Goal: Task Accomplishment & Management: Use online tool/utility

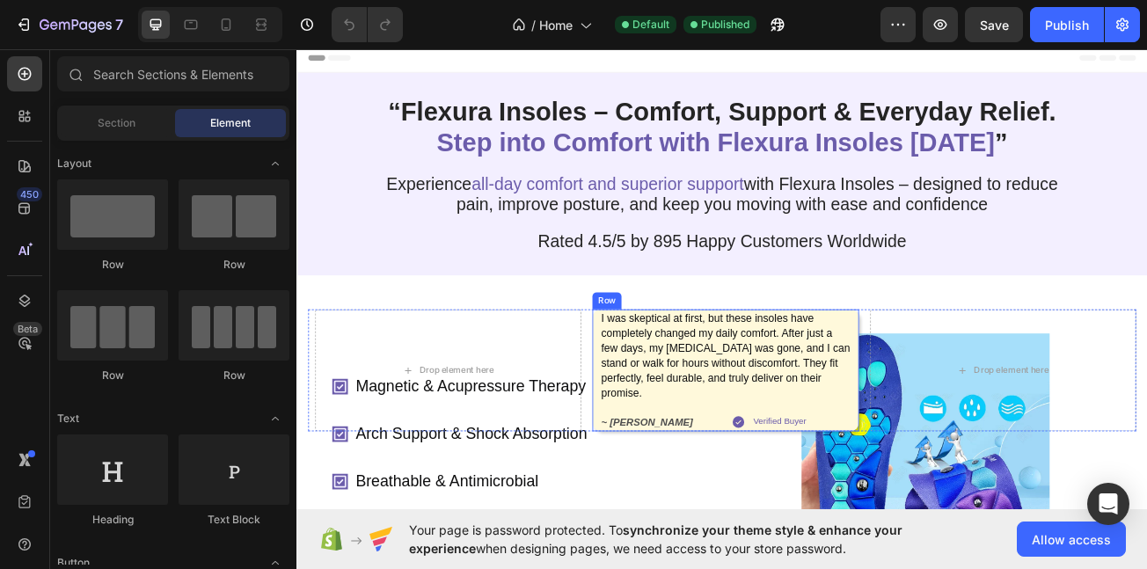
click at [959, 512] on div "I was skeptical at first, but these insoles have completely changed my daily co…" at bounding box center [828, 448] width 312 height 151
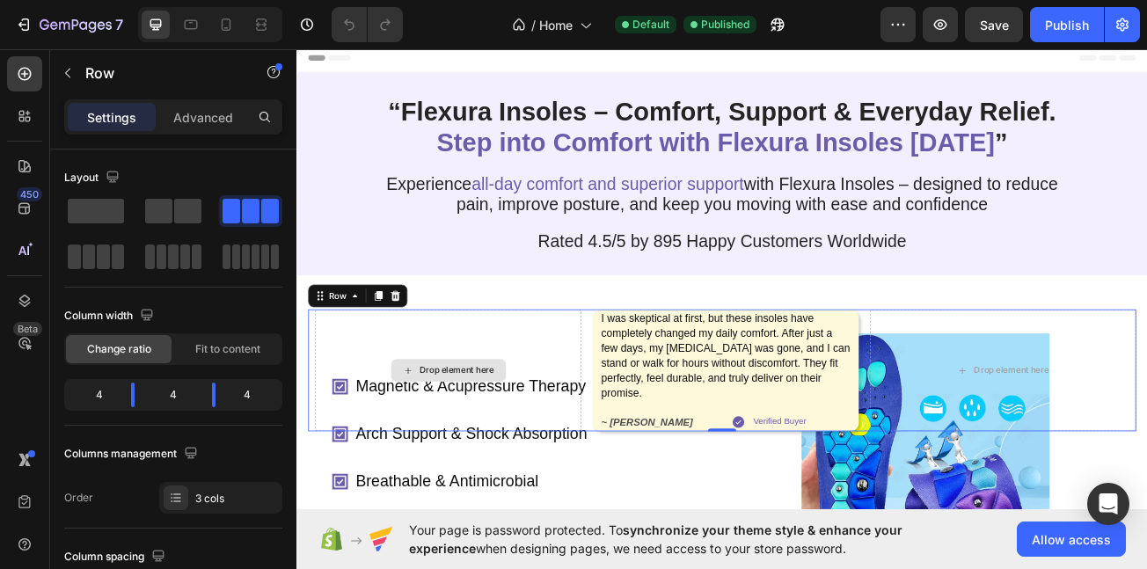
click at [615, 432] on div "Drop element here" at bounding box center [484, 448] width 330 height 151
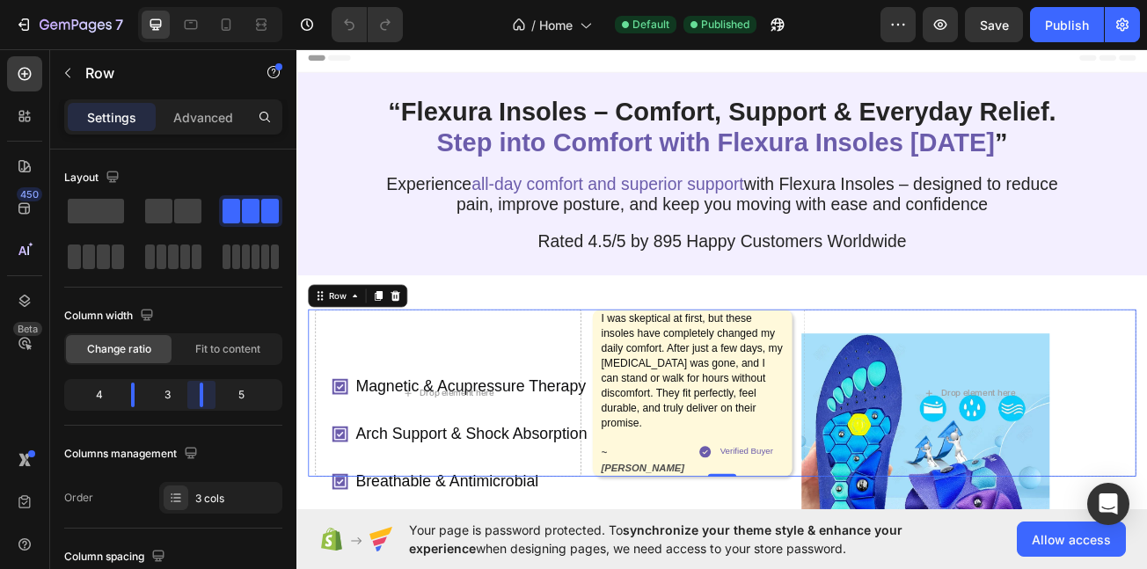
drag, startPoint x: 211, startPoint y: 399, endPoint x: 191, endPoint y: 404, distance: 20.9
click at [191, 0] on body "7 / Home Default Published Preview Save Publish 450 Beta Sections(18) Elements(…" at bounding box center [573, 0] width 1147 height 0
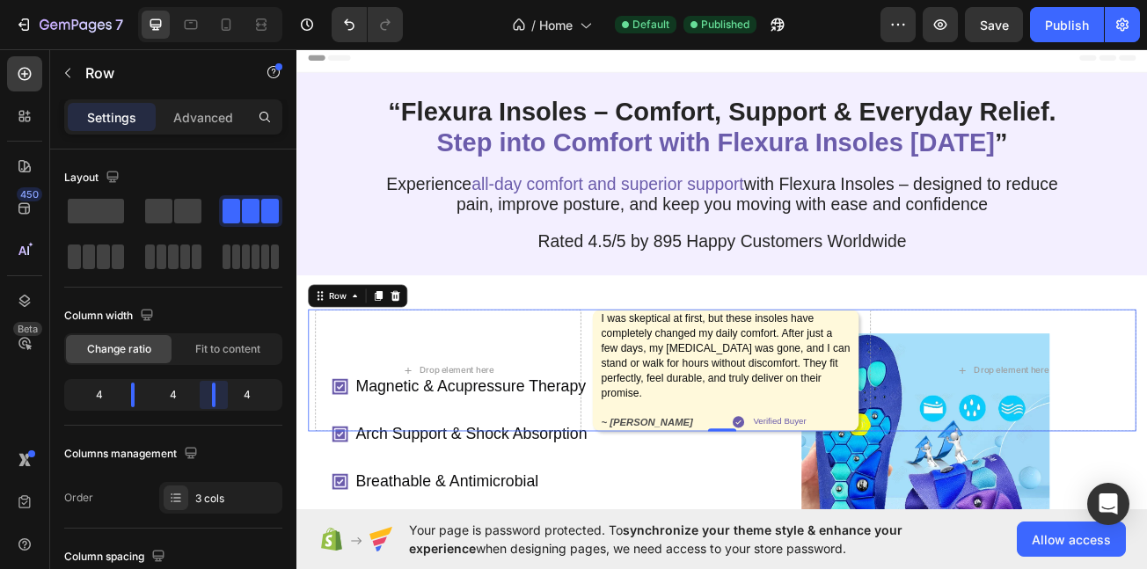
drag, startPoint x: 209, startPoint y: 397, endPoint x: 220, endPoint y: 400, distance: 12.0
click at [220, 0] on body "7 / Home Default Published Preview Save Publish 450 Beta Sections(18) Elements(…" at bounding box center [573, 0] width 1147 height 0
click at [261, 391] on div "4" at bounding box center [254, 395] width 49 height 25
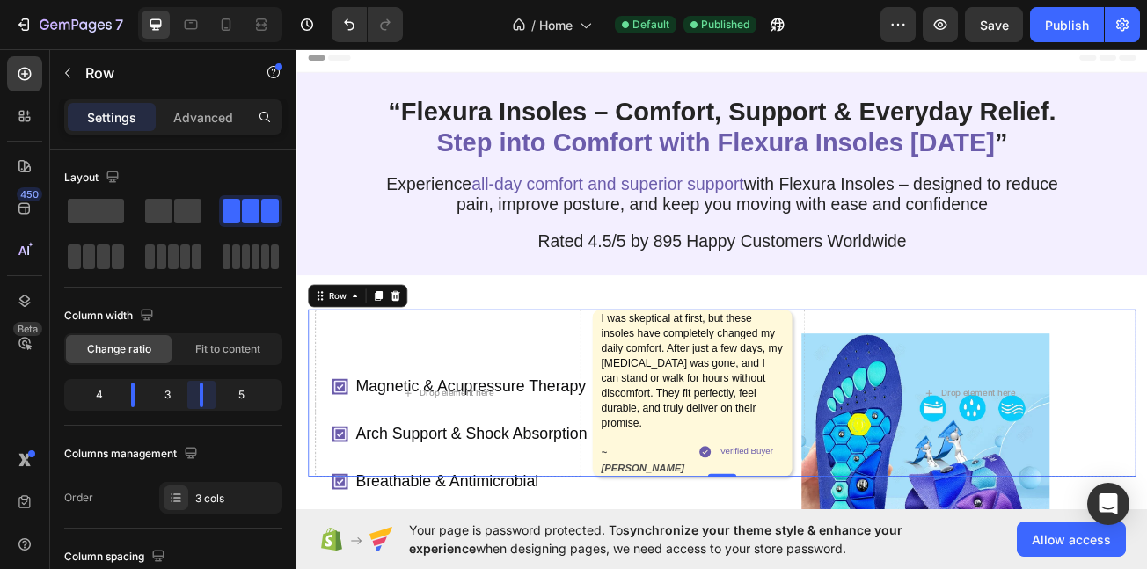
drag, startPoint x: 197, startPoint y: 398, endPoint x: 1014, endPoint y: 419, distance: 816.9
click at [191, 0] on body "7 / Home Default Published Preview Save Publish 450 Beta Sections(18) Elements(…" at bounding box center [573, 0] width 1147 height 0
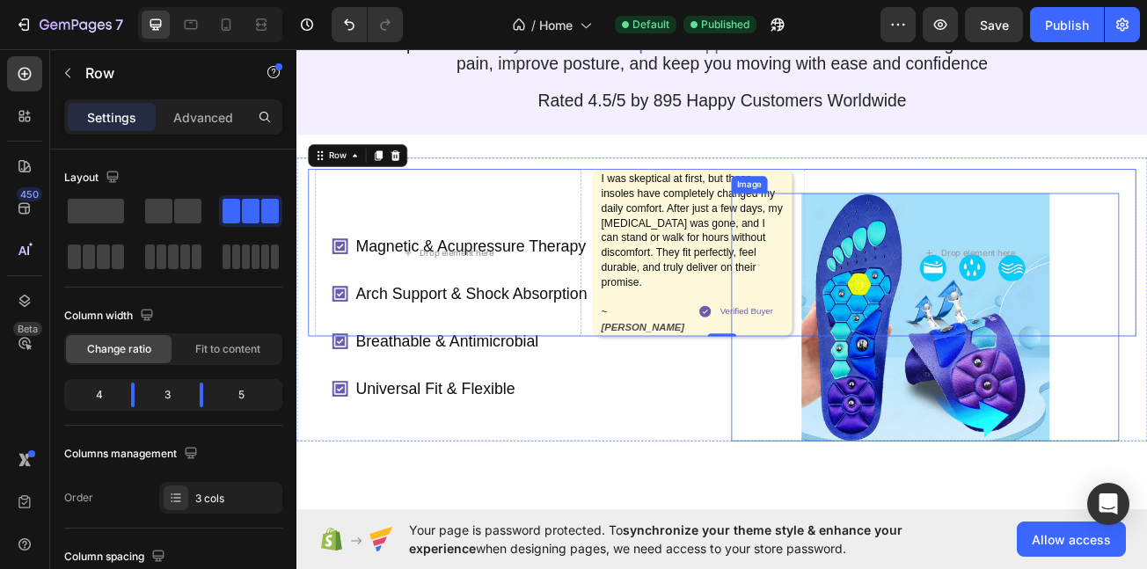
scroll to position [165, 0]
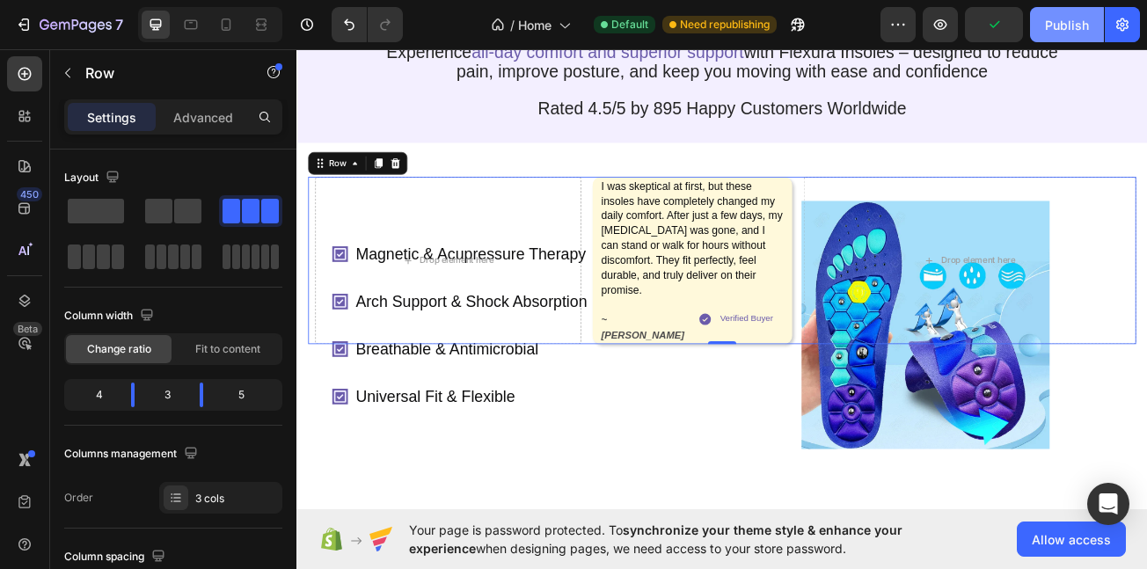
click at [1066, 38] on button "Publish" at bounding box center [1067, 24] width 74 height 35
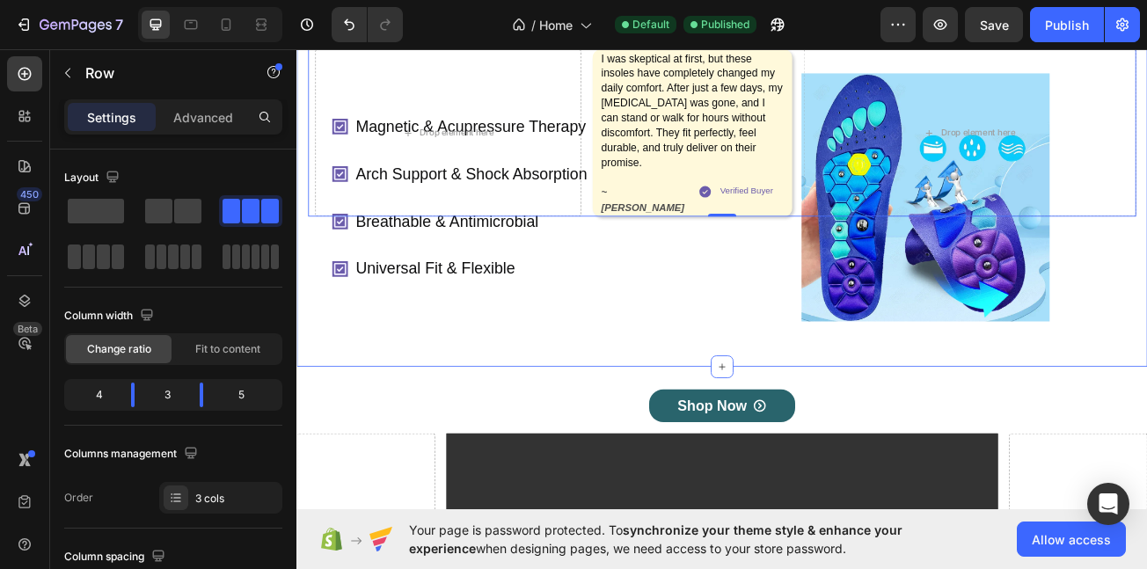
scroll to position [341, 0]
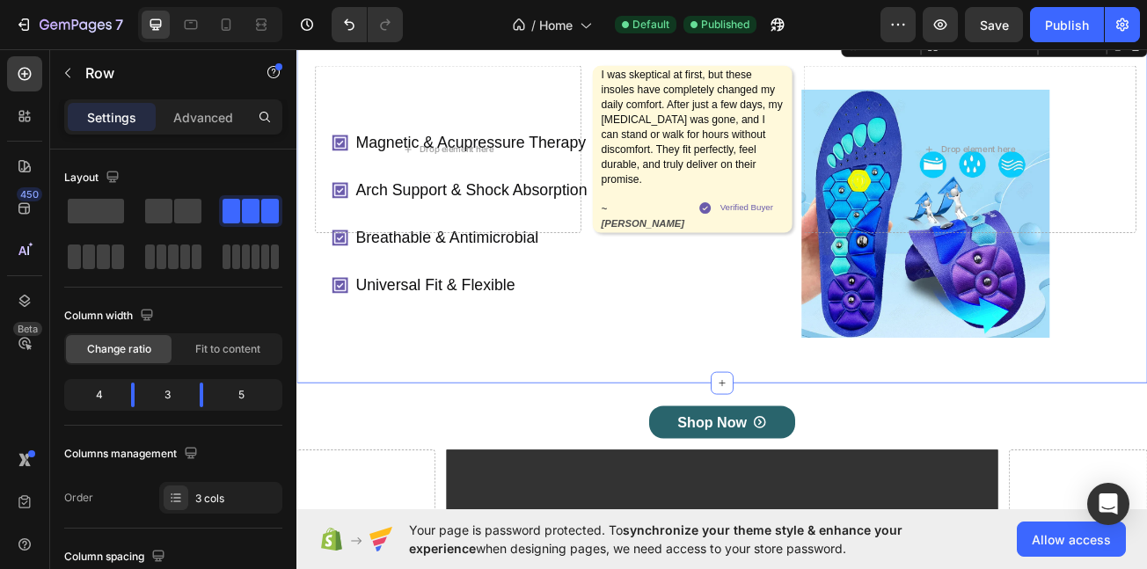
click at [483, 458] on div "Magnetic & Acupressure Therapy Arch Support & Shock Absorption Breathable & Ant…" at bounding box center [825, 246] width 1056 height 436
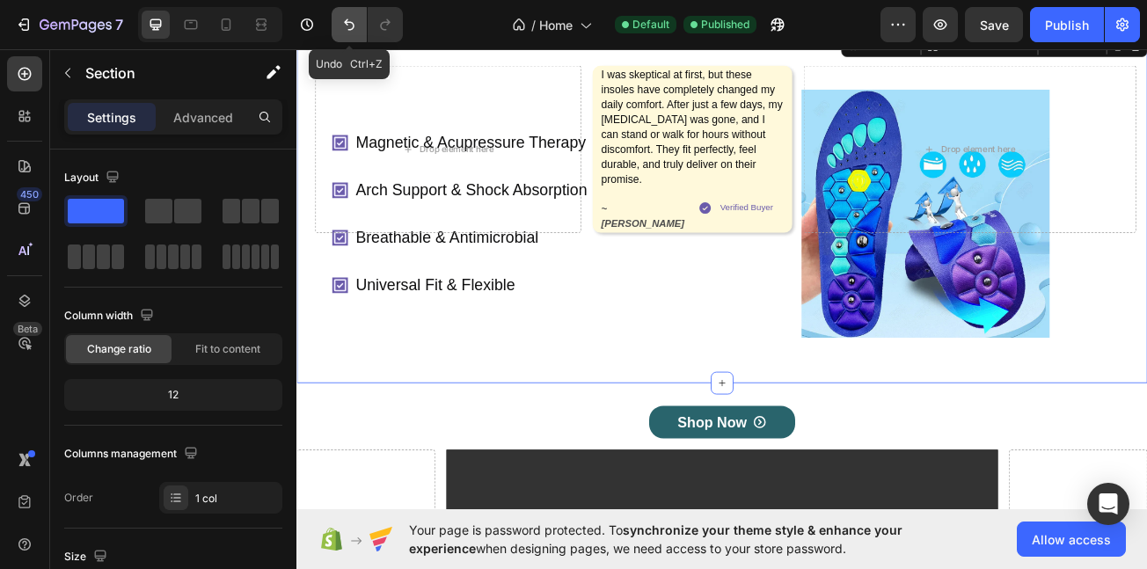
click at [354, 25] on icon "Undo/Redo" at bounding box center [349, 24] width 11 height 11
click at [510, 446] on div "Magnetic & Acupressure Therapy Arch Support & Shock Absorption Breathable & Ant…" at bounding box center [825, 246] width 1056 height 436
click at [177, 104] on div "Advanced" at bounding box center [203, 117] width 88 height 28
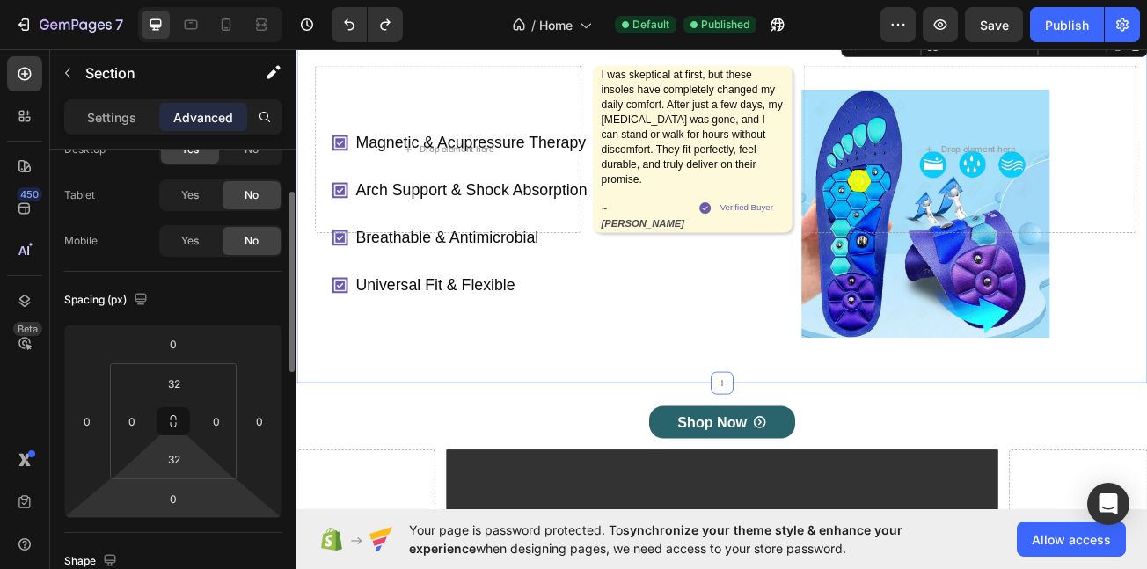
scroll to position [80, 0]
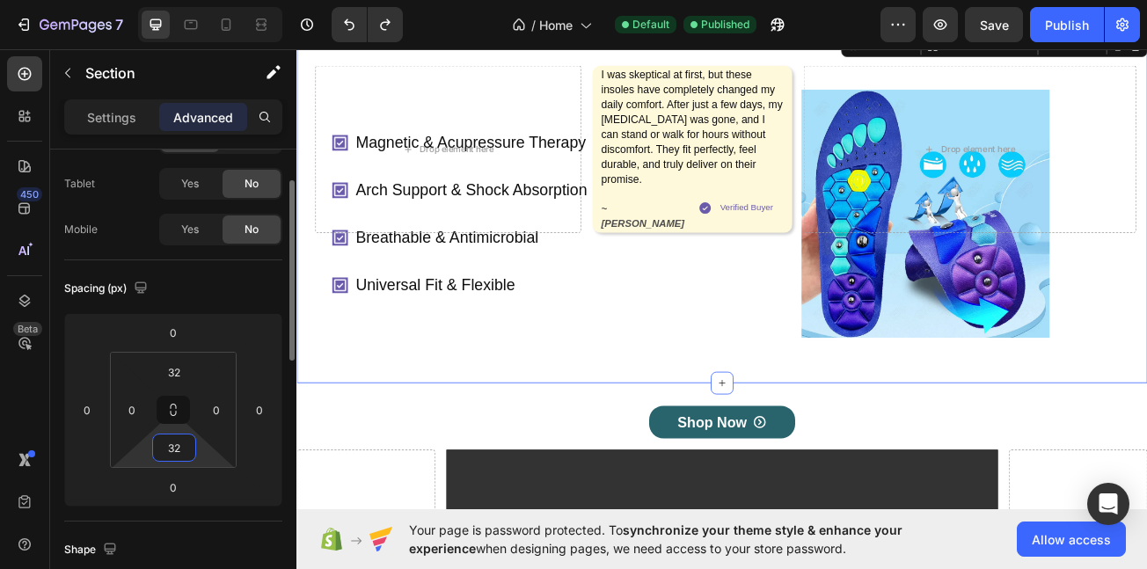
click at [183, 443] on input "32" at bounding box center [174, 448] width 35 height 26
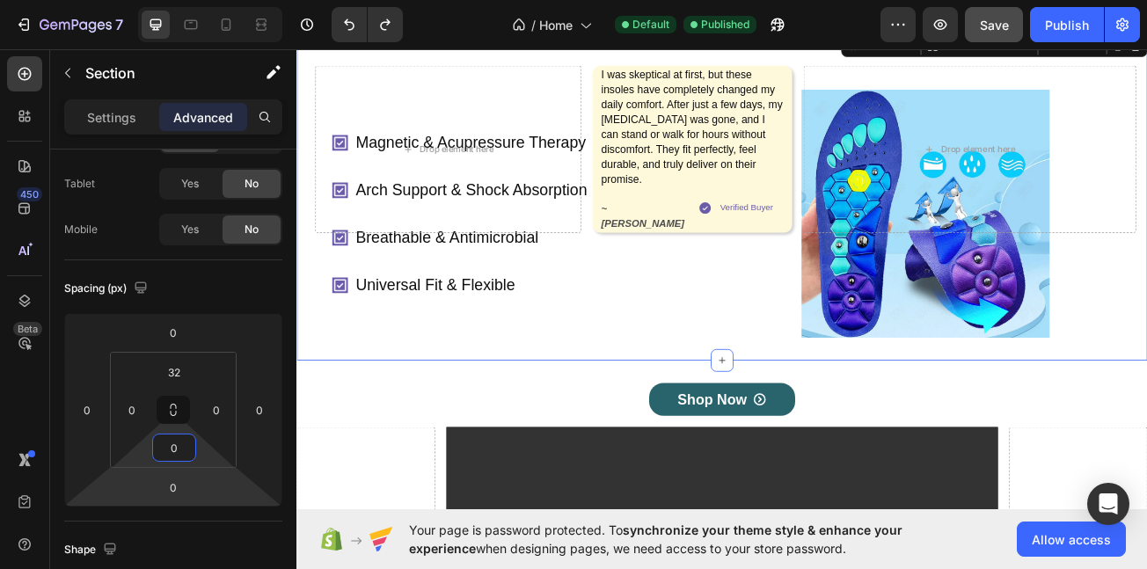
type input "0"
click at [975, 40] on button "Save" at bounding box center [994, 24] width 58 height 35
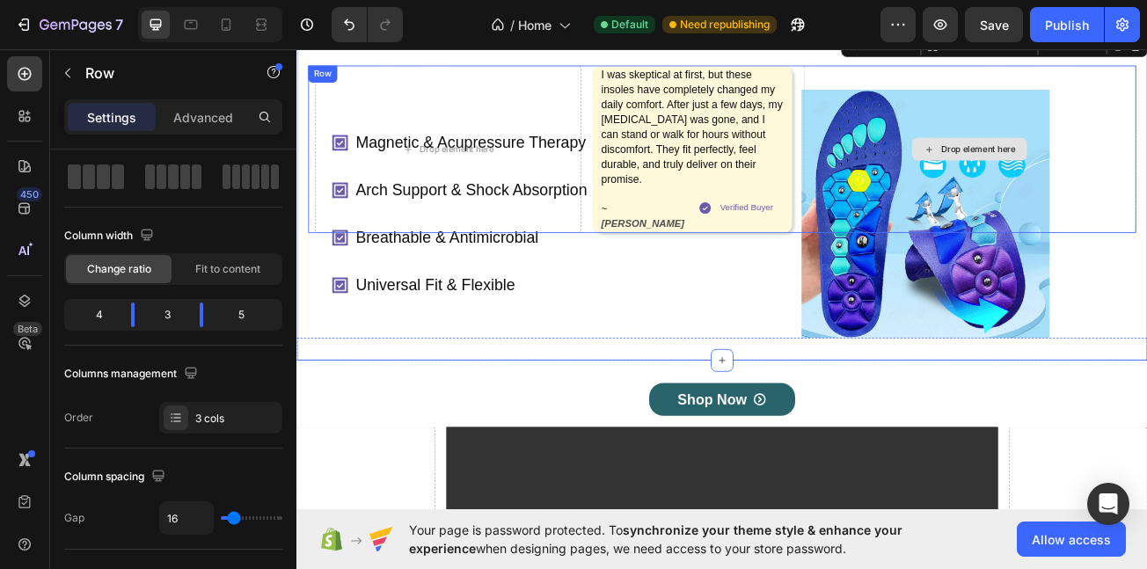
click at [926, 187] on div "Drop element here" at bounding box center [1132, 174] width 413 height 208
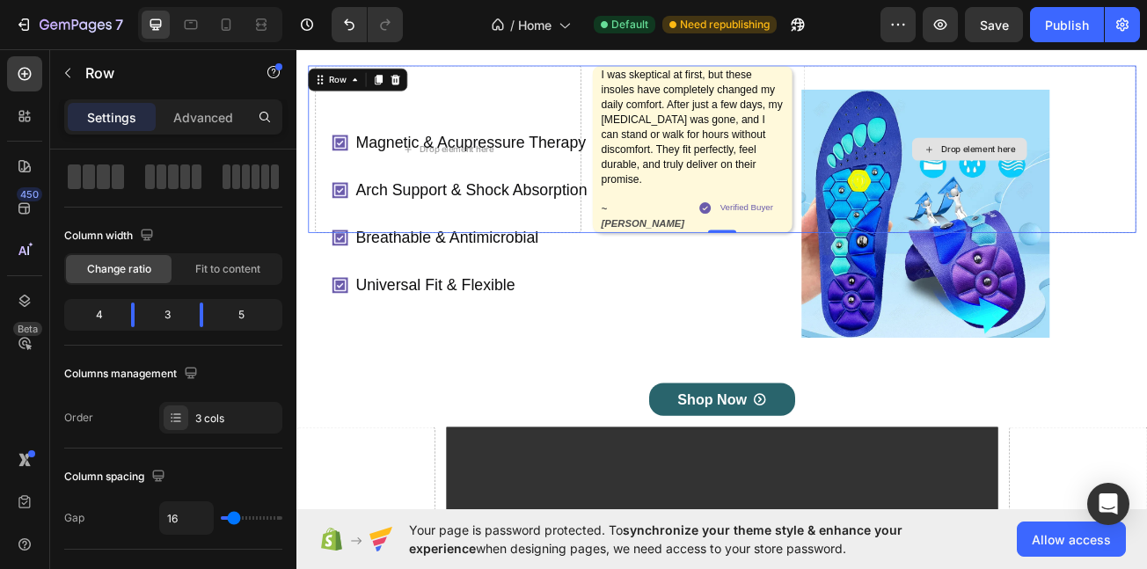
scroll to position [0, 0]
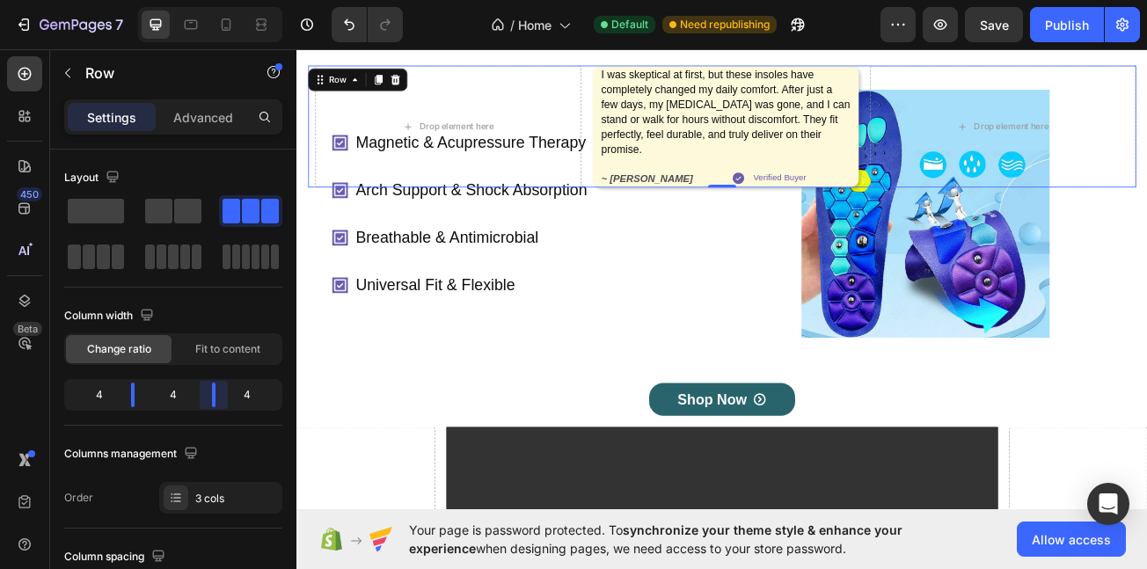
drag, startPoint x: 201, startPoint y: 384, endPoint x: 208, endPoint y: 376, distance: 10.6
click at [208, 0] on body "7 / Home Default Need republishing Preview Save Publish 450 Beta Sections(18) E…" at bounding box center [573, 0] width 1147 height 0
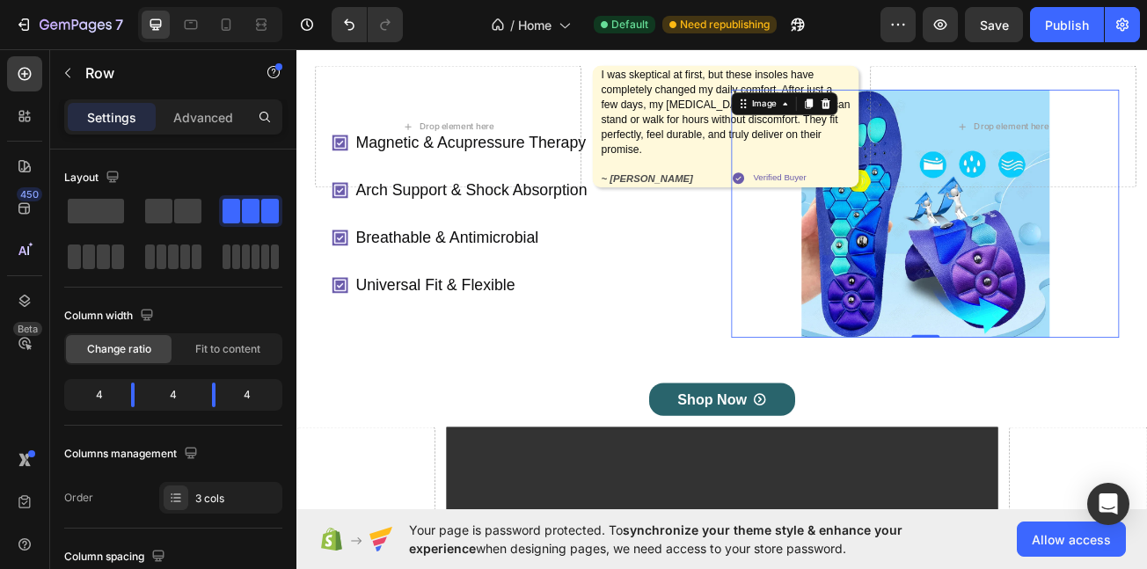
click at [1059, 349] on img at bounding box center [1077, 254] width 308 height 308
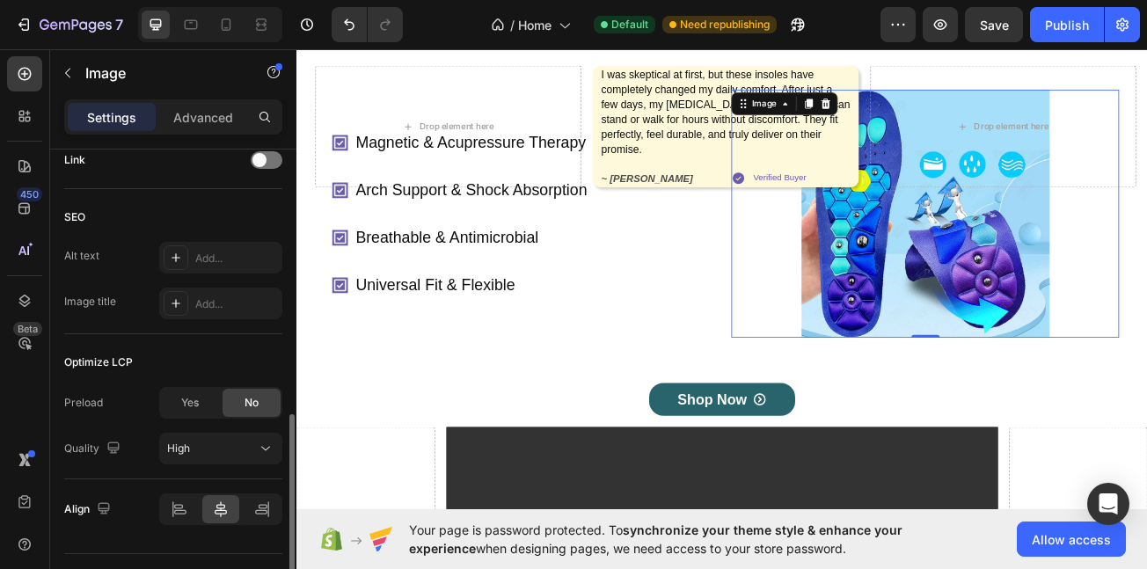
scroll to position [885, 0]
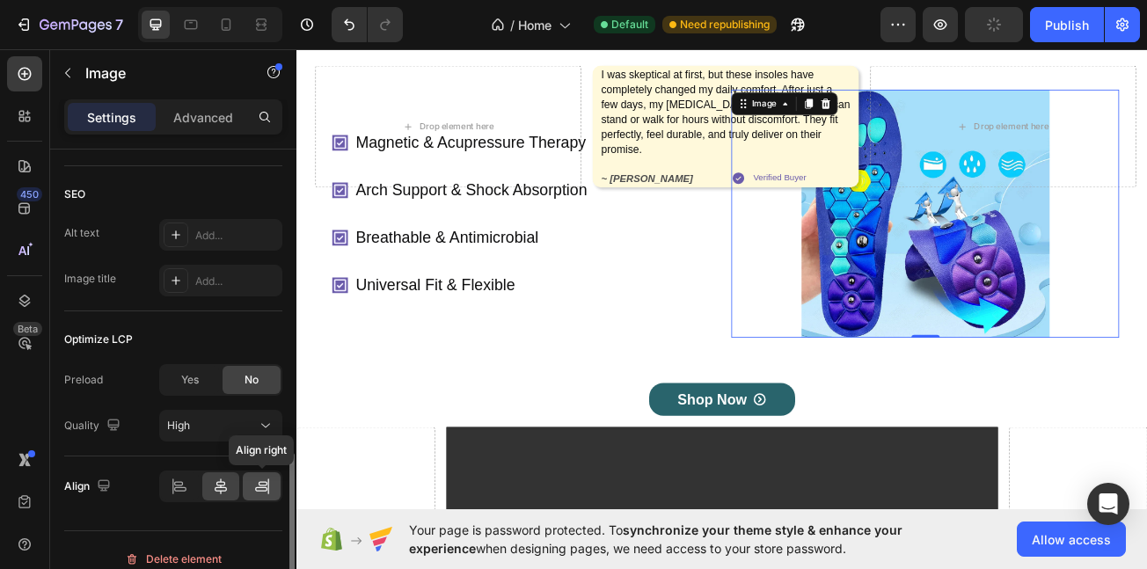
click at [260, 496] on div at bounding box center [262, 487] width 38 height 28
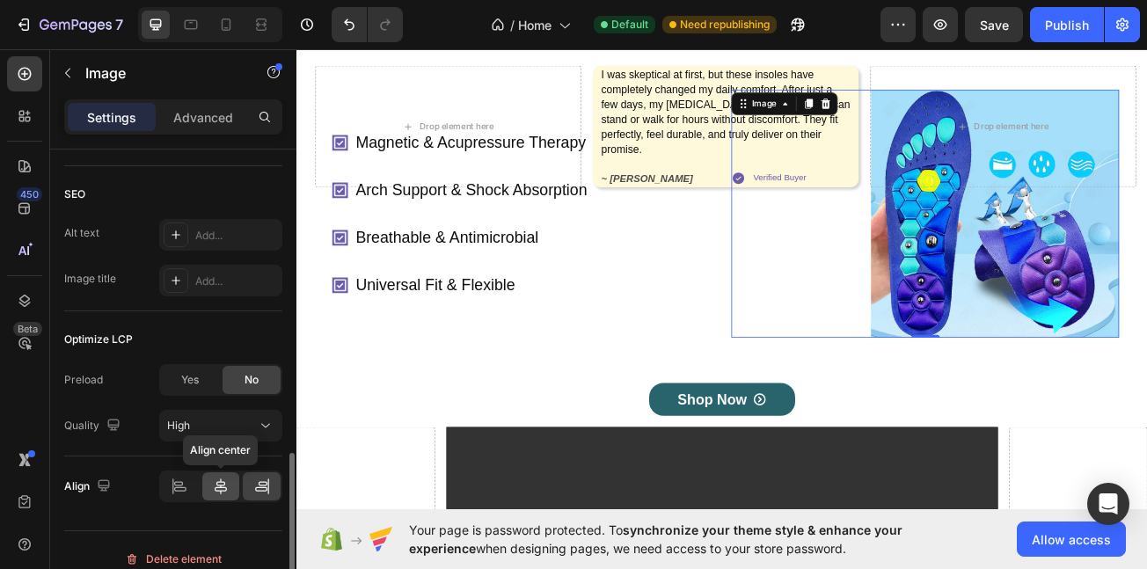
click at [210, 496] on div at bounding box center [221, 487] width 38 height 28
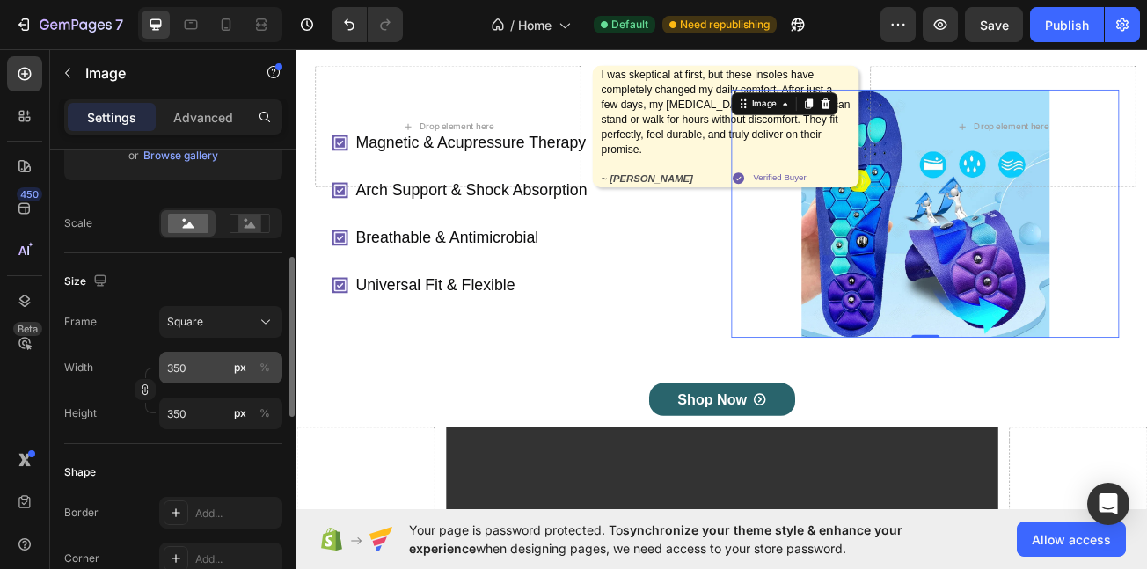
scroll to position [336, 0]
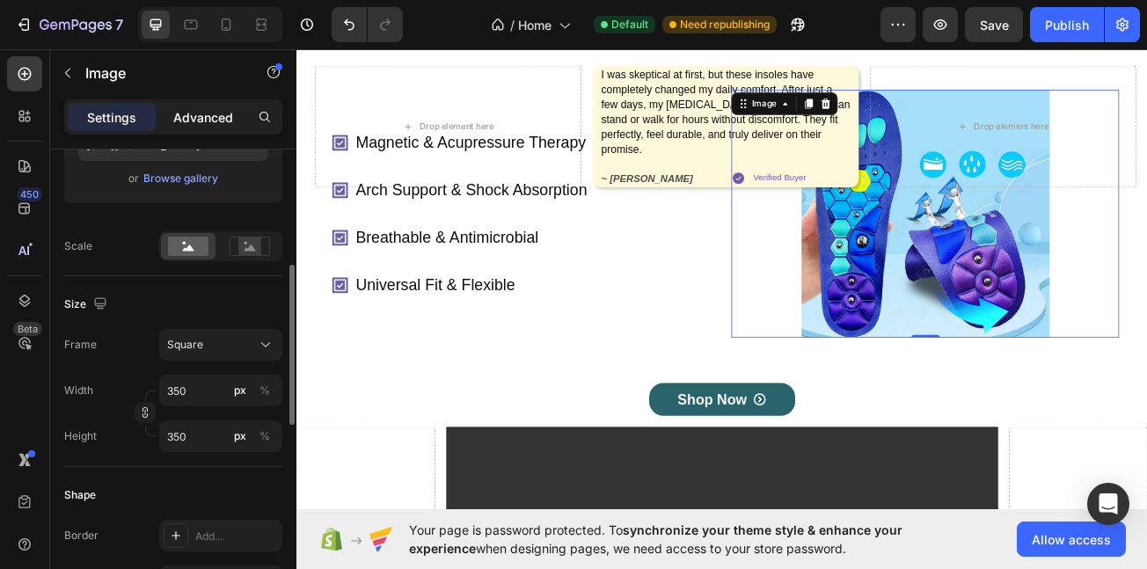
click at [207, 113] on p "Advanced" at bounding box center [203, 117] width 60 height 18
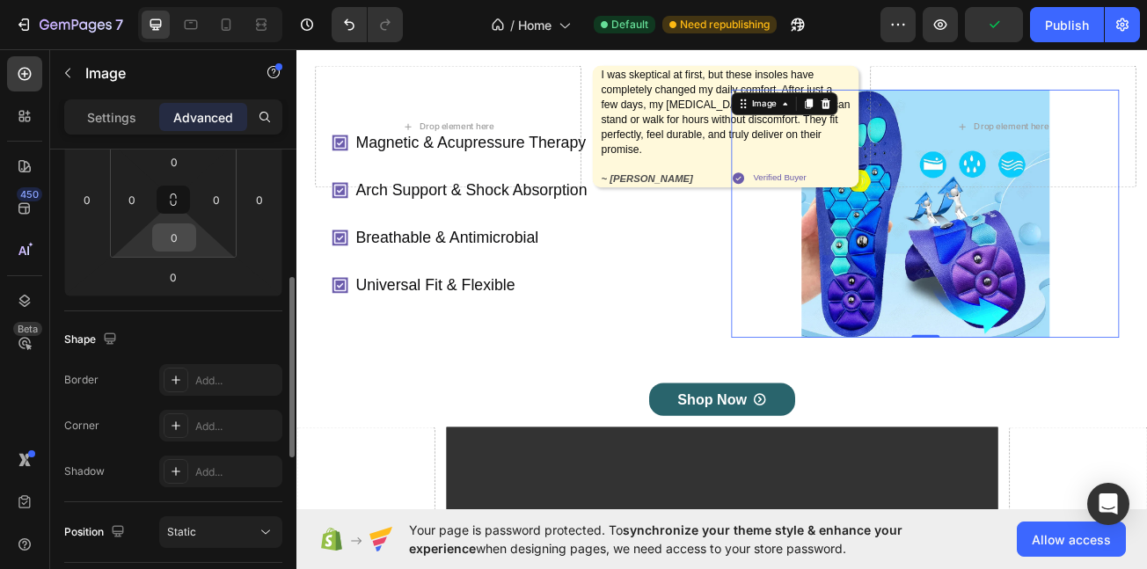
scroll to position [279, 0]
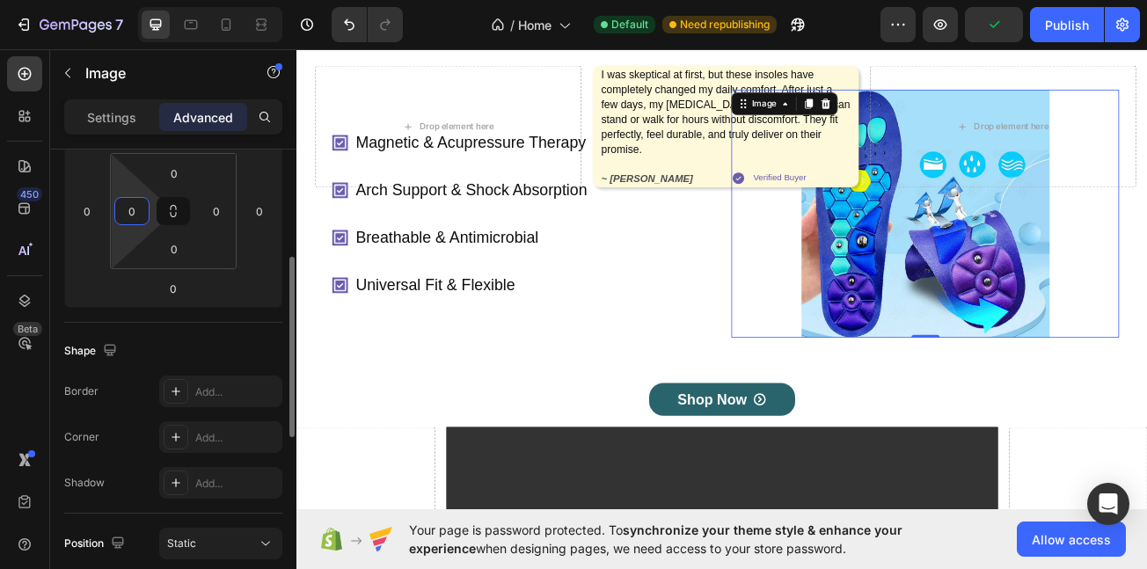
click at [137, 205] on input "0" at bounding box center [132, 211] width 26 height 26
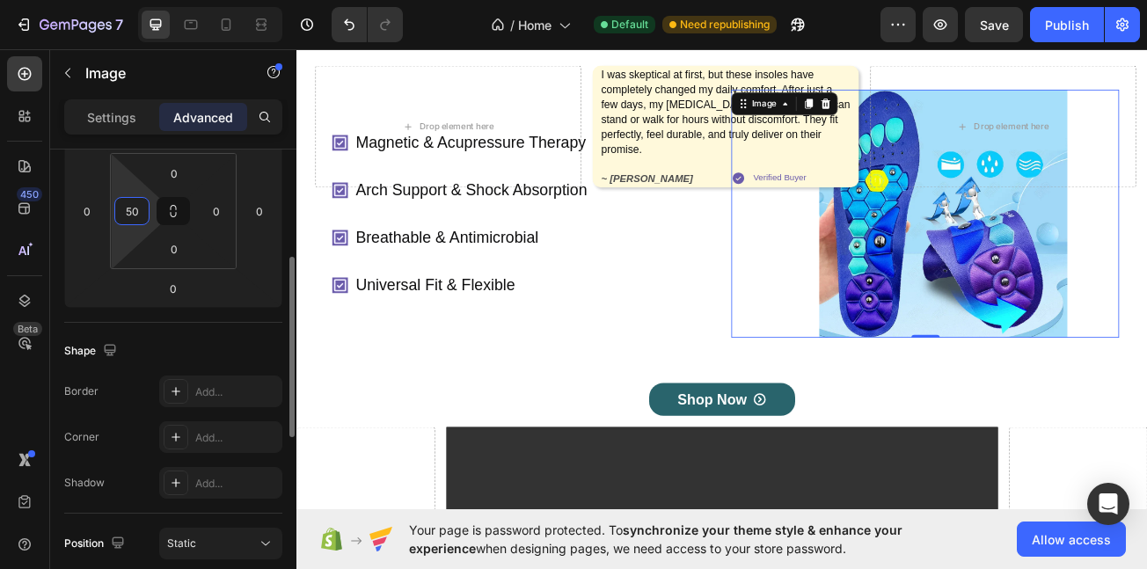
type input "5"
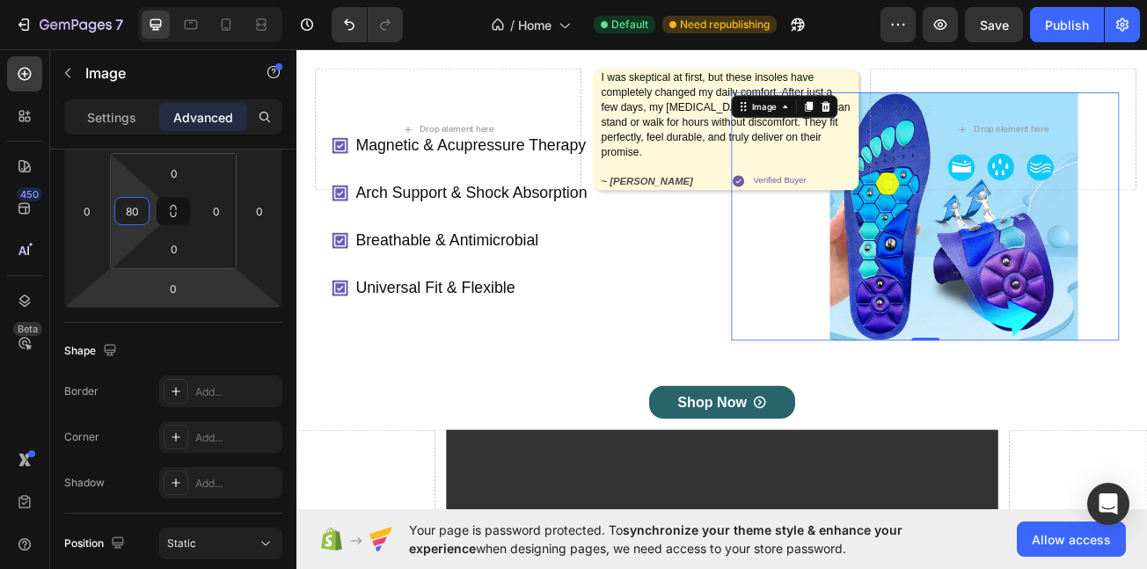
scroll to position [187, 0]
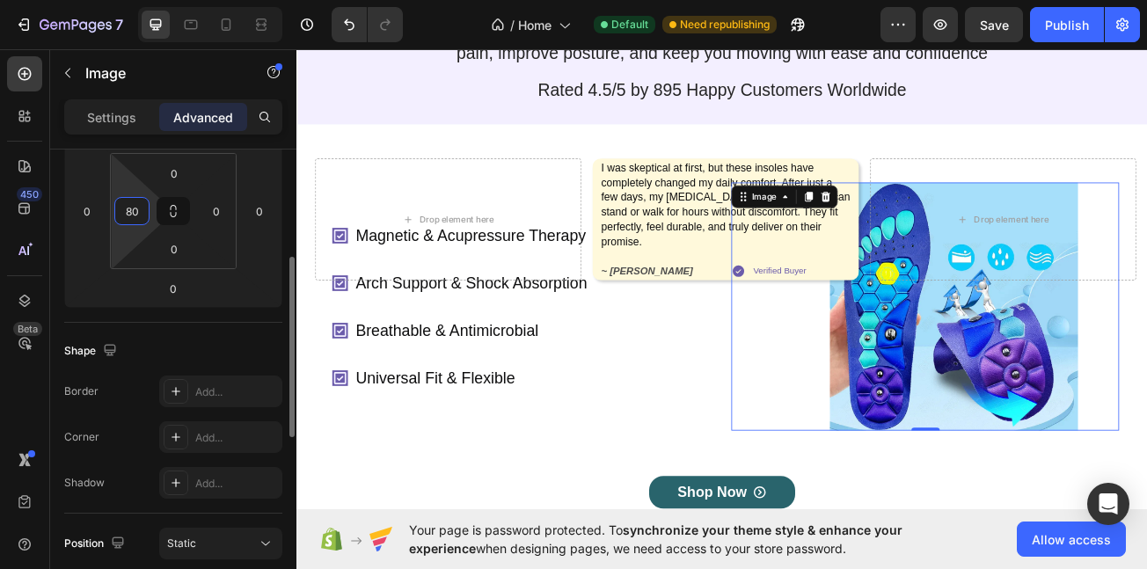
drag, startPoint x: 131, startPoint y: 213, endPoint x: 119, endPoint y: 213, distance: 12.3
click at [119, 213] on input "80" at bounding box center [132, 211] width 26 height 26
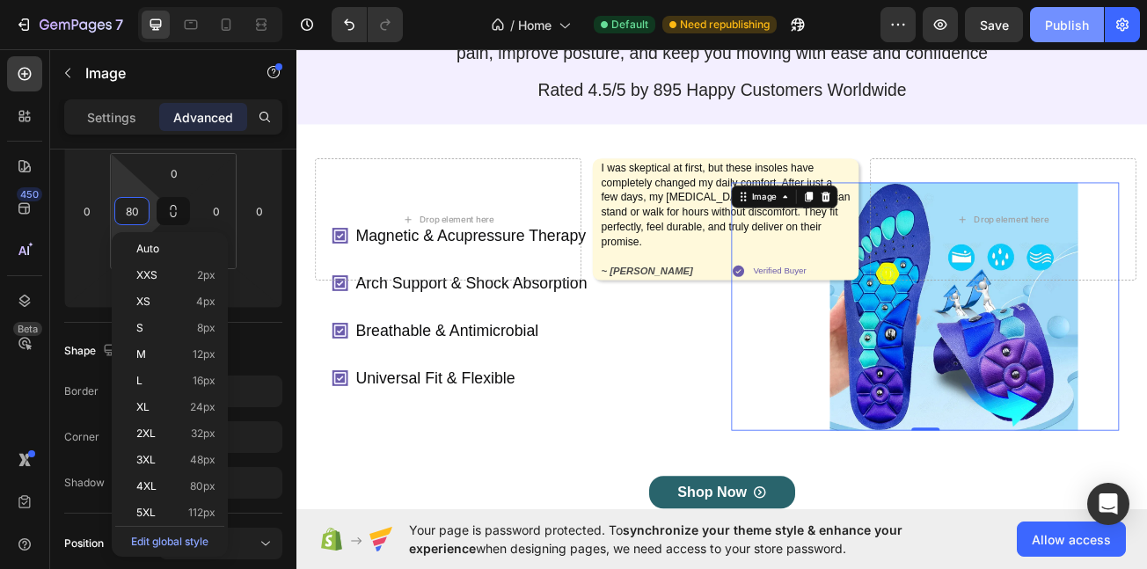
type input "80"
click at [1056, 32] on div "Publish" at bounding box center [1067, 25] width 44 height 18
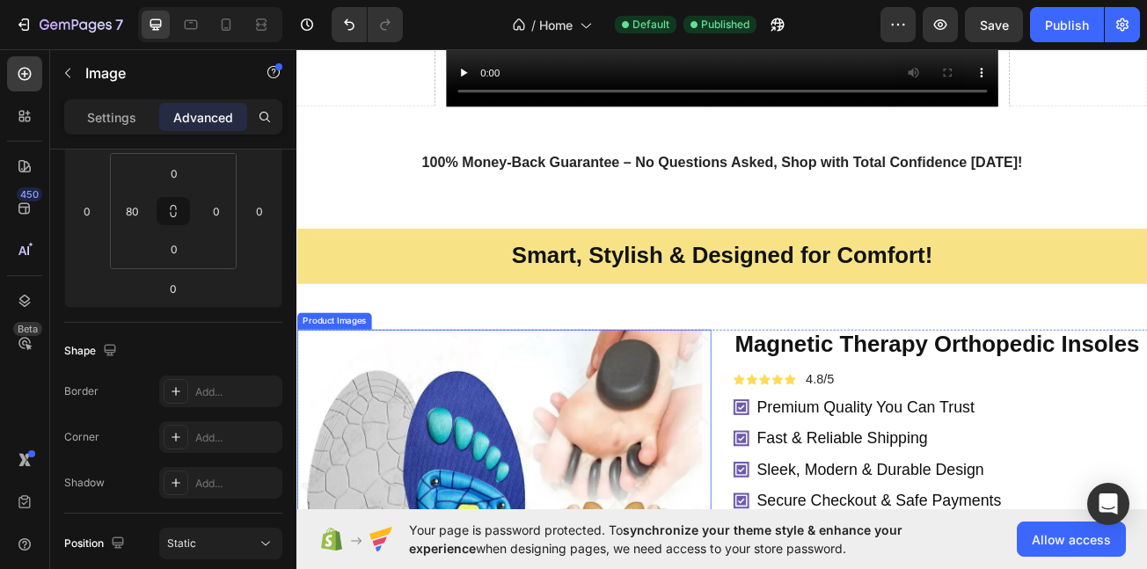
scroll to position [1126, 0]
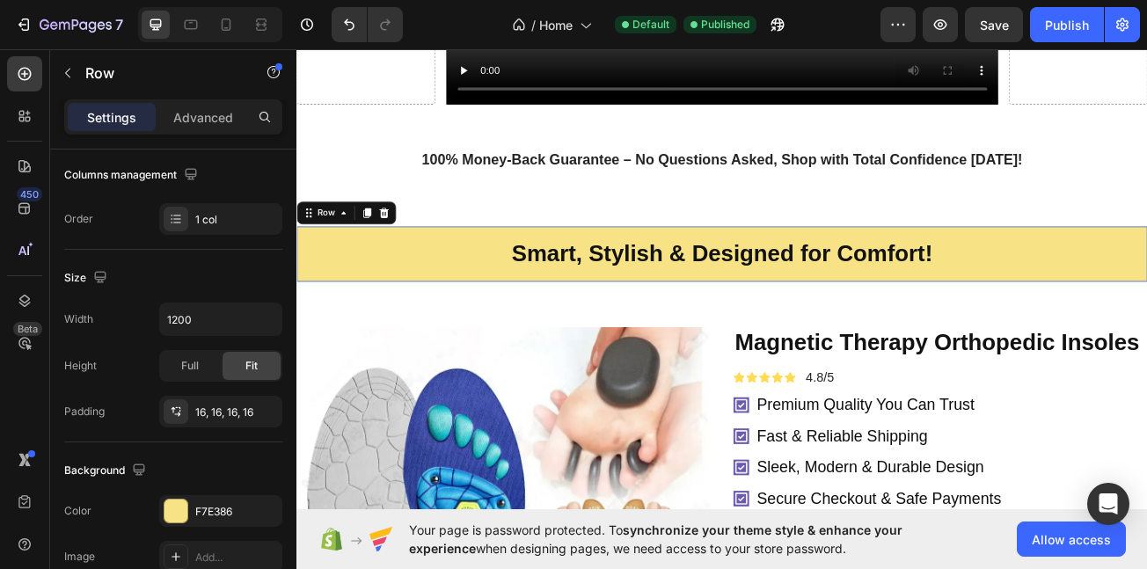
click at [316, 270] on div "Smart, Stylish & Designed for Comfort! Heading Row 0" at bounding box center [825, 304] width 1056 height 69
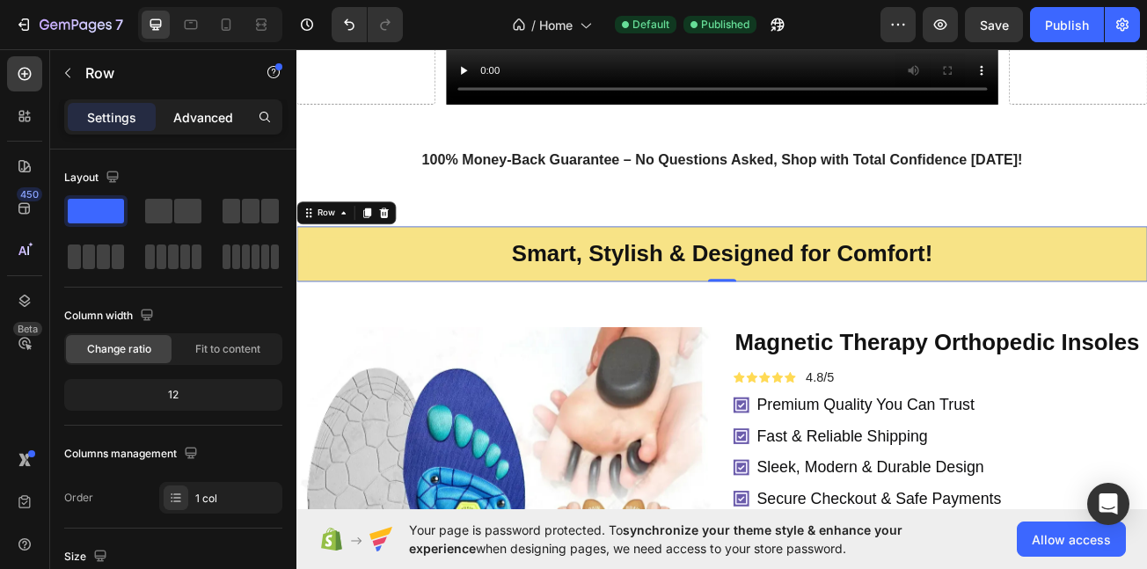
click at [198, 122] on p "Advanced" at bounding box center [203, 117] width 60 height 18
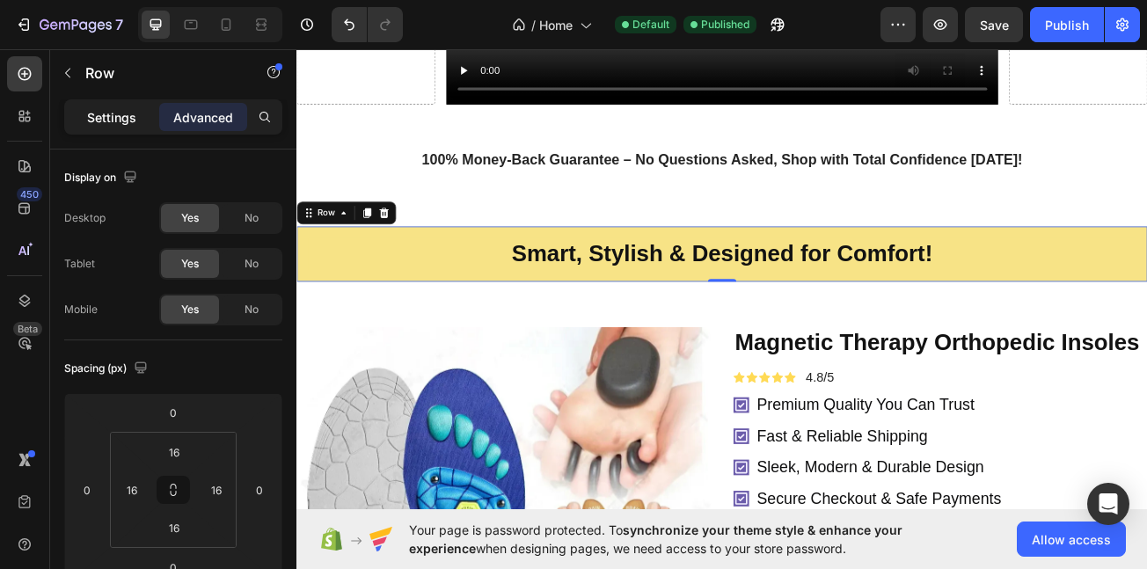
click at [101, 119] on p "Settings" at bounding box center [111, 117] width 49 height 18
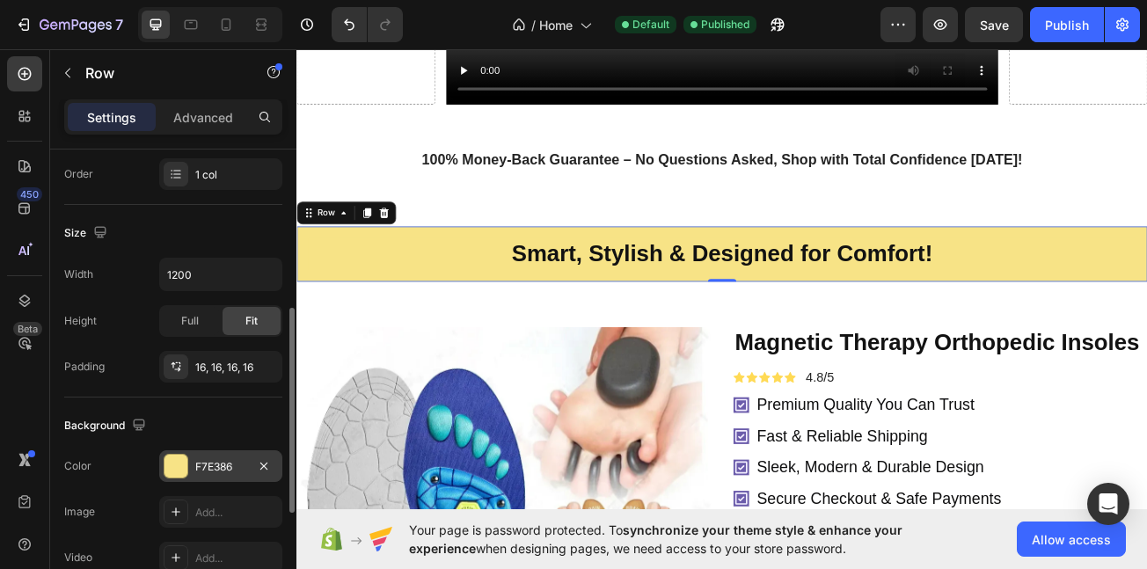
scroll to position [335, 0]
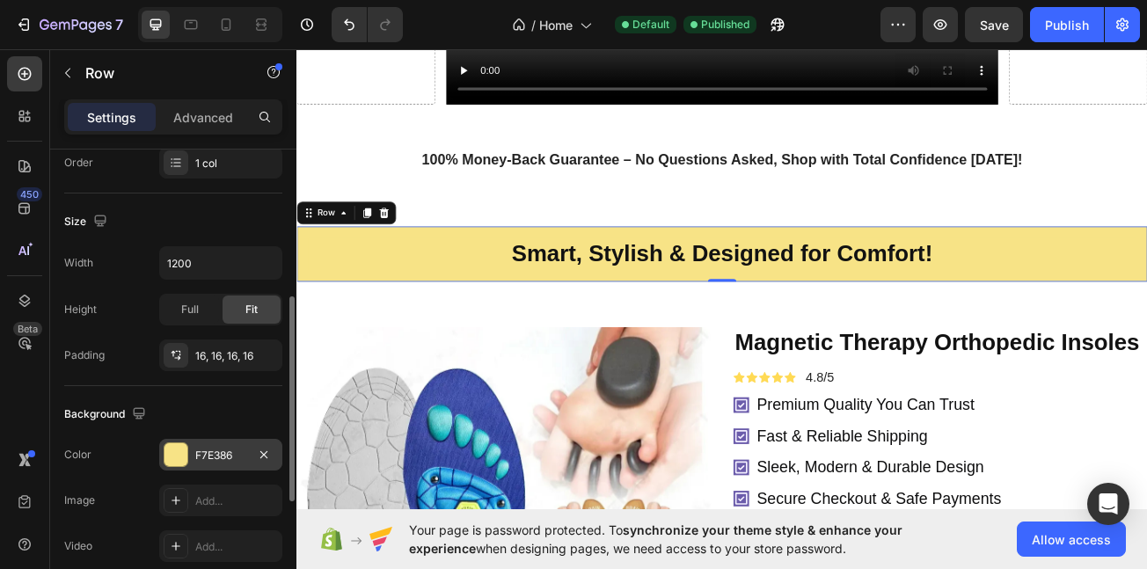
click at [202, 449] on div "F7E386" at bounding box center [220, 456] width 51 height 16
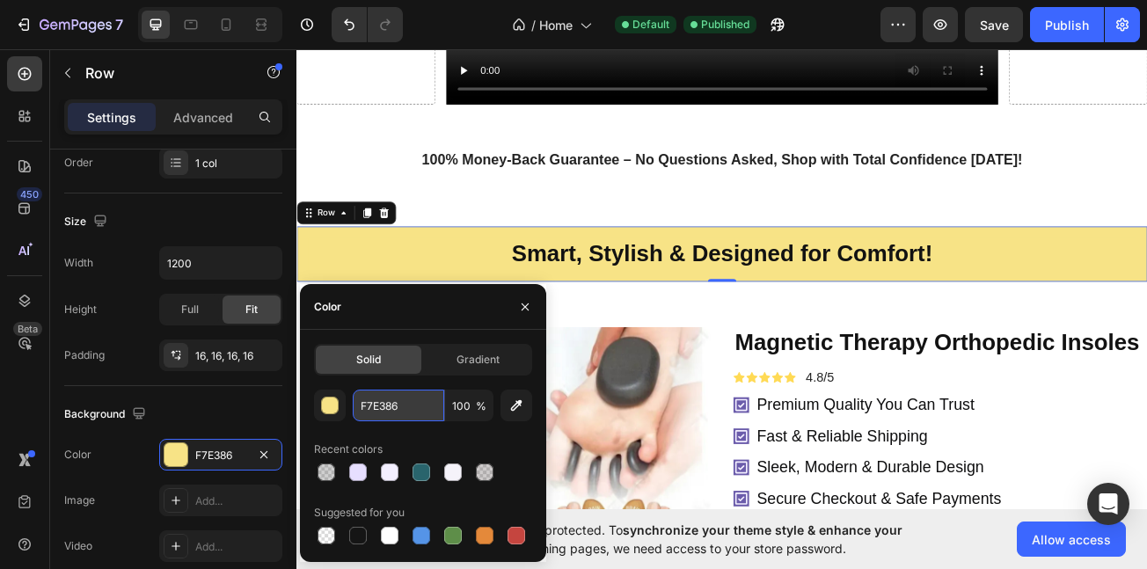
click at [404, 393] on input "F7E386" at bounding box center [399, 406] width 92 height 32
paste input "#042EE5"
type input "#042EE5"
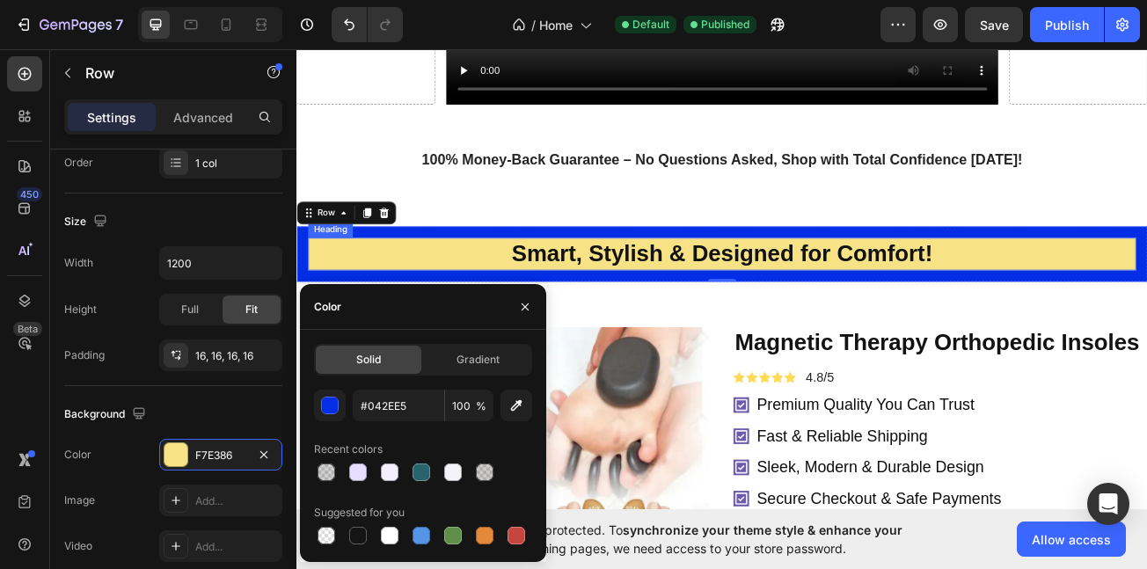
click at [470, 297] on h2 "Smart, Stylish & Designed for Comfort!" at bounding box center [825, 304] width 1028 height 40
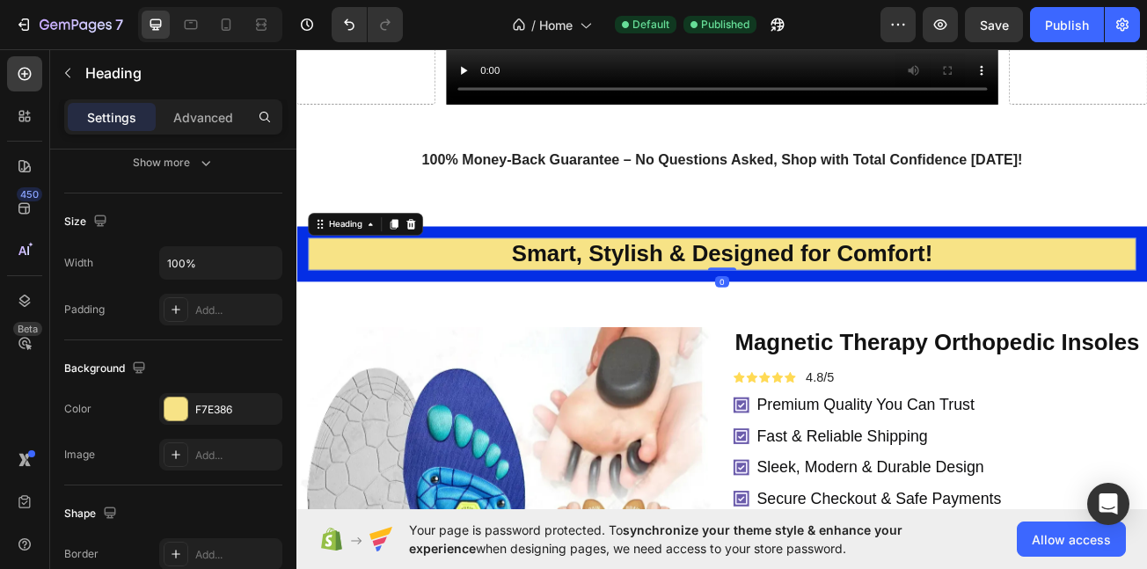
scroll to position [0, 0]
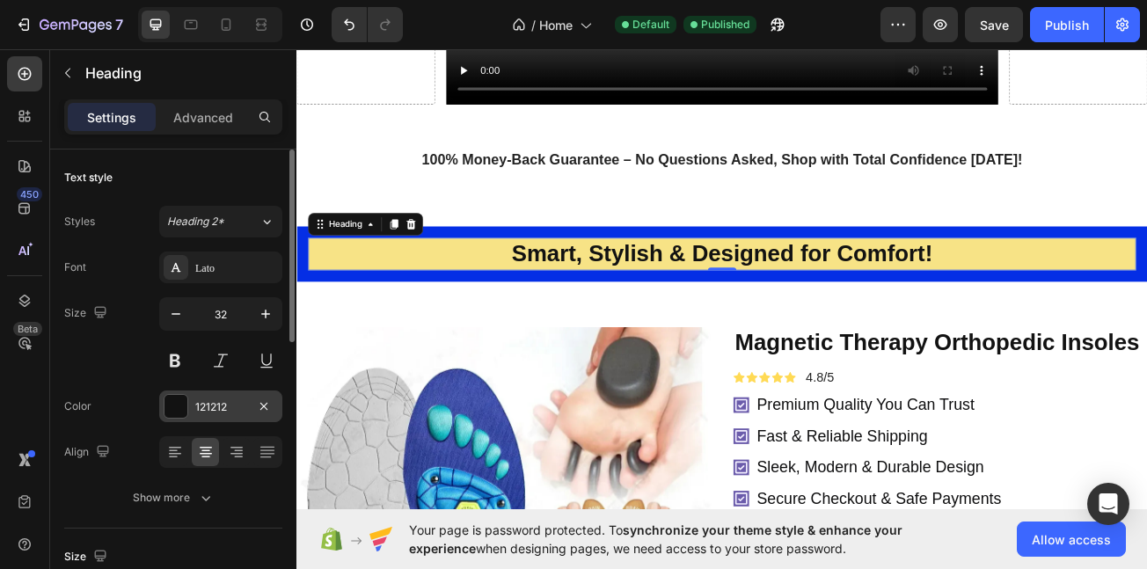
click at [217, 414] on div "121212" at bounding box center [220, 407] width 51 height 16
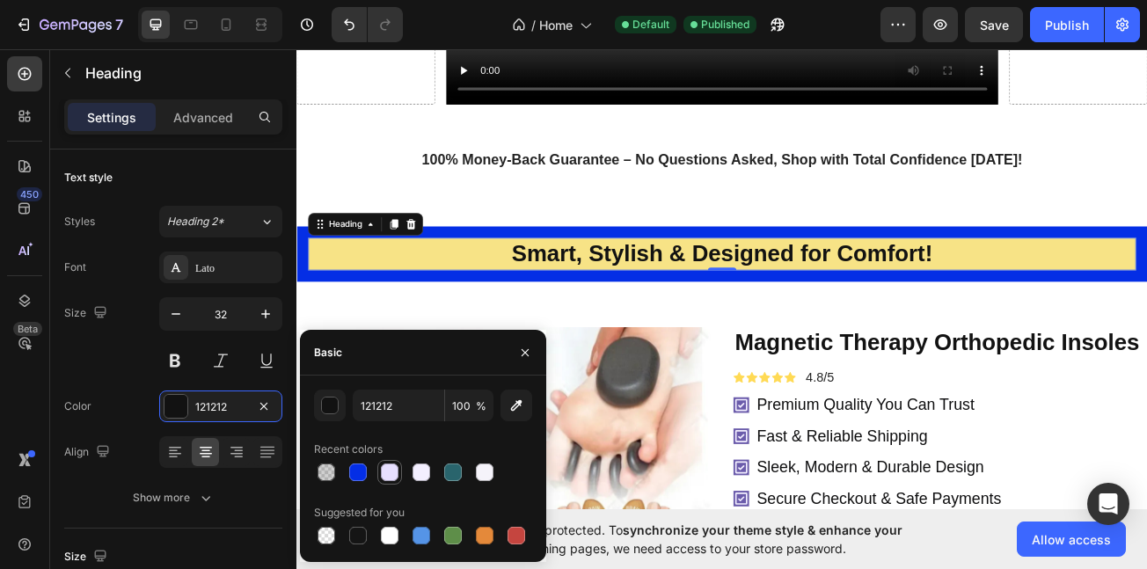
click at [394, 474] on div at bounding box center [390, 473] width 18 height 18
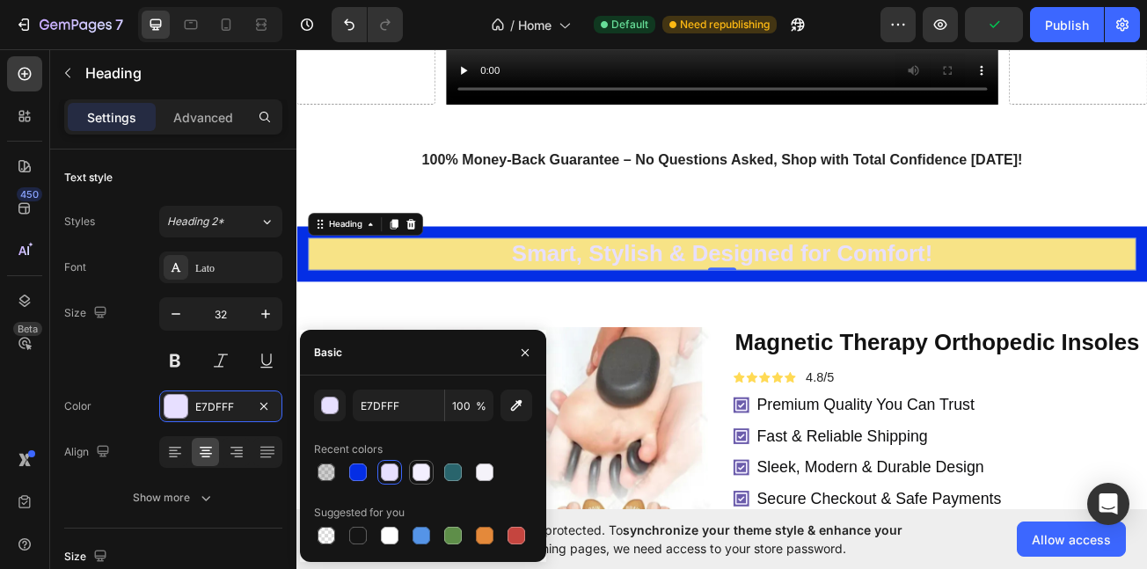
click at [419, 470] on div at bounding box center [422, 473] width 18 height 18
type input "F3EFFF"
click at [336, 302] on h2 "Smart, Stylish & Designed for Comfort!" at bounding box center [825, 304] width 1028 height 40
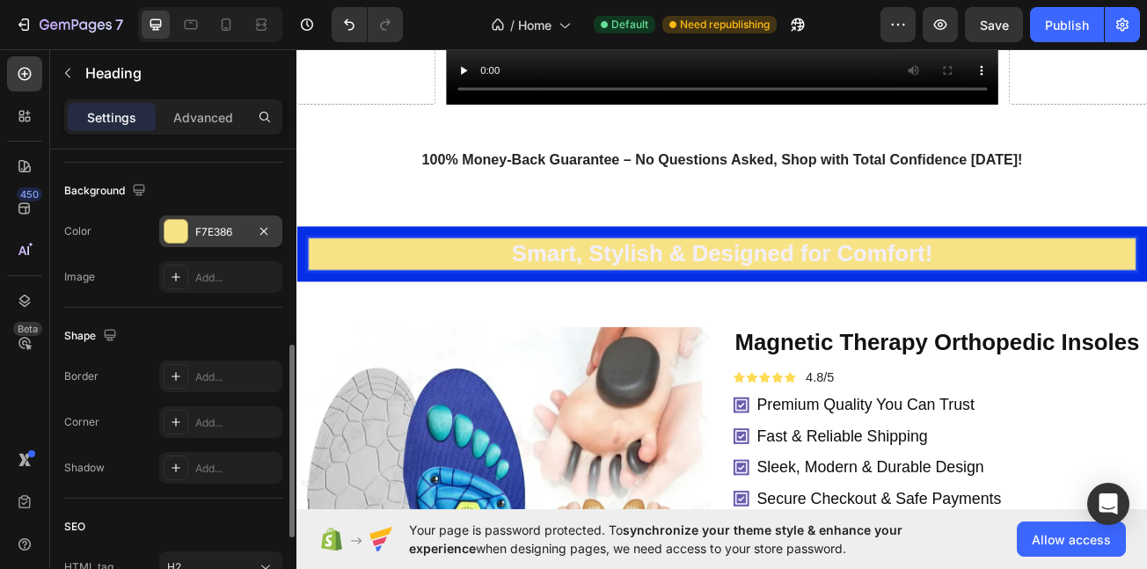
scroll to position [502, 0]
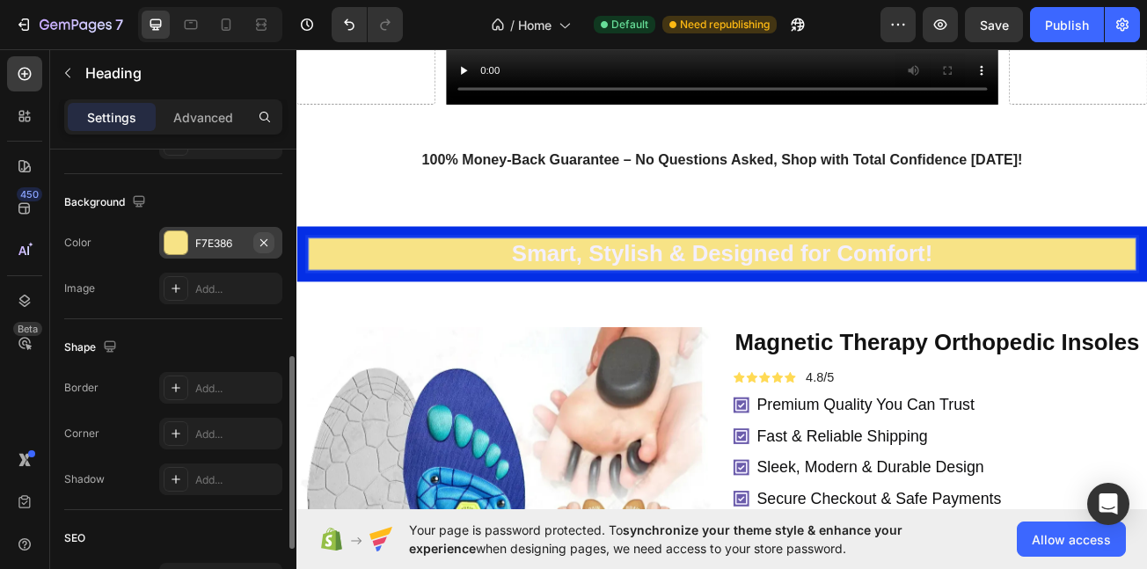
click at [266, 239] on icon "button" at bounding box center [264, 243] width 14 height 14
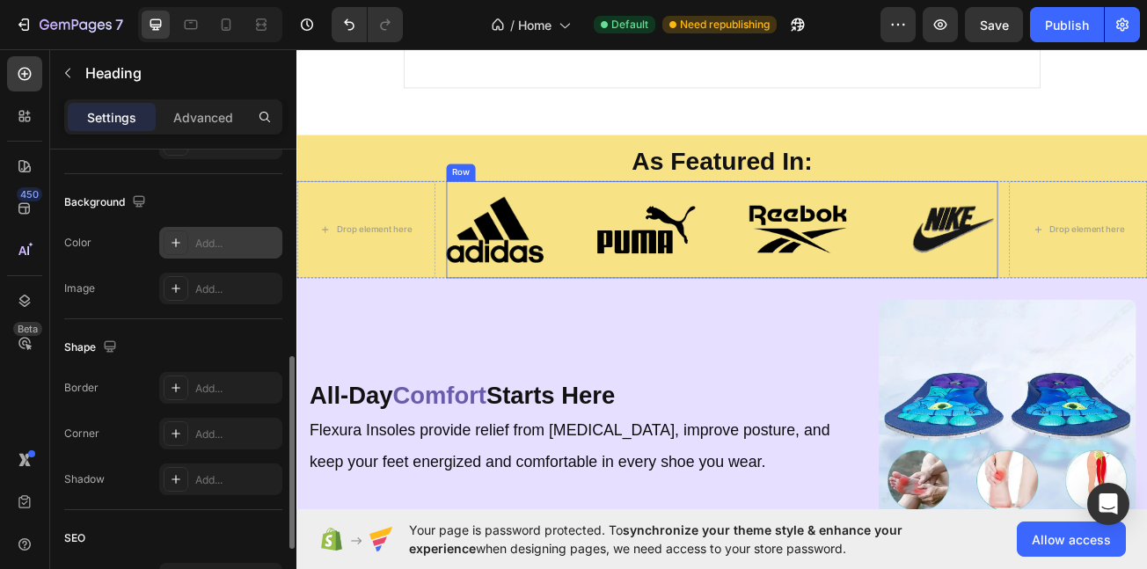
scroll to position [4294, 0]
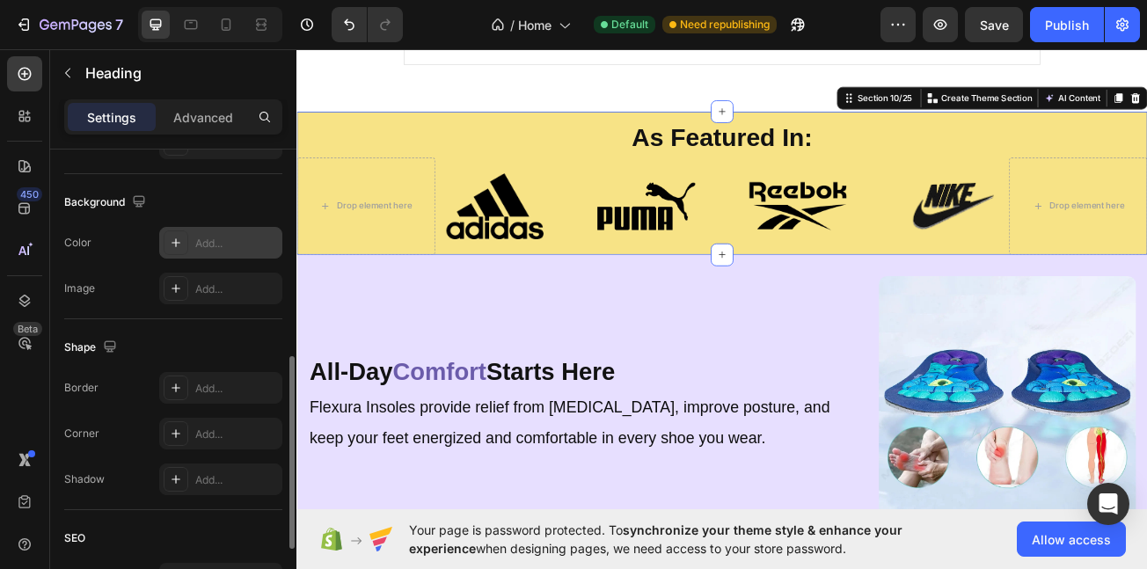
drag, startPoint x: 353, startPoint y: 261, endPoint x: 358, endPoint y: 270, distance: 10.3
click at [354, 266] on div "As Featured In: Heading Drop element here Image Image Image Image Row Drop elem…" at bounding box center [825, 217] width 1056 height 178
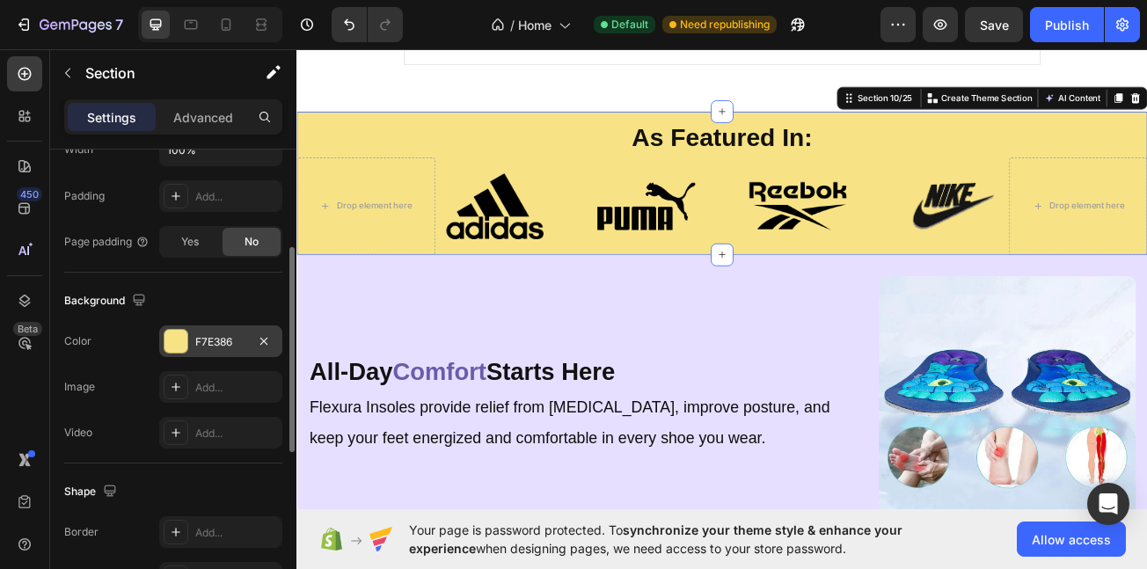
scroll to position [472, 0]
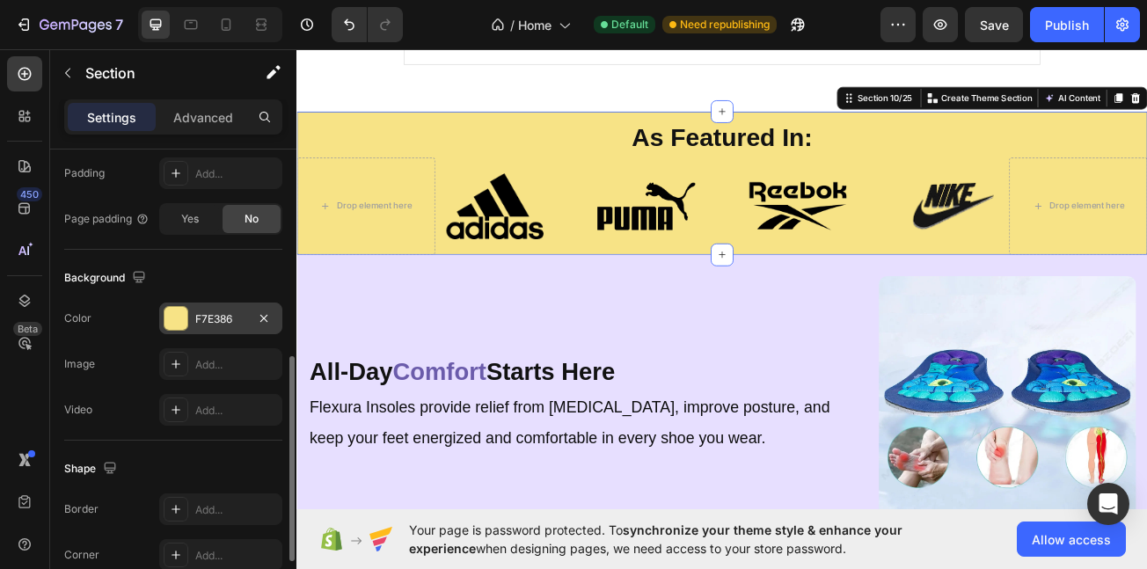
click at [213, 316] on div "F7E386" at bounding box center [220, 320] width 51 height 16
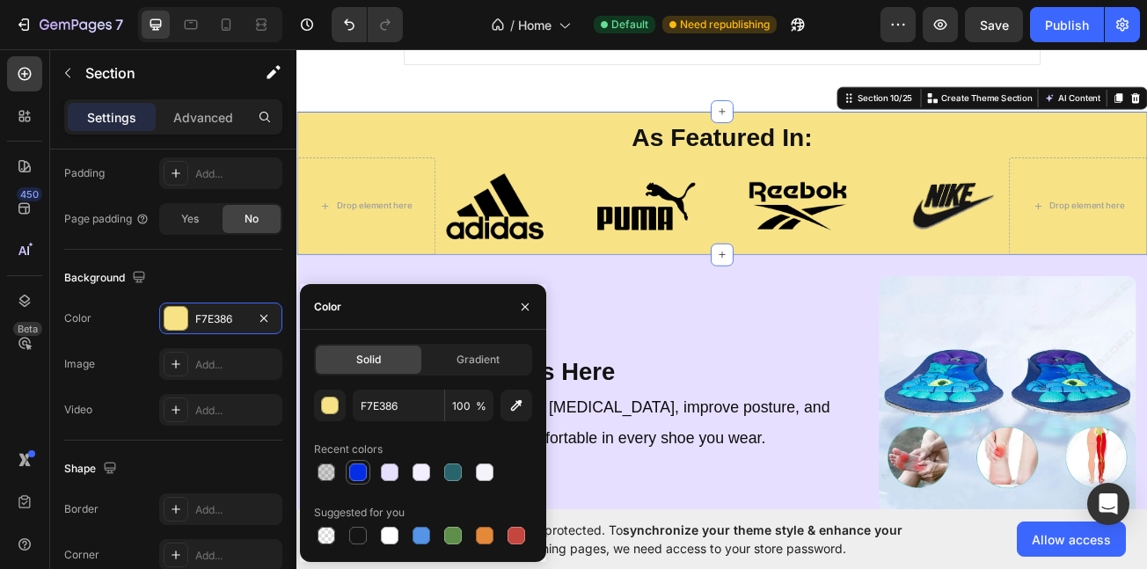
click at [359, 482] on div at bounding box center [358, 472] width 21 height 21
type input "042EE5"
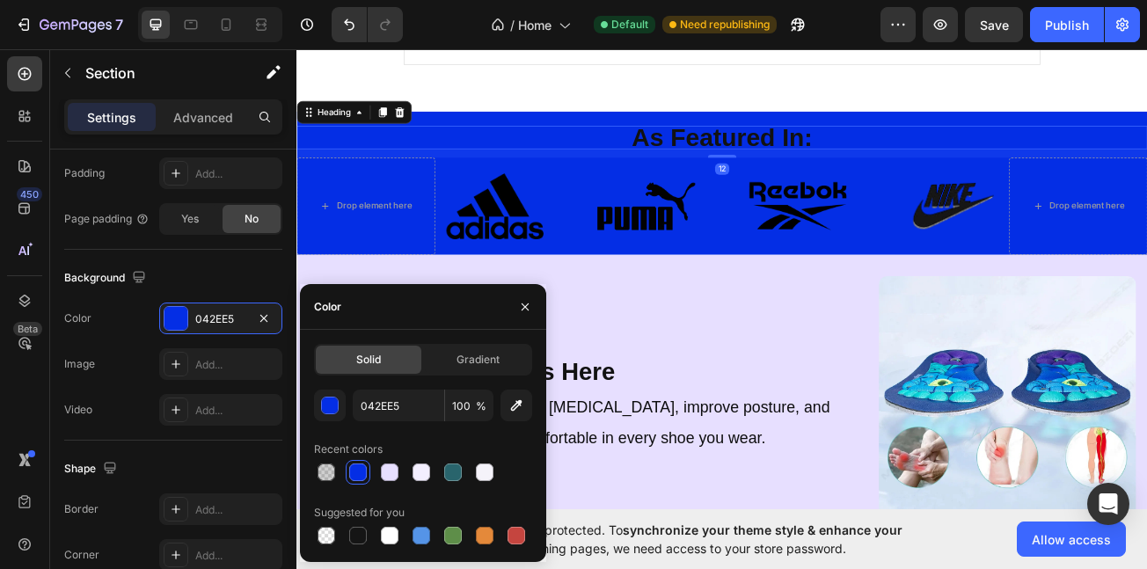
click at [818, 174] on h2 "As Featured In:" at bounding box center [825, 159] width 1056 height 29
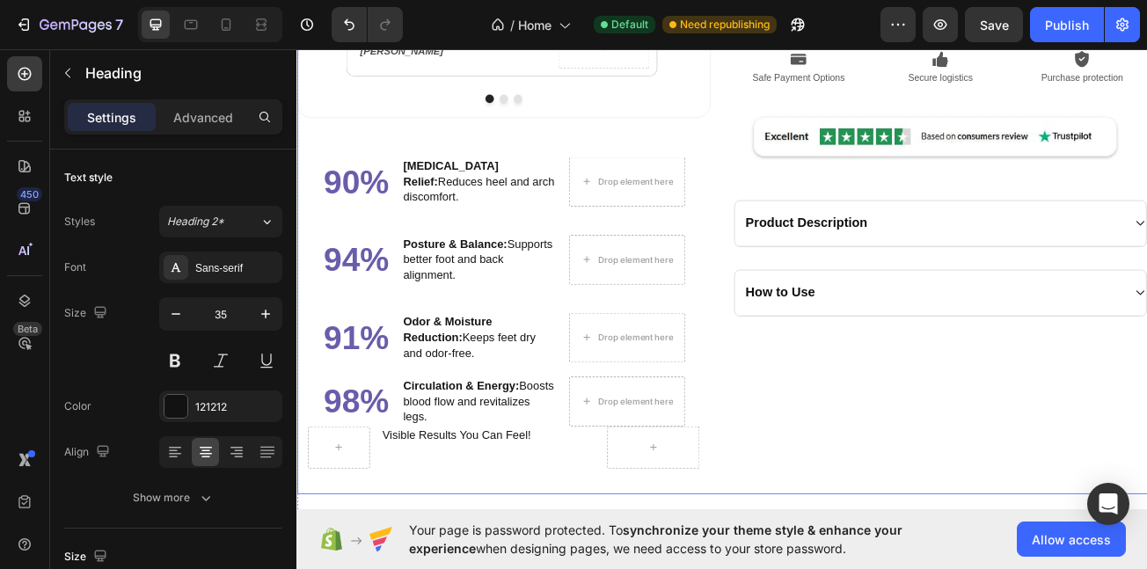
scroll to position [2188, 0]
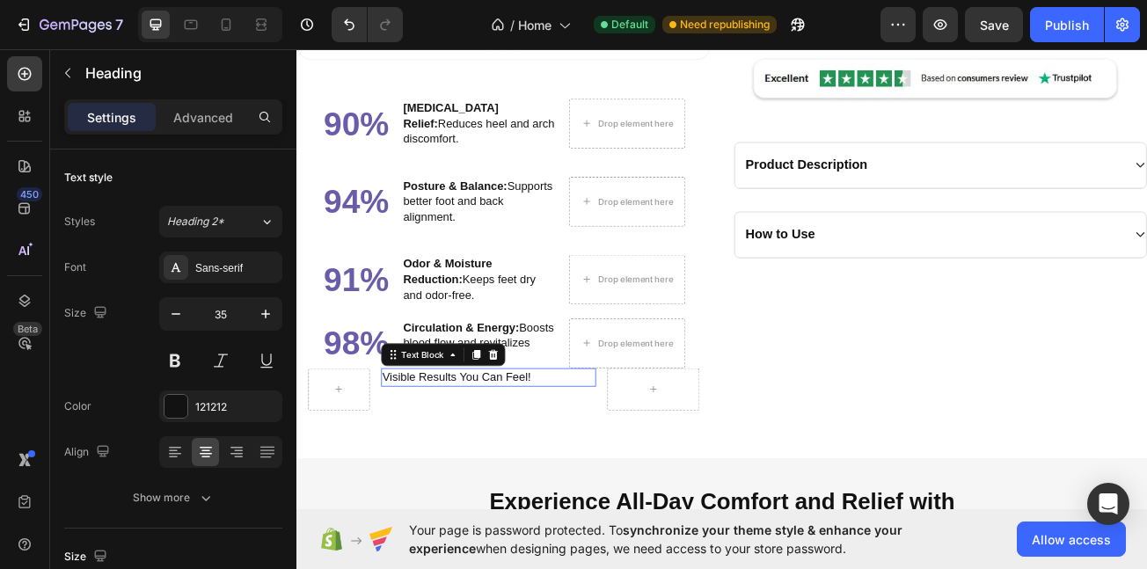
click at [525, 448] on p "Visible Results You Can Feel!" at bounding box center [534, 457] width 263 height 19
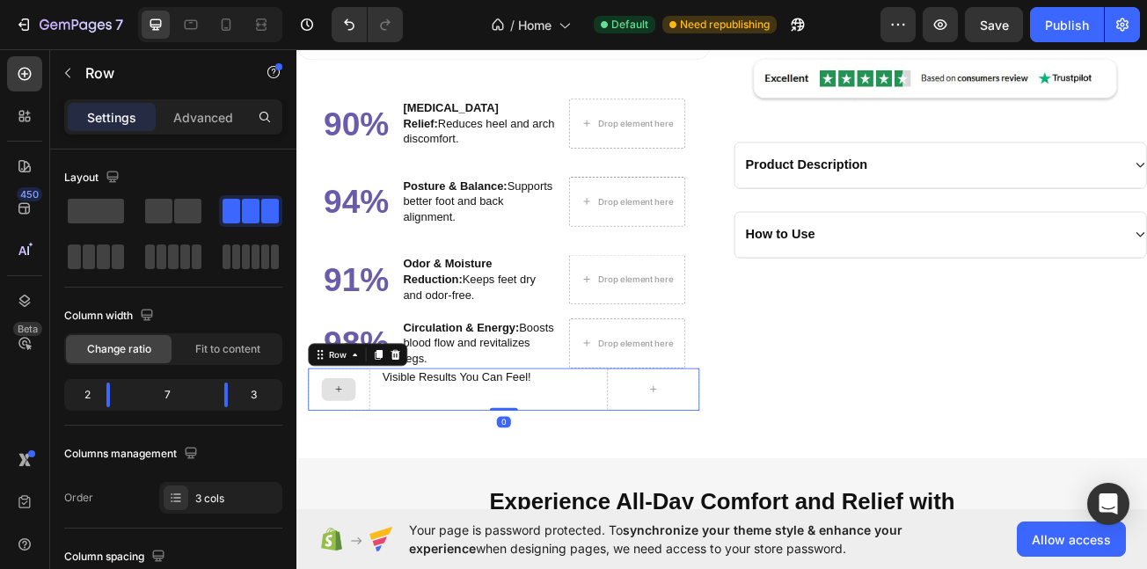
click at [334, 473] on div at bounding box center [349, 472] width 77 height 53
click at [193, 119] on p "Advanced" at bounding box center [203, 117] width 60 height 18
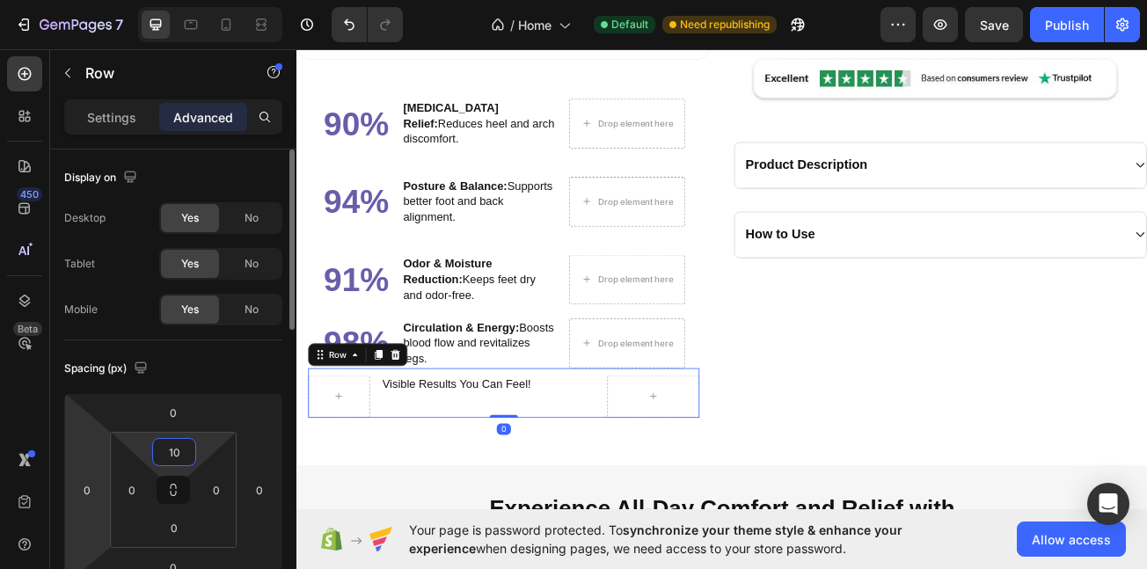
type input "1"
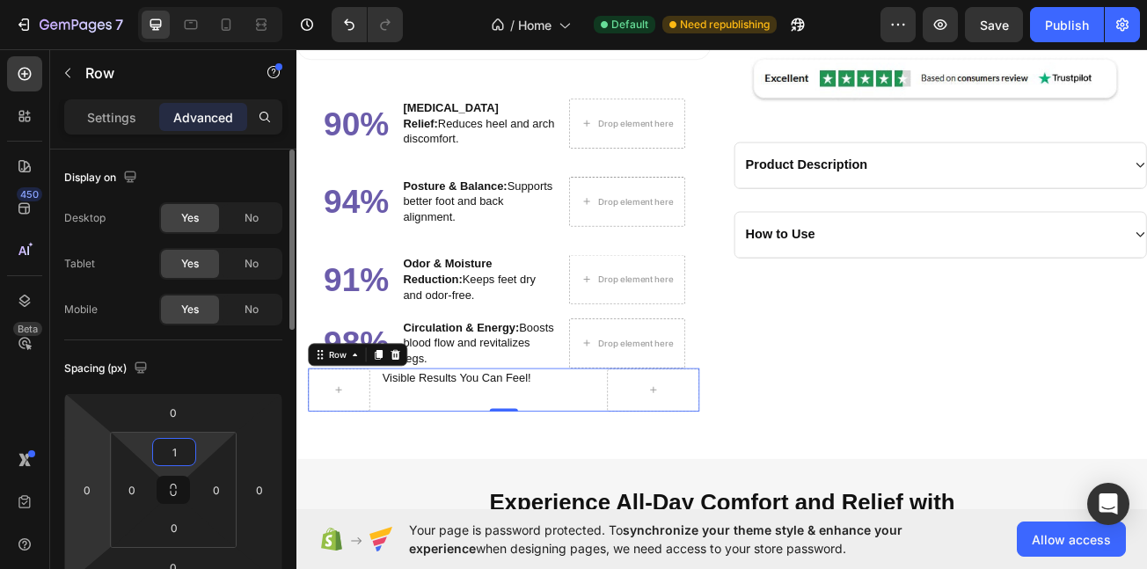
type input "15"
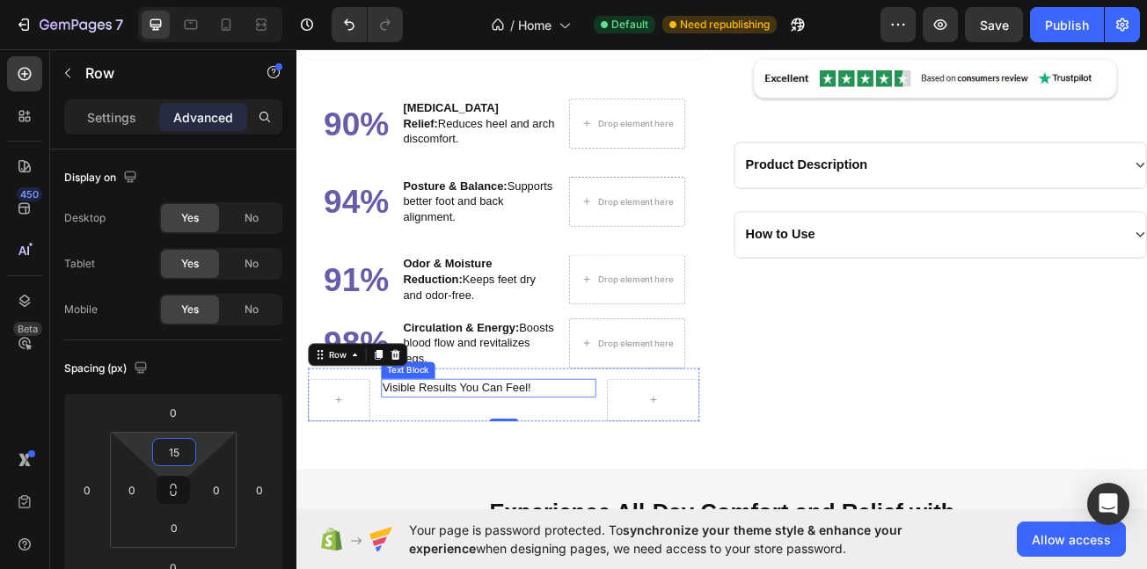
click at [511, 461] on p "Visible Results You Can Feel!" at bounding box center [534, 470] width 263 height 19
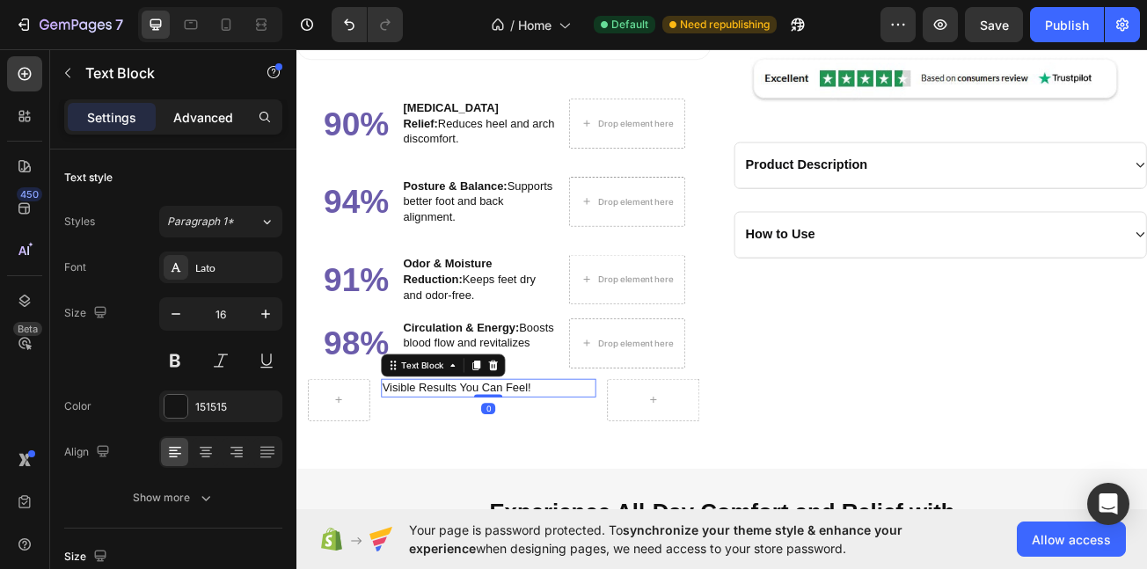
click at [223, 127] on div "Advanced" at bounding box center [203, 117] width 88 height 28
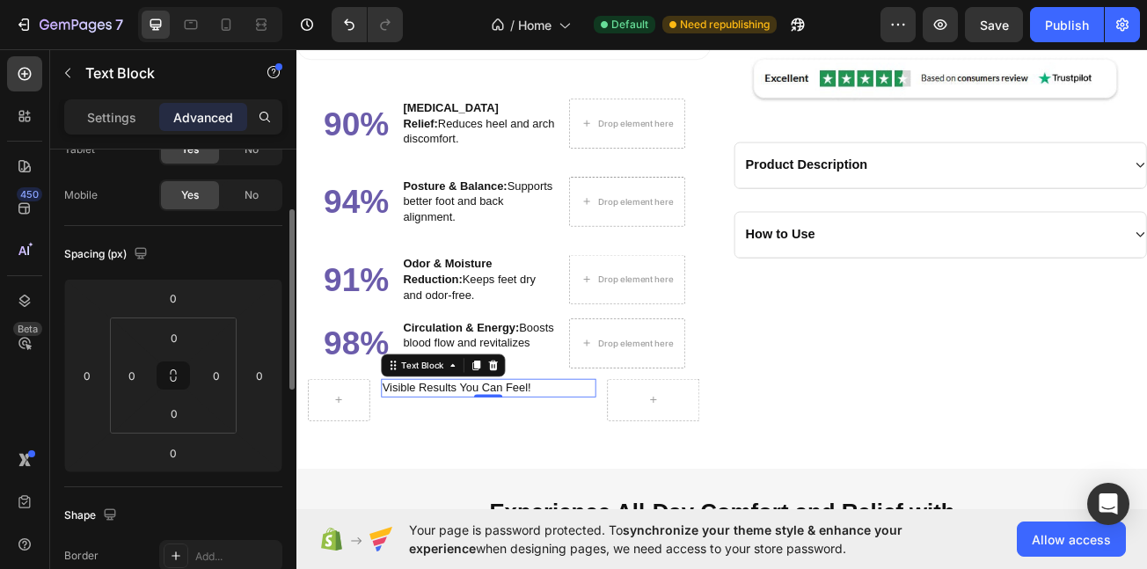
scroll to position [126, 0]
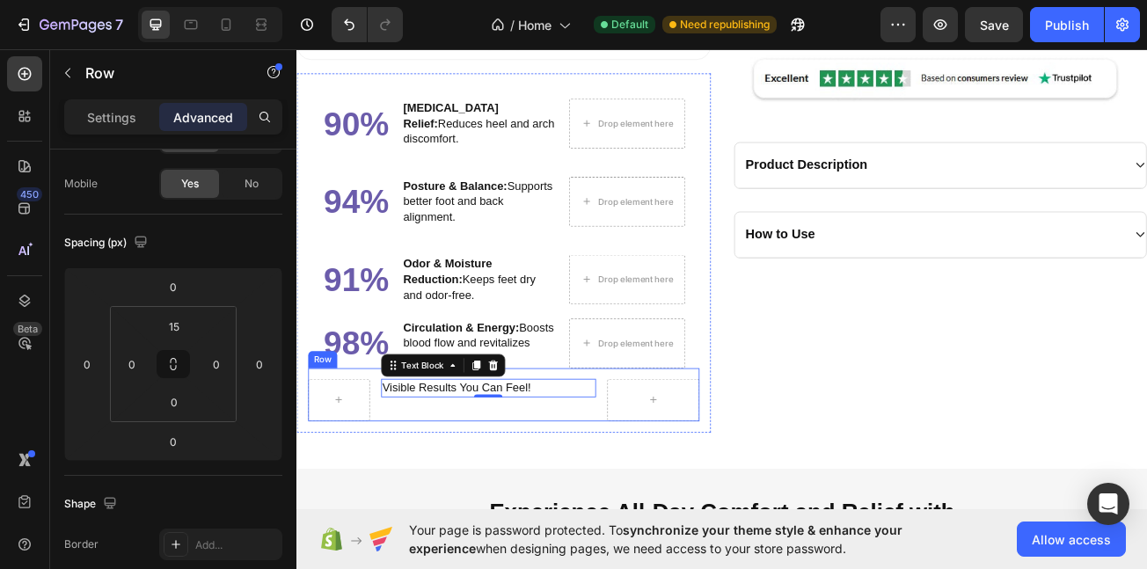
click at [467, 478] on div "Visible Results You Can Feel! Text Block 0" at bounding box center [534, 485] width 267 height 53
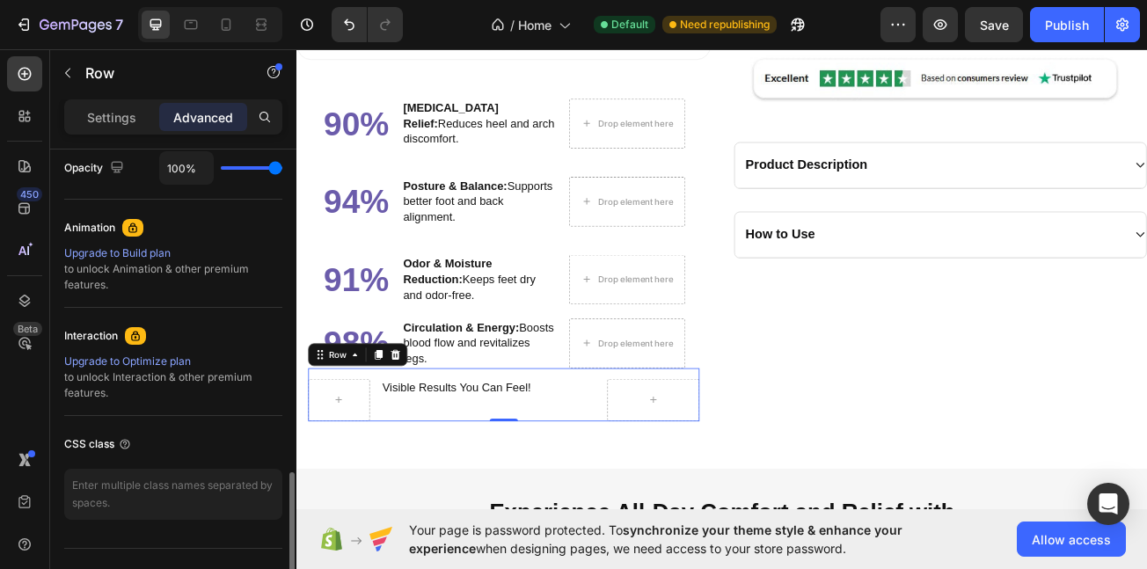
scroll to position [751, 0]
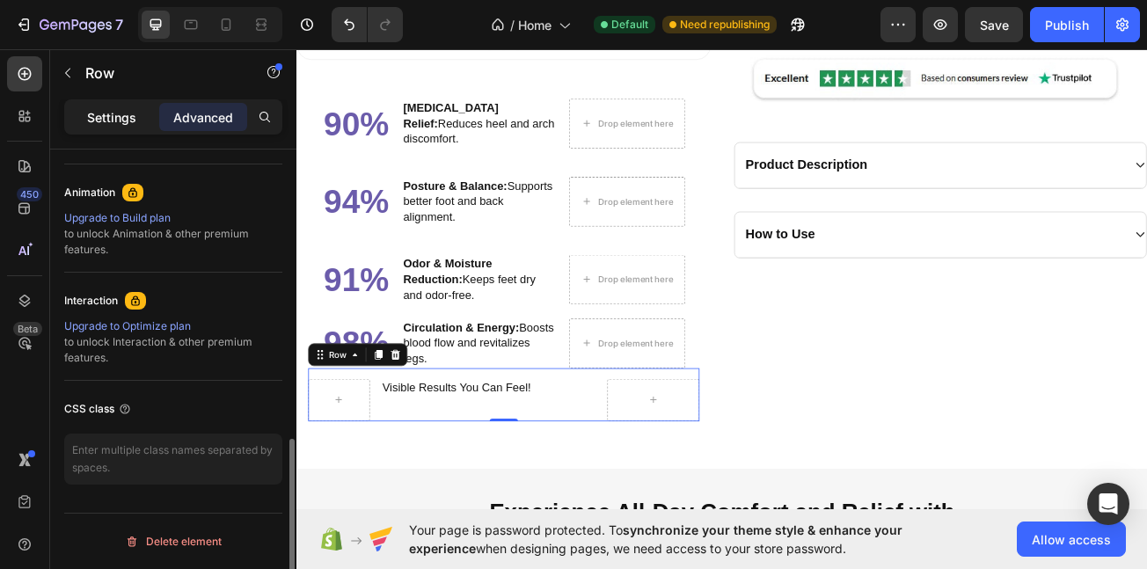
click at [101, 115] on p "Settings" at bounding box center [111, 117] width 49 height 18
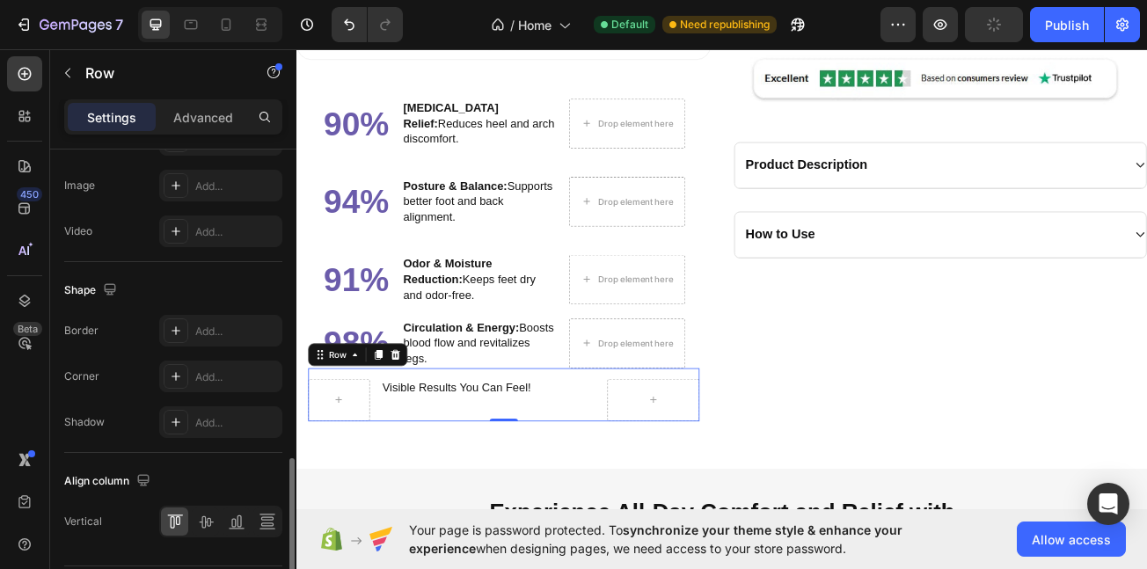
scroll to position [804, 0]
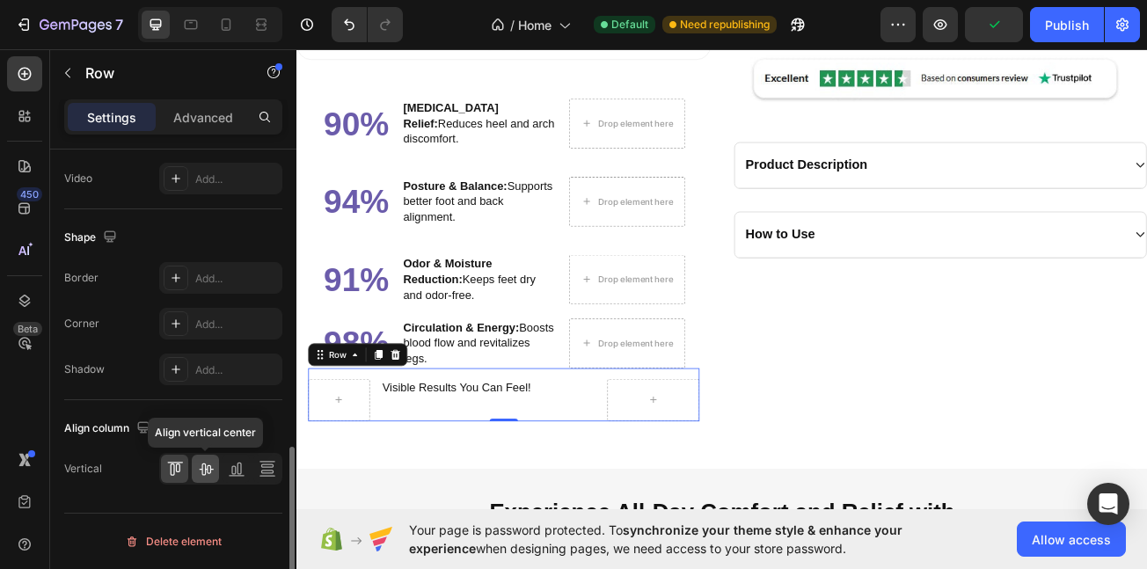
click at [199, 466] on icon at bounding box center [206, 469] width 18 height 18
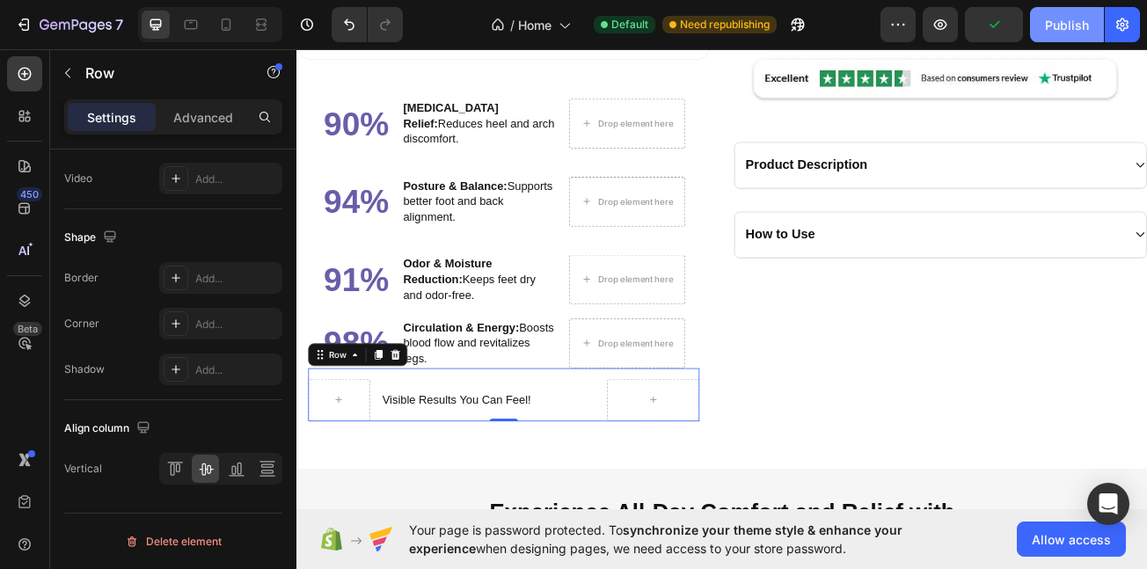
click at [1082, 16] on div "Publish" at bounding box center [1067, 25] width 44 height 18
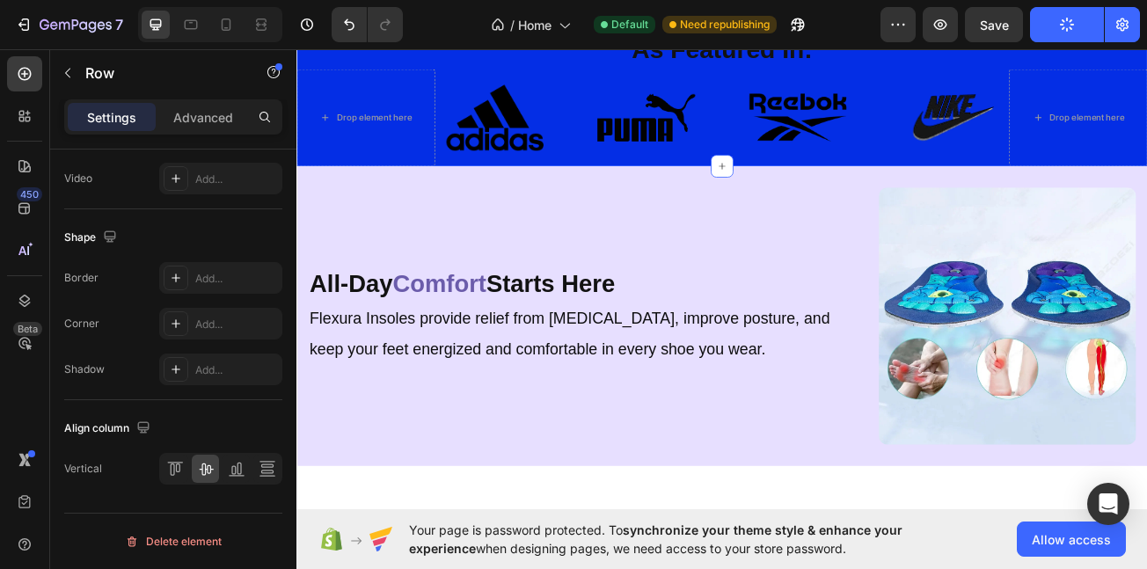
scroll to position [0, 0]
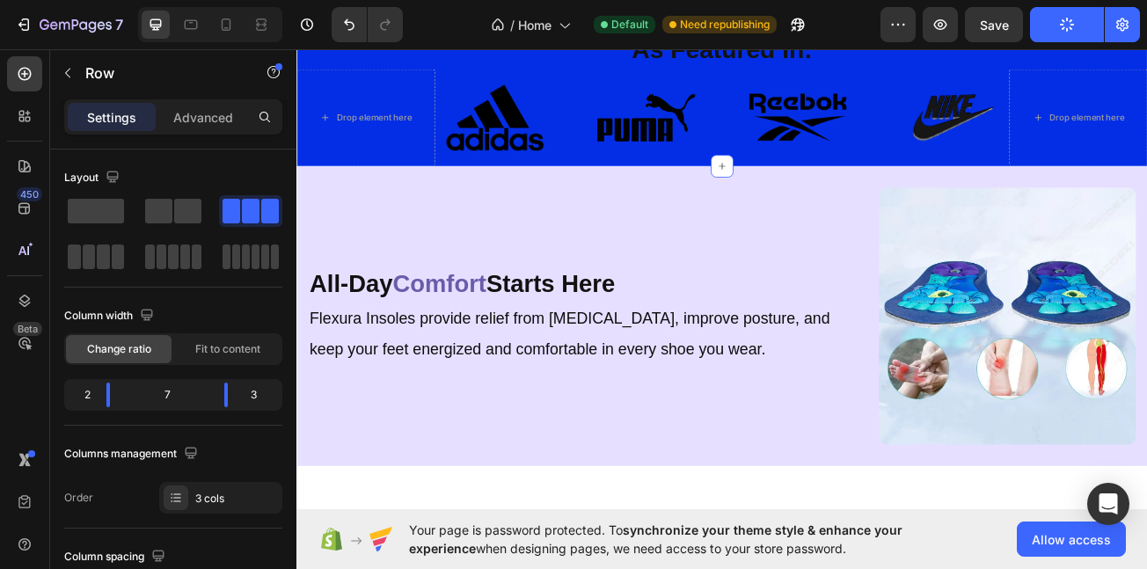
click at [483, 146] on div "As Featured In: Heading Drop element here Image Image Image Image Row Drop elem…" at bounding box center [825, 107] width 1056 height 178
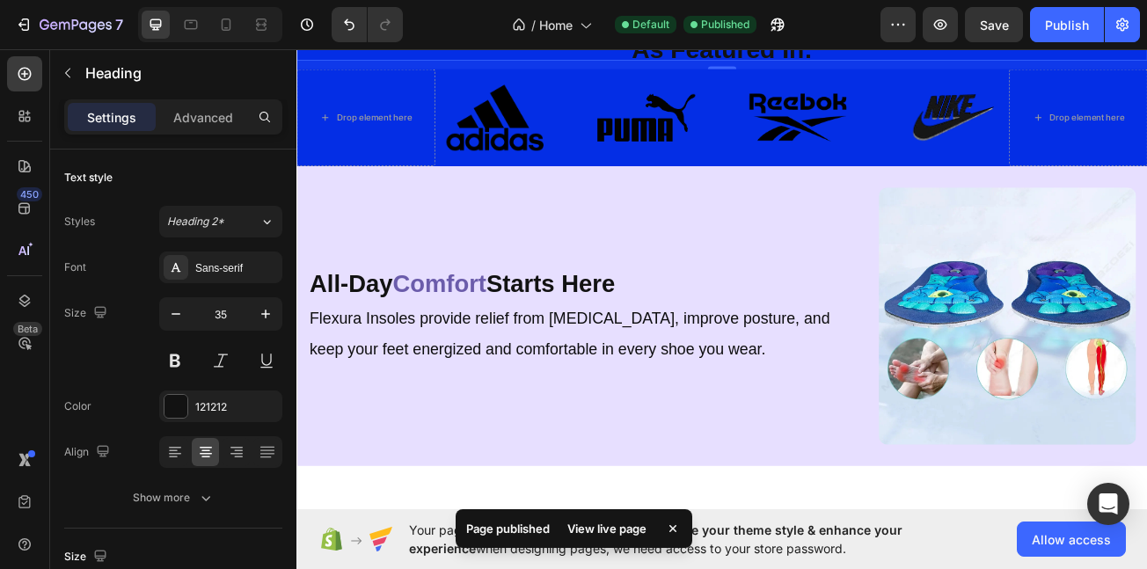
click at [856, 64] on h2 "As Featured In:" at bounding box center [825, 49] width 1056 height 29
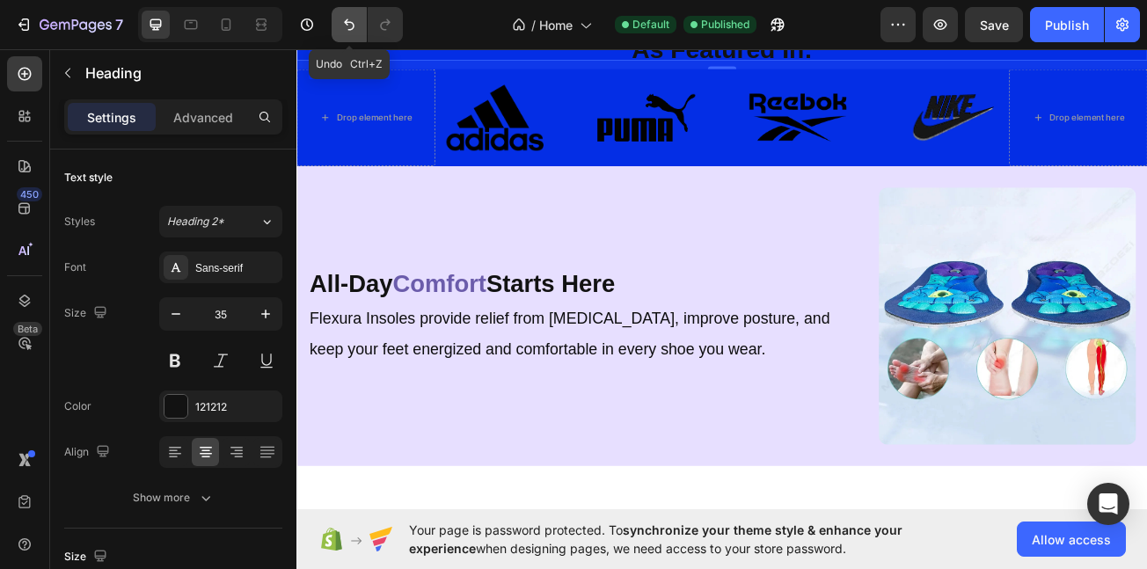
click at [342, 23] on icon "Undo/Redo" at bounding box center [350, 25] width 18 height 18
click at [342, 24] on icon "Undo/Redo" at bounding box center [350, 25] width 18 height 18
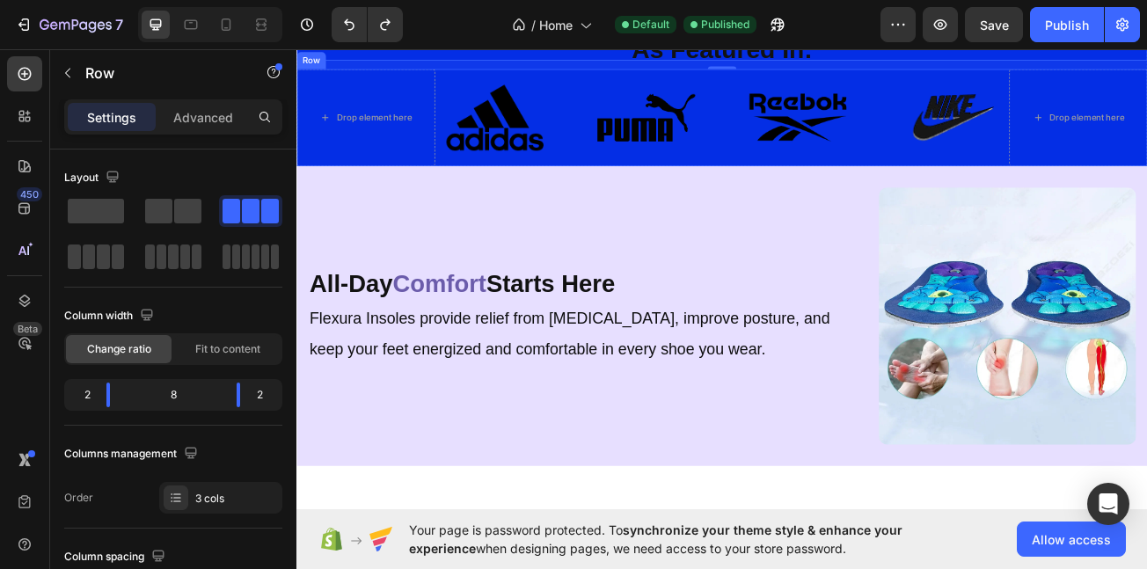
click at [470, 195] on div "Drop element here Image Image Image Image Row Drop element here Row" at bounding box center [825, 135] width 1056 height 121
click at [339, 28] on button "Undo/Redo" at bounding box center [349, 24] width 35 height 35
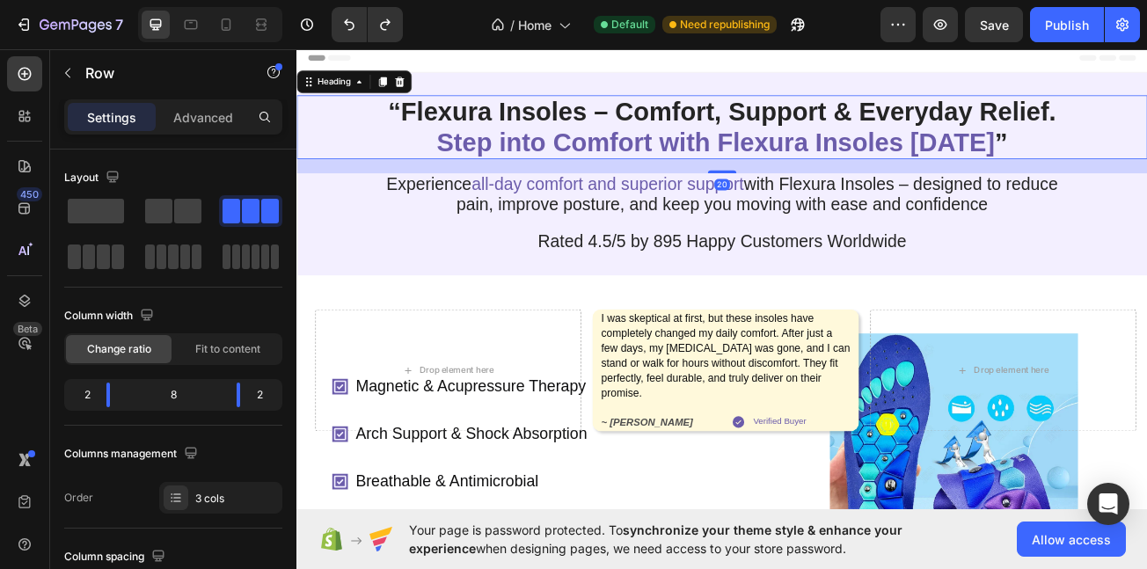
click at [746, 184] on span "Step into Comfort with Flexura Insoles [DATE]" at bounding box center [816, 166] width 693 height 36
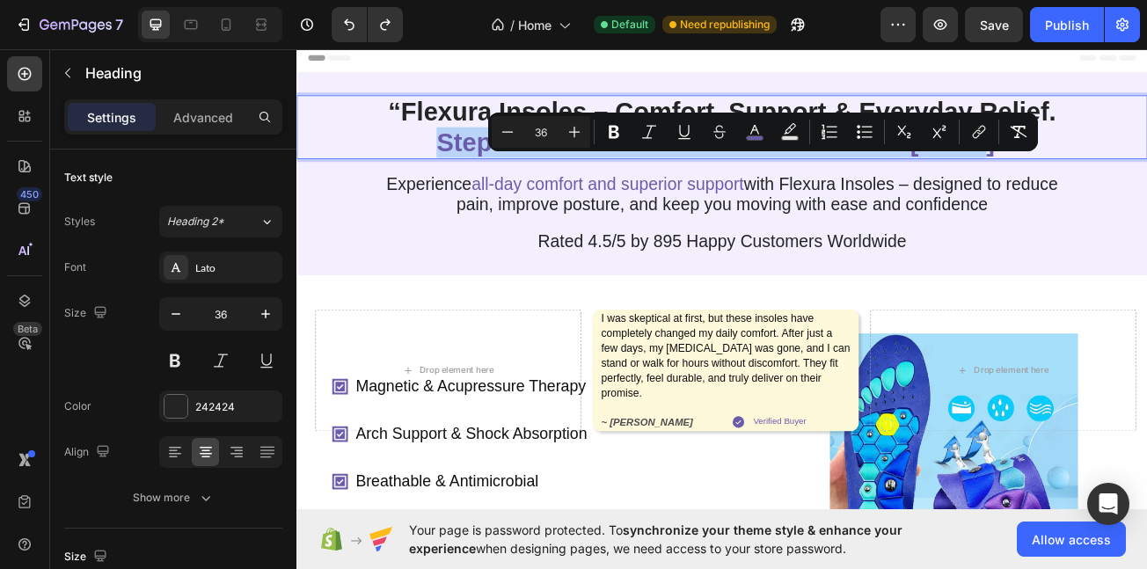
drag, startPoint x: 429, startPoint y: 209, endPoint x: 1176, endPoint y: 187, distance: 748.3
click at [1147, 184] on span "Step into Comfort with Flexura Insoles [DATE]" at bounding box center [816, 166] width 693 height 36
click at [751, 123] on icon "Editor contextual toolbar" at bounding box center [755, 132] width 18 height 18
type input "6B5CAB"
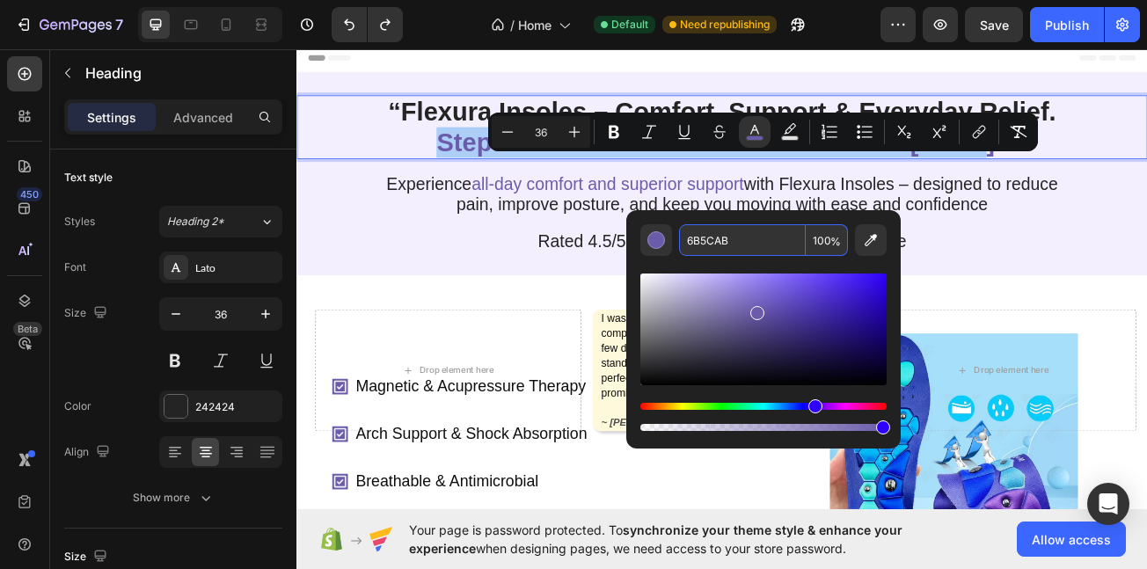
click at [743, 246] on input "6B5CAB" at bounding box center [742, 240] width 127 height 32
paste input "#29646C"
type input "29646C"
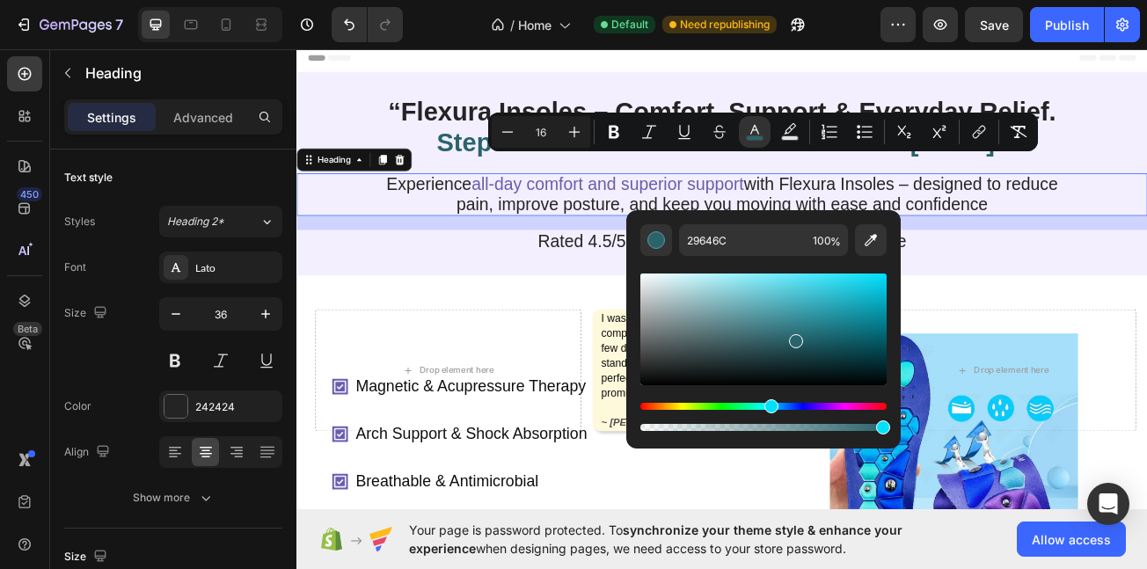
click at [465, 257] on h1 "Experience all-day comfort and superior support with Flexura Insoles – designed…" at bounding box center [824, 230] width 876 height 53
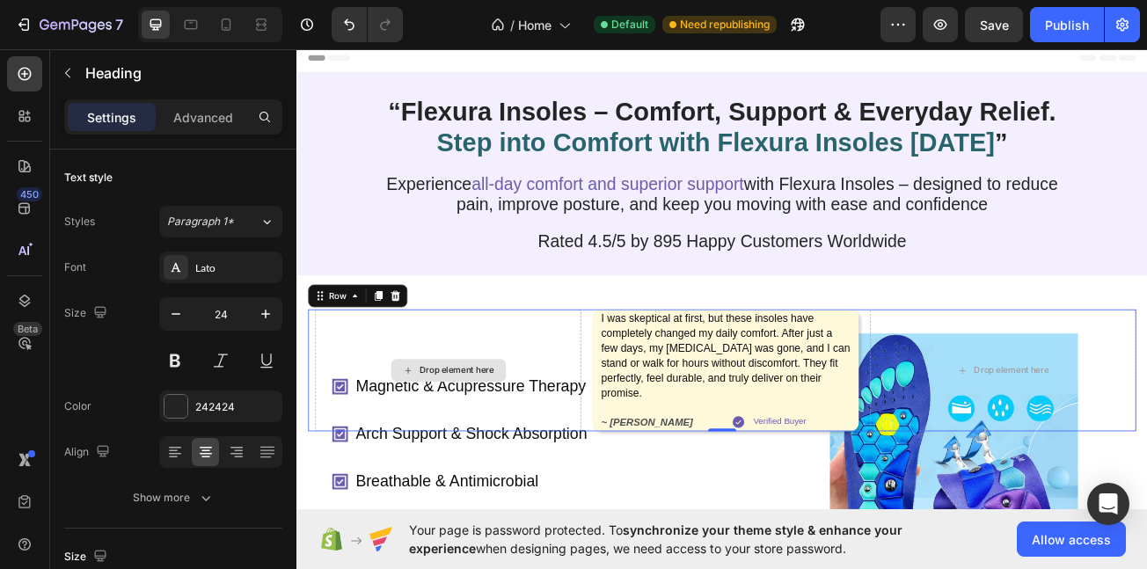
click at [357, 499] on div "Drop element here" at bounding box center [484, 448] width 330 height 151
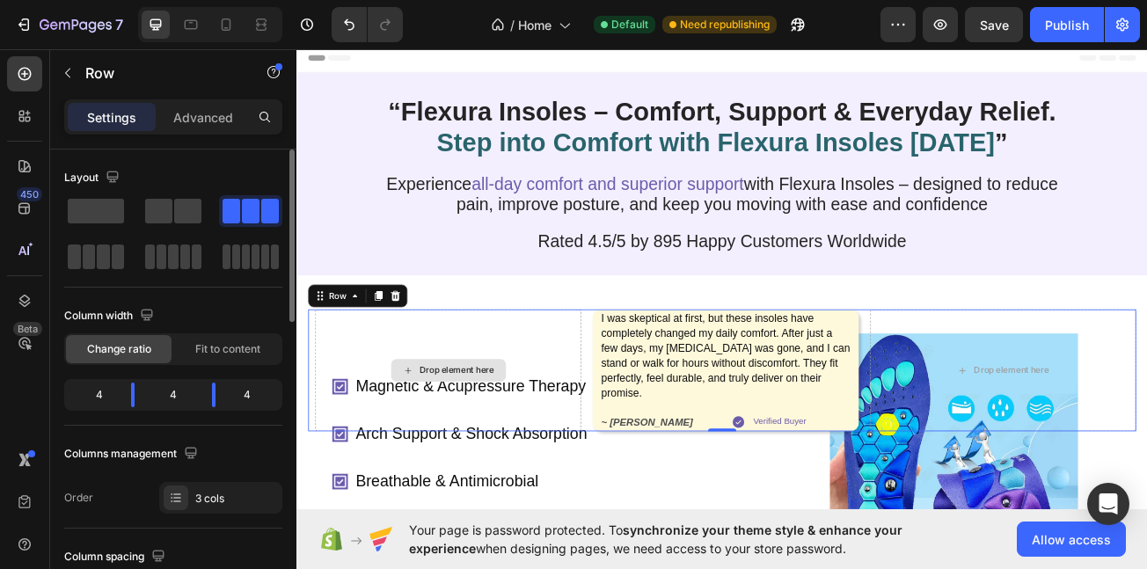
click at [393, 519] on div "Drop element here" at bounding box center [484, 448] width 330 height 151
click at [192, 113] on p "Advanced" at bounding box center [203, 117] width 60 height 18
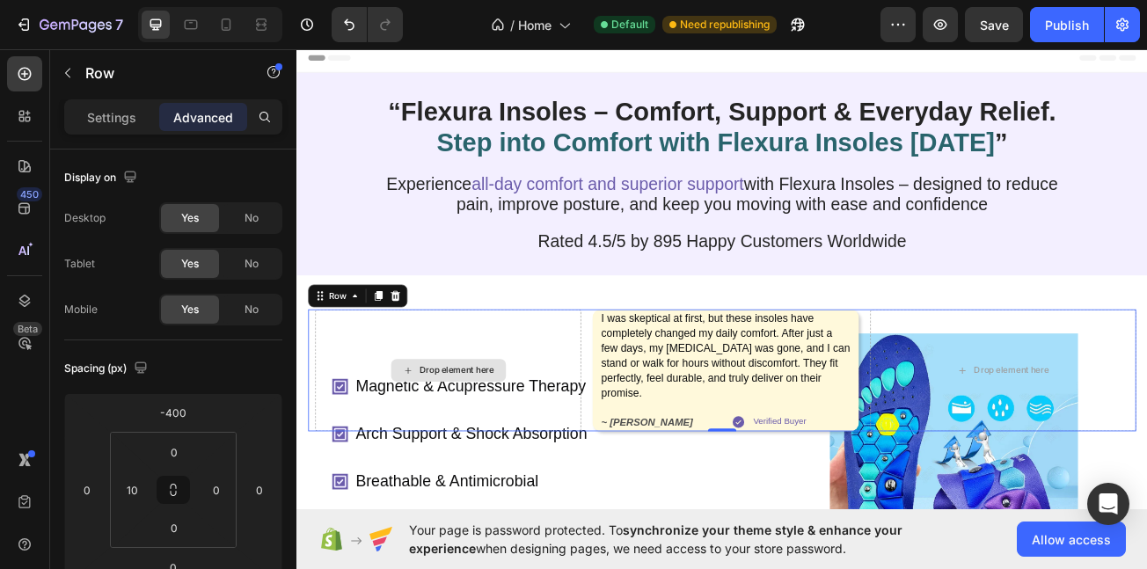
click at [418, 521] on div "Drop element here" at bounding box center [484, 448] width 330 height 151
click at [347, 501] on div "Drop element here" at bounding box center [484, 448] width 330 height 151
click at [106, 101] on div "Settings Advanced" at bounding box center [173, 116] width 218 height 35
click at [120, 112] on p "Settings" at bounding box center [111, 117] width 49 height 18
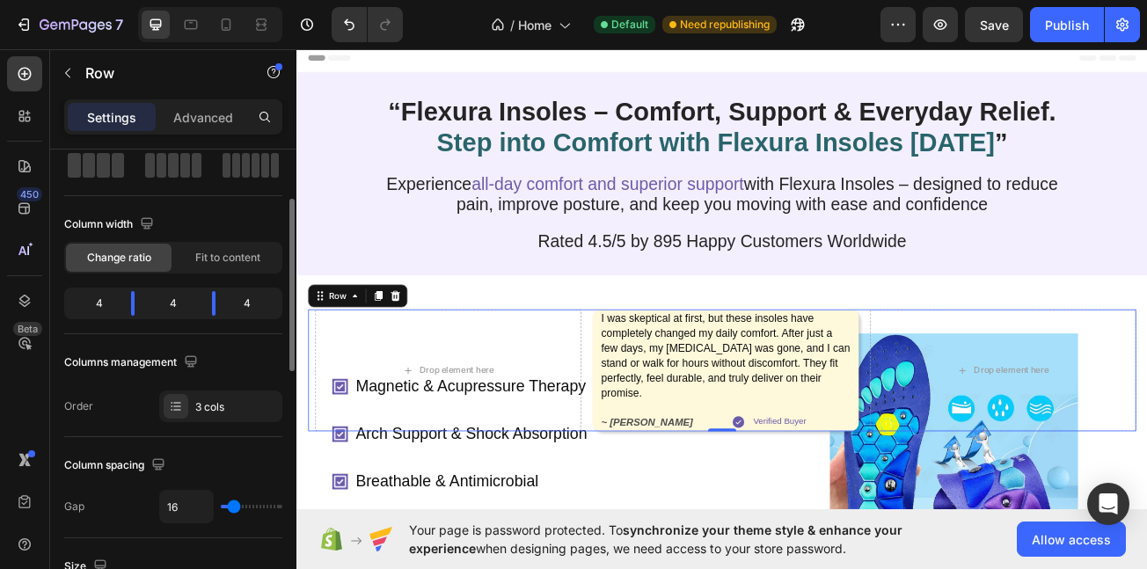
scroll to position [103, 0]
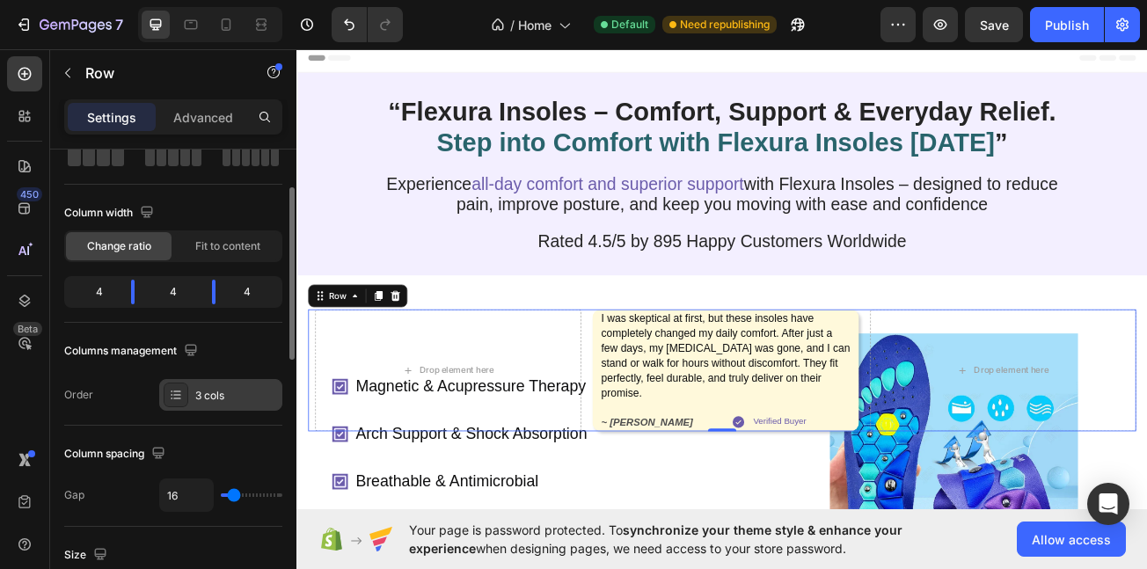
click at [216, 394] on div "3 cols" at bounding box center [236, 396] width 83 height 16
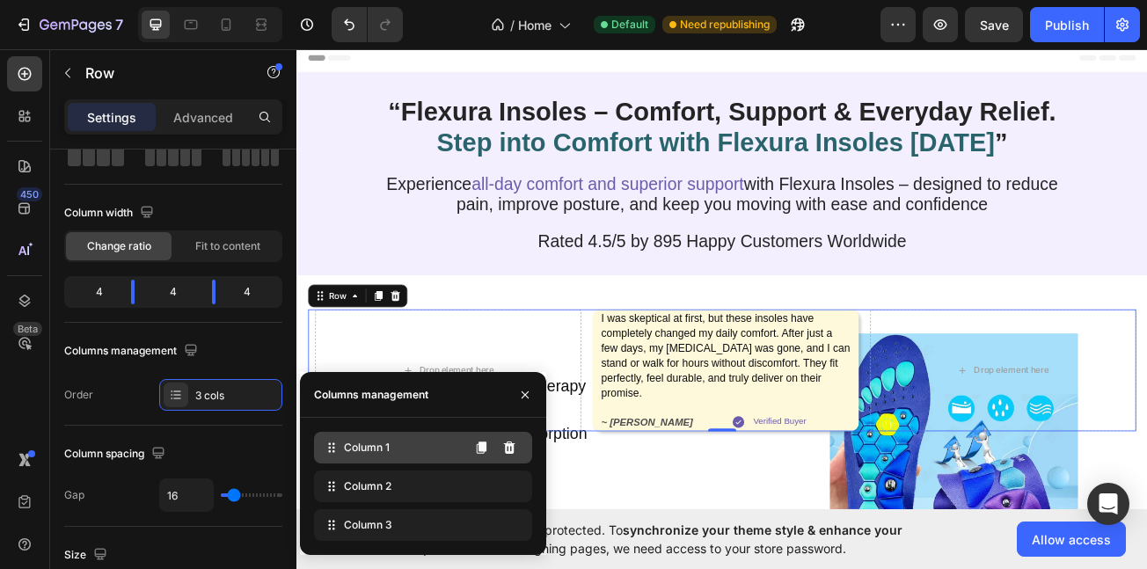
click at [379, 448] on span "Column 1" at bounding box center [367, 448] width 46 height 16
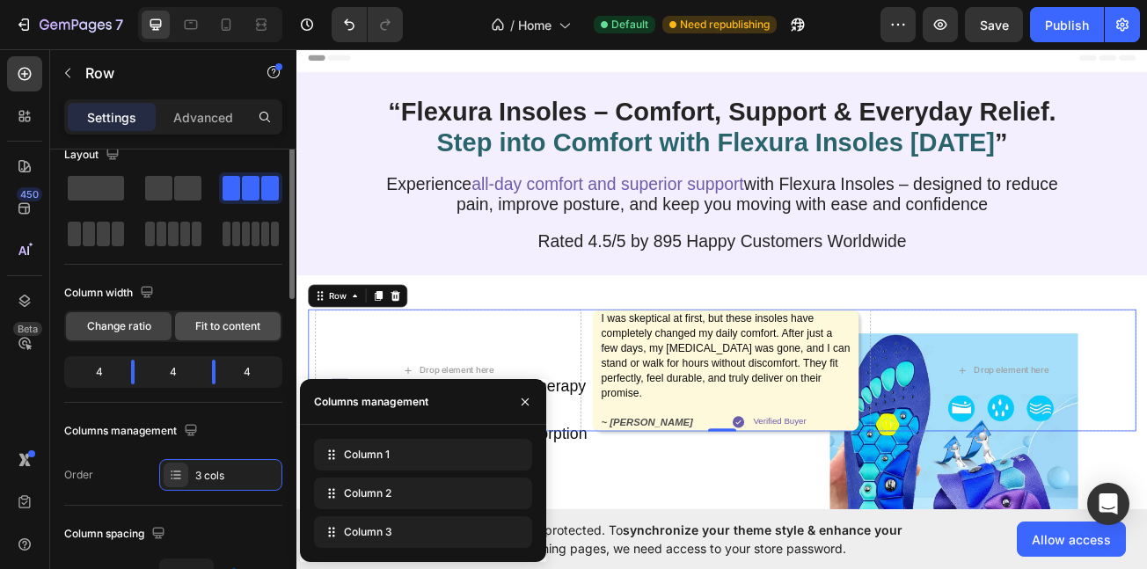
scroll to position [0, 0]
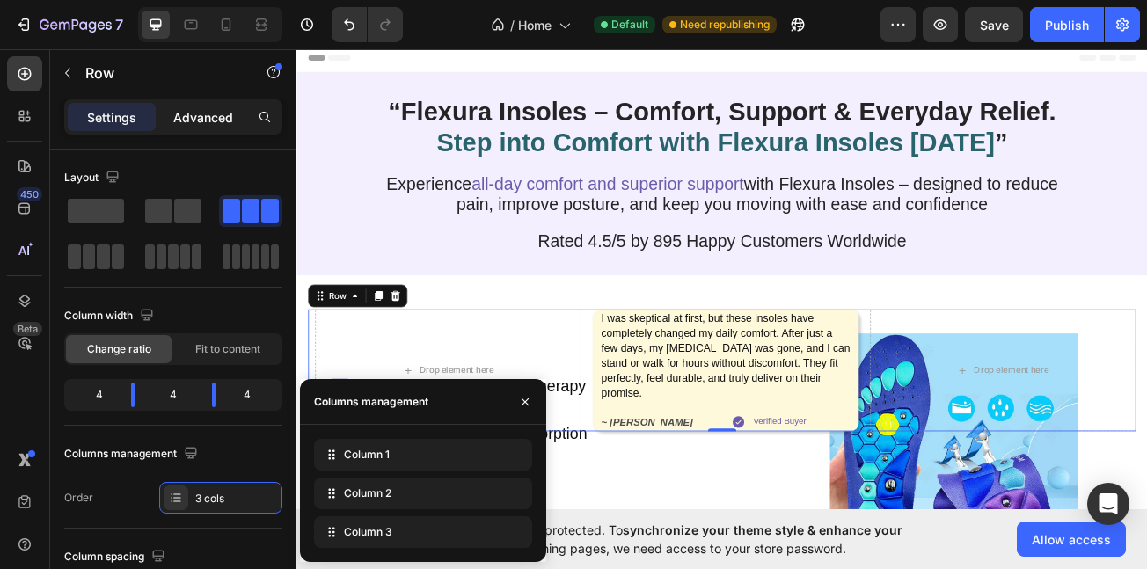
click at [210, 113] on p "Advanced" at bounding box center [203, 117] width 60 height 18
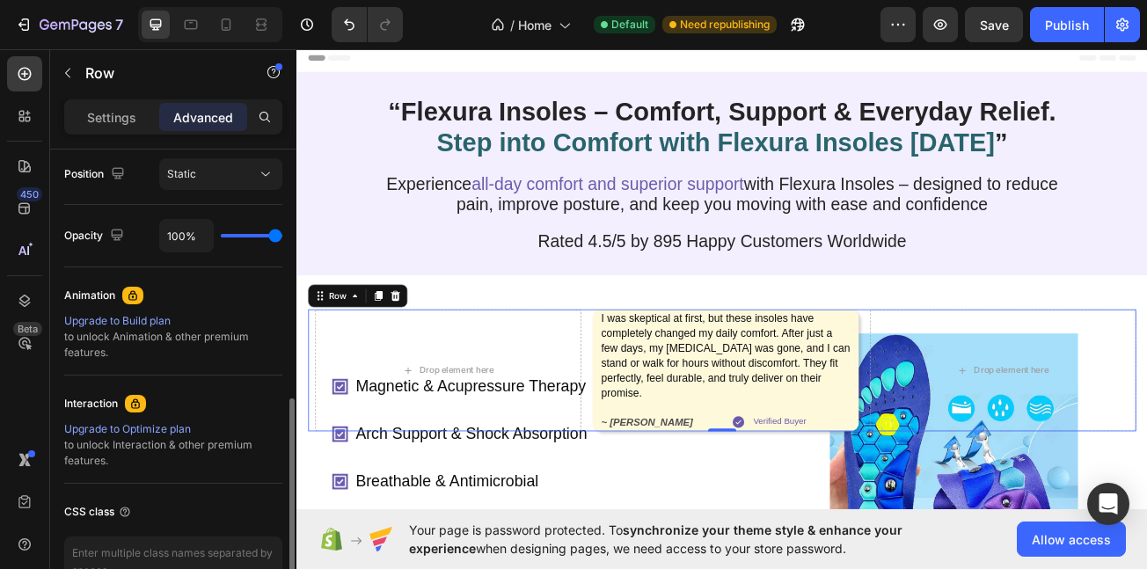
scroll to position [568, 0]
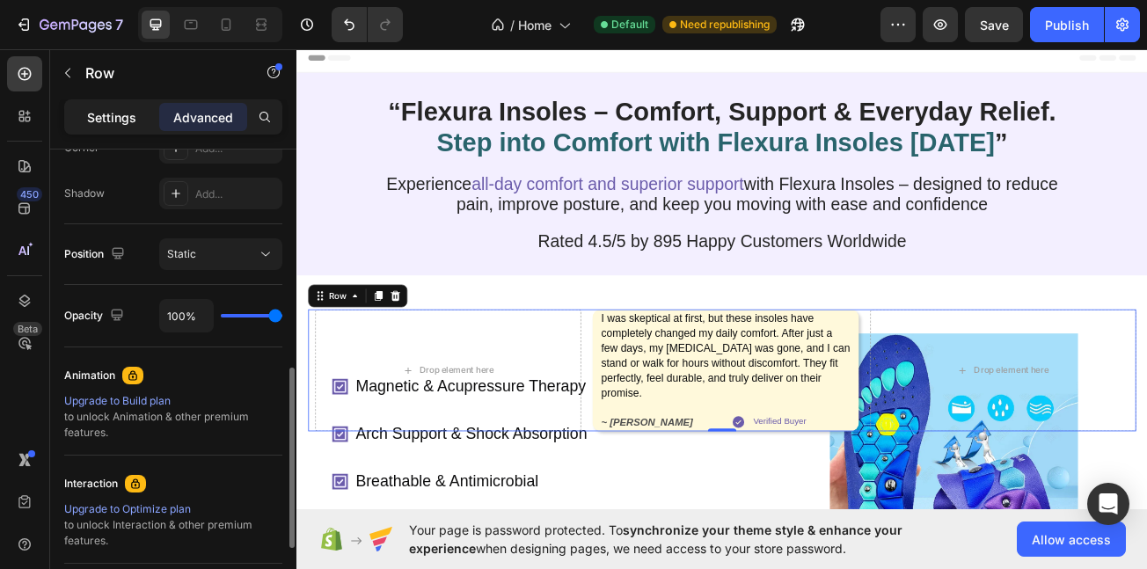
click at [116, 121] on p "Settings" at bounding box center [111, 117] width 49 height 18
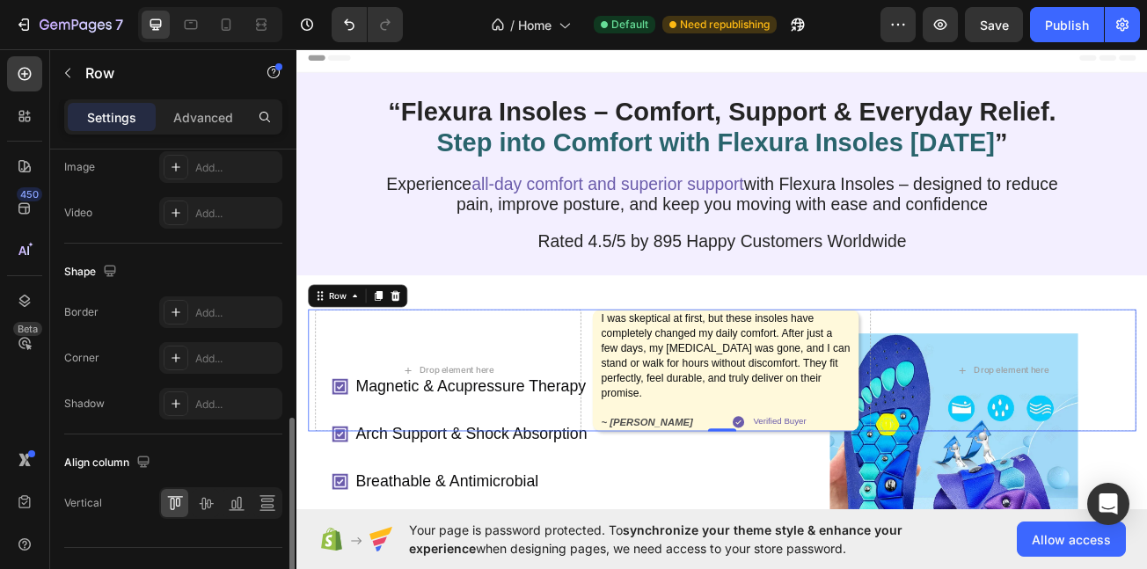
scroll to position [759, 0]
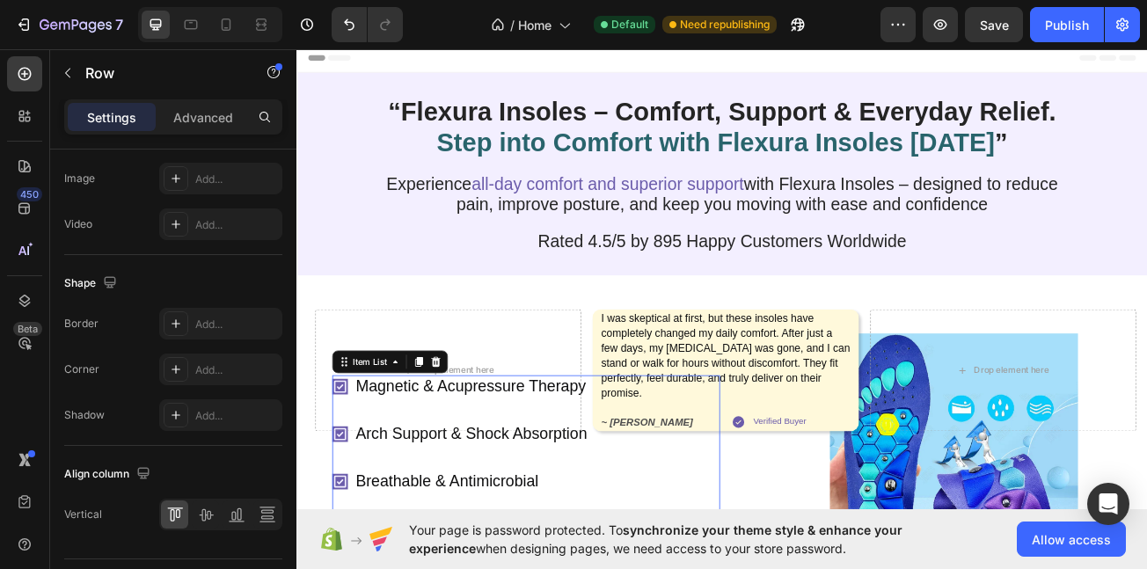
click at [634, 539] on p "Arch Support & Shock Absorption" at bounding box center [514, 528] width 288 height 23
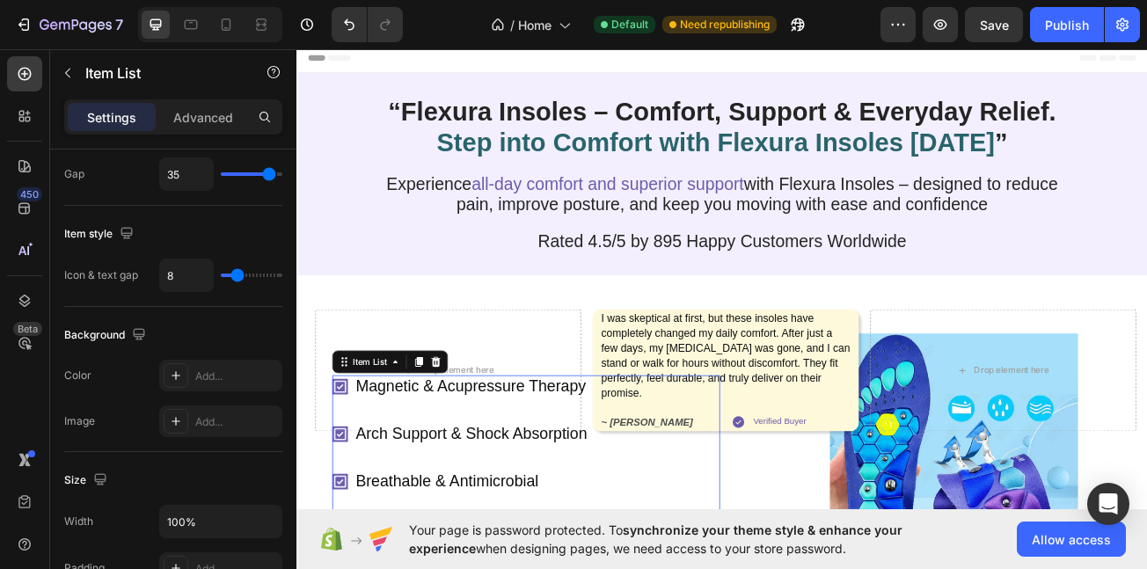
scroll to position [0, 0]
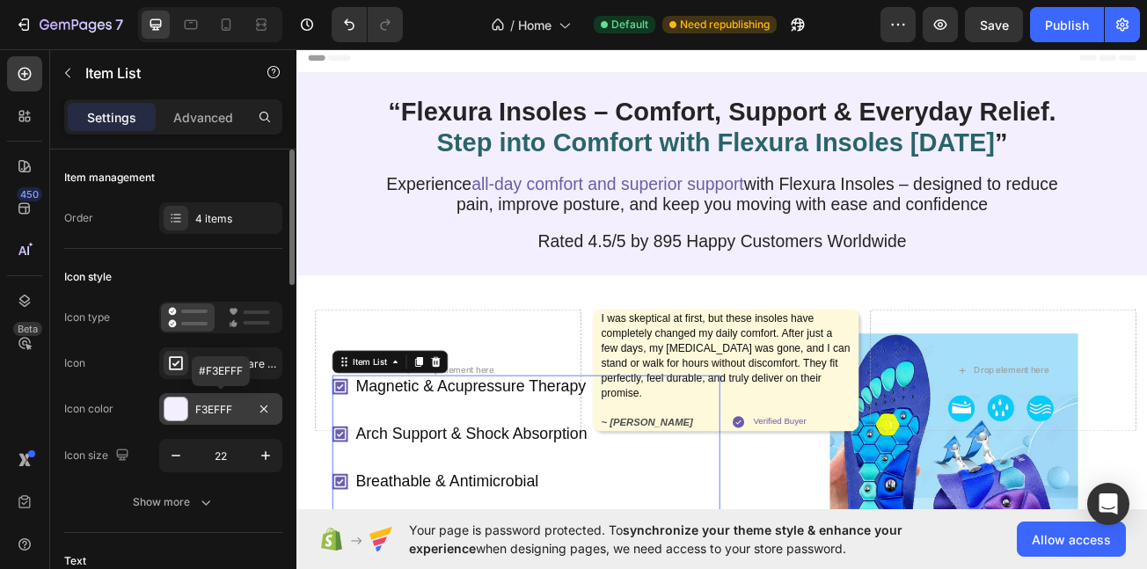
click at [185, 411] on div at bounding box center [176, 409] width 23 height 23
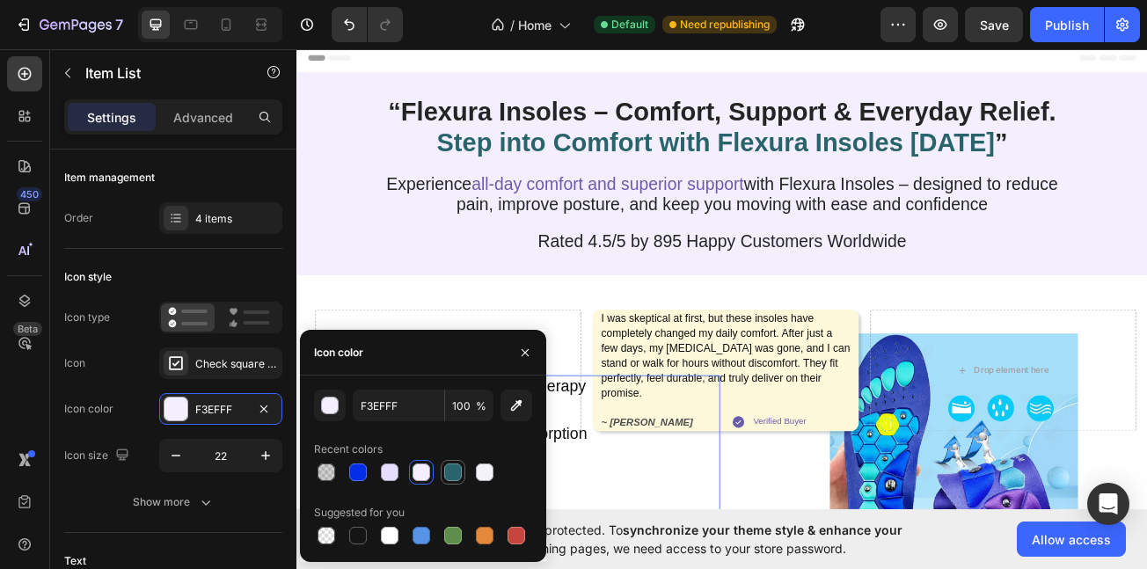
click at [461, 466] on div at bounding box center [453, 473] width 18 height 18
type input "29646C"
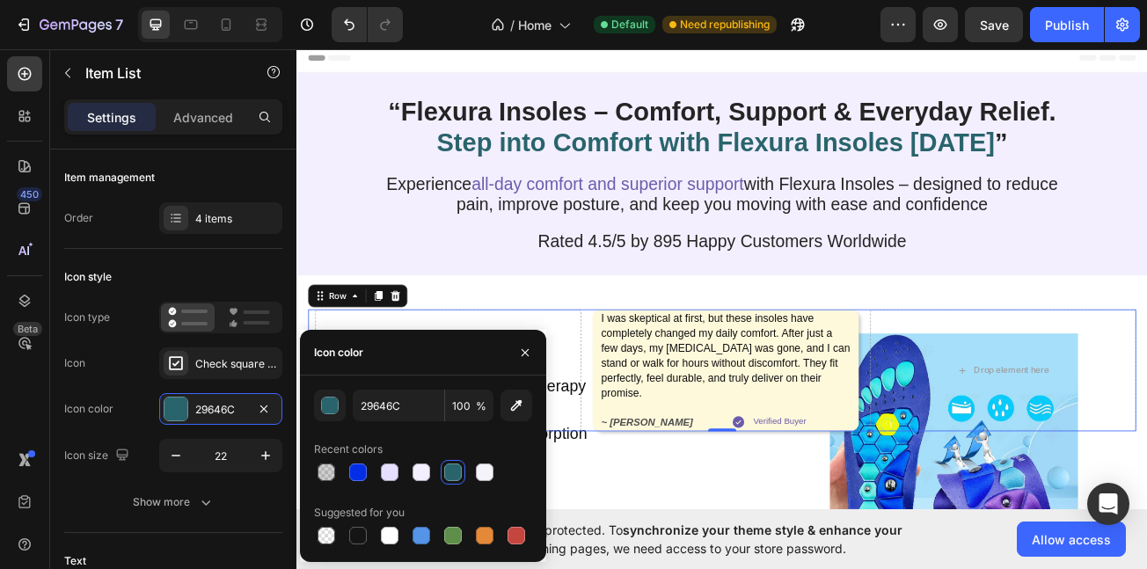
click at [648, 524] on div "Drop element here I was skeptical at first, but these insoles have completely c…" at bounding box center [825, 448] width 1028 height 151
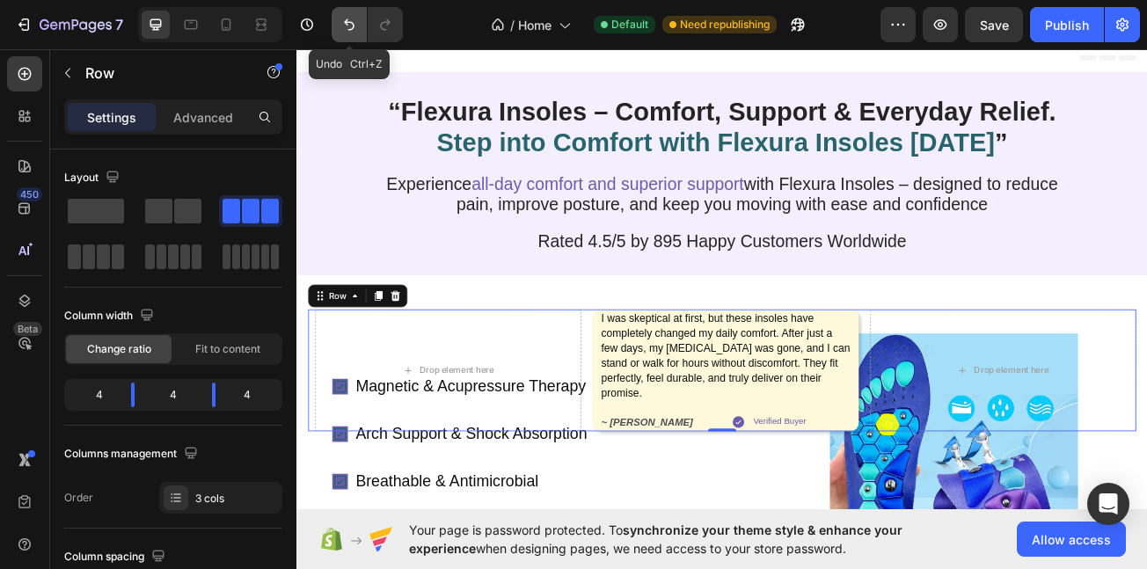
click at [347, 23] on icon "Undo/Redo" at bounding box center [349, 24] width 11 height 11
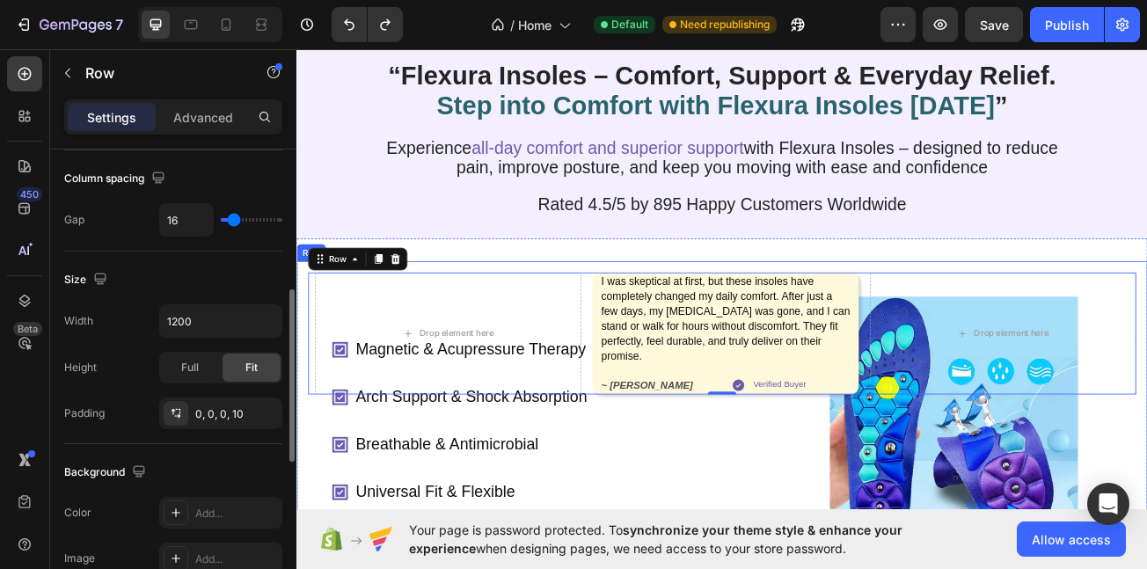
scroll to position [47, 0]
click at [341, 458] on div "Drop element here" at bounding box center [484, 401] width 330 height 151
click at [357, 458] on div "Drop element here" at bounding box center [484, 401] width 330 height 151
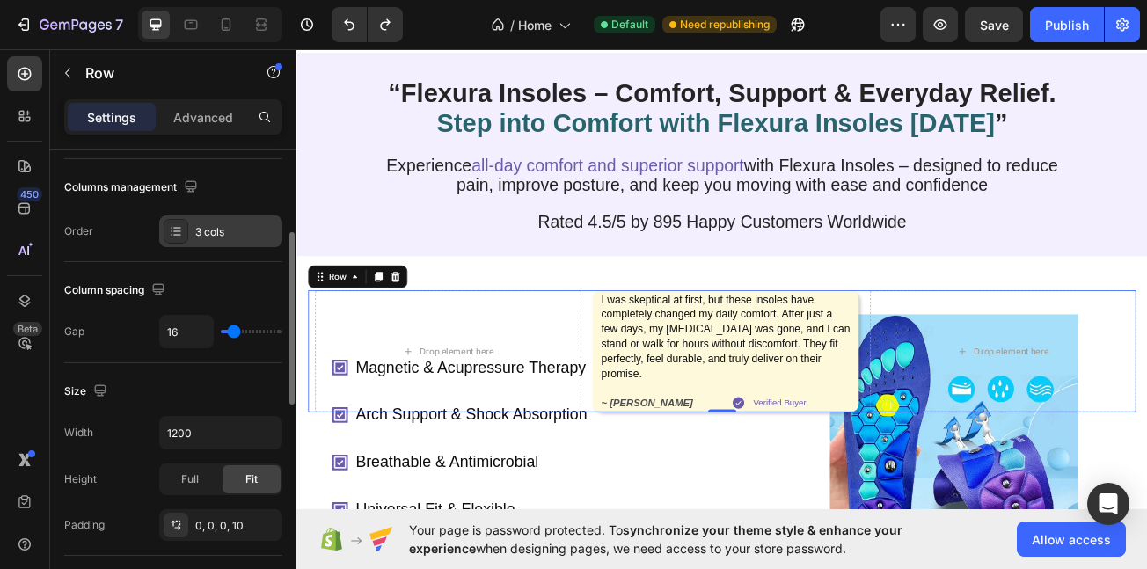
scroll to position [244, 0]
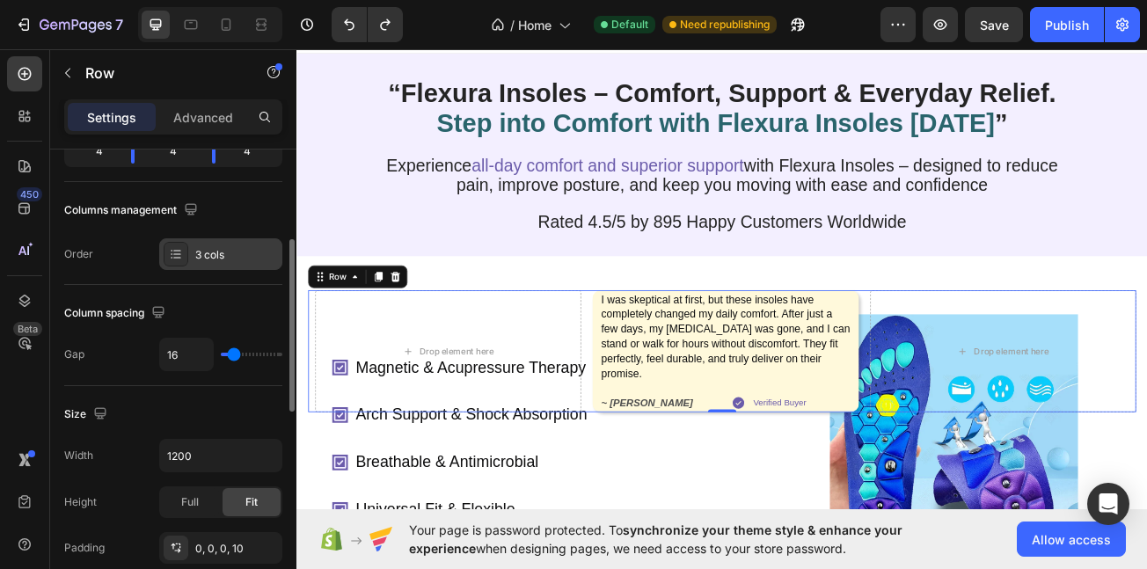
click at [229, 257] on div "3 cols" at bounding box center [236, 255] width 83 height 16
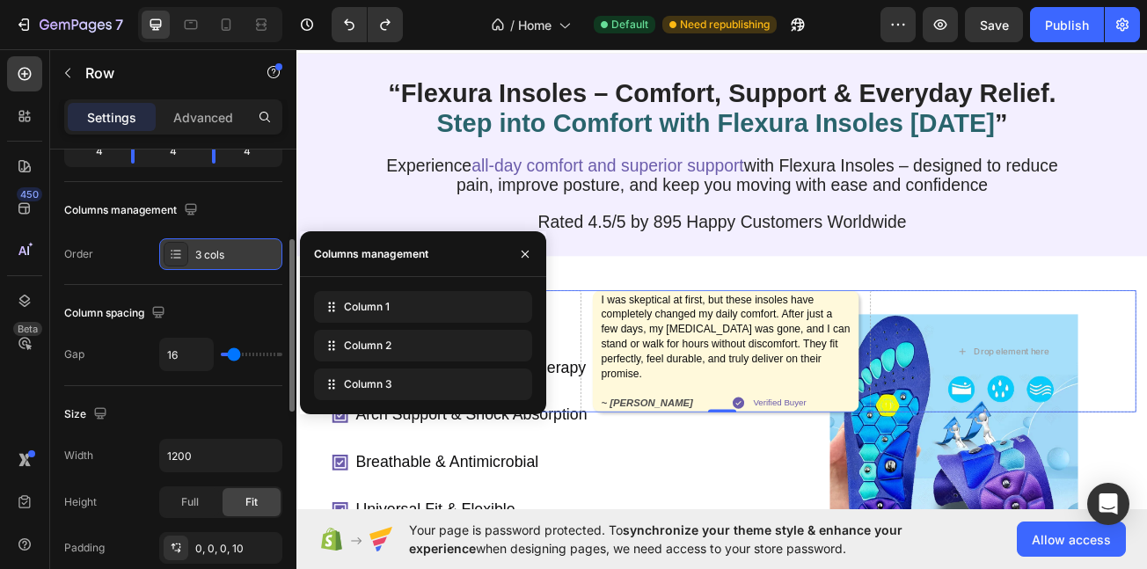
click at [220, 260] on div "3 cols" at bounding box center [236, 255] width 83 height 16
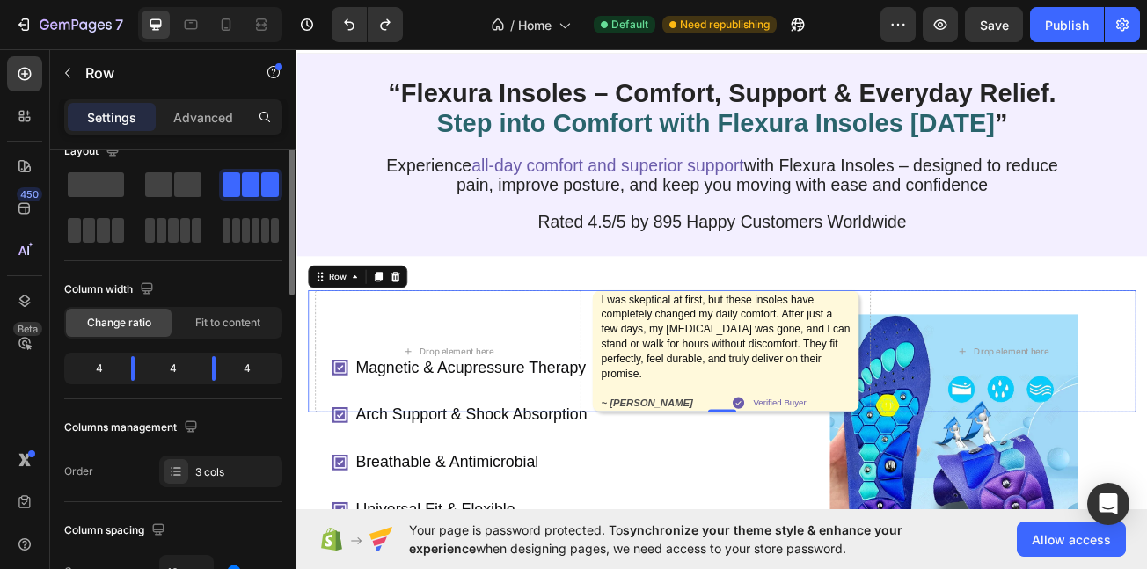
scroll to position [0, 0]
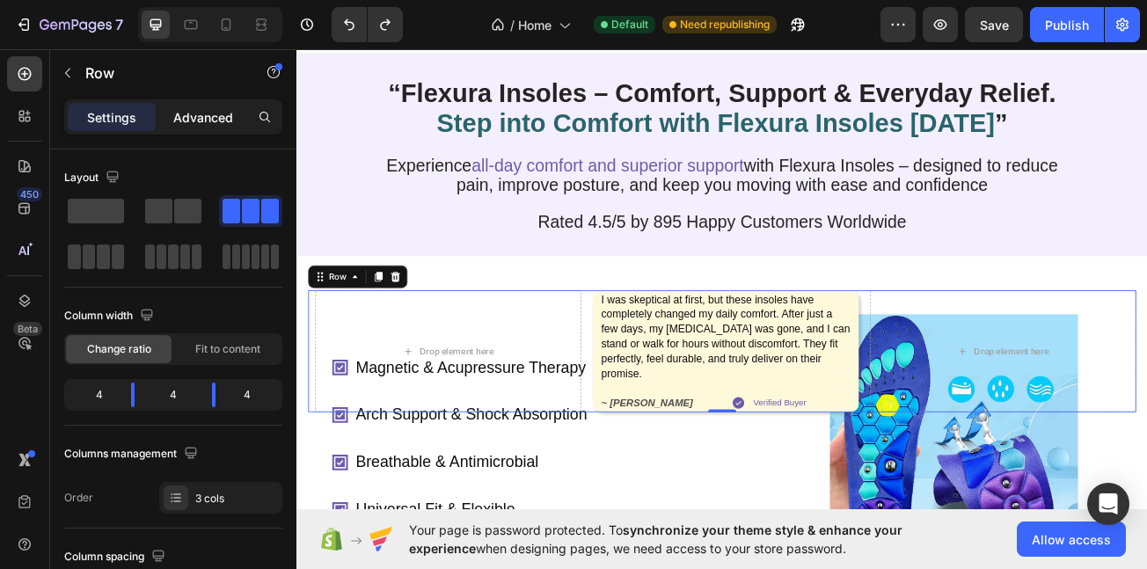
click at [188, 116] on p "Advanced" at bounding box center [203, 117] width 60 height 18
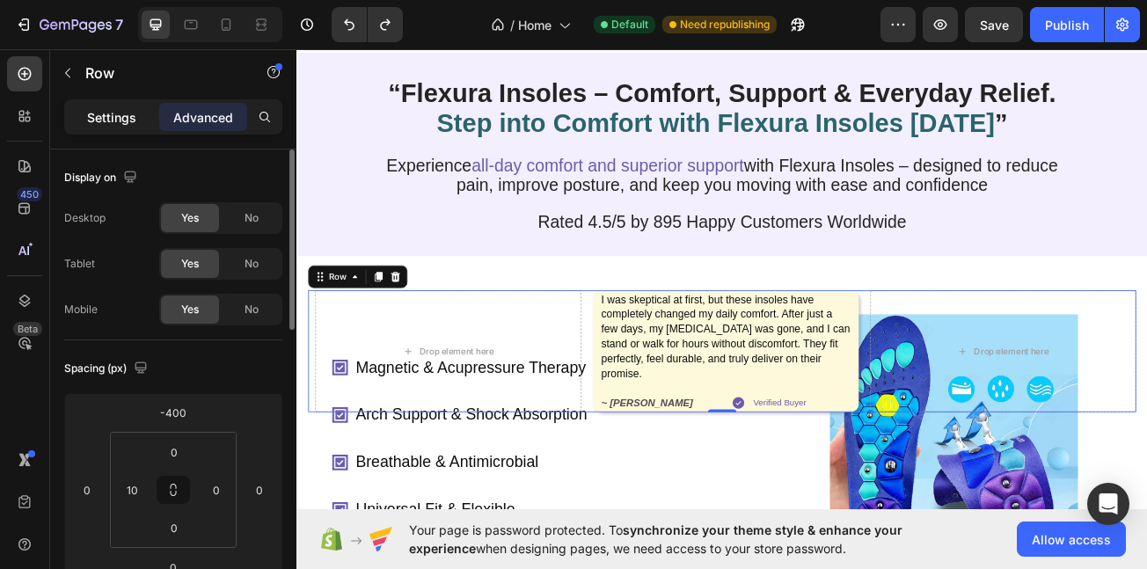
click at [99, 104] on div "Settings" at bounding box center [112, 117] width 88 height 28
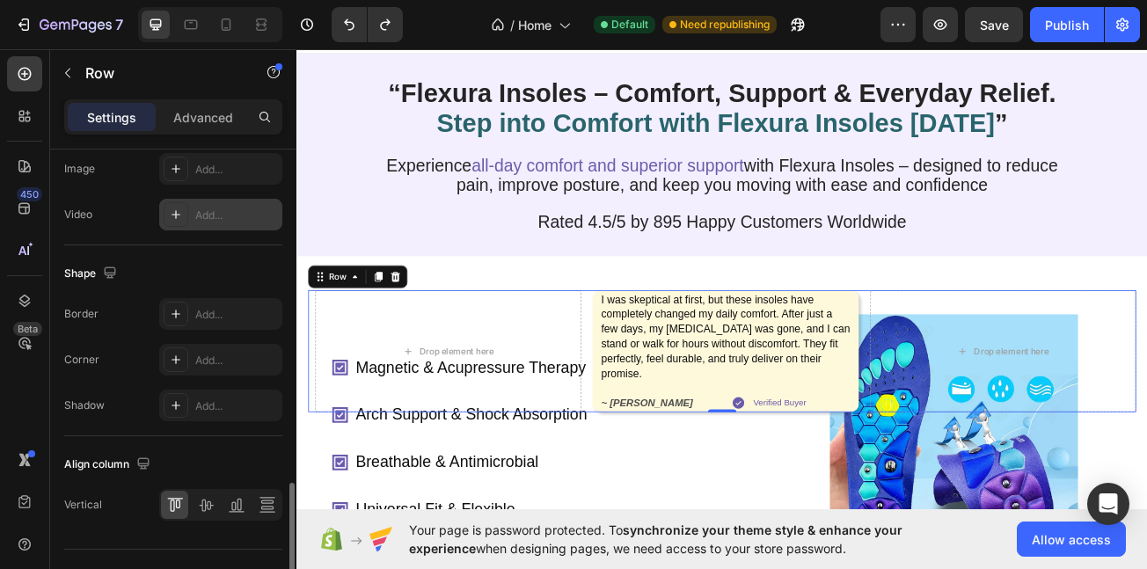
scroll to position [804, 0]
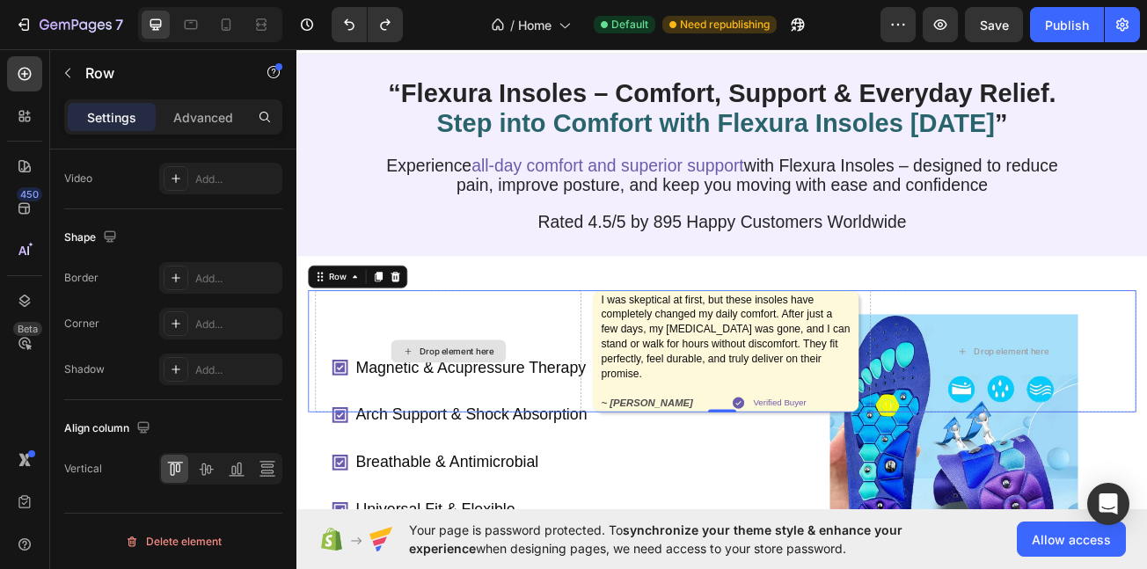
click at [403, 483] on div "Drop element here" at bounding box center [484, 424] width 330 height 151
click at [349, 479] on div "Drop element here" at bounding box center [484, 424] width 330 height 151
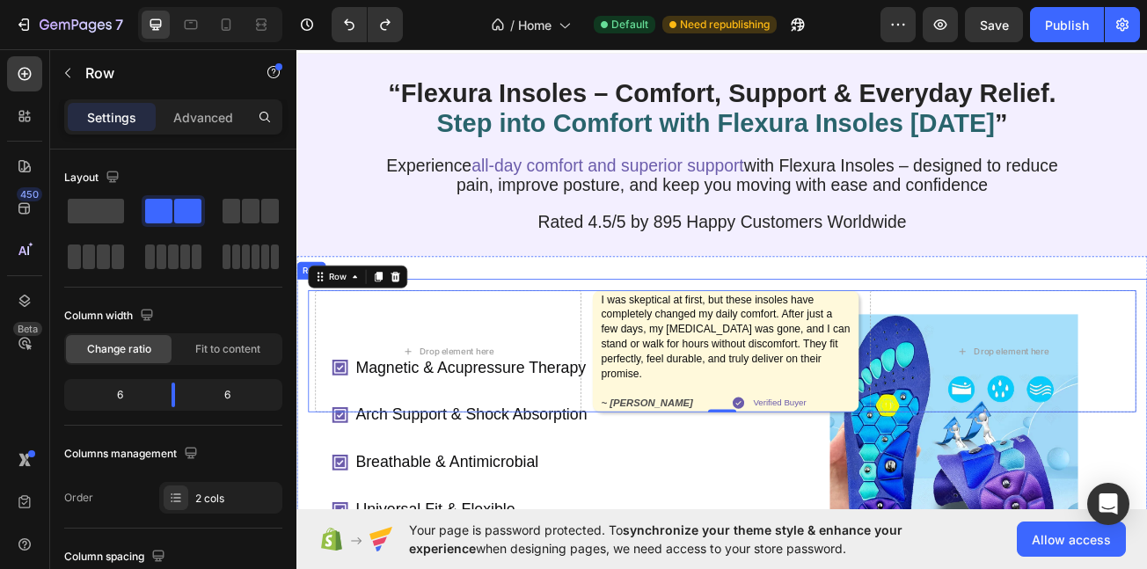
click at [316, 564] on div "Magnetic & Acupressure Therapy Arch Support & Shock Absorption Breathable & Ant…" at bounding box center [825, 511] width 1056 height 352
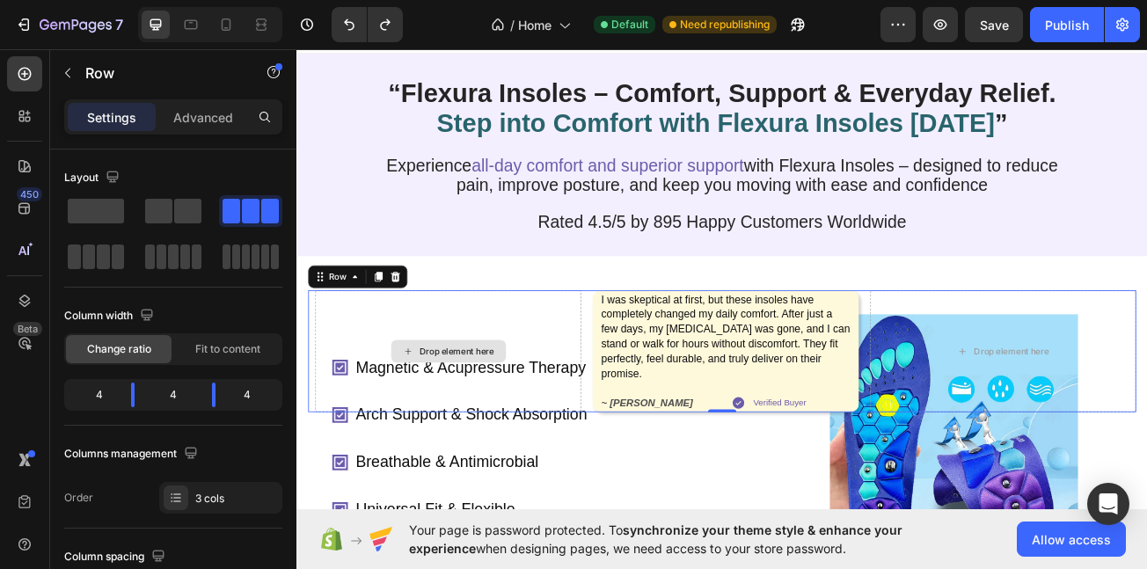
click at [408, 474] on div "Drop element here" at bounding box center [484, 424] width 330 height 151
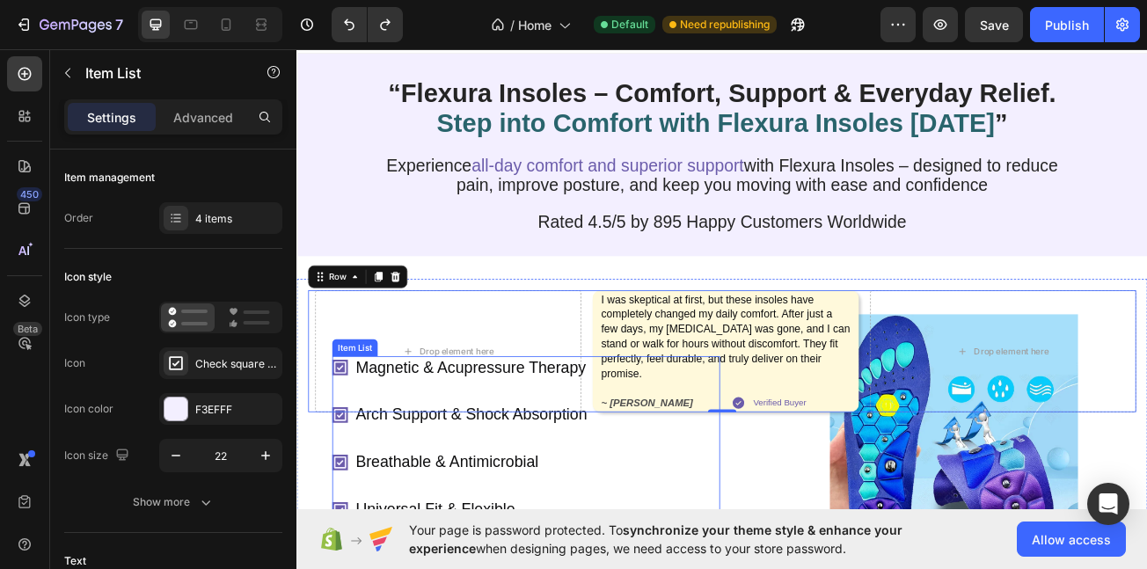
click at [785, 568] on div "Magnetic & Acupressure Therapy Arch Support & Shock Absorption Breathable & Ant…" at bounding box center [581, 533] width 481 height 205
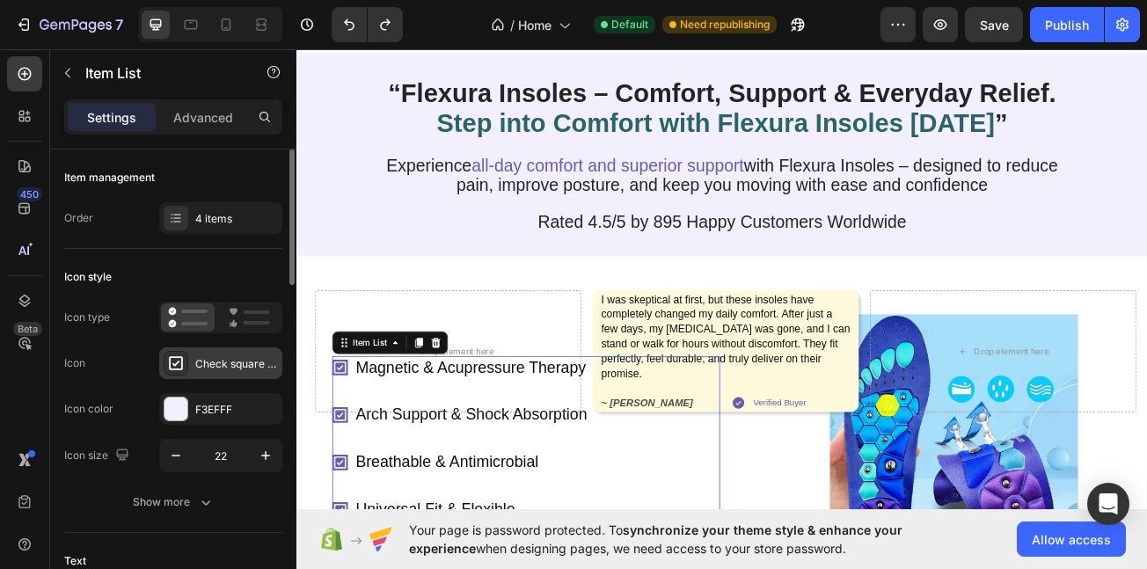
click at [199, 366] on div "Check square bold" at bounding box center [236, 364] width 83 height 16
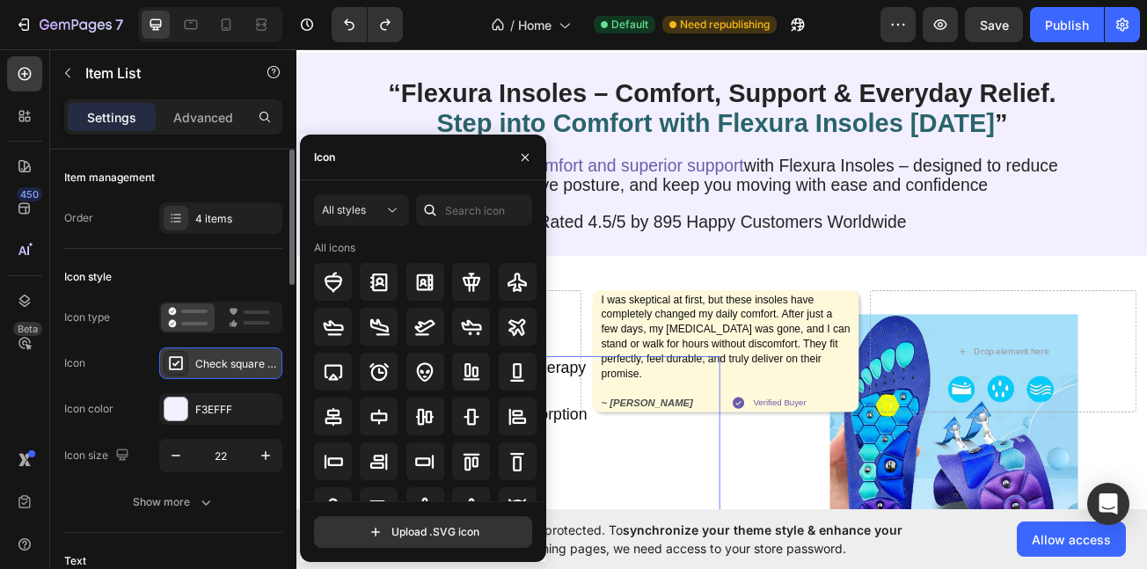
click at [201, 366] on div "Check square bold" at bounding box center [236, 364] width 83 height 16
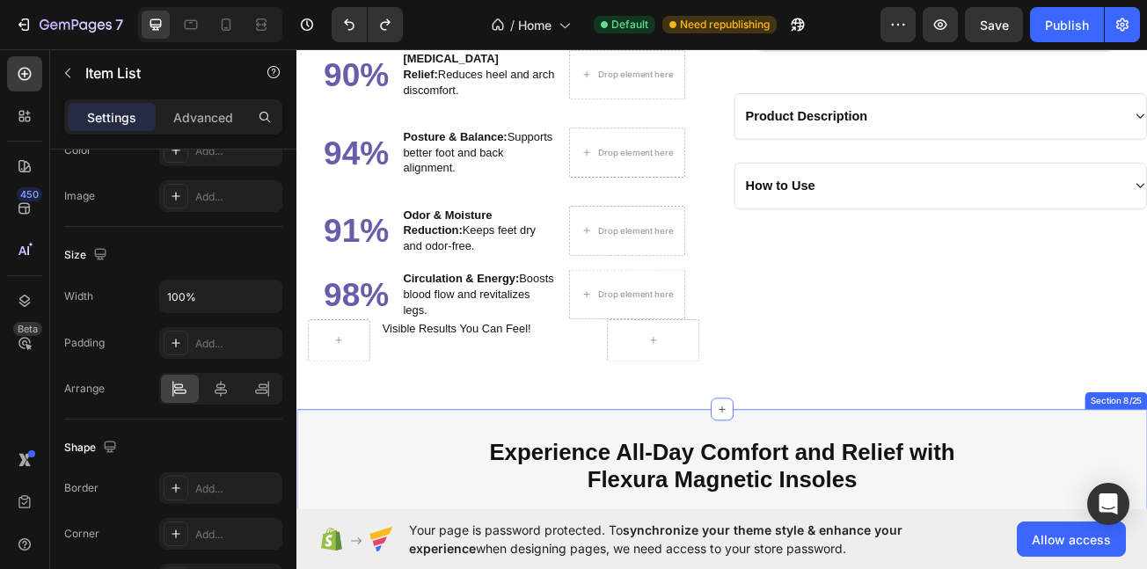
scroll to position [2264, 0]
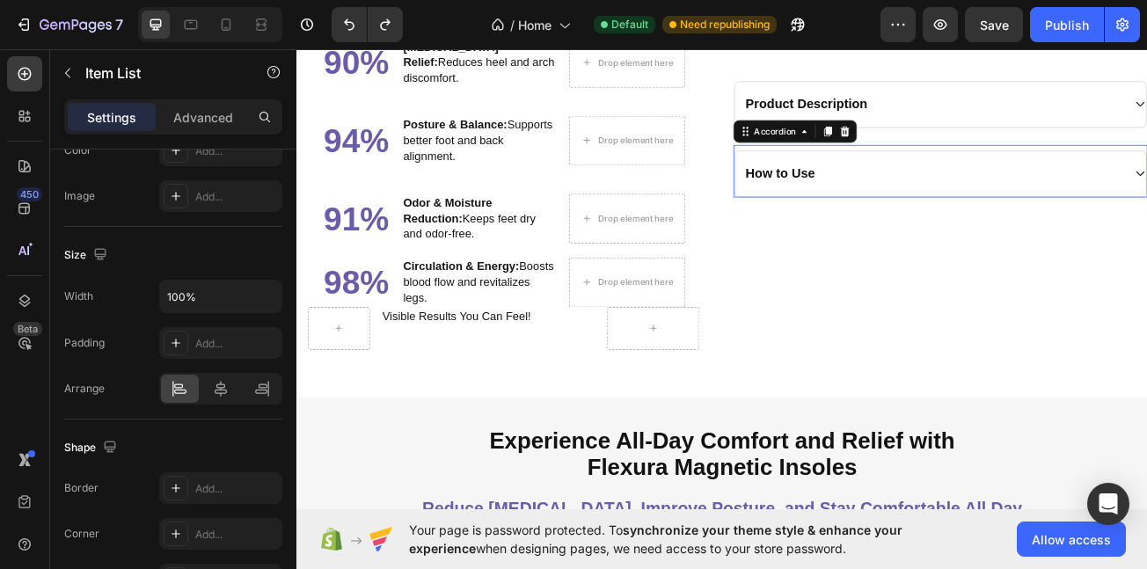
click at [906, 216] on p "How to Use" at bounding box center [897, 205] width 86 height 22
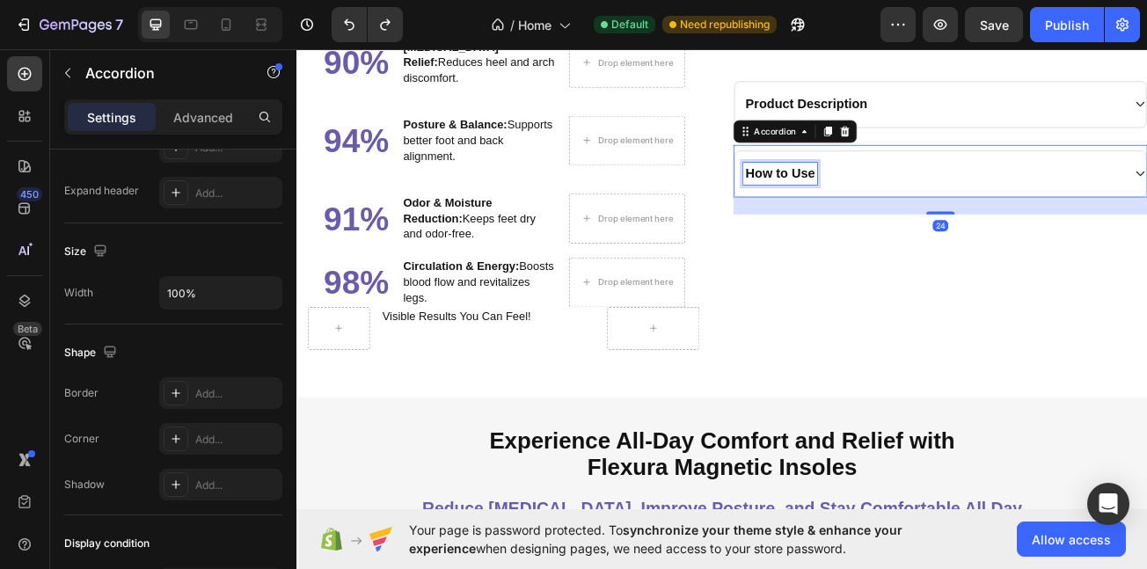
scroll to position [0, 0]
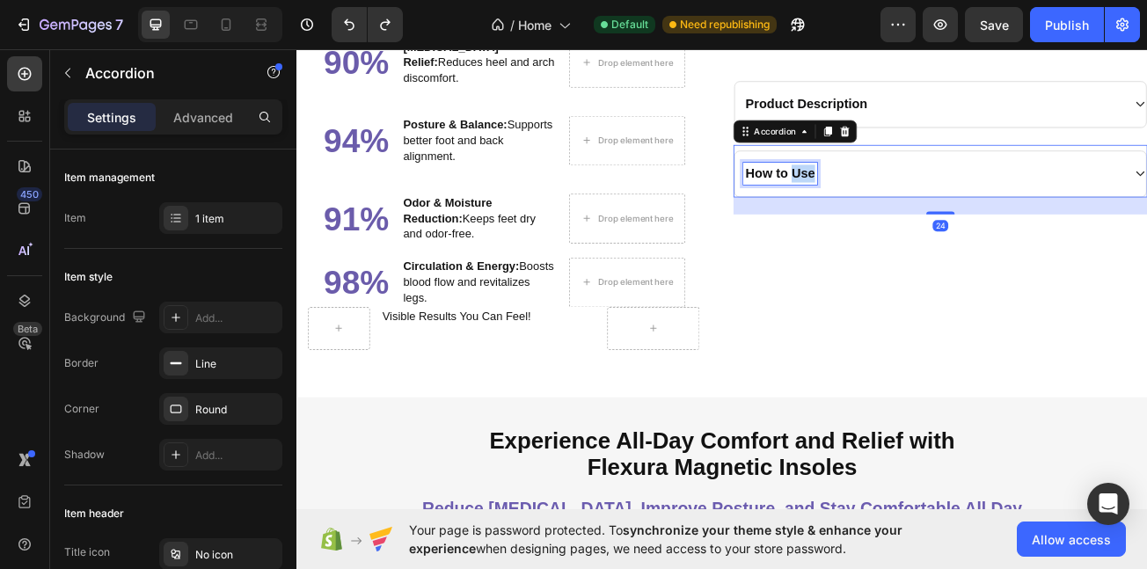
click at [905, 216] on p "How to Use" at bounding box center [897, 205] width 86 height 22
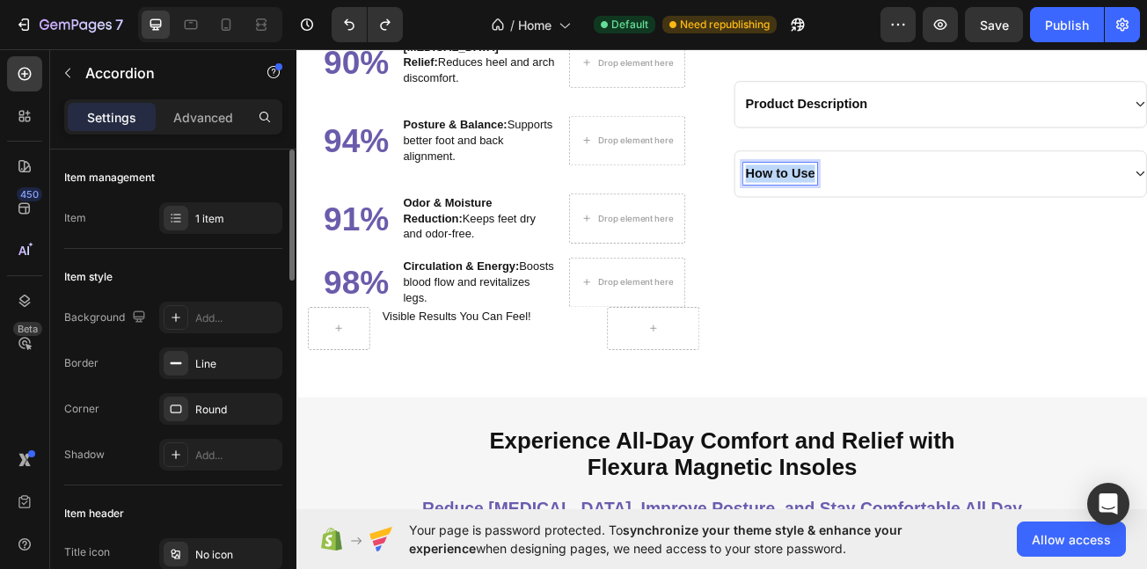
click at [905, 216] on p "How to Use" at bounding box center [897, 205] width 86 height 22
click at [1126, 218] on div "Features & Benefits" at bounding box center [1087, 204] width 472 height 27
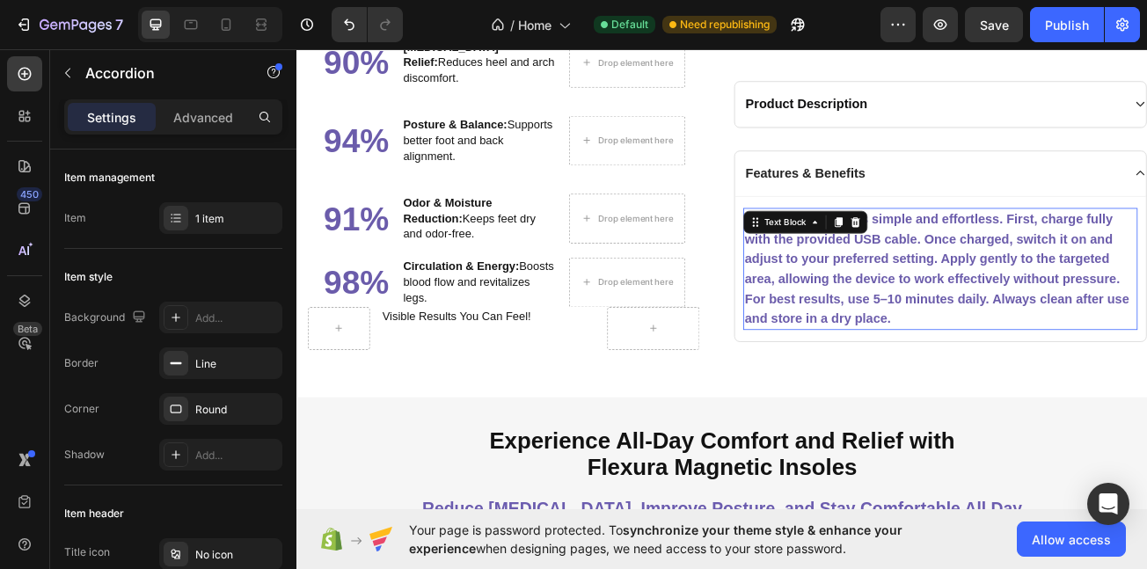
click at [972, 319] on p "Using the product is simple and effortless. First, charge fully with the provid…" at bounding box center [1096, 323] width 486 height 148
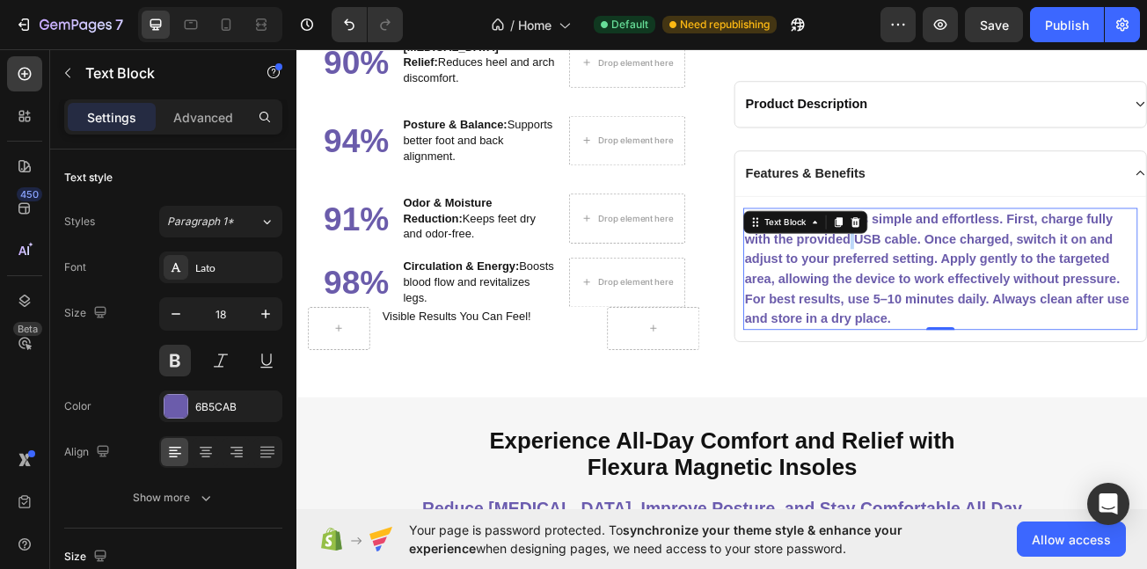
click at [972, 319] on p "Using the product is simple and effortless. First, charge fully with the provid…" at bounding box center [1096, 323] width 486 height 148
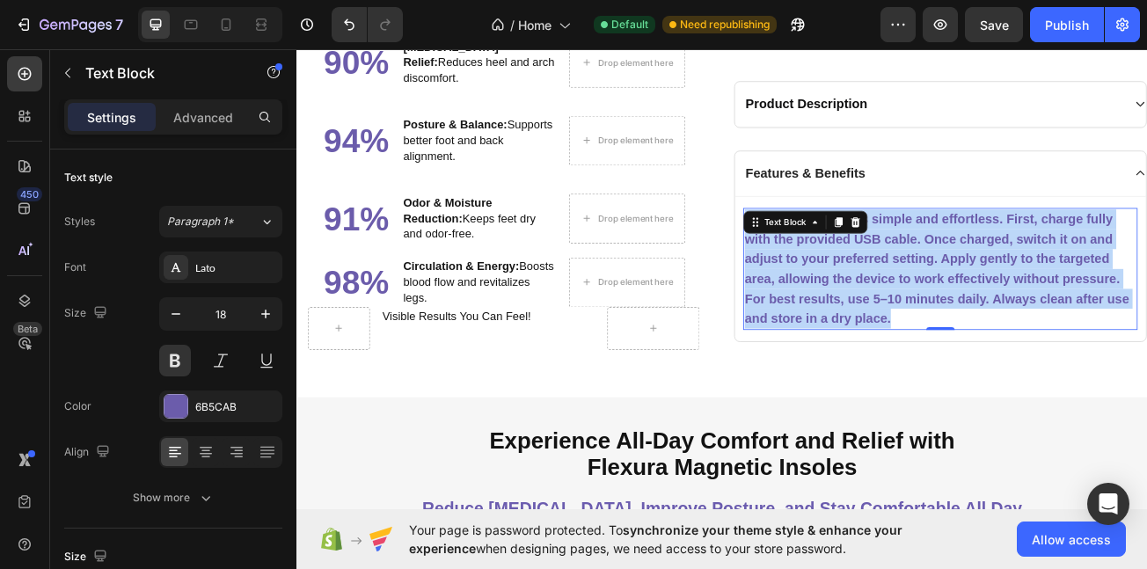
click at [972, 319] on p "Using the product is simple and effortless. First, charge fully with the provid…" at bounding box center [1096, 323] width 486 height 148
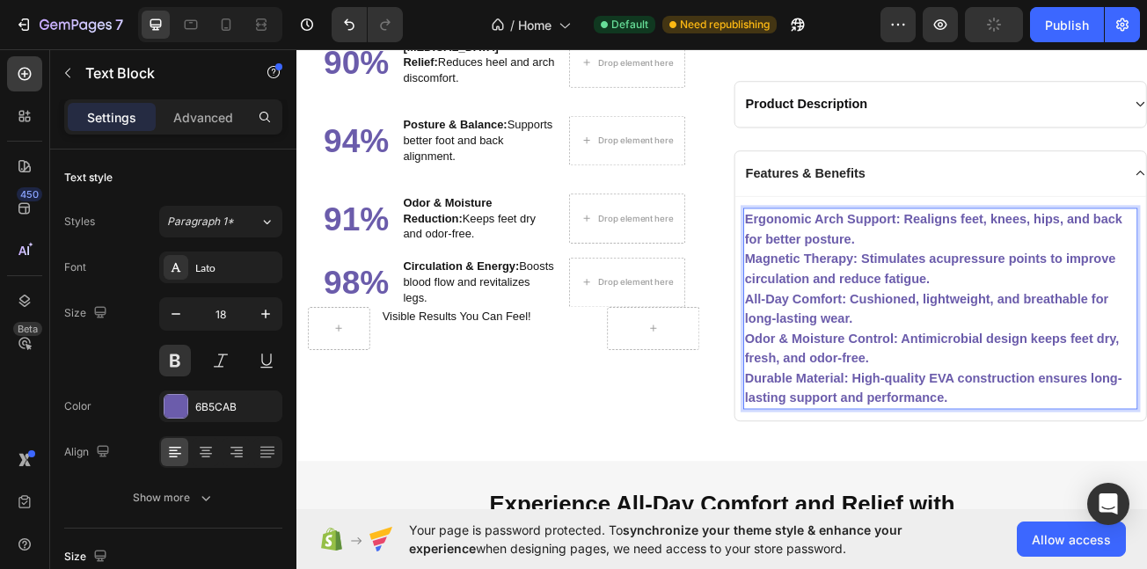
click at [1017, 333] on p "Magnetic Therapy: Stimulates acupressure points to improve circulation and redu…" at bounding box center [1096, 322] width 486 height 49
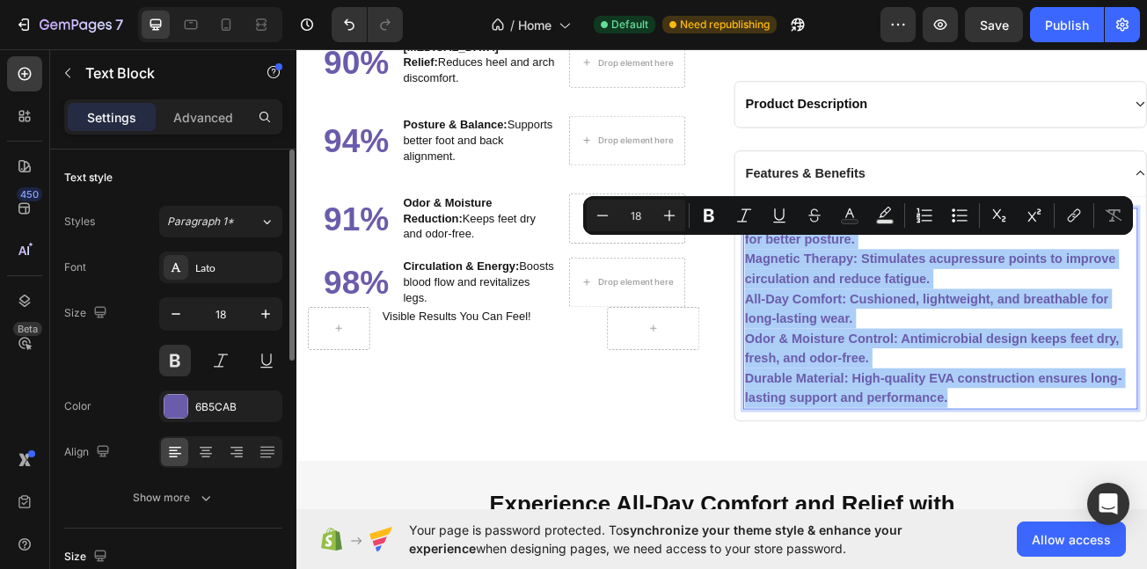
drag, startPoint x: 170, startPoint y: 382, endPoint x: 171, endPoint y: 424, distance: 42.2
click at [170, 385] on div "Font Lato Size 18 Color 6B5CAB Align Show more" at bounding box center [173, 383] width 218 height 262
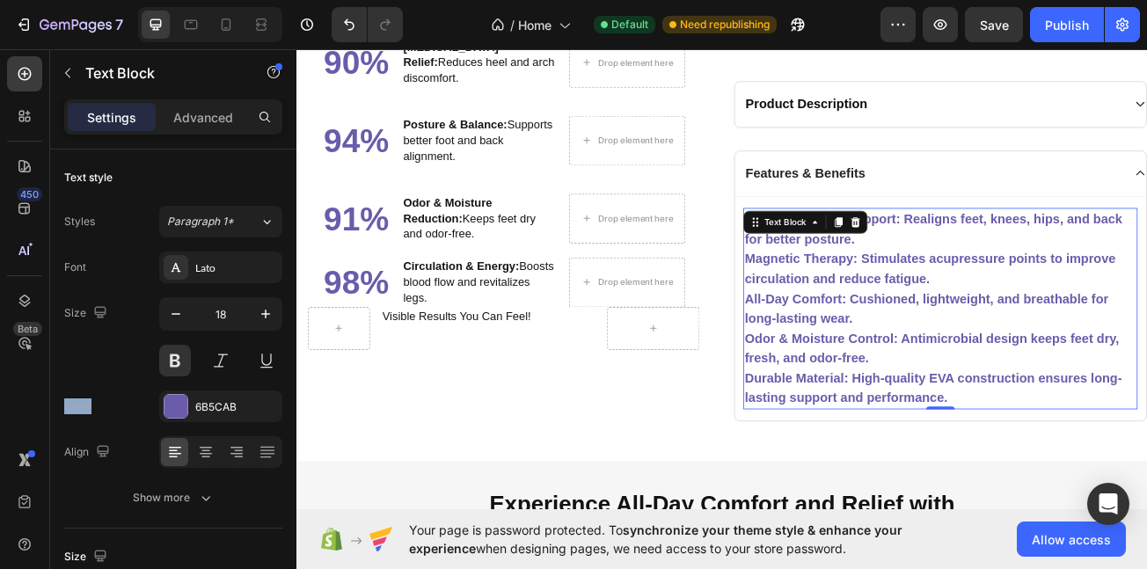
click at [158, 375] on div at bounding box center [158, 375] width 0 height 0
click at [185, 425] on div "Font Lato Size 18 Color 6B5CAB Align Show more" at bounding box center [173, 383] width 218 height 262
click at [184, 413] on div at bounding box center [176, 406] width 23 height 23
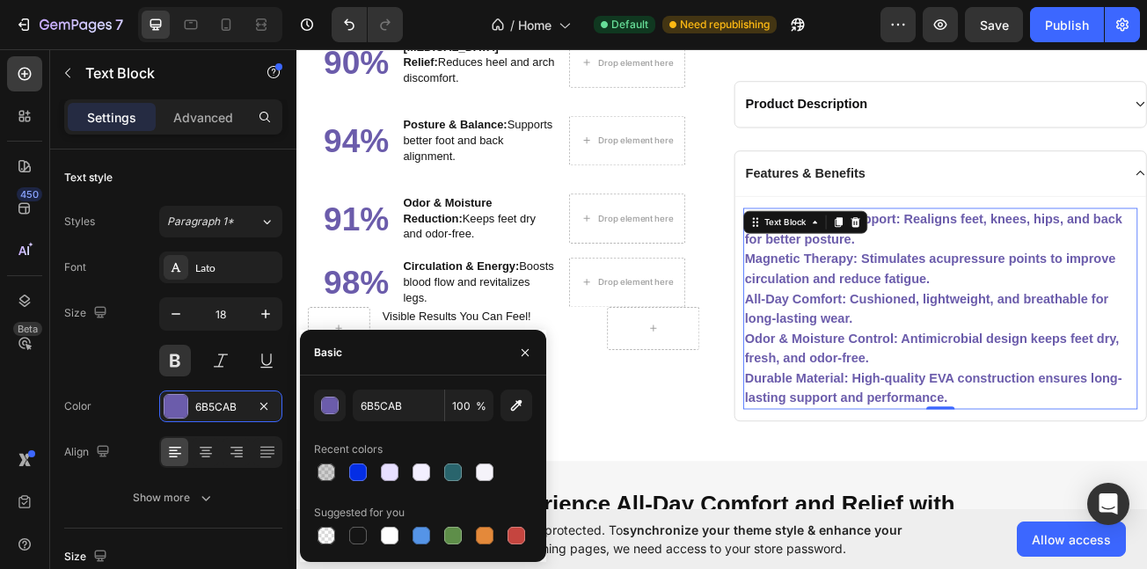
click at [370, 542] on div at bounding box center [423, 536] width 218 height 25
click at [363, 524] on div at bounding box center [358, 536] width 25 height 25
type input "151515"
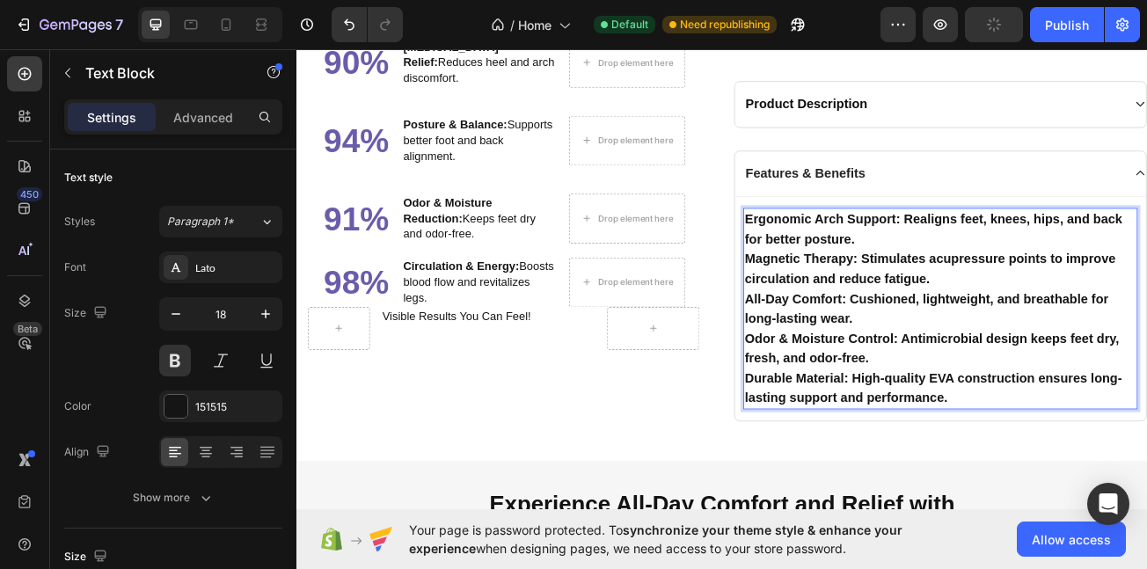
click at [1021, 446] on p "Odor & Moisture Control: Antimicrobial design keeps feet dry, fresh, and odor-f…" at bounding box center [1096, 421] width 486 height 49
click at [351, 15] on button "Undo/Redo" at bounding box center [349, 24] width 35 height 35
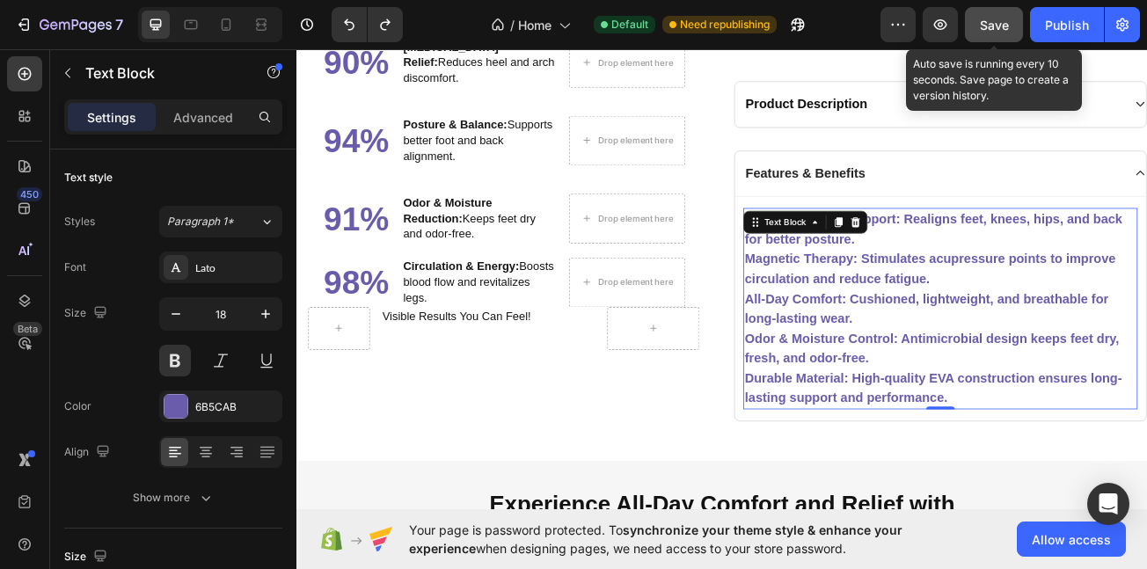
click at [981, 32] on span "Save" at bounding box center [994, 25] width 29 height 15
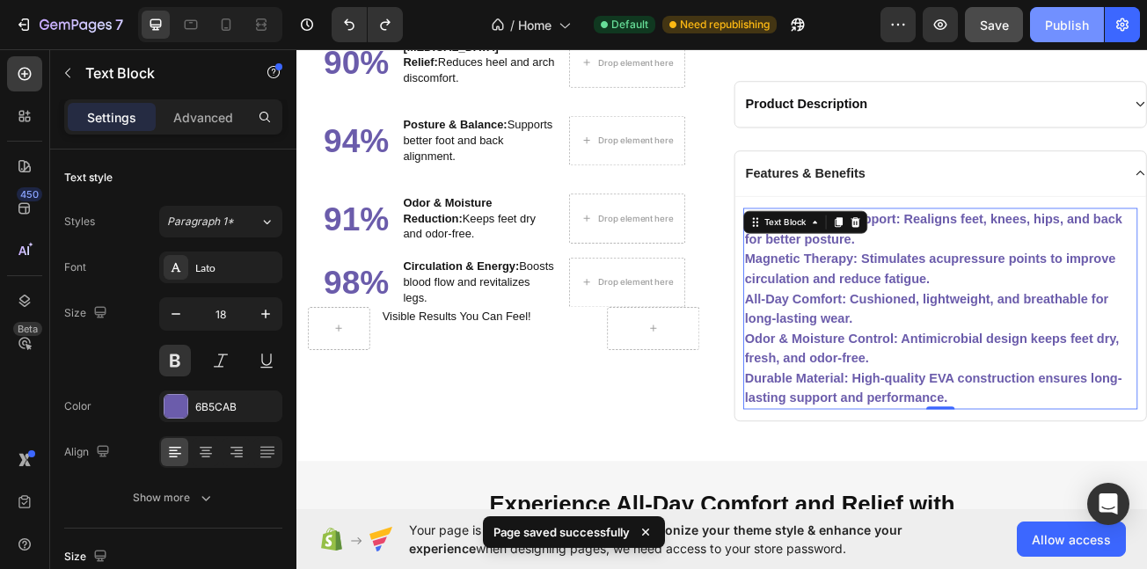
click at [1054, 31] on div "Publish" at bounding box center [1067, 25] width 44 height 18
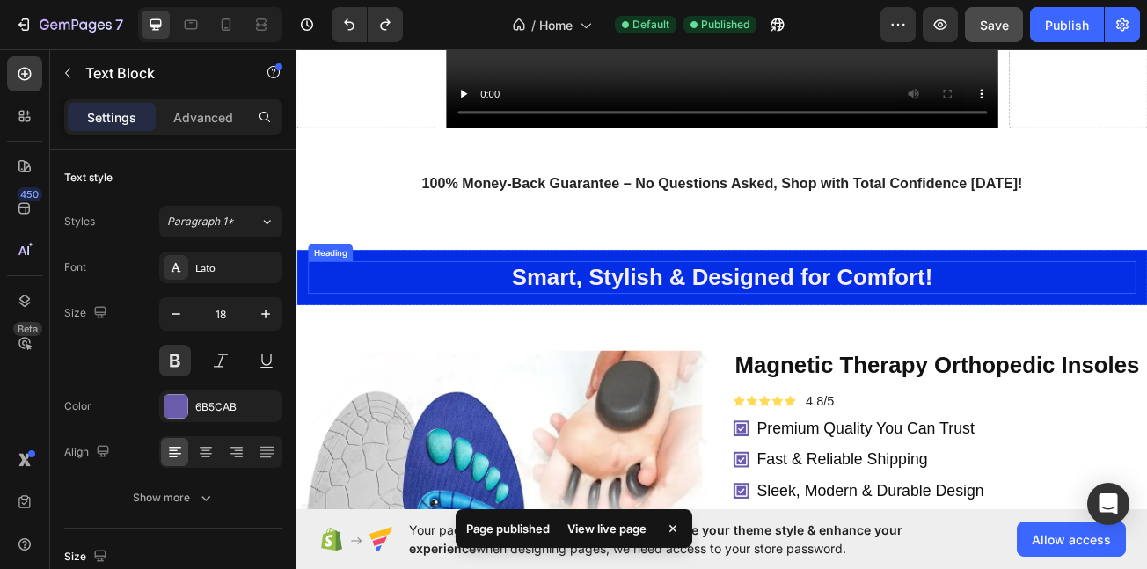
scroll to position [1103, 0]
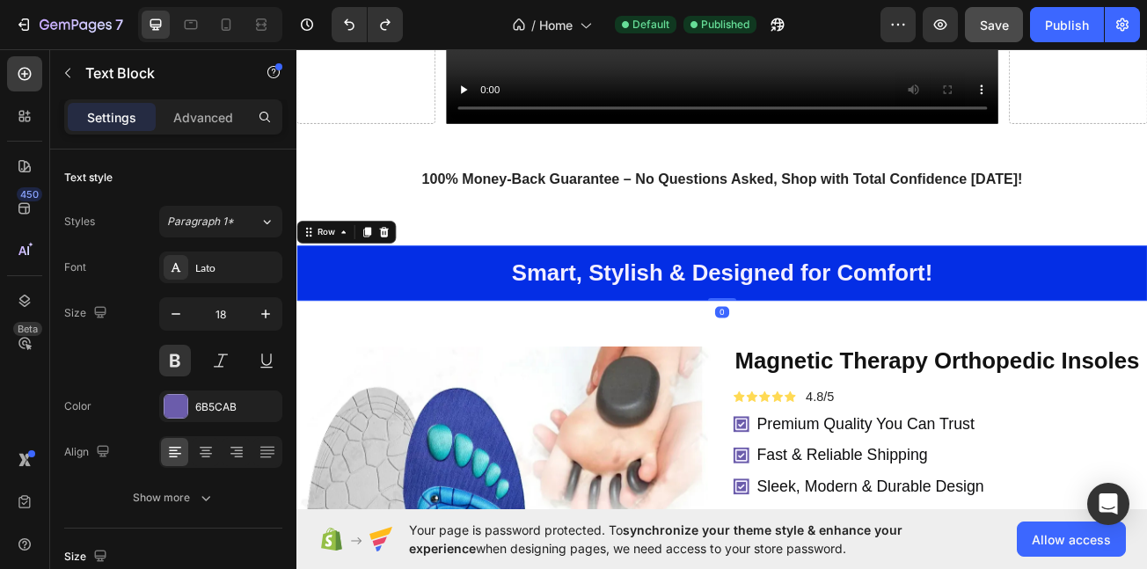
click at [416, 297] on div "Smart, Stylish & Designed for Comfort! Heading Row 0" at bounding box center [825, 328] width 1056 height 69
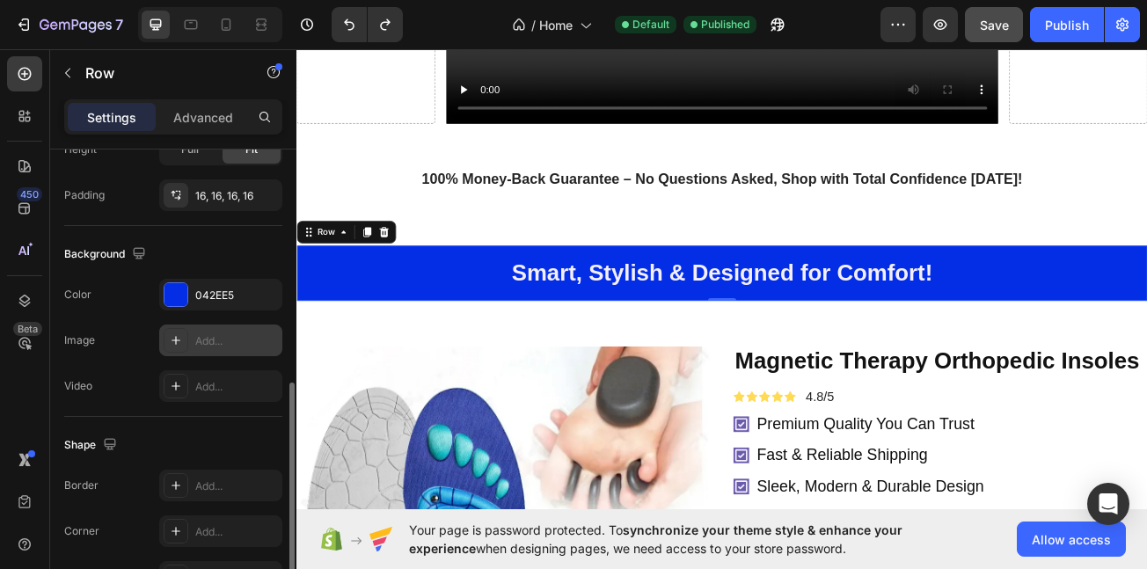
scroll to position [507, 0]
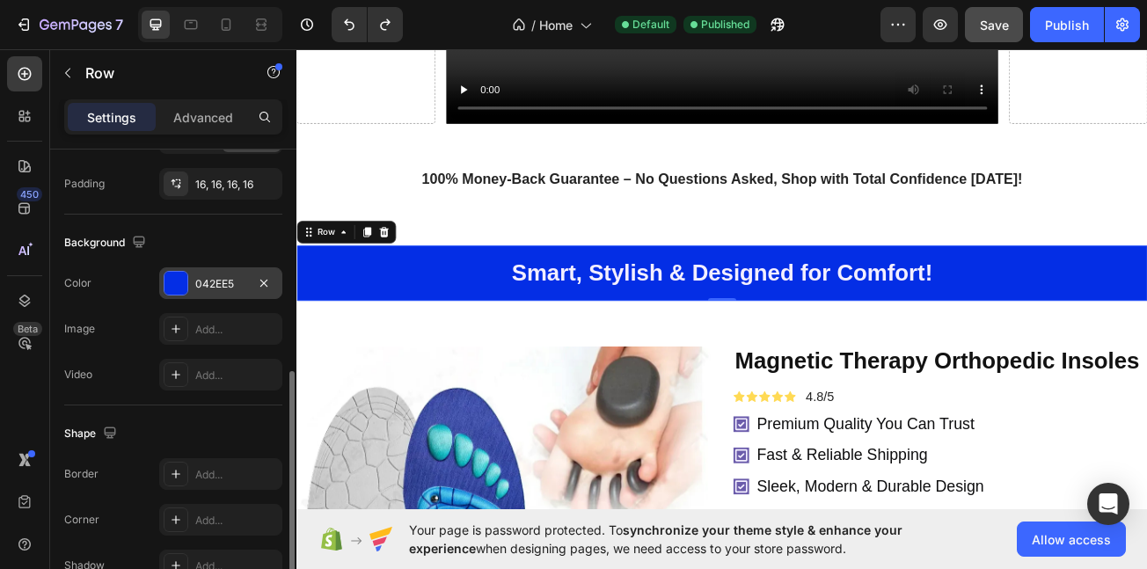
click at [189, 282] on div "042EE5" at bounding box center [220, 284] width 123 height 32
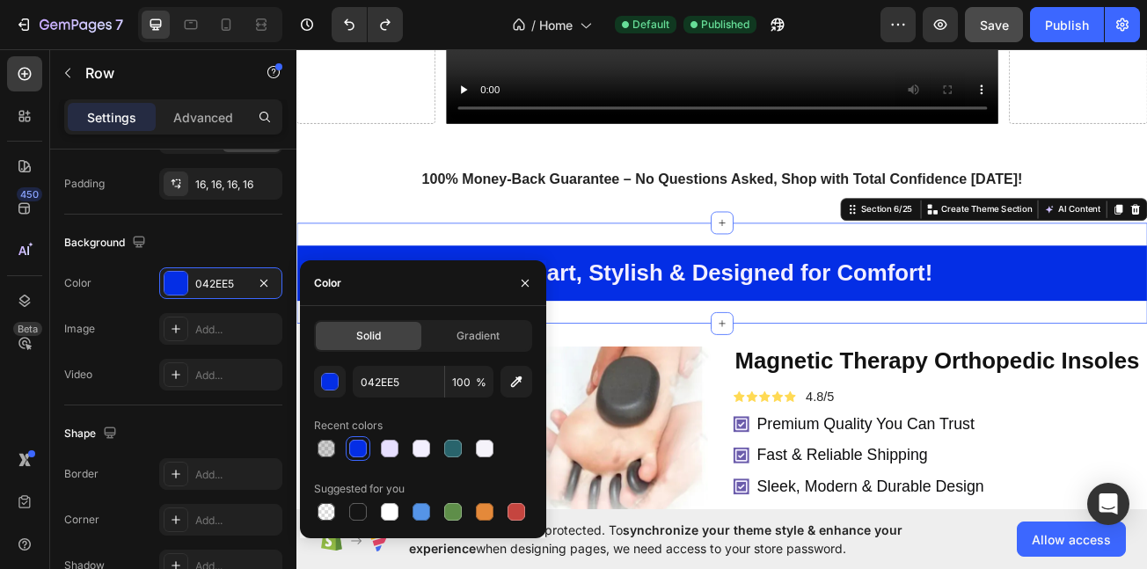
drag, startPoint x: 442, startPoint y: 284, endPoint x: 555, endPoint y: 278, distance: 113.7
click at [444, 284] on div "Smart, Stylish & Designed for Comfort! Heading Row Section 6/25 You can create …" at bounding box center [825, 328] width 1056 height 125
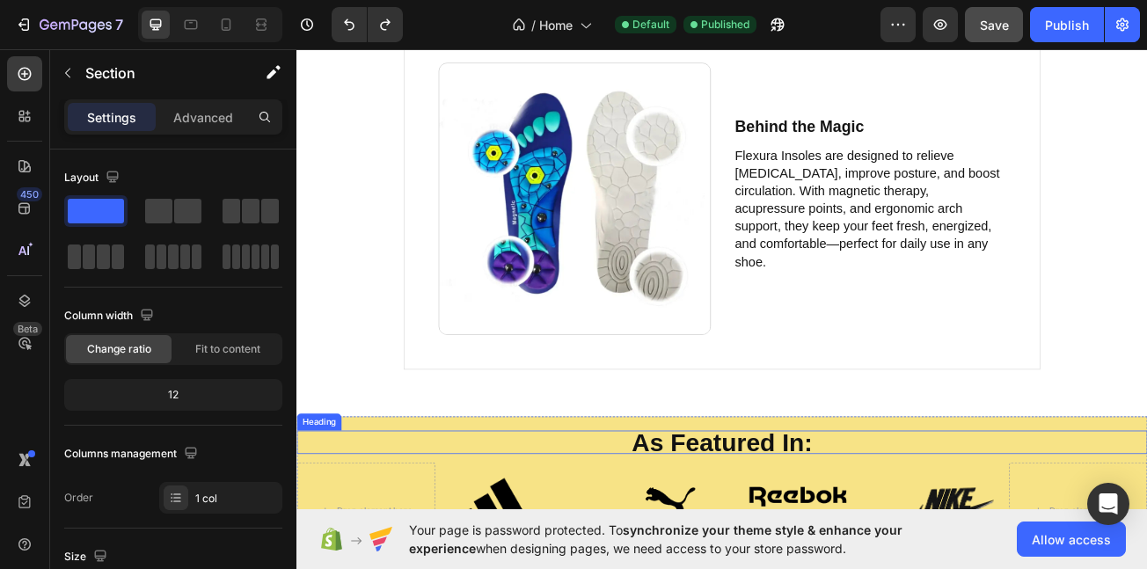
scroll to position [4110, 0]
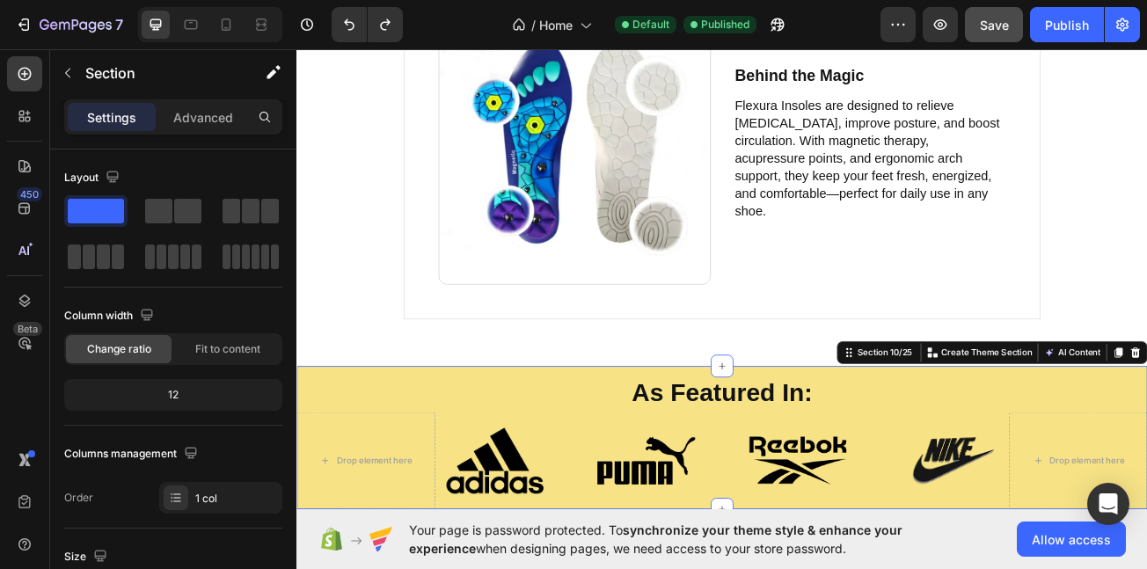
click at [386, 449] on div "As Featured In: Heading Drop element here Image Image Image Image Row Drop elem…" at bounding box center [825, 532] width 1056 height 178
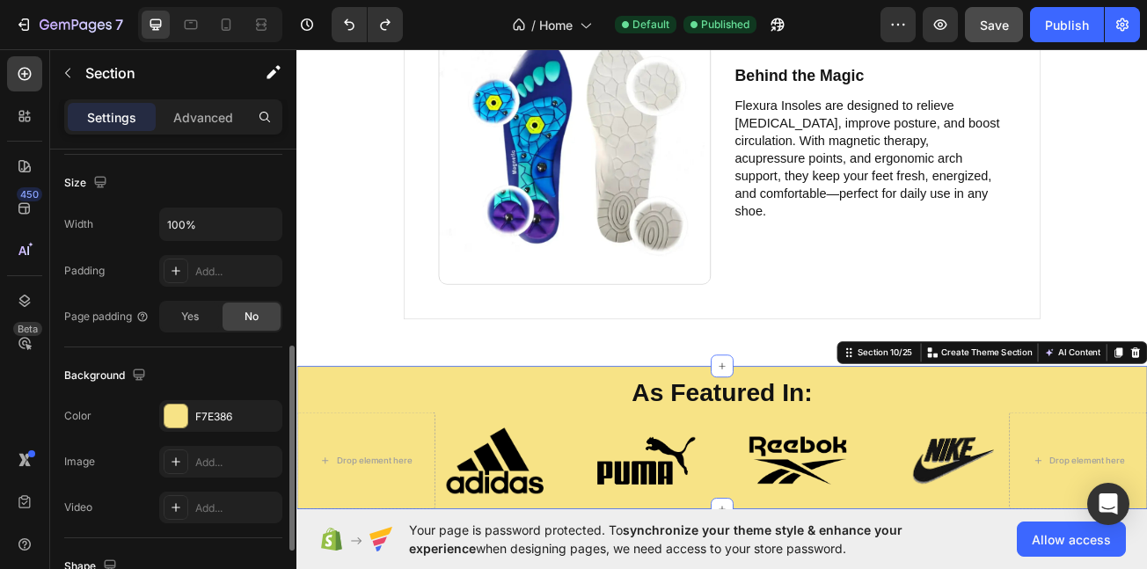
scroll to position [408, 0]
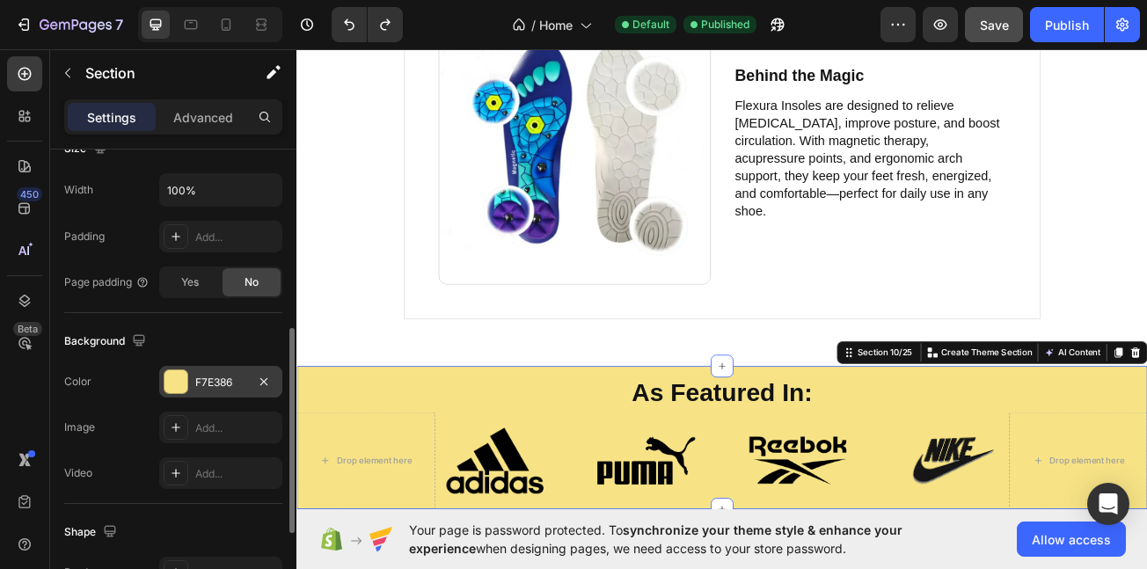
click at [194, 377] on div "F7E386" at bounding box center [220, 382] width 123 height 32
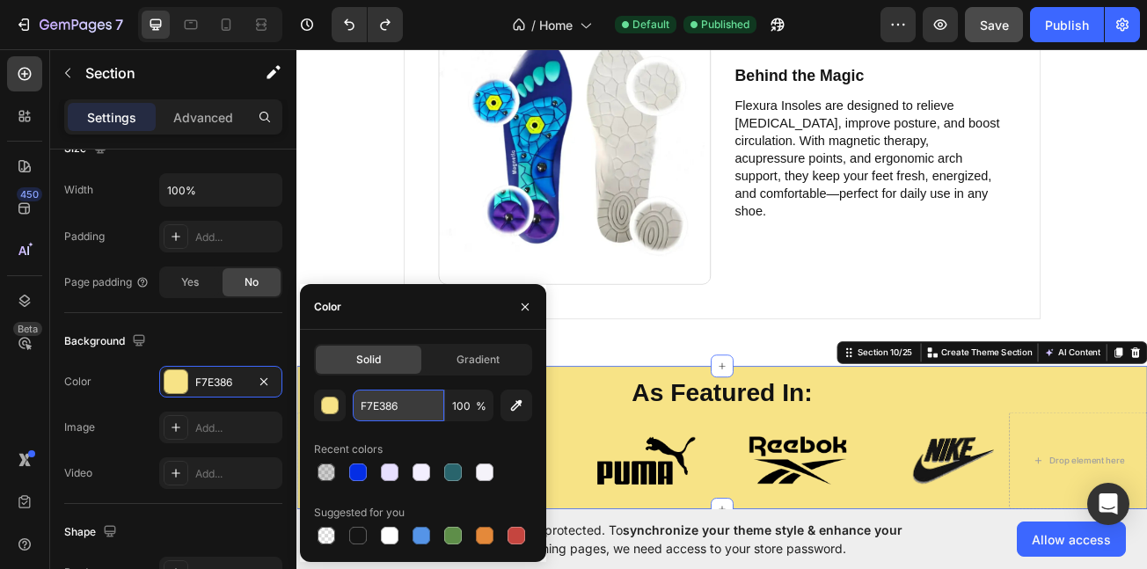
click at [417, 399] on input "F7E386" at bounding box center [399, 406] width 92 height 32
click at [0, 424] on div "450 Beta" at bounding box center [25, 309] width 50 height 520
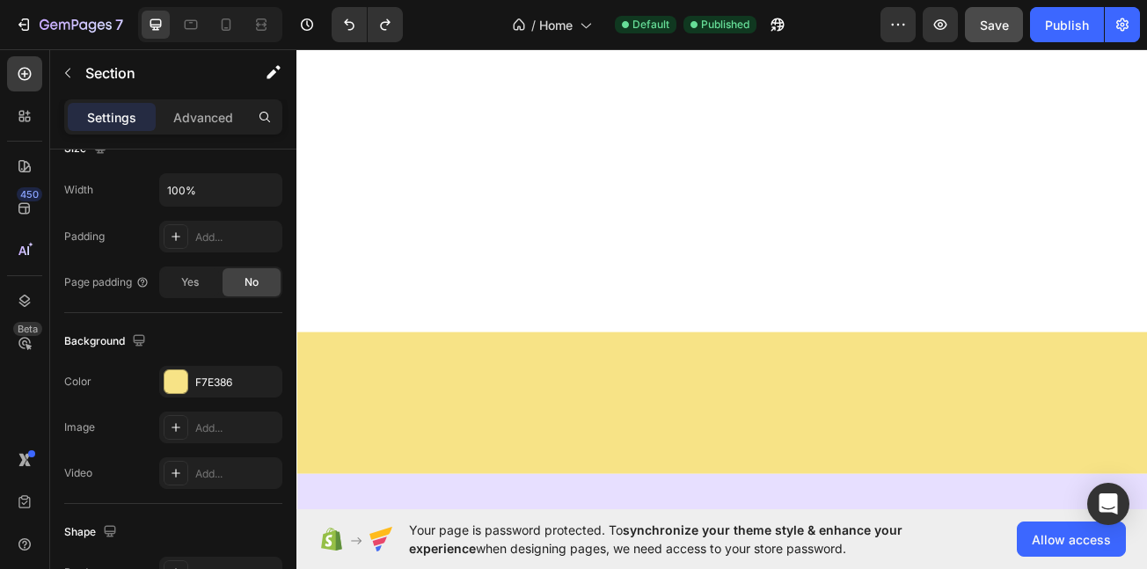
scroll to position [1294, 0]
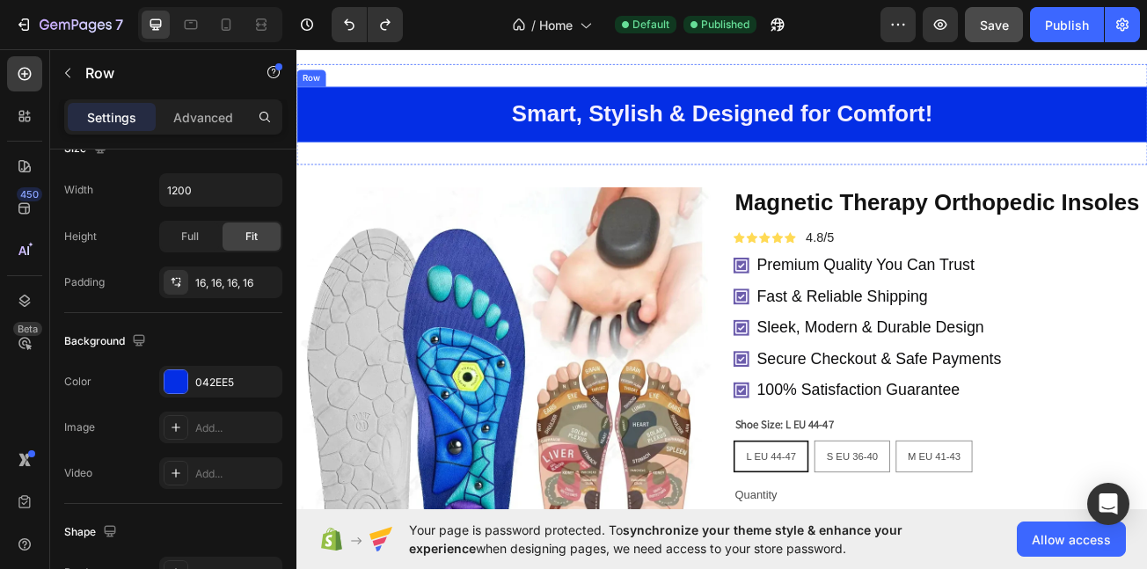
click at [453, 105] on div "Smart, Stylish & Designed for Comfort! Heading Row" at bounding box center [825, 131] width 1056 height 69
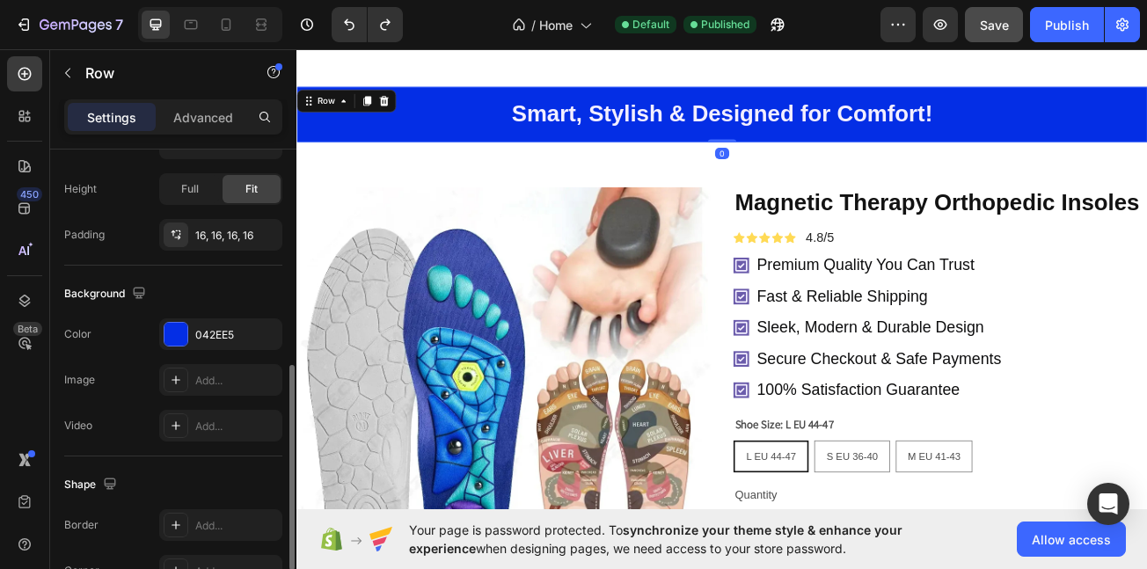
scroll to position [479, 0]
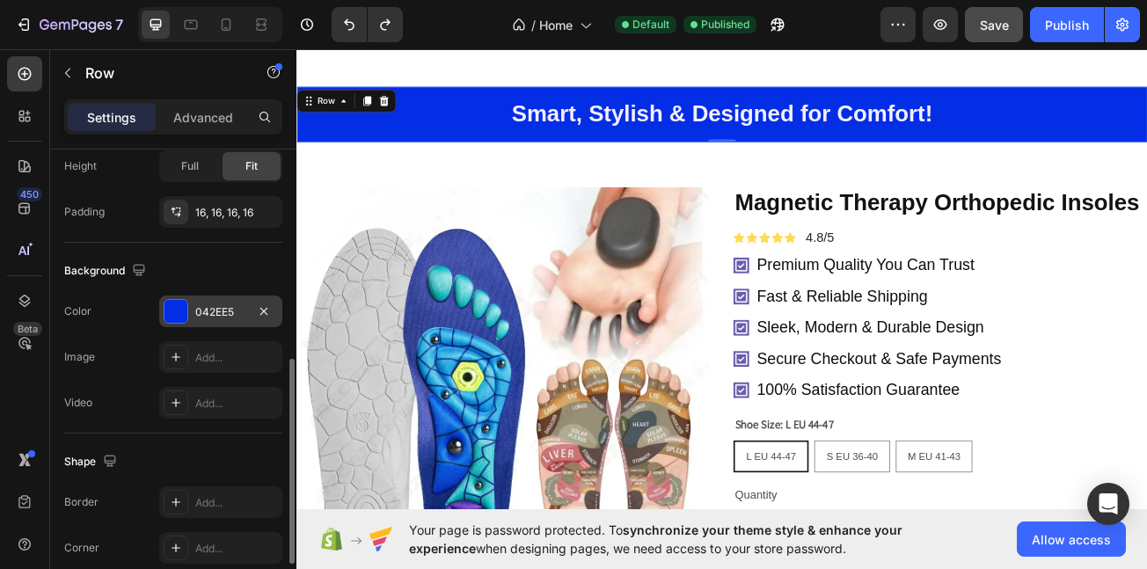
click at [180, 318] on div at bounding box center [176, 311] width 23 height 23
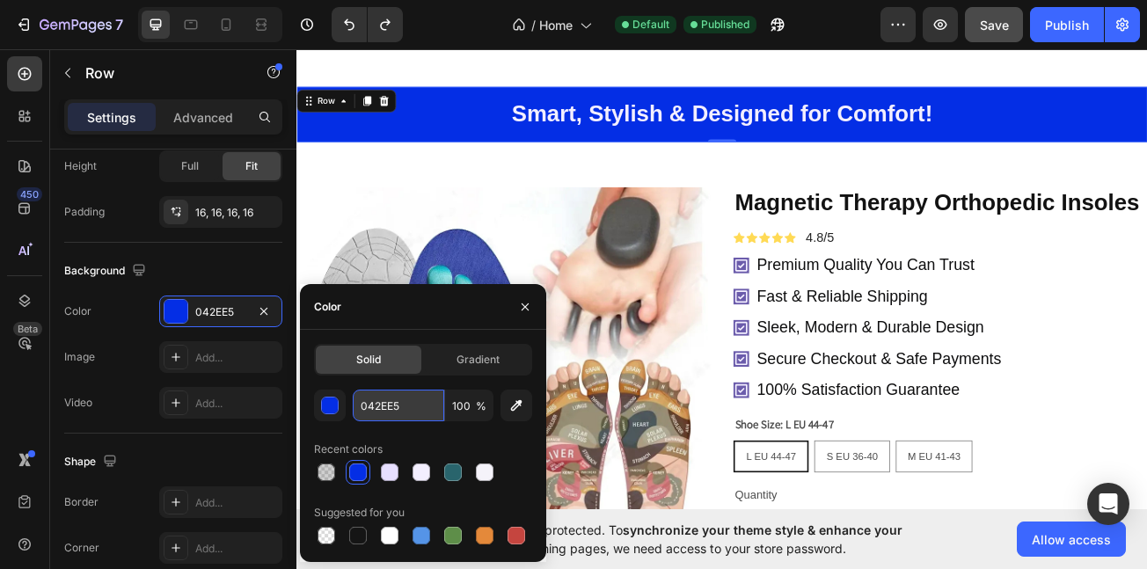
click at [408, 399] on input "042EE5" at bounding box center [399, 406] width 92 height 32
paste input "F7E386"
type input "F7E386"
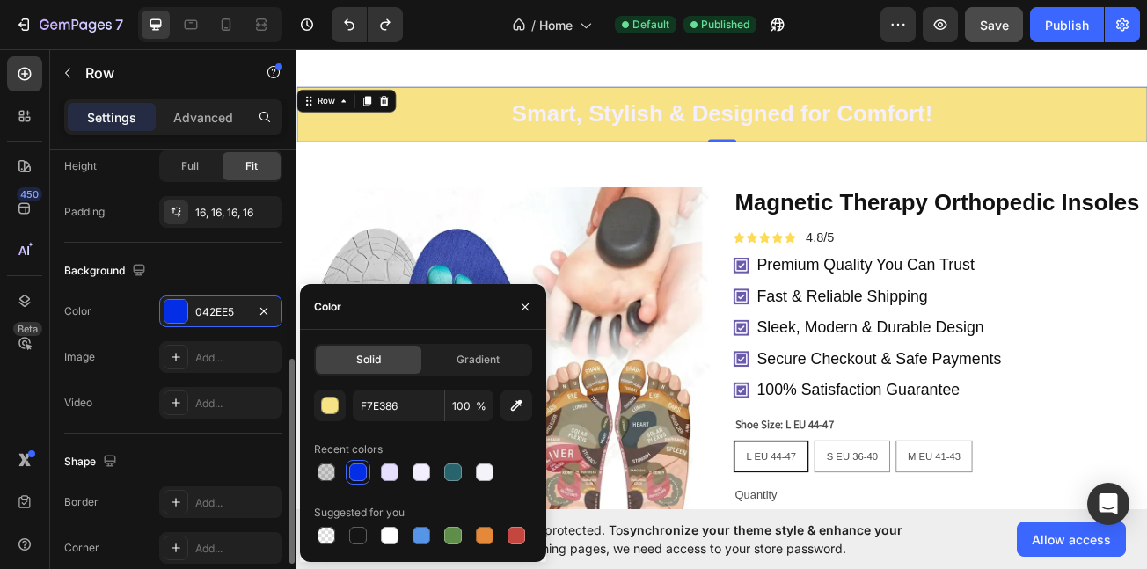
click at [0, 385] on div "450 Beta" at bounding box center [25, 309] width 50 height 520
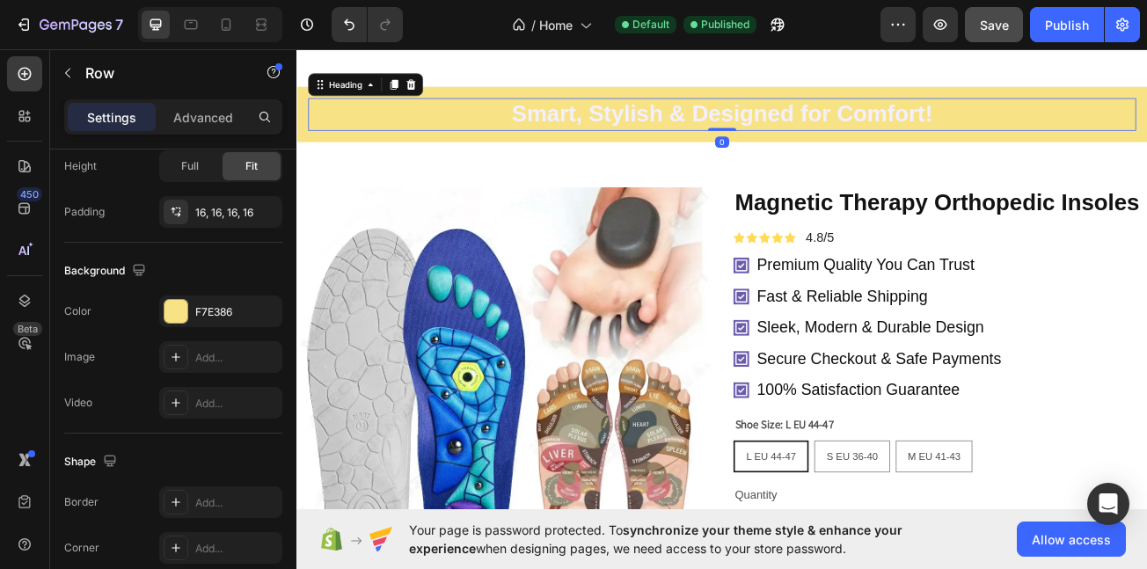
click at [650, 137] on h2 "Smart, Stylish & Designed for Comfort!" at bounding box center [825, 131] width 1028 height 40
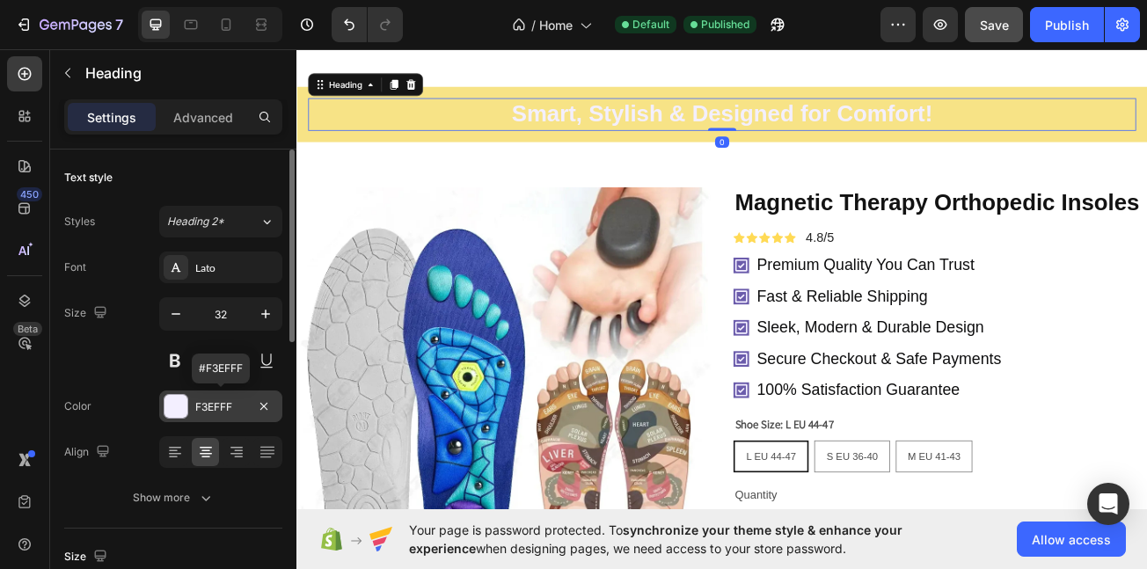
click at [177, 406] on div at bounding box center [176, 406] width 23 height 23
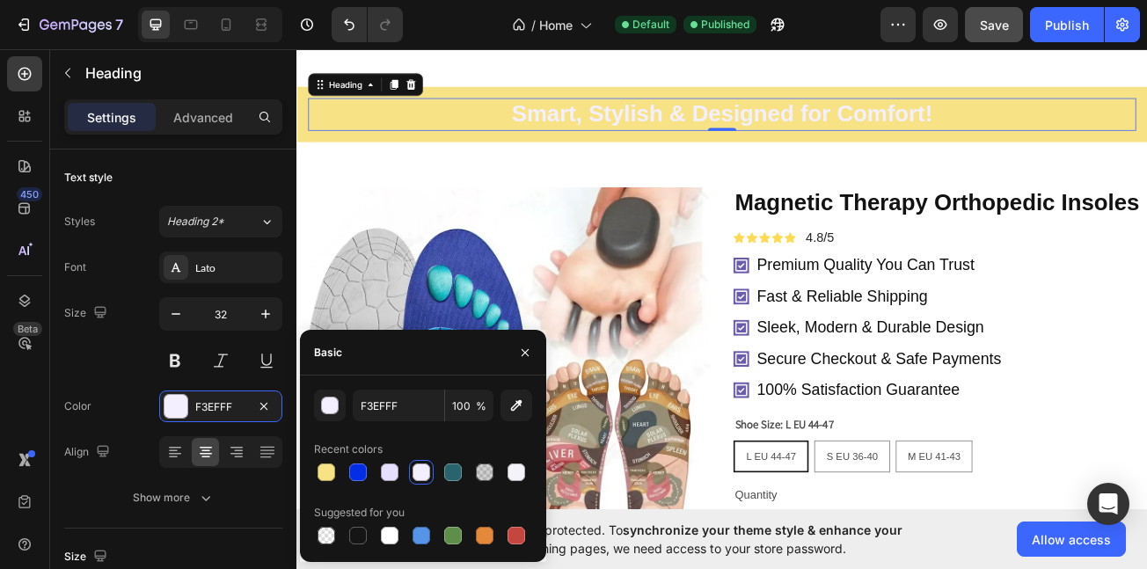
click at [360, 553] on div "F3EFFF 100 % Recent colors Suggested for you" at bounding box center [423, 469] width 246 height 187
click at [367, 545] on div at bounding box center [358, 535] width 21 height 21
type input "151515"
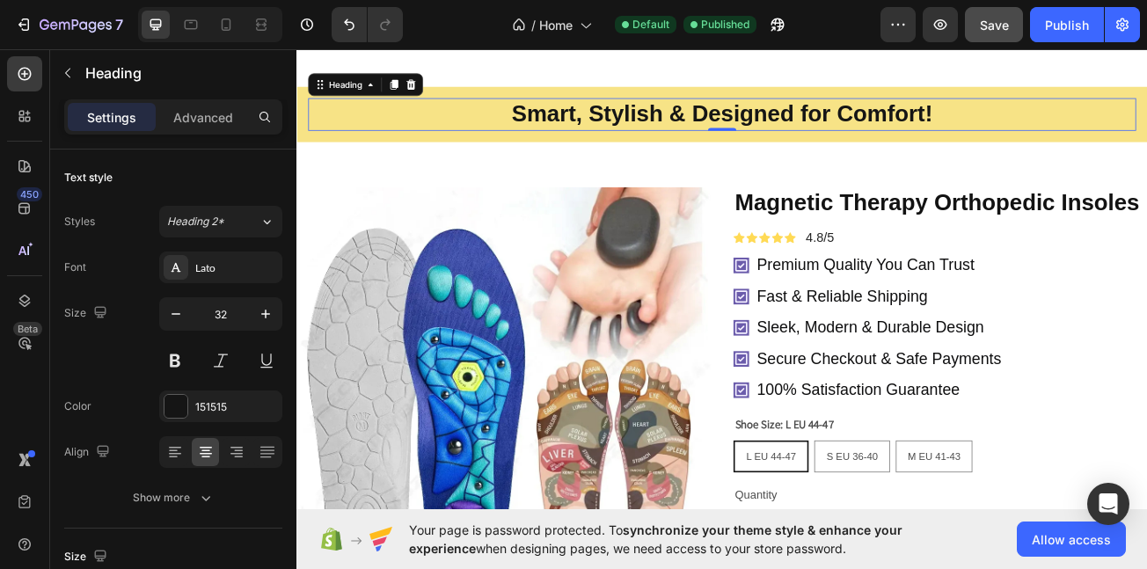
click at [0, 415] on div "450 Beta" at bounding box center [25, 309] width 50 height 520
drag, startPoint x: 1082, startPoint y: 36, endPoint x: 1056, endPoint y: 49, distance: 29.5
click at [1081, 36] on button "Publish" at bounding box center [1067, 24] width 74 height 35
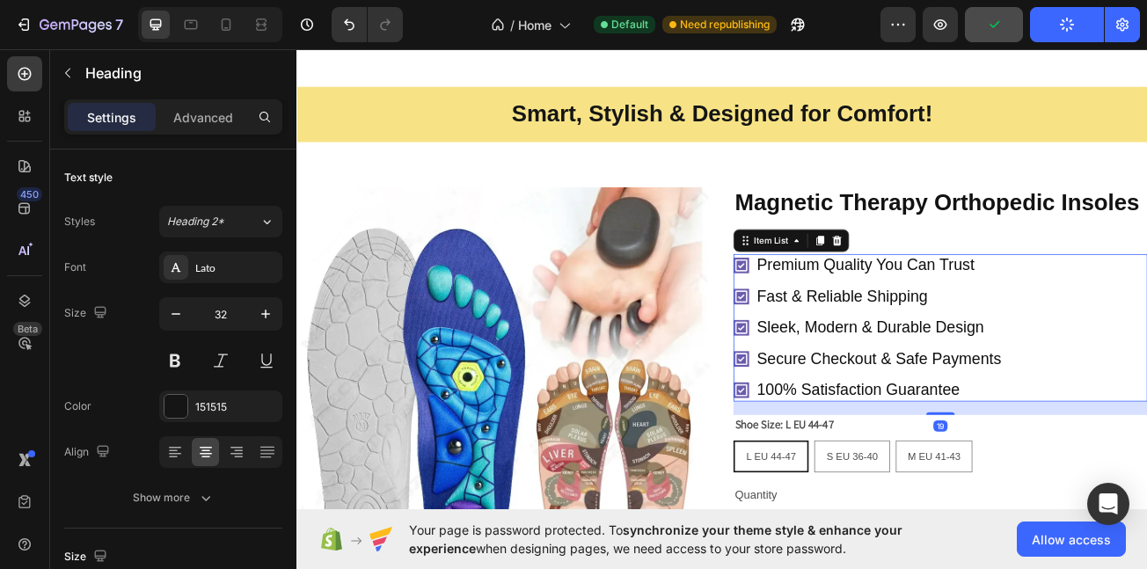
click at [847, 319] on icon at bounding box center [848, 318] width 19 height 19
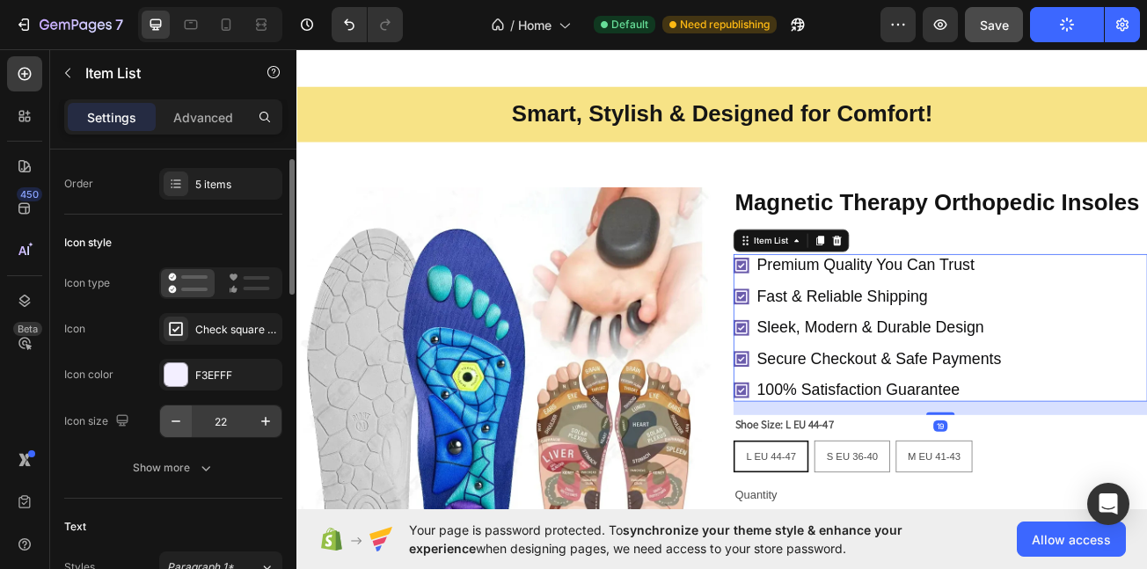
scroll to position [57, 0]
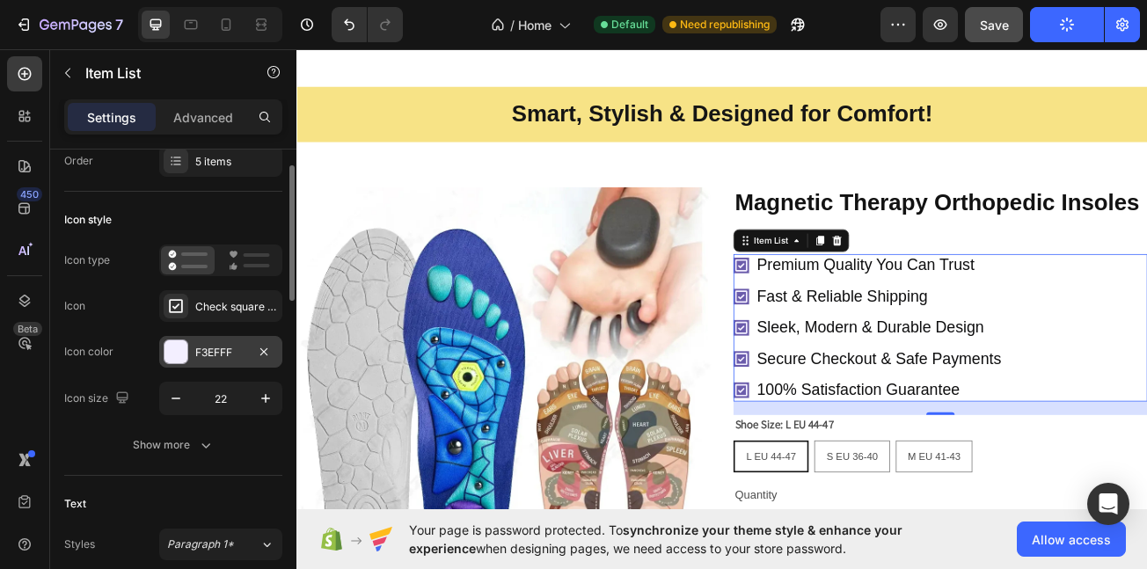
click at [222, 355] on div "F3EFFF" at bounding box center [220, 353] width 51 height 16
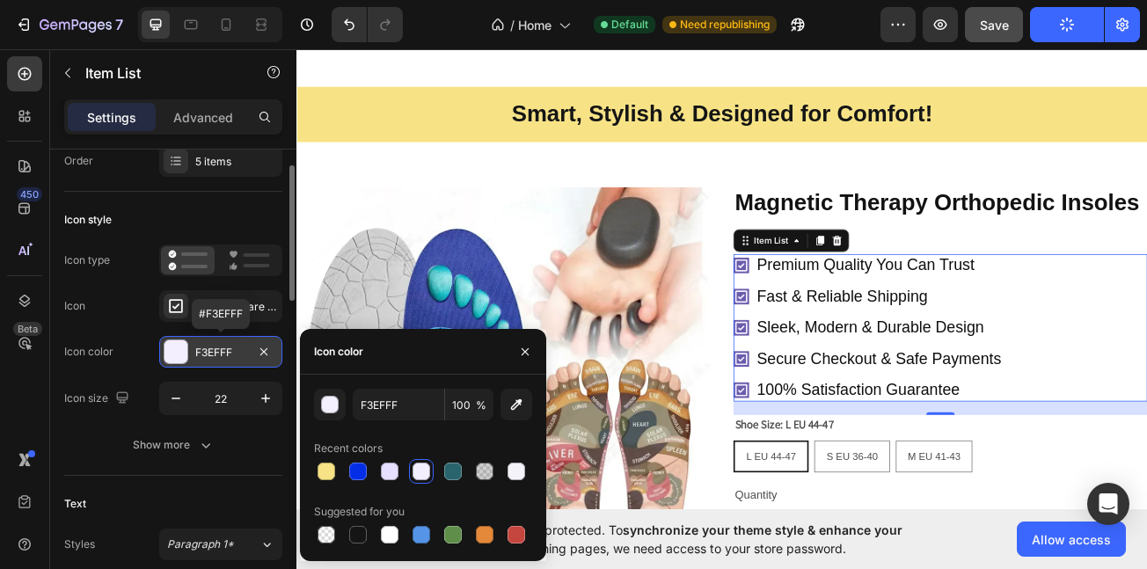
click at [218, 352] on div "F3EFFF" at bounding box center [220, 353] width 51 height 16
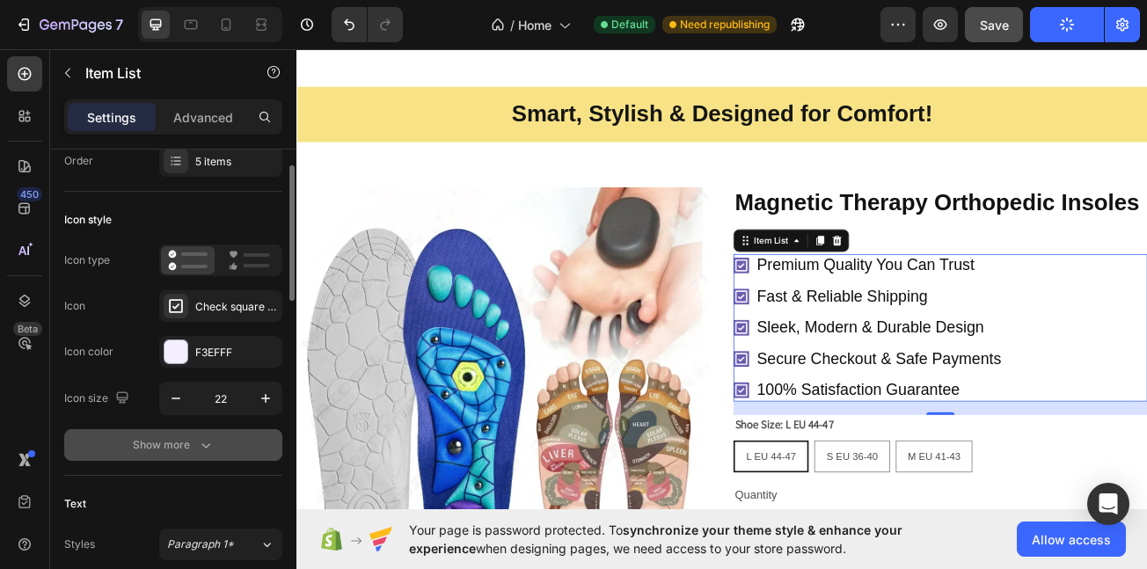
click at [187, 436] on div "Show more" at bounding box center [174, 445] width 82 height 18
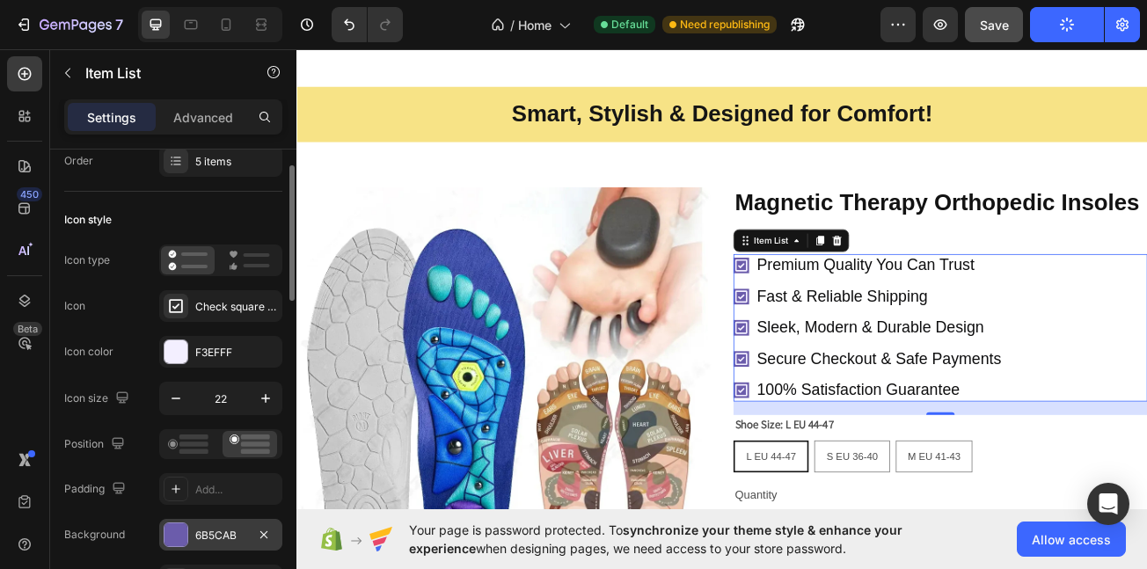
click at [186, 540] on div at bounding box center [176, 535] width 23 height 23
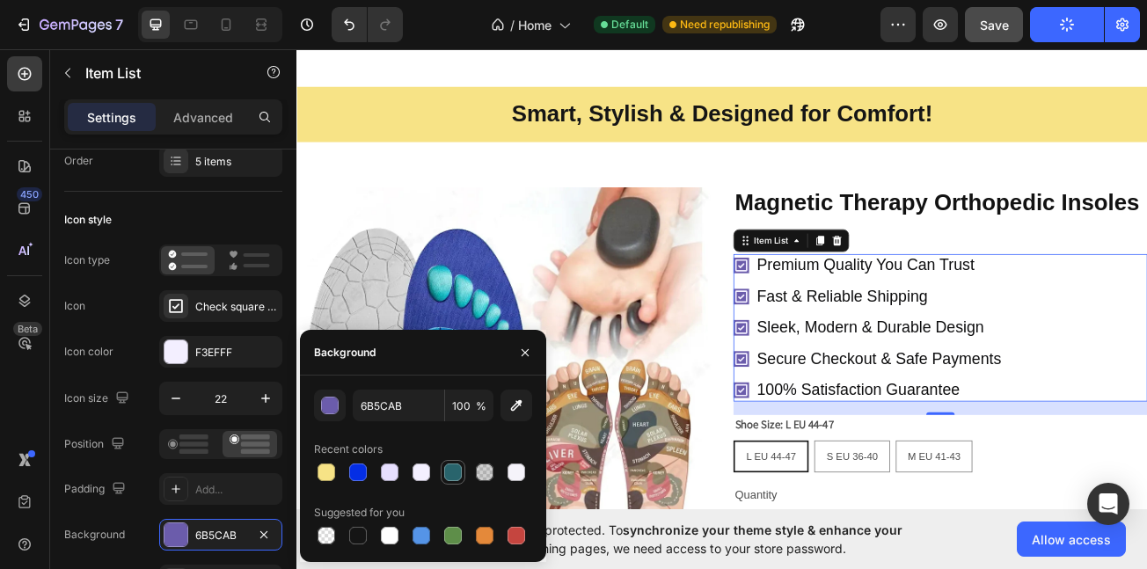
click at [453, 465] on div at bounding box center [453, 473] width 18 height 18
type input "29646C"
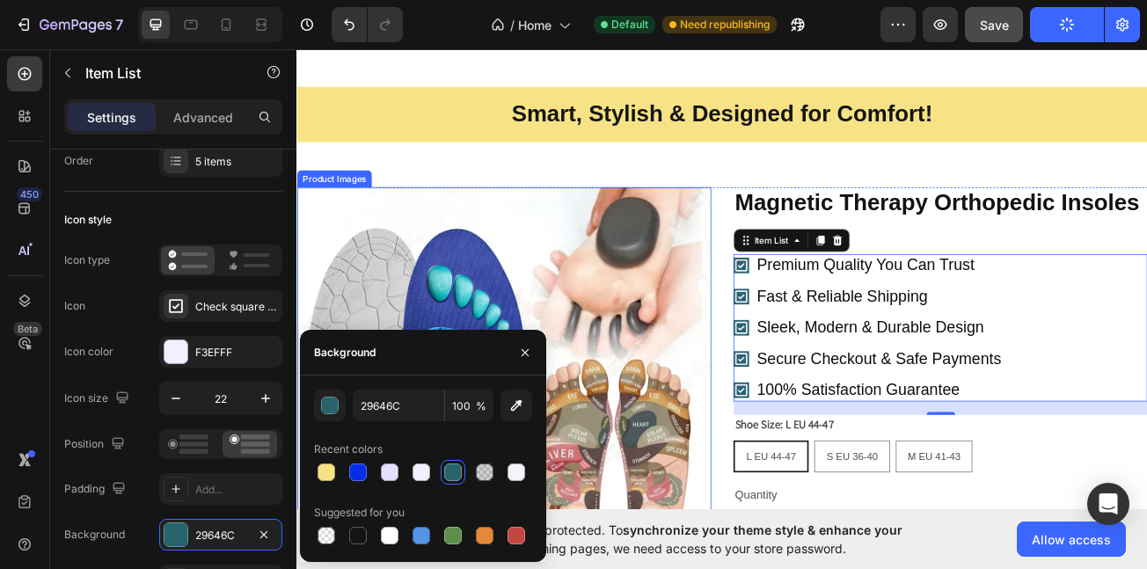
click at [789, 359] on img at bounding box center [554, 479] width 514 height 514
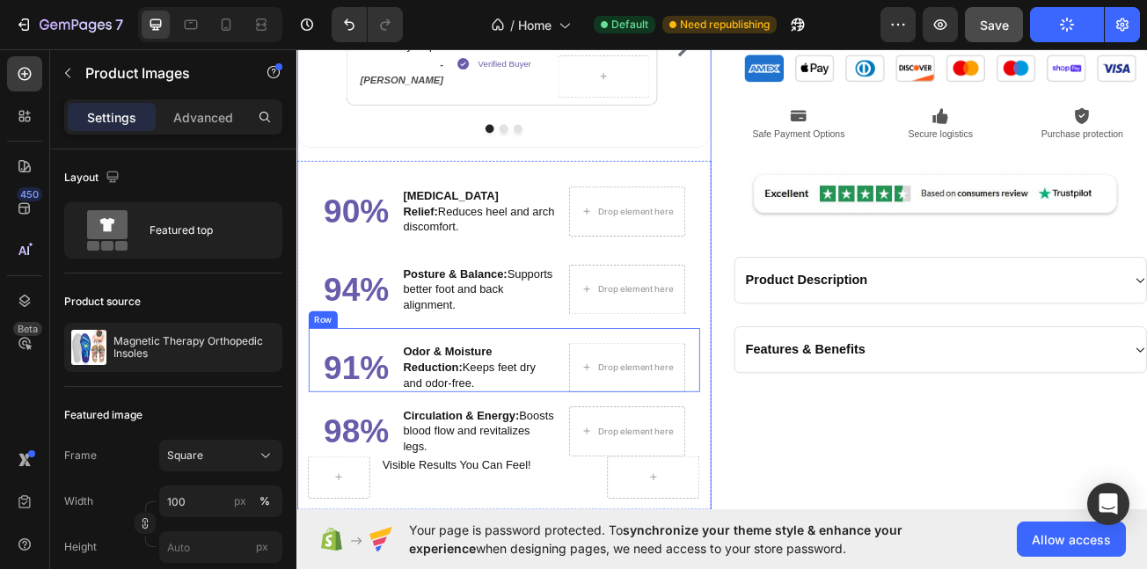
scroll to position [2081, 0]
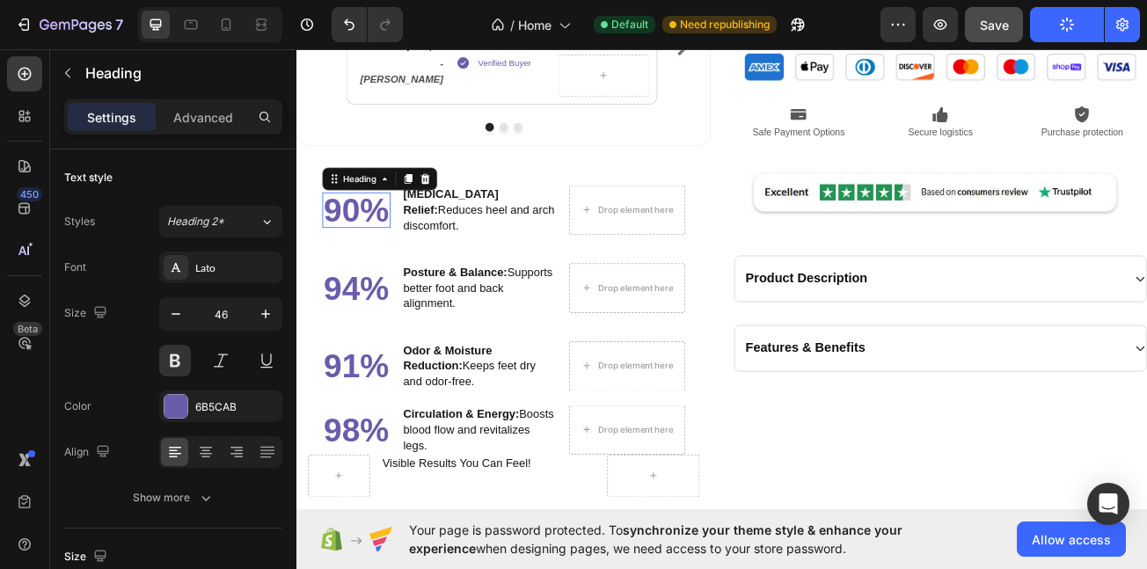
click at [380, 247] on h2 "90%" at bounding box center [370, 250] width 84 height 44
click at [181, 407] on div at bounding box center [176, 406] width 23 height 23
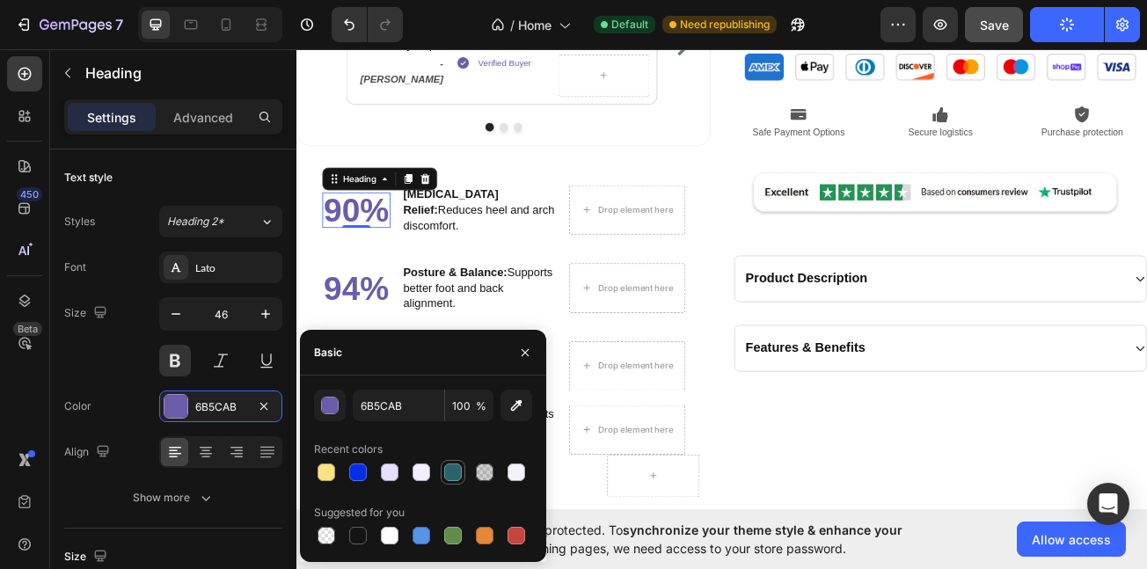
drag, startPoint x: 459, startPoint y: 467, endPoint x: 291, endPoint y: 386, distance: 186.6
click at [458, 467] on div at bounding box center [453, 473] width 18 height 18
type input "29646C"
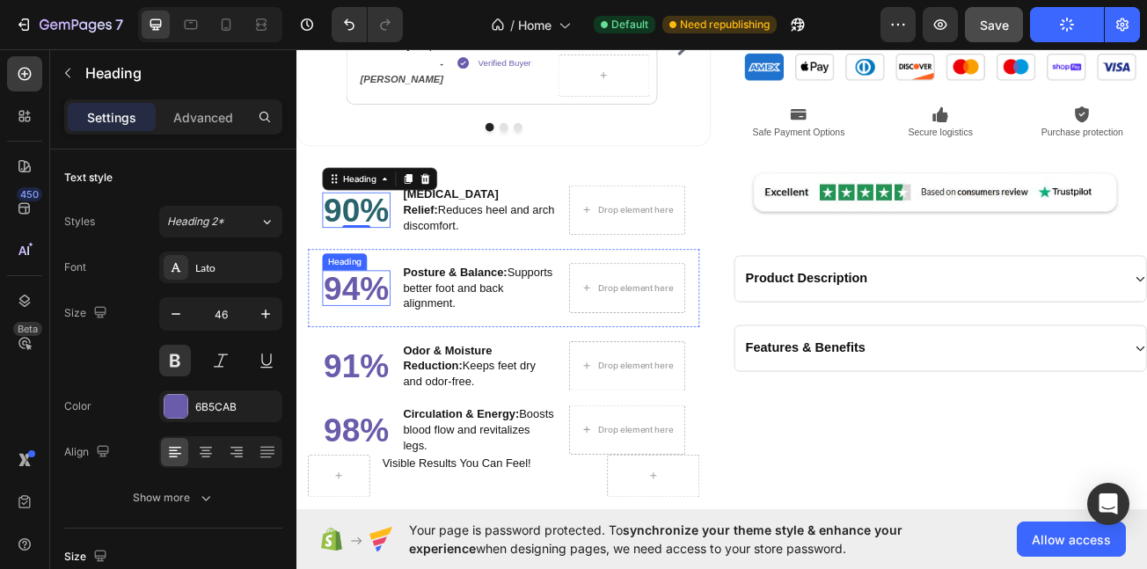
click at [372, 334] on h2 "94%" at bounding box center [370, 347] width 84 height 44
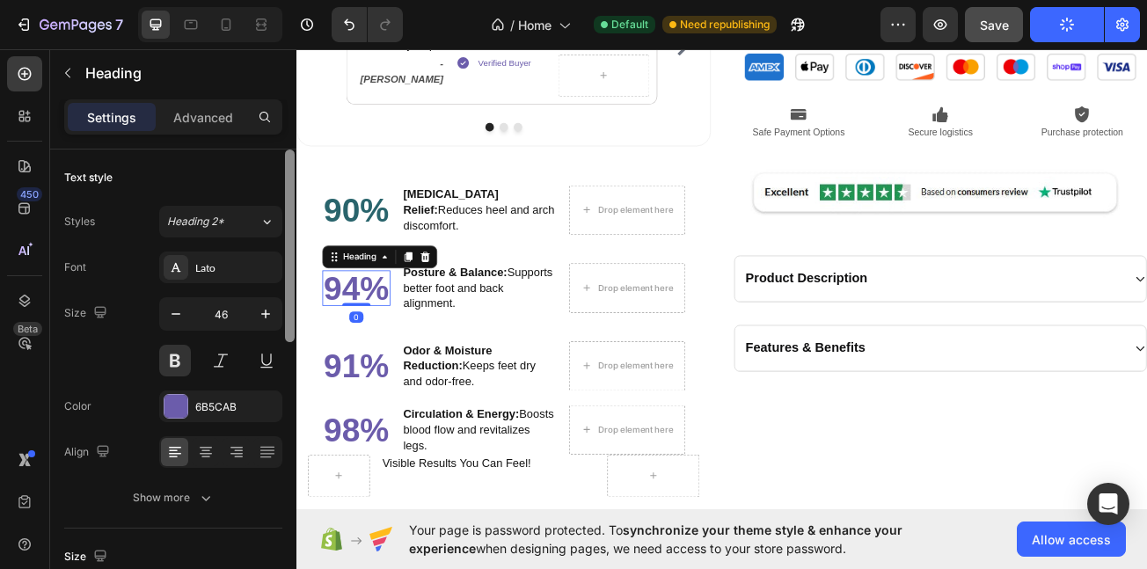
drag, startPoint x: 209, startPoint y: 404, endPoint x: 292, endPoint y: 422, distance: 84.8
click at [213, 407] on div "6B5CAB" at bounding box center [236, 407] width 83 height 16
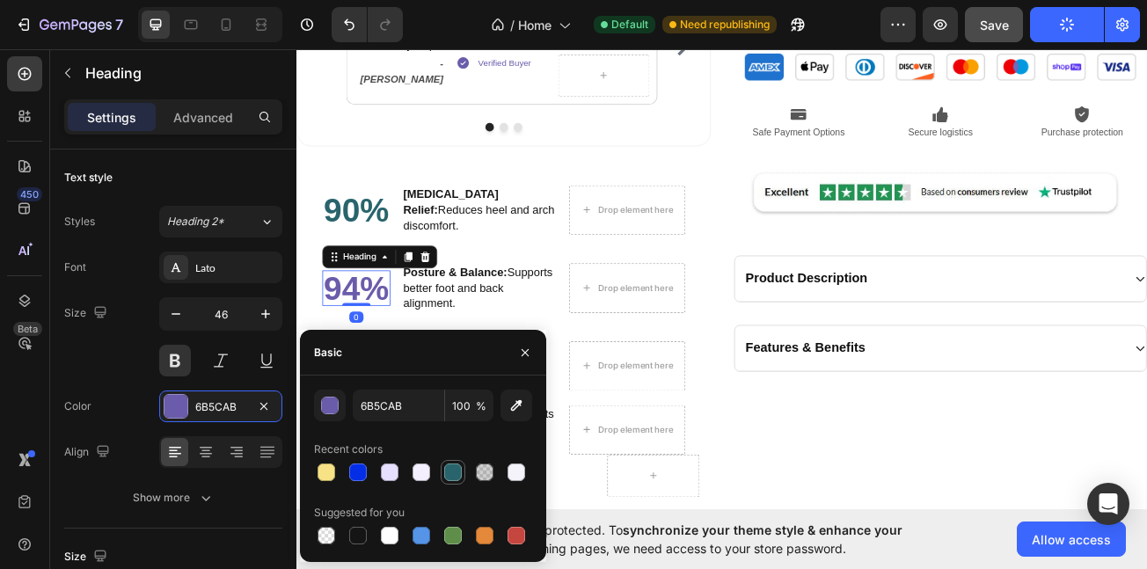
drag, startPoint x: 454, startPoint y: 482, endPoint x: 370, endPoint y: 356, distance: 152.3
click at [452, 482] on div at bounding box center [453, 472] width 21 height 21
type input "29646C"
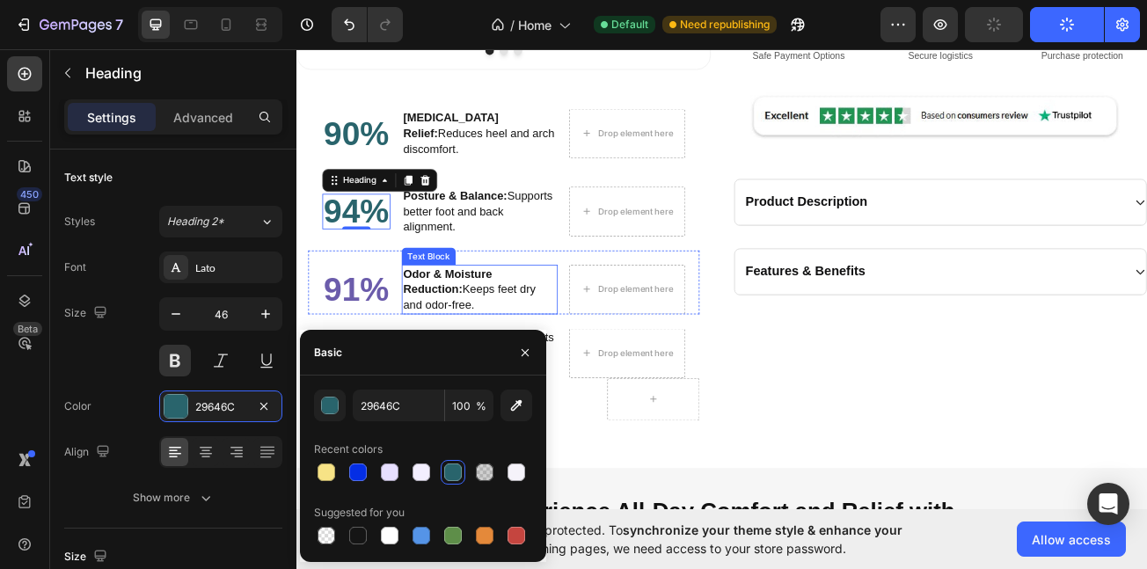
scroll to position [2198, 0]
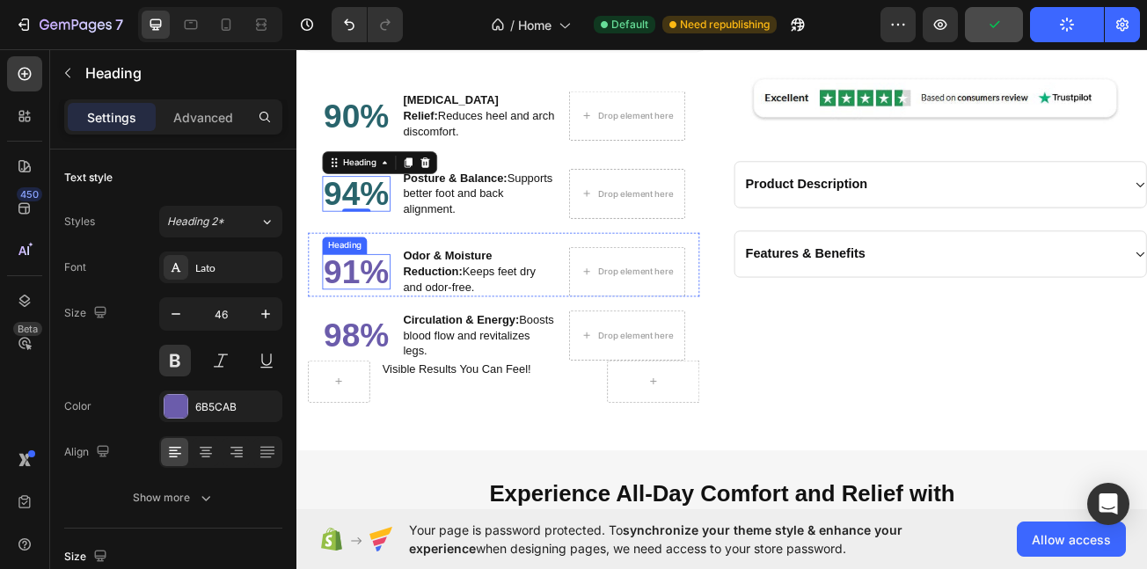
drag, startPoint x: 389, startPoint y: 315, endPoint x: 339, endPoint y: 340, distance: 55.9
click at [386, 318] on h2 "91%" at bounding box center [370, 326] width 84 height 44
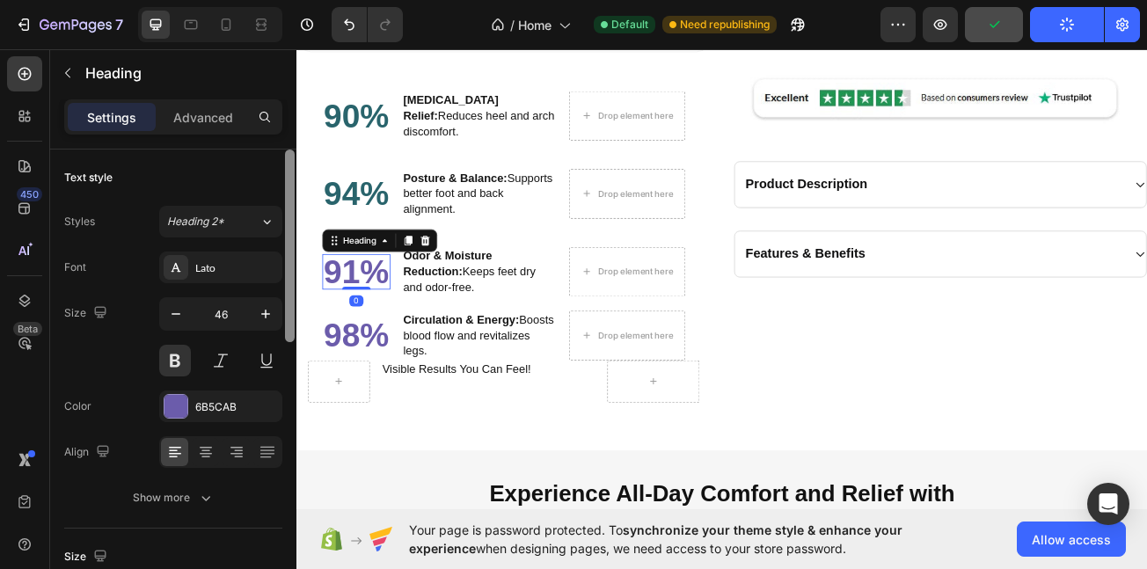
drag, startPoint x: 199, startPoint y: 398, endPoint x: 295, endPoint y: 375, distance: 98.6
click at [199, 399] on div "6B5CAB" at bounding box center [220, 407] width 123 height 32
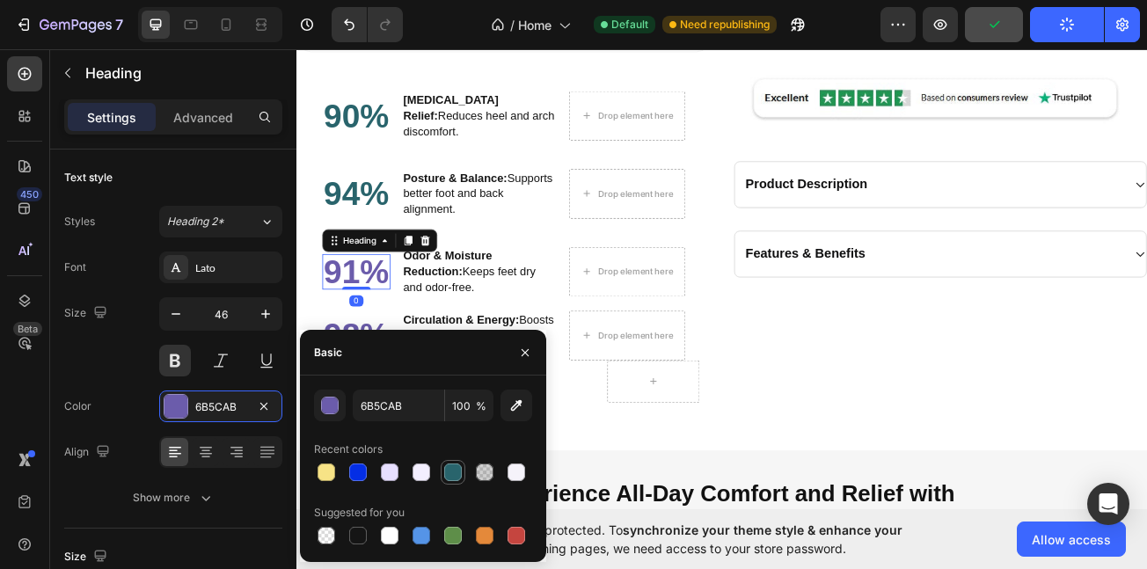
click at [444, 472] on div at bounding box center [453, 473] width 18 height 18
click at [480, 375] on div "Circulation & Energy: Boosts blood flow and revitalizes legs." at bounding box center [524, 406] width 194 height 62
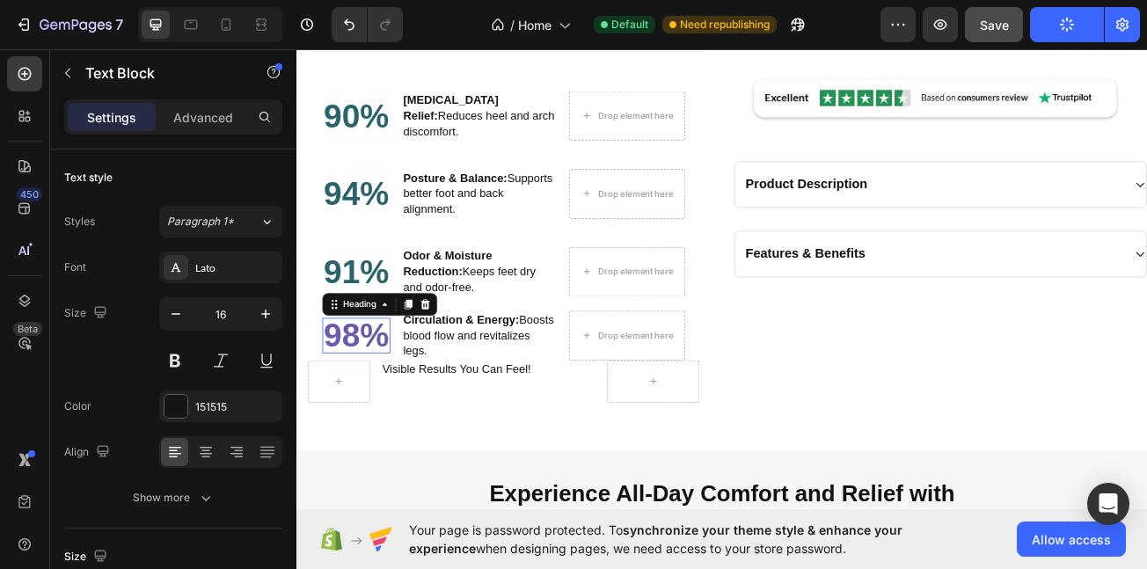
click at [371, 405] on h2 "98%" at bounding box center [370, 406] width 84 height 44
drag, startPoint x: 211, startPoint y: 402, endPoint x: 286, endPoint y: 403, distance: 74.8
click at [213, 406] on div "6B5CAB" at bounding box center [236, 407] width 83 height 16
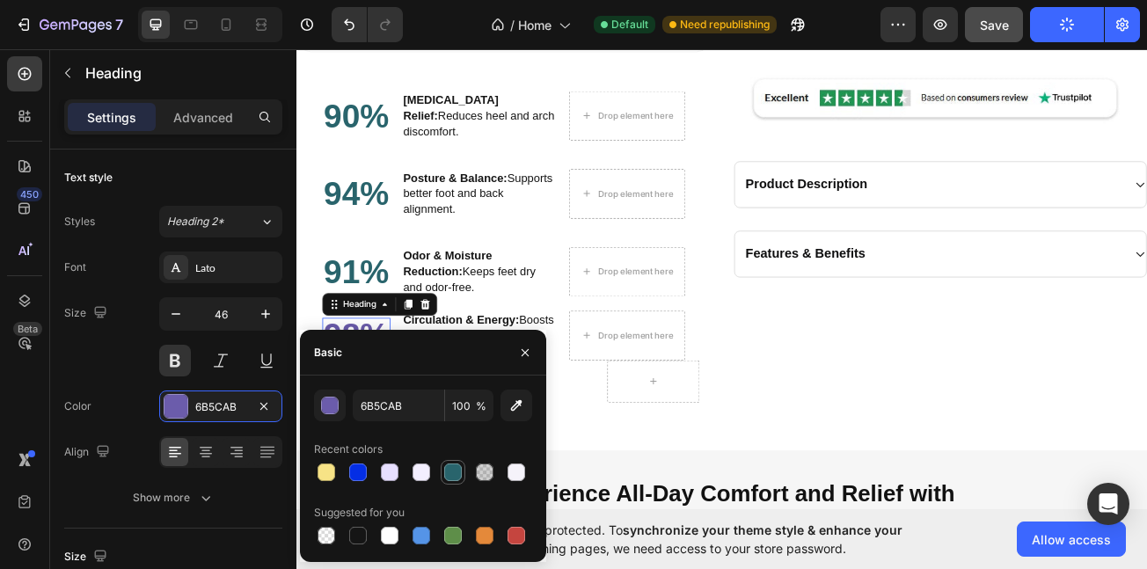
drag, startPoint x: 455, startPoint y: 475, endPoint x: 211, endPoint y: 341, distance: 278.5
click at [455, 475] on div at bounding box center [453, 473] width 18 height 18
type input "29646C"
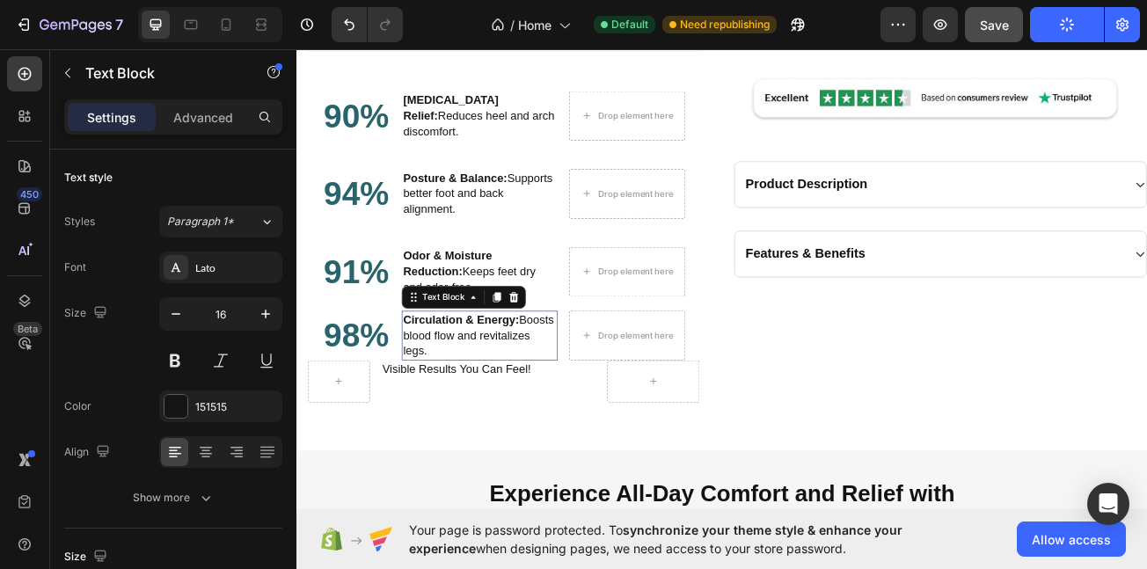
click at [510, 383] on p "Circulation & Energy: Boosts blood flow and revitalizes legs." at bounding box center [524, 406] width 190 height 58
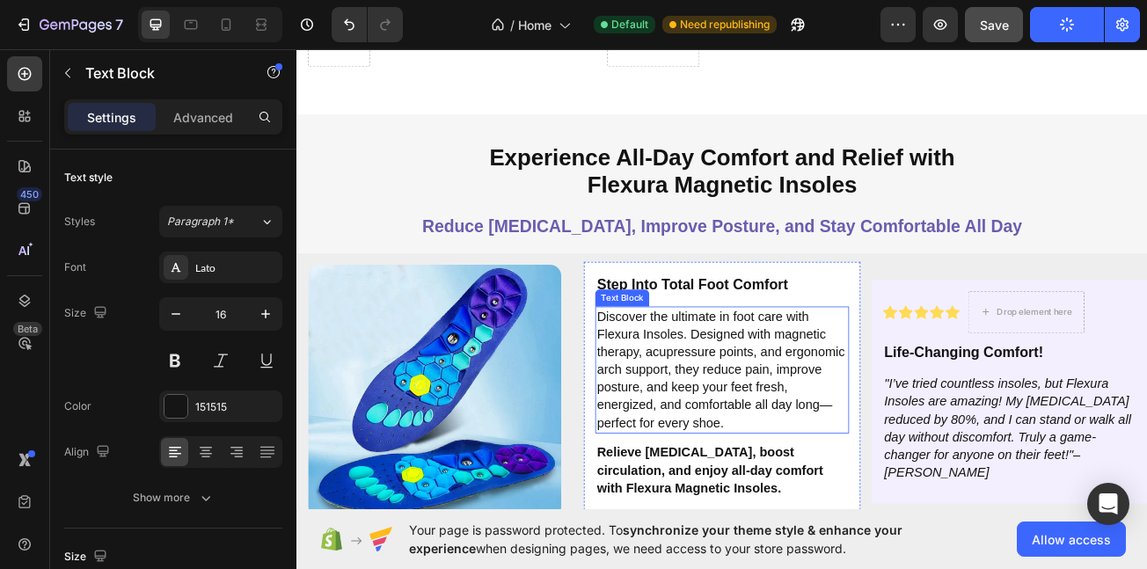
scroll to position [2620, 0]
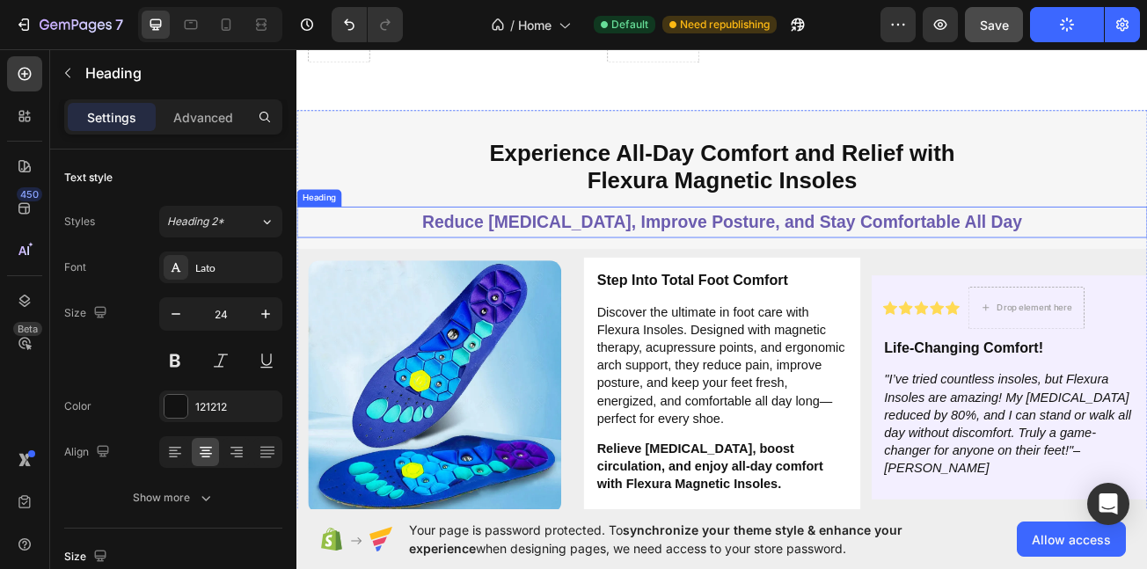
click at [699, 253] on span "Reduce [MEDICAL_DATA], Improve Posture, and Stay Comfortable All Day" at bounding box center [824, 265] width 744 height 24
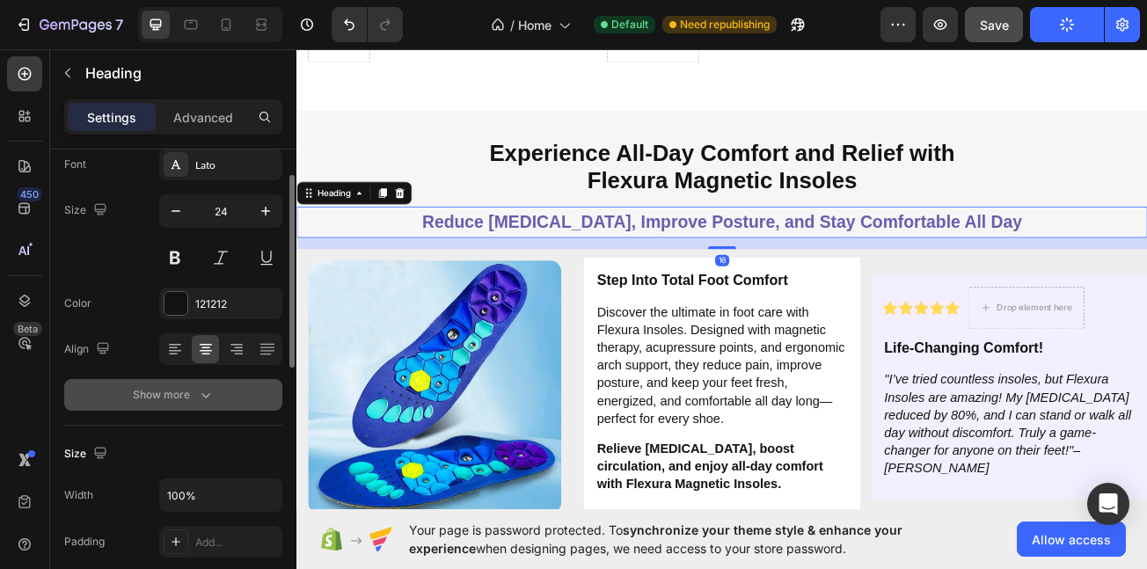
scroll to position [114, 0]
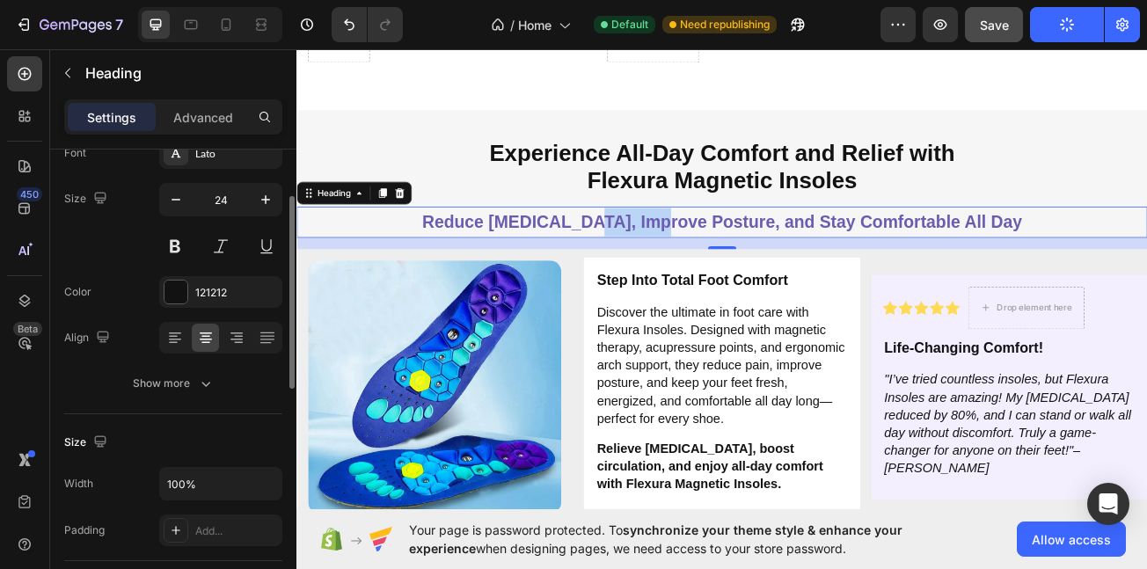
click at [748, 253] on span "Reduce [MEDICAL_DATA], Improve Posture, and Stay Comfortable All Day" at bounding box center [824, 265] width 744 height 24
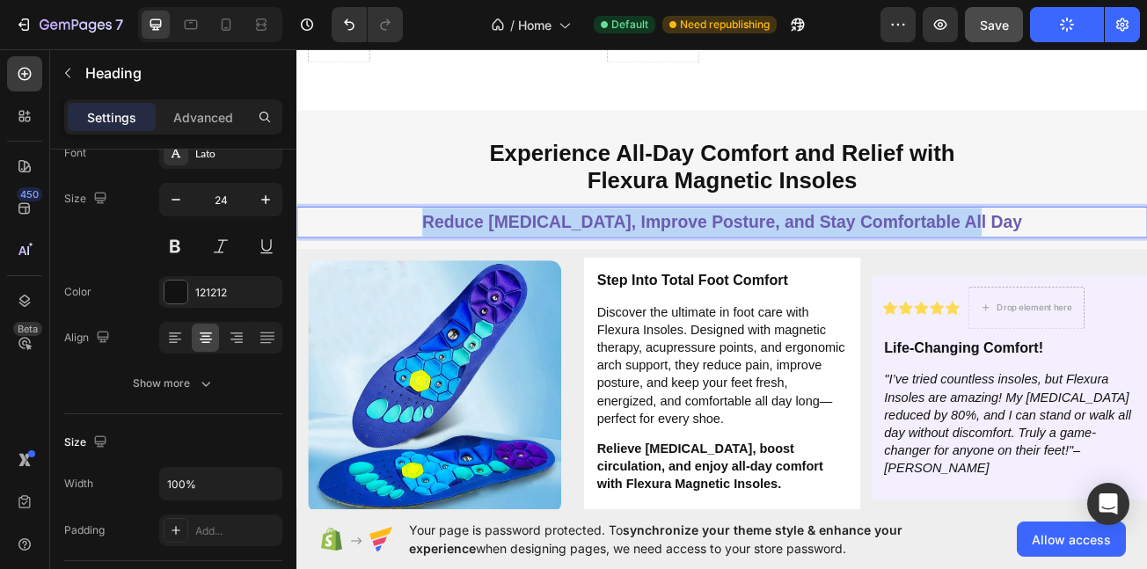
click at [748, 253] on span "Reduce [MEDICAL_DATA], Improve Posture, and Stay Comfortable All Day" at bounding box center [824, 265] width 744 height 24
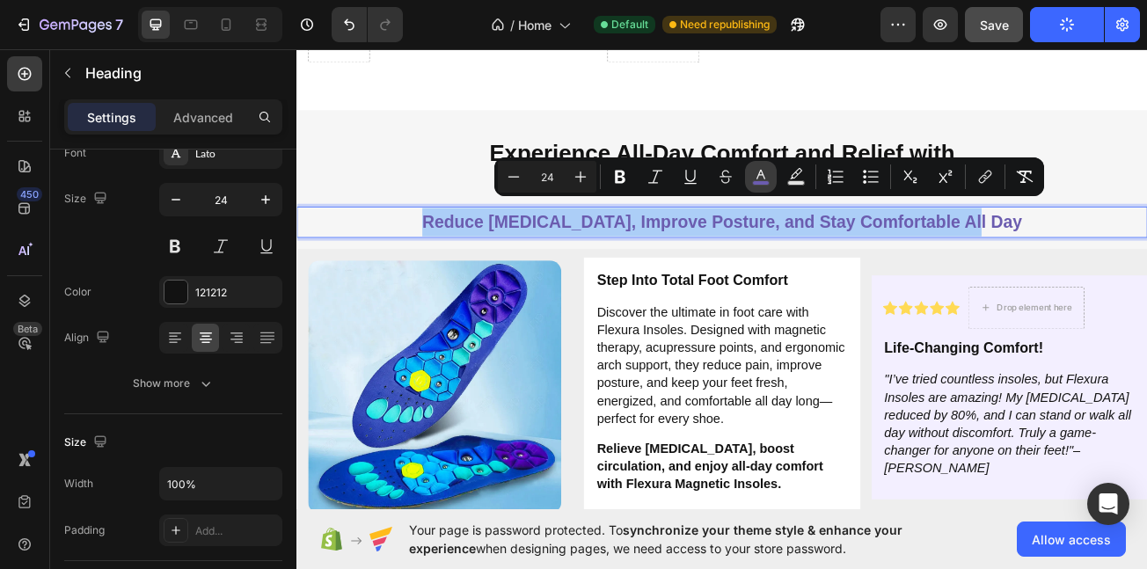
click at [763, 177] on icon "Editor contextual toolbar" at bounding box center [761, 177] width 18 height 18
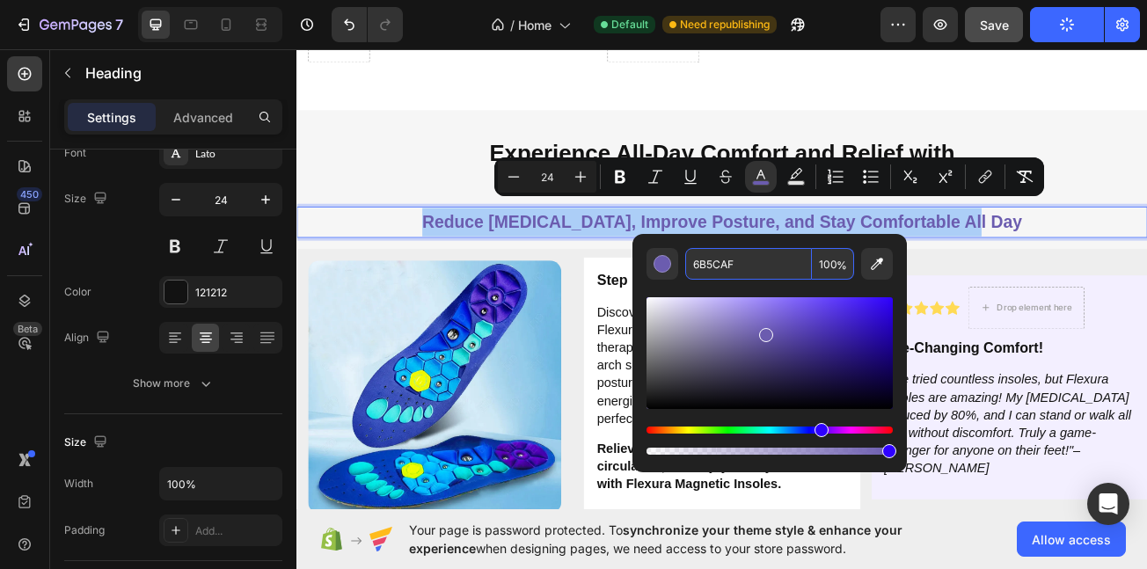
click at [752, 258] on input "6B5CAF" at bounding box center [748, 264] width 127 height 32
paste input "F7E386"
type input "F7E386"
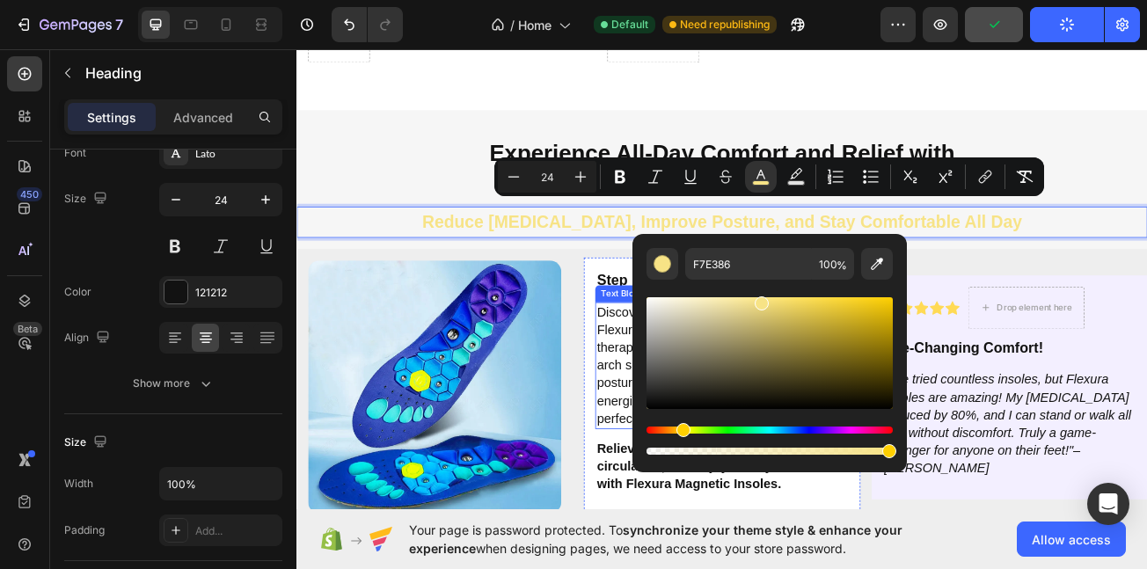
click at [696, 392] on p "Discover the ultimate in foot care with Flexura Insoles. Designed with magnetic…" at bounding box center [824, 443] width 311 height 154
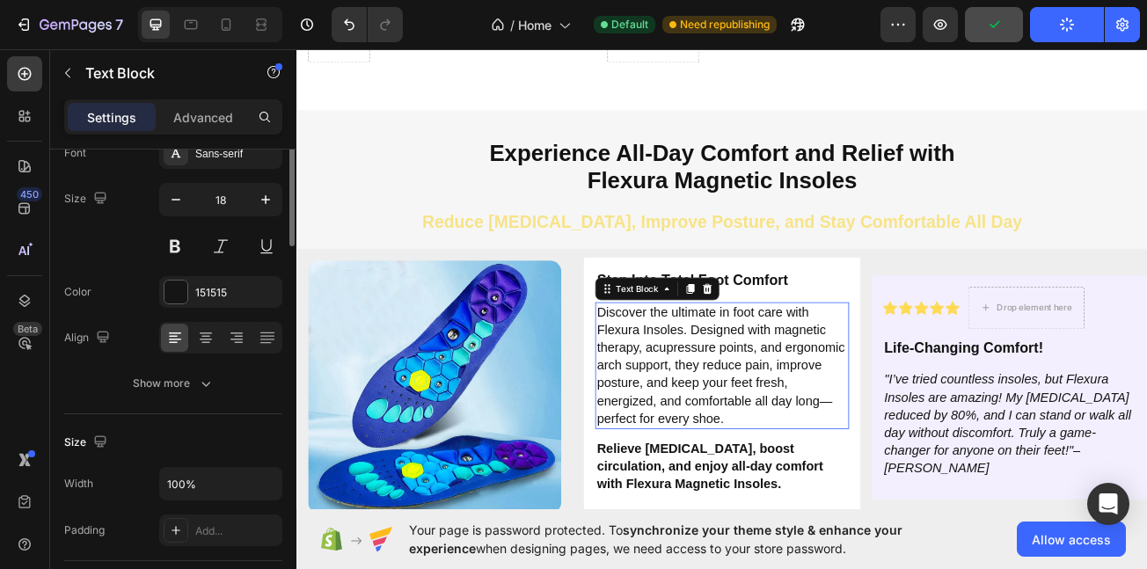
scroll to position [0, 0]
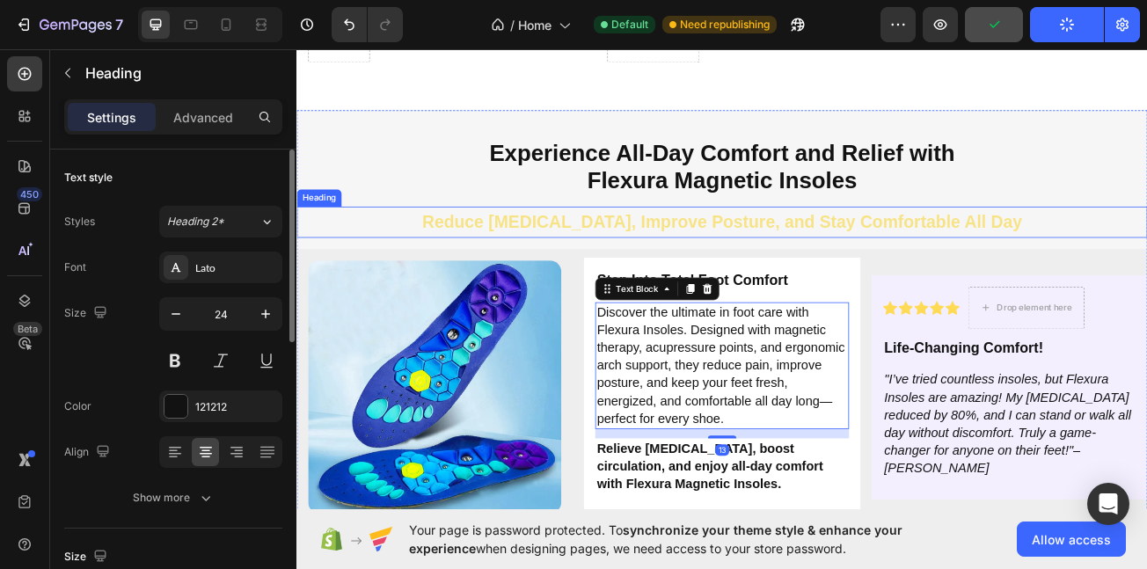
click at [807, 253] on span "Reduce [MEDICAL_DATA], Improve Posture, and Stay Comfortable All Day" at bounding box center [824, 265] width 744 height 24
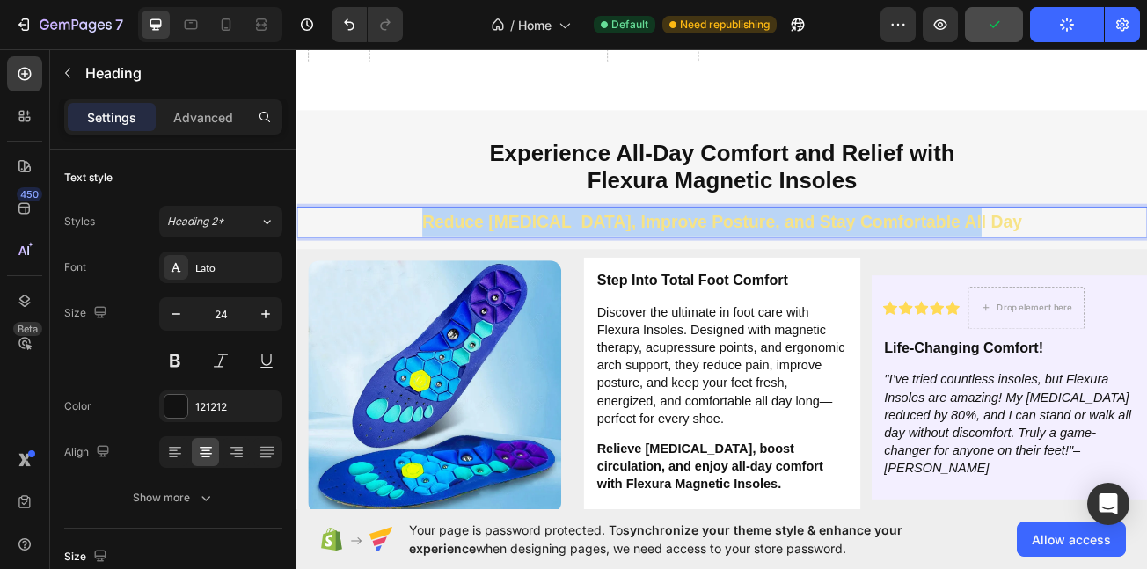
click at [807, 253] on span "Reduce [MEDICAL_DATA], Improve Posture, and Stay Comfortable All Day" at bounding box center [824, 265] width 744 height 24
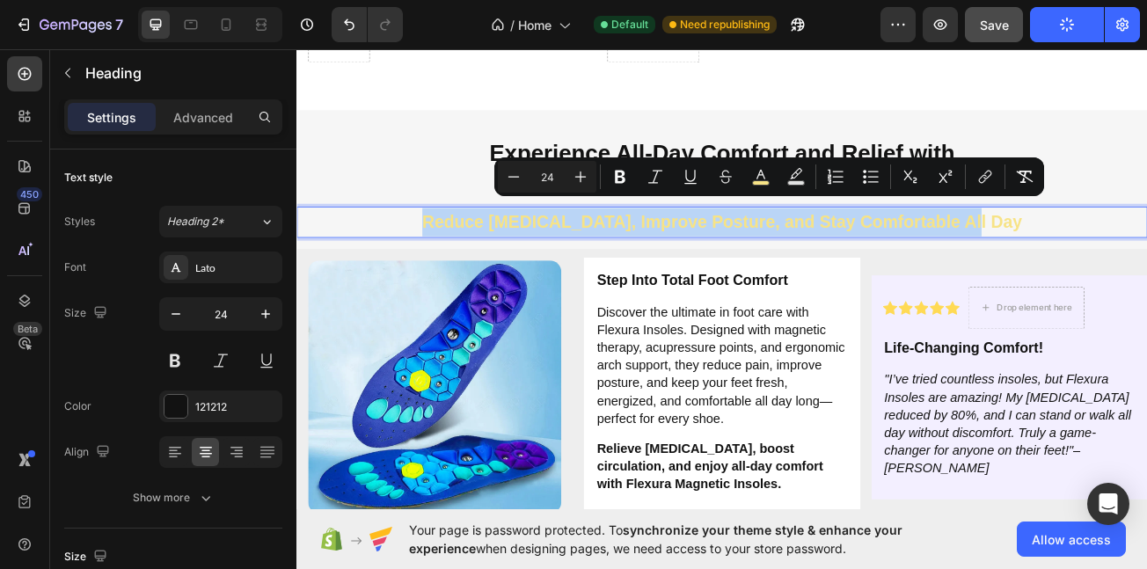
click at [810, 253] on span "Reduce [MEDICAL_DATA], Improve Posture, and Stay Comfortable All Day" at bounding box center [824, 265] width 744 height 24
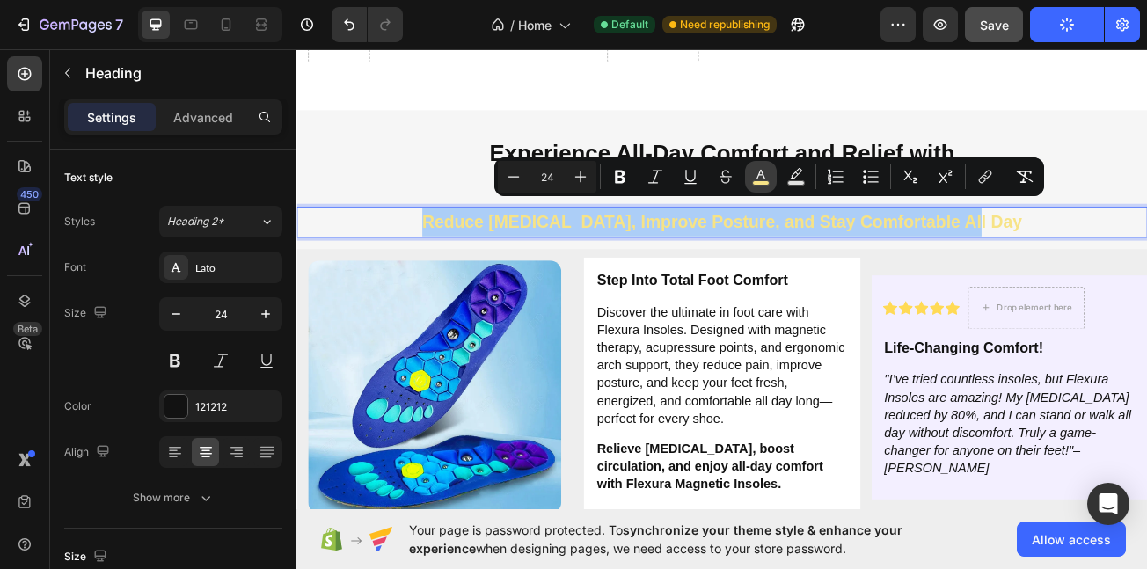
click at [767, 168] on icon "Editor contextual toolbar" at bounding box center [761, 177] width 18 height 18
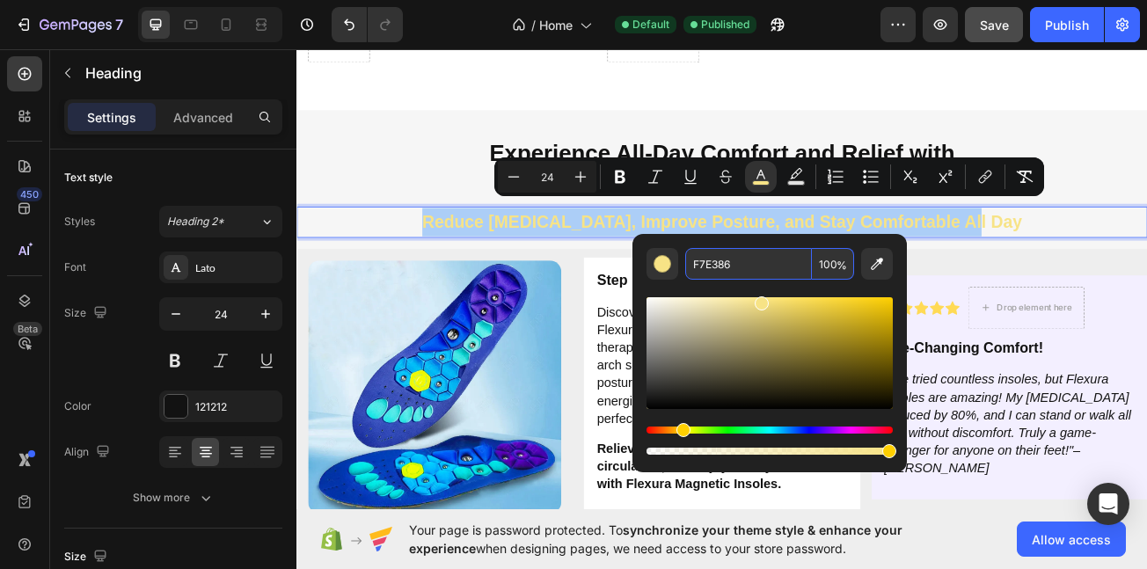
click at [752, 266] on input "F7E386" at bounding box center [748, 264] width 127 height 32
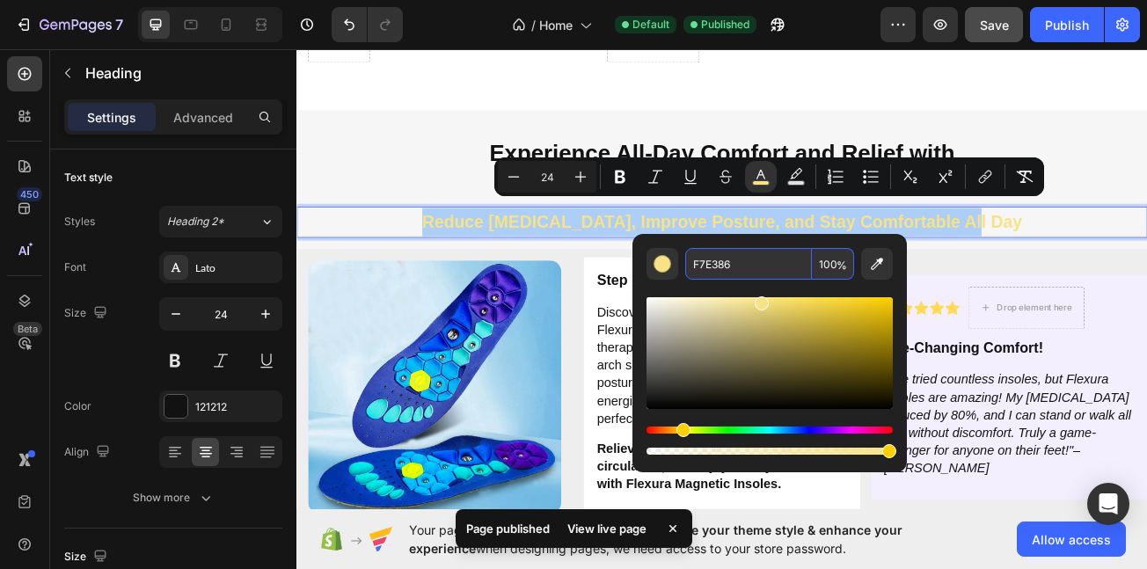
paste input "#29646C"
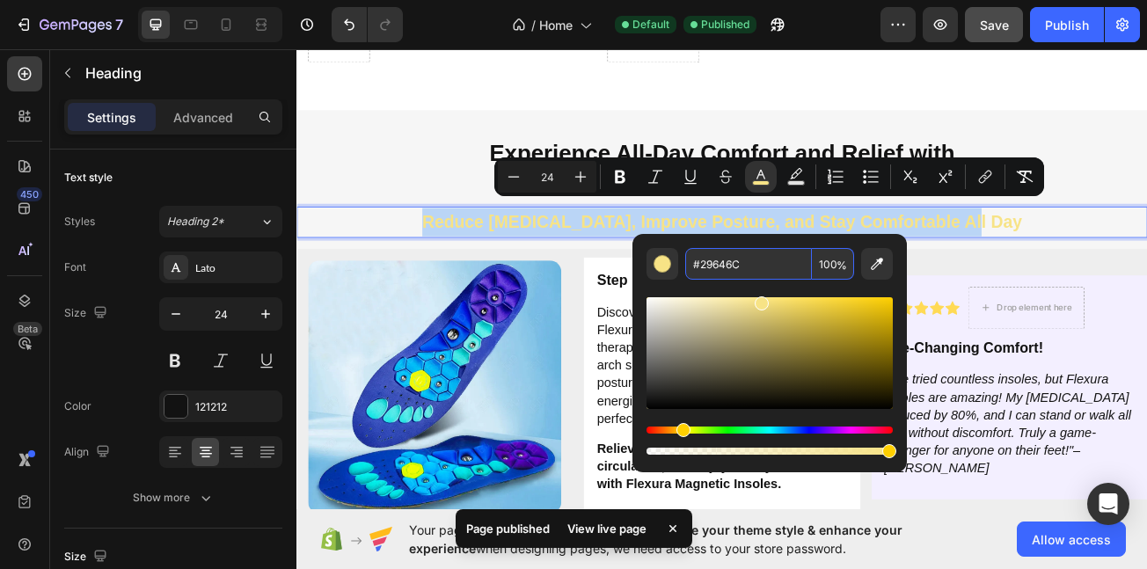
type input "29646C"
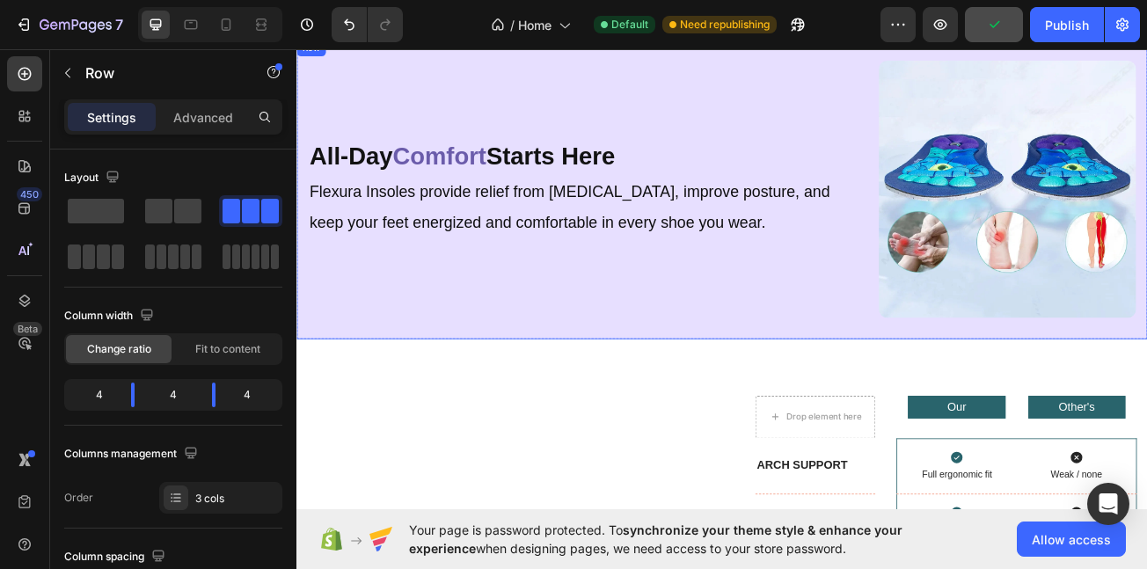
scroll to position [4686, 0]
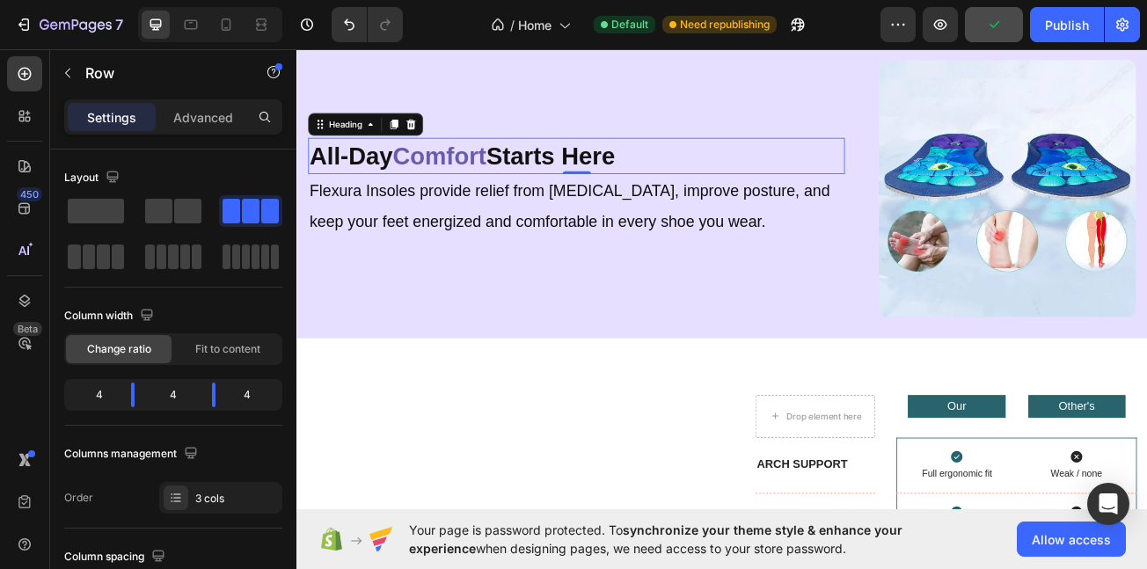
click at [515, 186] on span "Comfort" at bounding box center [473, 181] width 116 height 33
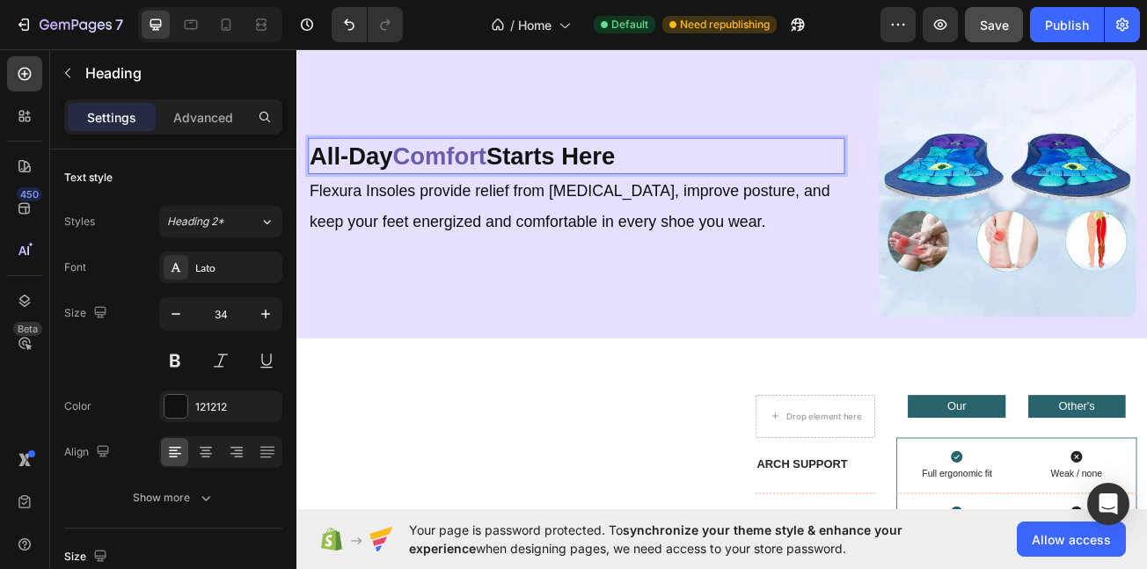
click at [492, 179] on span "Comfort" at bounding box center [473, 181] width 116 height 33
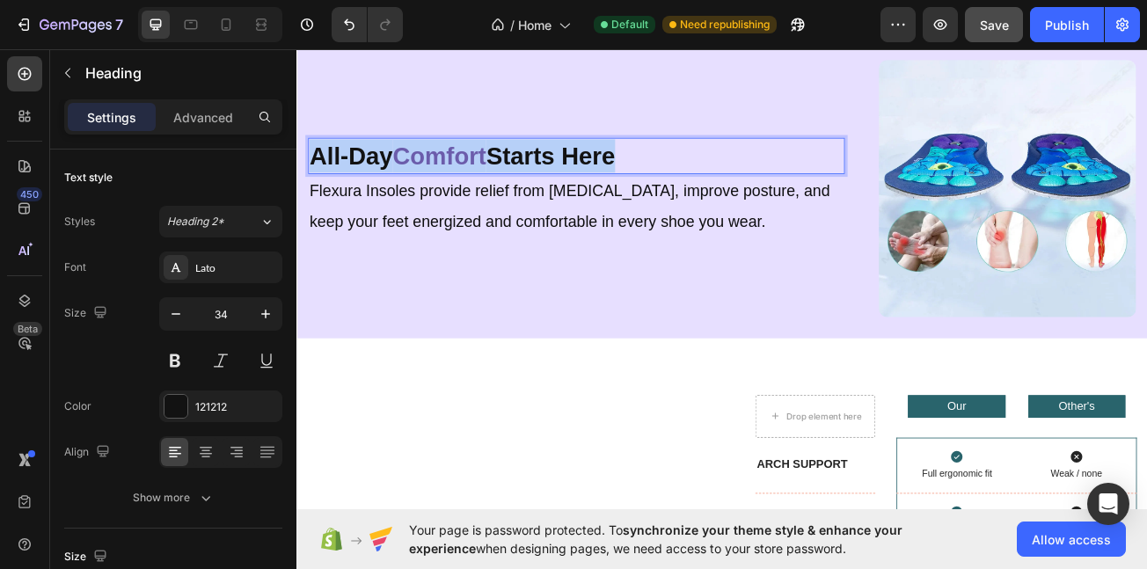
click at [492, 179] on span "Comfort" at bounding box center [473, 181] width 116 height 33
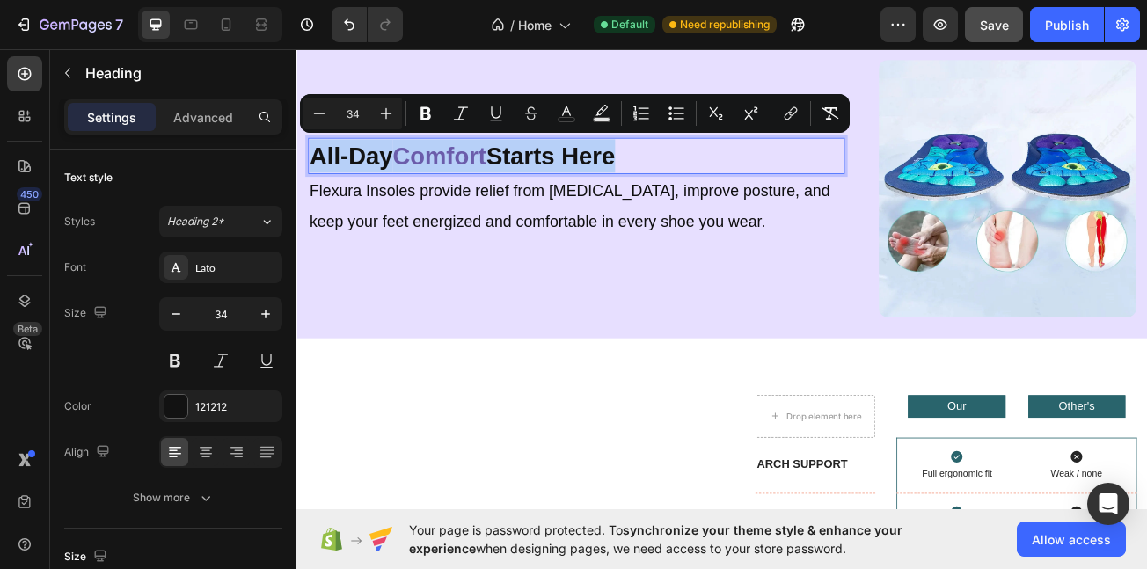
click at [492, 184] on span "Comfort" at bounding box center [473, 181] width 116 height 33
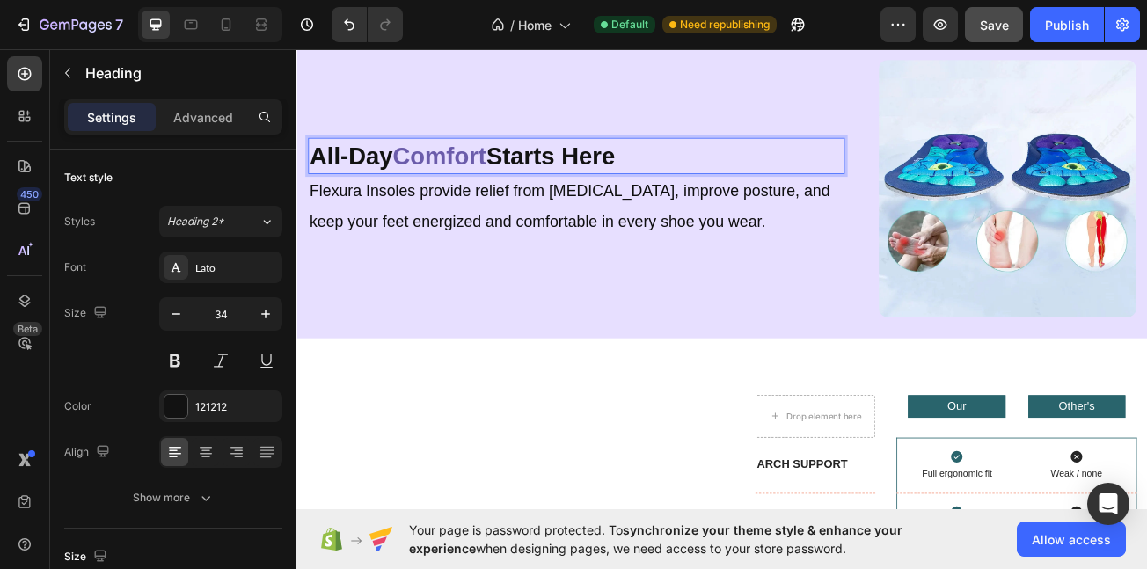
click at [492, 183] on span "Comfort" at bounding box center [473, 181] width 116 height 33
click at [492, 179] on span "Comfort" at bounding box center [473, 181] width 116 height 33
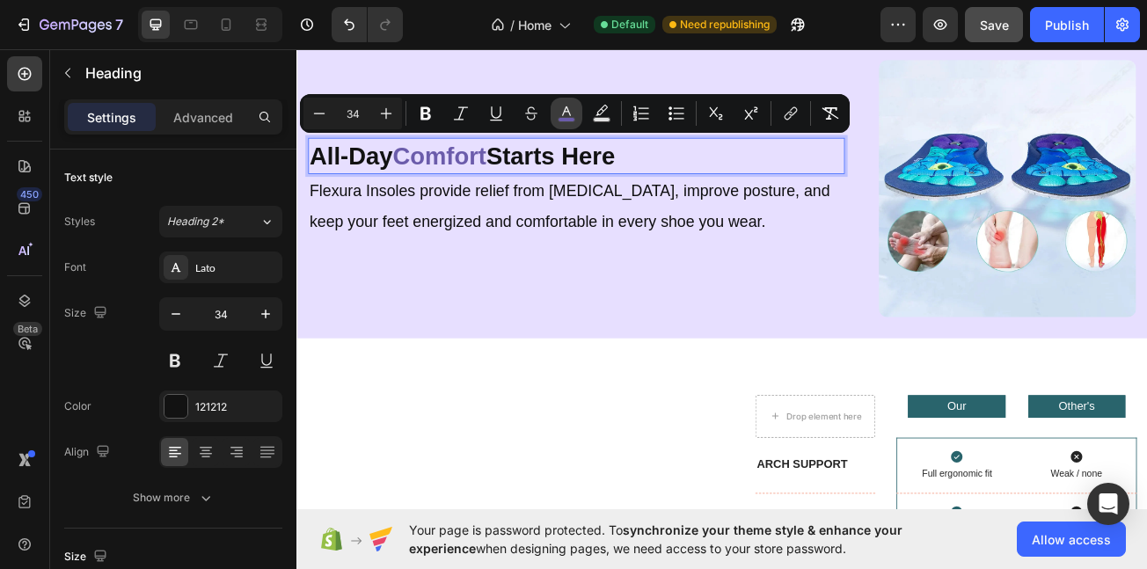
click at [571, 104] on button "color" at bounding box center [567, 114] width 32 height 32
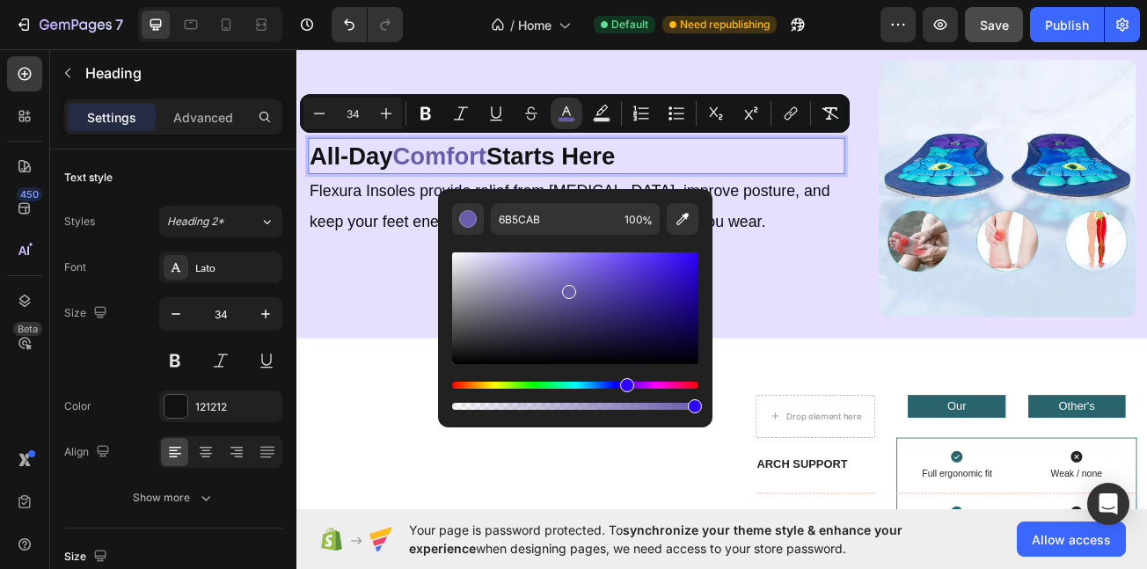
click at [594, 237] on div "Editor contextual toolbar" at bounding box center [575, 324] width 246 height 179
click at [582, 212] on input "6B5CAB" at bounding box center [554, 219] width 127 height 32
paste input "#29646C"
type input "#29646C"
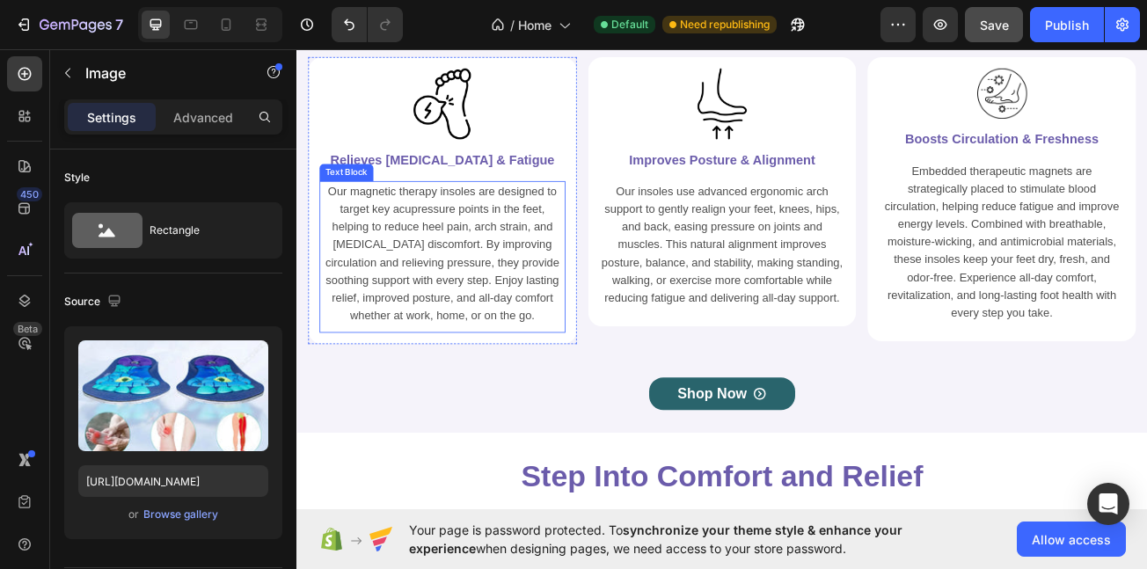
scroll to position [5659, 0]
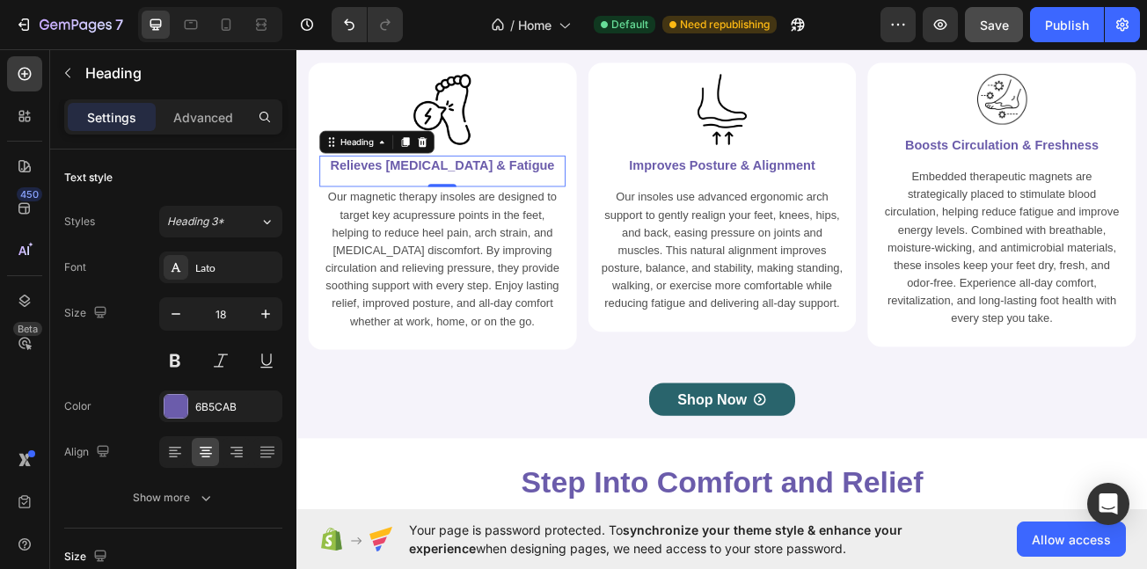
click at [517, 198] on h2 "Relieves [MEDICAL_DATA] & Fatigue" at bounding box center [477, 195] width 305 height 26
click at [162, 415] on div "6B5CAB" at bounding box center [220, 407] width 123 height 32
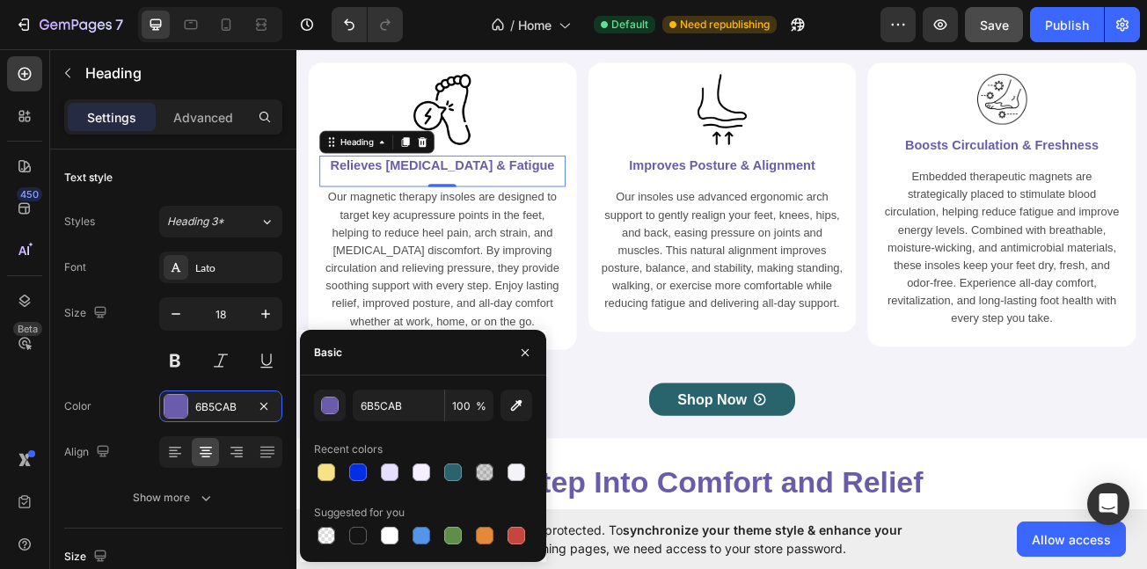
click at [466, 472] on div at bounding box center [423, 472] width 218 height 25
click at [437, 480] on div at bounding box center [423, 472] width 218 height 25
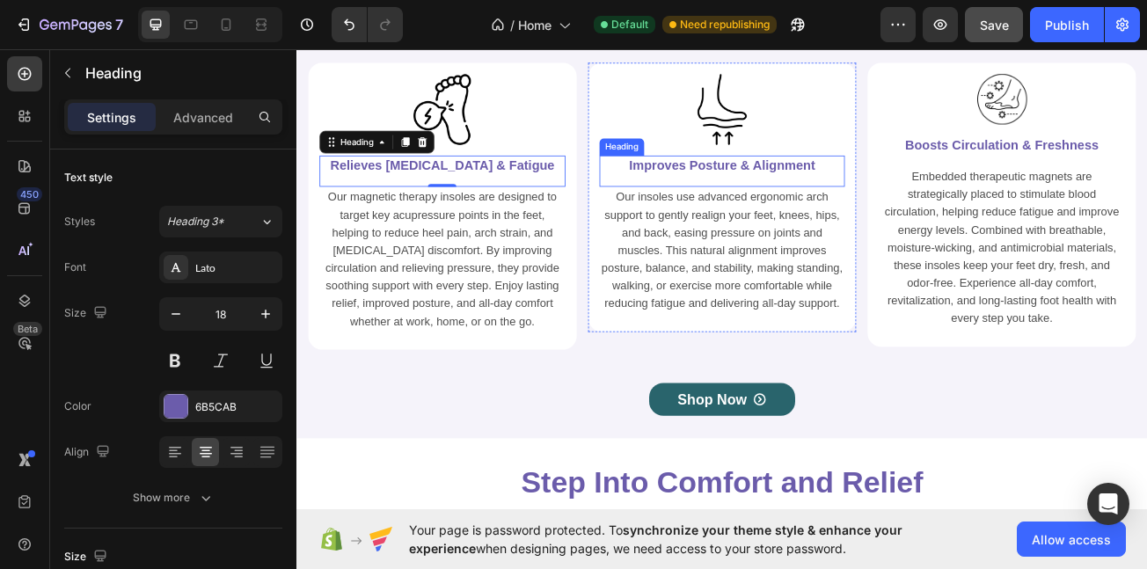
drag, startPoint x: 841, startPoint y: 192, endPoint x: 542, endPoint y: 283, distance: 312.9
click at [838, 194] on h2 "Improves Posture & Alignment" at bounding box center [824, 195] width 305 height 26
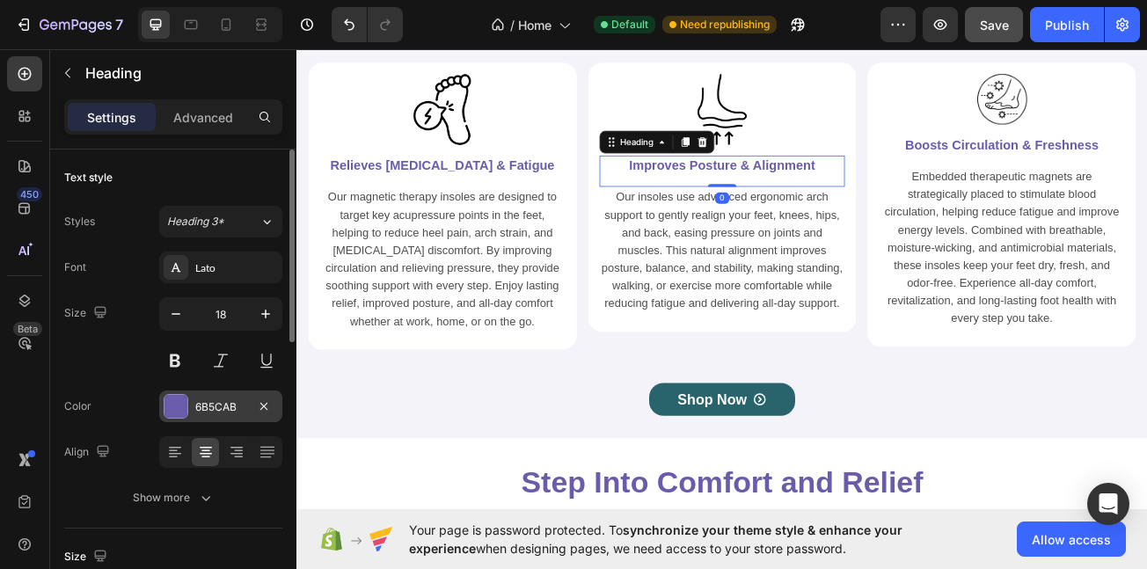
click at [199, 399] on div "6B5CAB" at bounding box center [220, 407] width 51 height 16
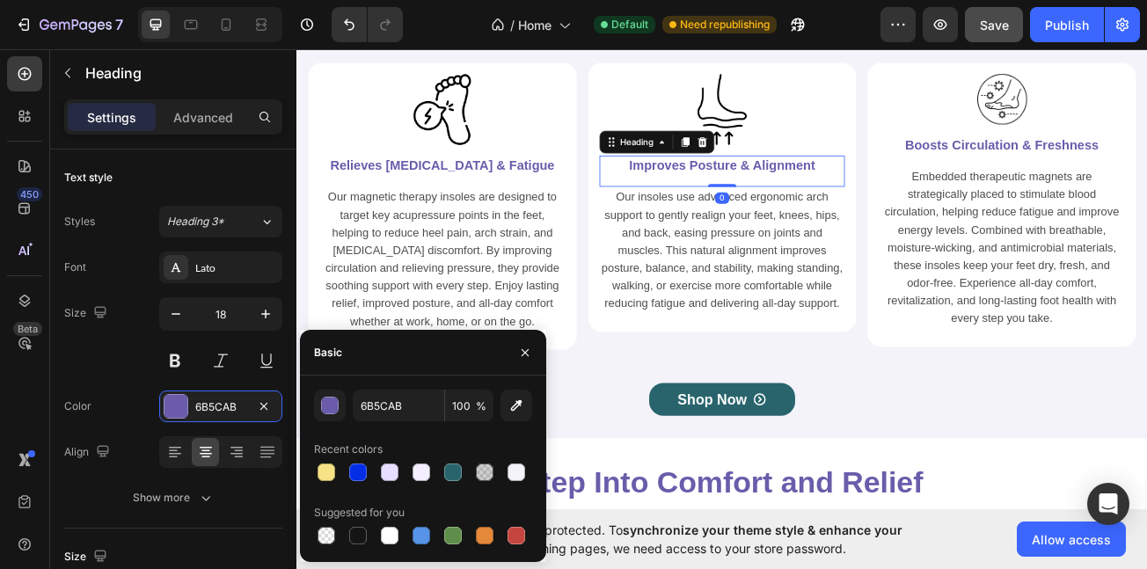
click at [466, 472] on div at bounding box center [423, 472] width 218 height 25
drag, startPoint x: 462, startPoint y: 481, endPoint x: 714, endPoint y: 341, distance: 288.4
click at [462, 481] on div at bounding box center [453, 472] width 21 height 21
type input "29646C"
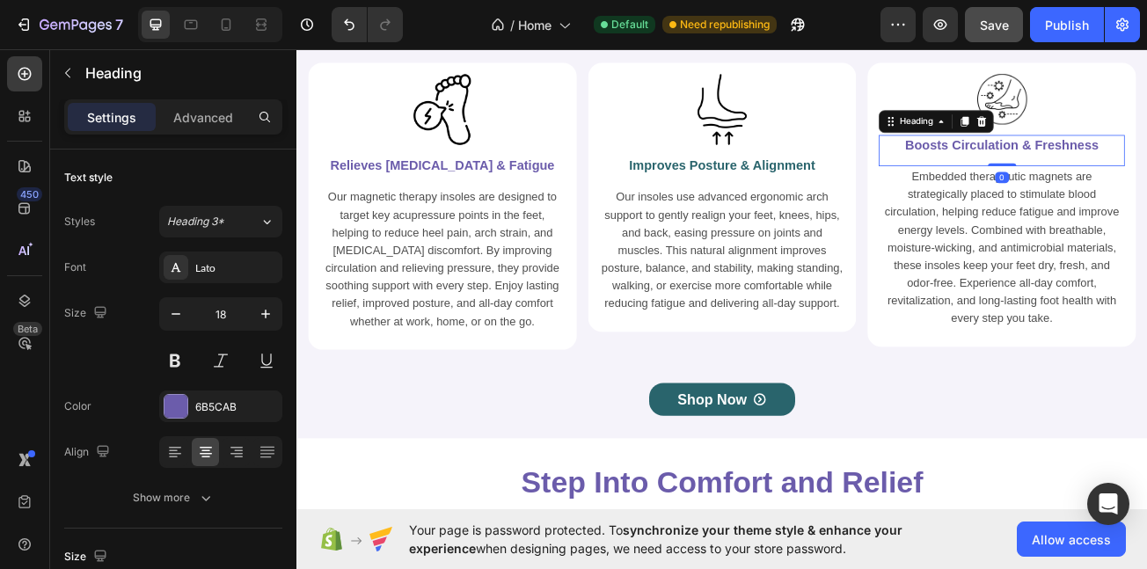
click at [206, 385] on div "Font Lato Size 18 Color 6B5CAB Align Show more" at bounding box center [173, 383] width 218 height 262
click at [179, 394] on div at bounding box center [176, 406] width 25 height 25
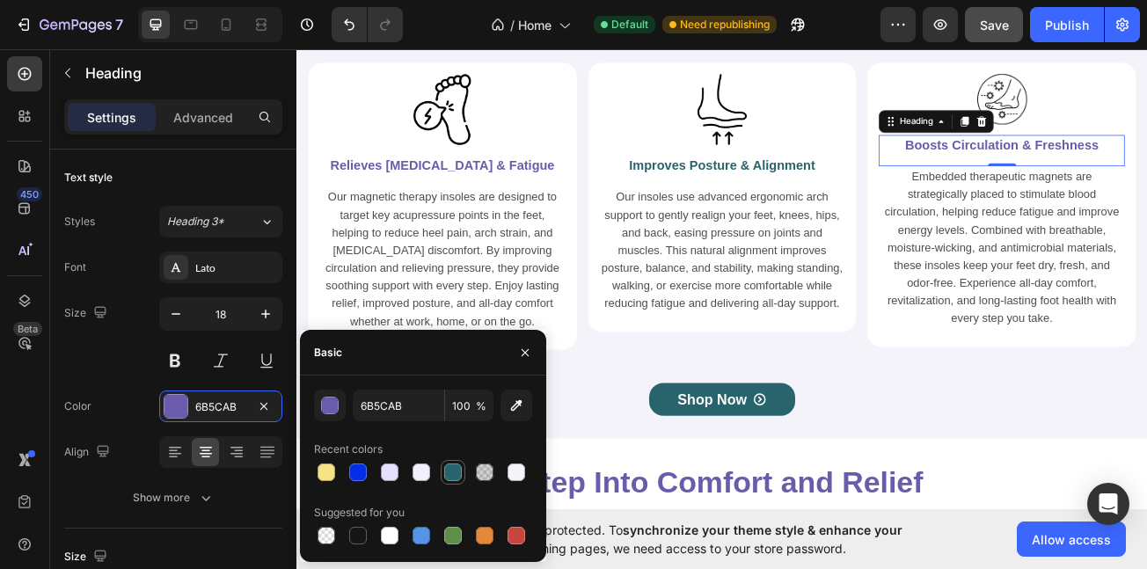
drag, startPoint x: 456, startPoint y: 480, endPoint x: 540, endPoint y: 270, distance: 226.6
click at [456, 480] on div at bounding box center [453, 473] width 18 height 18
type input "29646C"
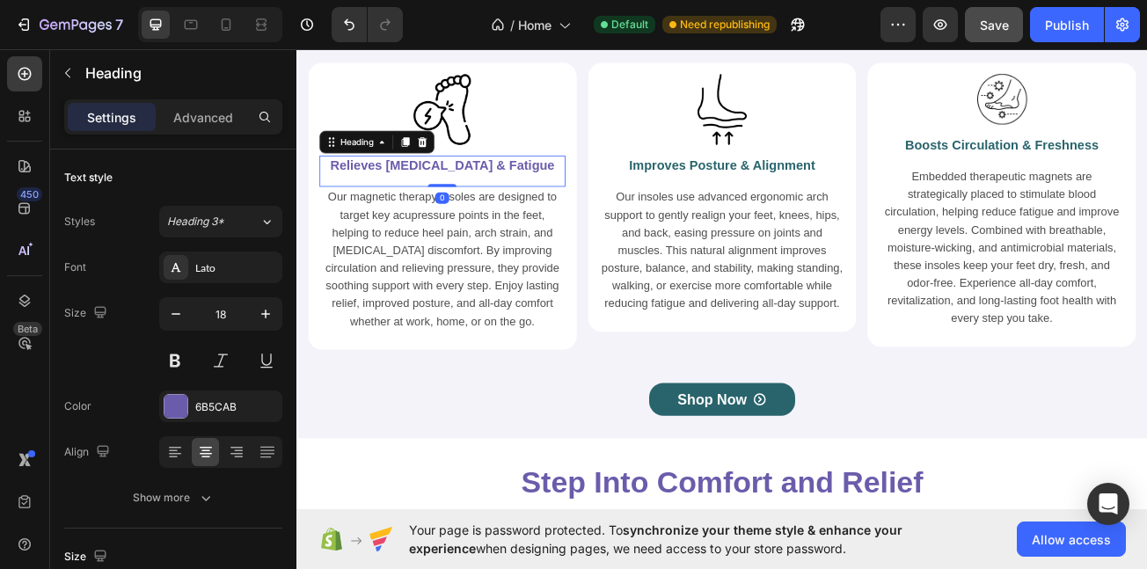
click at [532, 202] on h2 "Relieves [MEDICAL_DATA] & Fatigue" at bounding box center [477, 195] width 305 height 26
drag, startPoint x: 169, startPoint y: 394, endPoint x: 210, endPoint y: 395, distance: 41.4
click at [170, 394] on div at bounding box center [176, 406] width 25 height 25
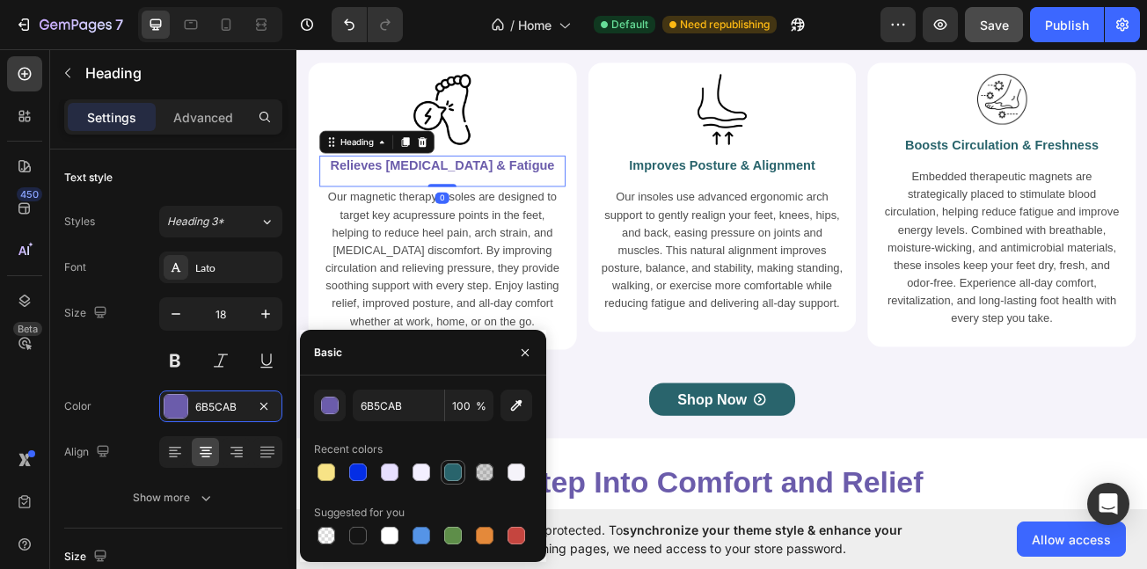
click at [459, 467] on div at bounding box center [453, 473] width 18 height 18
type input "29646C"
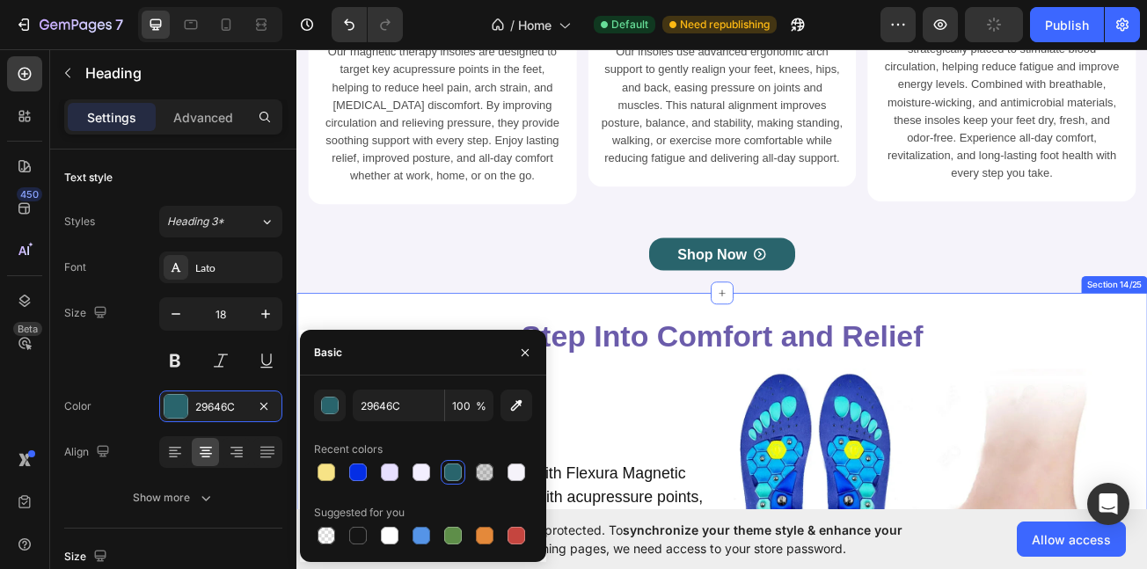
scroll to position [5894, 0]
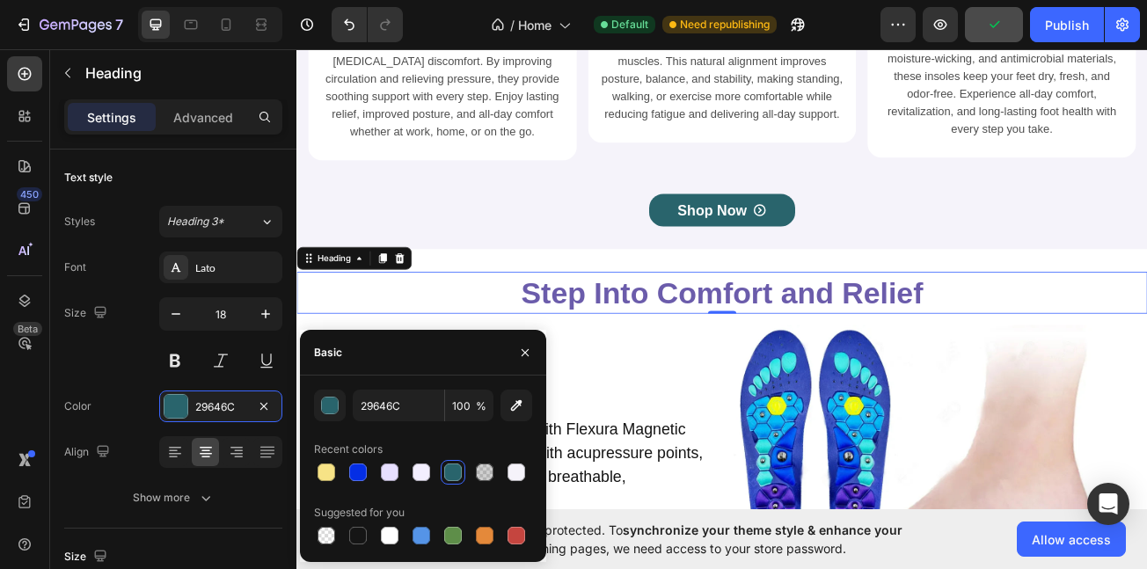
click at [675, 370] on h2 "Step Into Comfort and Relief" at bounding box center [825, 352] width 1056 height 52
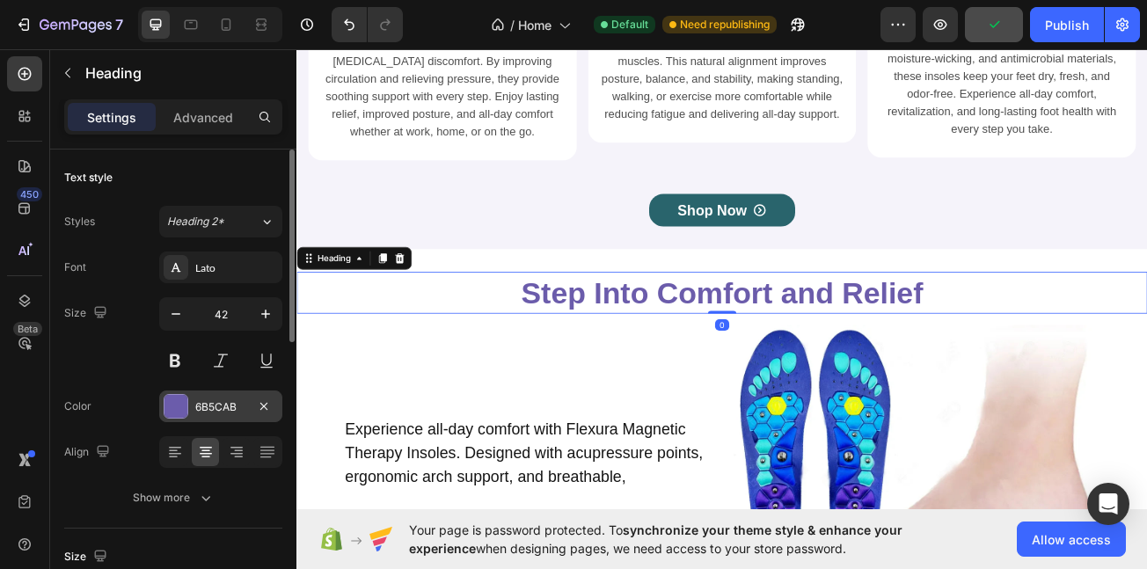
click at [198, 412] on div "6B5CAB" at bounding box center [220, 407] width 51 height 16
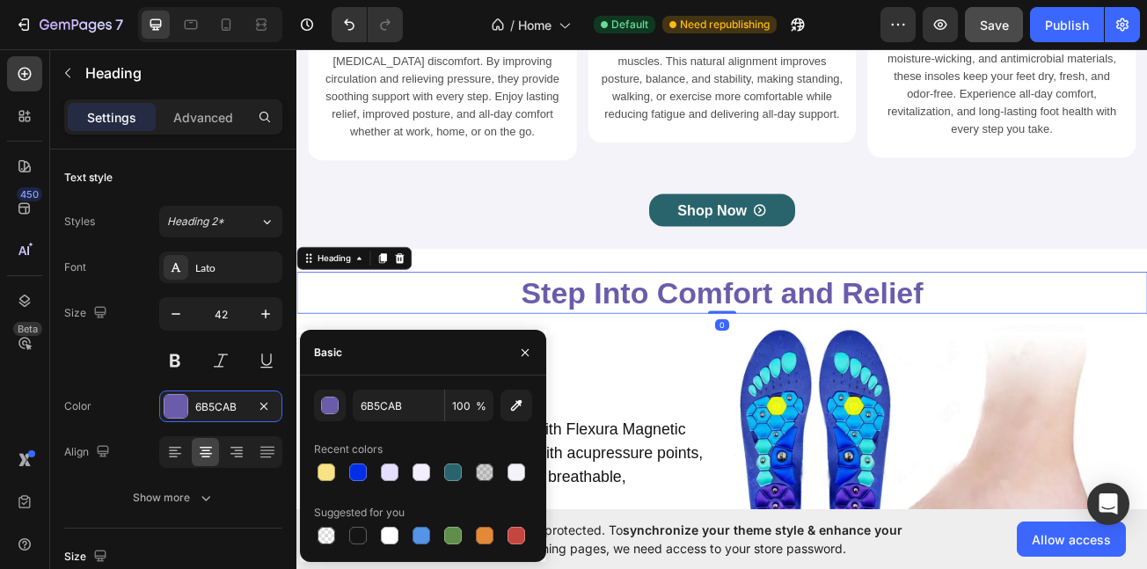
drag, startPoint x: 447, startPoint y: 467, endPoint x: 509, endPoint y: 424, distance: 75.2
click at [449, 468] on div at bounding box center [453, 473] width 18 height 18
type input "29646C"
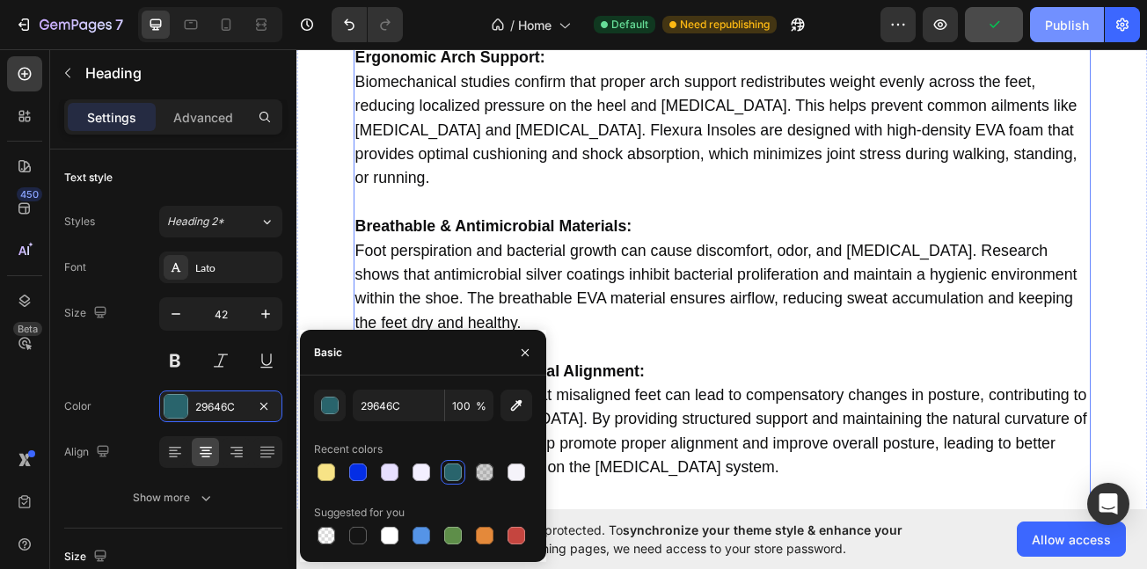
scroll to position [10367, 0]
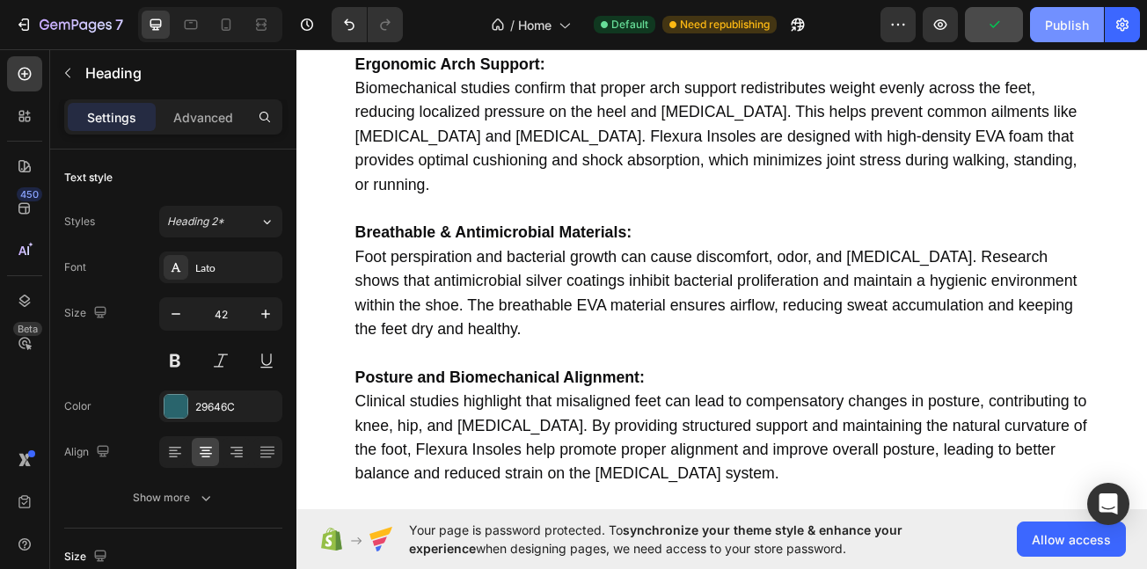
click at [1063, 30] on div "Publish" at bounding box center [1067, 25] width 44 height 18
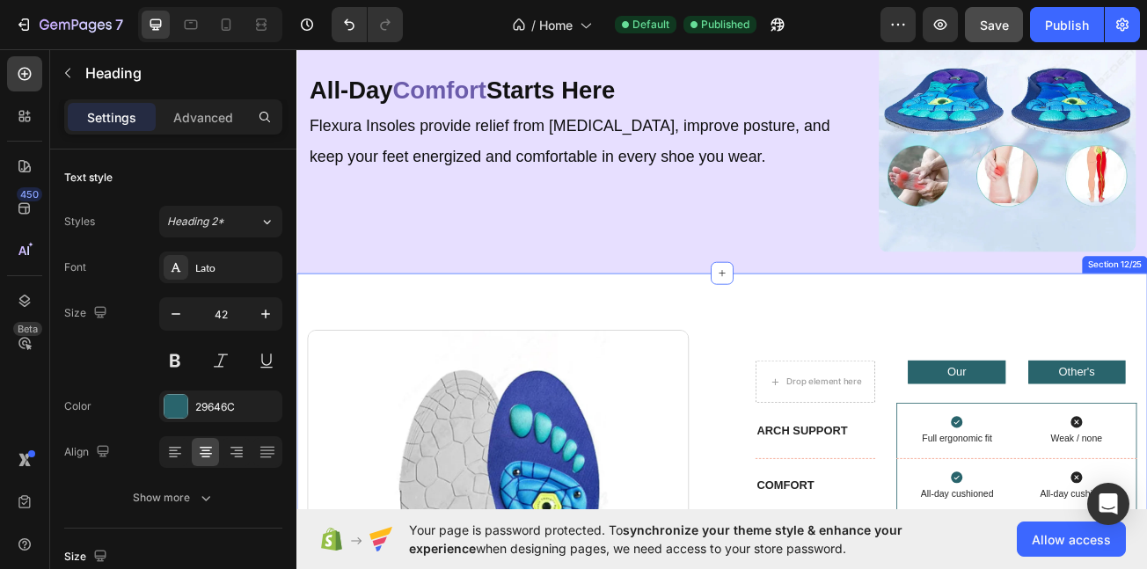
scroll to position [4768, 0]
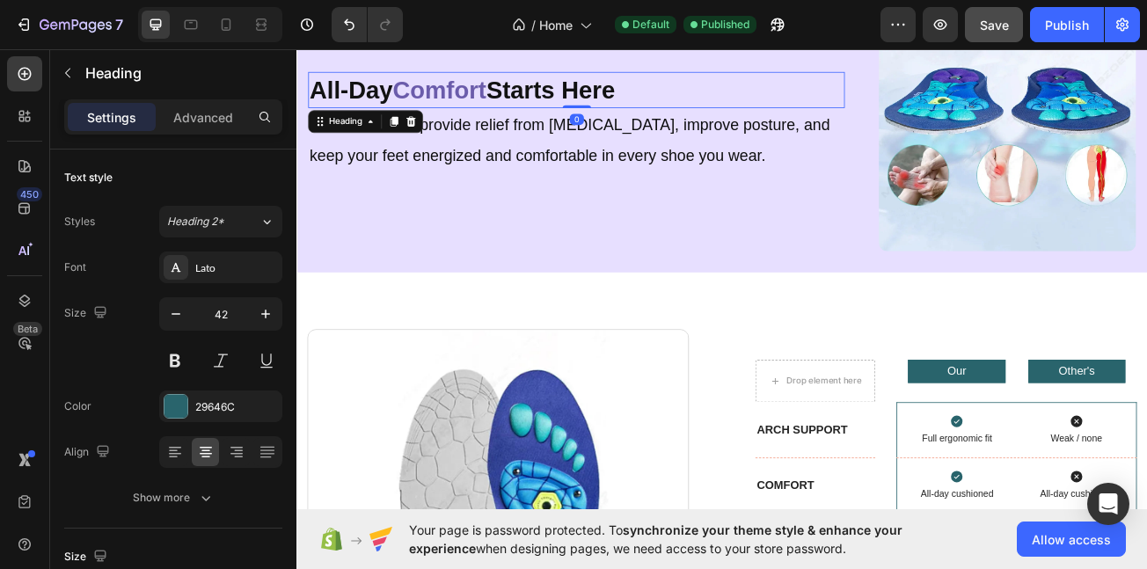
click at [512, 98] on span "Comfort" at bounding box center [473, 100] width 116 height 33
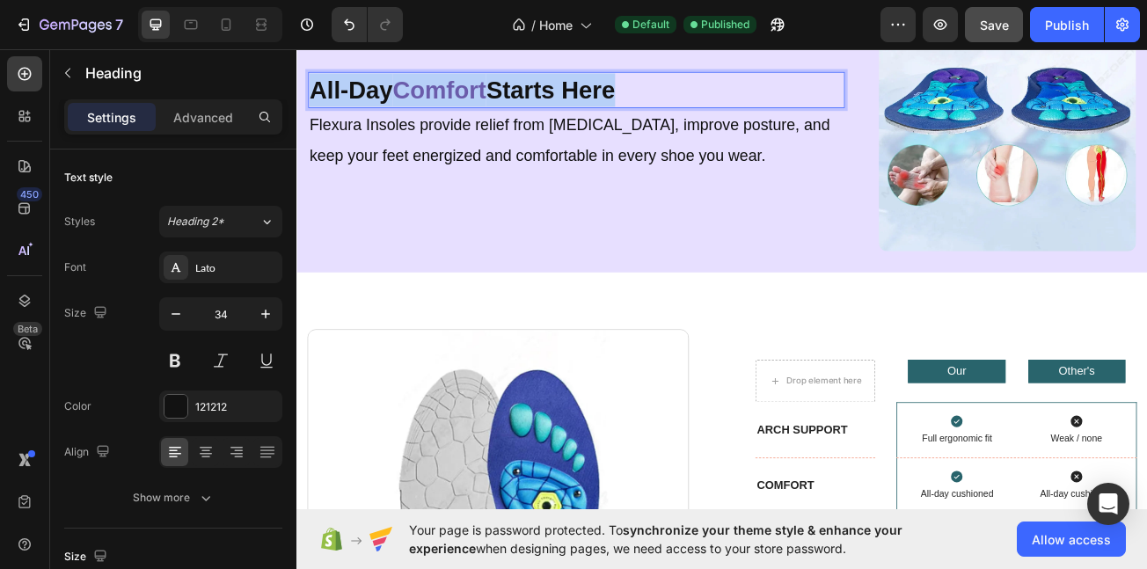
click at [512, 96] on span "Comfort" at bounding box center [473, 100] width 116 height 33
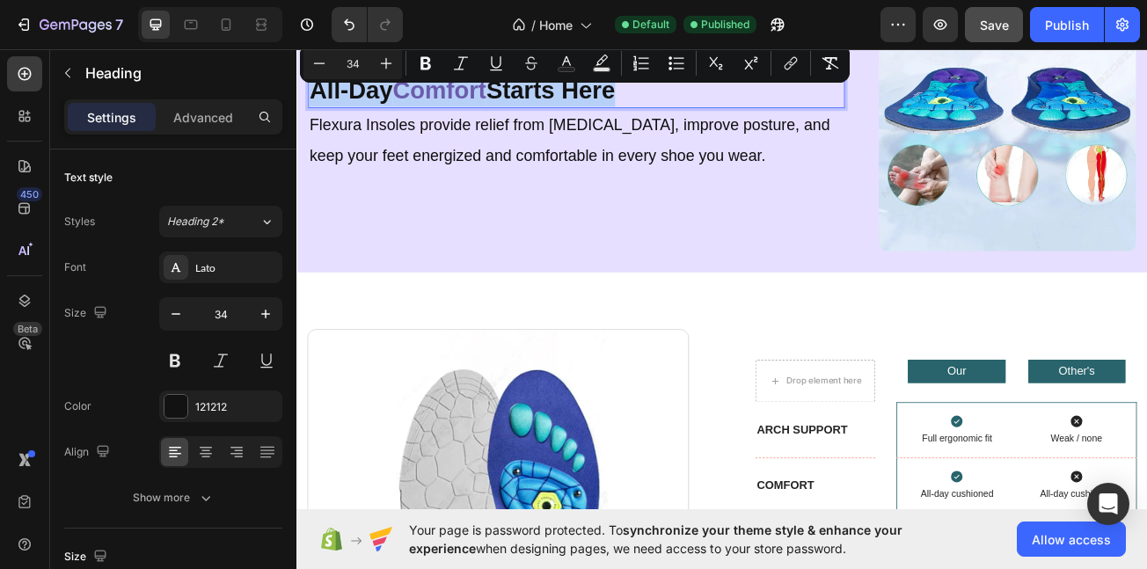
click at [507, 96] on span "Comfort" at bounding box center [473, 100] width 116 height 33
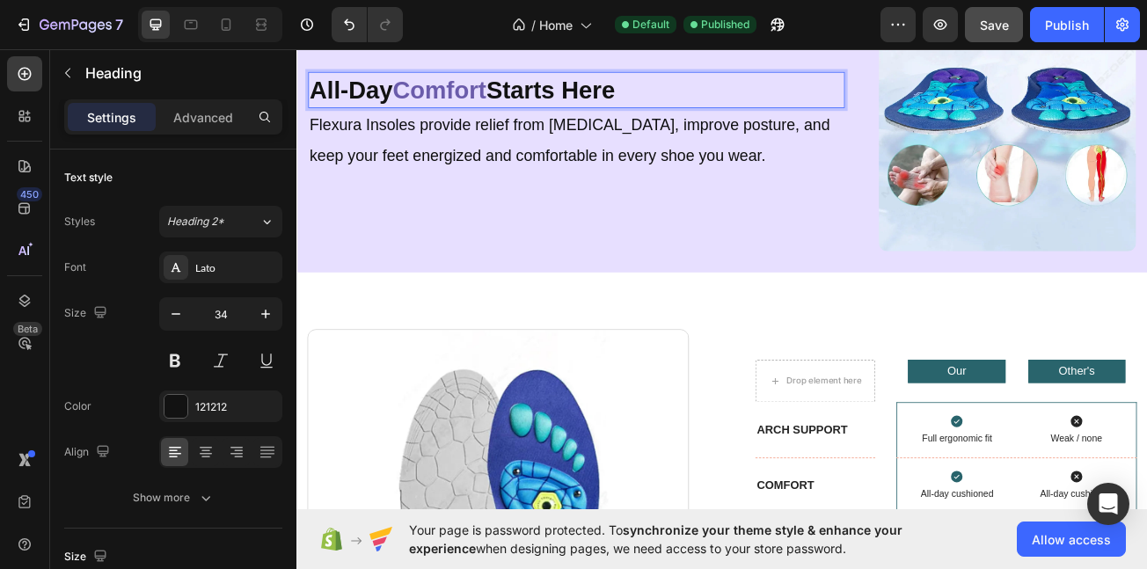
click at [507, 92] on span "Comfort" at bounding box center [473, 100] width 116 height 33
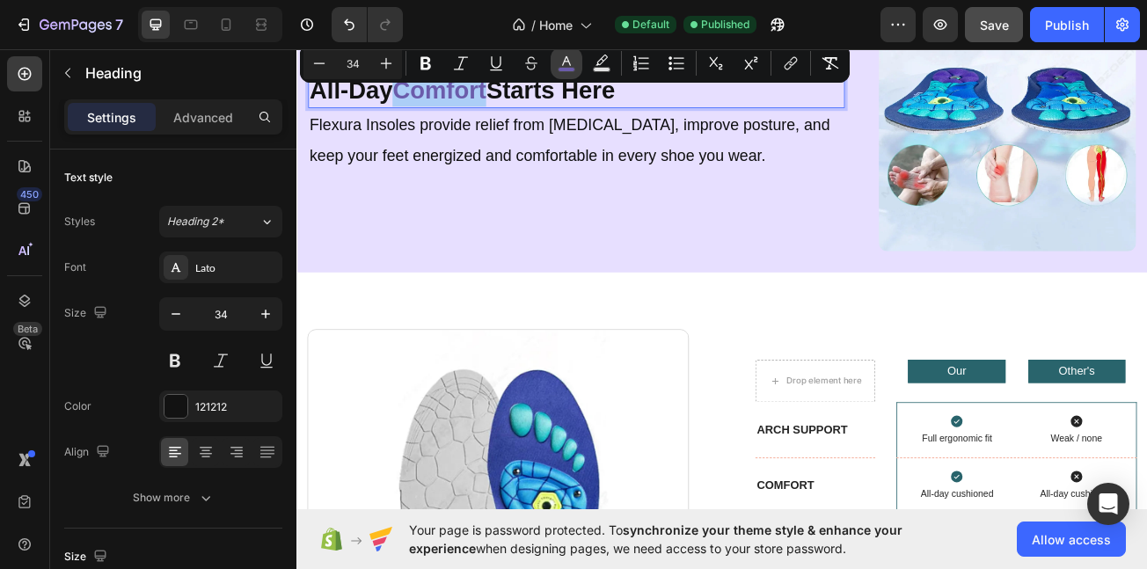
click at [572, 63] on icon "Editor contextual toolbar" at bounding box center [567, 64] width 18 height 18
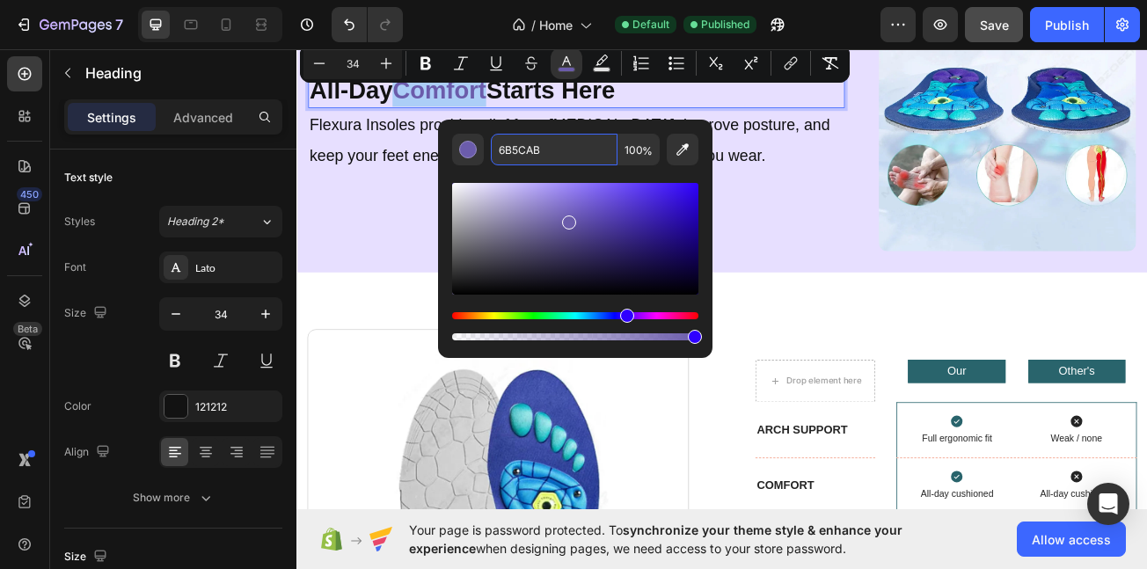
click at [575, 163] on input "6B5CAB" at bounding box center [554, 150] width 127 height 32
paste input "#29646C"
type input "29646C"
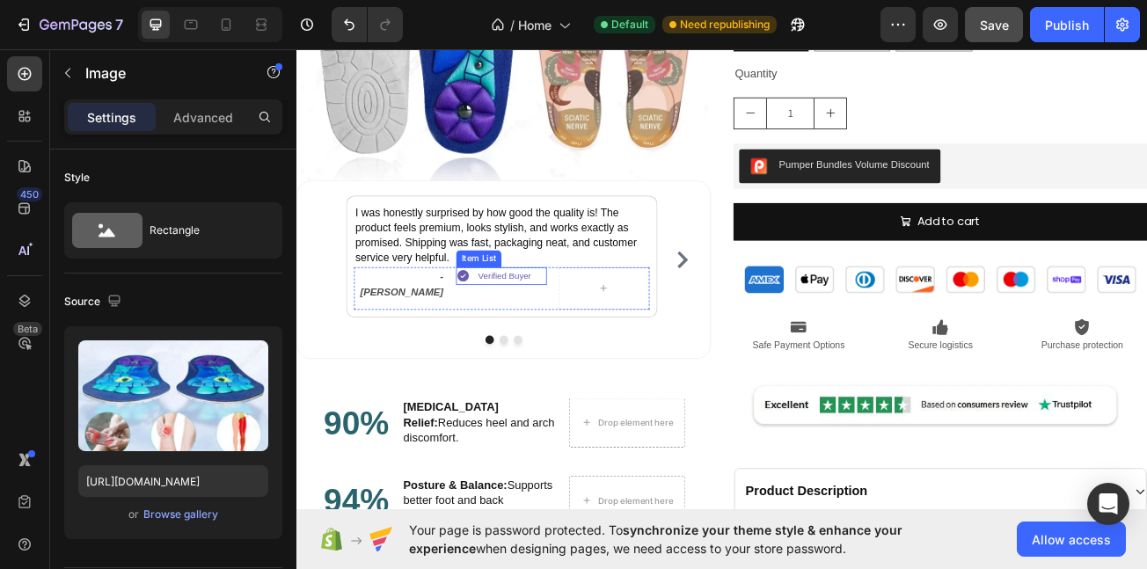
scroll to position [1806, 0]
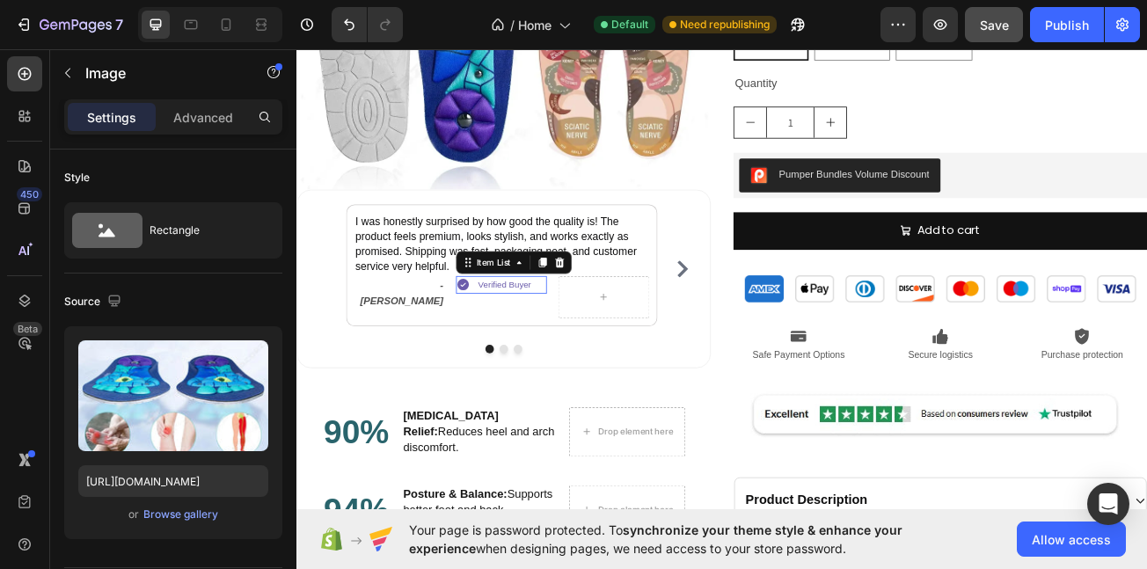
click at [508, 336] on icon at bounding box center [502, 342] width 14 height 14
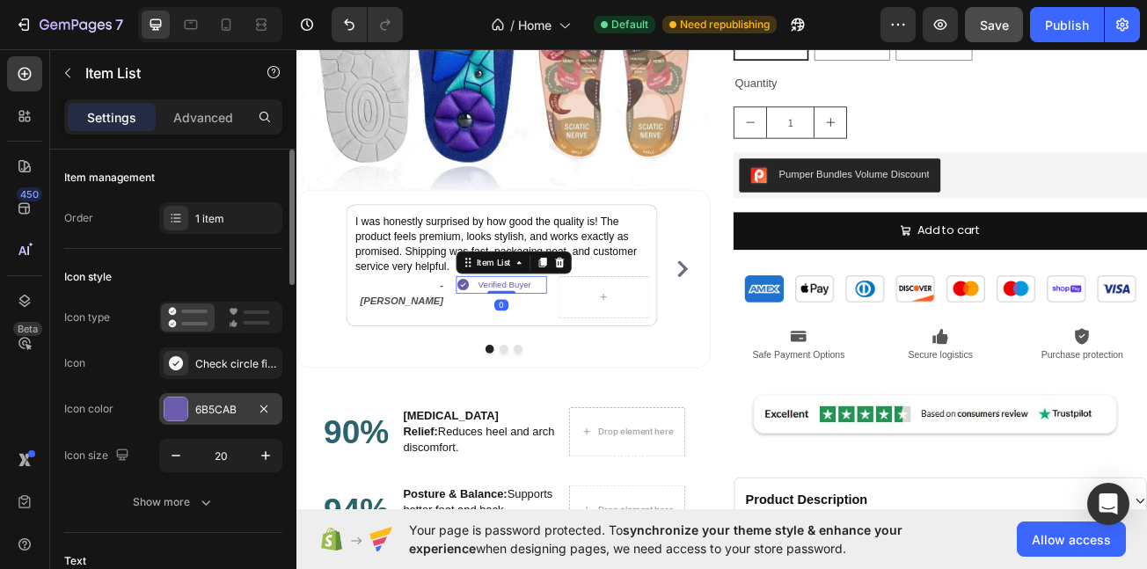
click at [204, 398] on div "6B5CAB" at bounding box center [220, 409] width 123 height 32
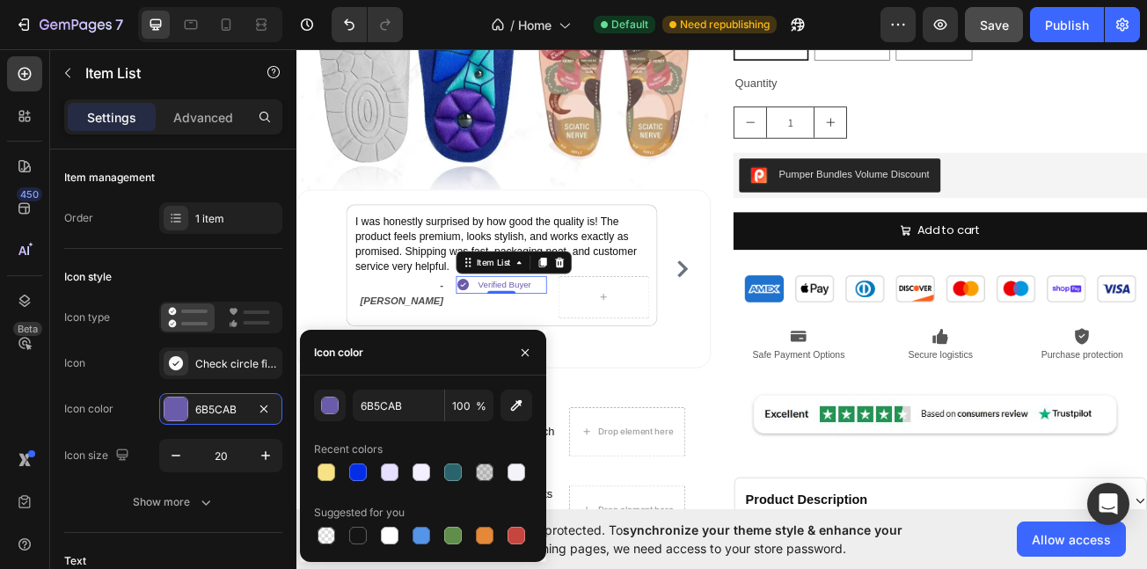
click at [457, 466] on div at bounding box center [453, 473] width 18 height 18
type input "29646C"
click at [553, 334] on p "Verified Buyer" at bounding box center [554, 342] width 66 height 17
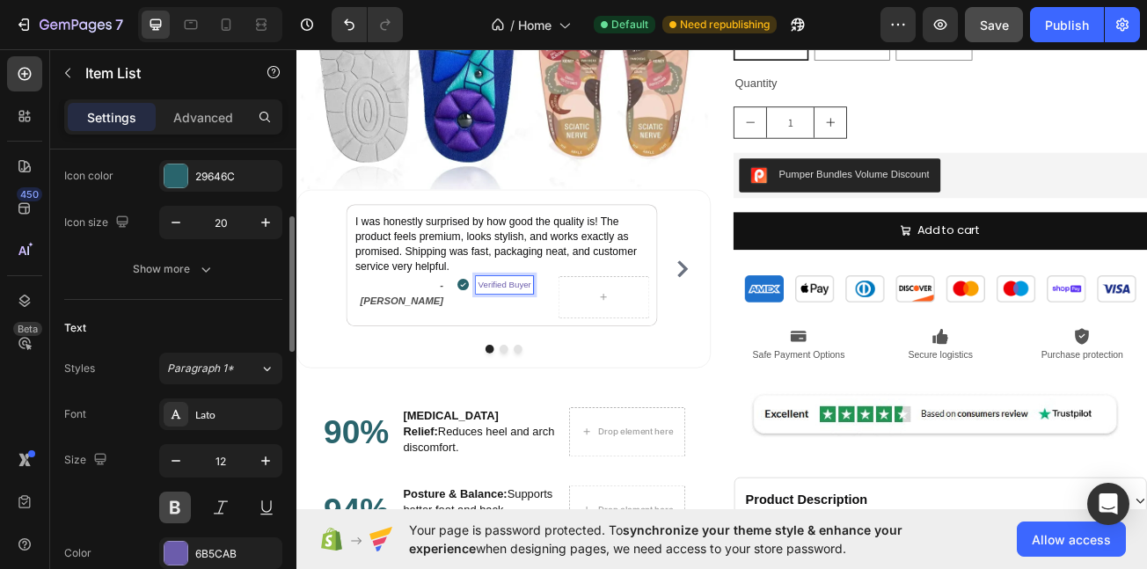
scroll to position [256, 0]
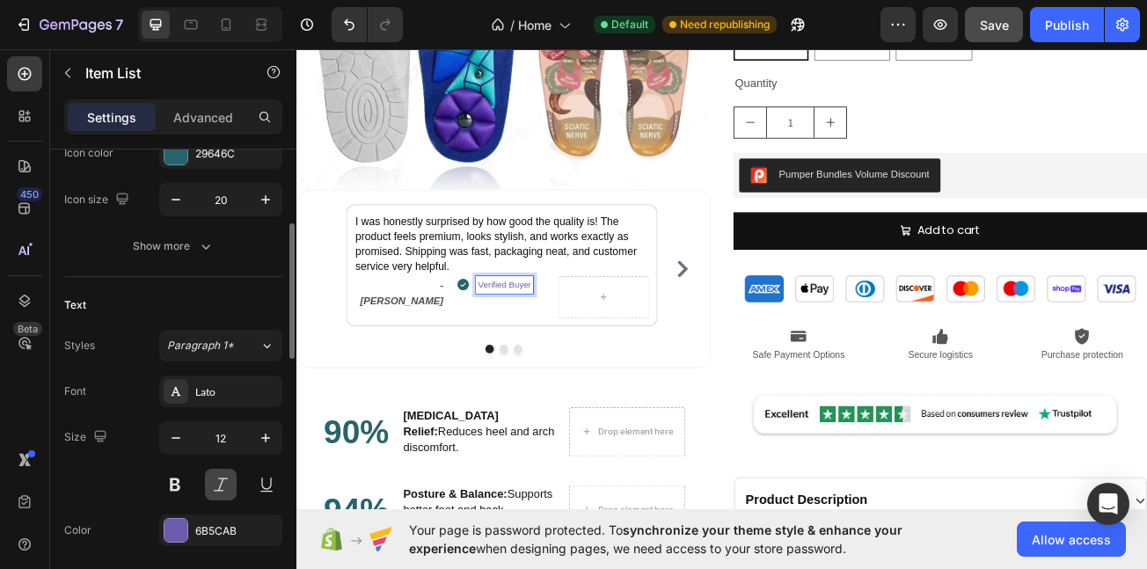
drag, startPoint x: 184, startPoint y: 524, endPoint x: 228, endPoint y: 493, distance: 54.2
click at [184, 527] on div at bounding box center [176, 530] width 23 height 23
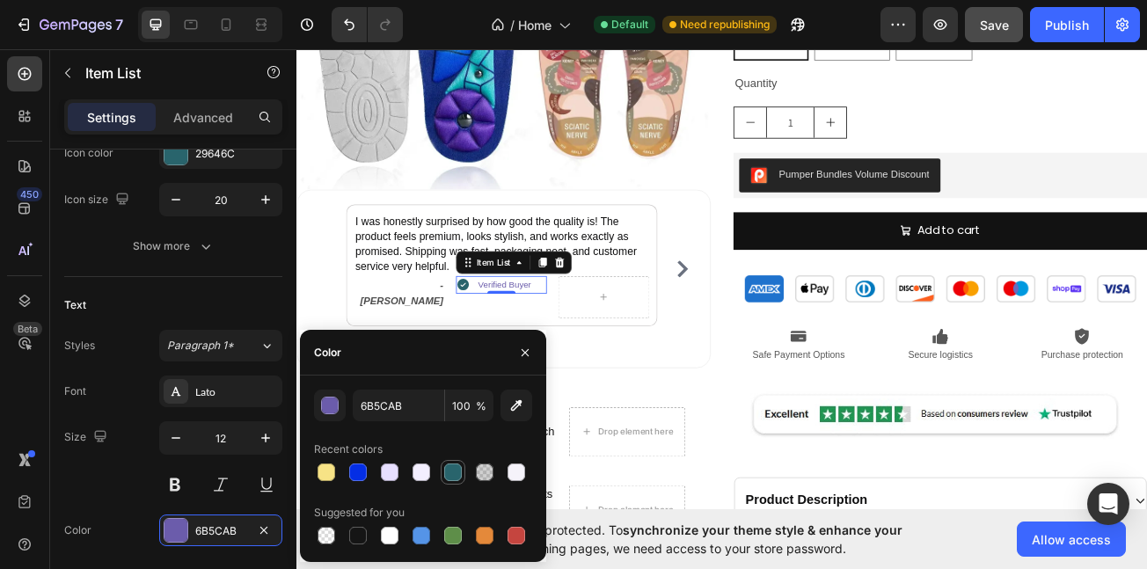
click at [456, 465] on div at bounding box center [453, 473] width 18 height 18
type input "29646C"
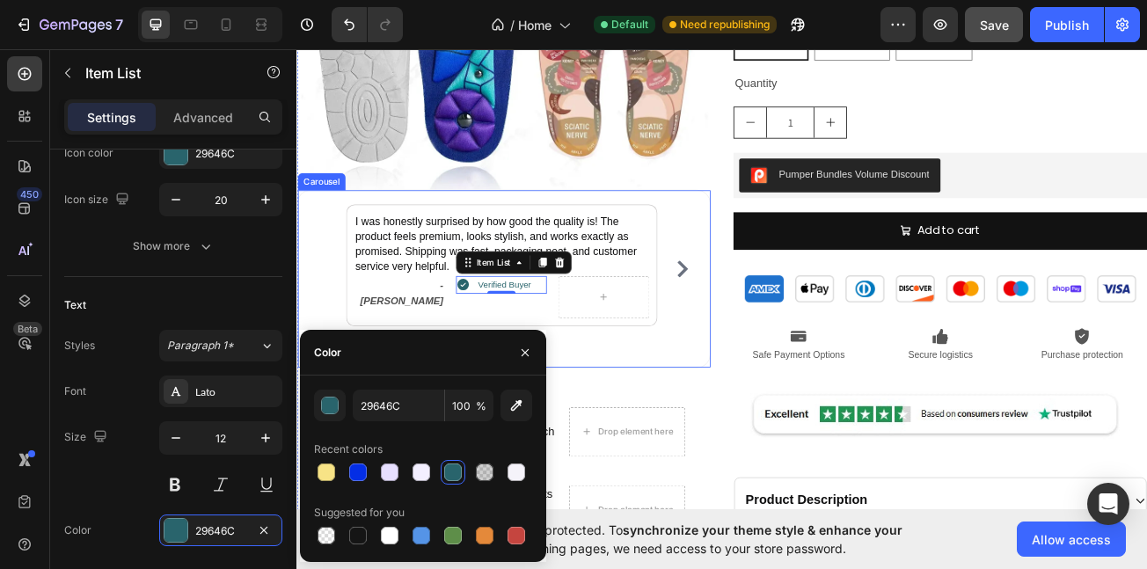
click at [715, 422] on div "I was honestly surprised by how good the quality is! The product feels premium,…" at bounding box center [554, 335] width 514 height 222
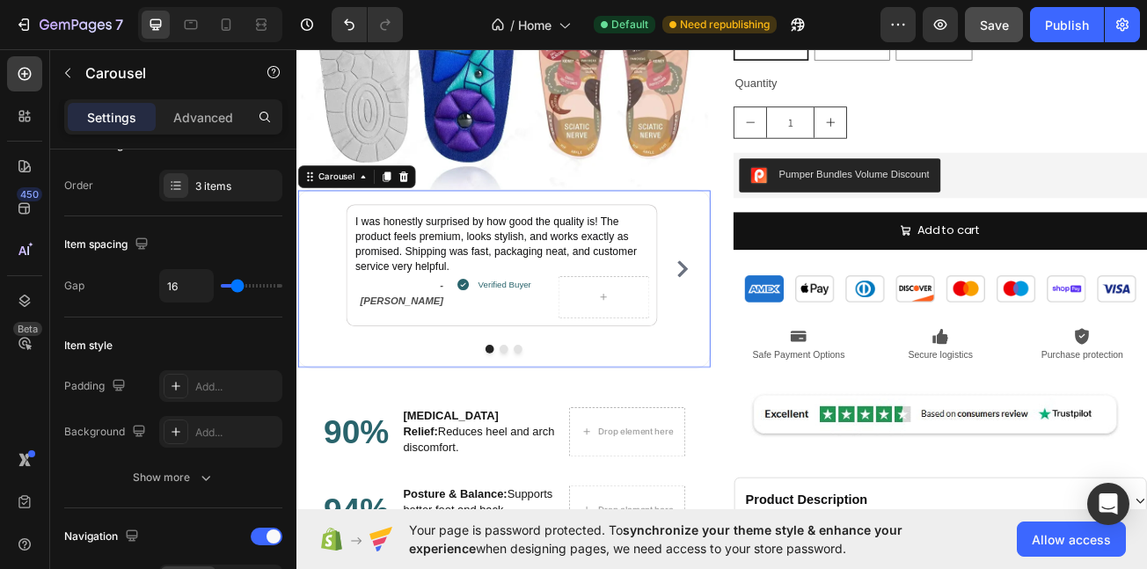
scroll to position [0, 0]
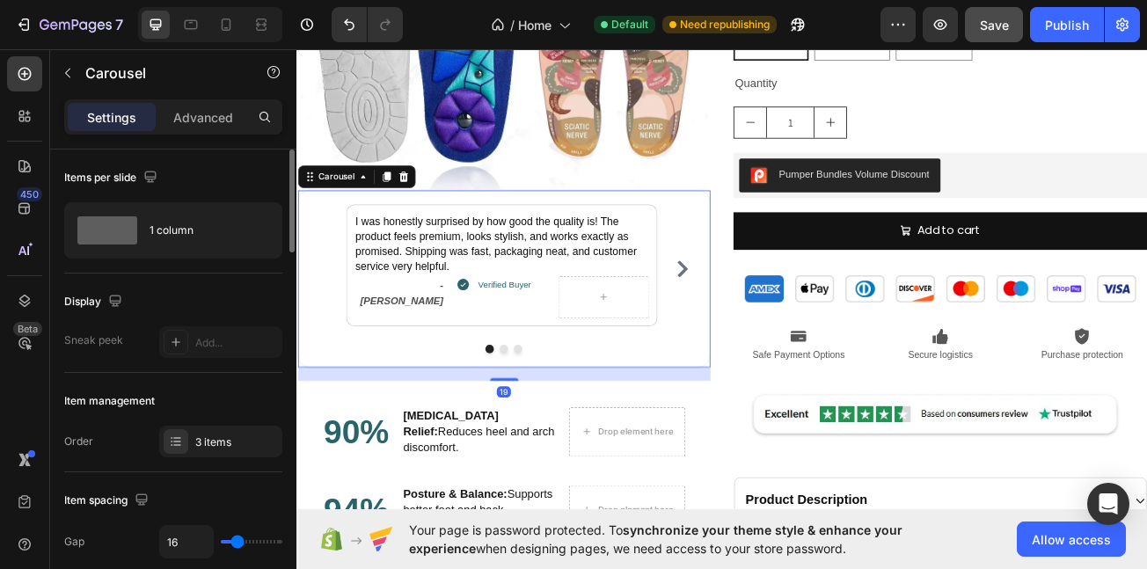
click at [783, 302] on div "I was honestly surprised by how good the quality is! The product feels premium,…" at bounding box center [553, 323] width 477 height 160
click at [765, 326] on icon "Carousel Next Arrow" at bounding box center [775, 322] width 21 height 21
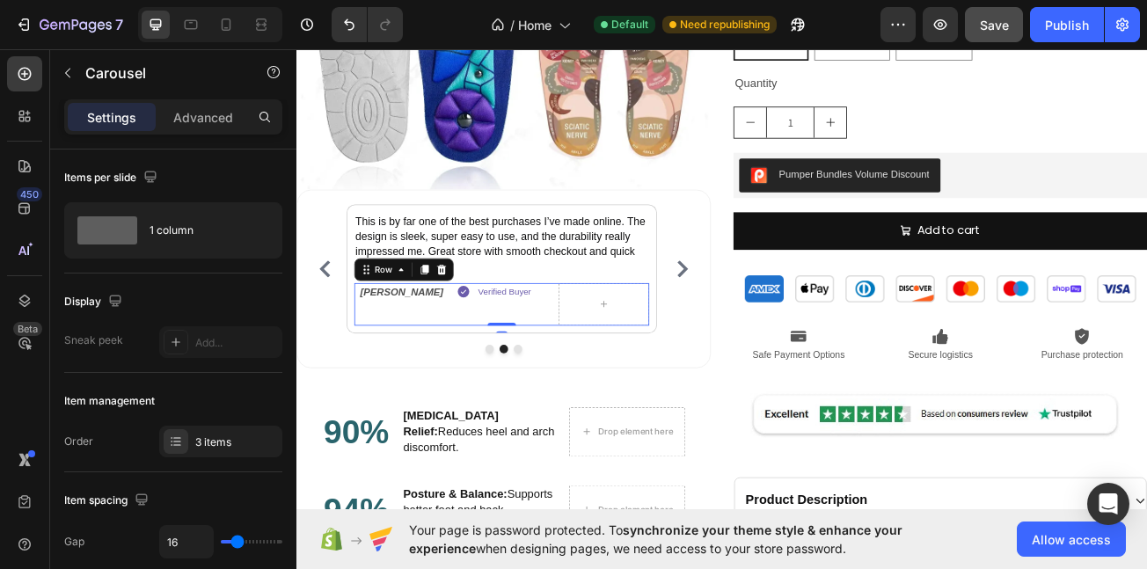
click at [505, 356] on div "Verified Buyer Item List" at bounding box center [550, 367] width 113 height 53
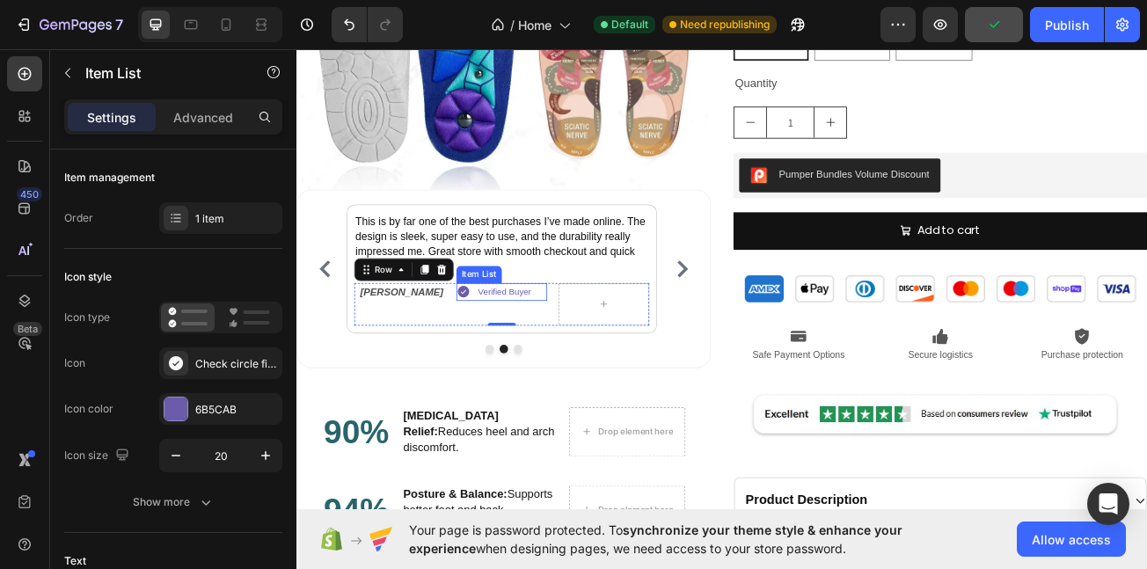
click at [498, 344] on icon at bounding box center [502, 351] width 14 height 14
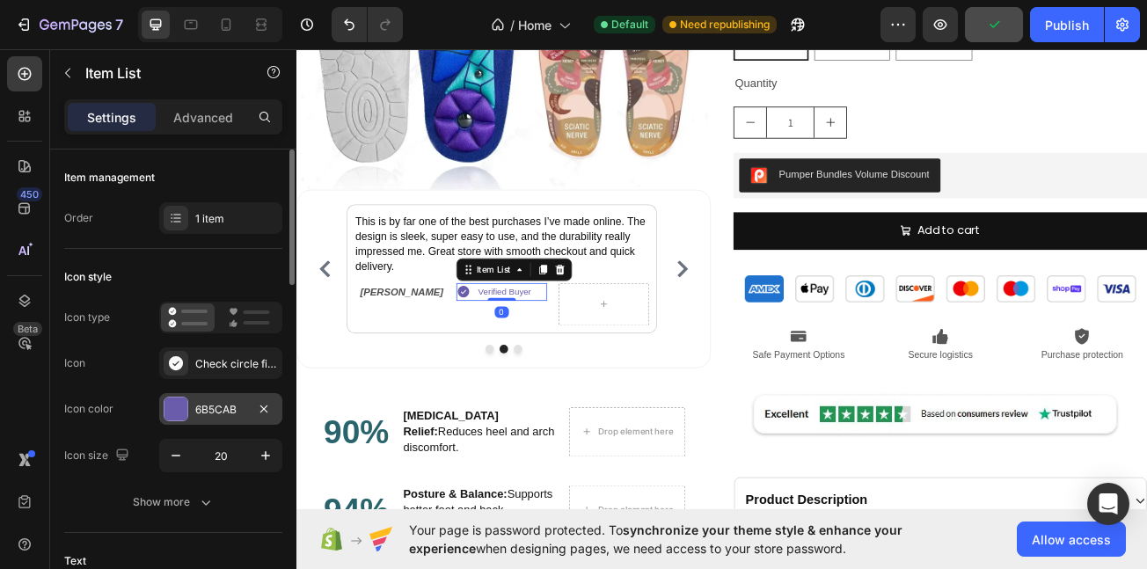
click at [188, 399] on div "6B5CAB" at bounding box center [220, 409] width 123 height 32
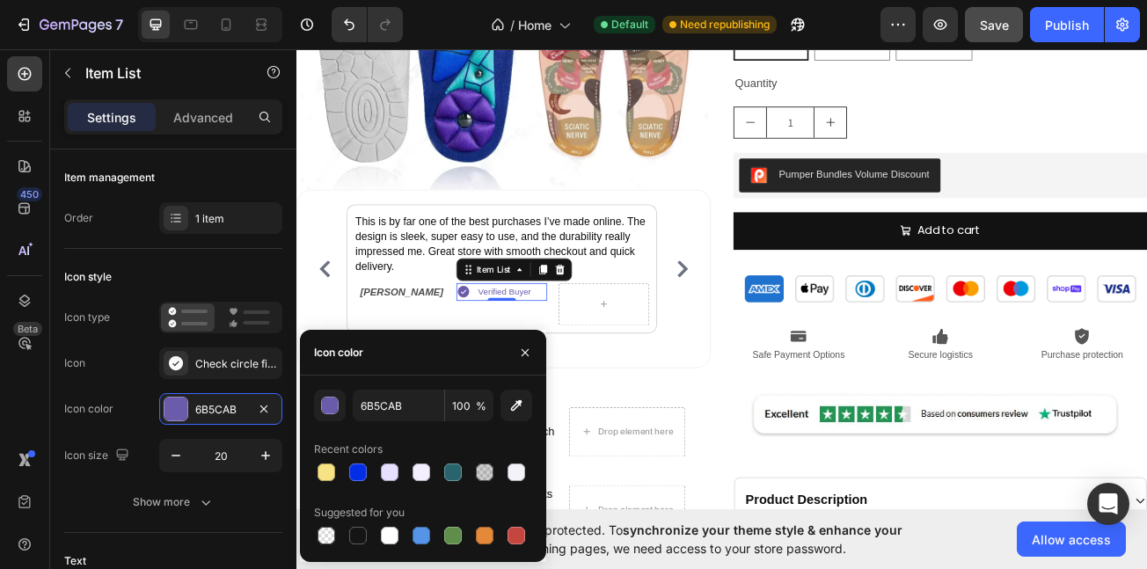
click at [439, 468] on div at bounding box center [423, 472] width 218 height 25
click at [438, 468] on div at bounding box center [423, 472] width 218 height 25
click at [443, 468] on div at bounding box center [453, 472] width 21 height 21
type input "29646C"
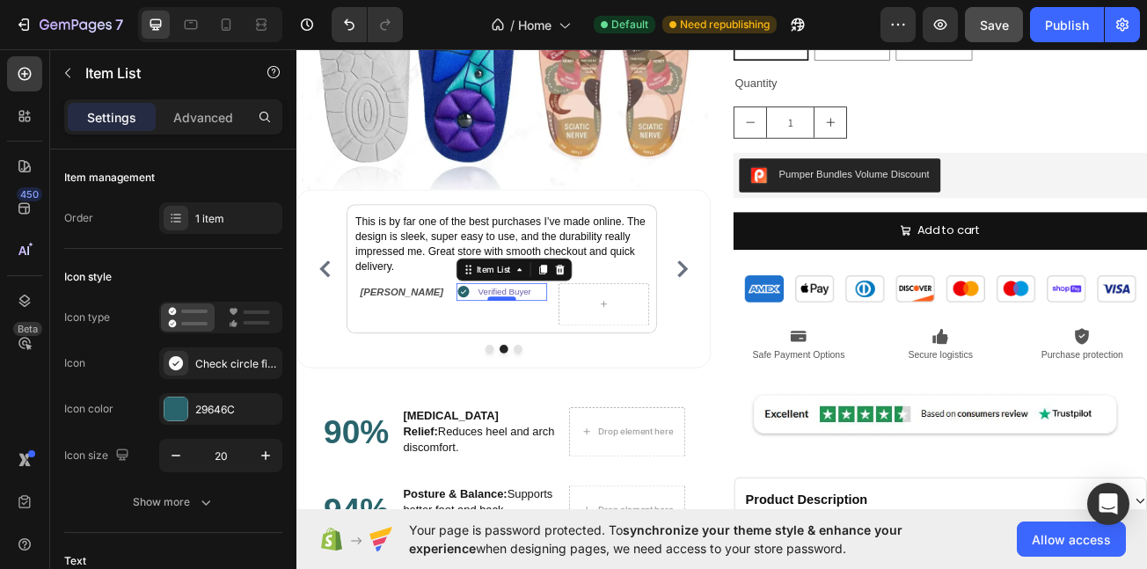
click at [548, 357] on div at bounding box center [549, 359] width 35 height 5
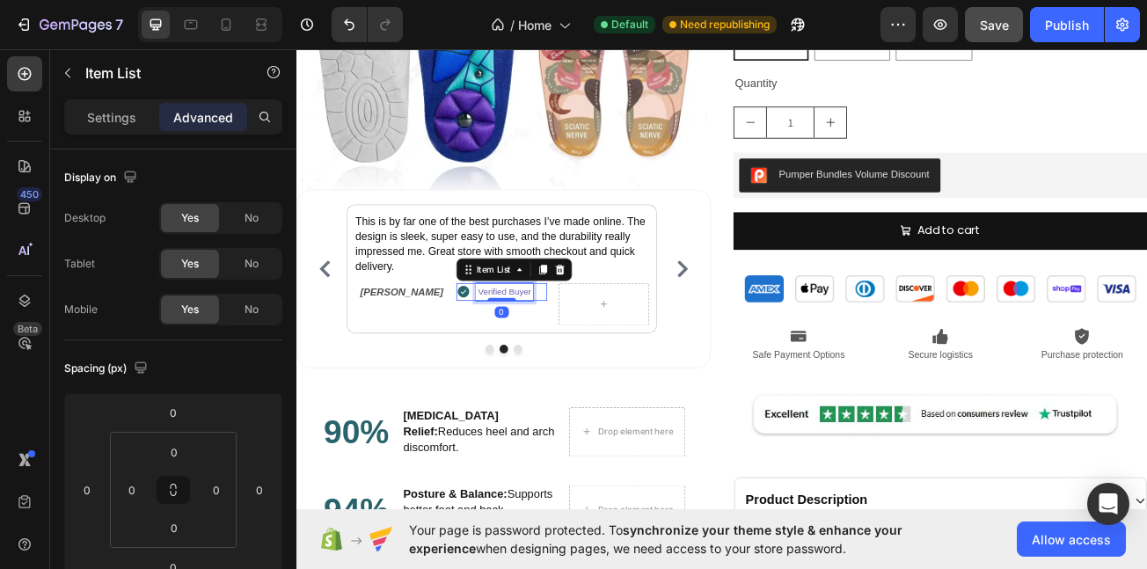
click at [552, 343] on p "Verified Buyer" at bounding box center [554, 351] width 66 height 17
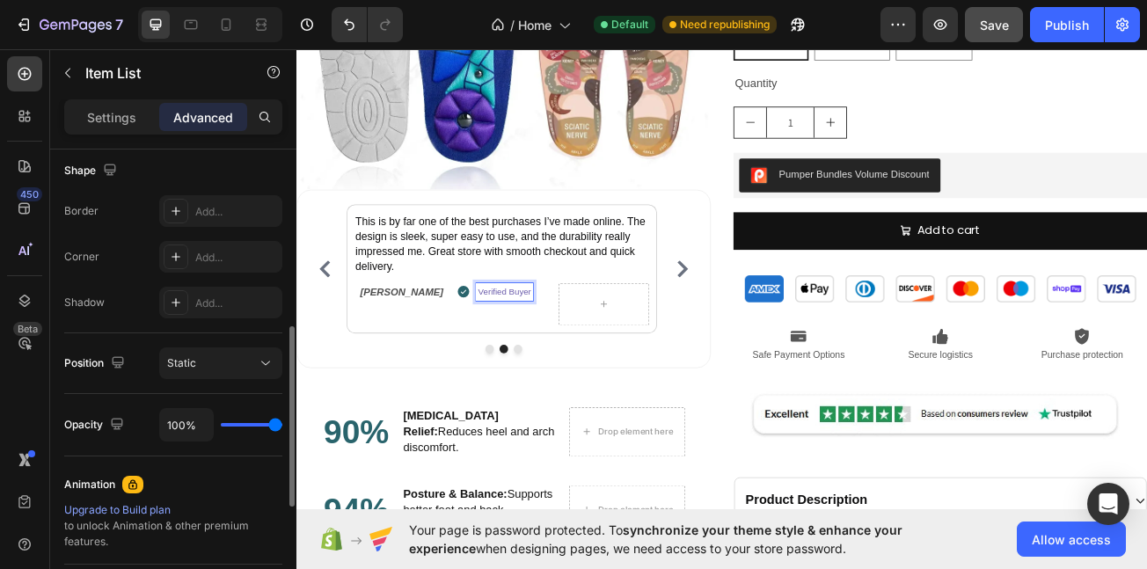
scroll to position [471, 0]
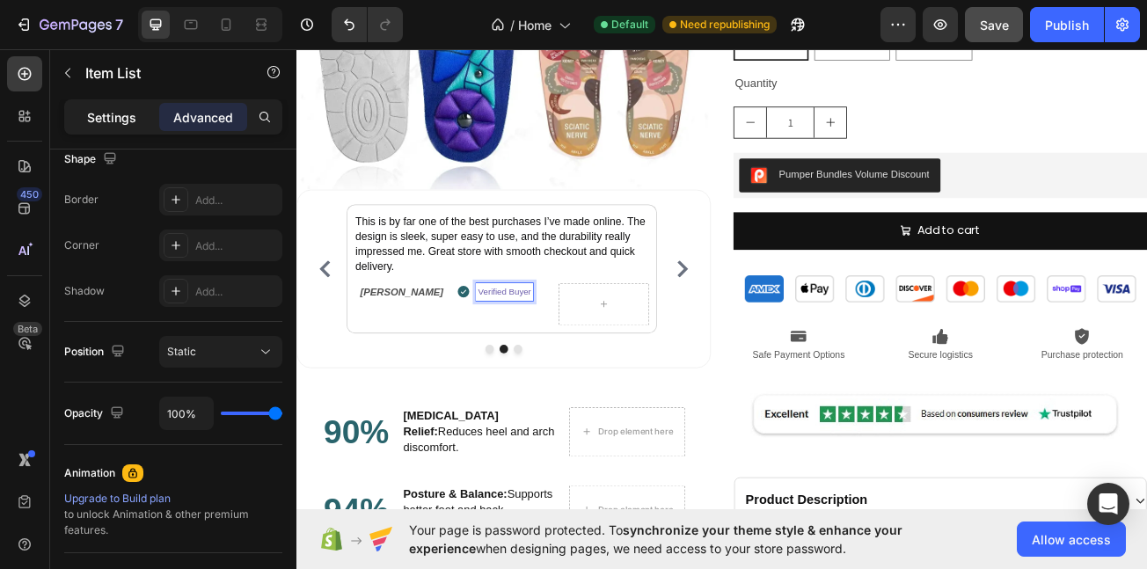
click at [109, 125] on p "Settings" at bounding box center [111, 117] width 49 height 18
type input "8"
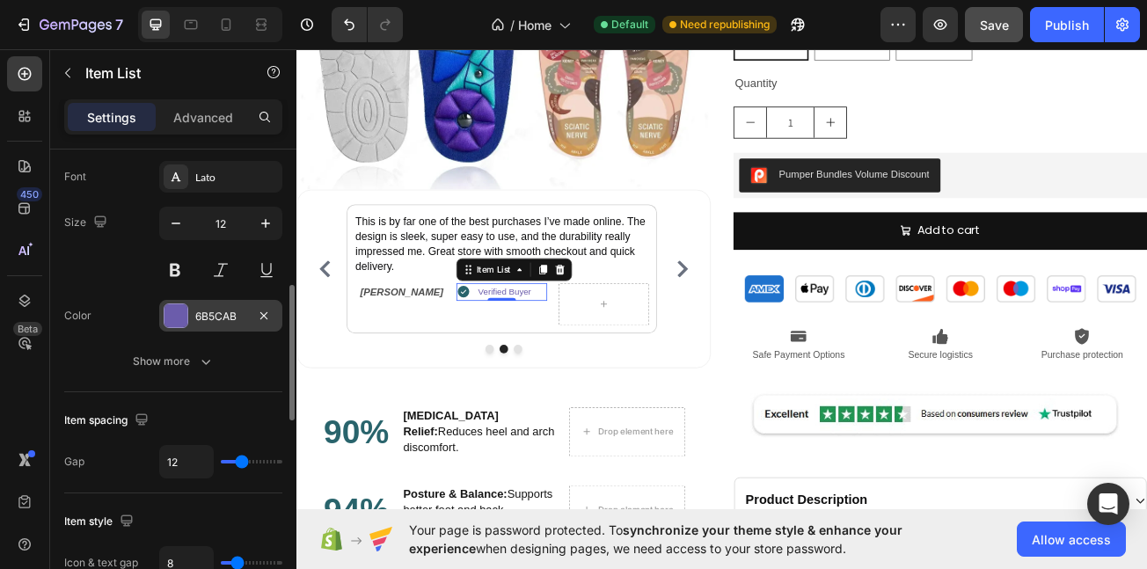
click at [187, 306] on div at bounding box center [176, 316] width 25 height 25
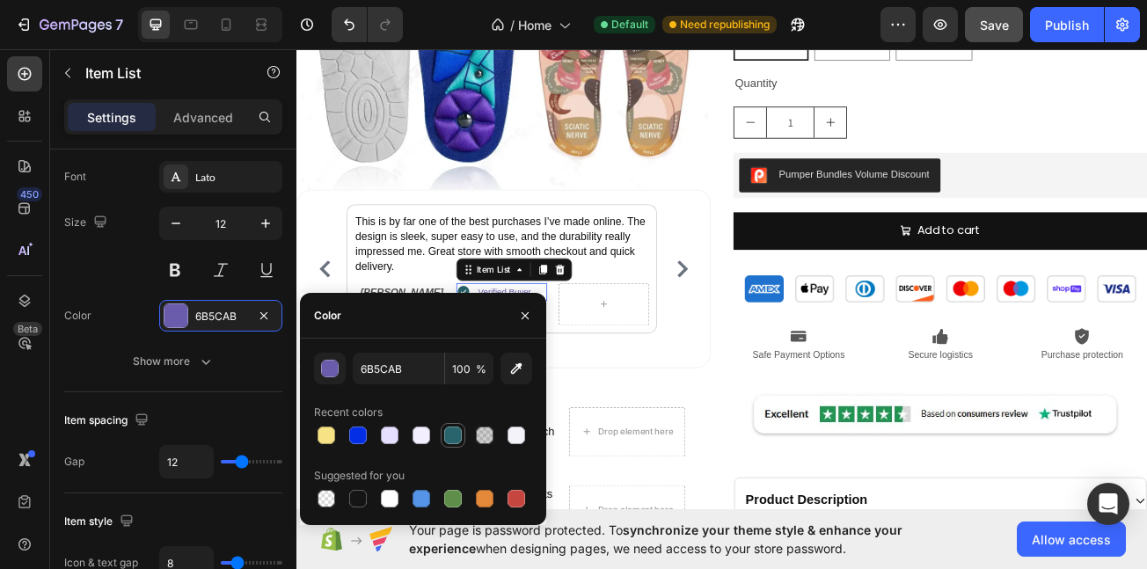
click at [457, 438] on div at bounding box center [453, 436] width 18 height 18
type input "29646C"
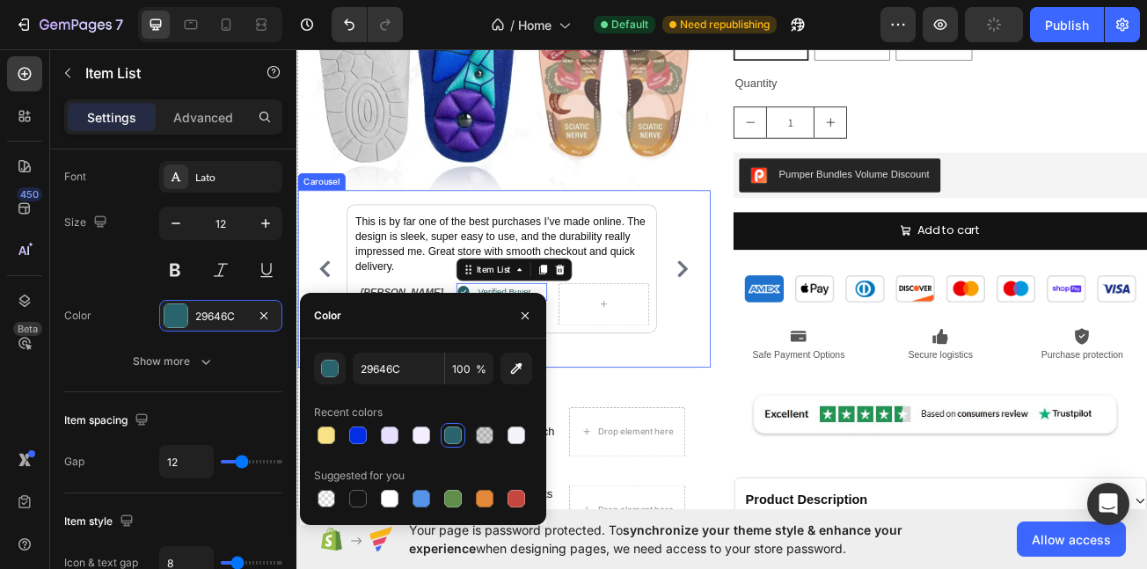
click at [336, 314] on icon "Carousel Back Arrow" at bounding box center [331, 322] width 21 height 21
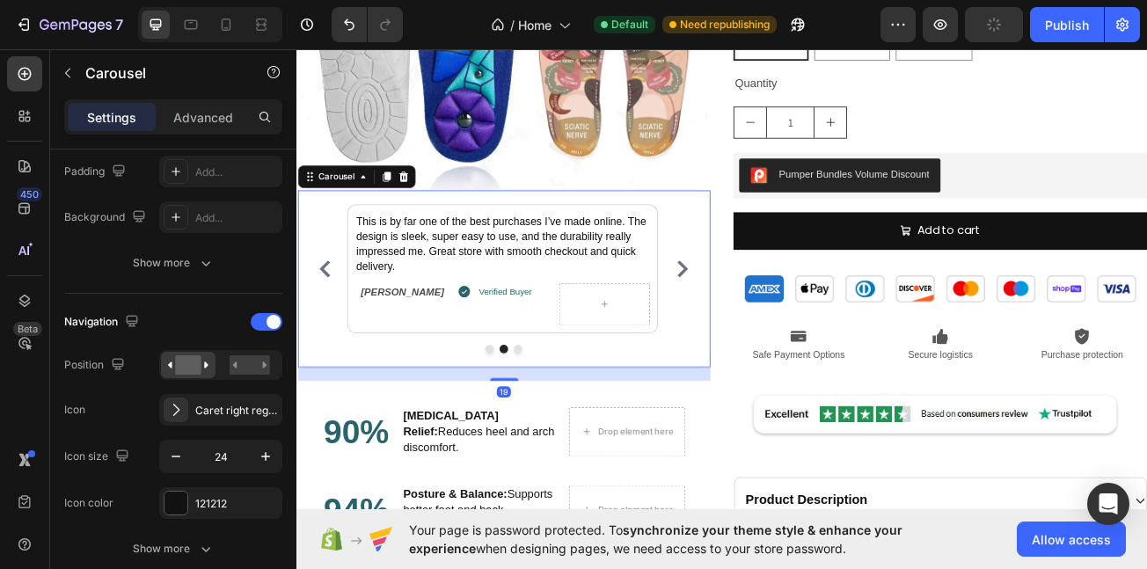
scroll to position [0, 0]
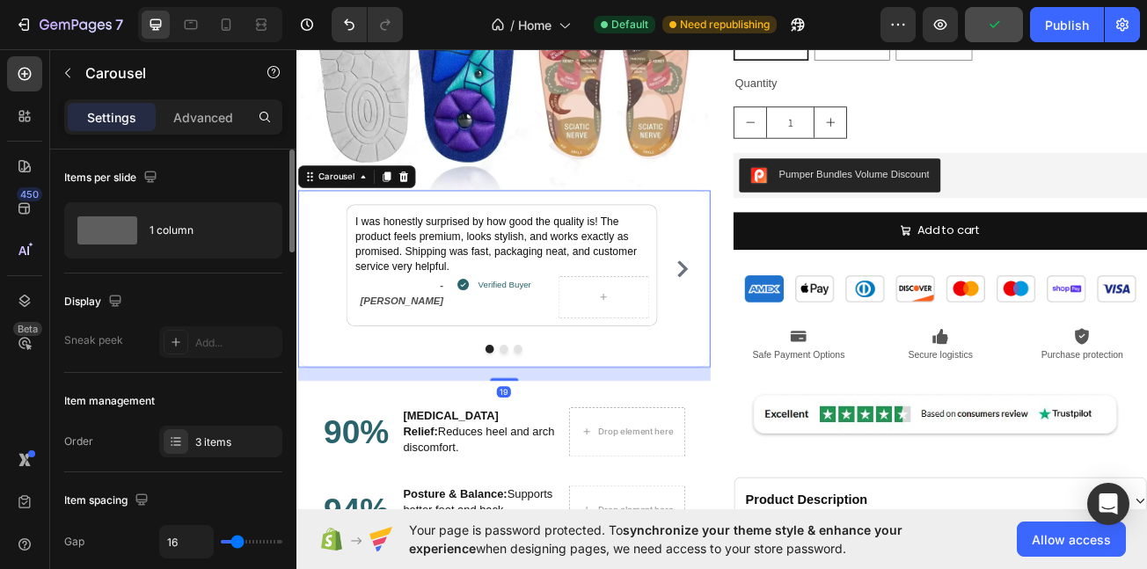
click at [336, 314] on div "I was honestly surprised by how good the quality is! The product feels premium,…" at bounding box center [553, 323] width 477 height 160
click at [765, 316] on icon "Carousel Next Arrow" at bounding box center [775, 322] width 21 height 21
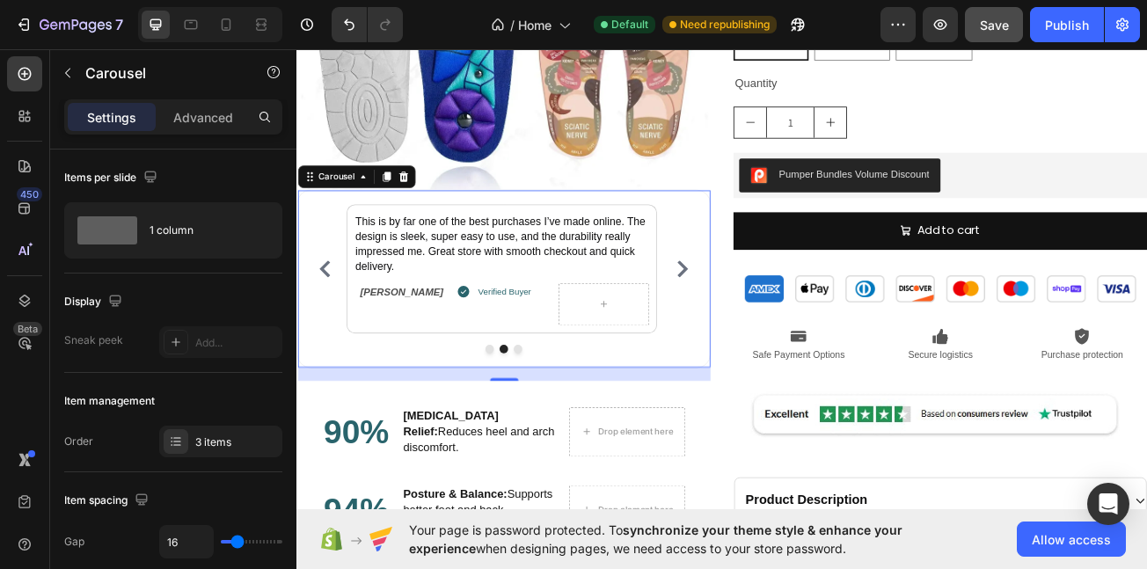
click at [769, 319] on icon "Carousel Next Arrow" at bounding box center [775, 322] width 13 height 21
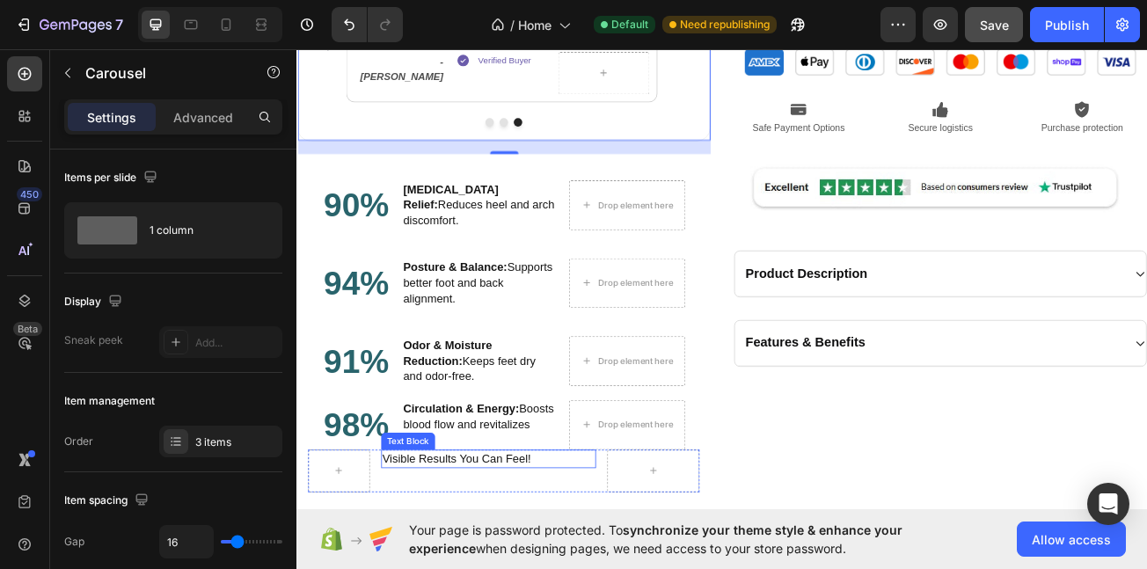
scroll to position [2099, 0]
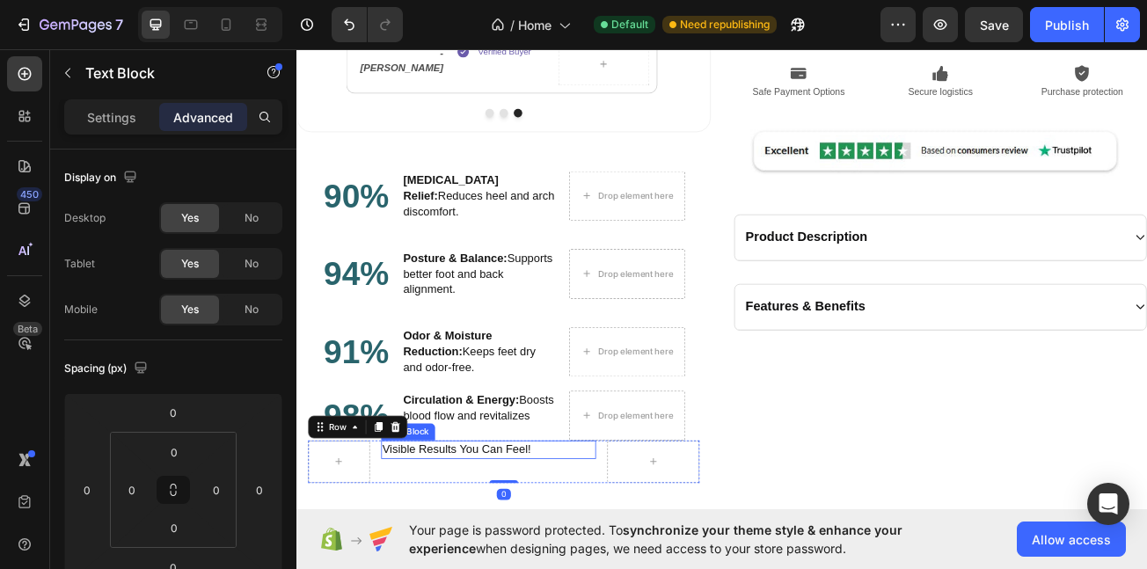
click at [417, 540] on p "Visible Results You Can Feel!" at bounding box center [534, 547] width 263 height 19
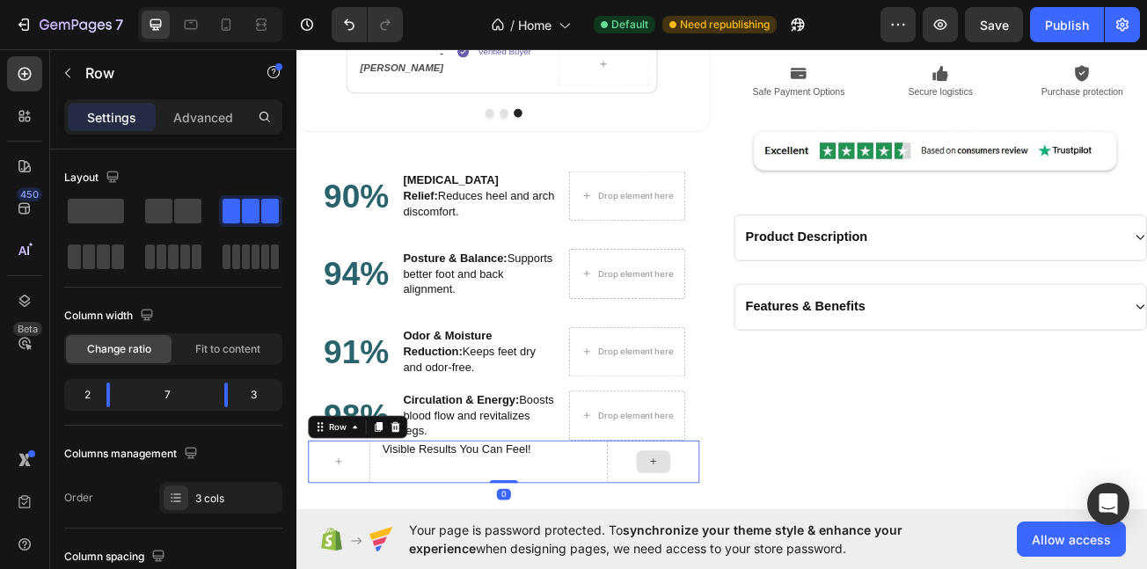
click at [780, 564] on div at bounding box center [739, 562] width 114 height 53
click at [424, 512] on icon at bounding box center [419, 519] width 14 height 14
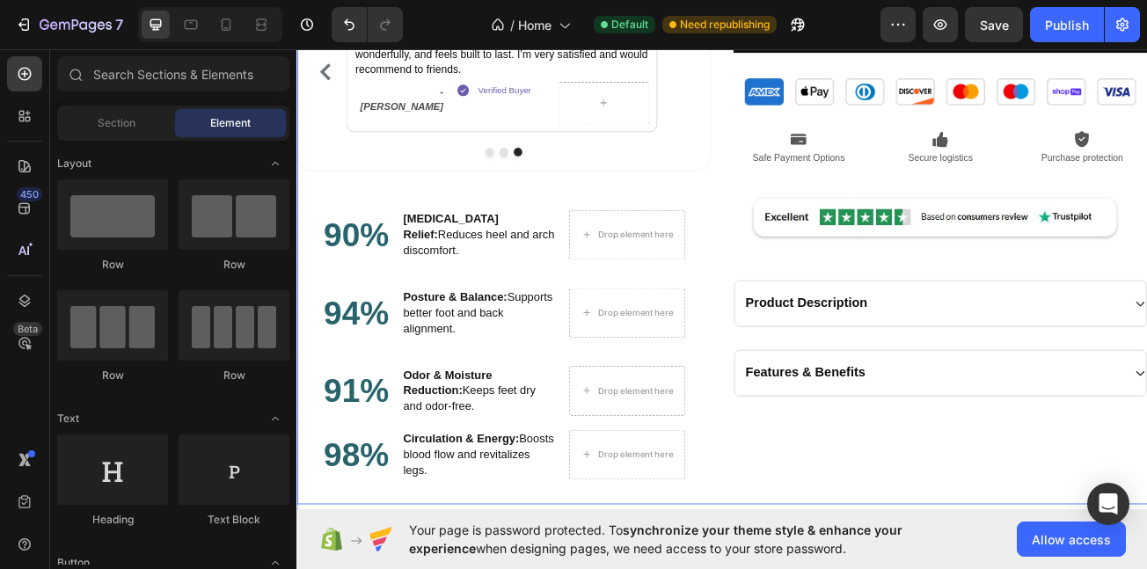
scroll to position [2052, 0]
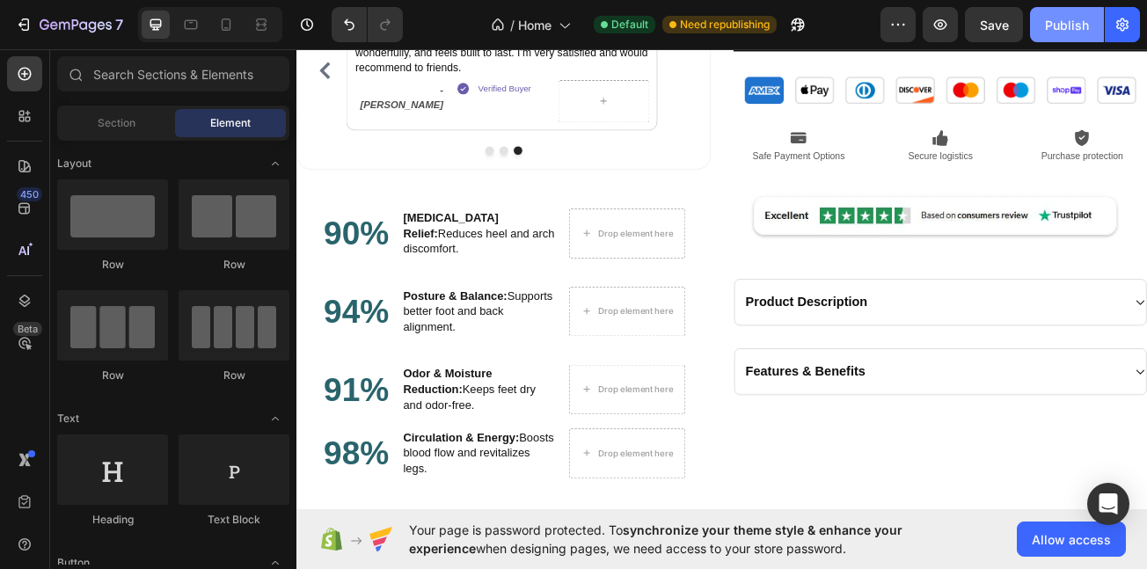
click at [1053, 37] on button "Publish" at bounding box center [1067, 24] width 74 height 35
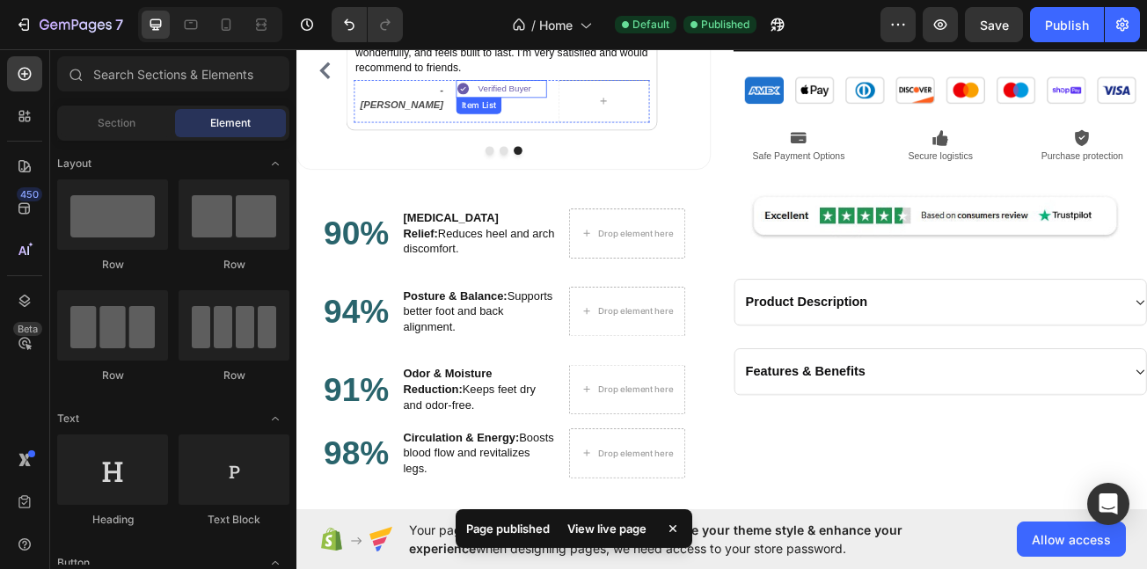
click at [553, 100] on p "Verified Buyer" at bounding box center [554, 100] width 66 height 17
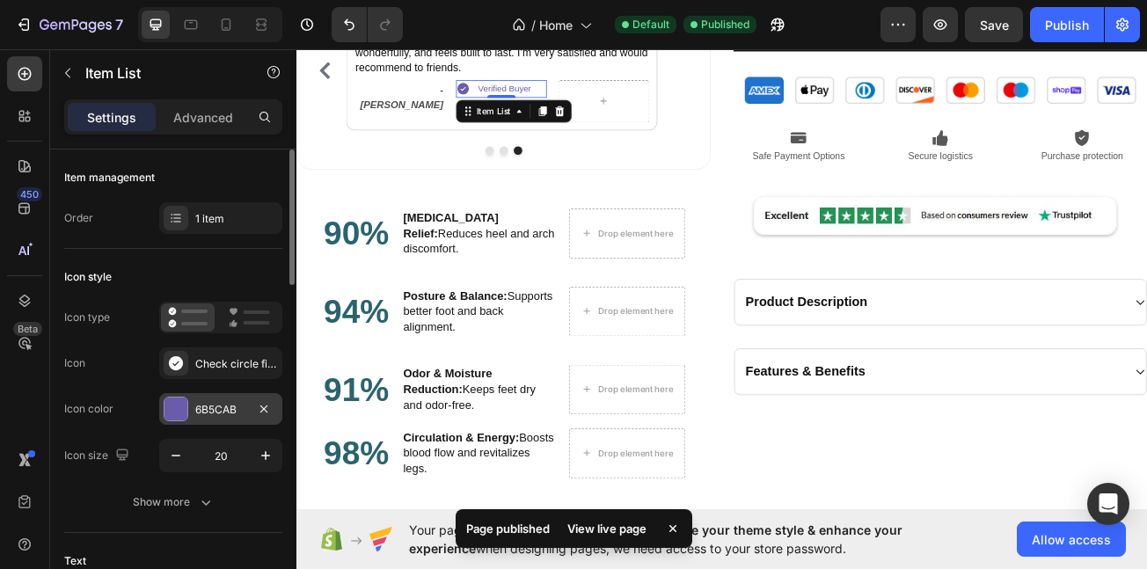
click at [202, 399] on div "6B5CAB" at bounding box center [220, 409] width 123 height 32
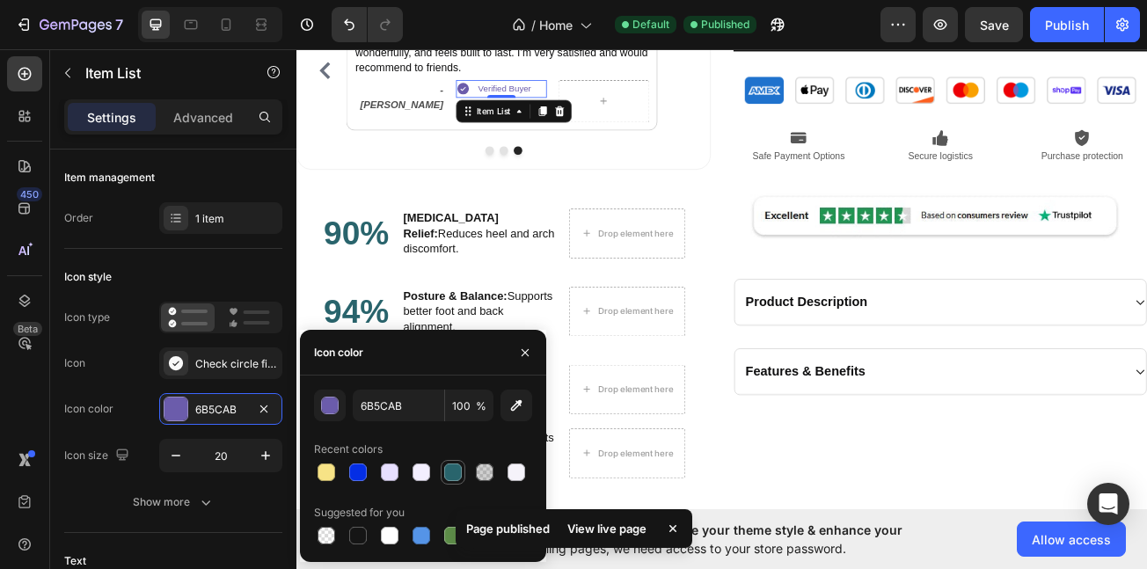
click at [444, 466] on div at bounding box center [453, 473] width 18 height 18
type input "29646C"
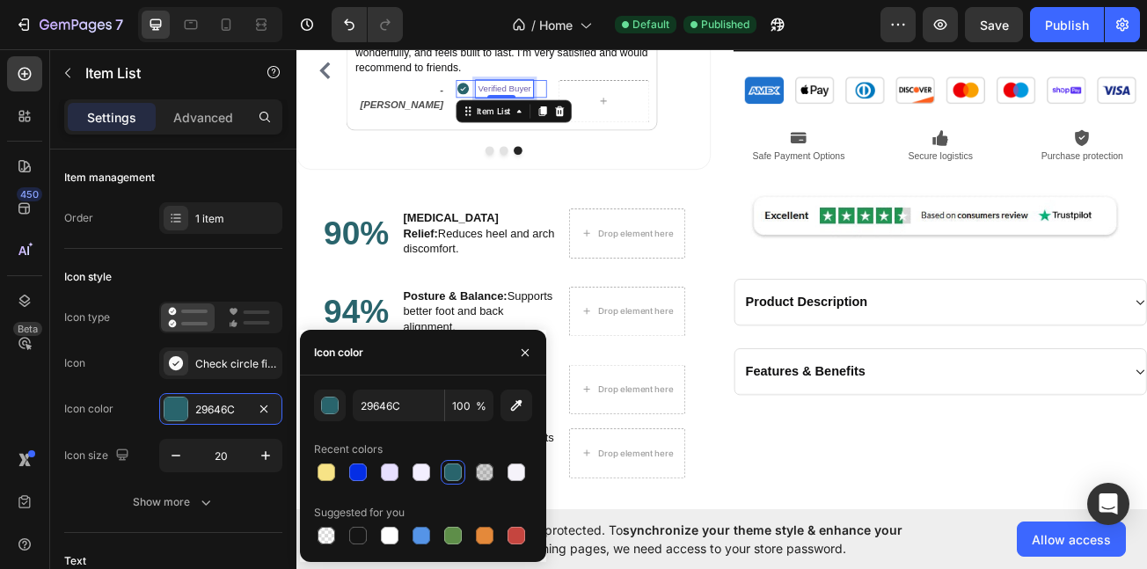
click at [561, 89] on div "Verified Buyer" at bounding box center [553, 100] width 71 height 22
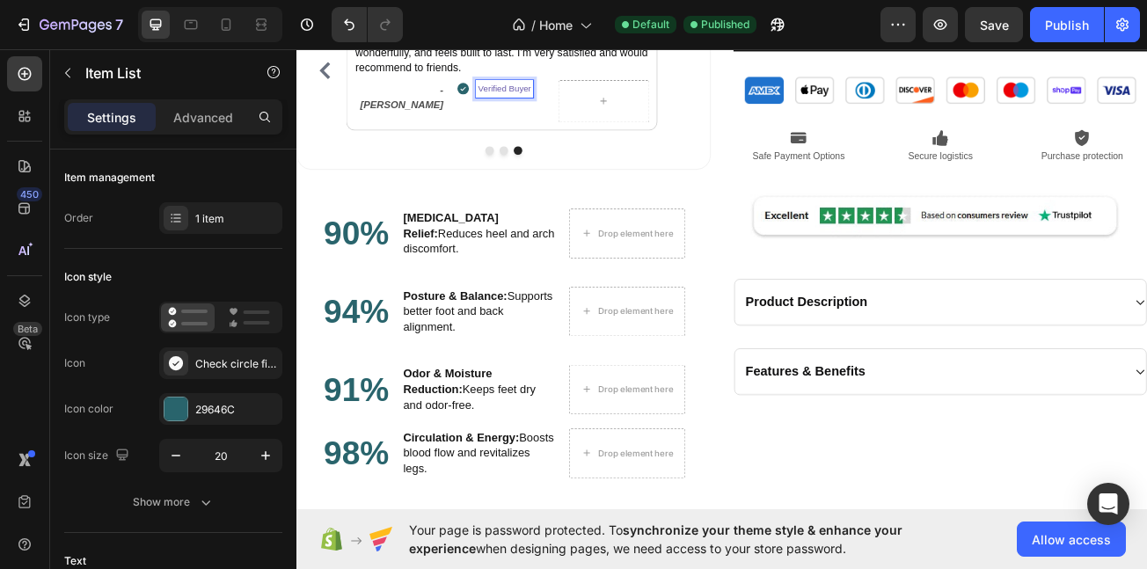
click at [548, 99] on p "Verified Buyer" at bounding box center [554, 100] width 66 height 17
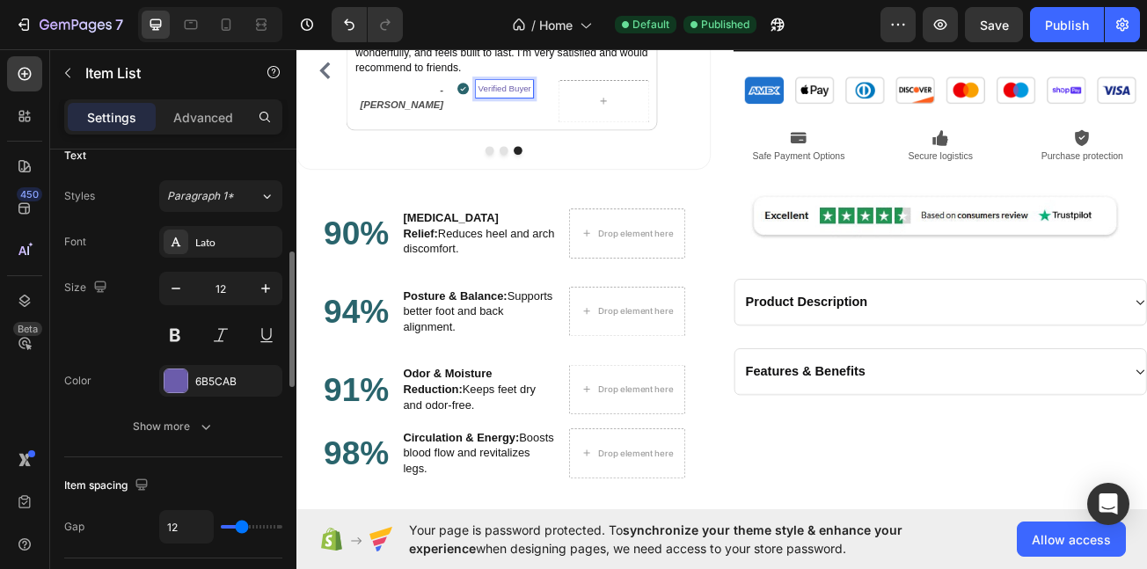
scroll to position [417, 0]
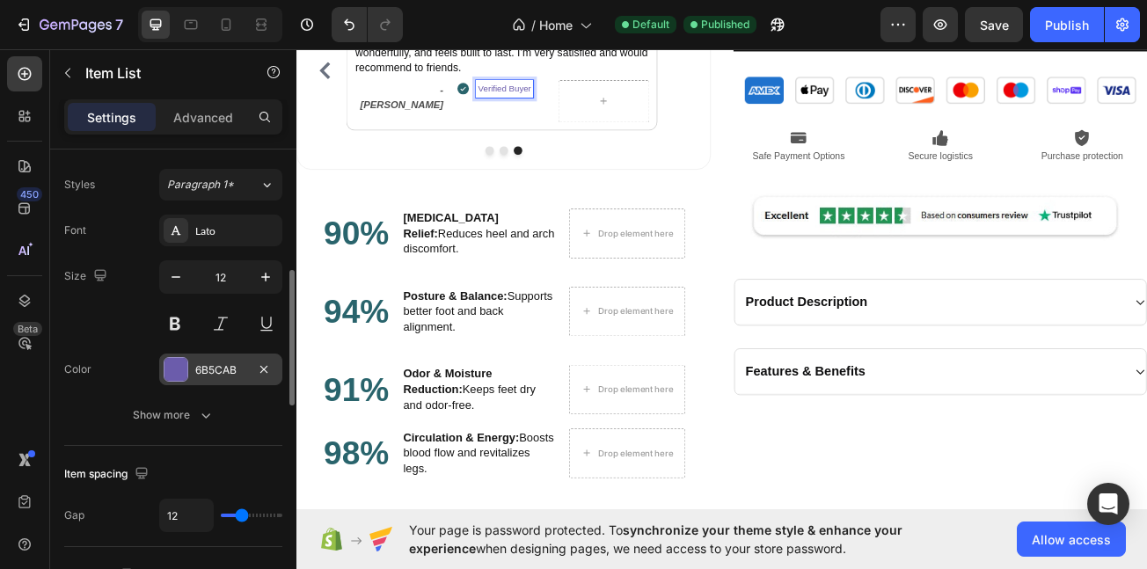
click at [212, 363] on div "6B5CAB" at bounding box center [220, 371] width 51 height 16
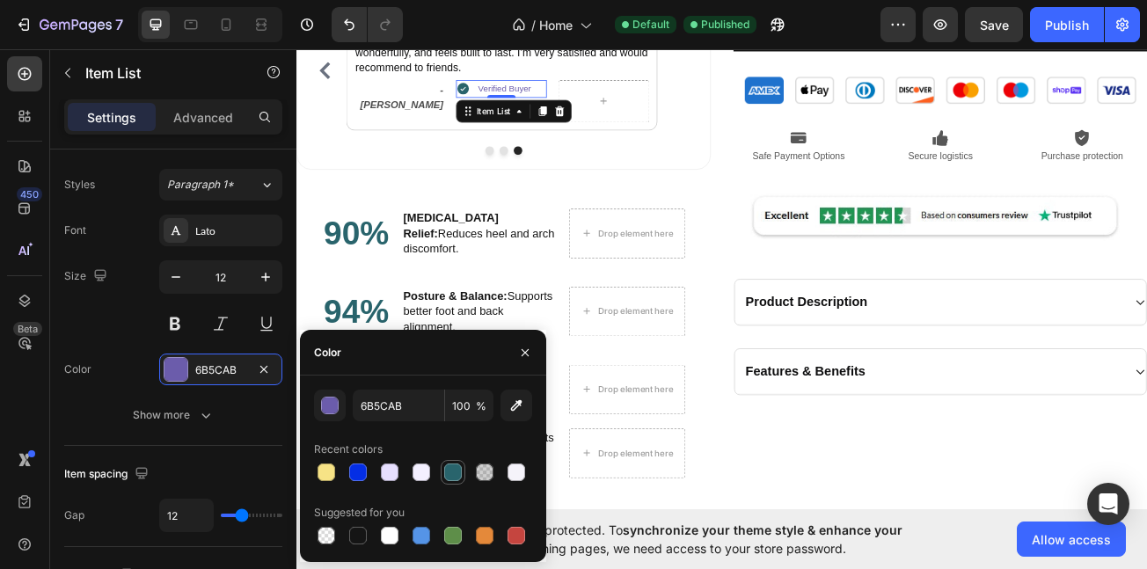
click at [443, 465] on div at bounding box center [453, 472] width 21 height 21
type input "29646C"
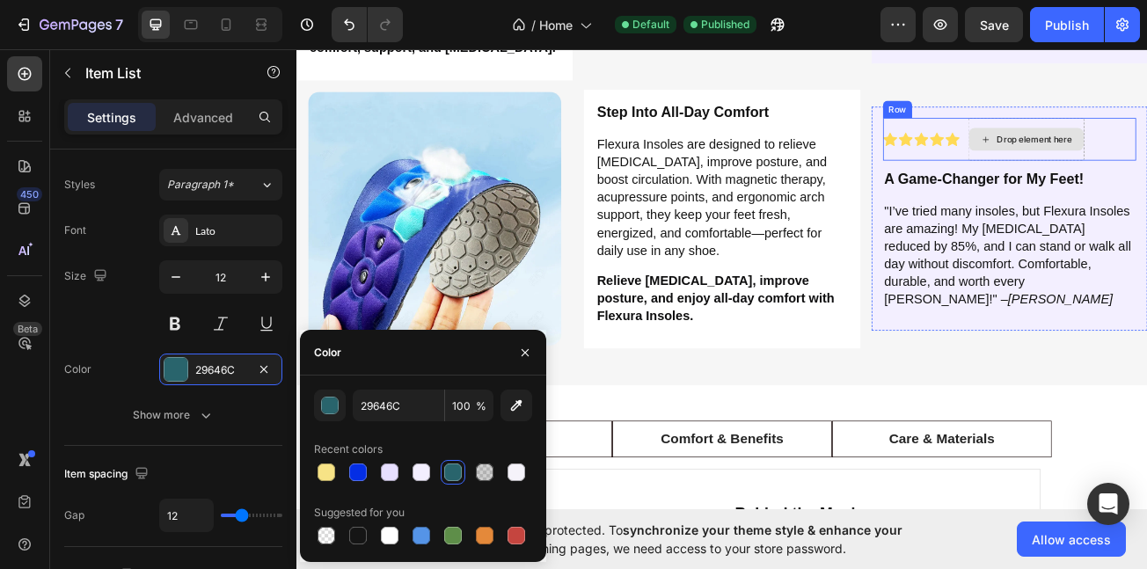
scroll to position [3471, 0]
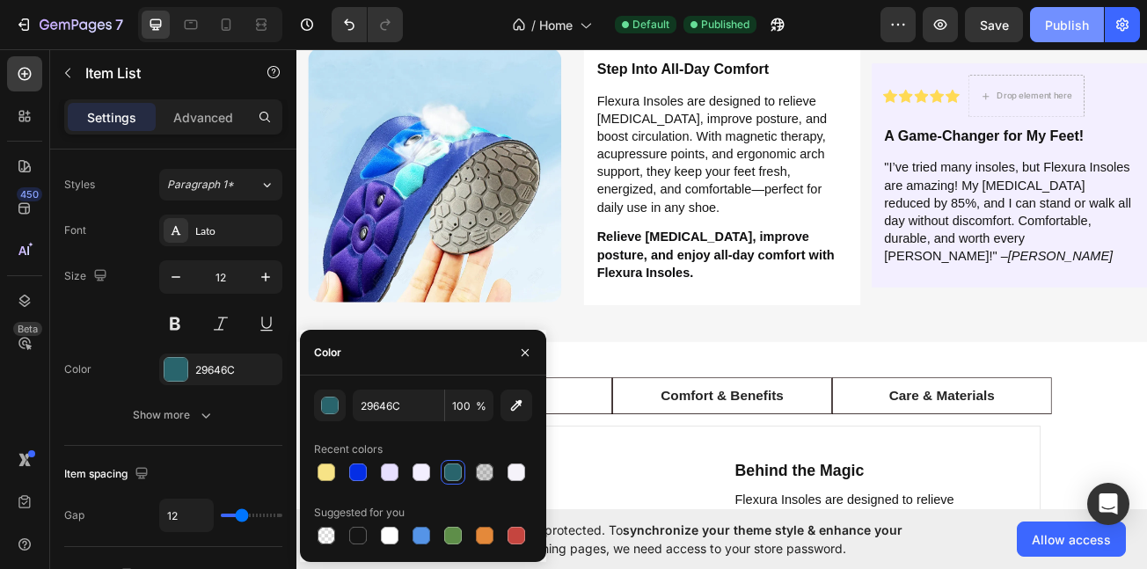
click at [1059, 26] on div "Publish" at bounding box center [1067, 25] width 44 height 18
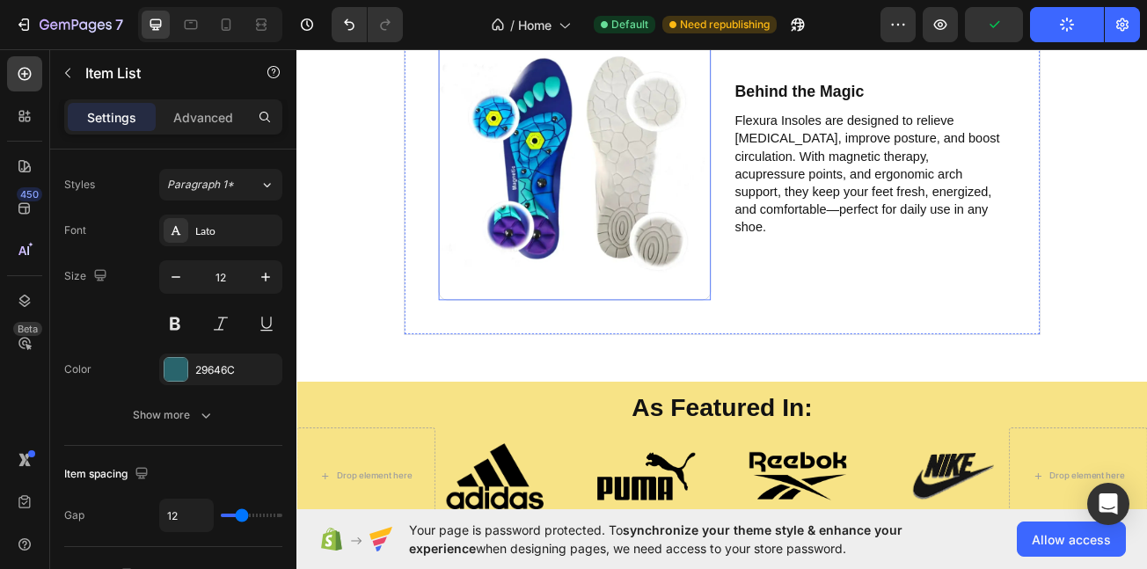
scroll to position [4058, 0]
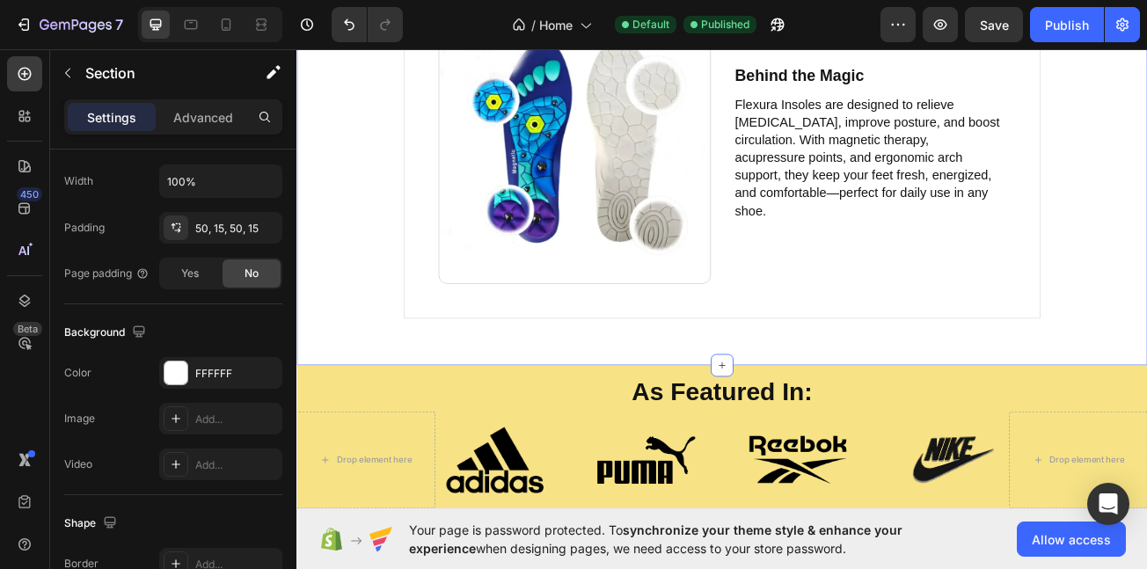
click at [628, 434] on div "Smart Relief Comfort & Benefits Care & Materials Image Behind the Magic Text Bl…" at bounding box center [825, 149] width 1056 height 587
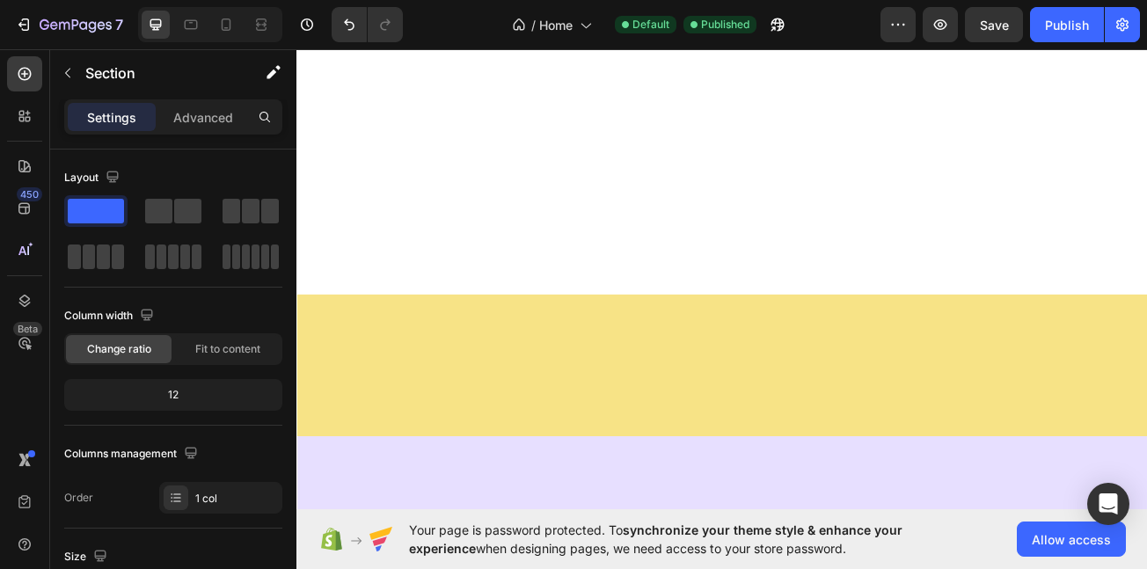
scroll to position [0, 0]
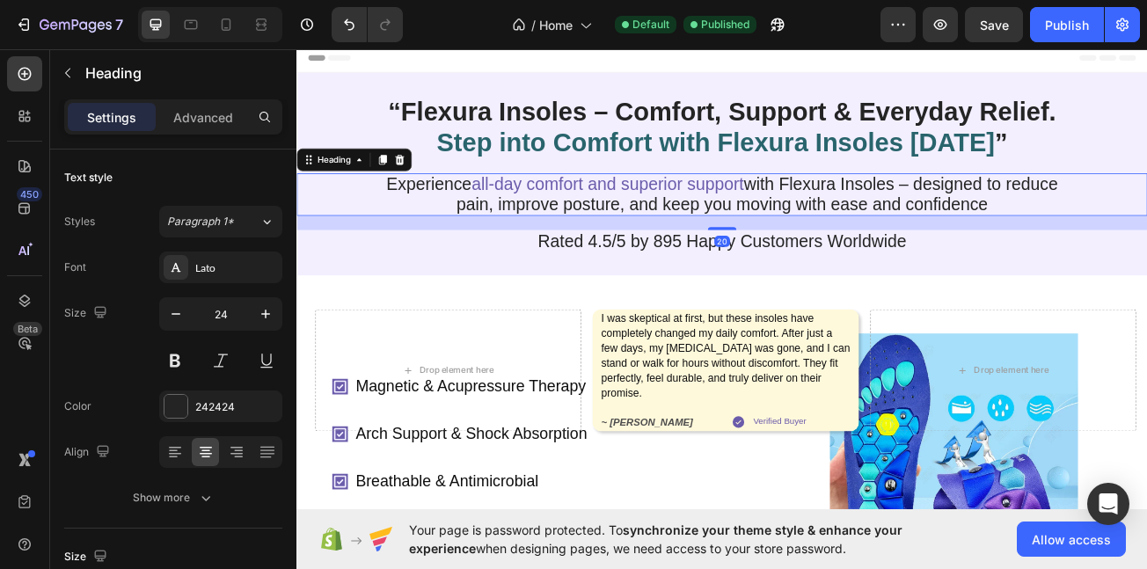
click at [630, 230] on span "all-day comfort and superior support" at bounding box center [682, 218] width 338 height 24
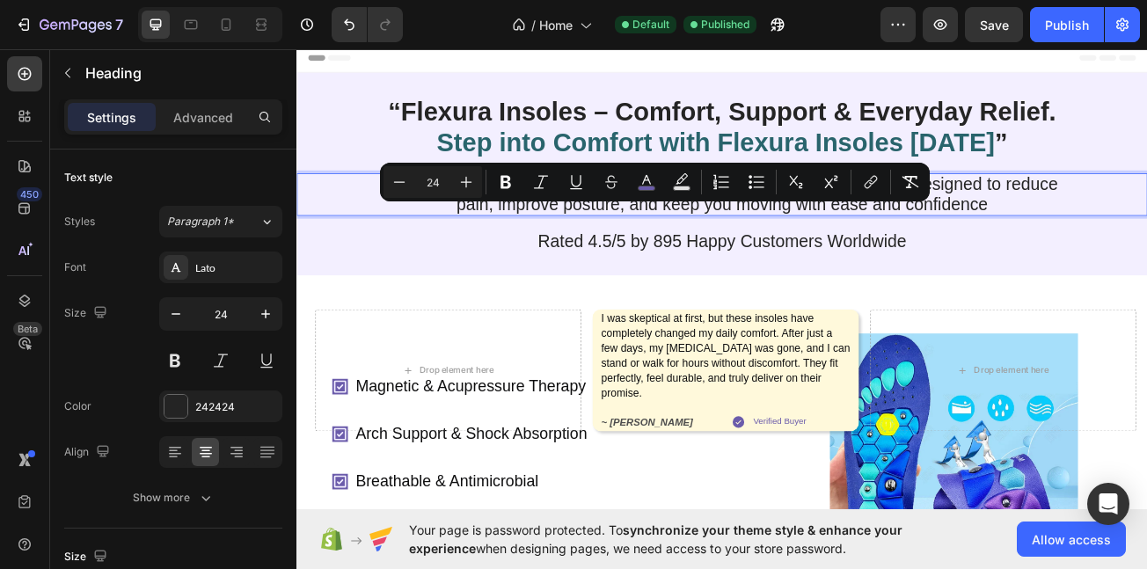
drag, startPoint x: 513, startPoint y: 252, endPoint x: 817, endPoint y: 259, distance: 303.7
click at [817, 230] on span "all-day comfort and superior support" at bounding box center [682, 218] width 338 height 24
click at [641, 180] on icon "Editor contextual toolbar" at bounding box center [647, 182] width 18 height 18
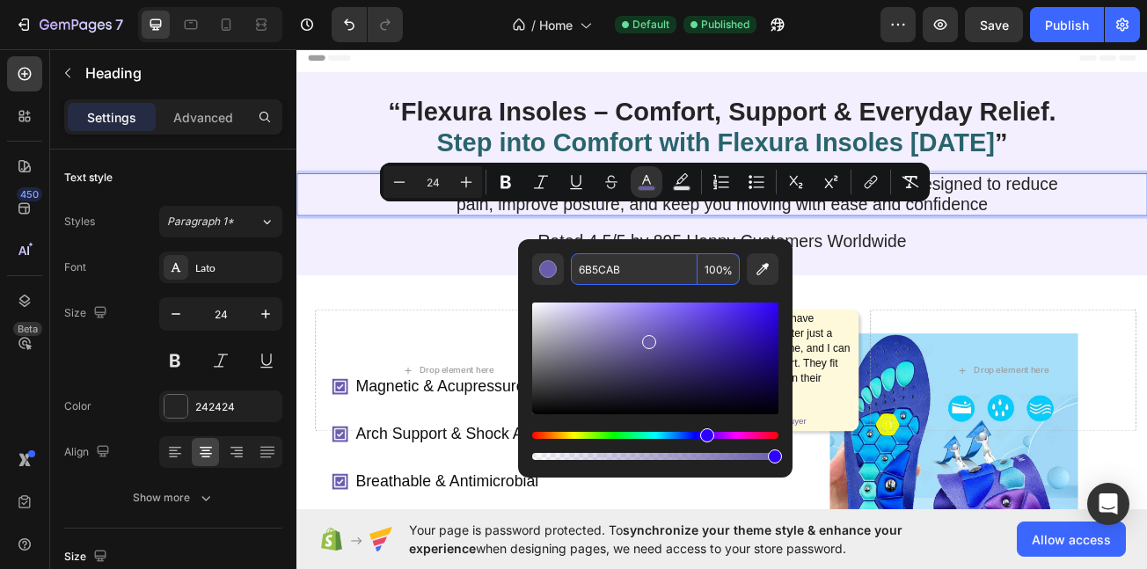
click at [648, 275] on input "6B5CAB" at bounding box center [634, 269] width 127 height 32
paste input "#29646C"
type input "29646C"
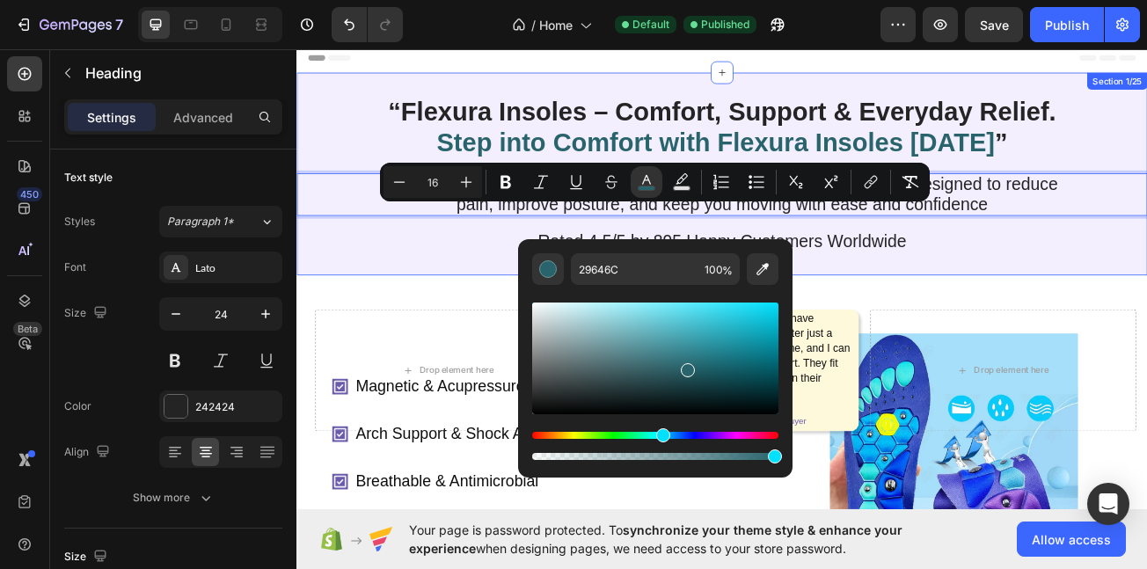
drag, startPoint x: 561, startPoint y: 345, endPoint x: 528, endPoint y: 360, distance: 36.6
click at [561, 331] on div "“Flexura Insoles – Comfort, Support & Everyday Relief. Step into Comfort with F…" at bounding box center [825, 205] width 1056 height 252
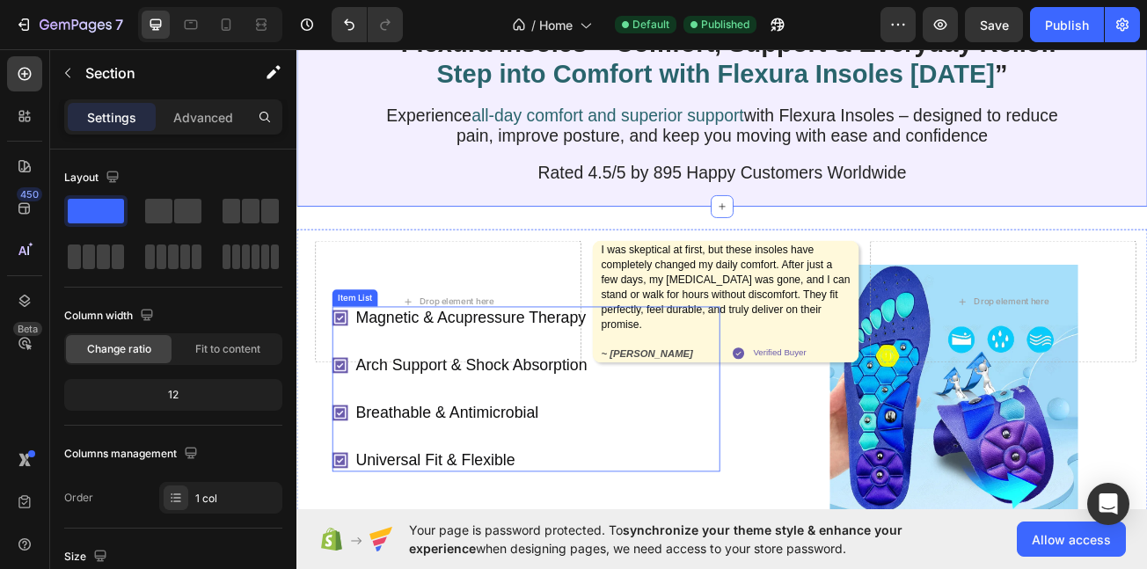
scroll to position [106, 0]
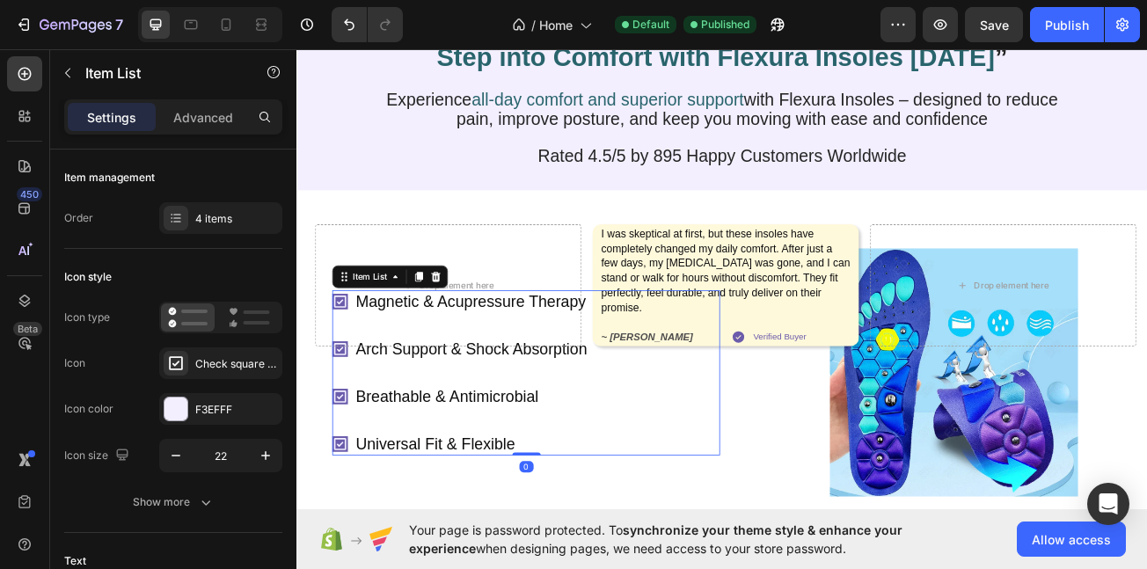
click at [651, 434] on p "Arch Support & Shock Absorption" at bounding box center [514, 422] width 288 height 23
click at [190, 416] on div "F3EFFF" at bounding box center [220, 409] width 123 height 32
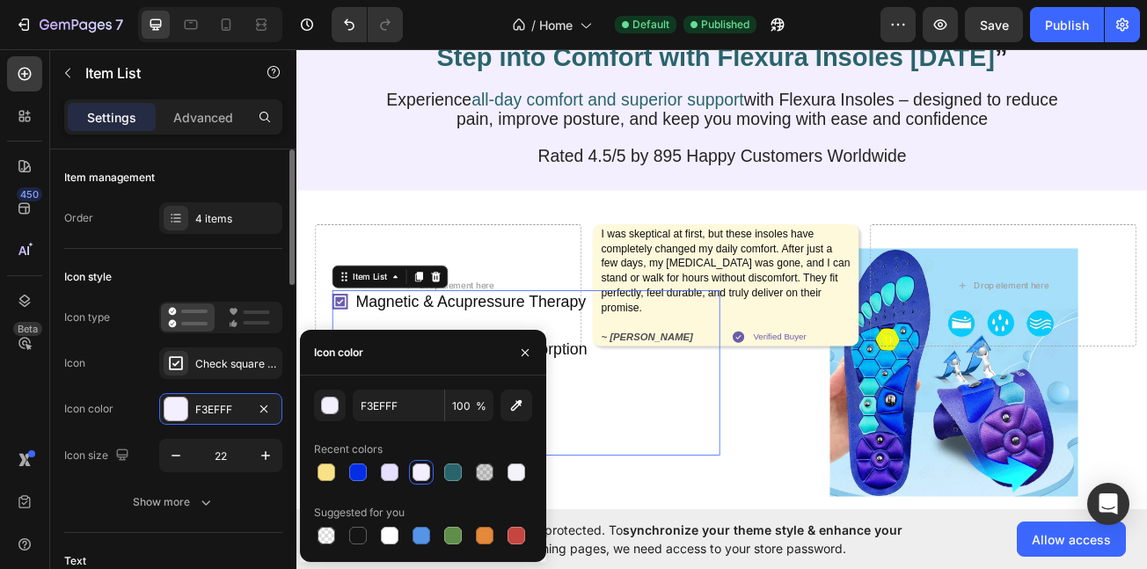
click at [107, 409] on div "Icon color" at bounding box center [88, 409] width 49 height 16
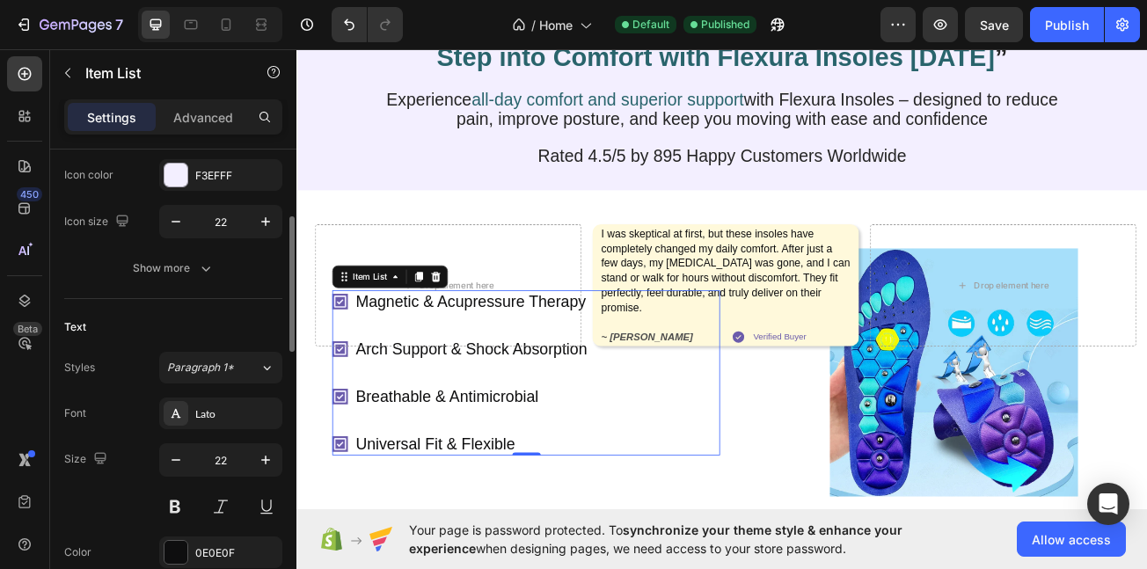
scroll to position [223, 0]
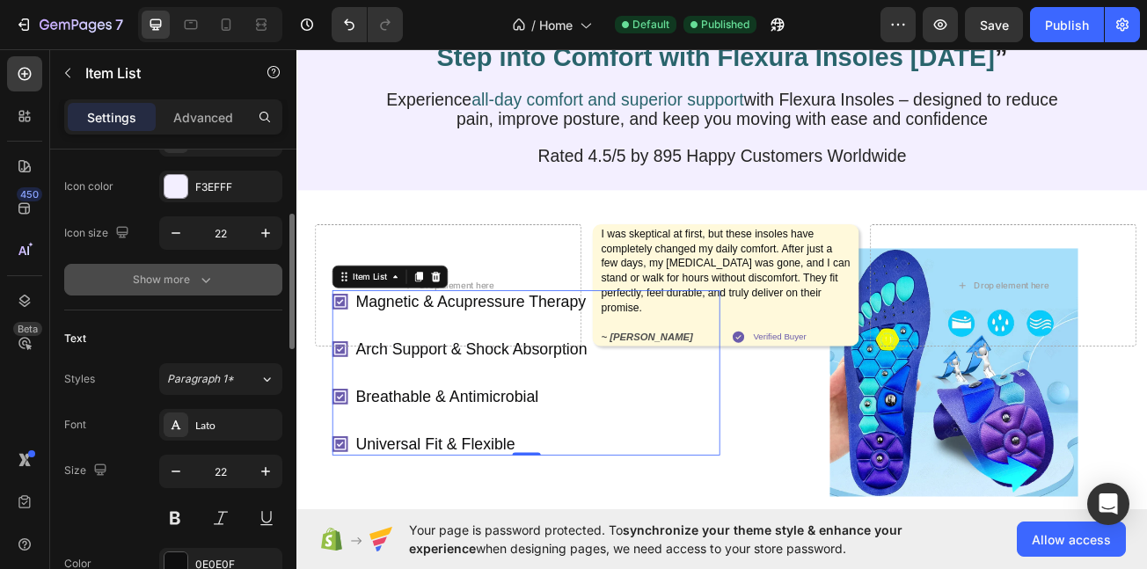
click at [191, 275] on div "Show more" at bounding box center [174, 280] width 82 height 18
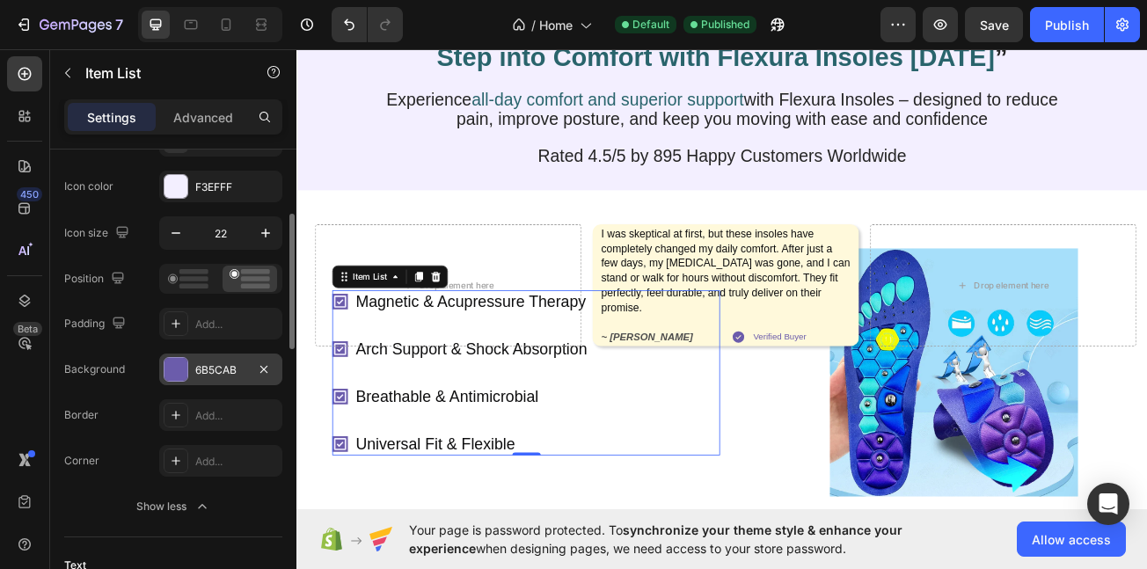
click at [200, 356] on div "6B5CAB" at bounding box center [220, 370] width 123 height 32
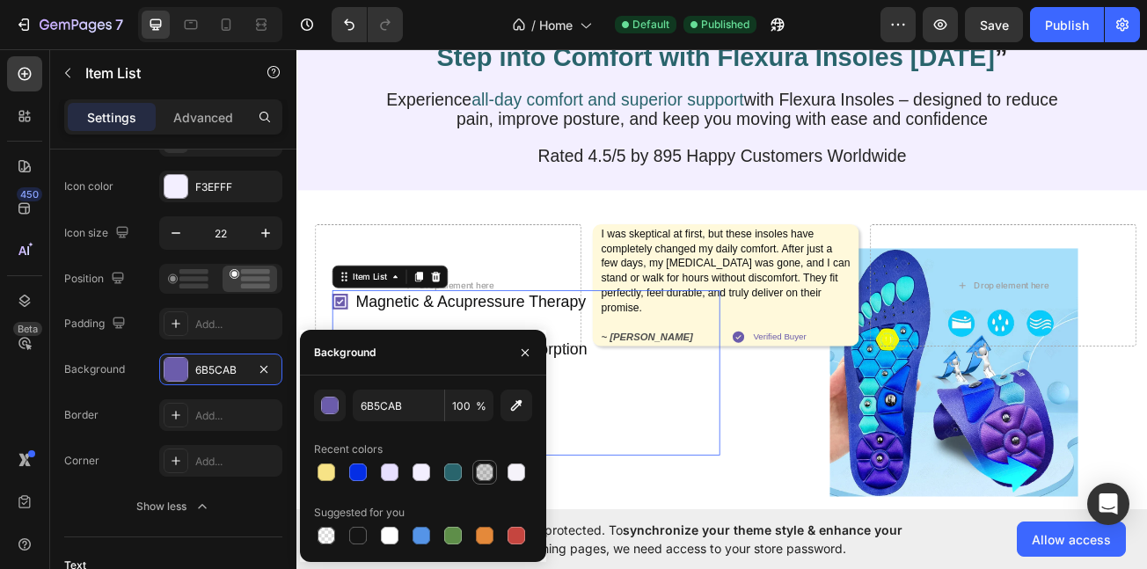
click at [453, 474] on div at bounding box center [453, 473] width 18 height 18
type input "29646C"
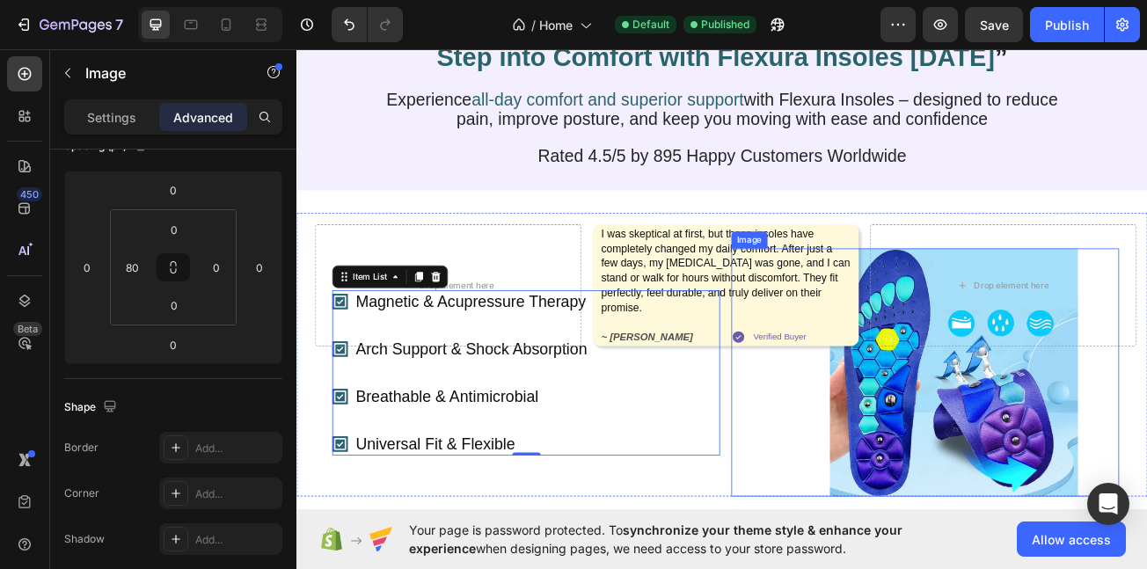
click at [836, 518] on div "Image" at bounding box center [1076, 451] width 481 height 308
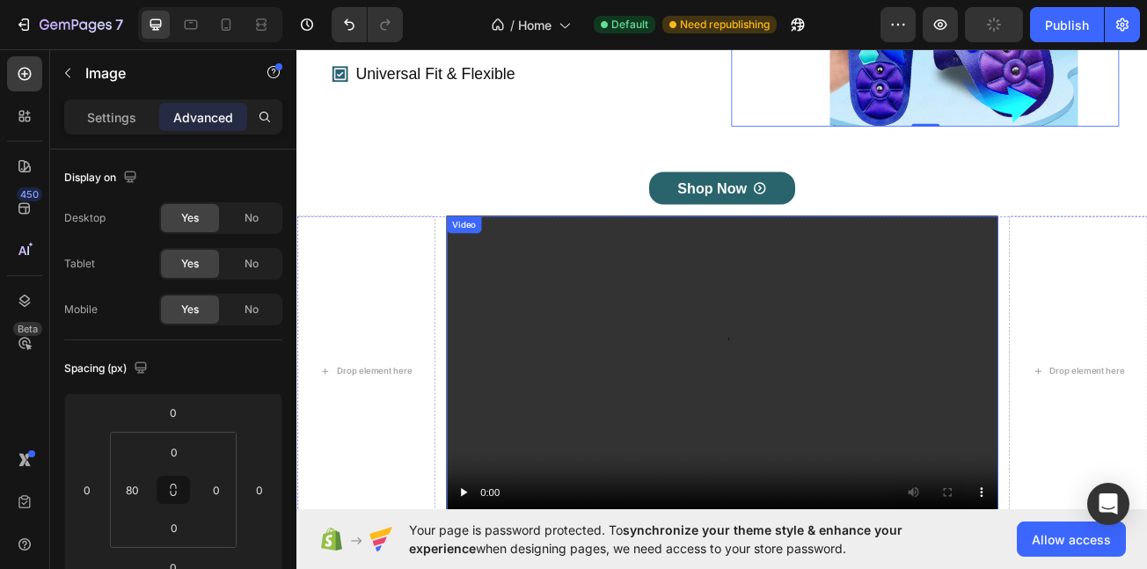
scroll to position [715, 0]
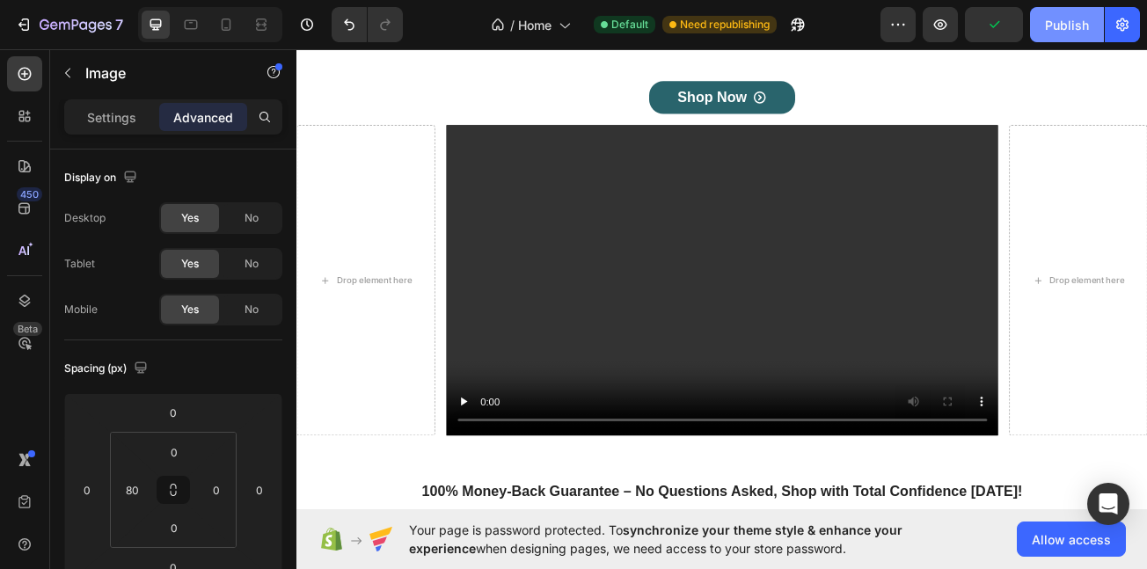
click at [1061, 17] on div "Publish" at bounding box center [1067, 25] width 44 height 18
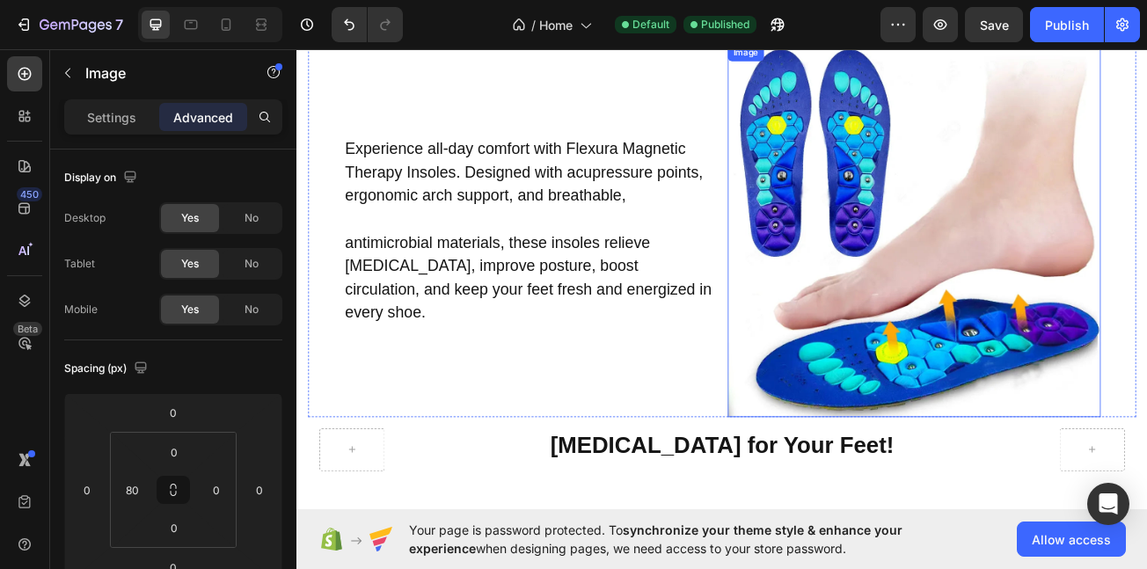
scroll to position [7532, 0]
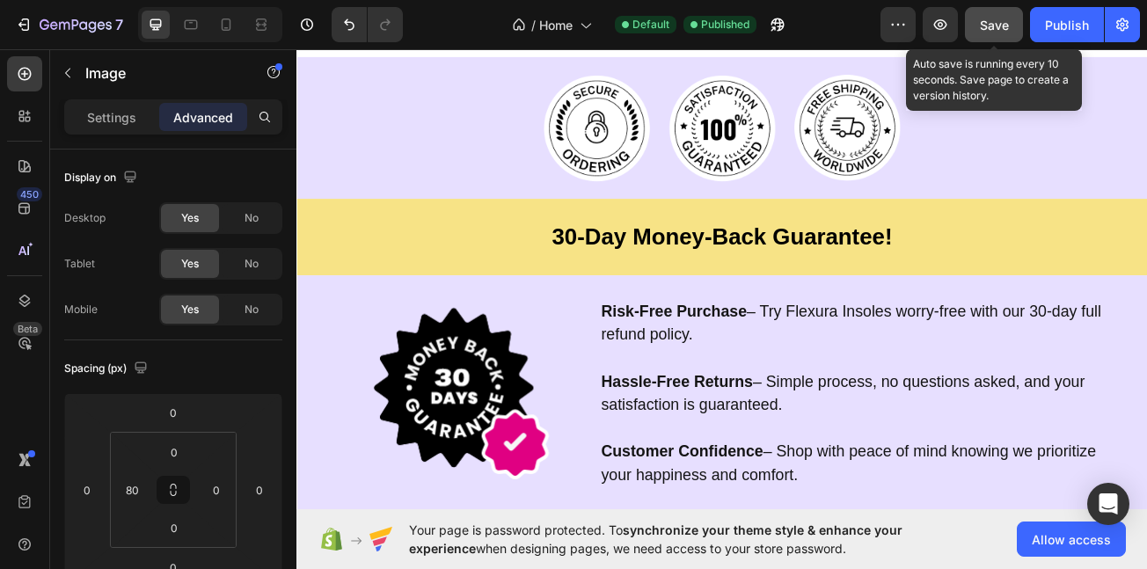
click at [987, 22] on span "Save" at bounding box center [994, 25] width 29 height 15
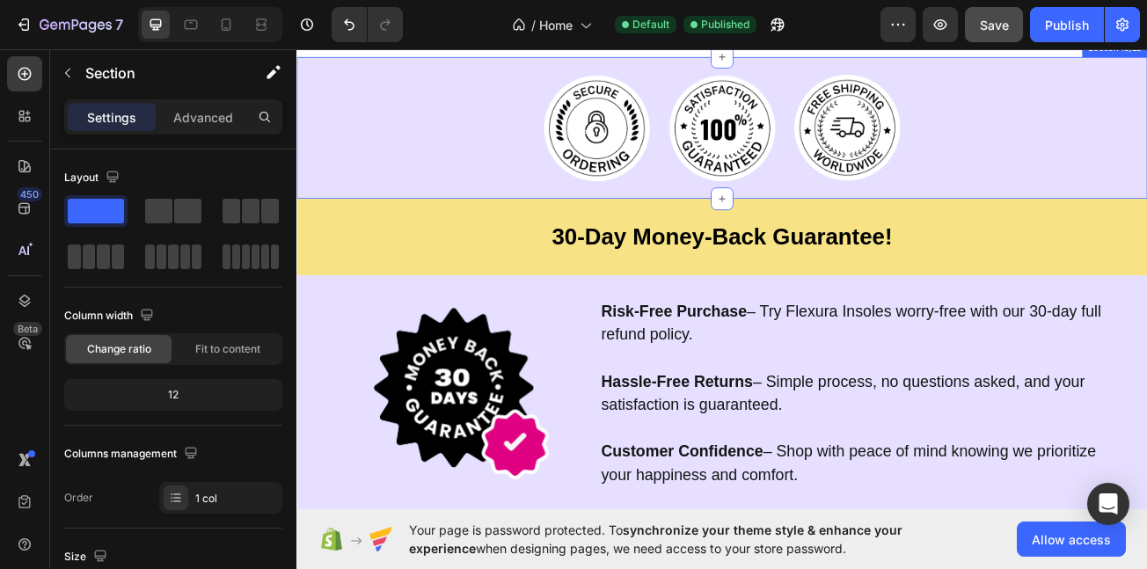
click at [453, 236] on div "Image Image Image Row Section 15/25" at bounding box center [825, 148] width 1056 height 176
drag, startPoint x: 1043, startPoint y: 11, endPoint x: 1078, endPoint y: 48, distance: 51.0
click at [1050, 18] on button "Publish" at bounding box center [1067, 24] width 74 height 35
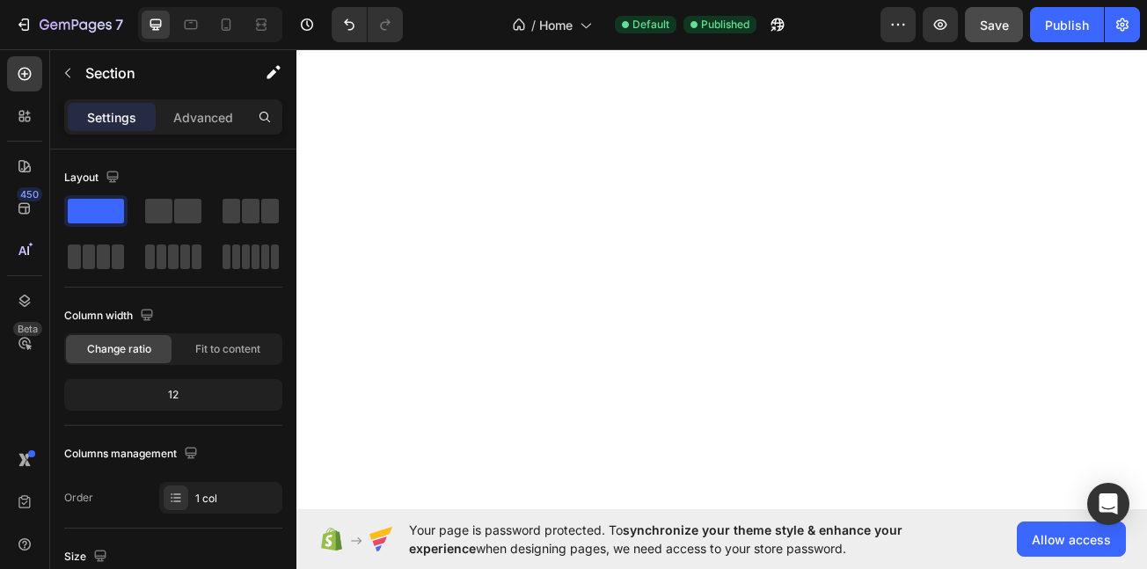
scroll to position [1901, 0]
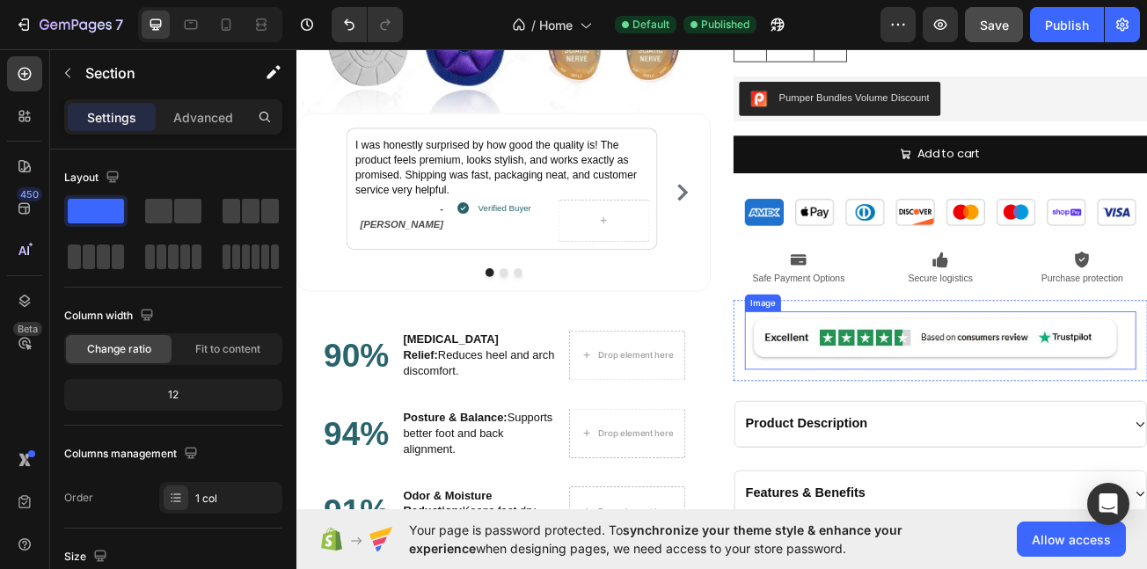
click at [951, 477] on div "Magnetic Therapy Orthopedic Insoles Product Title Icon Icon Icon Icon Icon Icon…" at bounding box center [1096, 189] width 514 height 1149
click at [970, 489] on div "Magnetic Therapy Orthopedic Insoles Product Title Icon Icon Icon Icon Icon Icon…" at bounding box center [1096, 189] width 514 height 1149
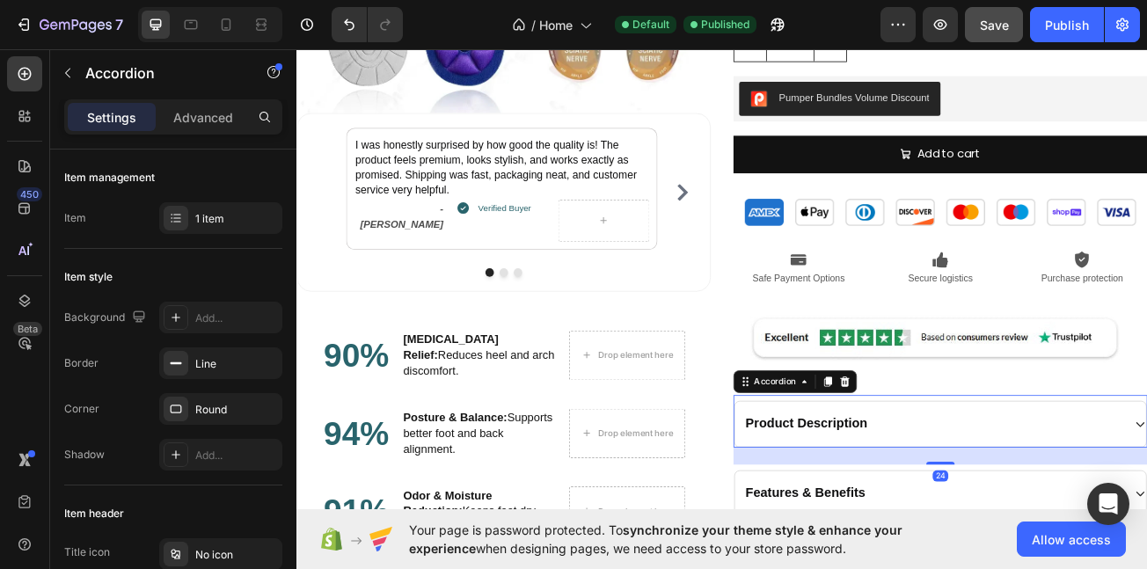
click at [1147, 502] on div "Product Description" at bounding box center [1095, 515] width 510 height 56
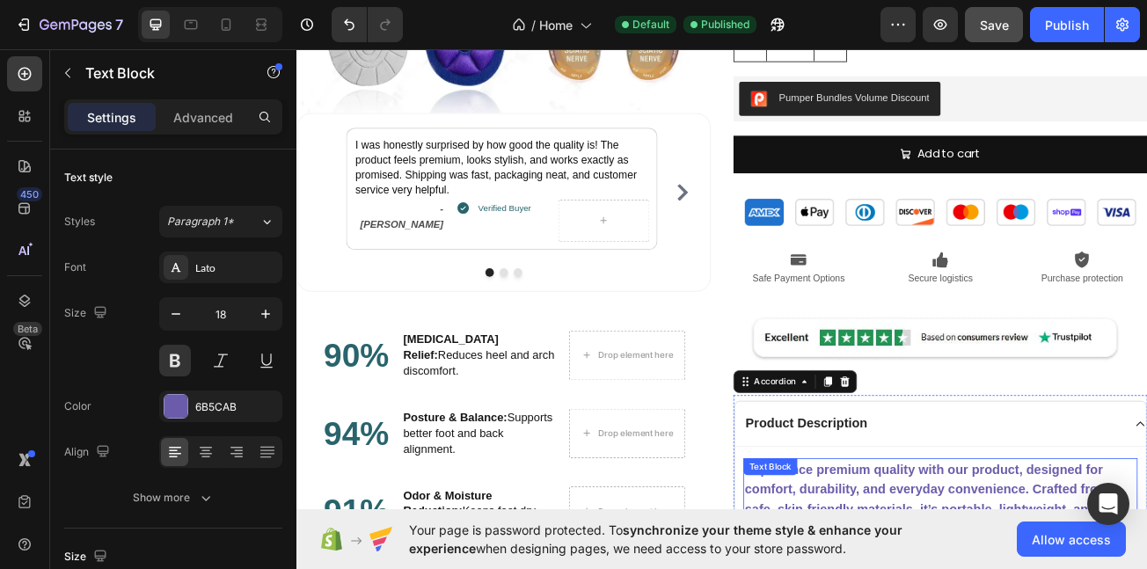
drag, startPoint x: 960, startPoint y: 604, endPoint x: 946, endPoint y: 619, distance: 20.5
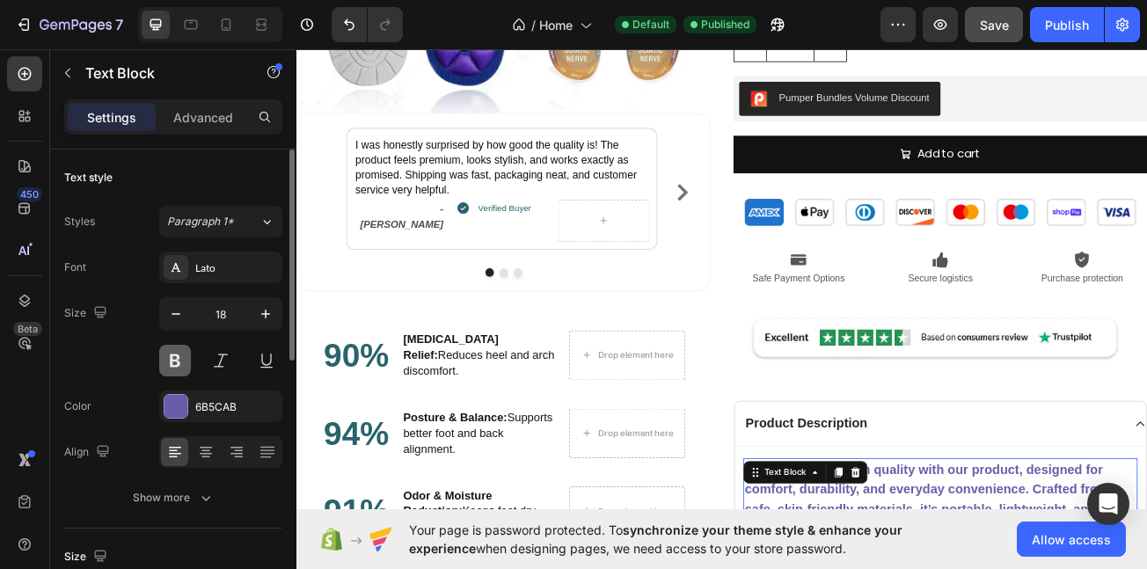
click at [167, 353] on button at bounding box center [175, 361] width 32 height 32
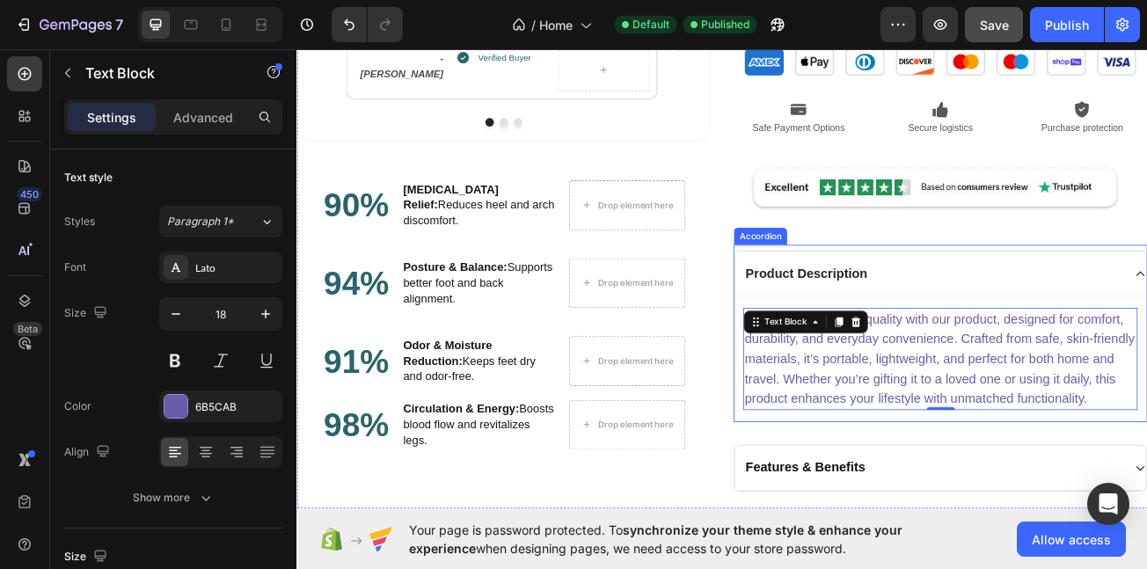
scroll to position [2088, 0]
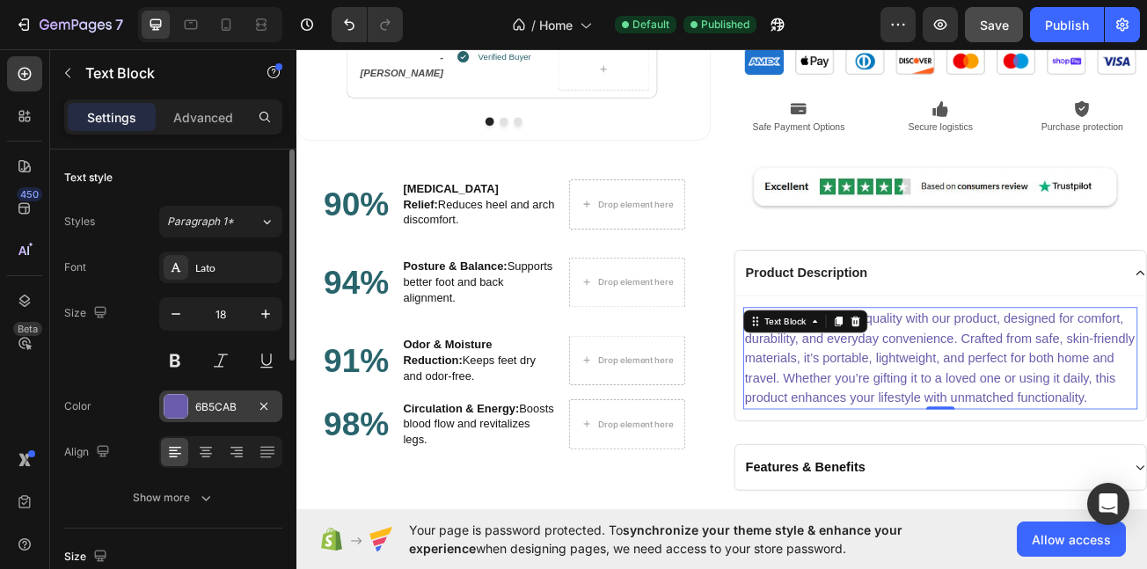
click at [167, 403] on div at bounding box center [176, 406] width 23 height 23
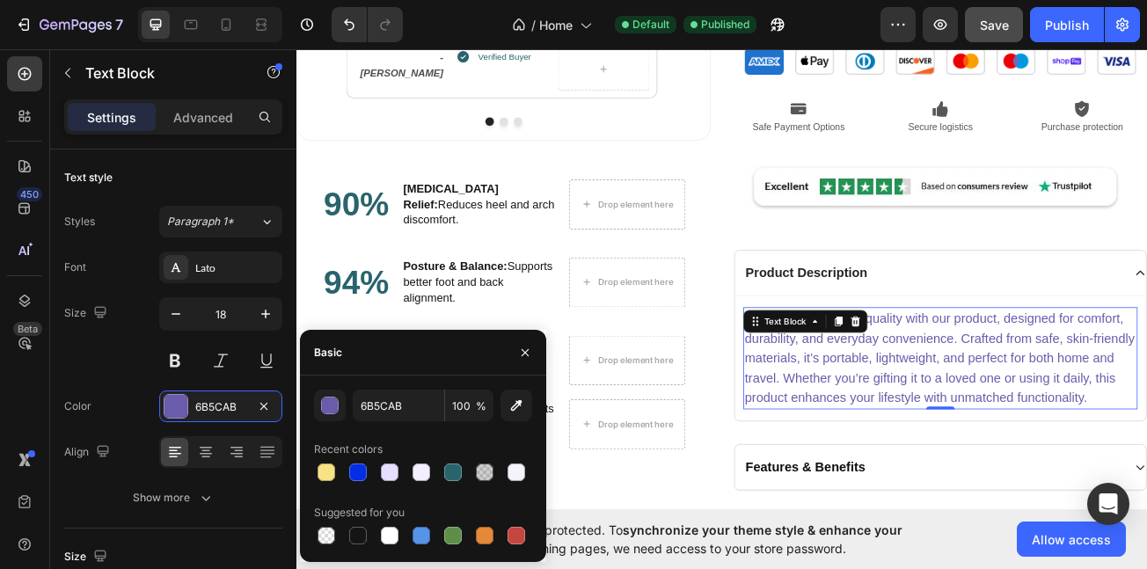
click at [343, 539] on div at bounding box center [423, 536] width 218 height 25
drag, startPoint x: 359, startPoint y: 545, endPoint x: 351, endPoint y: 540, distance: 9.1
click at [356, 544] on div at bounding box center [358, 535] width 21 height 21
type input "151515"
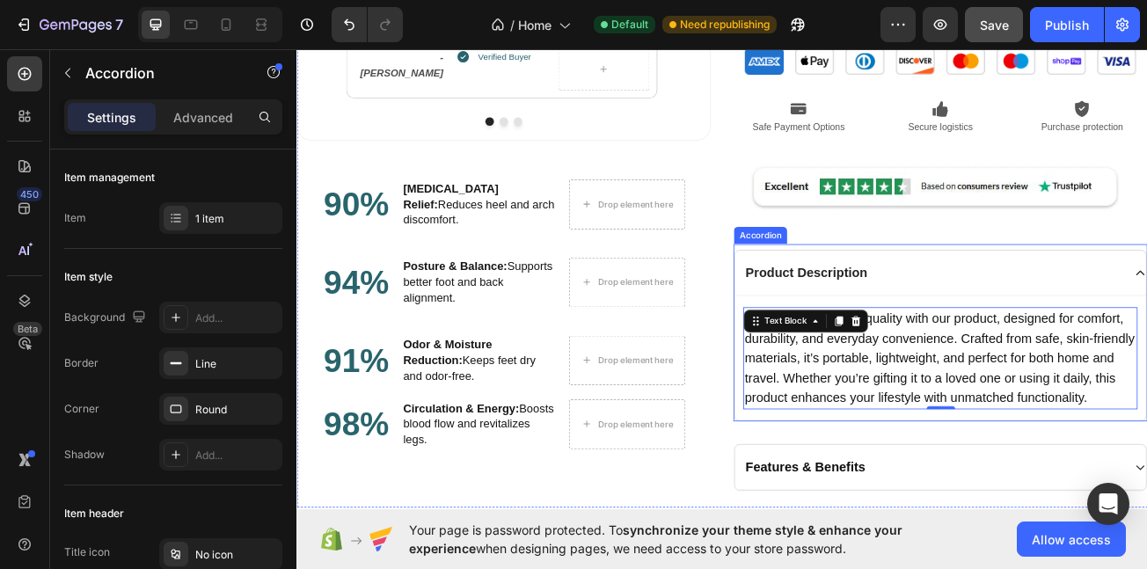
click at [1147, 299] on div "Product Description Experience premium quality with our product, designed for c…" at bounding box center [1095, 405] width 512 height 213
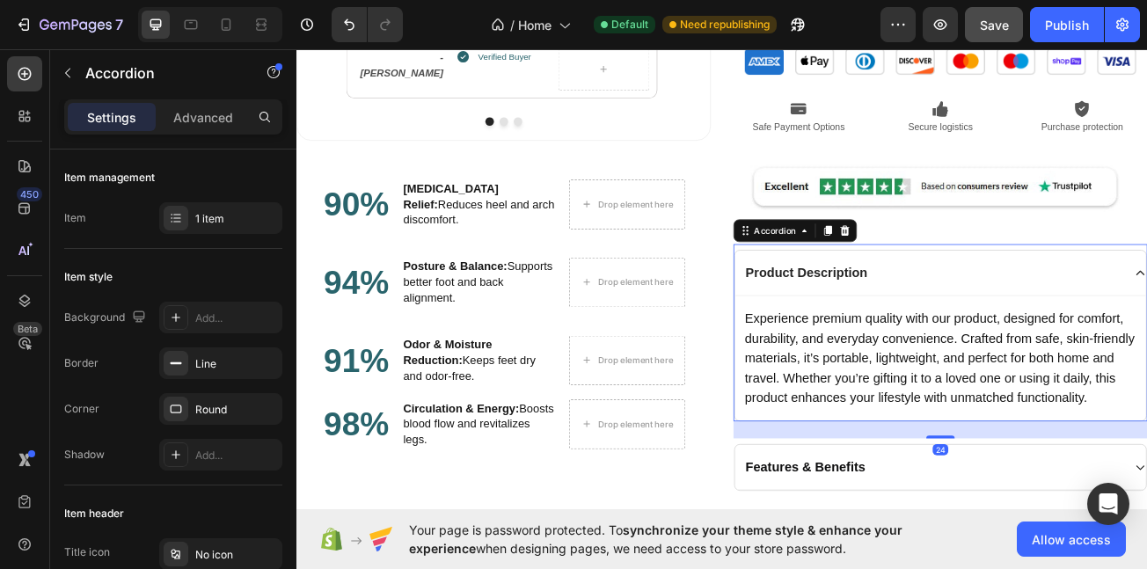
click at [1147, 338] on div "Product Description" at bounding box center [1087, 327] width 472 height 27
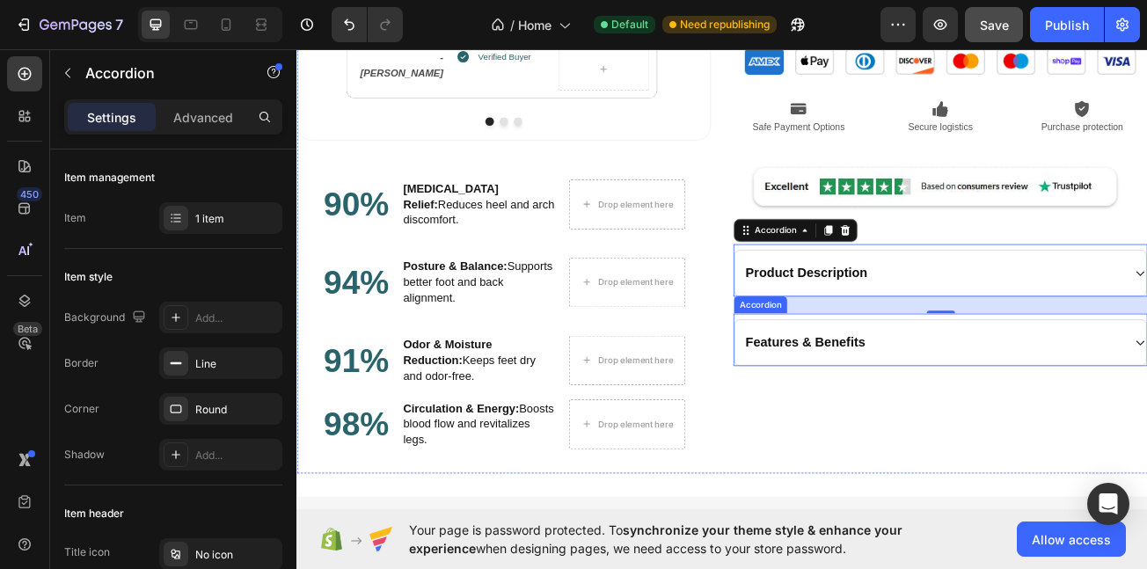
click at [1038, 409] on div "Features & Benefits" at bounding box center [1087, 413] width 472 height 27
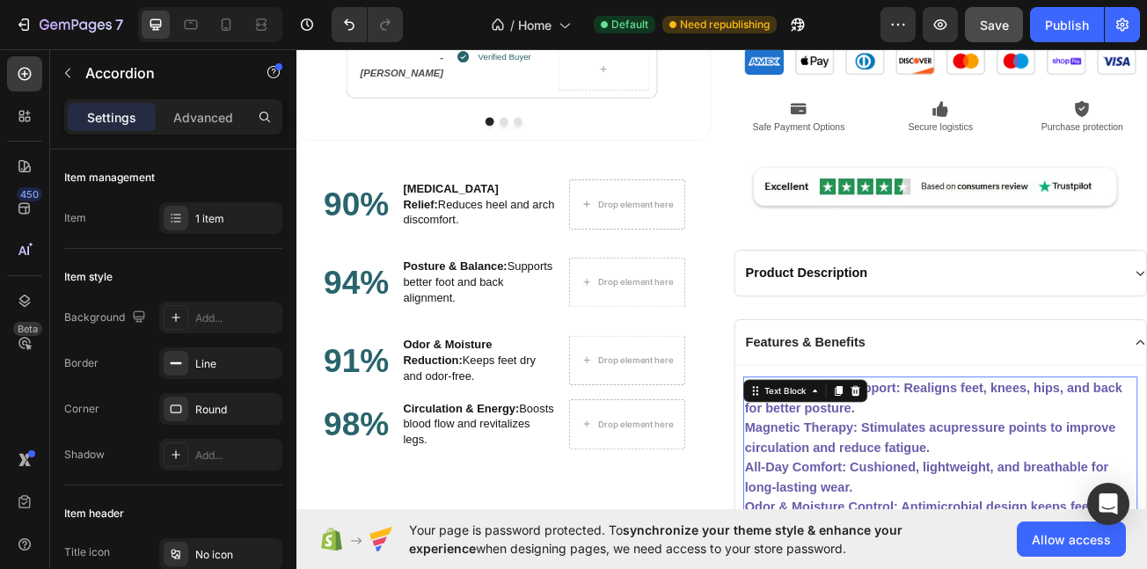
click at [1006, 517] on p "Magnetic Therapy: Stimulates acupressure points to improve circulation and redu…" at bounding box center [1096, 532] width 486 height 49
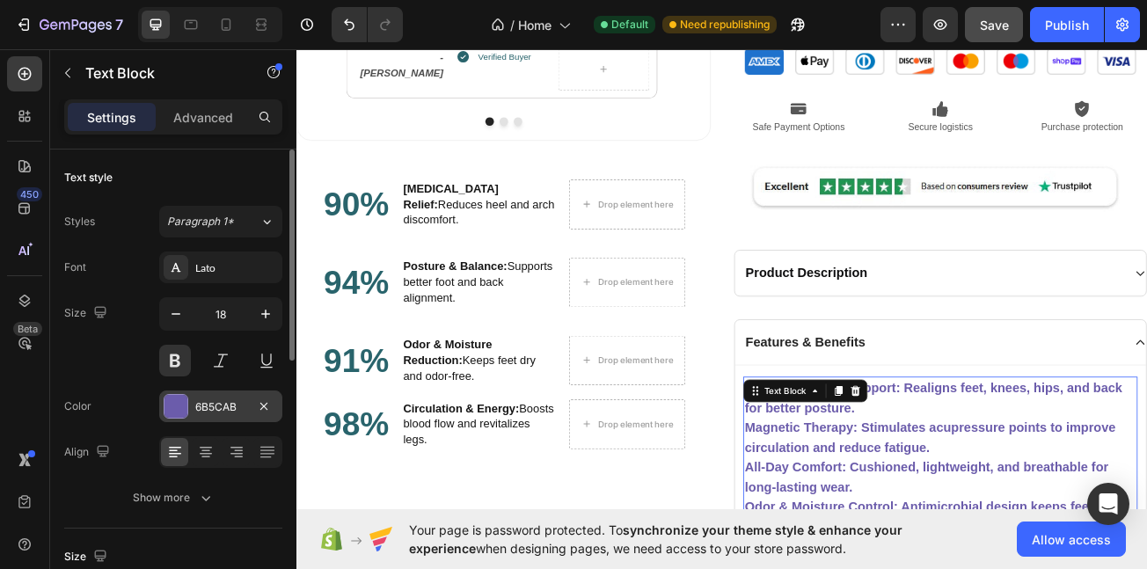
click at [204, 402] on div "6B5CAB" at bounding box center [220, 407] width 51 height 16
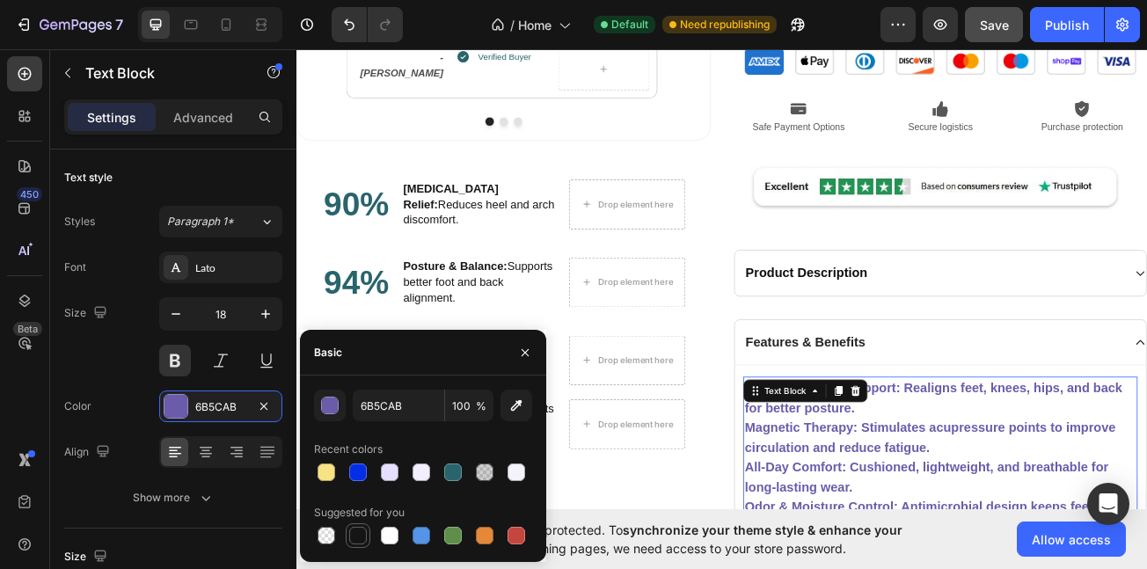
click at [351, 531] on div at bounding box center [358, 536] width 18 height 18
type input "151515"
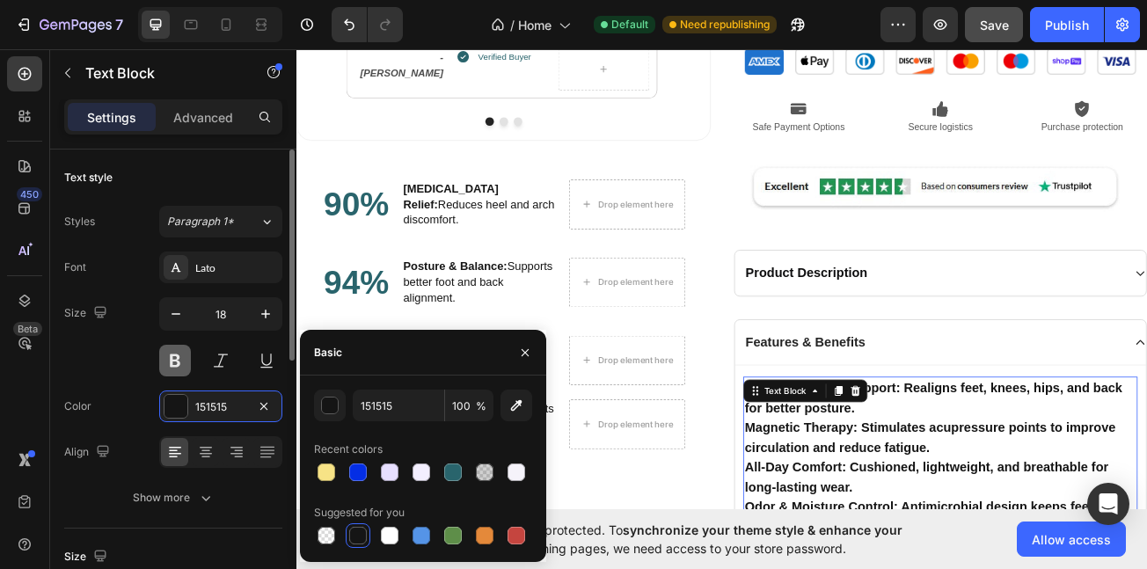
click at [169, 363] on button at bounding box center [175, 361] width 32 height 32
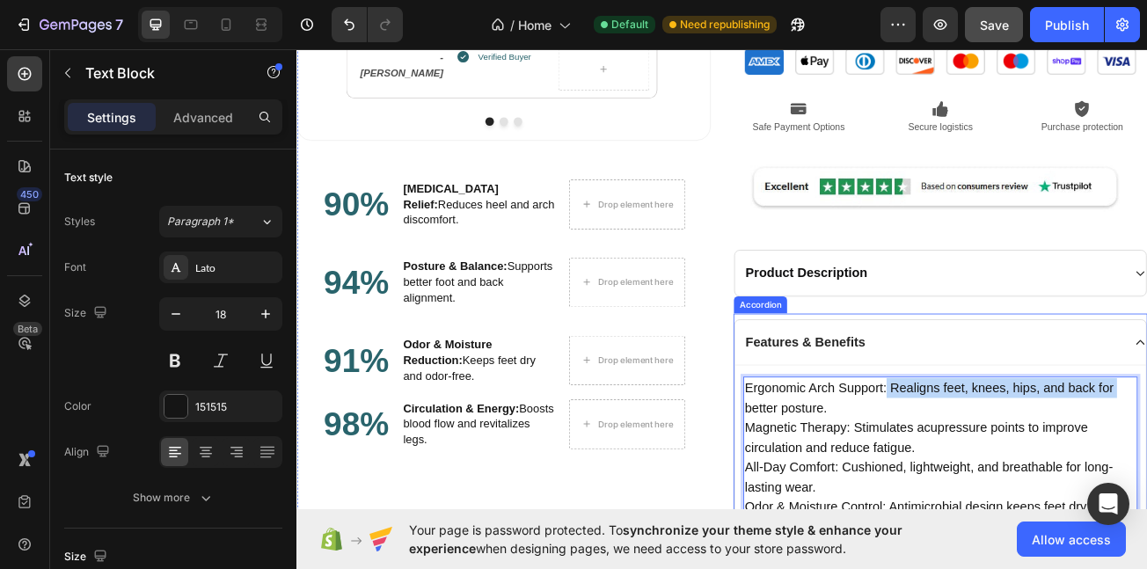
drag, startPoint x: 1021, startPoint y: 473, endPoint x: 836, endPoint y: 487, distance: 185.4
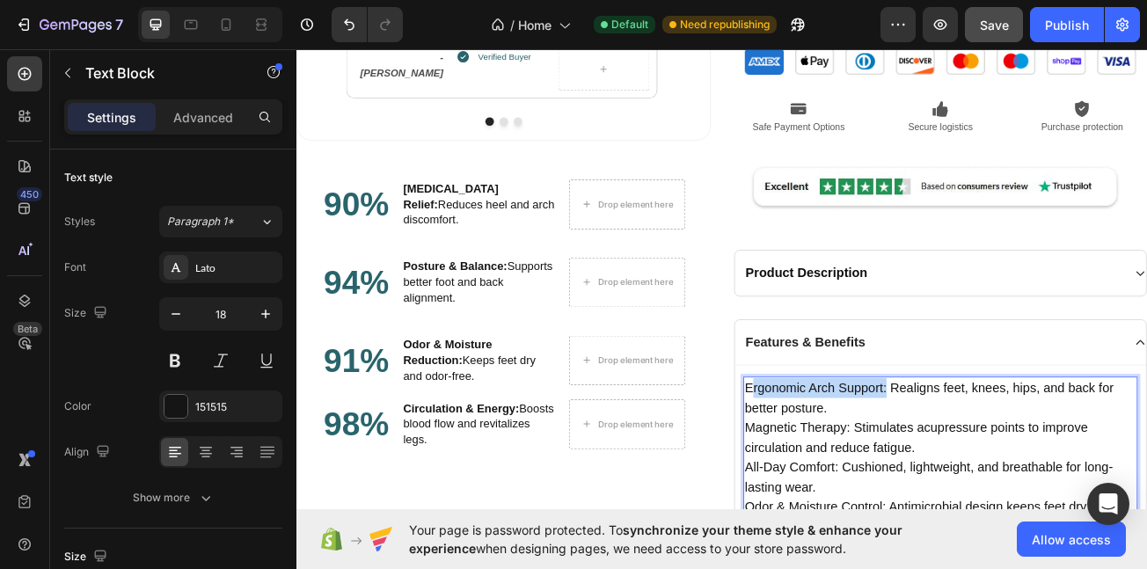
click at [856, 470] on p "Ergonomic Arch Support: Realigns feet, knees, hips, and back for better posture." at bounding box center [1096, 482] width 486 height 49
click at [853, 470] on p "Ergonomic Arch Support: Realigns feet, knees, hips, and back for better posture." at bounding box center [1096, 482] width 486 height 49
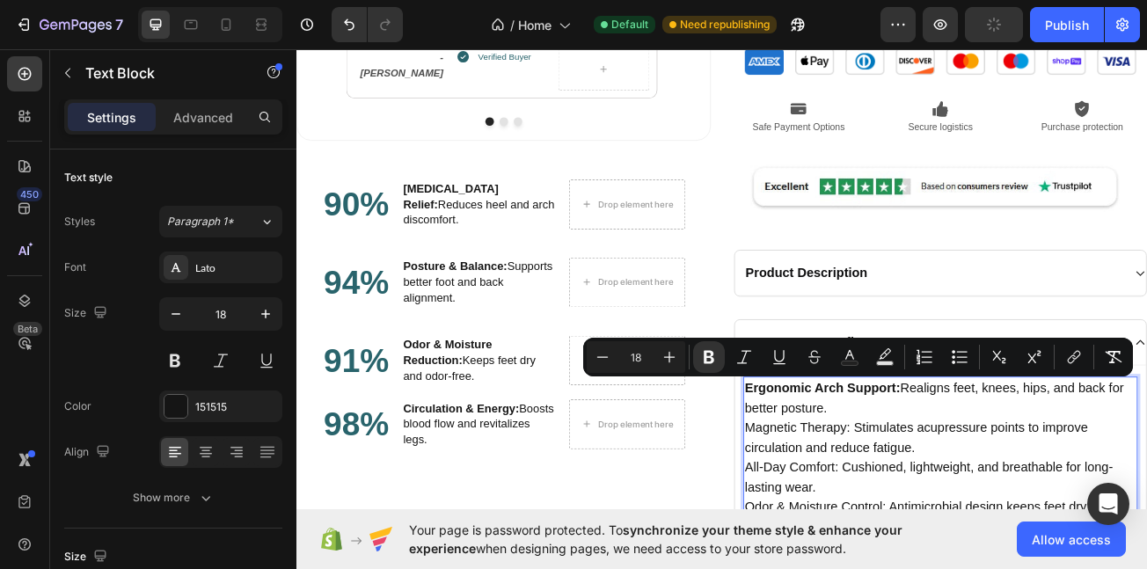
click at [992, 531] on p "Magnetic Therapy: Stimulates acupressure points to improve circulation and redu…" at bounding box center [1096, 532] width 486 height 49
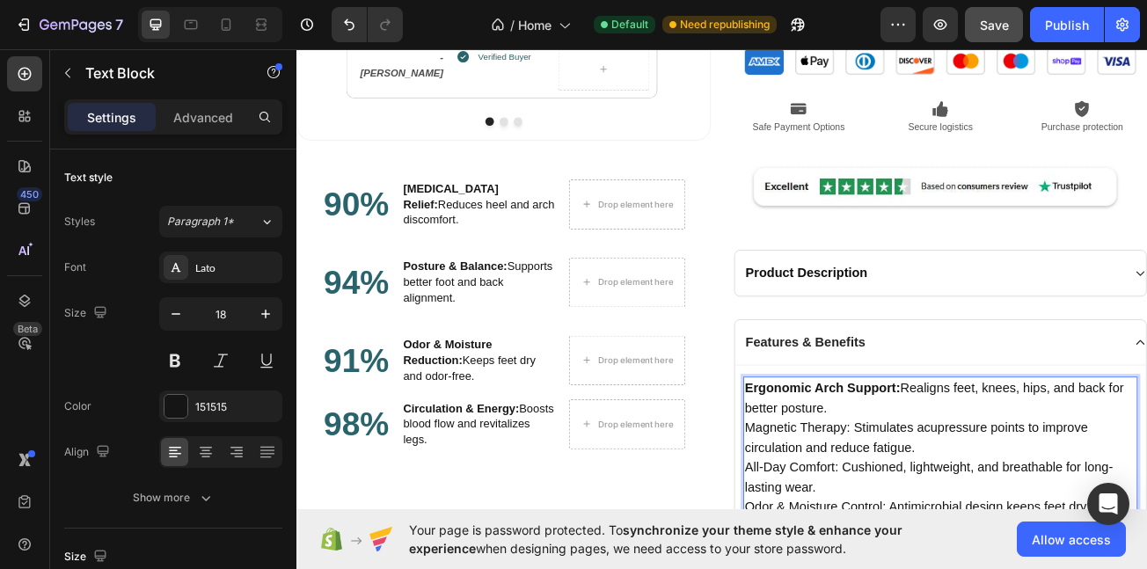
click at [981, 512] on p "Magnetic Therapy: Stimulates acupressure points to improve circulation and redu…" at bounding box center [1096, 532] width 486 height 49
click at [853, 515] on p "Magnetic Therapy: Stimulates acupressure points to improve circulation and redu…" at bounding box center [1096, 532] width 486 height 49
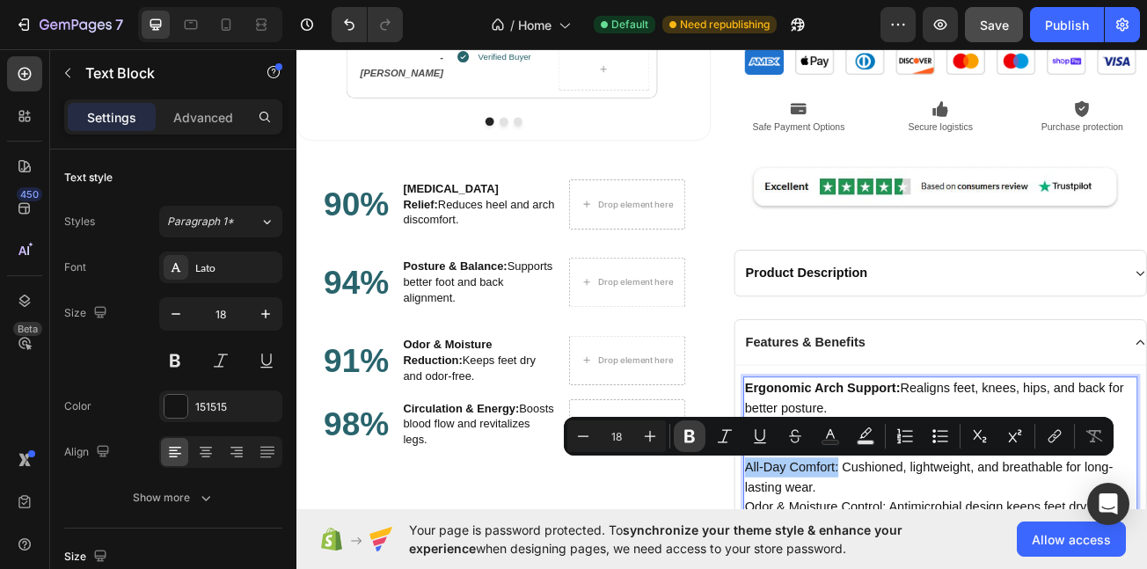
click at [683, 429] on icon "Editor contextual toolbar" at bounding box center [690, 437] width 18 height 18
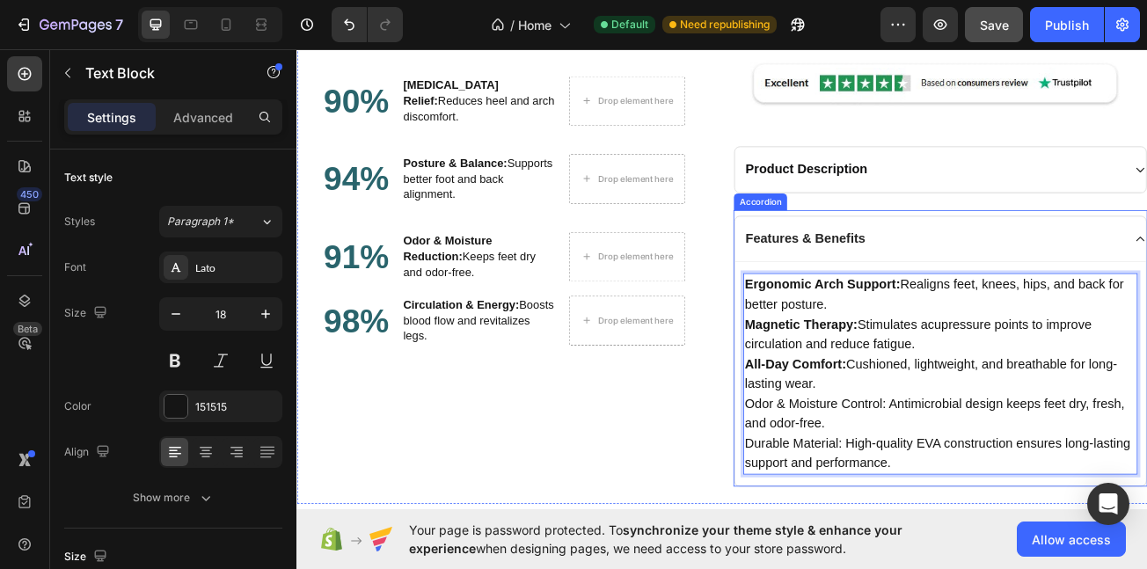
scroll to position [2217, 0]
click at [1025, 494] on p "Odor & Moisture Control: Antimicrobial design keeps feet dry, fresh, and odor-f…" at bounding box center [1096, 501] width 486 height 49
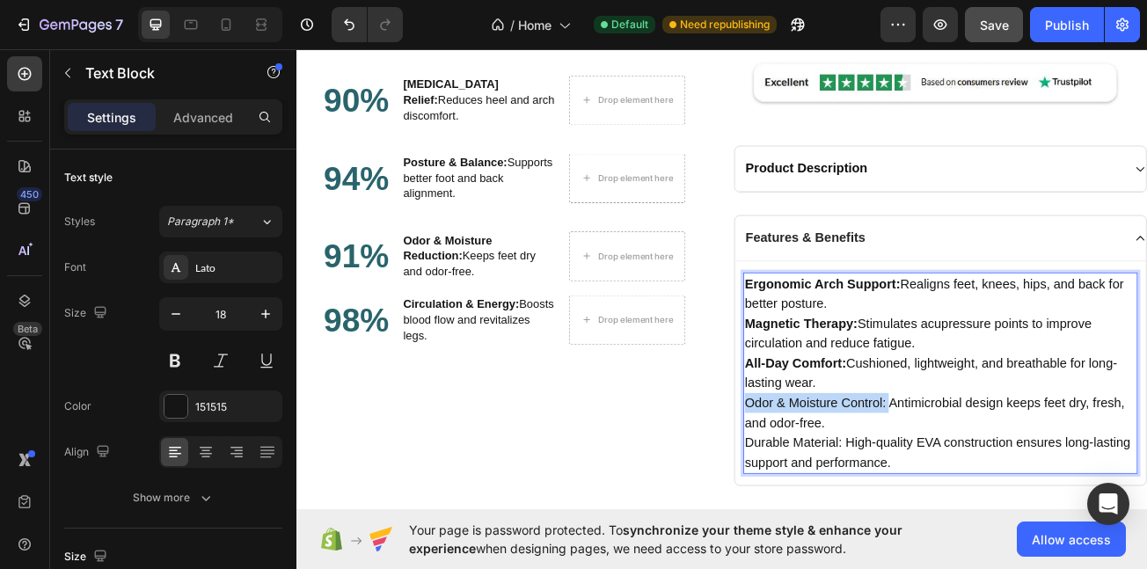
click at [853, 492] on p "Odor & Moisture Control: Antimicrobial design keeps feet dry, fresh, and odor-f…" at bounding box center [1096, 501] width 486 height 49
click at [965, 531] on p "Durable Material: High-quality EVA construction ensures long-lasting support an…" at bounding box center [1096, 550] width 486 height 49
click at [853, 527] on p "Durable Material: High-quality EVA construction ensures long-lasting support an…" at bounding box center [1096, 550] width 486 height 49
click at [970, 364] on p "Ergonomic Arch Support: Realigns feet, knees, hips, and back for better posture." at bounding box center [1096, 353] width 486 height 49
click at [1086, 560] on p "Durable Material: High-quality EVA construction ensures long-lasting support an…" at bounding box center [1096, 550] width 486 height 49
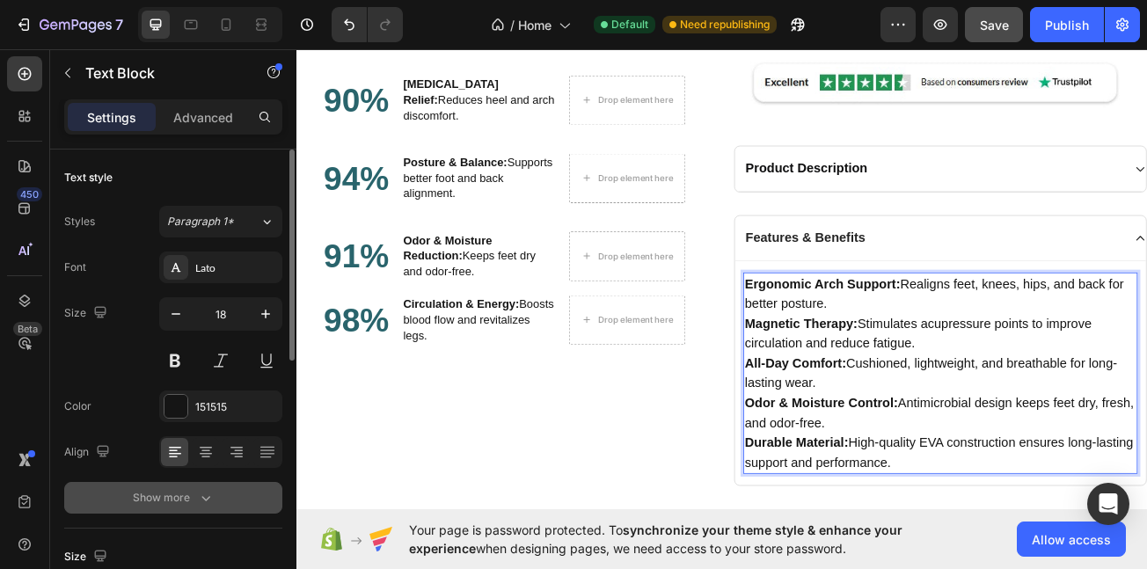
click at [195, 490] on div "Show more" at bounding box center [174, 498] width 82 height 18
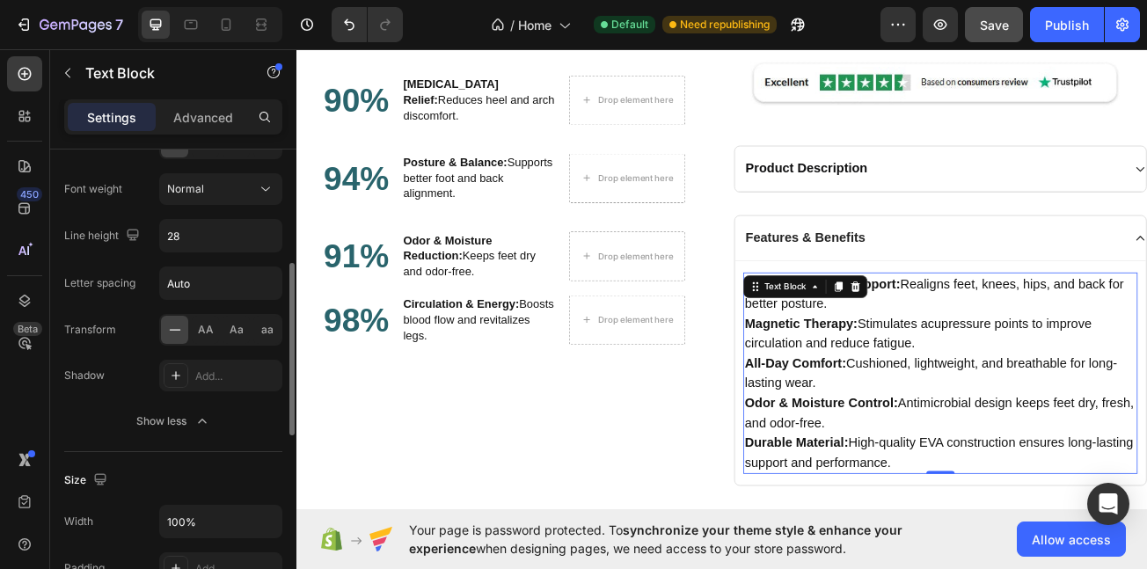
scroll to position [320, 0]
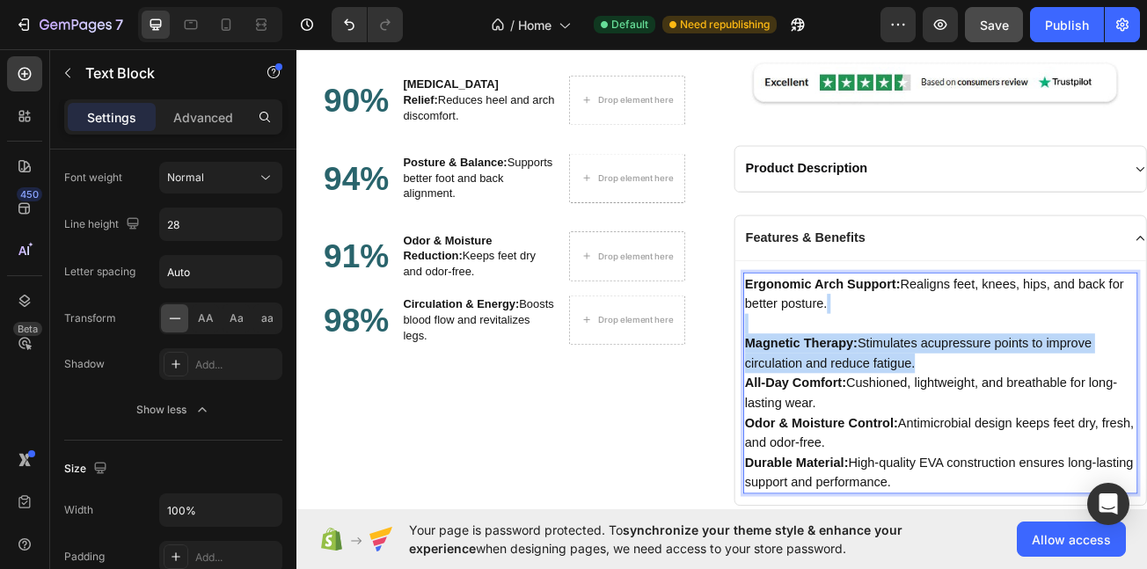
drag, startPoint x: 1101, startPoint y: 446, endPoint x: 1051, endPoint y: 465, distance: 53.5
click at [1095, 446] on p "Magnetic Therapy: Stimulates acupressure points to improve circulation and redu…" at bounding box center [1096, 427] width 486 height 49
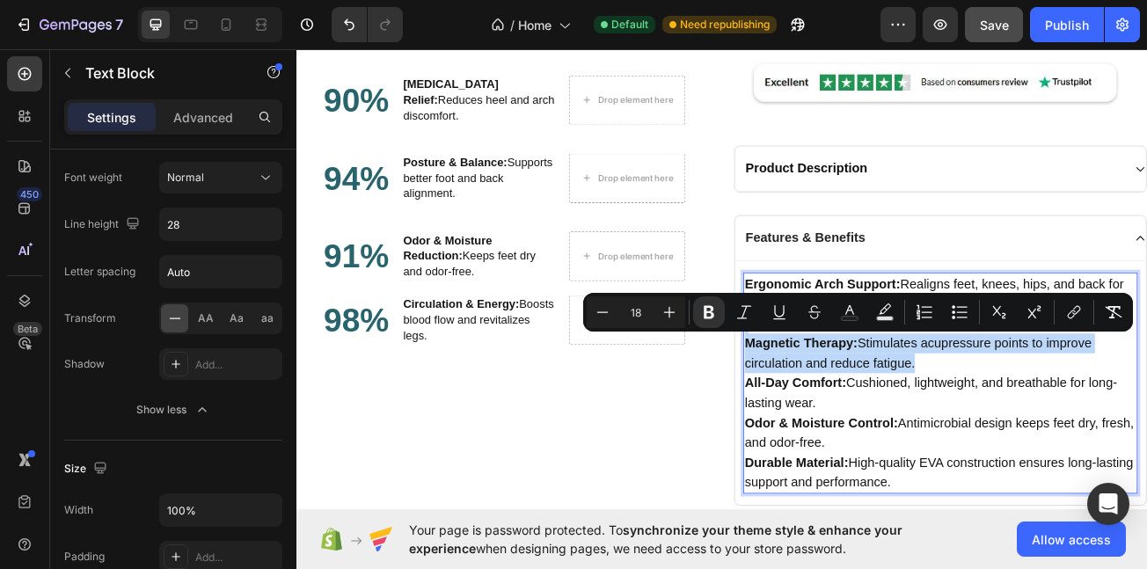
click at [1118, 434] on p "Magnetic Therapy: Stimulates acupressure points to improve circulation and redu…" at bounding box center [1096, 427] width 486 height 49
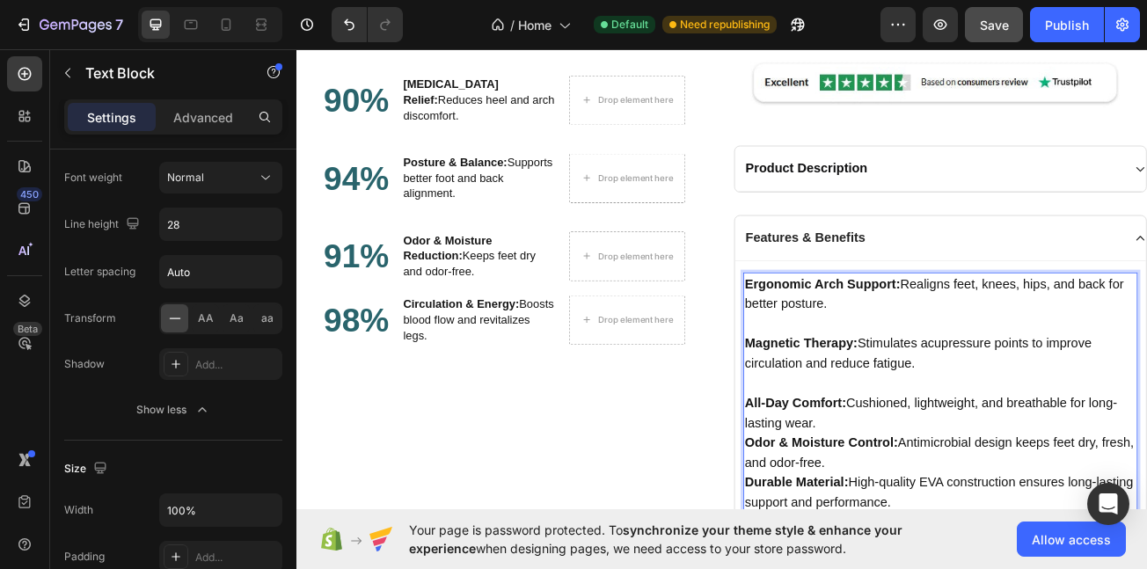
click at [1076, 515] on p "All-Day Comfort: Cushioned, lightweight, and breathable for long-lasting wear." at bounding box center [1096, 501] width 486 height 49
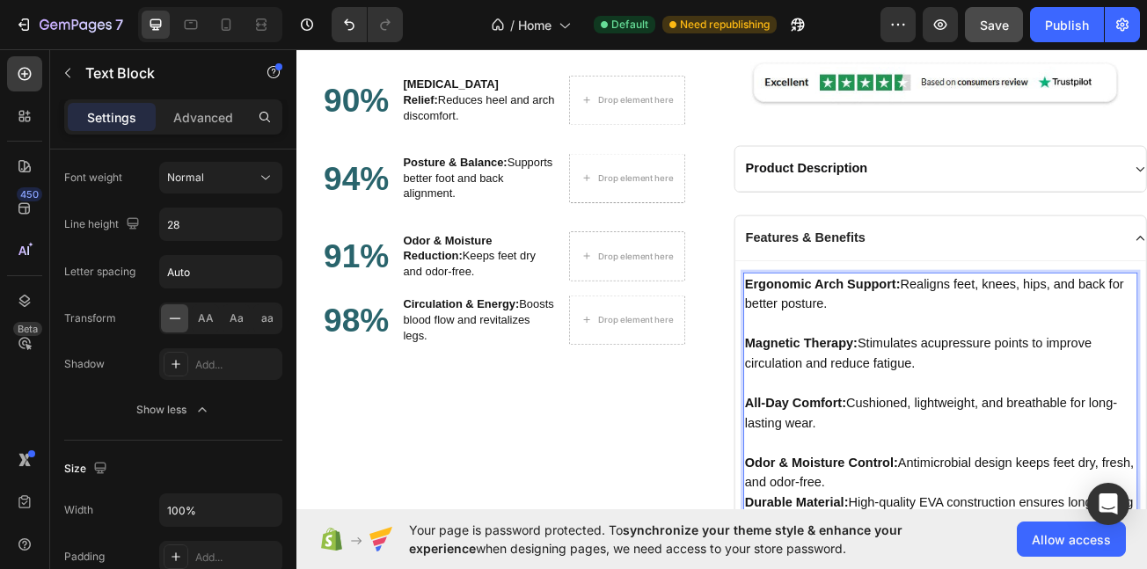
click at [1076, 568] on p "Odor & Moisture Control: Antimicrobial design keeps feet dry, fresh, and odor-f…" at bounding box center [1096, 575] width 486 height 49
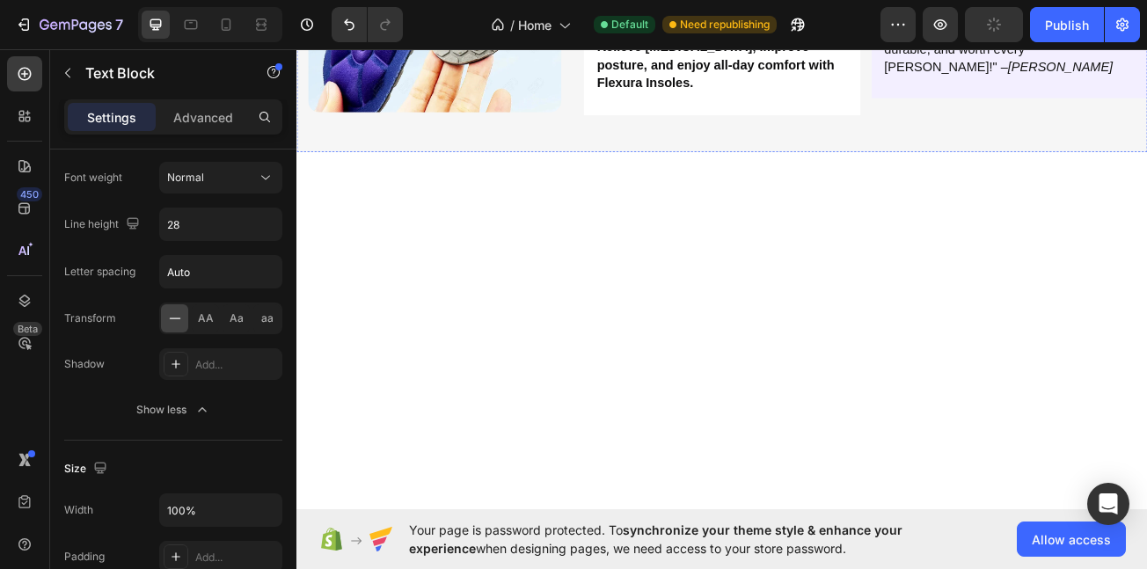
scroll to position [2339, 0]
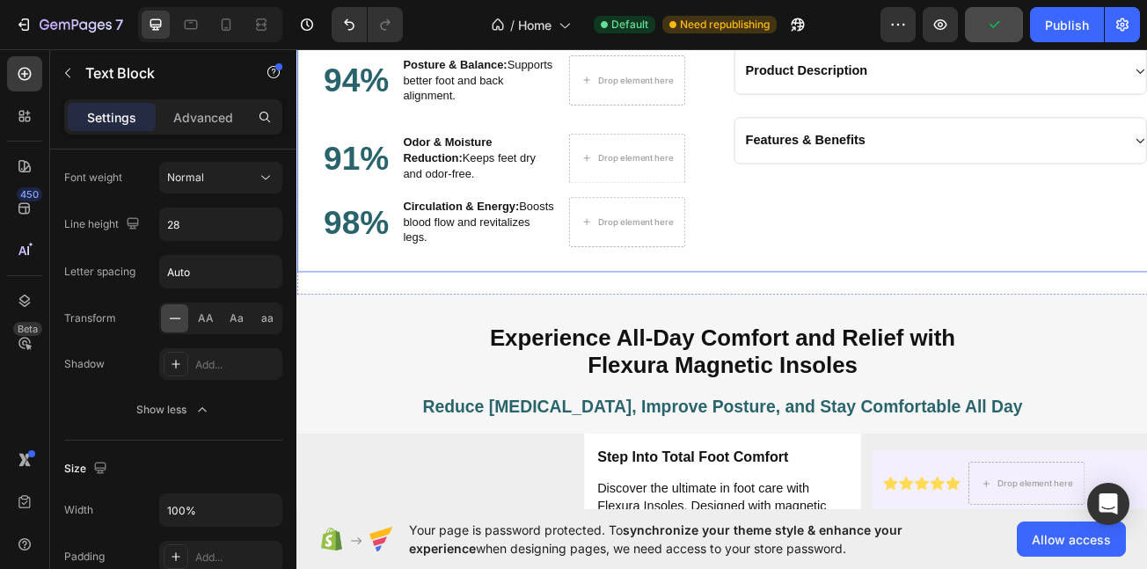
click at [1031, 173] on div "Features & Benefits" at bounding box center [1087, 163] width 472 height 27
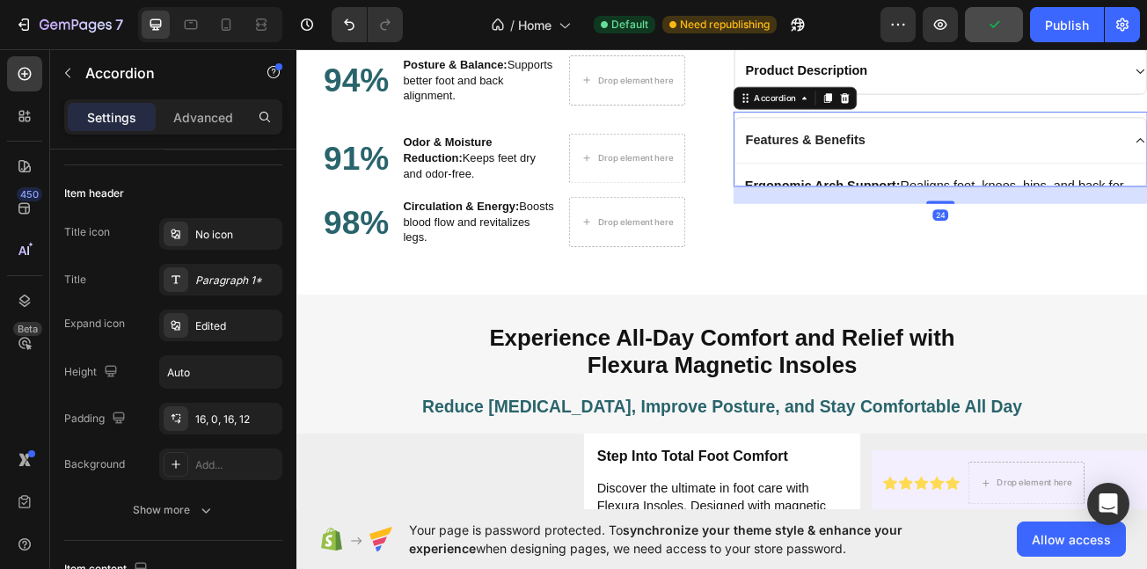
scroll to position [0, 0]
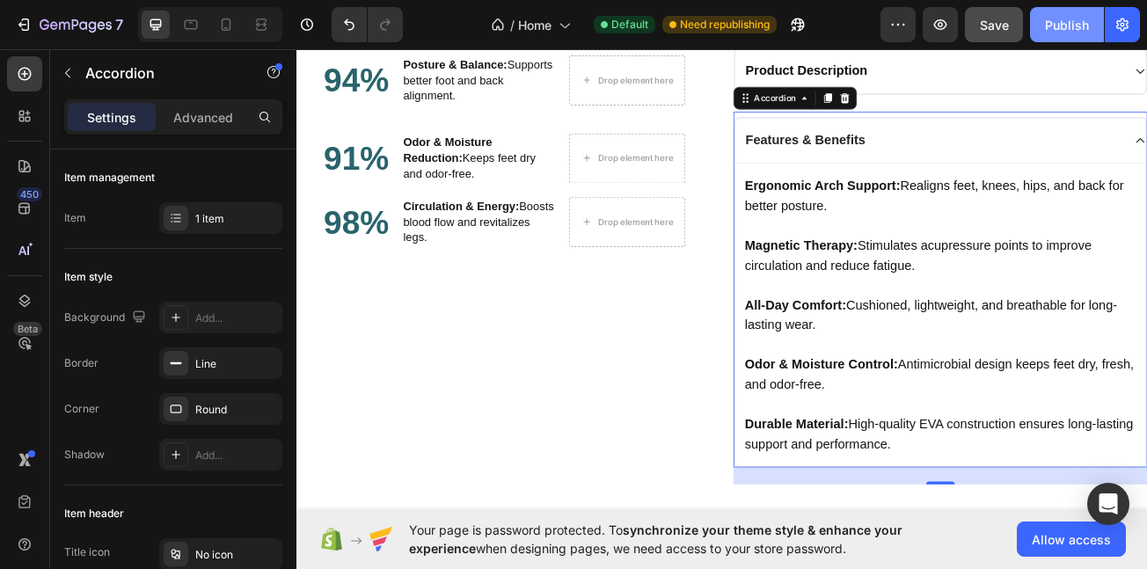
click at [1041, 40] on button "Publish" at bounding box center [1067, 24] width 74 height 35
click at [1147, 154] on div "Features & Benefits" at bounding box center [1087, 163] width 472 height 27
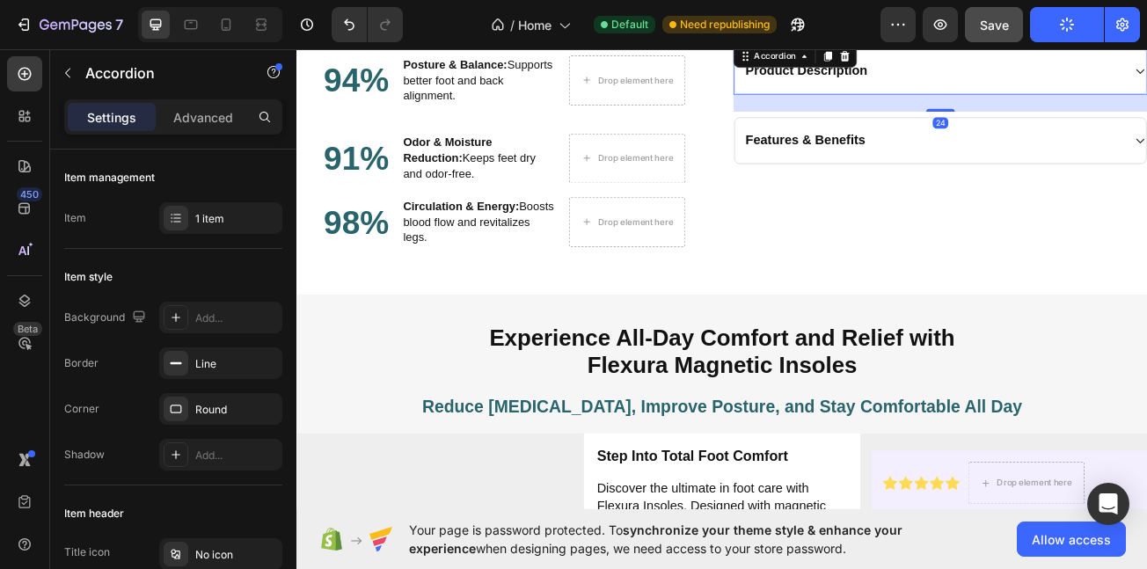
click at [1125, 76] on div "Product Description" at bounding box center [1087, 76] width 472 height 27
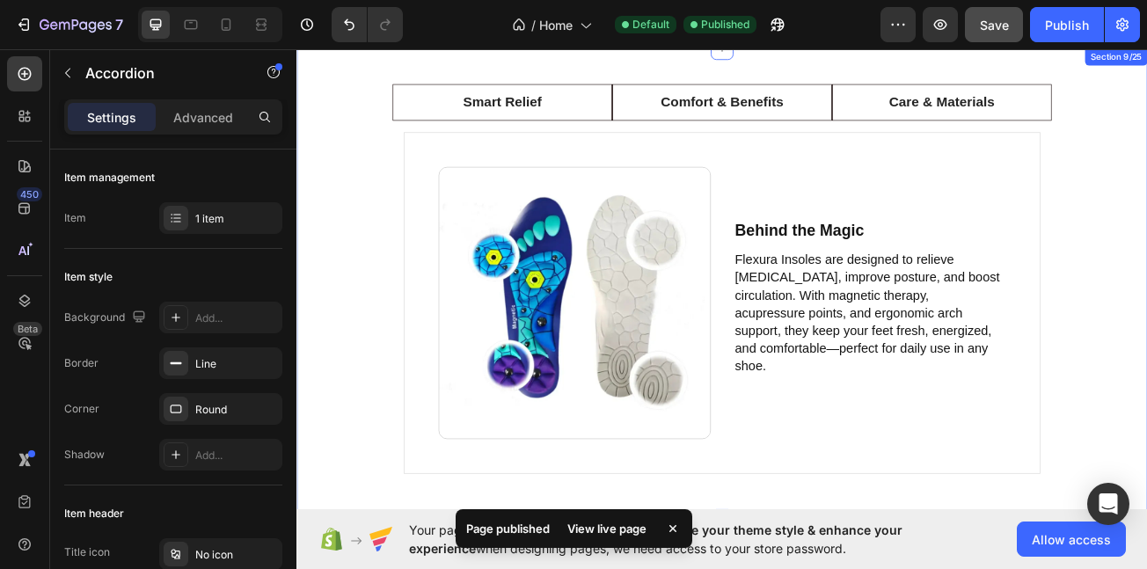
scroll to position [3911, 0]
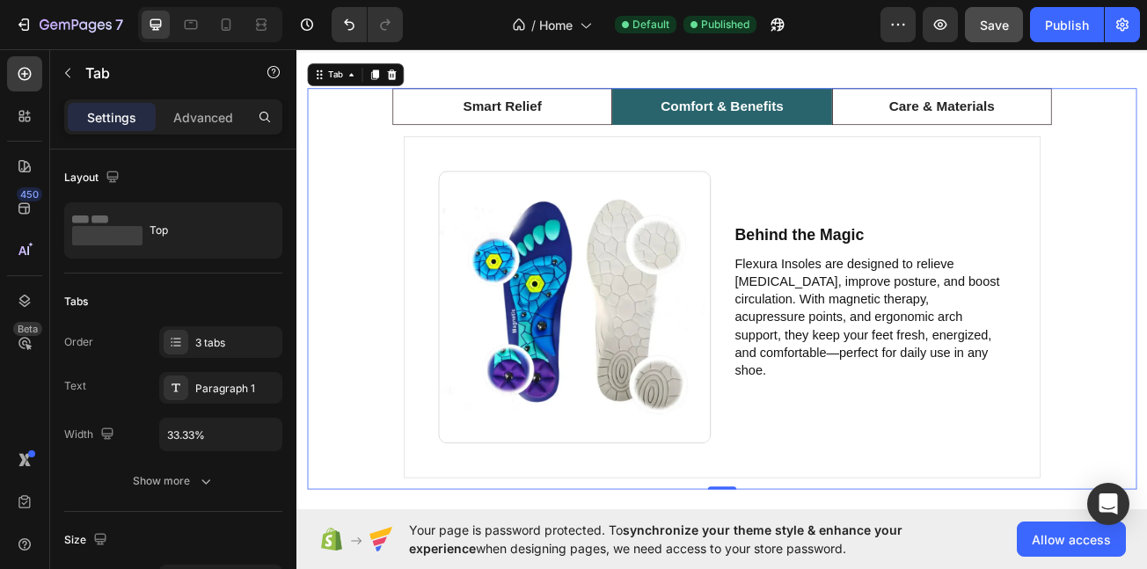
click at [774, 145] on li "Comfort & Benefits" at bounding box center [824, 122] width 273 height 47
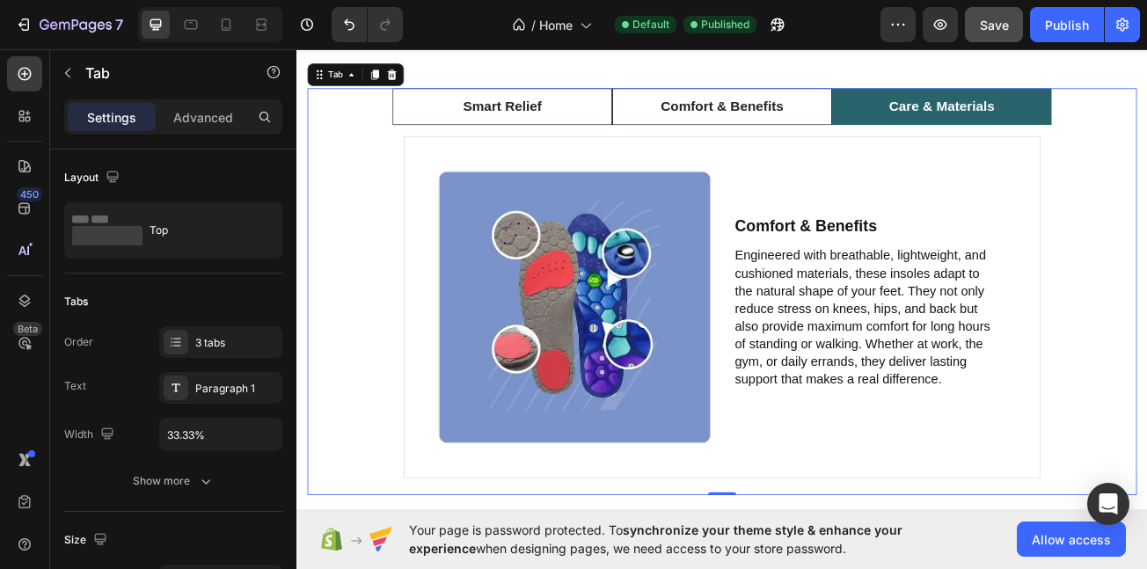
click at [1096, 135] on p "Care & Materials" at bounding box center [1097, 122] width 131 height 26
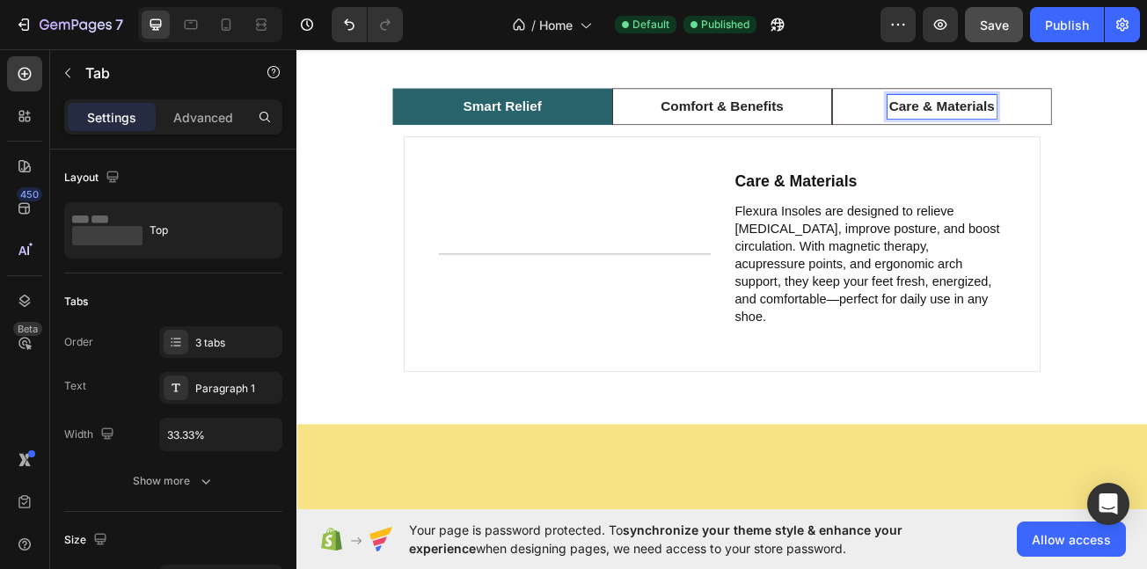
click at [490, 145] on li "Smart Relief" at bounding box center [551, 122] width 273 height 47
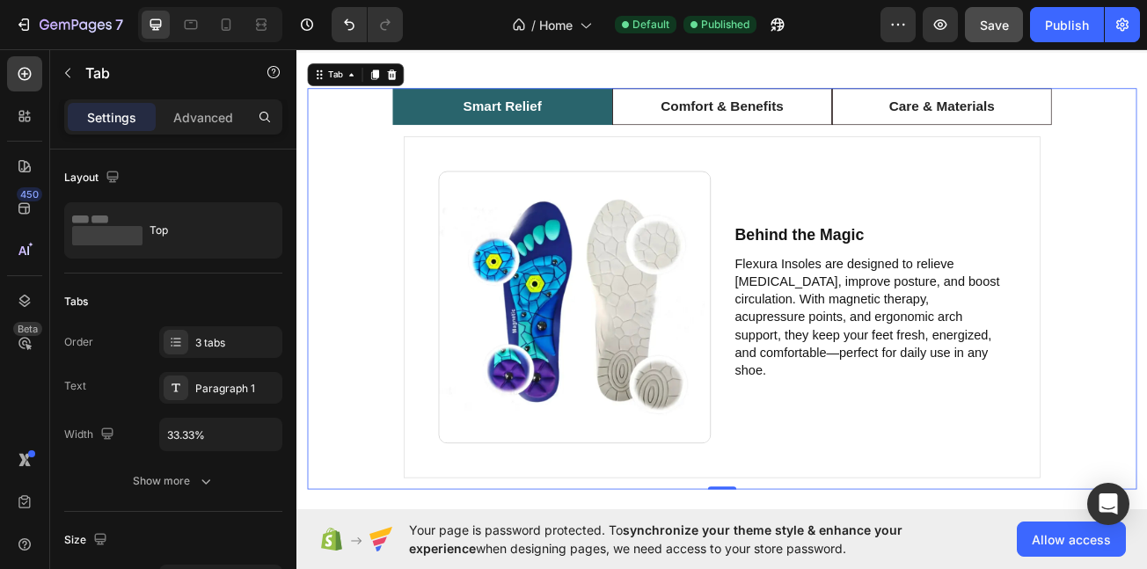
click at [490, 145] on li "Smart Relief" at bounding box center [551, 122] width 273 height 47
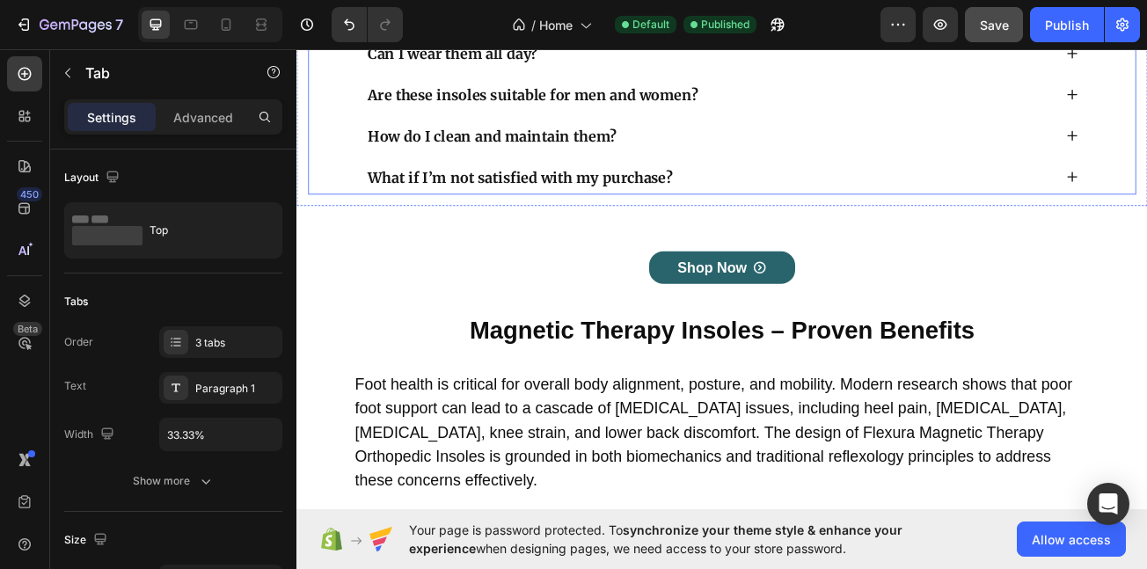
scroll to position [9604, 0]
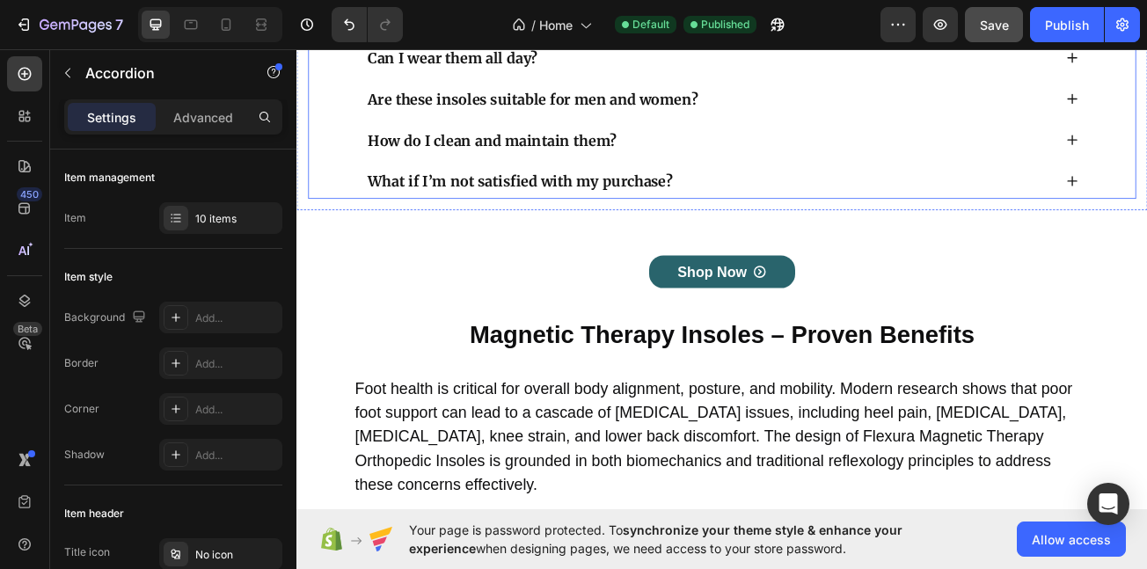
click at [788, 196] on div "What if I’m not satisfied with my purchase?" at bounding box center [824, 214] width 885 height 44
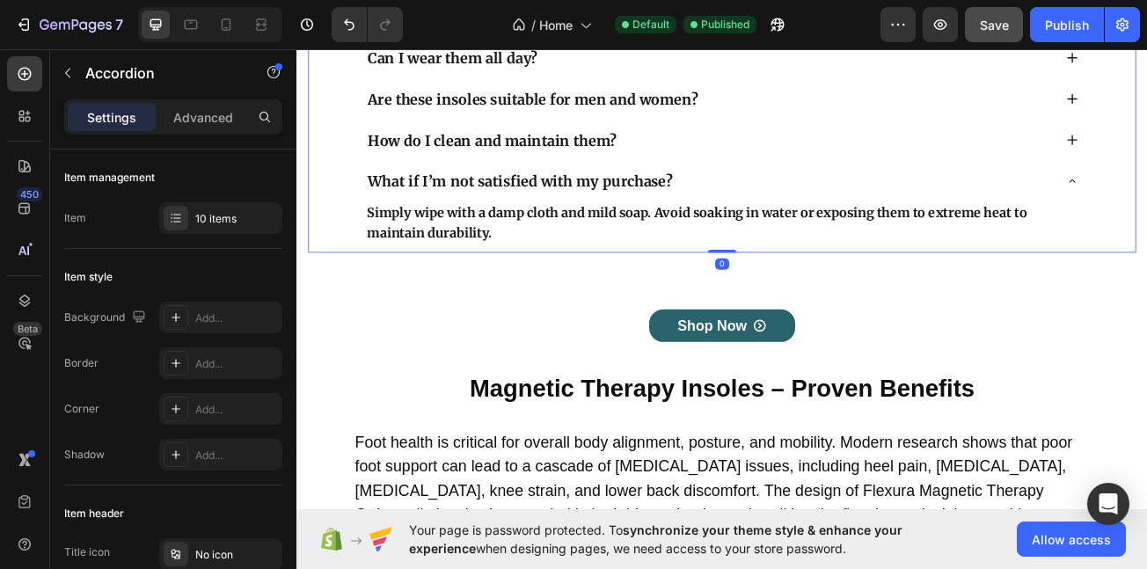
click at [689, 192] on div "What if I’m not satisfied with my purchase?" at bounding box center [824, 214] width 885 height 44
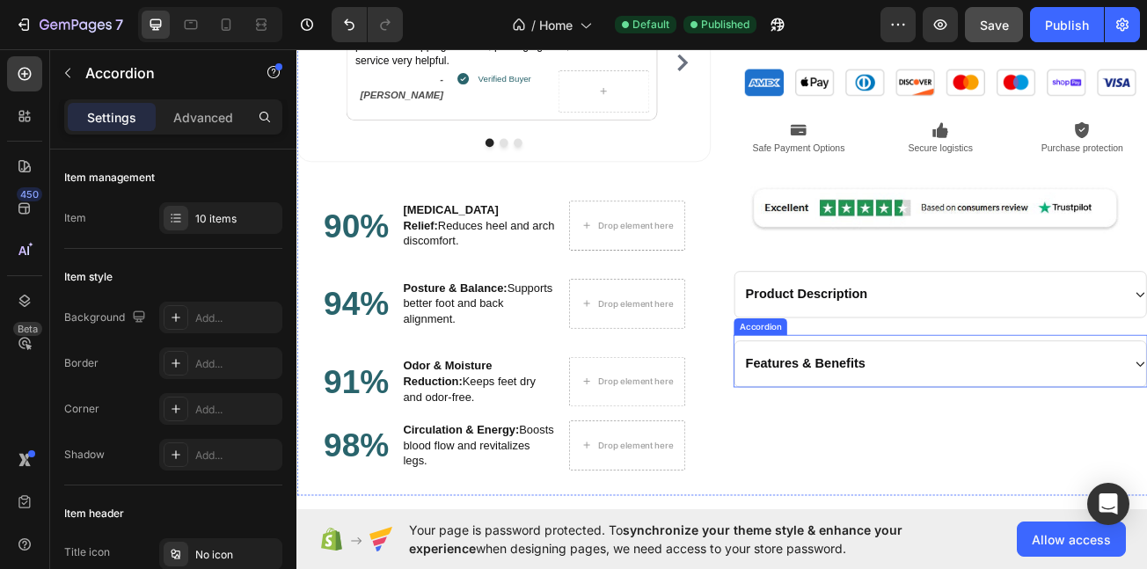
scroll to position [2061, 0]
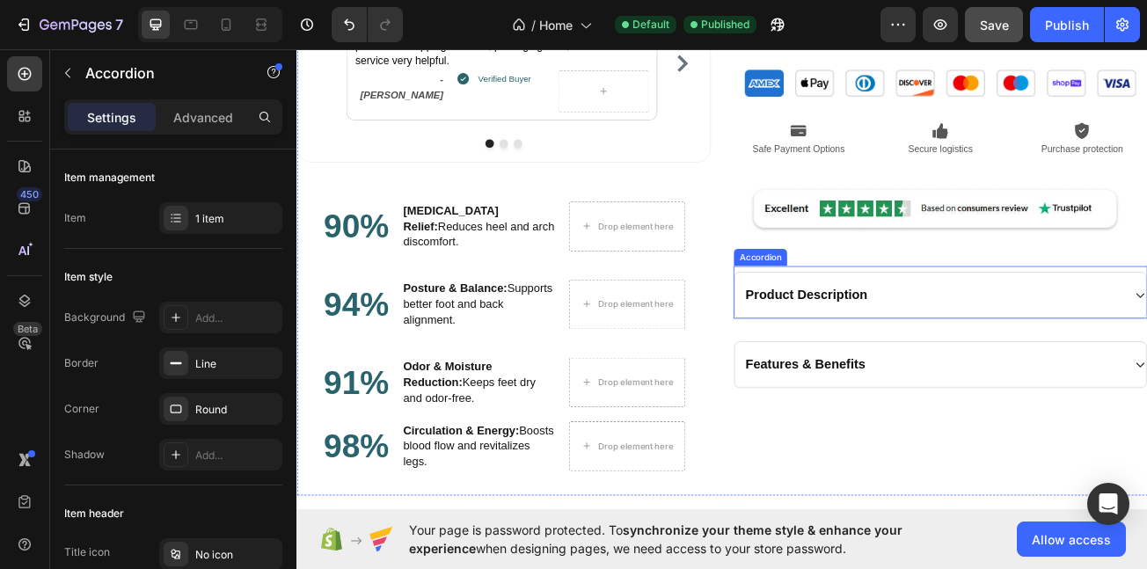
click at [1021, 352] on div "Product Description" at bounding box center [1087, 354] width 472 height 27
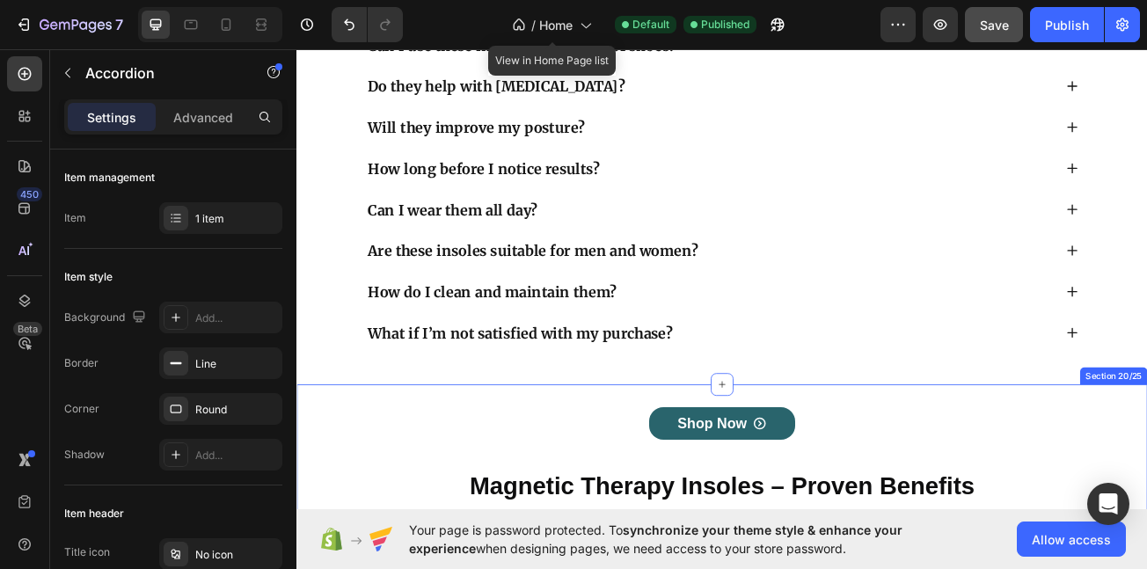
scroll to position [9417, 0]
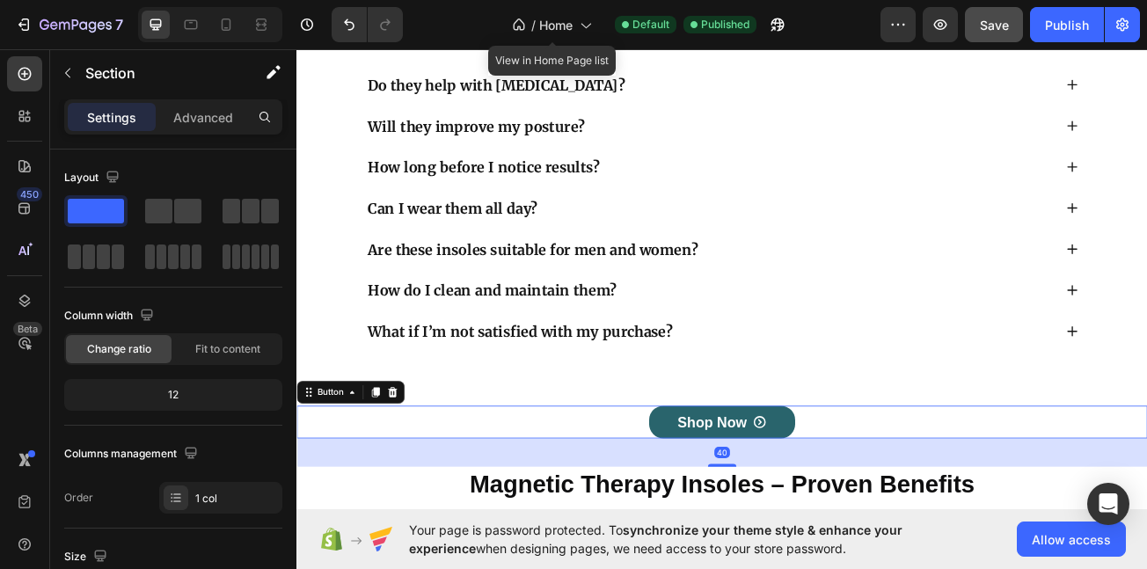
click at [675, 522] on div "Shop Now Button 40" at bounding box center [825, 513] width 1056 height 40
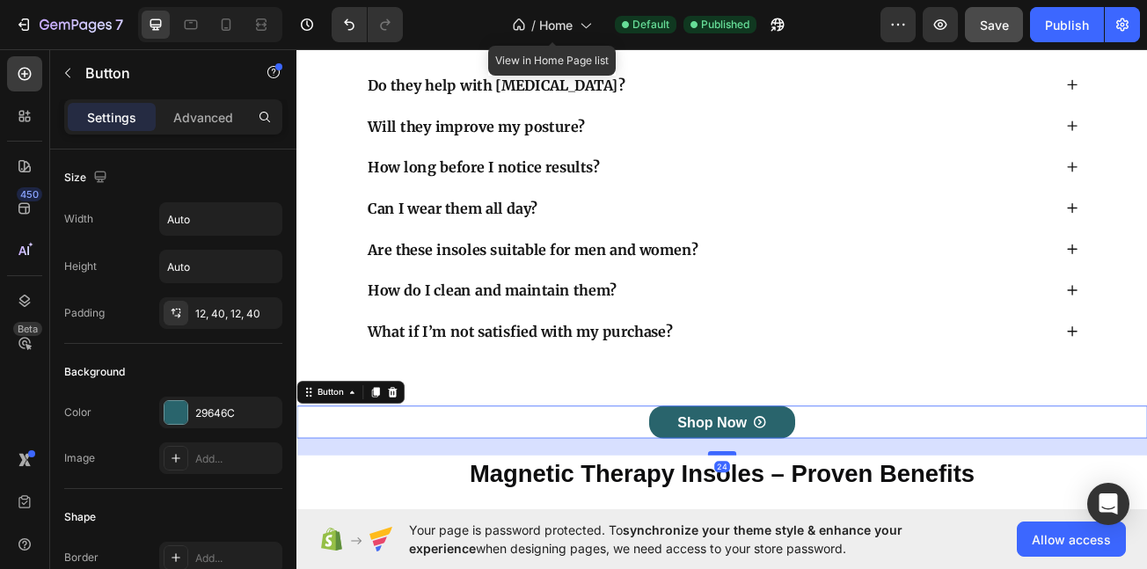
drag, startPoint x: 817, startPoint y: 565, endPoint x: 820, endPoint y: 551, distance: 14.5
click at [820, 551] on div at bounding box center [824, 551] width 35 height 5
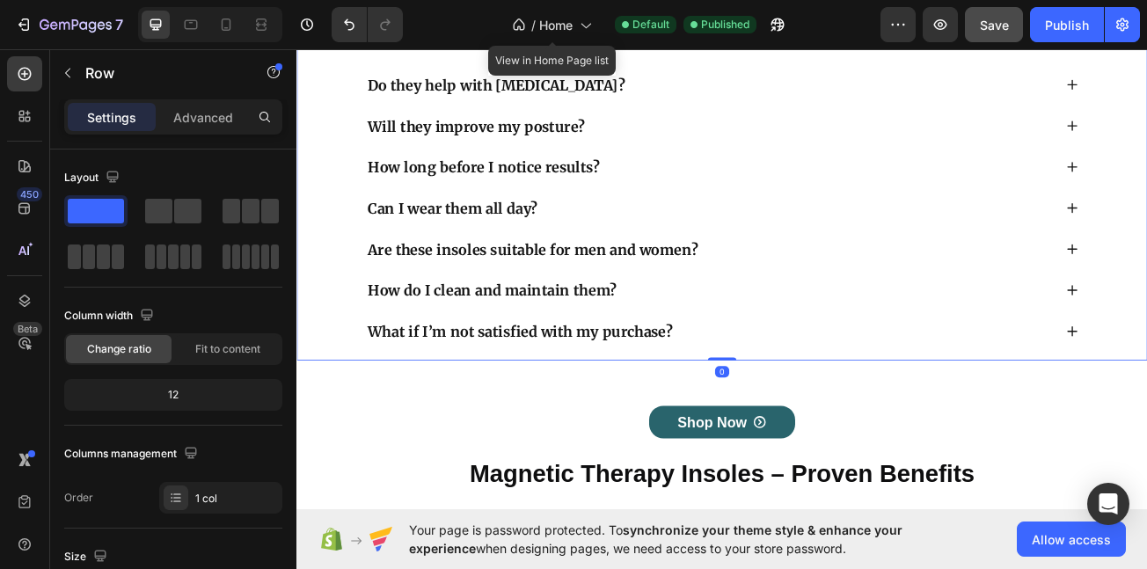
click at [781, 429] on div "What are Flexura Insoles made of? They are made of high-density EVA foam with e…" at bounding box center [825, 137] width 1056 height 598
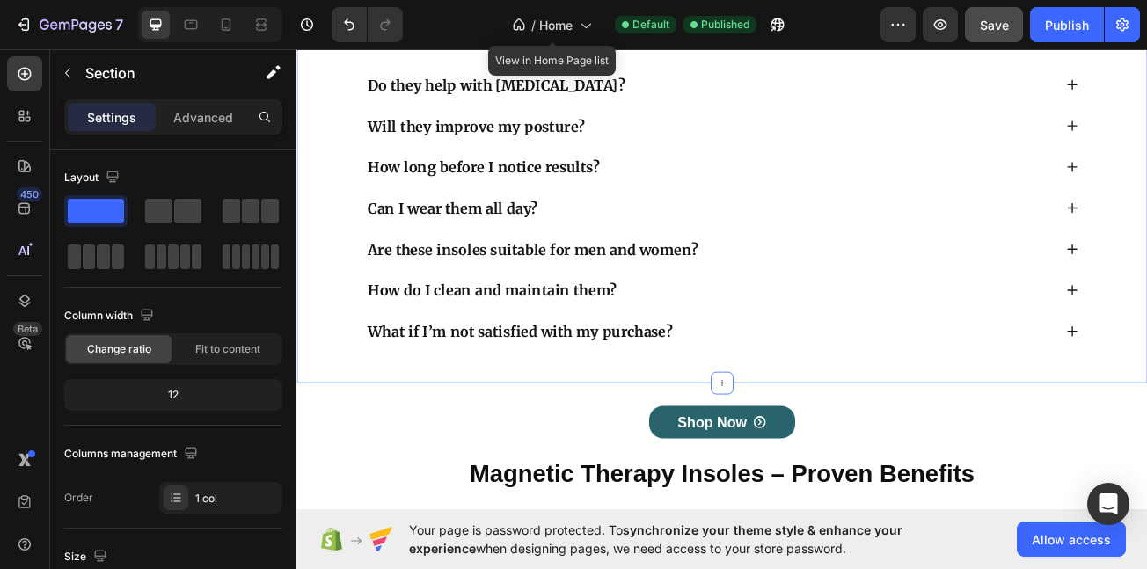
click at [796, 442] on div "Frequently Asked Questions Heading What are Flexura Insoles made of? They are m…" at bounding box center [825, 113] width 1056 height 703
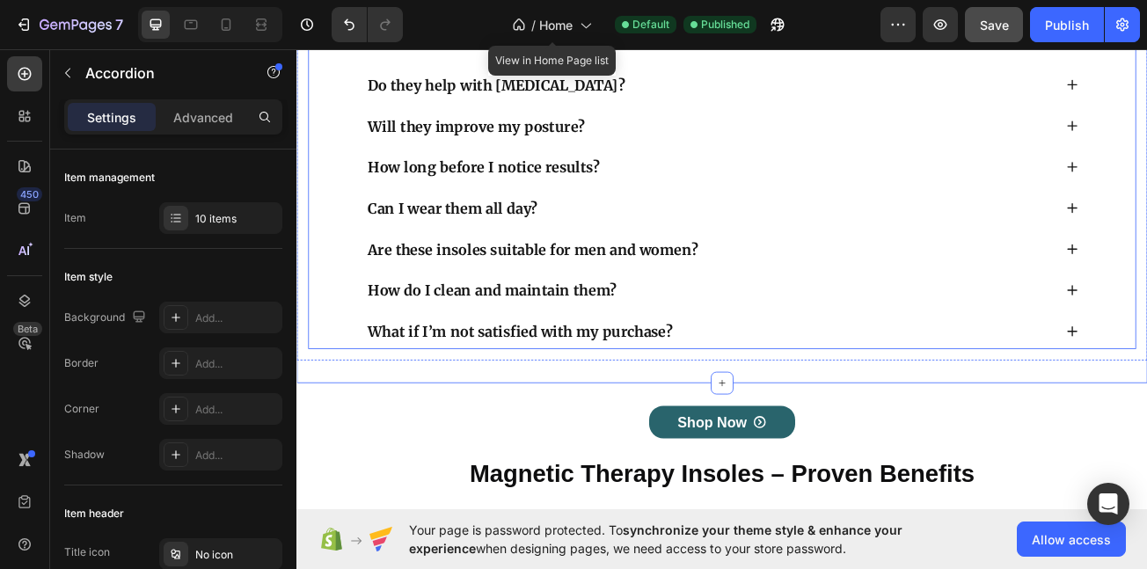
click at [768, 414] on div "What if I’m not satisfied with my purchase?" at bounding box center [824, 400] width 885 height 44
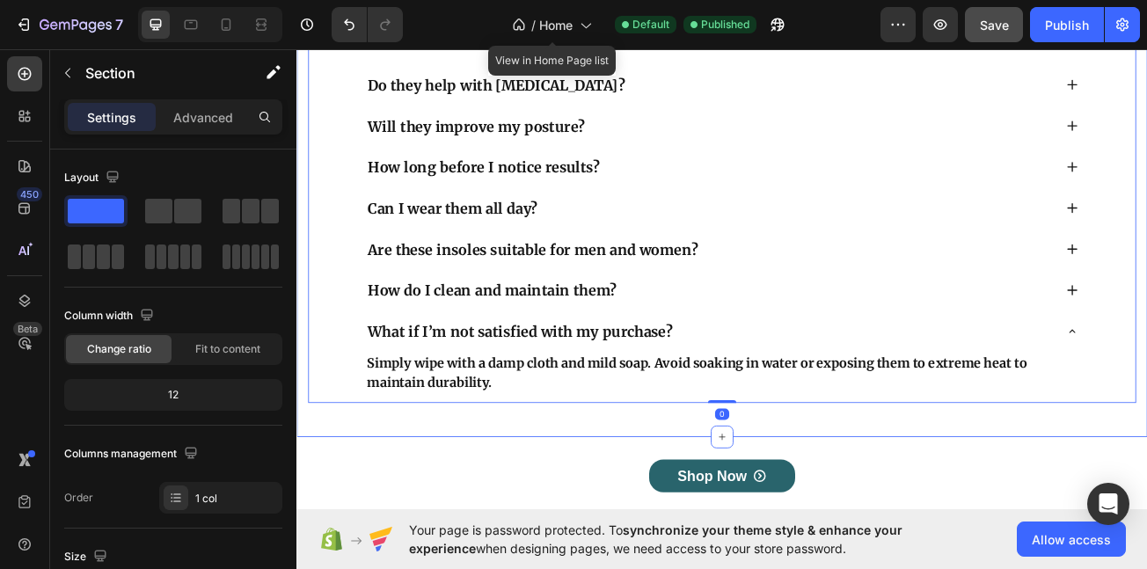
click at [757, 514] on div "Frequently Asked Questions Heading What are Flexura Insoles made of? They are m…" at bounding box center [825, 147] width 1056 height 770
drag, startPoint x: 213, startPoint y: 113, endPoint x: 231, endPoint y: 128, distance: 23.8
click at [217, 113] on p "Advanced" at bounding box center [203, 117] width 60 height 18
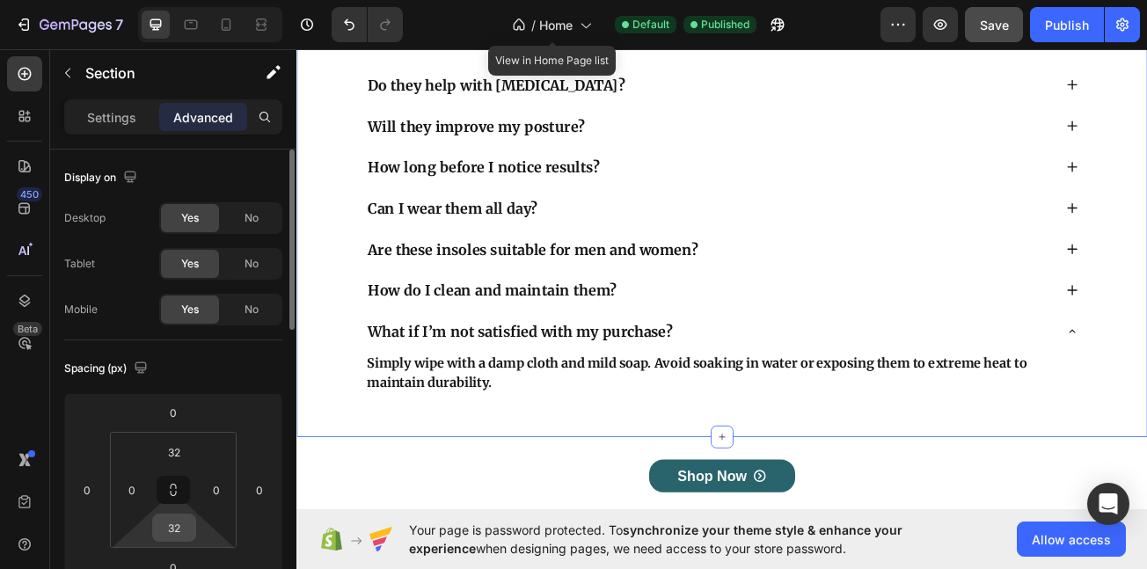
click at [179, 528] on input "32" at bounding box center [174, 528] width 35 height 26
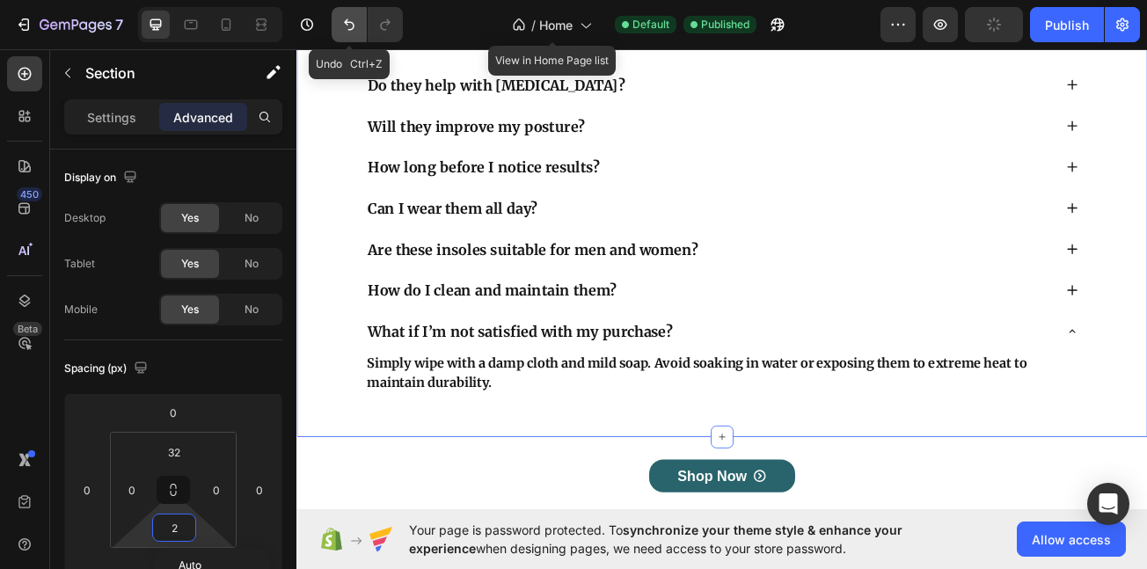
type input "20"
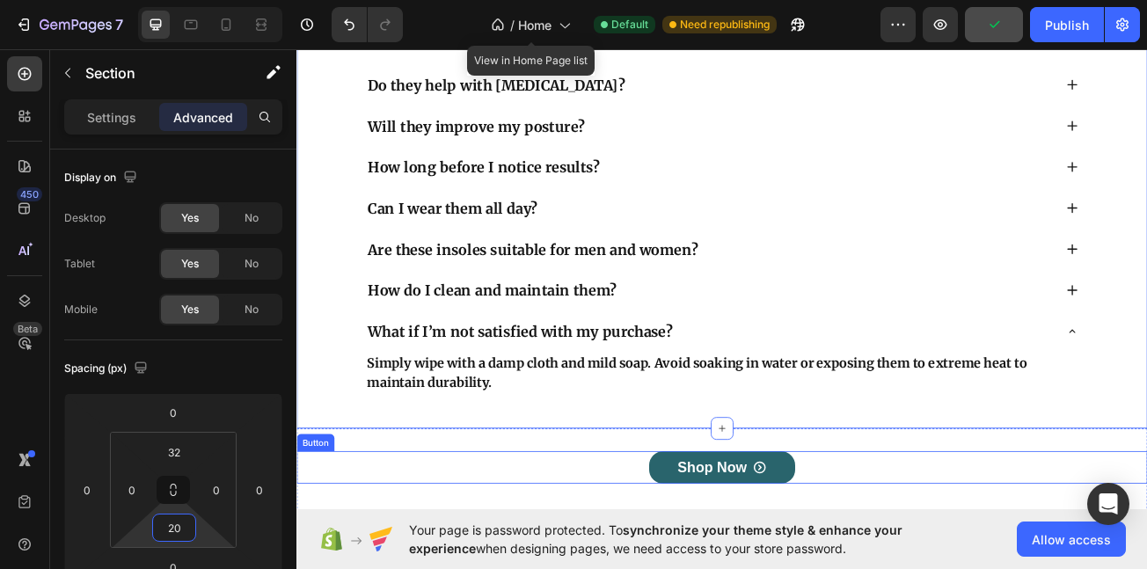
click at [806, 554] on link "Shop Now" at bounding box center [824, 569] width 181 height 40
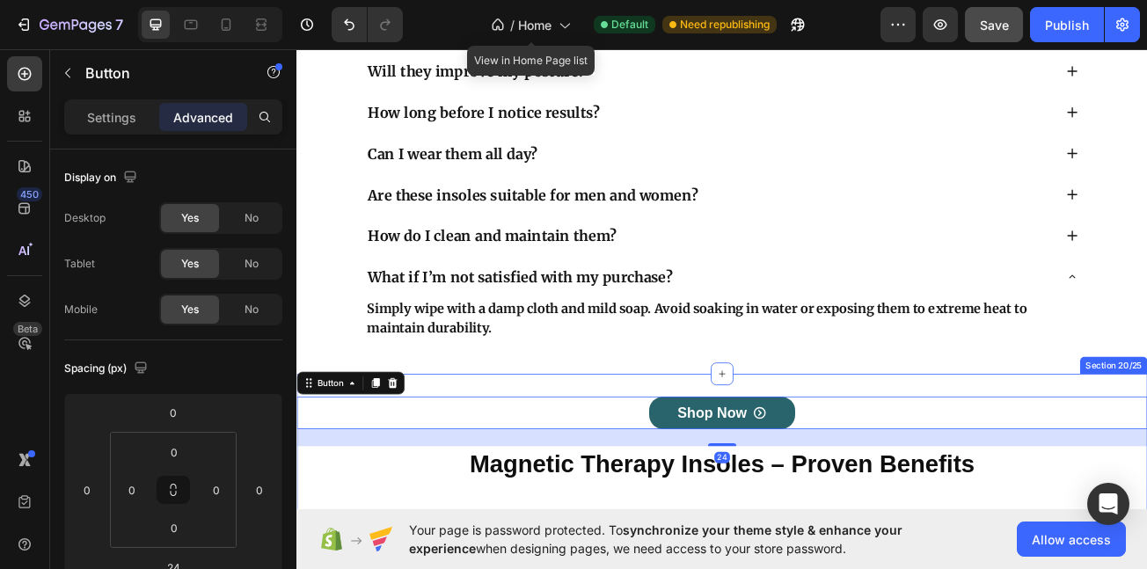
scroll to position [9523, 0]
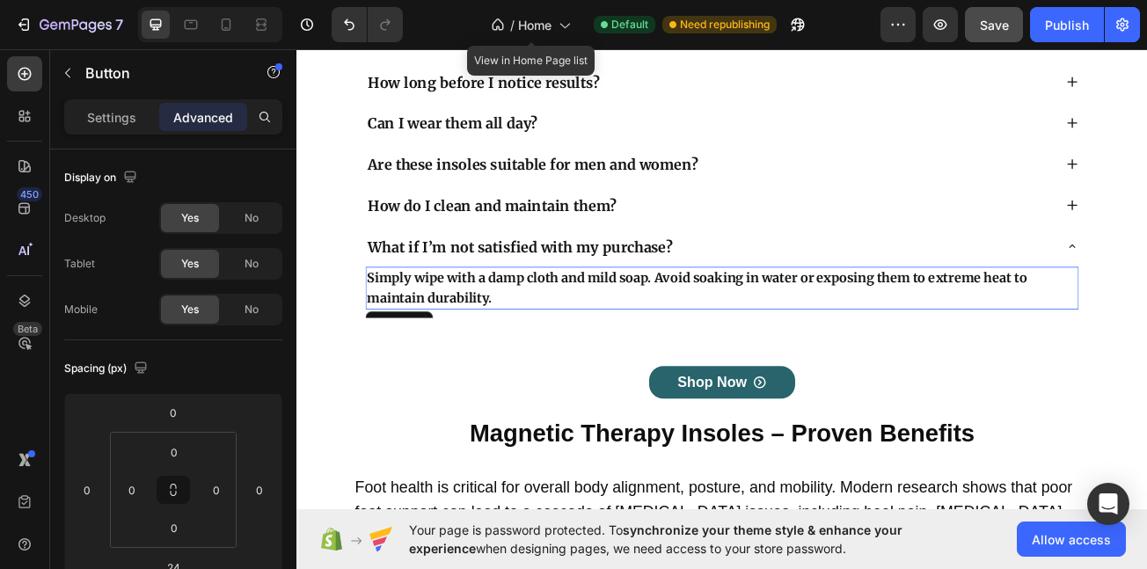
click at [552, 363] on p "Simply wipe with a damp cloth and mild soap. Avoid soaking in water or exposing…" at bounding box center [825, 346] width 882 height 49
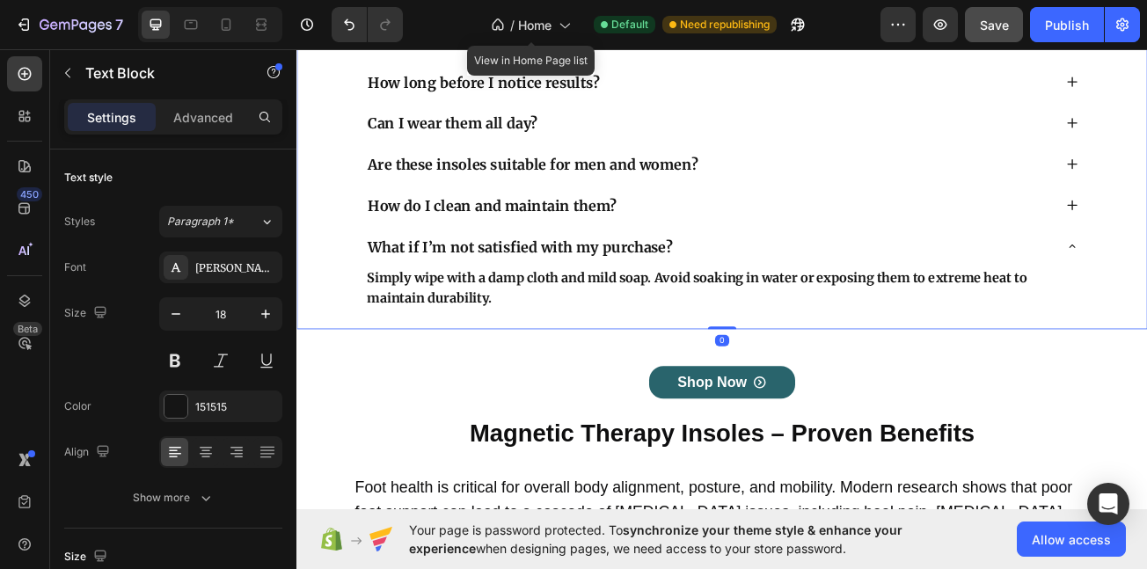
click at [321, 385] on div "What are Flexura Insoles made of? They are made of high-density EVA foam with e…" at bounding box center [825, 64] width 1056 height 665
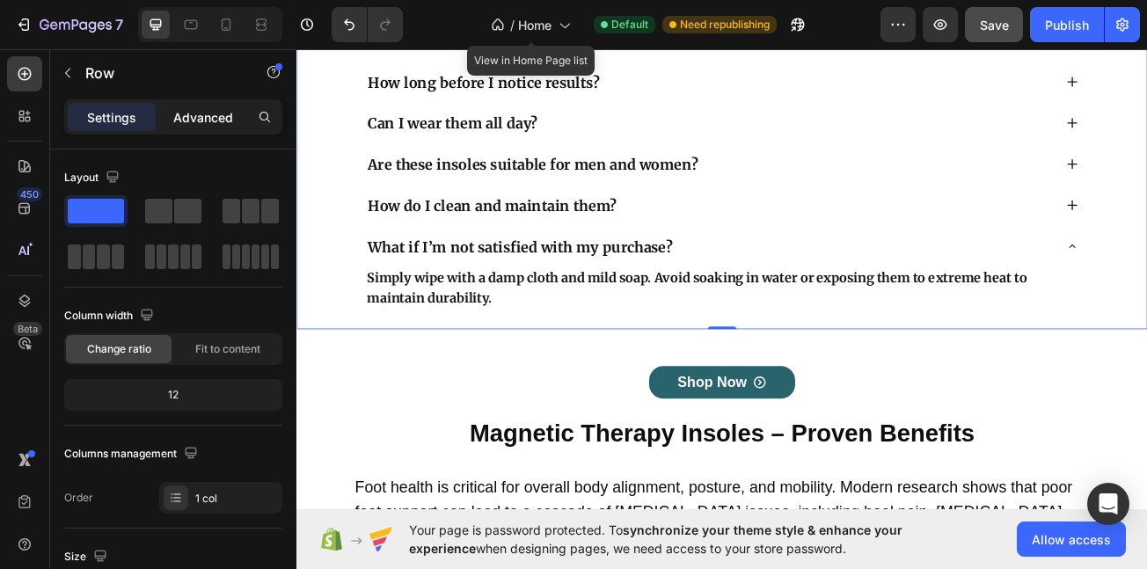
click at [224, 112] on p "Advanced" at bounding box center [203, 117] width 60 height 18
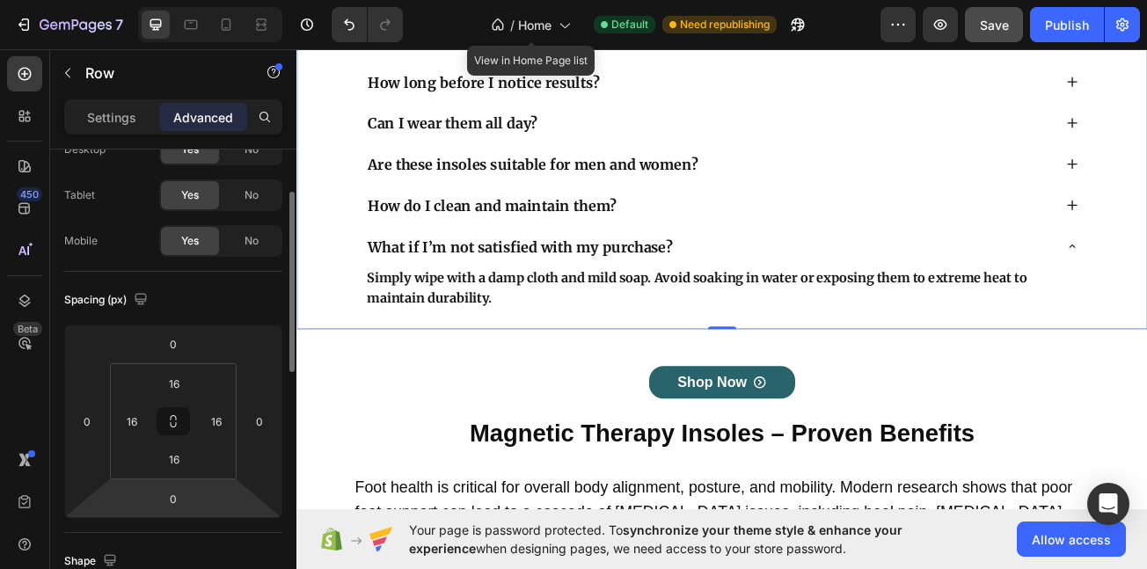
scroll to position [80, 0]
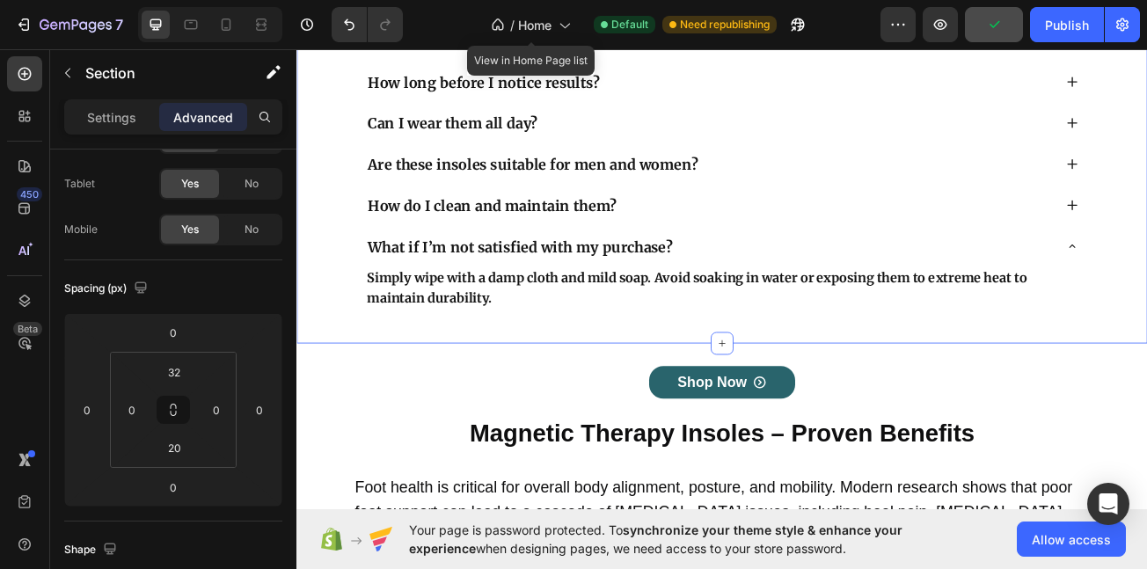
click at [715, 409] on div "Frequently Asked Questions Heading What are Flexura Insoles made of? They are m…" at bounding box center [825, 35] width 1056 height 759
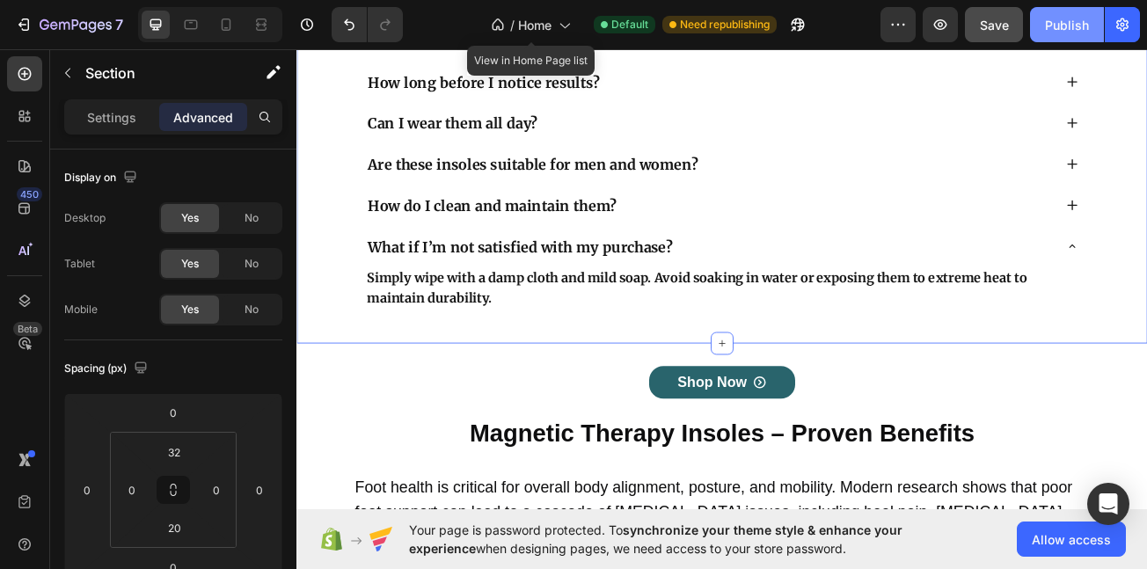
click at [1053, 34] on button "Publish" at bounding box center [1067, 24] width 74 height 35
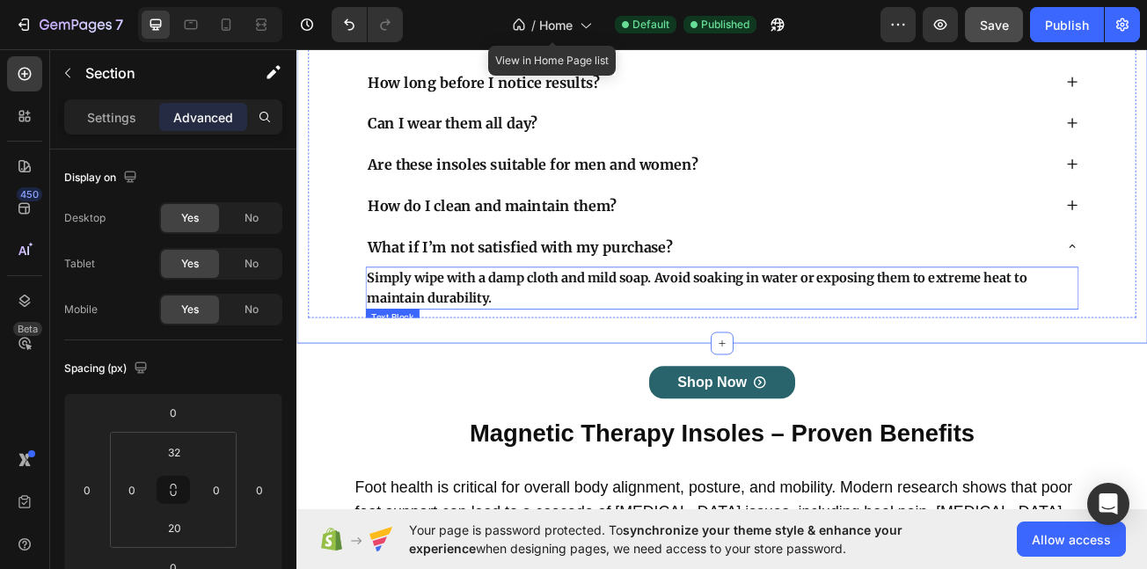
click at [534, 345] on p "Simply wipe with a damp cloth and mild soap. Avoid soaking in water or exposing…" at bounding box center [825, 346] width 882 height 49
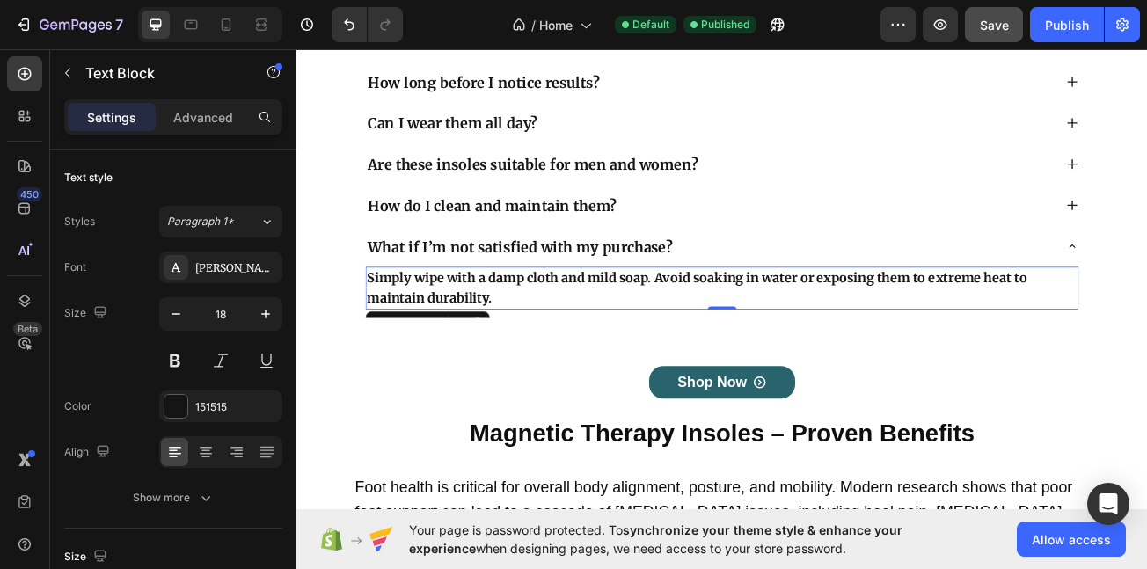
click at [438, 342] on strong "Simply wipe with a damp cloth and mild soap. Avoid soaking in water or exposing…" at bounding box center [793, 346] width 819 height 45
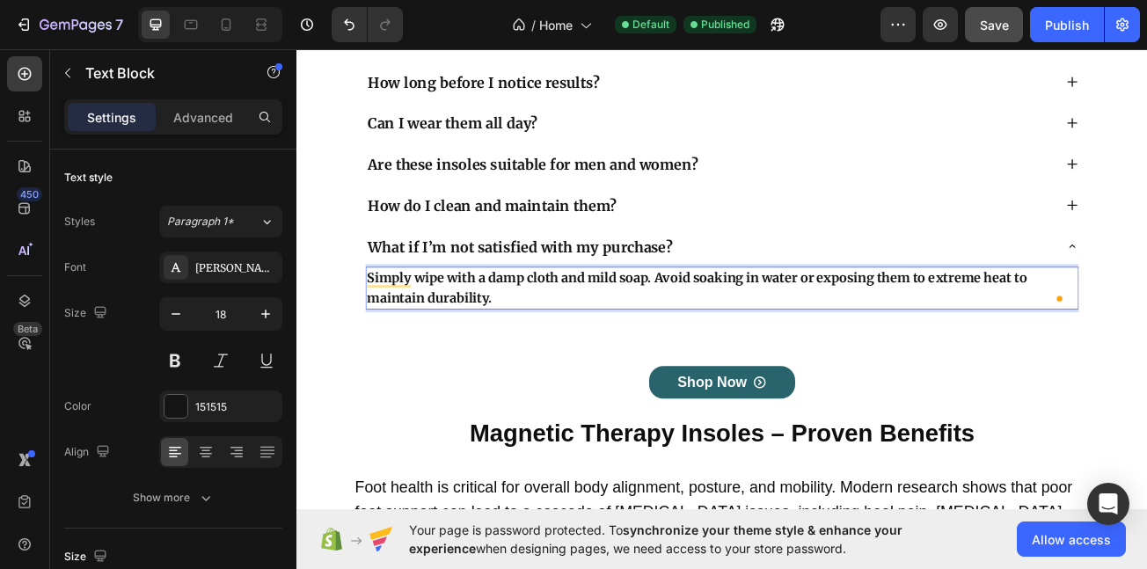
click at [479, 341] on strong "Simply wipe with a damp cloth and mild soap. Avoid soaking in water or exposing…" at bounding box center [793, 346] width 819 height 45
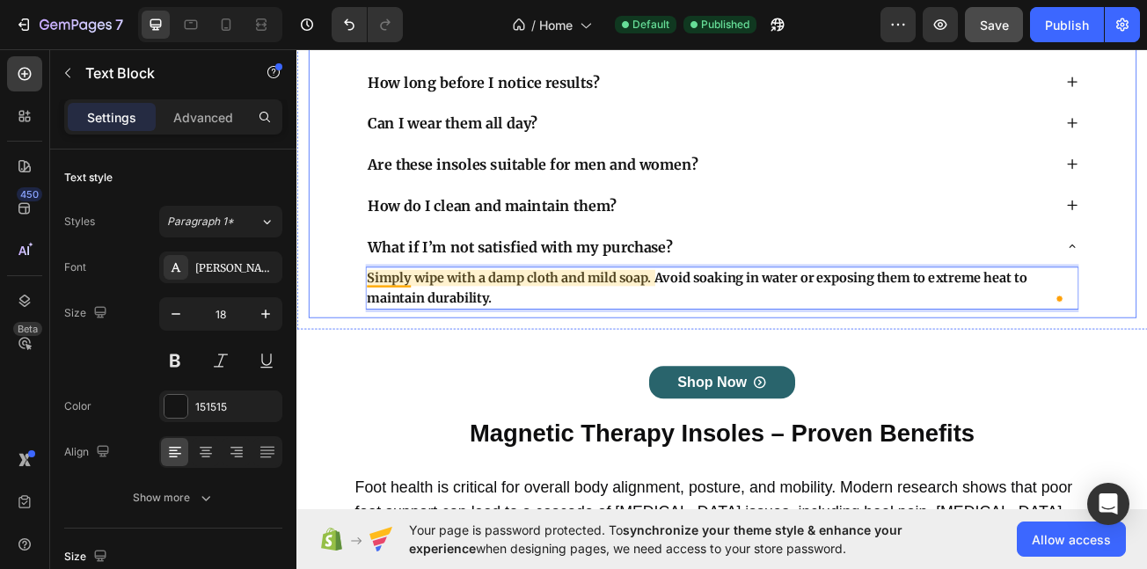
click at [447, 296] on strong "What if I’m not satisfied with my purchase?" at bounding box center [574, 295] width 378 height 22
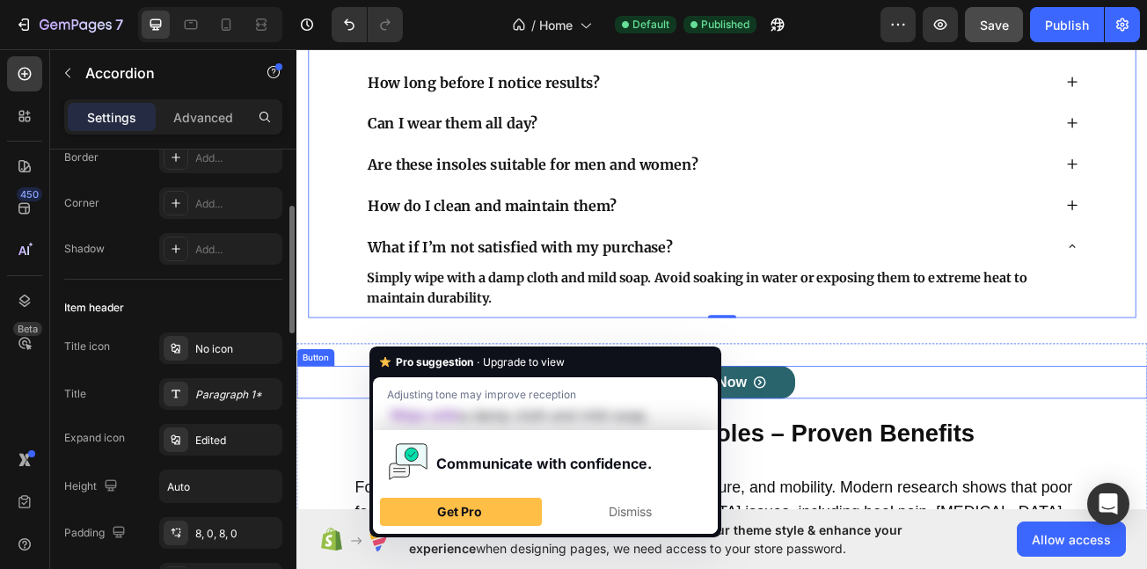
scroll to position [9534, 0]
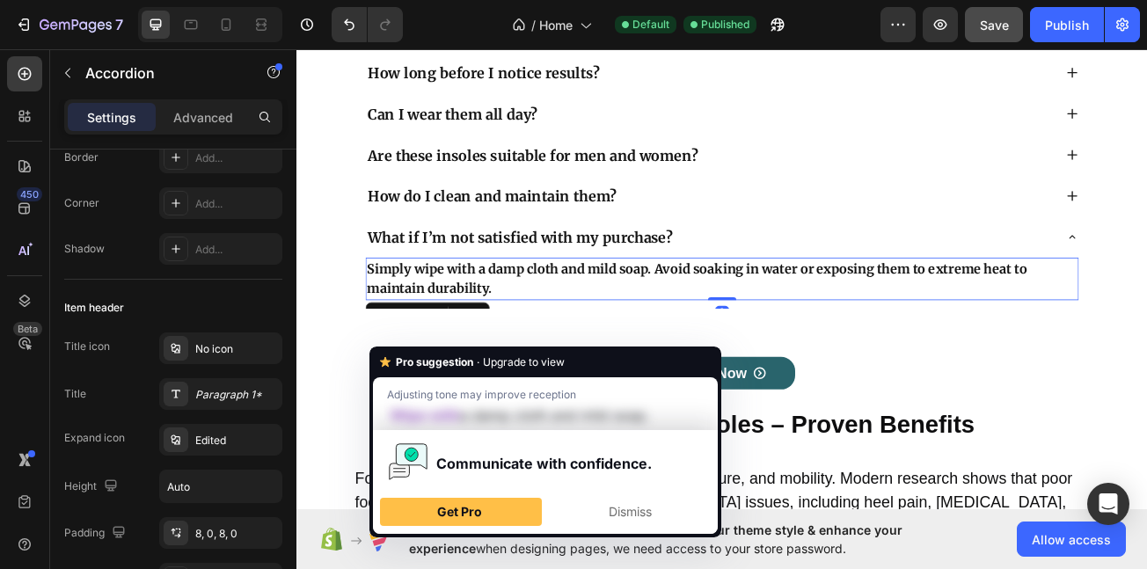
click at [472, 343] on strong "Simply wipe with a damp cloth and mild soap. Avoid soaking in water or exposing…" at bounding box center [793, 334] width 819 height 45
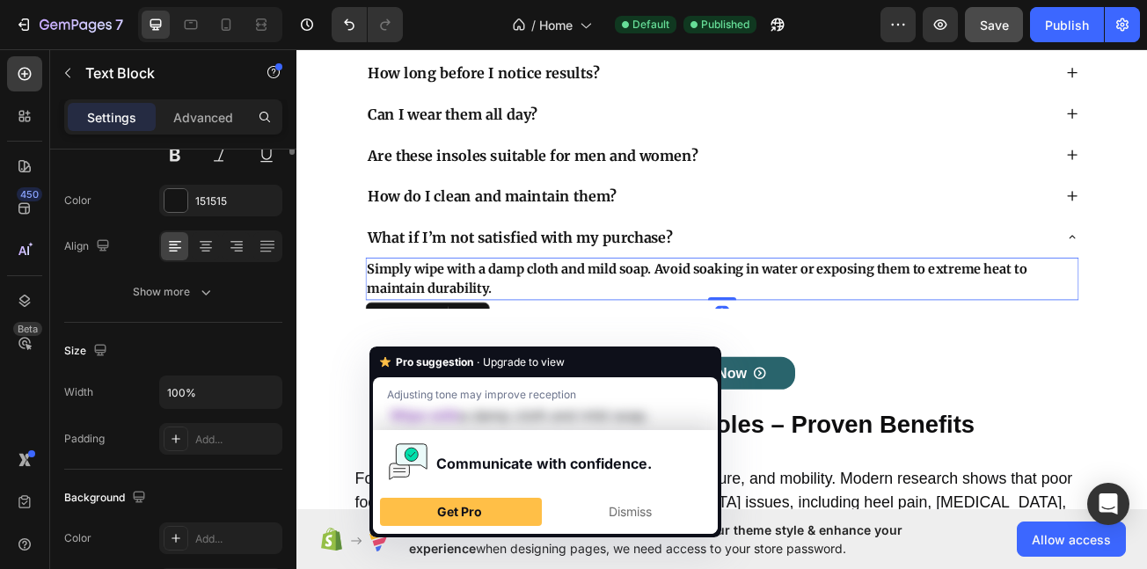
scroll to position [0, 0]
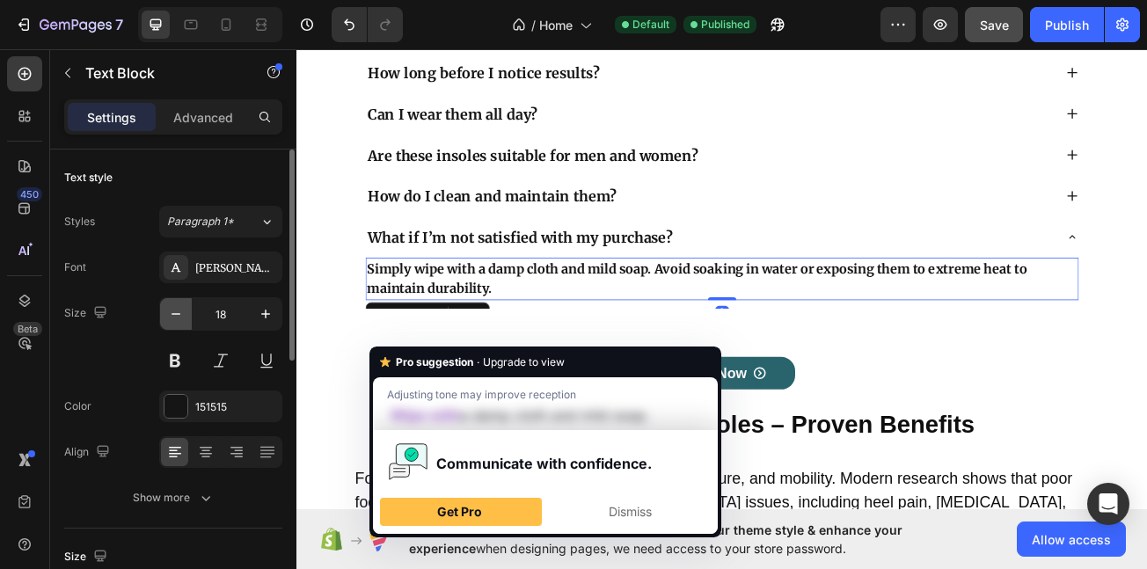
click at [180, 316] on icon "button" at bounding box center [176, 314] width 18 height 18
click at [180, 318] on icon "button" at bounding box center [176, 314] width 18 height 18
type input "16"
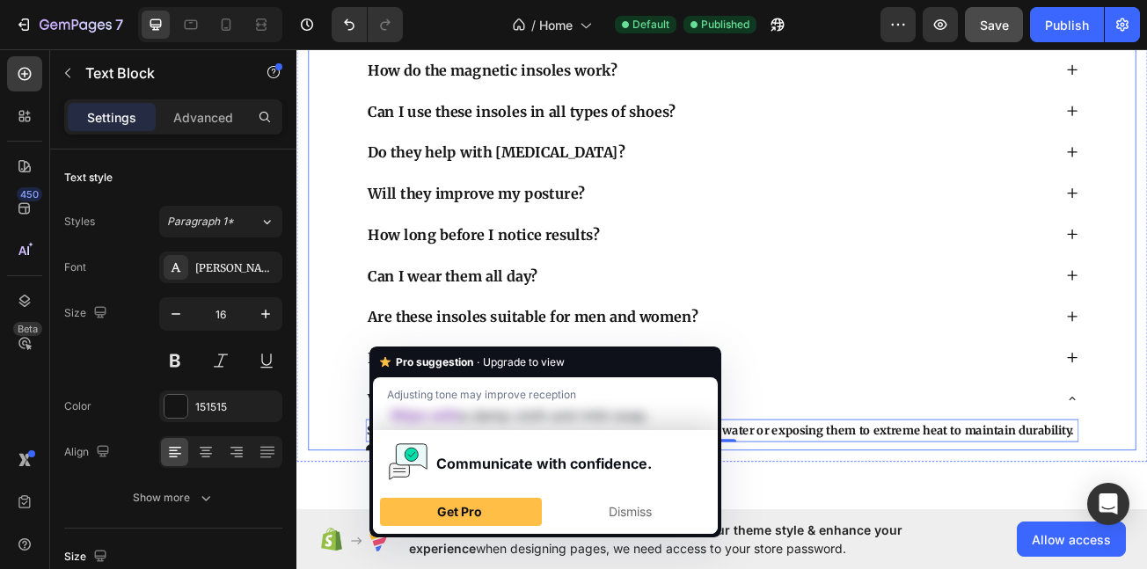
scroll to position [9056, 0]
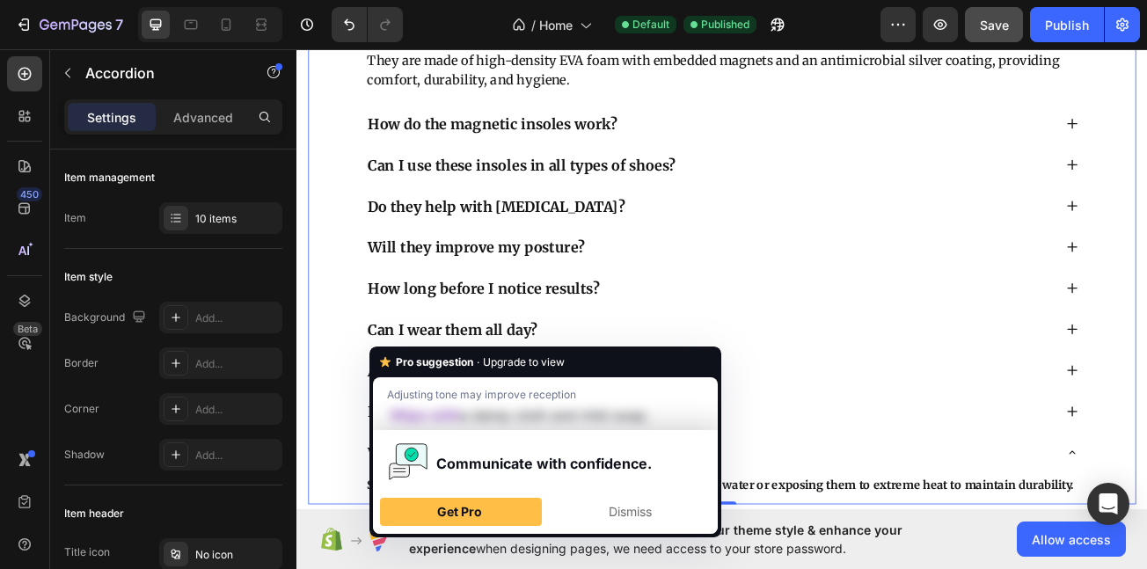
click at [474, 36] on span "What are Flexura Insoles made of?" at bounding box center [534, 25] width 299 height 22
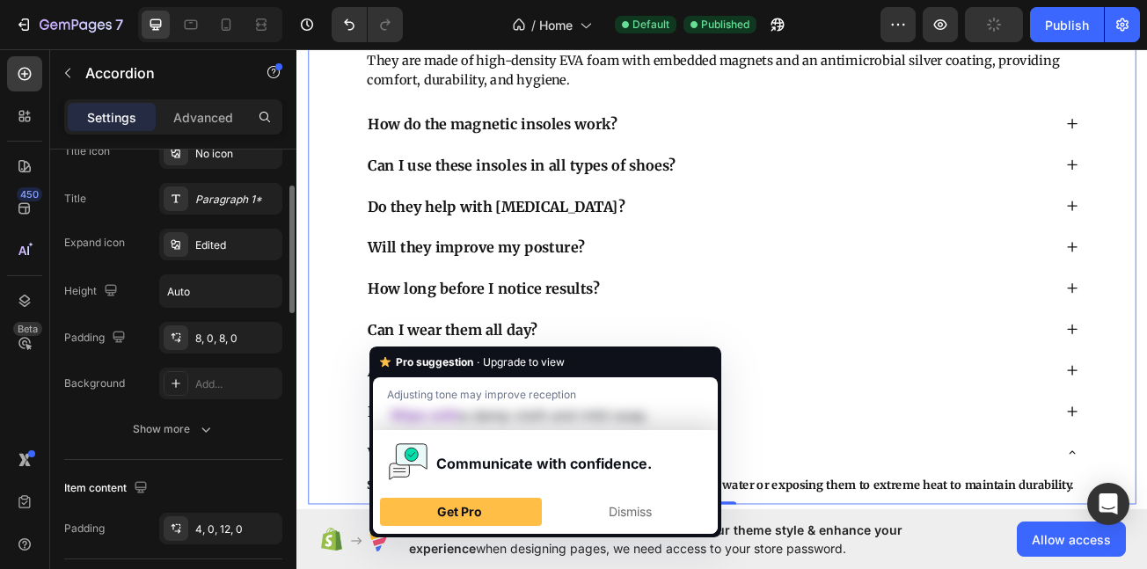
scroll to position [447, 0]
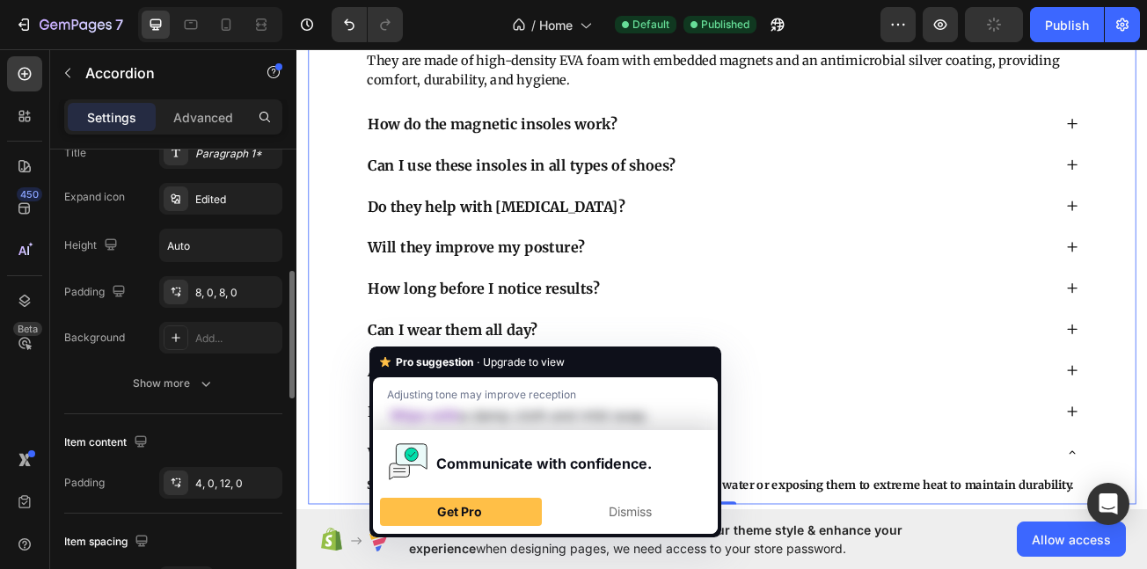
click at [358, 263] on div "What are Flexura Insoles made of? They are made of high-density EVA foam with e…" at bounding box center [825, 309] width 1028 height 612
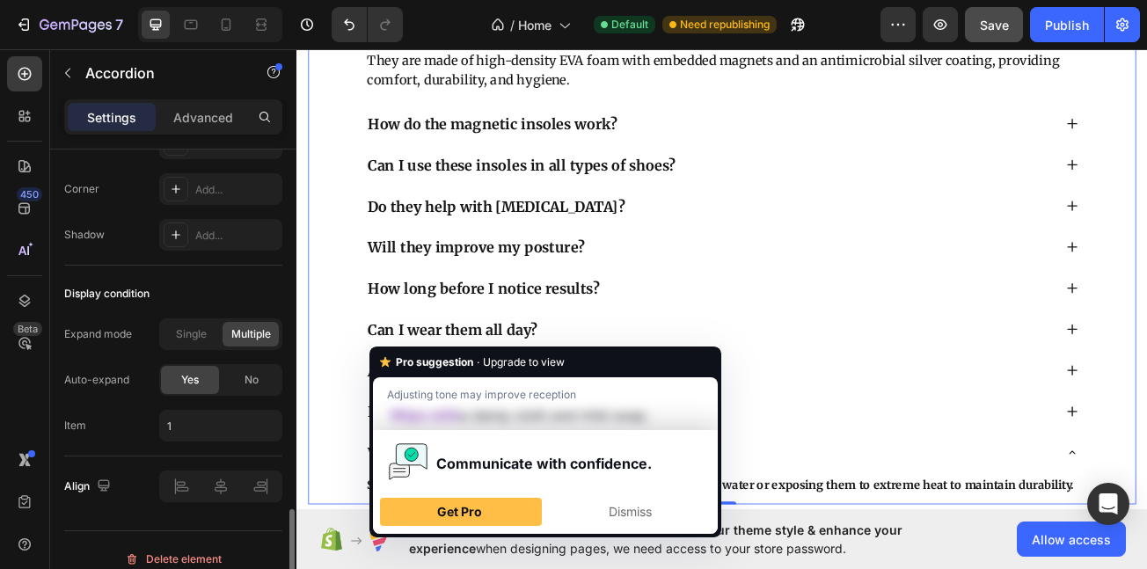
scroll to position [1251, 0]
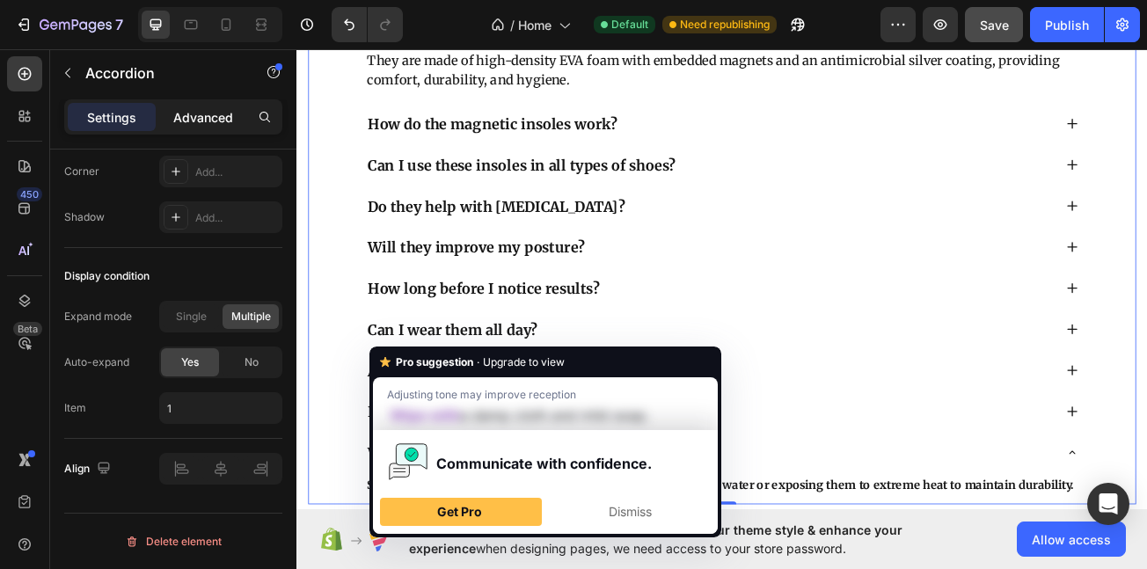
click at [217, 113] on p "Advanced" at bounding box center [203, 117] width 60 height 18
type input "100%"
type input "100"
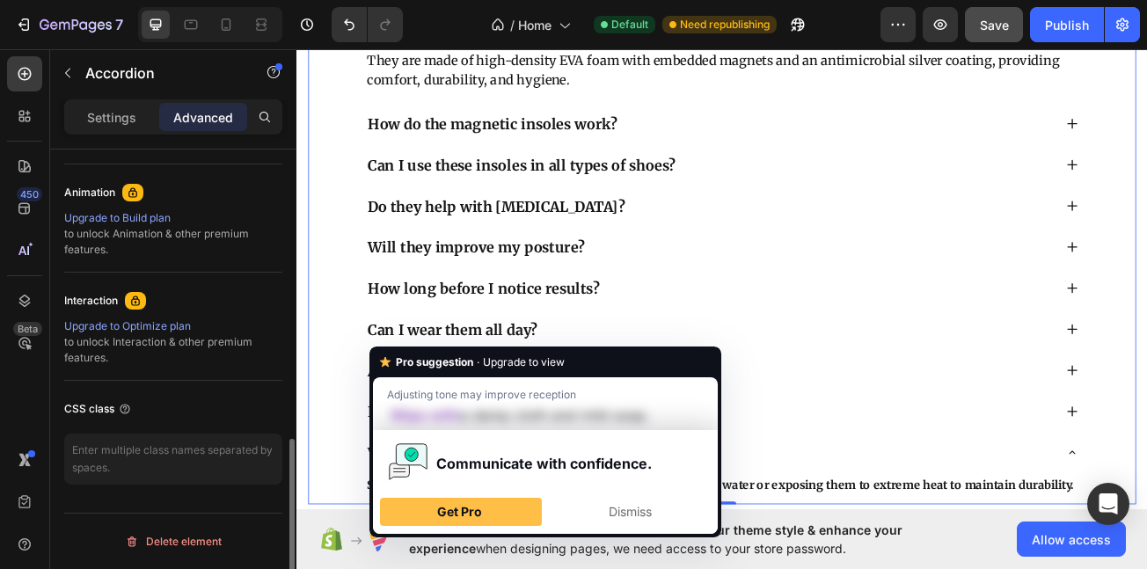
scroll to position [751, 0]
click at [107, 92] on div "Accordion" at bounding box center [150, 73] width 201 height 46
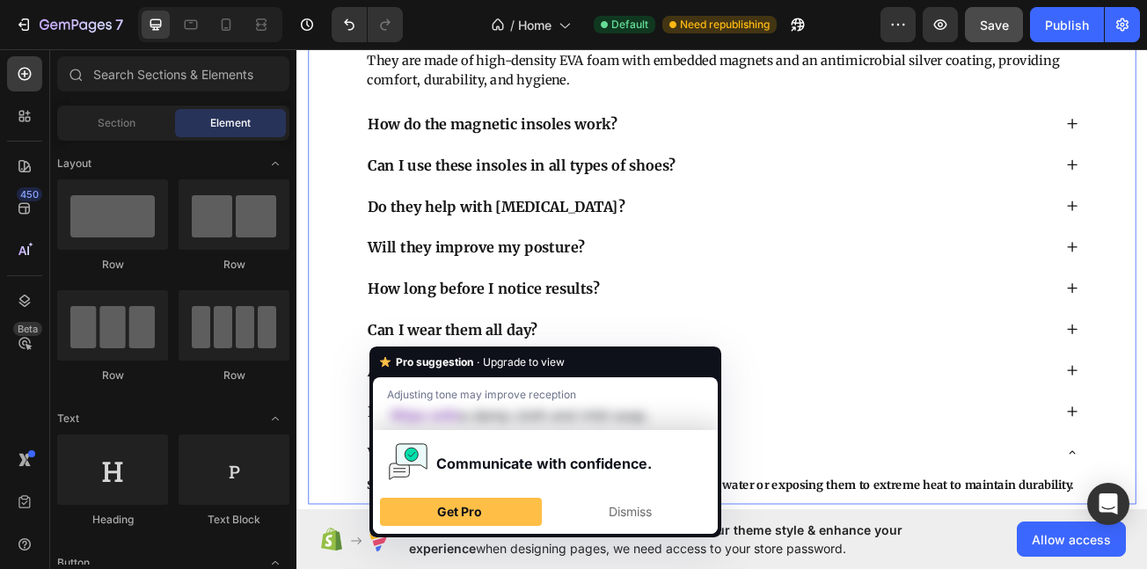
click at [429, 36] on span "What are Flexura Insoles made of?" at bounding box center [534, 25] width 299 height 22
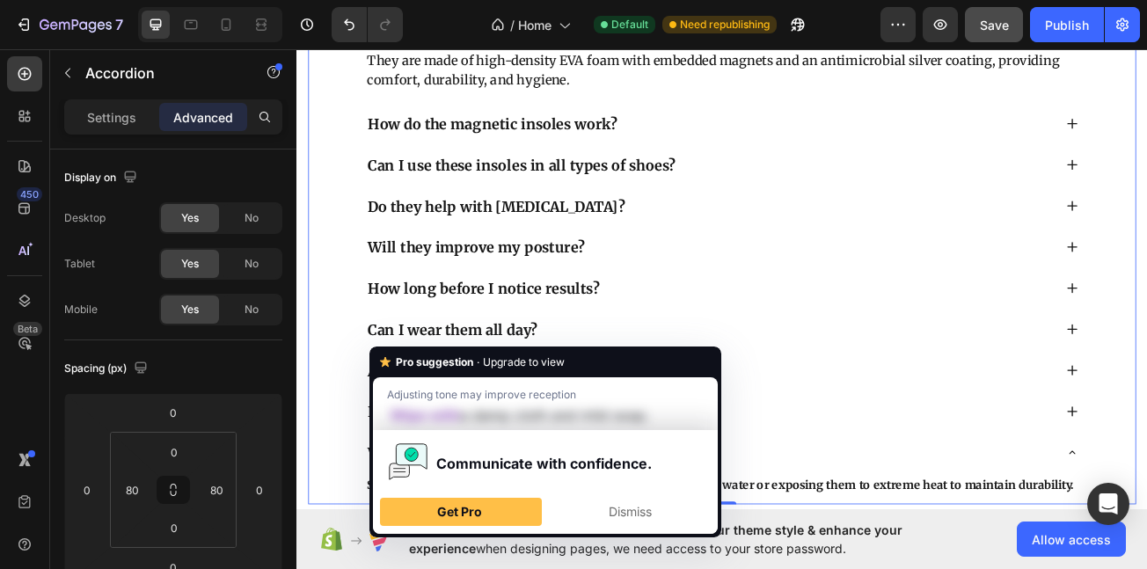
click at [434, 36] on span "What are Flexura Insoles made of?" at bounding box center [534, 25] width 299 height 22
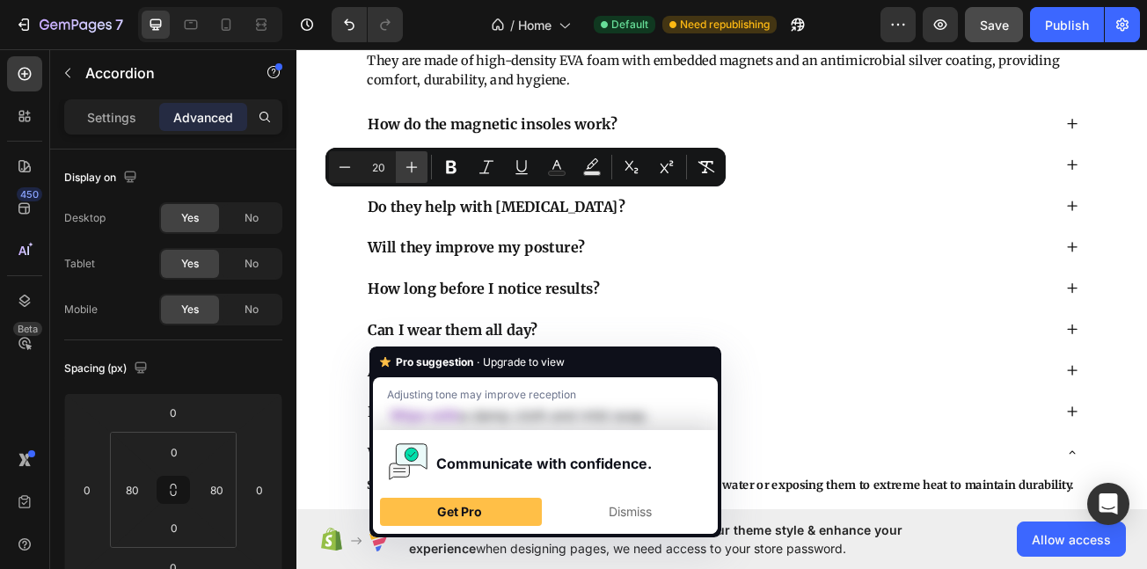
click at [414, 165] on icon "Editor contextual toolbar" at bounding box center [412, 167] width 18 height 18
click at [411, 165] on icon "Editor contextual toolbar" at bounding box center [412, 167] width 18 height 18
click at [411, 164] on icon "Editor contextual toolbar" at bounding box center [412, 167] width 18 height 18
click at [334, 169] on button "Minus" at bounding box center [345, 167] width 32 height 32
type input "22"
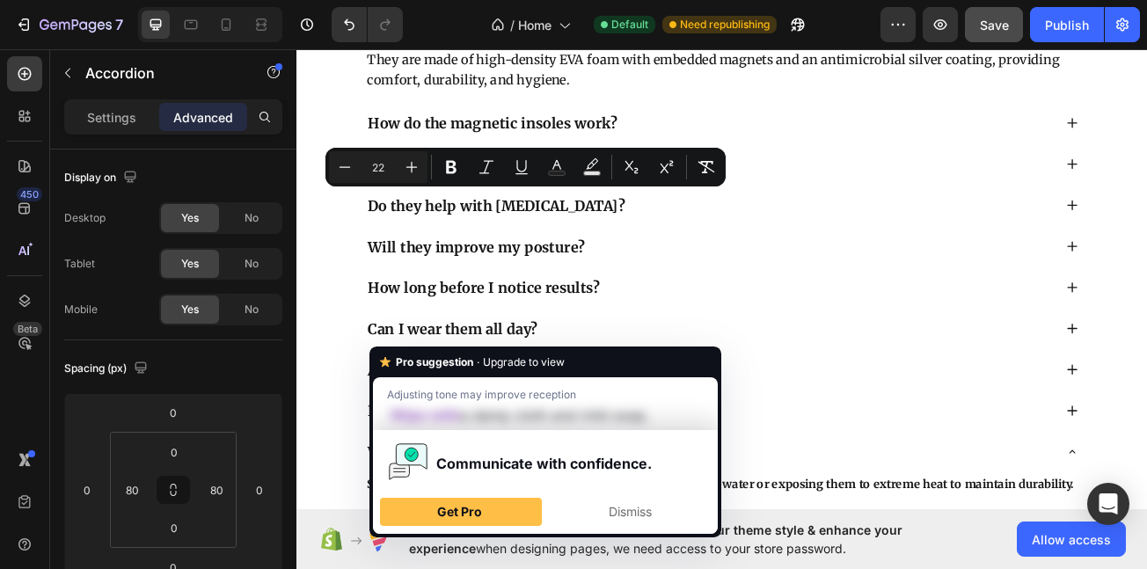
click at [477, 153] on span "How do the magnetic insoles work?" at bounding box center [540, 142] width 310 height 22
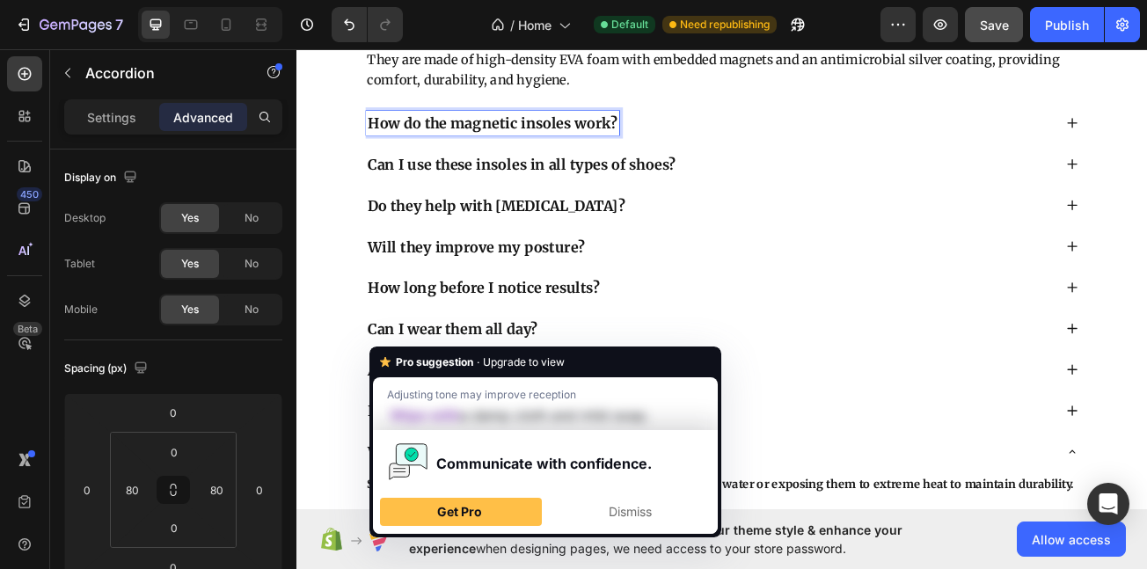
click at [474, 153] on span "How do the magnetic insoles work?" at bounding box center [540, 142] width 310 height 22
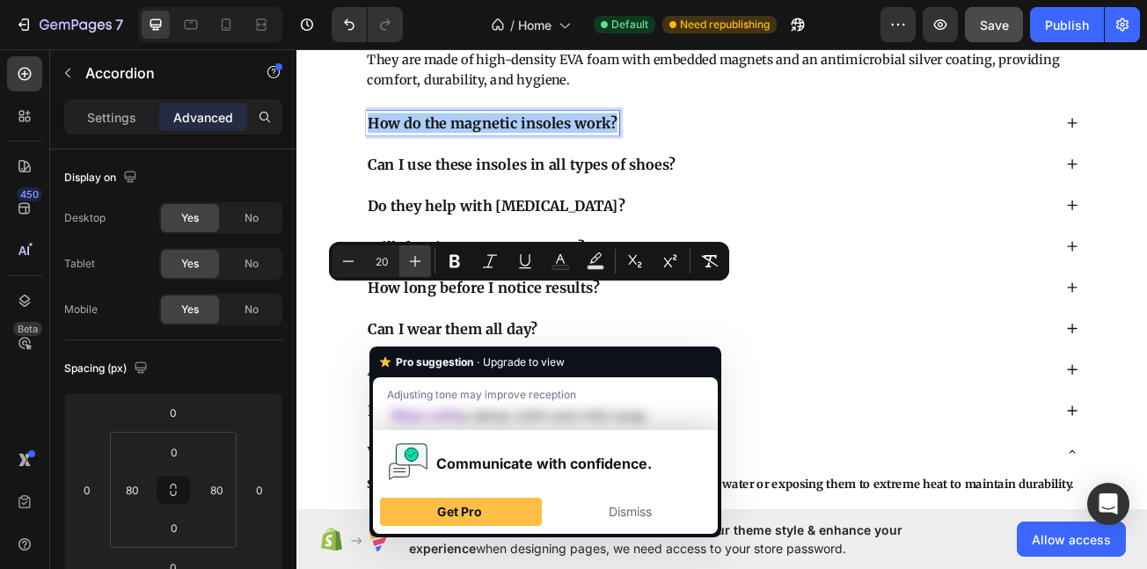
click at [414, 262] on icon "Editor contextual toolbar" at bounding box center [416, 262] width 18 height 18
type input "22"
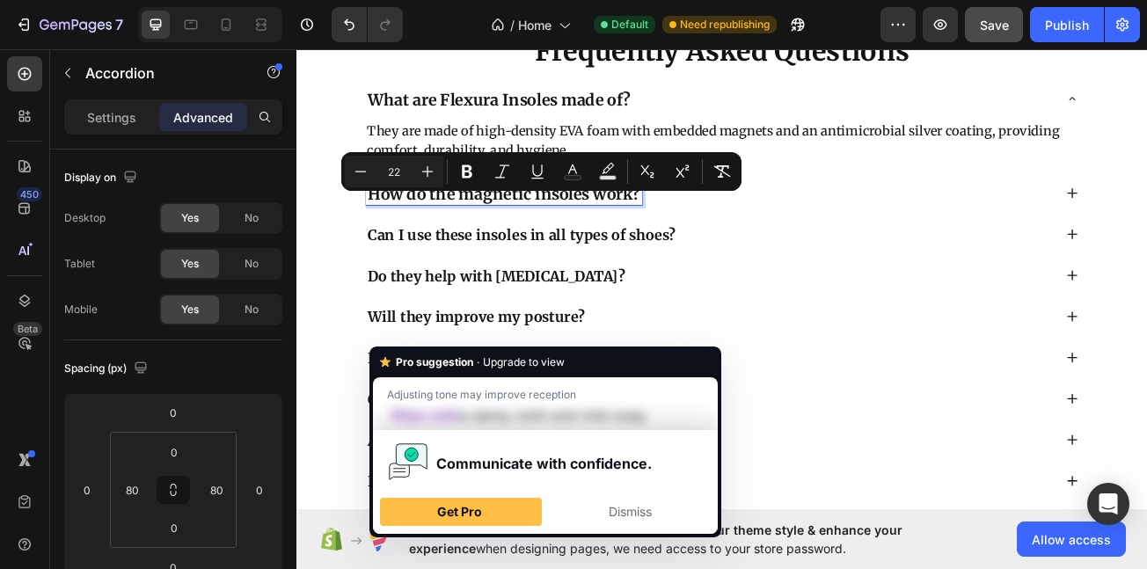
scroll to position [9185, 0]
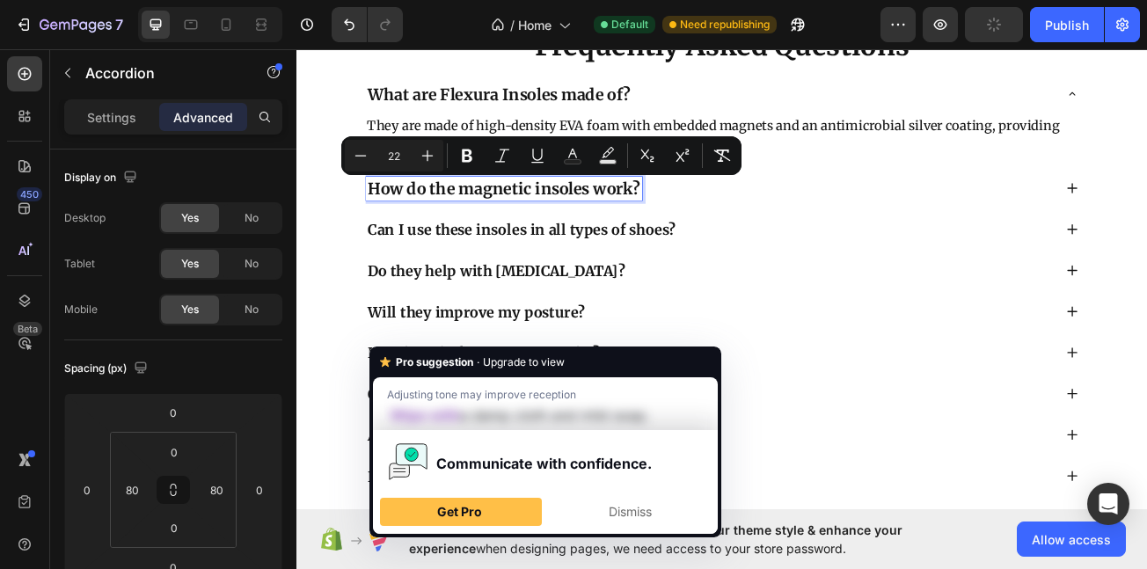
click at [655, 269] on span "Can I use these insoles in all types of shoes?" at bounding box center [576, 274] width 382 height 22
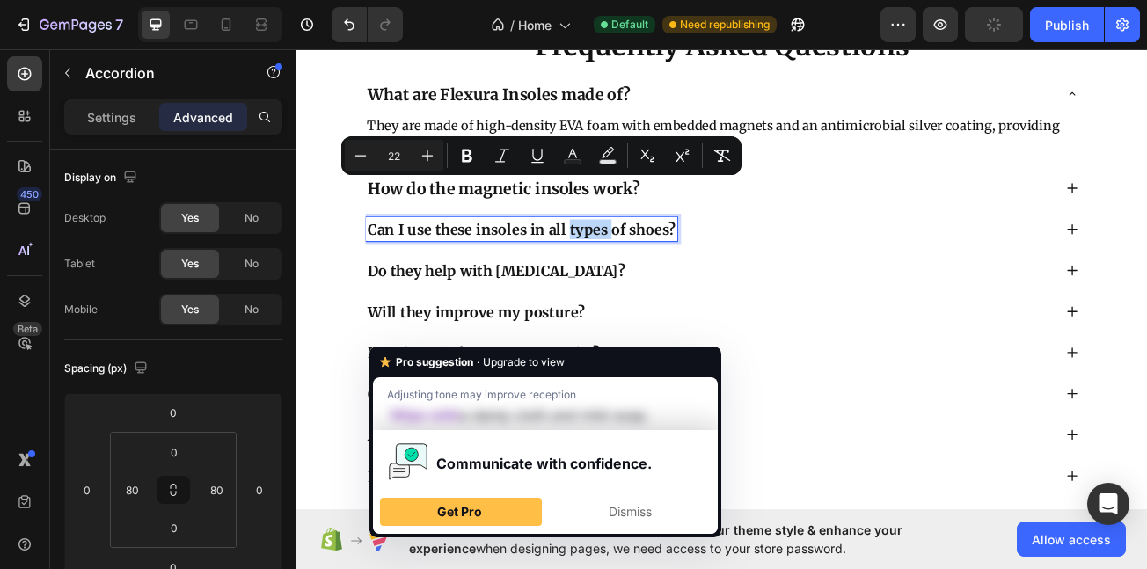
click at [652, 269] on span "Can I use these insoles in all types of shoes?" at bounding box center [576, 274] width 382 height 22
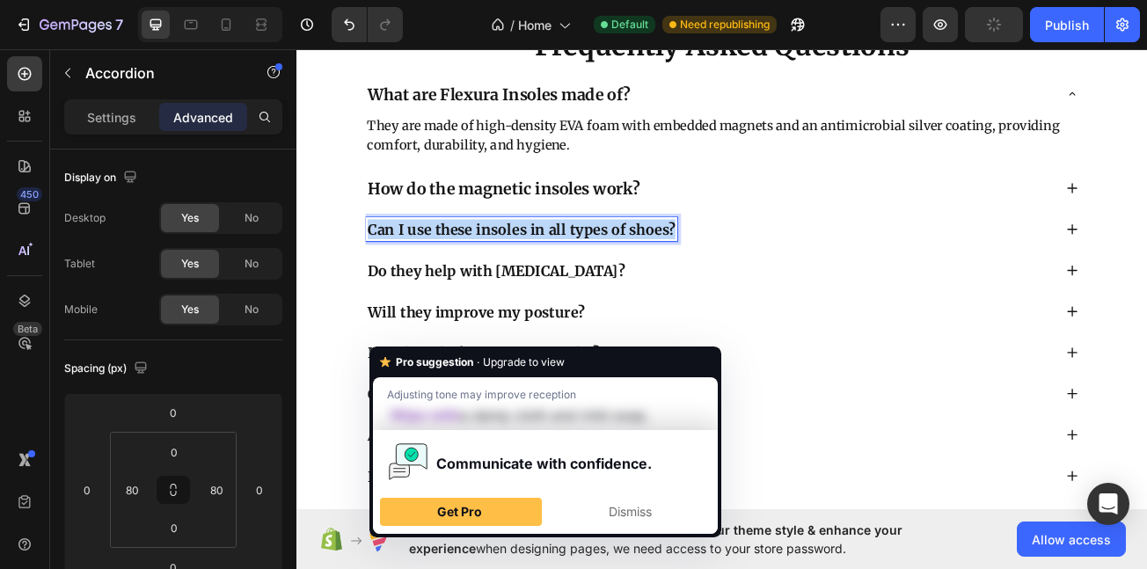
click at [652, 269] on span "Can I use these insoles in all types of shoes?" at bounding box center [576, 274] width 382 height 22
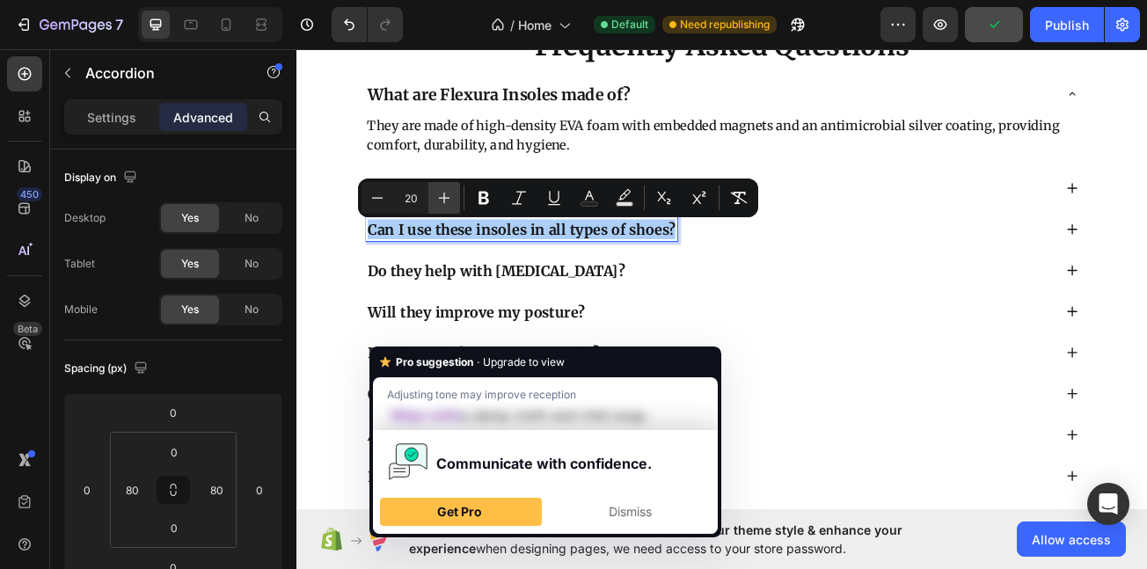
click at [446, 184] on button "Plus" at bounding box center [445, 198] width 32 height 32
click at [447, 189] on button "Plus" at bounding box center [445, 198] width 32 height 32
type input "22"
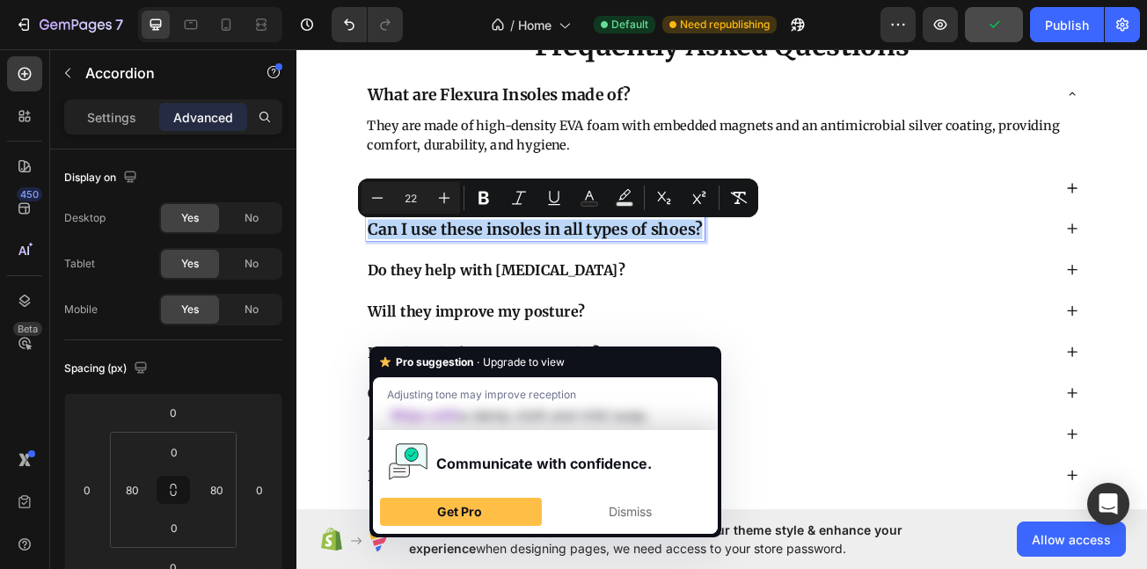
click at [521, 323] on span "Do they help with foot pain?" at bounding box center [544, 324] width 319 height 22
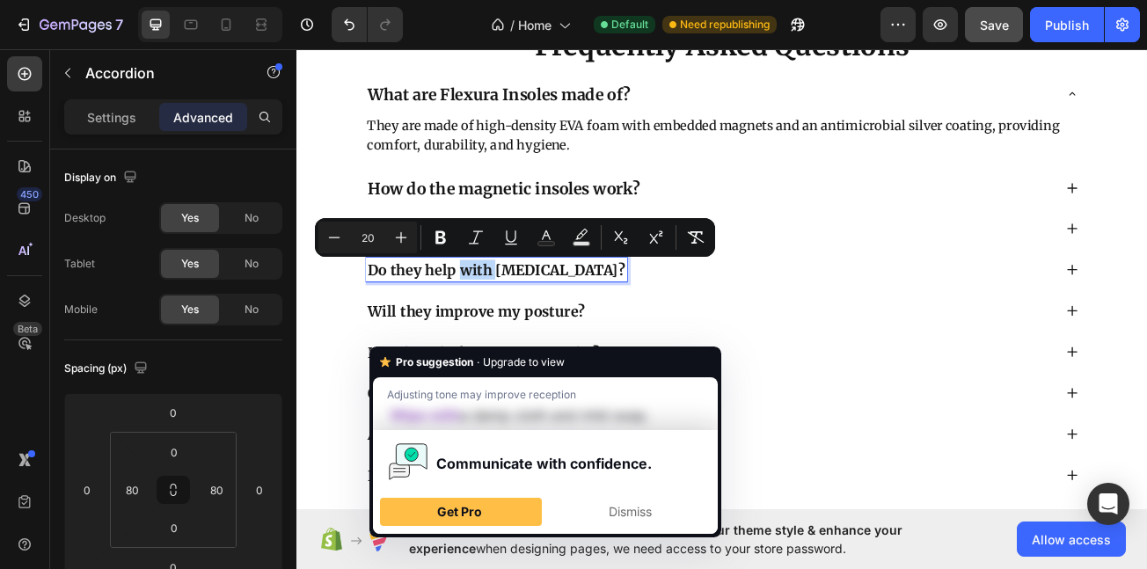
click at [497, 326] on span "Do they help with foot pain?" at bounding box center [544, 324] width 319 height 22
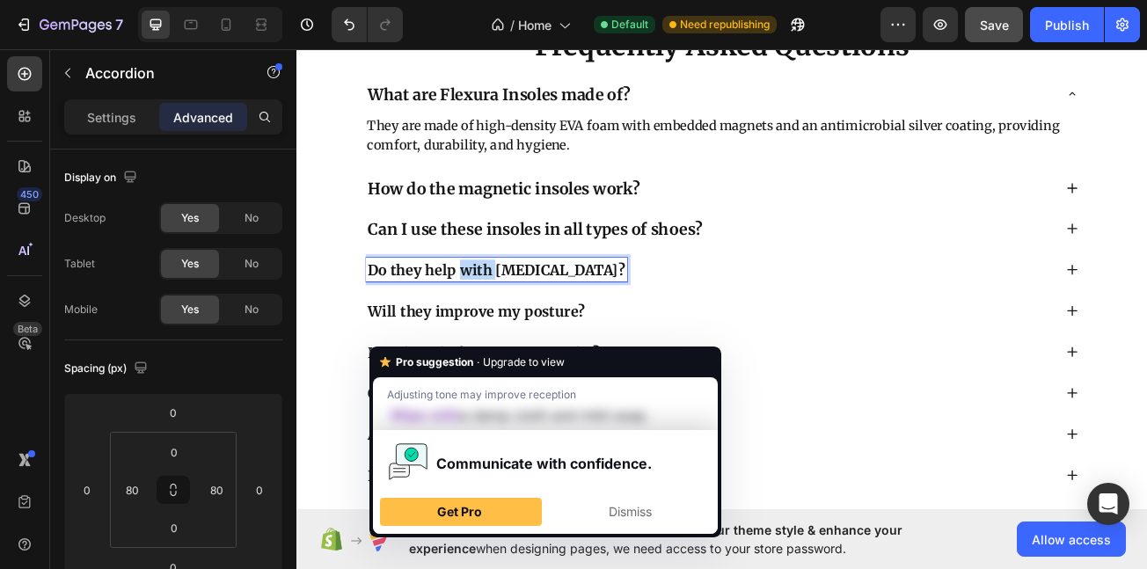
click at [497, 326] on span "Do they help with foot pain?" at bounding box center [544, 324] width 319 height 22
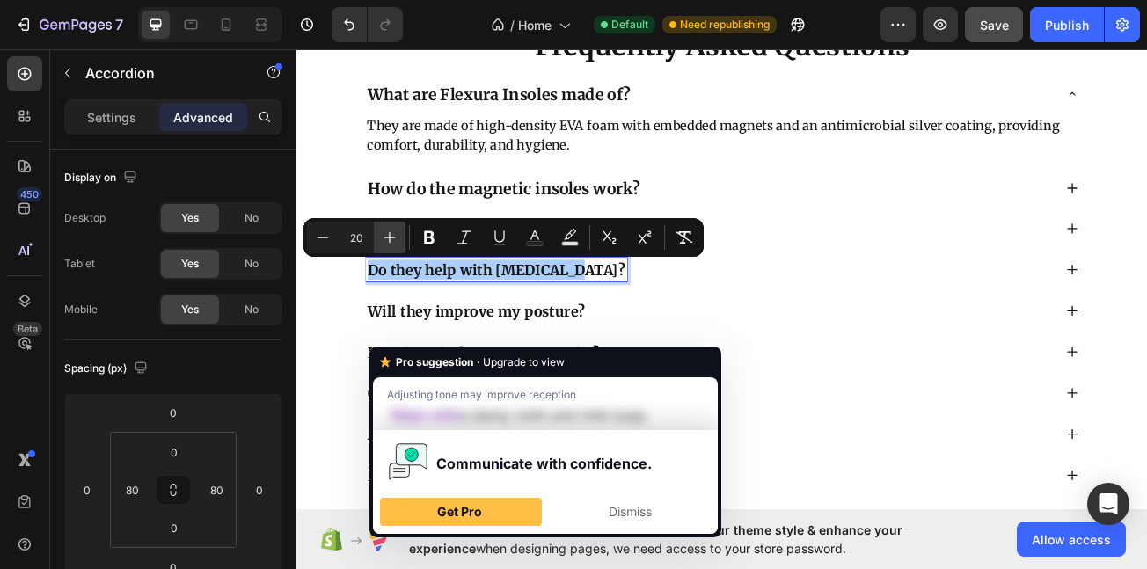
click at [399, 242] on button "Plus" at bounding box center [390, 238] width 32 height 32
click at [396, 242] on icon "Editor contextual toolbar" at bounding box center [390, 238] width 18 height 18
type input "22"
click at [498, 377] on span "Will they improve my posture?" at bounding box center [519, 374] width 269 height 22
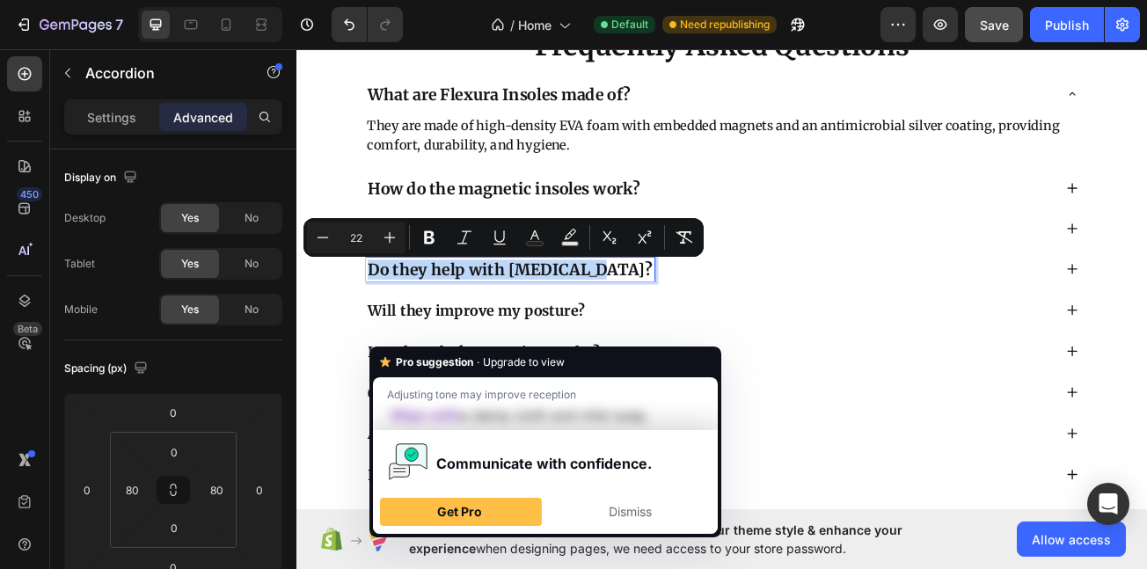
click at [498, 377] on span "Will they improve my posture?" at bounding box center [519, 374] width 269 height 22
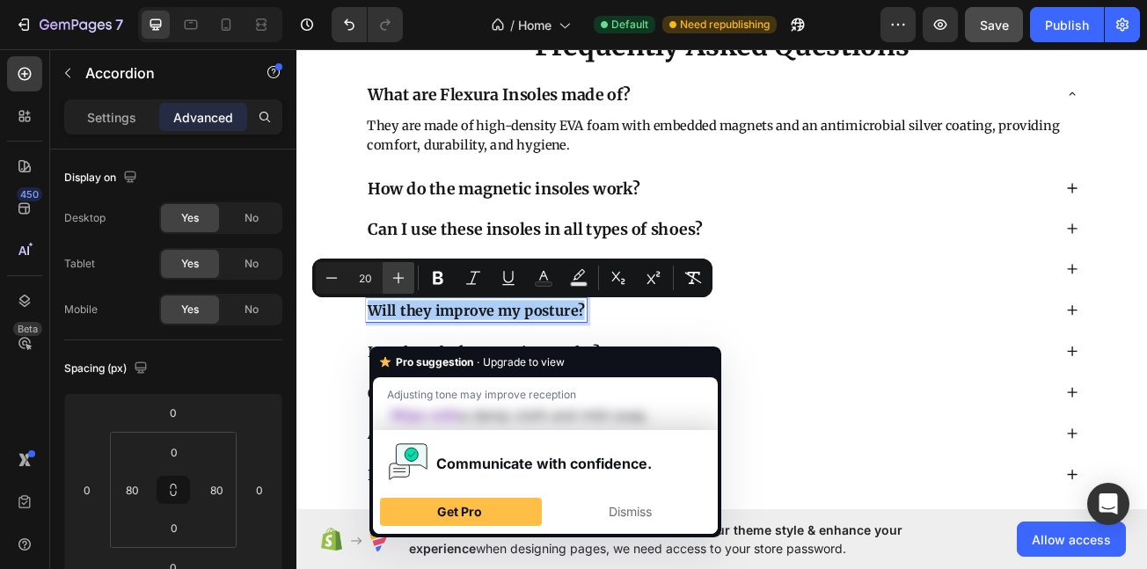
click at [403, 278] on icon "Editor contextual toolbar" at bounding box center [398, 278] width 11 height 11
type input "22"
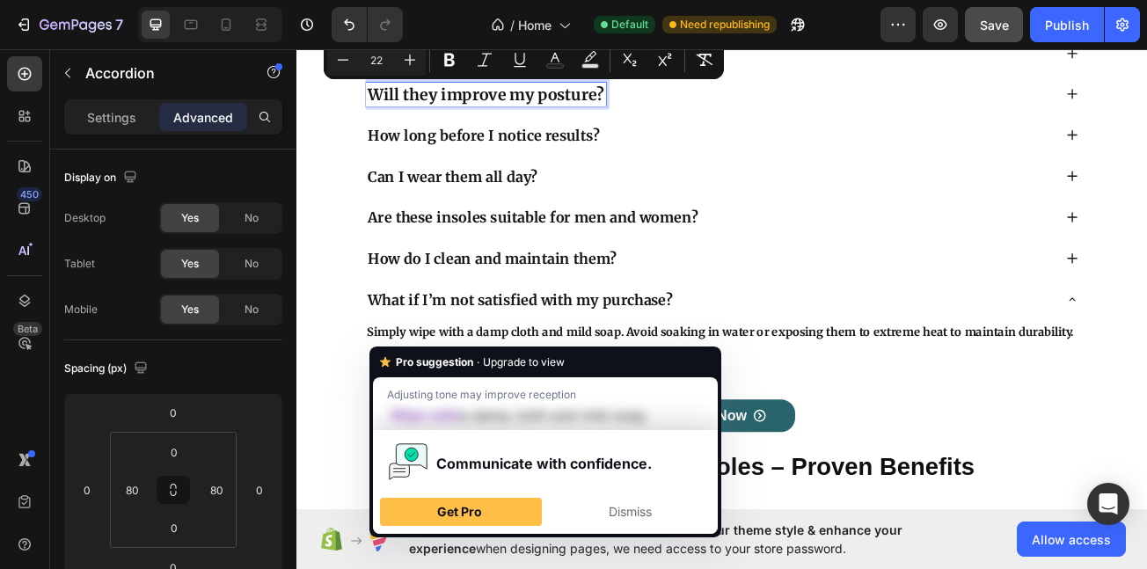
scroll to position [9454, 0]
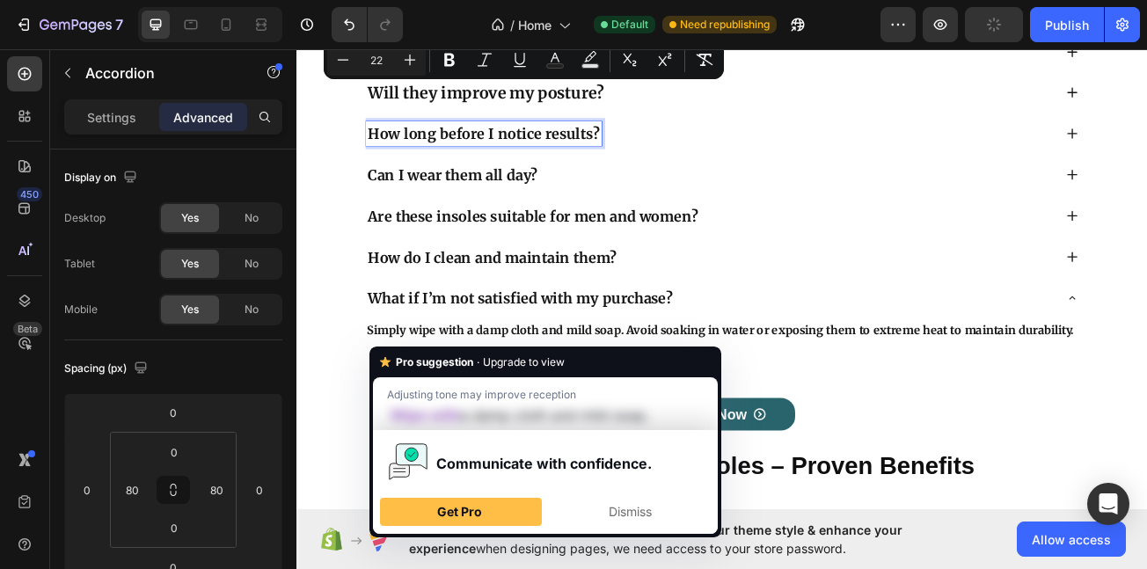
click at [619, 157] on strong "How long before I notice results?" at bounding box center [529, 155] width 288 height 22
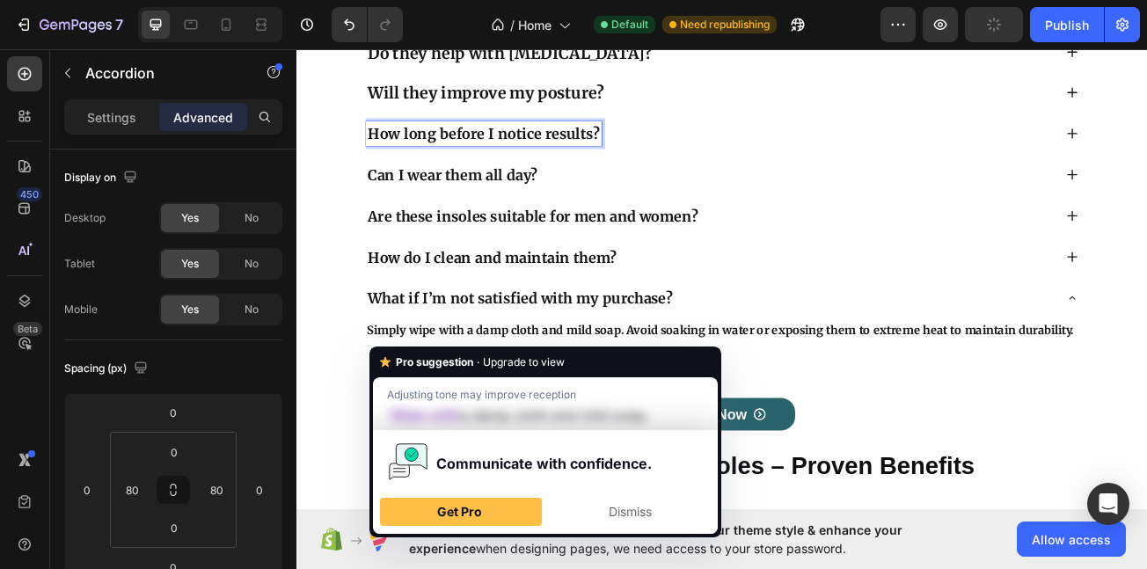
click at [619, 157] on strong "How long before I notice results?" at bounding box center [529, 155] width 288 height 22
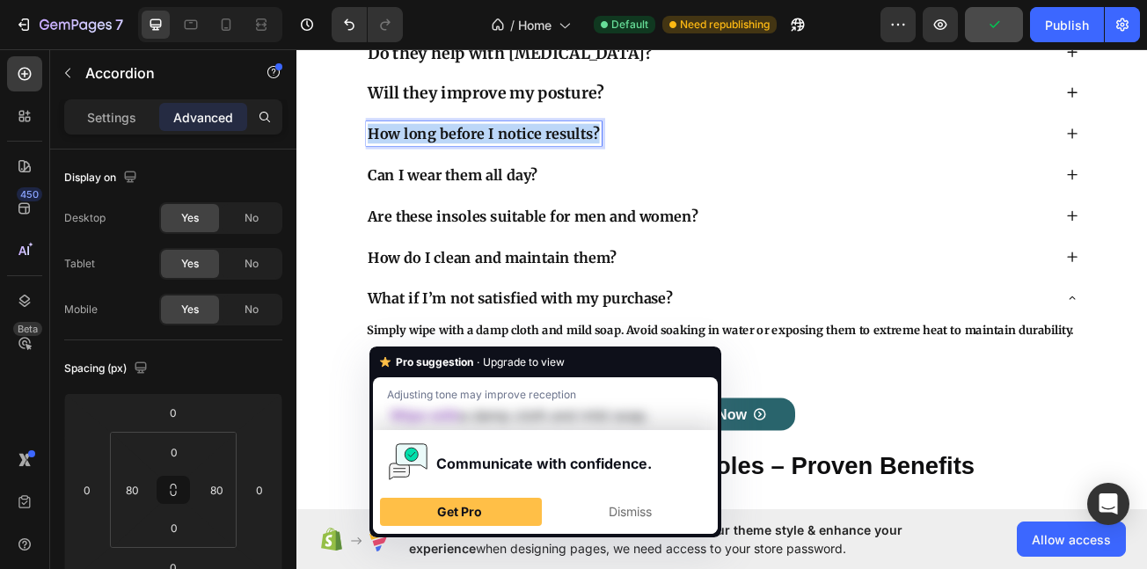
click at [619, 157] on strong "How long before I notice results?" at bounding box center [529, 155] width 288 height 22
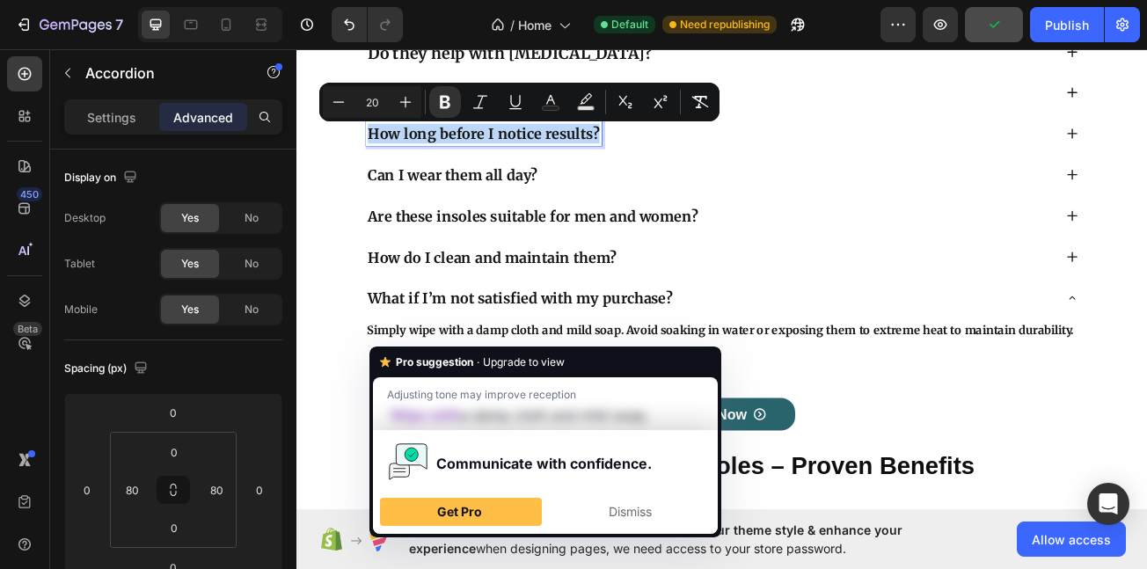
click at [619, 157] on strong "How long before I notice results?" at bounding box center [529, 155] width 288 height 22
click at [403, 98] on icon "Editor contextual toolbar" at bounding box center [406, 102] width 18 height 18
type input "22"
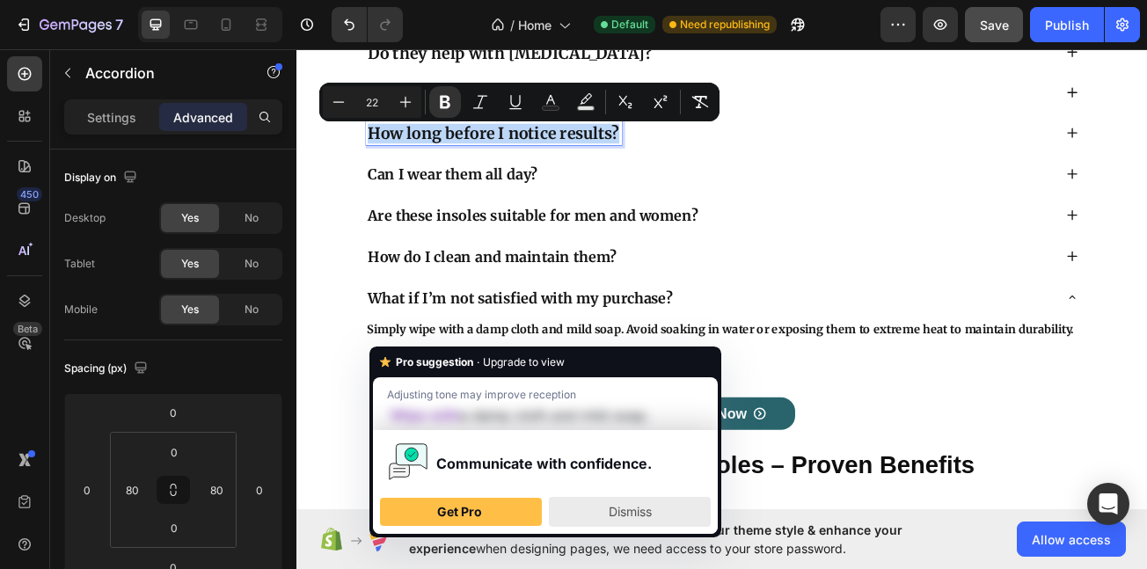
click at [605, 505] on div "Dismiss" at bounding box center [630, 512] width 146 height 28
click at [619, 519] on div "Dismiss" at bounding box center [630, 512] width 146 height 28
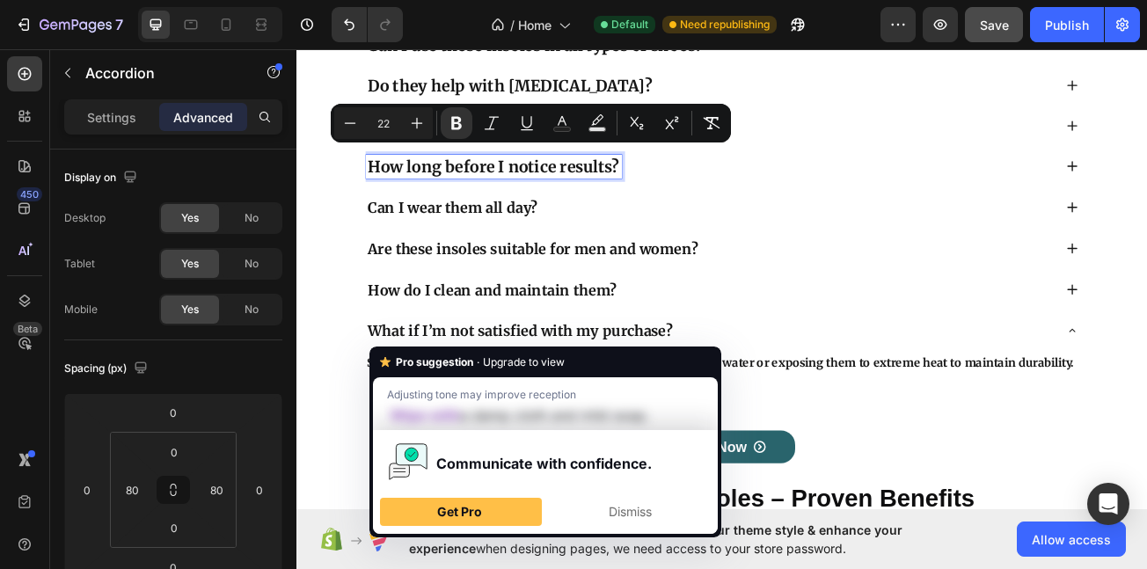
scroll to position [9408, 0]
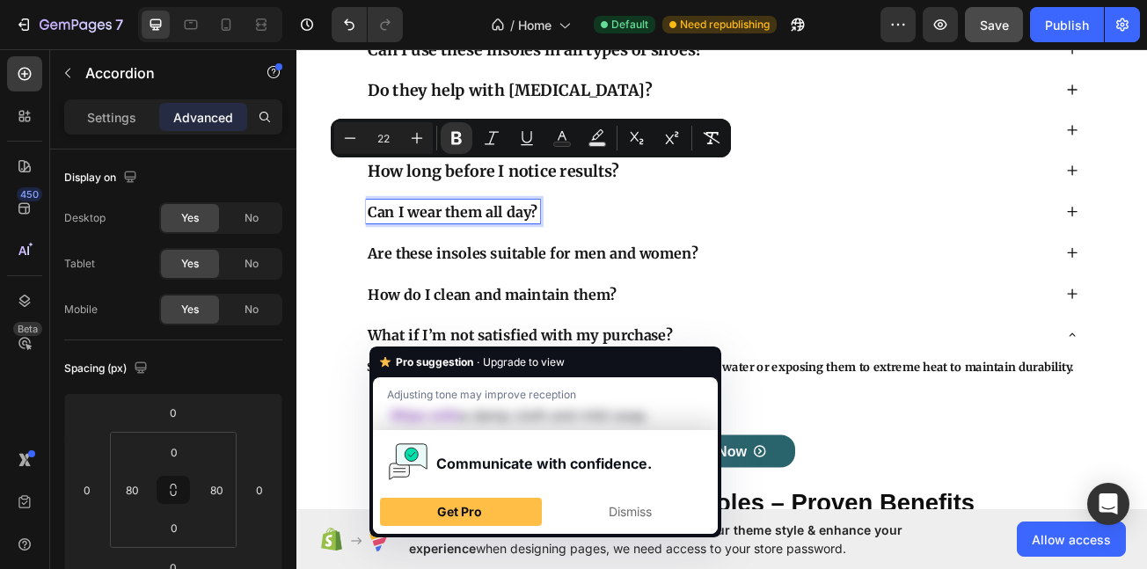
click at [509, 253] on strong "Can I wear them all day?" at bounding box center [490, 252] width 211 height 22
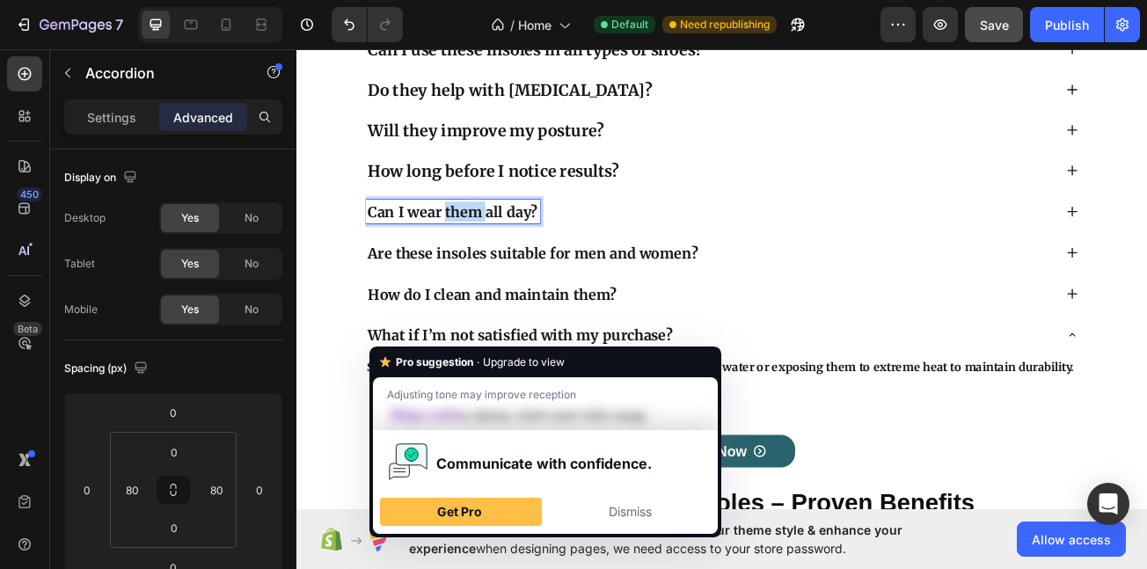
click at [509, 253] on strong "Can I wear them all day?" at bounding box center [490, 252] width 211 height 22
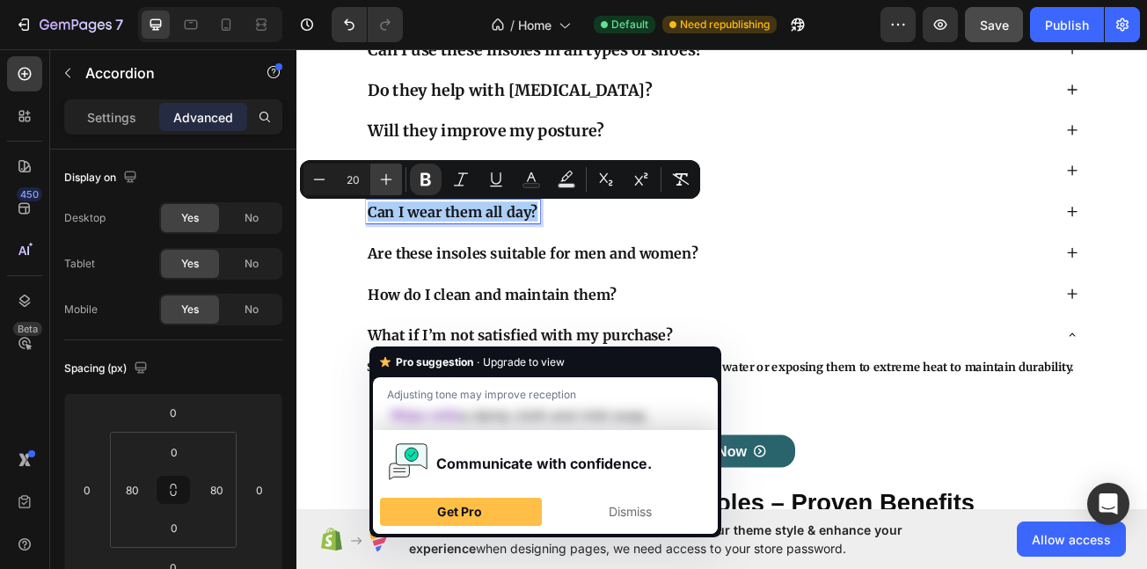
click at [384, 188] on button "Plus" at bounding box center [386, 180] width 32 height 32
type input "22"
click at [643, 308] on strong "Are these insoles suitable for men and women?" at bounding box center [590, 302] width 410 height 22
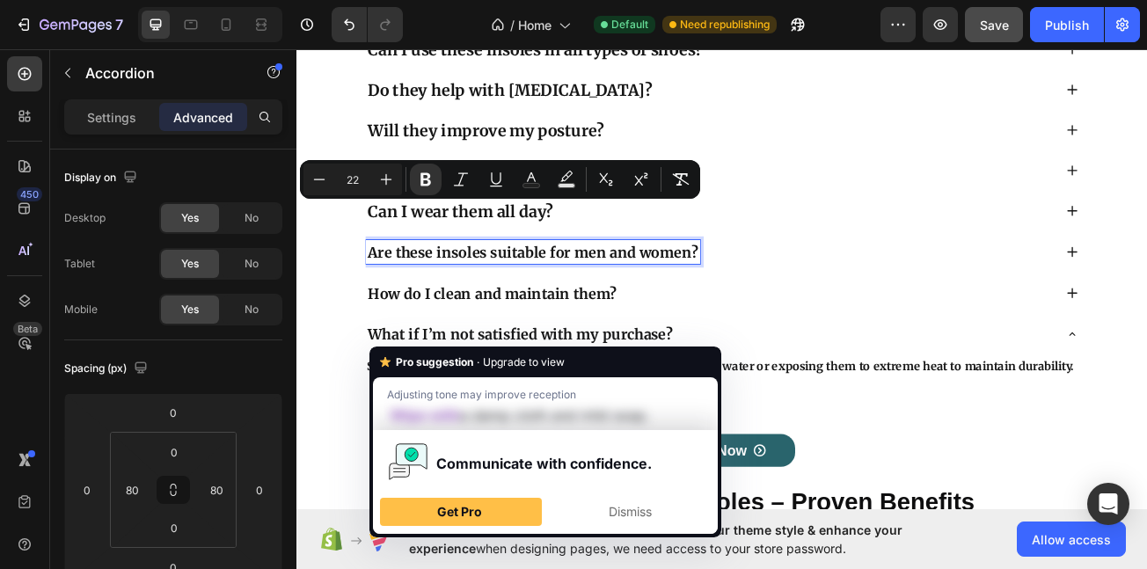
click at [634, 299] on strong "Are these insoles suitable for men and women?" at bounding box center [590, 302] width 410 height 22
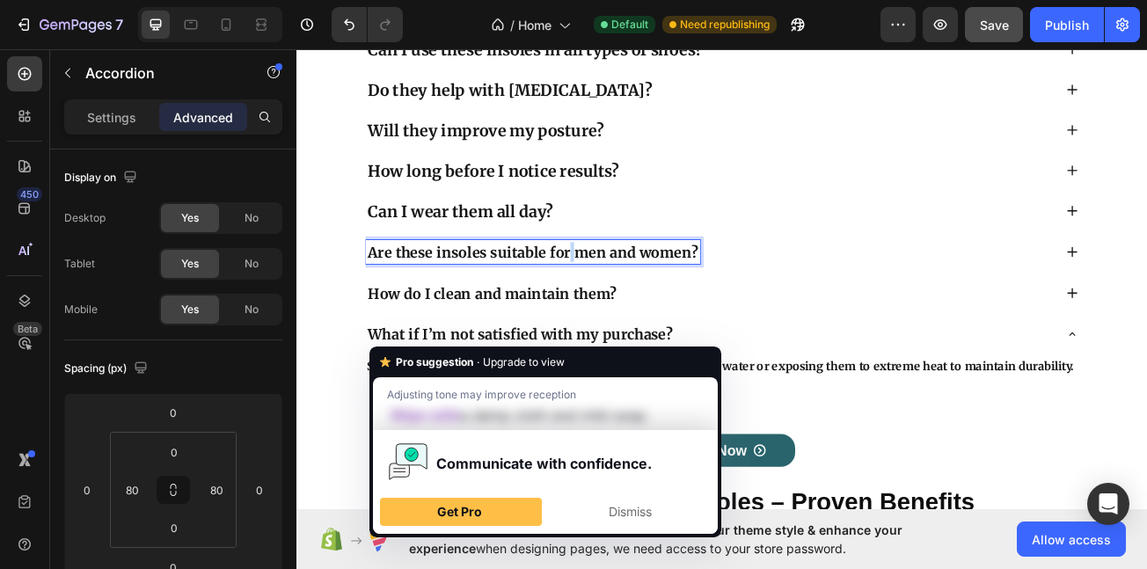
click at [634, 299] on strong "Are these insoles suitable for men and women?" at bounding box center [590, 302] width 410 height 22
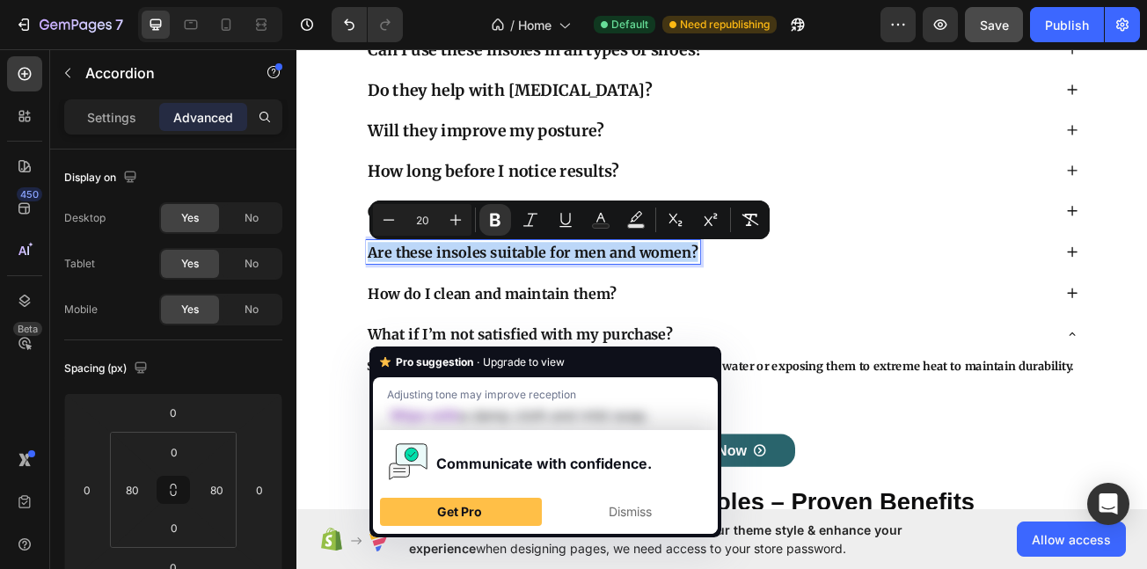
click at [634, 299] on strong "Are these insoles suitable for men and women?" at bounding box center [590, 302] width 410 height 22
click at [452, 222] on icon "Editor contextual toolbar" at bounding box center [456, 220] width 18 height 18
click at [452, 224] on icon "Editor contextual toolbar" at bounding box center [456, 220] width 18 height 18
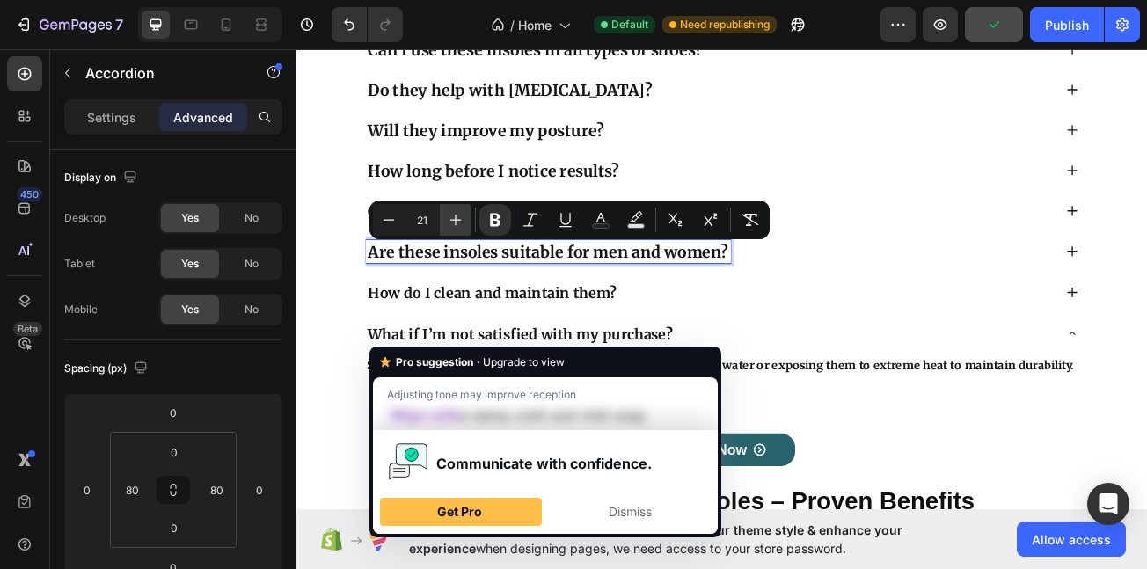
type input "22"
click at [546, 347] on span "How do I clean and maintain them?" at bounding box center [539, 352] width 309 height 22
click at [538, 354] on span "How do I clean and maintain them?" at bounding box center [539, 352] width 309 height 22
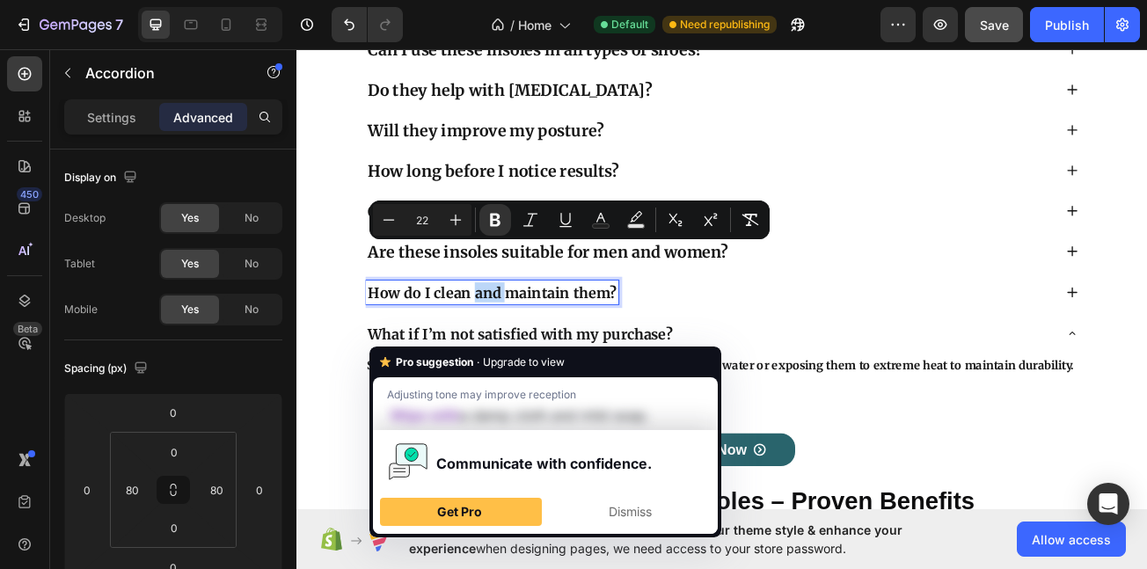
click at [538, 354] on span "How do I clean and maintain them?" at bounding box center [539, 352] width 309 height 22
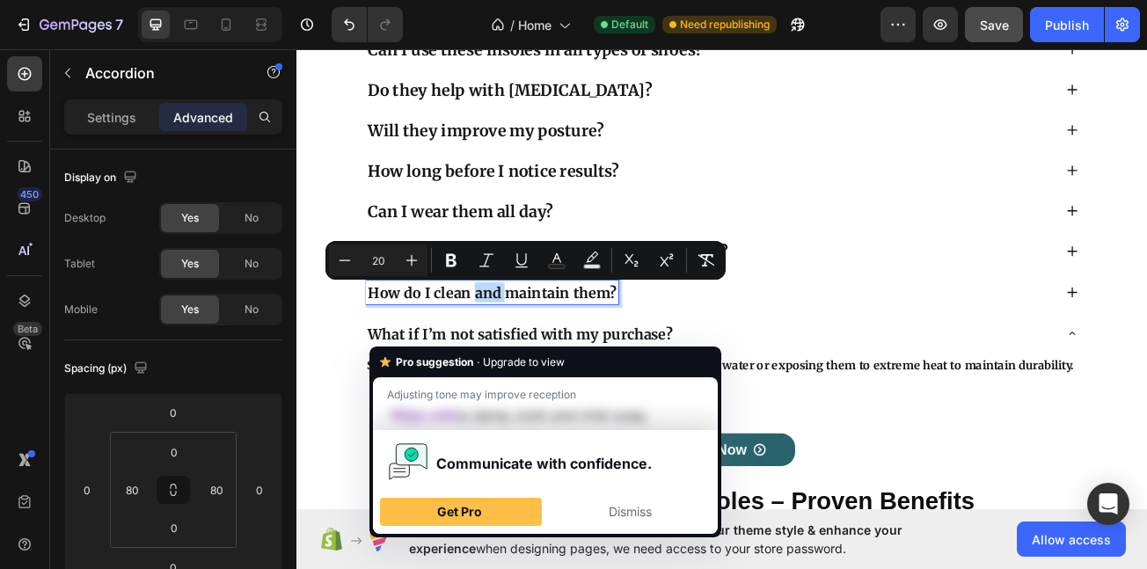
click at [538, 354] on span "How do I clean and maintain them?" at bounding box center [539, 352] width 309 height 22
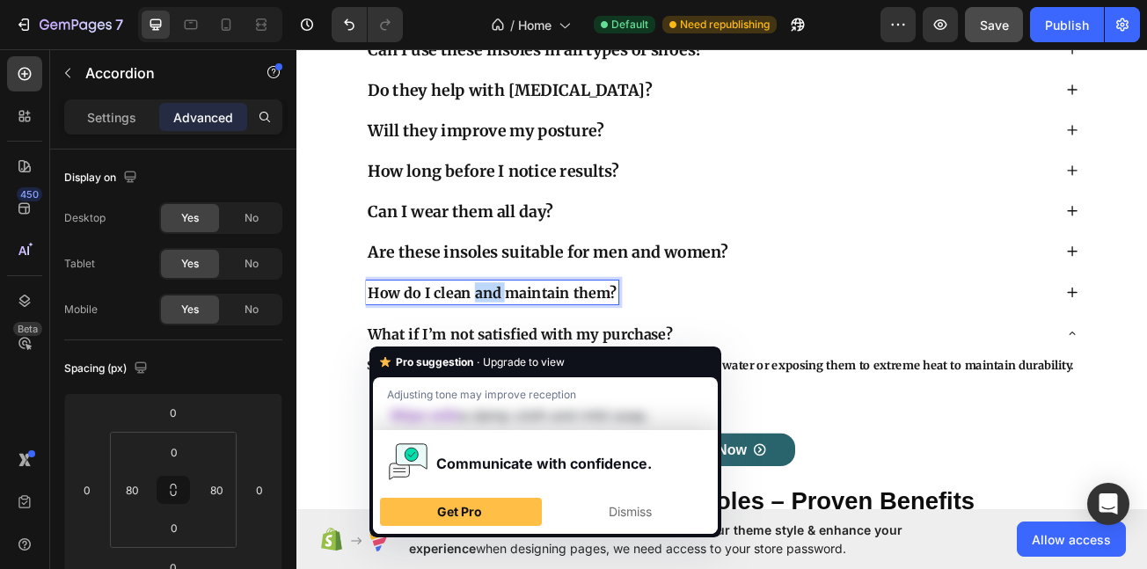
click at [538, 354] on span "How do I clean and maintain them?" at bounding box center [539, 352] width 309 height 22
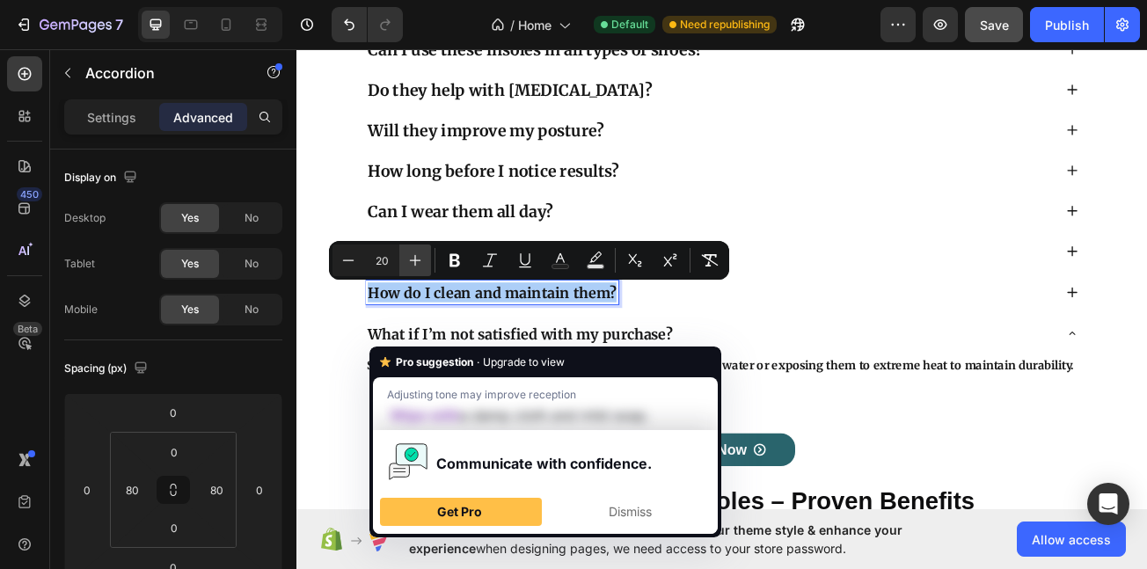
click at [421, 260] on icon "Editor contextual toolbar" at bounding box center [416, 261] width 18 height 18
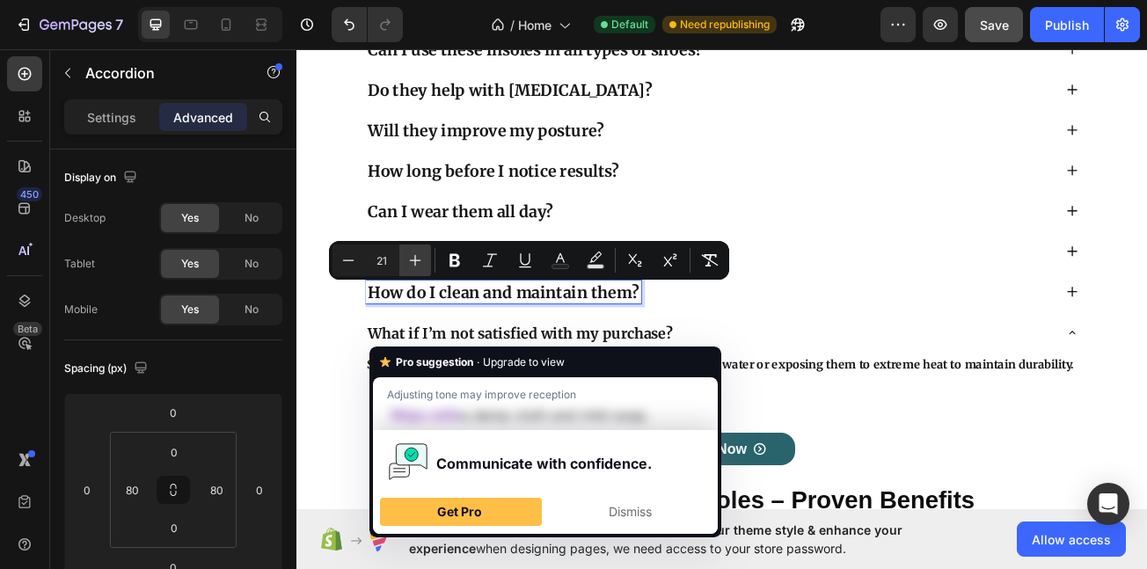
type input "22"
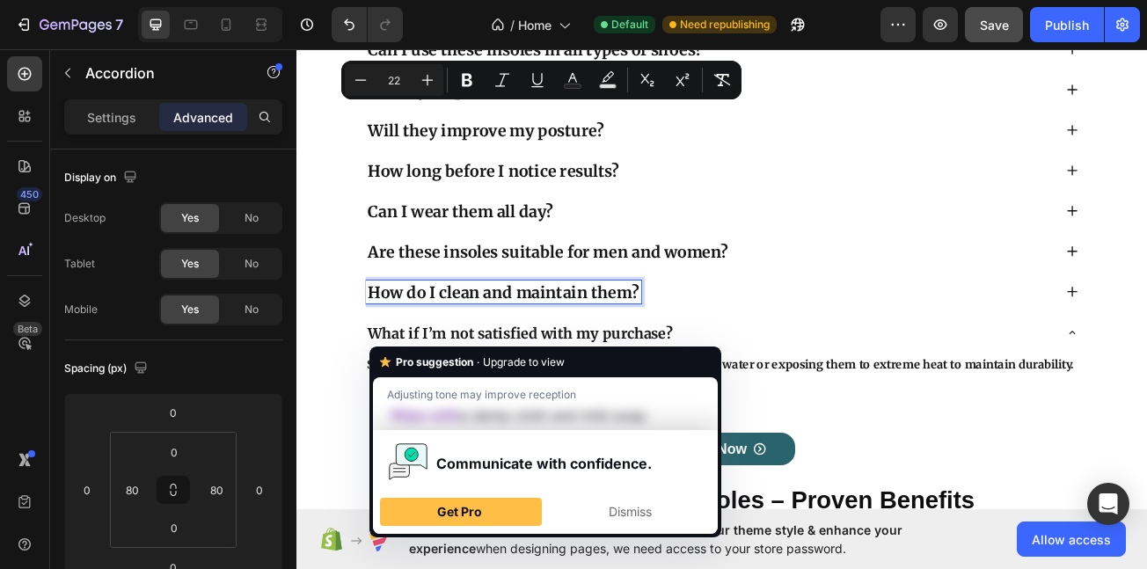
scroll to position [9771, 0]
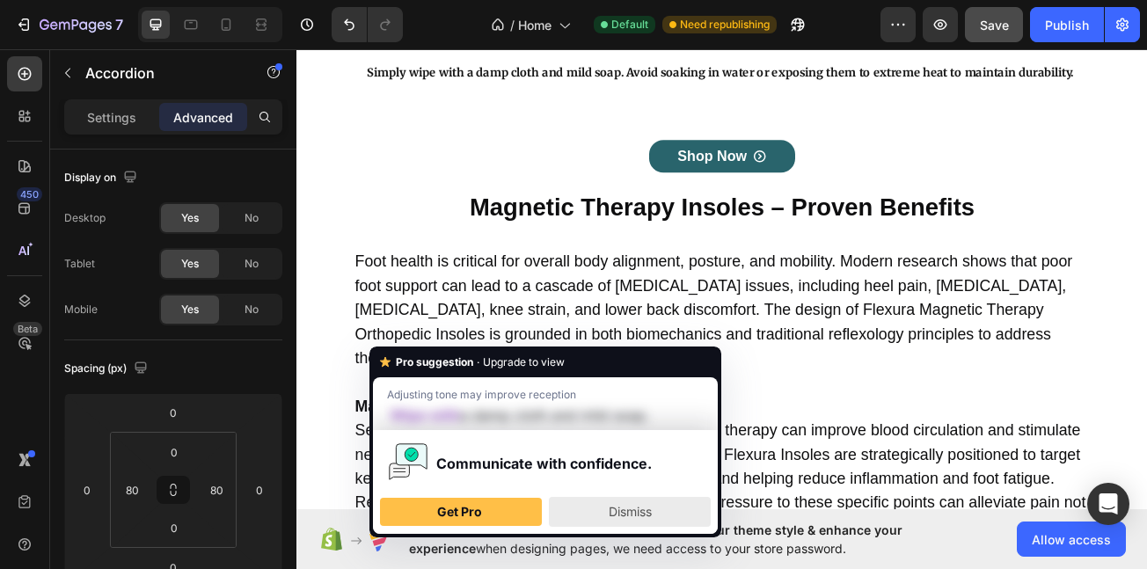
click at [620, 506] on span "Dismiss" at bounding box center [630, 511] width 43 height 15
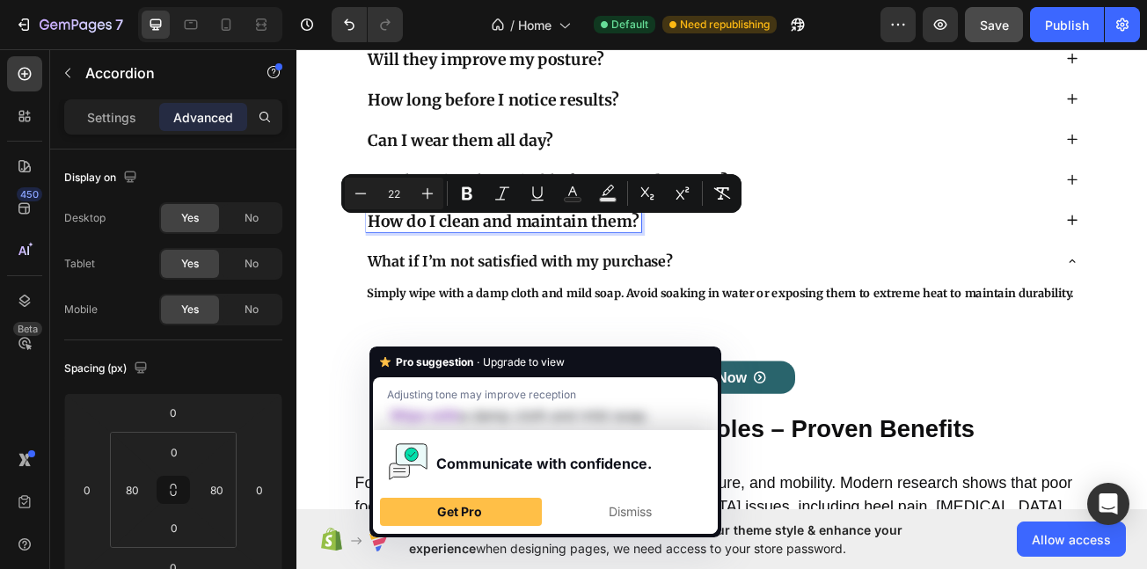
scroll to position [9489, 0]
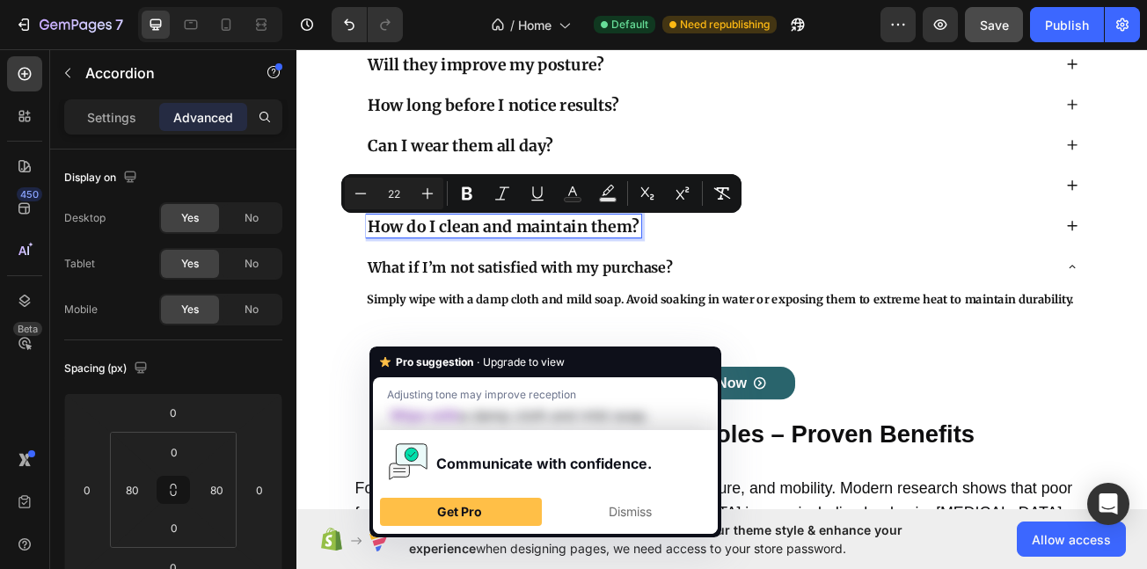
click at [593, 312] on strong "What if I’m not satisfied with my purchase?" at bounding box center [574, 321] width 378 height 22
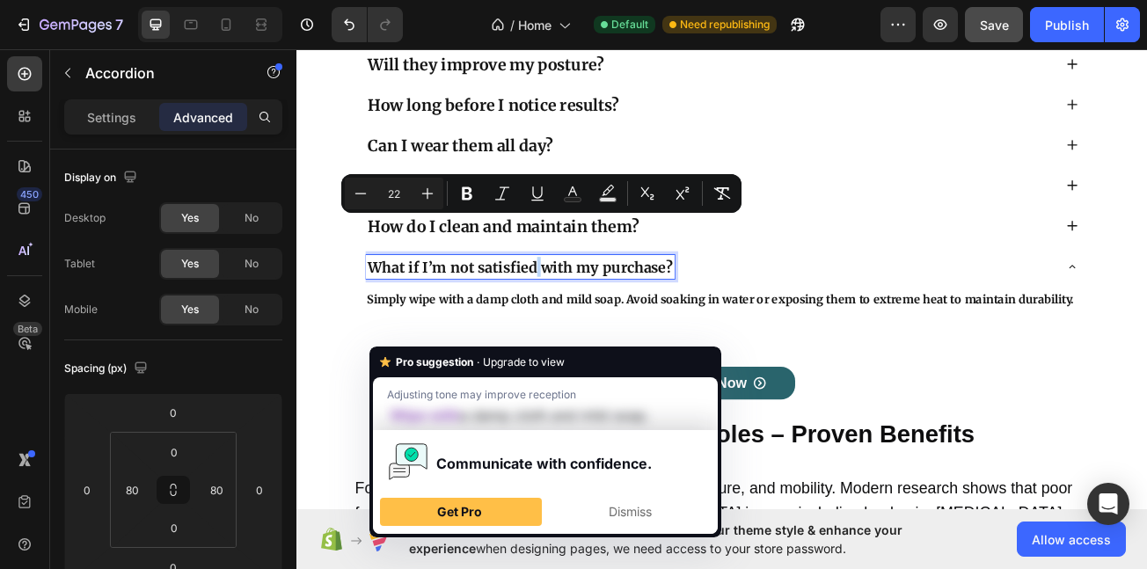
click at [593, 312] on strong "What if I’m not satisfied with my purchase?" at bounding box center [574, 321] width 378 height 22
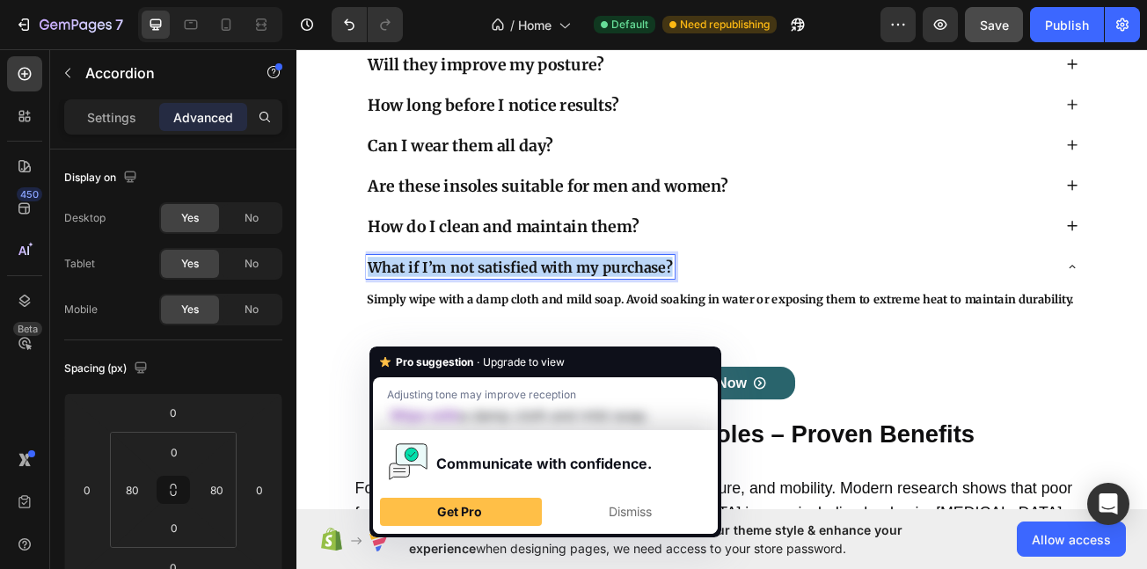
click at [593, 312] on strong "What if I’m not satisfied with my purchase?" at bounding box center [574, 321] width 378 height 22
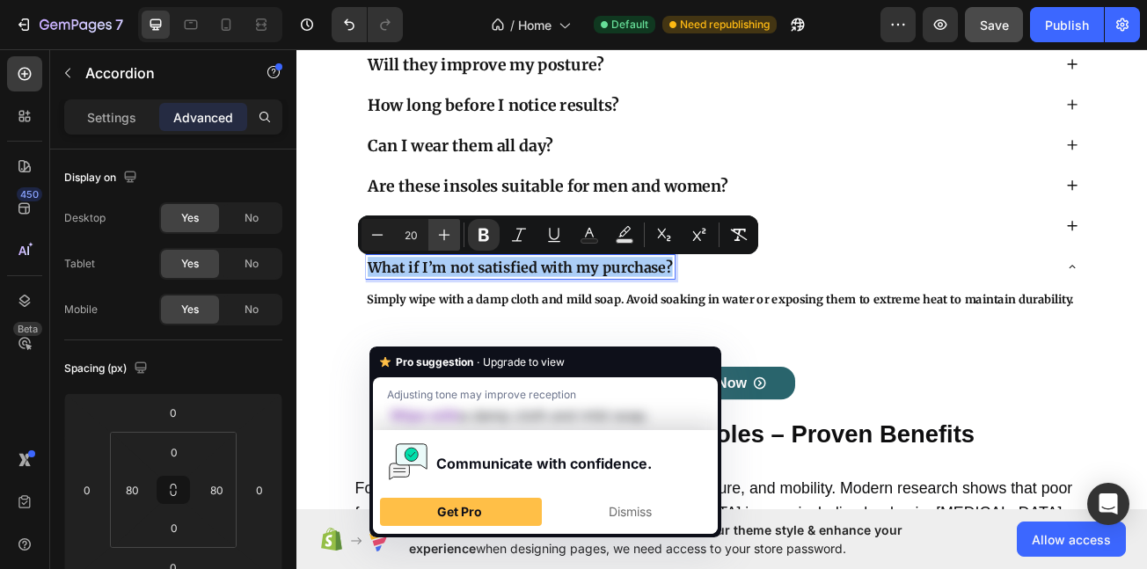
click at [446, 228] on icon "Editor contextual toolbar" at bounding box center [445, 235] width 18 height 18
type input "22"
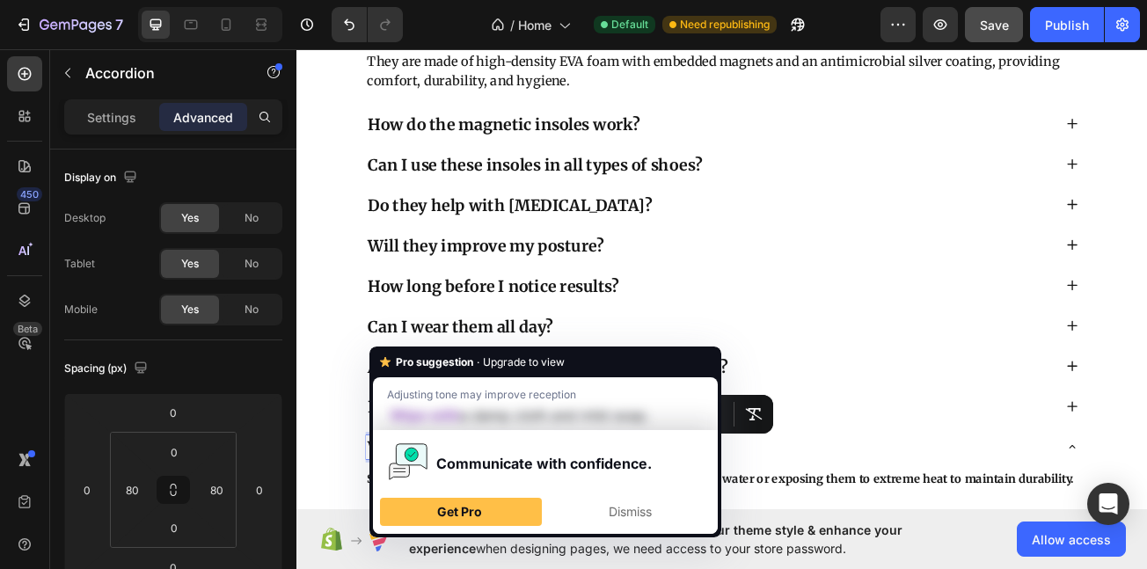
scroll to position [9243, 0]
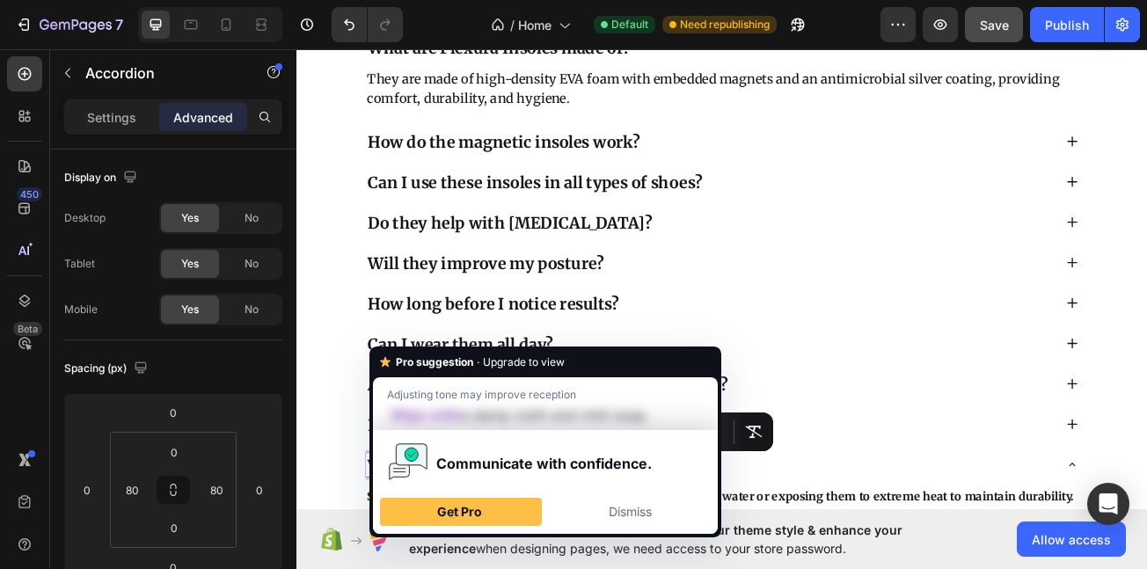
click at [619, 172] on span "How do the magnetic insoles work?" at bounding box center [554, 165] width 338 height 25
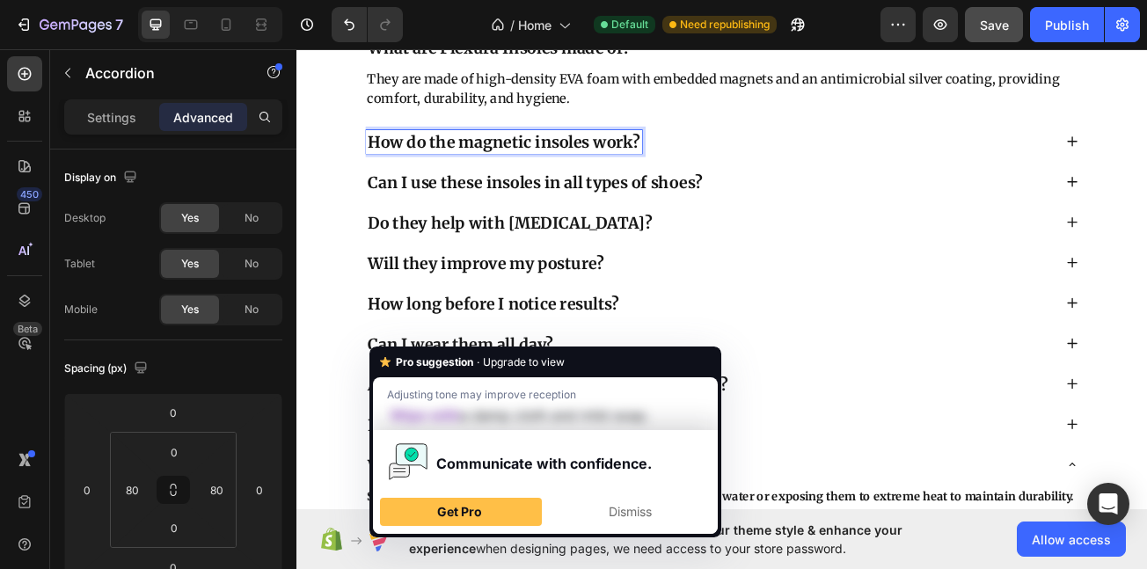
click at [614, 166] on span "How do the magnetic insoles work?" at bounding box center [554, 165] width 338 height 25
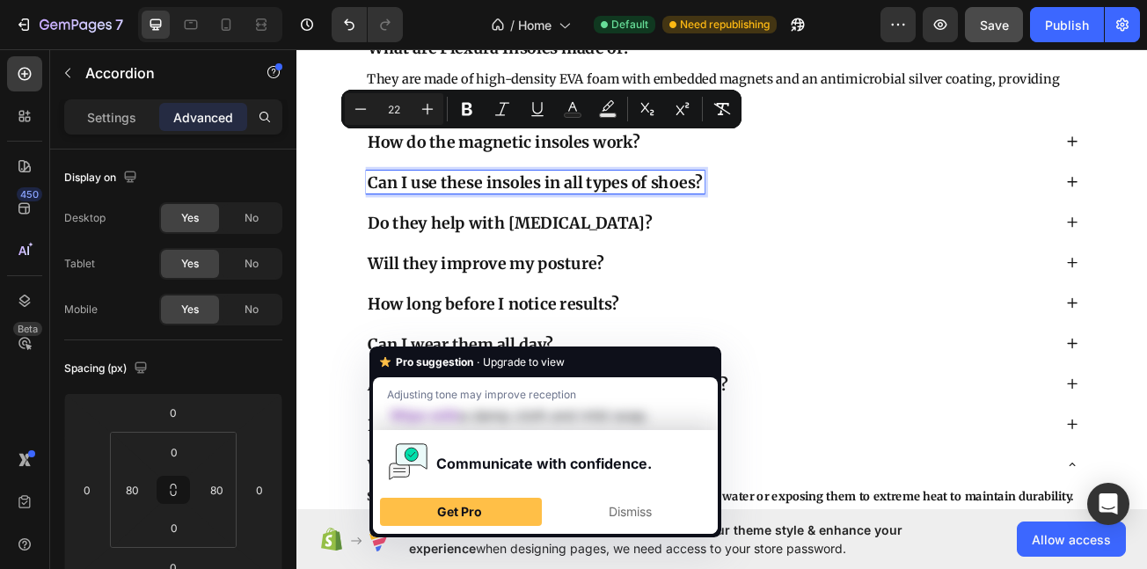
click at [539, 215] on span "Can I use these insoles in all types of shoes?" at bounding box center [592, 215] width 415 height 25
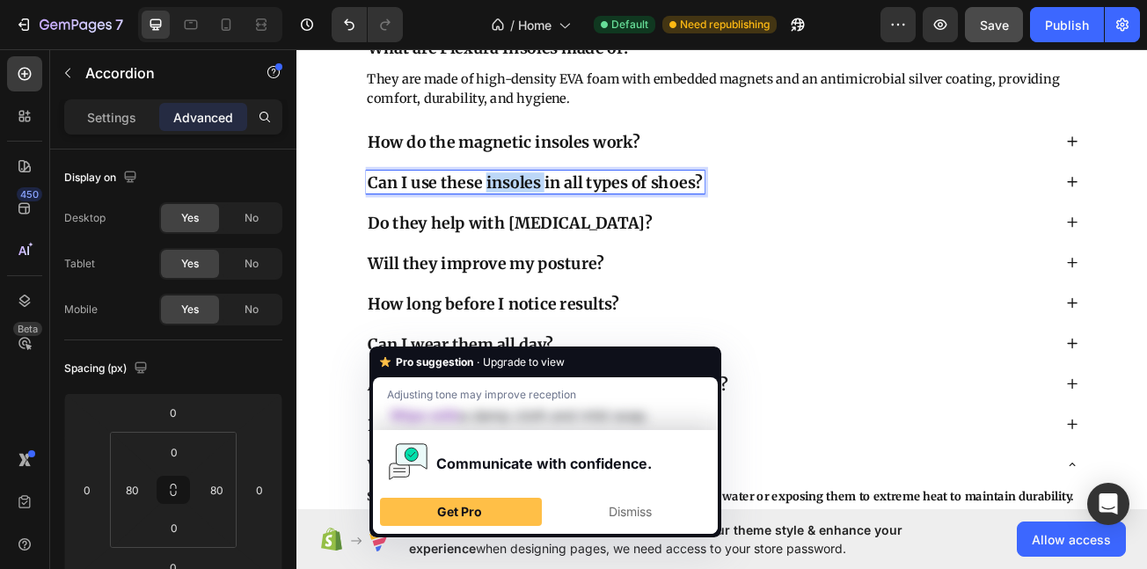
click at [539, 215] on span "Can I use these insoles in all types of shoes?" at bounding box center [592, 215] width 415 height 25
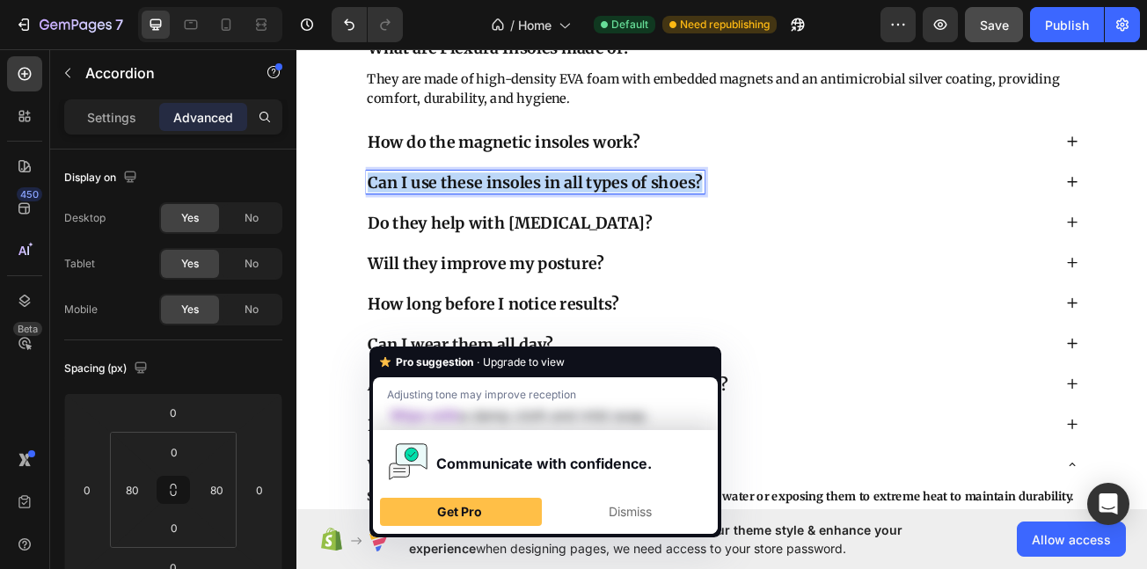
click at [539, 215] on span "Can I use these insoles in all types of shoes?" at bounding box center [592, 215] width 415 height 25
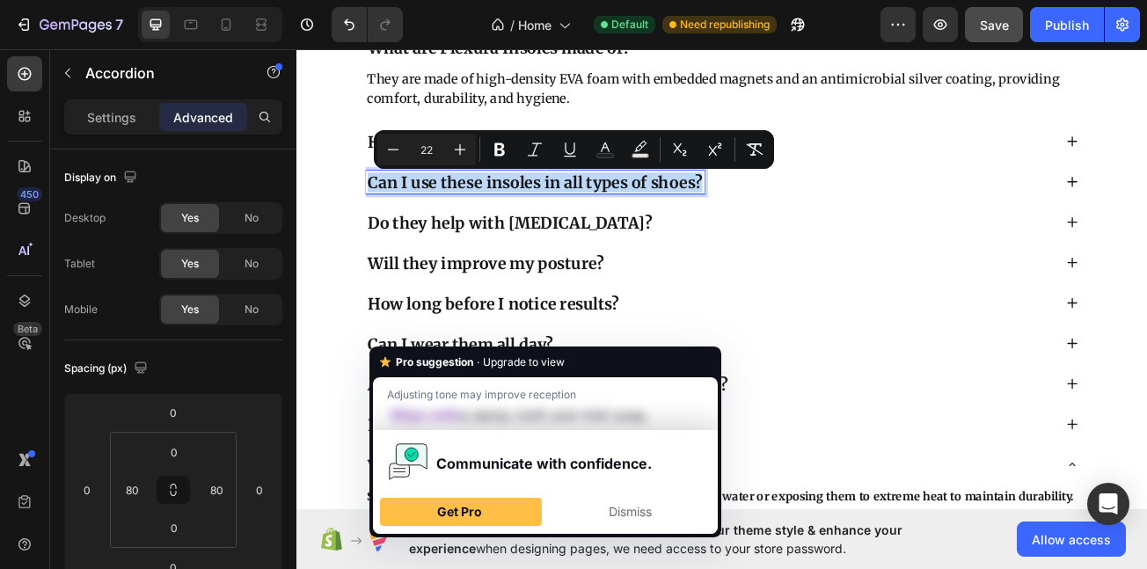
click at [497, 247] on div "Do they help with foot pain?" at bounding box center [824, 265] width 885 height 43
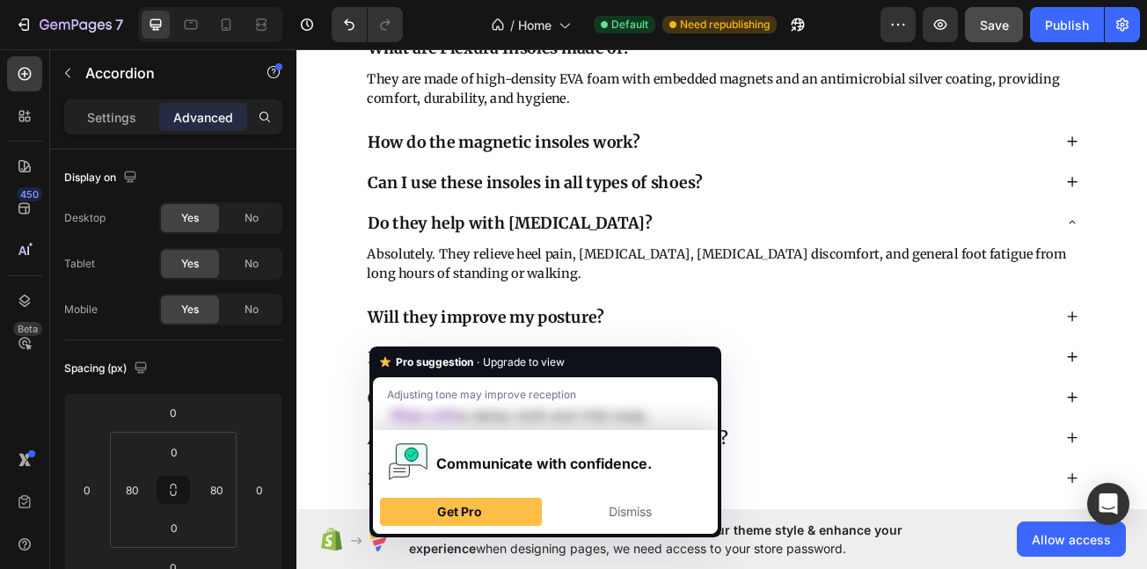
drag, startPoint x: 497, startPoint y: 247, endPoint x: 502, endPoint y: 255, distance: 9.5
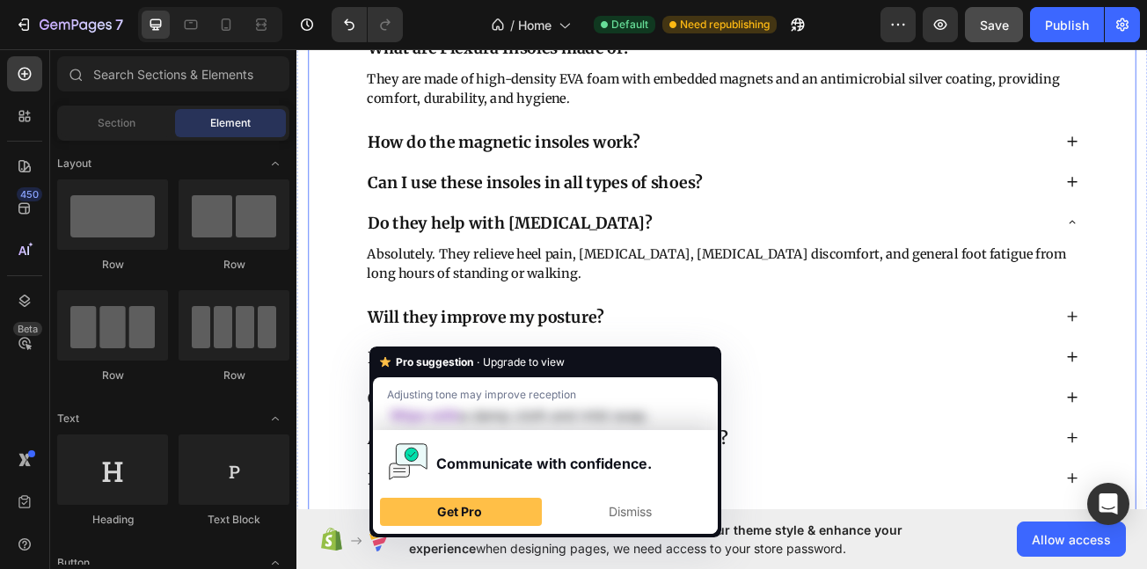
click at [502, 255] on span "Do they help with foot pain?" at bounding box center [562, 265] width 354 height 25
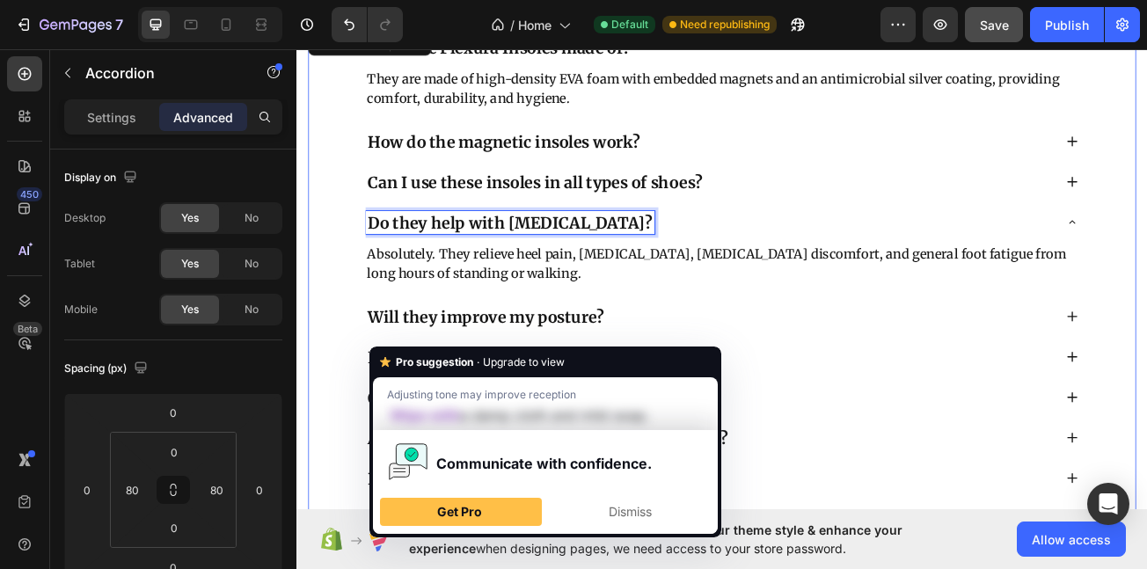
click at [505, 255] on span "Do they help with foot pain?" at bounding box center [562, 265] width 354 height 25
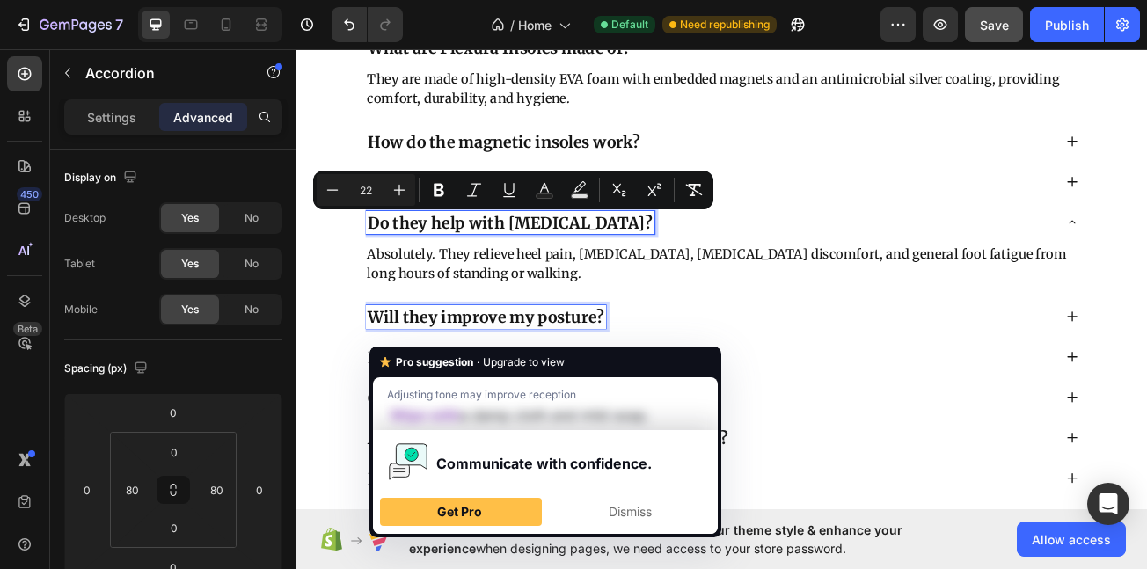
click at [506, 369] on div "Will they improve my posture?" at bounding box center [531, 382] width 298 height 29
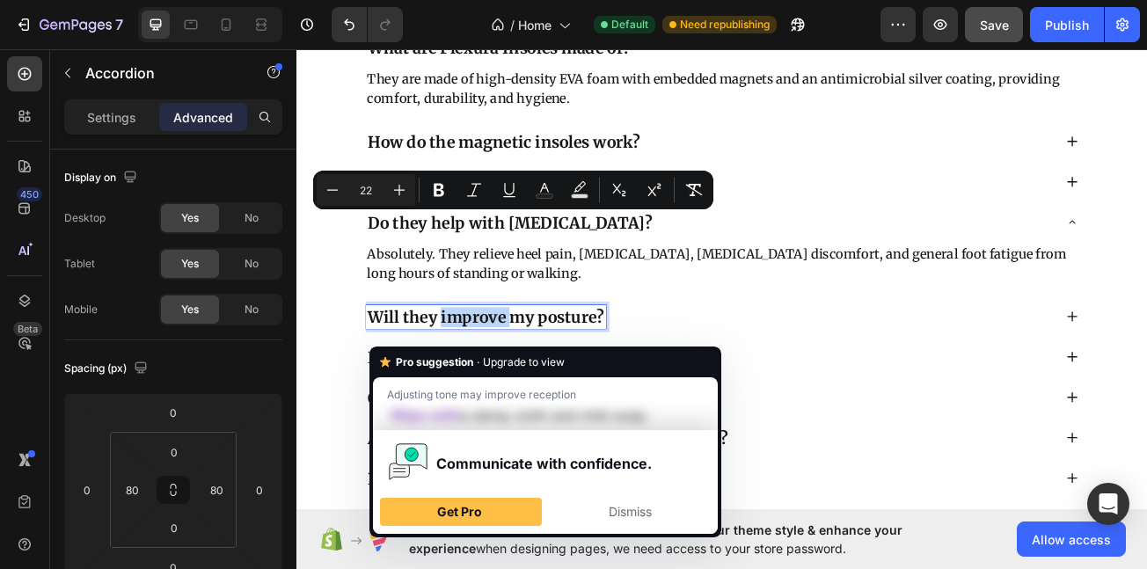
click at [506, 369] on div "Will they improve my posture?" at bounding box center [531, 382] width 298 height 29
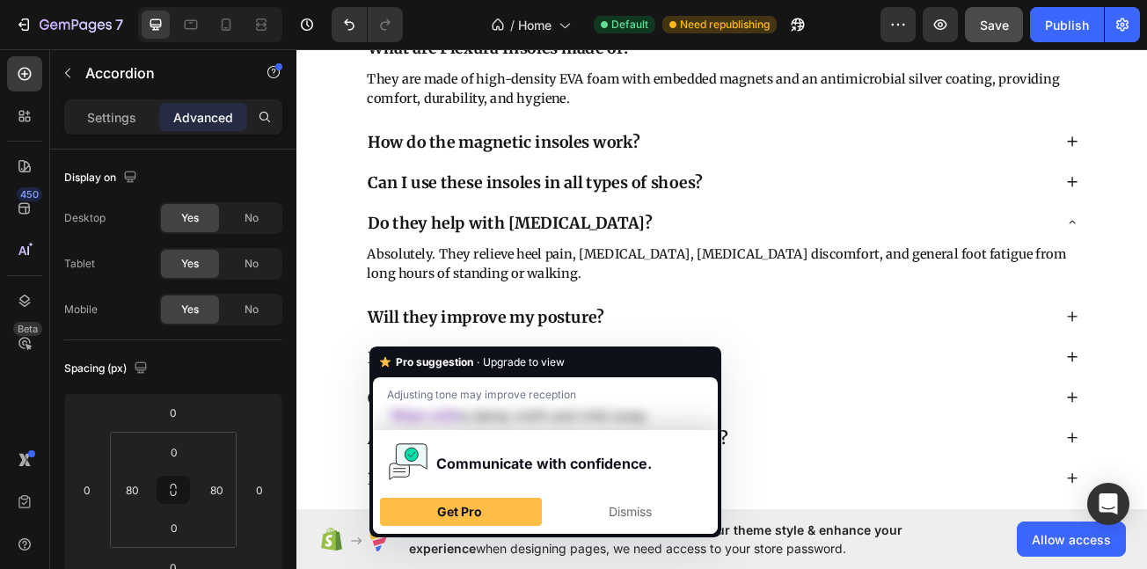
click at [495, 346] on div at bounding box center [495, 346] width 0 height 0
click at [506, 369] on div "Will they improve my posture?" at bounding box center [531, 382] width 298 height 29
click at [512, 369] on div "Will they improve my posture?" at bounding box center [531, 382] width 298 height 29
click at [521, 377] on span "Will they improve my posture?" at bounding box center [531, 382] width 293 height 25
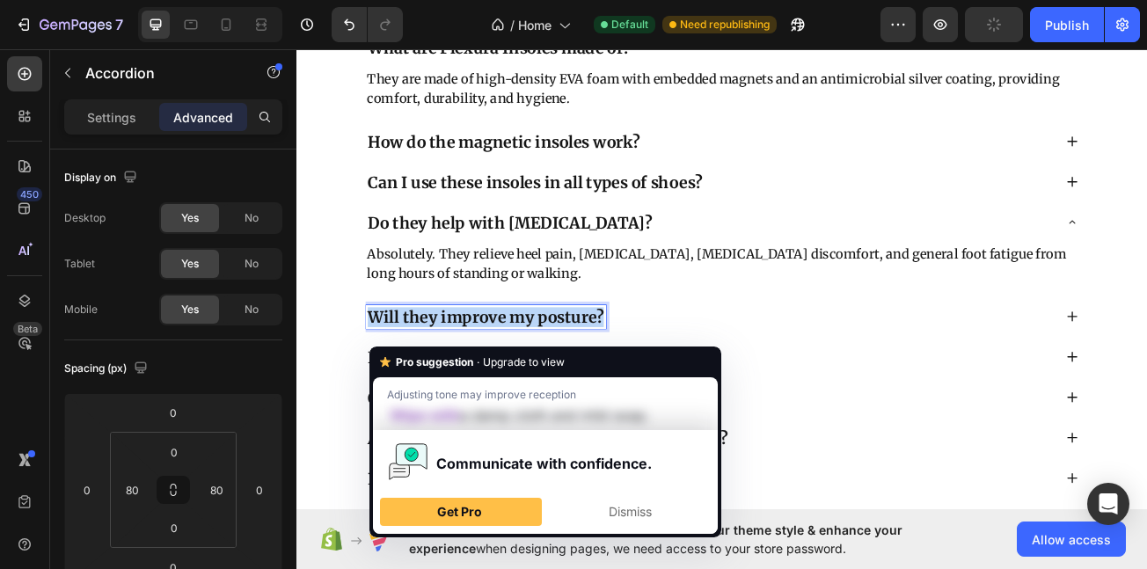
click at [521, 377] on span "Will they improve my posture?" at bounding box center [531, 382] width 293 height 25
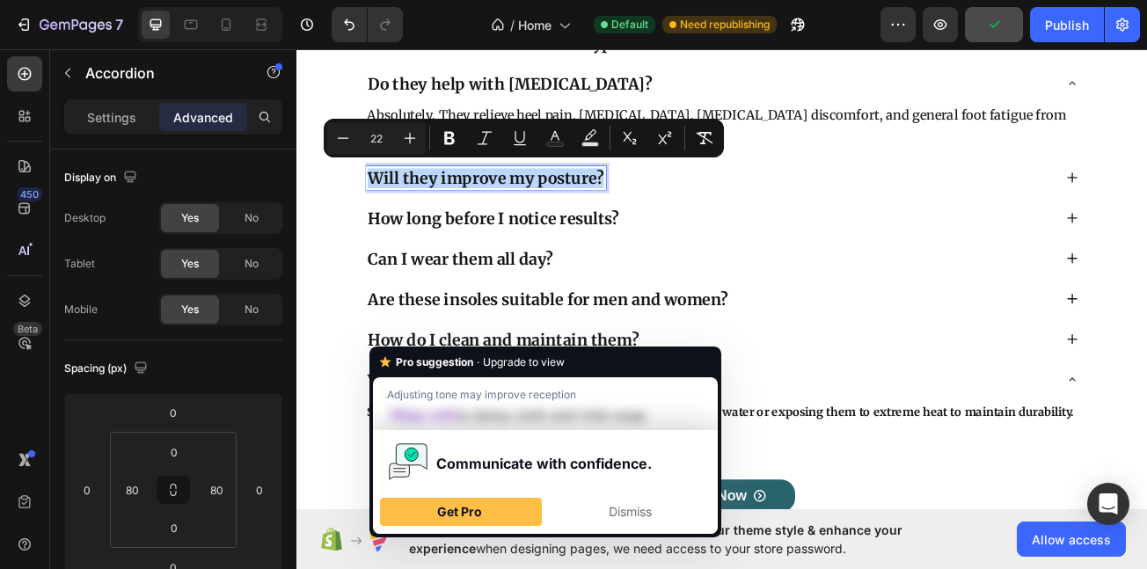
scroll to position [9443, 0]
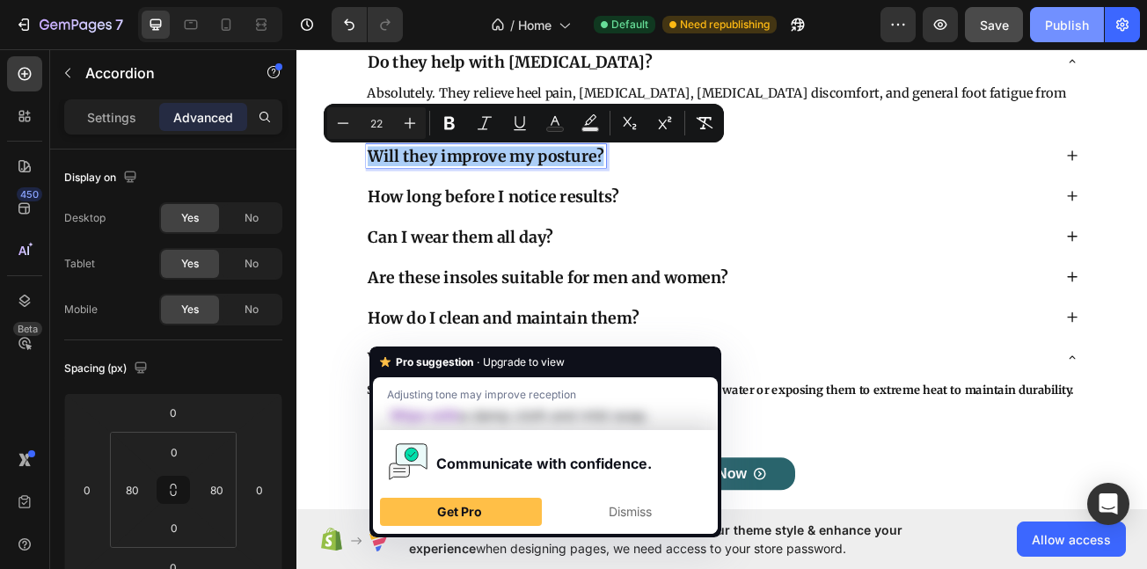
click at [1067, 26] on div "Publish" at bounding box center [1067, 25] width 44 height 18
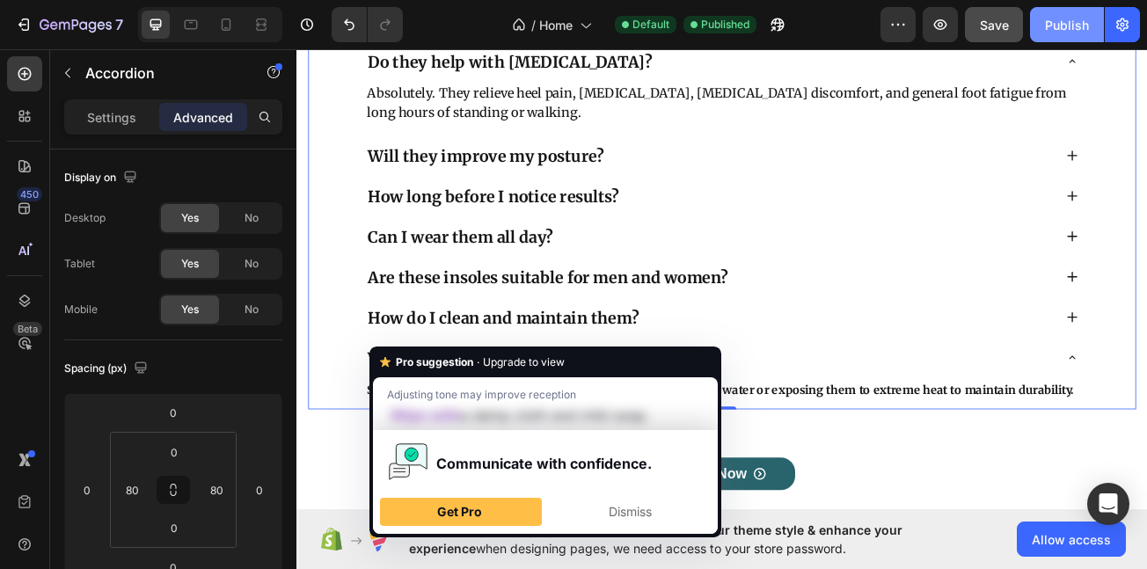
click at [1060, 33] on div "Publish" at bounding box center [1067, 25] width 44 height 18
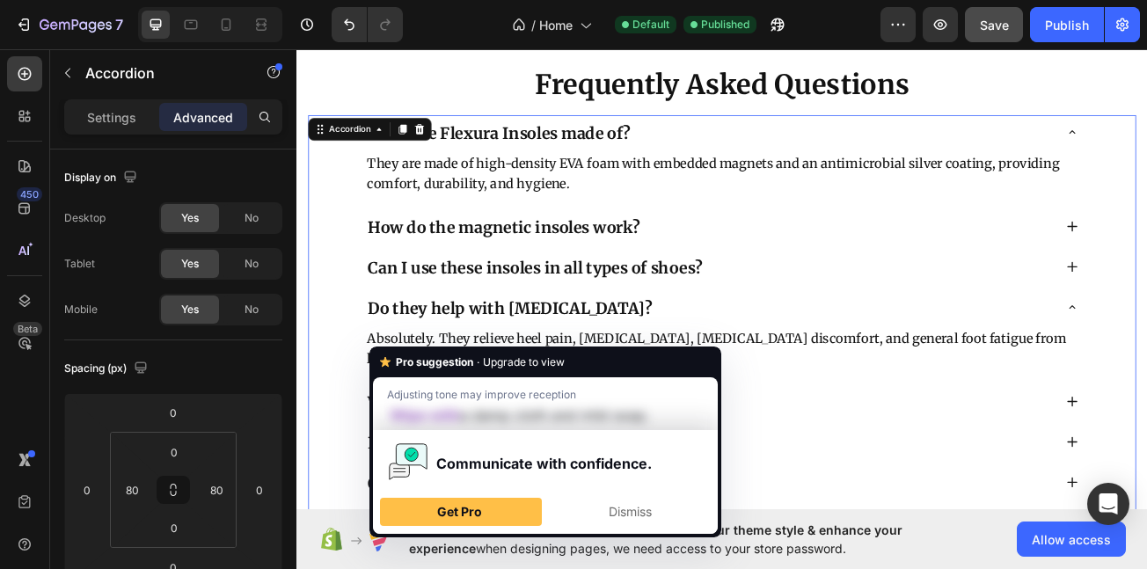
scroll to position [8668, 0]
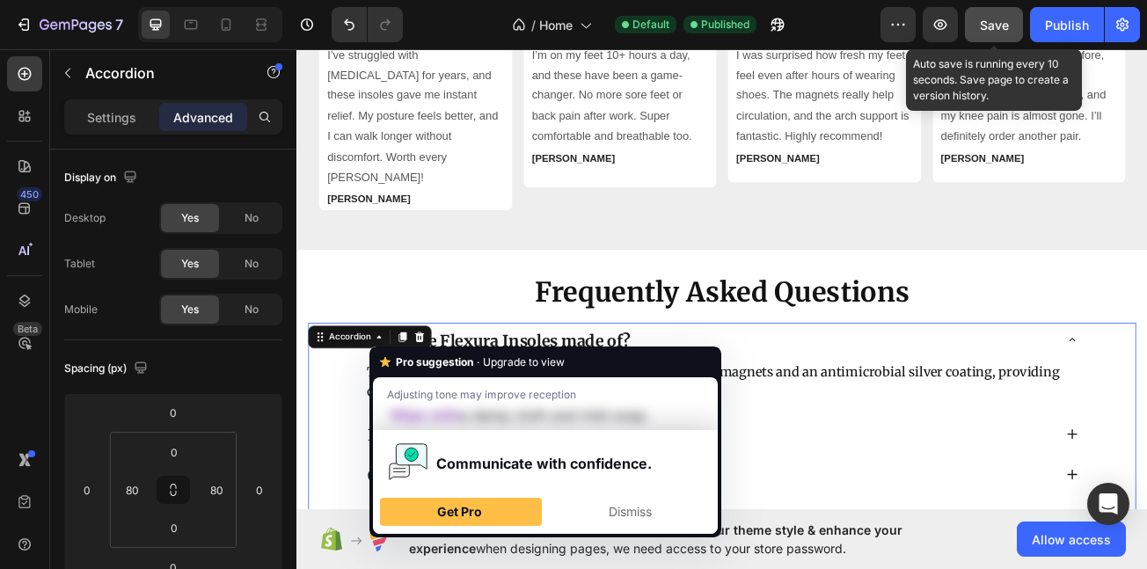
click at [985, 23] on span "Save" at bounding box center [994, 25] width 29 height 15
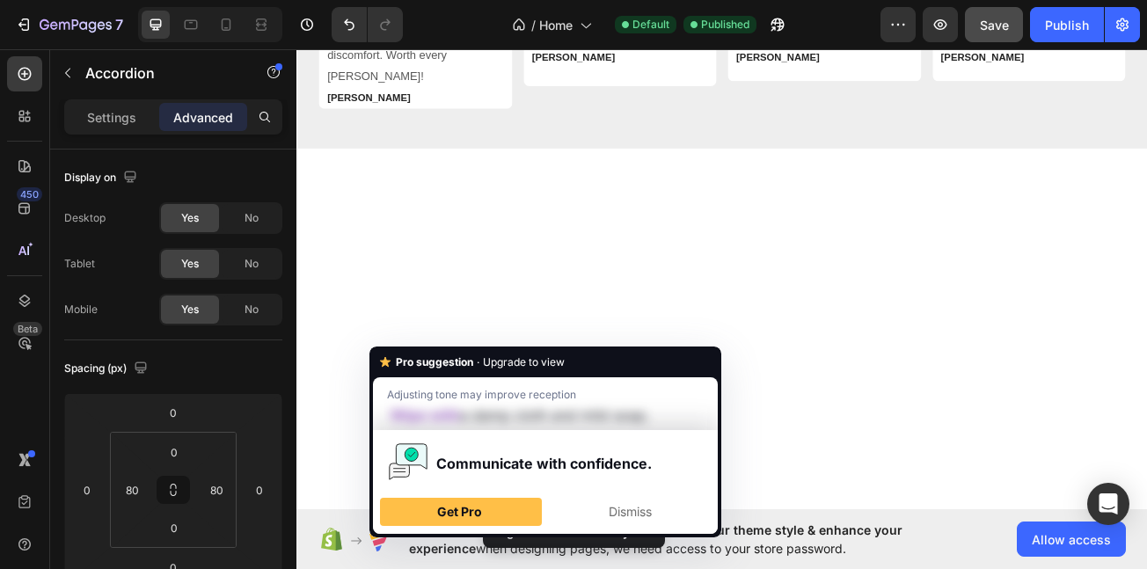
scroll to position [7725, 0]
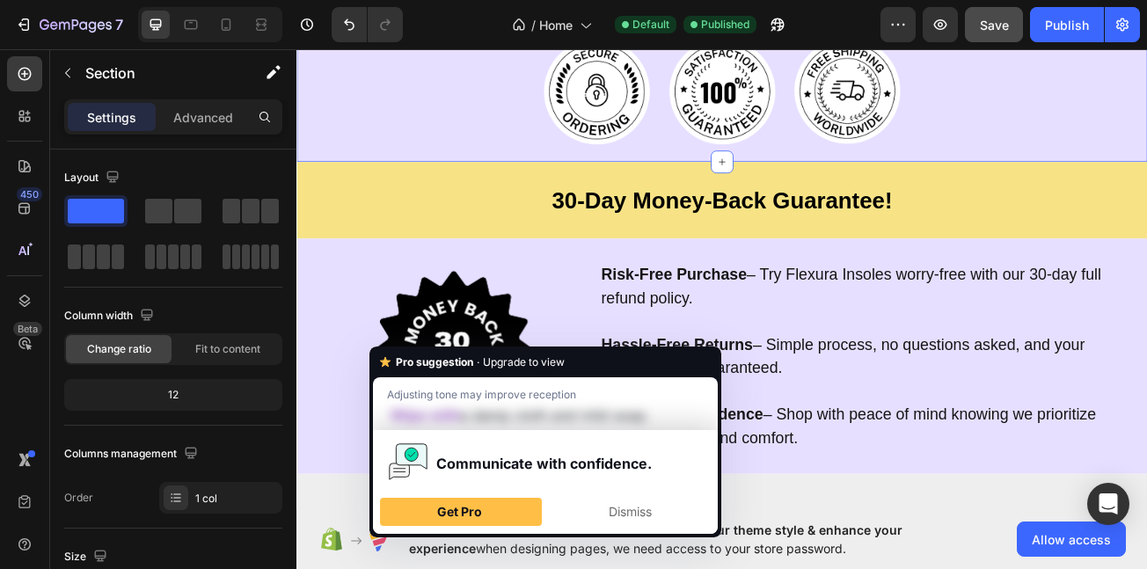
click at [429, 190] on div "Image Image Image Row Section 15/25 You can create reusable sections Create The…" at bounding box center [825, 102] width 1056 height 176
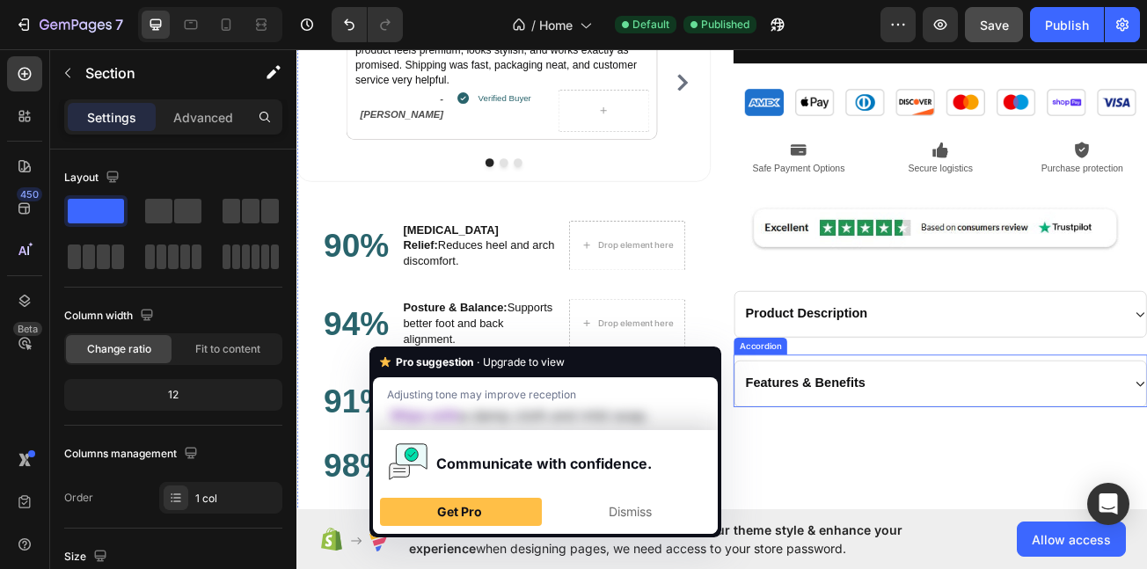
scroll to position [2030, 0]
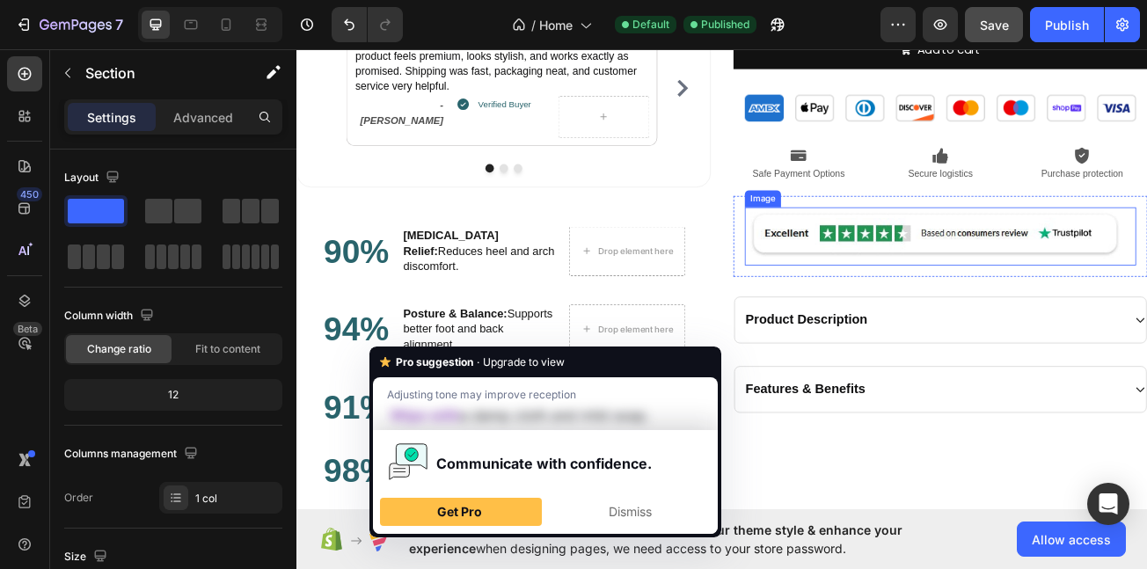
drag, startPoint x: 394, startPoint y: 300, endPoint x: 927, endPoint y: 316, distance: 532.6
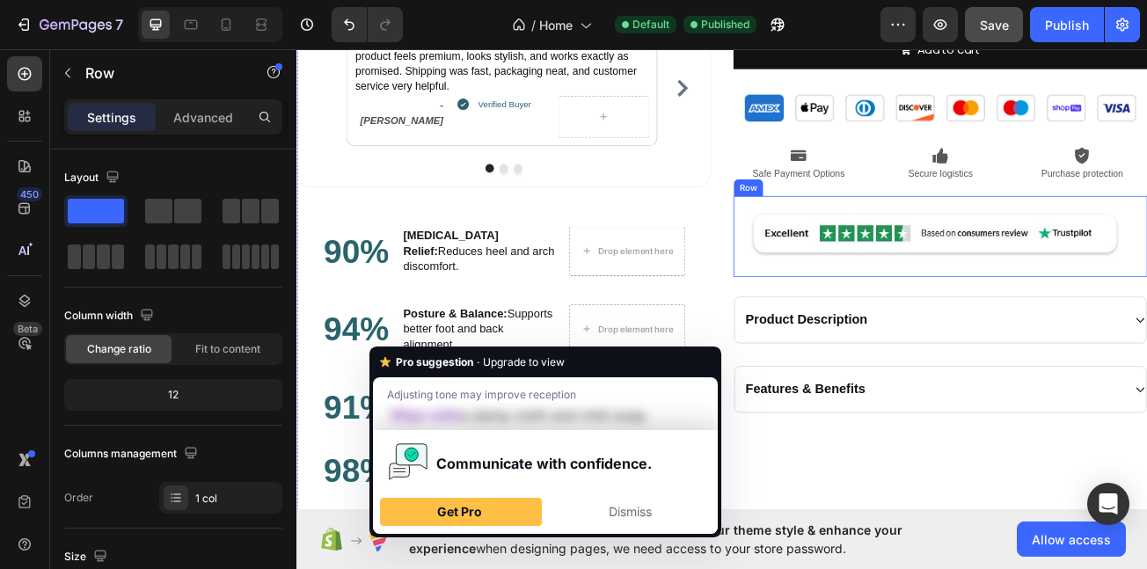
click at [839, 278] on div "Image Row" at bounding box center [1096, 282] width 514 height 100
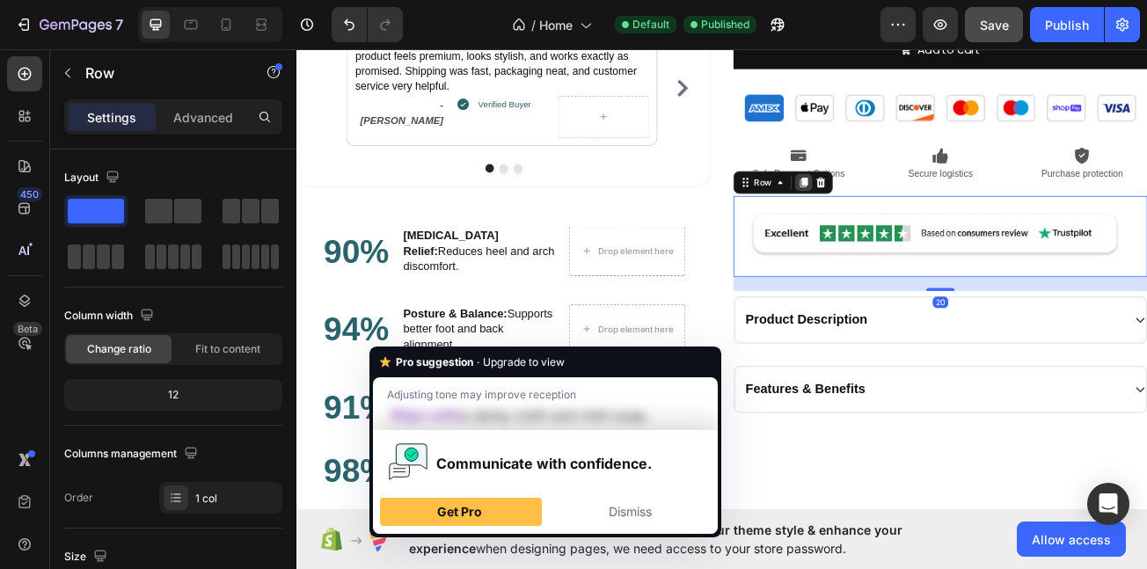
click at [919, 214] on icon at bounding box center [926, 216] width 14 height 14
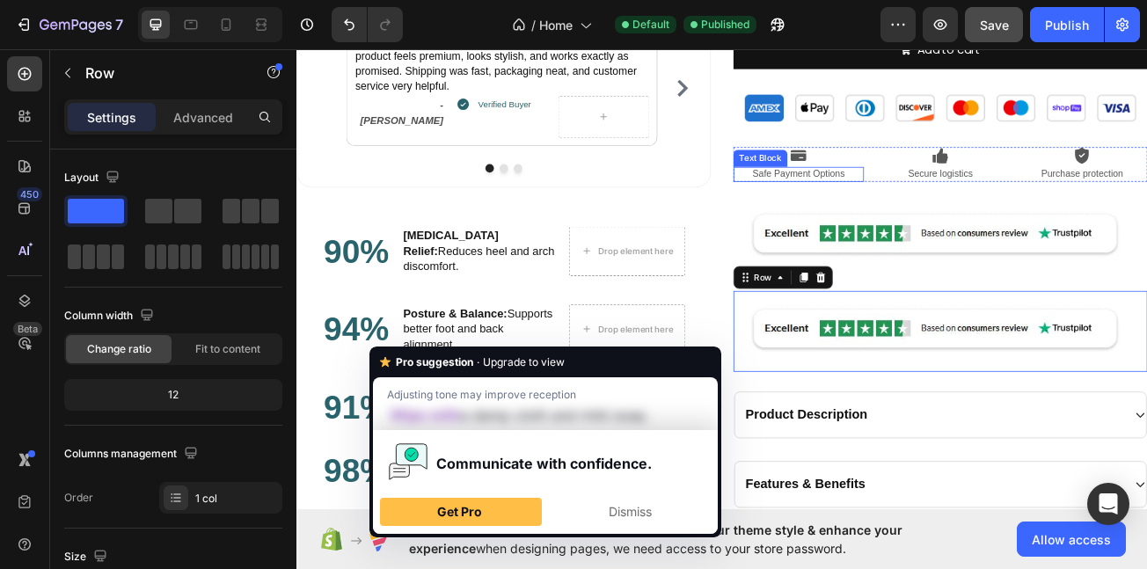
scroll to position [604, 0]
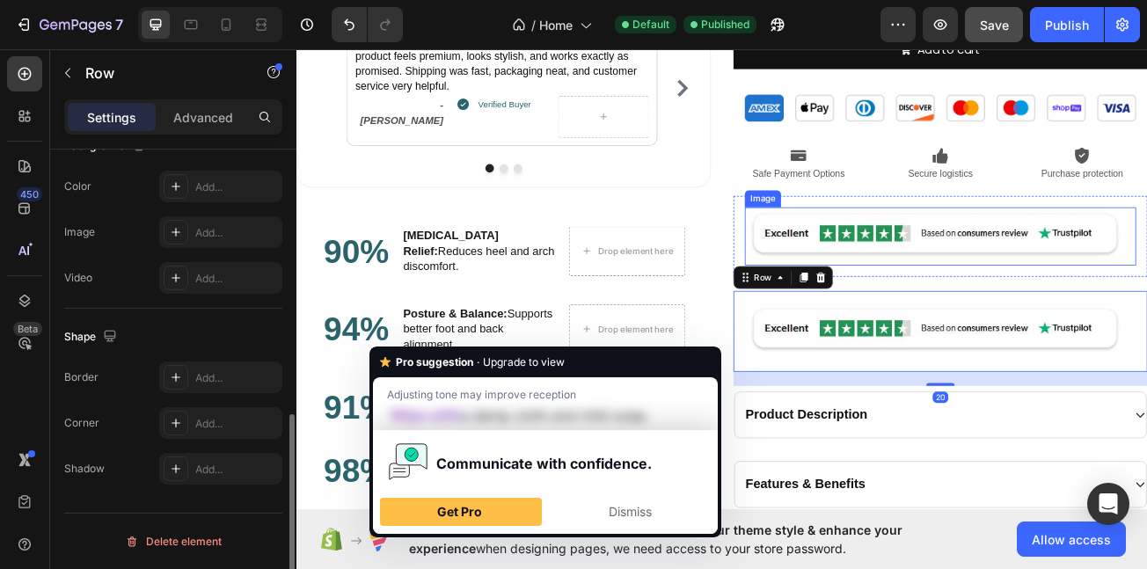
click at [942, 278] on img at bounding box center [1096, 282] width 486 height 72
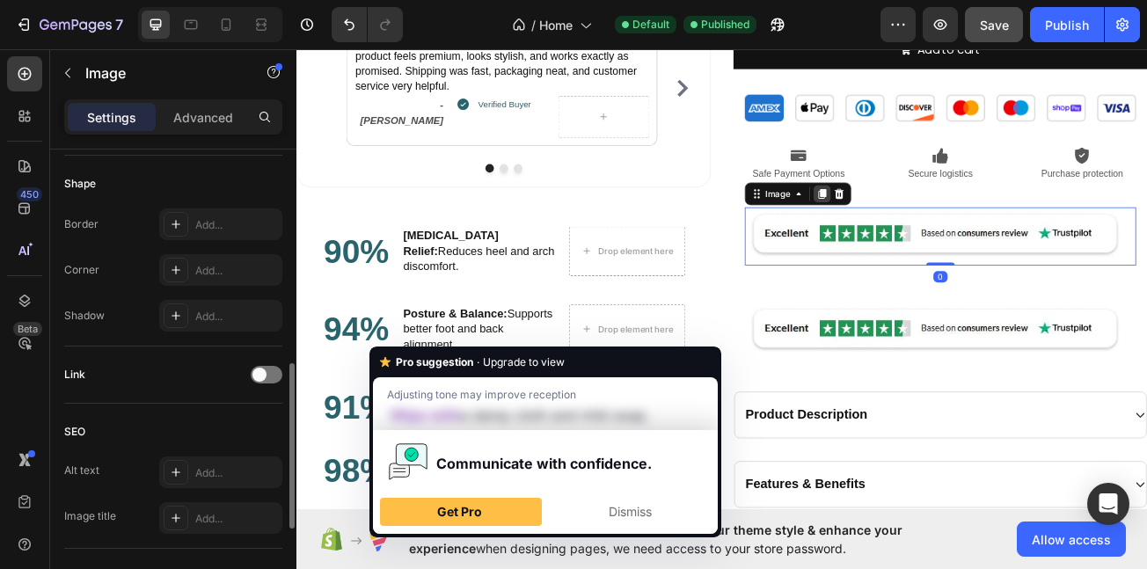
scroll to position [0, 0]
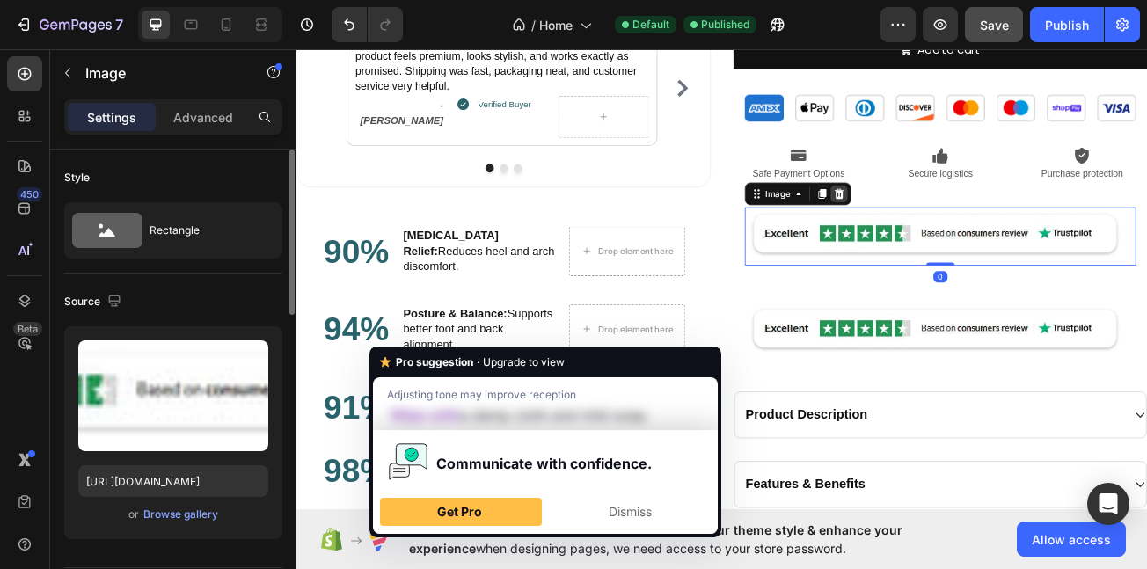
click at [963, 231] on icon at bounding box center [970, 230] width 14 height 14
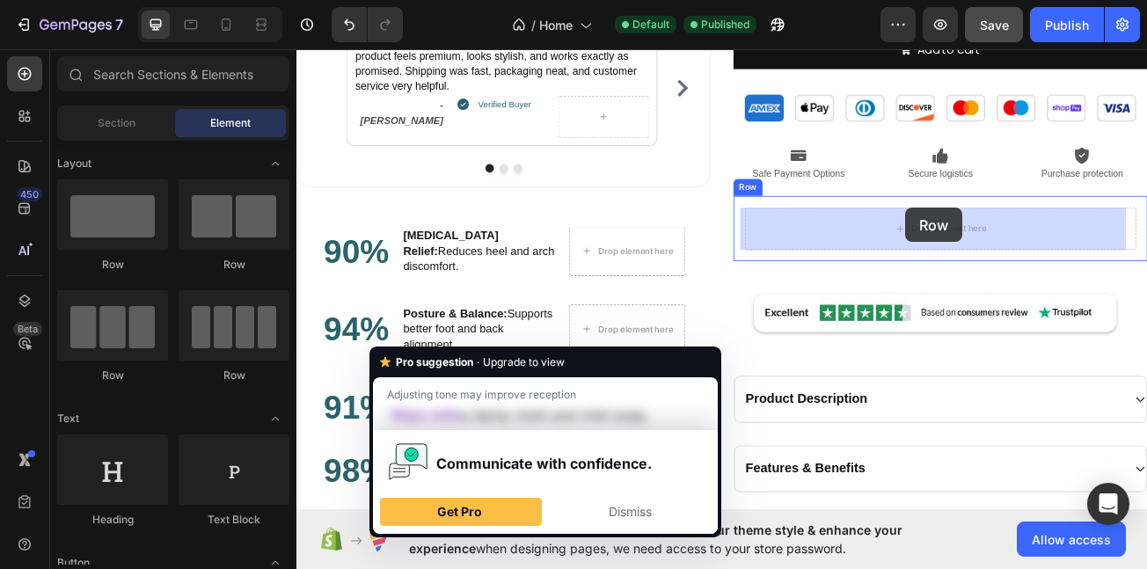
drag, startPoint x: 423, startPoint y: 361, endPoint x: 1052, endPoint y: 247, distance: 639.3
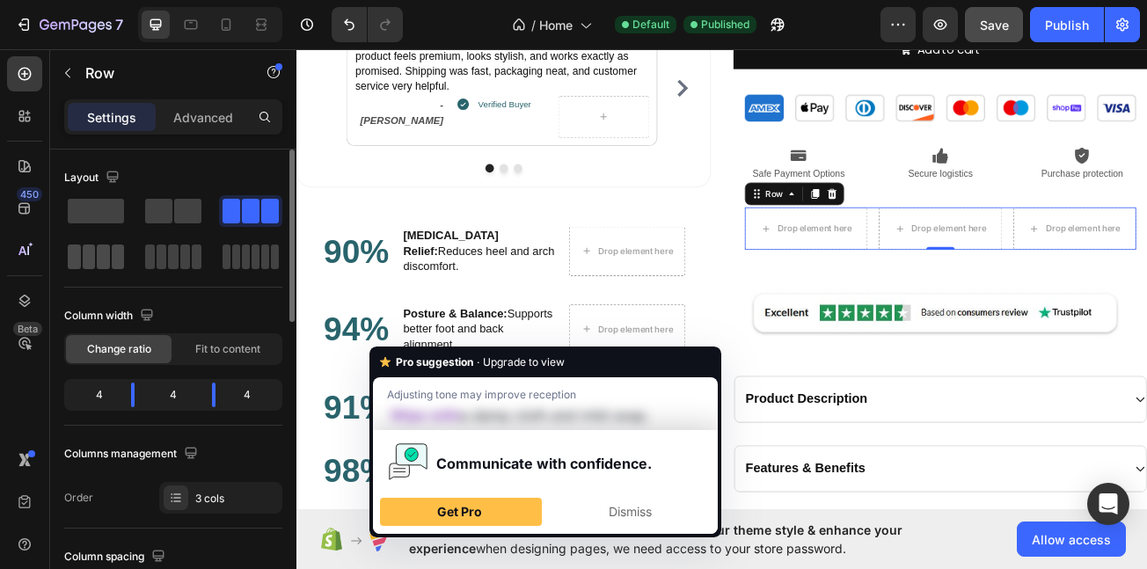
drag, startPoint x: 97, startPoint y: 257, endPoint x: 456, endPoint y: 254, distance: 359.0
click at [97, 257] on span at bounding box center [103, 257] width 13 height 25
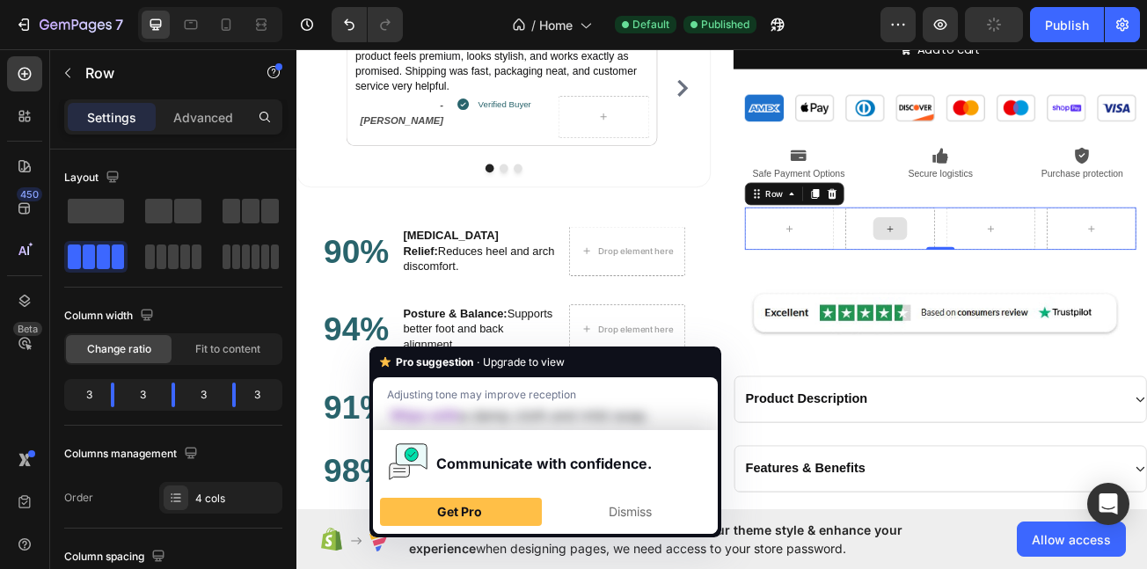
click at [1032, 273] on div at bounding box center [1033, 273] width 42 height 28
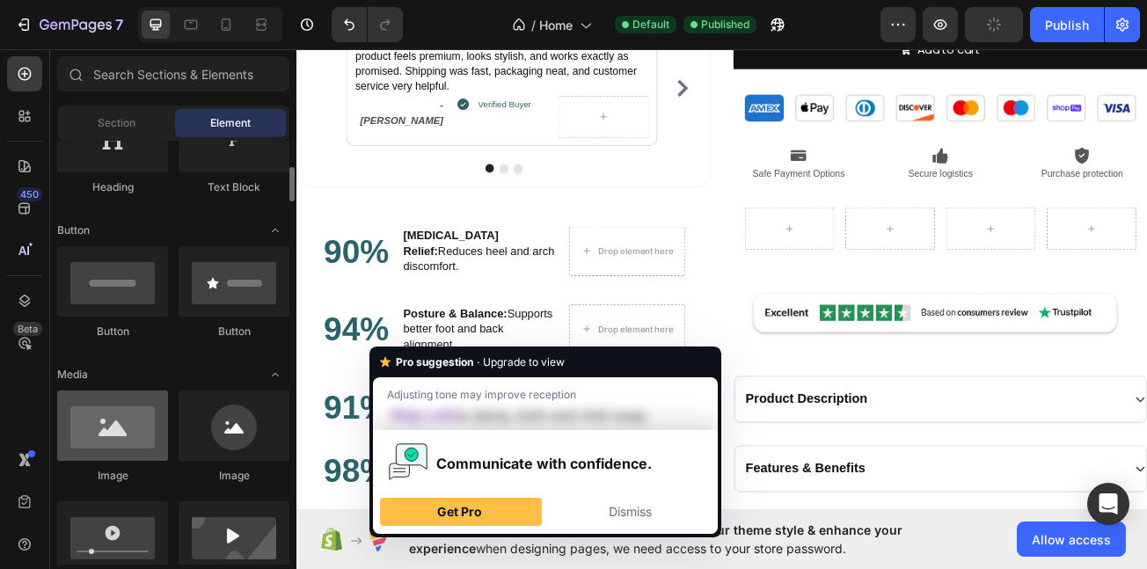
scroll to position [344, 0]
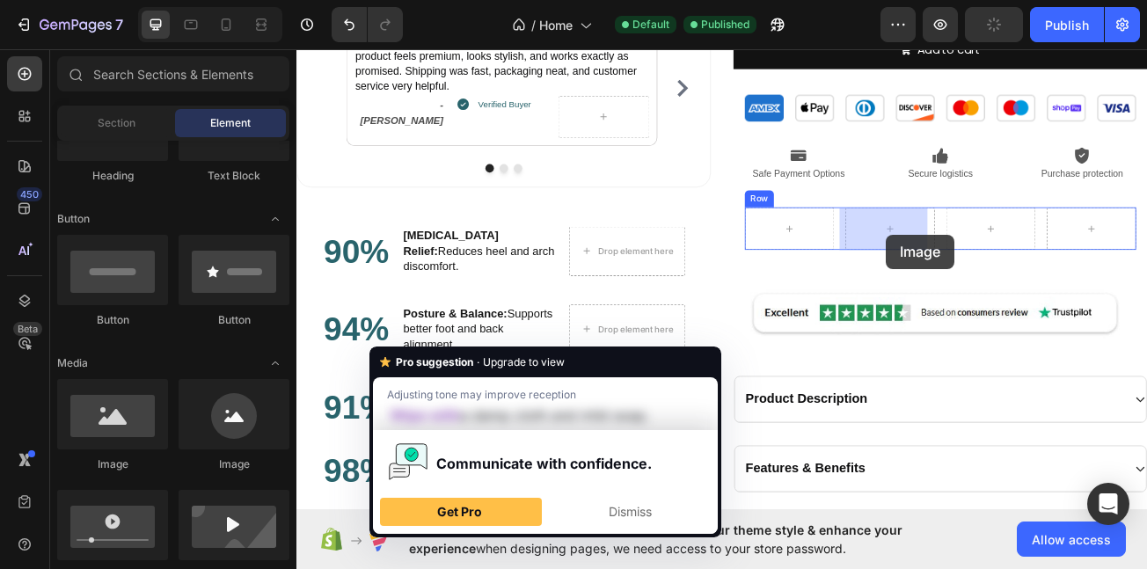
drag, startPoint x: 407, startPoint y: 470, endPoint x: 1037, endPoint y: 306, distance: 650.1
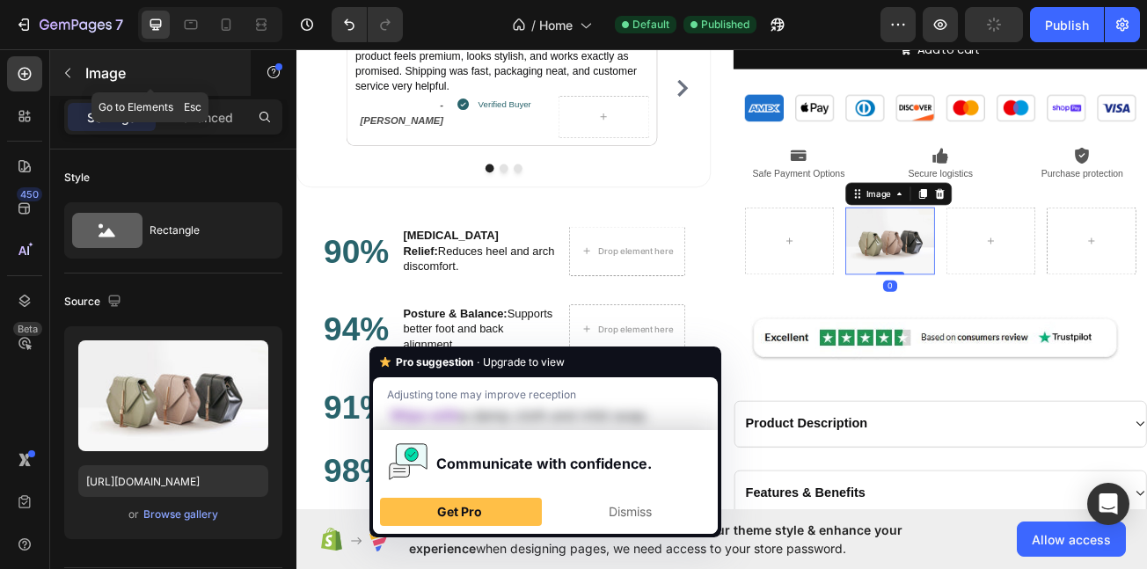
click at [73, 72] on icon "button" at bounding box center [68, 73] width 14 height 14
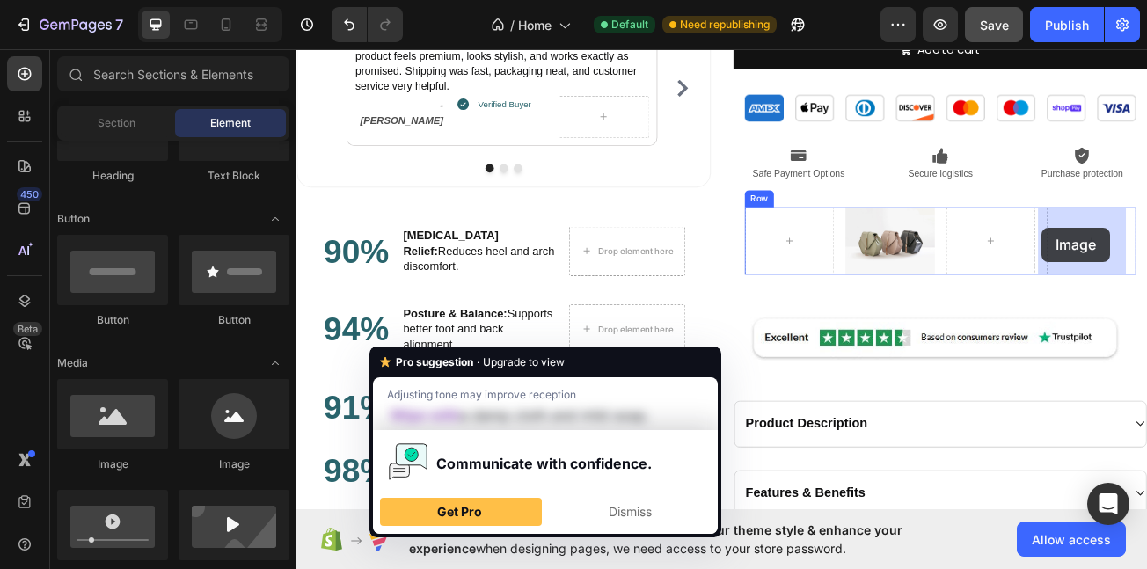
drag, startPoint x: 401, startPoint y: 461, endPoint x: 1223, endPoint y: 272, distance: 843.4
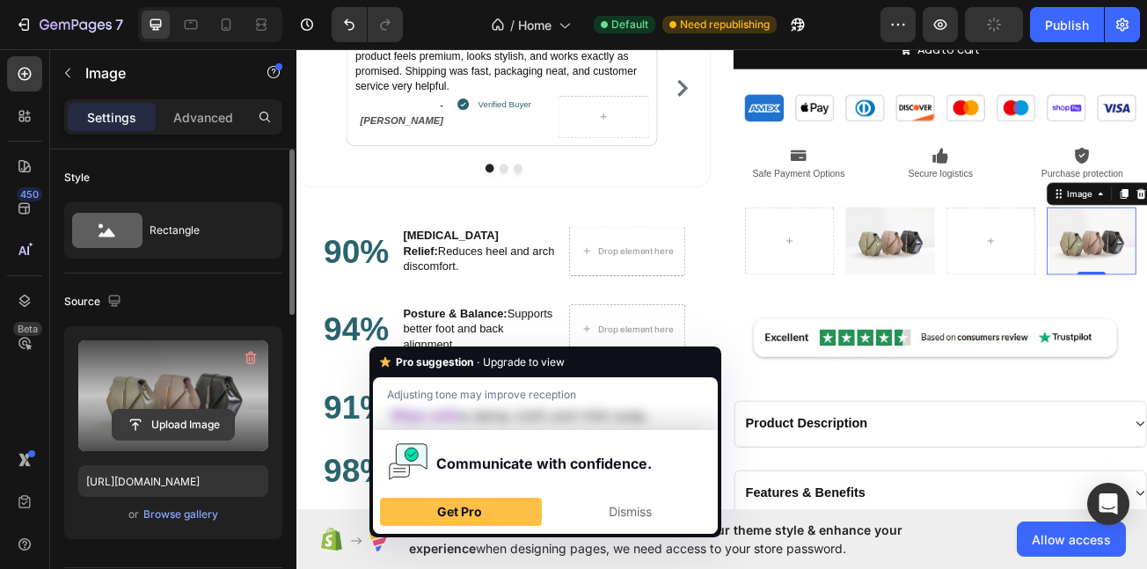
click at [170, 418] on input "file" at bounding box center [173, 425] width 121 height 30
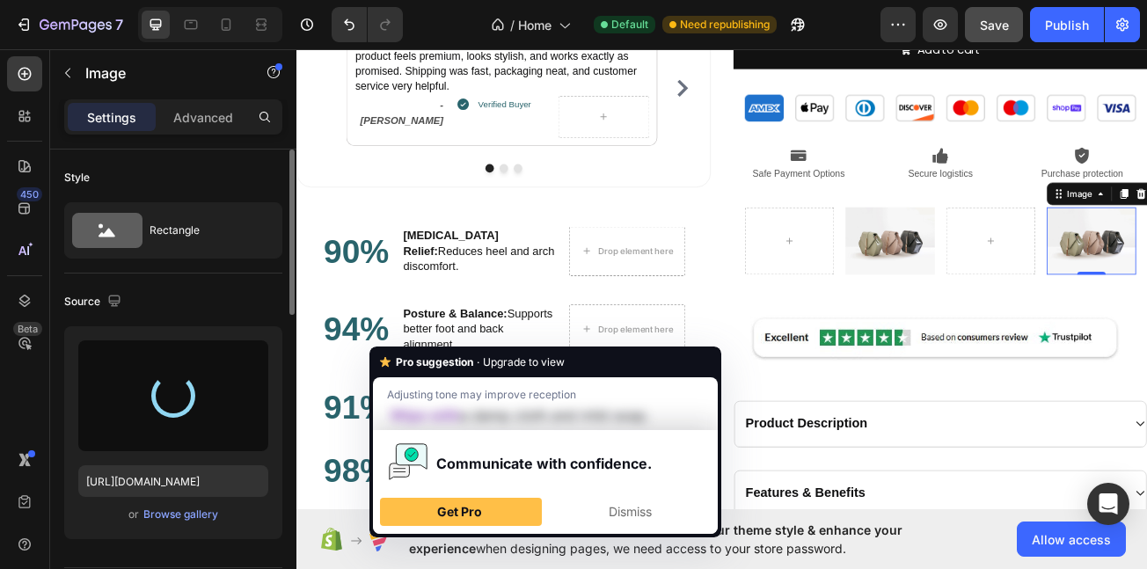
type input "https://cdn.shopify.com/s/files/1/0710/4669/3031/files/gempages_581287367915078…"
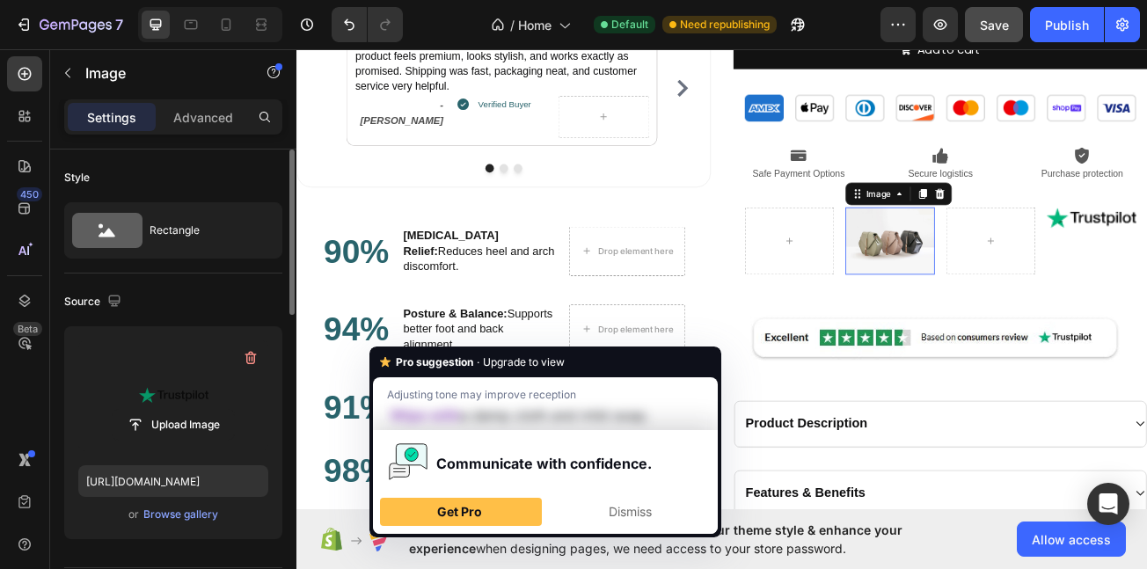
click at [1018, 296] on img at bounding box center [1033, 288] width 111 height 84
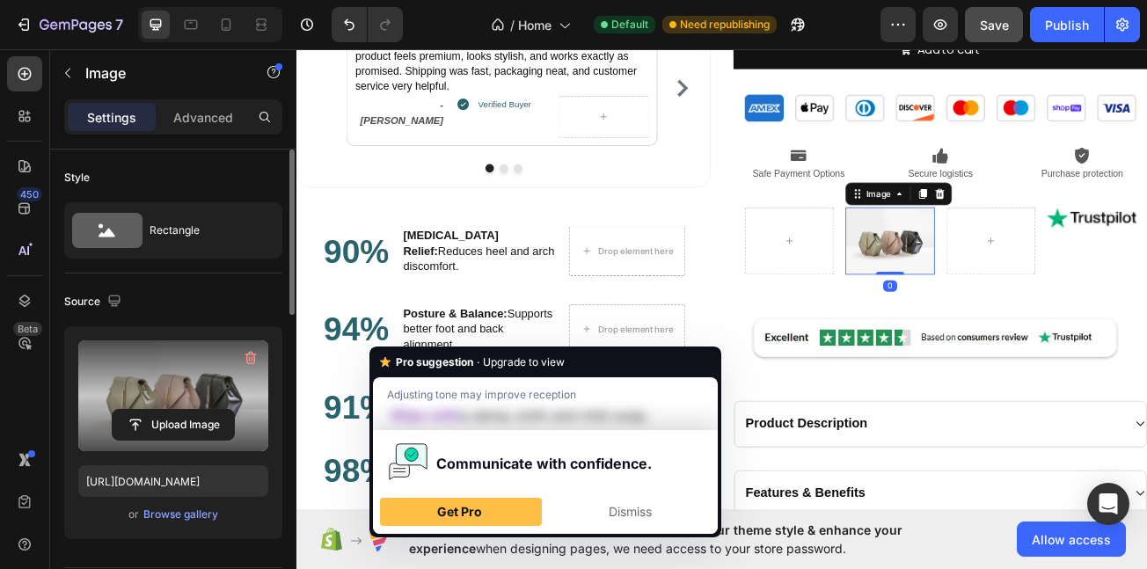
click at [178, 408] on label at bounding box center [173, 396] width 190 height 111
click at [178, 410] on input "file" at bounding box center [173, 425] width 121 height 30
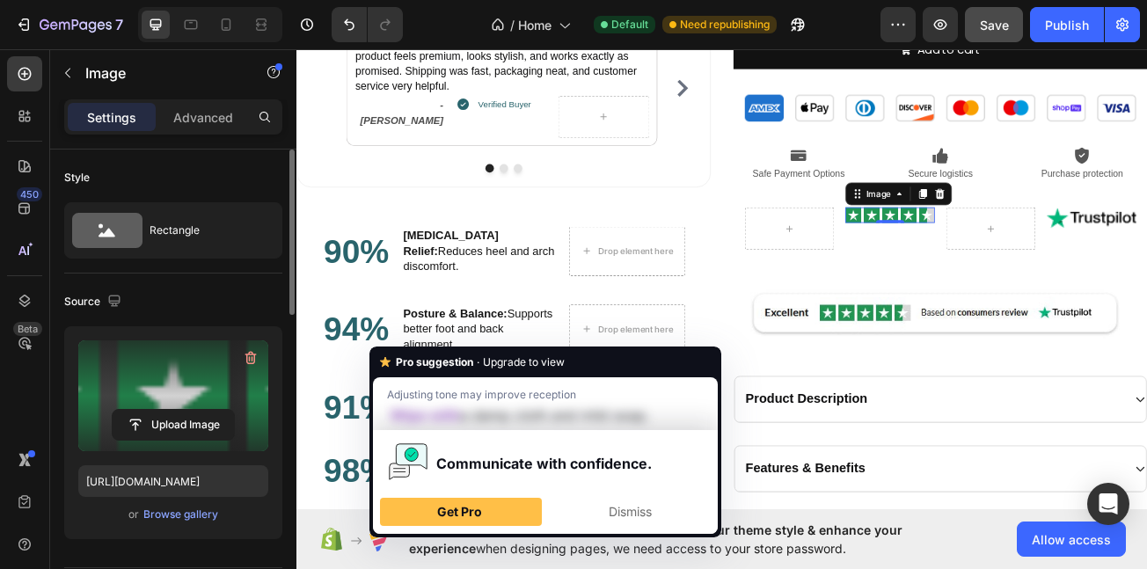
type input "https://cdn.shopify.com/s/files/1/0710/4669/3031/files/gempages_581287367915078…"
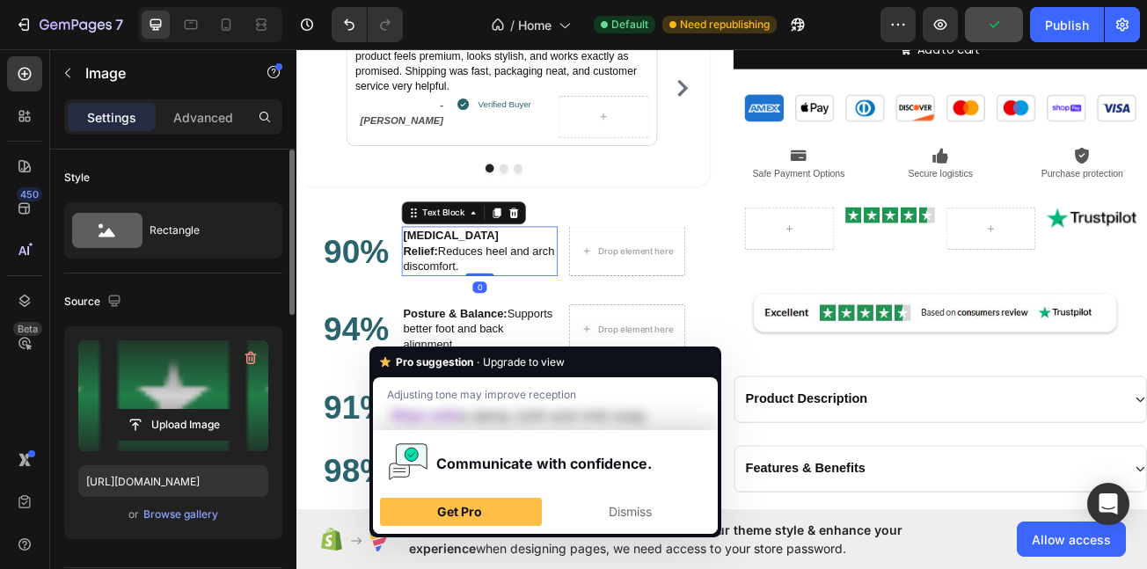
click at [537, 286] on strong "[MEDICAL_DATA] Relief:" at bounding box center [488, 291] width 119 height 34
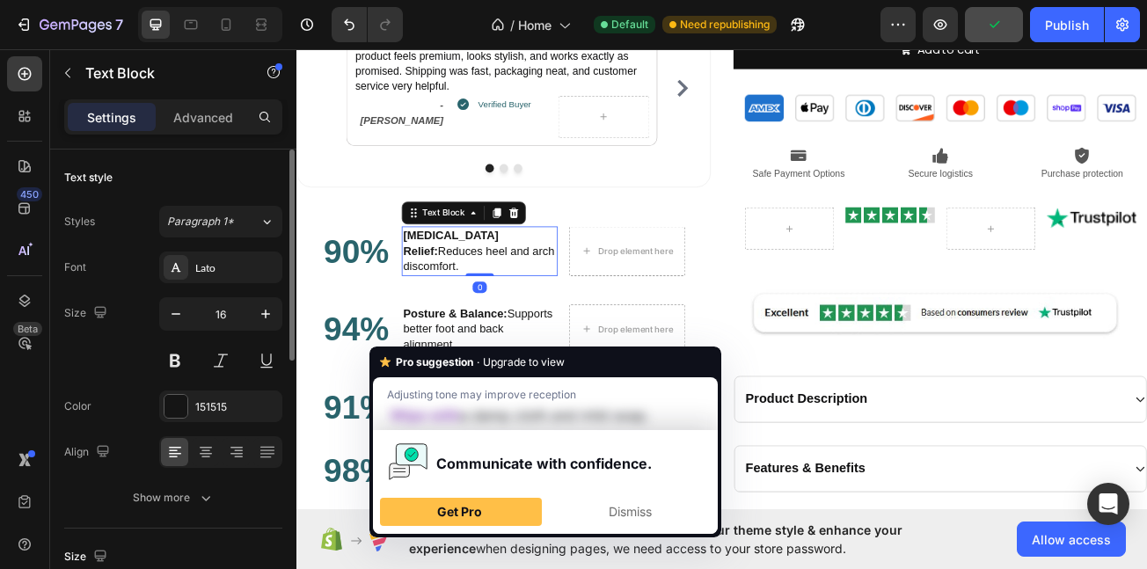
drag, startPoint x: 545, startPoint y: 257, endPoint x: 545, endPoint y: 281, distance: 23.8
click at [545, 256] on icon at bounding box center [545, 253] width 14 height 14
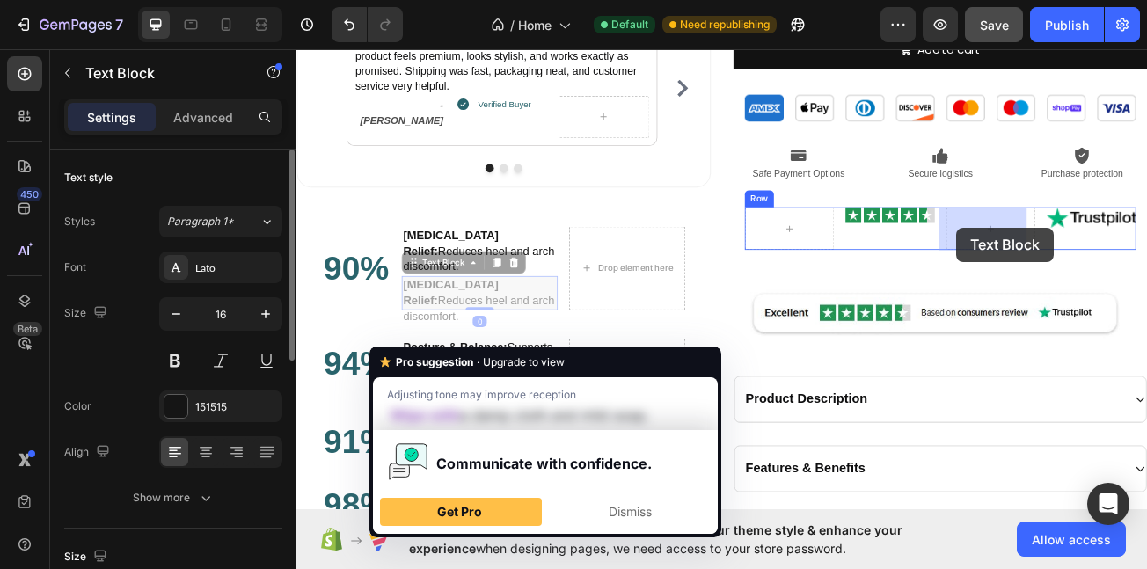
drag, startPoint x: 447, startPoint y: 297, endPoint x: 1116, endPoint y: 272, distance: 669.2
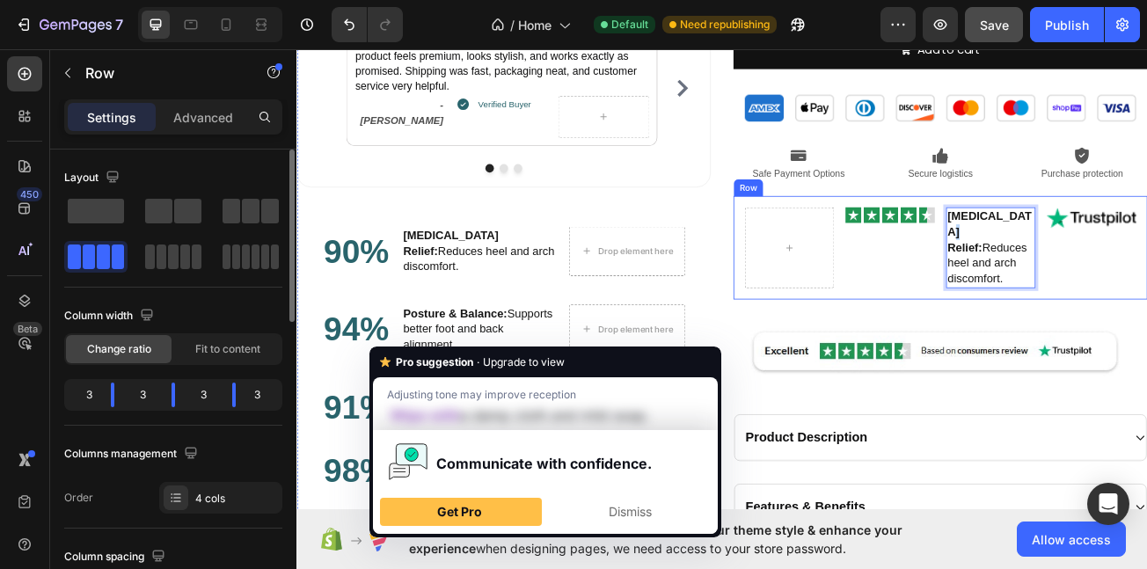
click at [1006, 313] on div "Image" at bounding box center [1033, 296] width 111 height 100
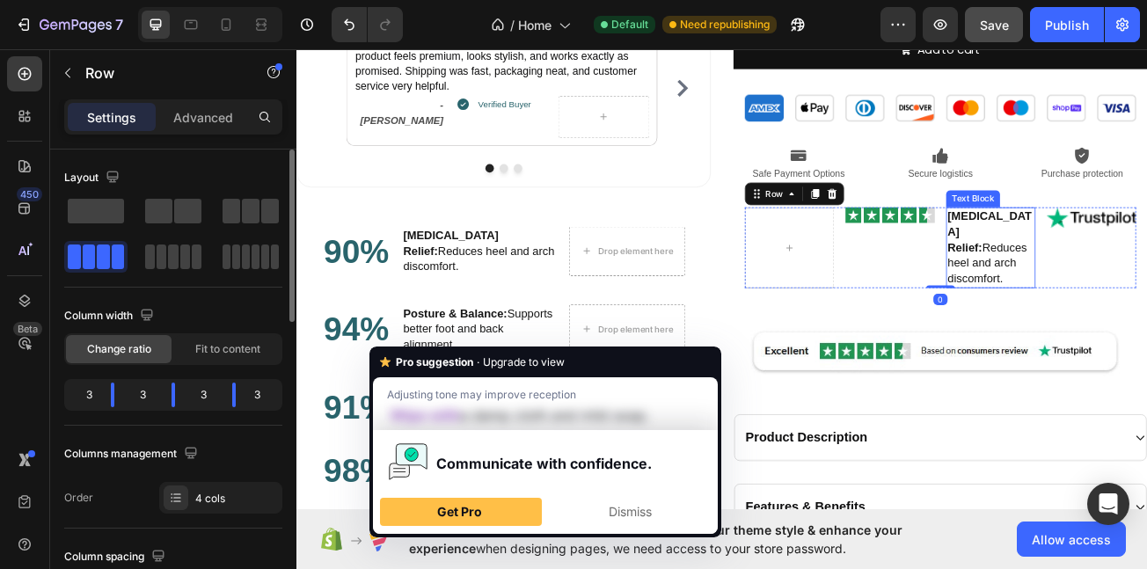
click at [1126, 292] on p "Foot Pain Relief: Reduces heel and arch discomfort." at bounding box center [1157, 296] width 107 height 97
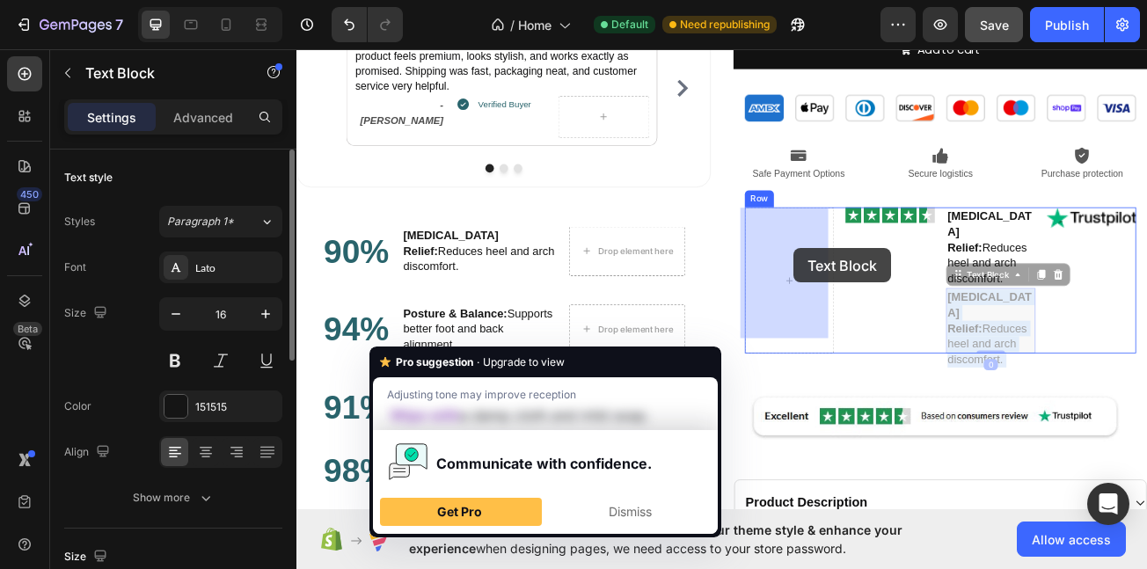
drag, startPoint x: 1138, startPoint y: 345, endPoint x: 911, endPoint y: 296, distance: 232.3
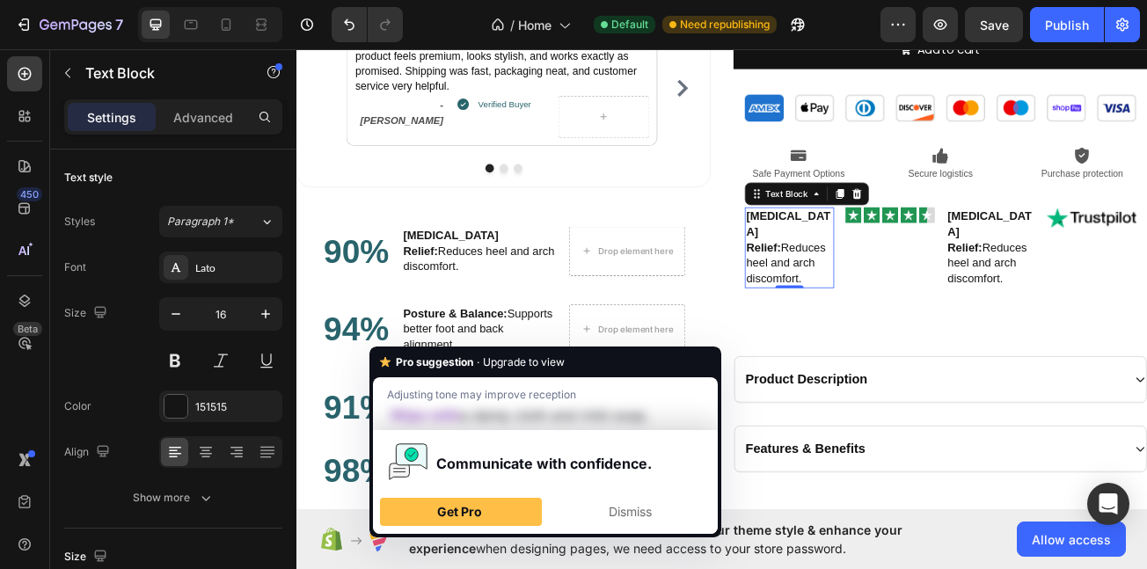
scroll to position [2030, 0]
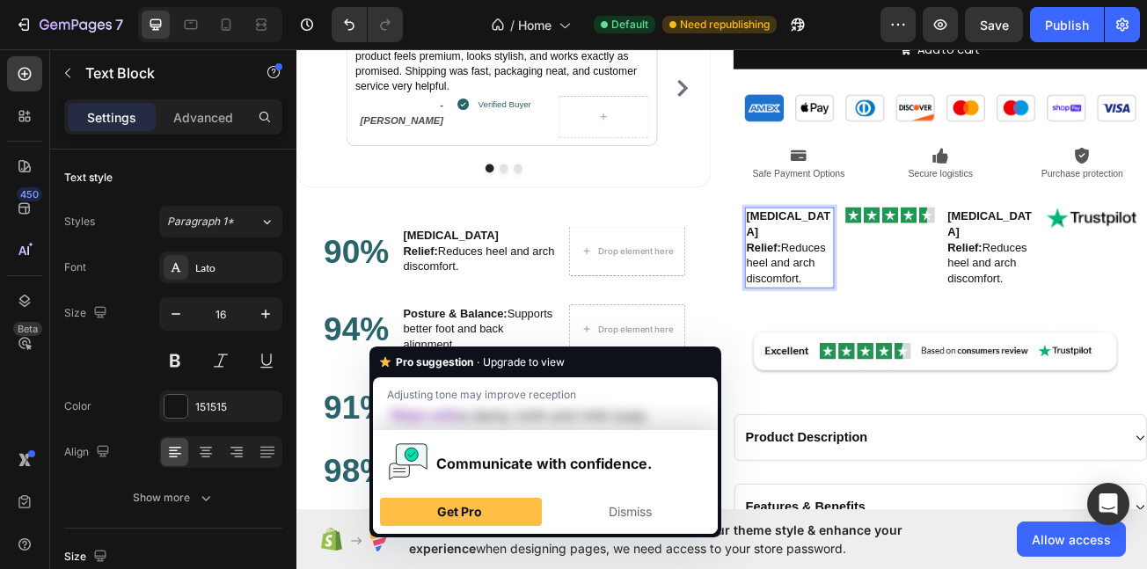
click at [919, 279] on p "Foot Pain Relief: Reduces heel and arch discomfort." at bounding box center [907, 296] width 107 height 97
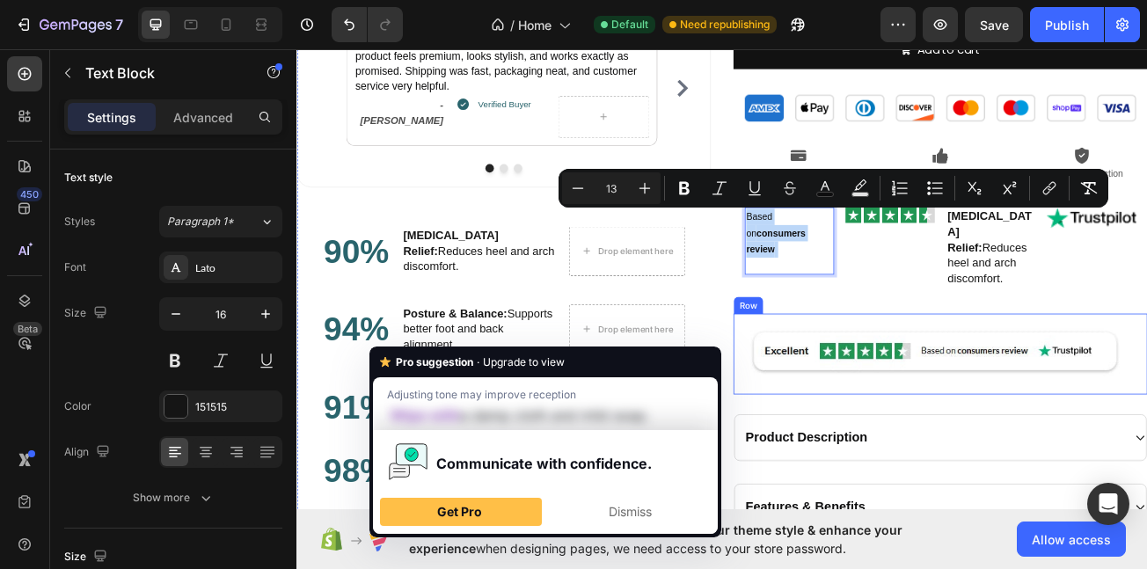
type input "16"
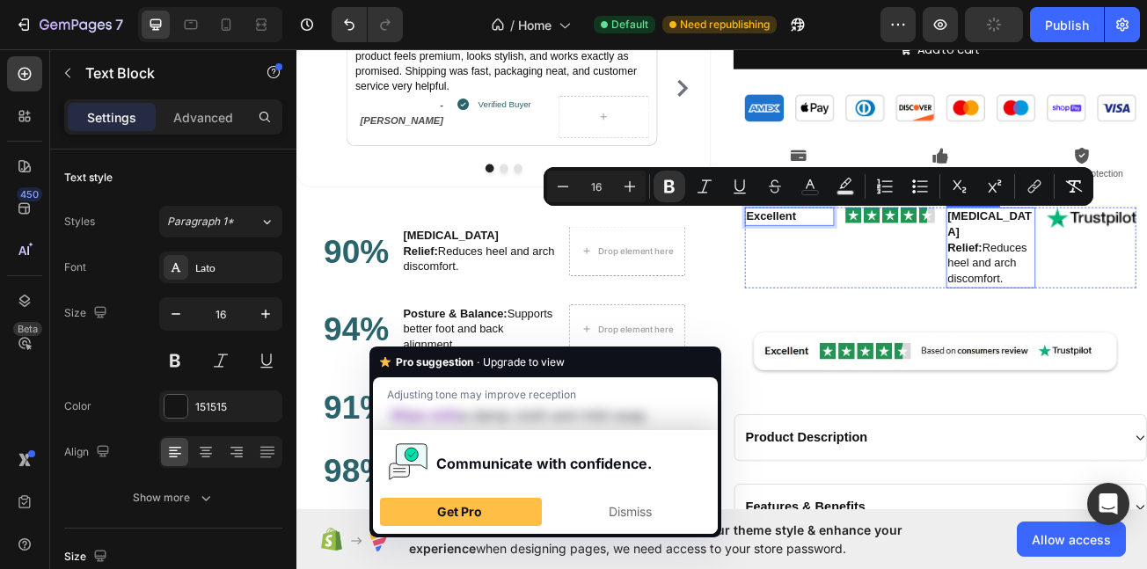
click at [1133, 283] on strong "[MEDICAL_DATA] Relief:" at bounding box center [1156, 277] width 105 height 54
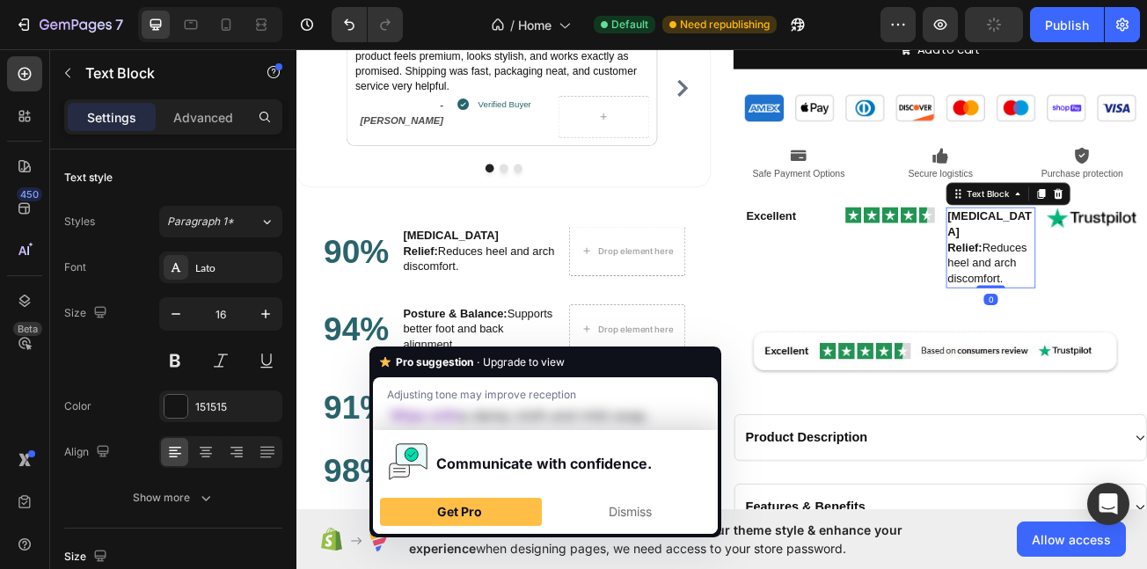
click at [1133, 283] on strong "[MEDICAL_DATA] Relief:" at bounding box center [1156, 277] width 105 height 54
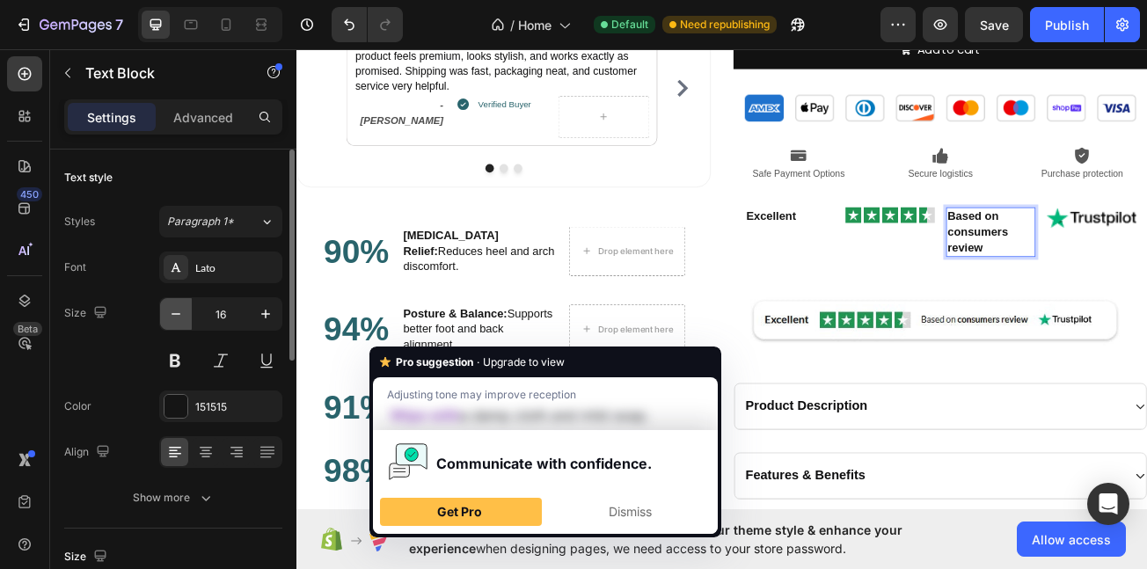
click at [175, 312] on icon "button" at bounding box center [176, 314] width 18 height 18
click at [170, 313] on icon "button" at bounding box center [176, 314] width 18 height 18
type input "13"
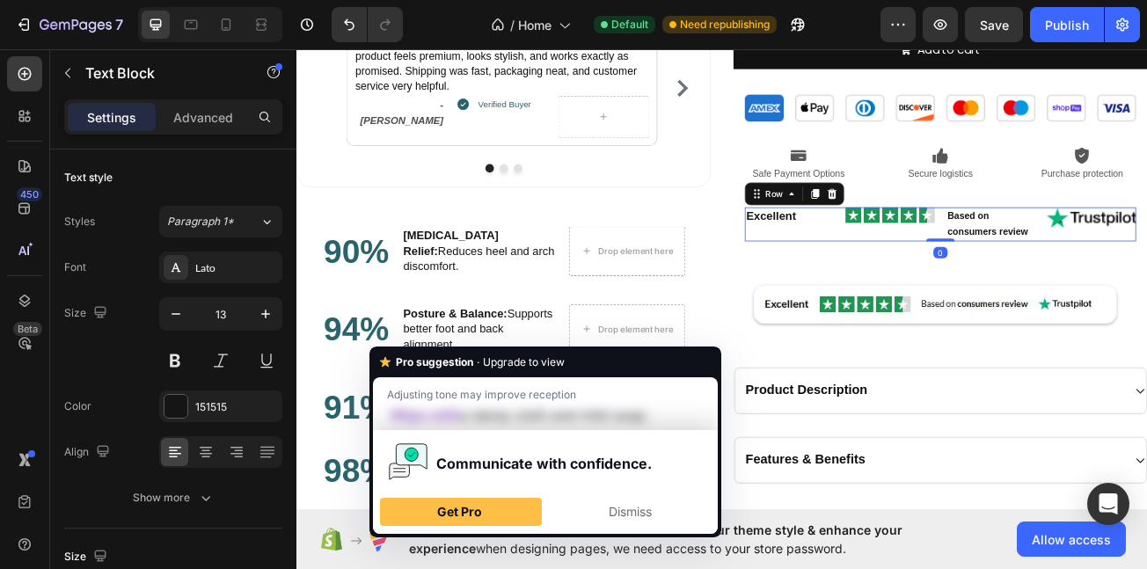
click at [1079, 283] on div "Excellent Text Block Image Based on consumers review Text Block Image Row 0" at bounding box center [1096, 267] width 486 height 42
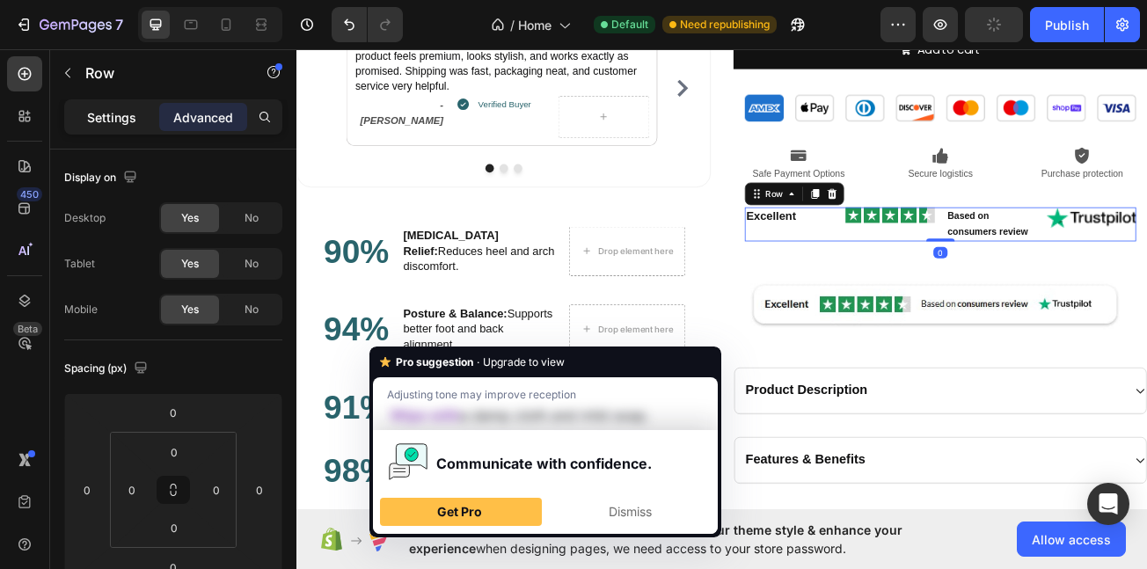
click at [114, 113] on p "Settings" at bounding box center [111, 117] width 49 height 18
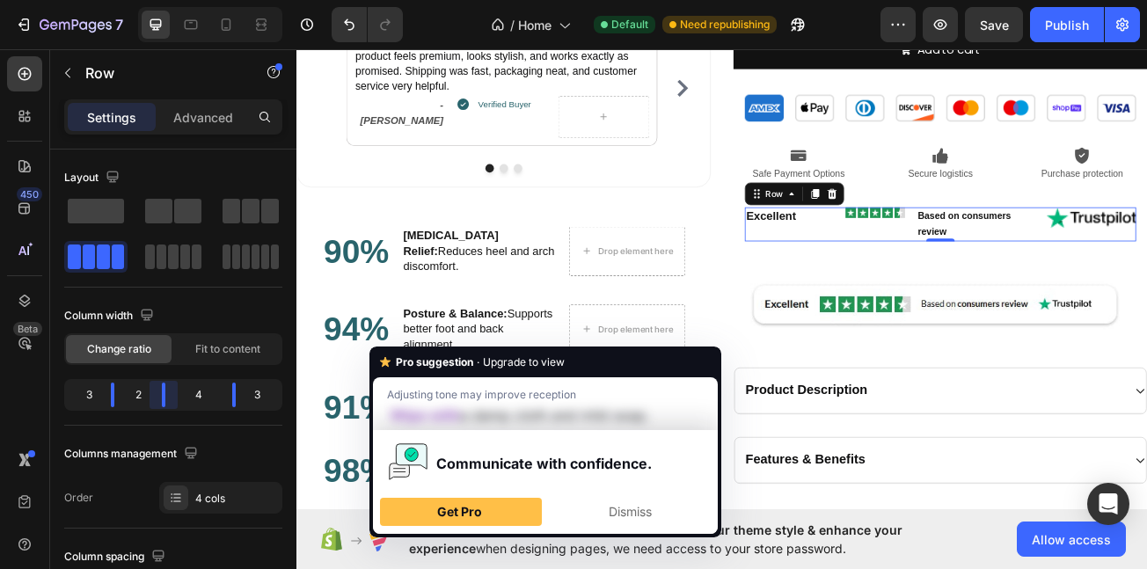
drag, startPoint x: 175, startPoint y: 404, endPoint x: 163, endPoint y: 408, distance: 13.1
click at [163, 0] on body "7 / Home Default Need republishing Preview Save Publish 450 Beta Sections(18) E…" at bounding box center [573, 0] width 1147 height 0
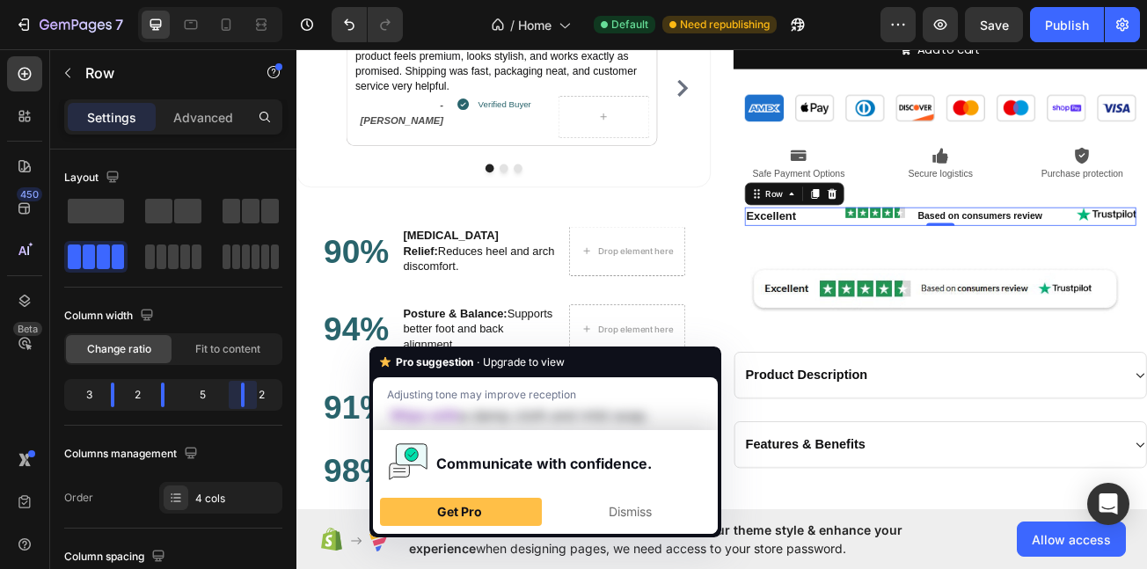
drag, startPoint x: 231, startPoint y: 387, endPoint x: 630, endPoint y: 218, distance: 432.9
click at [253, 0] on body "7 / Home Default Need republishing Preview Save Publish 450 Beta Sections(18) E…" at bounding box center [573, 0] width 1147 height 0
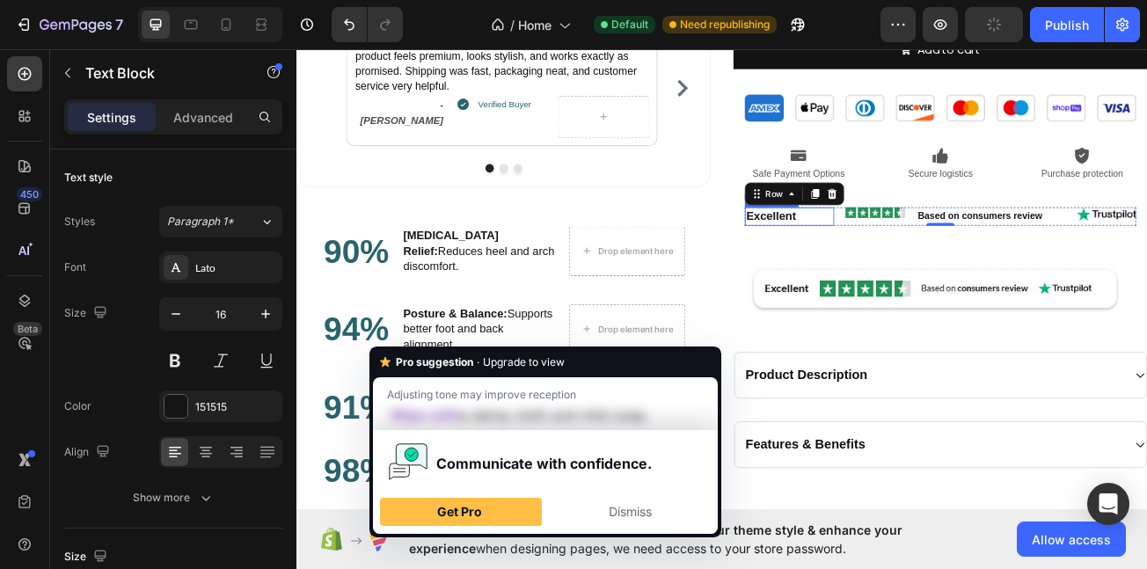
click at [927, 261] on p "Excellent" at bounding box center [907, 257] width 107 height 19
click at [1011, 261] on div "Image" at bounding box center [1015, 257] width 74 height 23
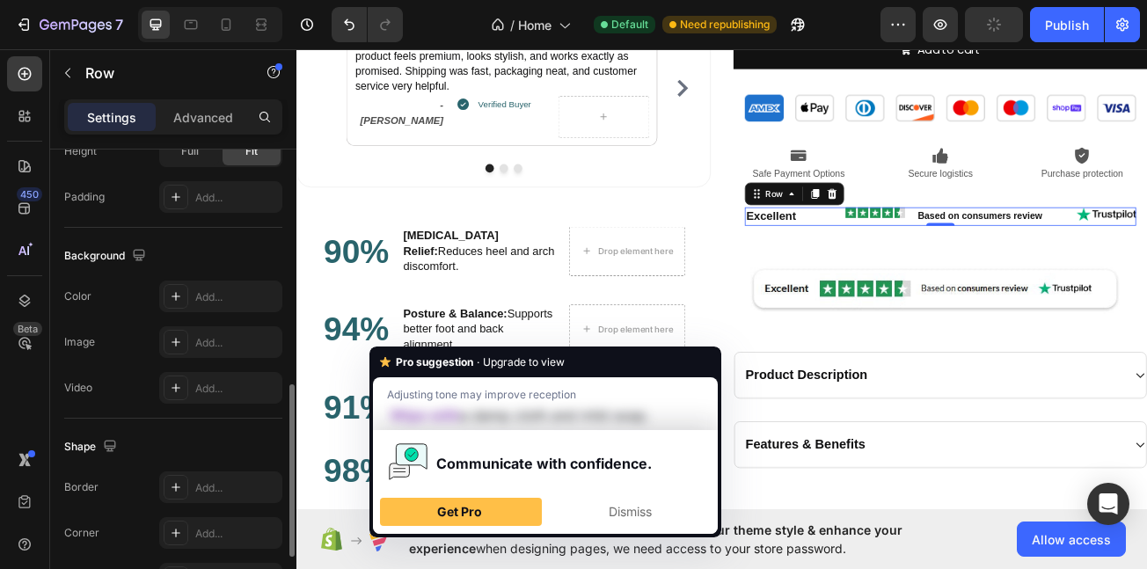
scroll to position [804, 0]
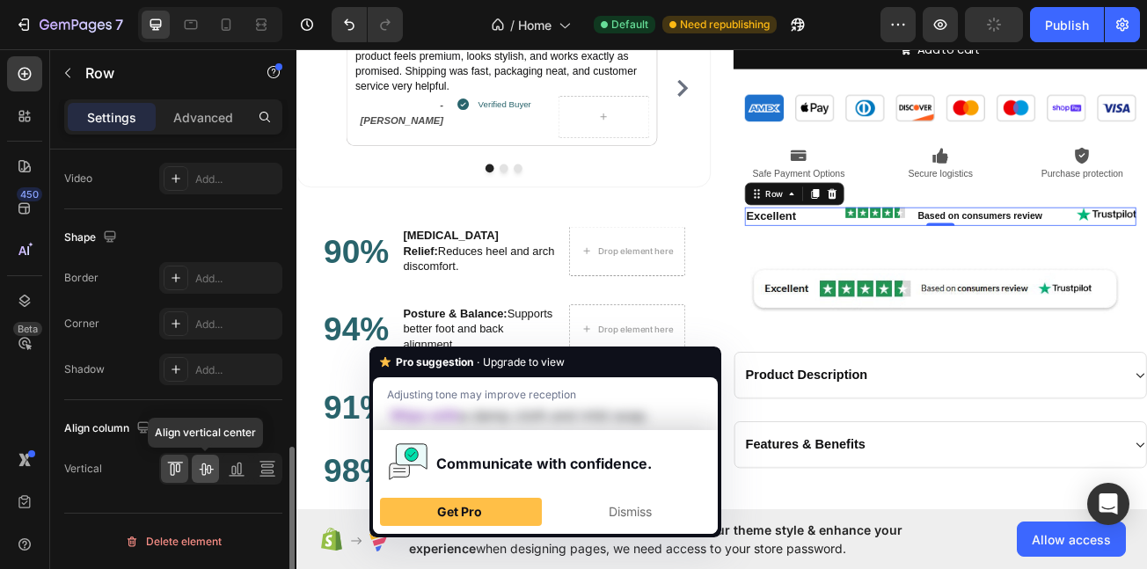
click at [206, 473] on icon at bounding box center [206, 469] width 18 height 18
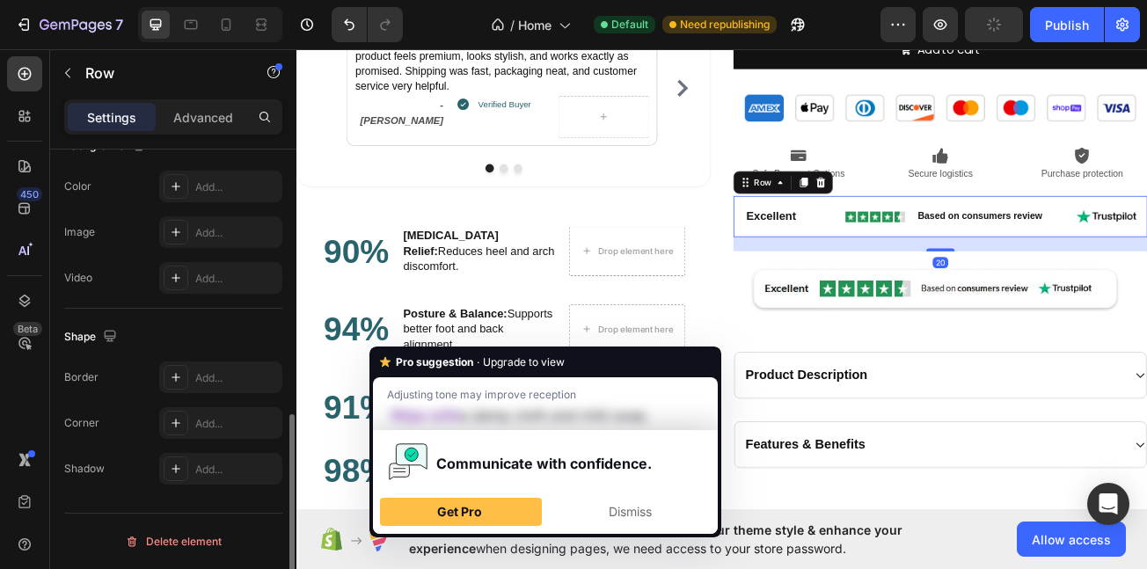
scroll to position [604, 0]
click at [893, 282] on div "Excellent Text Block Image Based on consumers review Text Block Image Row Row 20" at bounding box center [1096, 257] width 514 height 51
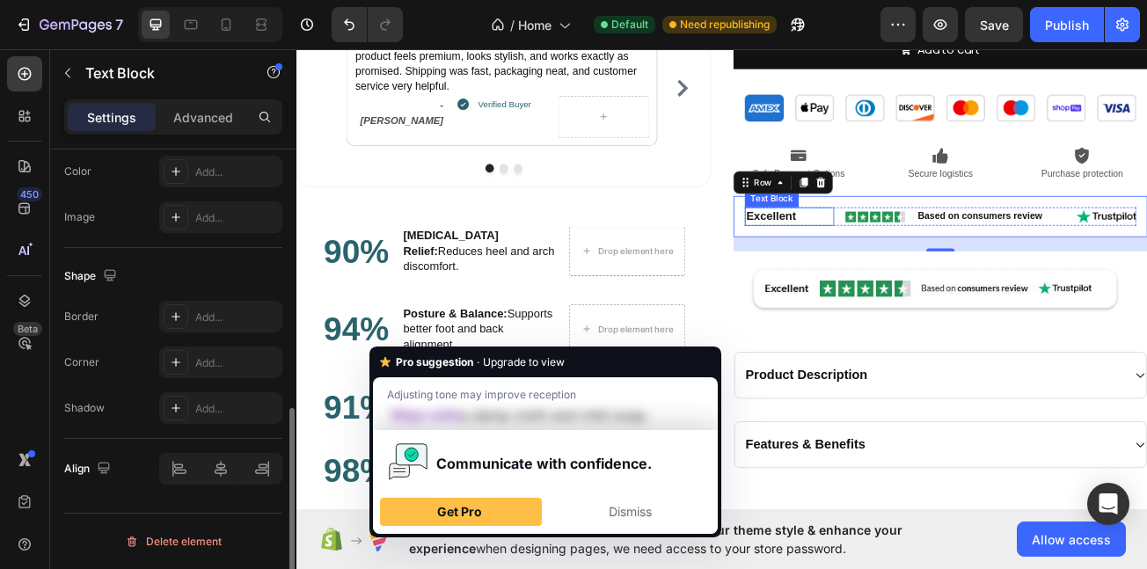
scroll to position [0, 0]
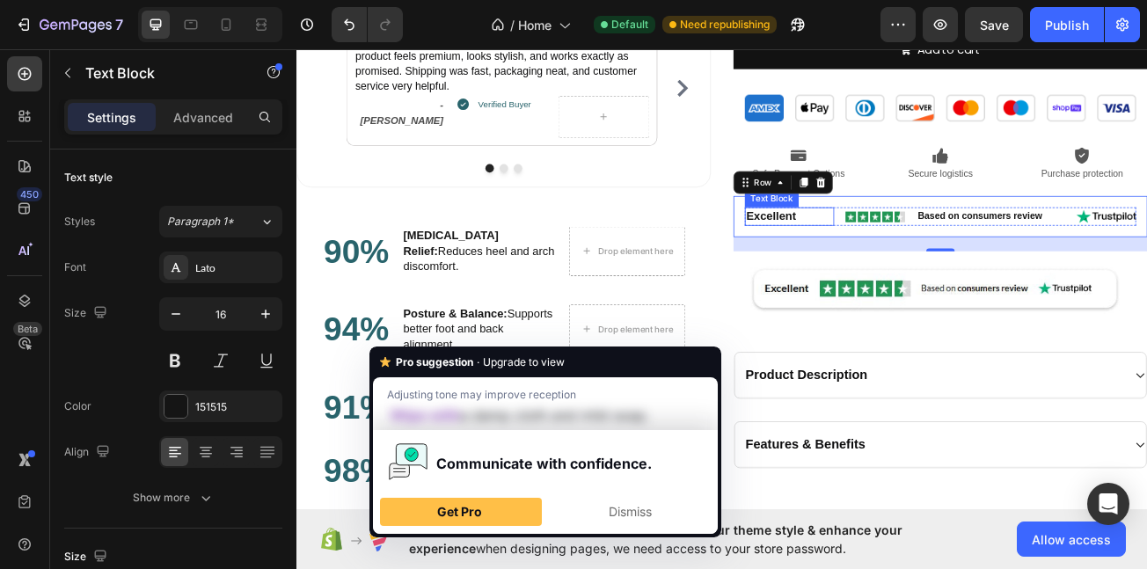
click at [942, 254] on p "Excellent" at bounding box center [907, 257] width 107 height 19
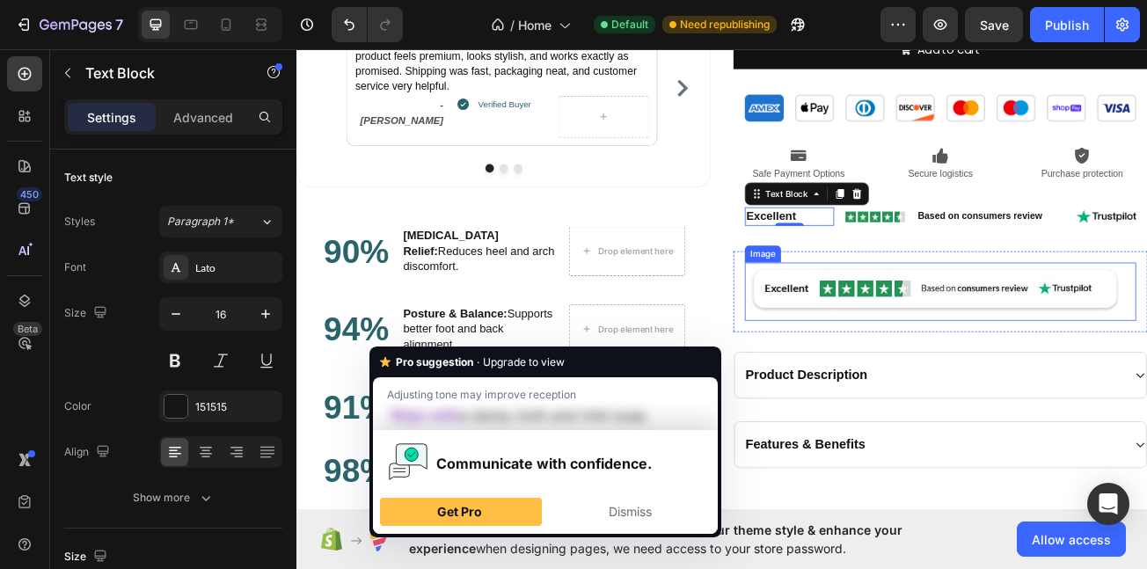
drag, startPoint x: 1046, startPoint y: 358, endPoint x: 1018, endPoint y: 401, distance: 51.5
click at [1045, 358] on img at bounding box center [1096, 351] width 486 height 72
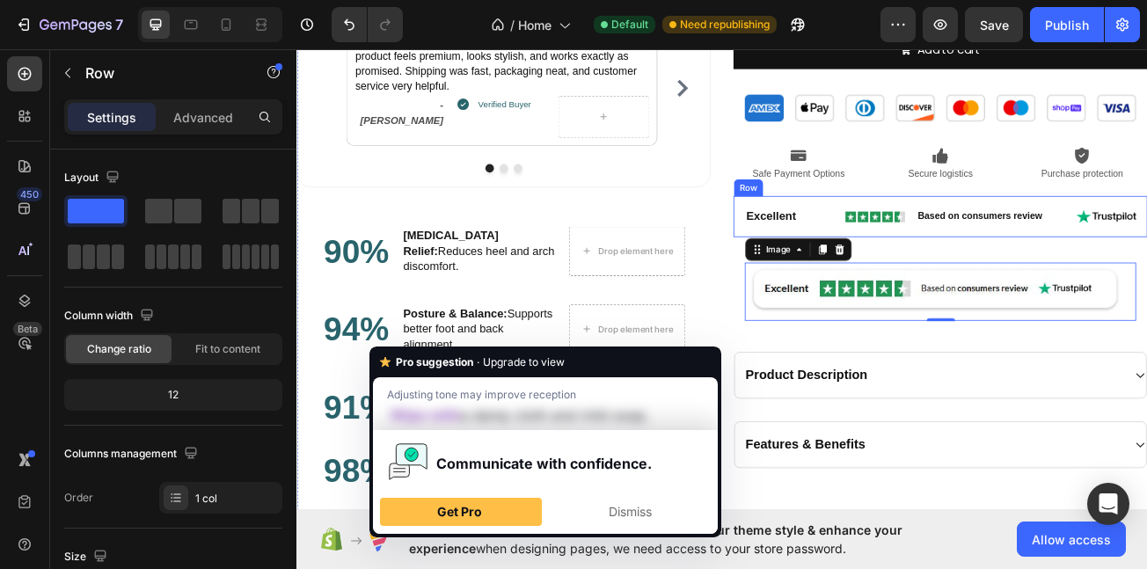
click at [1054, 273] on div "Excellent Text Block Image Based on consumers review Text Block Image Row Row" at bounding box center [1096, 257] width 514 height 51
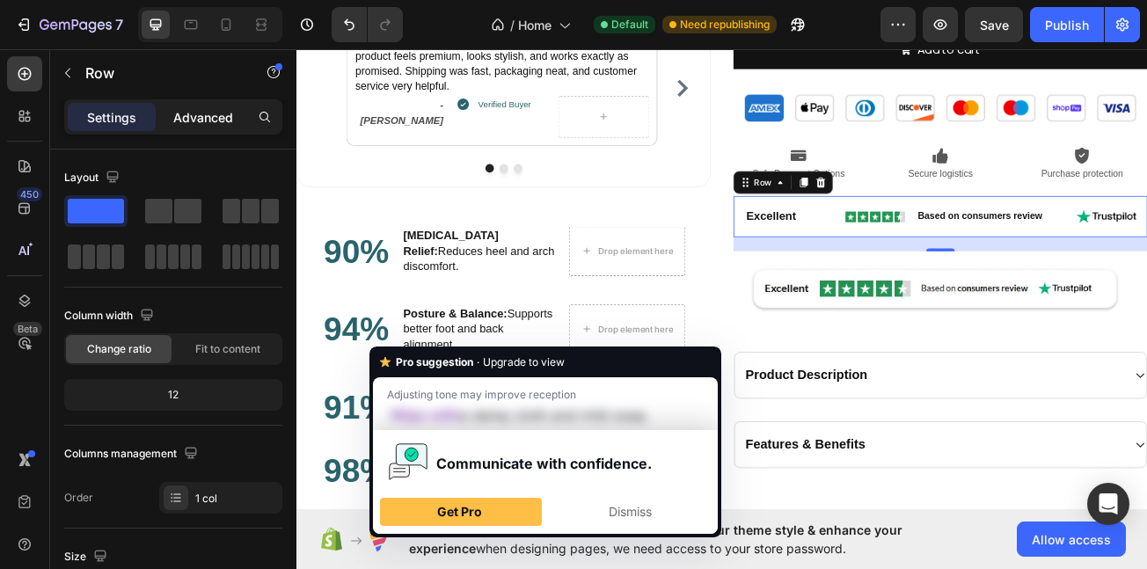
click at [187, 116] on p "Advanced" at bounding box center [203, 117] width 60 height 18
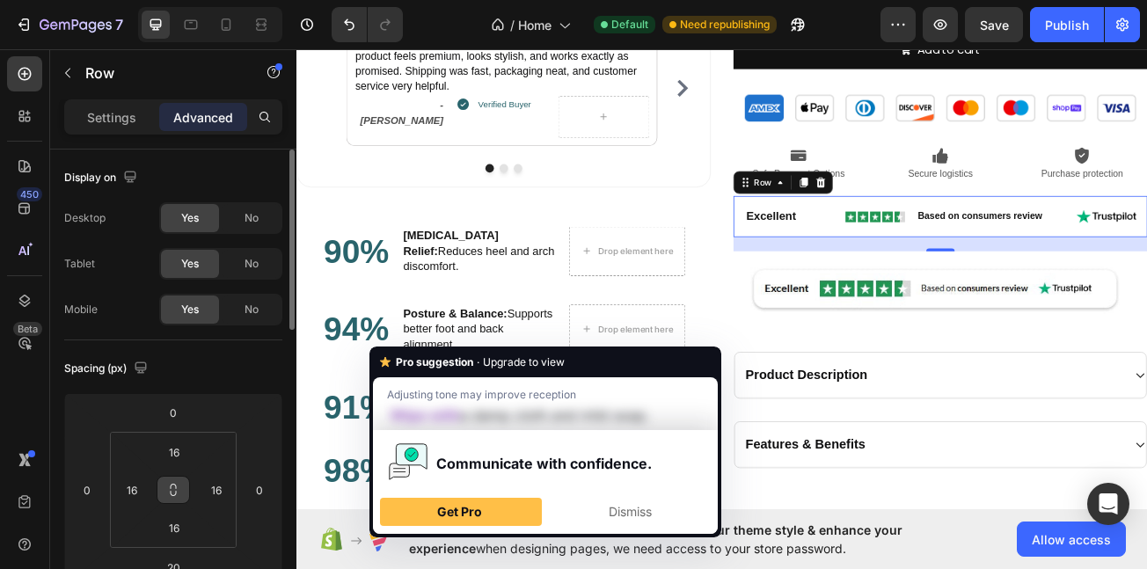
click at [166, 487] on icon at bounding box center [173, 490] width 14 height 14
click at [181, 461] on input "16" at bounding box center [174, 452] width 35 height 26
type input "0"
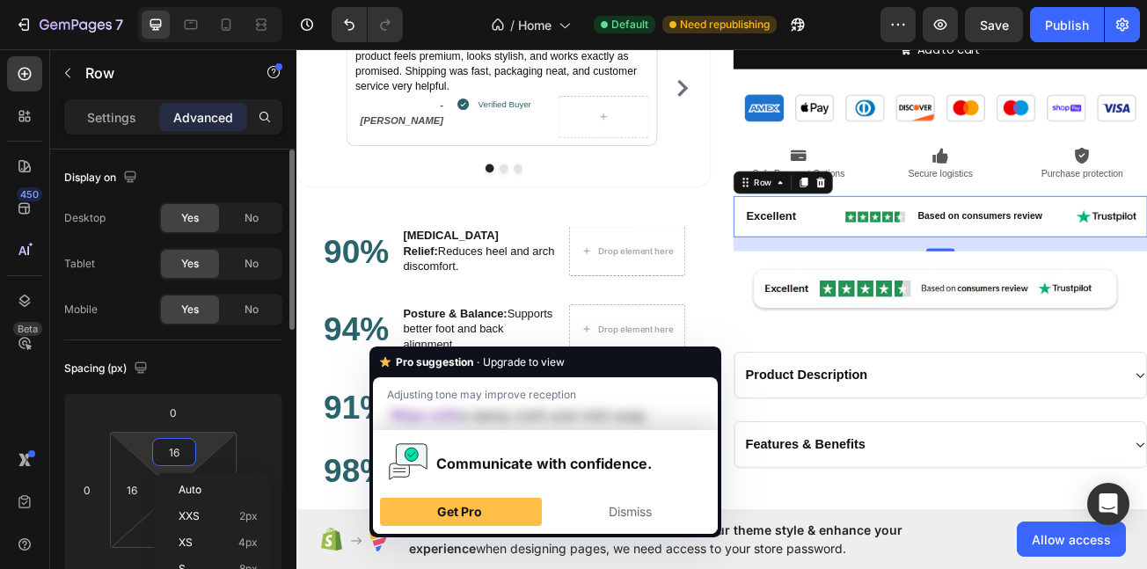
type input "0"
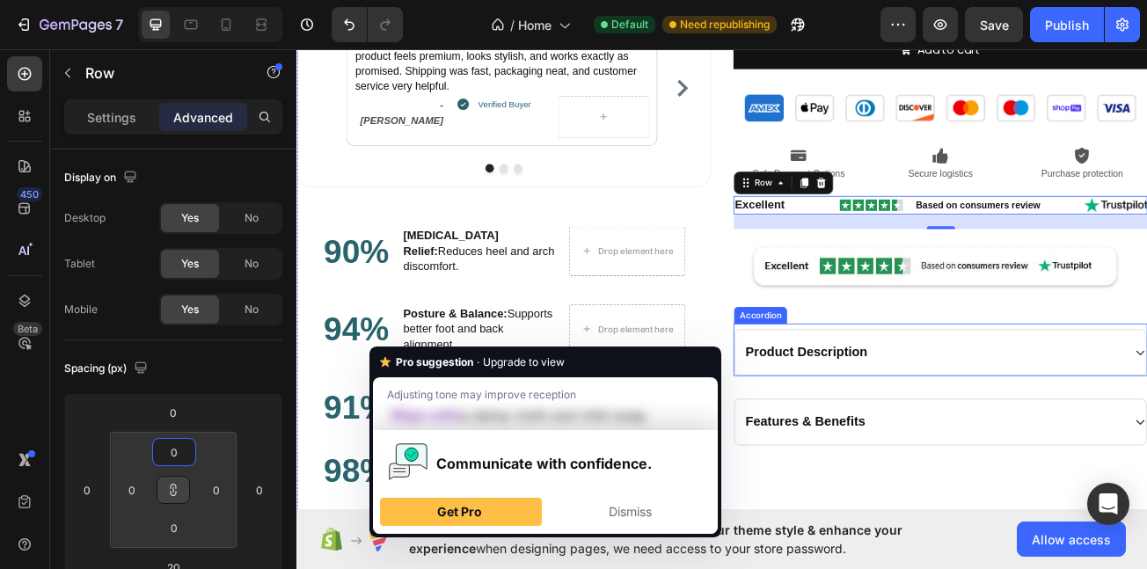
click at [898, 392] on div "Product Description Accordion" at bounding box center [1096, 423] width 514 height 65
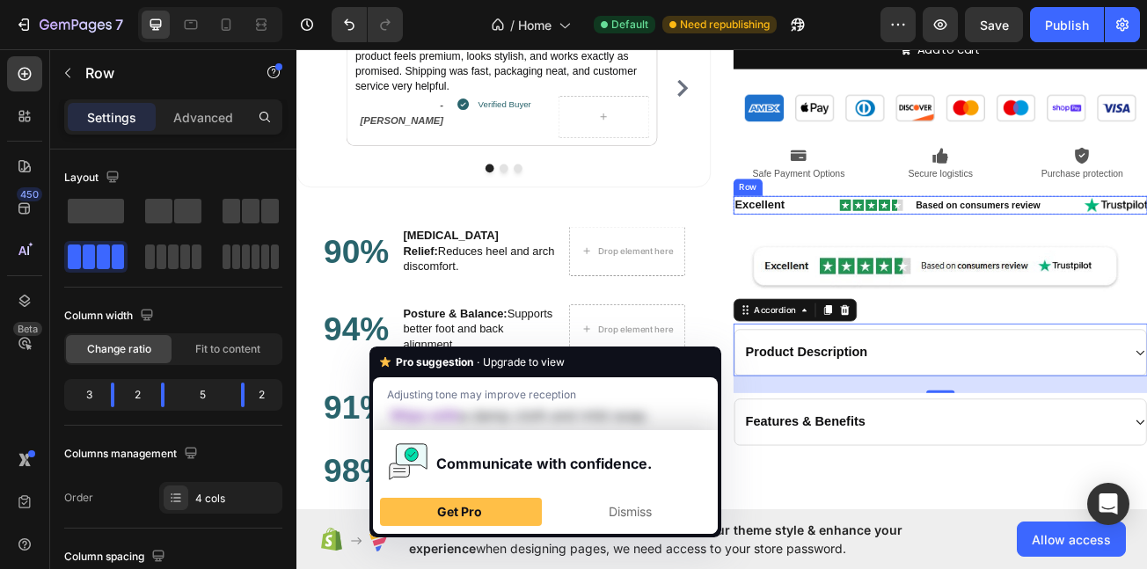
click at [971, 254] on div "Image" at bounding box center [1010, 243] width 78 height 23
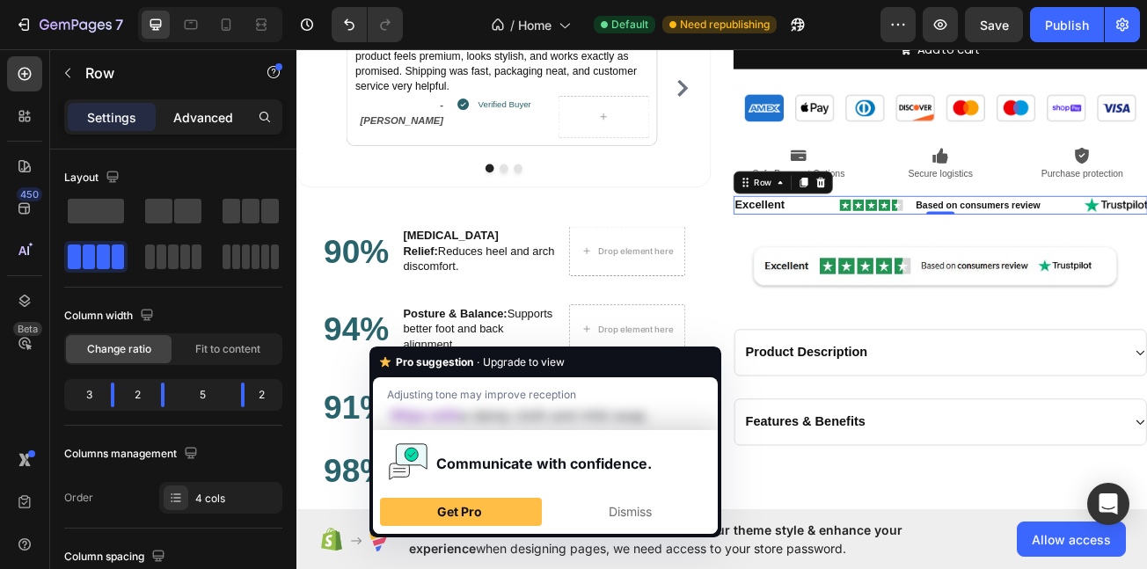
click at [209, 112] on p "Advanced" at bounding box center [203, 117] width 60 height 18
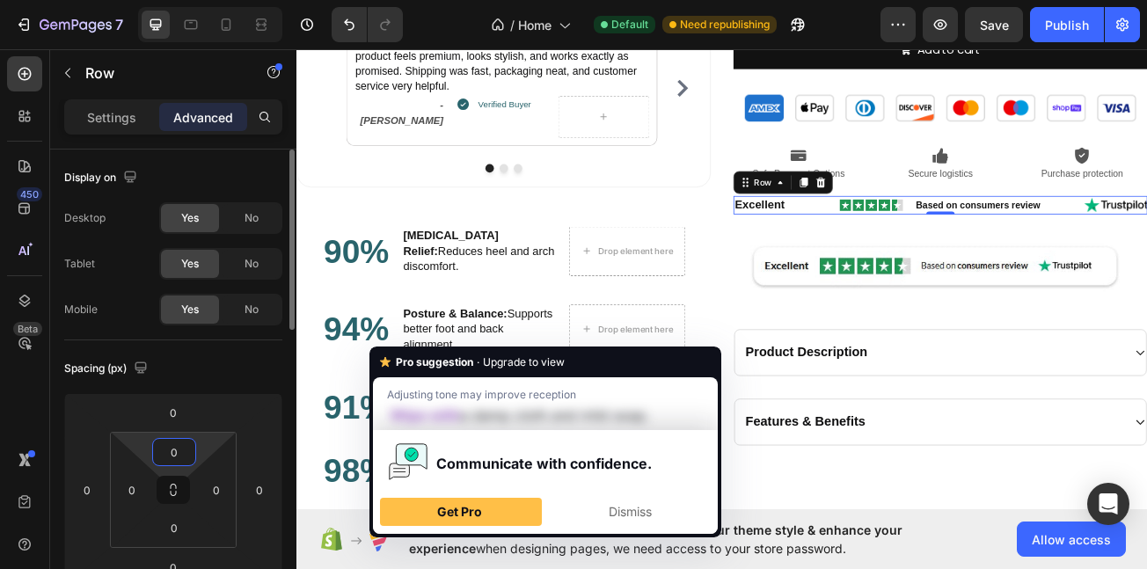
click at [189, 442] on input "0" at bounding box center [174, 452] width 35 height 26
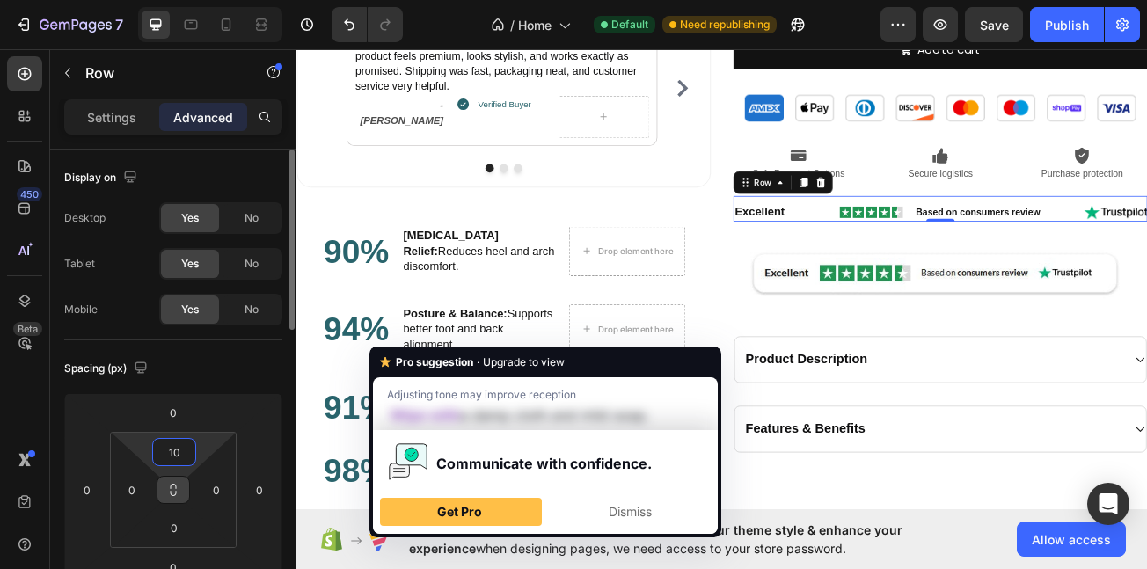
click at [181, 486] on button at bounding box center [173, 490] width 33 height 28
click at [214, 487] on input "0" at bounding box center [216, 490] width 26 height 26
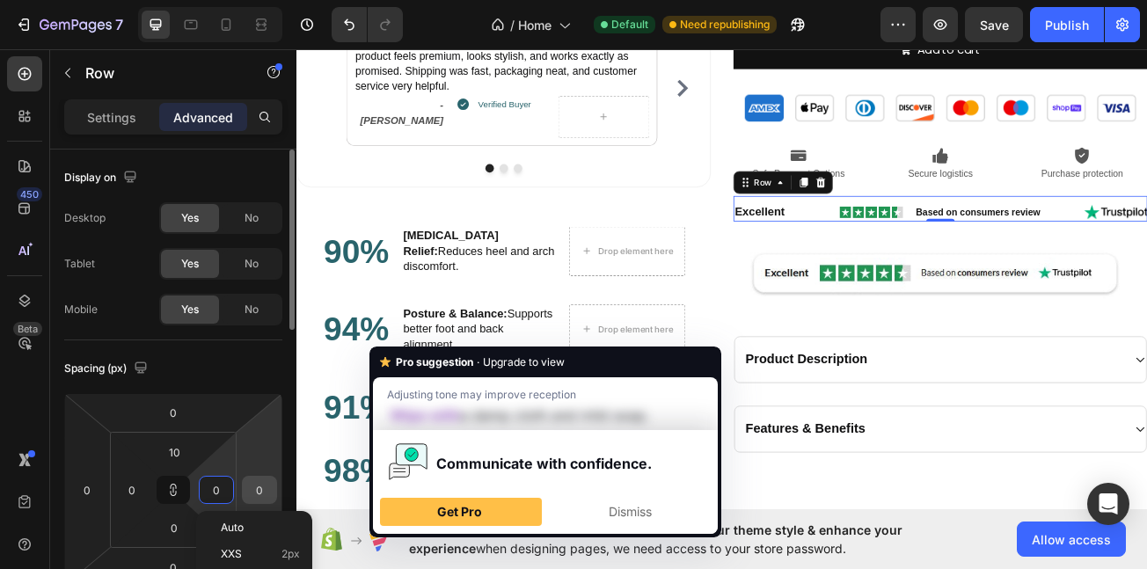
type input "1"
type input "10"
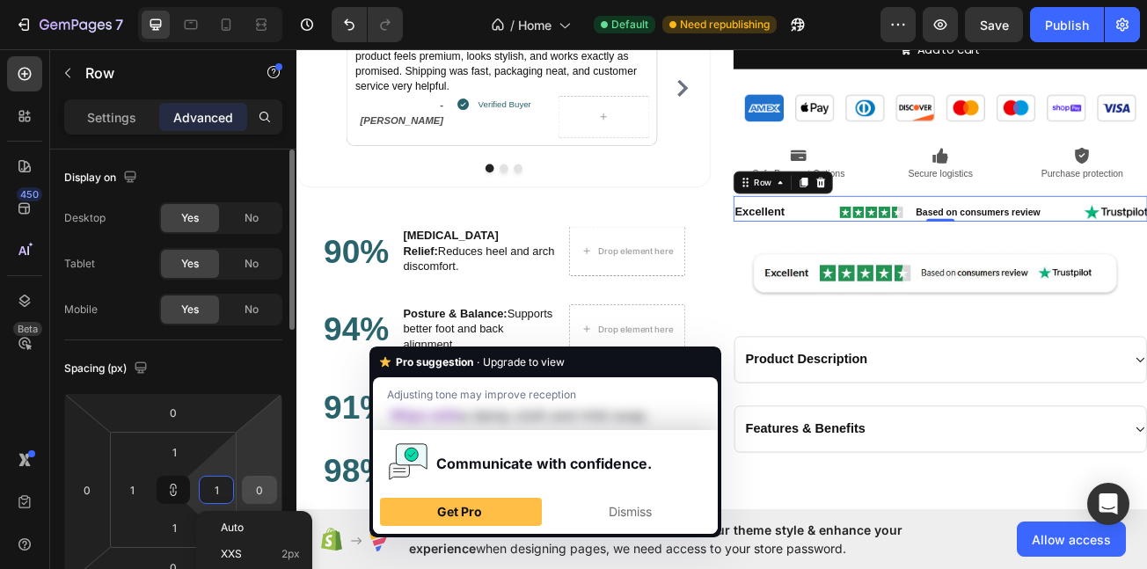
type input "10"
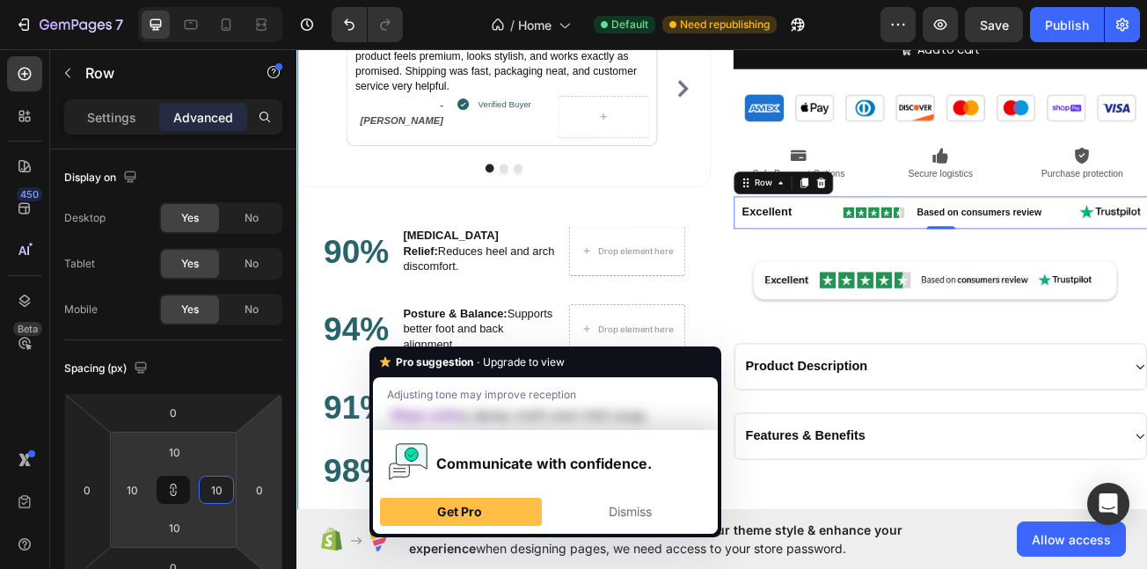
click at [823, 371] on div "Product Images I was honestly surprised by how good the quality is! The product…" at bounding box center [825, 60] width 1056 height 1149
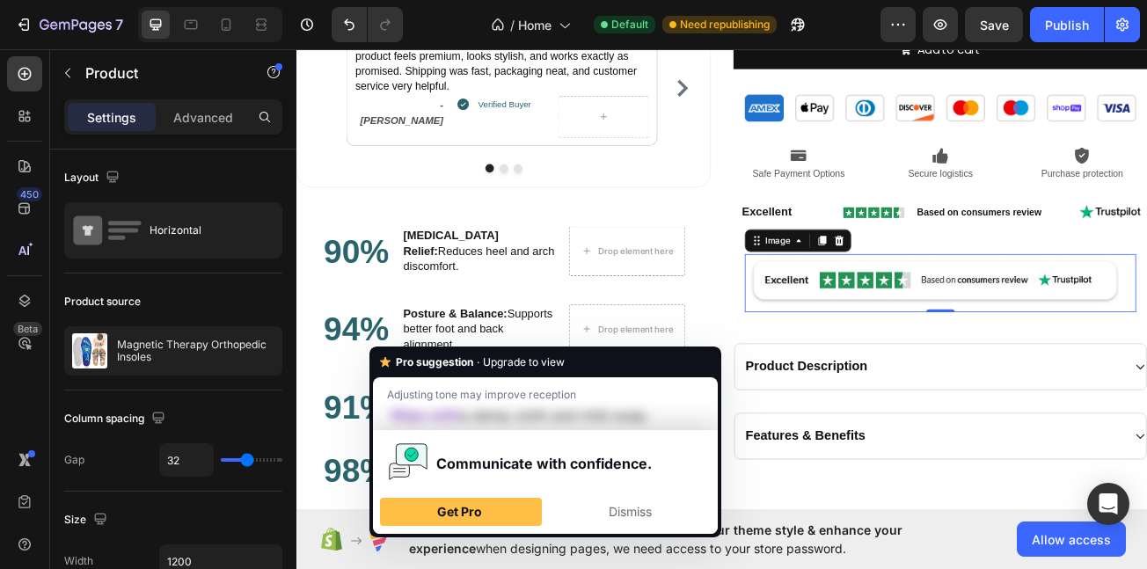
click at [1084, 334] on img at bounding box center [1096, 340] width 486 height 72
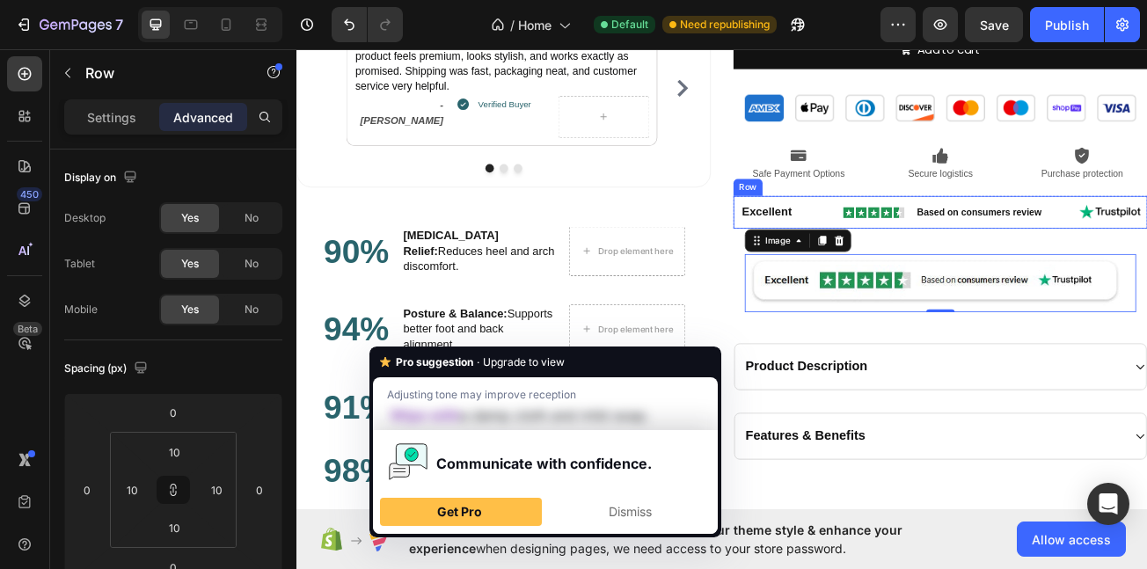
click at [839, 260] on div "Excellent Text Block Image Based on consumers review Text Block Image Row" at bounding box center [1096, 252] width 514 height 40
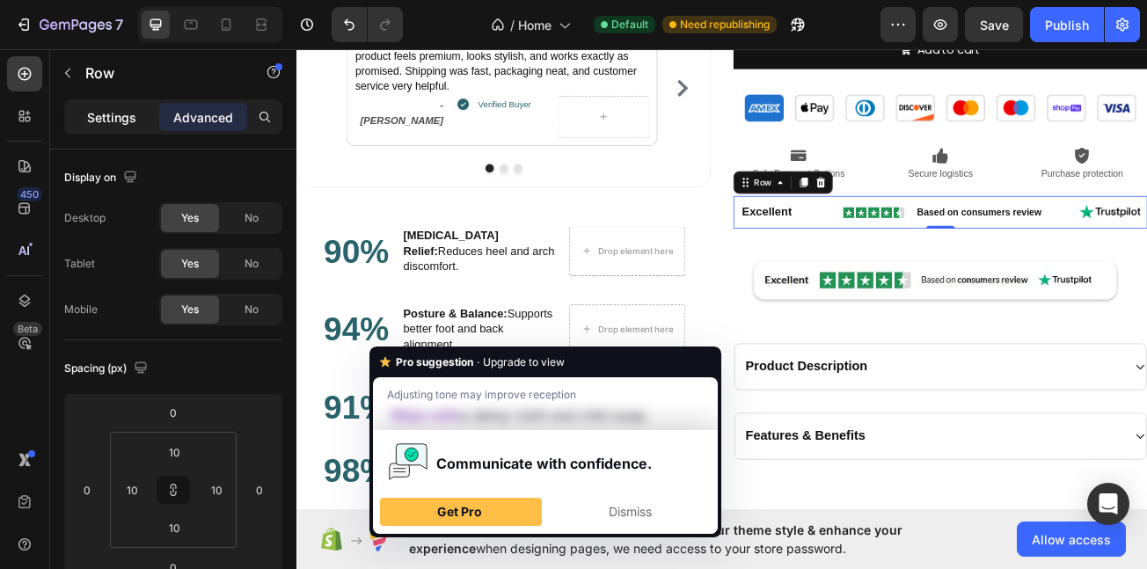
click at [105, 114] on p "Settings" at bounding box center [111, 117] width 49 height 18
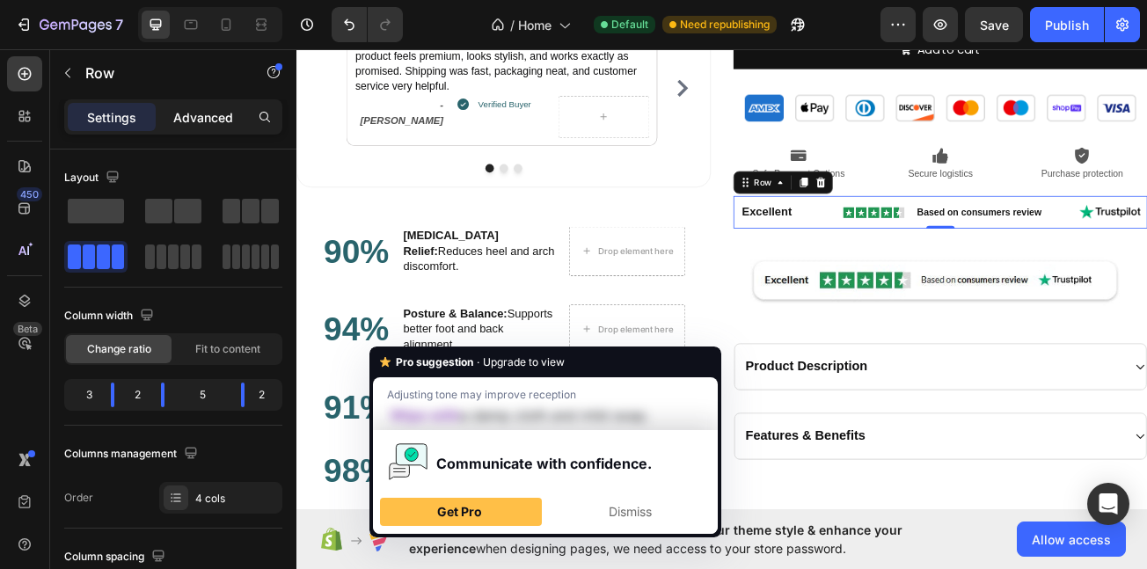
click at [200, 119] on p "Advanced" at bounding box center [203, 117] width 60 height 18
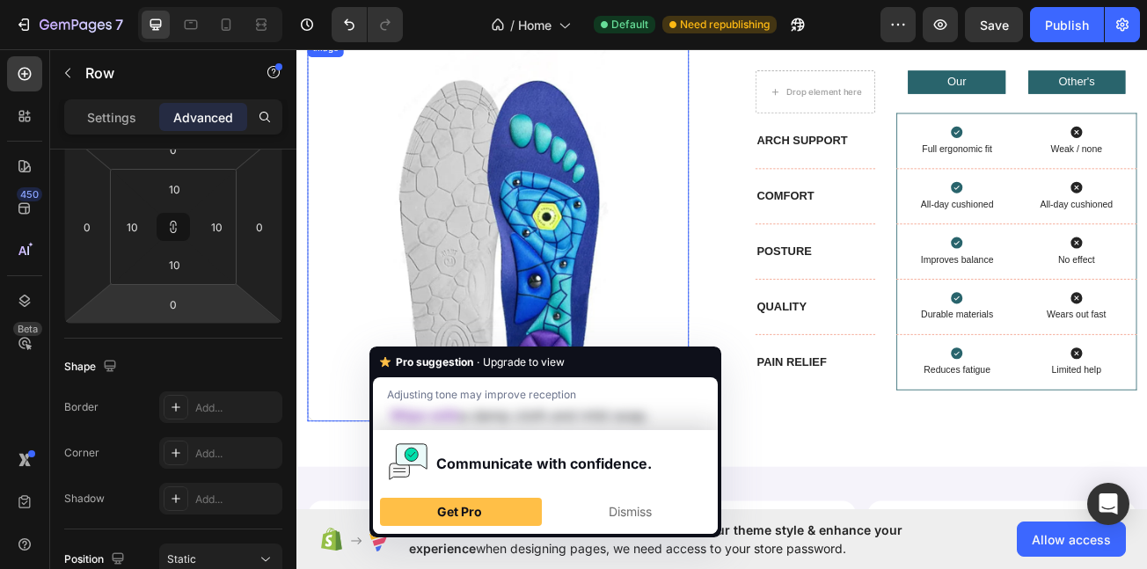
scroll to position [5092, 0]
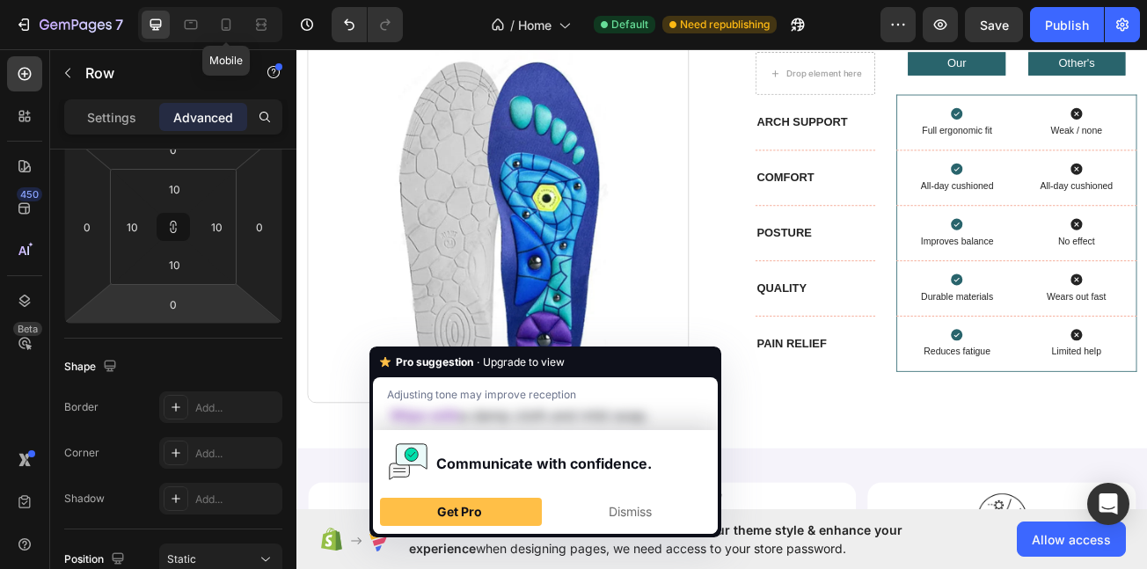
drag, startPoint x: 231, startPoint y: 19, endPoint x: 294, endPoint y: 63, distance: 76.4
click at [231, 21] on icon at bounding box center [226, 25] width 18 height 18
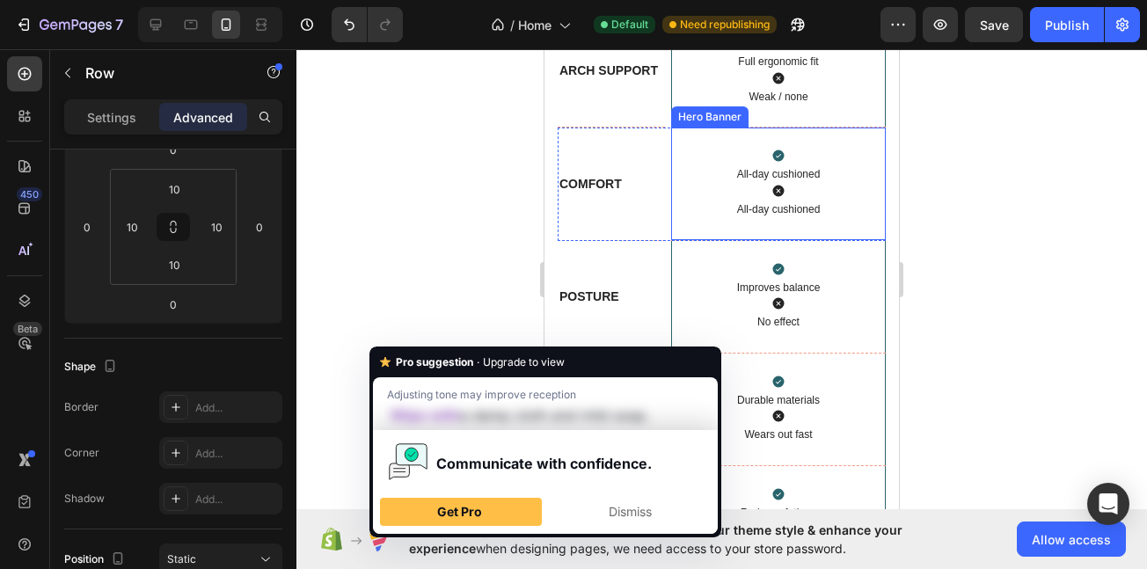
scroll to position [5135, 0]
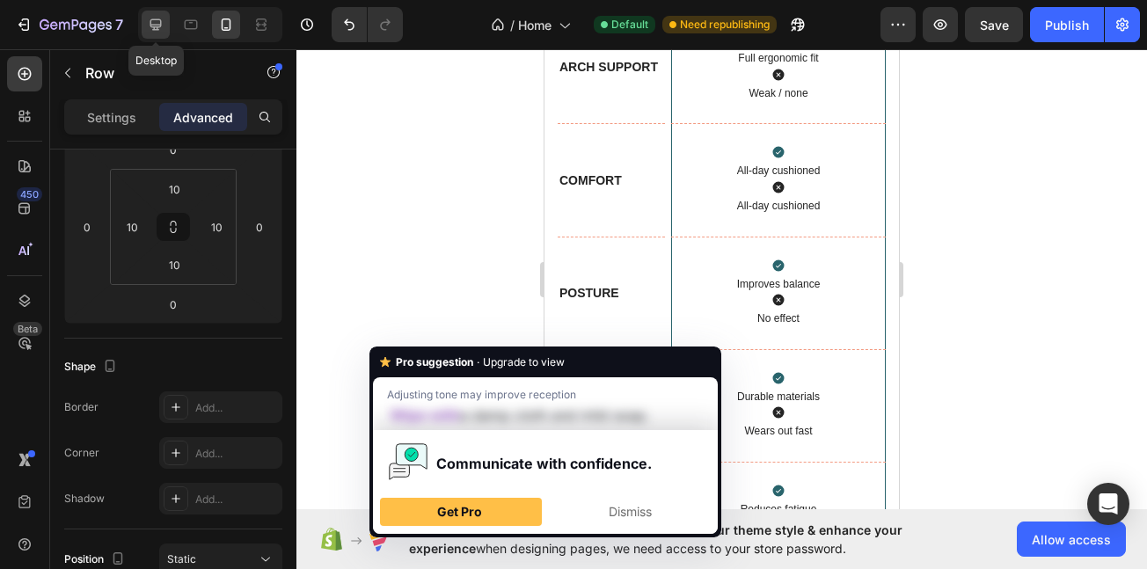
click at [152, 17] on icon at bounding box center [156, 25] width 18 height 18
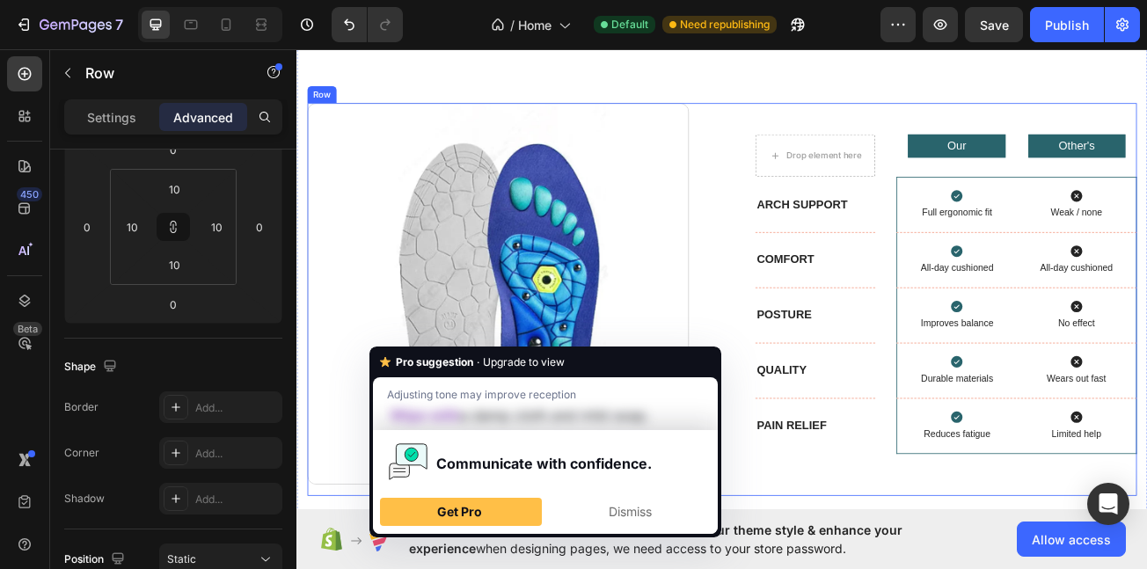
scroll to position [4827, 0]
click at [830, 291] on div "Image Row Drop element here Our Text Block Hero Banner Other's Text Block Hero …" at bounding box center [825, 361] width 1030 height 487
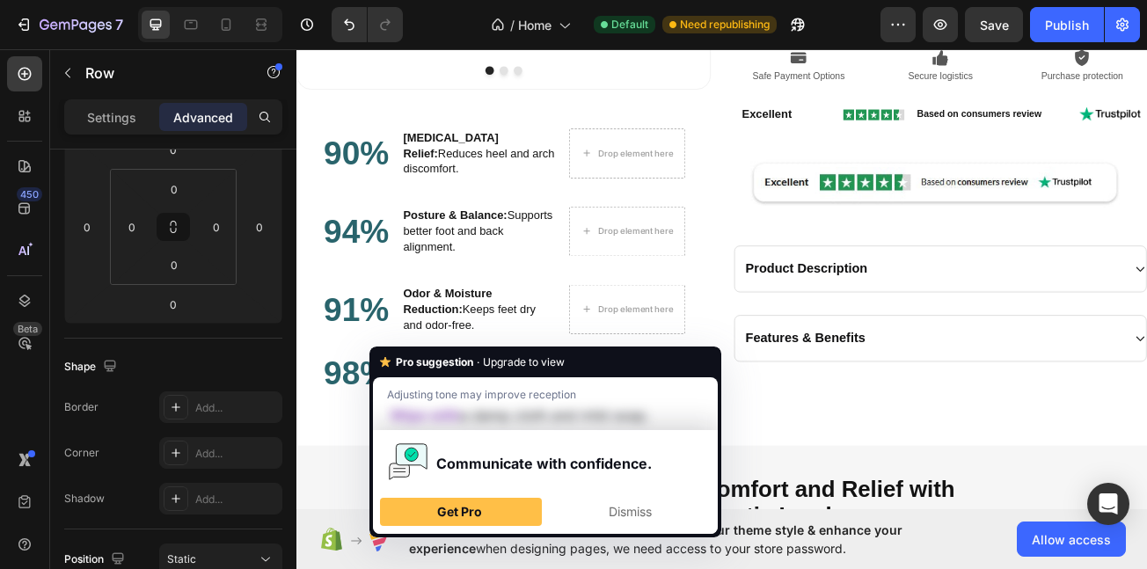
scroll to position [2149, 0]
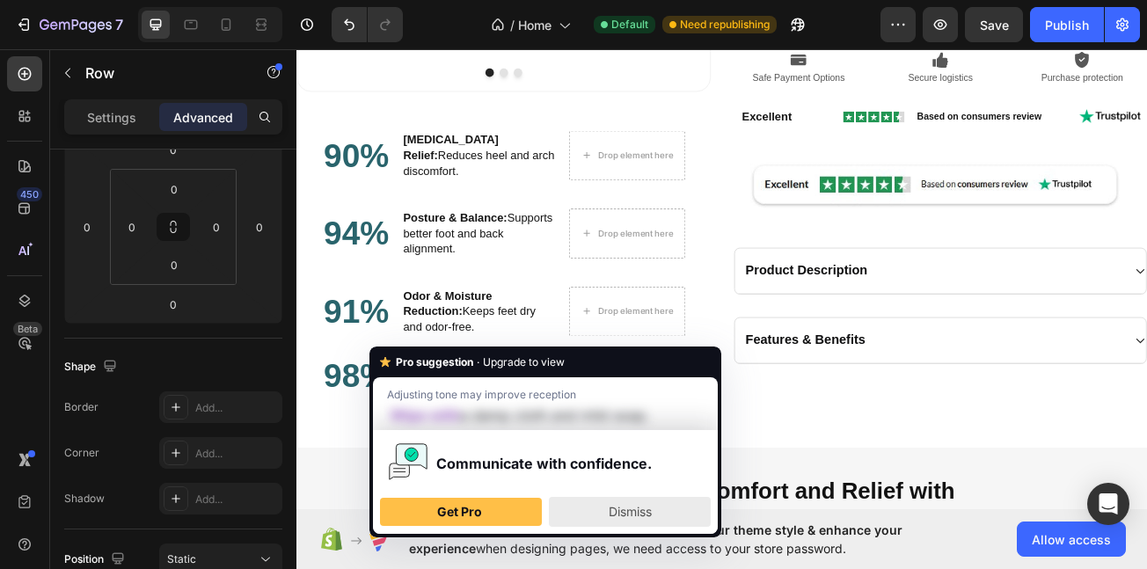
click at [631, 509] on span "Dismiss" at bounding box center [630, 511] width 43 height 15
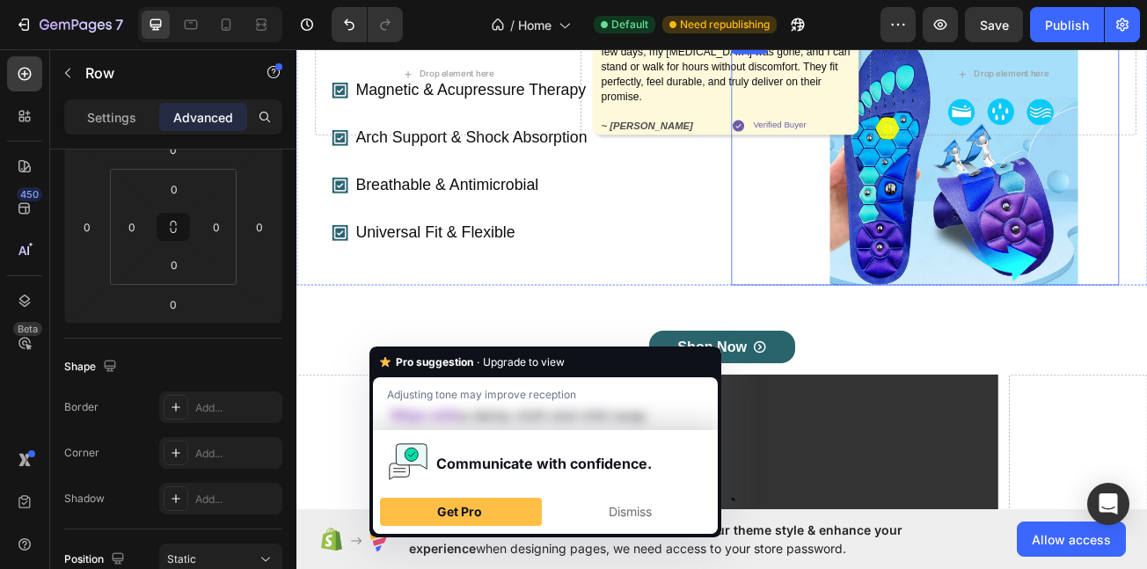
scroll to position [400, 0]
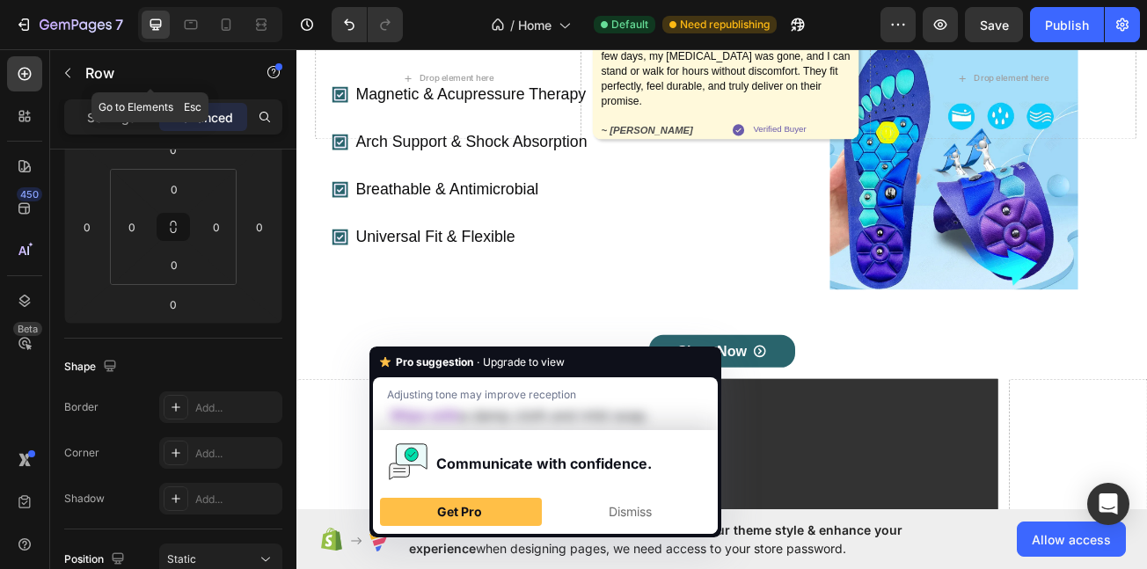
click at [70, 80] on button "button" at bounding box center [68, 73] width 28 height 28
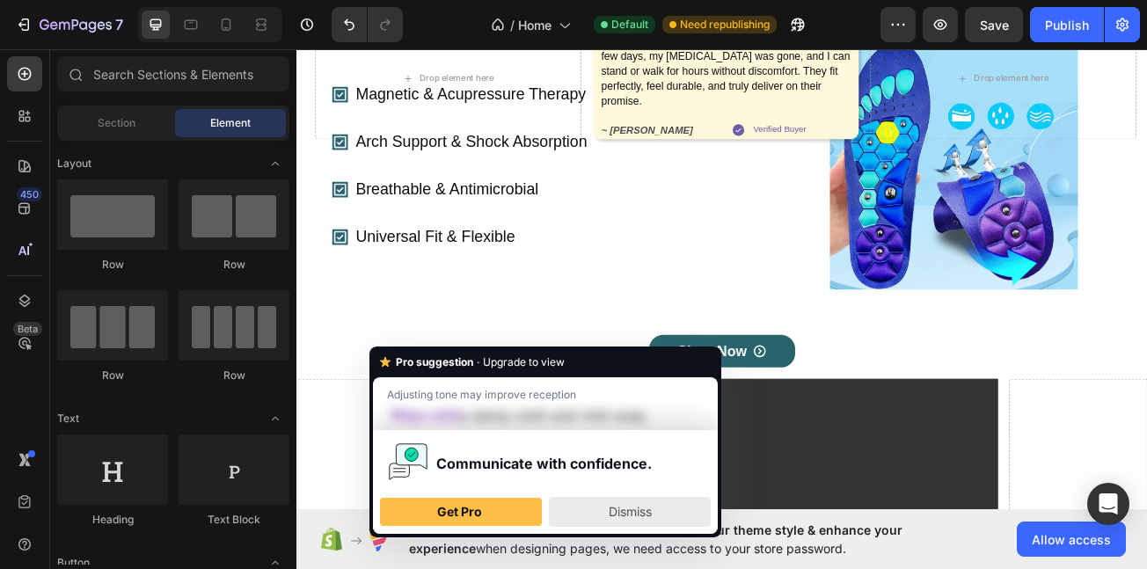
click at [602, 512] on div "Dismiss" at bounding box center [630, 512] width 146 height 28
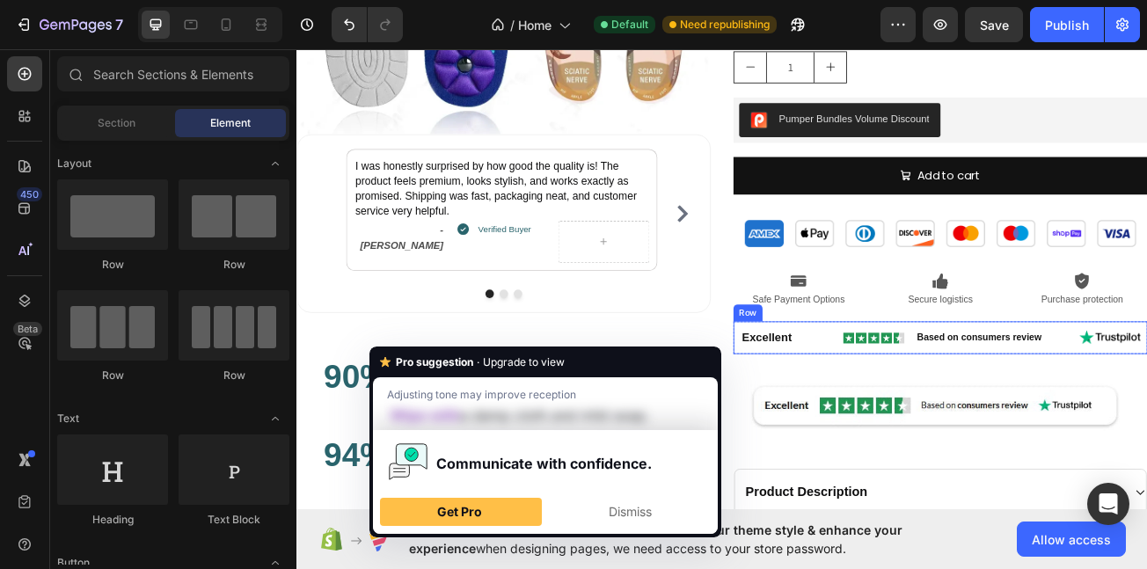
scroll to position [1889, 0]
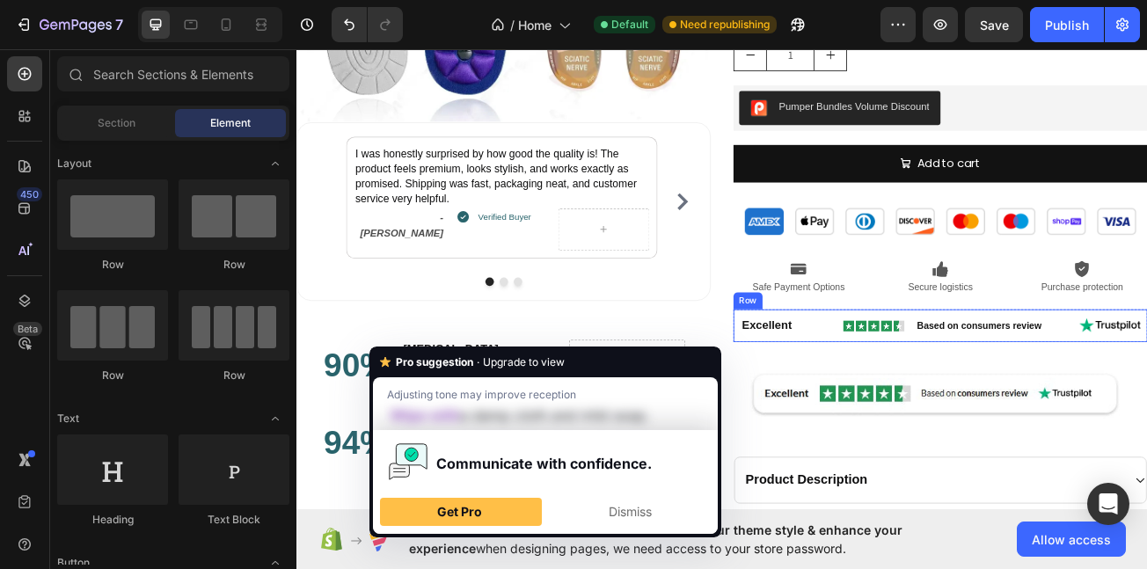
click at [839, 407] on div "Excellent Text Block Image Based on consumers review Text Block Image Row" at bounding box center [1096, 393] width 514 height 40
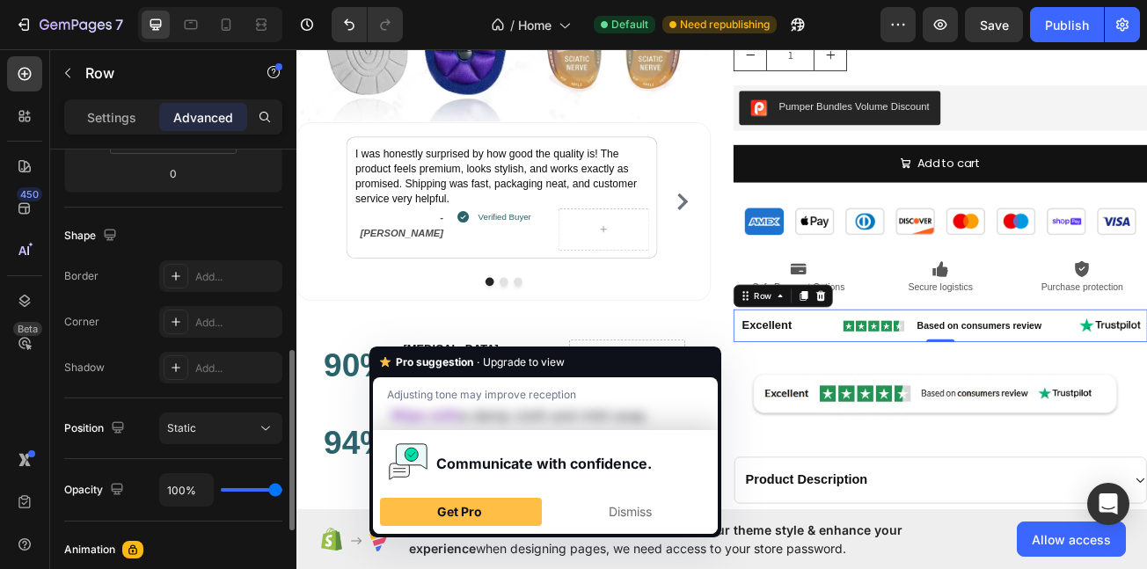
scroll to position [487, 0]
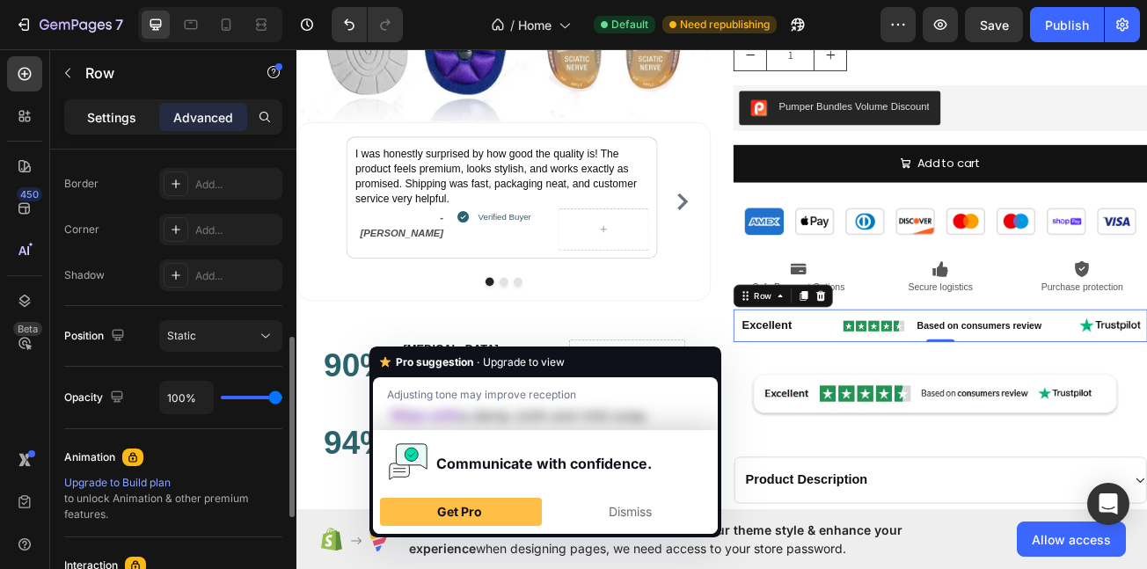
click at [105, 125] on p "Settings" at bounding box center [111, 117] width 49 height 18
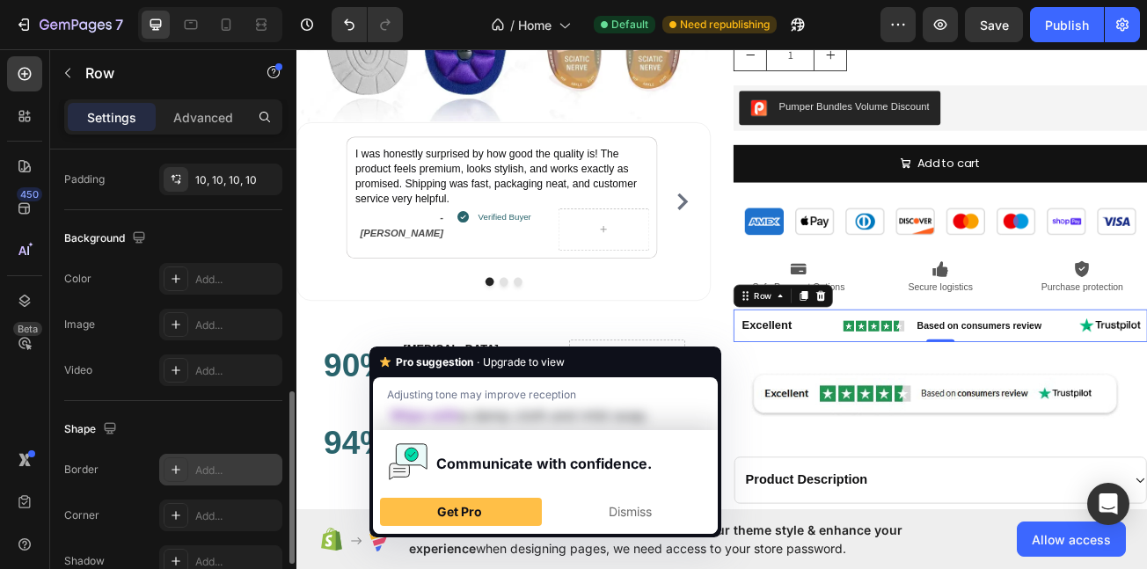
scroll to position [624, 0]
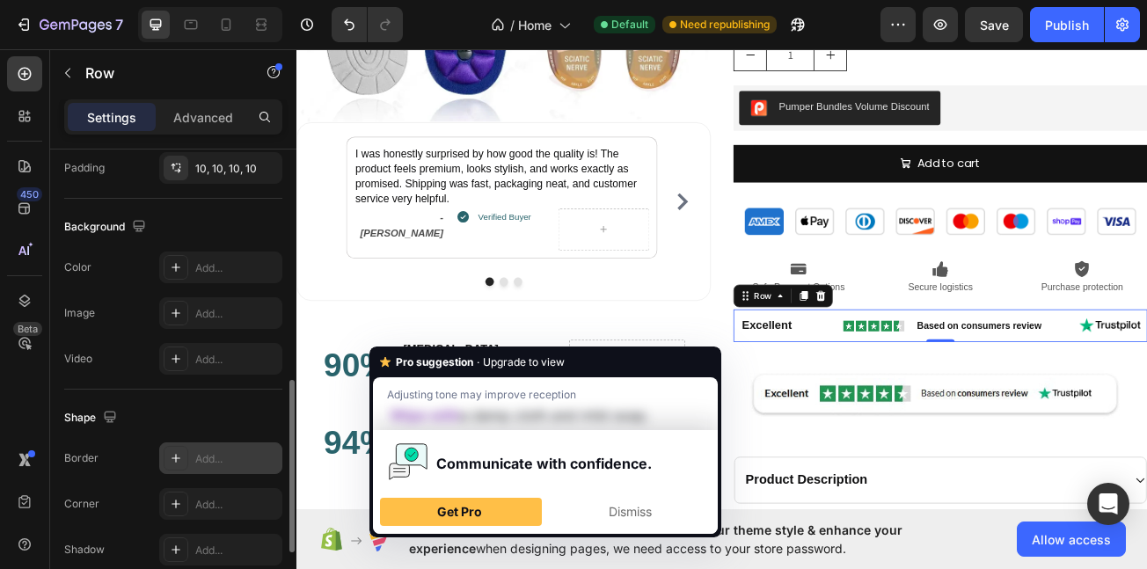
click at [207, 447] on div "Add..." at bounding box center [220, 459] width 123 height 32
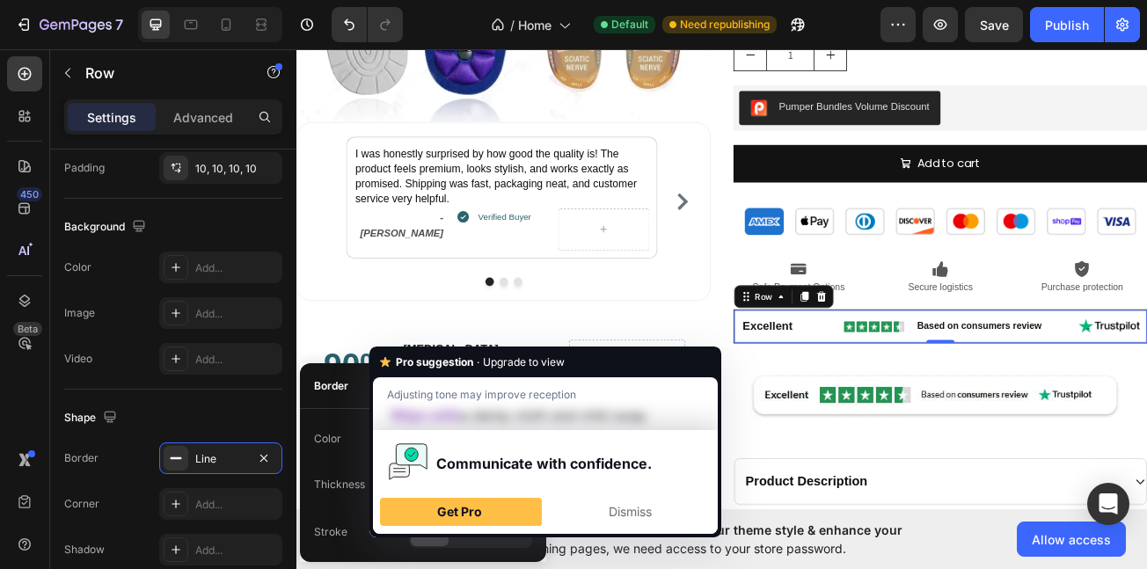
drag, startPoint x: 642, startPoint y: 357, endPoint x: 550, endPoint y: 451, distance: 131.9
click at [663, 439] on div "Pro suggestion · Upgrade to view Adjusting tone may improve reception Wipe with…" at bounding box center [545, 444] width 345 height 180
click at [600, 512] on div "Dismiss" at bounding box center [630, 512] width 146 height 28
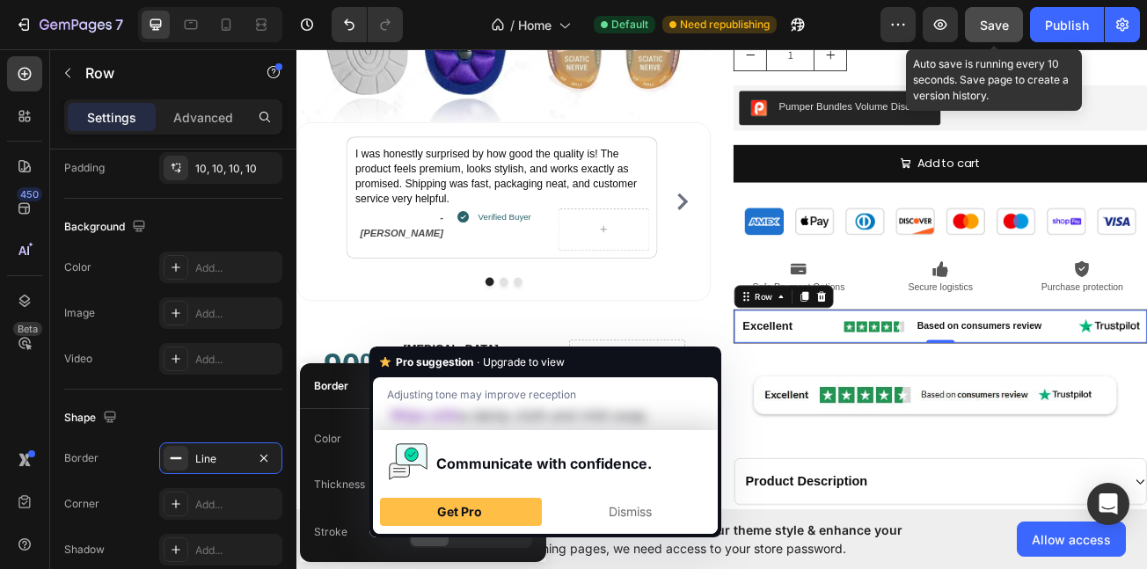
click at [989, 24] on span "Save" at bounding box center [994, 25] width 29 height 15
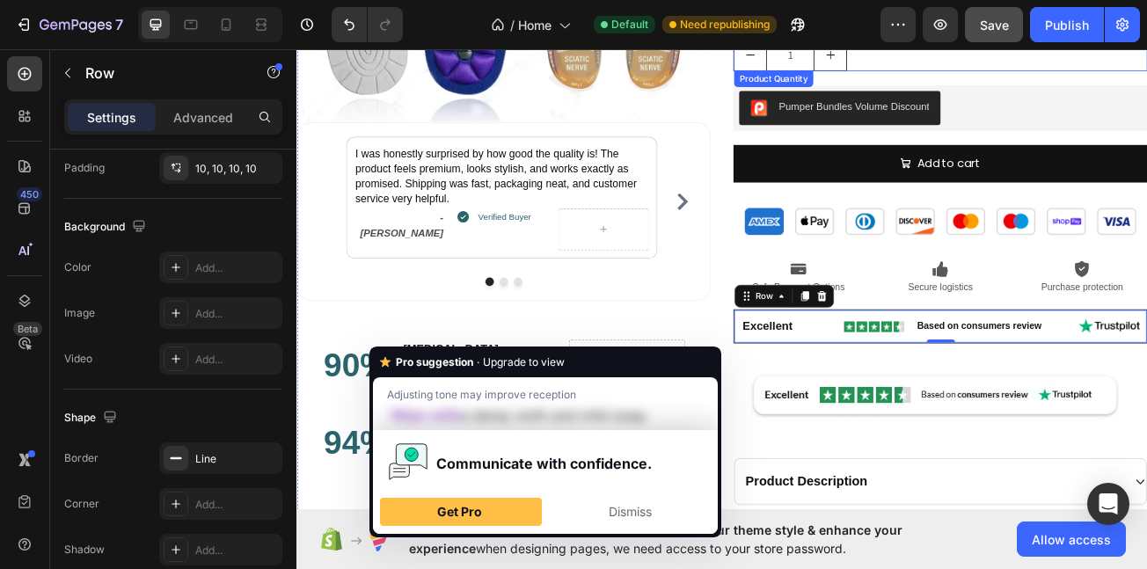
click at [1147, 61] on div "1" at bounding box center [1096, 58] width 514 height 40
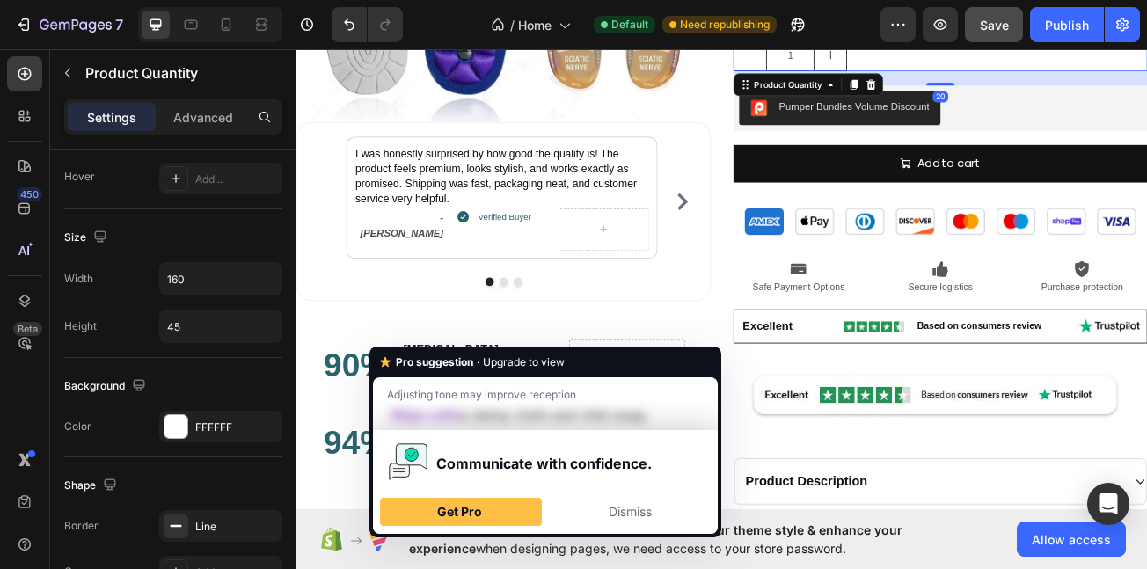
scroll to position [0, 0]
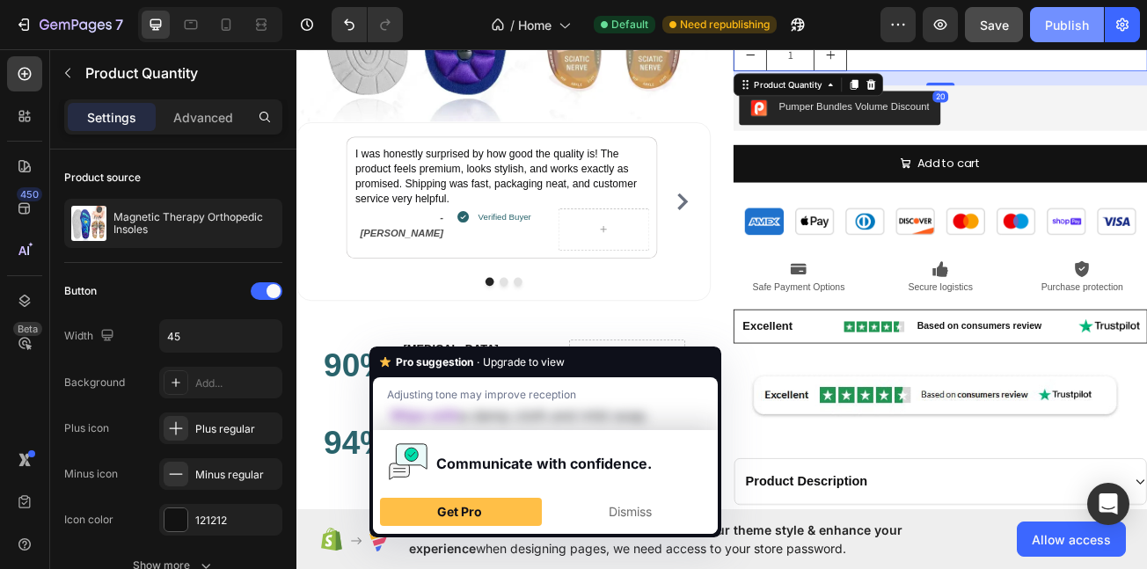
click at [1053, 22] on div "Publish" at bounding box center [1067, 25] width 44 height 18
drag, startPoint x: 20, startPoint y: 122, endPoint x: 50, endPoint y: 131, distance: 31.2
click at [20, 123] on icon at bounding box center [25, 116] width 18 height 18
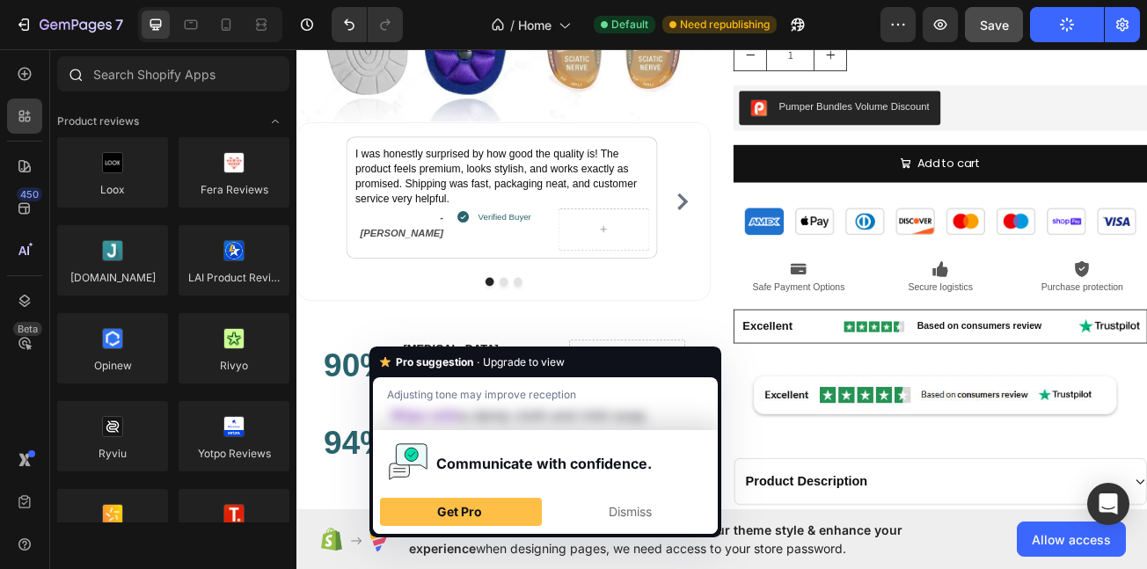
click at [185, 97] on div at bounding box center [173, 77] width 246 height 42
click at [182, 67] on input "text" at bounding box center [173, 73] width 232 height 35
paste input "EB | Easy Bundle Builder EB | Easy Bundle Builder"
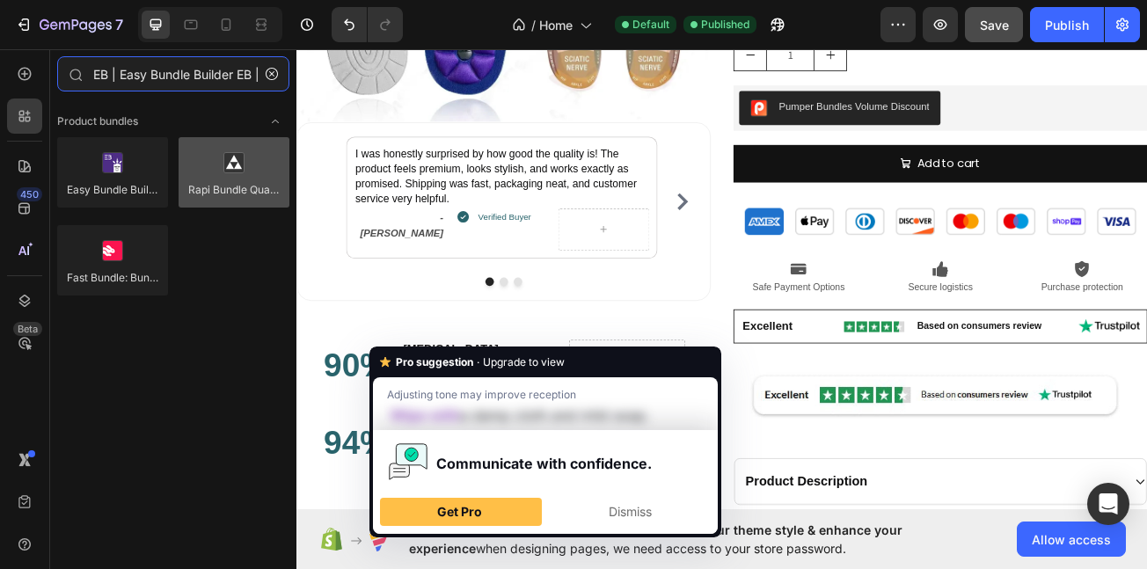
scroll to position [0, 118]
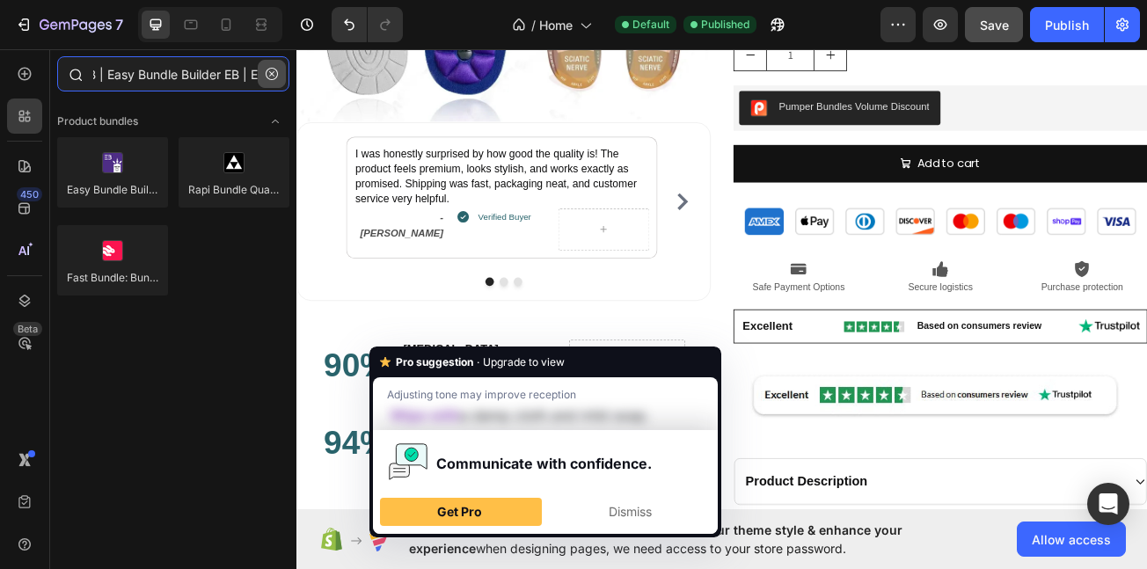
click at [121, 87] on input "EB | Easy Bundle Builder EB | E" at bounding box center [173, 73] width 232 height 35
type input "EB | Easy Bundle Builder EB | E"
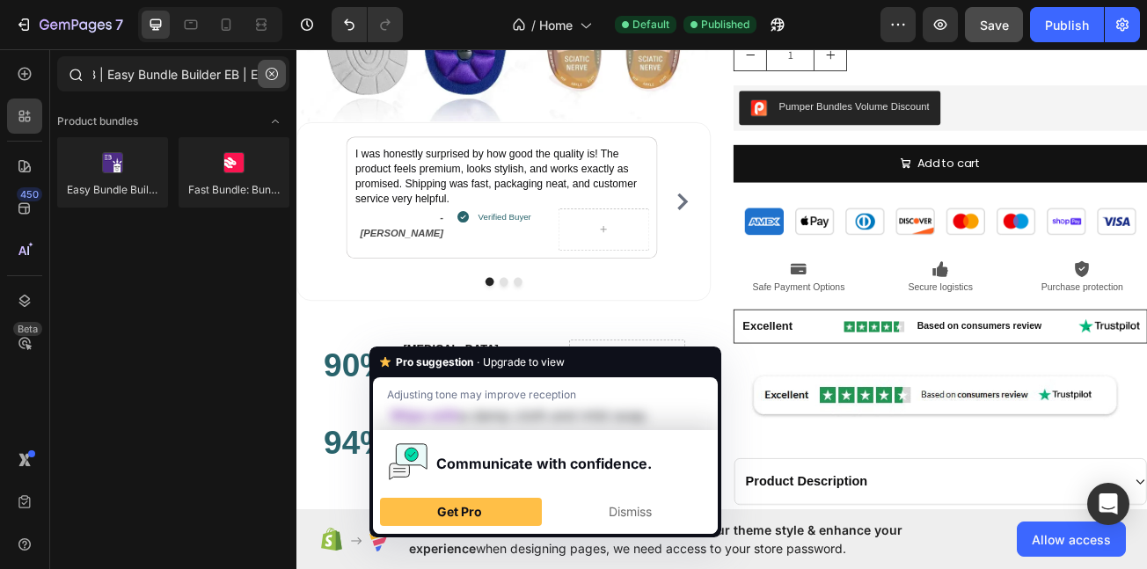
scroll to position [0, 0]
click at [274, 81] on button "button" at bounding box center [272, 74] width 28 height 28
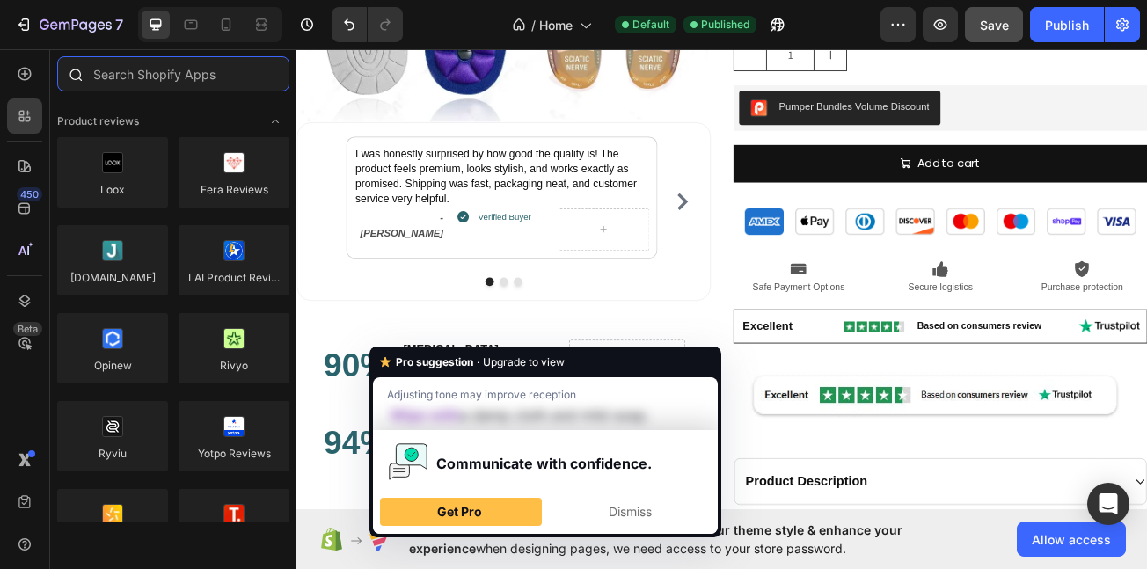
click at [231, 84] on input "text" at bounding box center [173, 73] width 232 height 35
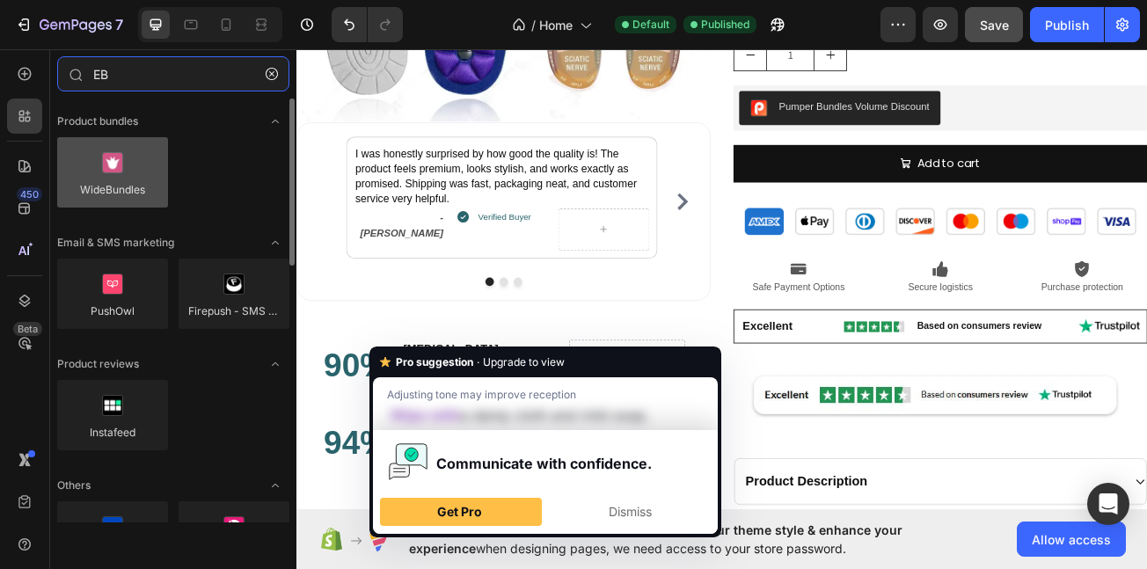
type input "EB"
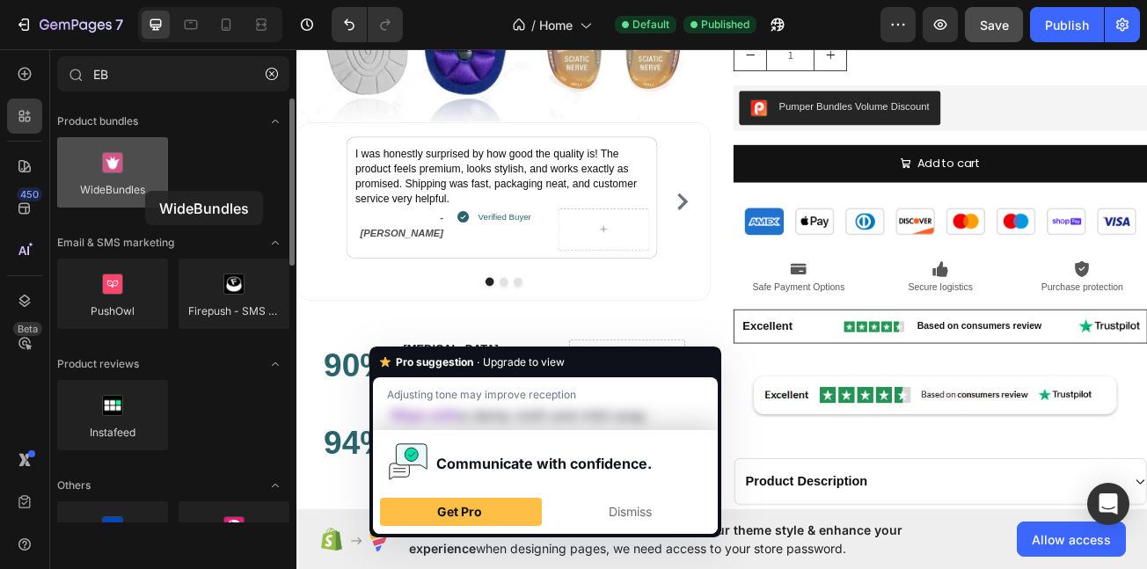
click at [145, 191] on div at bounding box center [112, 172] width 111 height 70
click at [108, 171] on div at bounding box center [112, 172] width 111 height 70
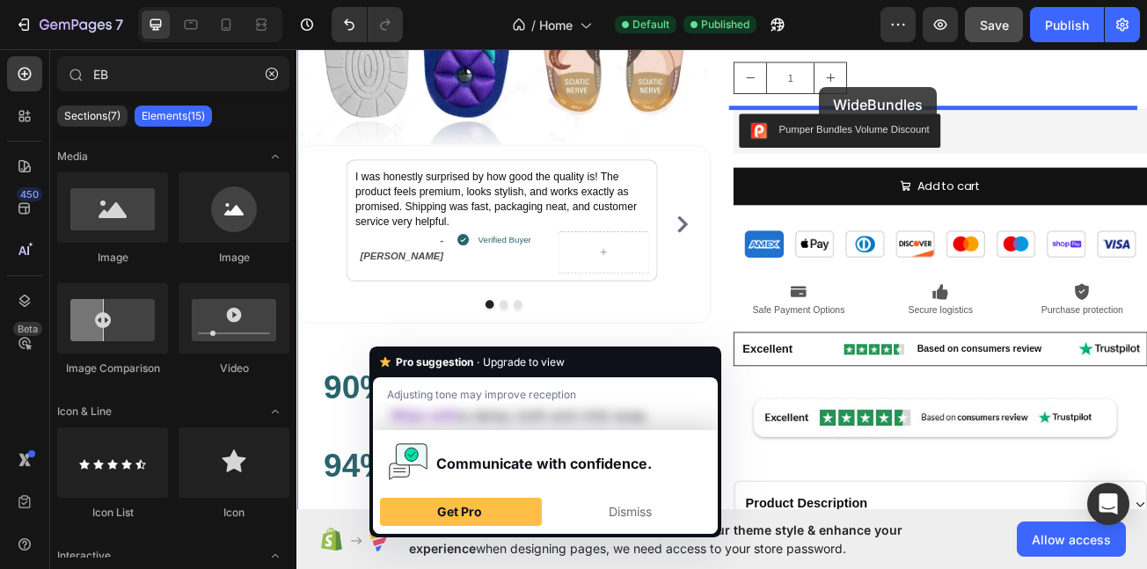
scroll to position [1829, 0]
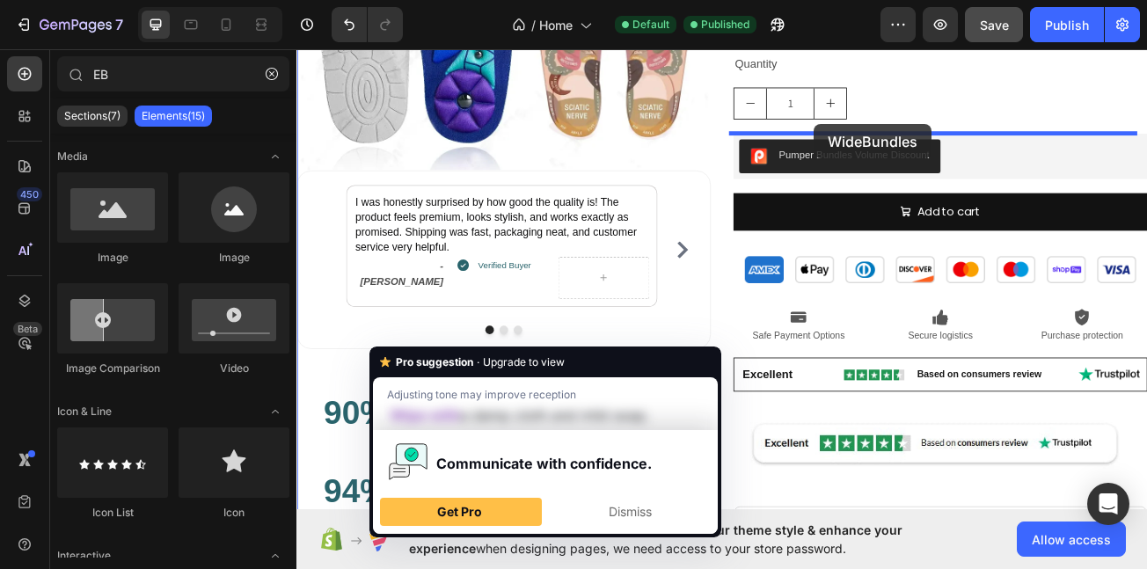
drag, startPoint x: 977, startPoint y: 364, endPoint x: 939, endPoint y: 143, distance: 224.1
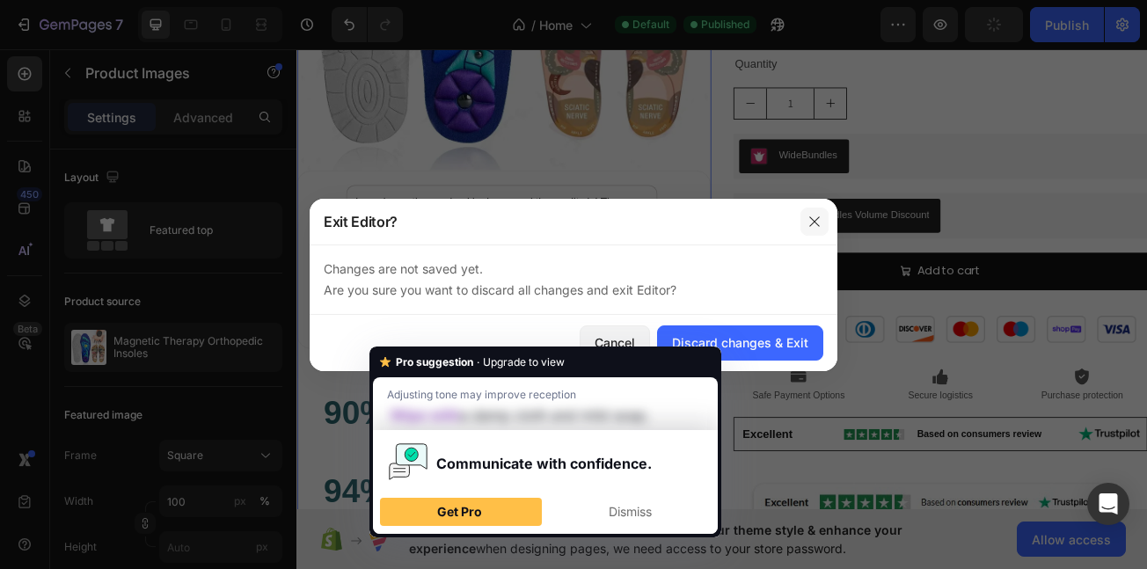
click at [816, 220] on icon "button" at bounding box center [815, 221] width 10 height 10
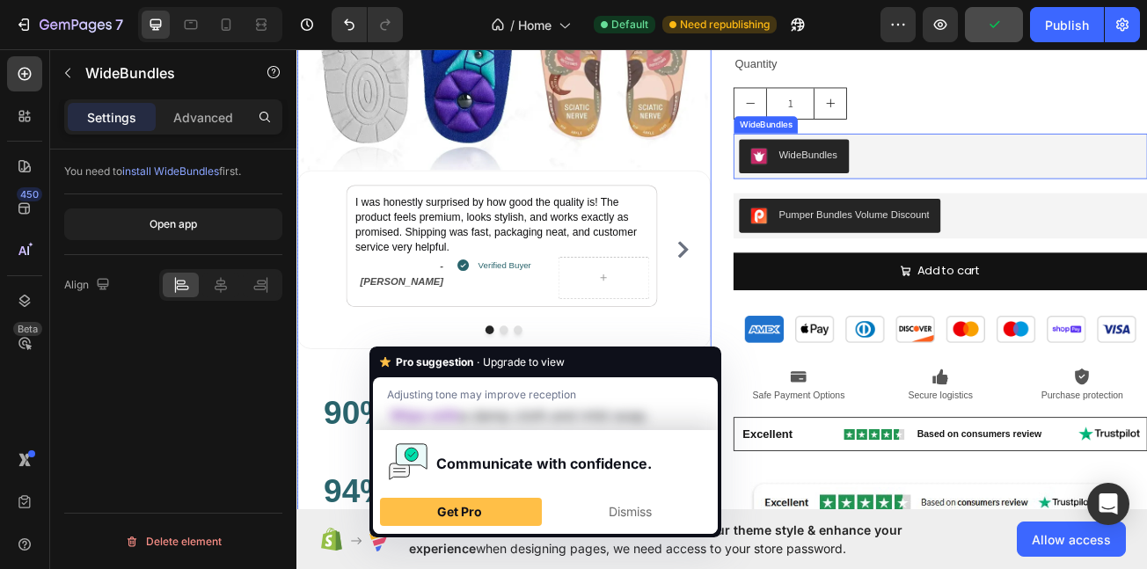
click at [1045, 188] on div "WideBundles" at bounding box center [1096, 183] width 500 height 42
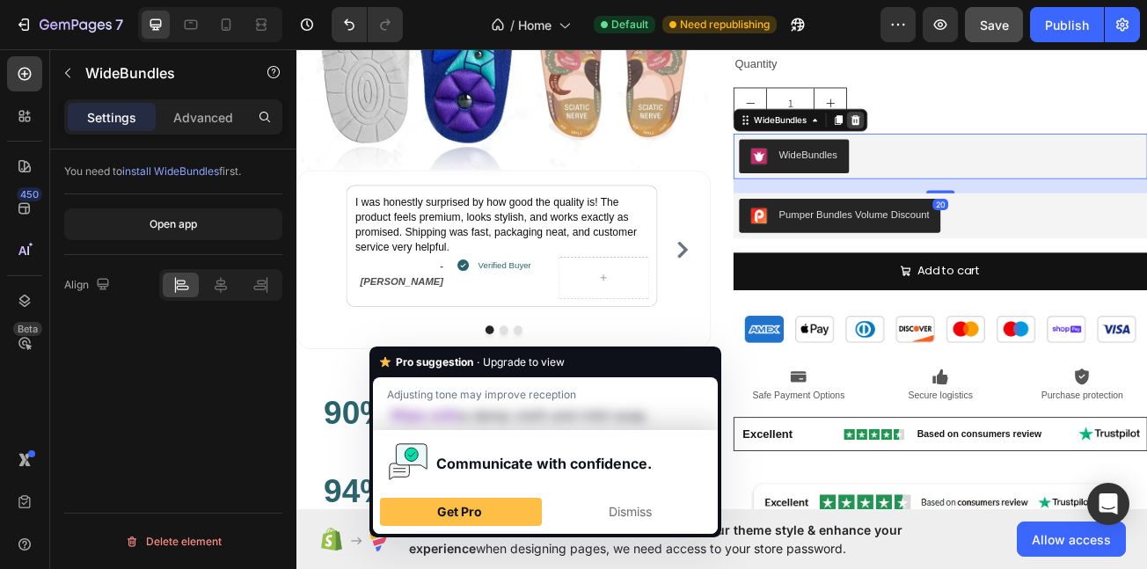
click at [983, 132] on icon at bounding box center [990, 138] width 14 height 14
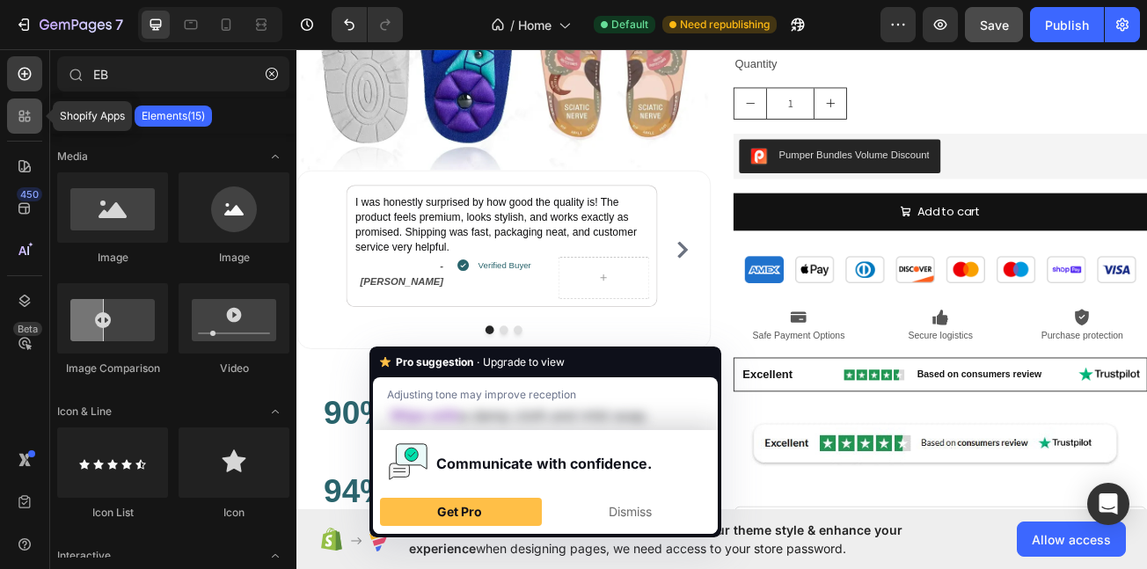
click at [12, 112] on div at bounding box center [24, 116] width 35 height 35
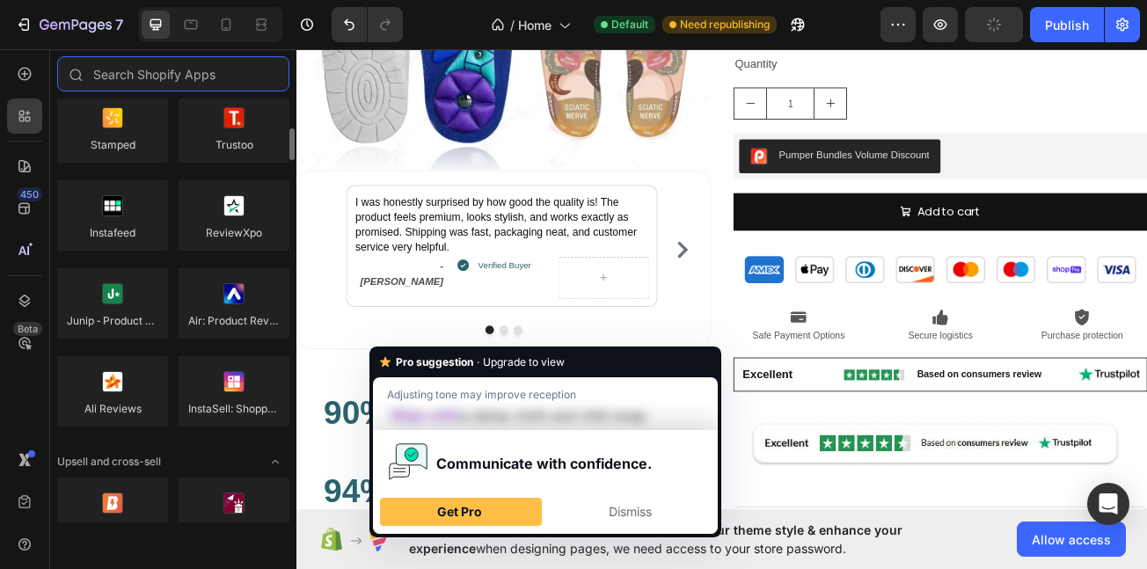
scroll to position [408, 0]
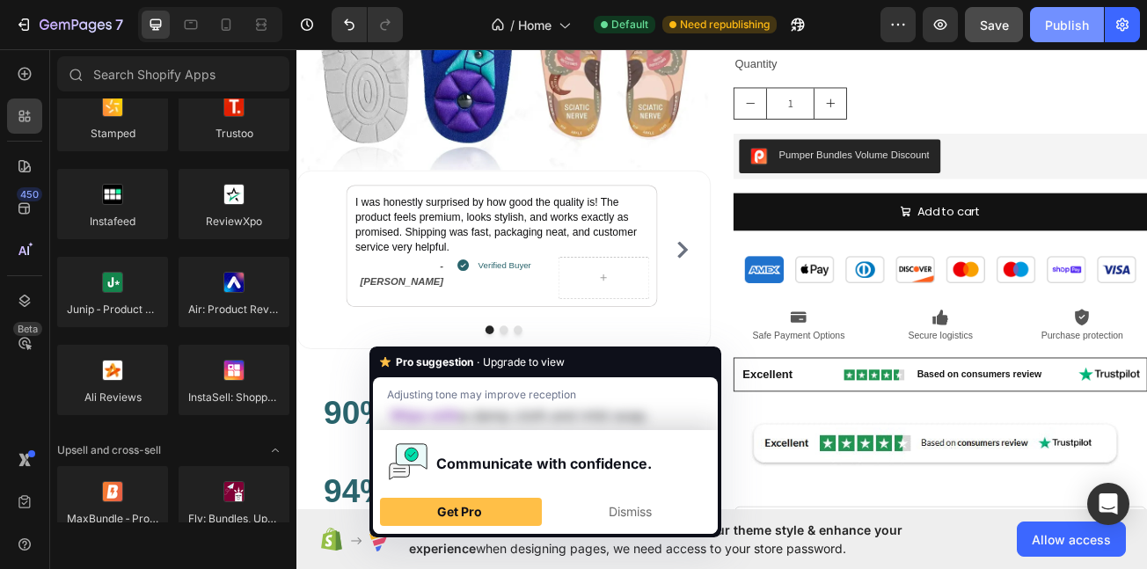
click at [1054, 26] on div "Publish" at bounding box center [1067, 25] width 44 height 18
click at [839, 464] on div "Excellent Text Block Image Based on consumers review Text Block Image Row" at bounding box center [1096, 454] width 514 height 42
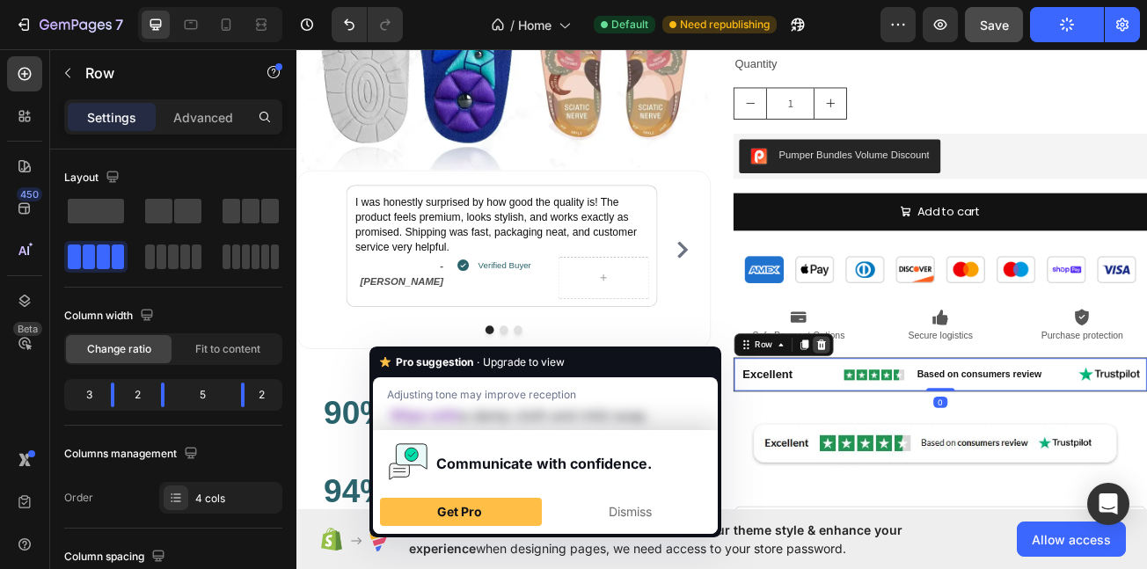
click at [942, 411] on icon at bounding box center [947, 417] width 11 height 12
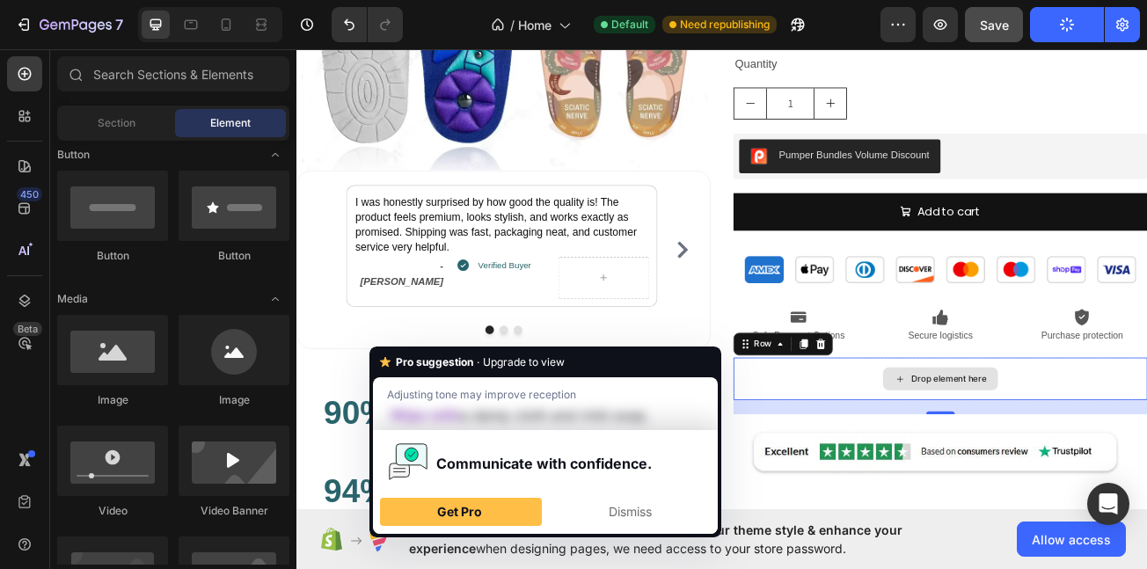
click at [934, 458] on div "Drop element here" at bounding box center [1096, 459] width 514 height 53
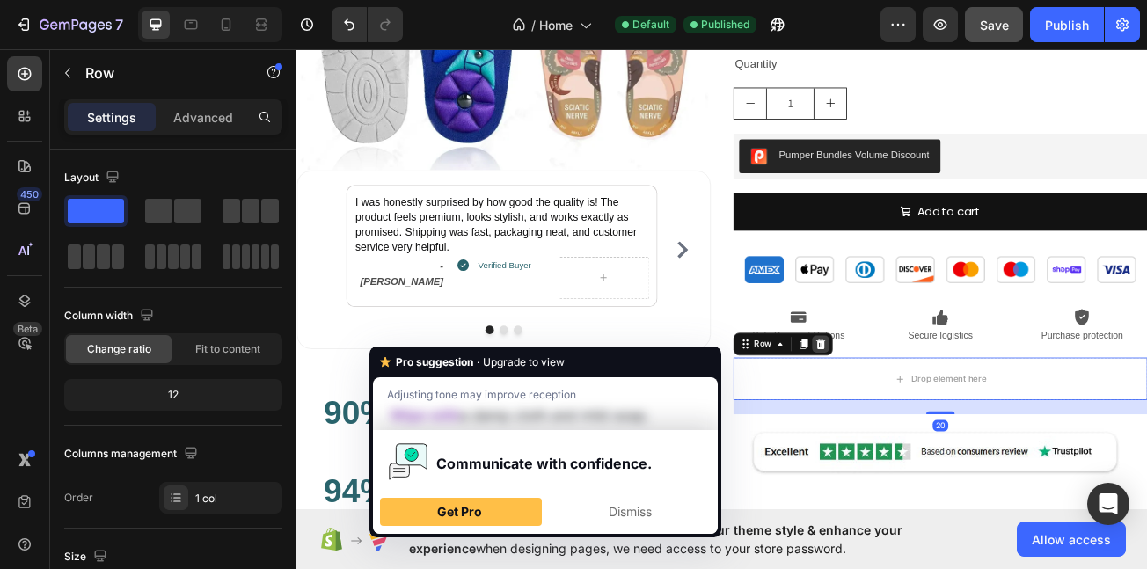
click at [946, 414] on icon at bounding box center [947, 416] width 14 height 14
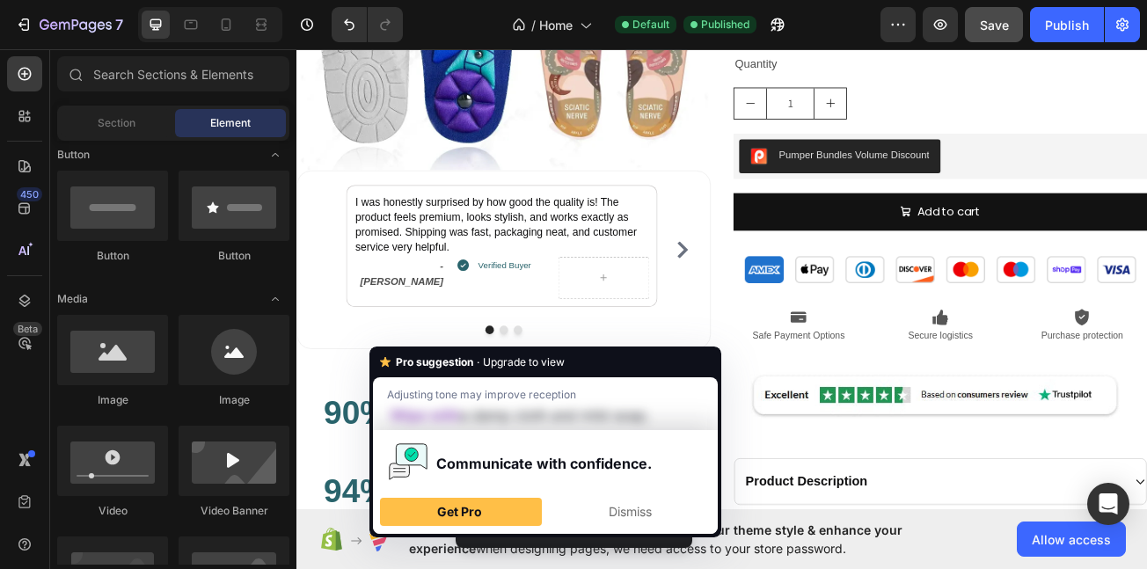
drag, startPoint x: 1068, startPoint y: 19, endPoint x: 1057, endPoint y: 44, distance: 27.2
click at [1072, 24] on div "Publish" at bounding box center [1067, 25] width 44 height 18
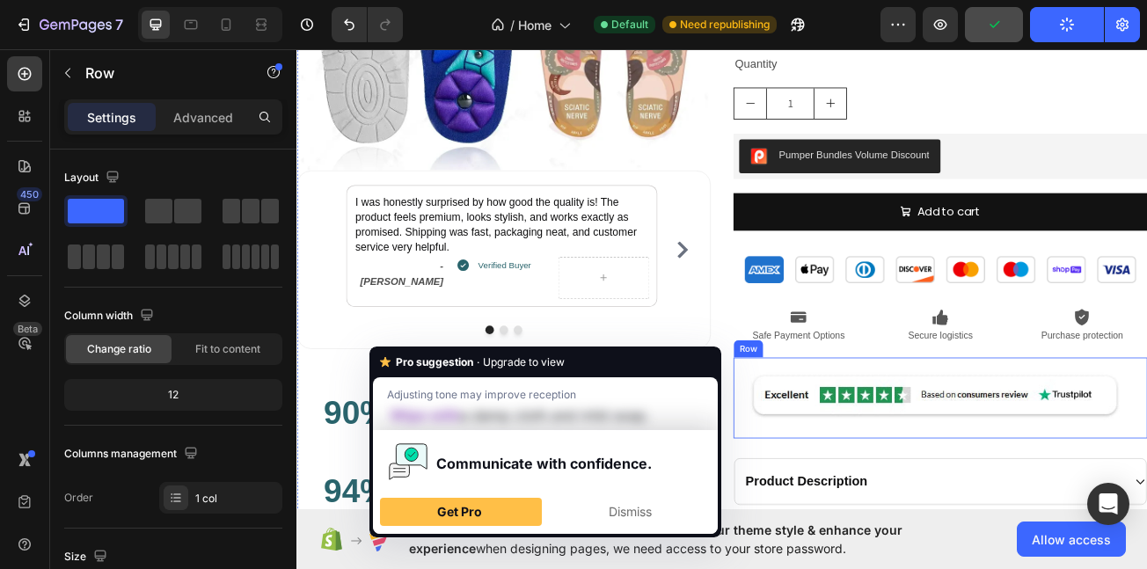
click at [853, 524] on div "Image Row" at bounding box center [1096, 483] width 514 height 100
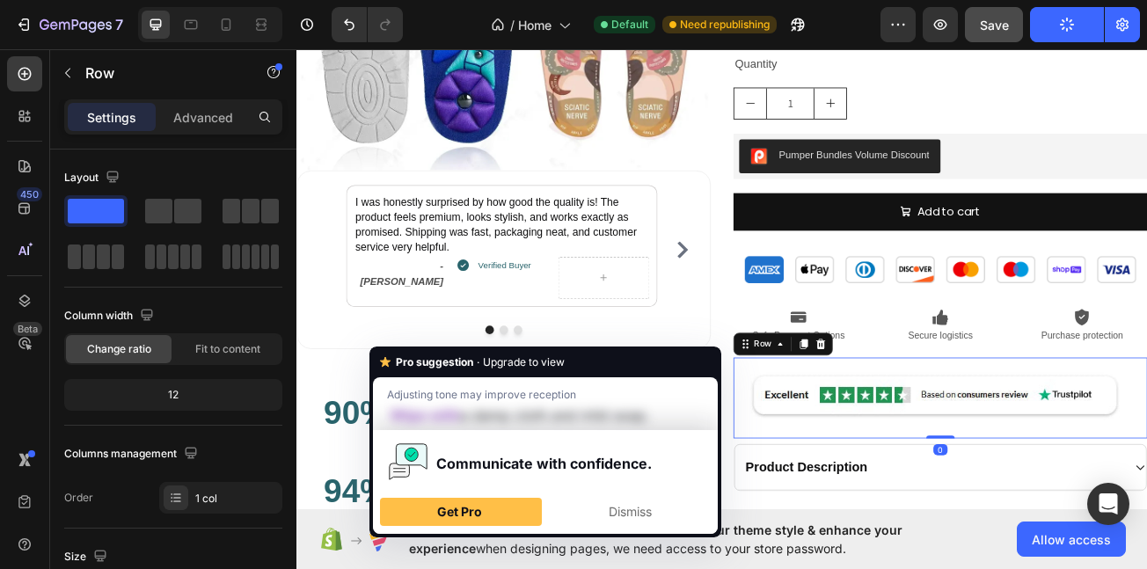
drag, startPoint x: 1087, startPoint y: 548, endPoint x: 1087, endPoint y: 519, distance: 29.0
click at [1087, 519] on div "Image Row 0" at bounding box center [1096, 483] width 514 height 100
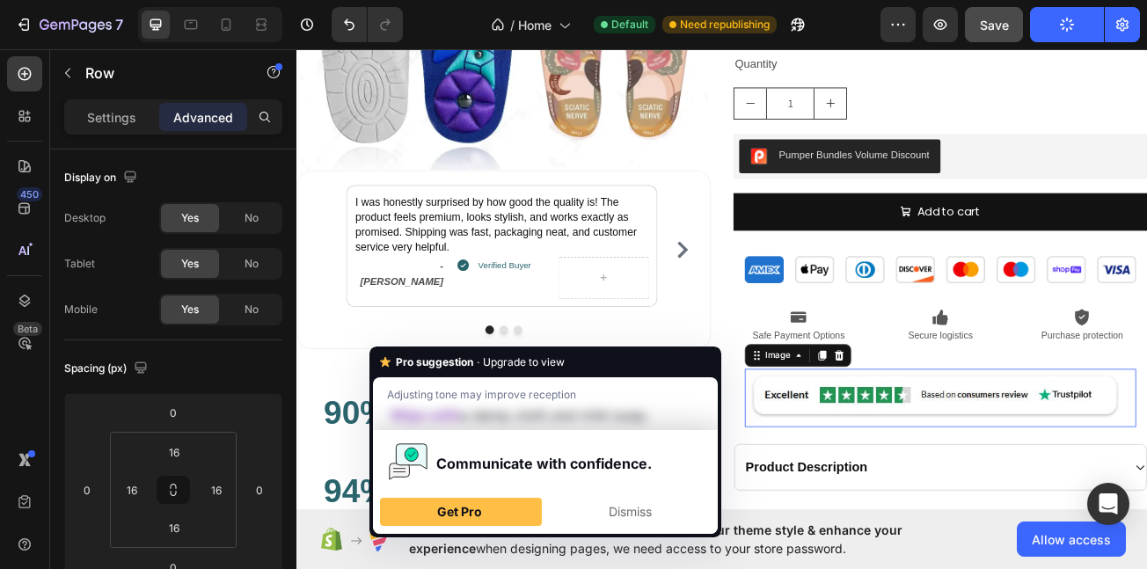
click at [964, 505] on img at bounding box center [1096, 483] width 486 height 72
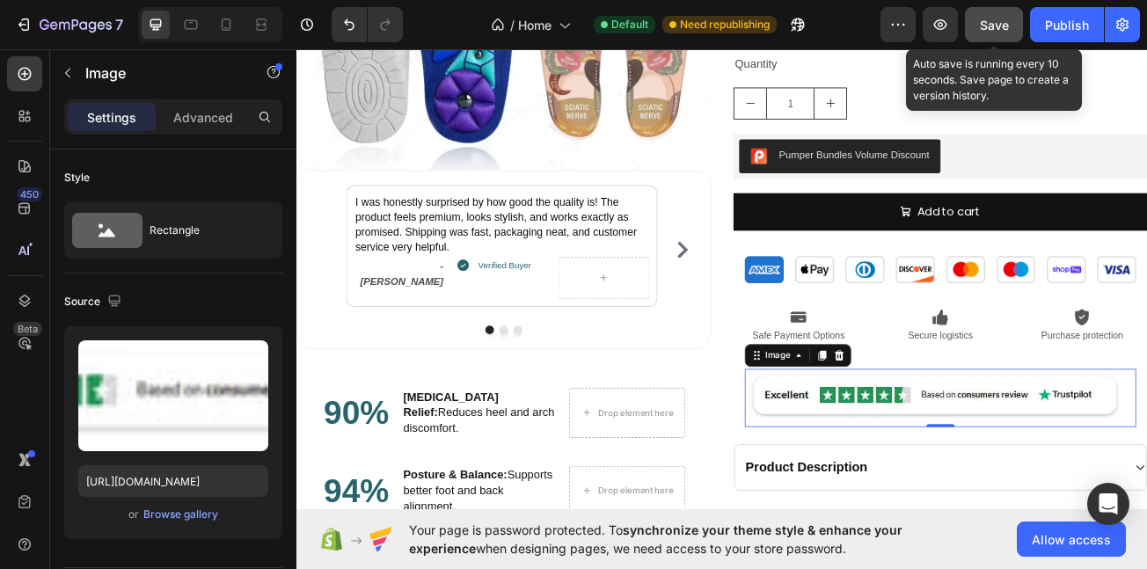
click at [988, 39] on button "Save" at bounding box center [994, 24] width 58 height 35
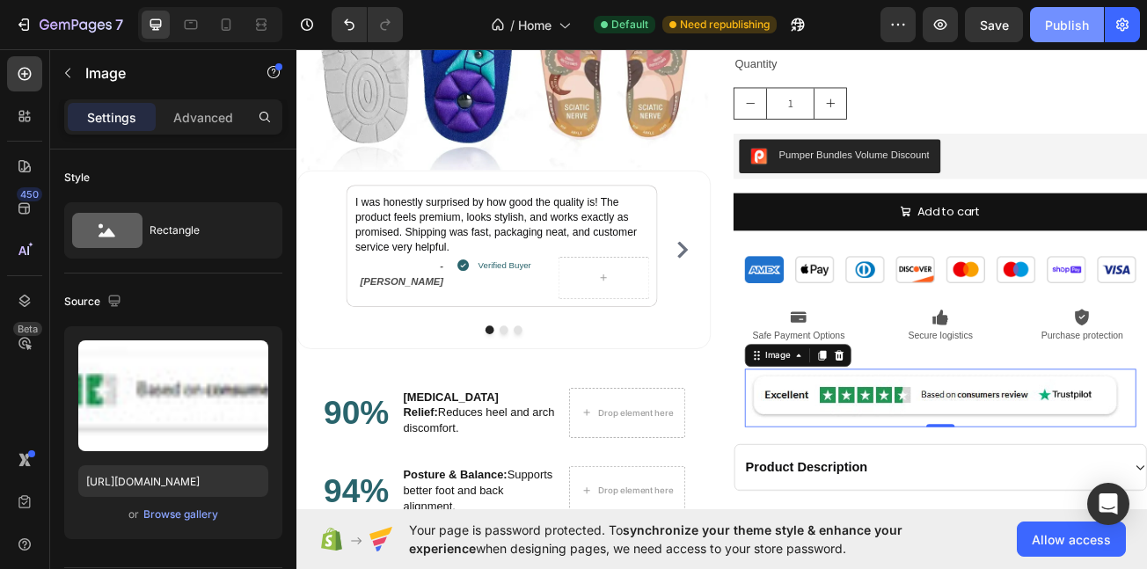
click at [1080, 26] on div "Publish" at bounding box center [1067, 25] width 44 height 18
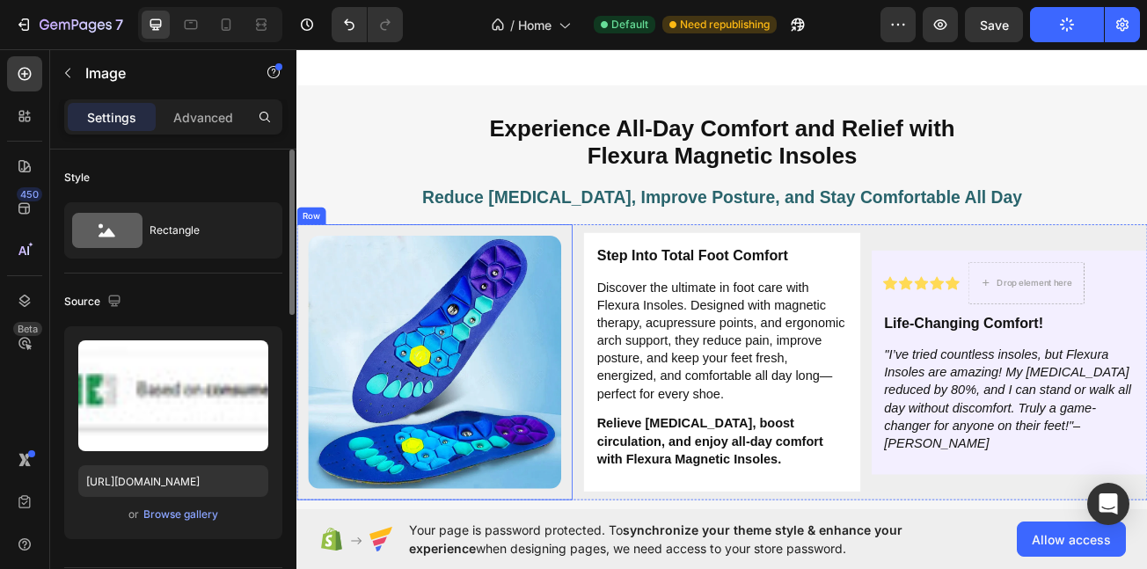
scroll to position [2604, 0]
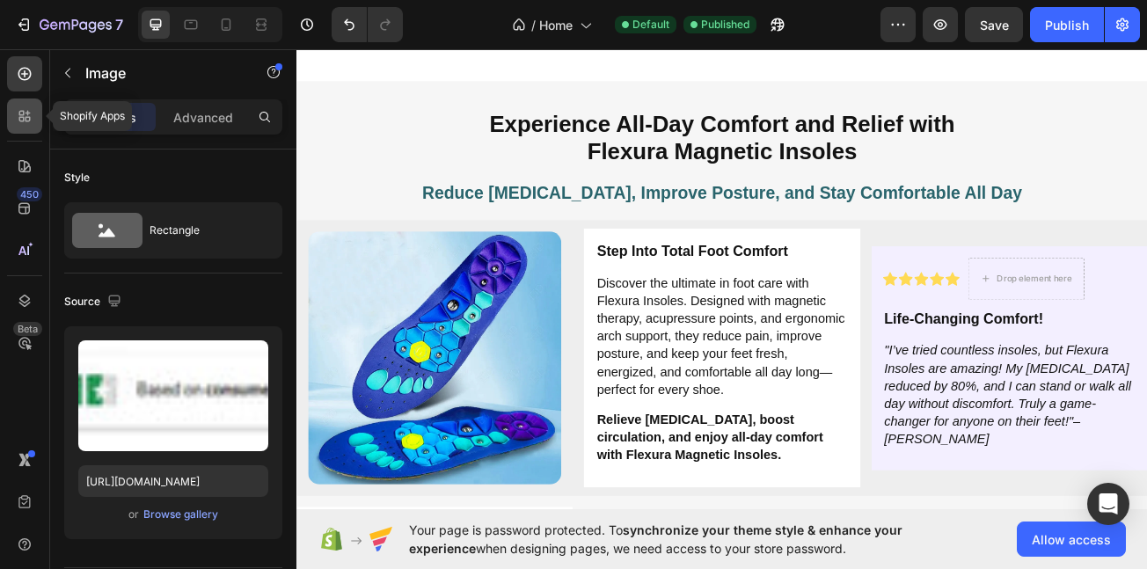
click at [34, 113] on div at bounding box center [24, 116] width 35 height 35
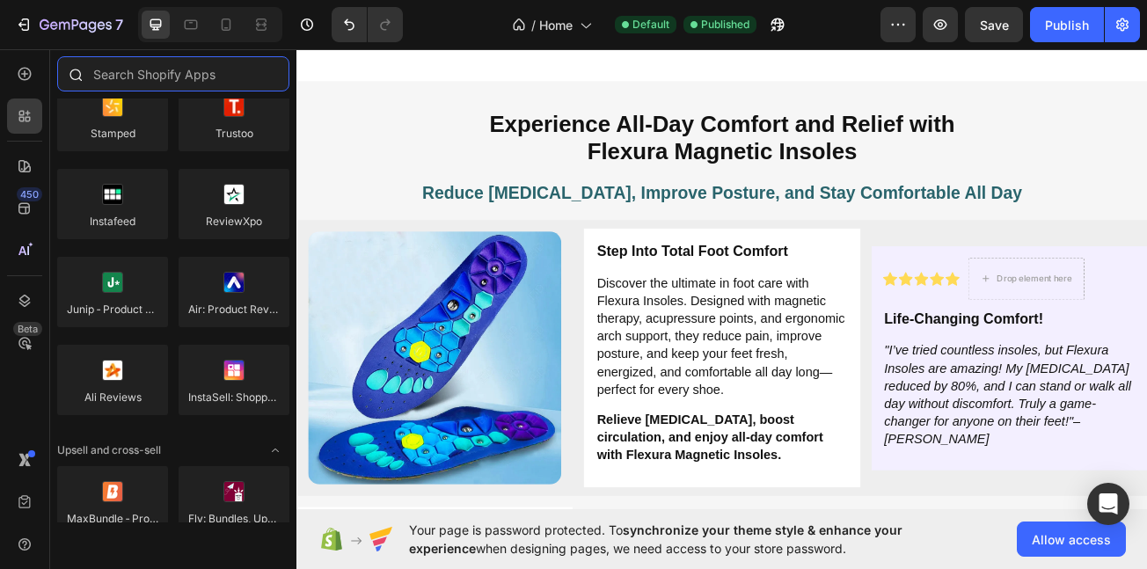
click at [156, 79] on input "text" at bounding box center [173, 73] width 232 height 35
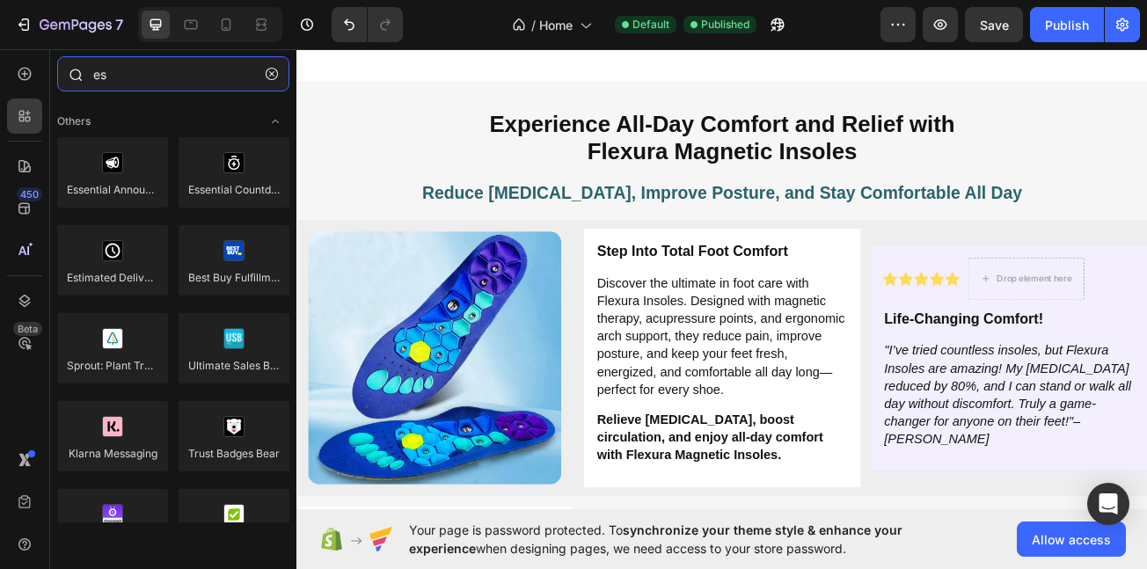
type input "e"
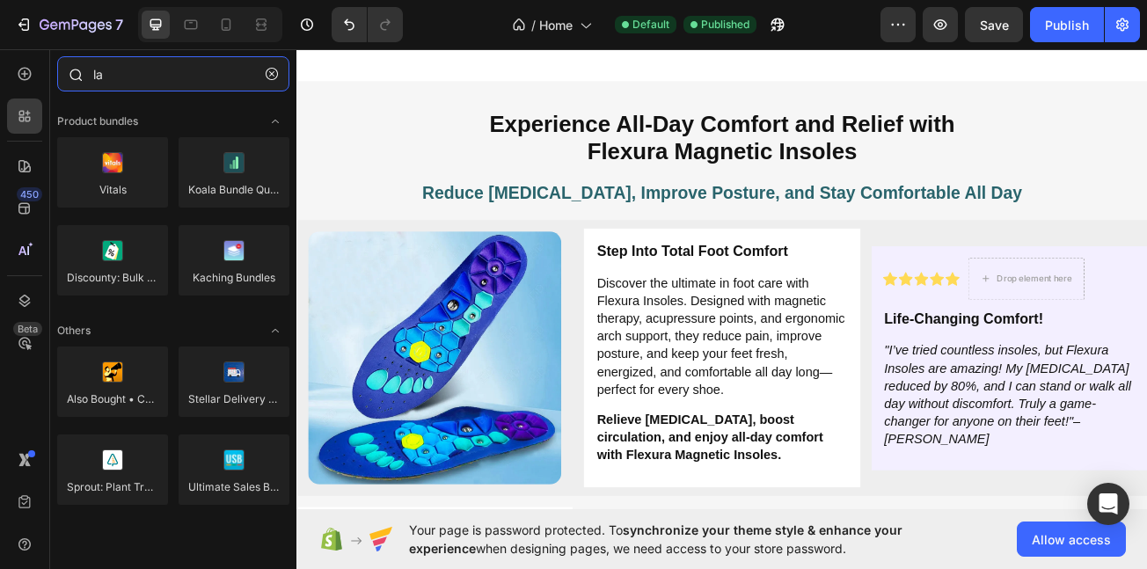
type input "l"
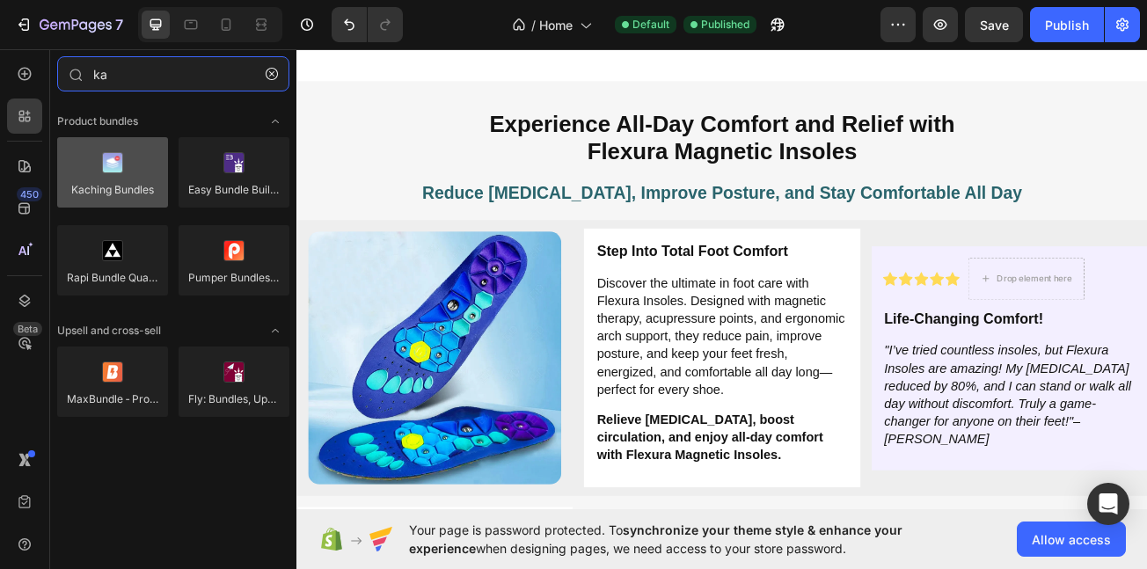
type input "ka"
click at [123, 175] on div at bounding box center [112, 172] width 111 height 70
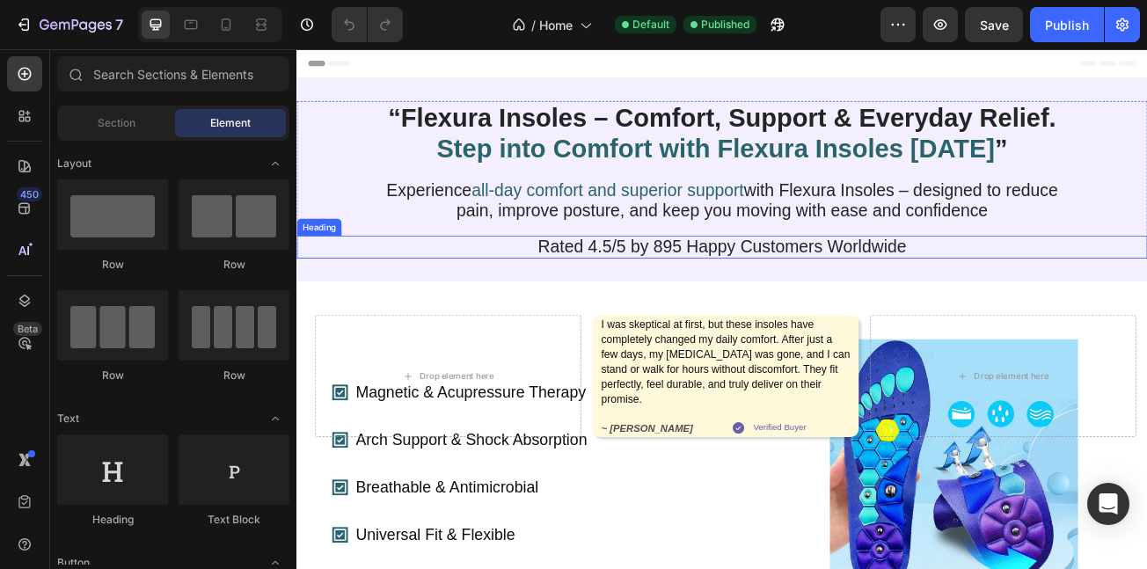
click at [611, 309] on h1 "Rated 4.5/5 by 895 Happy Customers Worldwide" at bounding box center [824, 295] width 876 height 28
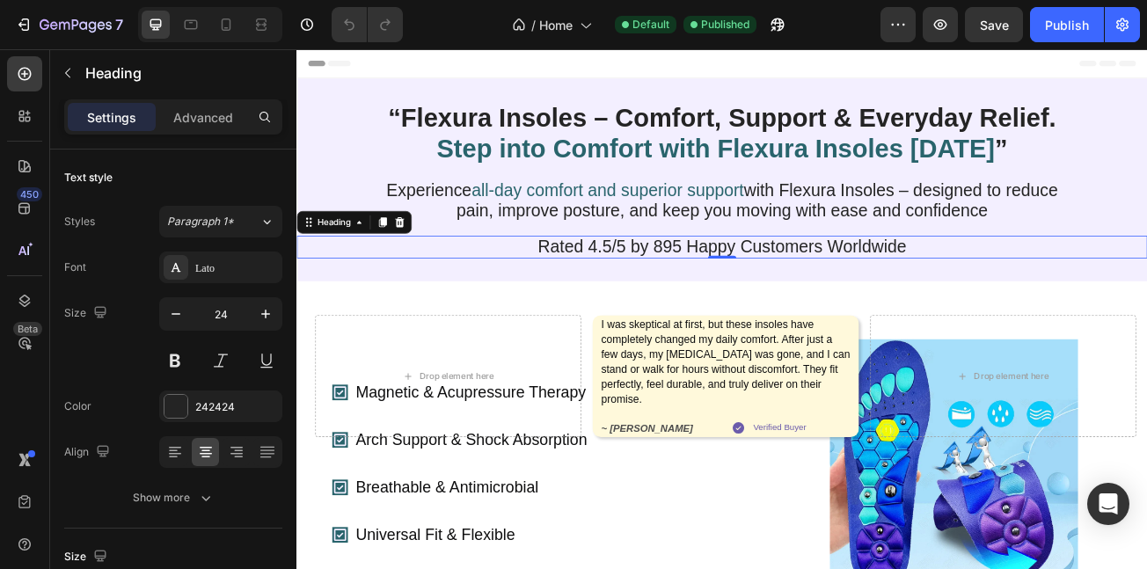
click at [635, 309] on h1 "Rated 4.5/5 by 895 Happy Customers Worldwide" at bounding box center [824, 295] width 876 height 28
click at [635, 307] on p "Rated 4.5/5 by 895 Happy Customers Worldwide" at bounding box center [824, 294] width 873 height 25
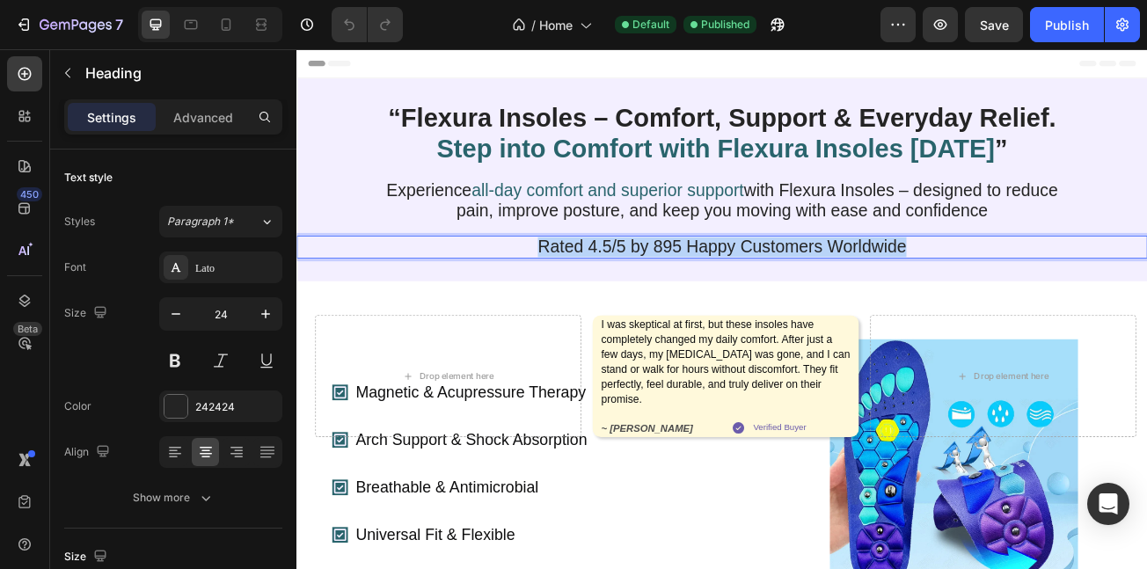
click at [633, 307] on p "Rated 4.5/5 by 895 Happy Customers Worldwide" at bounding box center [824, 294] width 873 height 25
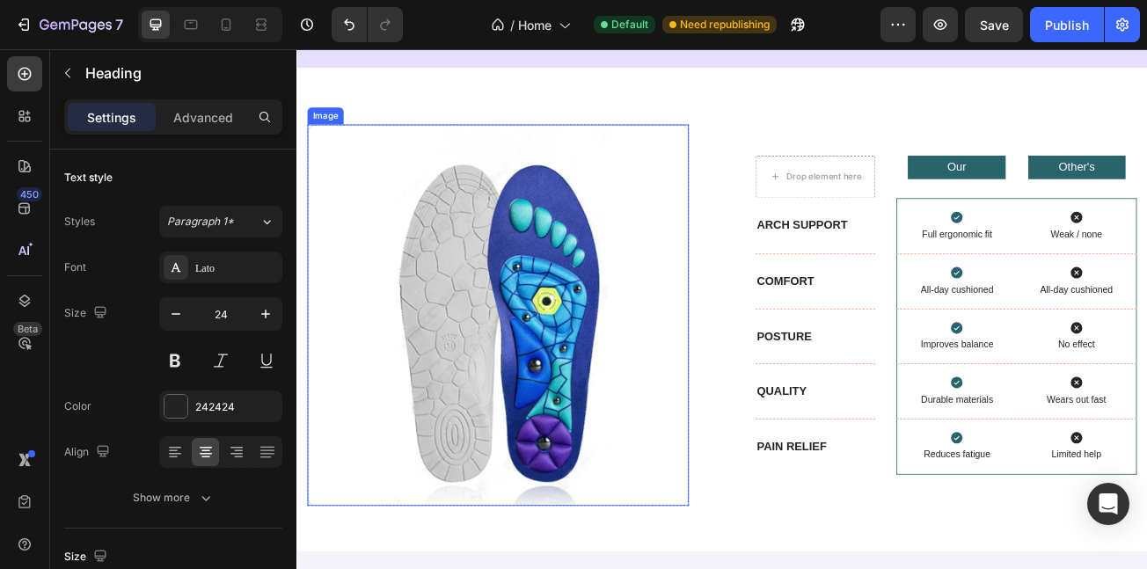
scroll to position [4809, 0]
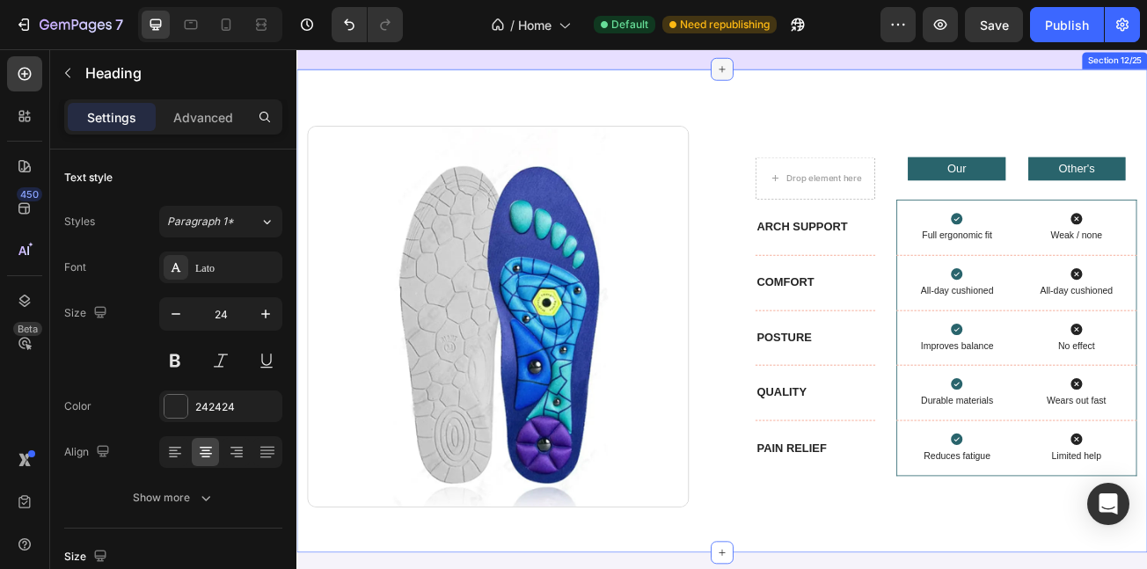
click at [820, 81] on icon at bounding box center [824, 74] width 14 height 14
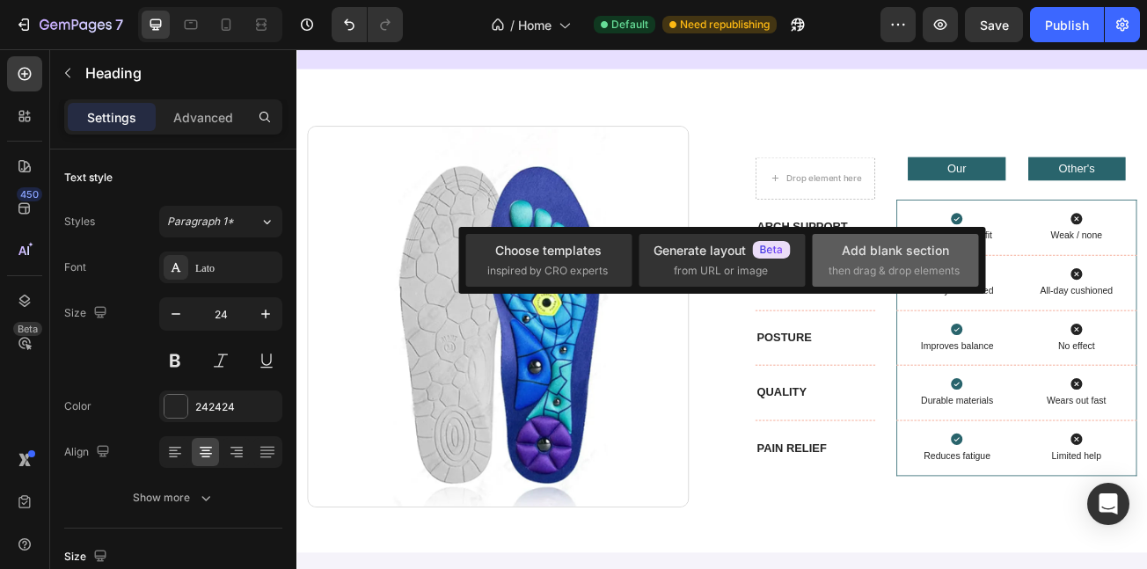
click at [901, 247] on div "Add blank section" at bounding box center [895, 250] width 107 height 18
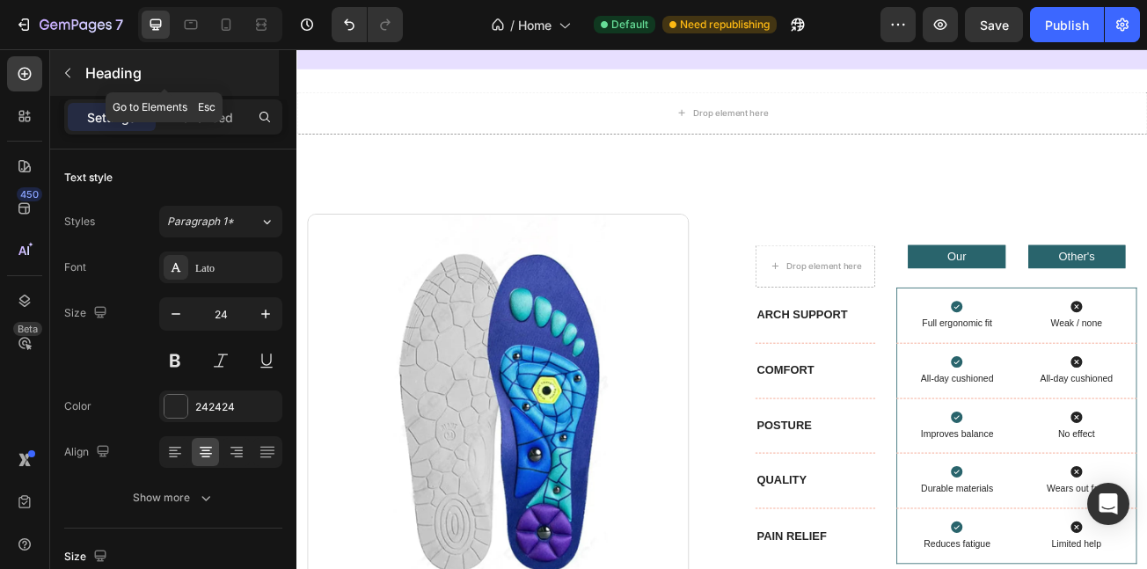
click at [62, 70] on icon "button" at bounding box center [68, 73] width 14 height 14
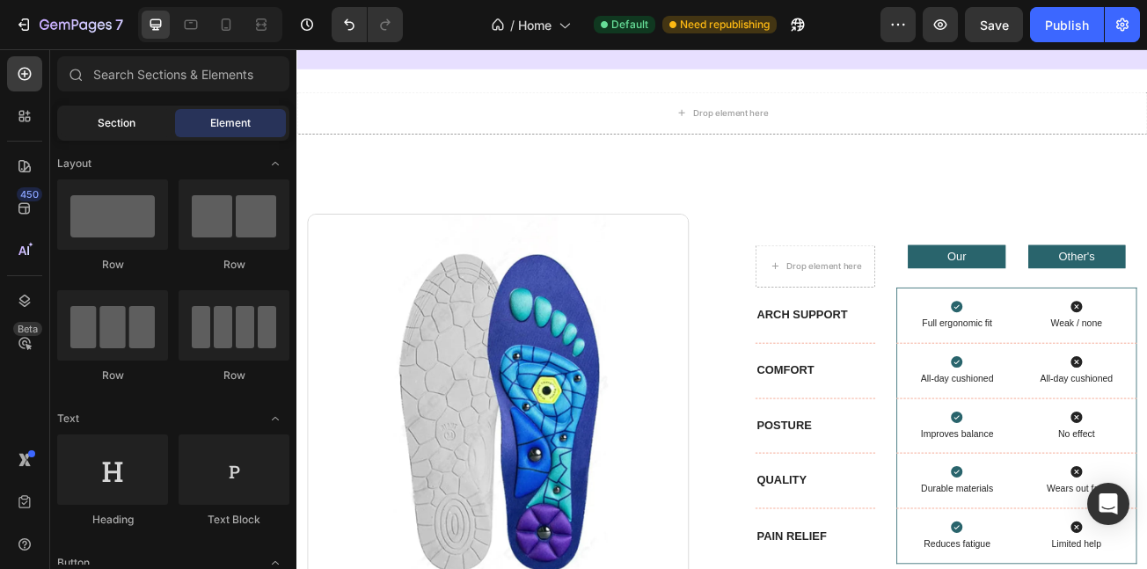
click at [86, 136] on div "Section" at bounding box center [116, 123] width 111 height 28
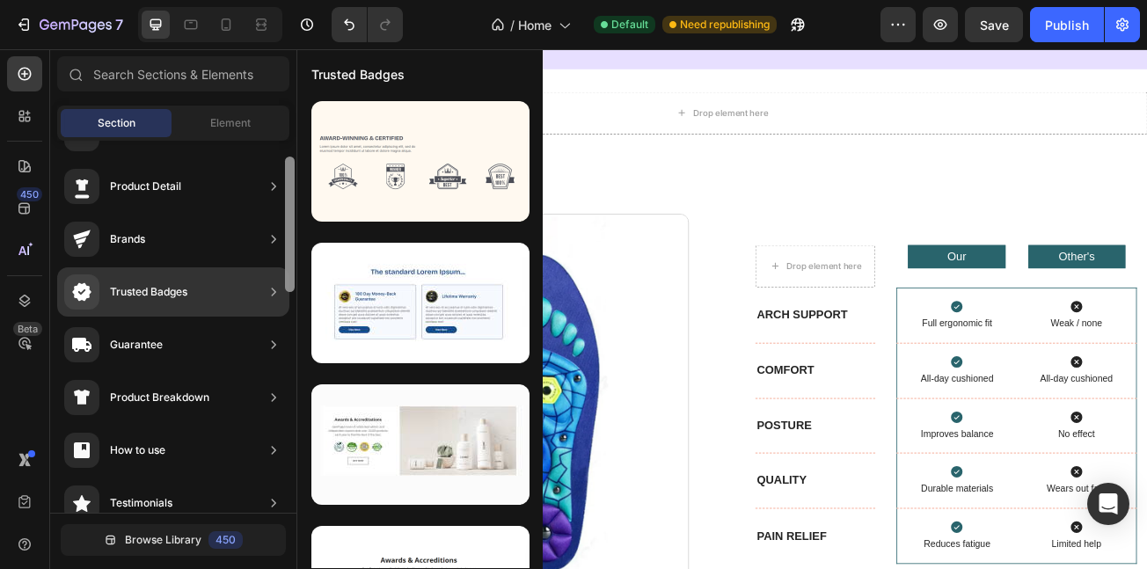
scroll to position [51, 0]
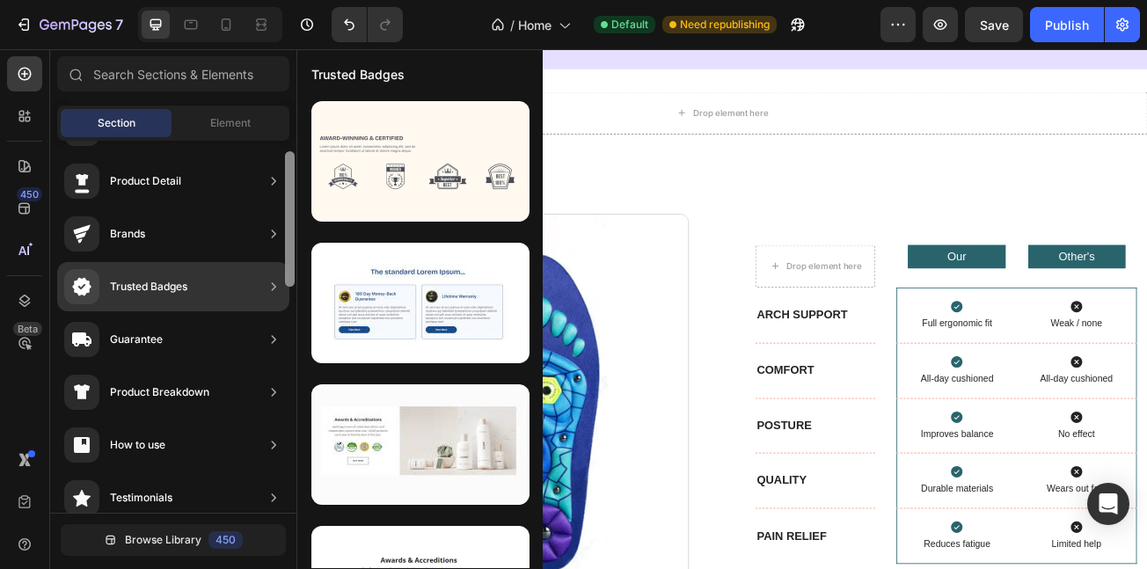
drag, startPoint x: 288, startPoint y: 260, endPoint x: 288, endPoint y: 278, distance: 18.5
click at [288, 278] on div at bounding box center [290, 219] width 10 height 136
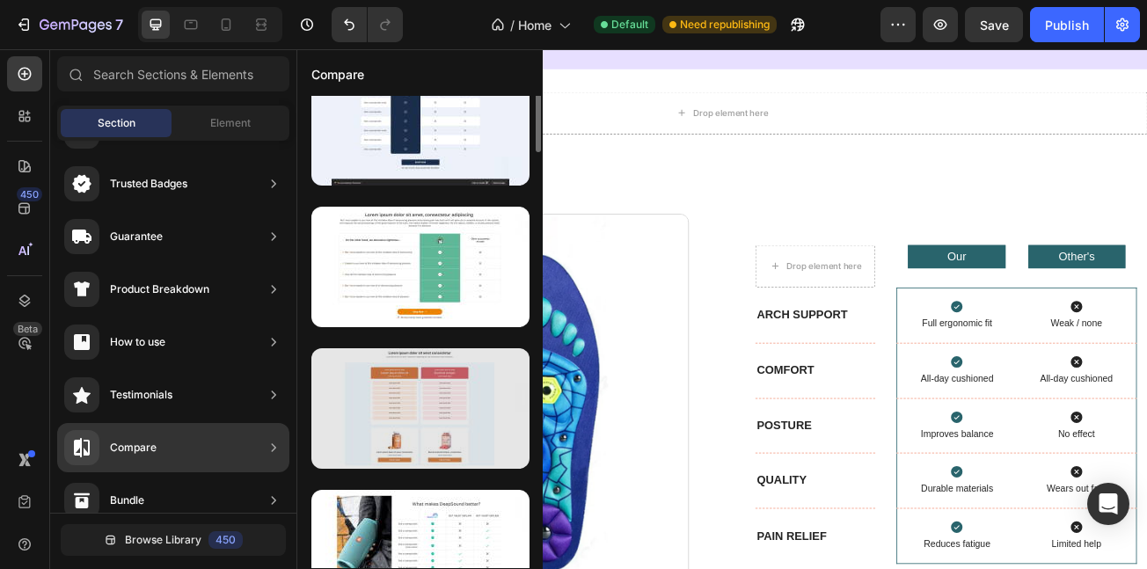
scroll to position [0, 0]
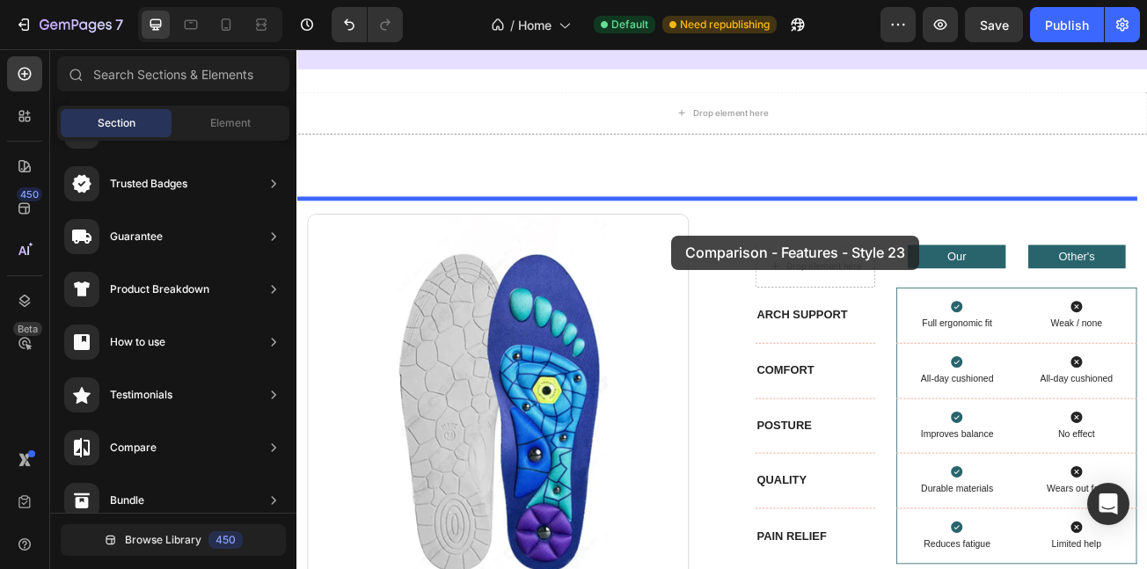
drag, startPoint x: 690, startPoint y: 333, endPoint x: 762, endPoint y: 277, distance: 91.0
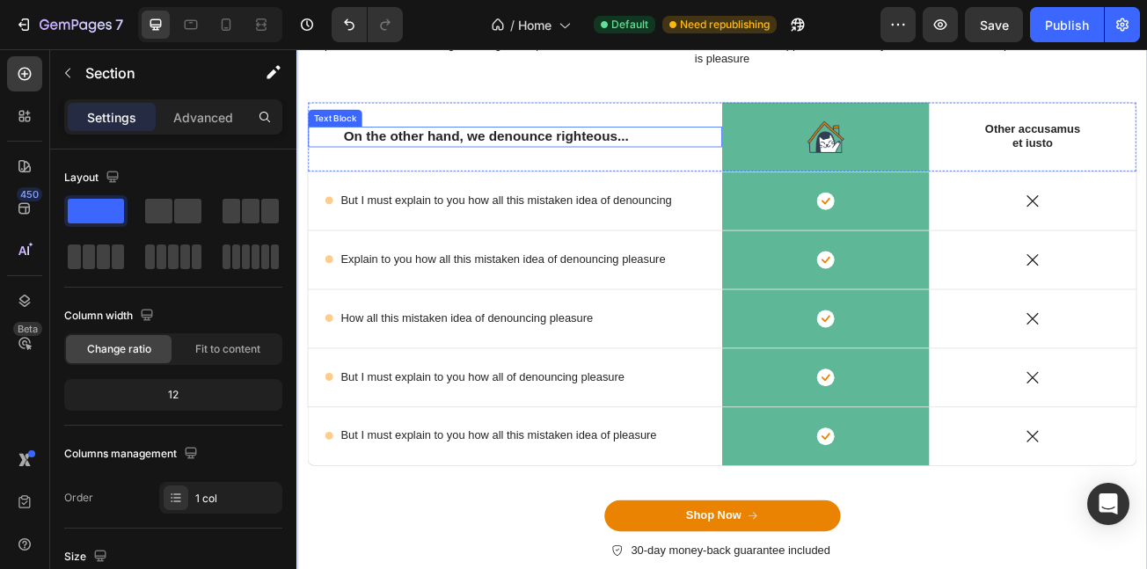
scroll to position [4991, 0]
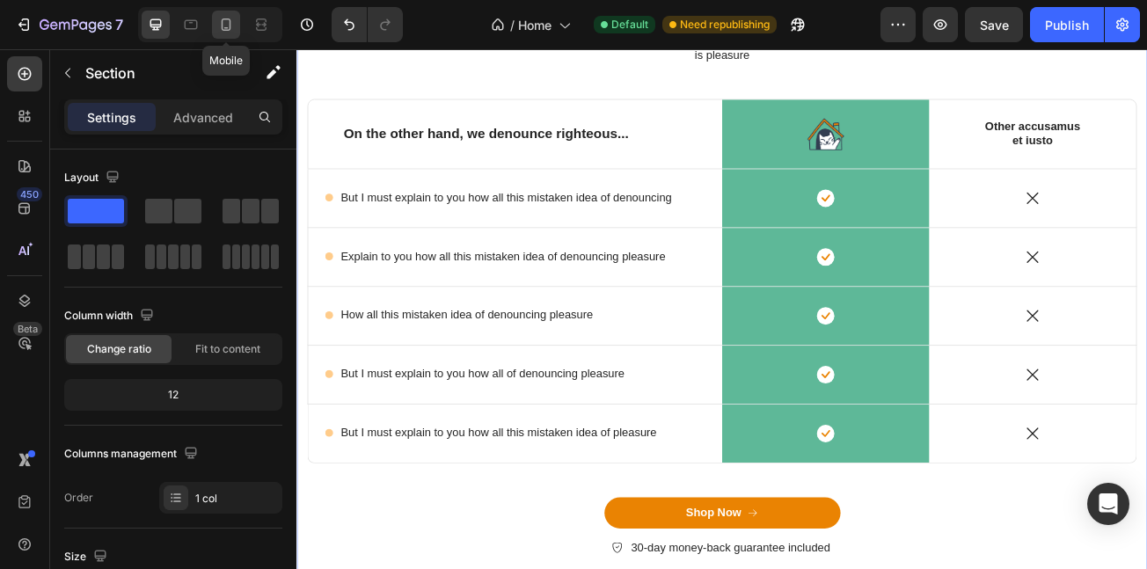
click at [219, 18] on icon at bounding box center [226, 25] width 18 height 18
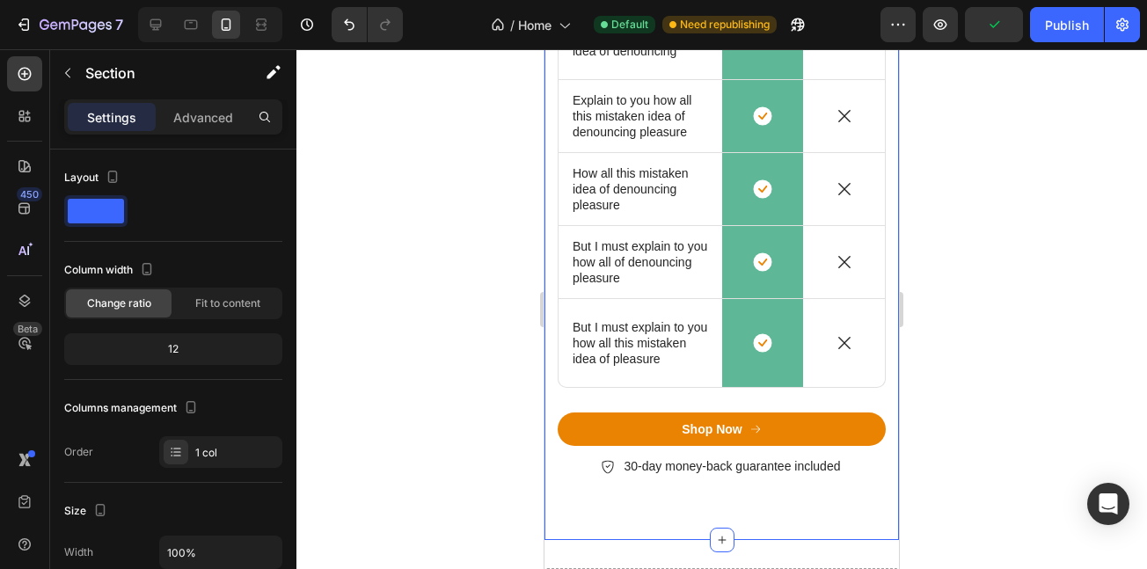
scroll to position [5377, 0]
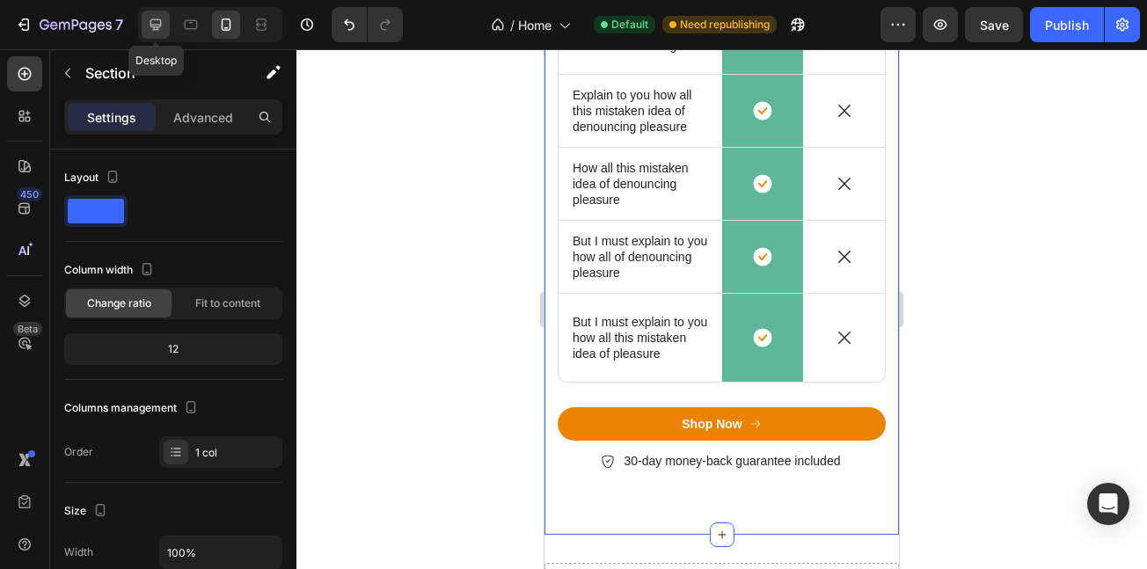
click at [145, 26] on div at bounding box center [156, 25] width 28 height 28
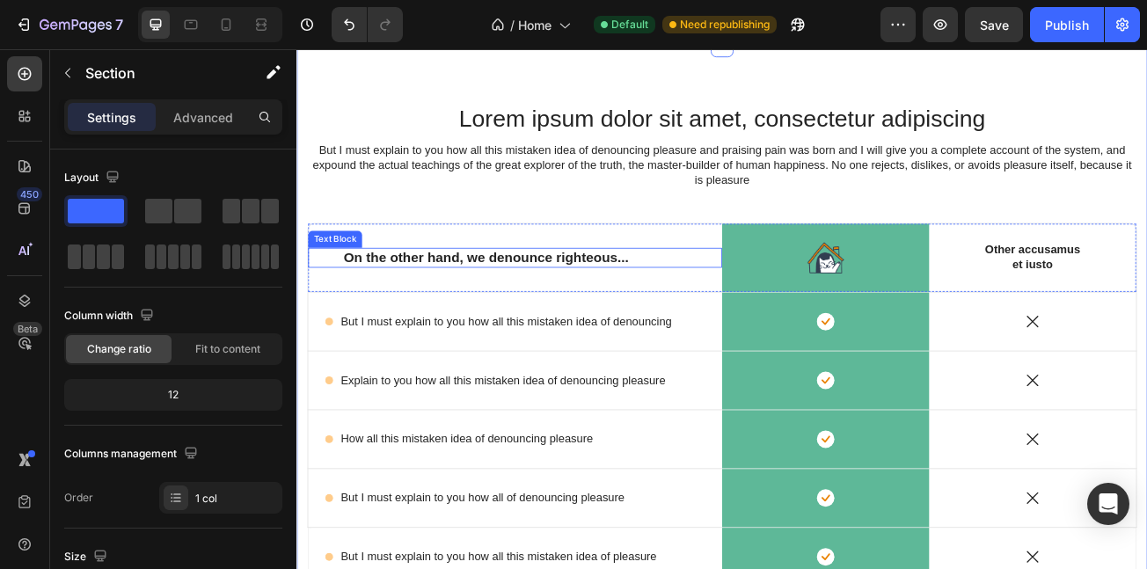
scroll to position [4871, 0]
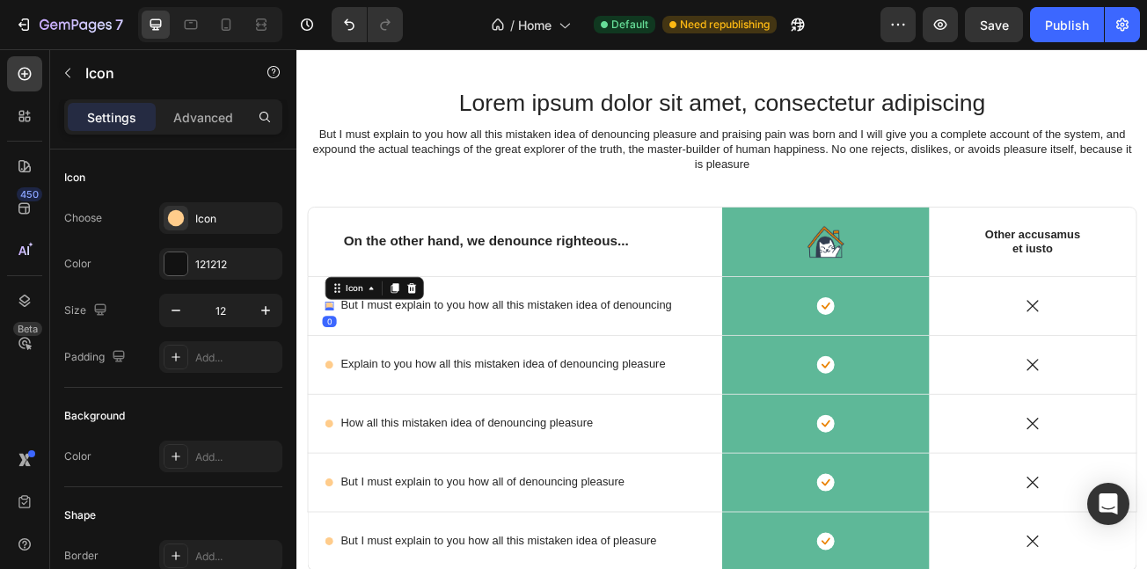
click at [335, 364] on circle at bounding box center [337, 368] width 10 height 10
click at [444, 341] on icon at bounding box center [439, 346] width 14 height 14
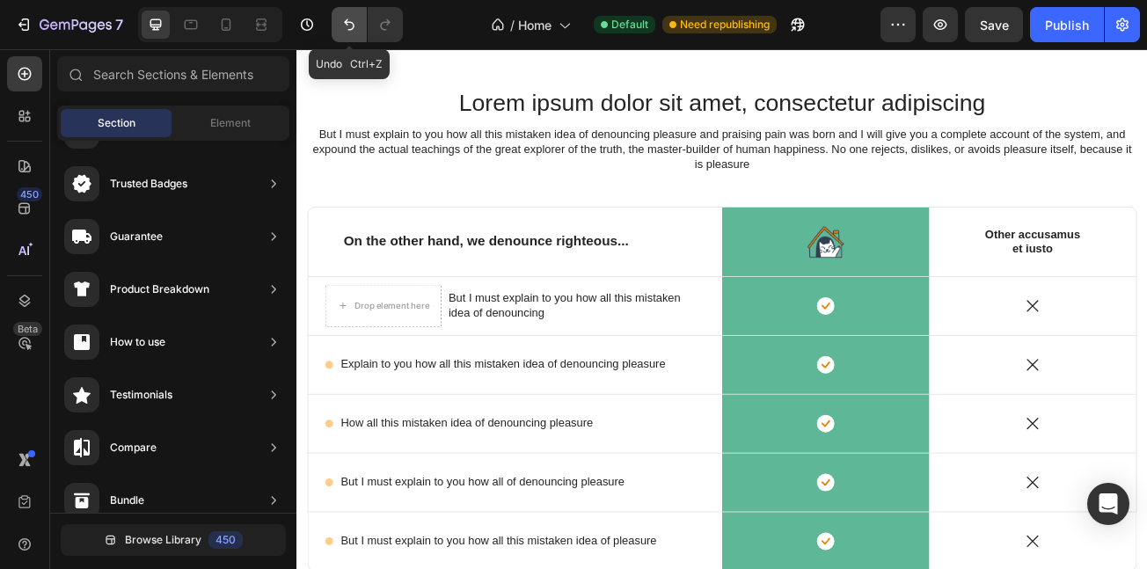
drag, startPoint x: 347, startPoint y: 16, endPoint x: 88, endPoint y: 53, distance: 261.3
click at [347, 16] on icon "Undo/Redo" at bounding box center [350, 25] width 18 height 18
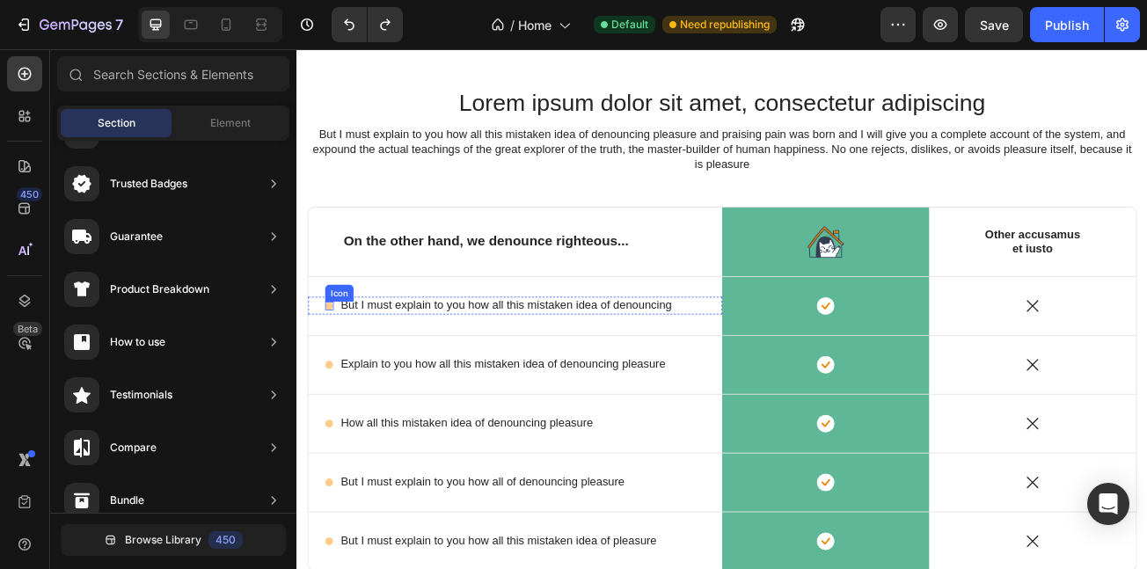
click at [340, 370] on circle at bounding box center [337, 368] width 10 height 10
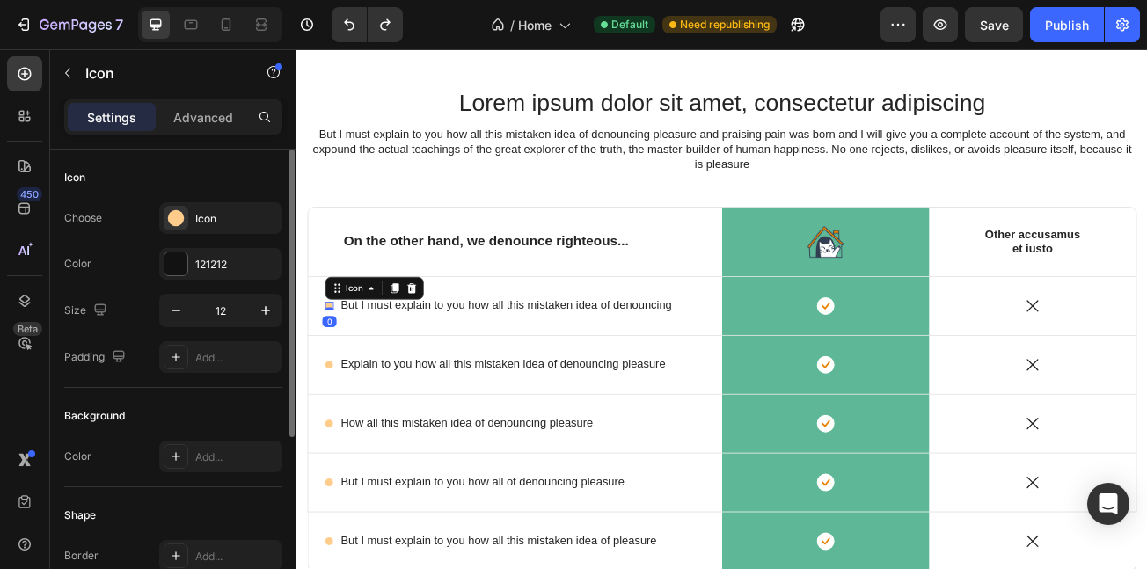
click at [202, 217] on div "Icon" at bounding box center [236, 219] width 83 height 16
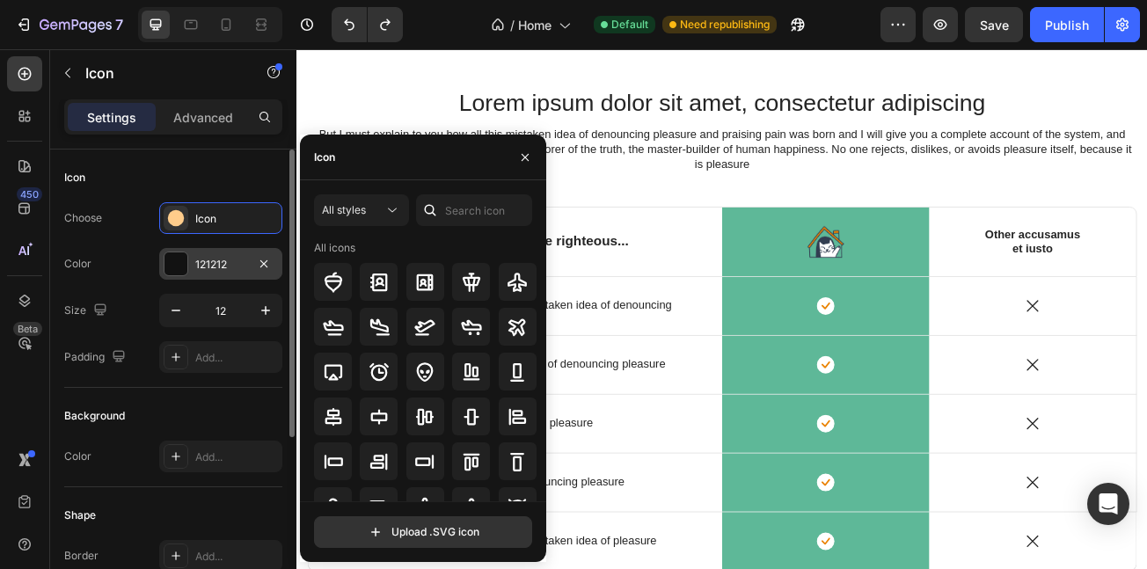
click at [224, 268] on div "121212" at bounding box center [220, 265] width 51 height 16
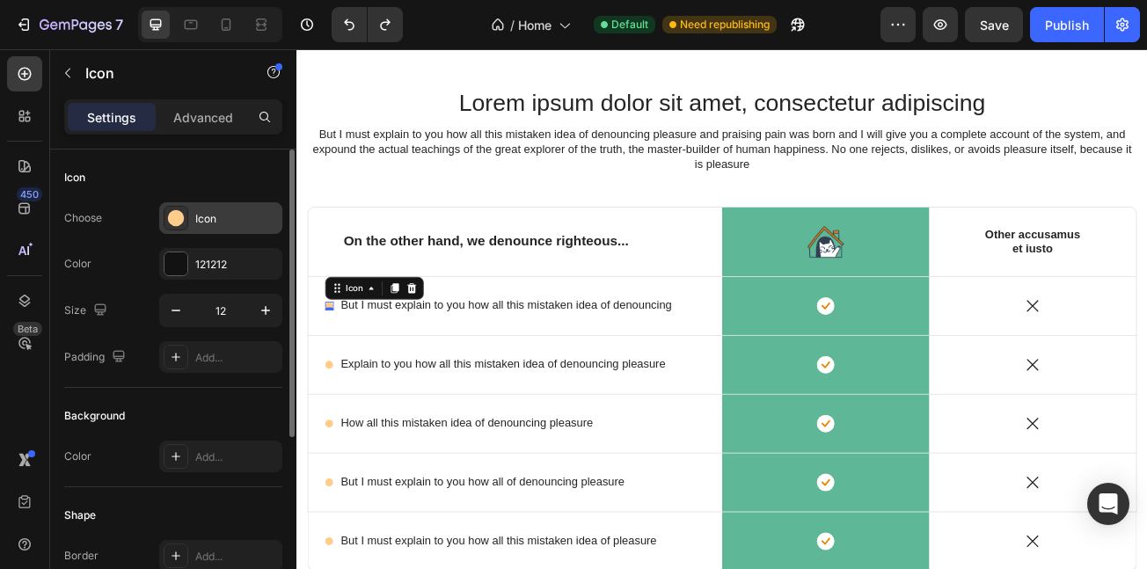
click at [201, 209] on div "Icon" at bounding box center [220, 218] width 123 height 32
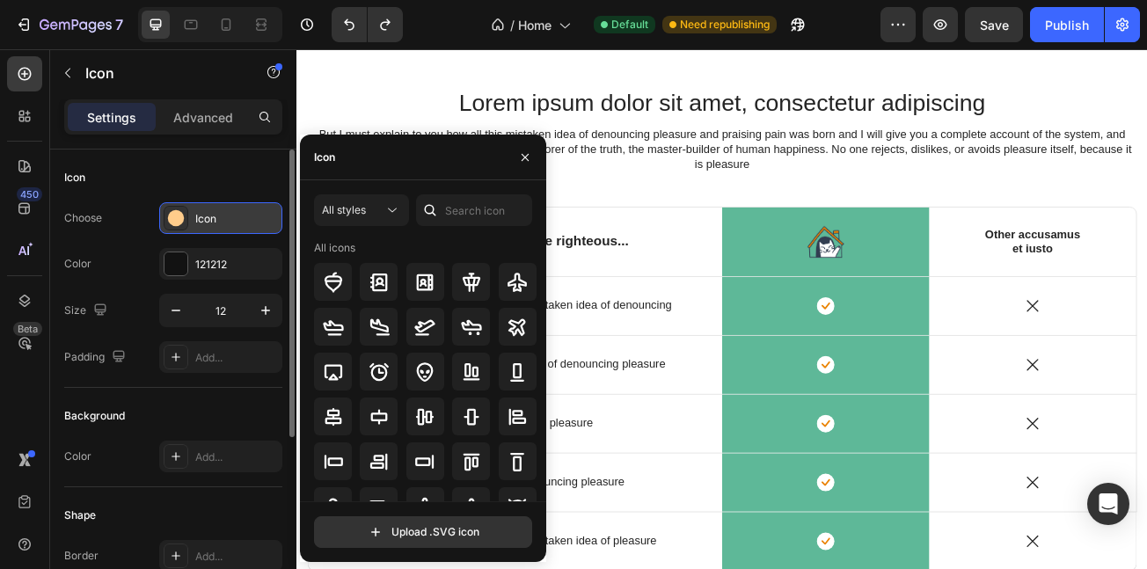
drag, startPoint x: 188, startPoint y: 163, endPoint x: 185, endPoint y: 222, distance: 59.1
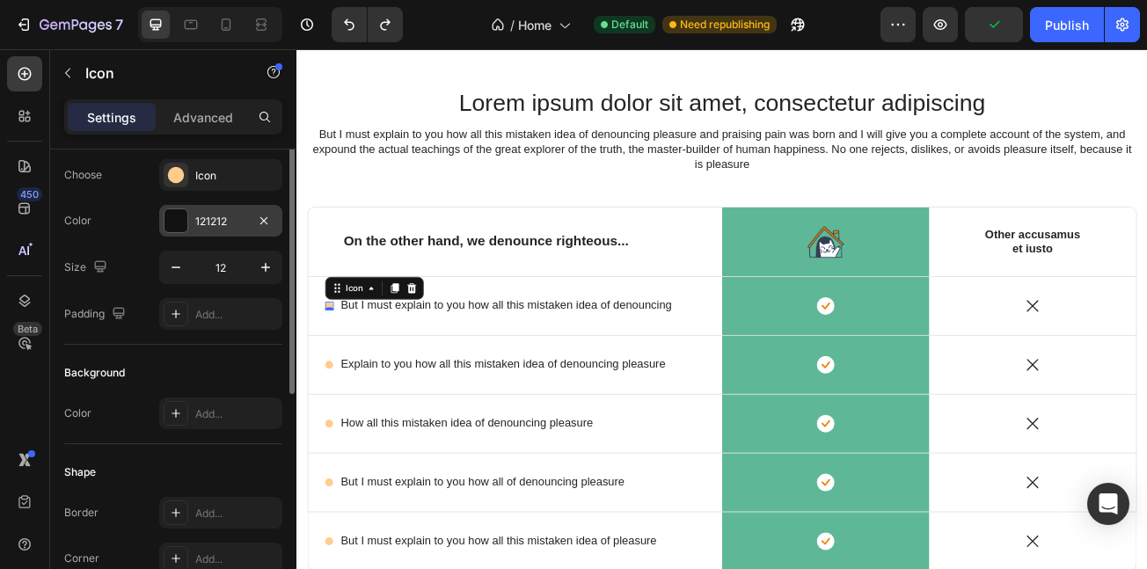
scroll to position [0, 0]
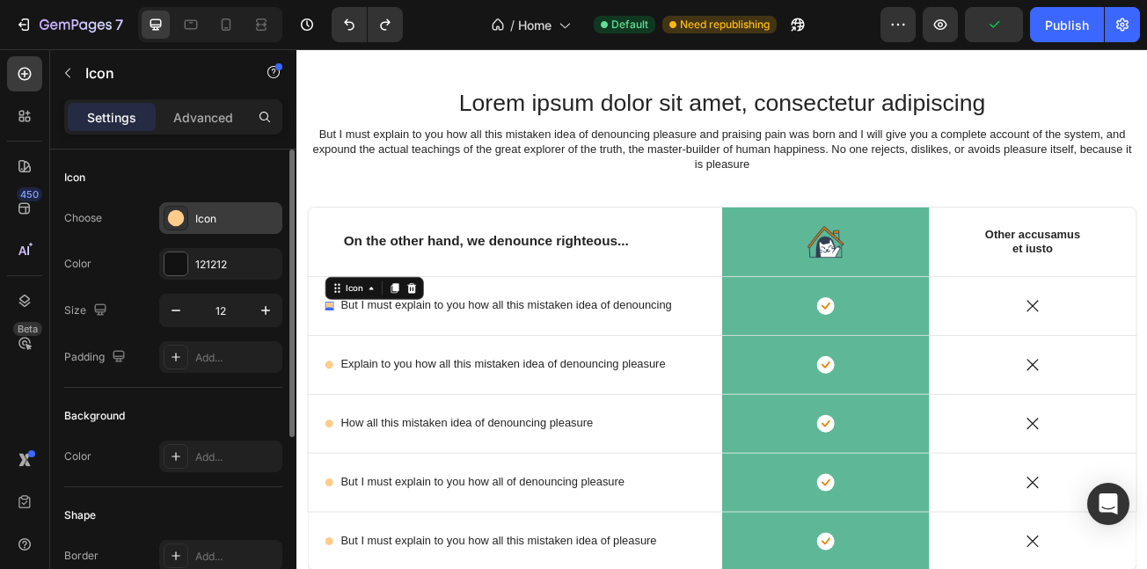
click at [176, 218] on circle at bounding box center [176, 218] width 16 height 16
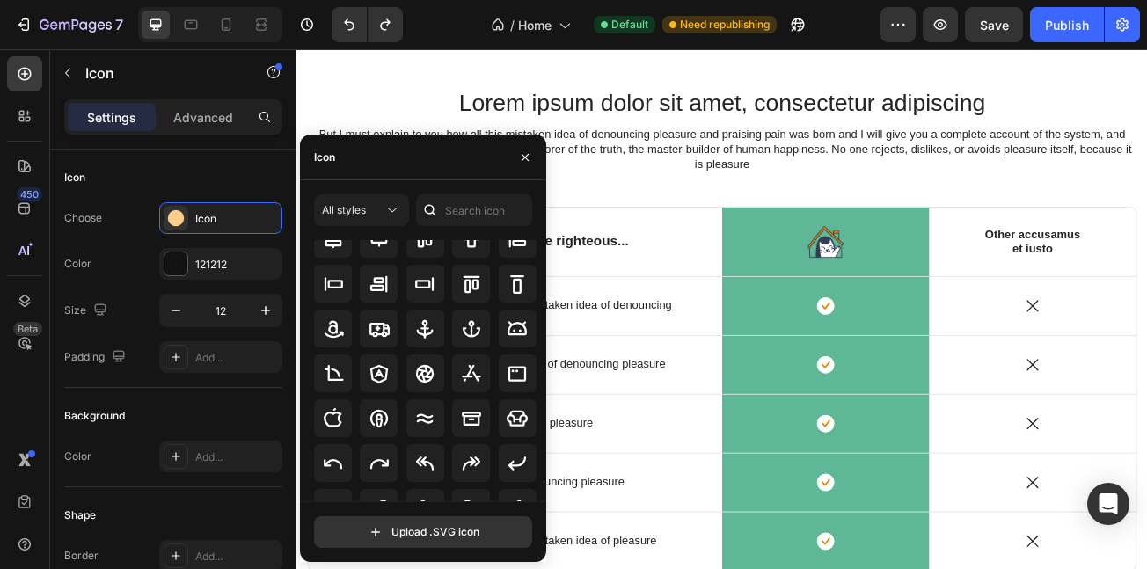
scroll to position [196, 0]
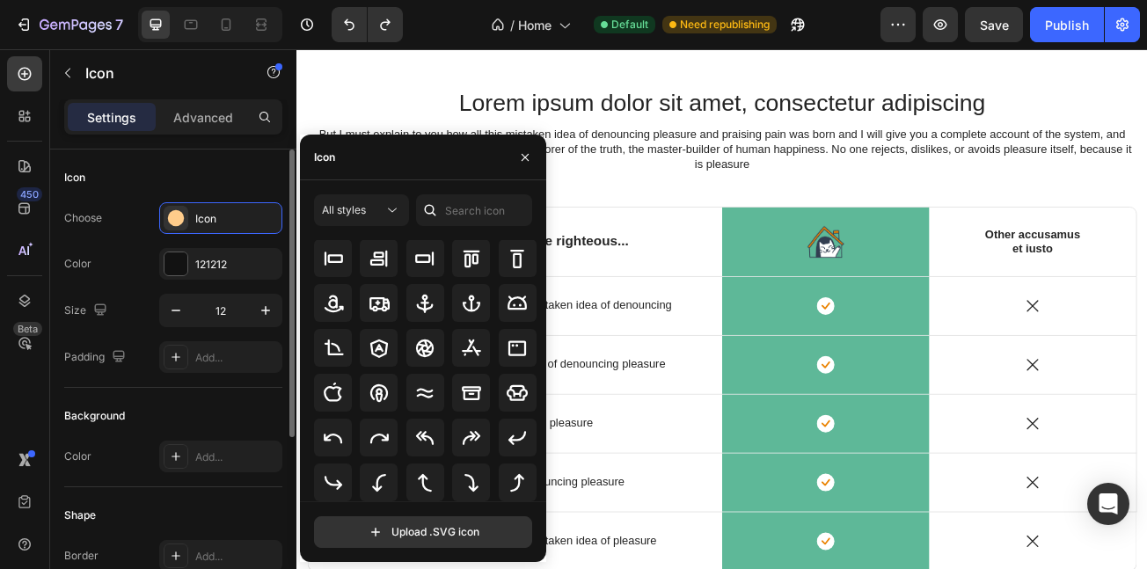
click at [121, 190] on div "Icon" at bounding box center [173, 178] width 218 height 28
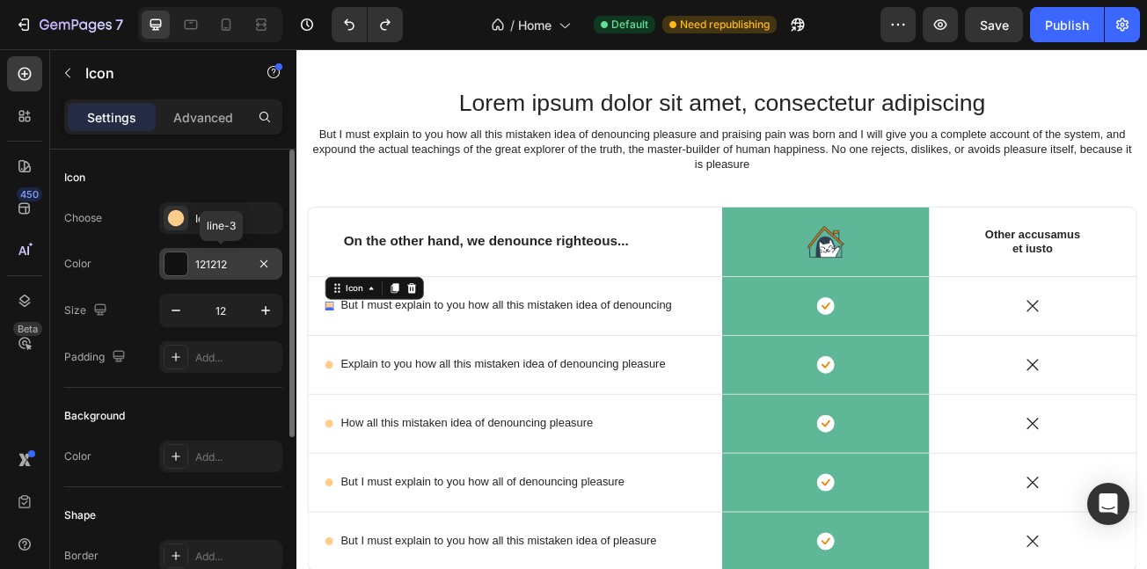
click at [180, 258] on div at bounding box center [176, 264] width 23 height 23
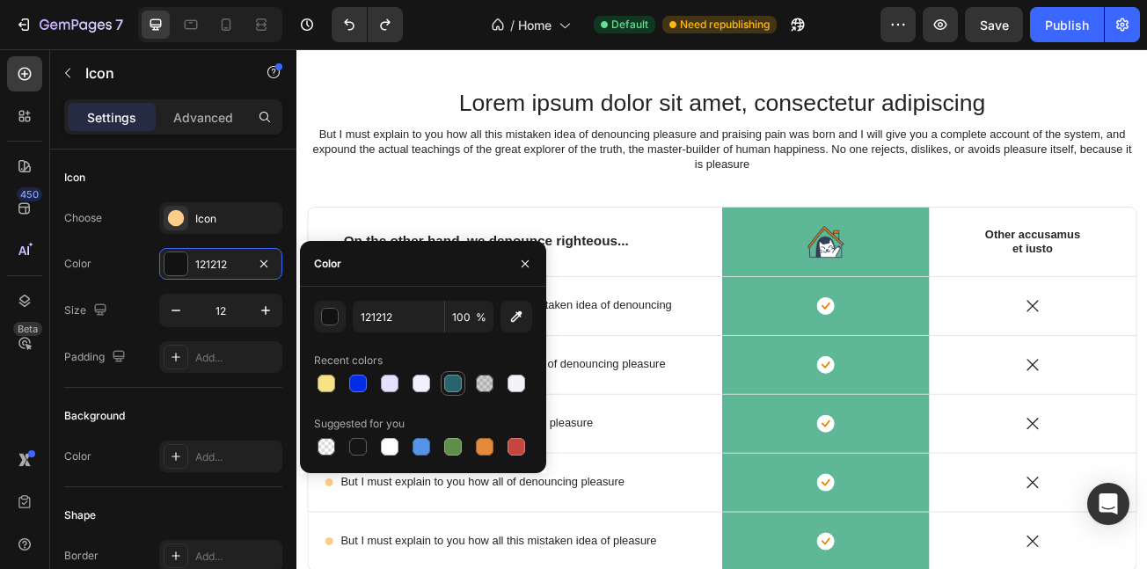
click at [451, 379] on div at bounding box center [453, 384] width 18 height 18
type input "29646C"
click at [266, 303] on icon "button" at bounding box center [266, 311] width 18 height 18
type input "13"
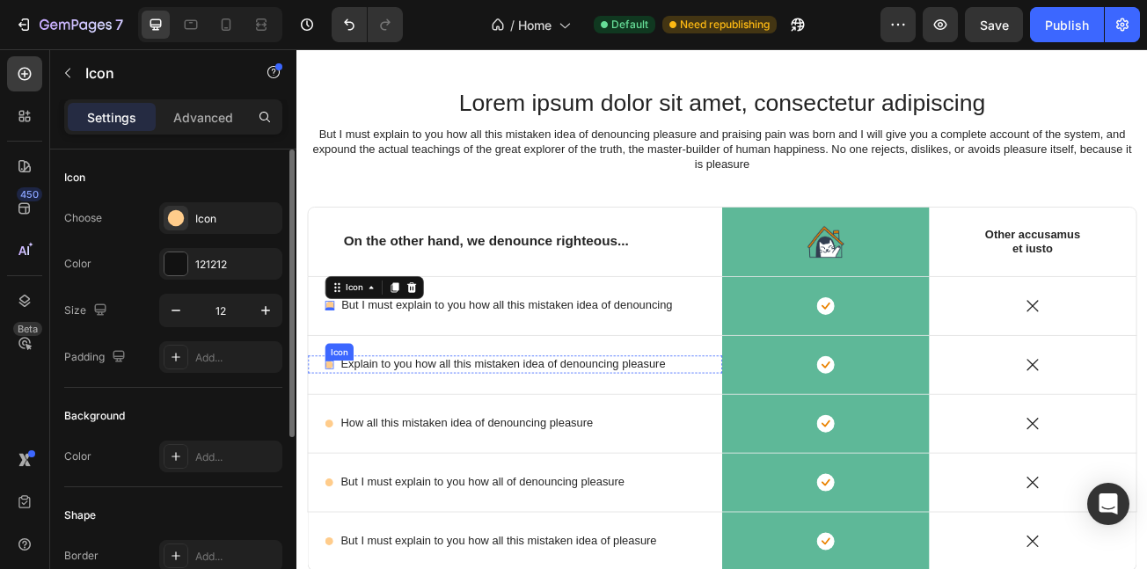
click at [338, 445] on div "Icon" at bounding box center [337, 441] width 11 height 11
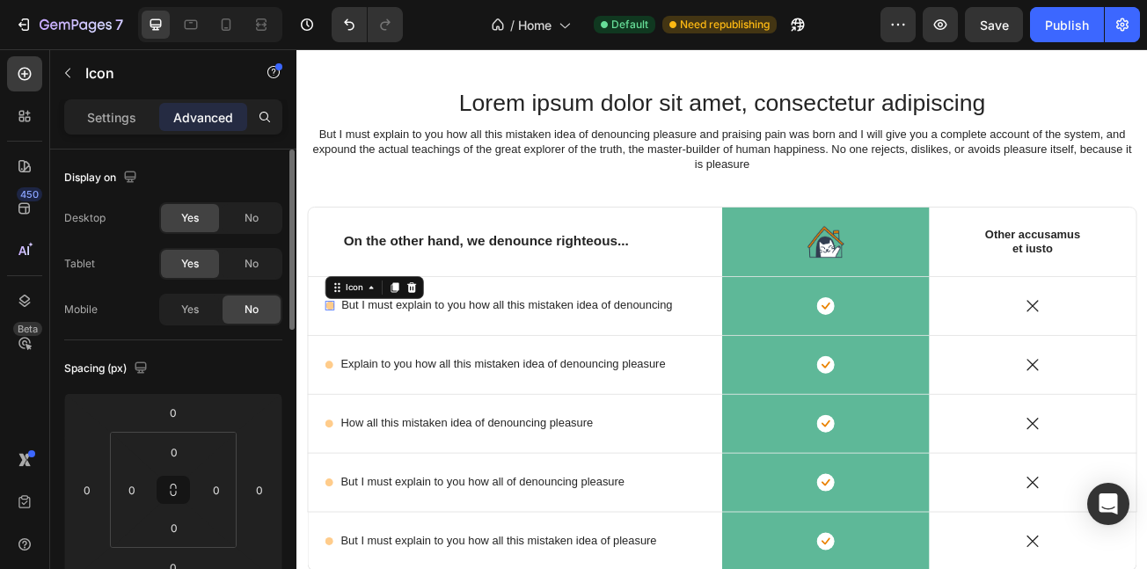
click at [336, 369] on div "Icon 0" at bounding box center [337, 367] width 11 height 11
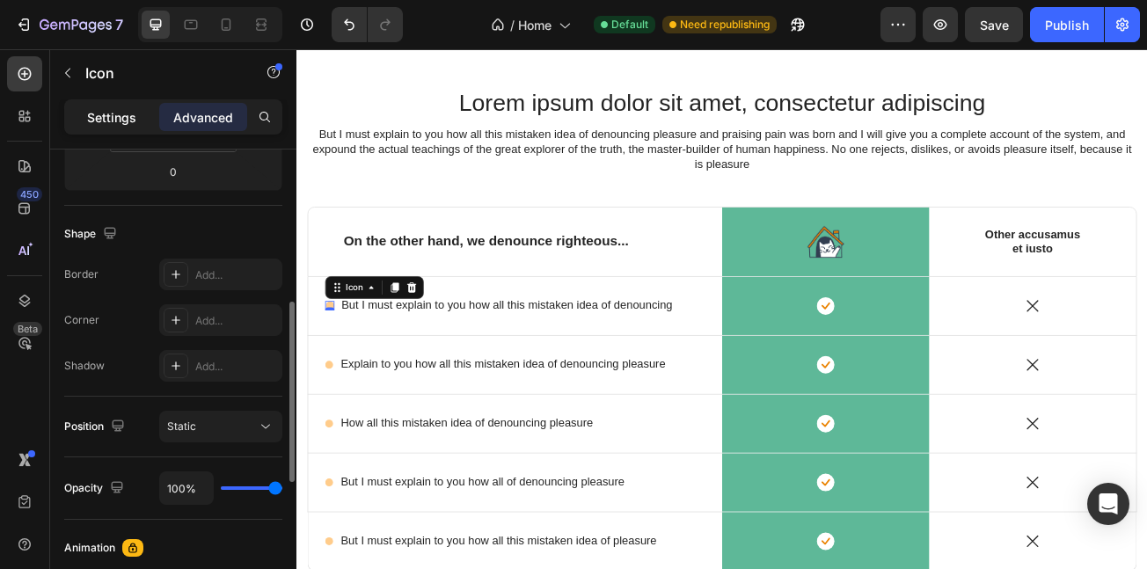
click at [108, 114] on p "Settings" at bounding box center [111, 117] width 49 height 18
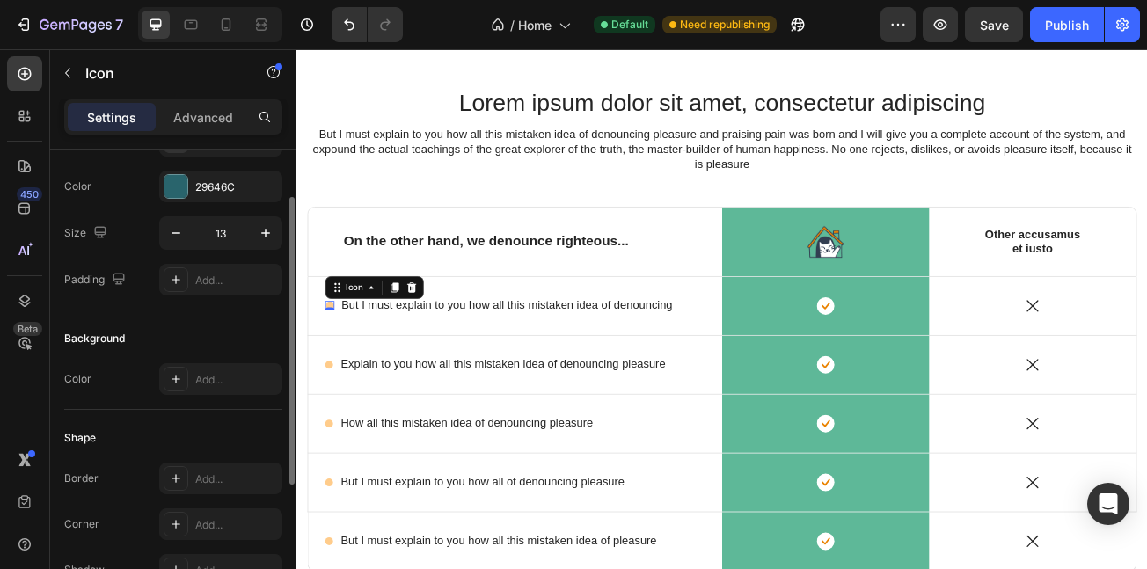
scroll to position [0, 0]
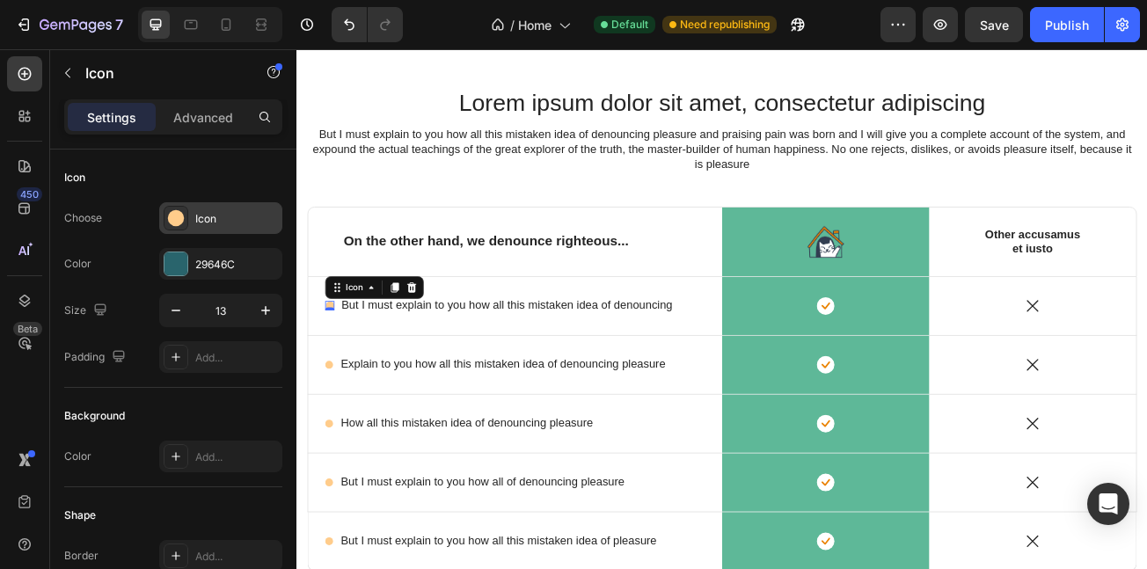
click at [187, 210] on div at bounding box center [176, 218] width 25 height 25
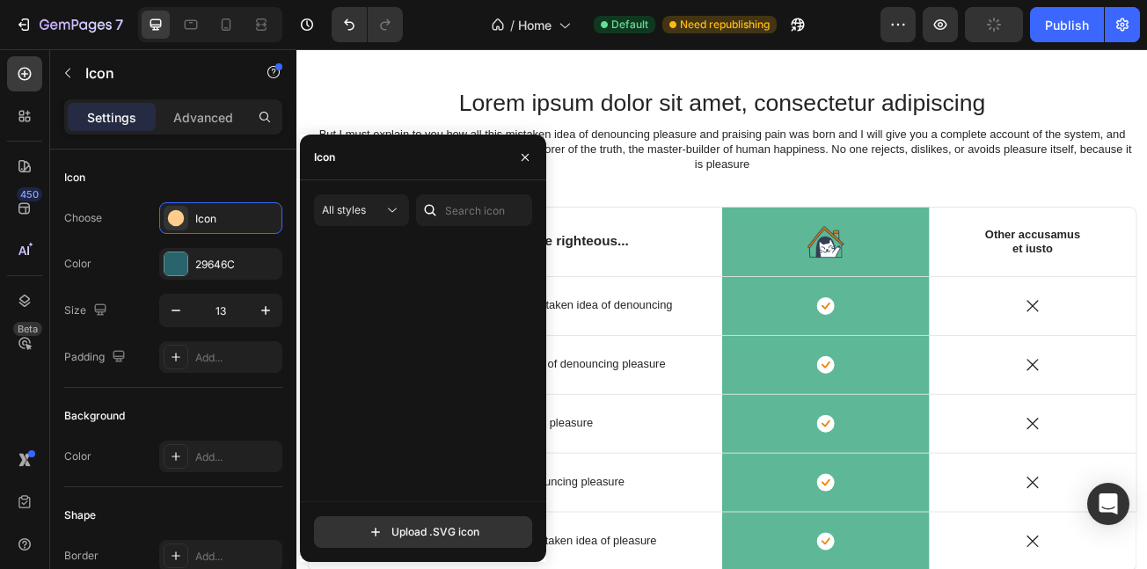
scroll to position [575, 0]
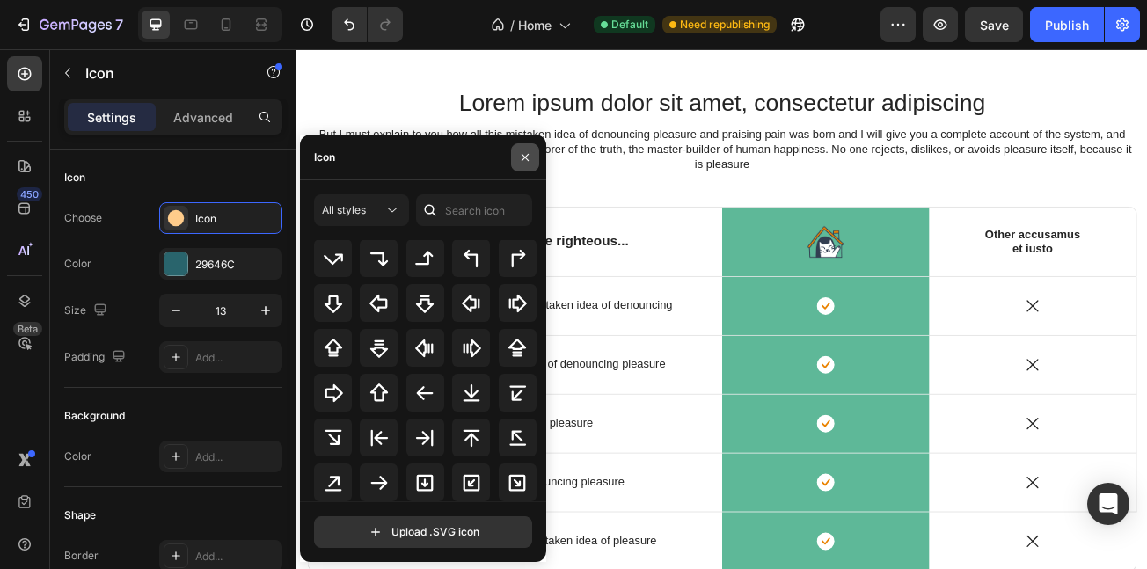
click at [528, 154] on icon "button" at bounding box center [525, 157] width 14 height 14
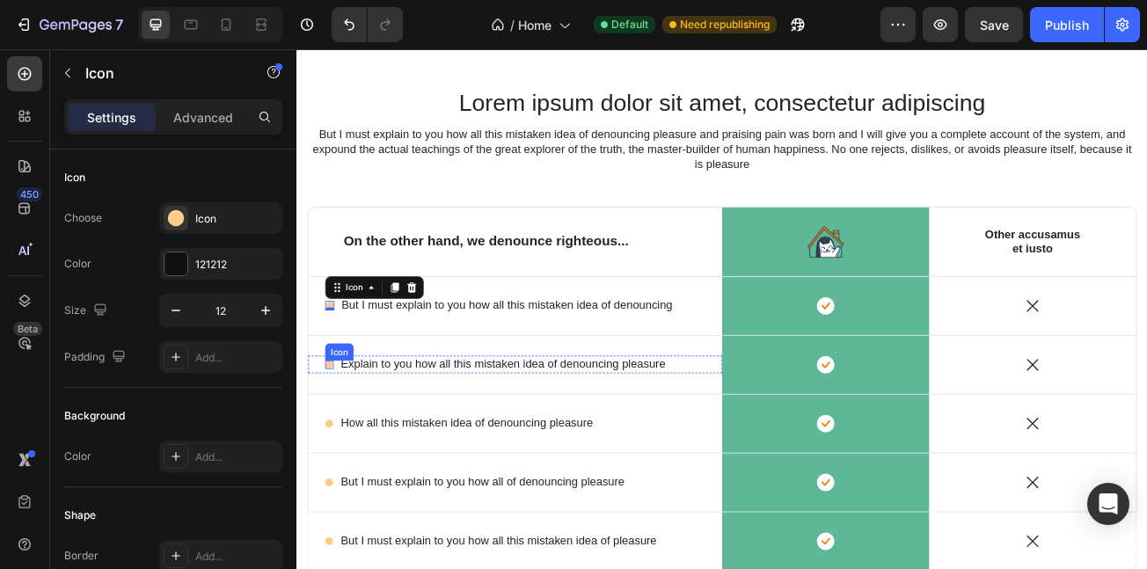
click at [336, 439] on circle at bounding box center [337, 441] width 10 height 10
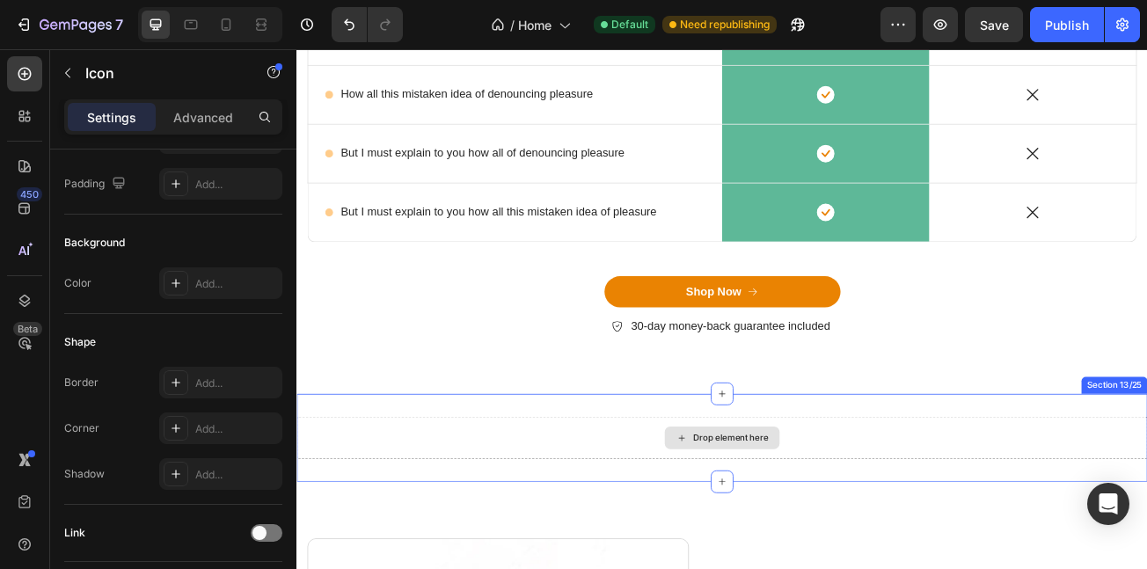
scroll to position [5281, 0]
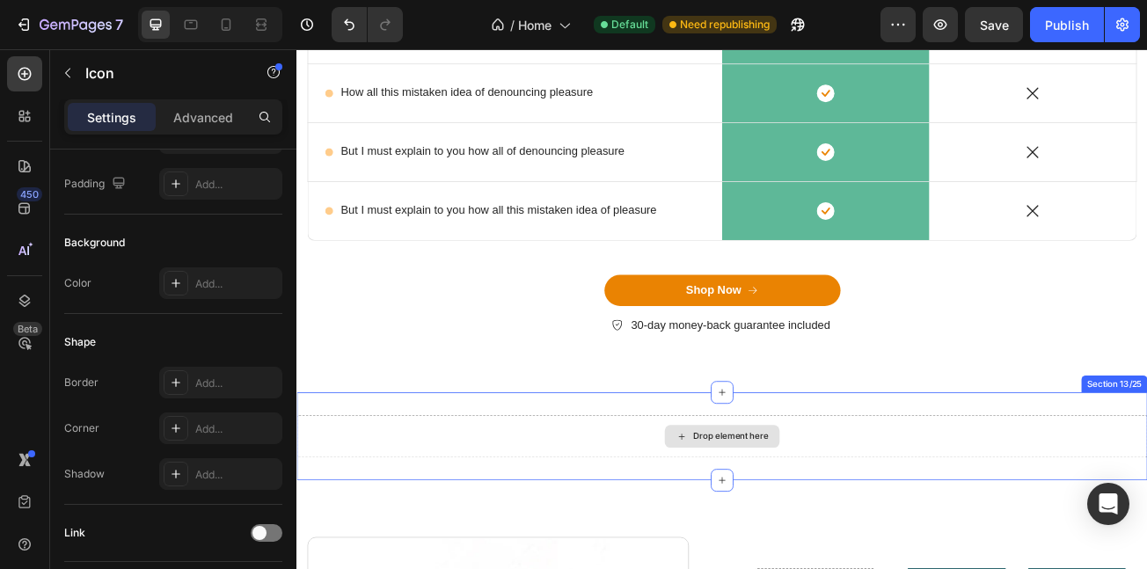
click at [733, 549] on div "Drop element here" at bounding box center [825, 529] width 1056 height 53
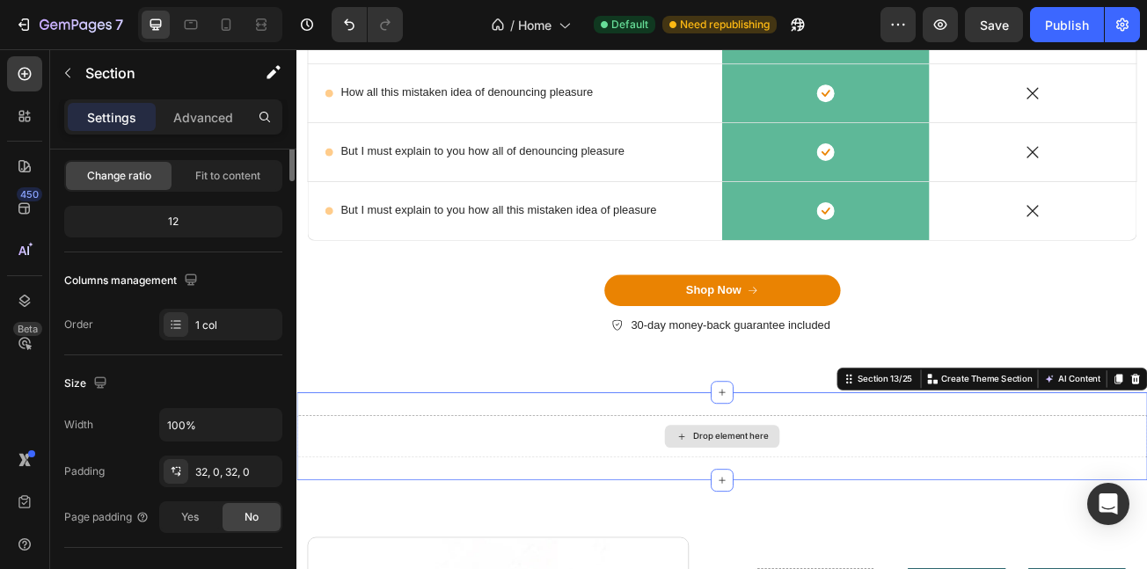
scroll to position [0, 0]
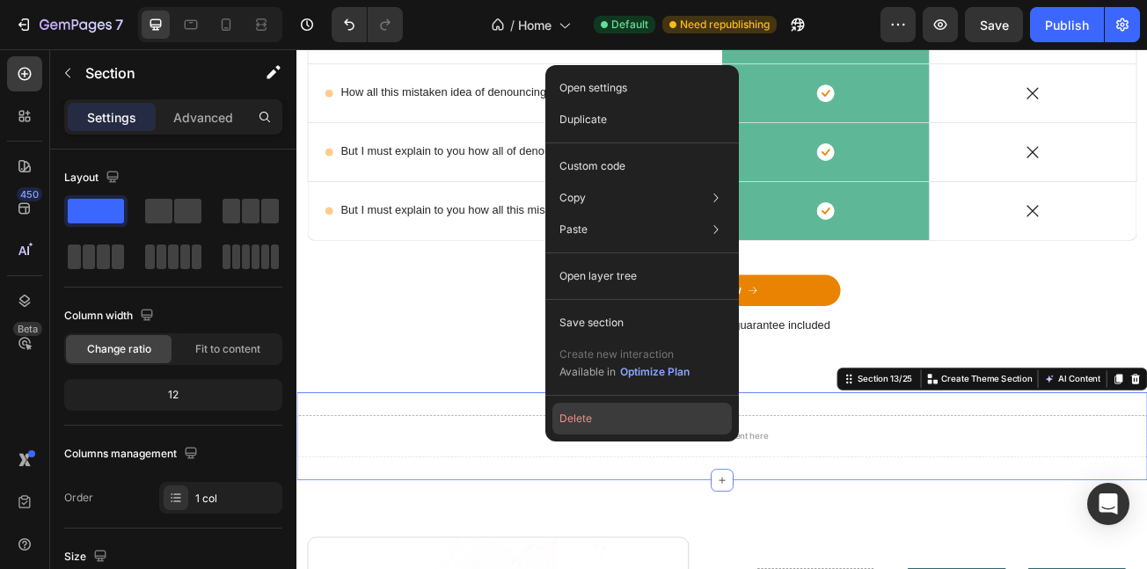
click at [576, 419] on button "Delete" at bounding box center [643, 419] width 180 height 32
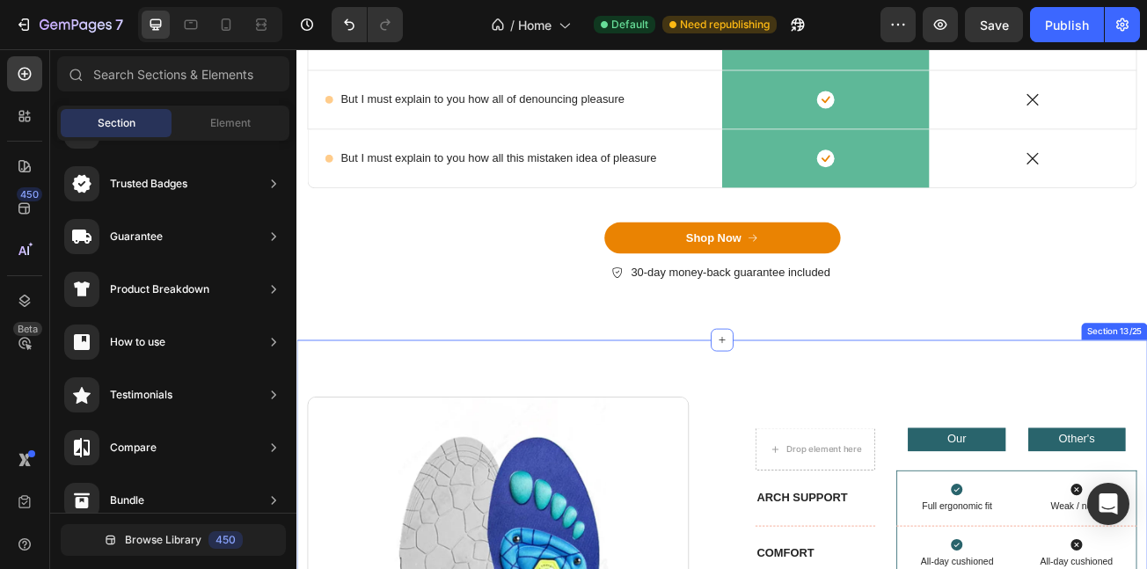
scroll to position [5351, 0]
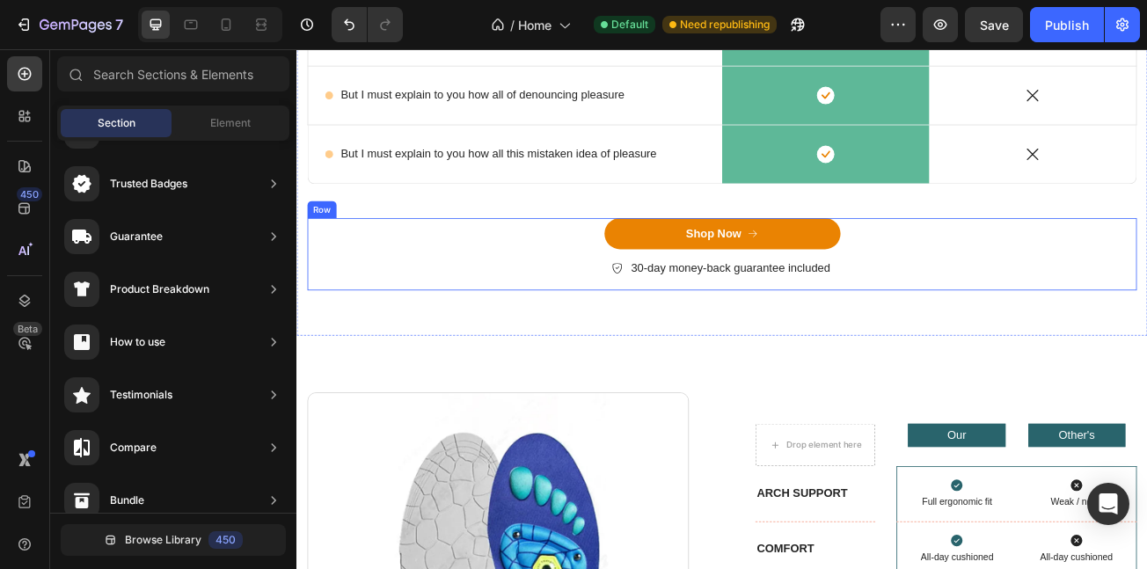
click at [365, 344] on div "Shop Now Button 30-day money-back guarantee included Item List" at bounding box center [825, 304] width 1030 height 91
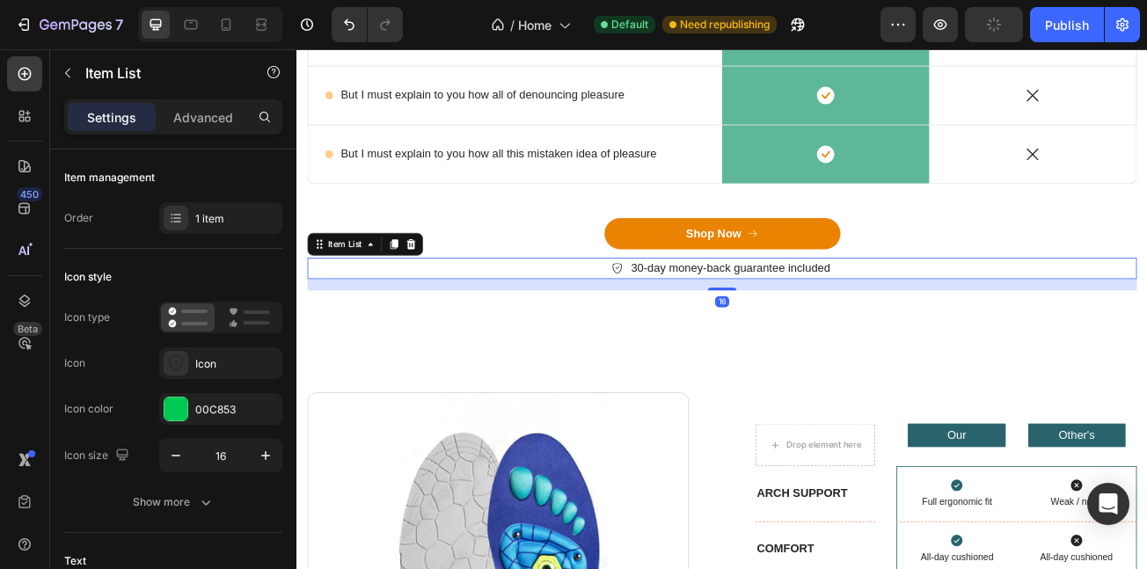
click at [603, 323] on div "30-day money-back guarantee included" at bounding box center [825, 321] width 1030 height 26
click at [389, 259] on div "Shop Now Button" at bounding box center [825, 279] width 1030 height 40
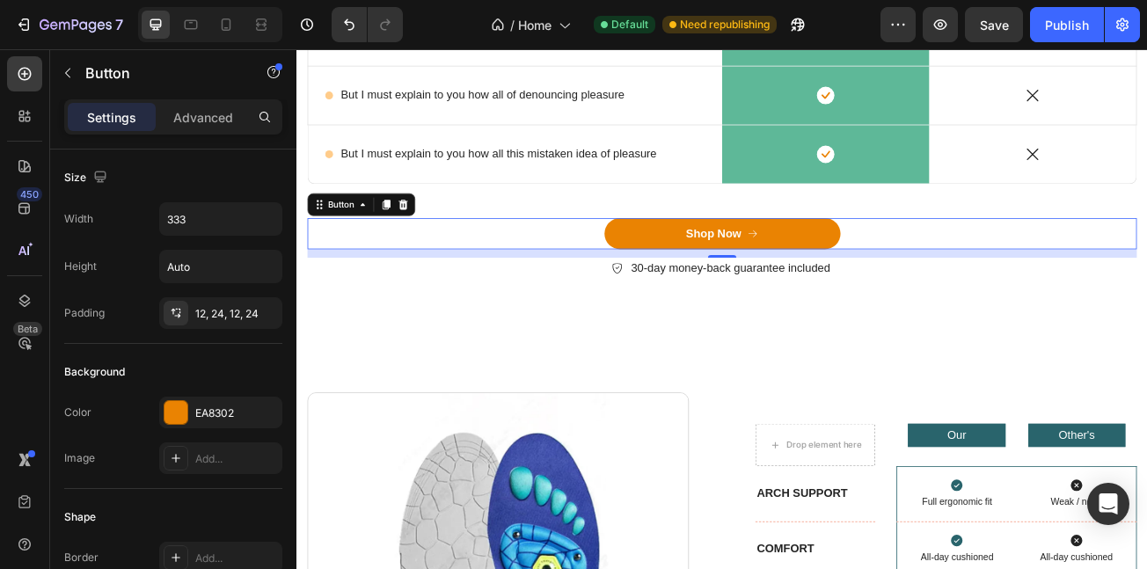
click at [620, 272] on div "Shop Now Button 12" at bounding box center [825, 279] width 1030 height 40
click at [340, 297] on div "12" at bounding box center [825, 302] width 1030 height 11
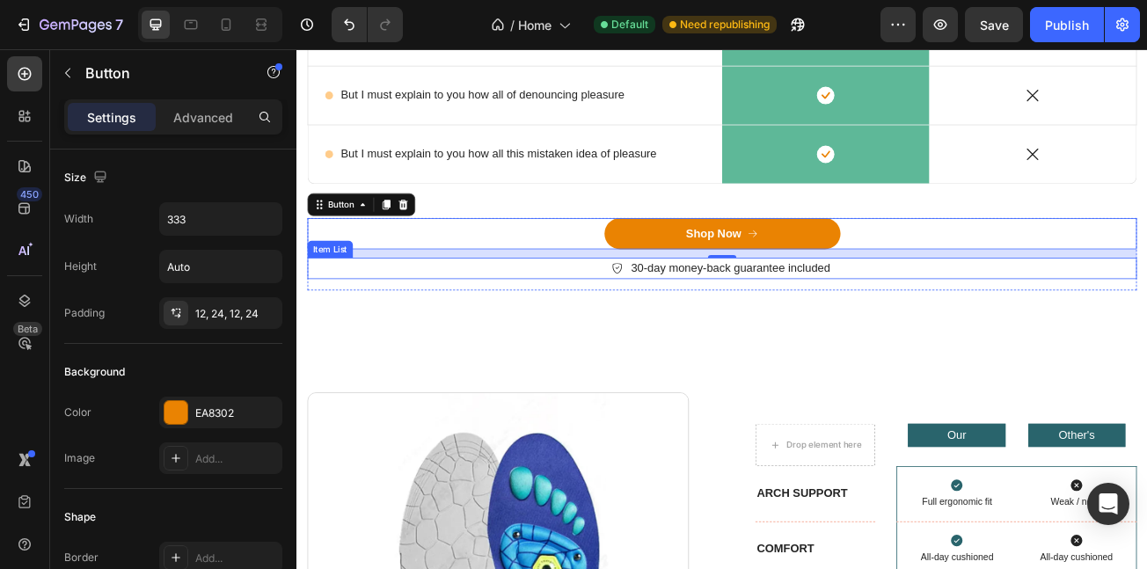
click at [341, 326] on div "30-day money-back guarantee included" at bounding box center [825, 321] width 1030 height 26
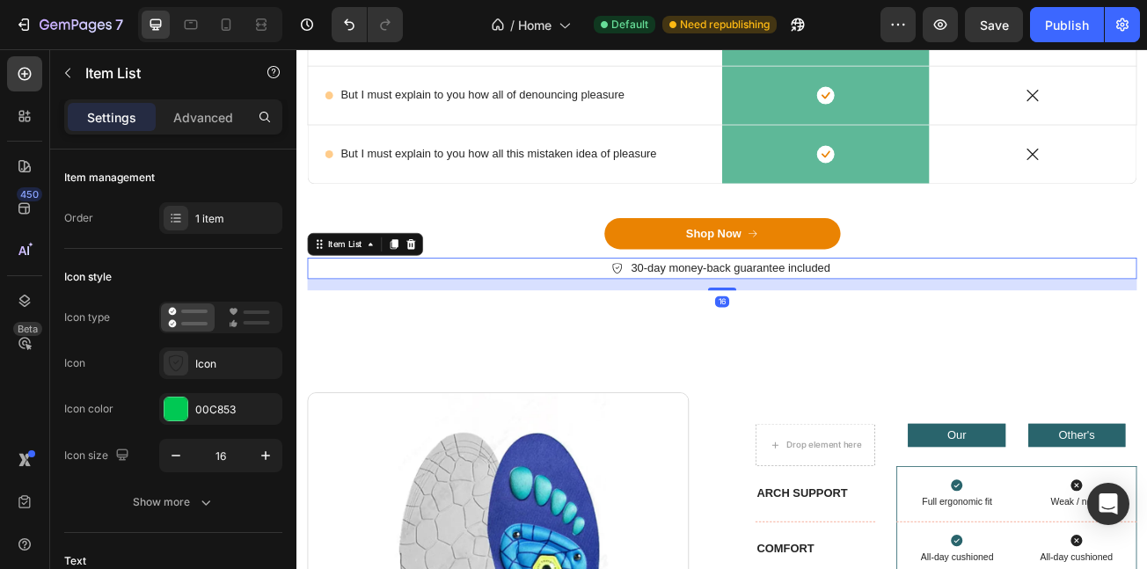
click at [371, 347] on div "16" at bounding box center [825, 341] width 1030 height 14
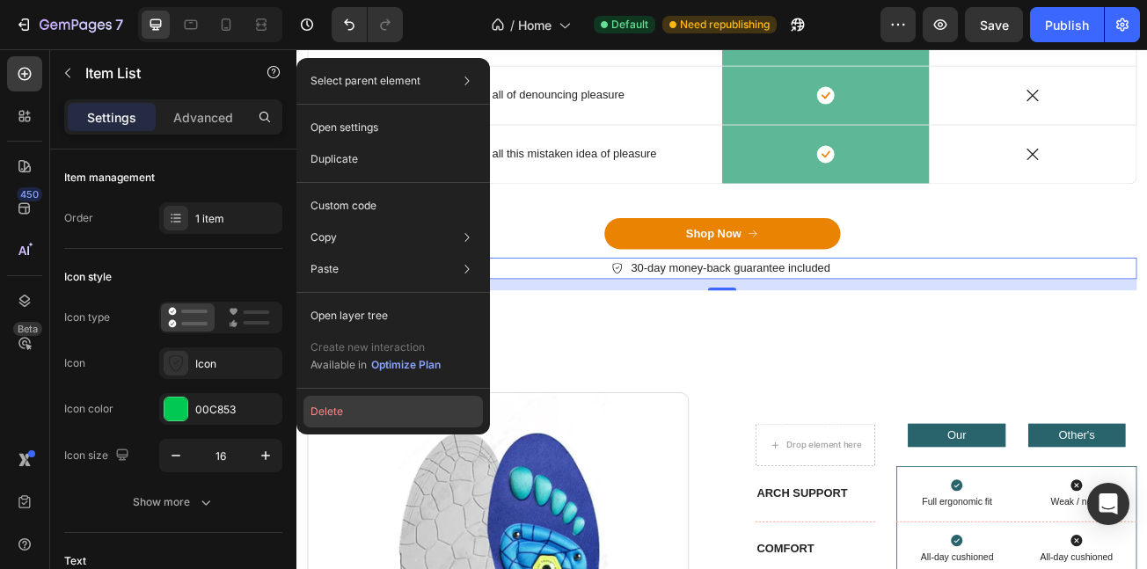
click at [381, 416] on button "Delete" at bounding box center [394, 412] width 180 height 32
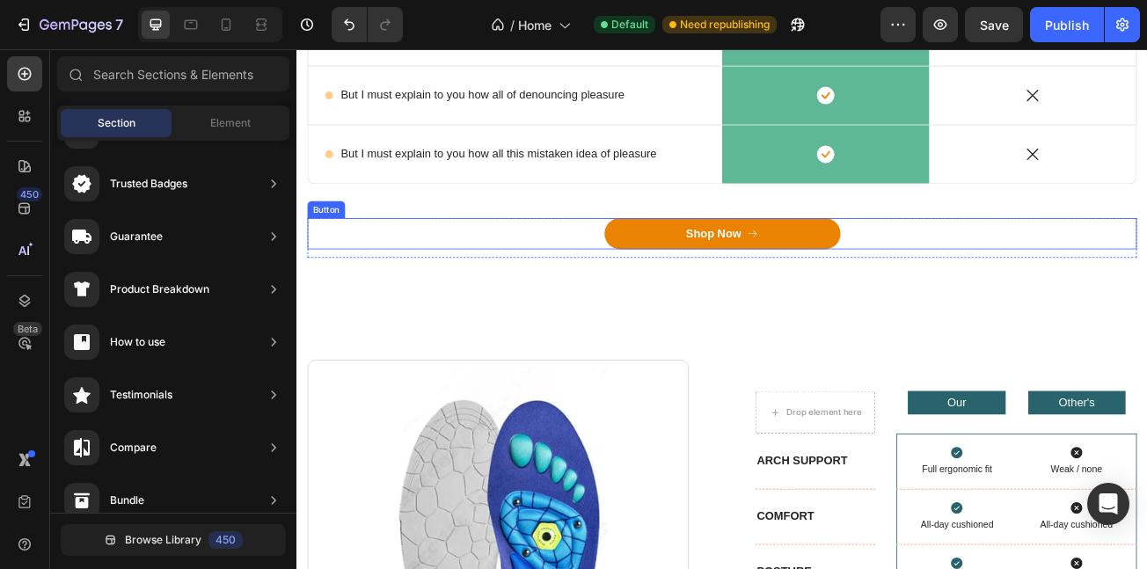
click at [517, 292] on div "Shop Now Button" at bounding box center [825, 279] width 1030 height 40
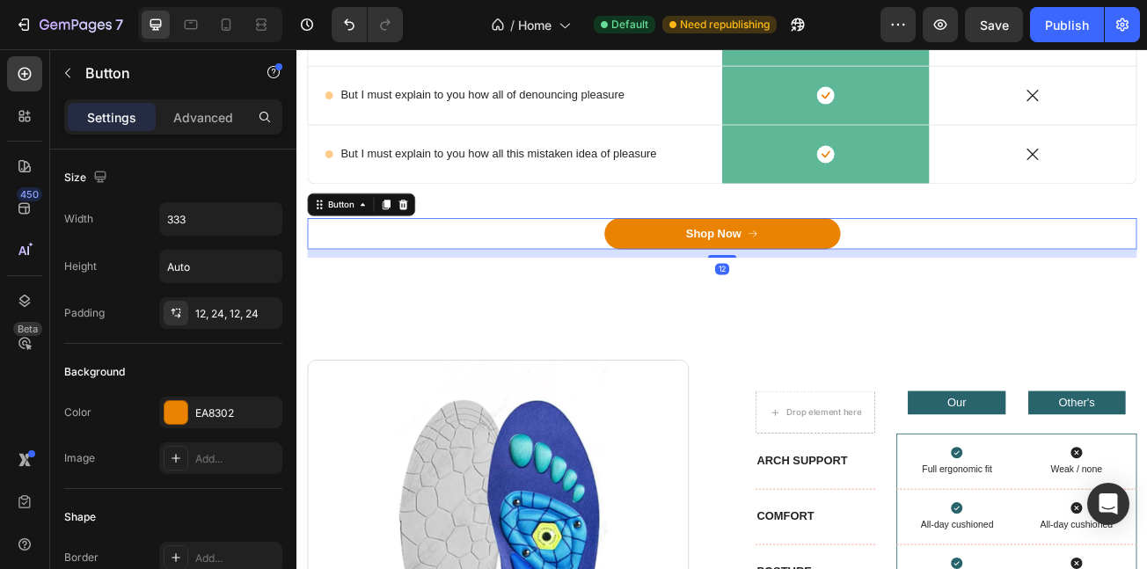
click at [510, 308] on div "12" at bounding box center [825, 302] width 1030 height 11
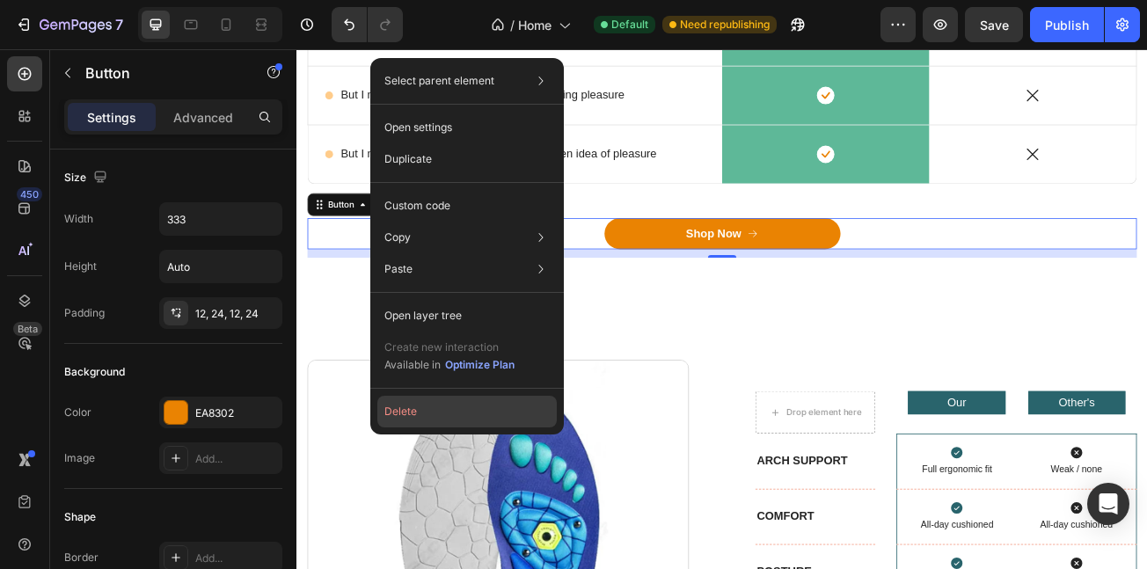
click at [402, 407] on button "Delete" at bounding box center [467, 412] width 180 height 32
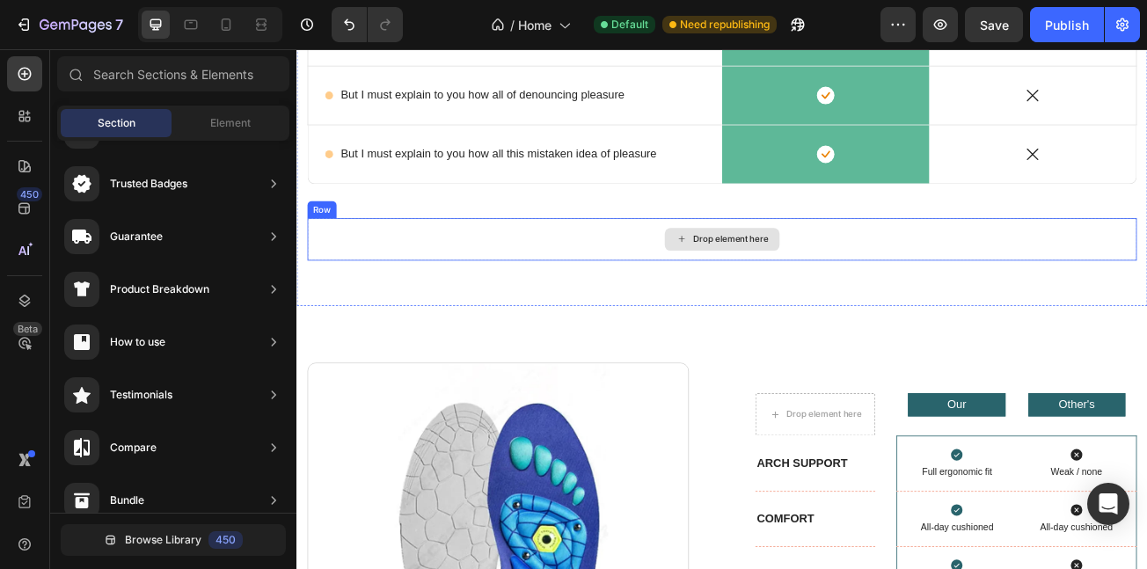
click at [607, 289] on div "Drop element here" at bounding box center [825, 285] width 1030 height 53
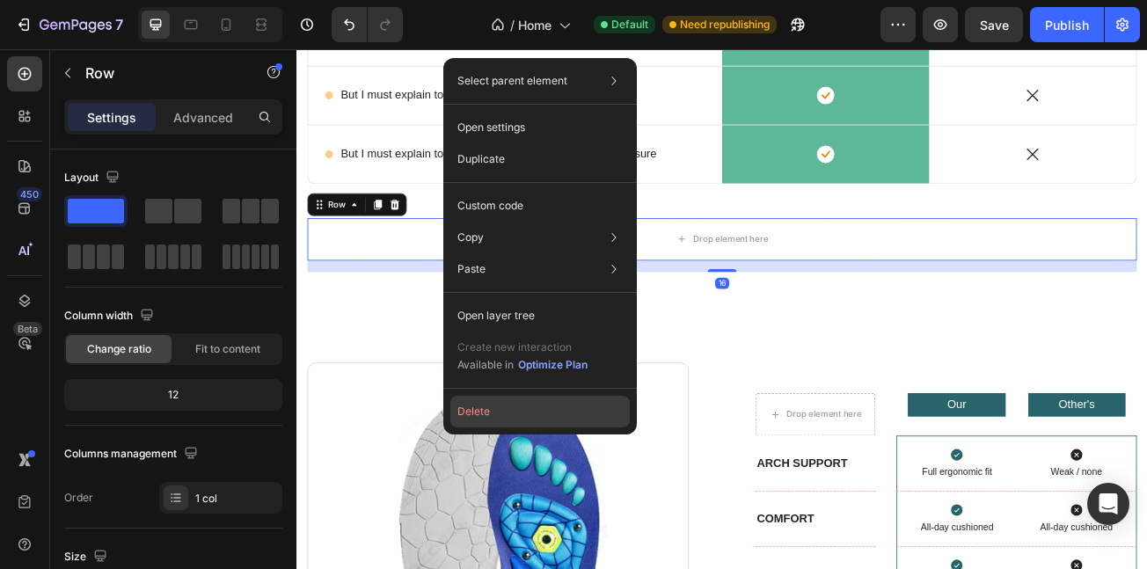
drag, startPoint x: 486, startPoint y: 407, endPoint x: 236, endPoint y: 443, distance: 252.5
click at [486, 407] on button "Delete" at bounding box center [541, 412] width 180 height 32
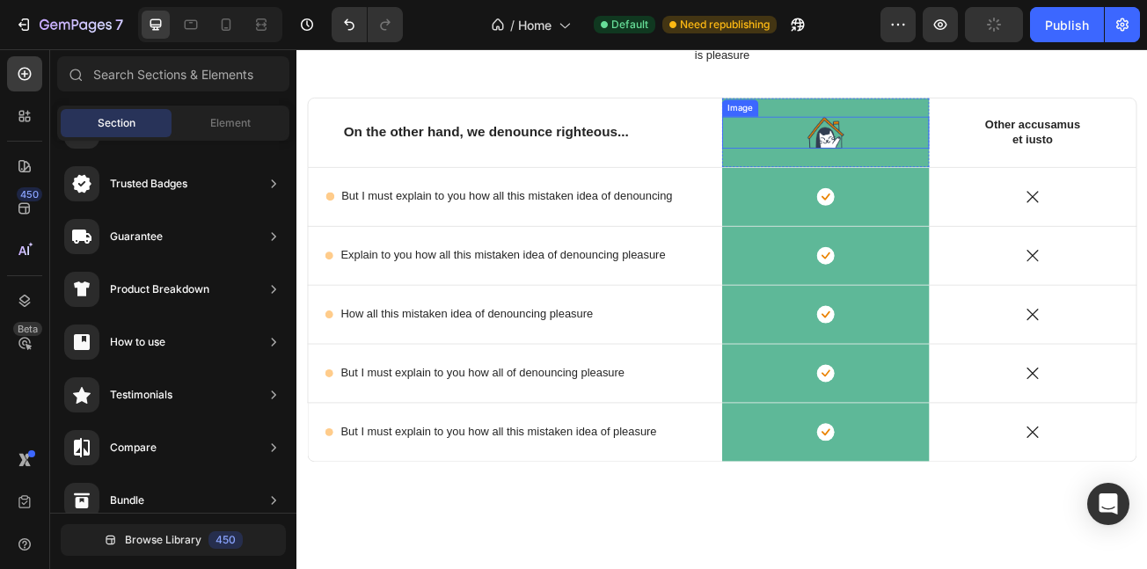
scroll to position [4988, 0]
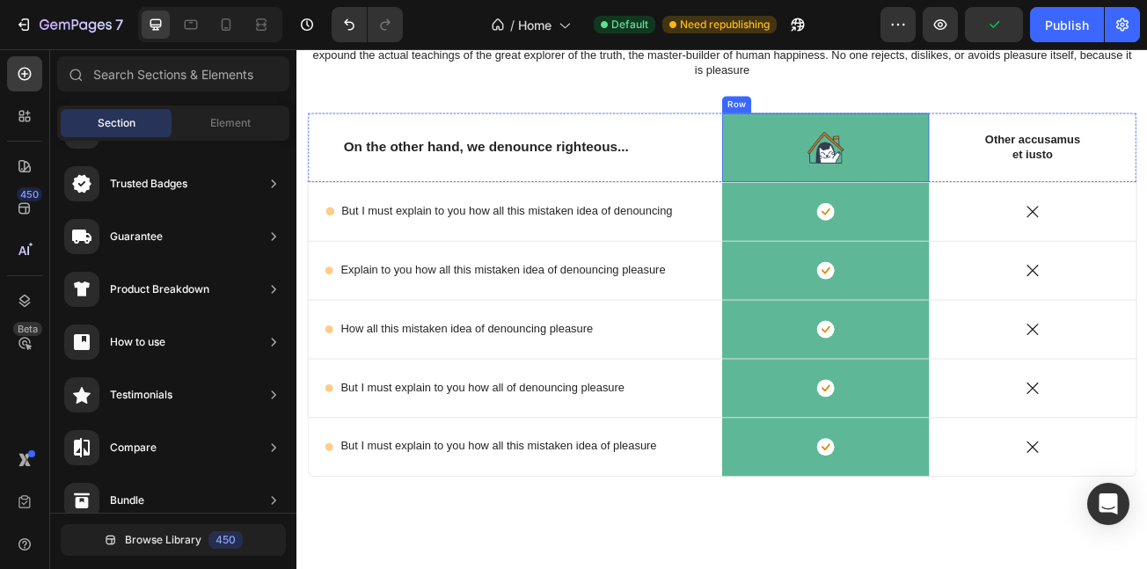
click at [825, 147] on div "Image Row" at bounding box center [953, 170] width 257 height 84
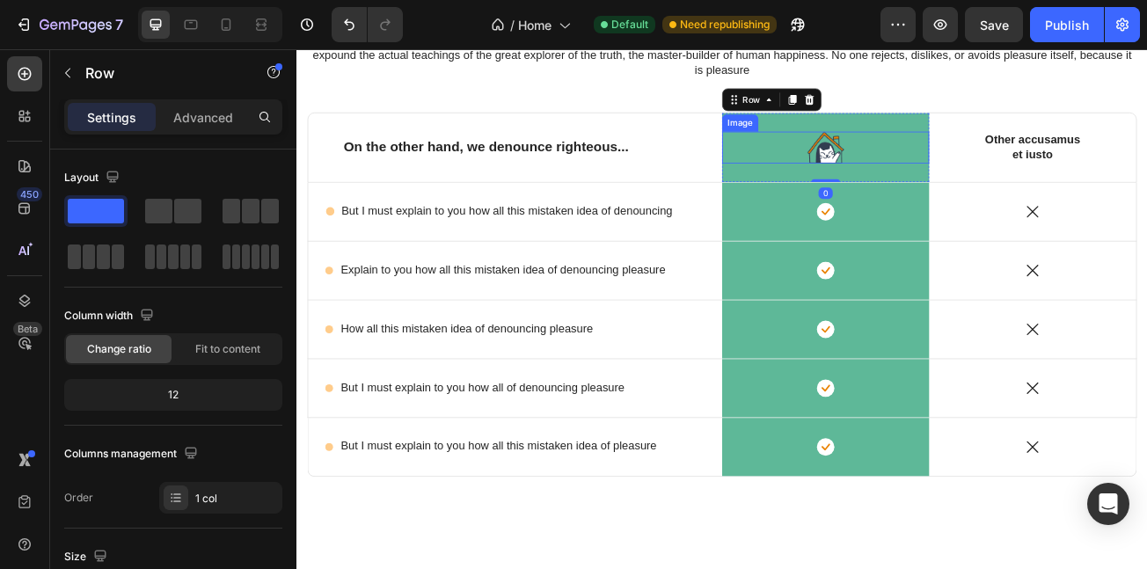
click at [943, 160] on img at bounding box center [953, 170] width 46 height 39
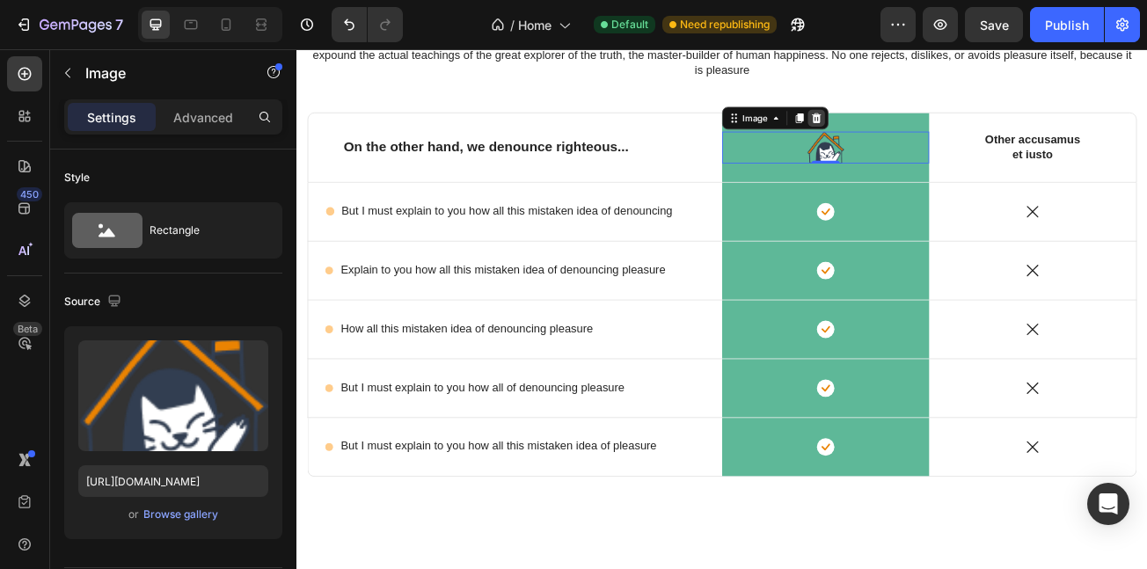
click at [936, 132] on icon at bounding box center [941, 134] width 11 height 12
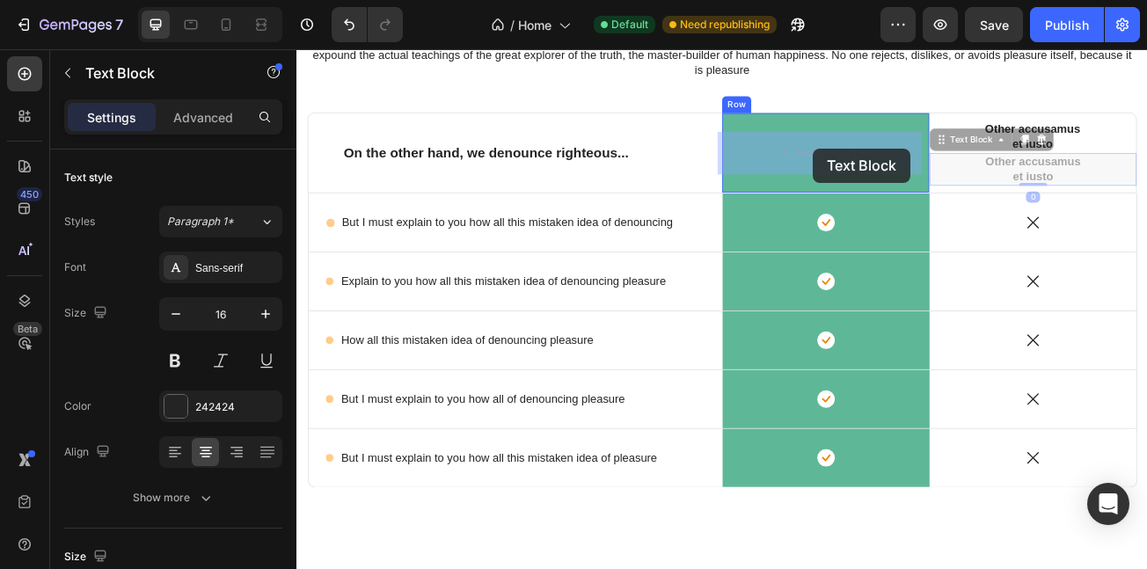
drag, startPoint x: 1089, startPoint y: 161, endPoint x: 937, endPoint y: 172, distance: 151.8
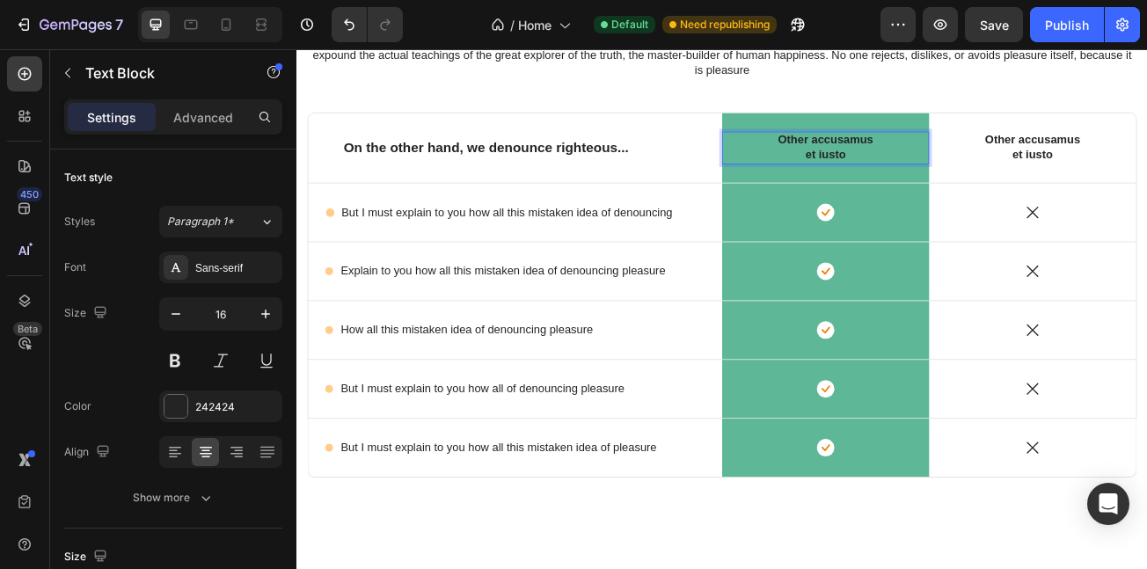
click at [911, 177] on p "Other accusamus et iusto" at bounding box center [953, 171] width 127 height 37
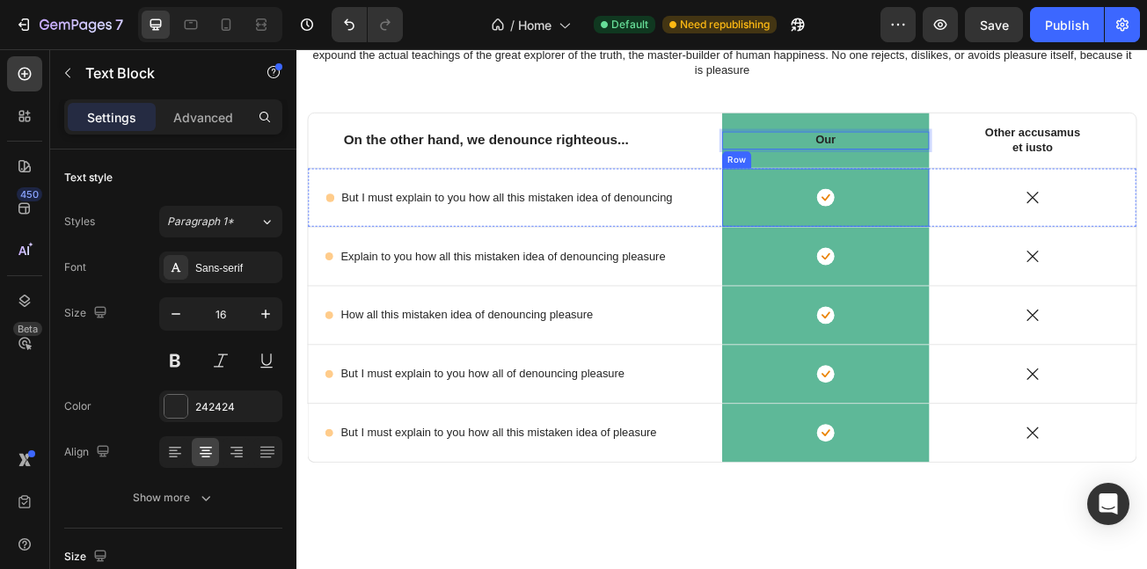
click at [832, 197] on div "Icon Row" at bounding box center [953, 233] width 257 height 72
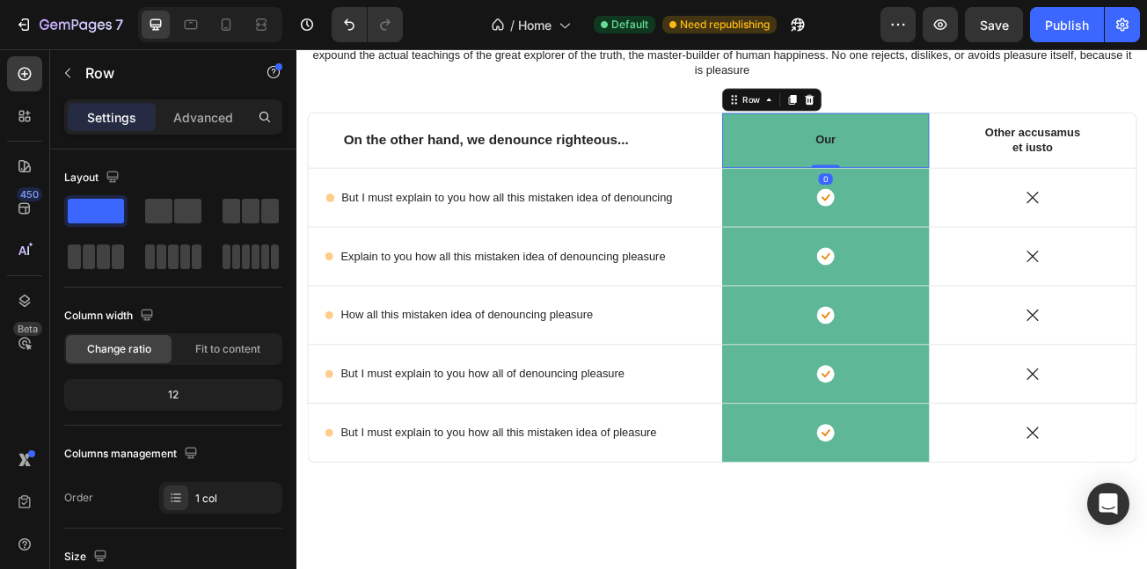
click at [842, 136] on div "Our Text Block Row 0" at bounding box center [953, 162] width 257 height 68
click at [196, 120] on p "Advanced" at bounding box center [203, 117] width 60 height 18
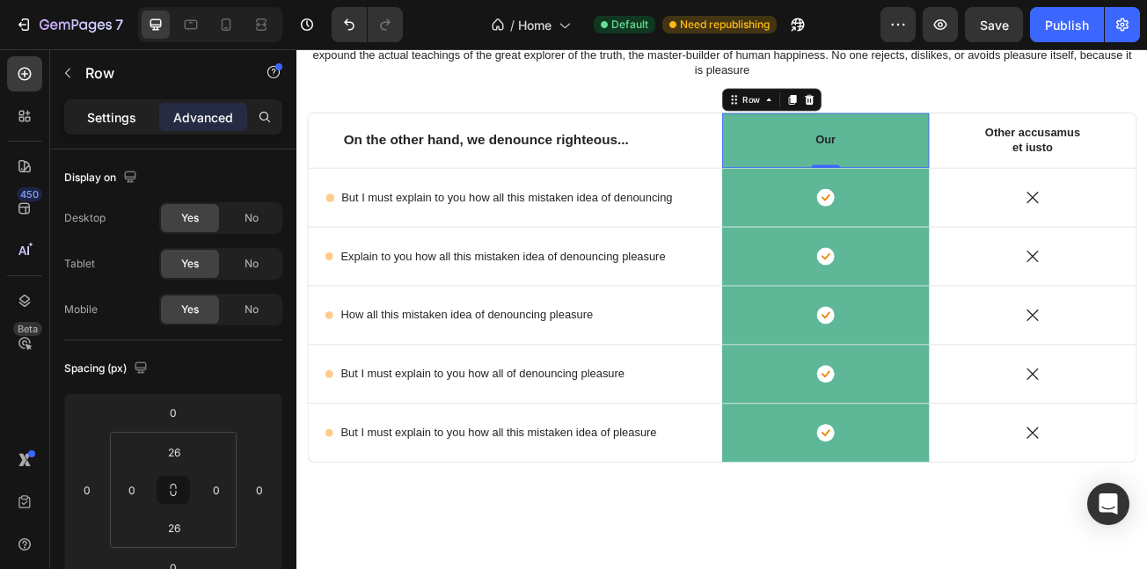
click at [91, 120] on p "Settings" at bounding box center [111, 117] width 49 height 18
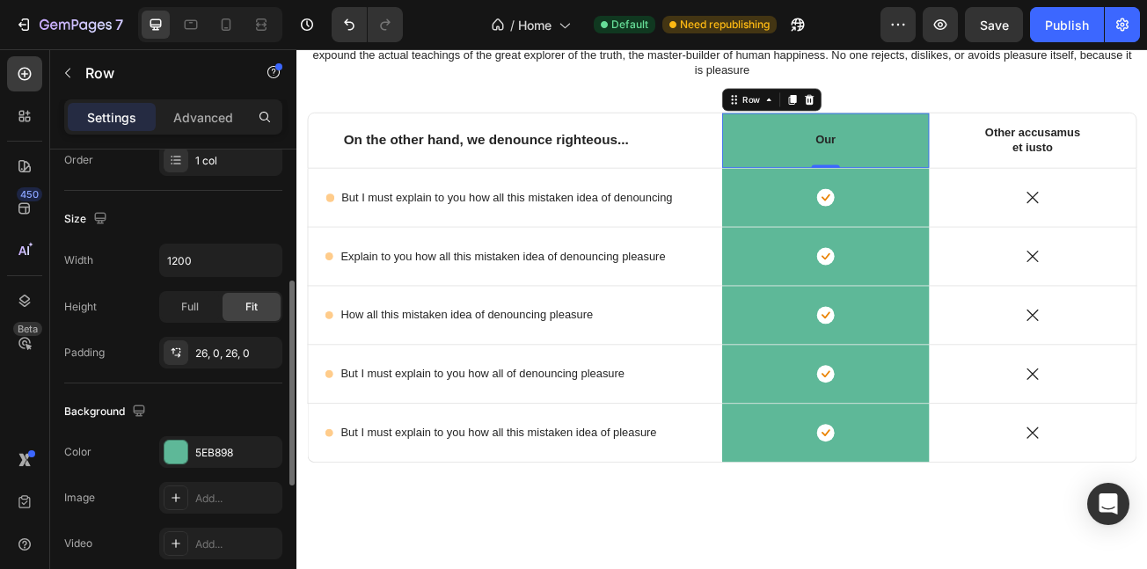
scroll to position [361, 0]
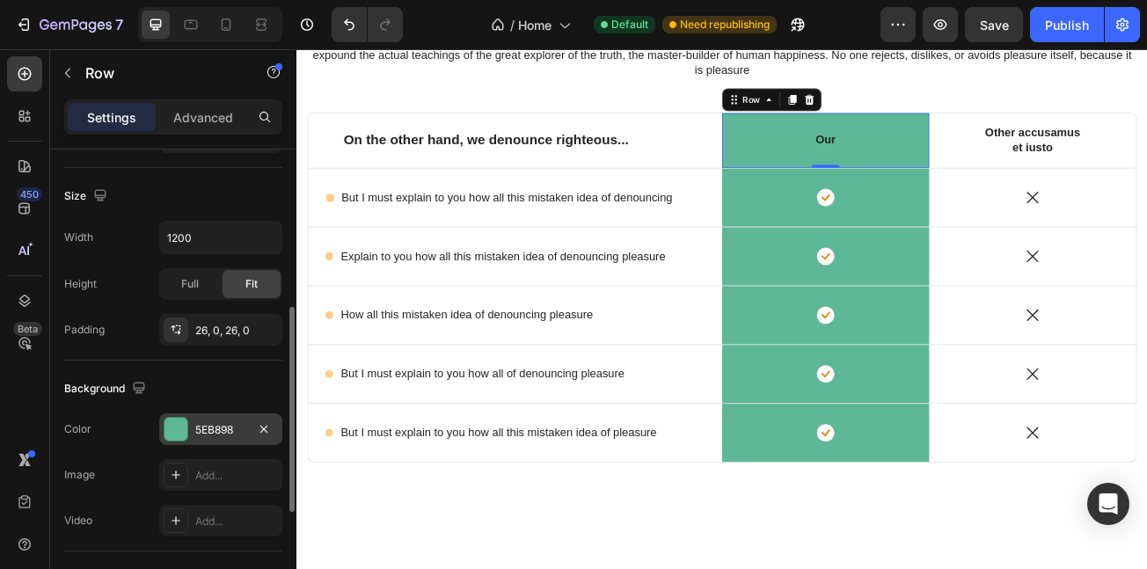
click at [214, 419] on div "5EB898" at bounding box center [220, 430] width 123 height 32
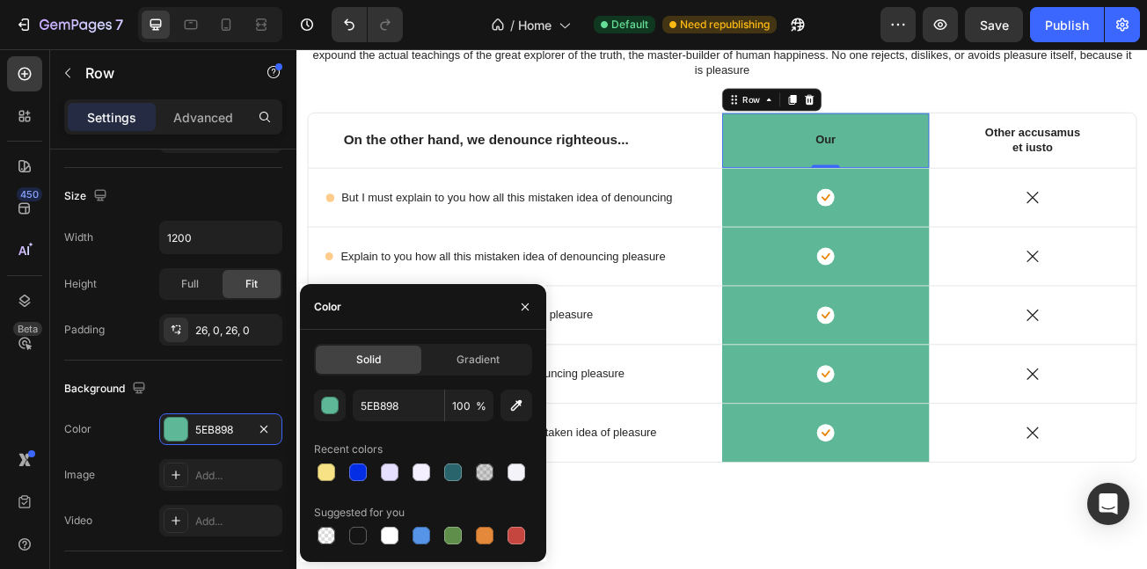
click at [434, 472] on div at bounding box center [423, 472] width 218 height 25
click at [451, 472] on div at bounding box center [453, 473] width 18 height 18
type input "29646C"
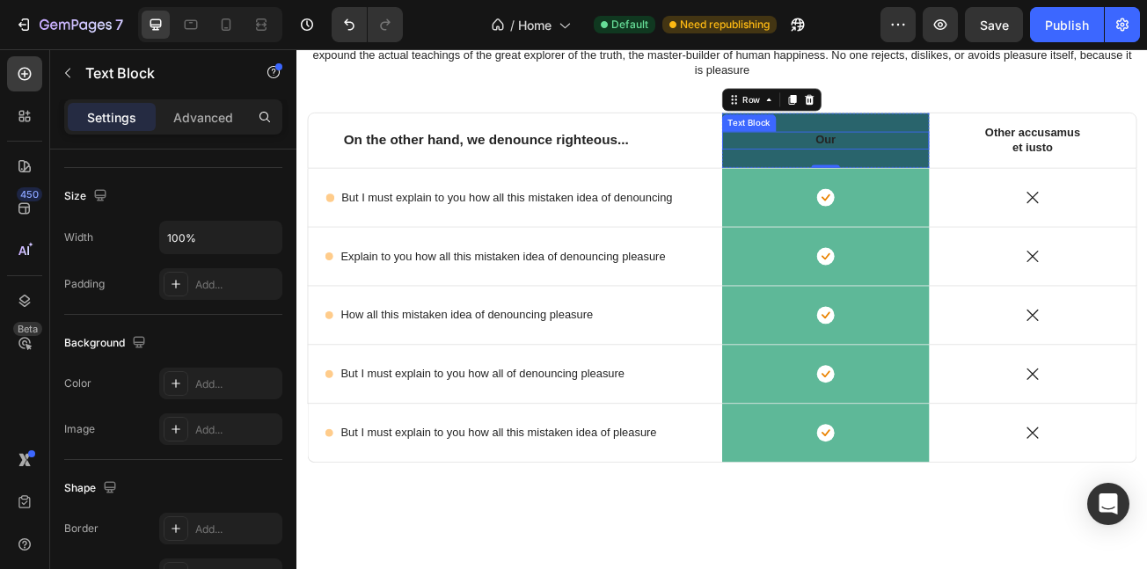
click at [947, 157] on p "Our" at bounding box center [953, 162] width 127 height 18
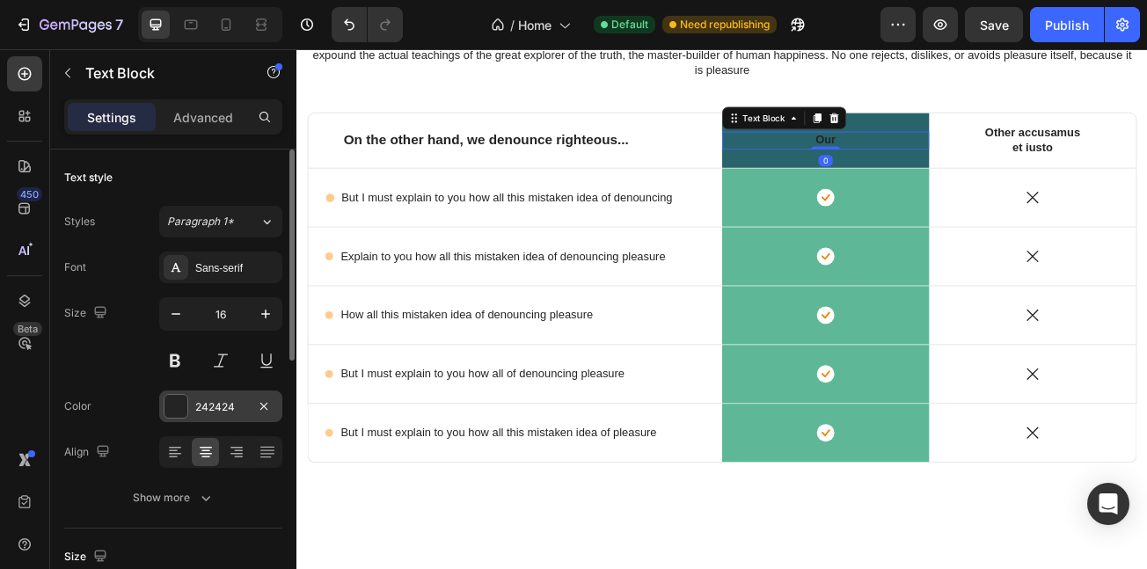
click at [175, 404] on div at bounding box center [176, 406] width 23 height 23
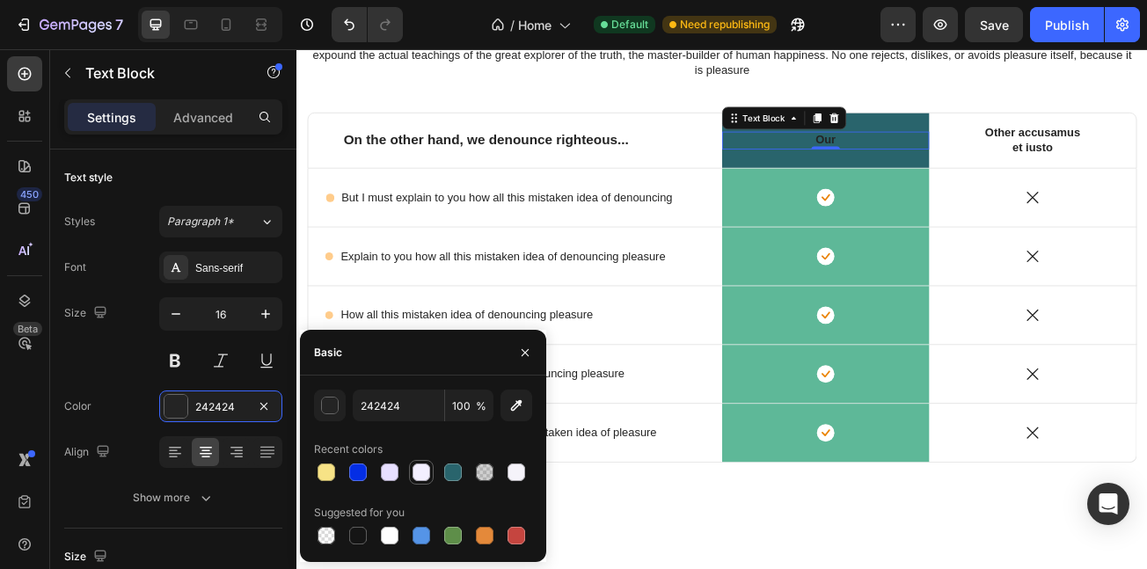
click at [412, 469] on div at bounding box center [421, 472] width 21 height 21
type input "F3EFFF"
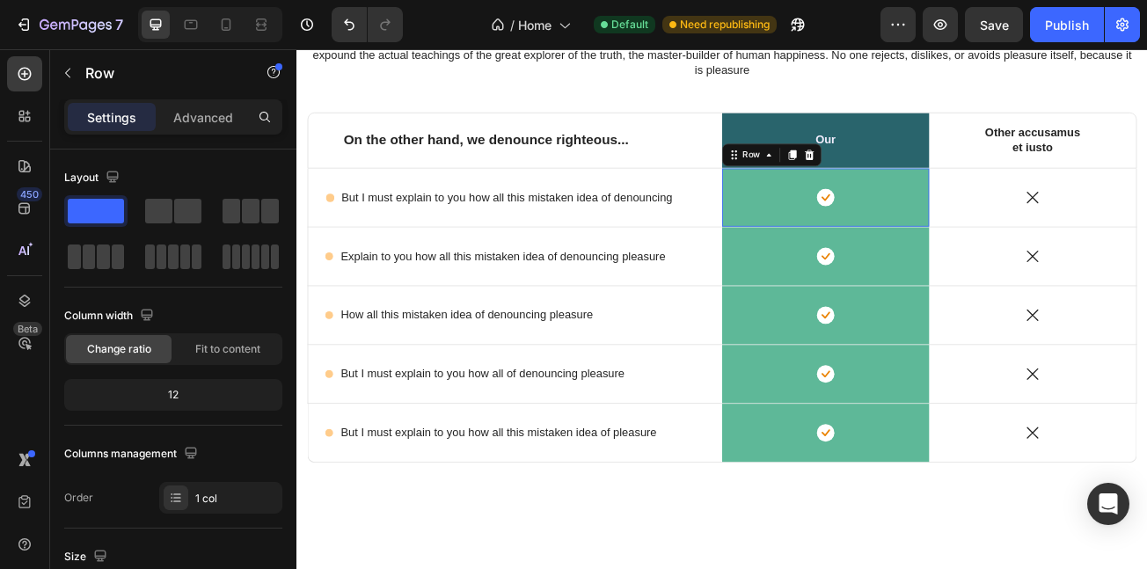
click at [839, 263] on div "Icon Row 0" at bounding box center [953, 233] width 257 height 72
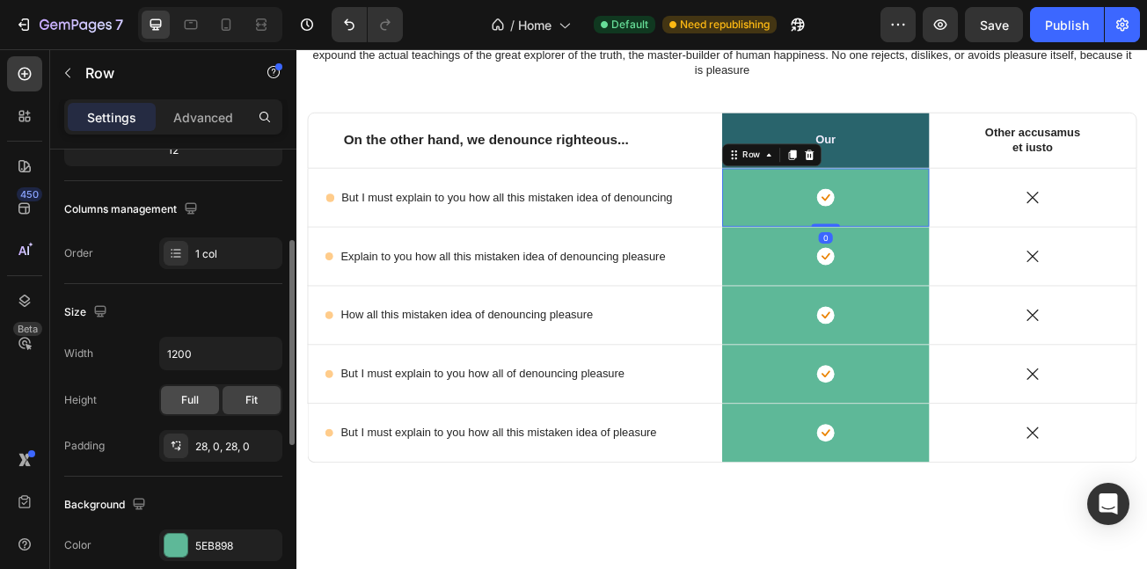
scroll to position [256, 0]
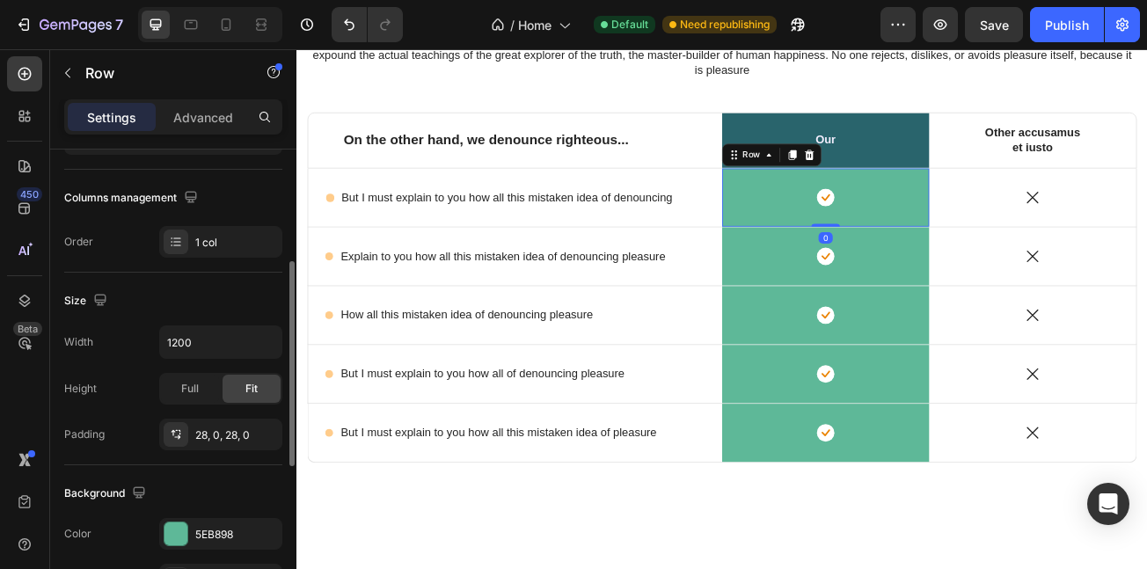
click at [202, 517] on div "Background The changes might be hidden by the video. Color 5EB898 Image Add... …" at bounding box center [173, 560] width 218 height 191
drag, startPoint x: 213, startPoint y: 536, endPoint x: 219, endPoint y: 526, distance: 11.5
click at [216, 536] on div "5EB898" at bounding box center [220, 535] width 51 height 16
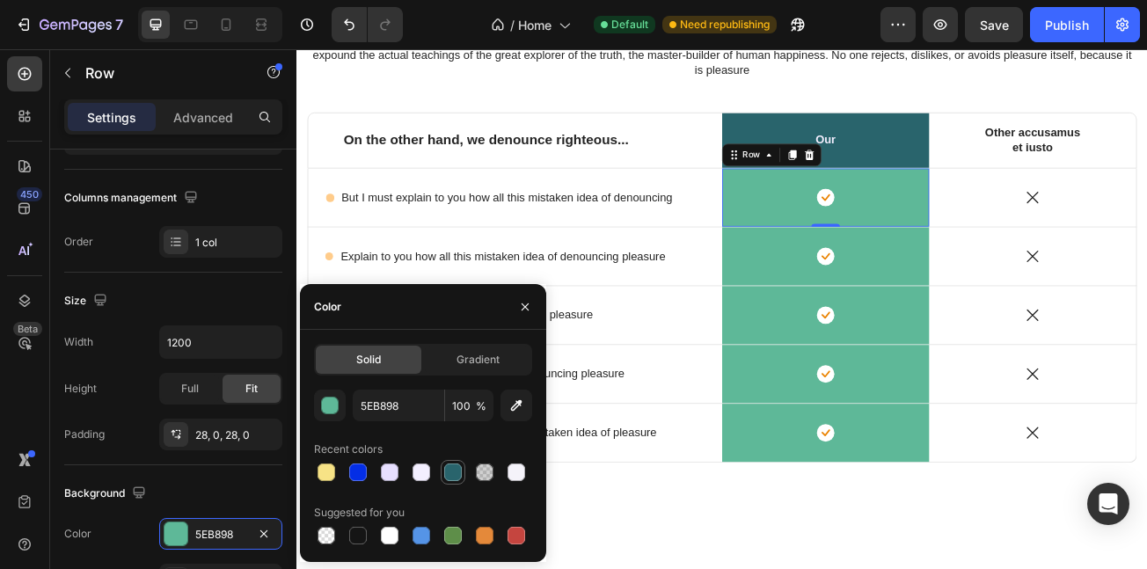
click at [458, 464] on div at bounding box center [453, 473] width 18 height 18
type input "29646C"
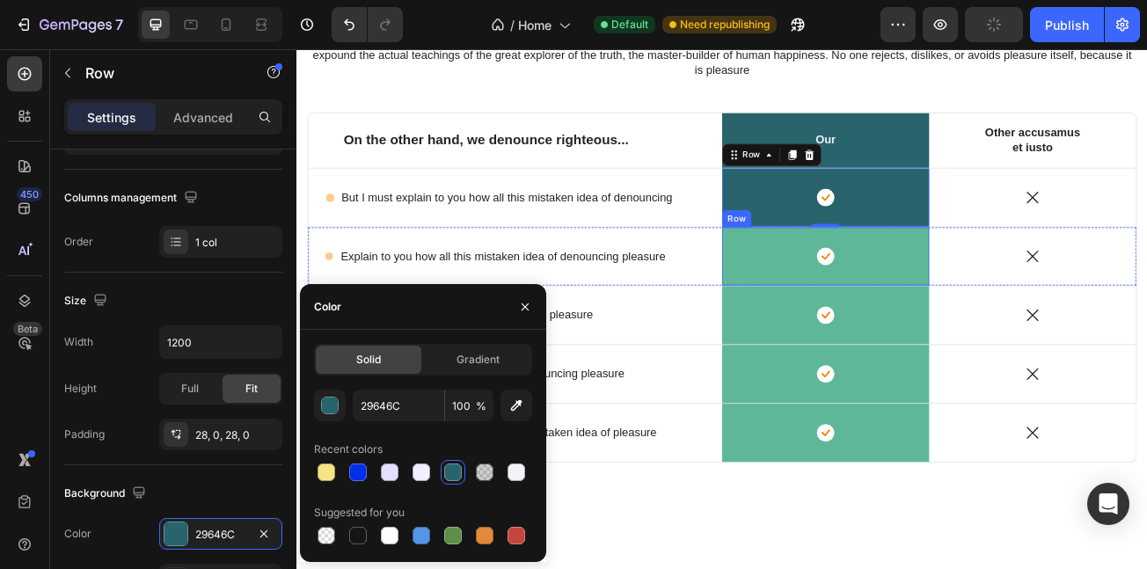
click at [836, 336] on div "Icon Row" at bounding box center [953, 306] width 257 height 72
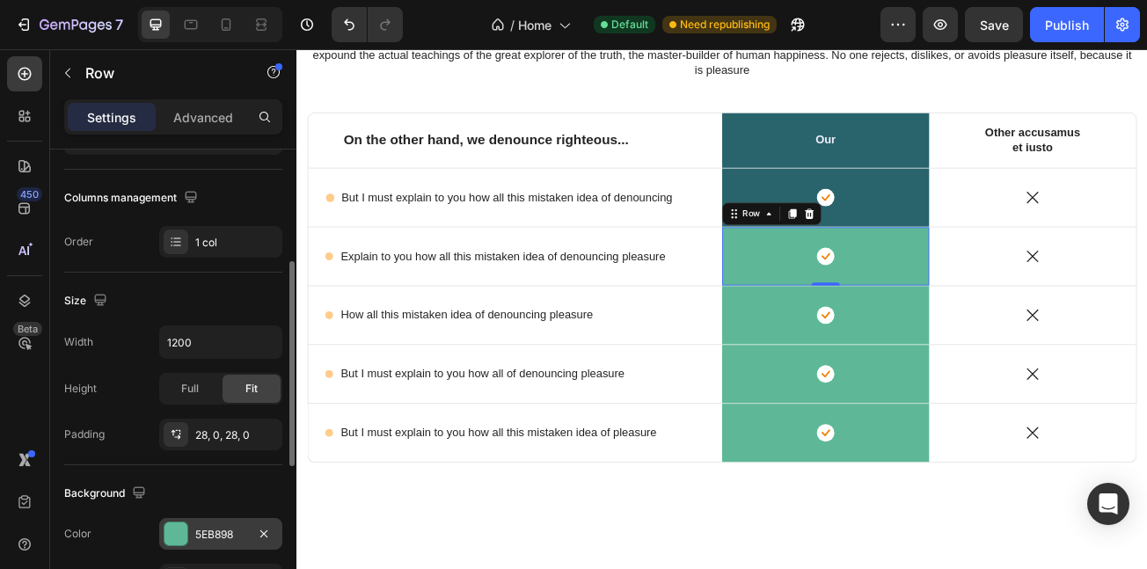
click at [177, 541] on div at bounding box center [176, 534] width 23 height 23
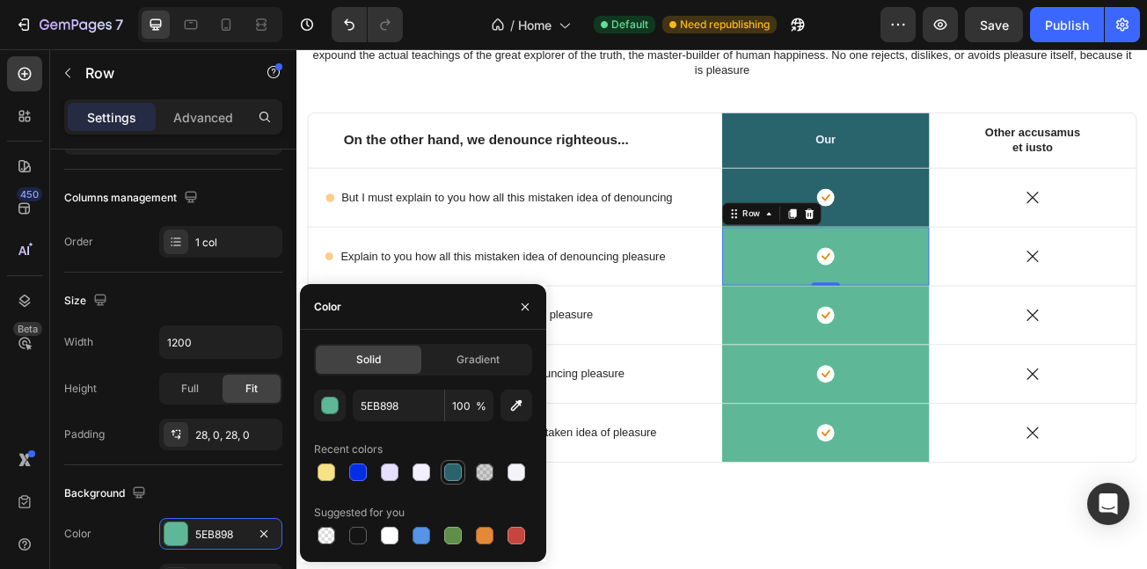
drag, startPoint x: 456, startPoint y: 464, endPoint x: 384, endPoint y: 473, distance: 72.7
click at [456, 464] on div at bounding box center [453, 473] width 18 height 18
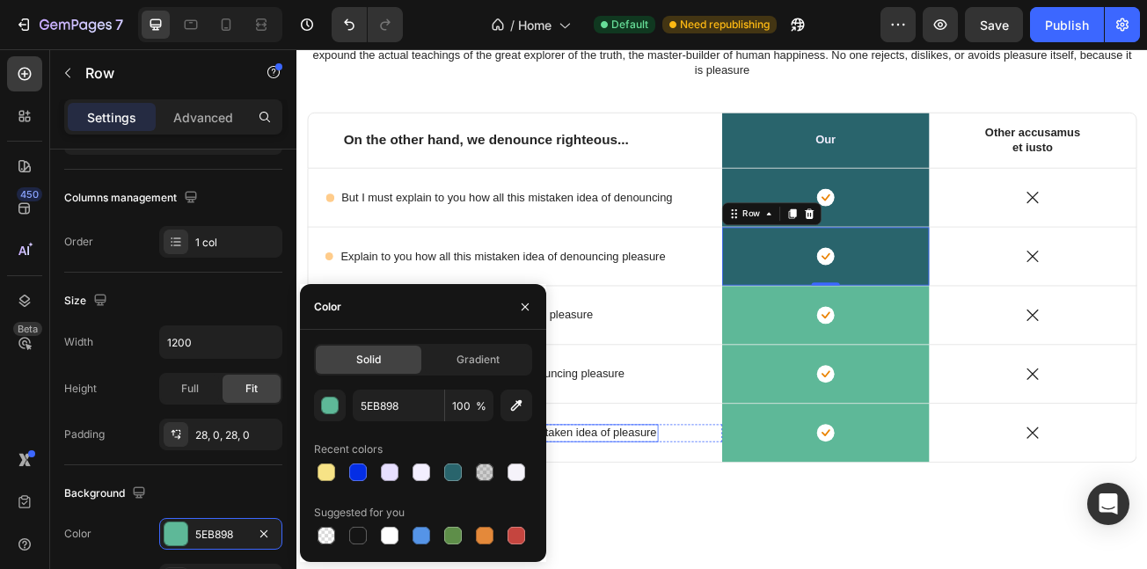
type input "29646C"
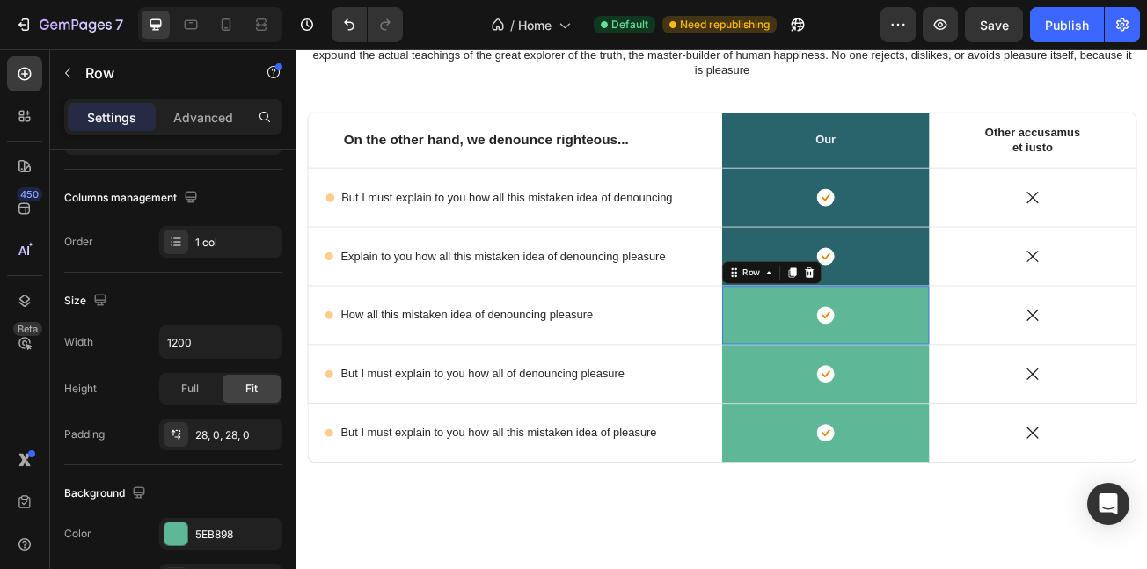
click at [829, 409] on div "Icon Row 0" at bounding box center [953, 379] width 257 height 72
click at [199, 517] on div "Background The changes might be hidden by the video. Color 5EB898 Image Add... …" at bounding box center [173, 560] width 218 height 191
click at [201, 527] on div "5EB898" at bounding box center [220, 535] width 51 height 16
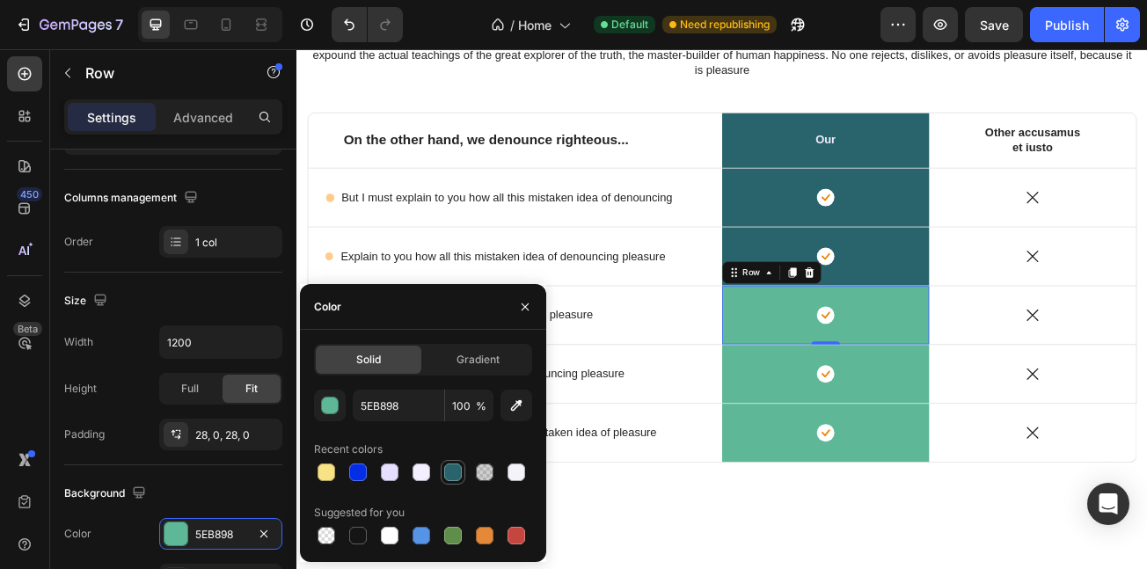
drag, startPoint x: 462, startPoint y: 477, endPoint x: 356, endPoint y: 500, distance: 108.0
click at [462, 477] on div at bounding box center [453, 472] width 21 height 21
type input "29646C"
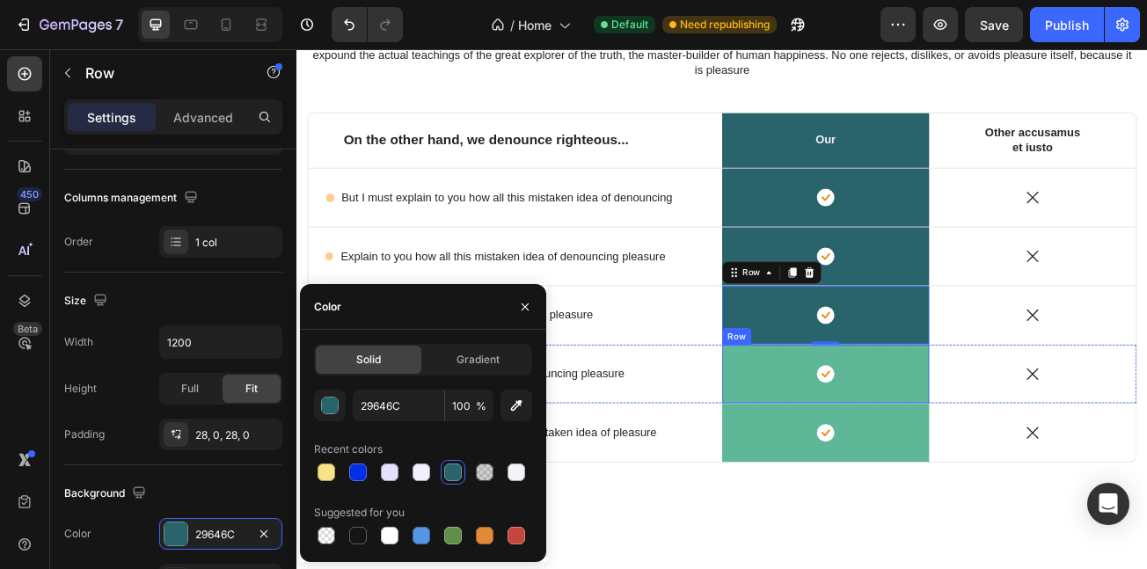
click at [836, 481] on div "Icon Row" at bounding box center [953, 452] width 257 height 72
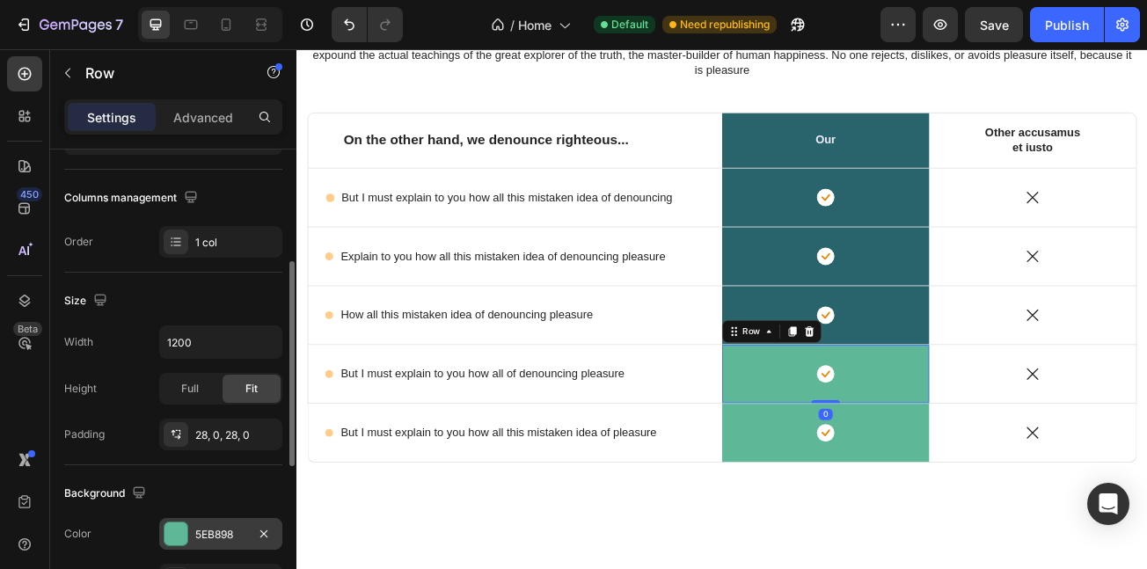
click at [206, 527] on div "5EB898" at bounding box center [220, 535] width 51 height 16
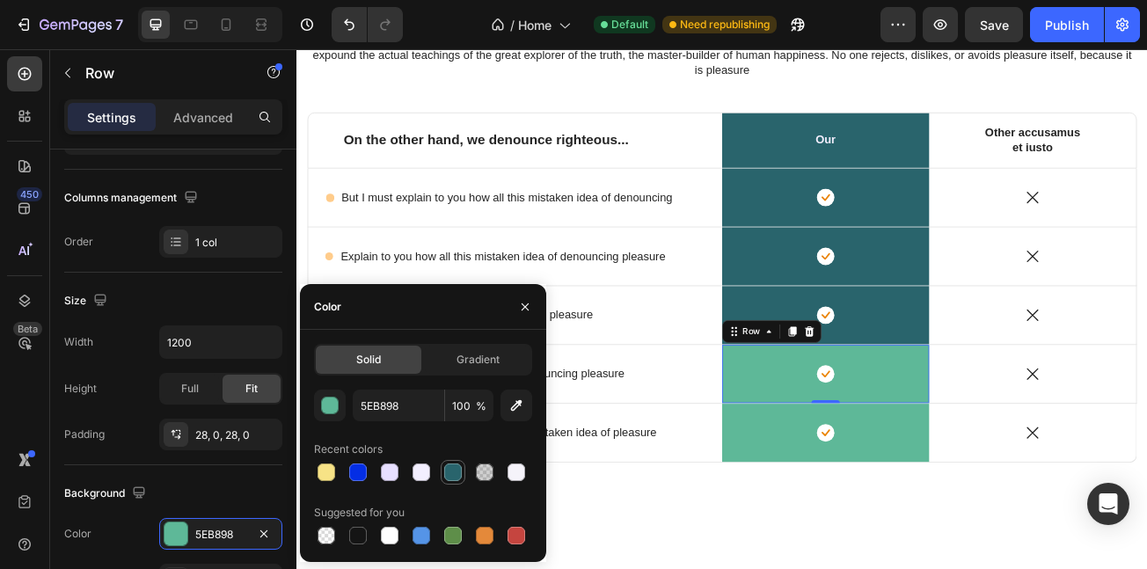
drag, startPoint x: 445, startPoint y: 467, endPoint x: 668, endPoint y: 425, distance: 226.6
click at [445, 467] on div at bounding box center [453, 473] width 18 height 18
type input "29646C"
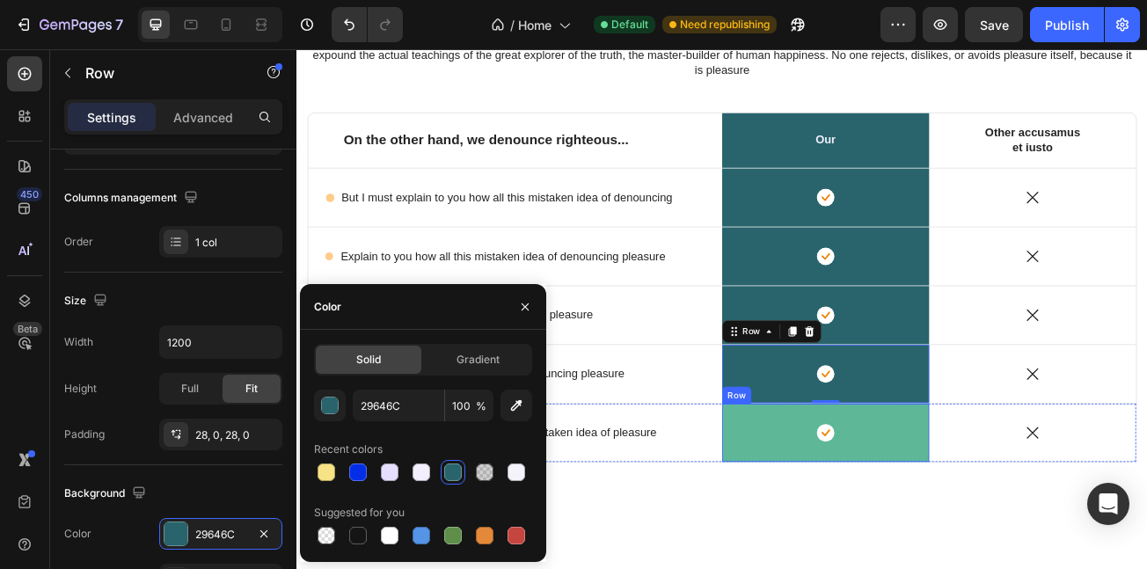
click at [847, 548] on div "Icon Row" at bounding box center [953, 525] width 257 height 72
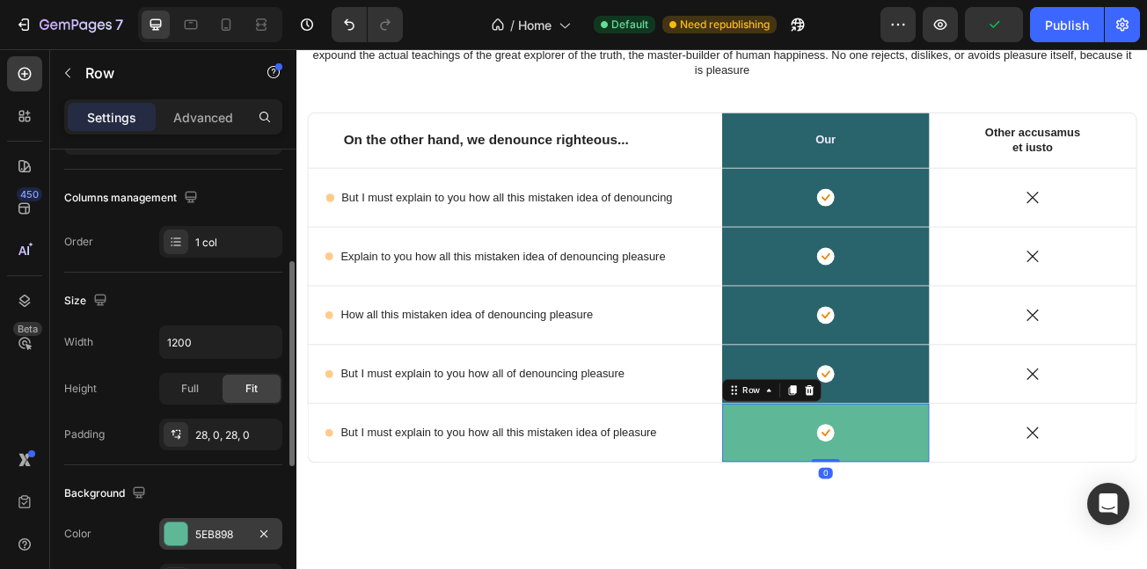
click at [197, 538] on div "5EB898" at bounding box center [220, 535] width 51 height 16
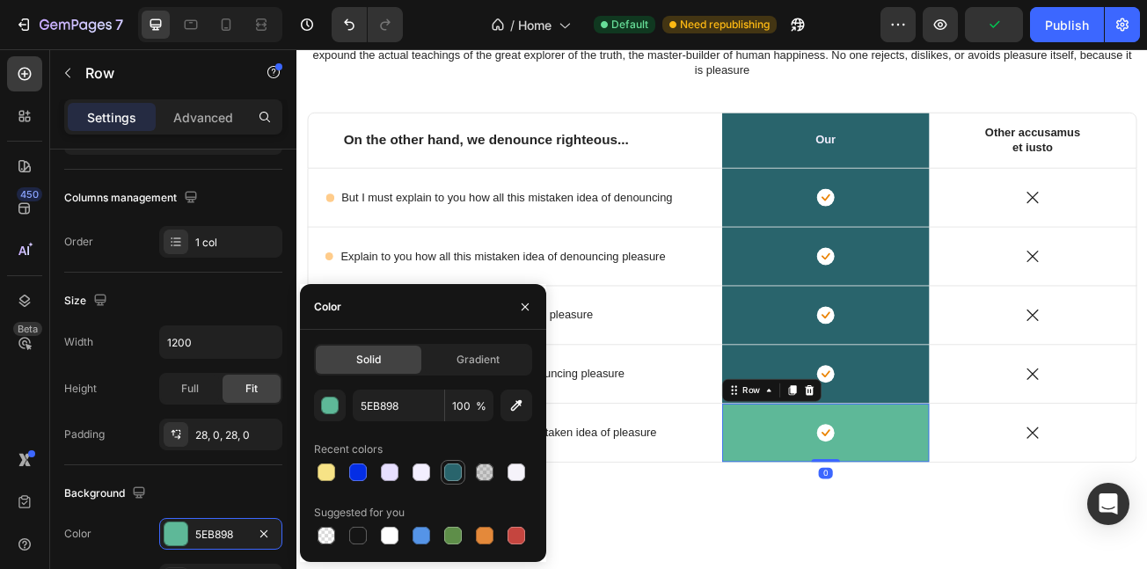
click at [449, 473] on div at bounding box center [453, 473] width 18 height 18
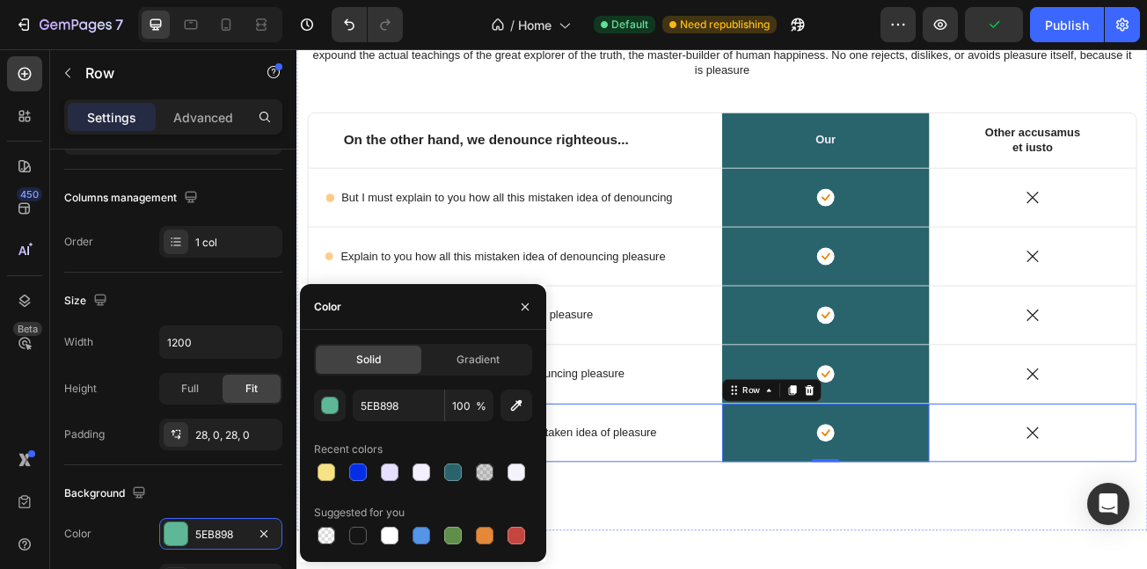
type input "29646C"
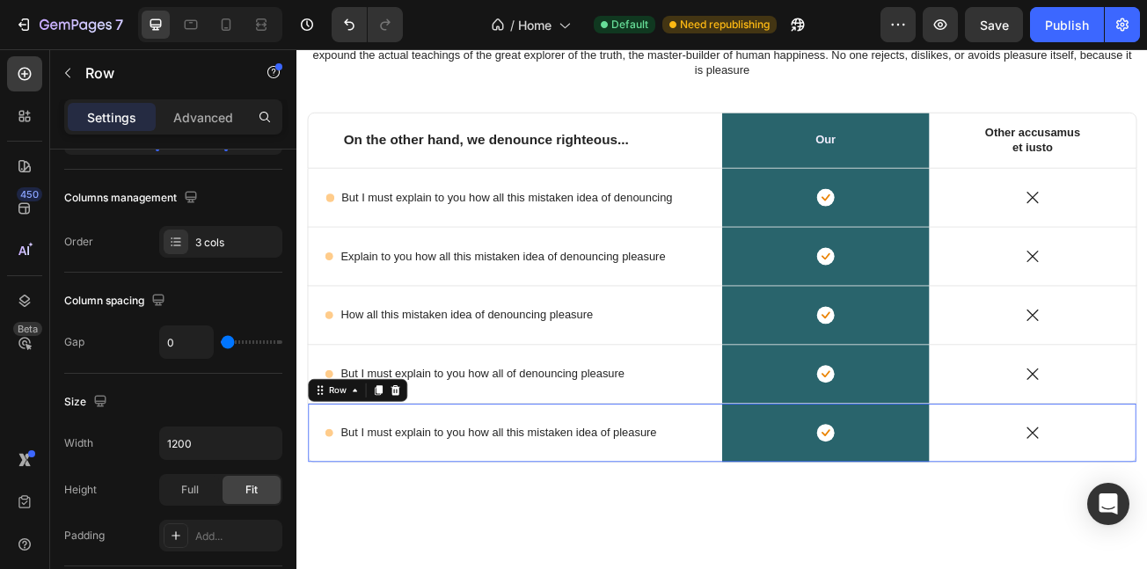
click at [692, 544] on div "Icon But I must explain to you how all this mistaken idea of pleasure Text Bloc…" at bounding box center [568, 525] width 514 height 72
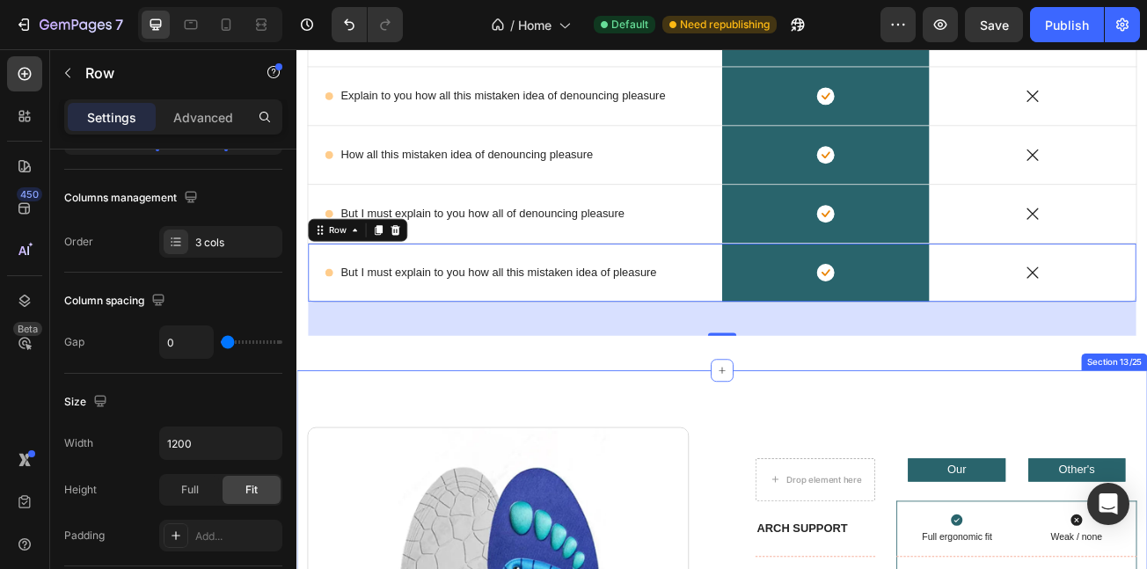
scroll to position [5187, 0]
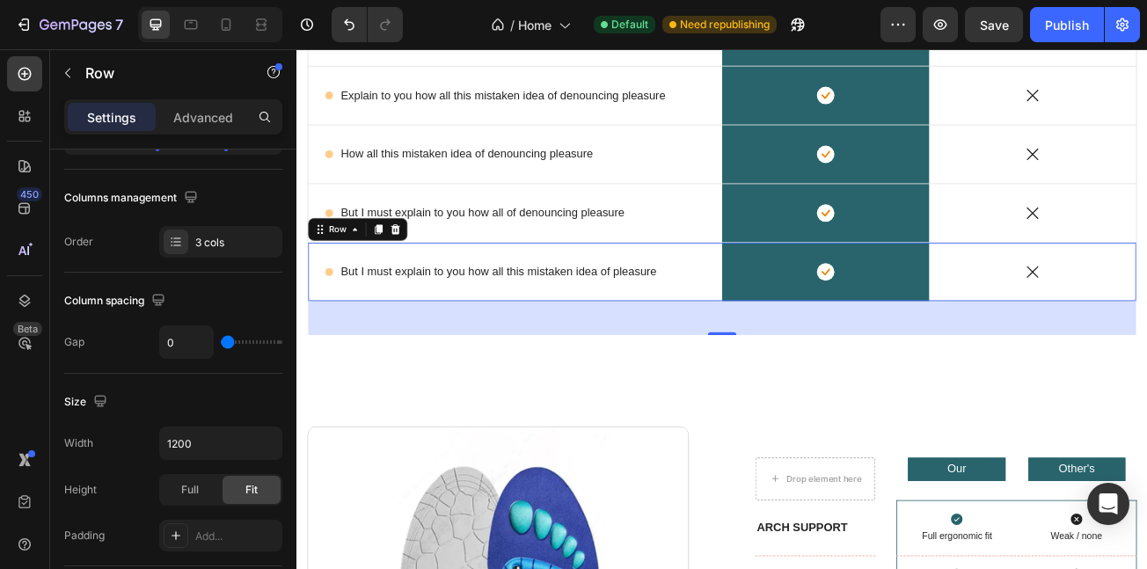
click at [811, 354] on div "Icon But I must explain to you how all this mistaken idea of pleasure Text Bloc…" at bounding box center [568, 326] width 514 height 72
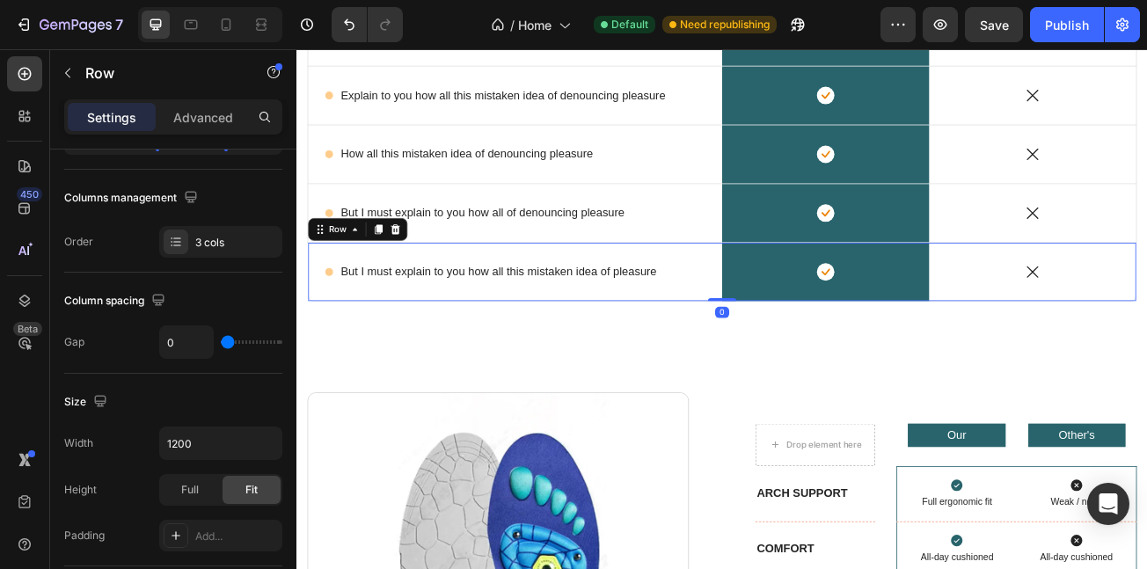
drag, startPoint x: 814, startPoint y: 403, endPoint x: 366, endPoint y: 404, distance: 447.9
click at [807, 362] on div at bounding box center [824, 360] width 35 height 4
click at [366, 404] on div "Lorem ipsum dolor sit amet, consectetur adipiscing Heading But I must explain t…" at bounding box center [825, 57] width 1056 height 696
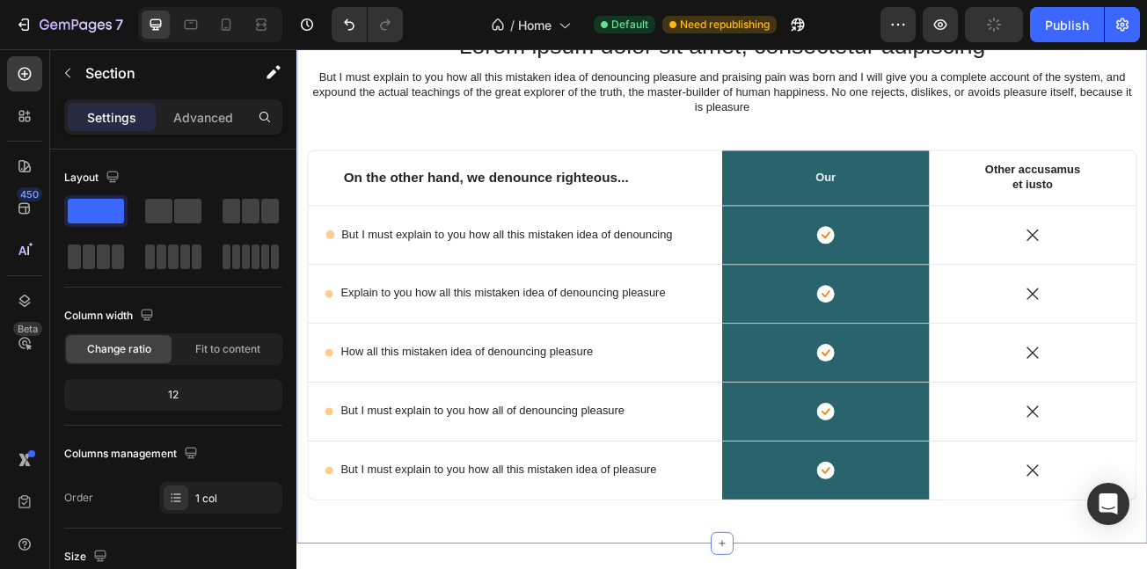
scroll to position [4776, 0]
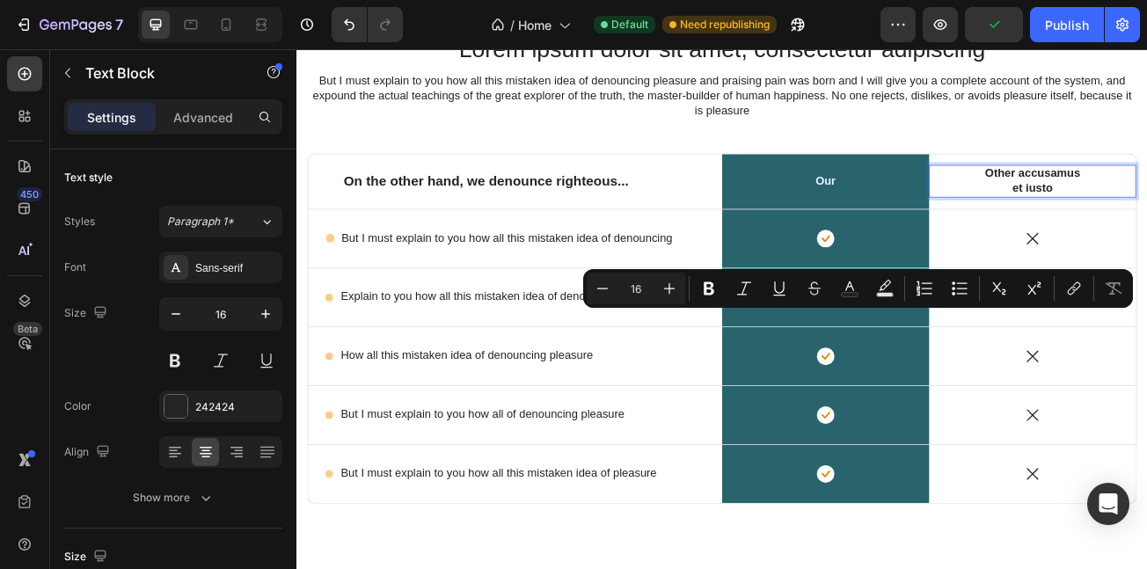
click at [1031, 303] on button "Superscript" at bounding box center [1035, 289] width 32 height 32
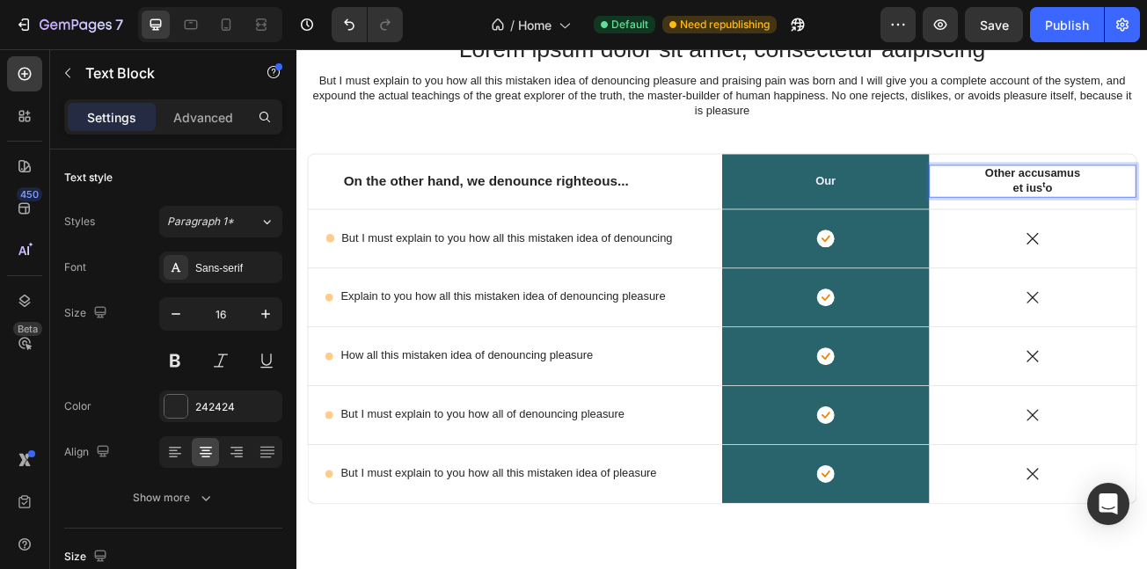
drag, startPoint x: 1169, startPoint y: 377, endPoint x: 1132, endPoint y: 377, distance: 37.0
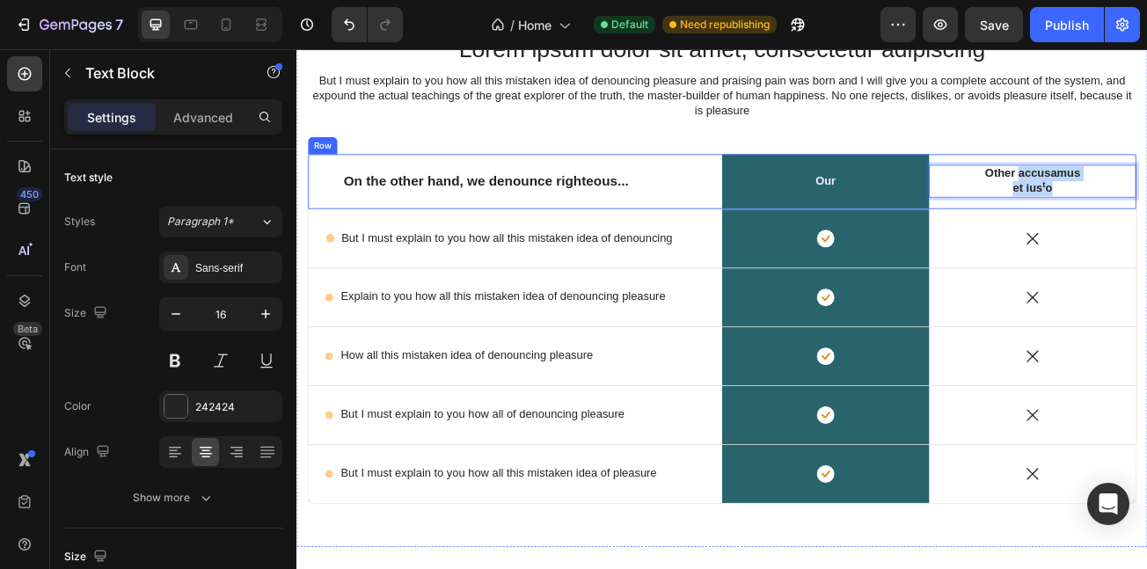
drag, startPoint x: 1182, startPoint y: 360, endPoint x: 1202, endPoint y: 369, distance: 22.1
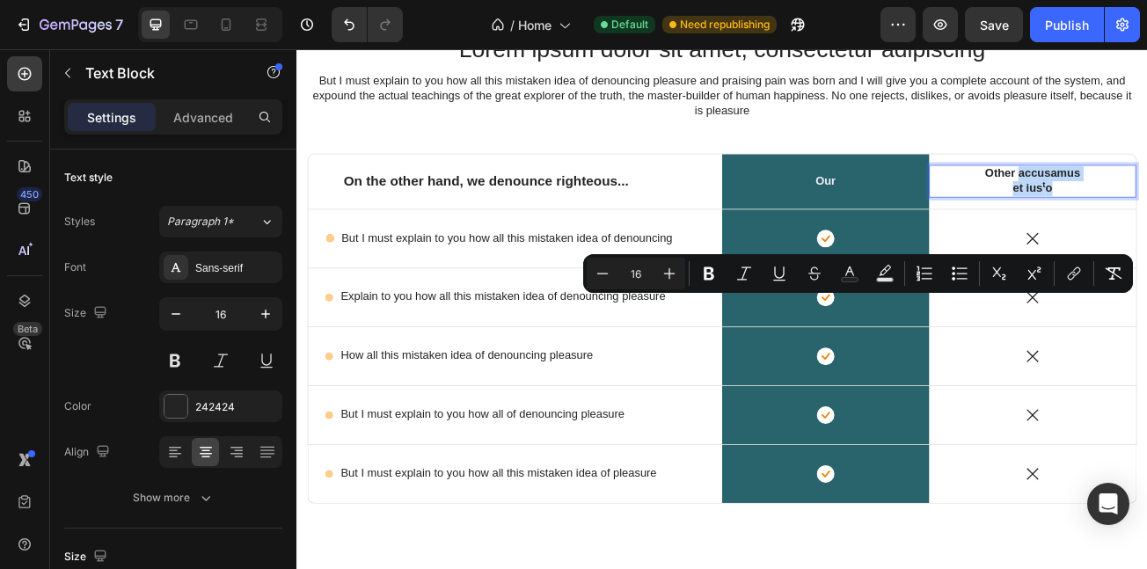
scroll to position [4785, 0]
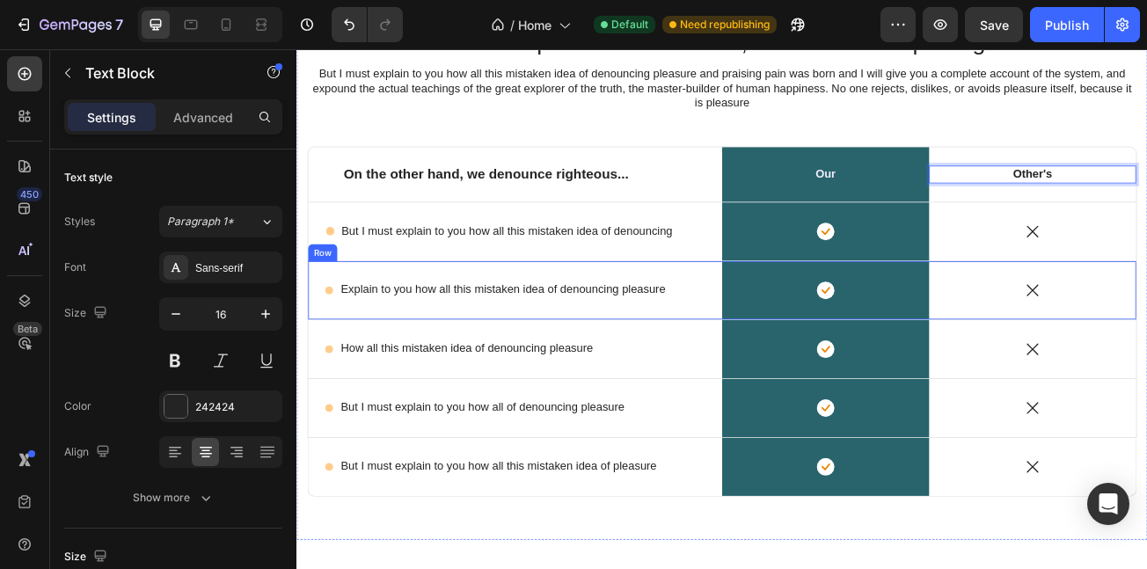
click at [644, 385] on div "Icon Explain to you how all this mistaken idea of denouncing pleasure Text Bloc…" at bounding box center [568, 348] width 514 height 72
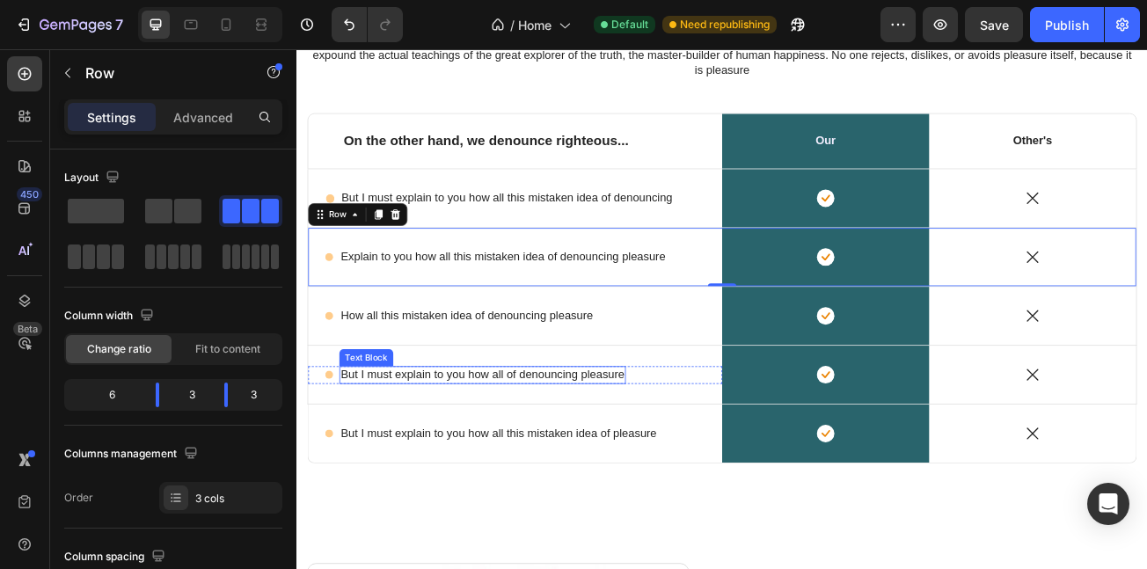
scroll to position [4996, 0]
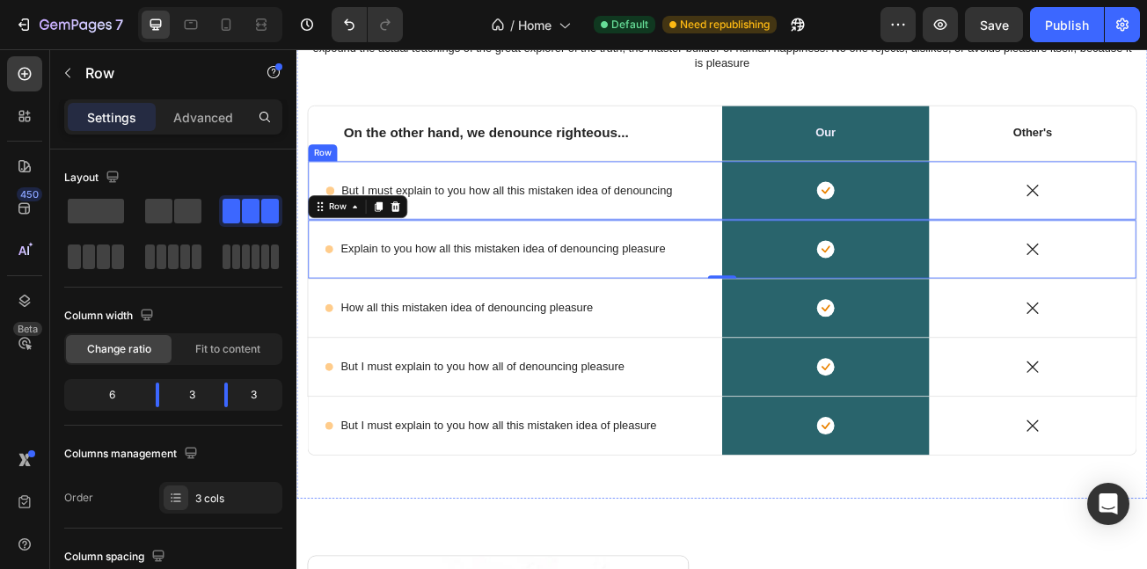
click at [487, 226] on p "But I must explain to you how all this mistaken idea of denouncing" at bounding box center [557, 225] width 411 height 18
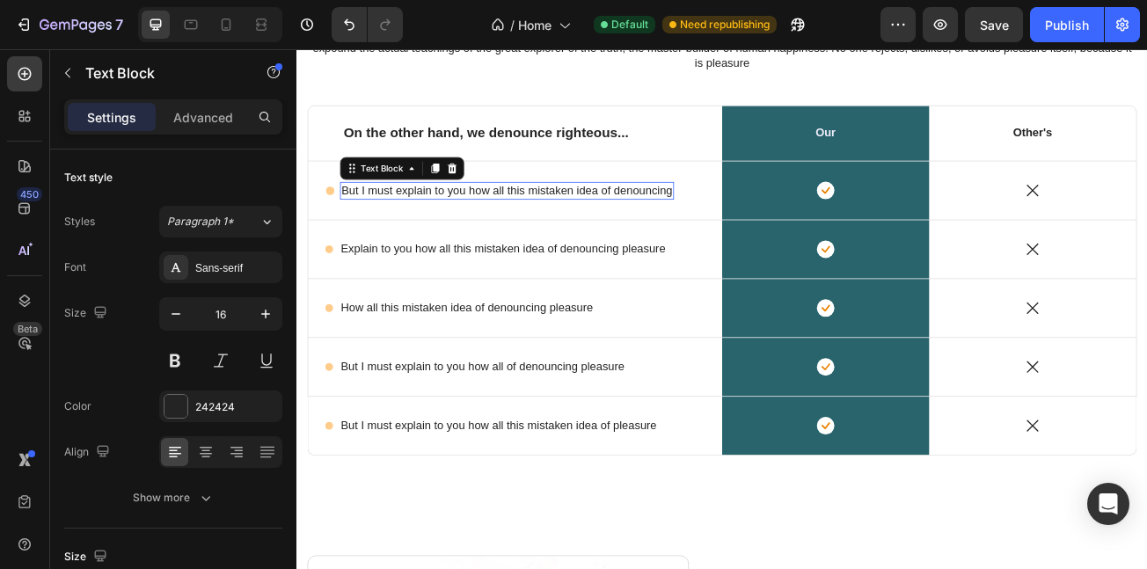
click at [487, 224] on p "But I must explain to you how all this mistaken idea of denouncing" at bounding box center [557, 225] width 411 height 18
click at [486, 223] on p "But I must explain to you how all this mistaken idea of denouncing" at bounding box center [557, 225] width 411 height 18
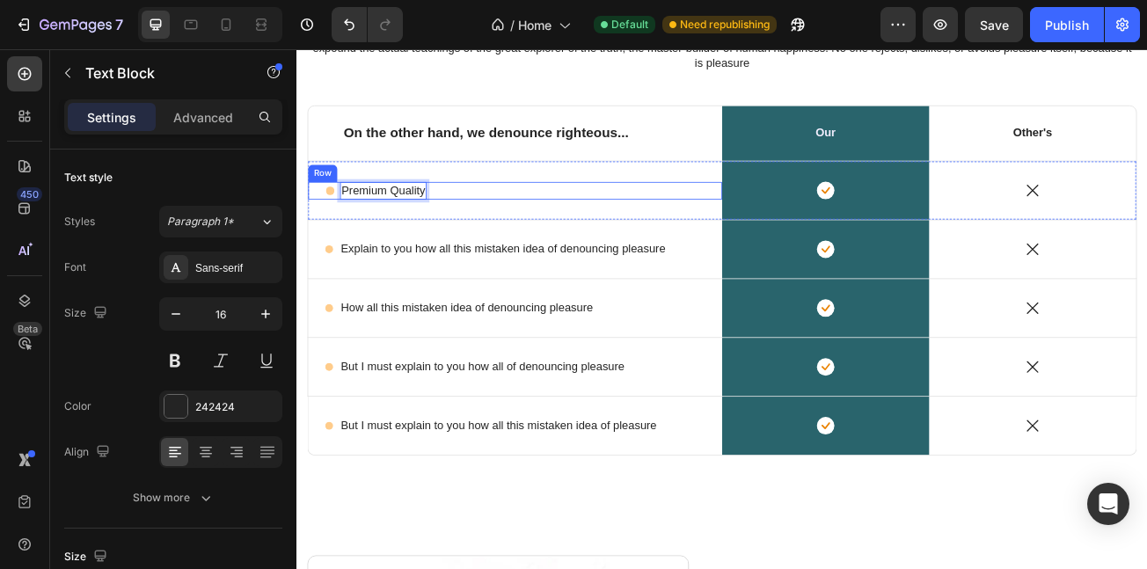
click at [710, 217] on div "Icon Premium Quality Text Block 0 Row" at bounding box center [568, 225] width 514 height 22
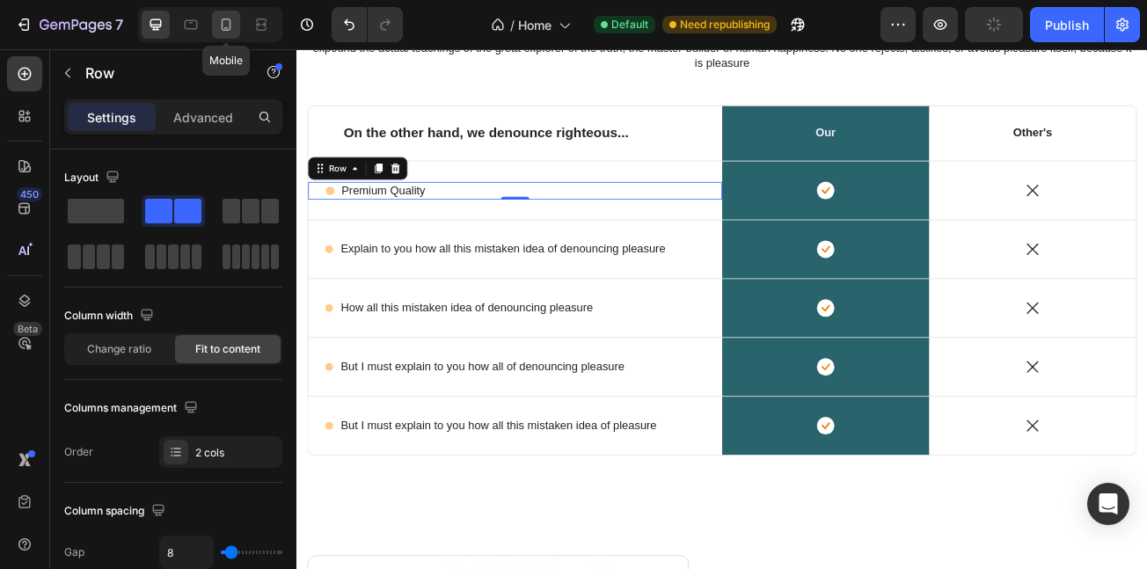
click at [238, 20] on div at bounding box center [226, 25] width 28 height 28
type input "0"
type input "100%"
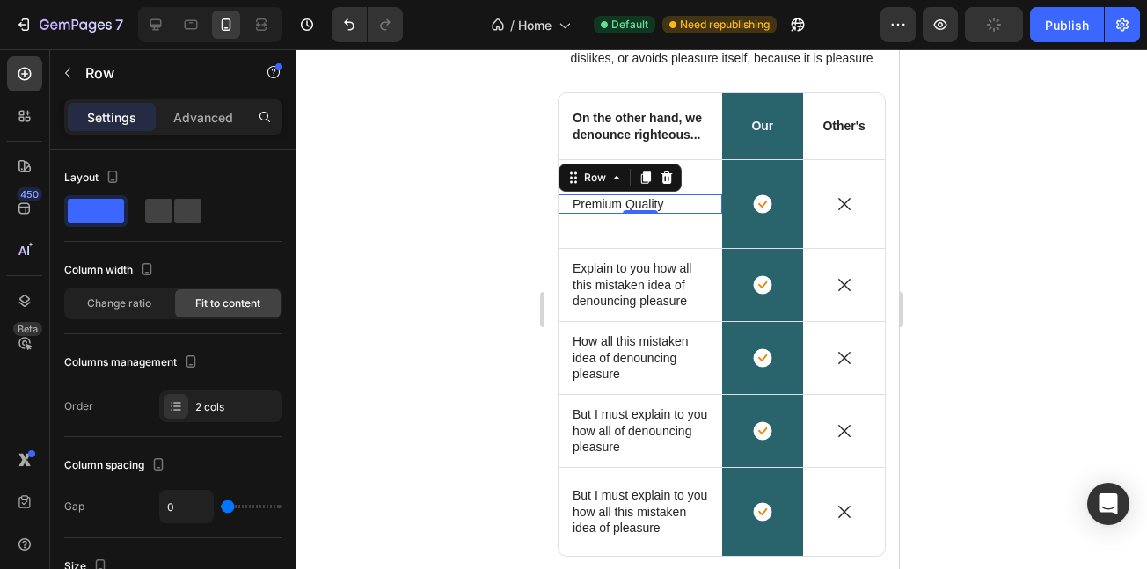
scroll to position [5203, 0]
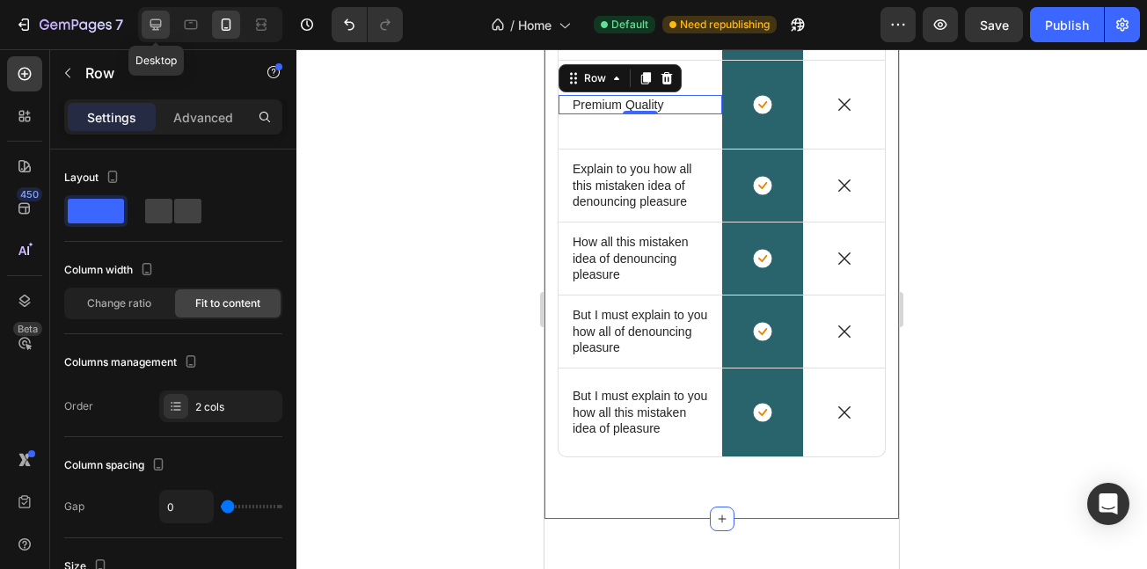
click at [161, 23] on icon at bounding box center [155, 24] width 11 height 11
type input "8"
type input "1200"
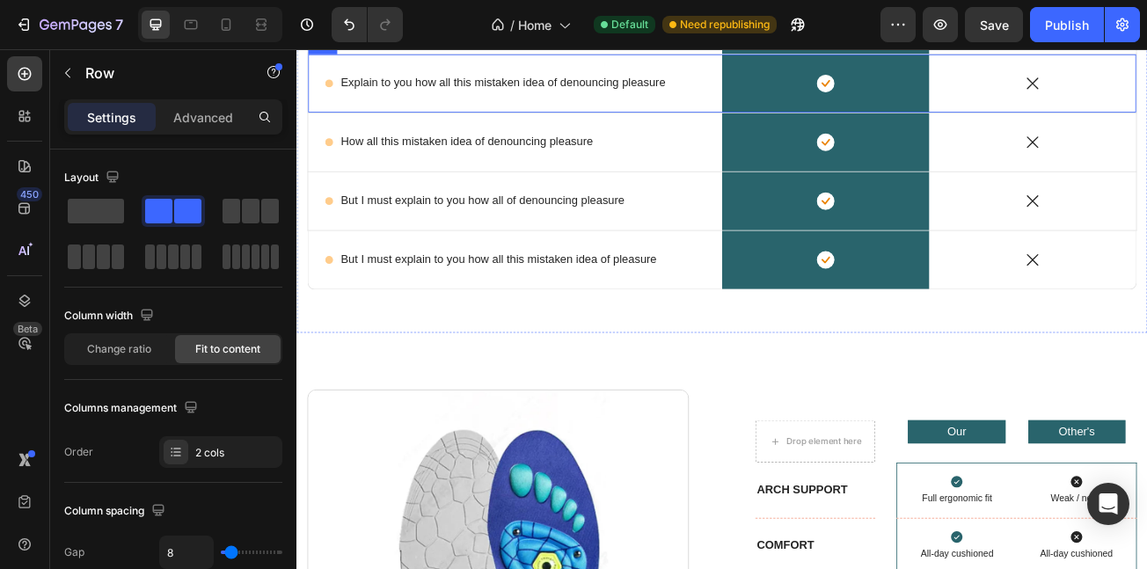
scroll to position [5246, 0]
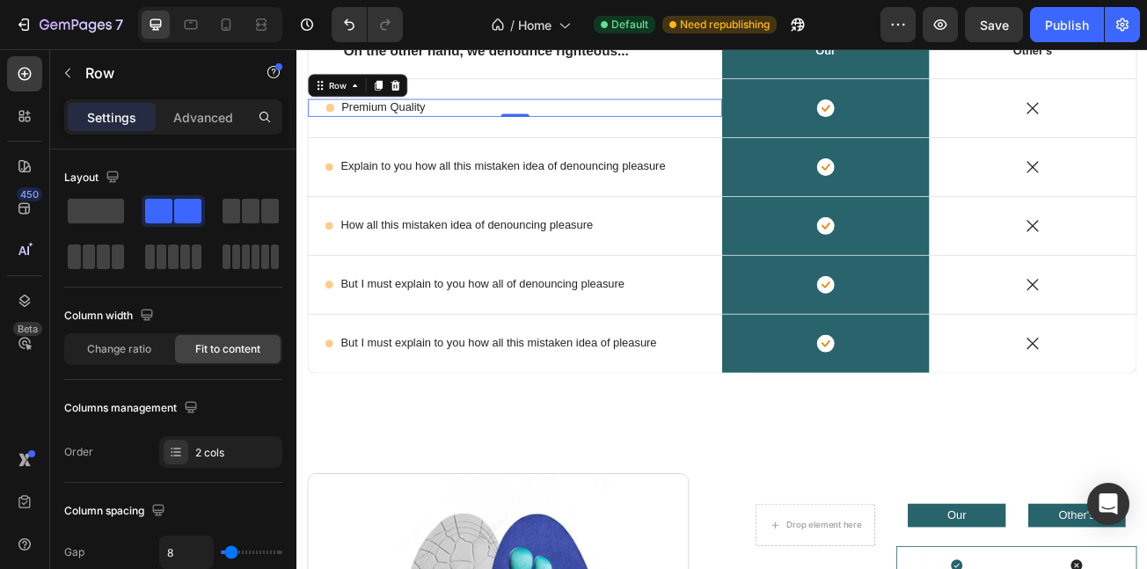
click at [499, 115] on div "Icon Premium Quality Text Block Row 0" at bounding box center [568, 122] width 514 height 22
click at [430, 116] on p "Premium Quality" at bounding box center [404, 122] width 104 height 18
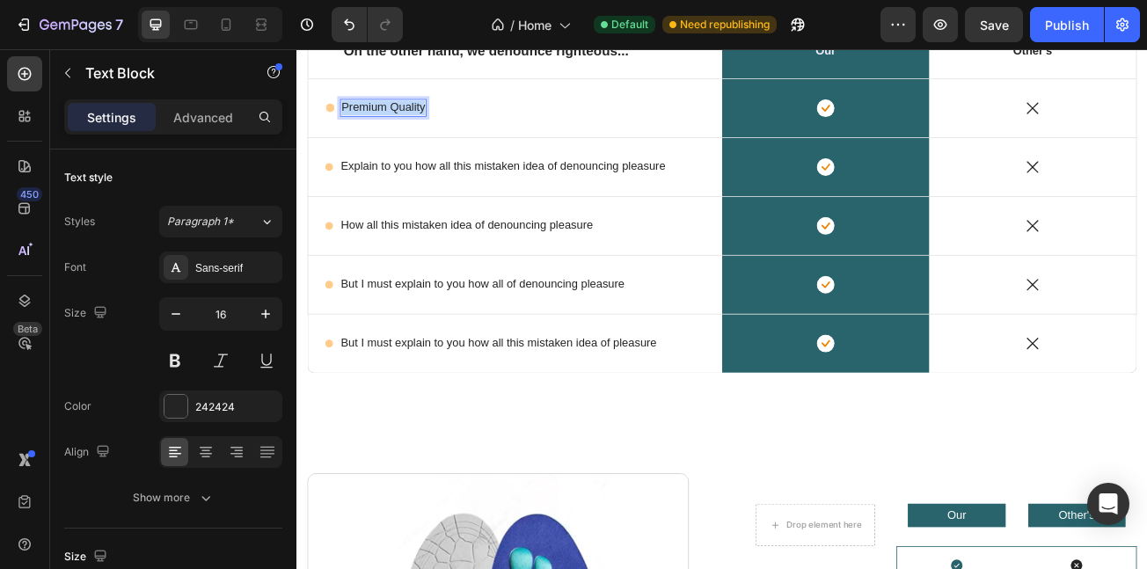
click at [430, 116] on p "Premium Quality" at bounding box center [404, 122] width 104 height 18
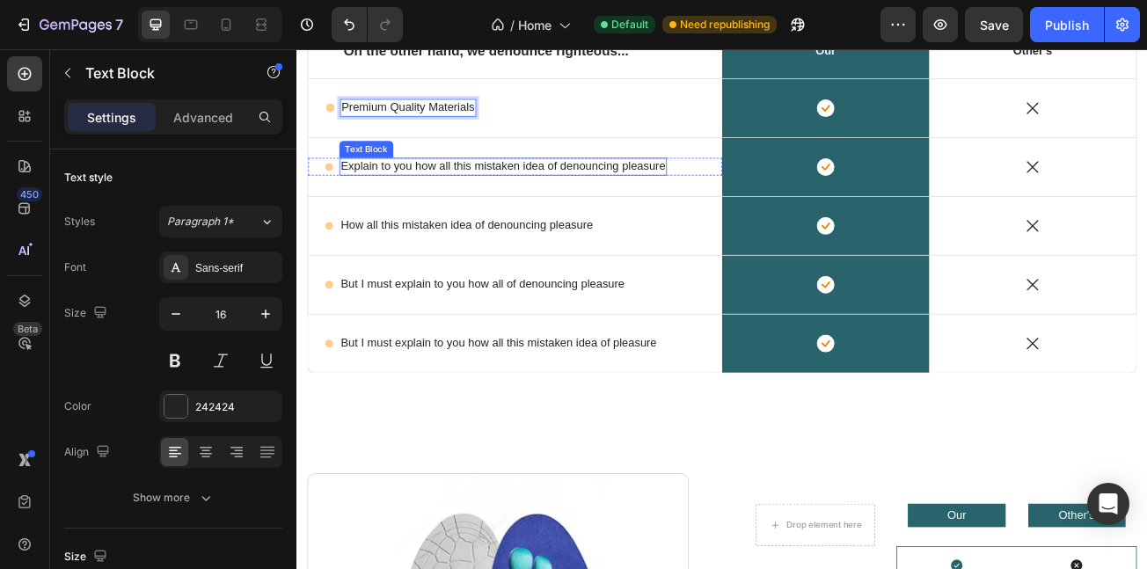
click at [440, 187] on p "Explain to you how all this mistaken idea of denouncing pleasure" at bounding box center [552, 195] width 403 height 18
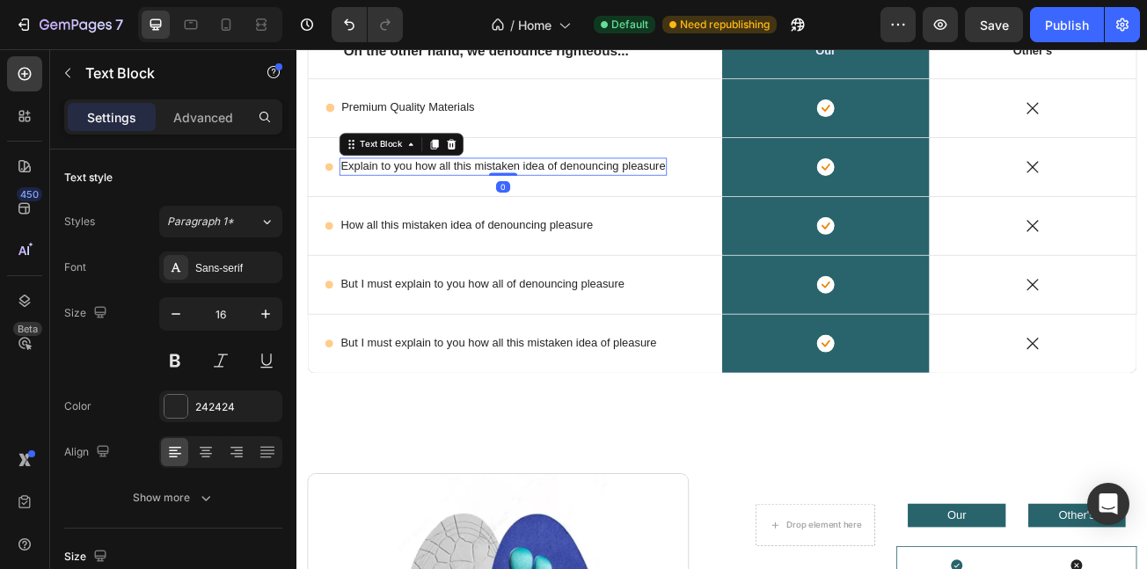
click at [440, 187] on p "Explain to you how all this mistaken idea of denouncing pleasure" at bounding box center [552, 195] width 403 height 18
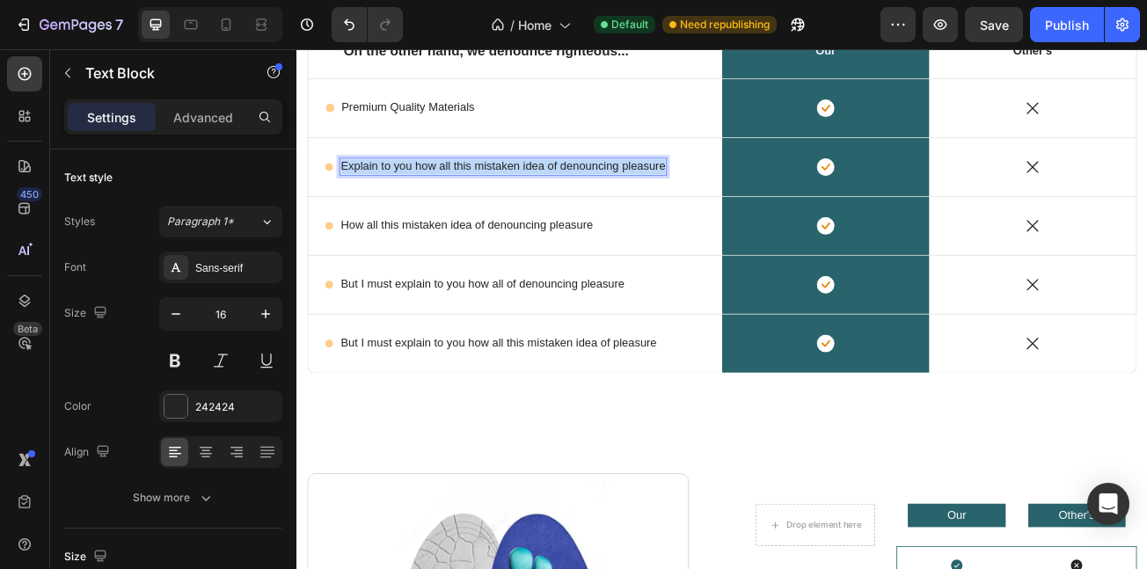
click at [440, 187] on p "Explain to you how all this mistaken idea of denouncing pleasure" at bounding box center [552, 195] width 403 height 18
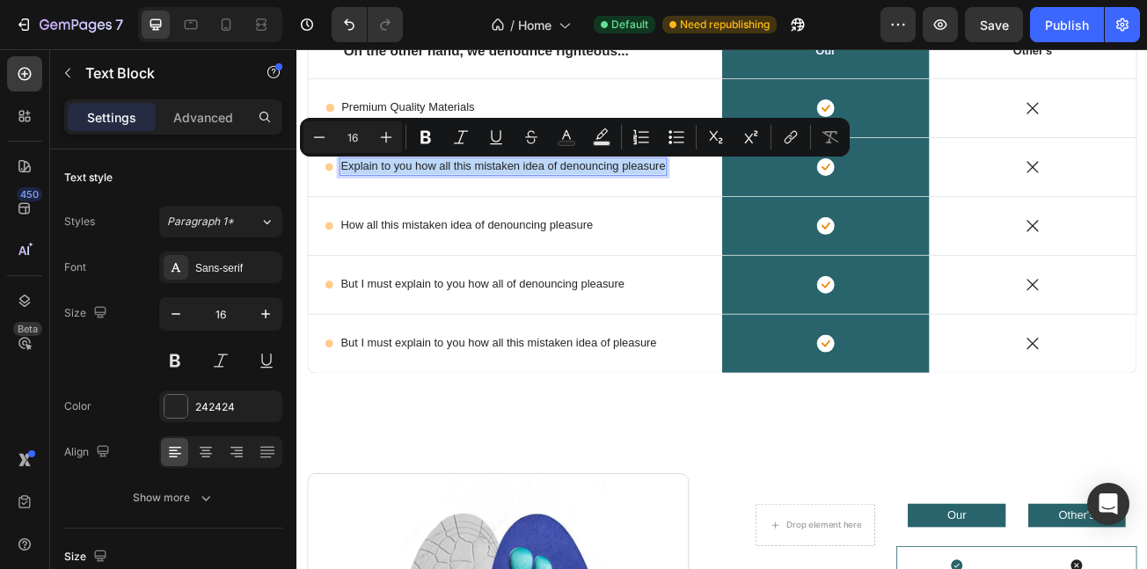
click at [440, 187] on p "Explain to you how all this mistaken idea of denouncing pleasure" at bounding box center [552, 195] width 403 height 18
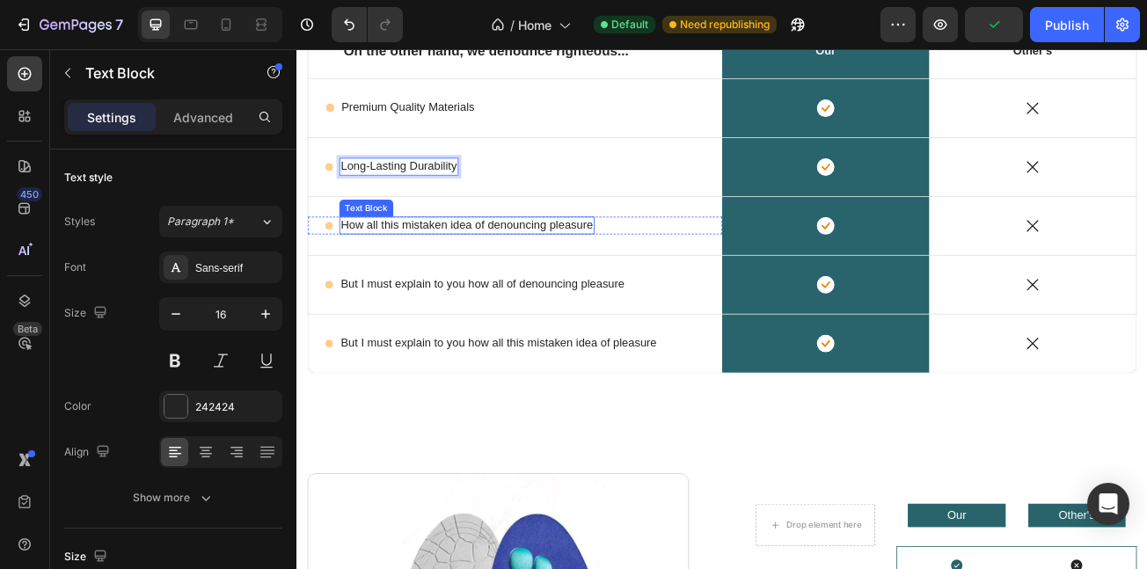
click at [429, 260] on p "How all this mistaken idea of denouncing pleasure" at bounding box center [507, 268] width 313 height 18
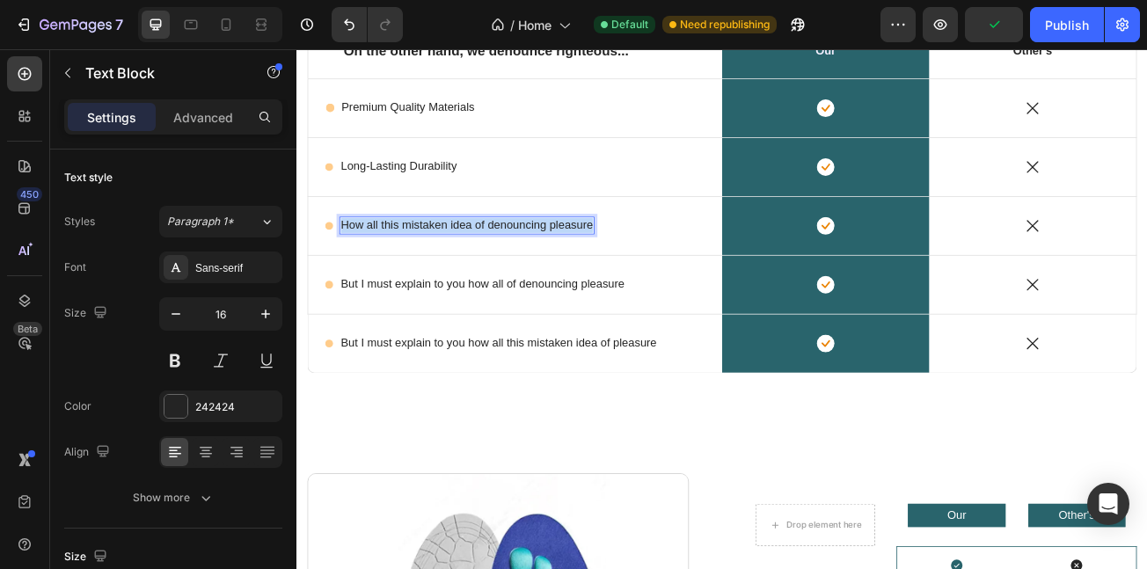
click at [429, 260] on p "How all this mistaken idea of denouncing pleasure" at bounding box center [507, 268] width 313 height 18
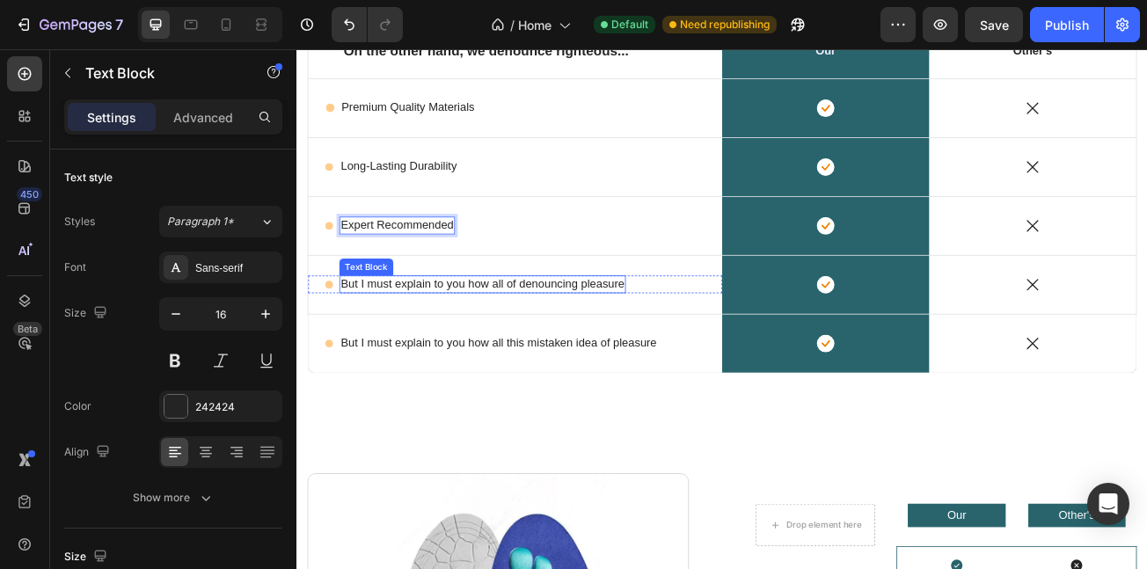
click at [407, 348] on p "But I must explain to you how all of denouncing pleasure" at bounding box center [527, 341] width 352 height 18
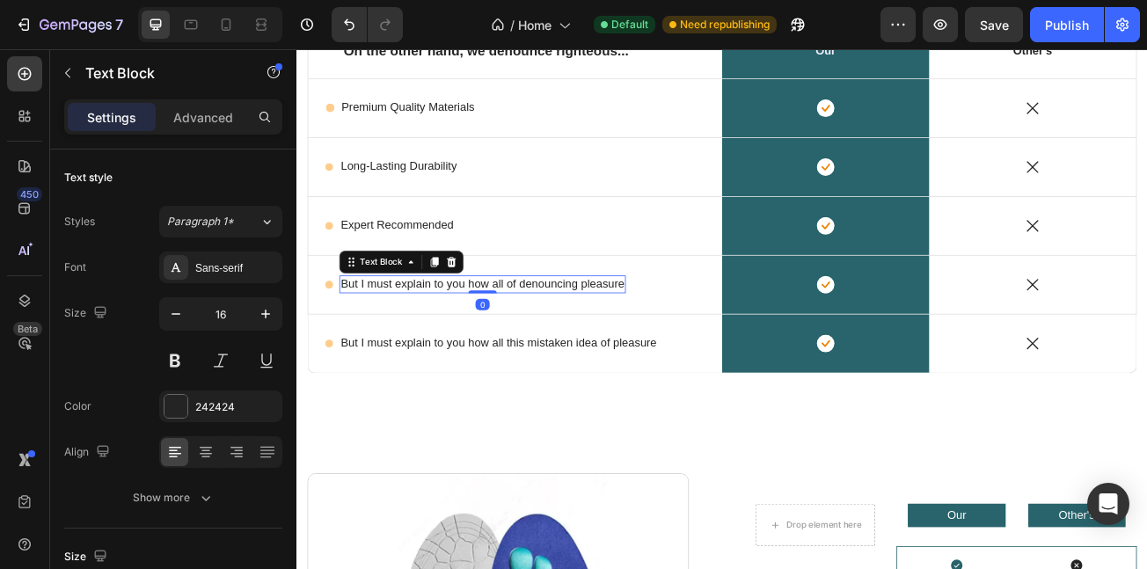
click at [406, 345] on p "But I must explain to you how all of denouncing pleasure" at bounding box center [527, 341] width 352 height 18
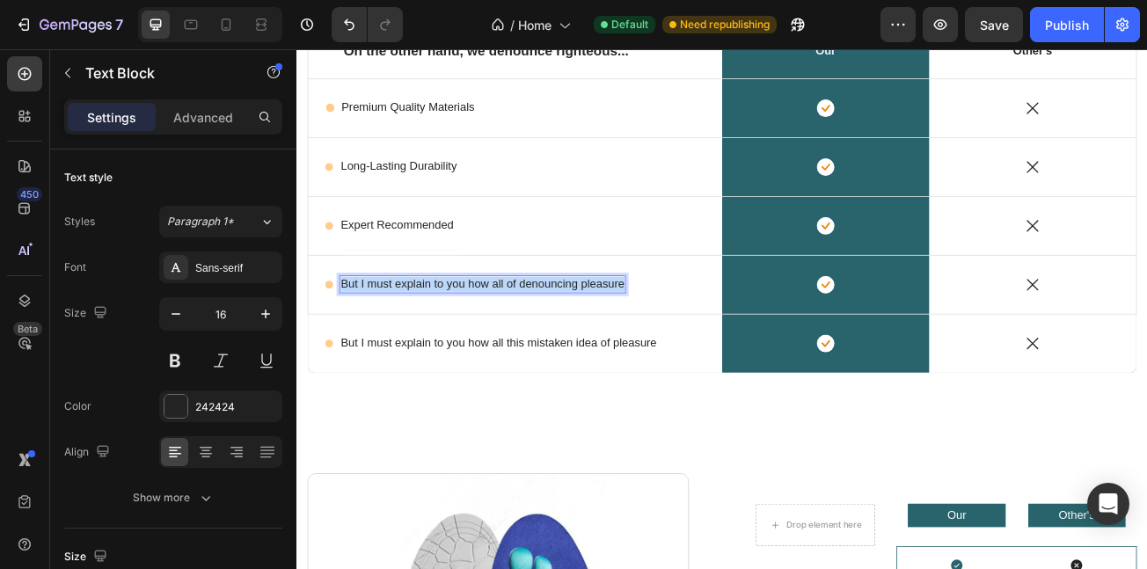
click at [406, 345] on p "But I must explain to you how all of denouncing pleasure" at bounding box center [527, 341] width 352 height 18
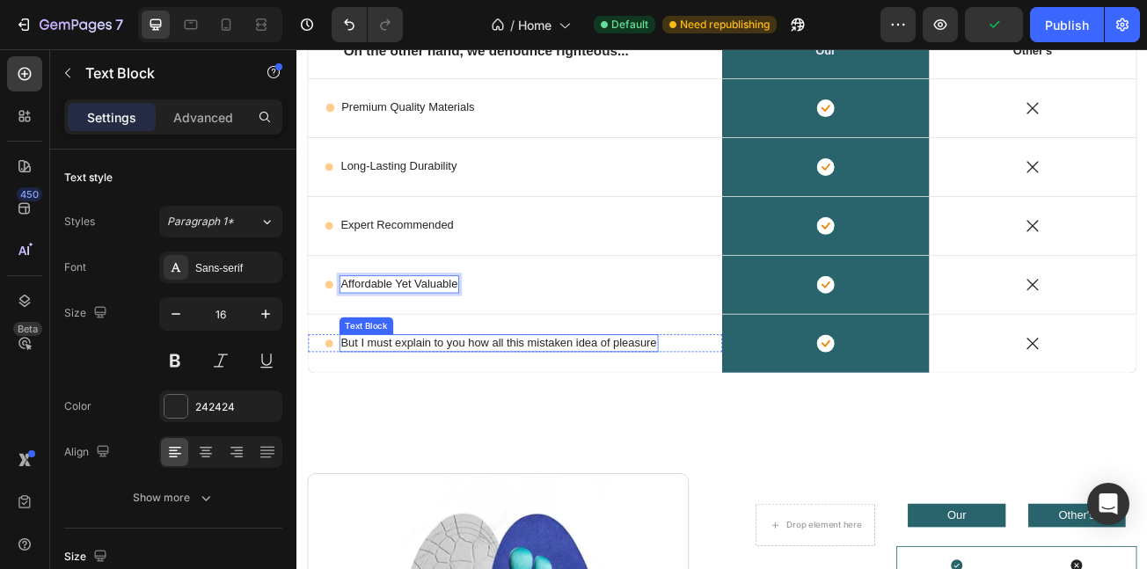
click at [443, 418] on p "But I must explain to you how all this mistaken idea of pleasure" at bounding box center [547, 414] width 392 height 18
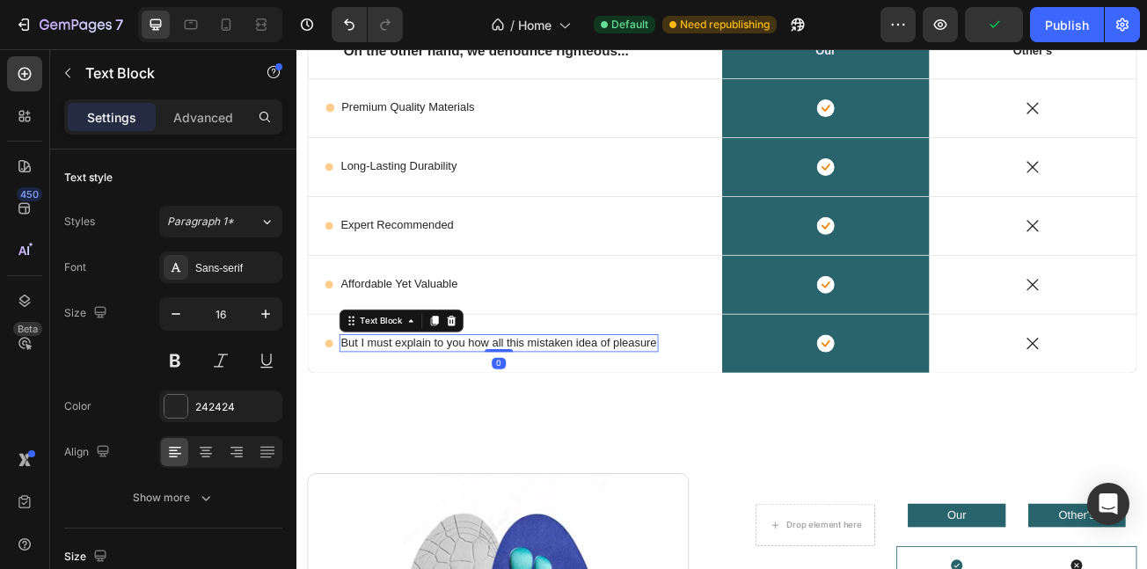
click at [443, 418] on p "But I must explain to you how all this mistaken idea of pleasure" at bounding box center [547, 414] width 392 height 18
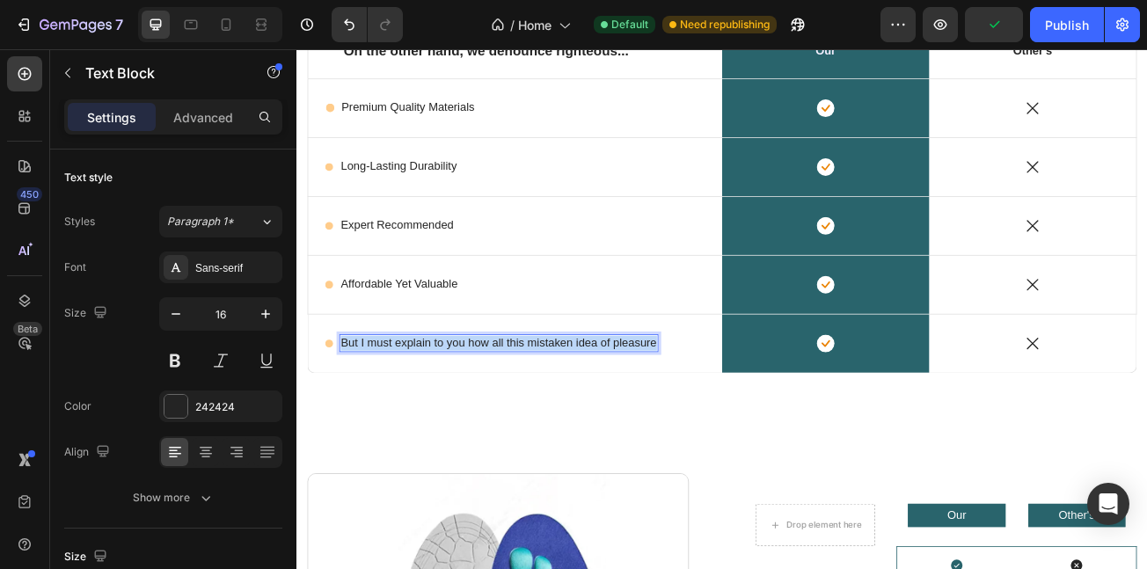
click at [443, 418] on p "But I must explain to you how all this mistaken idea of pleasure" at bounding box center [547, 414] width 392 height 18
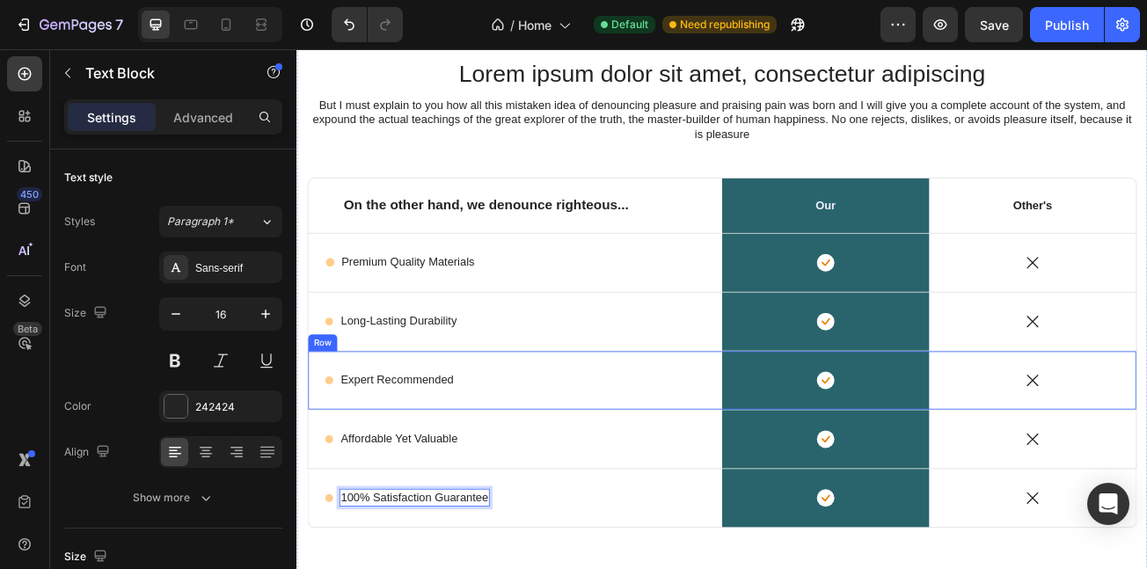
scroll to position [5047, 0]
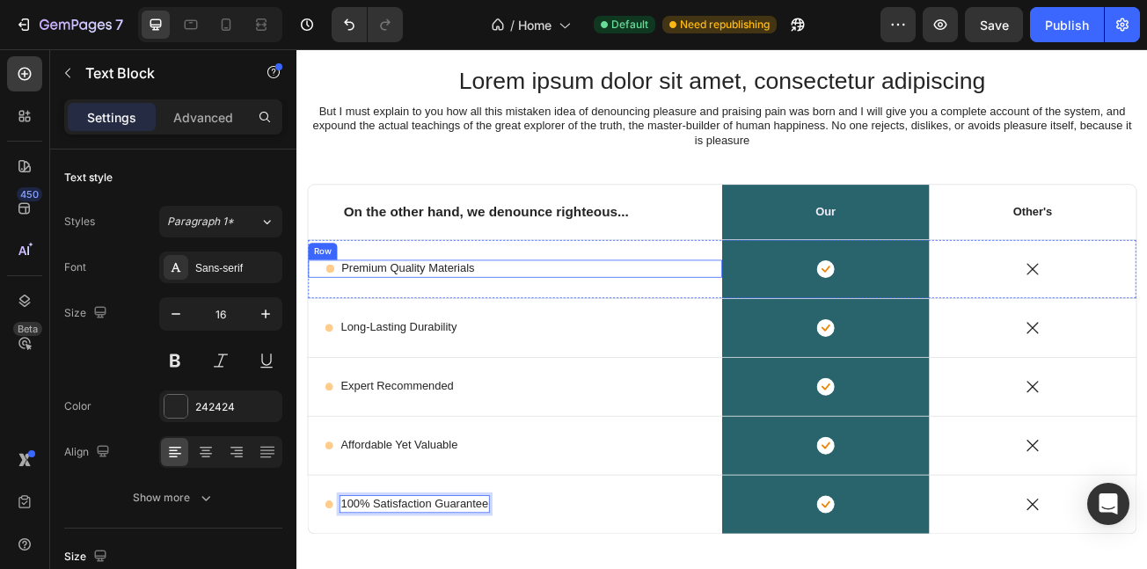
click at [561, 315] on div "Icon Premium Quality Materials Text Block Row" at bounding box center [568, 322] width 514 height 22
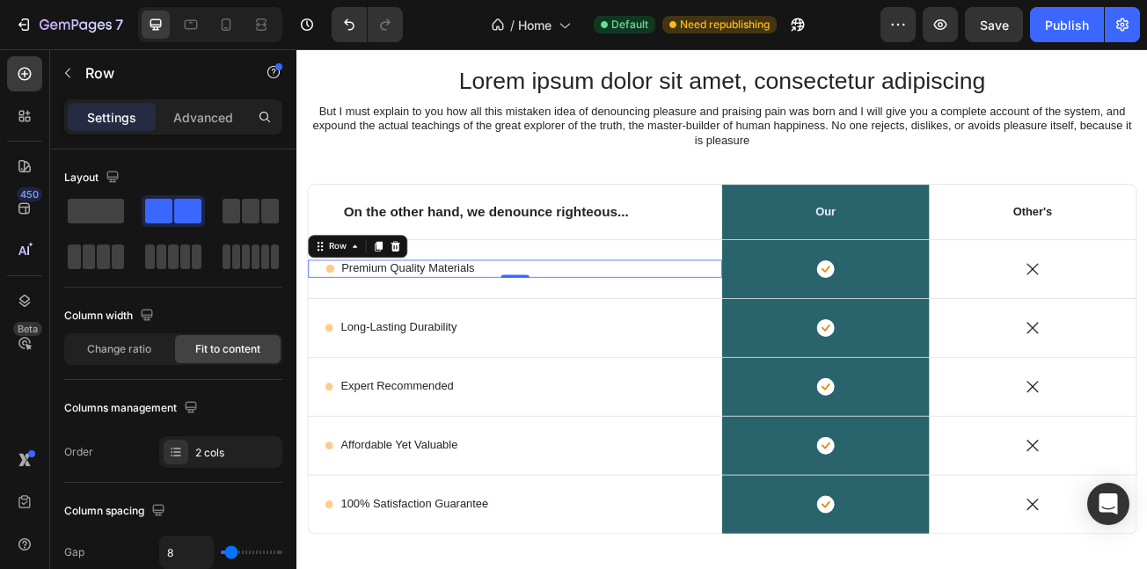
click at [326, 322] on div "Icon Premium Quality Materials Text Block Row 0" at bounding box center [568, 322] width 514 height 22
click at [191, 122] on p "Advanced" at bounding box center [203, 117] width 60 height 18
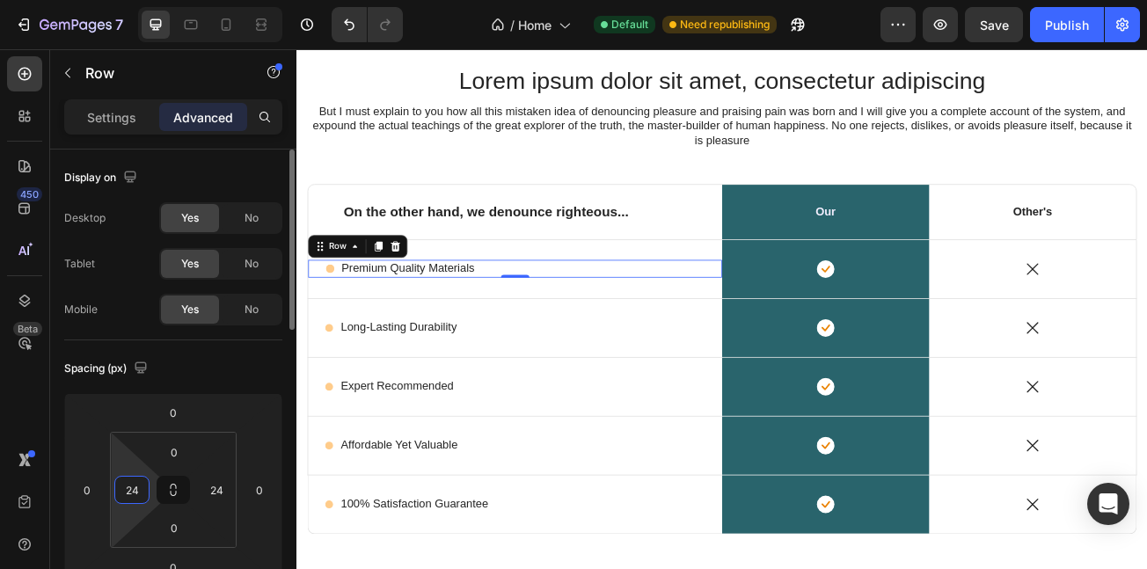
click at [135, 487] on input "24" at bounding box center [132, 490] width 26 height 26
type input "80"
click at [470, 395] on p "Long-Lasting Durability" at bounding box center [423, 394] width 144 height 18
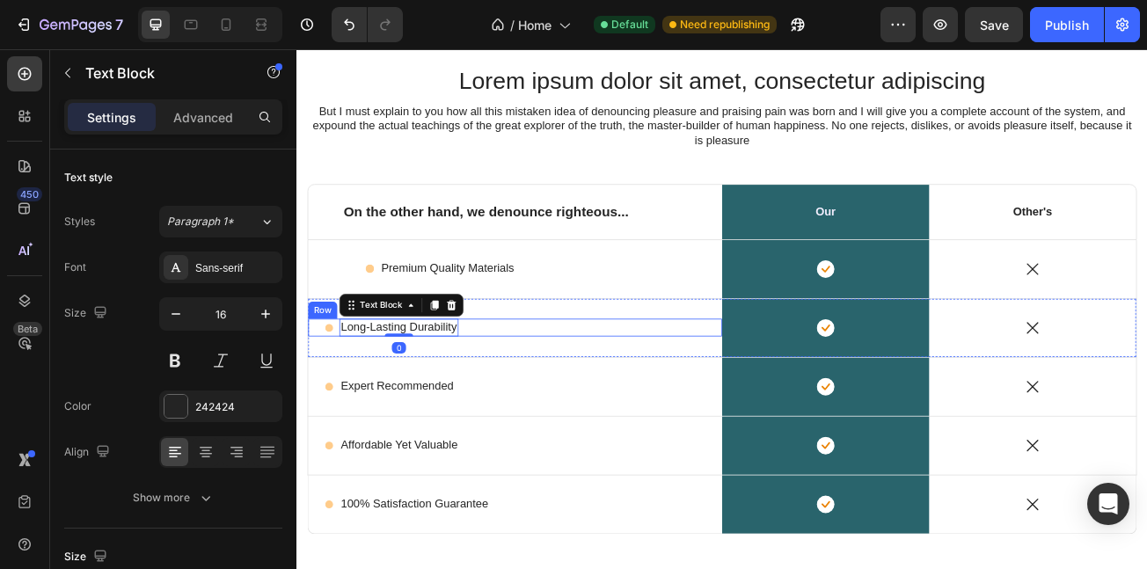
click at [546, 399] on div "Icon Long-Lasting Durability Text Block 0 Row" at bounding box center [568, 395] width 514 height 22
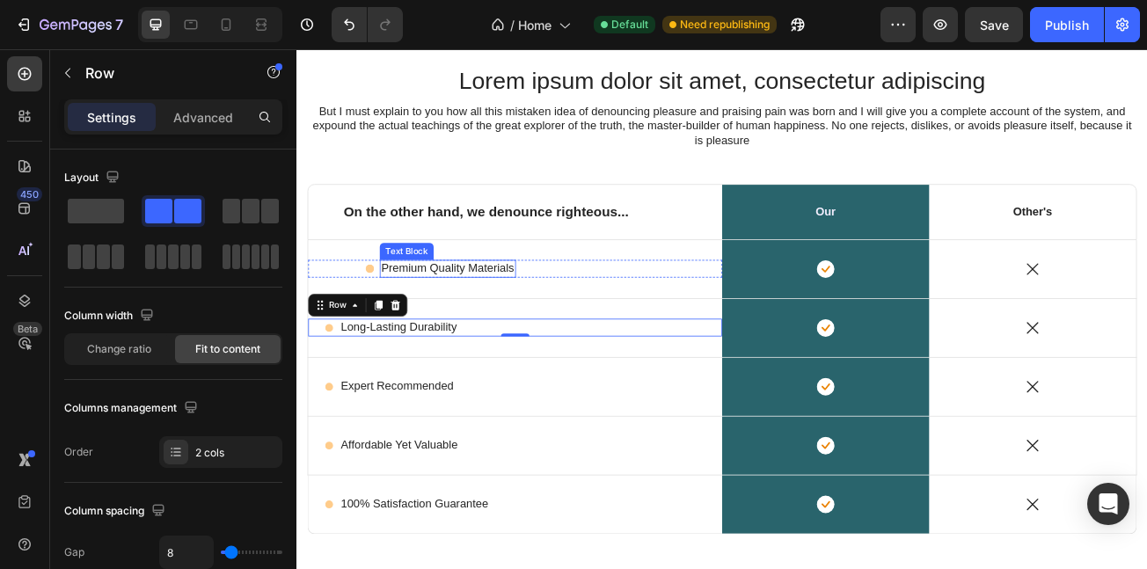
click at [436, 320] on p "Premium Quality Materials" at bounding box center [483, 321] width 165 height 18
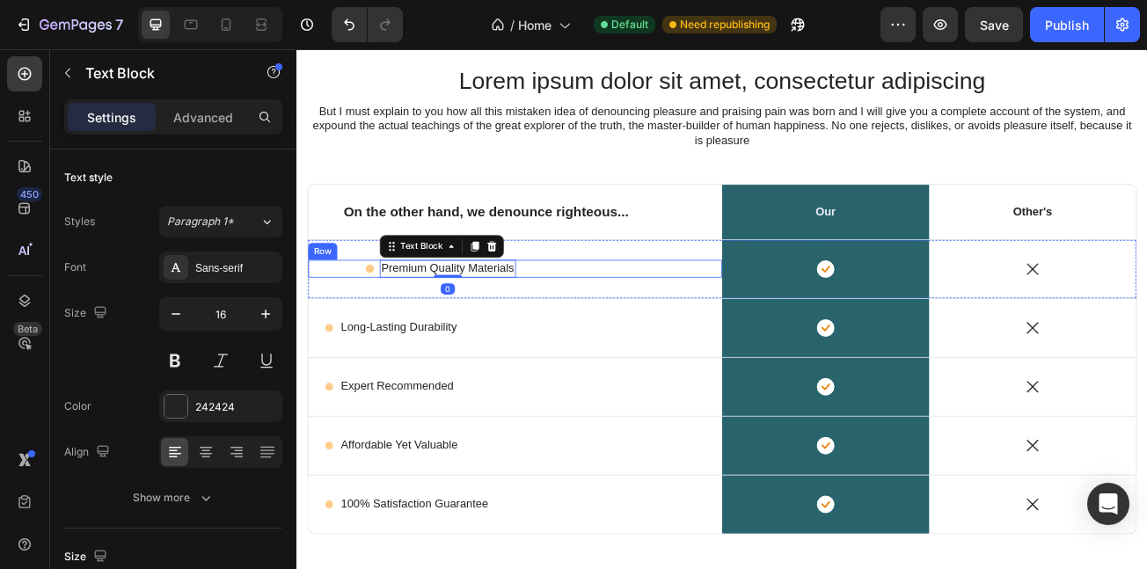
click at [356, 320] on div "Icon Premium Quality Materials Text Block 0 Row" at bounding box center [568, 322] width 514 height 22
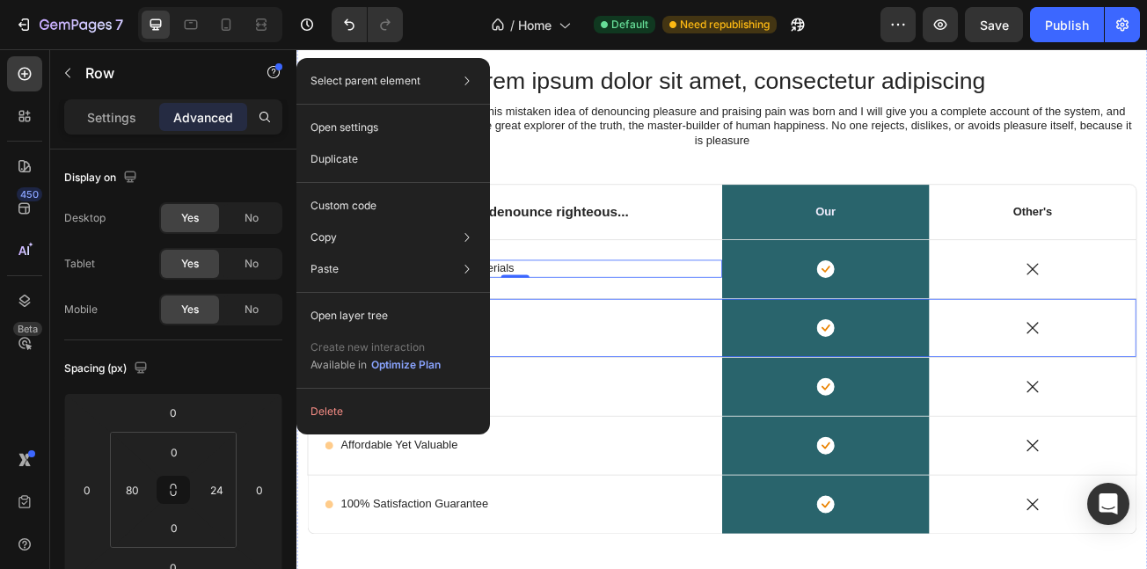
click at [601, 406] on div "Icon Long-Lasting Durability Text Block Row" at bounding box center [568, 395] width 514 height 72
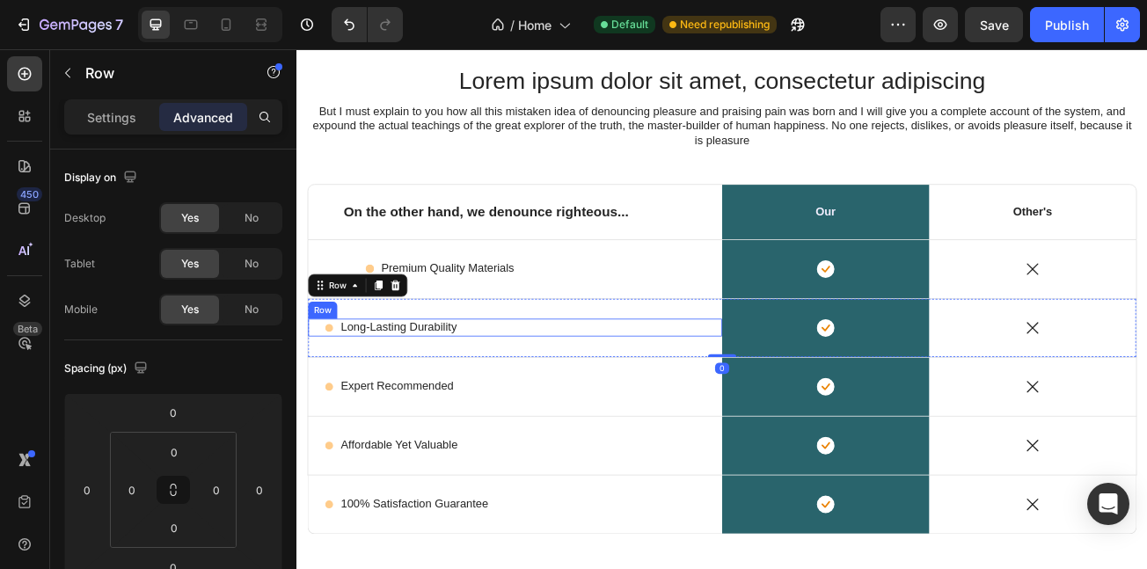
click at [545, 395] on div "Icon Long-Lasting Durability Text Block Row" at bounding box center [568, 395] width 514 height 22
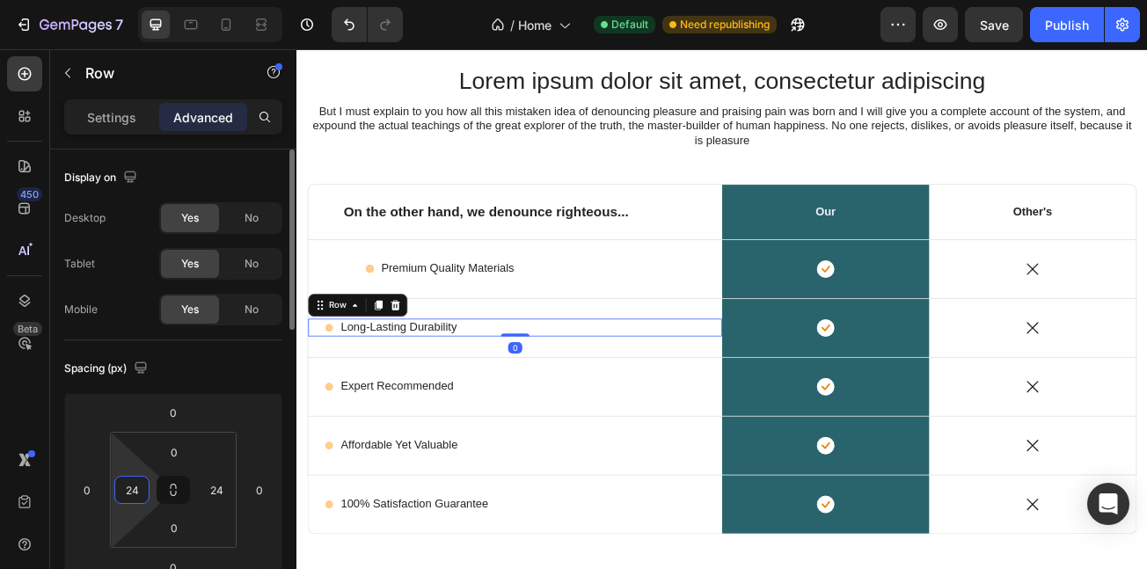
click at [138, 486] on input "24" at bounding box center [132, 490] width 26 height 26
type input "80"
click at [569, 466] on div "Icon Expert Recommended Text Block Row" at bounding box center [568, 468] width 514 height 22
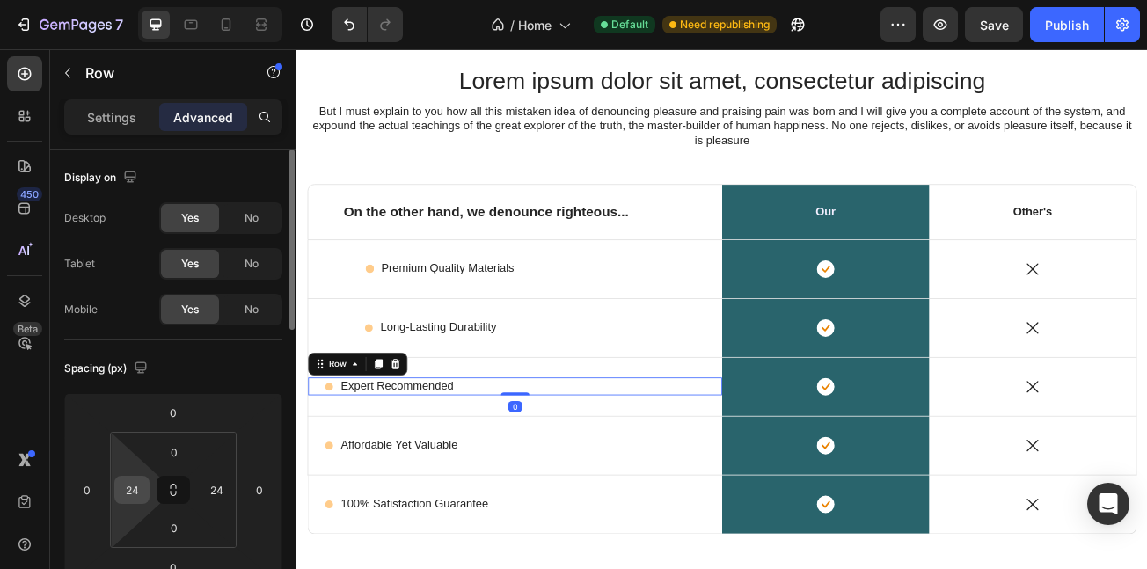
click at [141, 478] on input "24" at bounding box center [132, 490] width 26 height 26
type input "80"
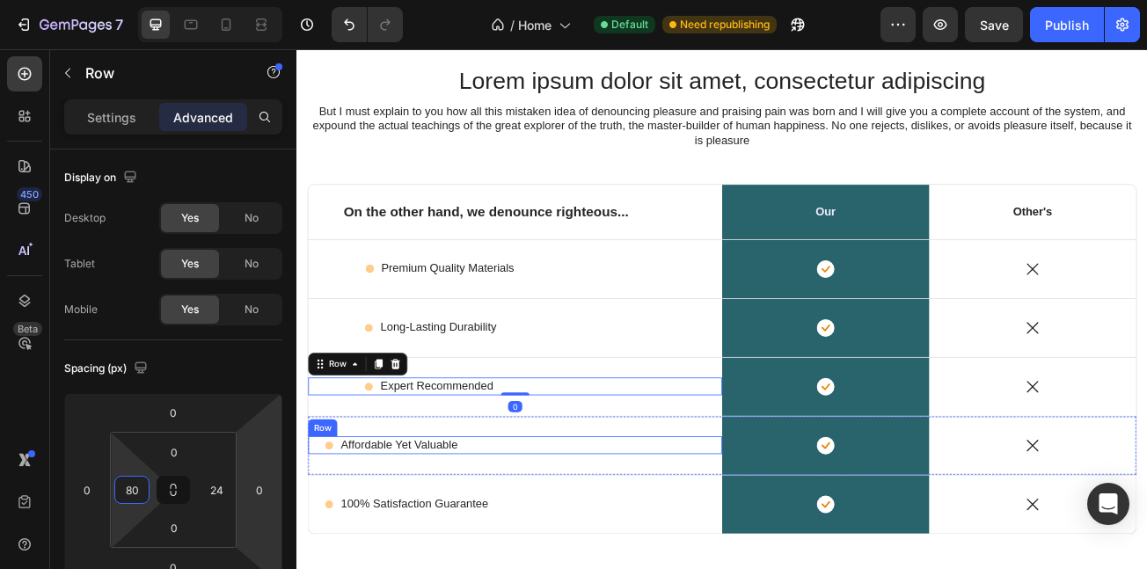
click at [516, 541] on div "Icon Affordable Yet Valuable Text Block Row" at bounding box center [568, 541] width 514 height 22
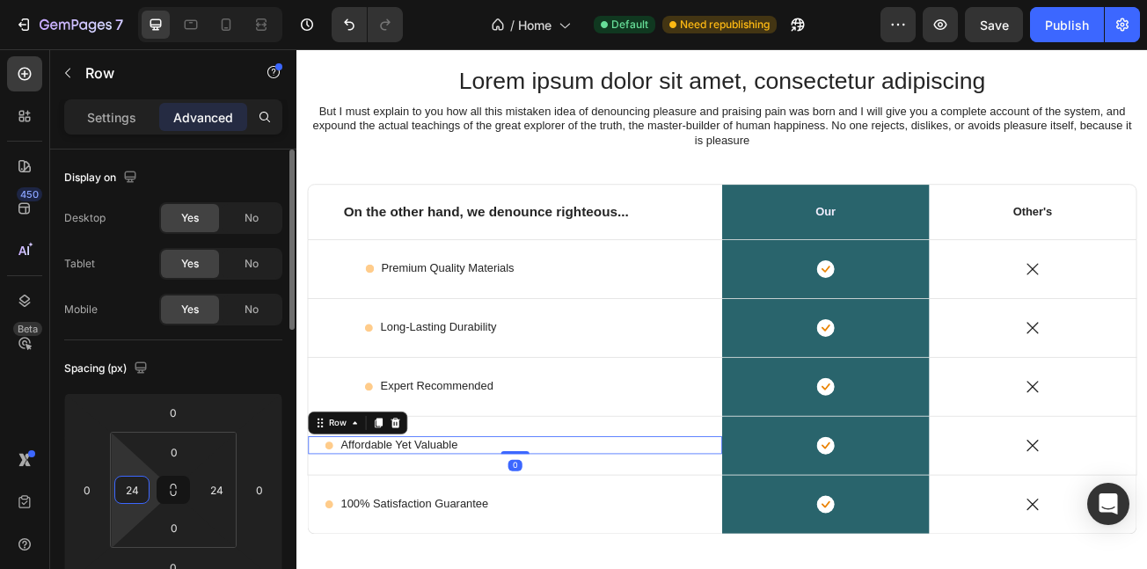
click at [143, 500] on input "24" at bounding box center [132, 490] width 26 height 26
type input "80"
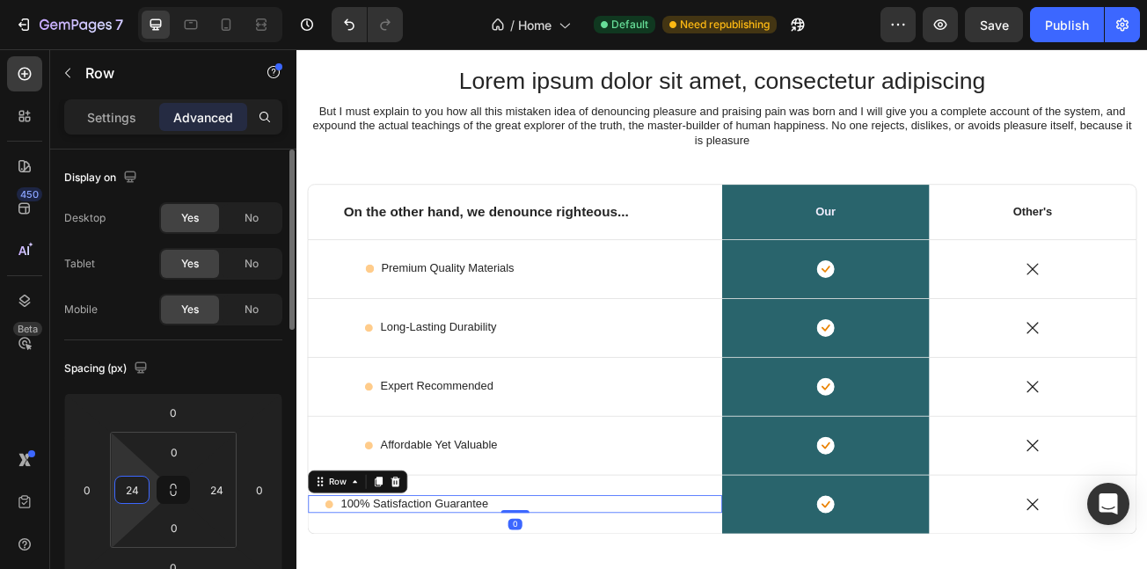
click at [141, 499] on input "24" at bounding box center [132, 490] width 26 height 26
type input "80"
click at [435, 256] on p "On the other hand, we denounce righteous..." at bounding box center [568, 251] width 426 height 22
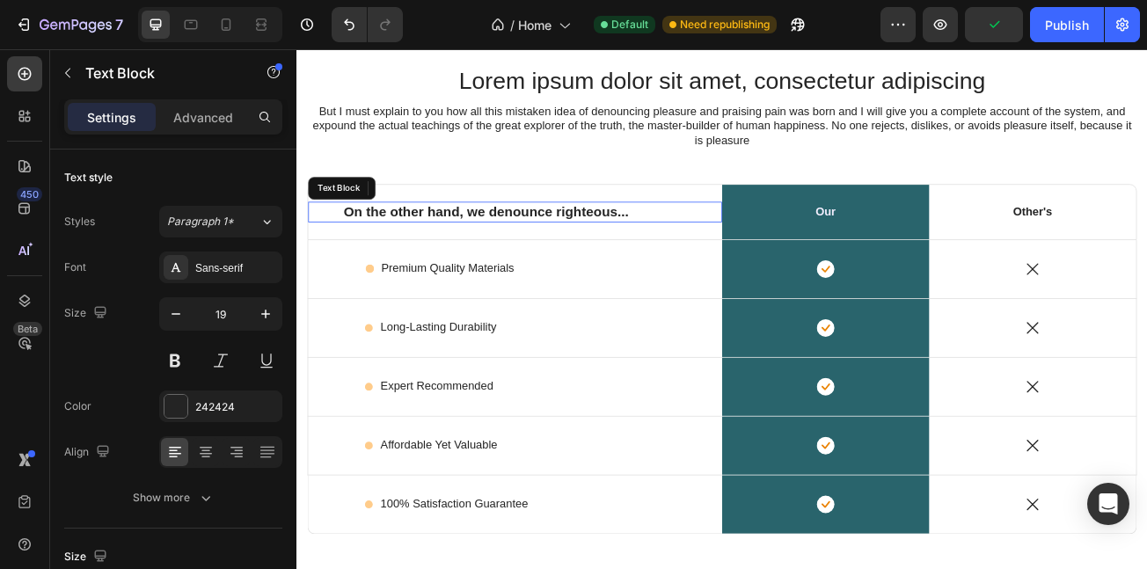
click at [435, 253] on p "On the other hand, we denounce righteous..." at bounding box center [568, 251] width 426 height 22
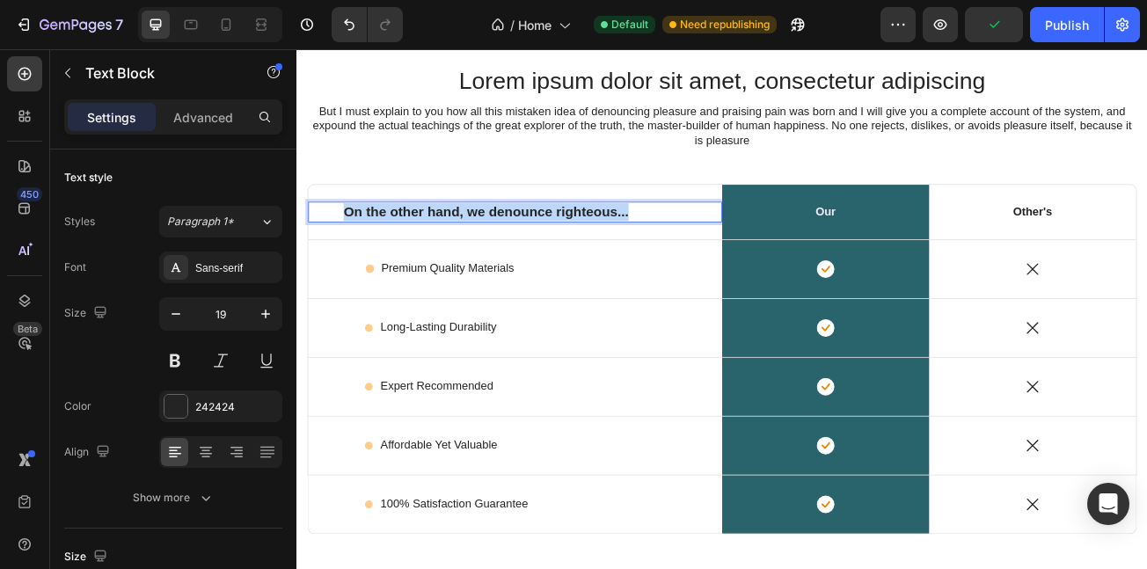
click at [431, 253] on p "On the other hand, we denounce righteous..." at bounding box center [568, 251] width 426 height 22
click at [506, 255] on p "Features" at bounding box center [568, 251] width 426 height 22
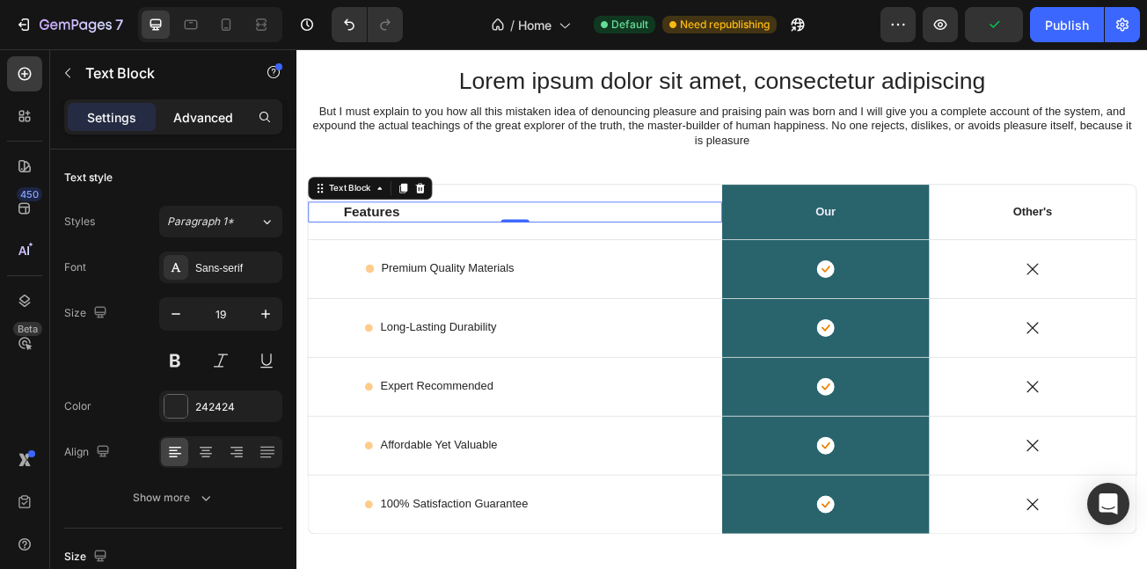
click at [208, 119] on p "Advanced" at bounding box center [203, 117] width 60 height 18
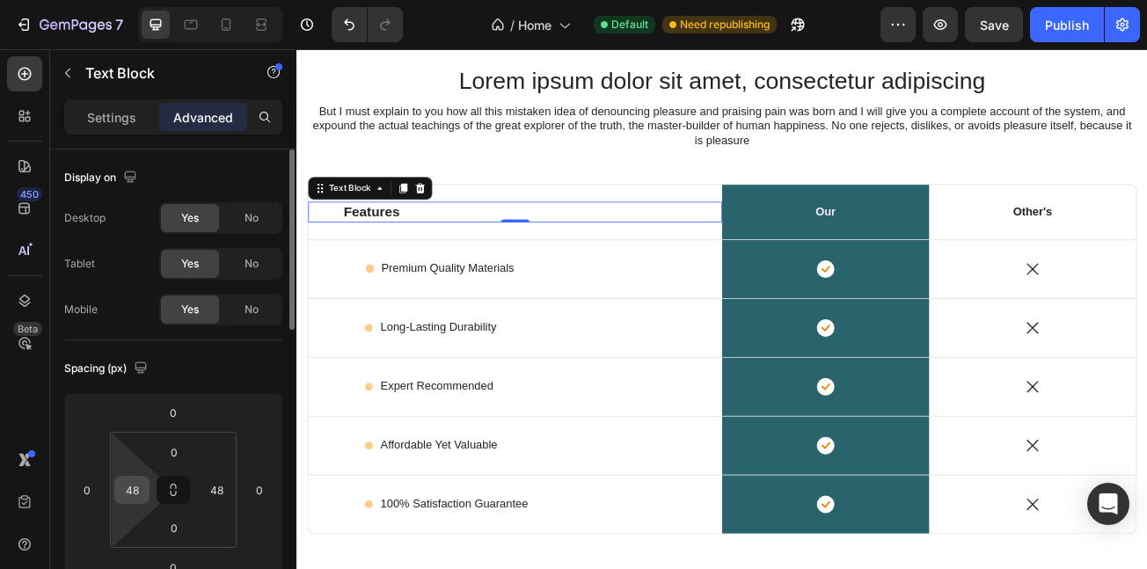
click at [133, 482] on input "48" at bounding box center [132, 490] width 26 height 26
type input "80"
drag, startPoint x: 1263, startPoint y: 388, endPoint x: 1263, endPoint y: 378, distance: 9.7
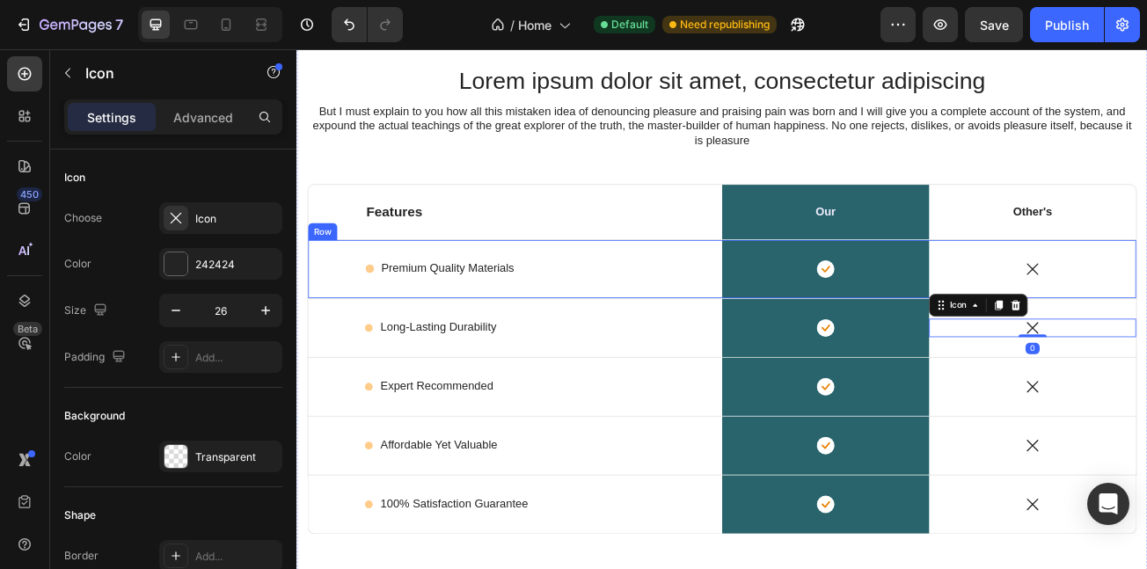
click at [352, 306] on div "Icon Premium Quality Materials Text Block Row" at bounding box center [568, 322] width 514 height 72
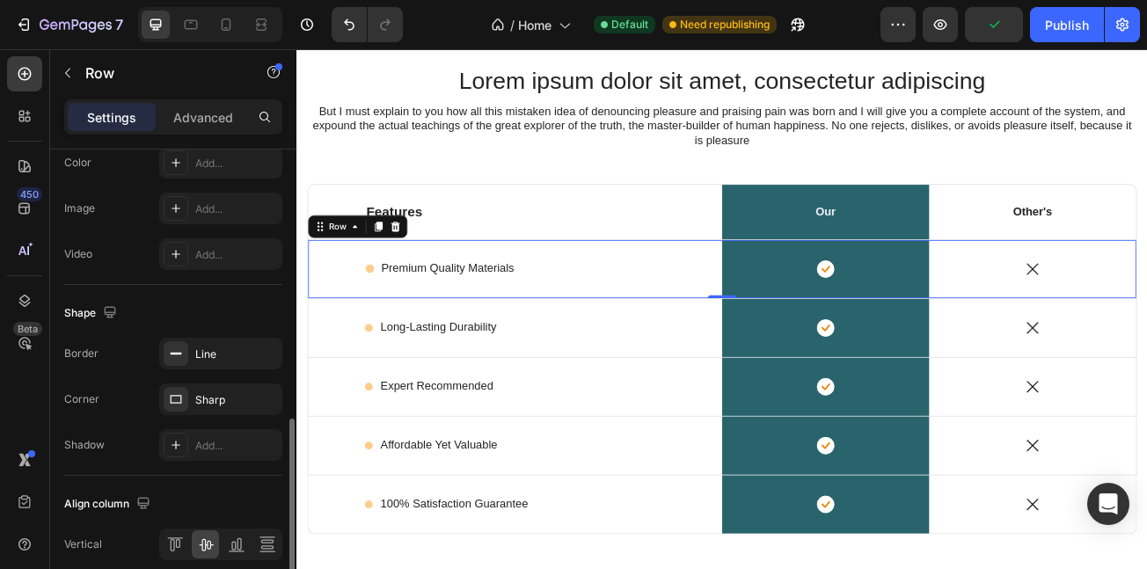
scroll to position [0, 0]
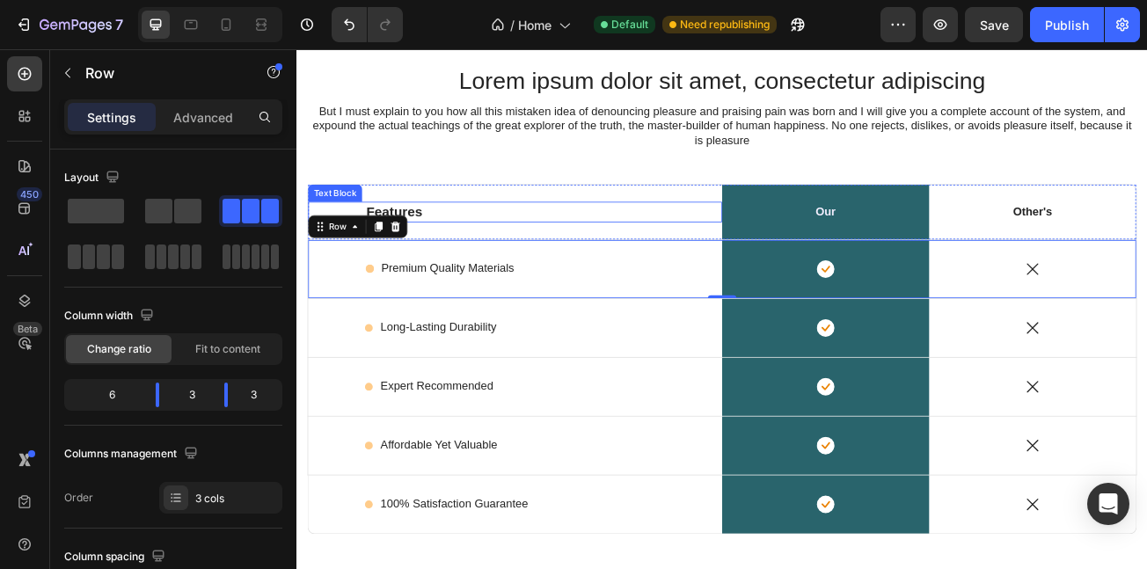
click at [538, 243] on p "Features" at bounding box center [582, 251] width 398 height 22
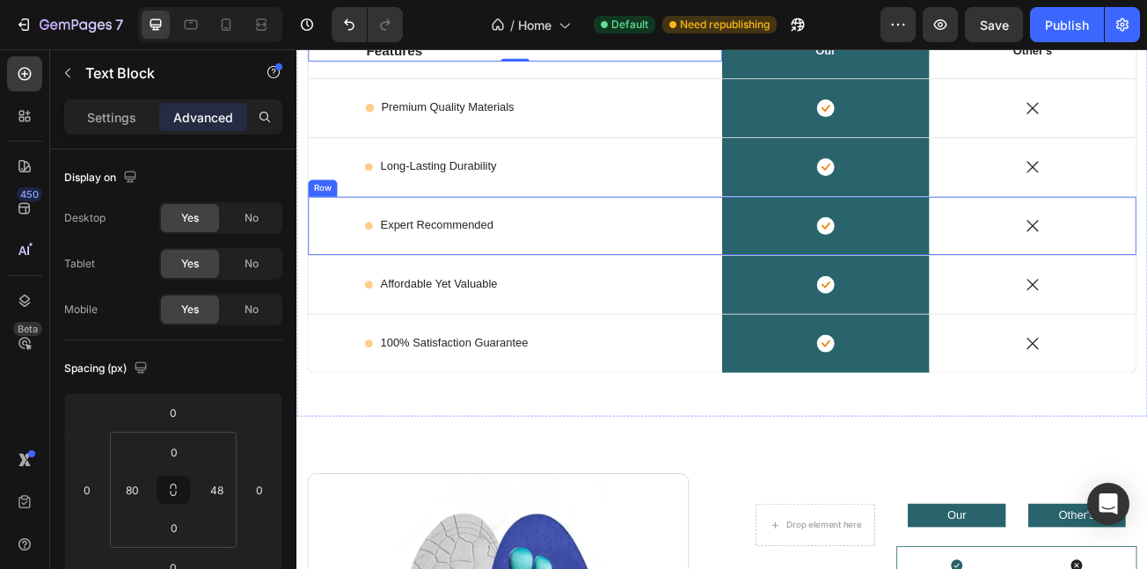
scroll to position [5328, 0]
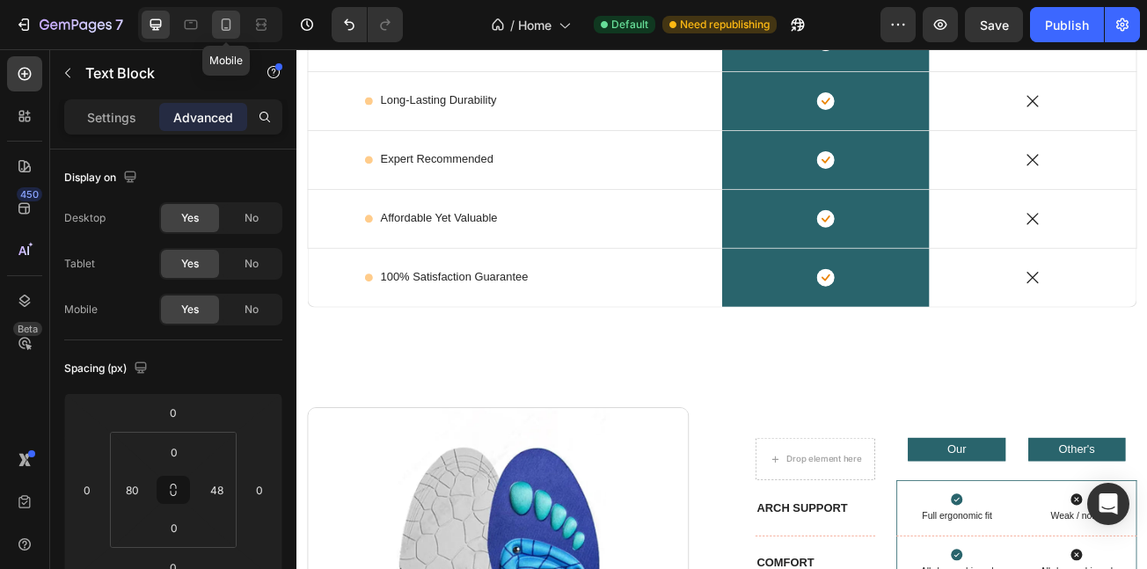
click at [228, 28] on icon at bounding box center [227, 24] width 10 height 12
type input "14"
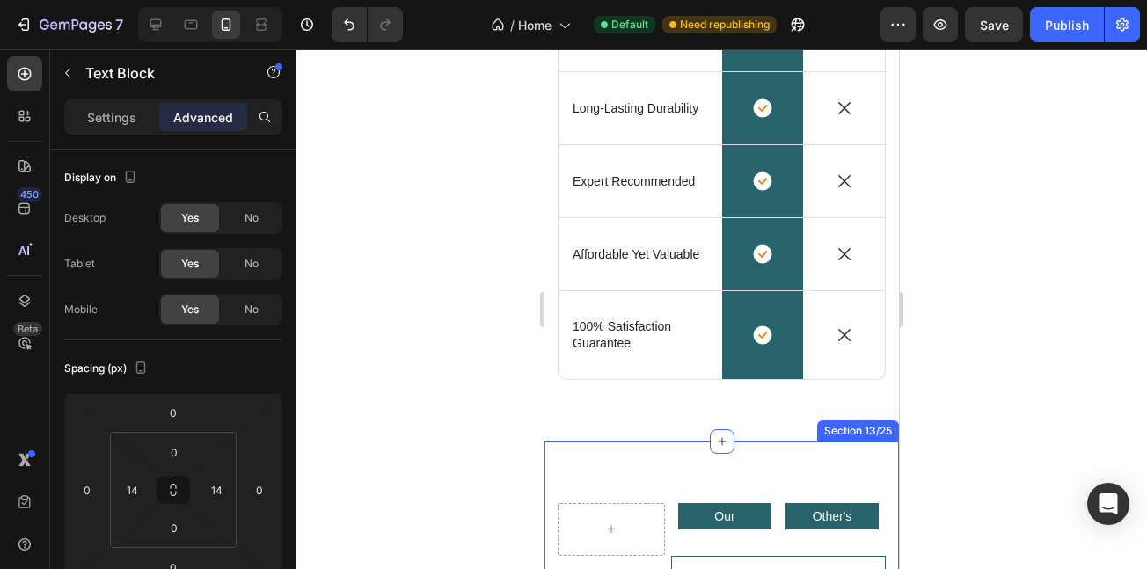
scroll to position [5290, 0]
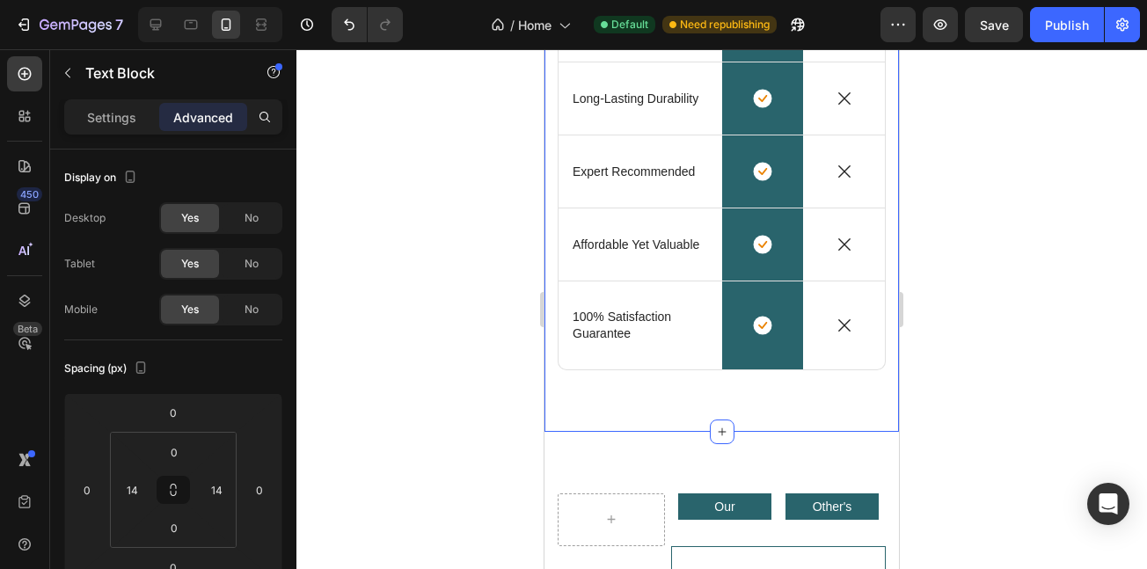
click at [590, 424] on div "Lorem ipsum dolor sit amet, consectetur adipiscing Heading But I must explain t…" at bounding box center [722, 44] width 355 height 776
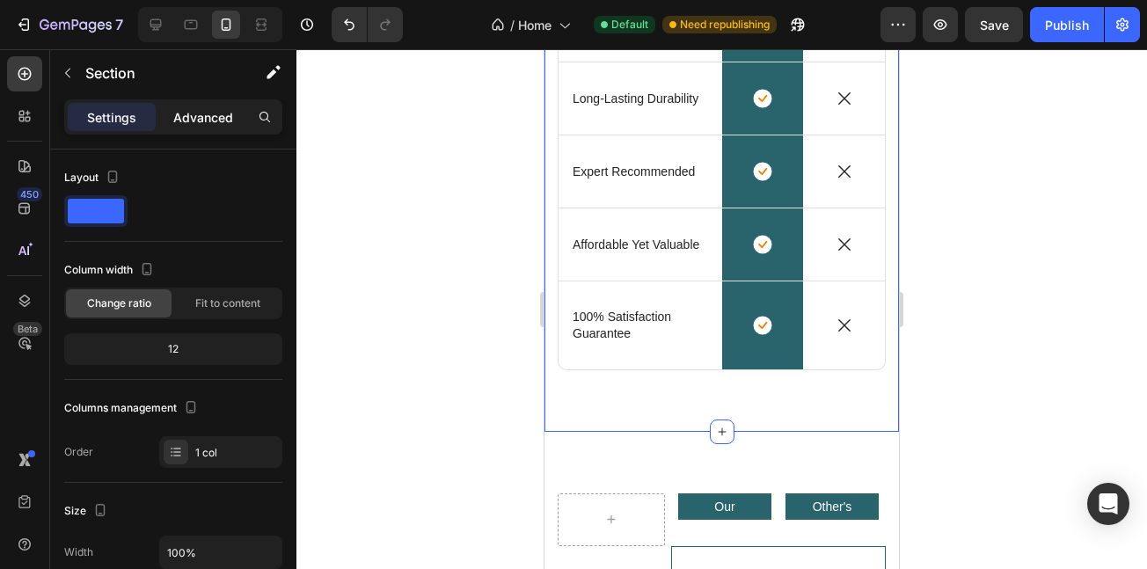
click at [209, 130] on div "Advanced" at bounding box center [203, 117] width 88 height 28
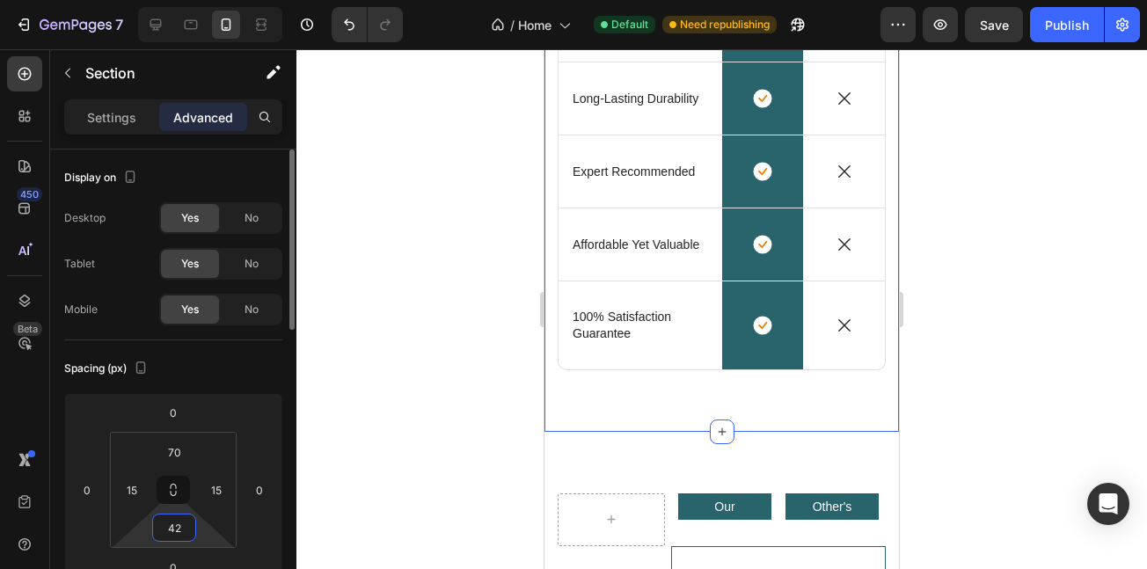
click at [168, 529] on input "42" at bounding box center [174, 528] width 35 height 26
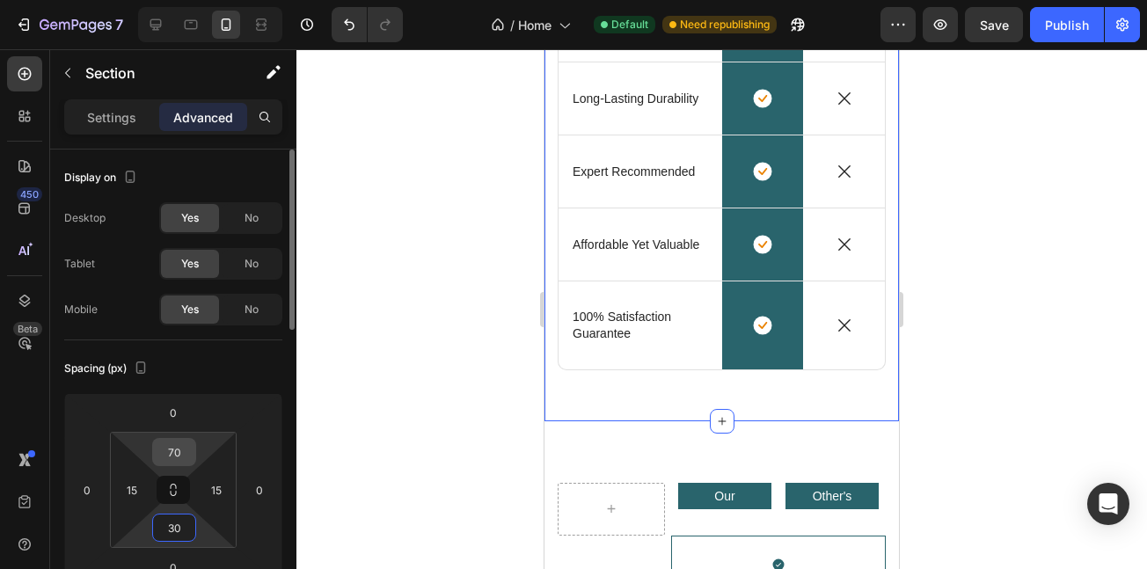
type input "30"
click at [183, 451] on input "70" at bounding box center [174, 452] width 35 height 26
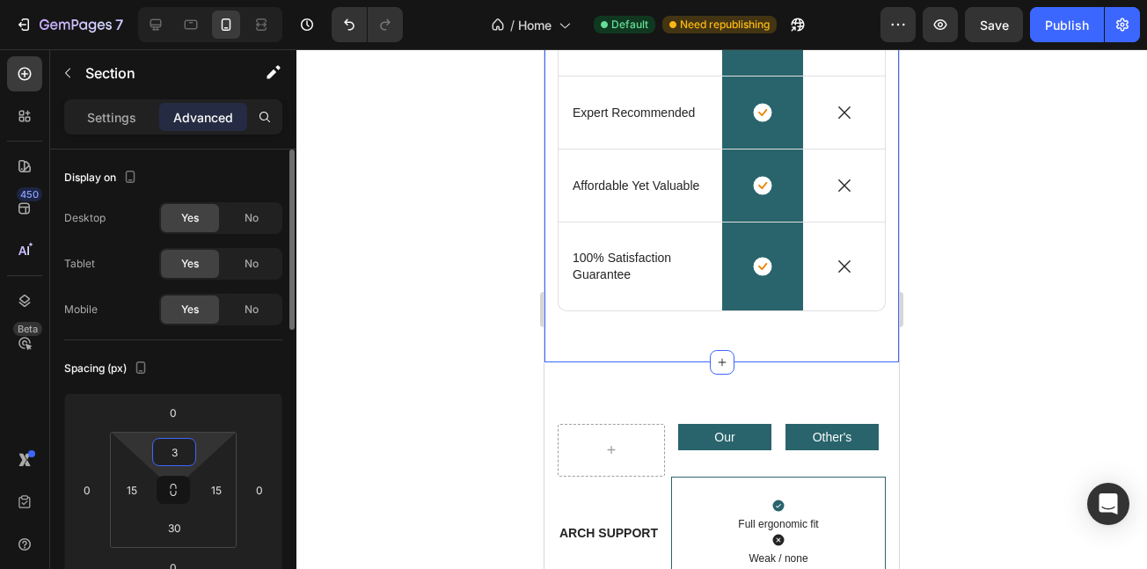
type input "30"
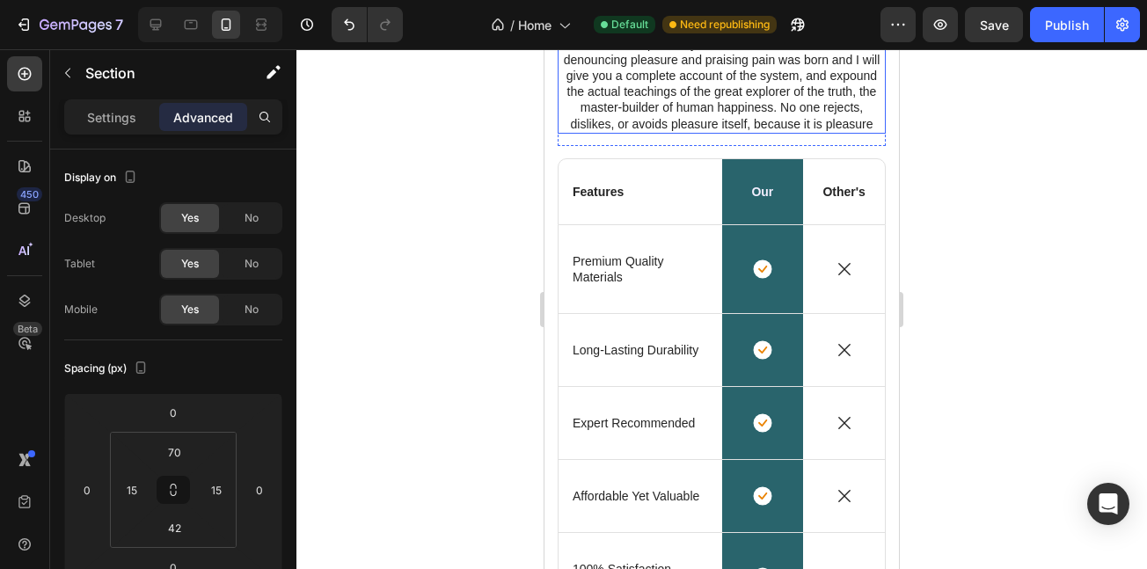
scroll to position [4798, 0]
click at [154, 22] on icon at bounding box center [156, 25] width 18 height 18
type input "80"
type input "48"
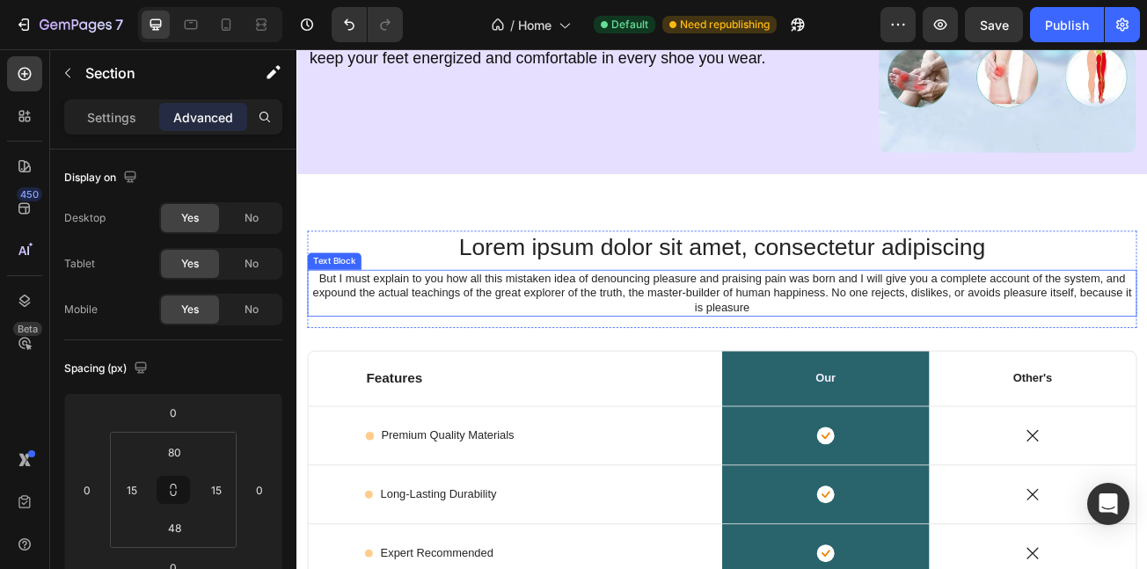
scroll to position [4717, 0]
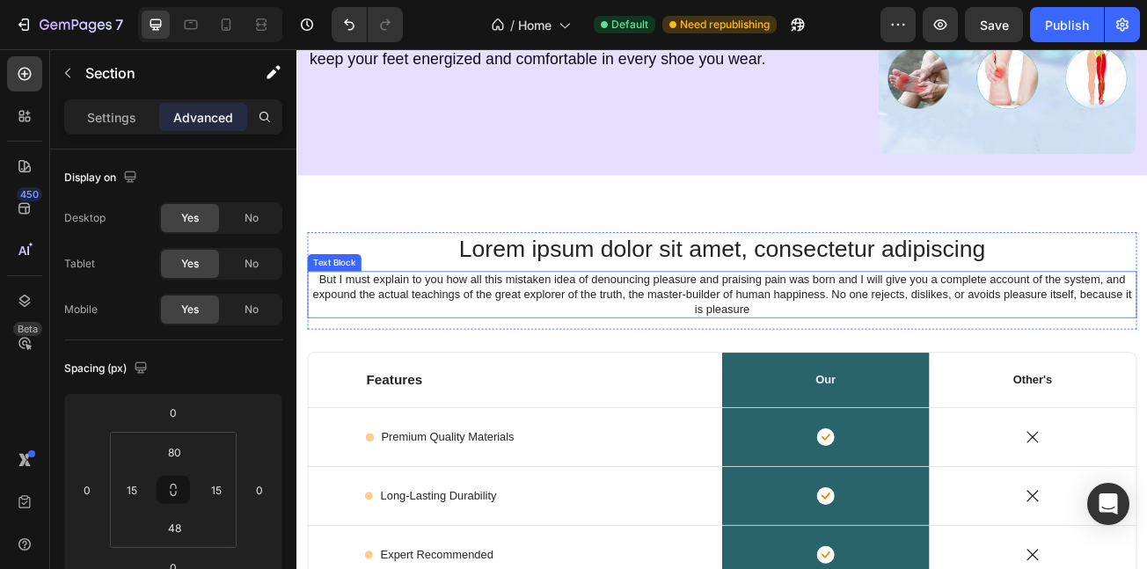
click at [603, 326] on p "But I must explain to you how all this mistaken idea of denouncing pleasure and…" at bounding box center [825, 353] width 1026 height 55
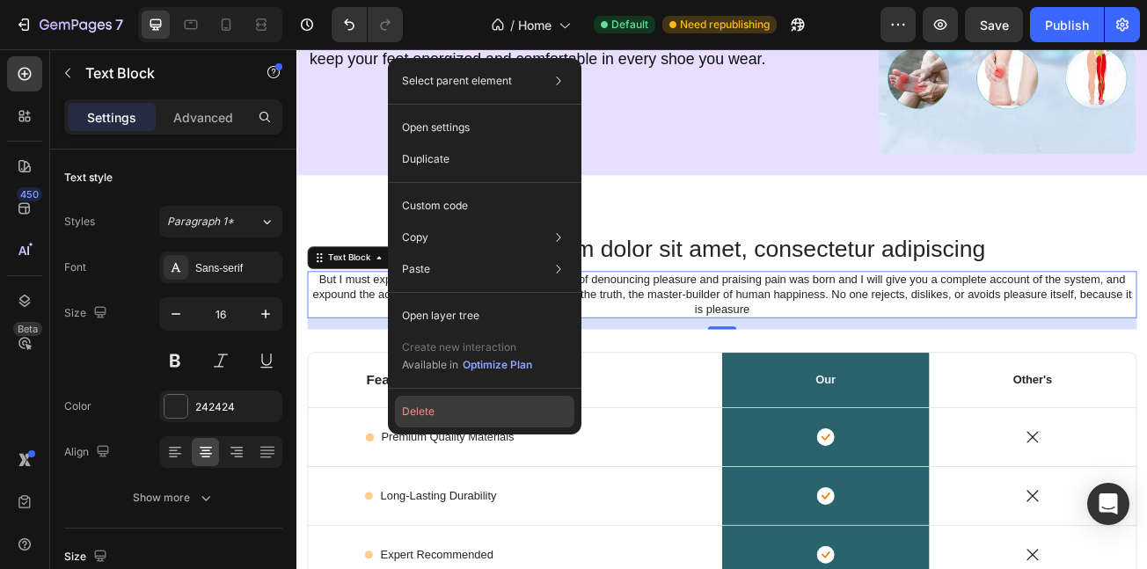
click at [431, 399] on button "Delete" at bounding box center [485, 412] width 180 height 32
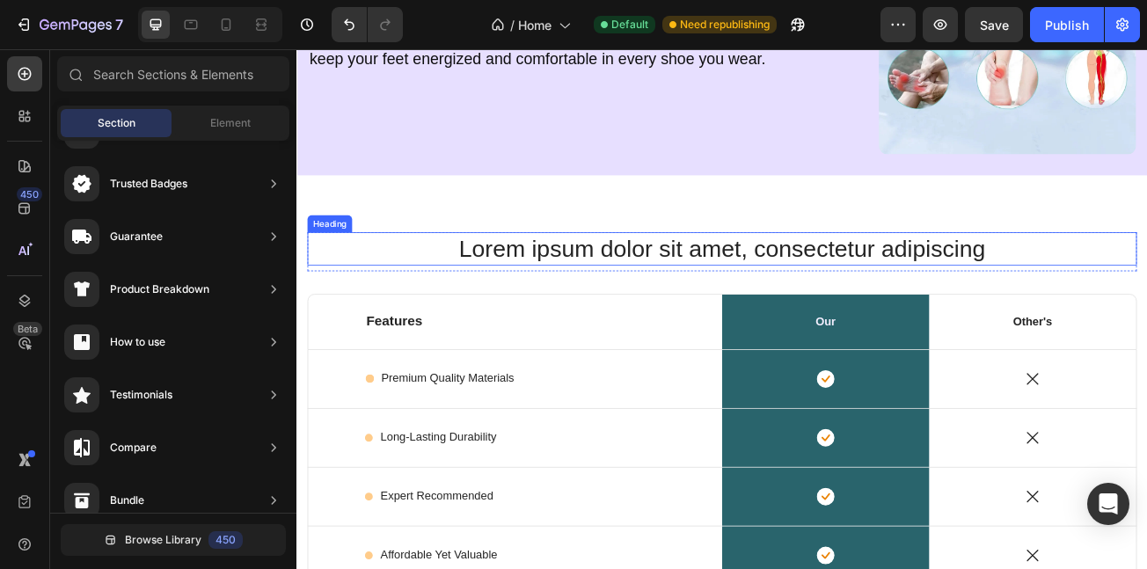
click at [544, 302] on h2 "Lorem ipsum dolor sit amet, consectetur adipiscing" at bounding box center [825, 296] width 1030 height 41
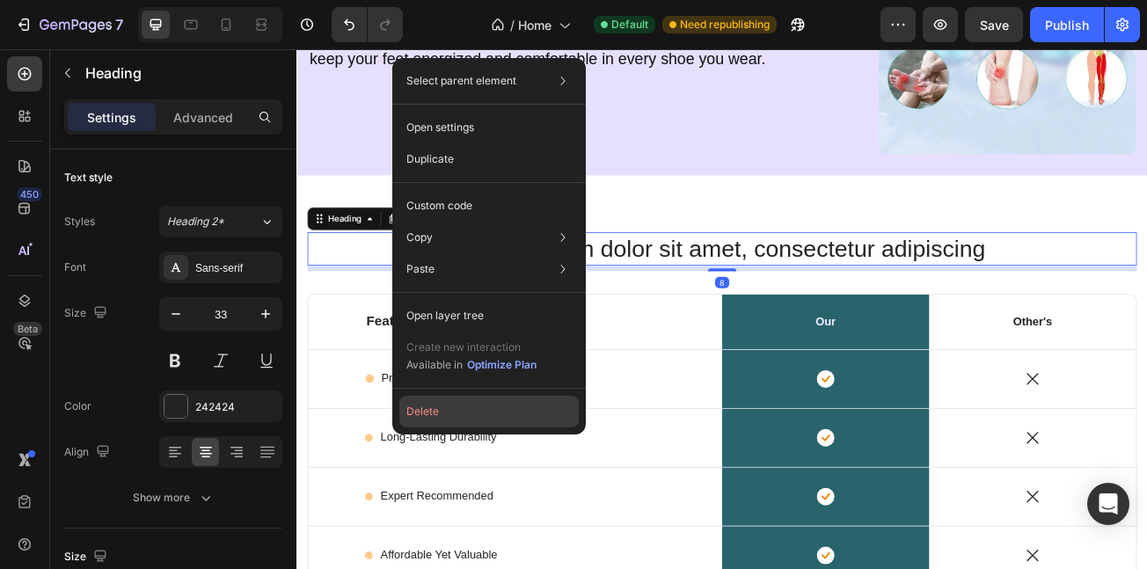
click at [427, 414] on button "Delete" at bounding box center [489, 412] width 180 height 32
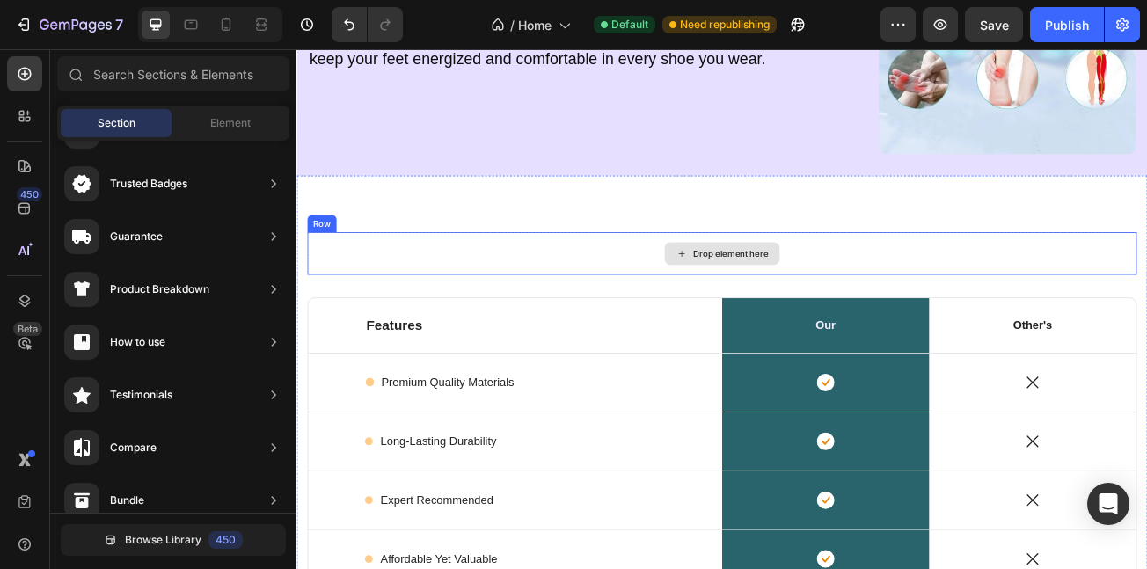
click at [615, 301] on div "Drop element here" at bounding box center [825, 302] width 1030 height 53
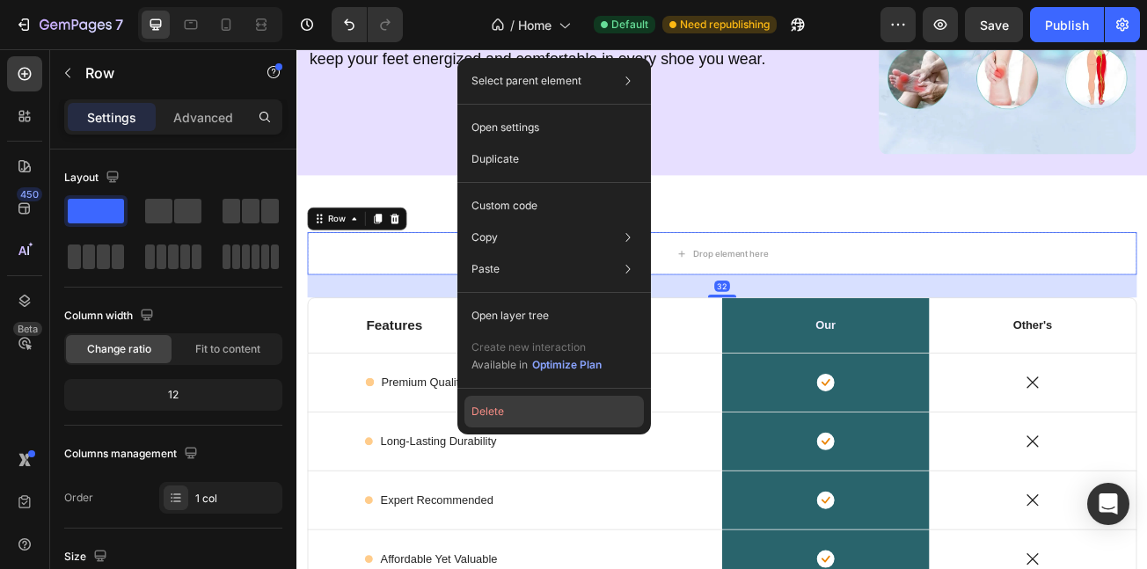
drag, startPoint x: 234, startPoint y: 447, endPoint x: 486, endPoint y: 410, distance: 254.4
click at [486, 410] on button "Delete" at bounding box center [555, 412] width 180 height 32
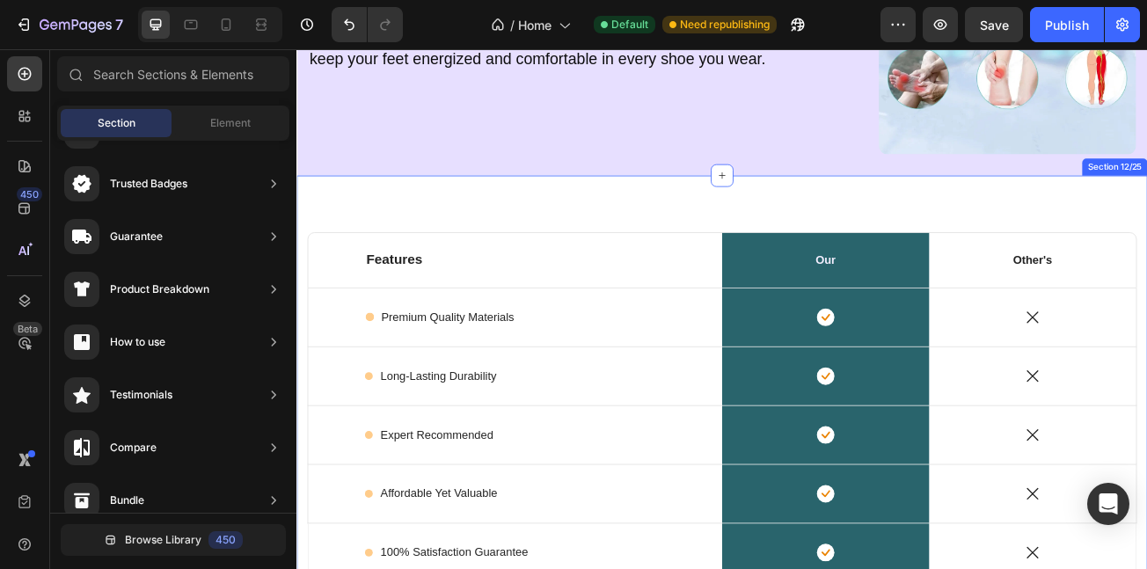
click at [363, 246] on div "Features Text Block Our Text Block Row Other's Text Block Row Icon Premium Qual…" at bounding box center [825, 485] width 1056 height 559
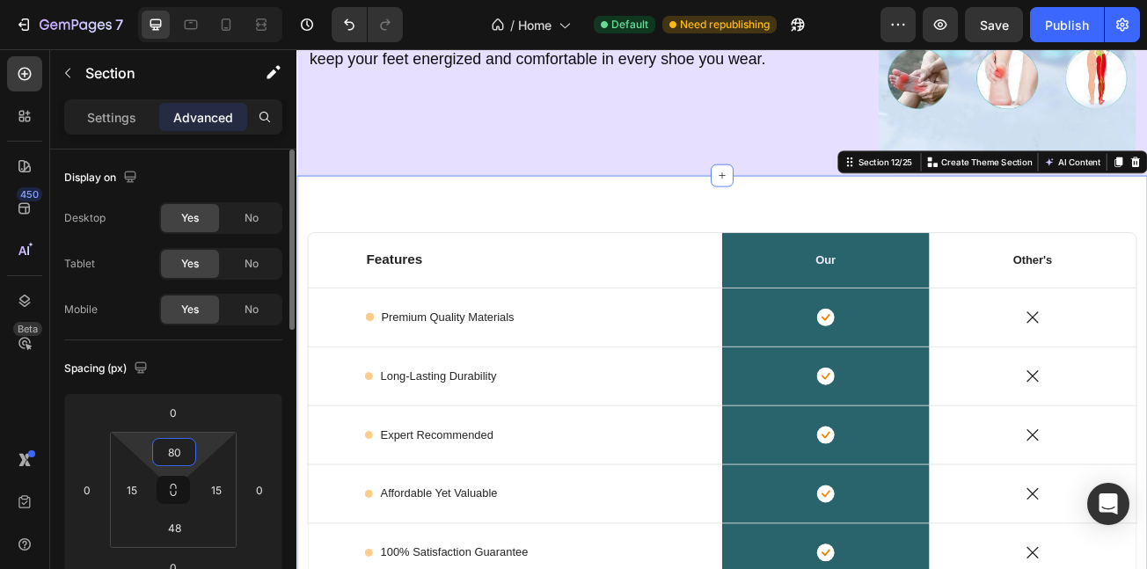
click at [172, 451] on input "80" at bounding box center [174, 452] width 35 height 26
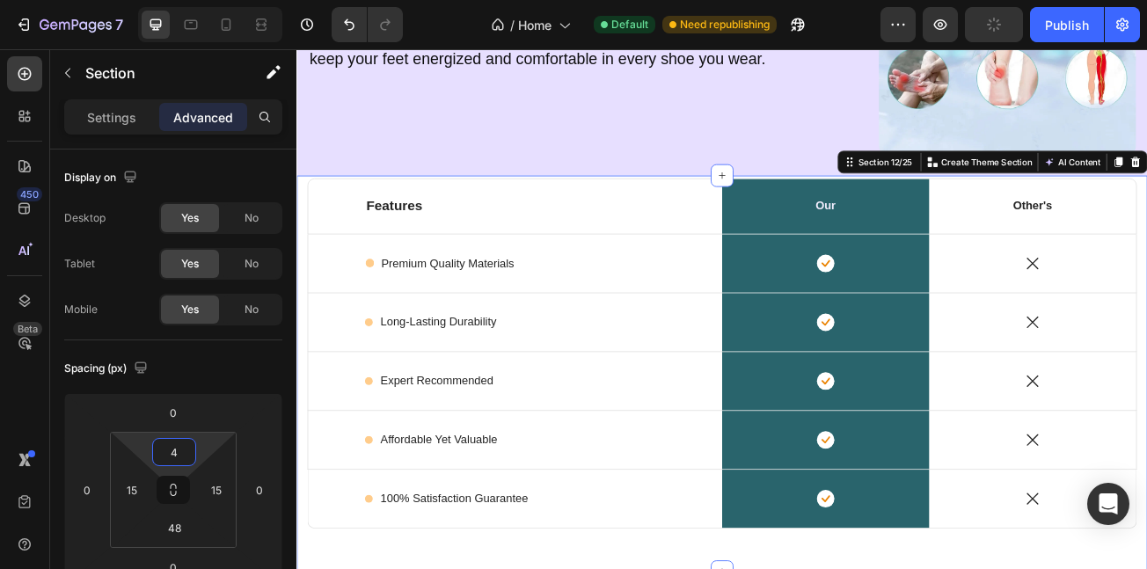
type input "40"
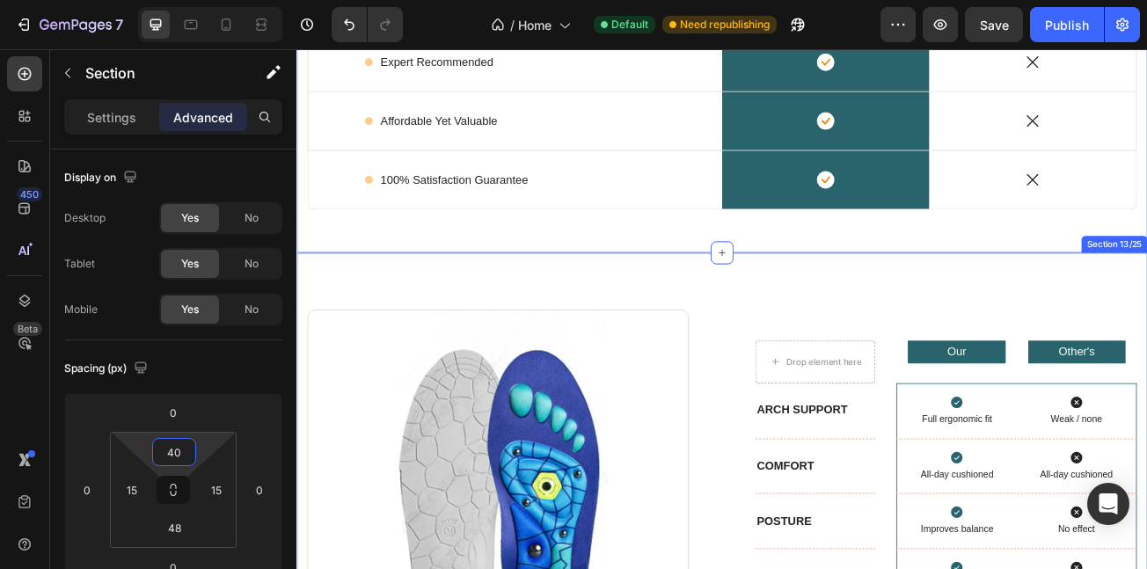
scroll to position [5139, 0]
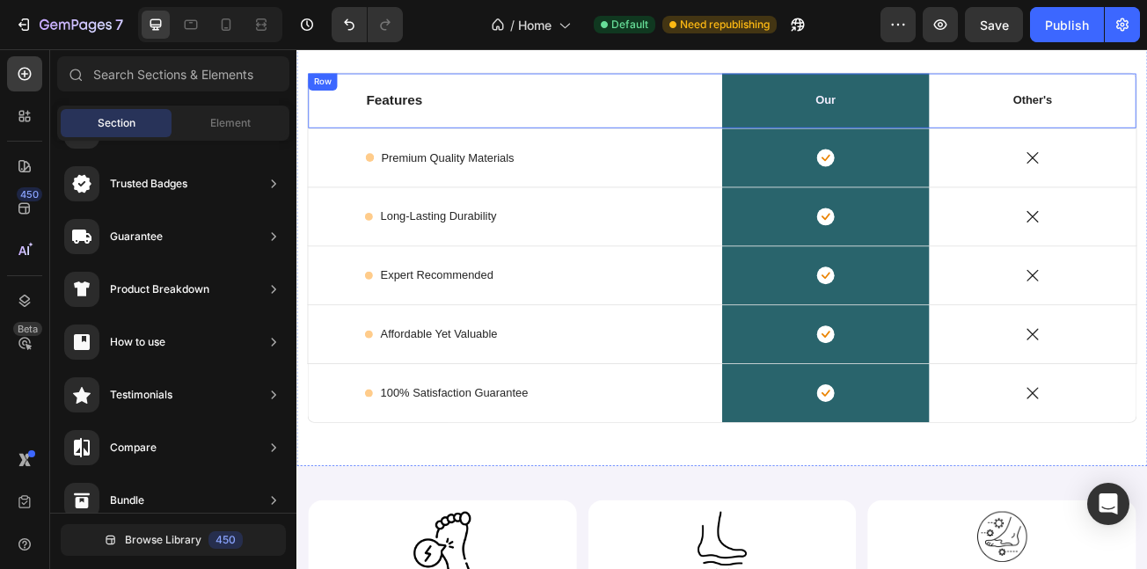
scroll to position [4881, 0]
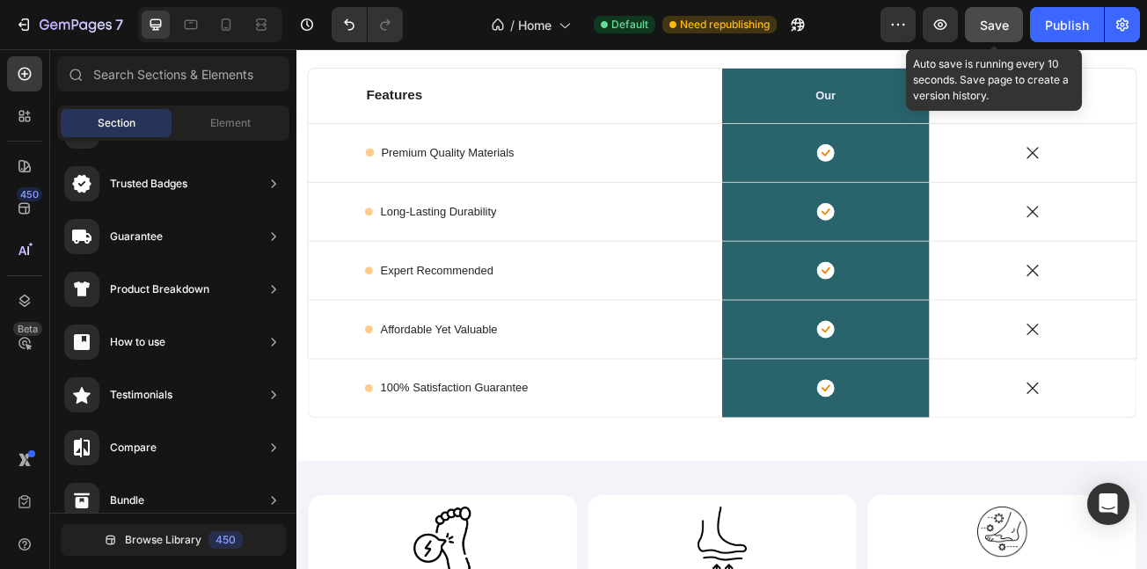
click at [986, 32] on span "Save" at bounding box center [994, 25] width 29 height 15
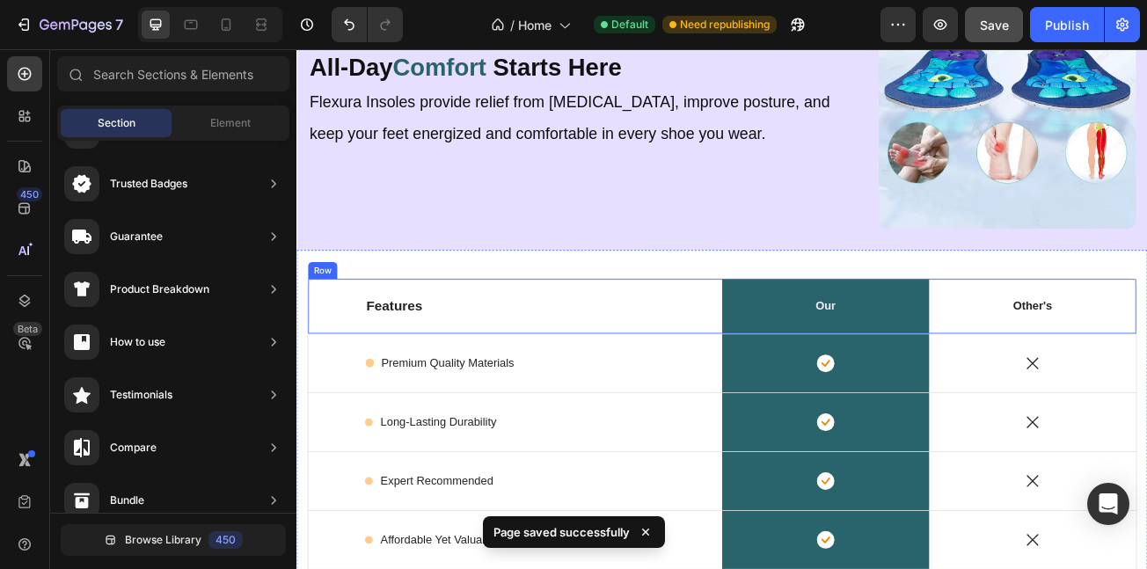
scroll to position [4623, 0]
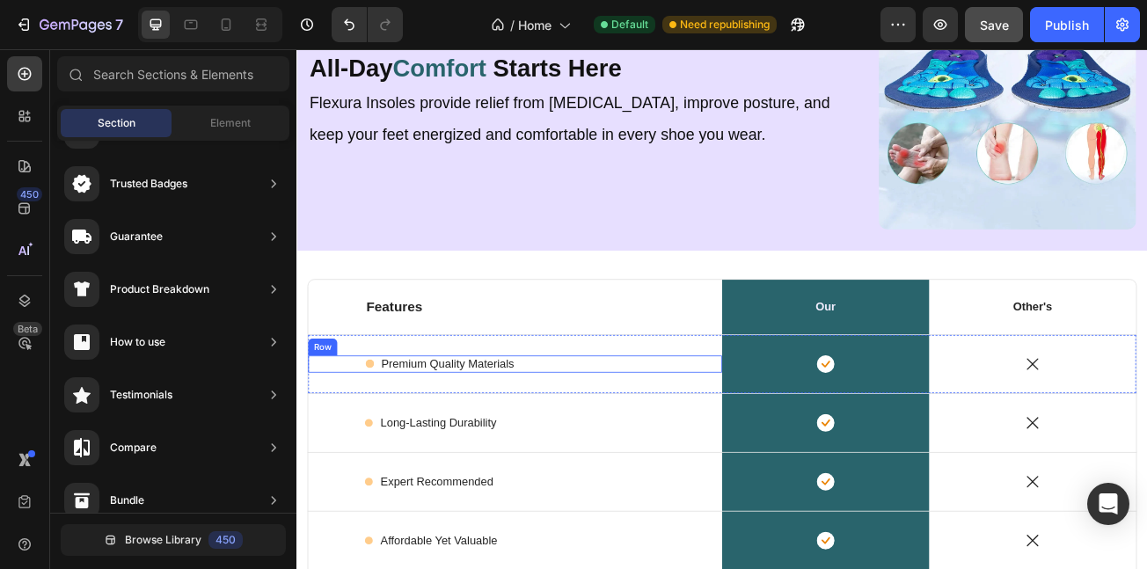
click at [624, 437] on div "Icon Premium Quality Materials Text Block Row" at bounding box center [568, 440] width 514 height 22
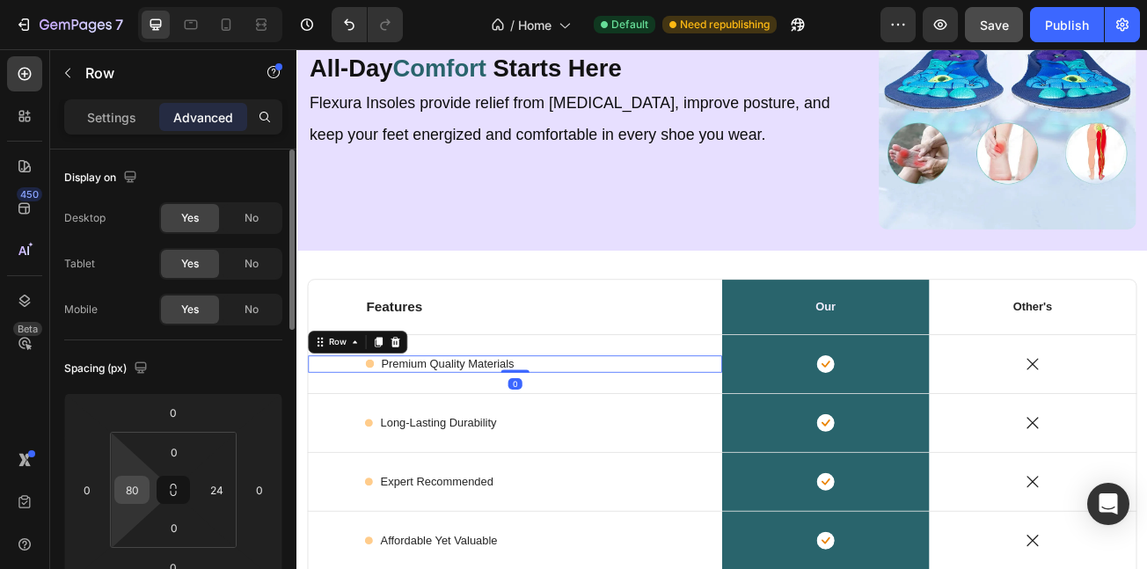
click at [124, 480] on input "80" at bounding box center [132, 490] width 26 height 26
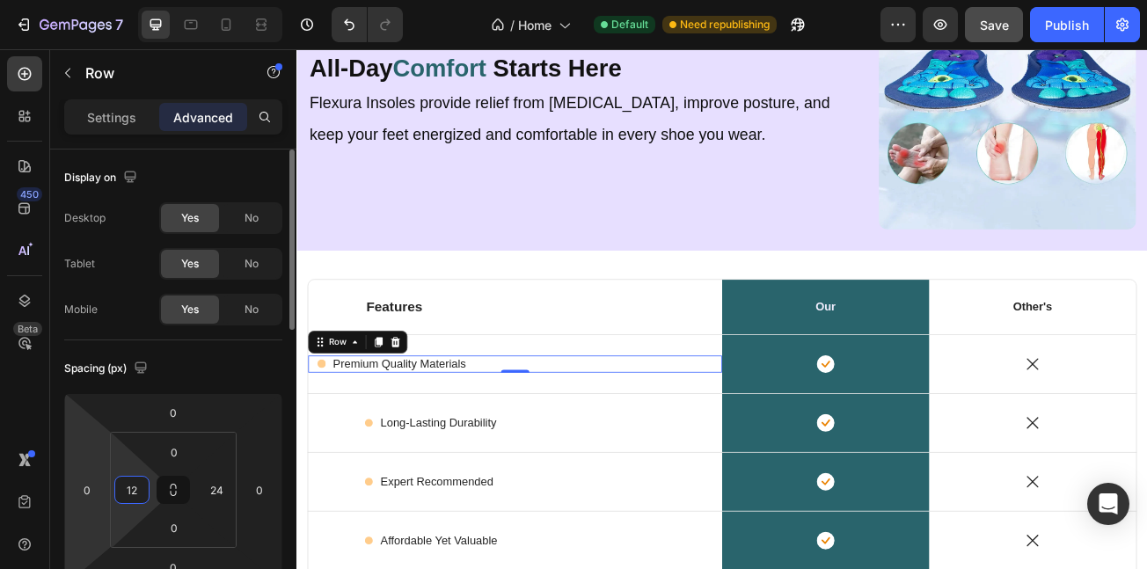
type input "120"
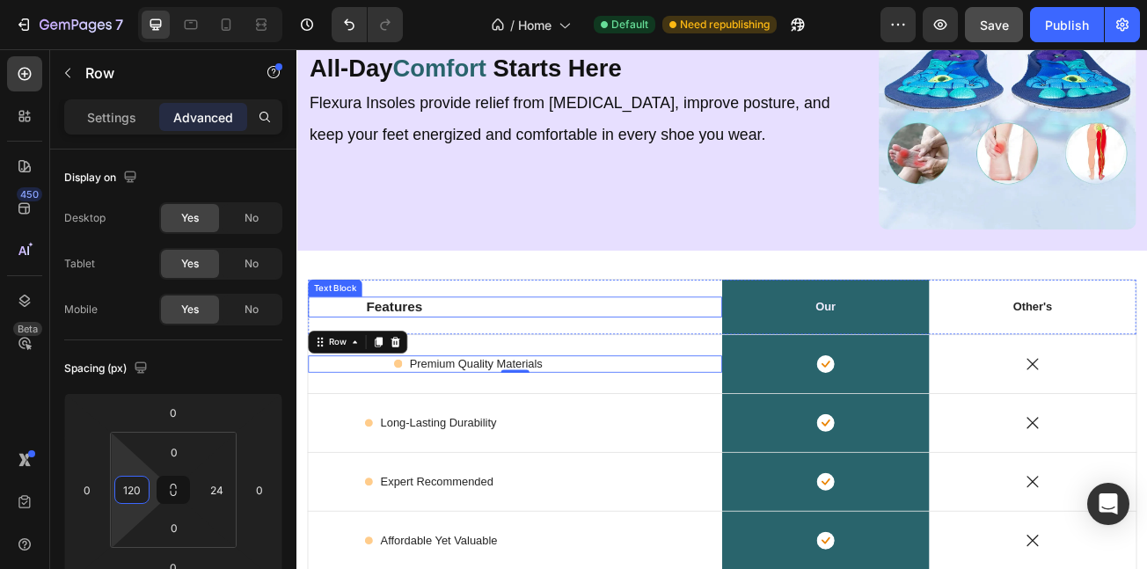
click at [407, 363] on p "Features" at bounding box center [582, 369] width 398 height 22
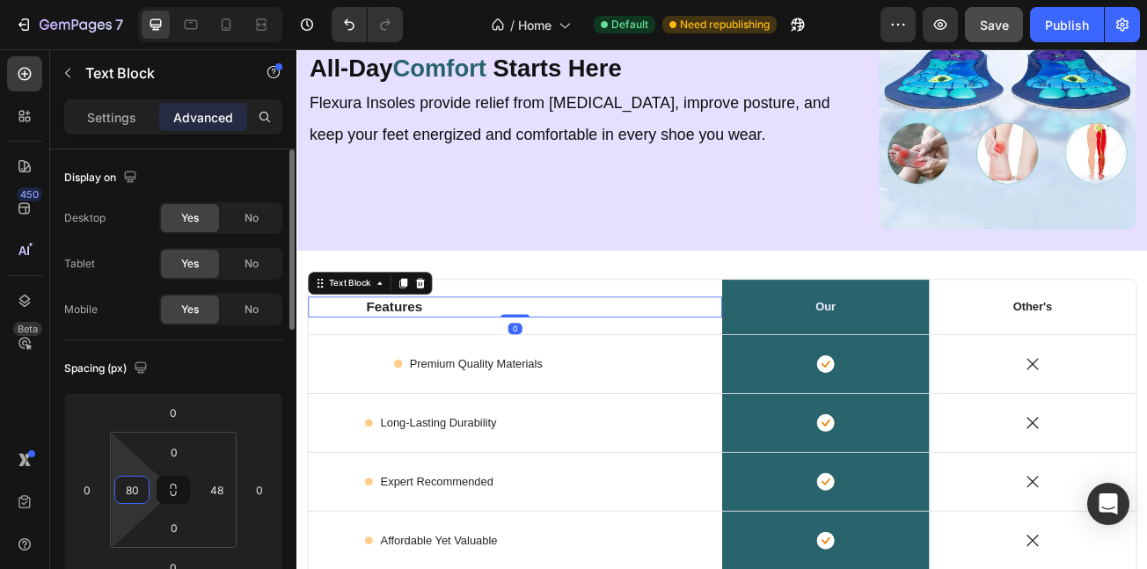
click at [139, 480] on input "80" at bounding box center [132, 490] width 26 height 26
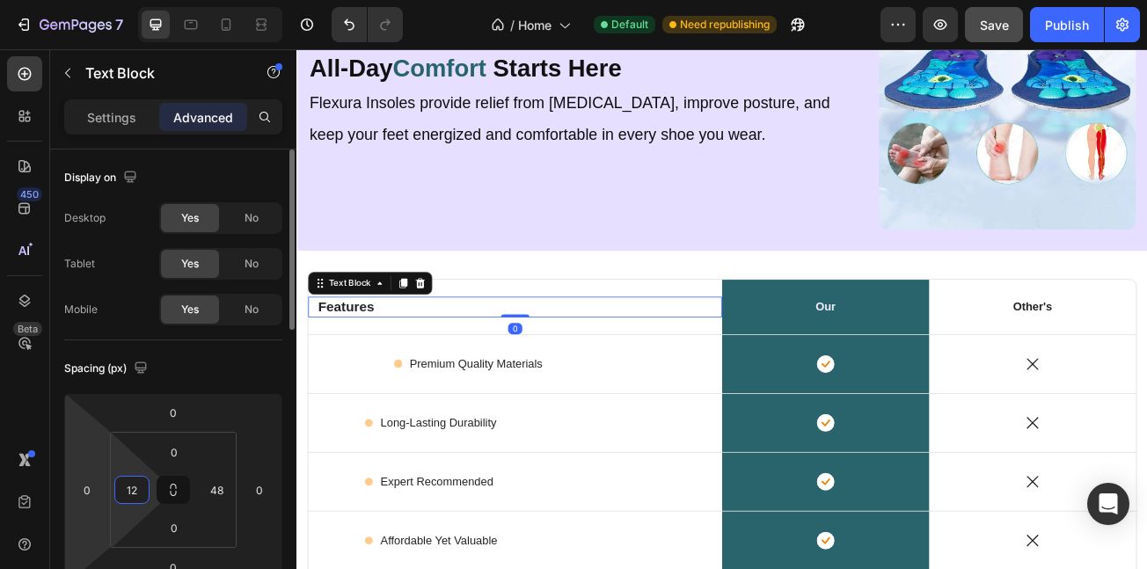
type input "120"
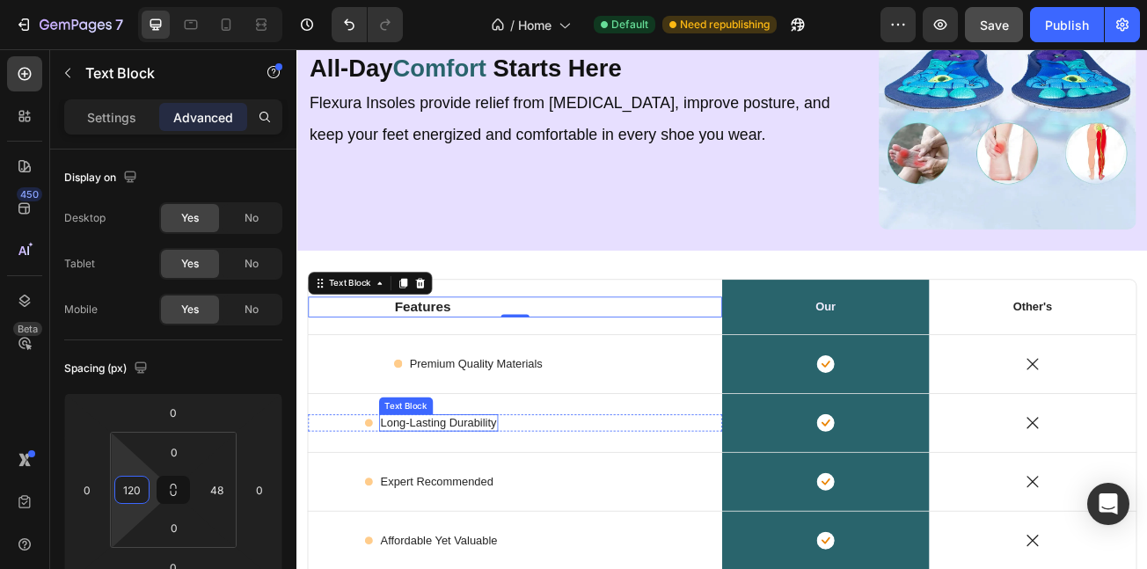
drag, startPoint x: 532, startPoint y: 509, endPoint x: 479, endPoint y: 537, distance: 60.6
click at [532, 508] on p "Long-Lasting Durability" at bounding box center [472, 513] width 144 height 18
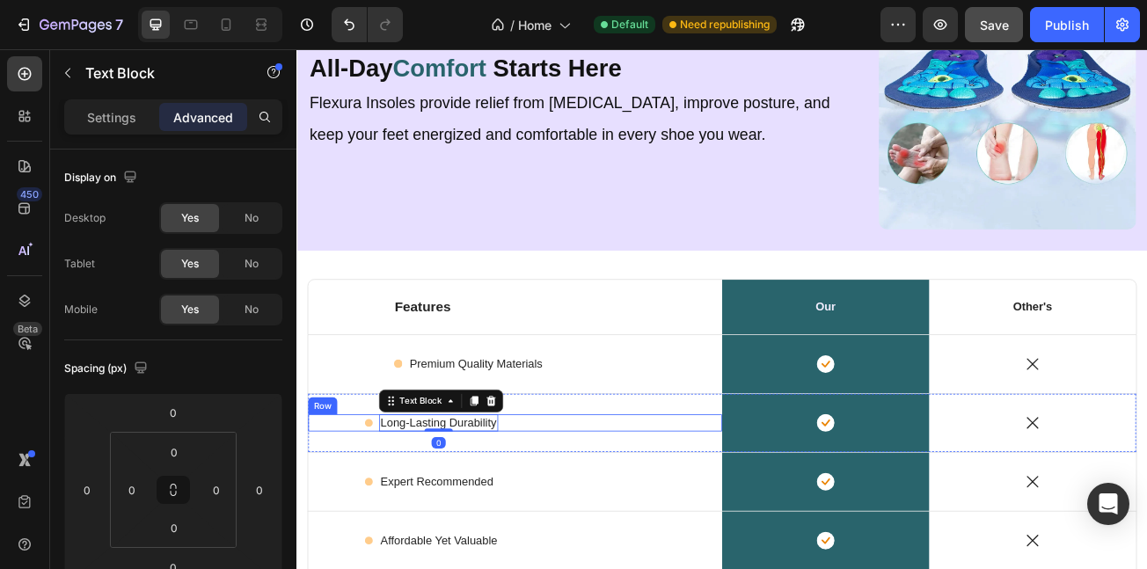
click at [359, 518] on div "Icon Long-Lasting Durability Text Block 0 Row" at bounding box center [568, 513] width 514 height 22
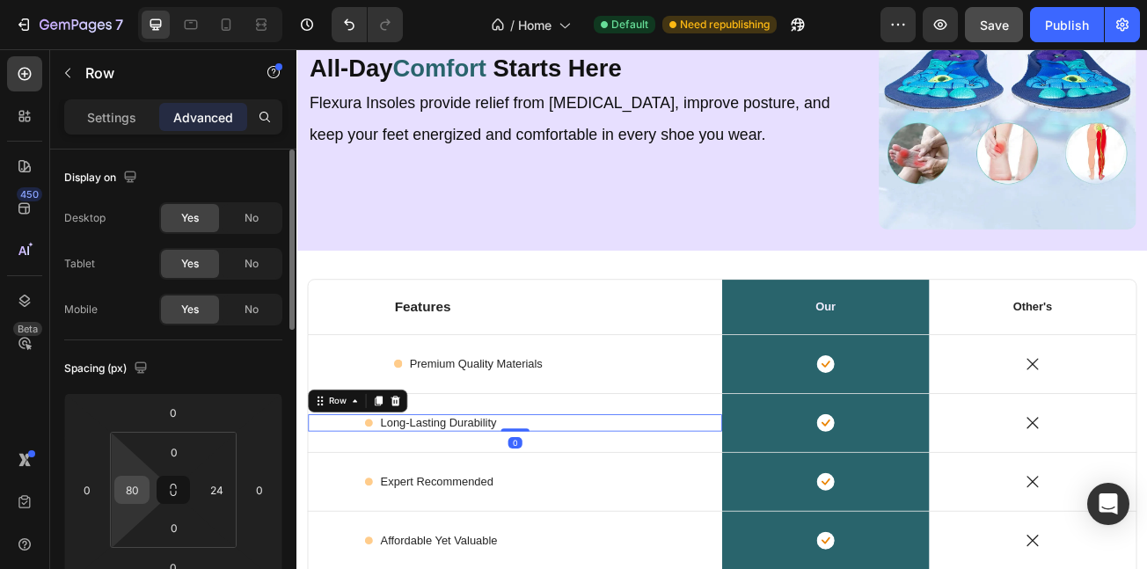
click at [131, 502] on input "80" at bounding box center [132, 490] width 26 height 26
type input "120"
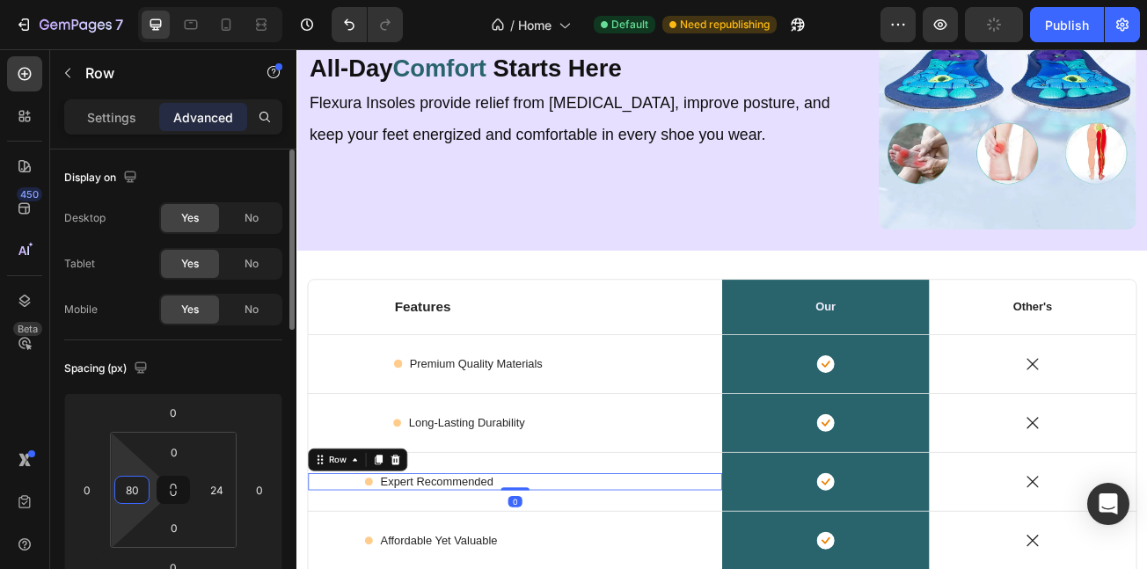
click at [139, 489] on input "80" at bounding box center [132, 490] width 26 height 26
type input "120"
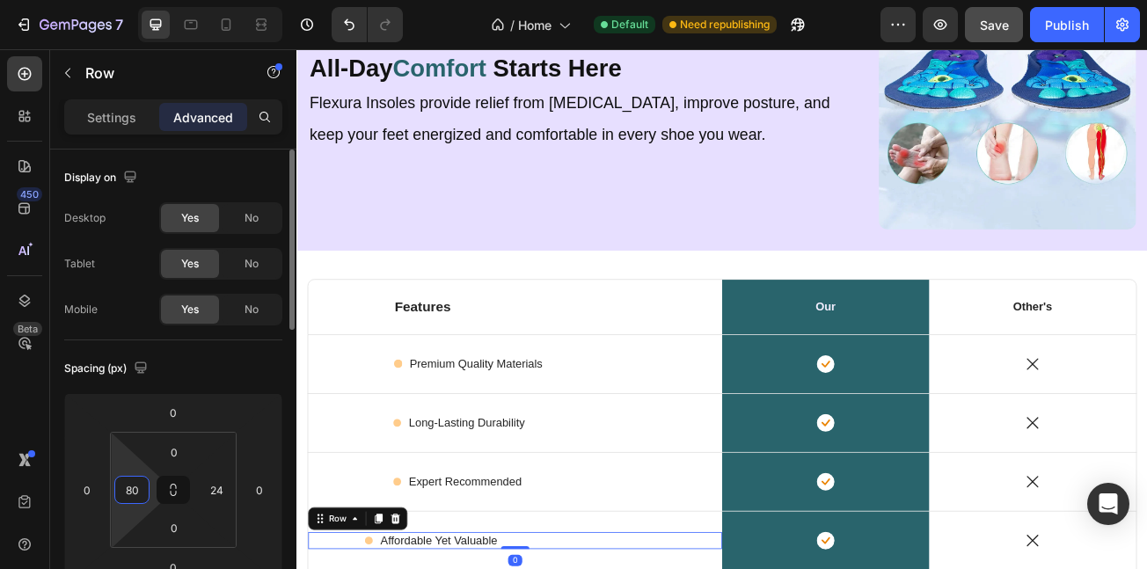
click at [130, 492] on input "80" at bounding box center [132, 490] width 26 height 26
type input "120"
click at [443, 306] on div "Features Text Block Our Text Block Row Other's Text Block Row Icon Premium Qual…" at bounding box center [825, 561] width 1056 height 524
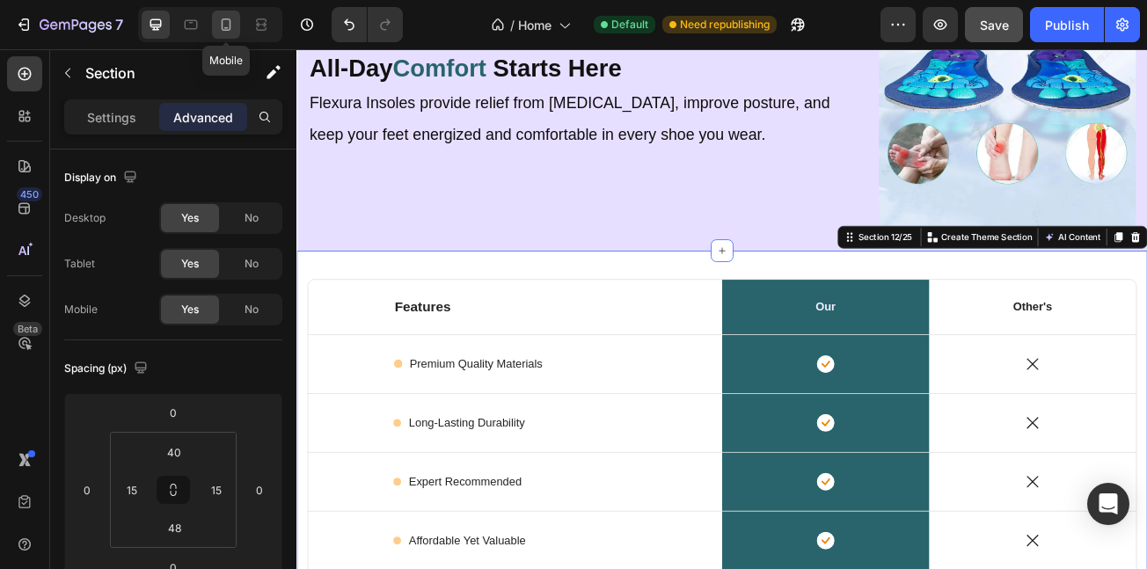
click at [222, 18] on icon at bounding box center [226, 25] width 18 height 18
type input "30"
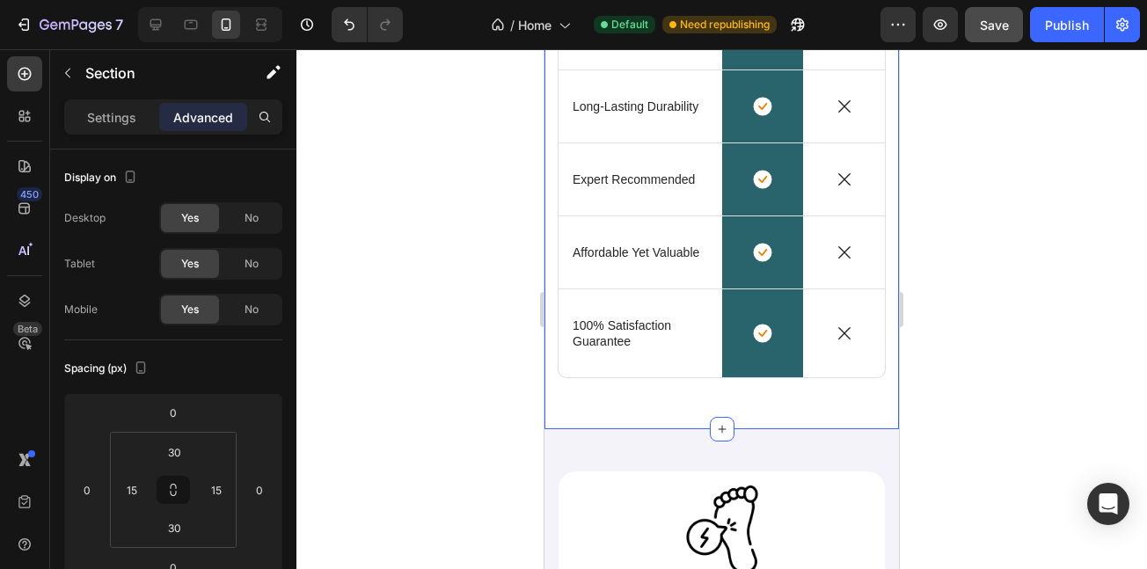
scroll to position [5183, 0]
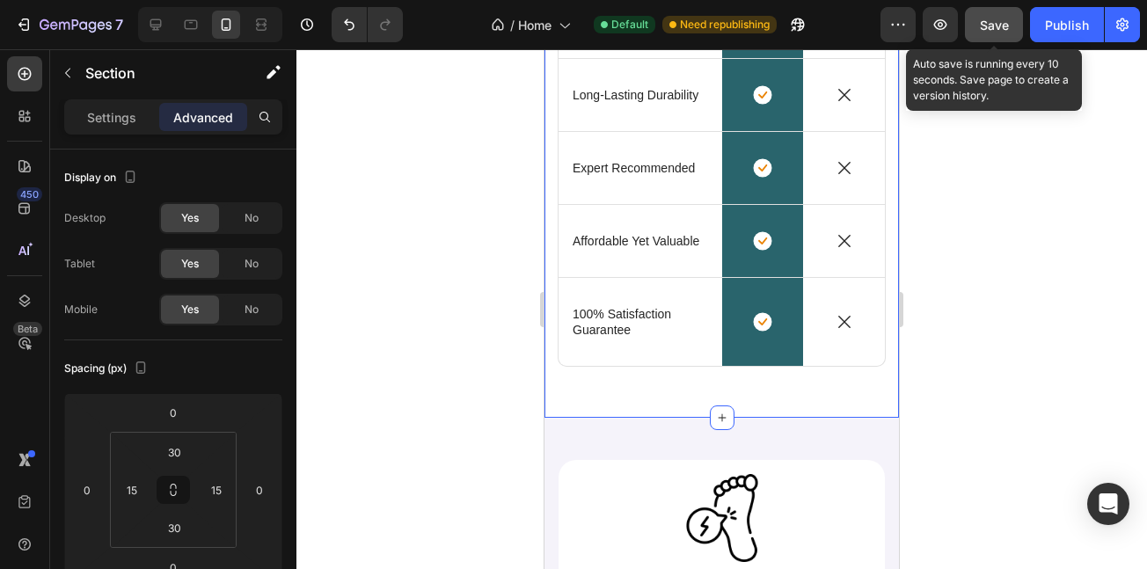
click at [991, 7] on button "Save" at bounding box center [994, 24] width 58 height 35
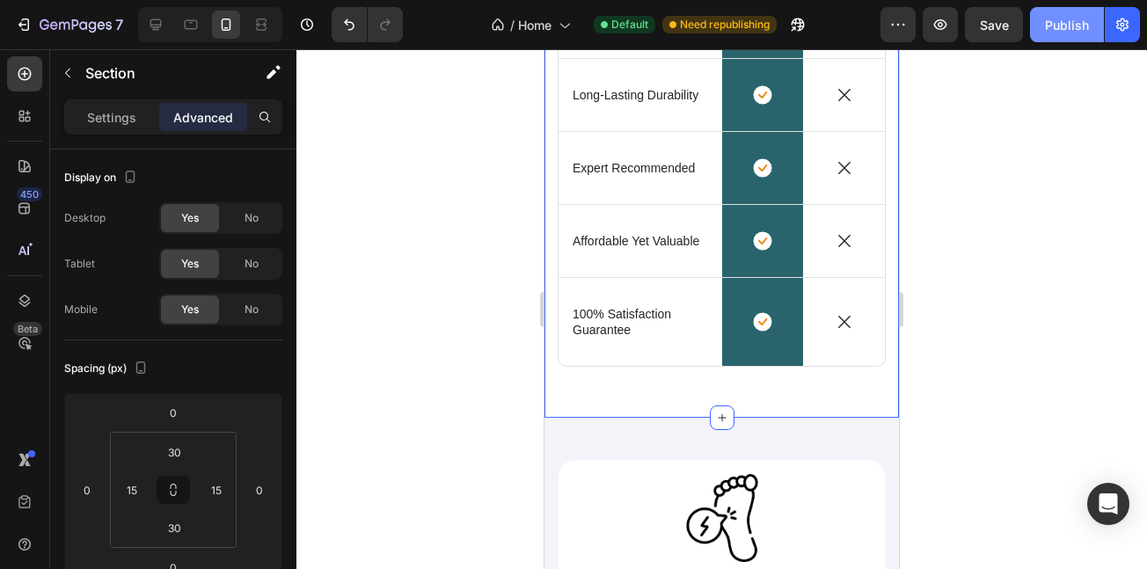
click at [1045, 26] on div "Publish" at bounding box center [1067, 25] width 44 height 18
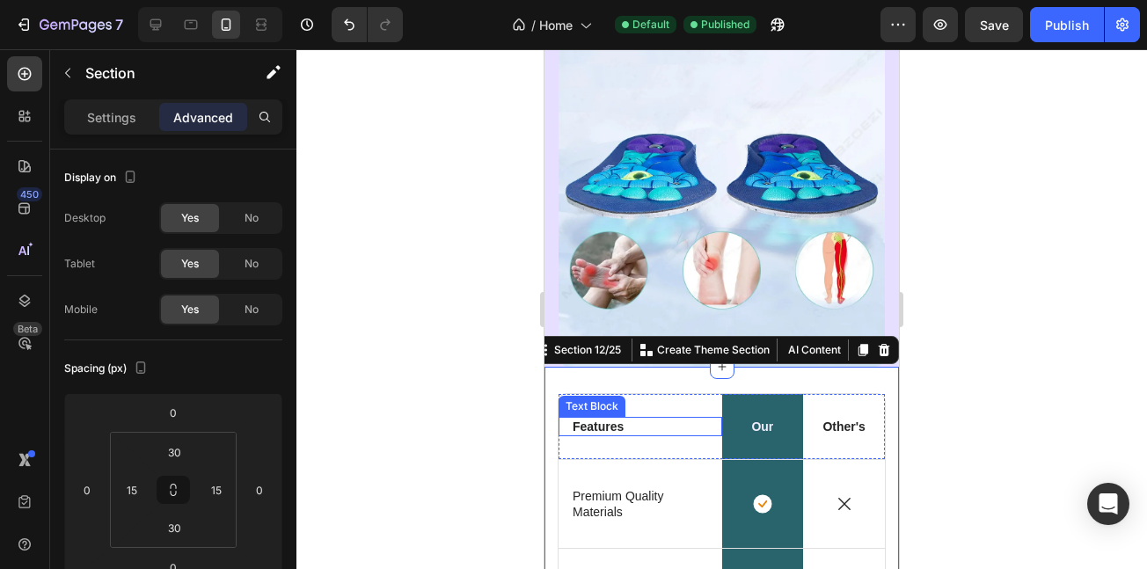
scroll to position [4725, 0]
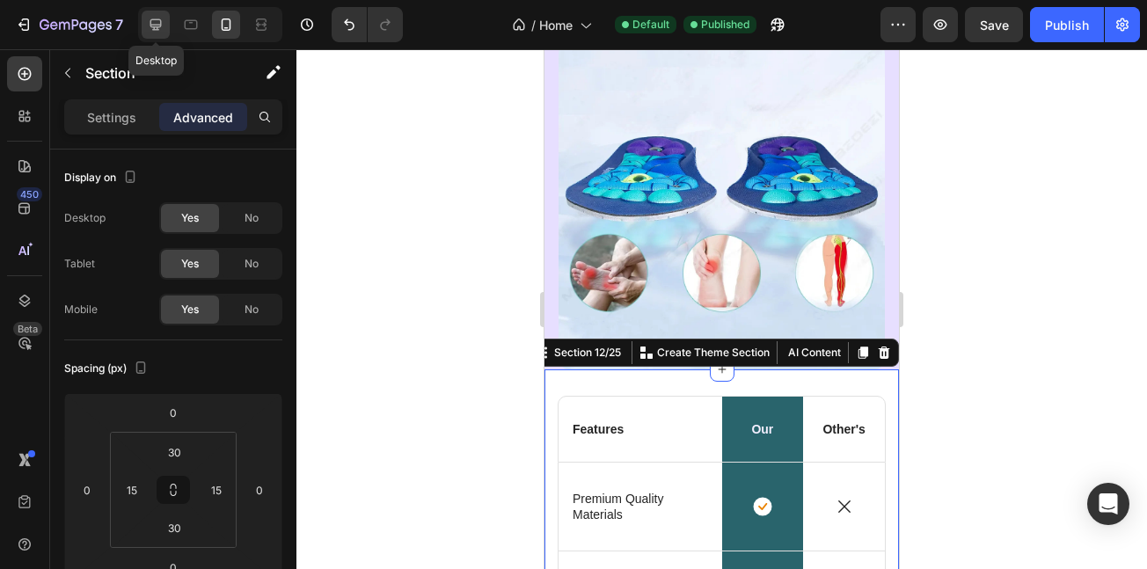
click at [163, 23] on icon at bounding box center [156, 25] width 18 height 18
type input "40"
type input "48"
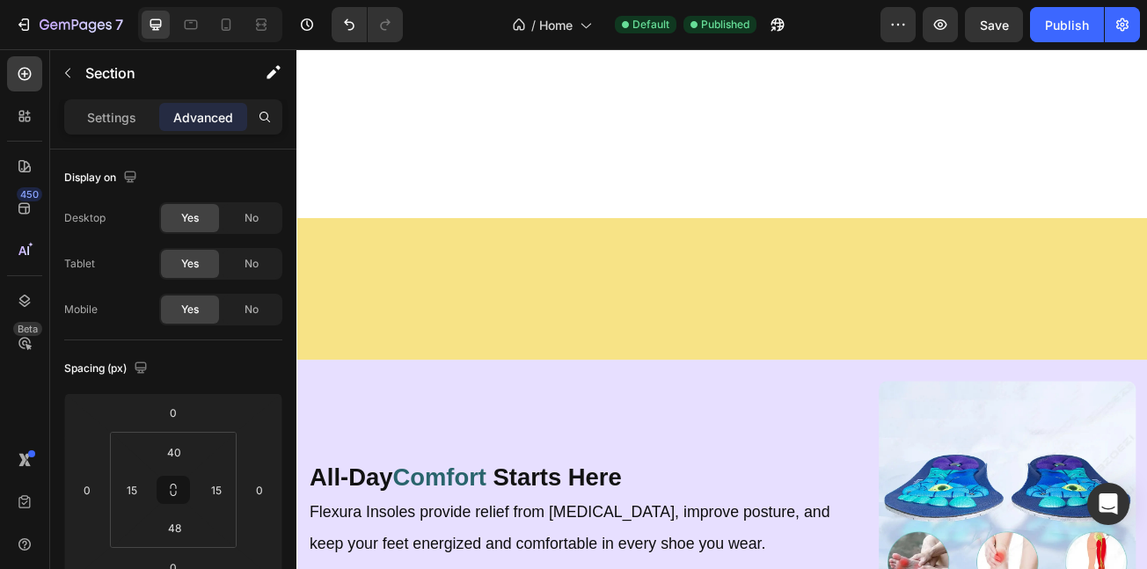
scroll to position [4945, 0]
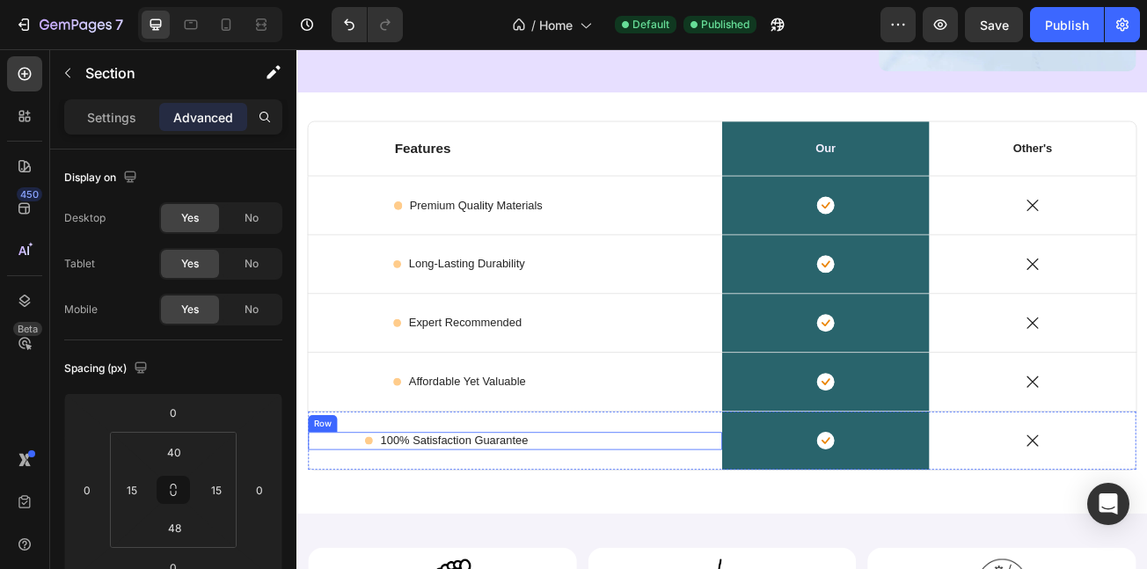
click at [597, 531] on div "Icon 100% Satisfaction Guarantee Text Block Row" at bounding box center [568, 535] width 514 height 22
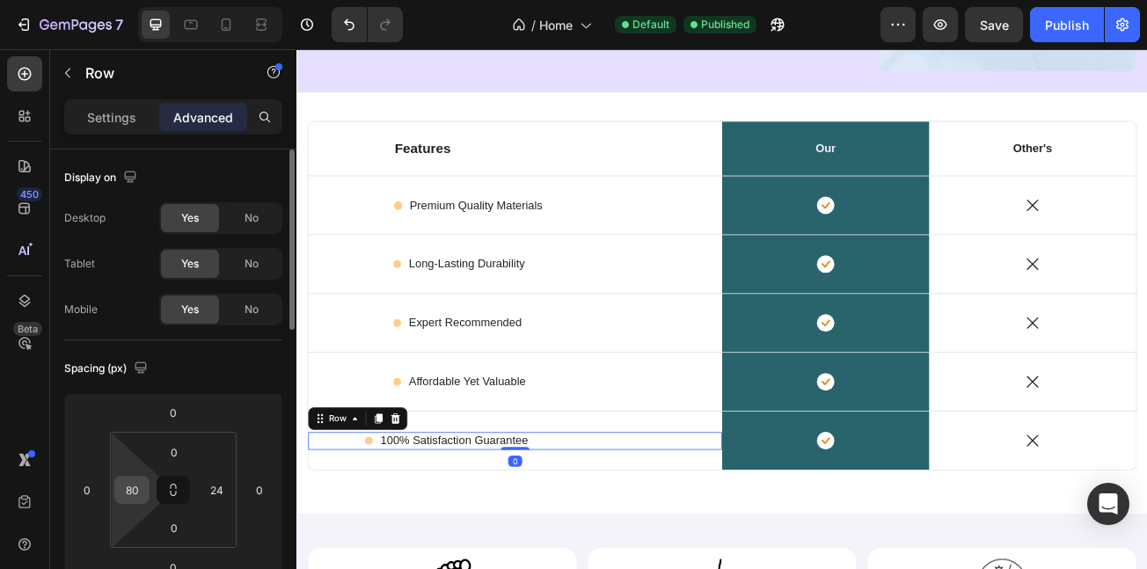
click at [136, 494] on input "80" at bounding box center [132, 490] width 26 height 26
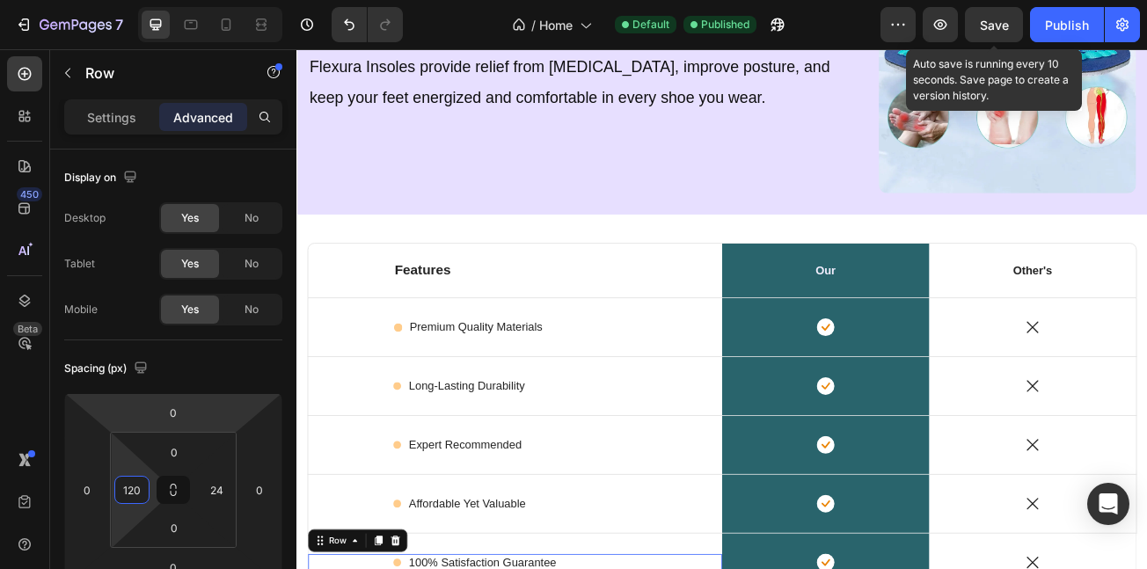
scroll to position [4805, 0]
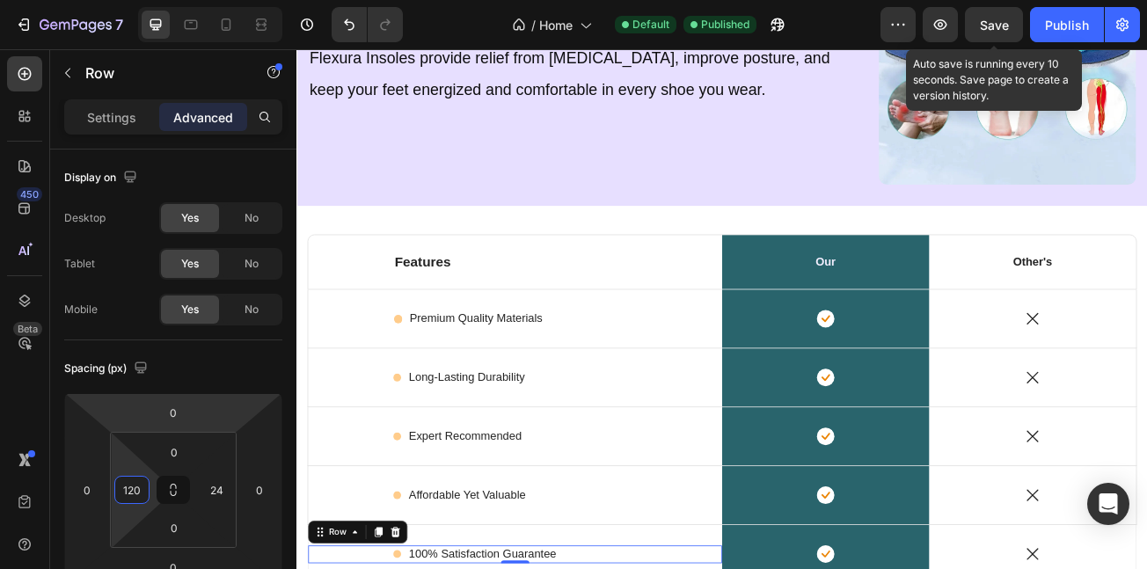
type input "120"
click at [1002, 26] on span "Save" at bounding box center [994, 25] width 29 height 15
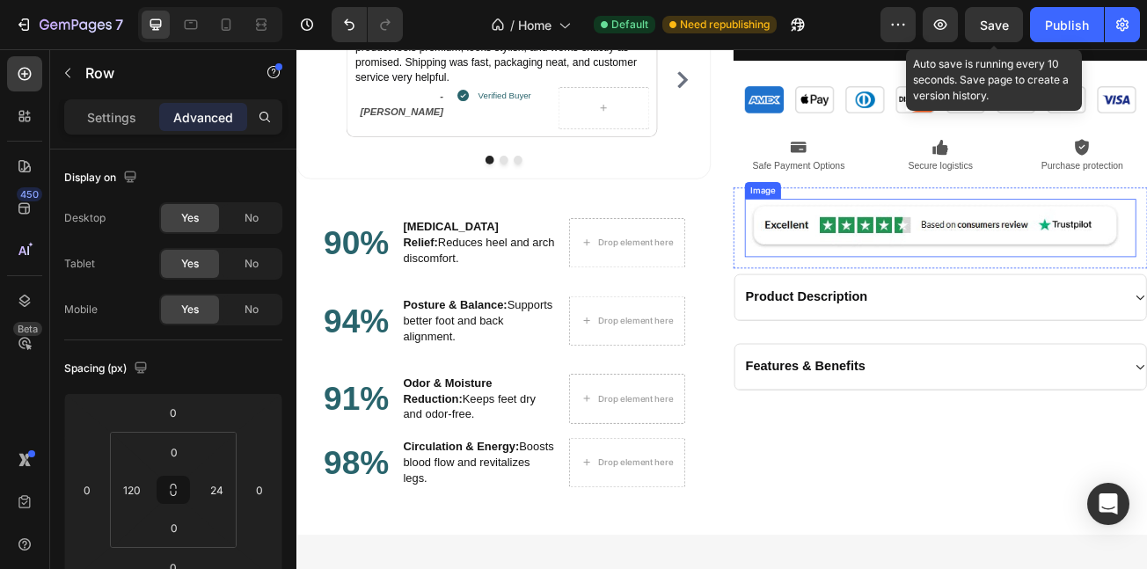
scroll to position [2040, 0]
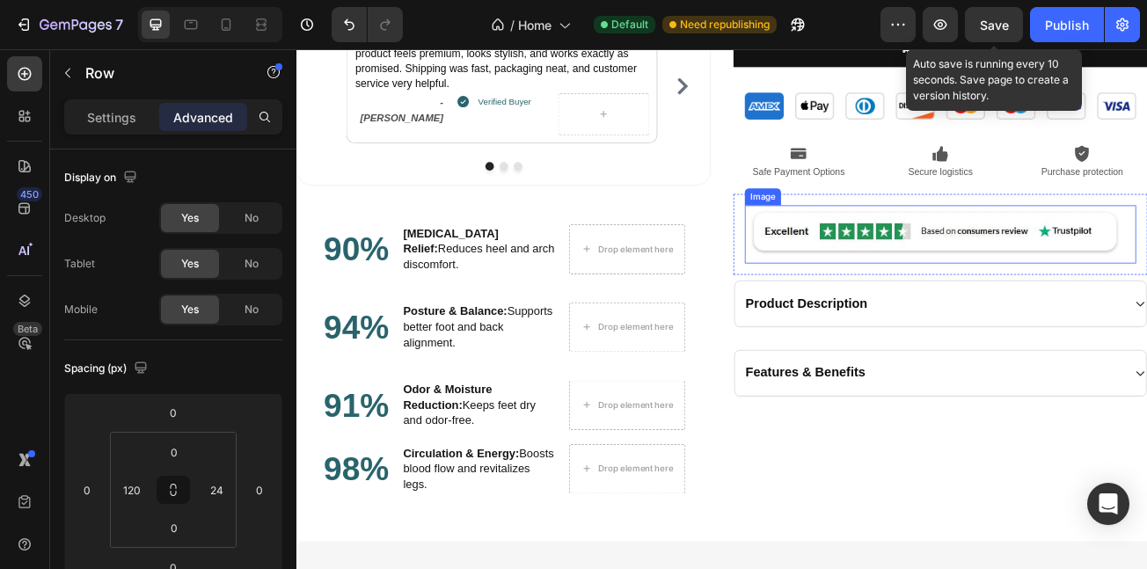
click at [875, 285] on img at bounding box center [1096, 279] width 486 height 72
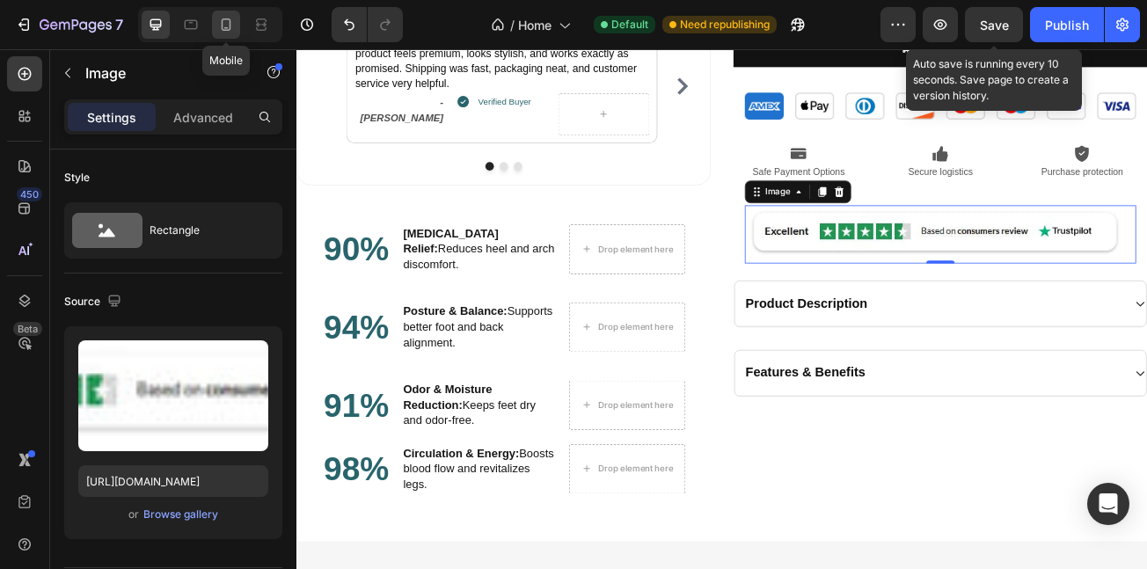
click at [223, 25] on icon at bounding box center [227, 24] width 10 height 12
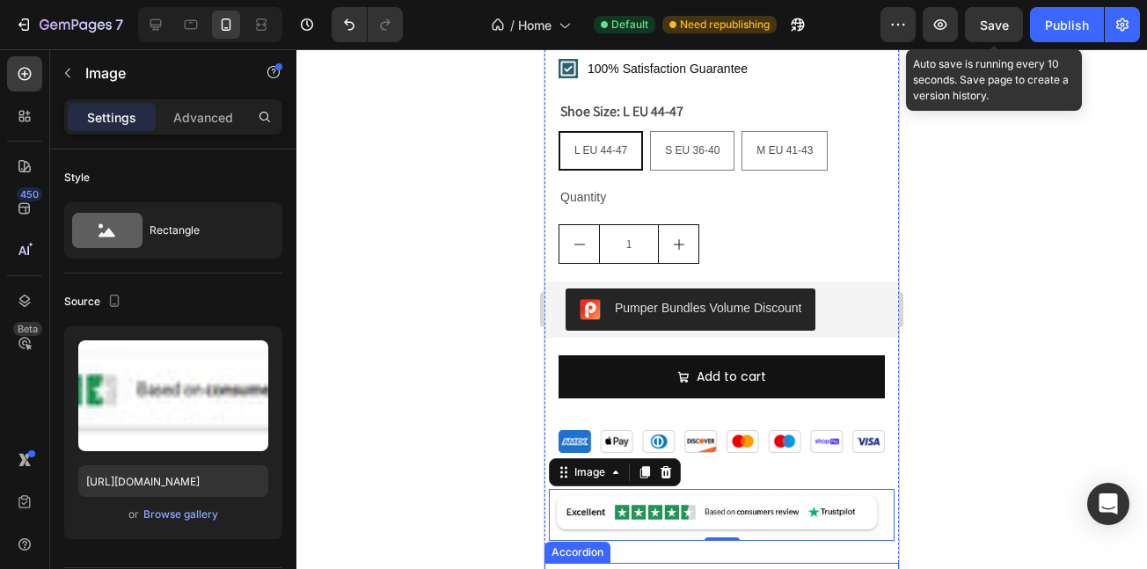
scroll to position [3273, 0]
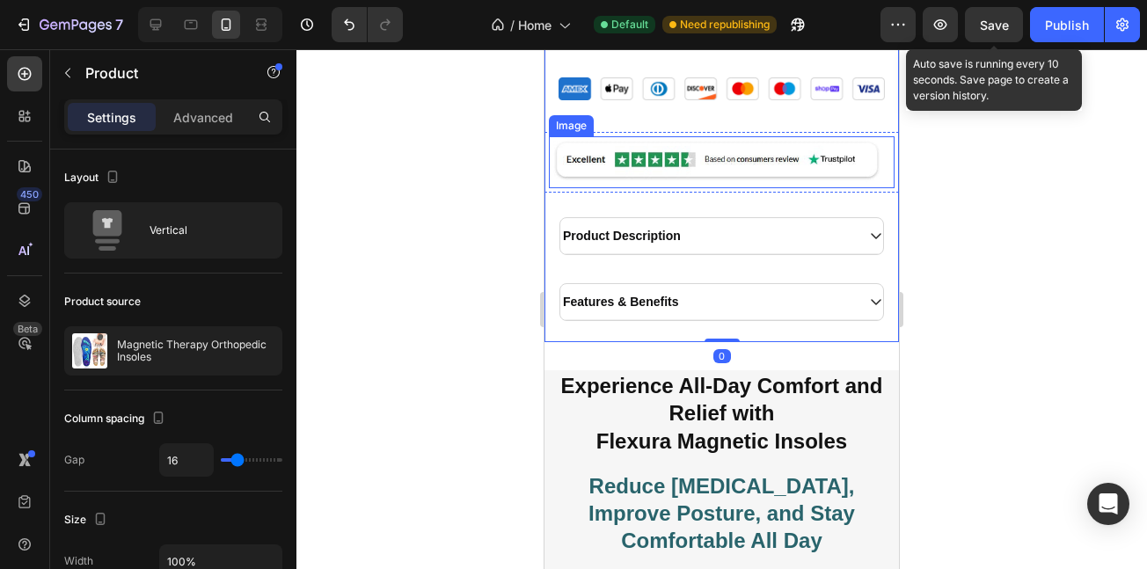
click at [710, 153] on img at bounding box center [722, 161] width 346 height 51
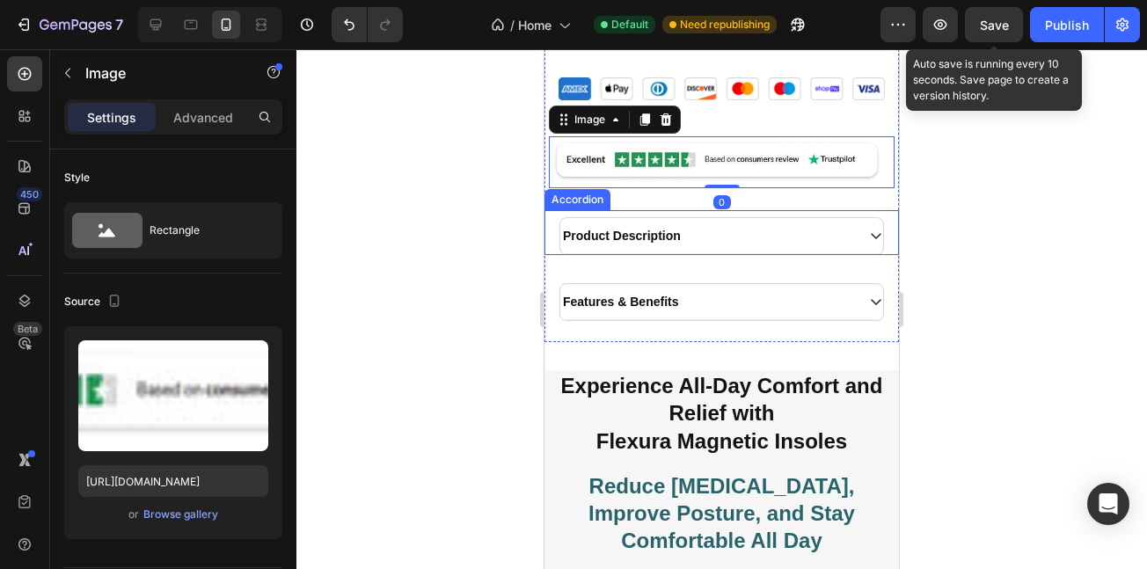
click at [557, 210] on div "Product Description Accordion" at bounding box center [722, 232] width 355 height 45
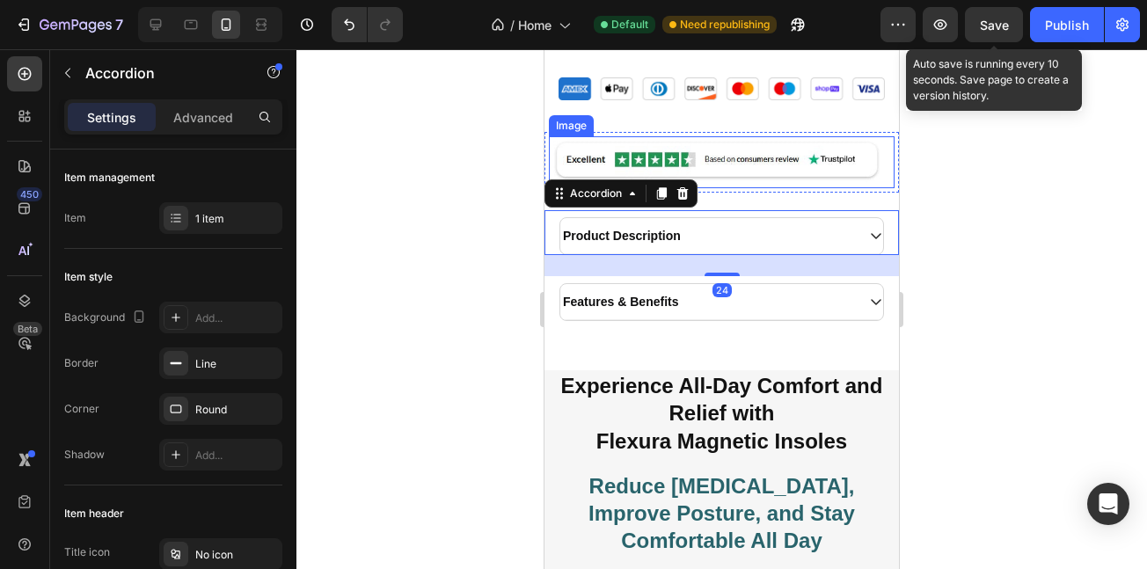
click at [748, 150] on img at bounding box center [722, 161] width 346 height 51
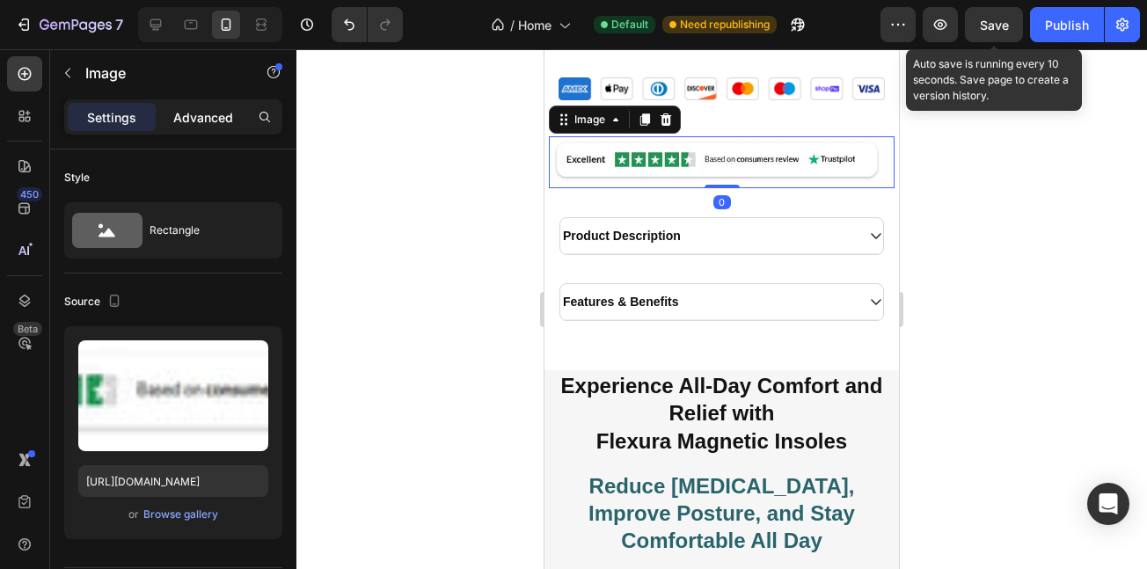
click at [201, 108] on p "Advanced" at bounding box center [203, 117] width 60 height 18
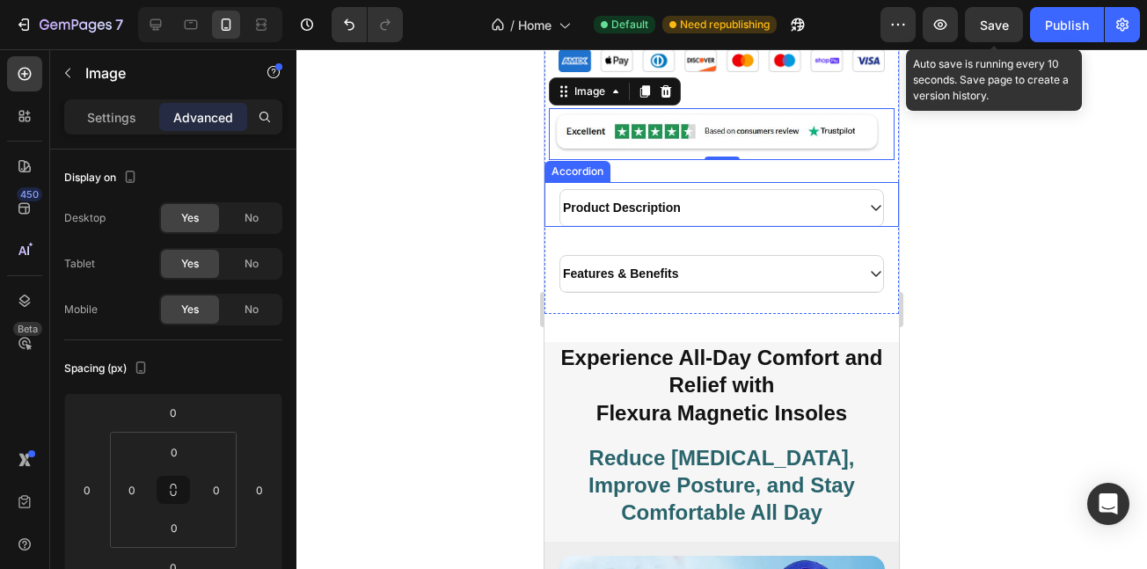
scroll to position [3308, 0]
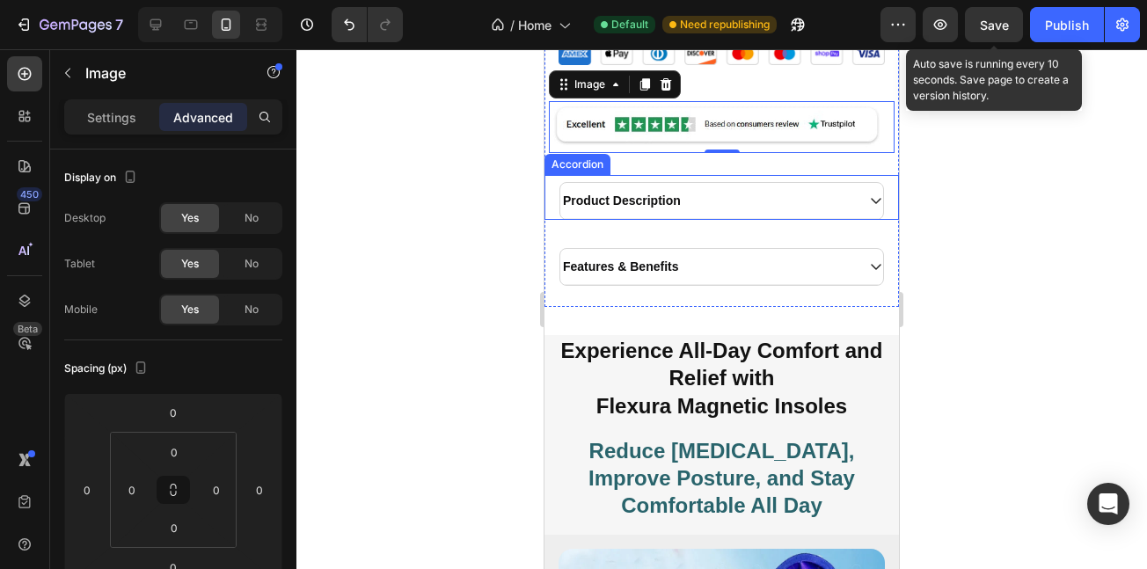
click at [679, 175] on div "Product Description Accordion" at bounding box center [722, 197] width 355 height 45
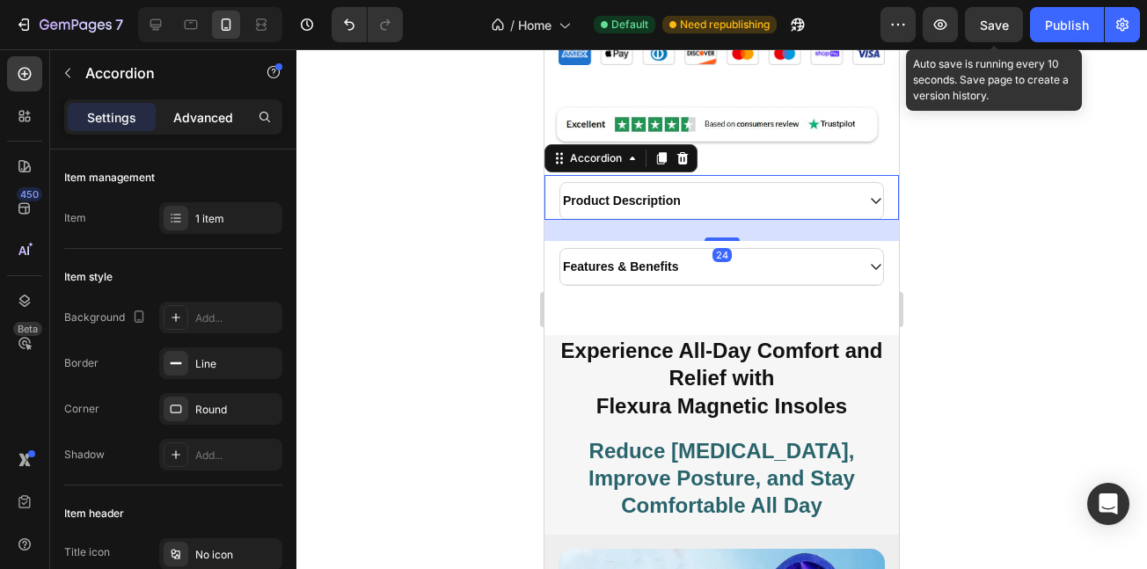
click at [177, 103] on div "Advanced" at bounding box center [203, 117] width 88 height 28
type input "100%"
type input "100"
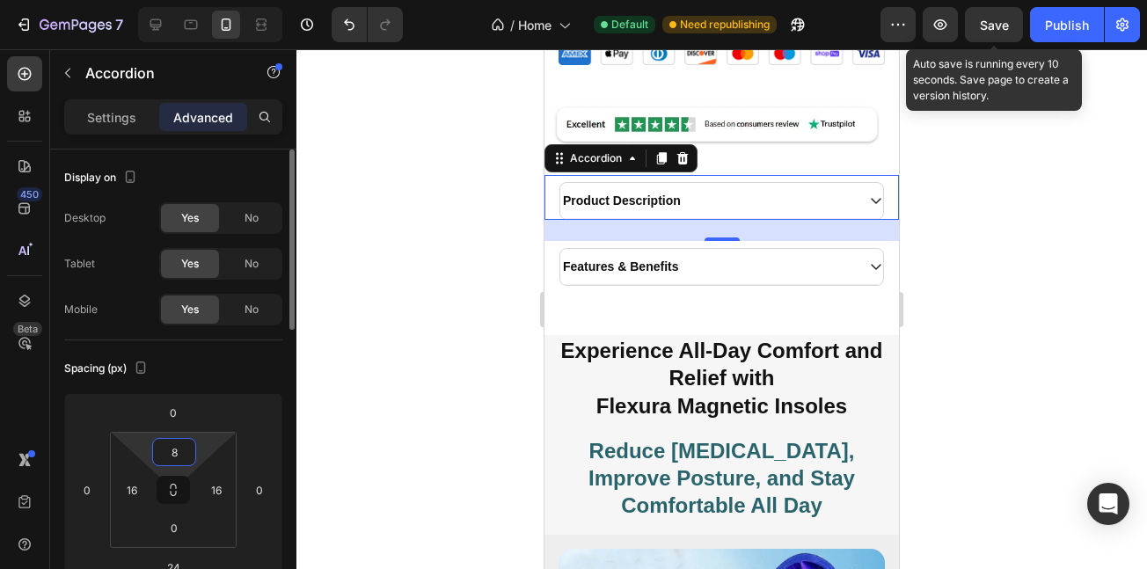
click at [170, 458] on input "8" at bounding box center [174, 452] width 35 height 26
type input "0"
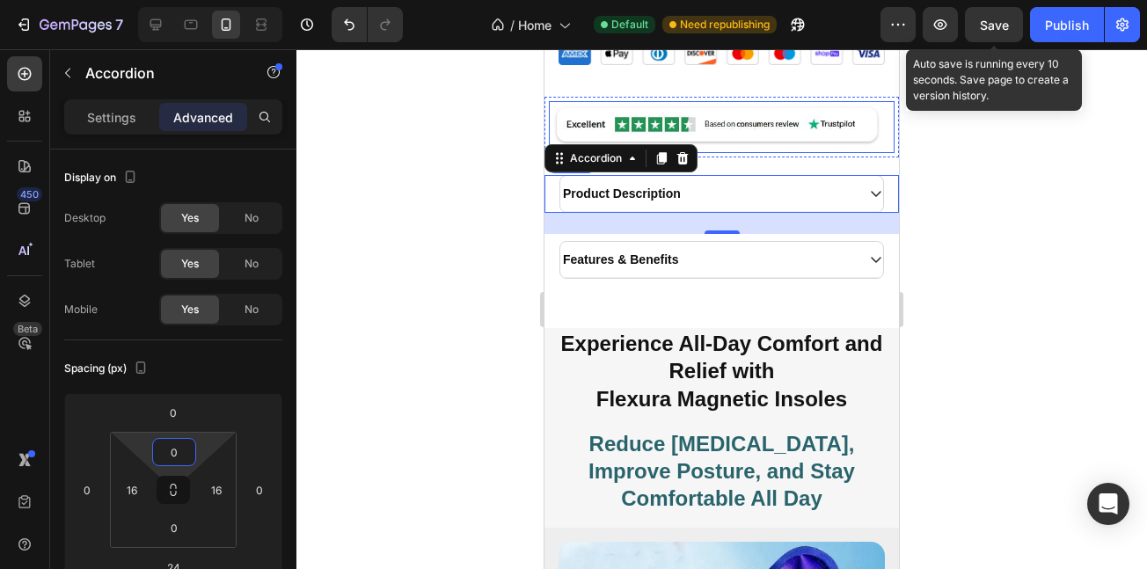
click at [866, 101] on img at bounding box center [722, 126] width 346 height 51
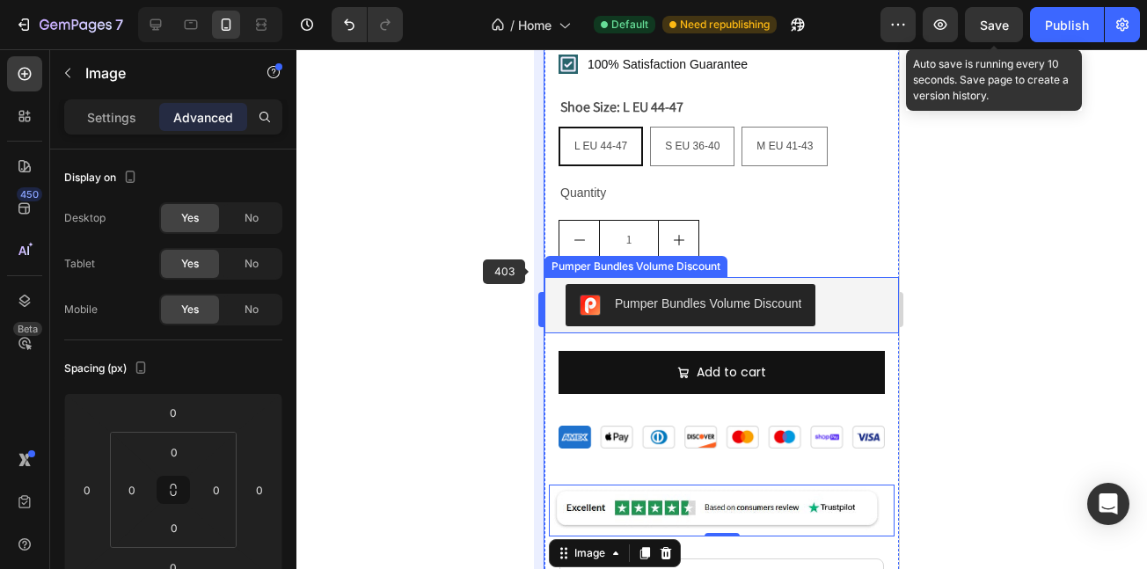
scroll to position [2921, 0]
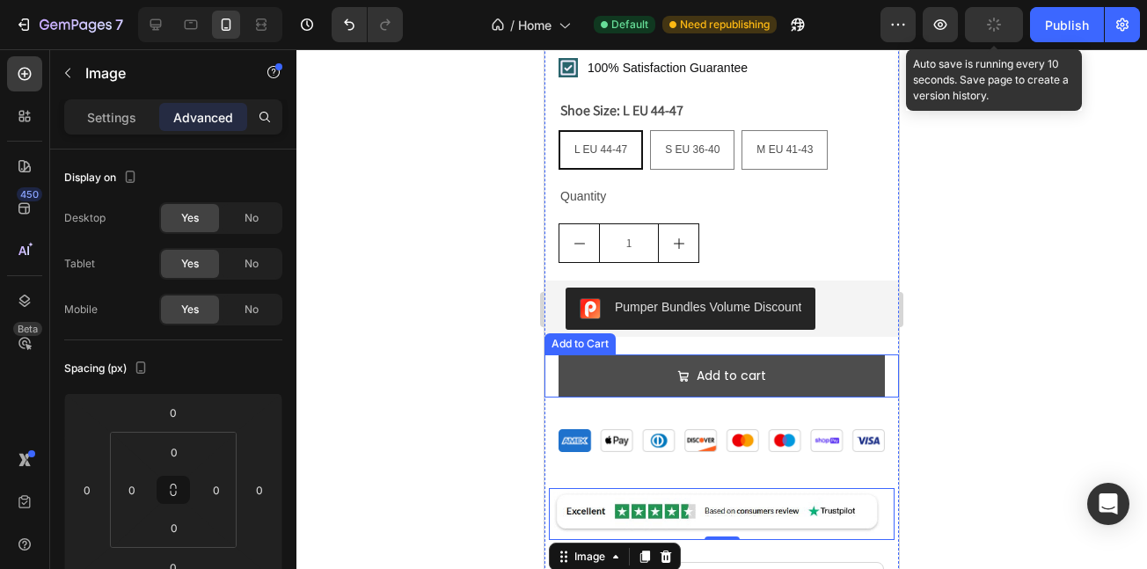
drag, startPoint x: 547, startPoint y: 344, endPoint x: 559, endPoint y: 369, distance: 27.2
click at [547, 355] on div "Add to cart Add to Cart" at bounding box center [722, 376] width 355 height 43
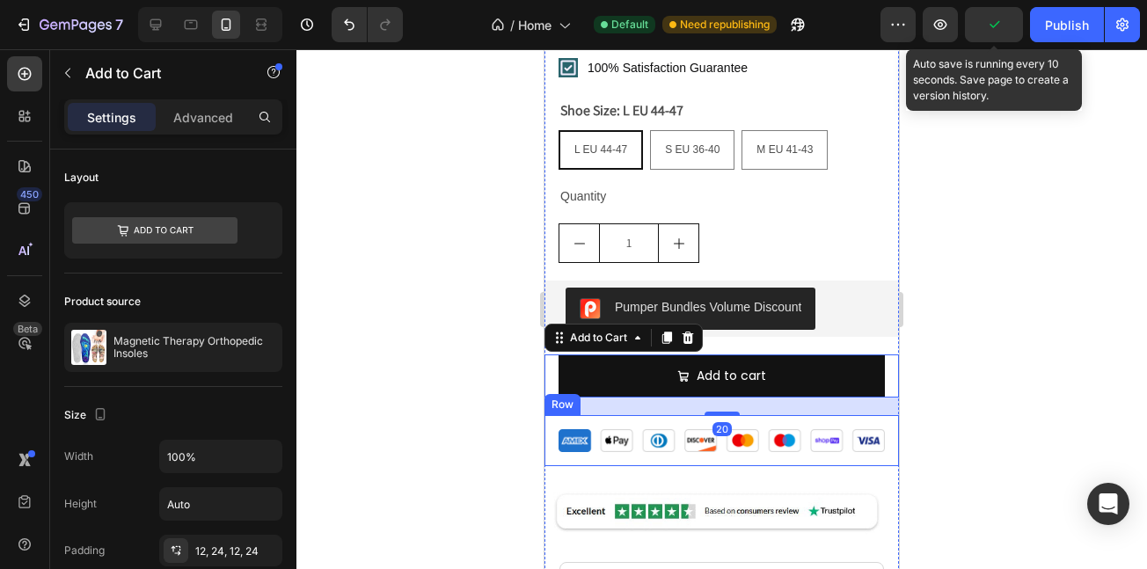
click at [552, 415] on div "Image Row" at bounding box center [722, 440] width 355 height 51
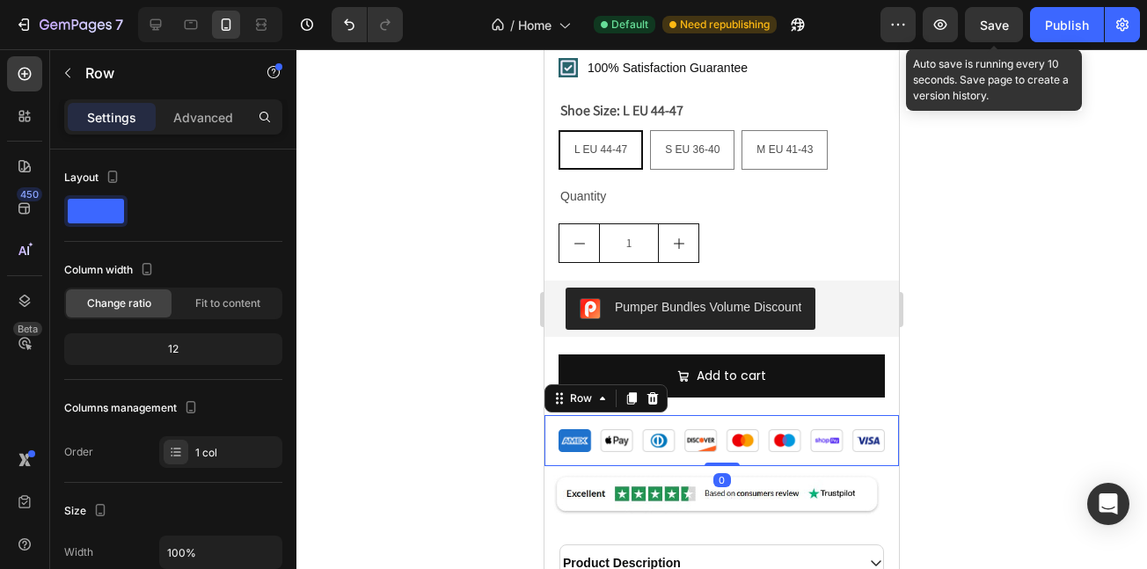
drag, startPoint x: 715, startPoint y: 454, endPoint x: 714, endPoint y: 430, distance: 23.8
click at [714, 430] on div "Image Row 0" at bounding box center [722, 440] width 355 height 51
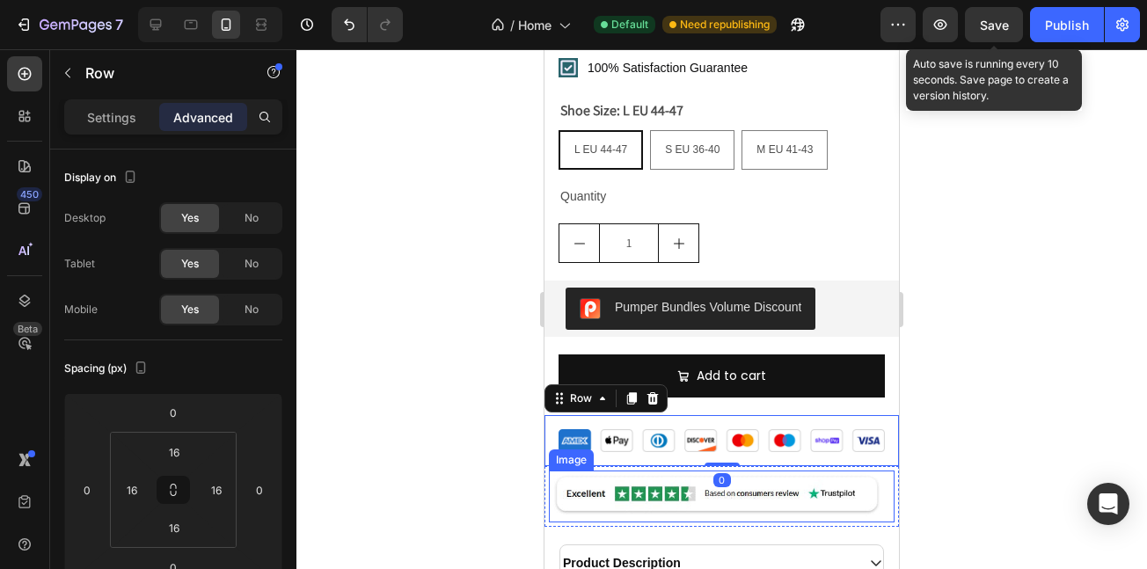
click at [700, 478] on img at bounding box center [722, 496] width 346 height 51
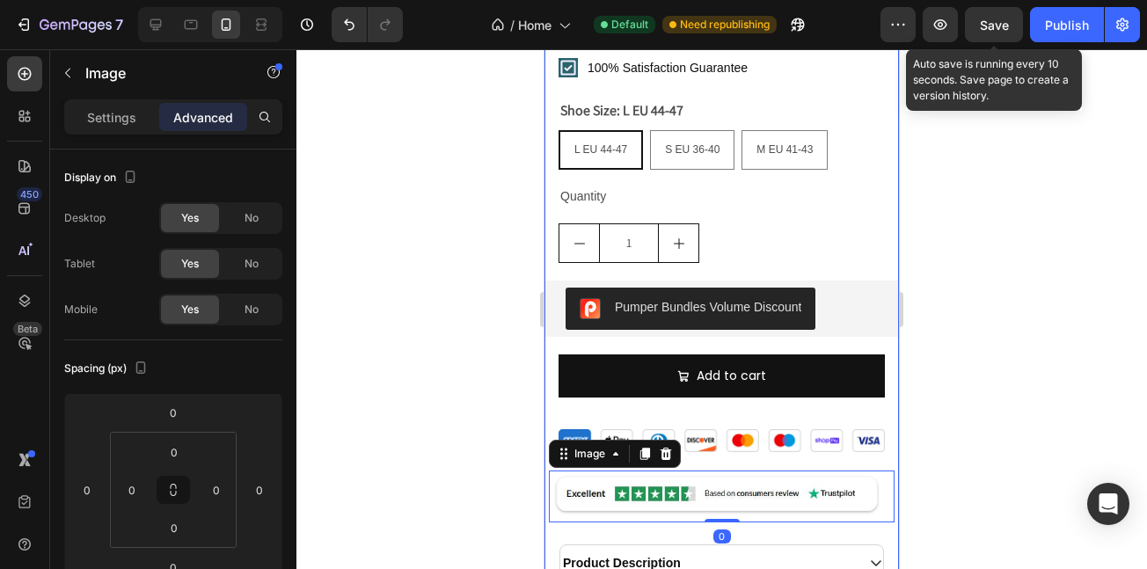
click at [689, 509] on div "Magnetic Therapy Orthopedic Insoles Product Title Icon Icon Icon Icon Icon Icon…" at bounding box center [722, 239] width 355 height 861
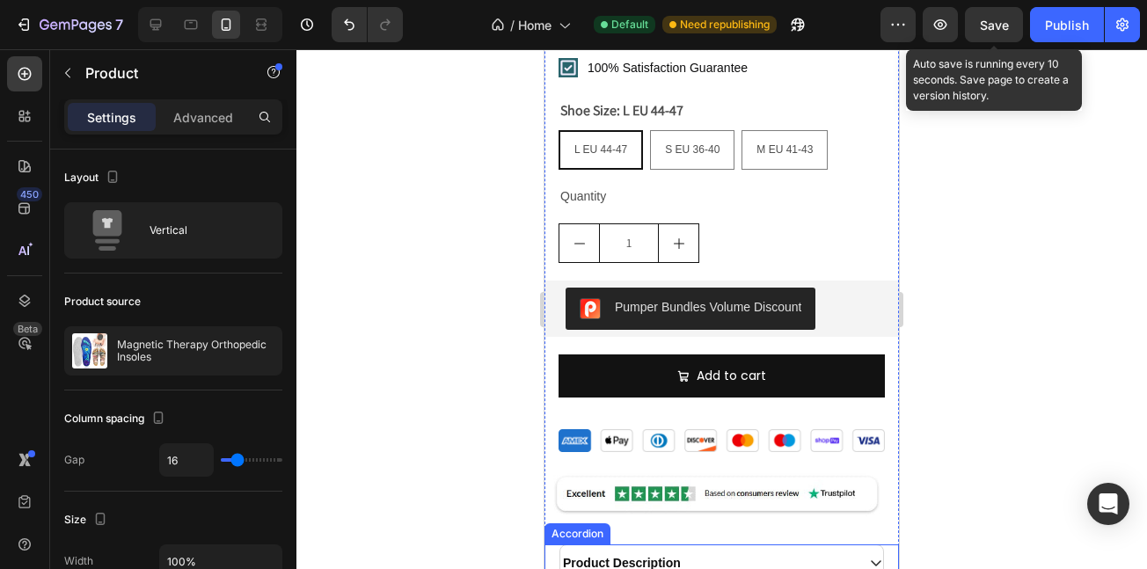
click at [683, 546] on div "Product Description" at bounding box center [722, 564] width 323 height 36
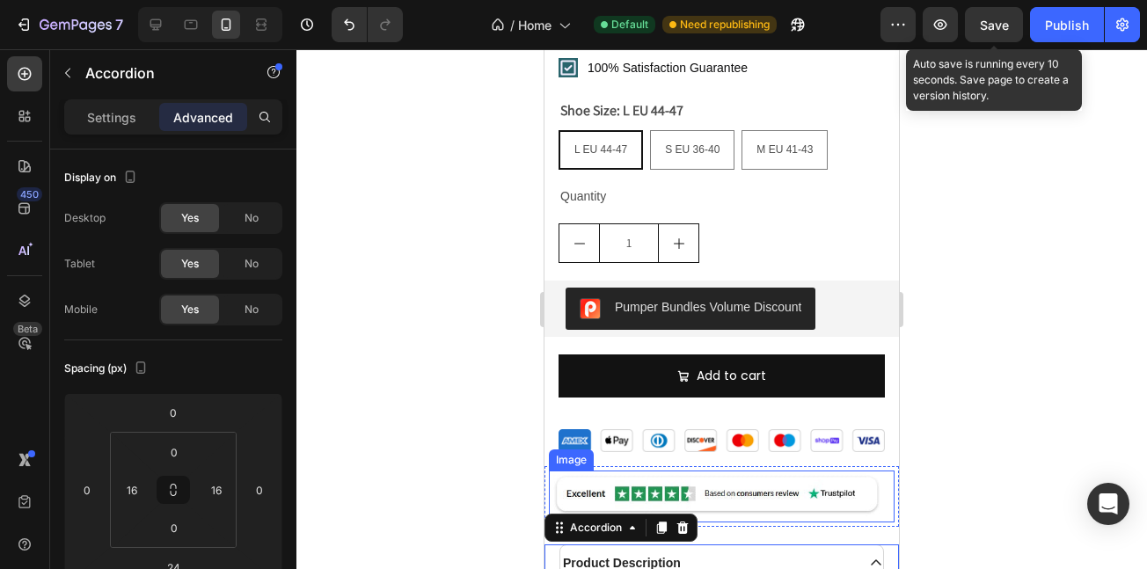
click at [866, 488] on img at bounding box center [722, 496] width 346 height 51
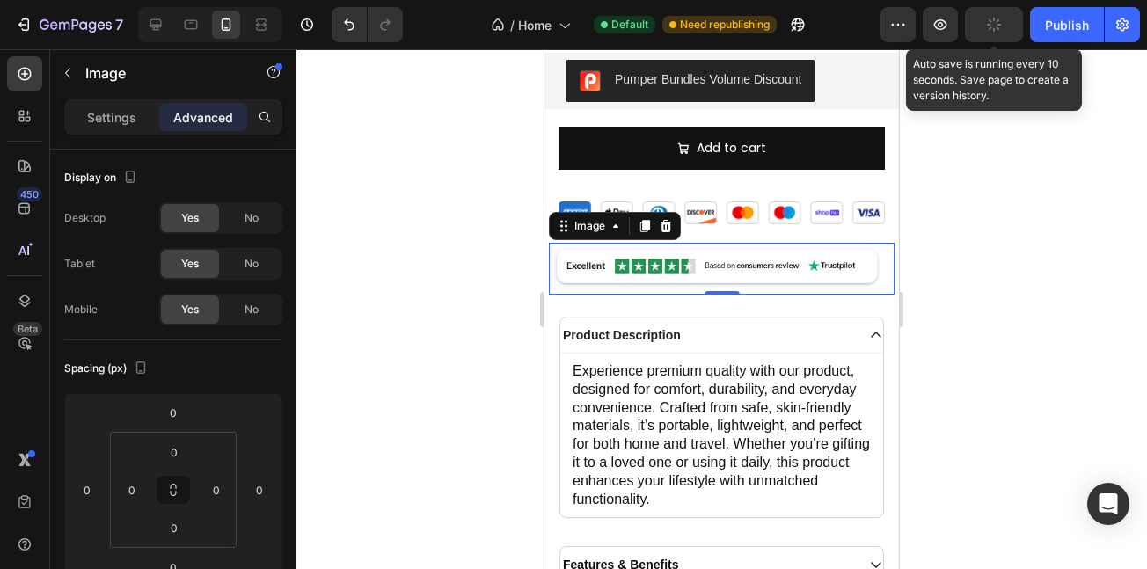
scroll to position [3543, 0]
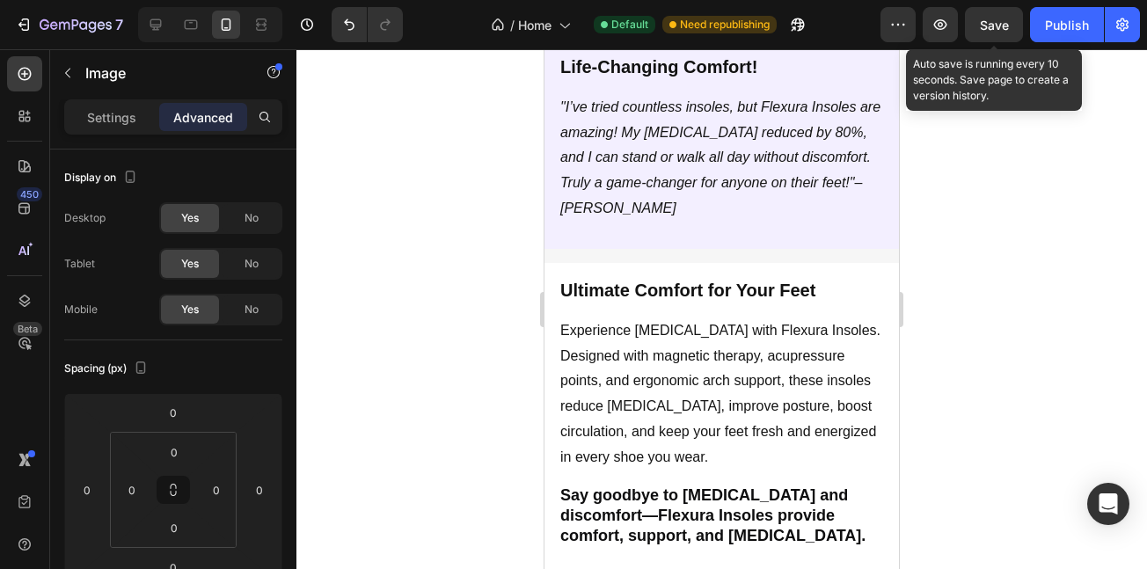
scroll to position [4352, 0]
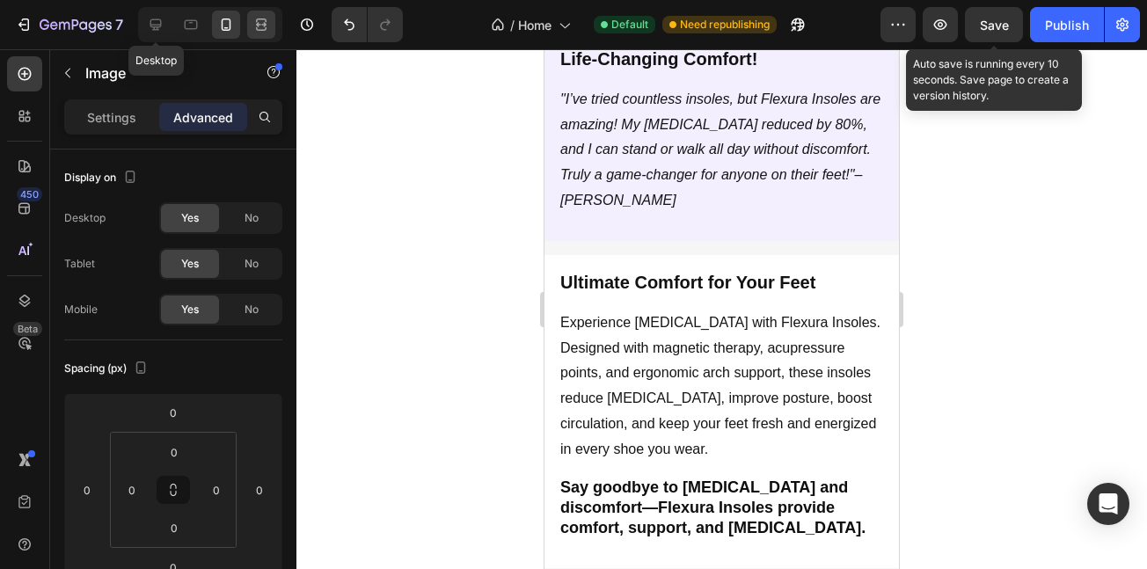
click at [150, 12] on div at bounding box center [156, 25] width 28 height 28
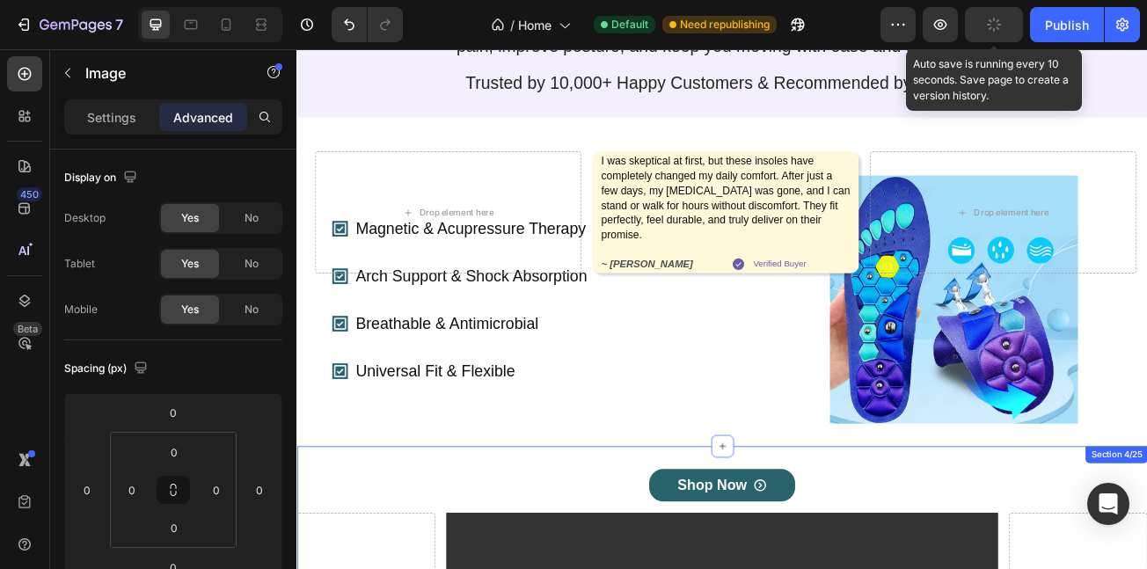
scroll to position [187, 0]
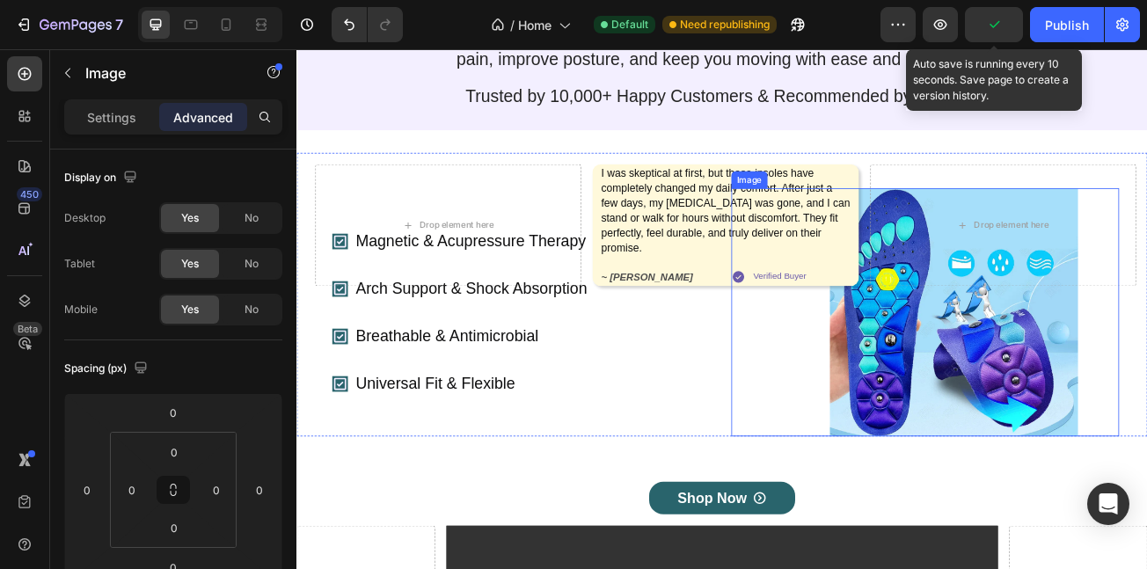
click at [1097, 449] on img at bounding box center [1112, 376] width 308 height 308
click at [111, 118] on p "Settings" at bounding box center [111, 117] width 49 height 18
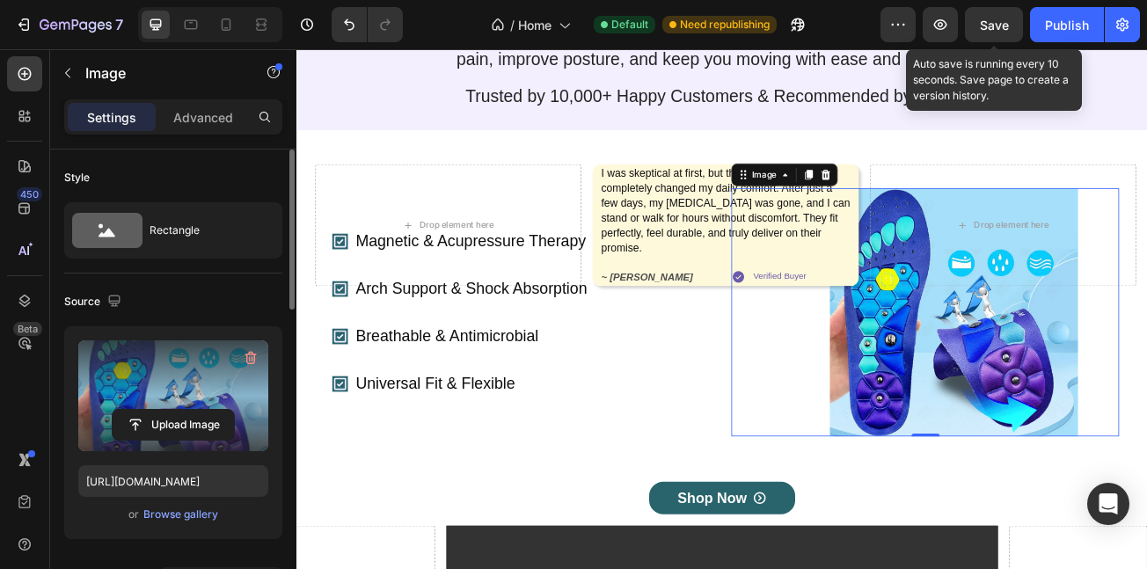
click at [169, 405] on label at bounding box center [173, 396] width 190 height 111
click at [169, 410] on input "file" at bounding box center [173, 425] width 121 height 30
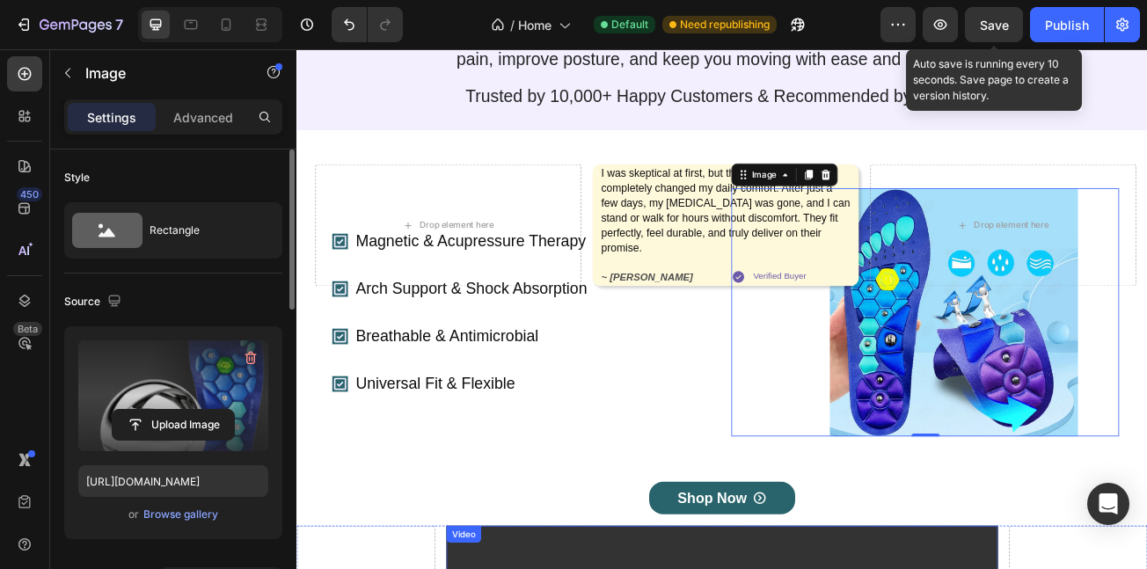
type input "[URL][DOMAIN_NAME]"
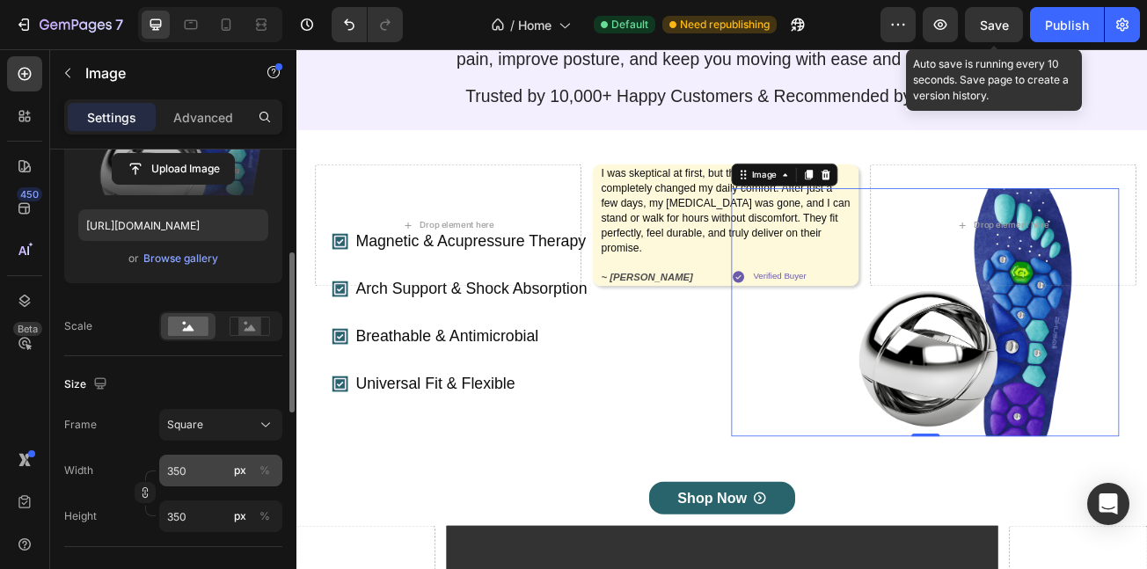
scroll to position [268, 0]
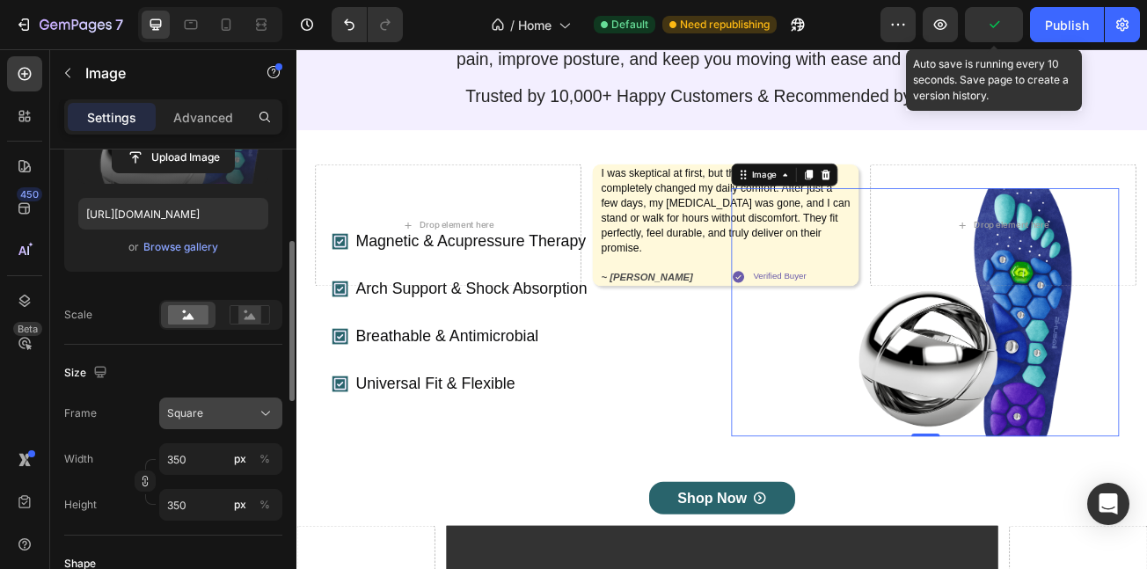
click at [209, 412] on div "Square" at bounding box center [210, 414] width 86 height 16
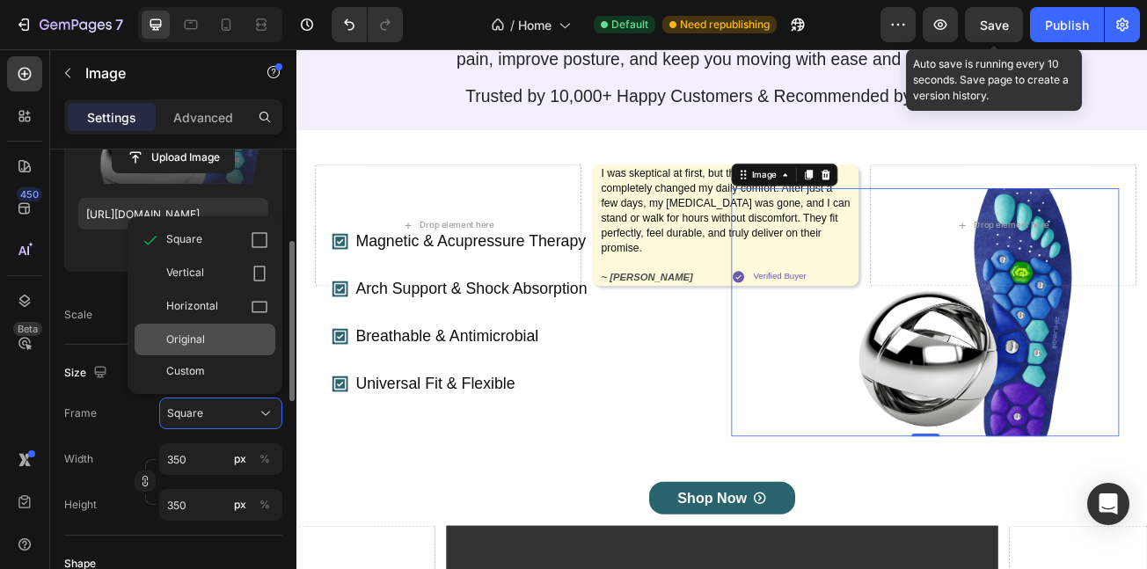
click at [209, 338] on div "Original" at bounding box center [217, 340] width 102 height 16
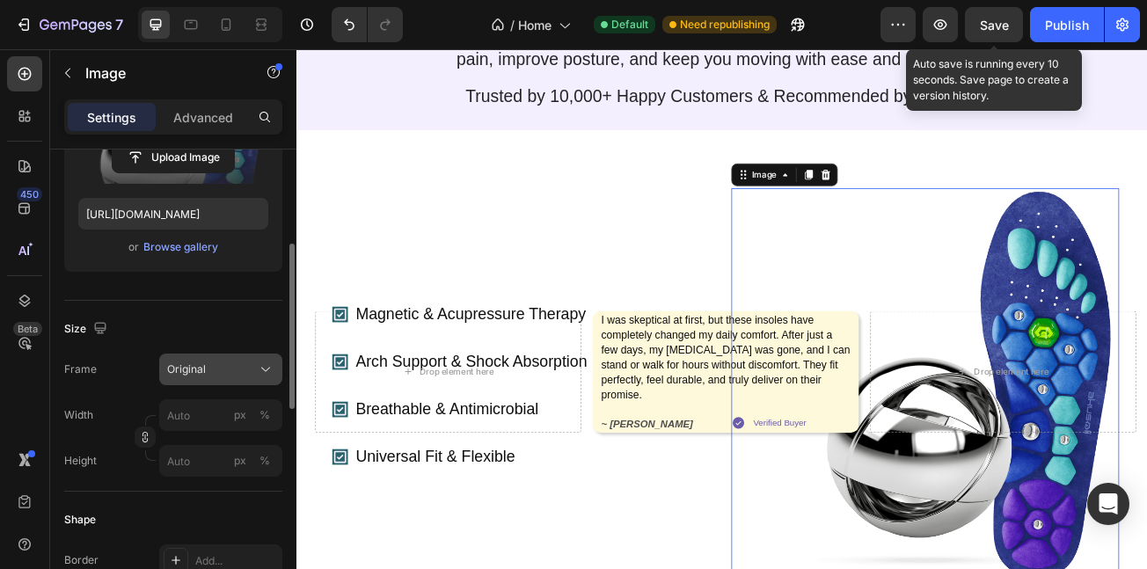
click at [212, 370] on div "Original" at bounding box center [210, 370] width 86 height 16
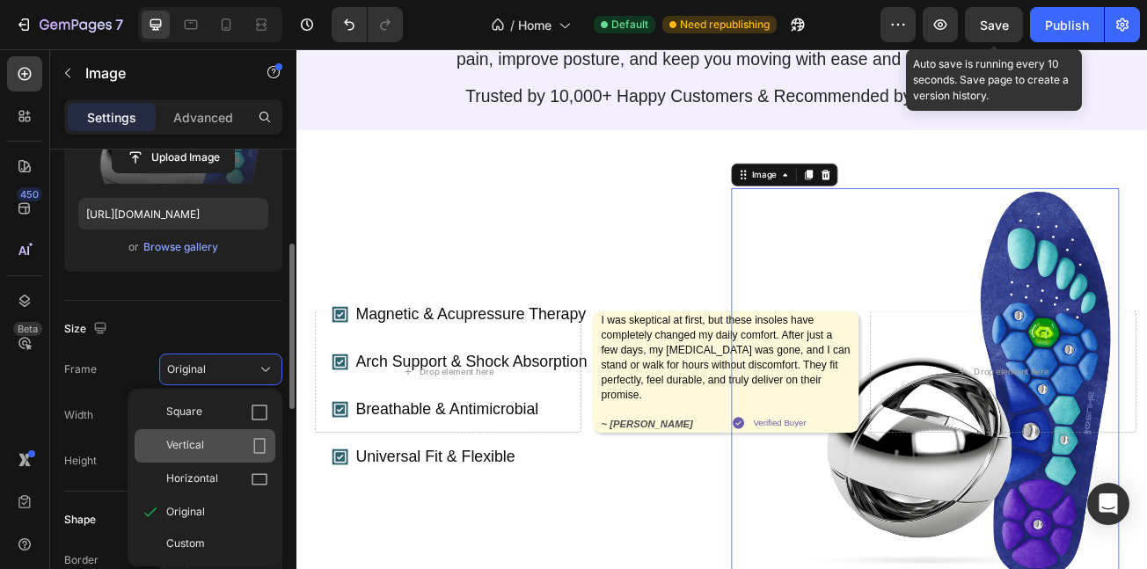
click at [216, 439] on div "Vertical" at bounding box center [217, 446] width 102 height 18
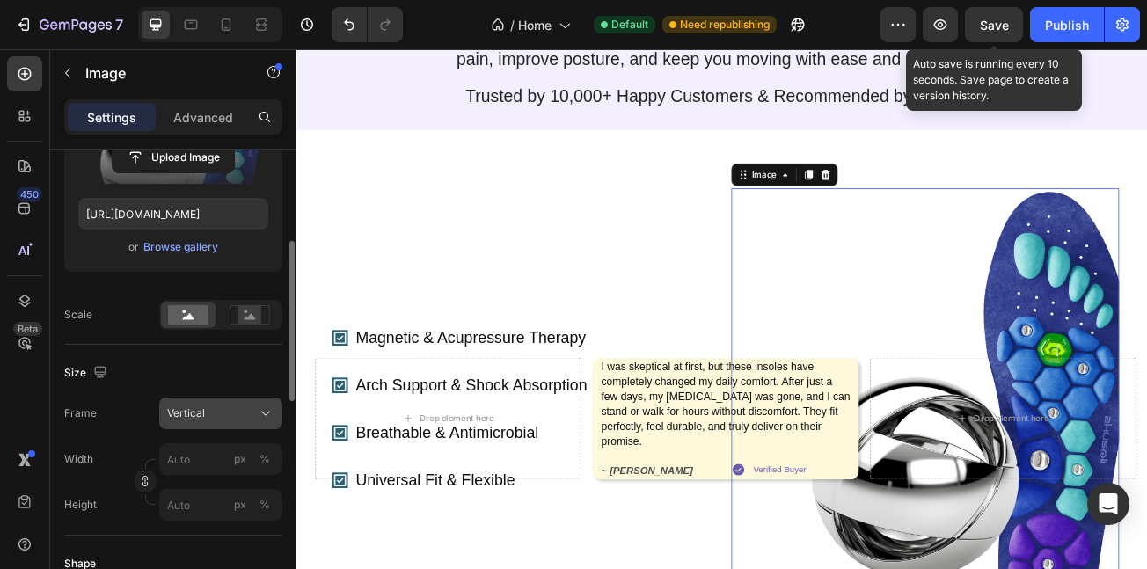
click at [216, 418] on div "Vertical" at bounding box center [210, 414] width 86 height 16
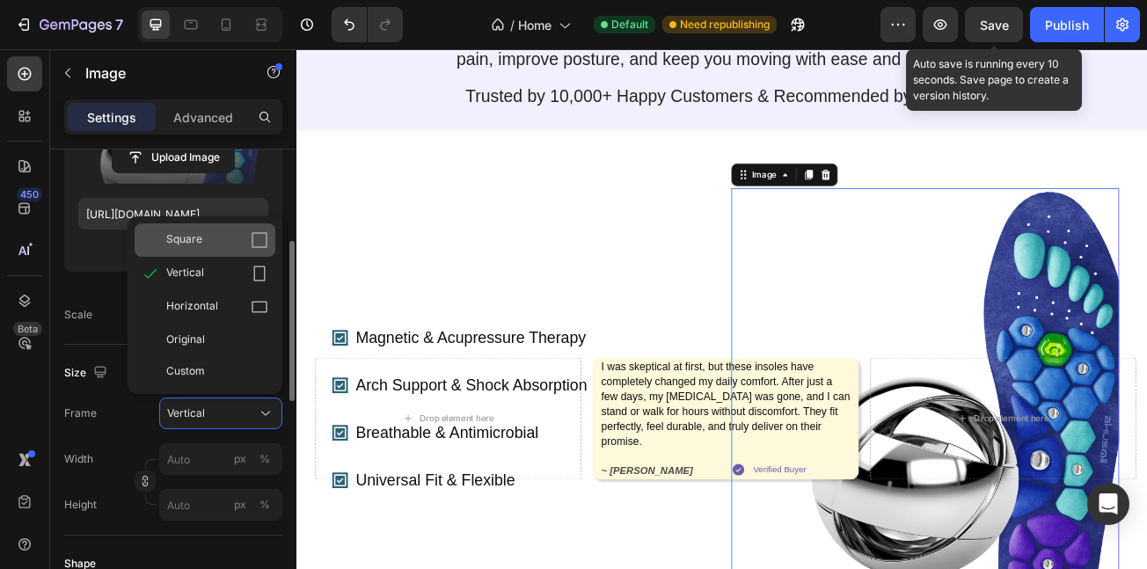
click at [209, 238] on div "Square" at bounding box center [217, 240] width 102 height 18
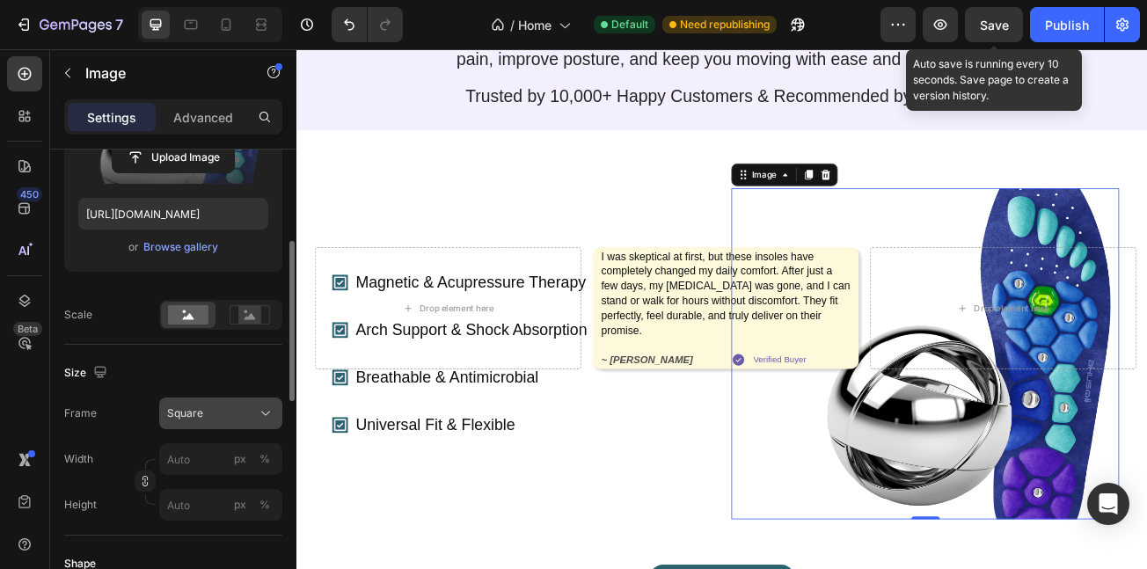
click at [212, 420] on div "Square" at bounding box center [210, 414] width 86 height 16
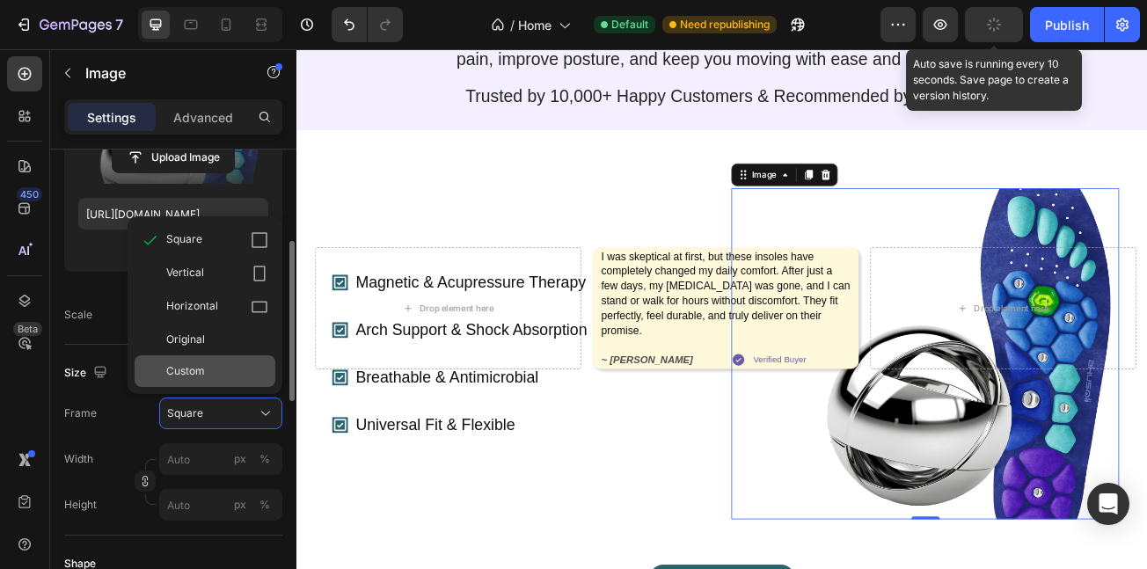
click at [226, 370] on div "Custom" at bounding box center [217, 371] width 102 height 16
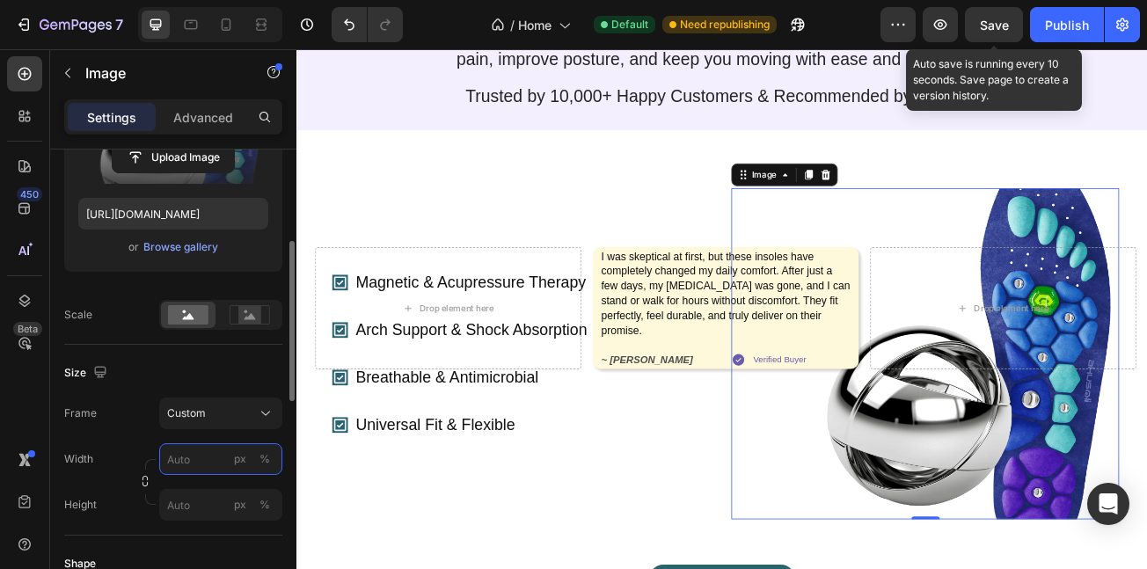
click at [200, 450] on input "px %" at bounding box center [220, 459] width 123 height 32
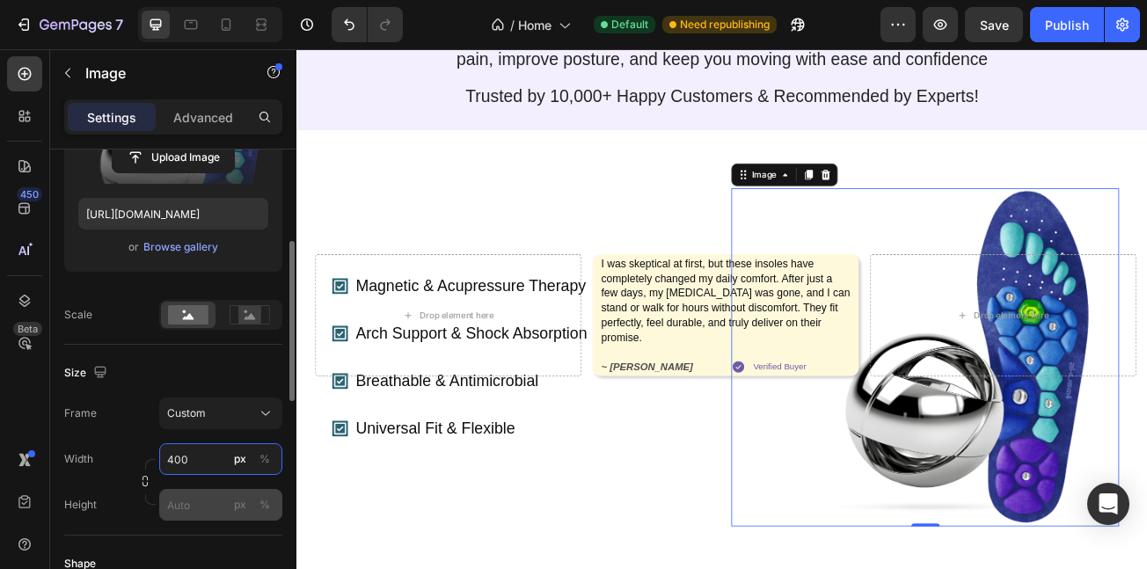
type input "400"
click at [188, 504] on input "px %" at bounding box center [220, 505] width 123 height 32
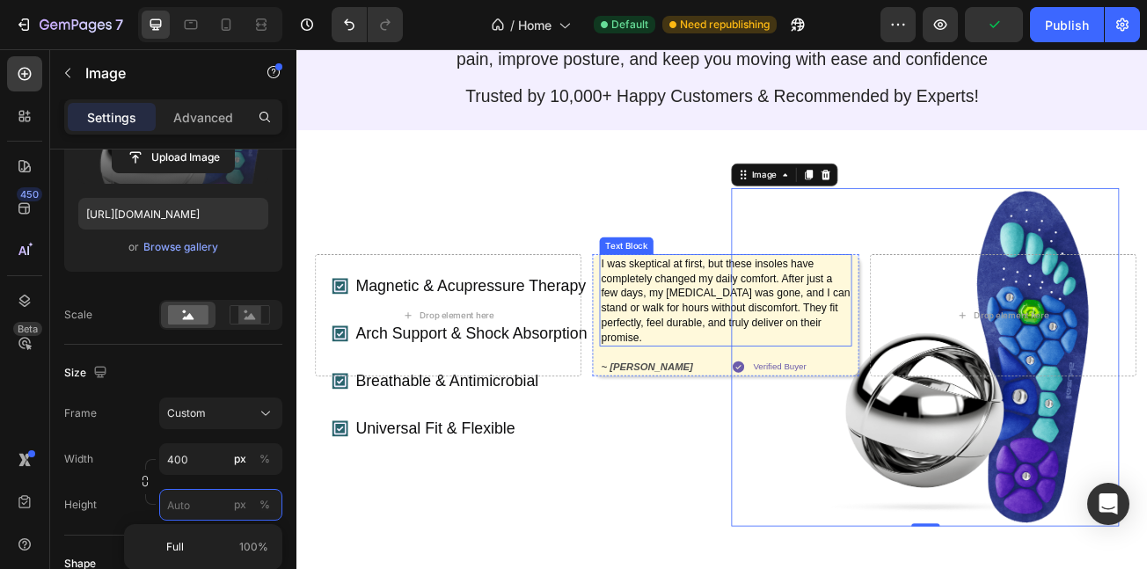
scroll to position [269, 0]
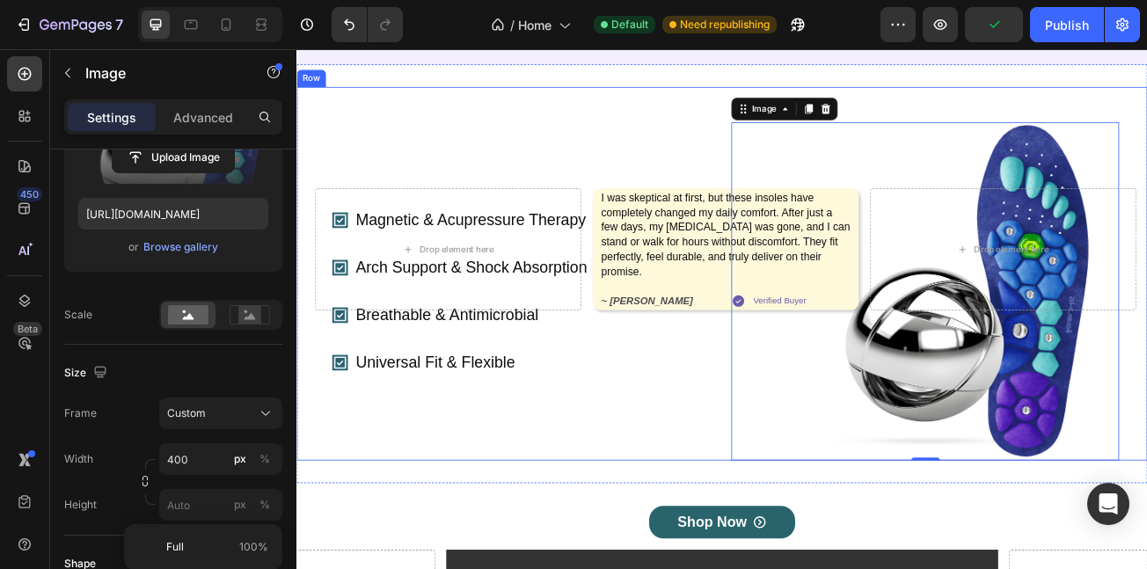
click at [597, 560] on div "Magnetic & Acupressure Therapy Arch Support & Shock Absorption Breathable & Ant…" at bounding box center [581, 350] width 481 height 420
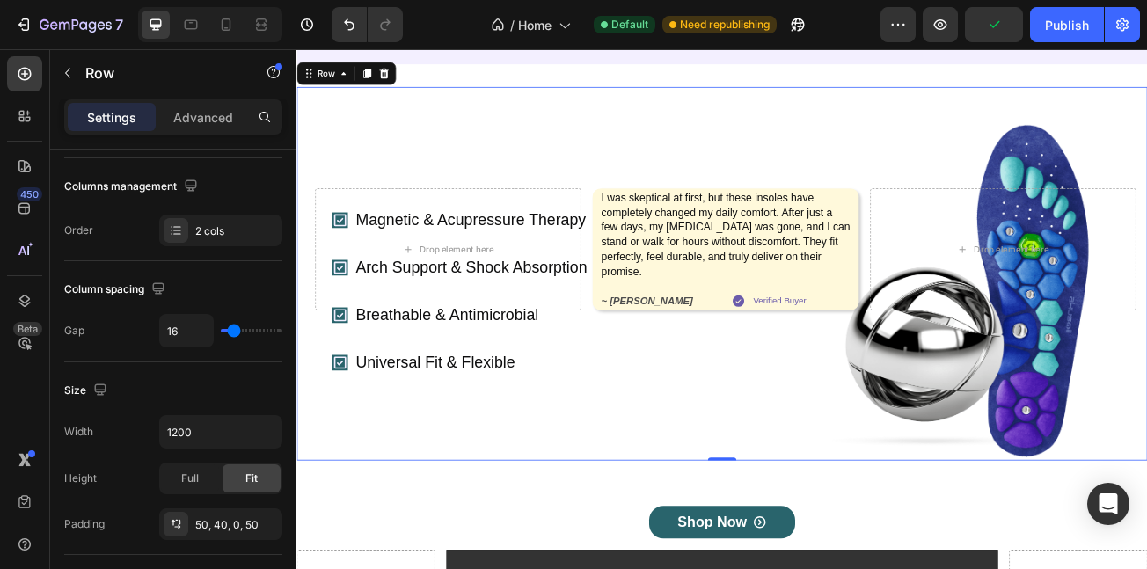
scroll to position [0, 0]
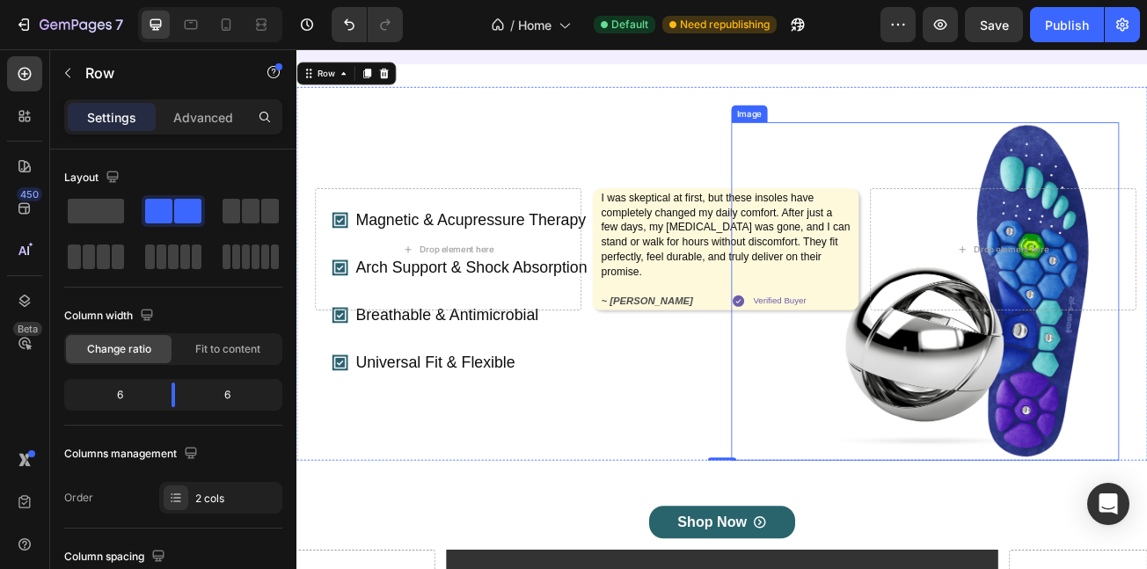
click at [1037, 436] on img at bounding box center [1112, 350] width 352 height 420
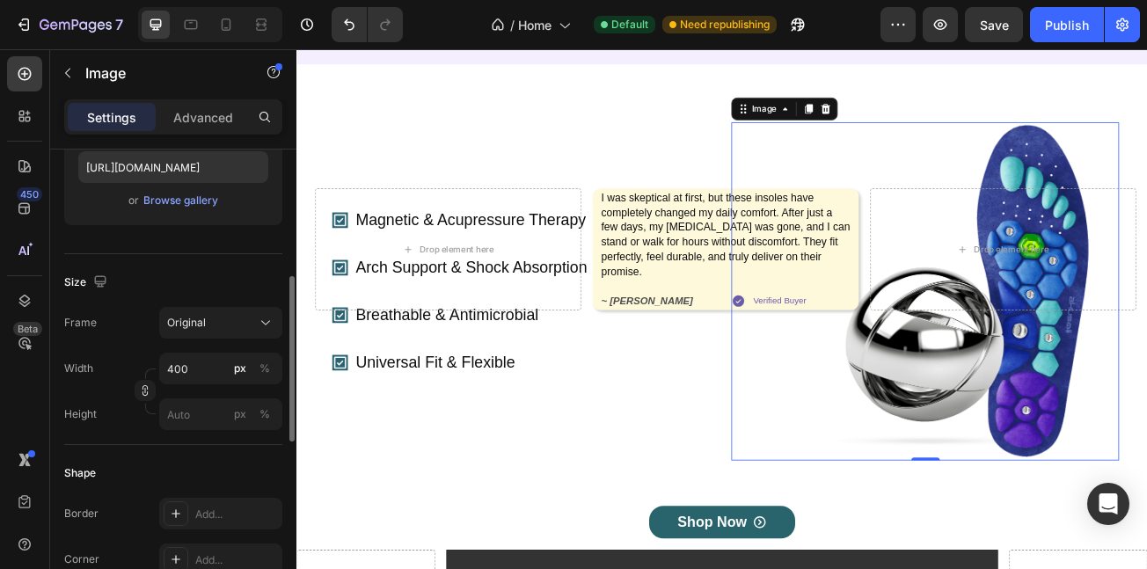
scroll to position [326, 0]
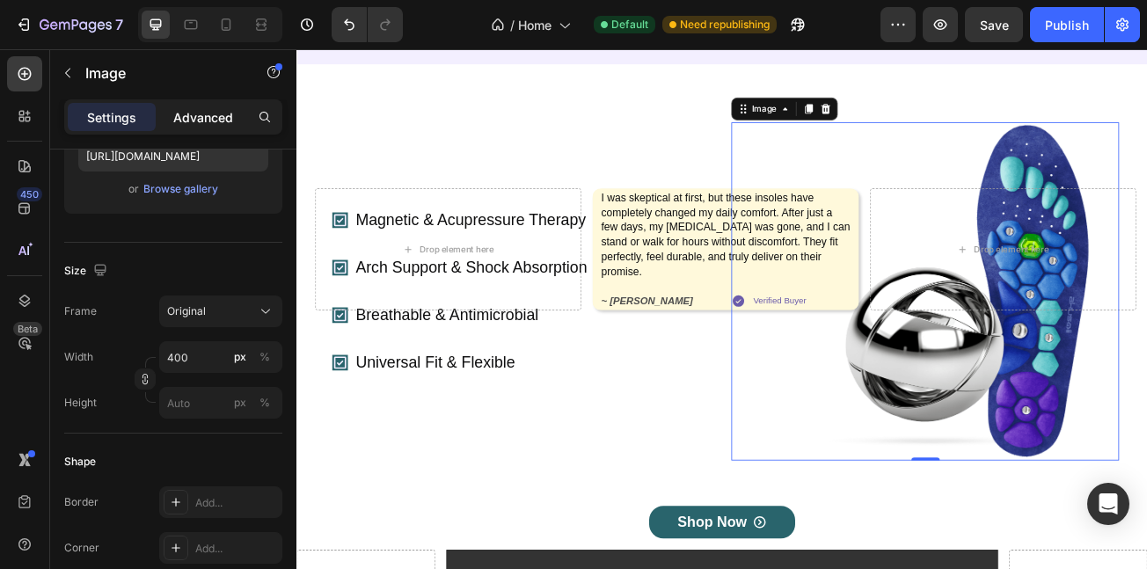
click at [197, 112] on p "Advanced" at bounding box center [203, 117] width 60 height 18
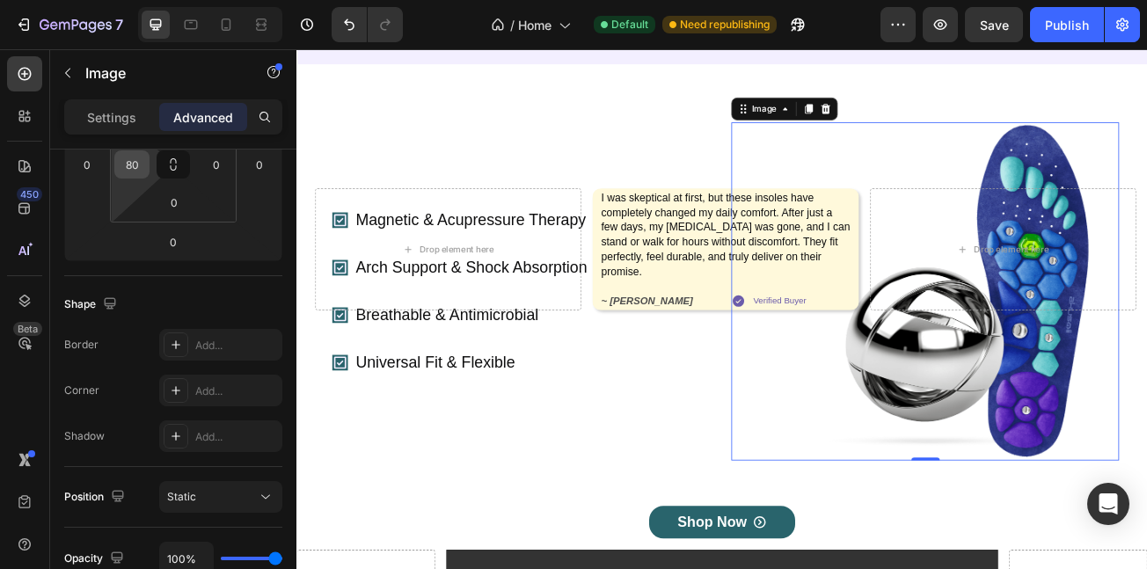
click at [138, 165] on input "80" at bounding box center [132, 164] width 26 height 26
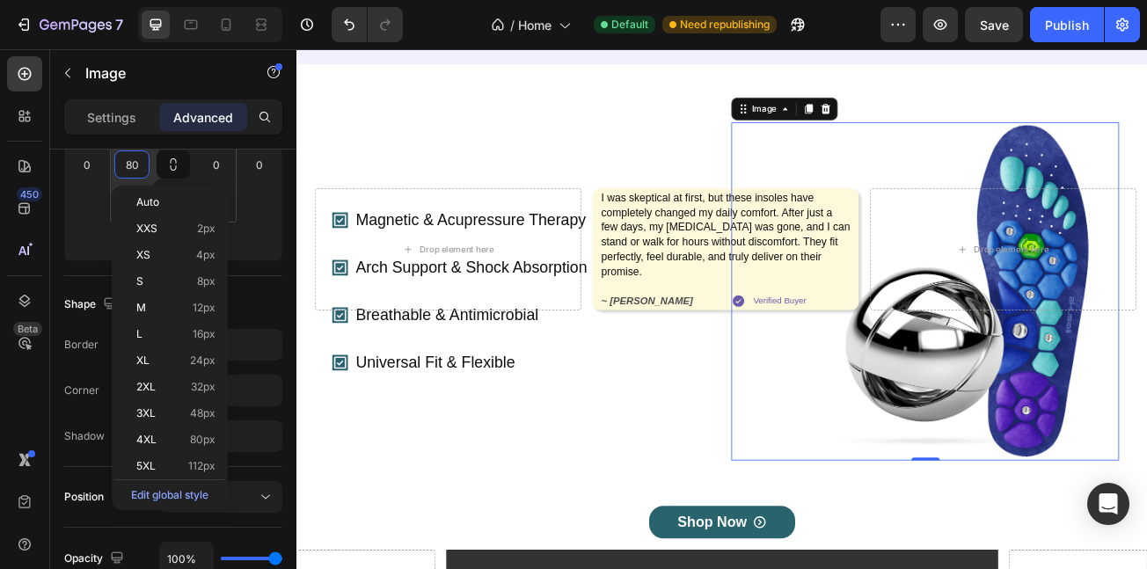
type input "0"
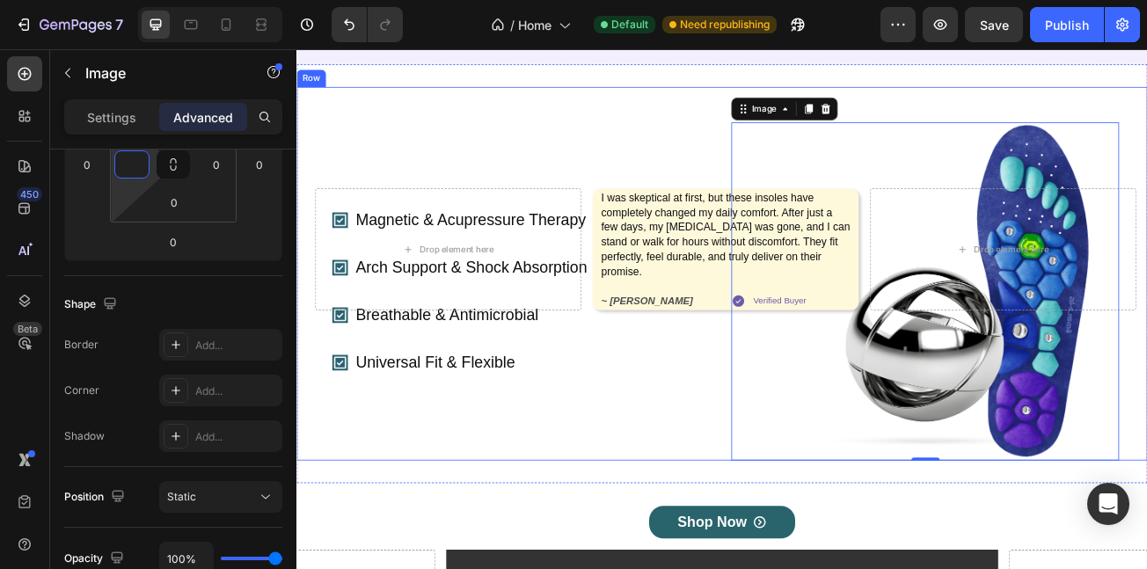
click at [617, 560] on div "Magnetic & Acupressure Therapy Arch Support & Shock Absorption Breathable & Ant…" at bounding box center [581, 350] width 481 height 420
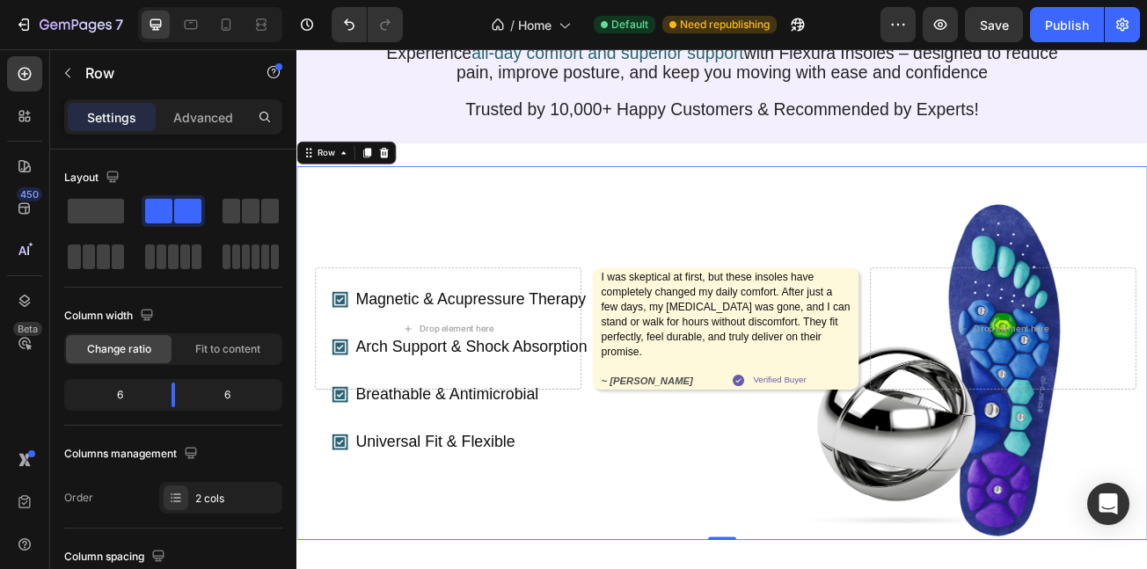
scroll to position [128, 0]
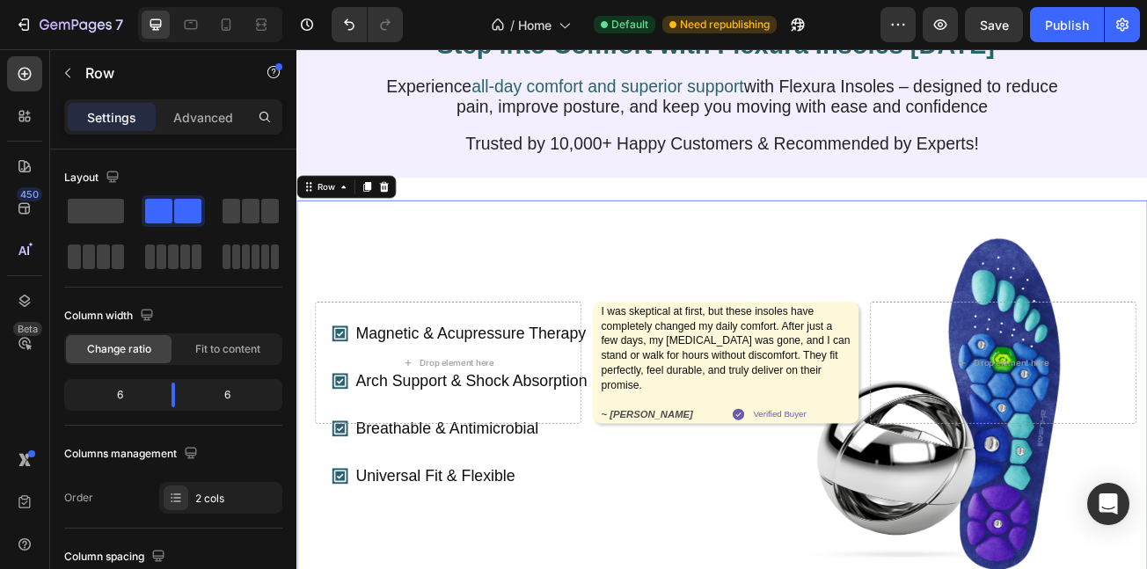
click at [569, 312] on div "Magnetic & Acupressure Therapy Arch Support & Shock Absorption Breathable & Ant…" at bounding box center [825, 469] width 1056 height 464
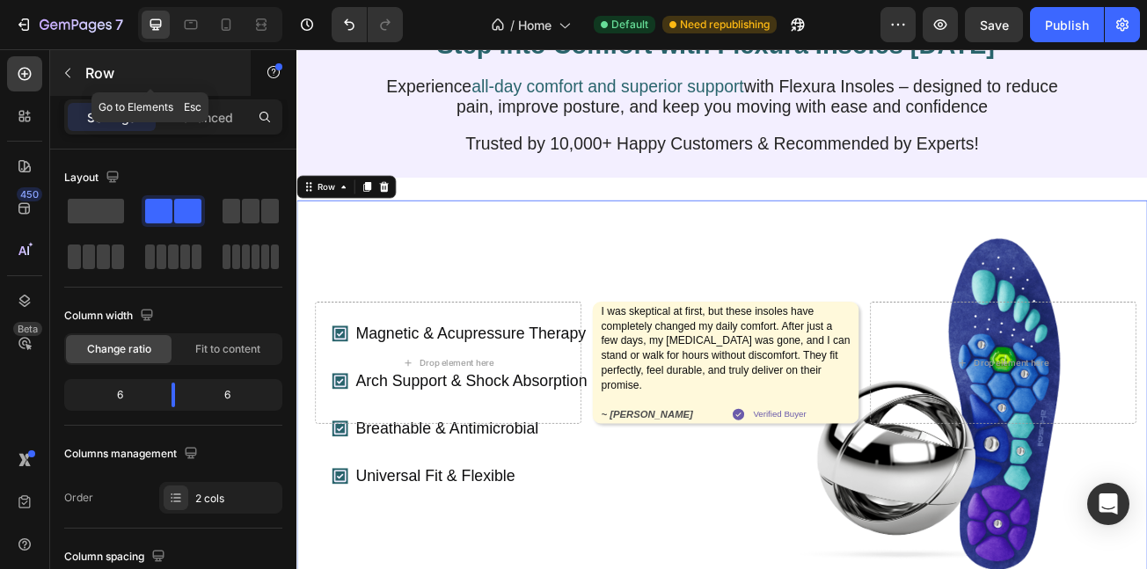
click at [210, 95] on div "Row" at bounding box center [150, 73] width 201 height 46
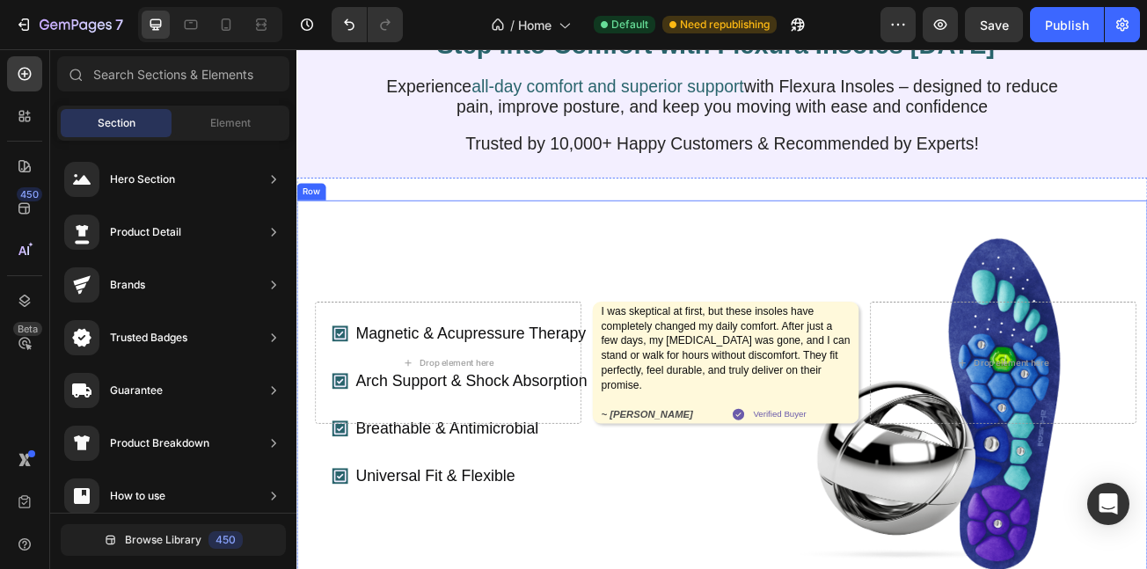
click at [766, 308] on div "Magnetic & Acupressure Therapy Arch Support & Shock Absorption Breathable & Ant…" at bounding box center [825, 469] width 1056 height 464
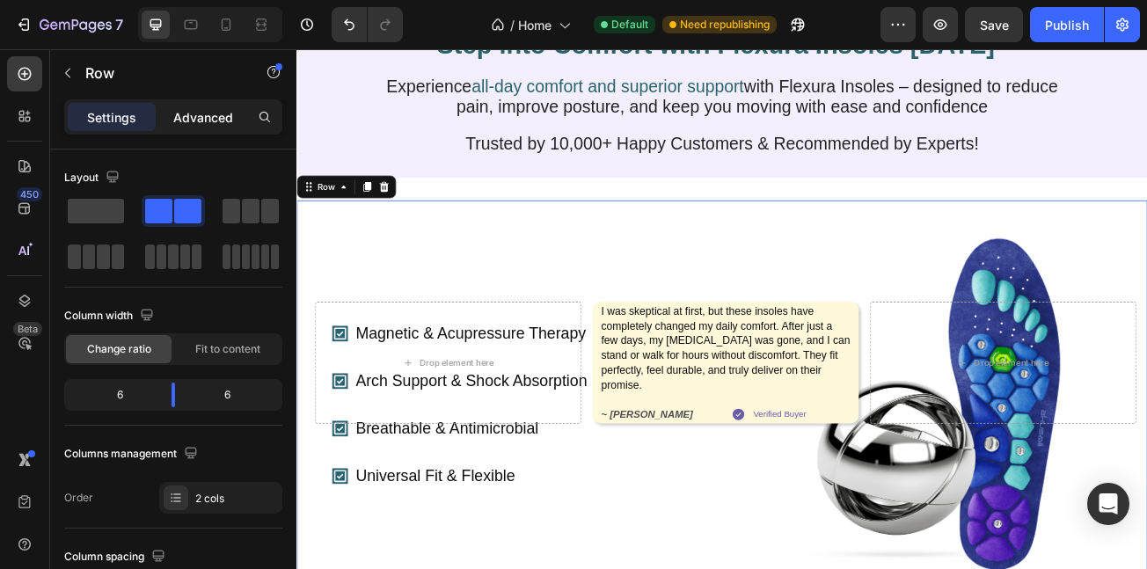
click at [209, 124] on p "Advanced" at bounding box center [203, 117] width 60 height 18
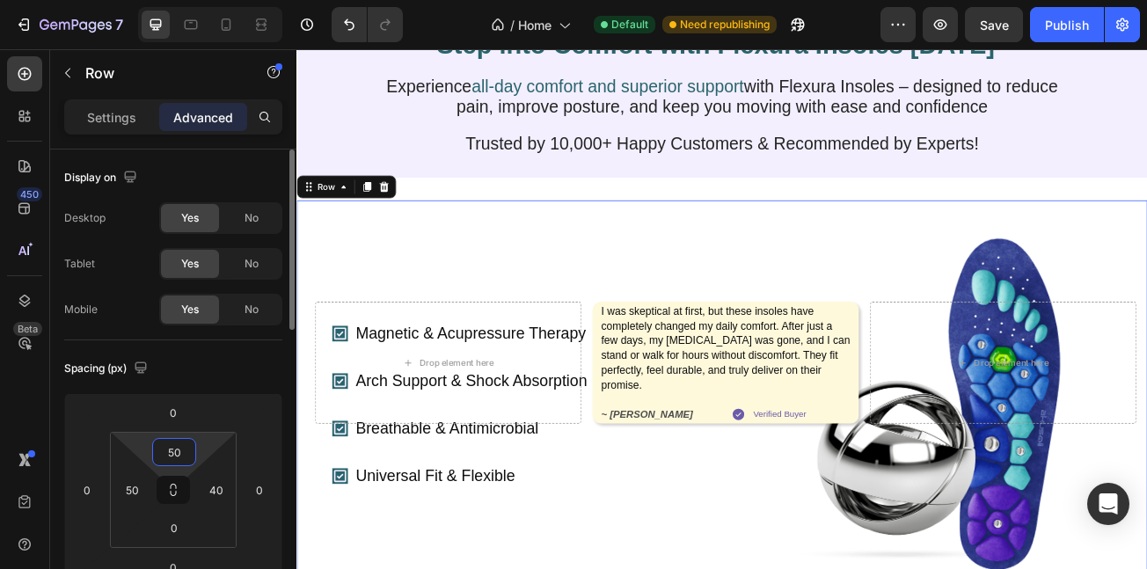
click at [176, 439] on input "50" at bounding box center [174, 452] width 35 height 26
type input "0"
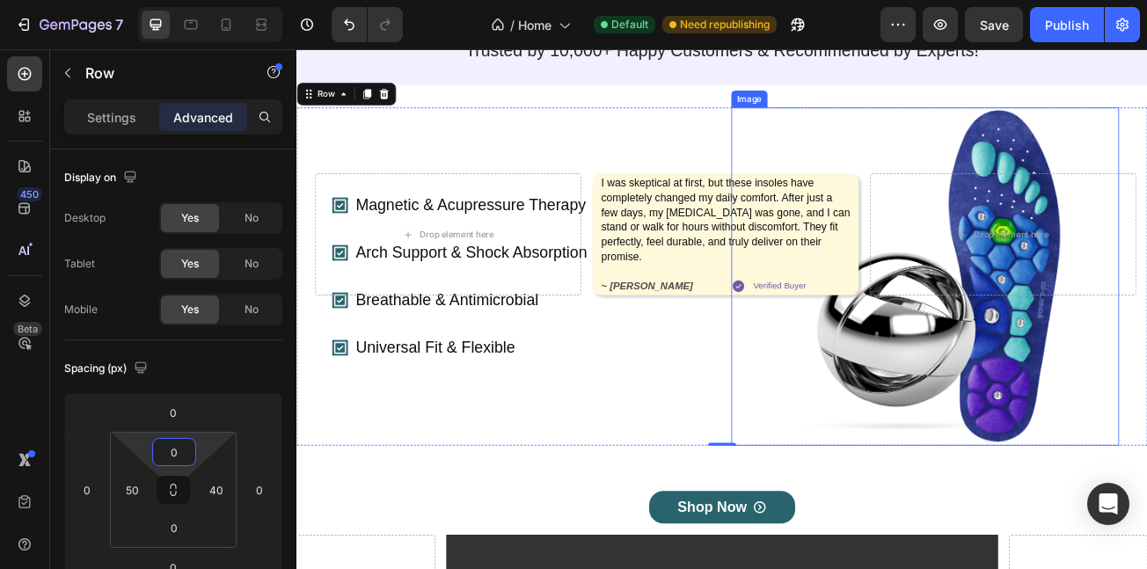
scroll to position [246, 0]
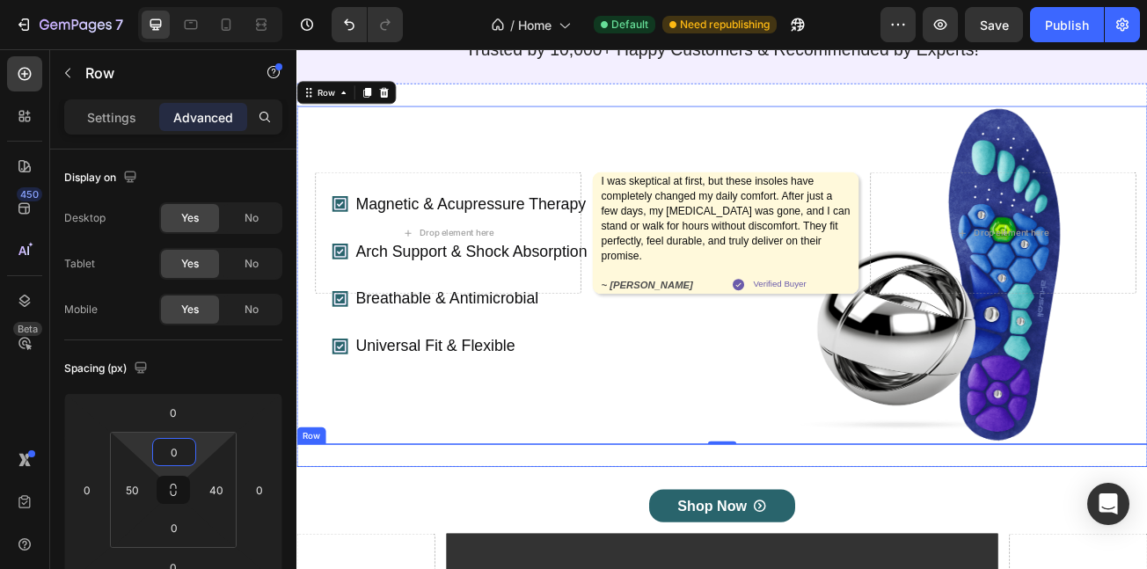
click at [634, 568] on div "Drop element here I was skeptical at first, but these insoles have completely c…" at bounding box center [825, 553] width 1056 height 28
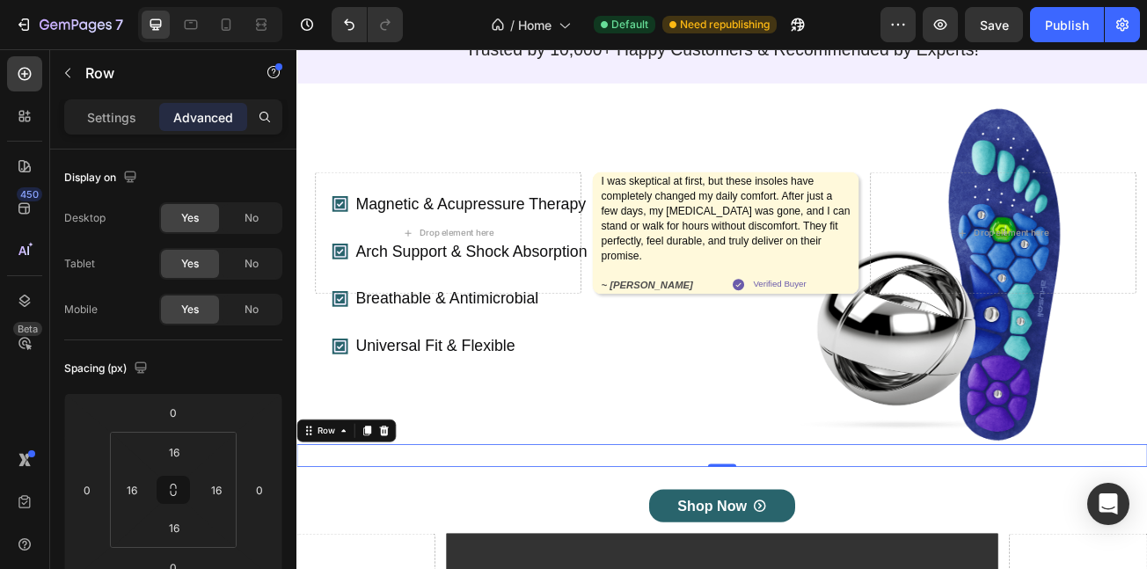
click at [701, 568] on div "Drop element here I was skeptical at first, but these insoles have completely c…" at bounding box center [825, 553] width 1056 height 28
click at [1081, 28] on div "Publish" at bounding box center [1067, 25] width 44 height 18
click at [616, 568] on div "Drop element here I was skeptical at first, but these insoles have completely c…" at bounding box center [825, 553] width 1056 height 28
click at [219, 26] on icon at bounding box center [226, 25] width 18 height 18
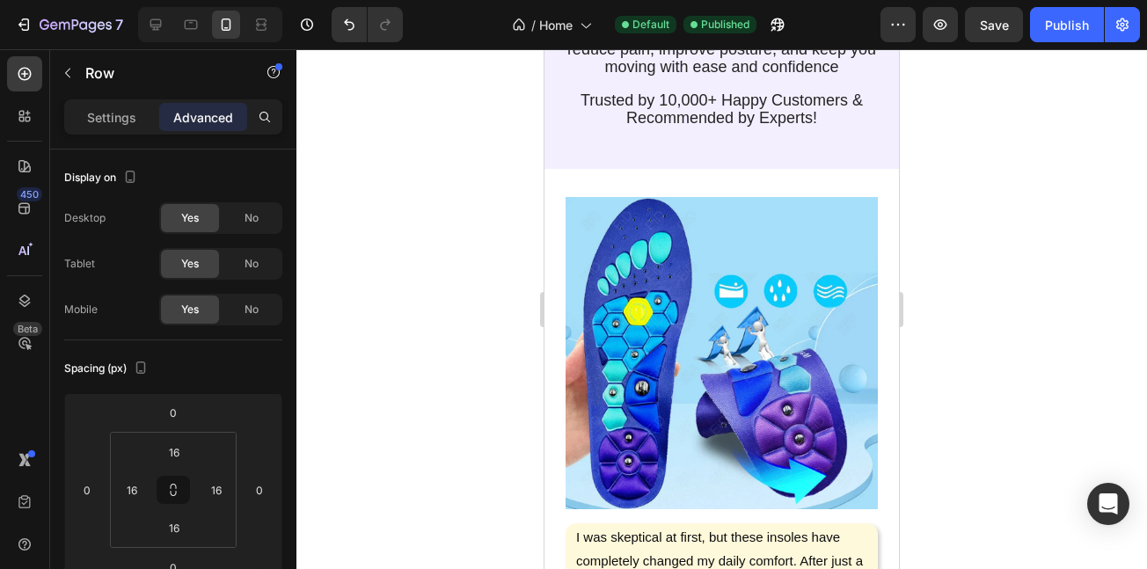
scroll to position [184, 0]
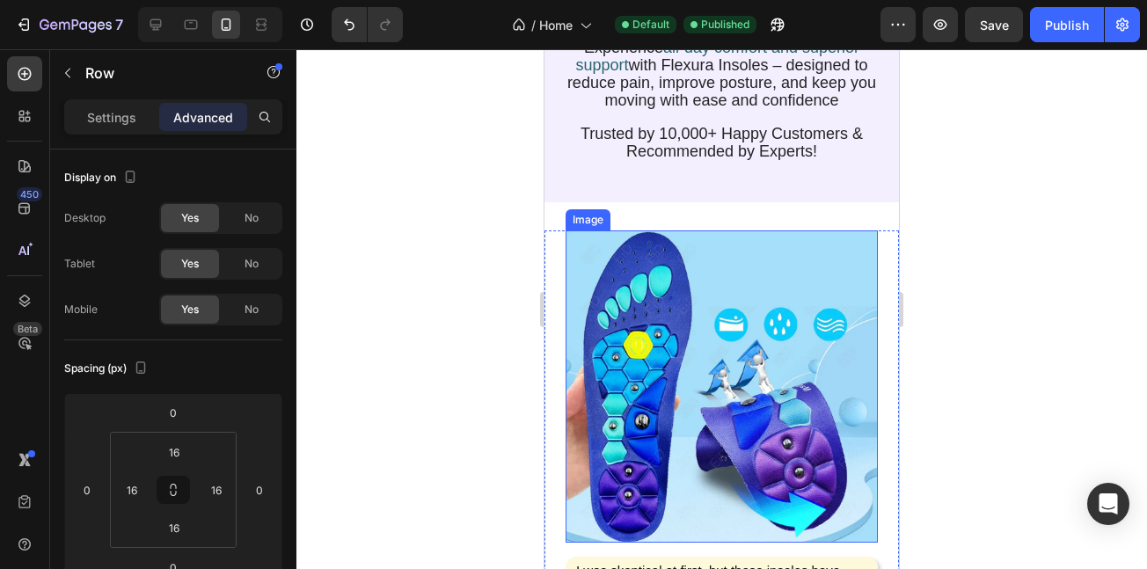
click at [660, 313] on img at bounding box center [722, 387] width 312 height 312
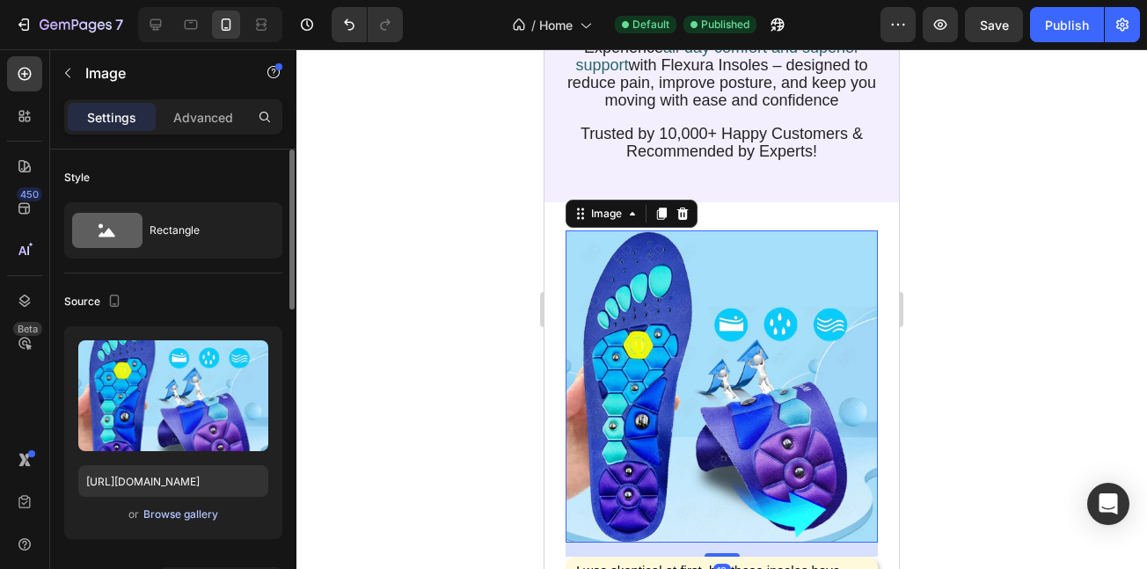
click at [175, 519] on div "Browse gallery" at bounding box center [180, 515] width 75 height 16
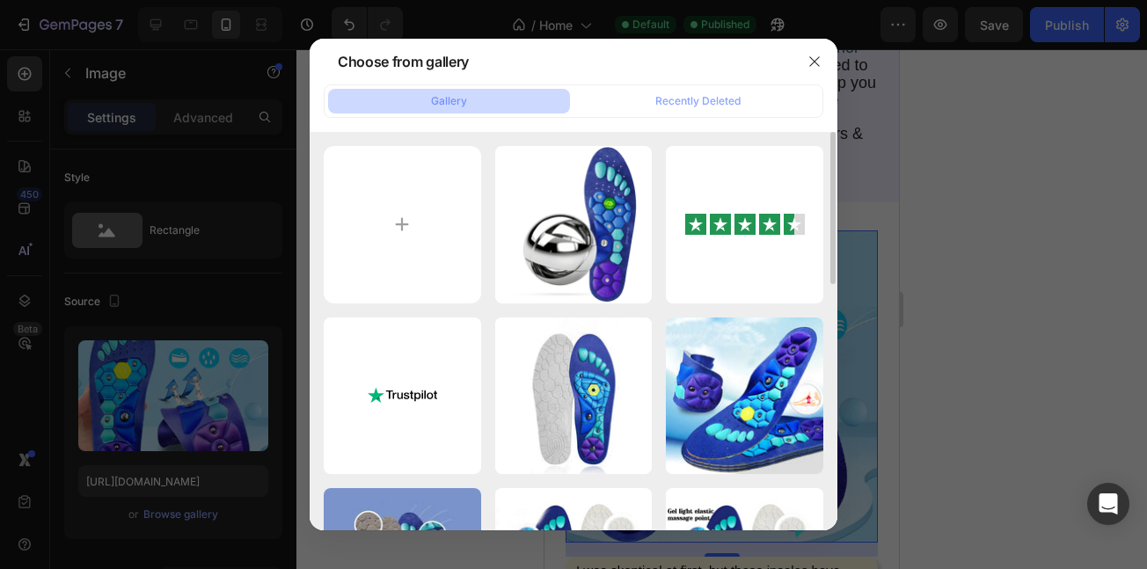
drag, startPoint x: 570, startPoint y: 209, endPoint x: 711, endPoint y: 482, distance: 307.0
click at [0, 0] on div "magnet-product-v3.png 144.88 kb" at bounding box center [0, 0] width 0 height 0
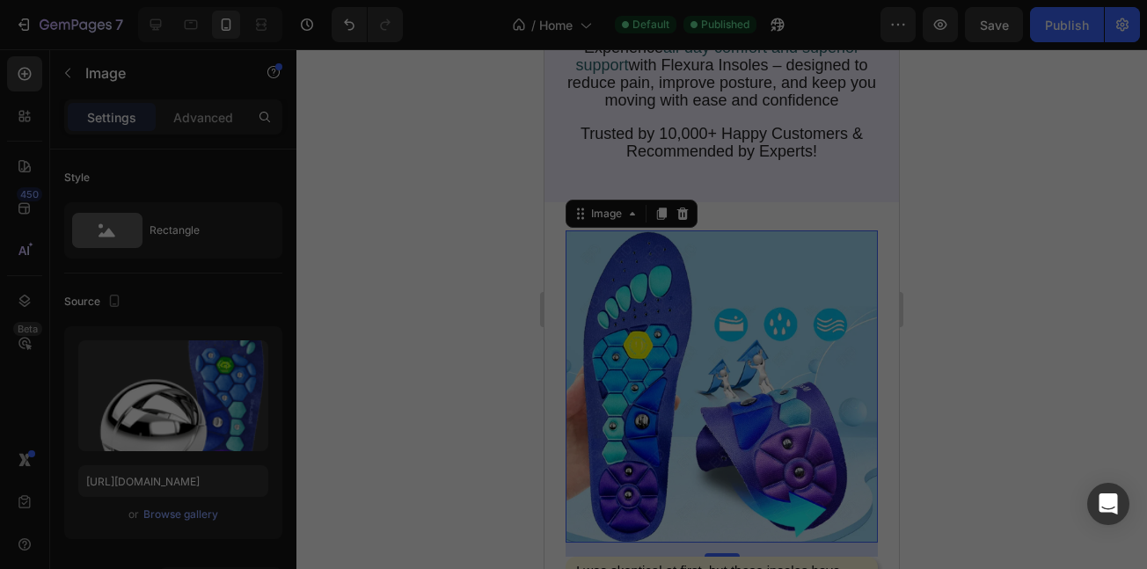
type input "[URL][DOMAIN_NAME]"
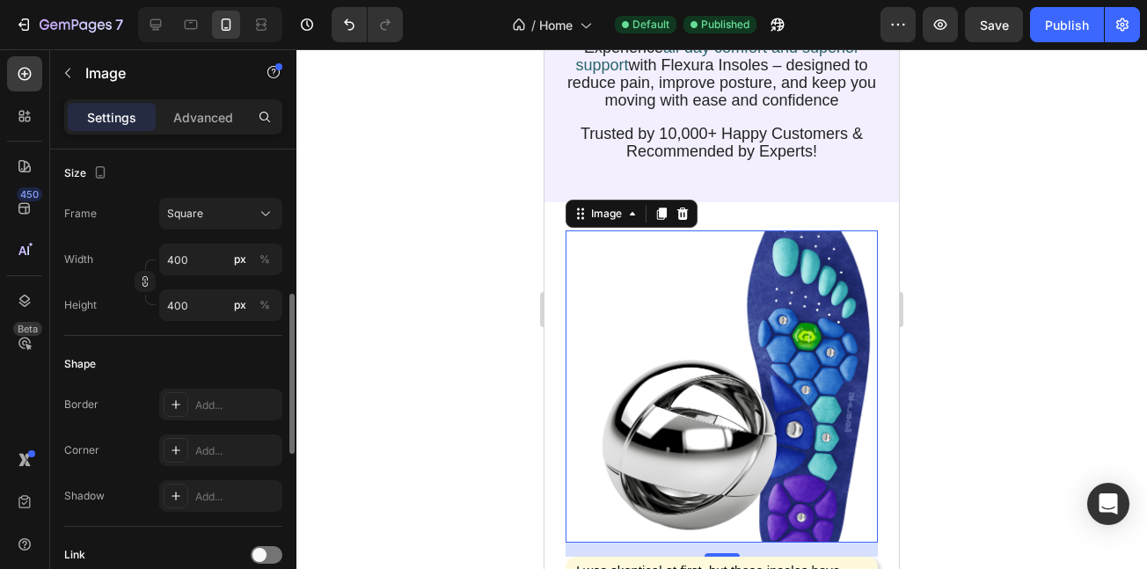
scroll to position [456, 0]
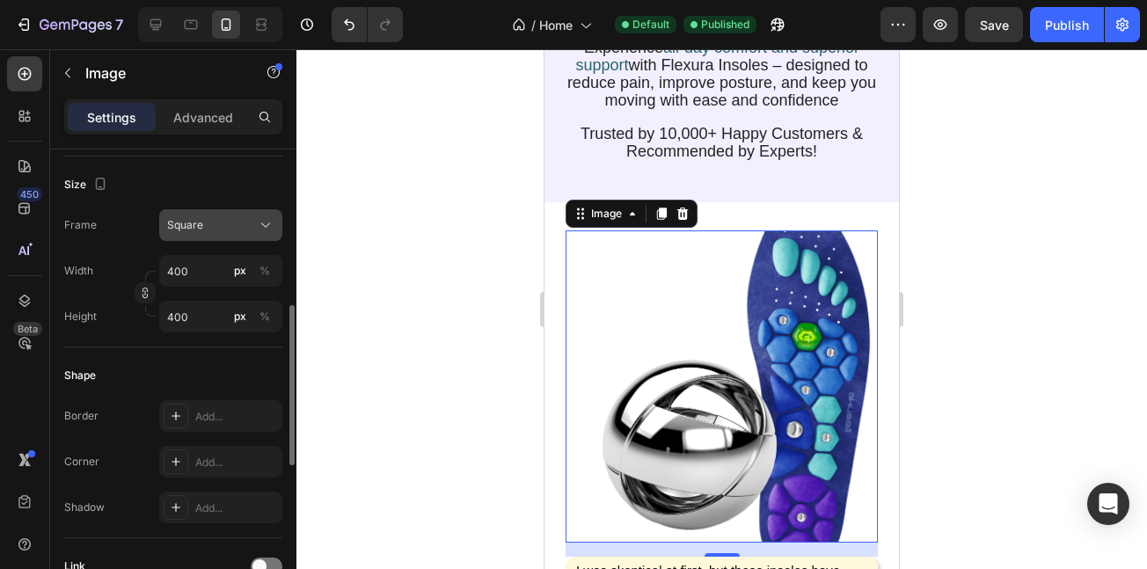
click at [210, 224] on div "Square" at bounding box center [210, 225] width 86 height 16
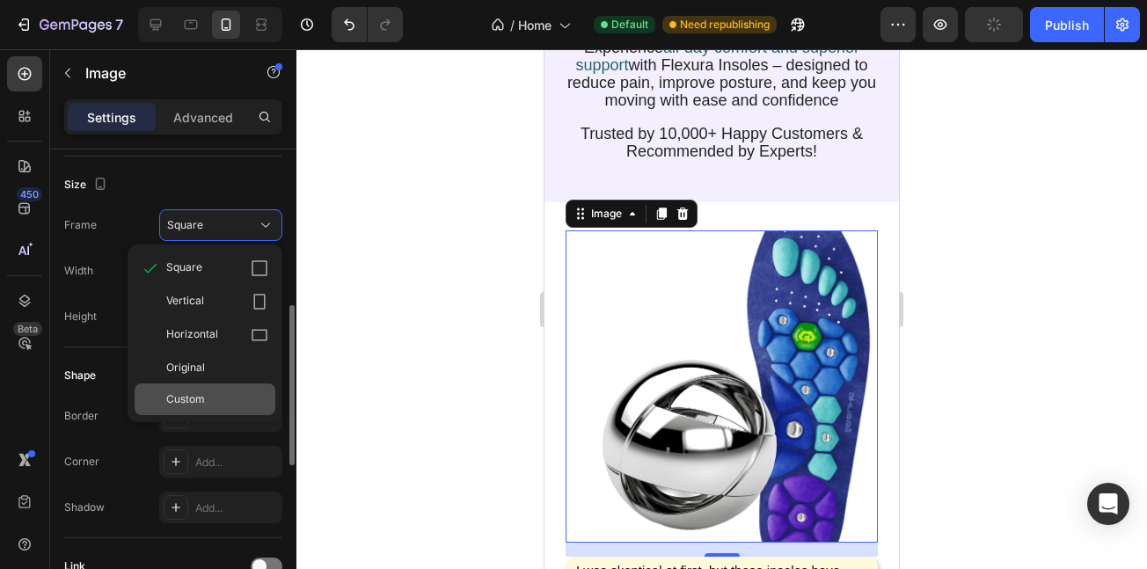
click at [186, 390] on div "Custom" at bounding box center [205, 400] width 141 height 32
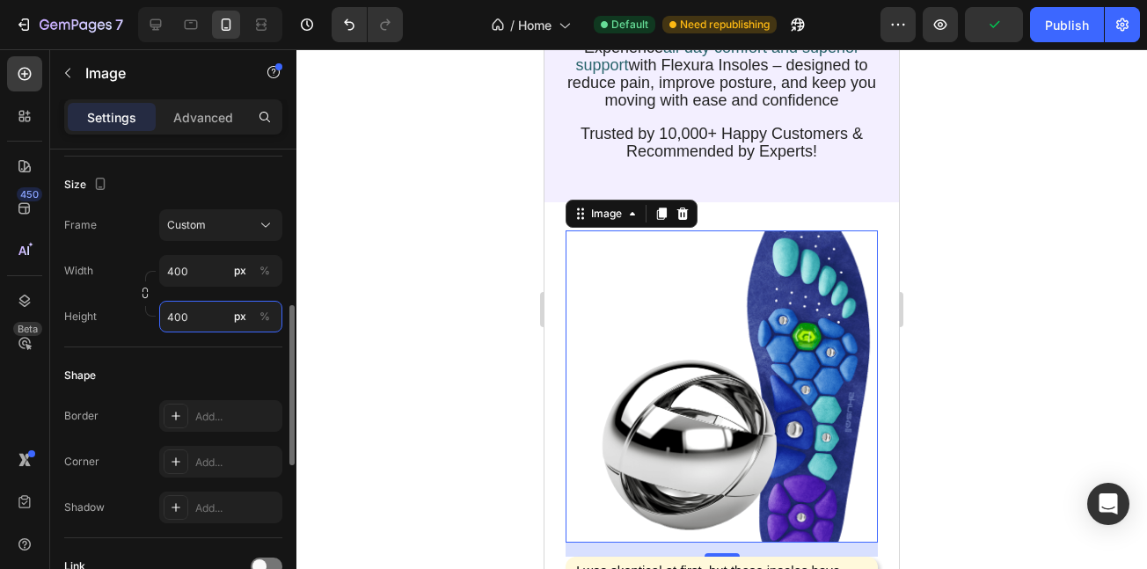
click at [202, 313] on input "400" at bounding box center [220, 317] width 123 height 32
drag, startPoint x: 207, startPoint y: 316, endPoint x: 142, endPoint y: 330, distance: 66.6
click at [142, 321] on div "Style Rectangle Source Upload Image [URL][DOMAIN_NAME] or Browse gallery Scale …" at bounding box center [173, 320] width 218 height 1252
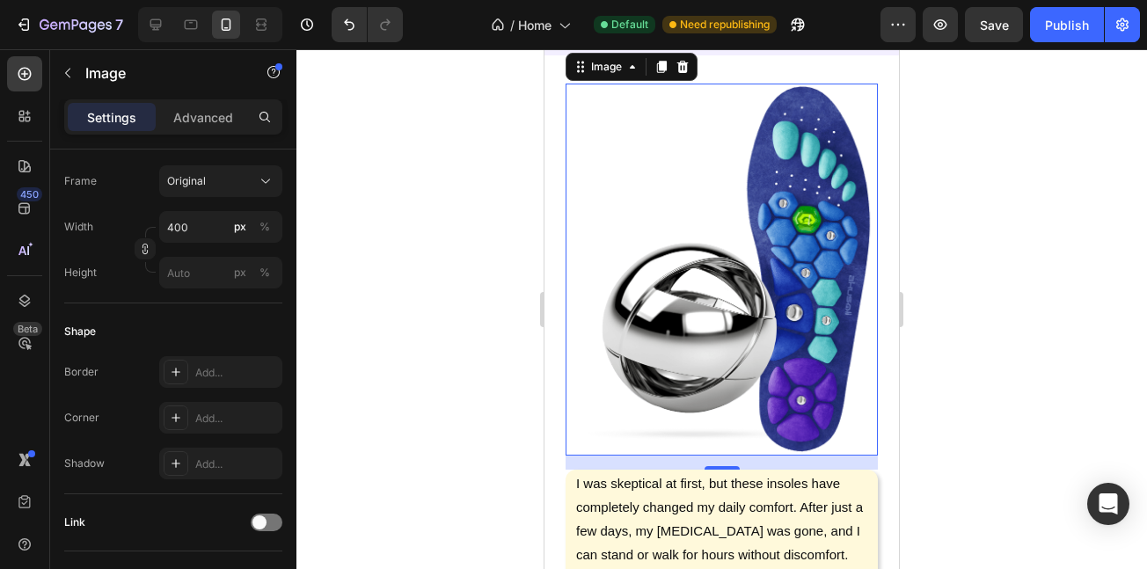
scroll to position [360, 0]
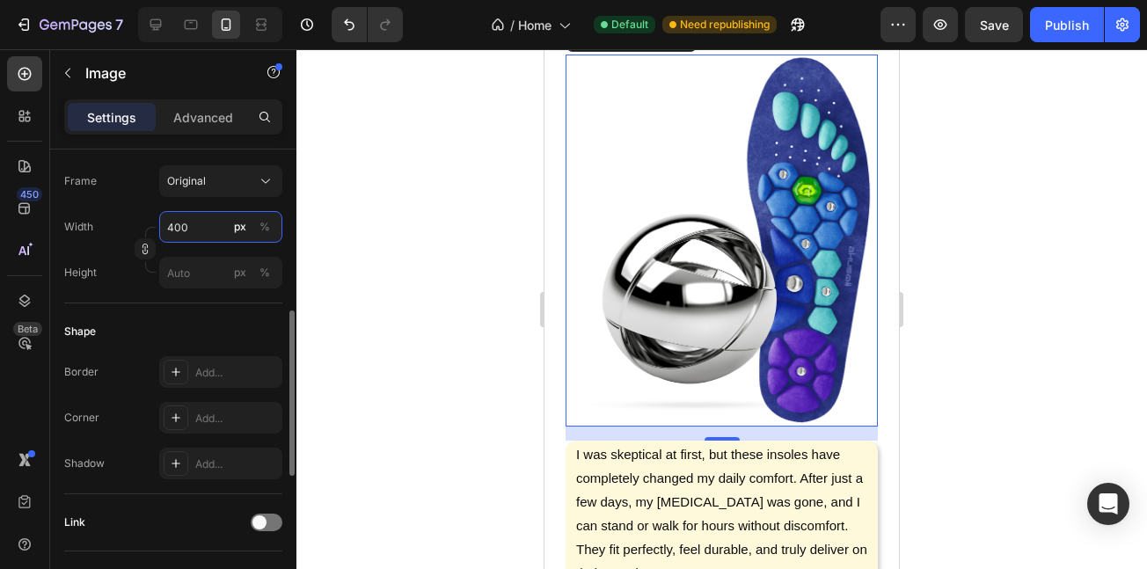
click at [198, 212] on input "400" at bounding box center [220, 227] width 123 height 32
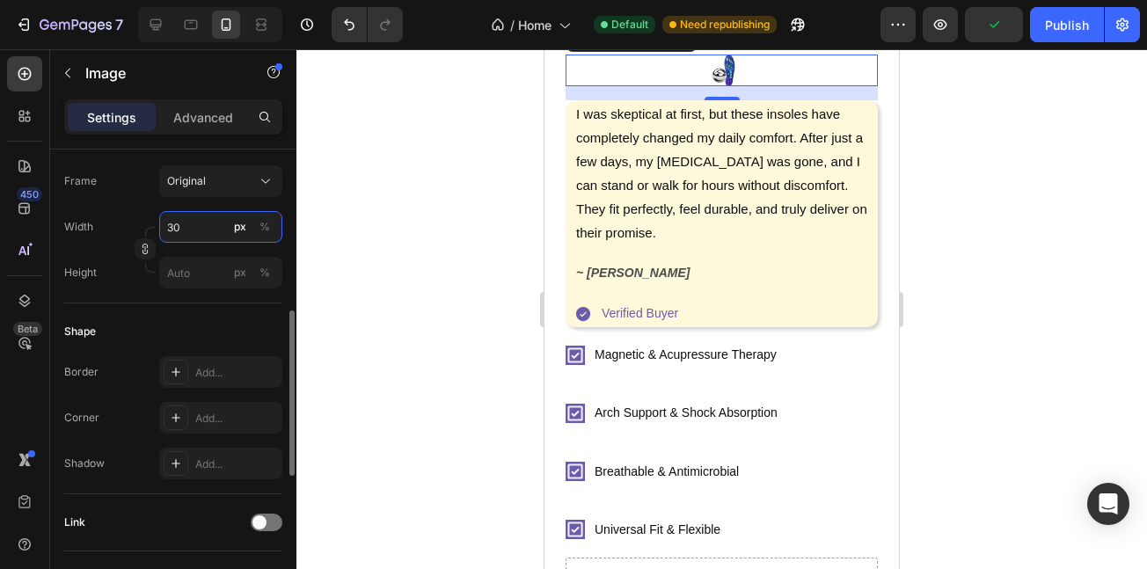
type input "300"
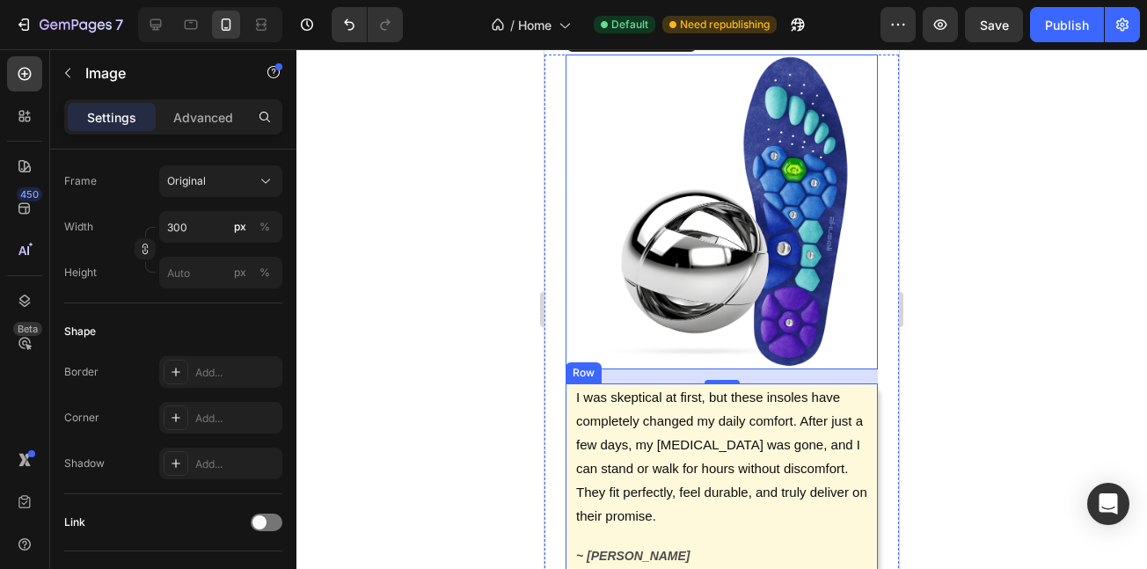
click at [567, 460] on div "I was skeptical at first, but these insoles have completely changed my daily co…" at bounding box center [722, 497] width 312 height 227
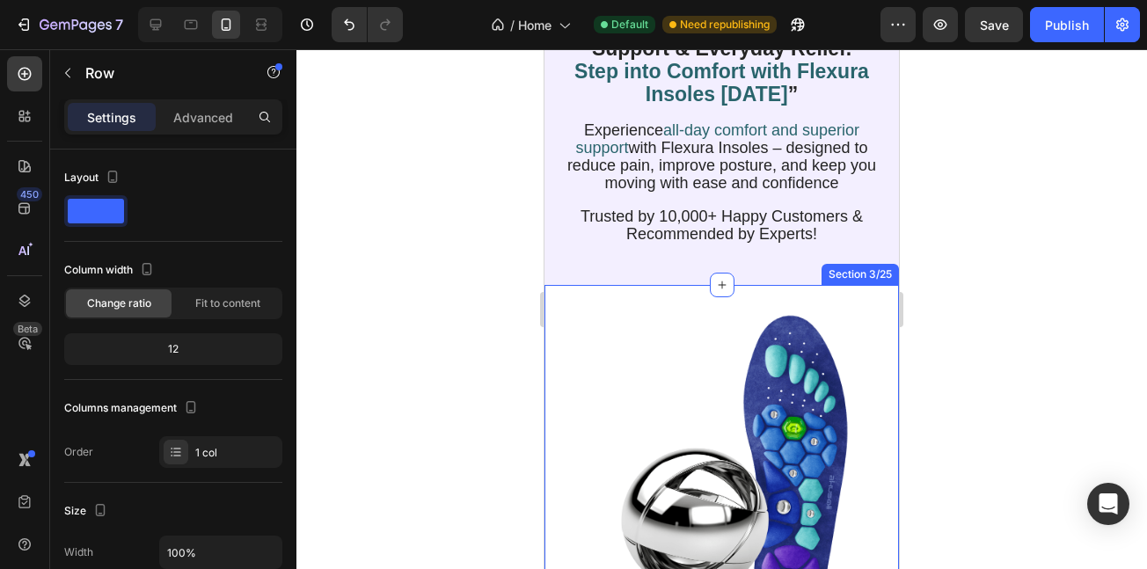
scroll to position [114, 0]
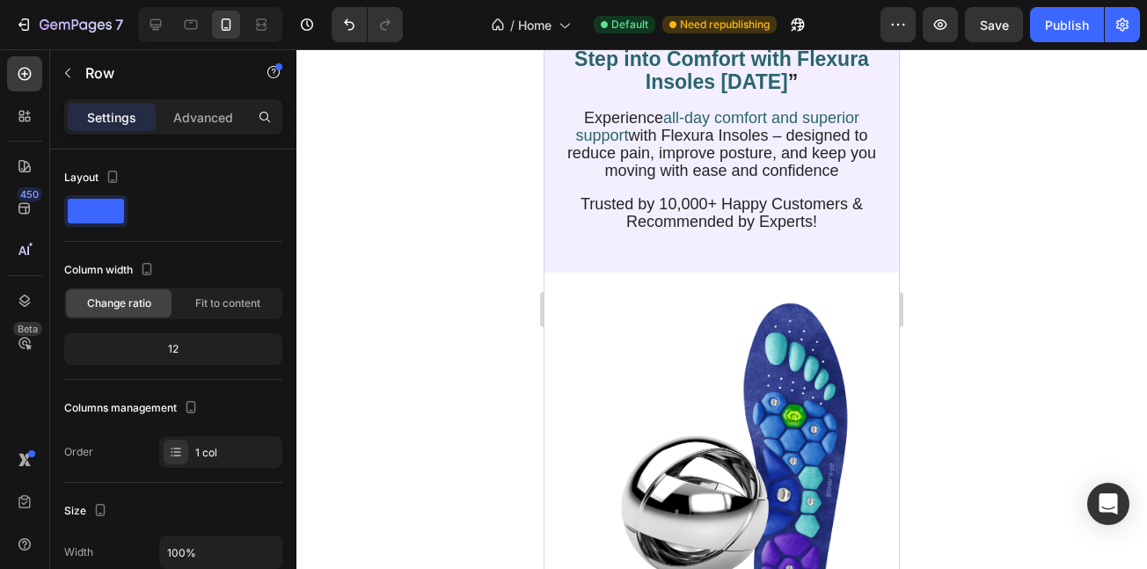
click at [1072, 4] on div "7 / Home Default Need republishing Preview Save Publish" at bounding box center [573, 25] width 1147 height 50
click at [1072, 33] on div "Publish" at bounding box center [1067, 25] width 44 height 18
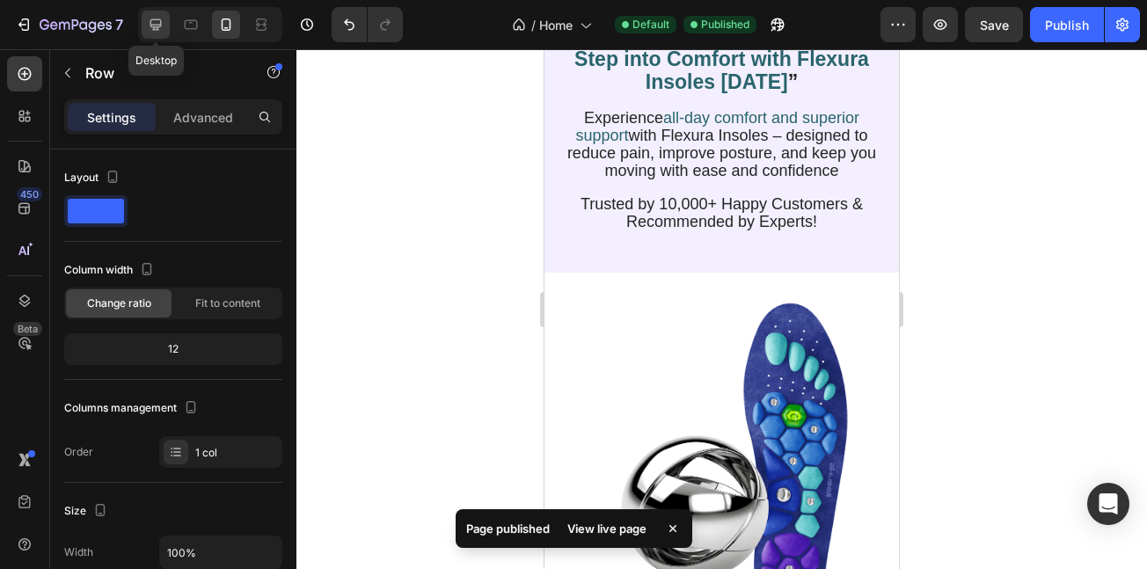
click at [163, 33] on div at bounding box center [156, 25] width 28 height 28
type input "1200"
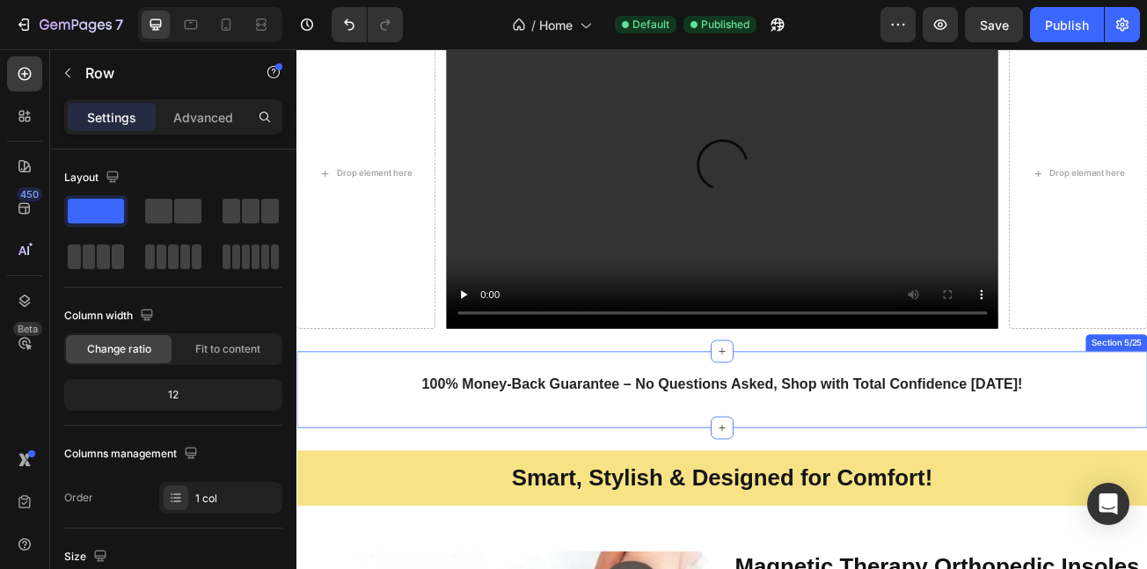
scroll to position [920, 0]
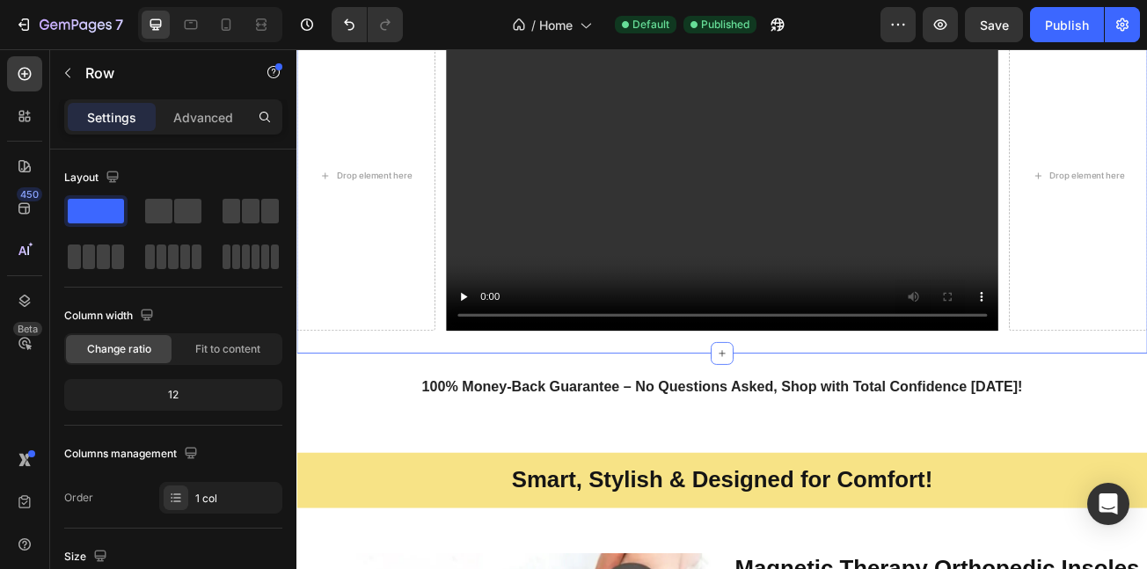
click at [341, 407] on div "Shop Now Button Drop element here Video Drop element here Row Section 4/25" at bounding box center [825, 178] width 1056 height 496
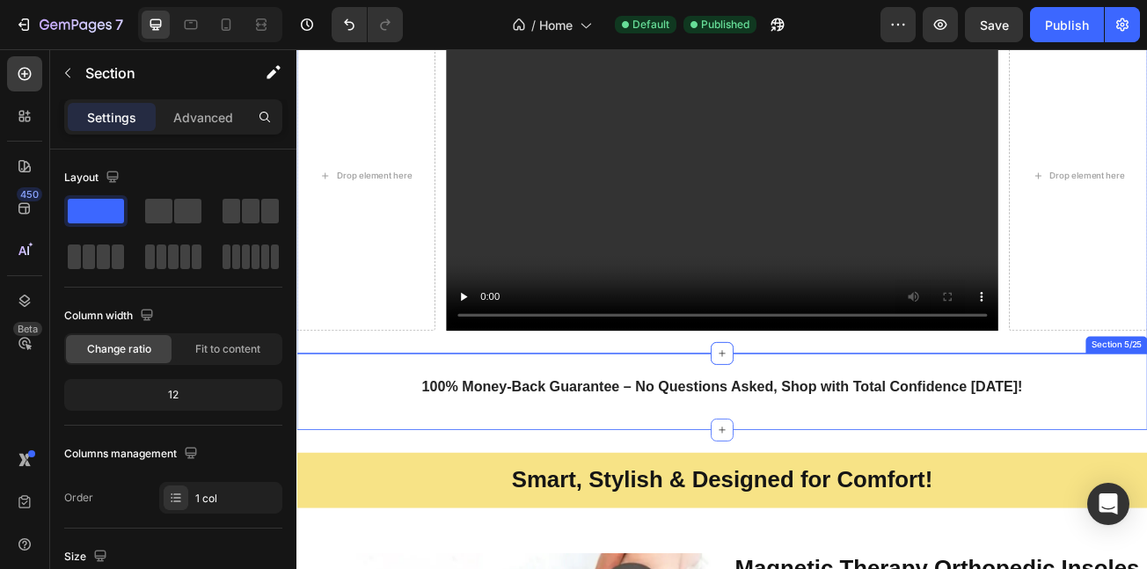
click at [306, 487] on div "100% Money-Back Guarantee – No Questions Asked, Shop with Total Confidence [DAT…" at bounding box center [825, 474] width 1056 height 39
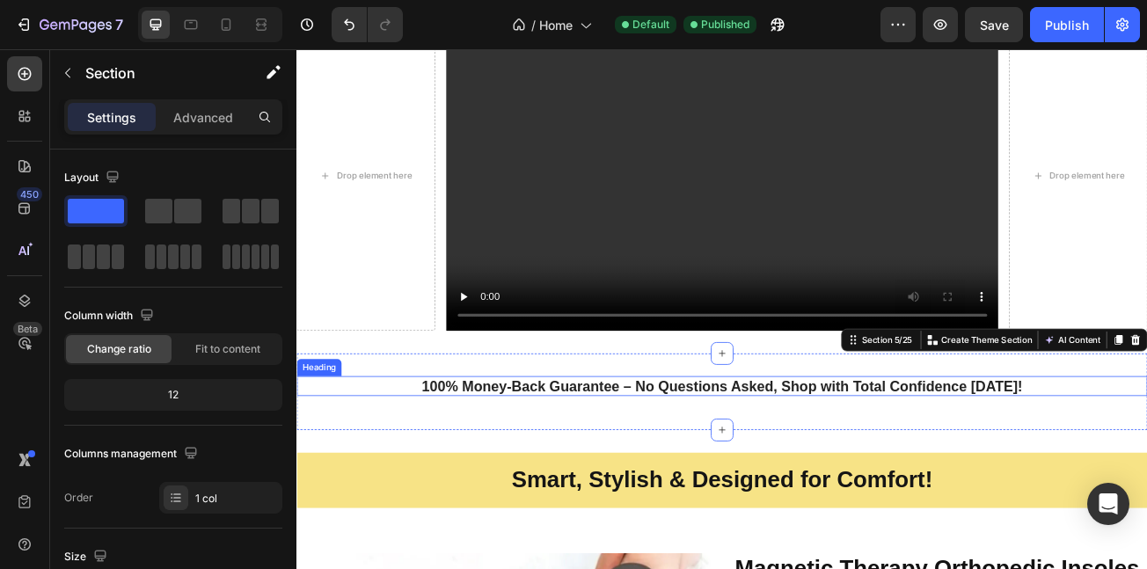
click at [510, 462] on h1 "100% Money-Back Guarantee – No Questions Asked, Shop with Total Confidence [DAT…" at bounding box center [824, 467] width 876 height 25
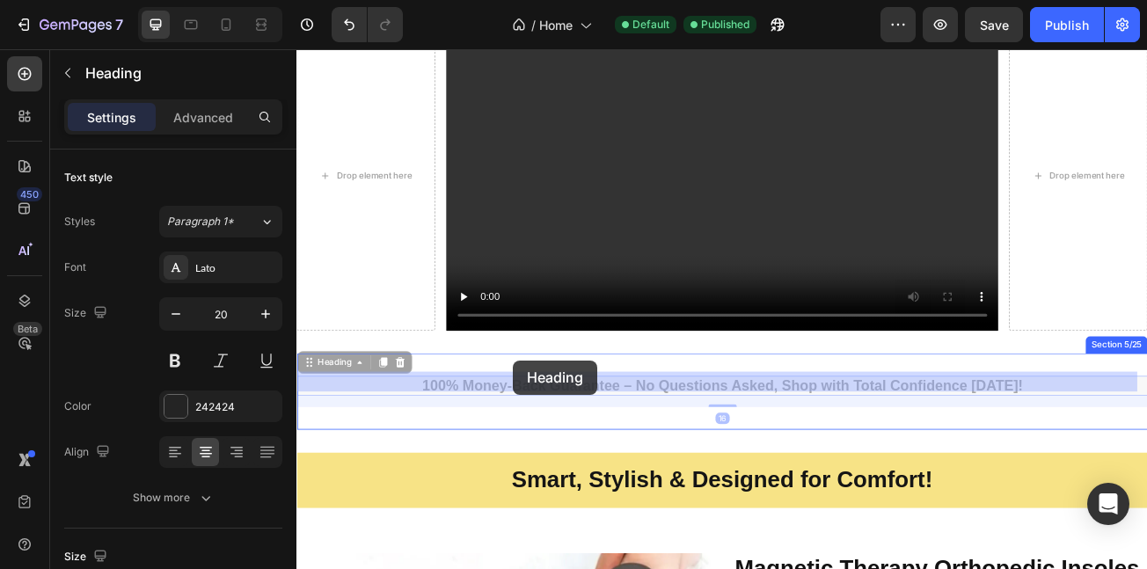
drag, startPoint x: 316, startPoint y: 428, endPoint x: 565, endPoint y: 436, distance: 249.2
click at [569, 428] on div "100% Money-Back Guarantee – No Questions Asked, Shop with Total Confidence [DAT…" at bounding box center [825, 474] width 1056 height 95
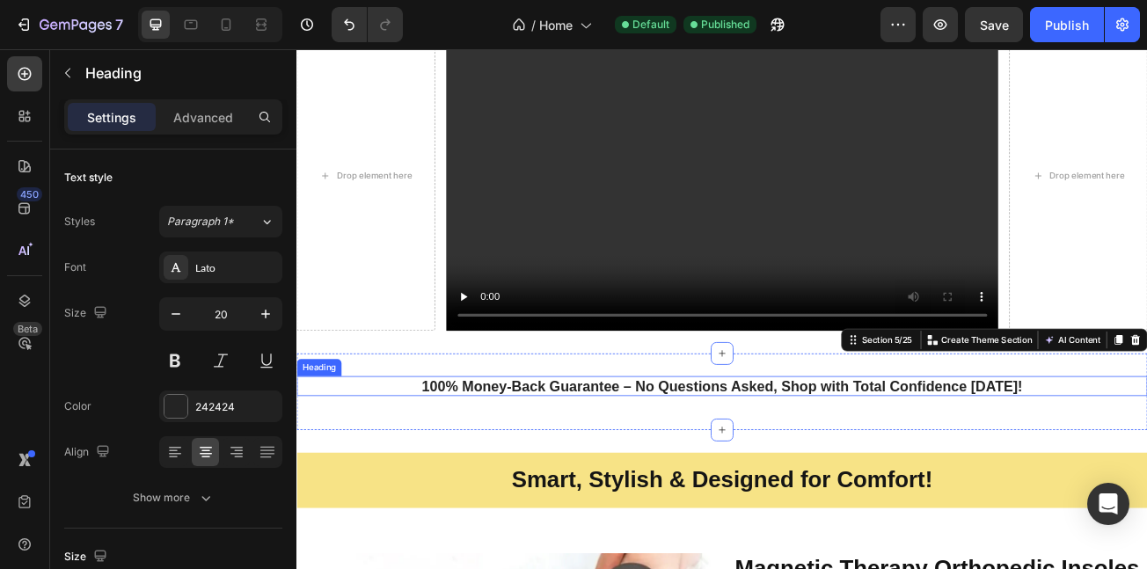
click at [535, 466] on h1 "100% Money-Back Guarantee – No Questions Asked, Shop with Total Confidence [DAT…" at bounding box center [824, 467] width 876 height 25
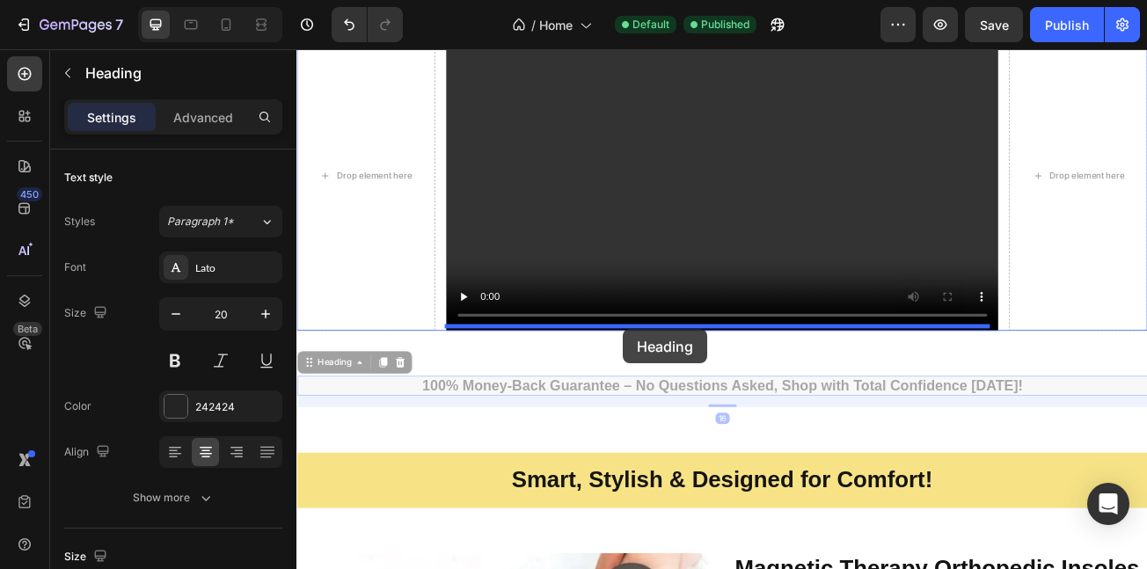
drag, startPoint x: 307, startPoint y: 432, endPoint x: 701, endPoint y: 397, distance: 395.8
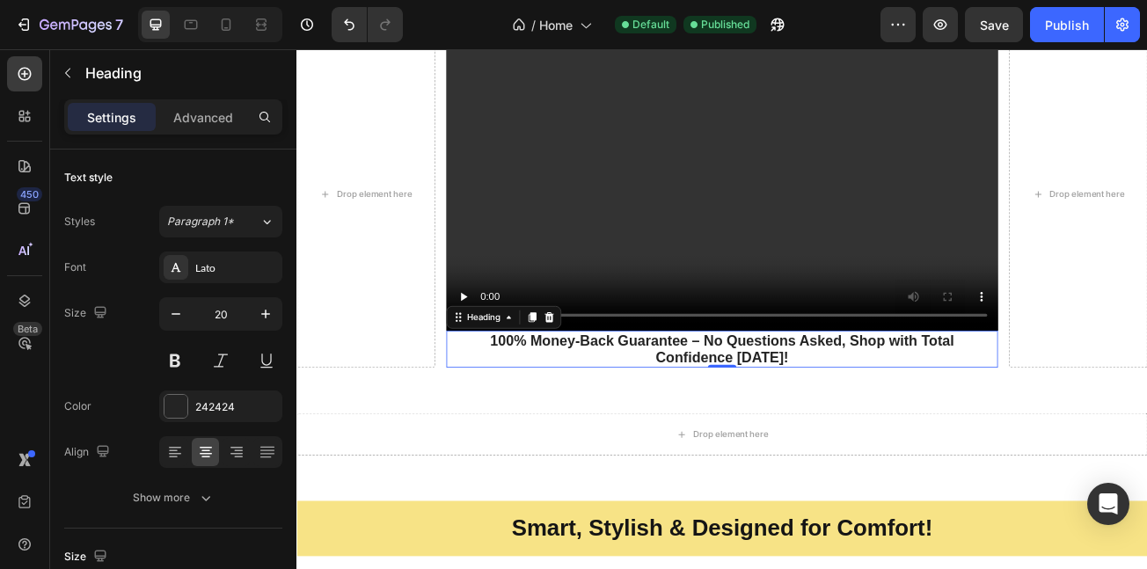
scroll to position [943, 0]
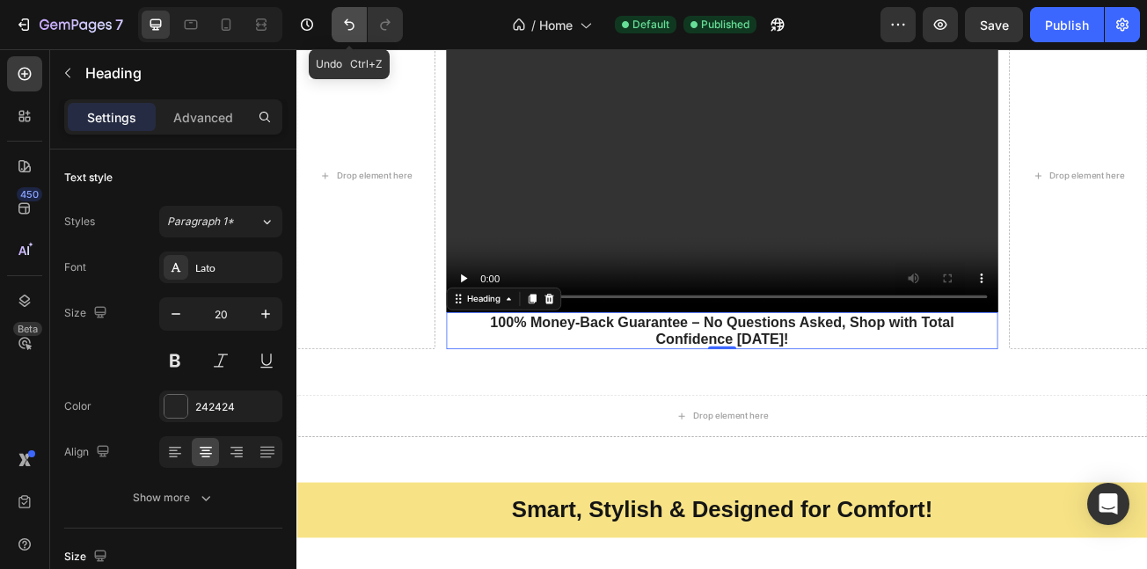
drag, startPoint x: 352, startPoint y: 29, endPoint x: 332, endPoint y: 185, distance: 157.1
click at [352, 29] on icon "Undo/Redo" at bounding box center [349, 24] width 11 height 11
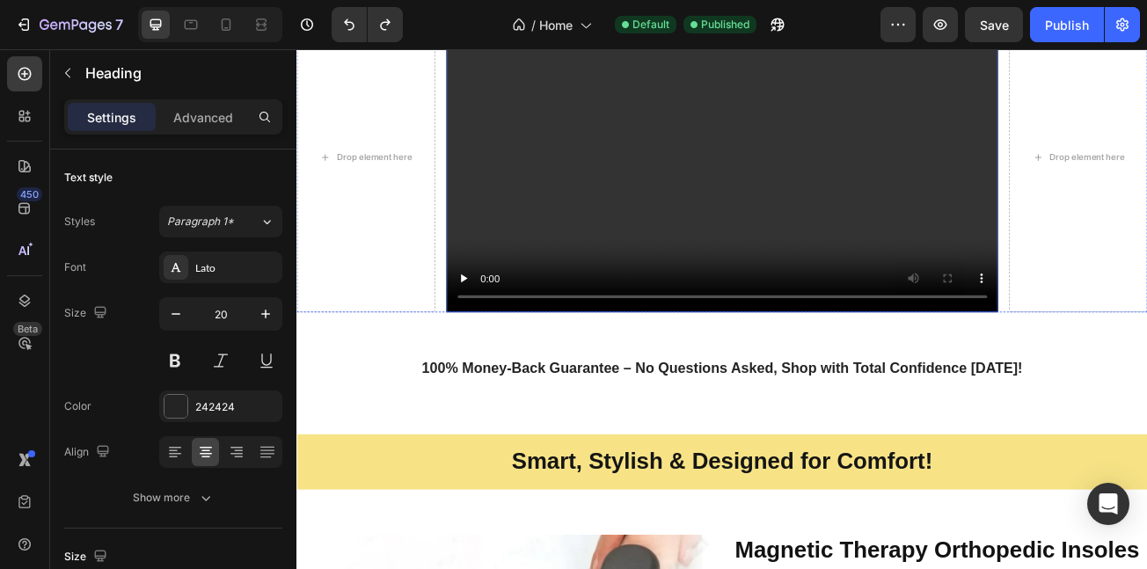
scroll to position [920, 0]
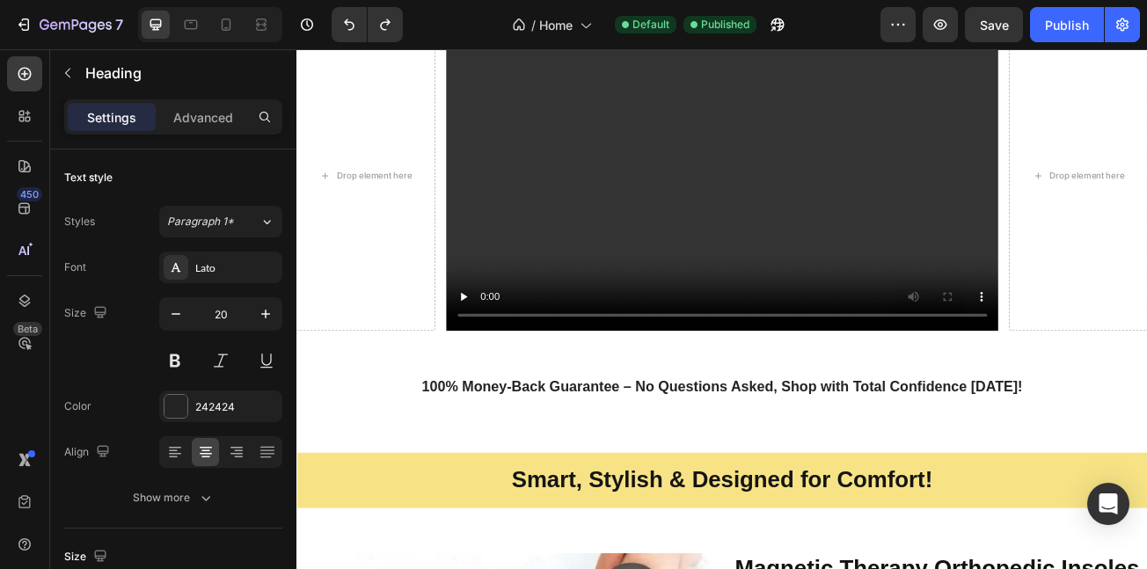
click at [540, 467] on h1 "100% Money-Back Guarantee – No Questions Asked, Shop with Total Confidence [DAT…" at bounding box center [824, 467] width 876 height 25
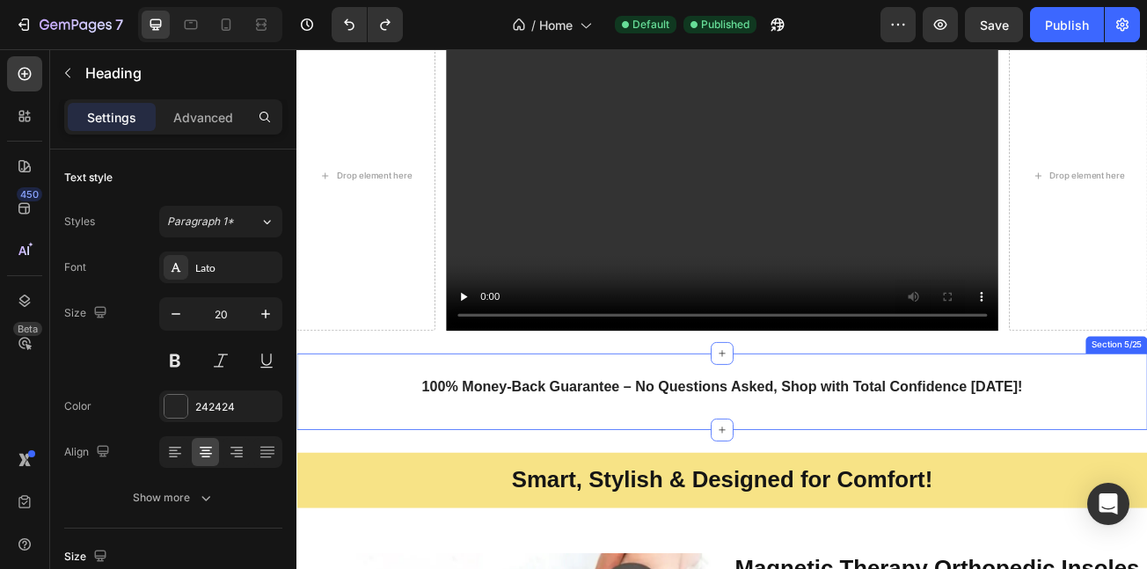
click at [1147, 447] on div "100% Money-Back Guarantee – No Questions Asked, Shop with Total Confidence Toda…" at bounding box center [825, 474] width 1056 height 95
click at [812, 478] on div "100% Money-Back Guarantee – No Questions Asked, Shop with Total Confidence Toda…" at bounding box center [825, 474] width 1056 height 39
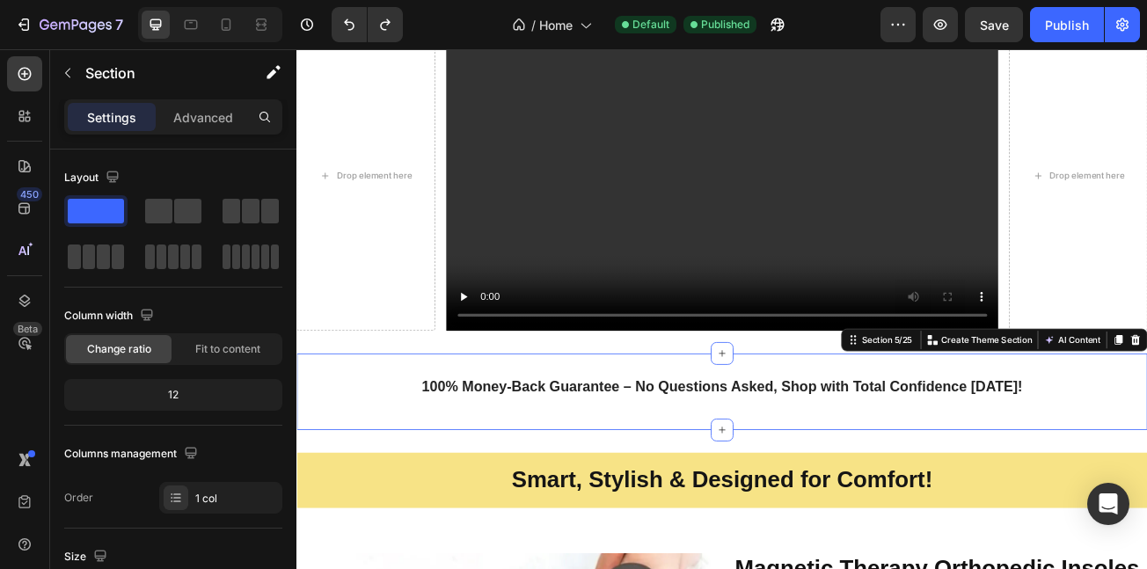
click at [746, 447] on div "100% Money-Back Guarantee – No Questions Asked, Shop with Total Confidence Toda…" at bounding box center [825, 474] width 1056 height 95
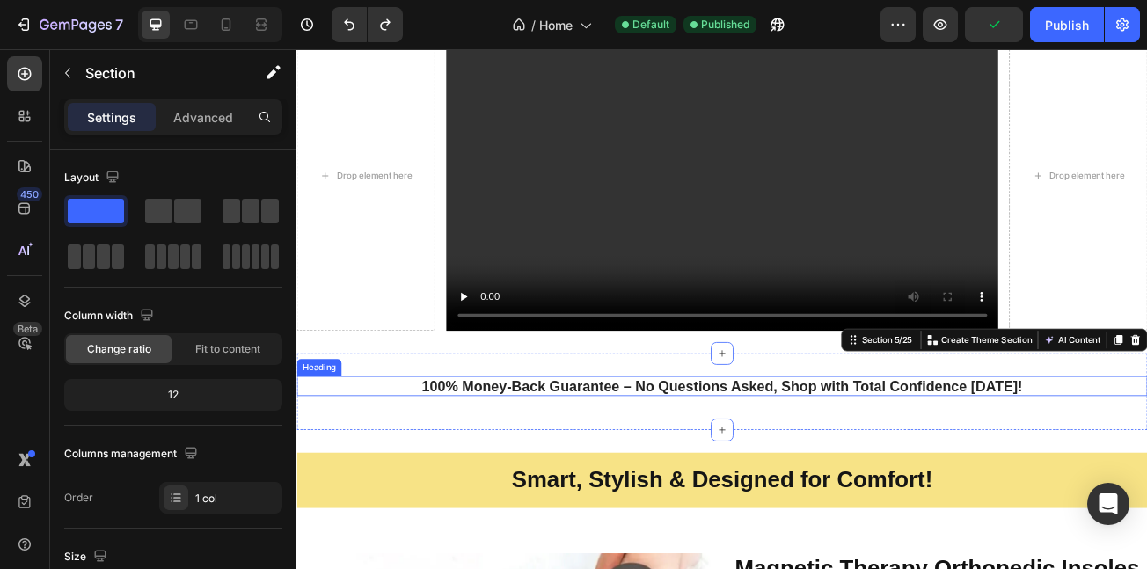
click at [693, 473] on h1 "100% Money-Back Guarantee – No Questions Asked, Shop with Total Confidence [DAT…" at bounding box center [824, 467] width 876 height 25
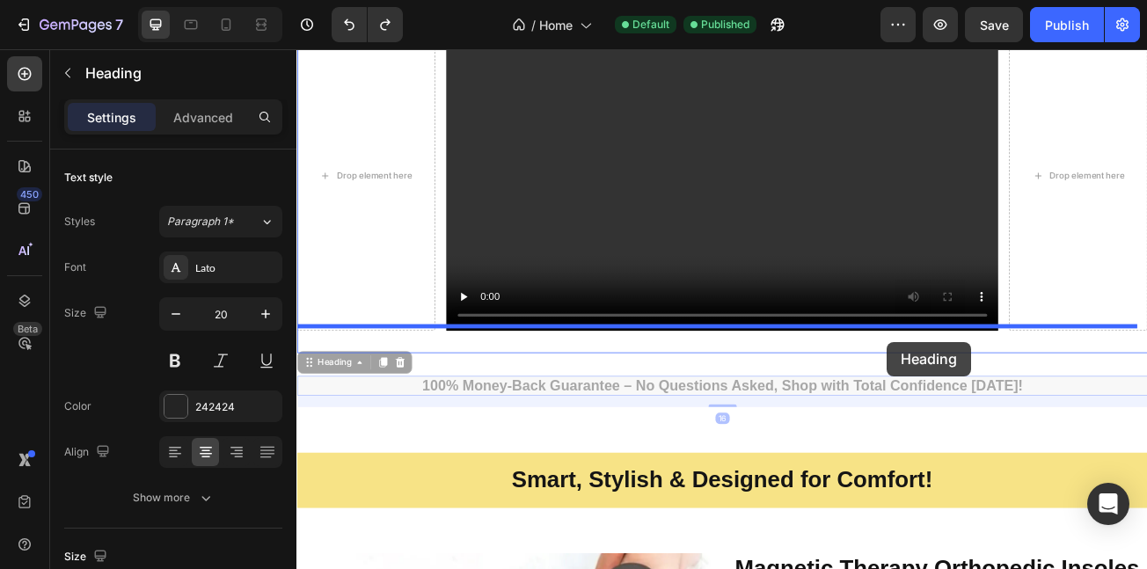
drag, startPoint x: 316, startPoint y: 436, endPoint x: 1030, endPoint y: 413, distance: 714.0
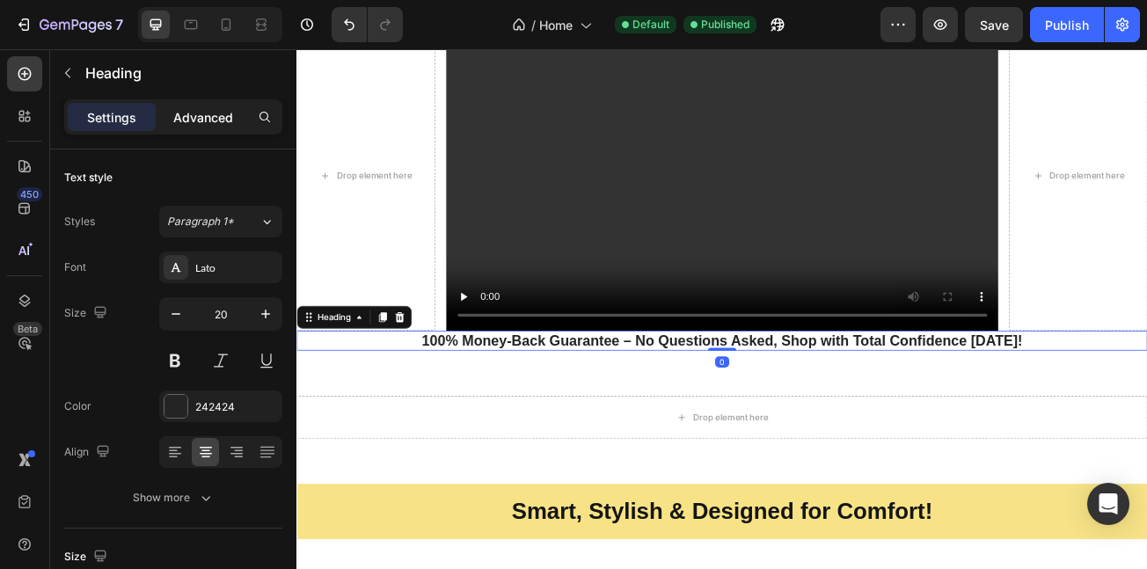
click at [186, 120] on p "Advanced" at bounding box center [203, 117] width 60 height 18
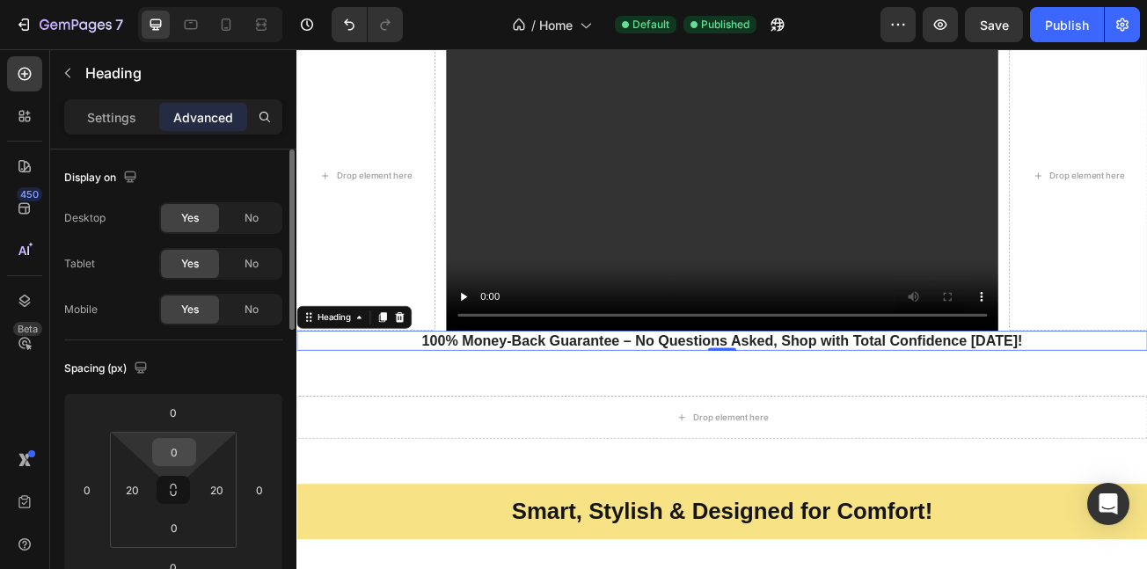
click at [186, 450] on input "0" at bounding box center [174, 452] width 35 height 26
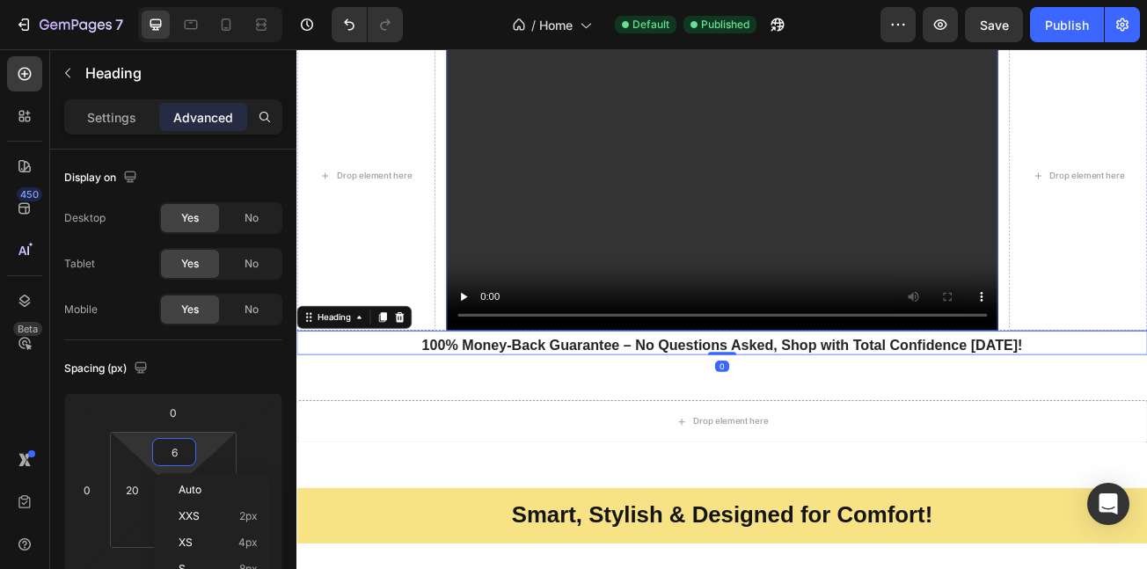
type input "60"
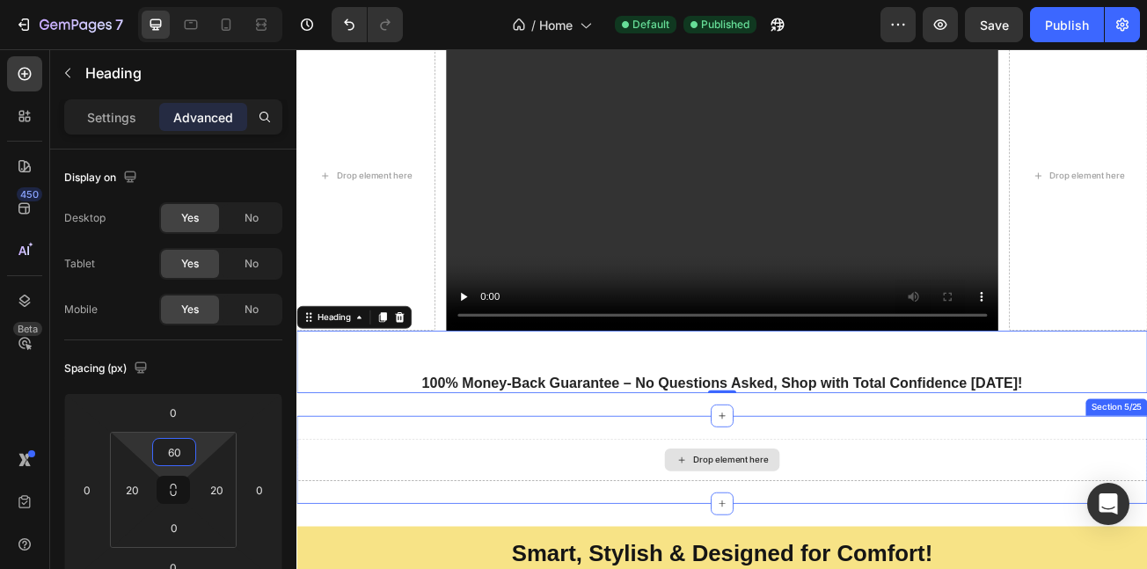
click at [395, 532] on div "Drop element here" at bounding box center [825, 558] width 1056 height 53
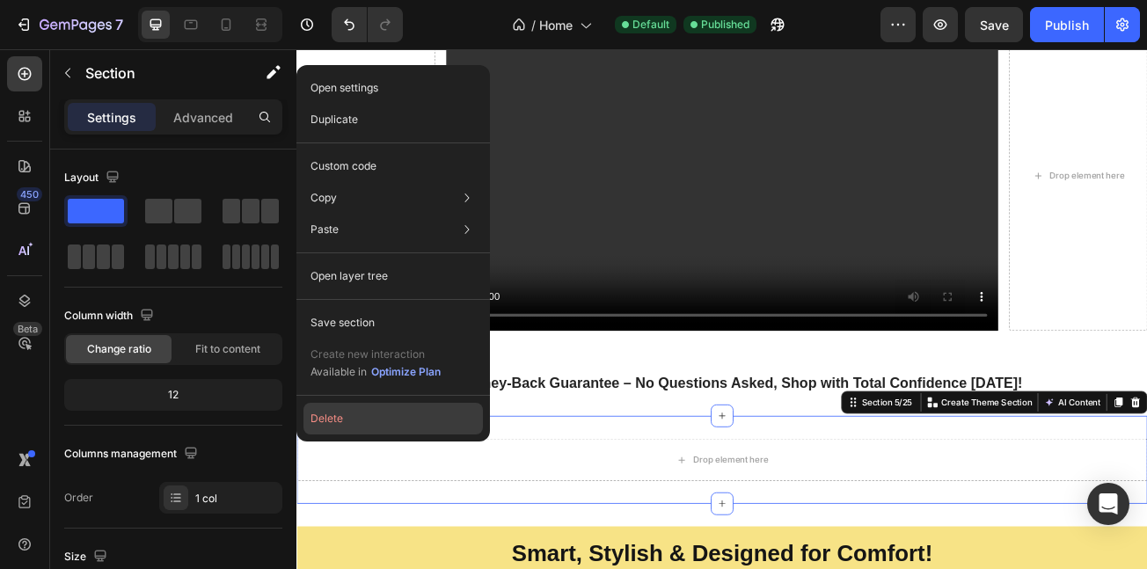
click at [395, 406] on button "Delete" at bounding box center [394, 419] width 180 height 32
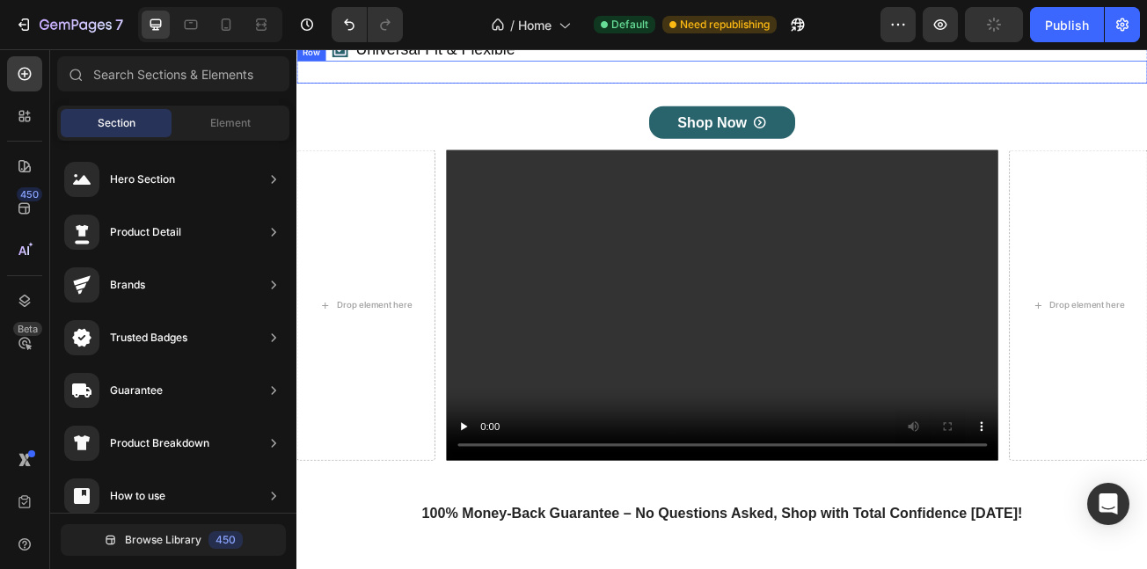
scroll to position [522, 0]
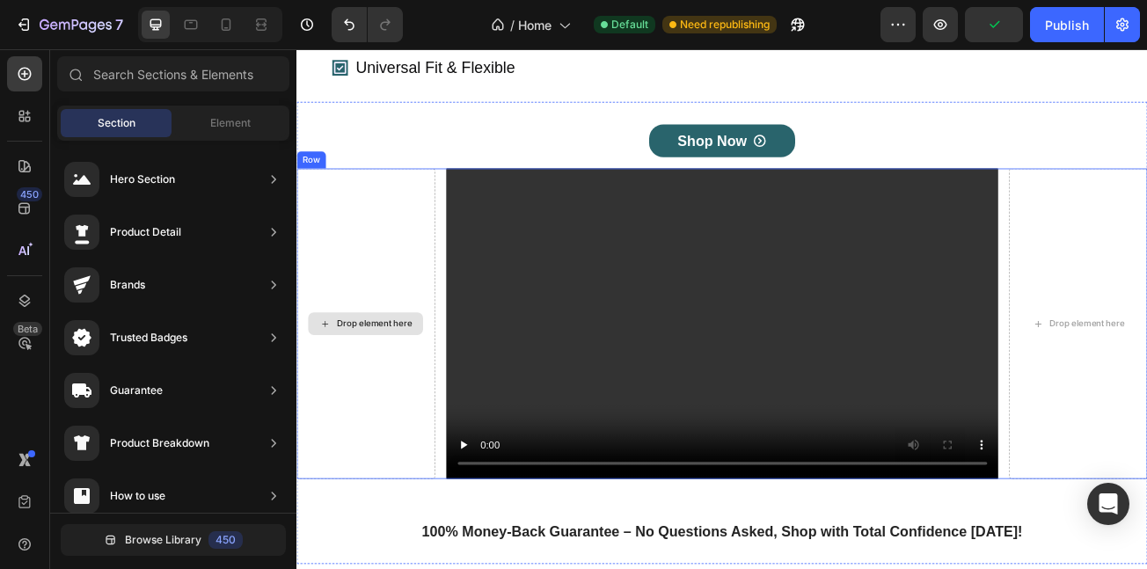
click at [375, 443] on div "Drop element here" at bounding box center [383, 389] width 172 height 385
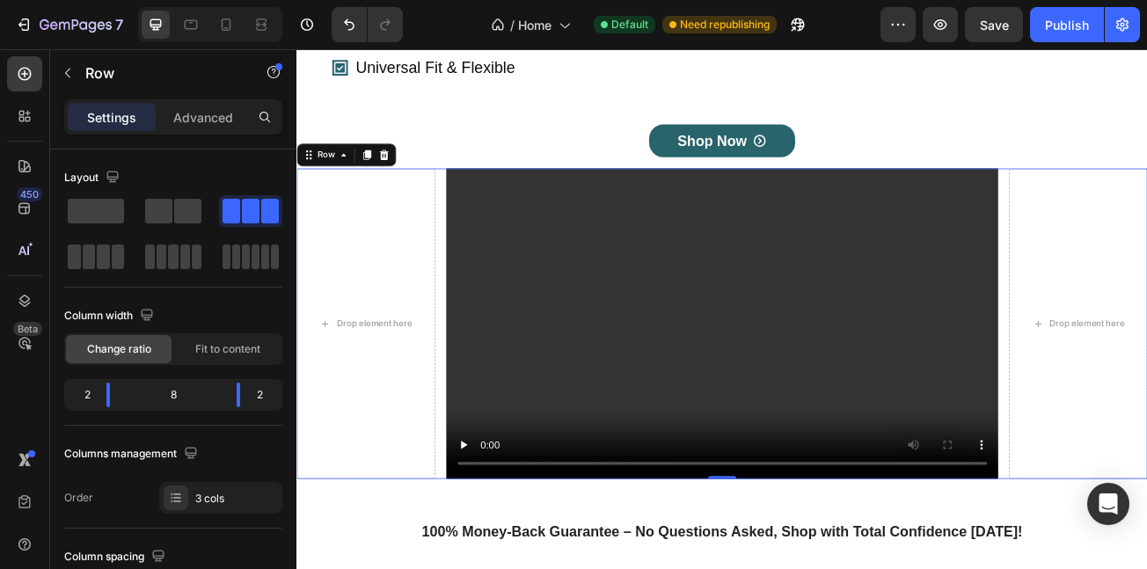
click at [469, 422] on div "Drop element here Video Drop element here Row 0" at bounding box center [825, 389] width 1056 height 385
click at [1147, 420] on div "Drop element here Video Drop element here Row 0" at bounding box center [825, 389] width 1056 height 385
click at [195, 140] on div "Settings Advanced" at bounding box center [173, 124] width 246 height 50
click at [206, 116] on p "Advanced" at bounding box center [203, 117] width 60 height 18
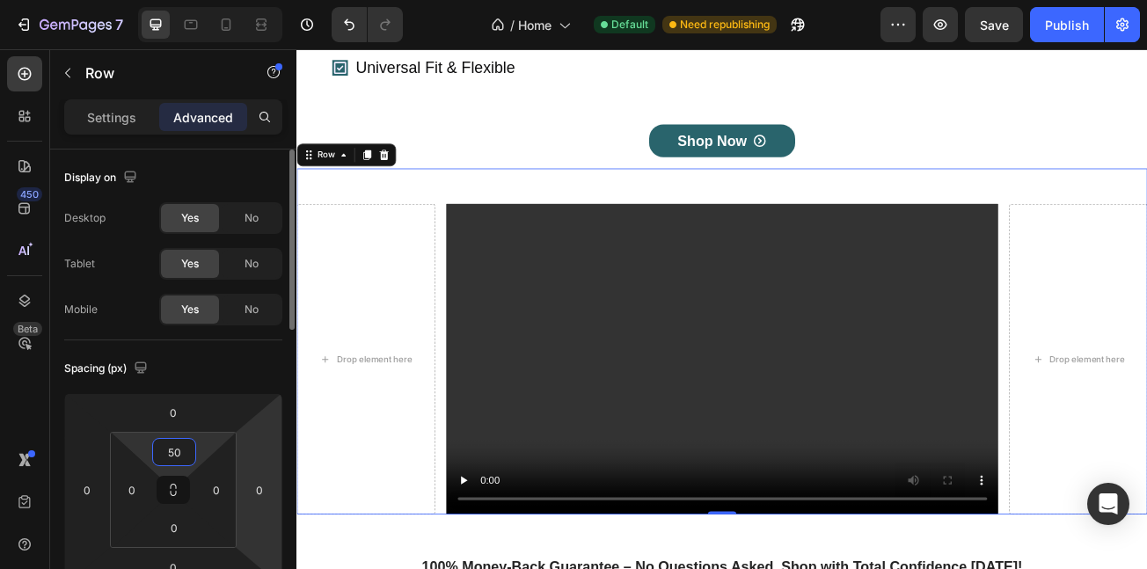
type input "5"
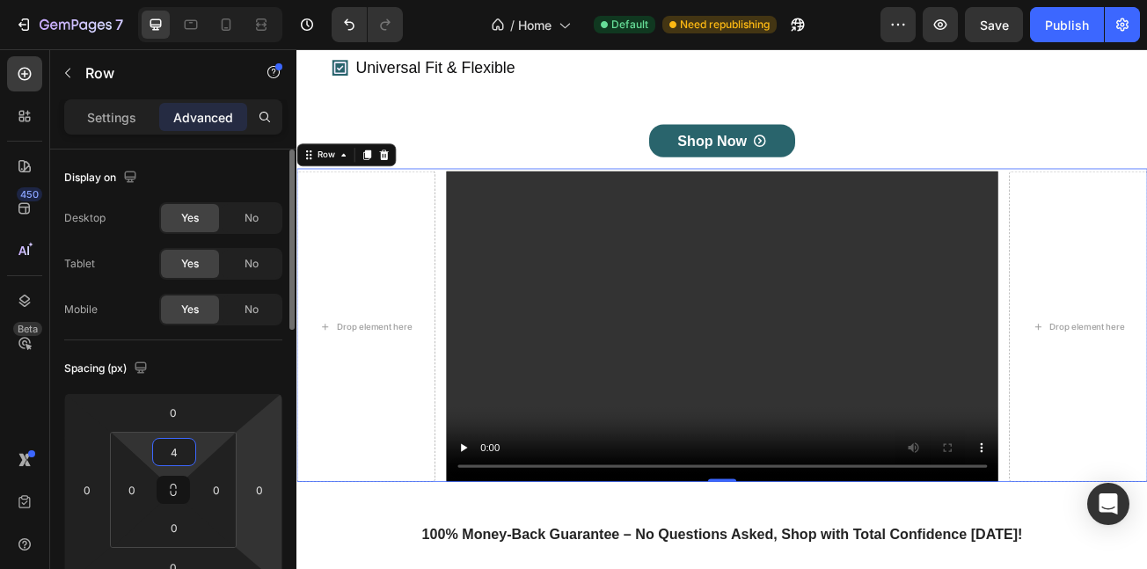
type input "40"
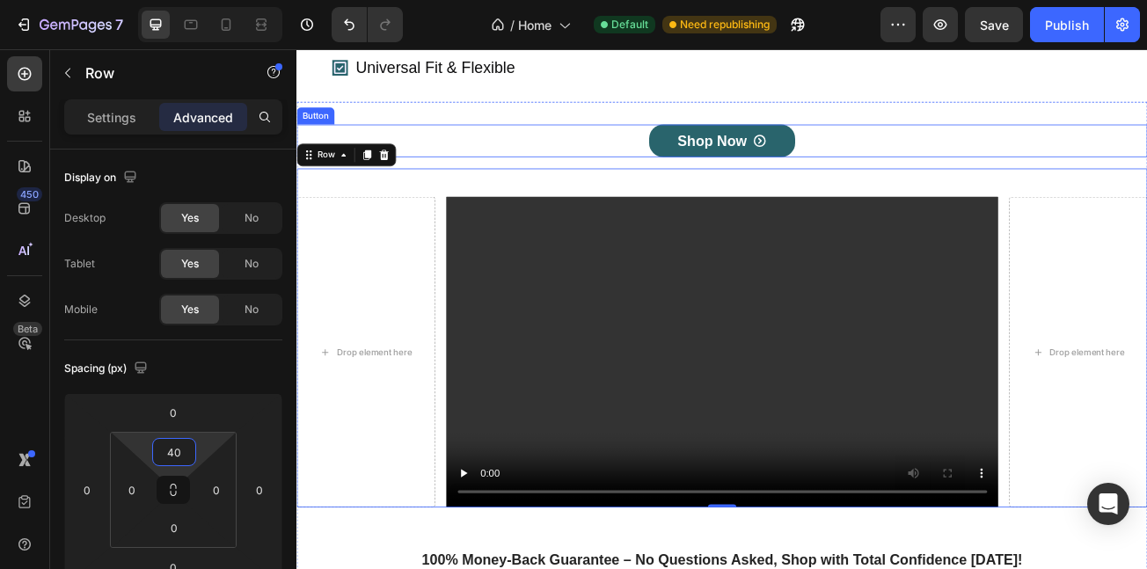
click at [616, 183] on div "Shop Now Button" at bounding box center [825, 163] width 1056 height 40
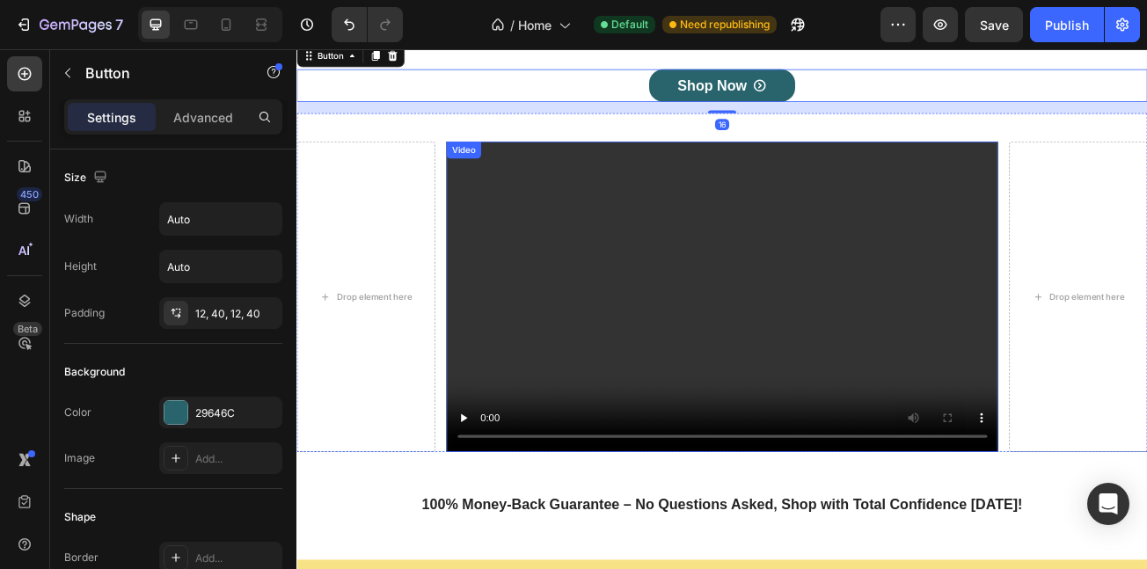
scroll to position [861, 0]
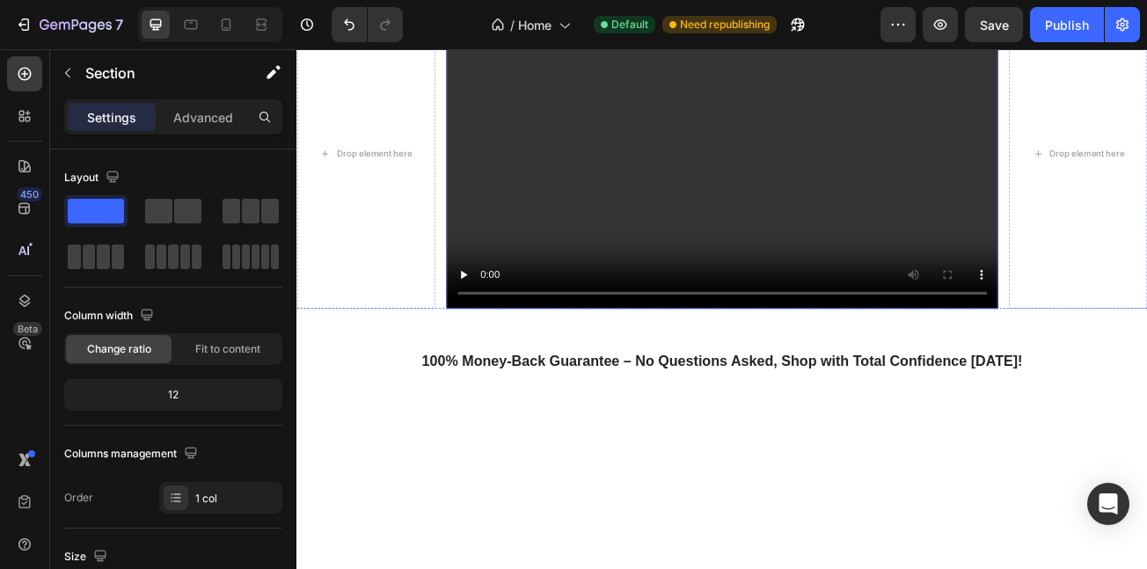
scroll to position [721, 0]
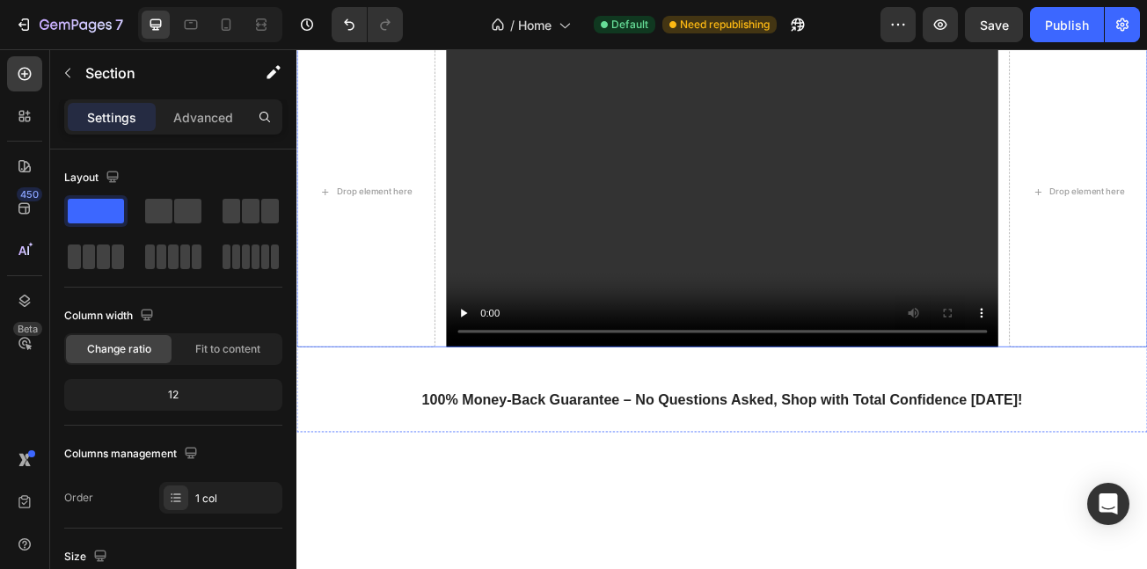
click at [484, 241] on div "Drop element here Video Drop element here Row" at bounding box center [825, 208] width 1056 height 421
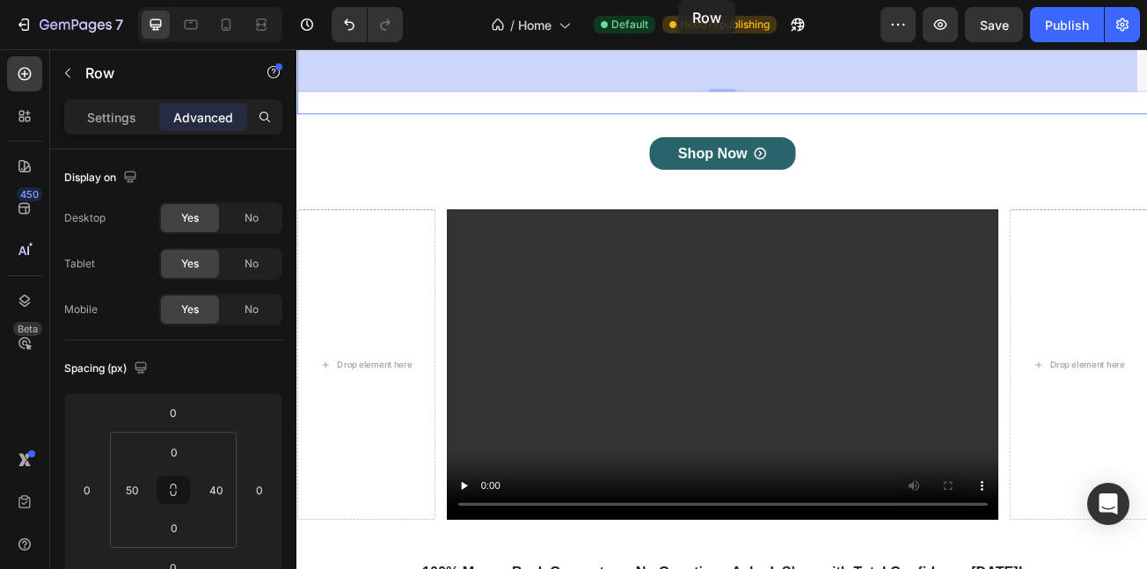
drag, startPoint x: 612, startPoint y: -108, endPoint x: 801, endPoint y: -144, distance: 192.6
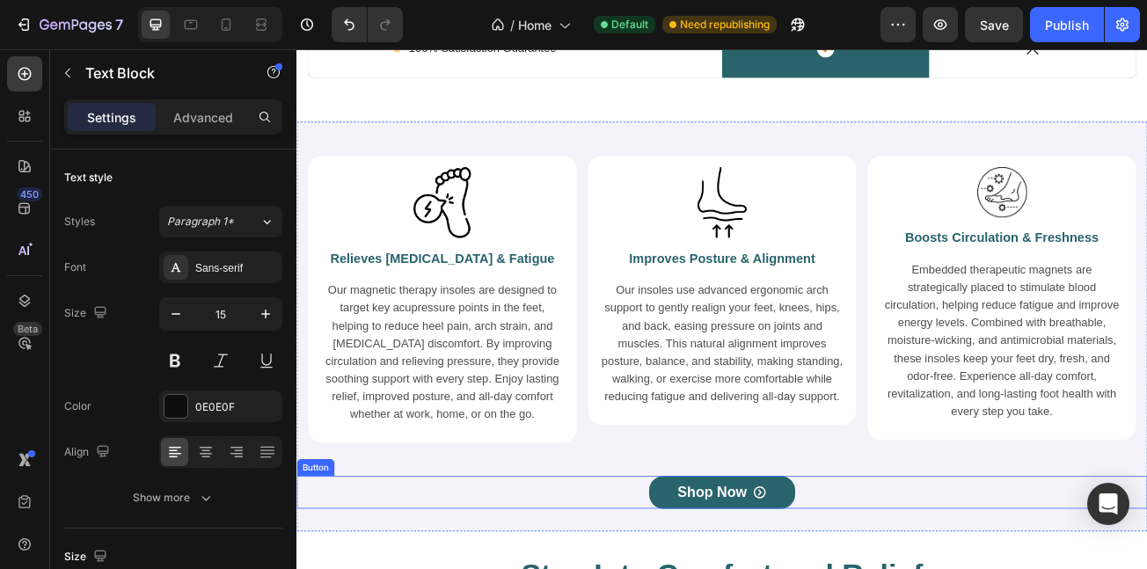
scroll to position [5529, 0]
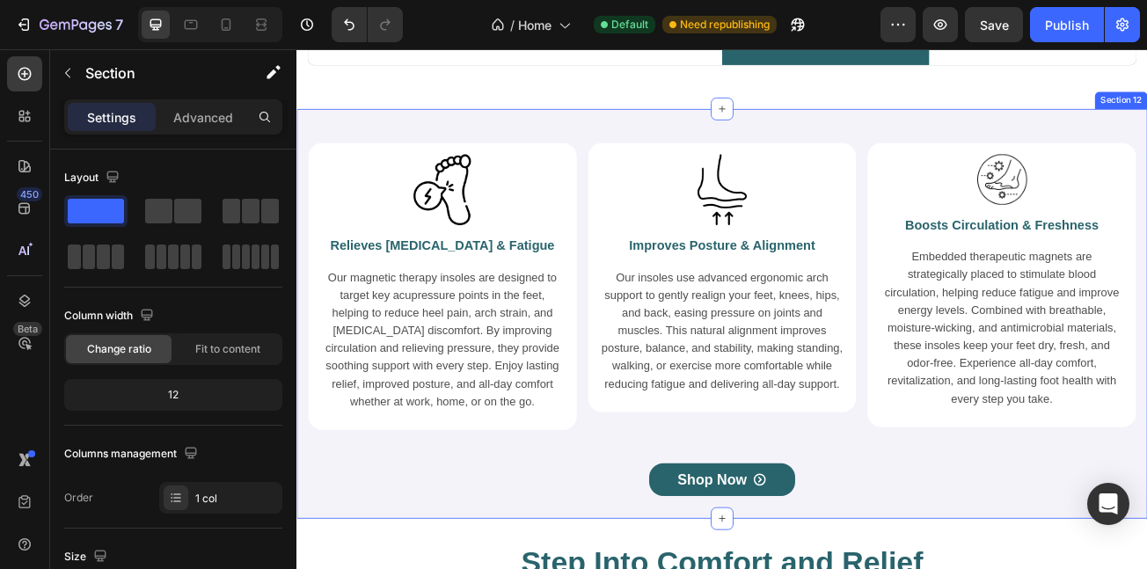
click at [631, 136] on div "Image Relieves Foot Pain & Fatigue Heading Our magnetic therapy insoles are des…" at bounding box center [825, 377] width 1056 height 509
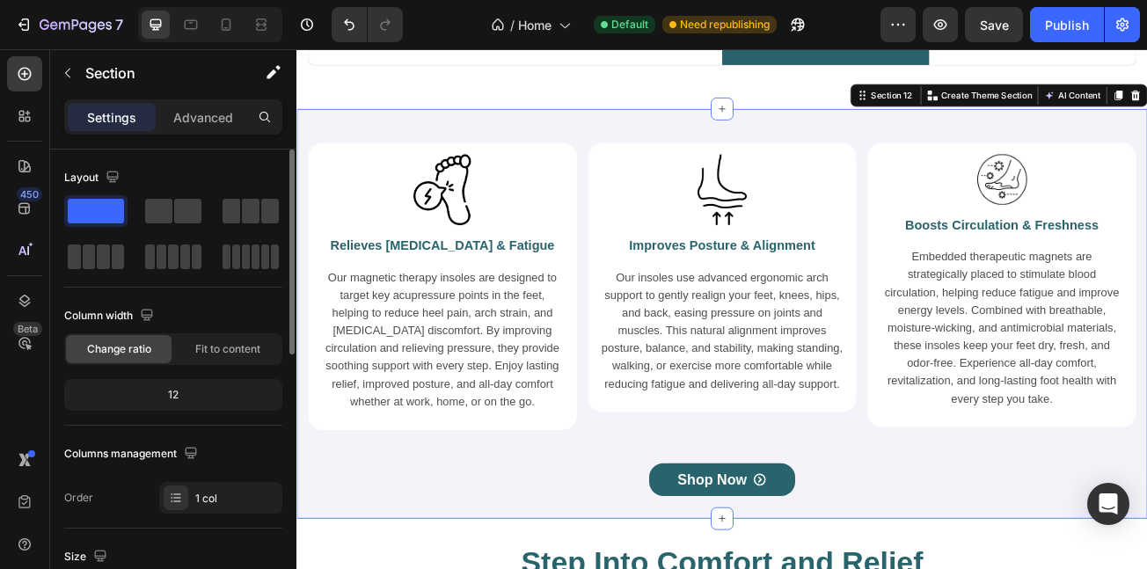
drag, startPoint x: 206, startPoint y: 120, endPoint x: 224, endPoint y: 334, distance: 214.6
click at [209, 120] on p "Advanced" at bounding box center [203, 117] width 60 height 18
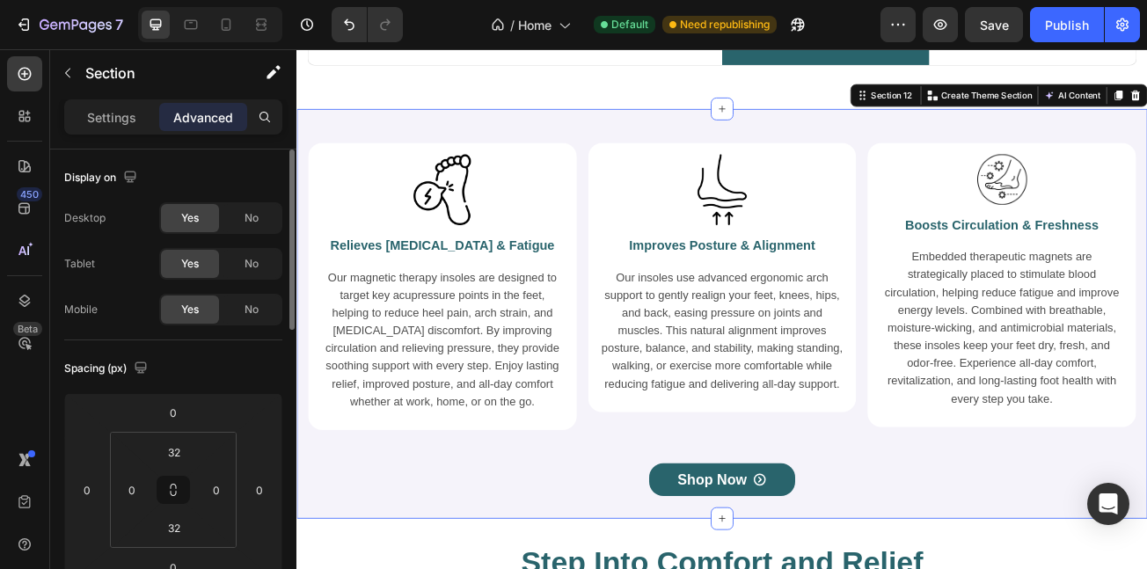
scroll to position [751, 0]
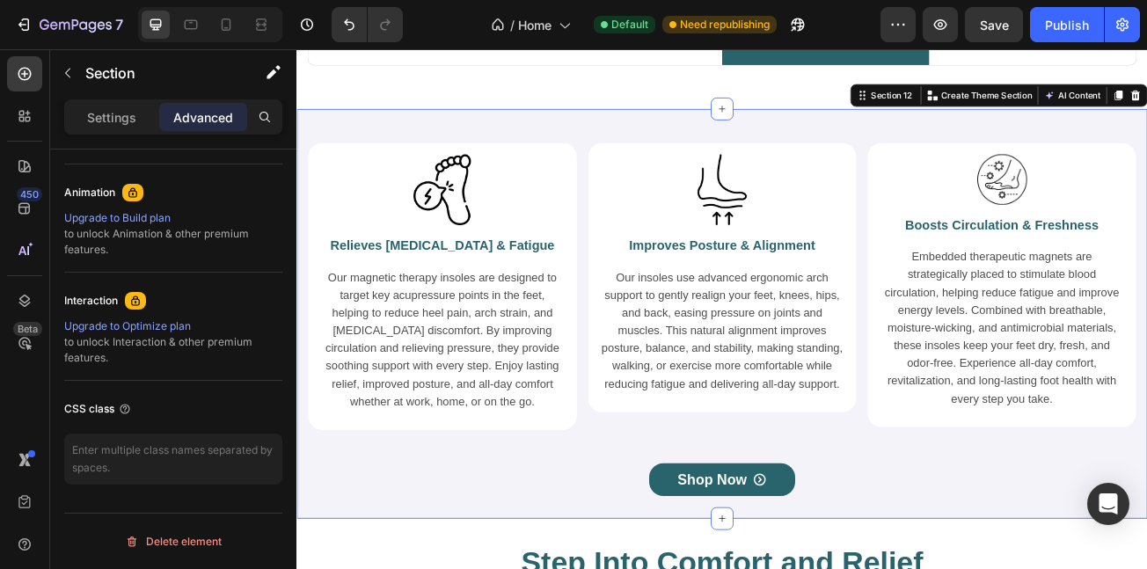
click at [89, 99] on div "Settings Advanced" at bounding box center [173, 116] width 218 height 35
click at [116, 125] on p "Settings" at bounding box center [111, 117] width 49 height 18
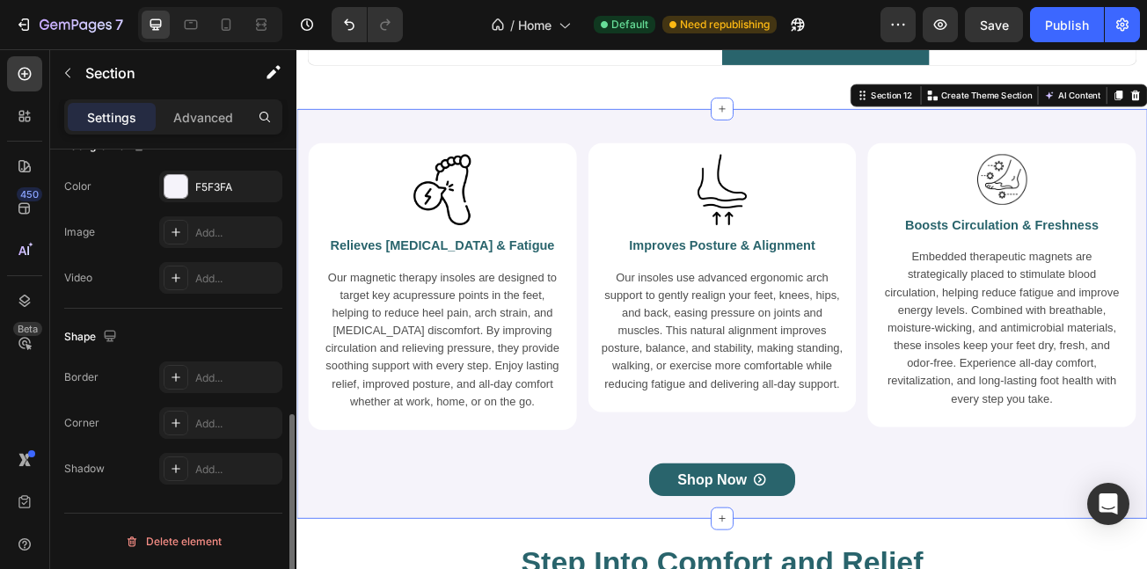
scroll to position [604, 0]
click at [205, 186] on div "F5F3FA" at bounding box center [220, 188] width 51 height 16
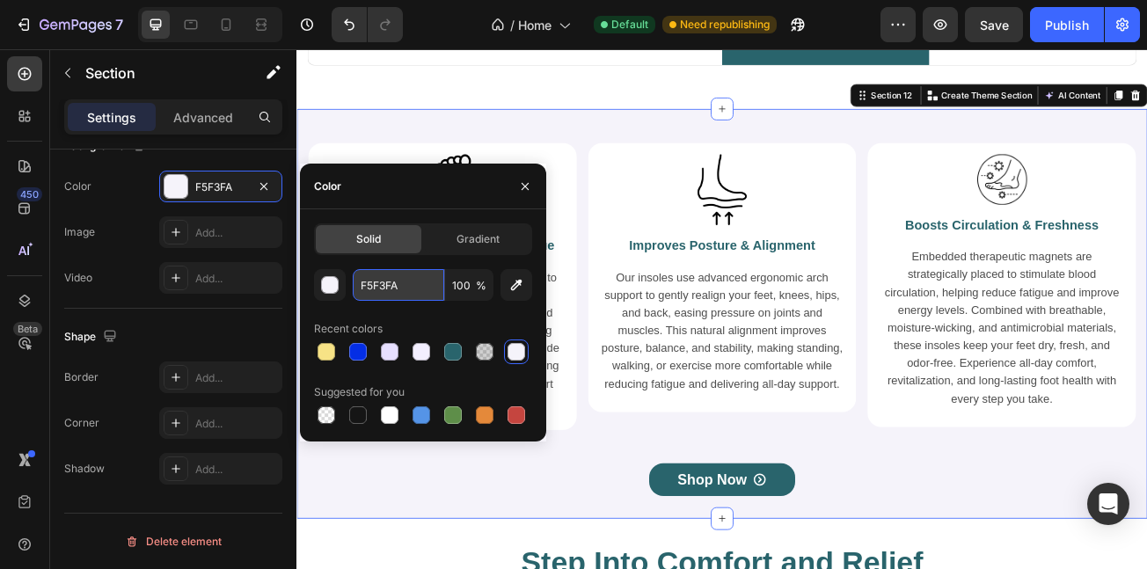
click at [411, 276] on input "F5F3FA" at bounding box center [399, 285] width 92 height 32
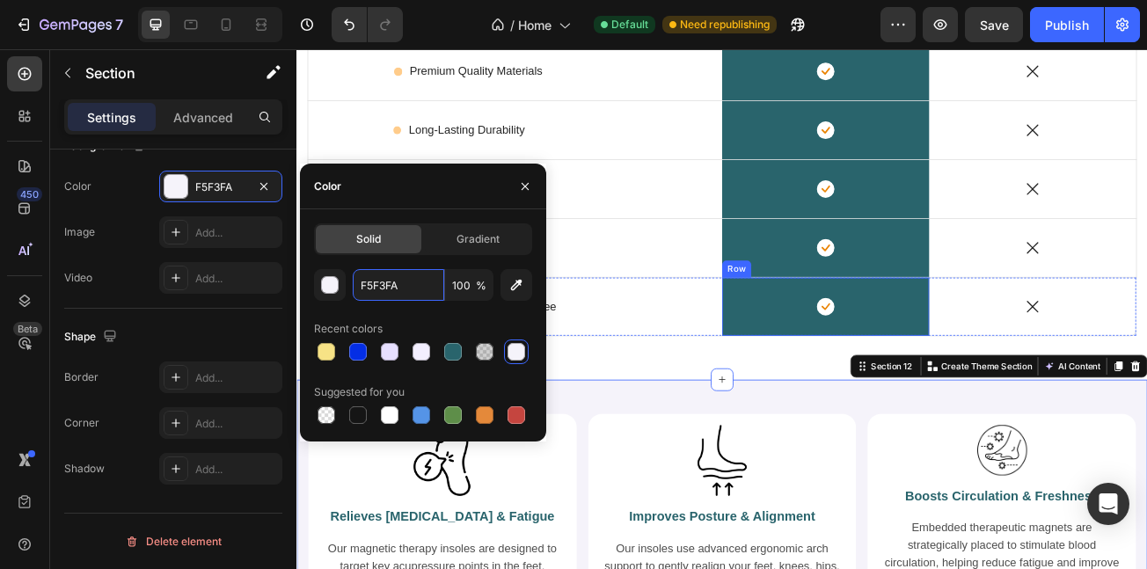
scroll to position [5188, 0]
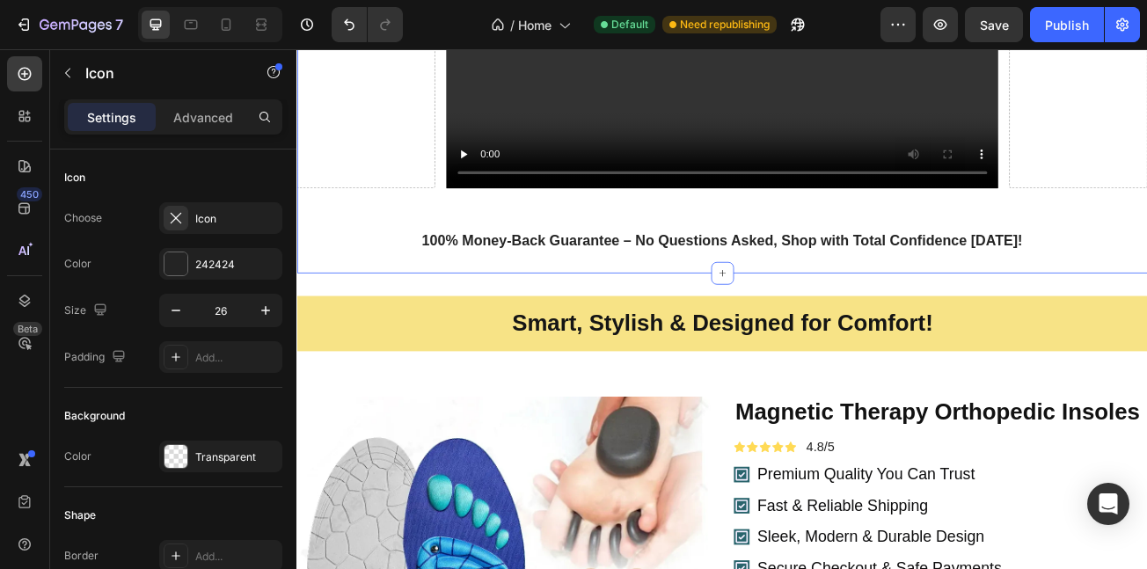
scroll to position [1127, 0]
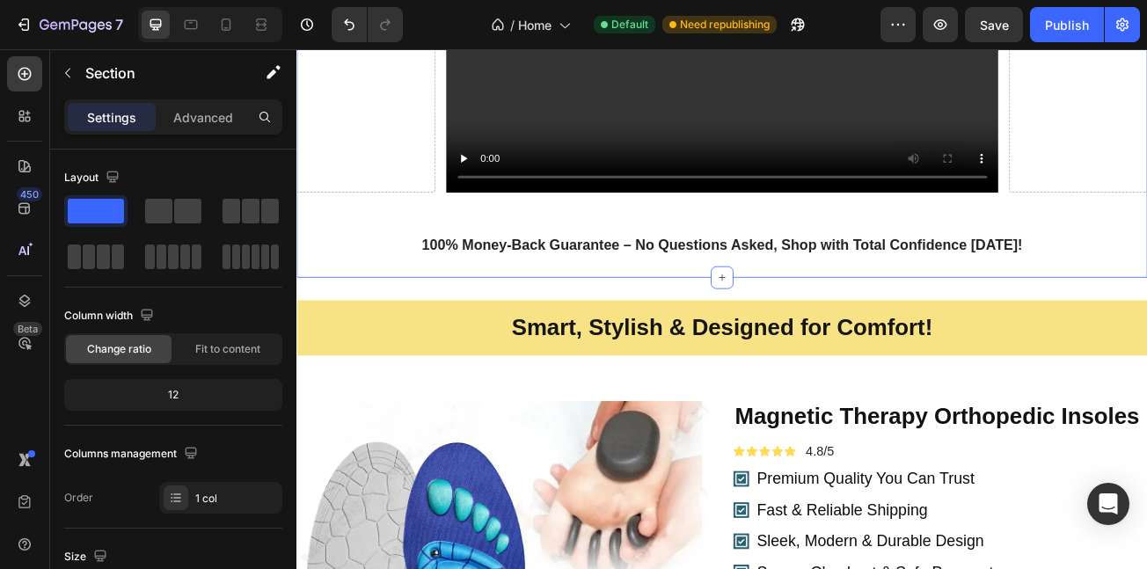
click at [332, 306] on div "Shop Now Button Drop element here Video Drop element here Row 100% Money-Back G…" at bounding box center [825, 28] width 1056 height 609
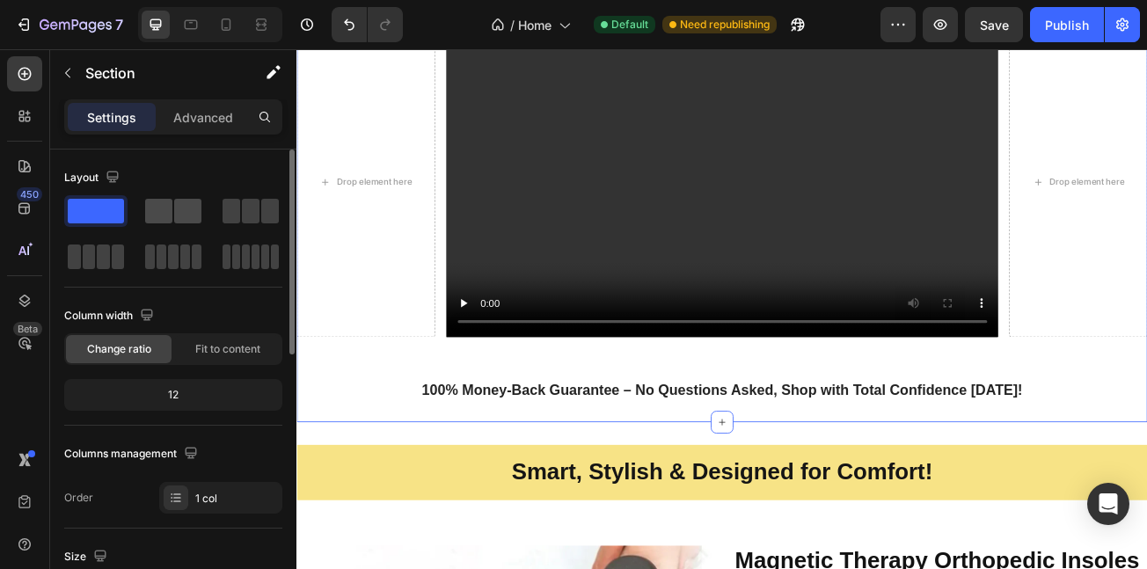
scroll to position [729, 0]
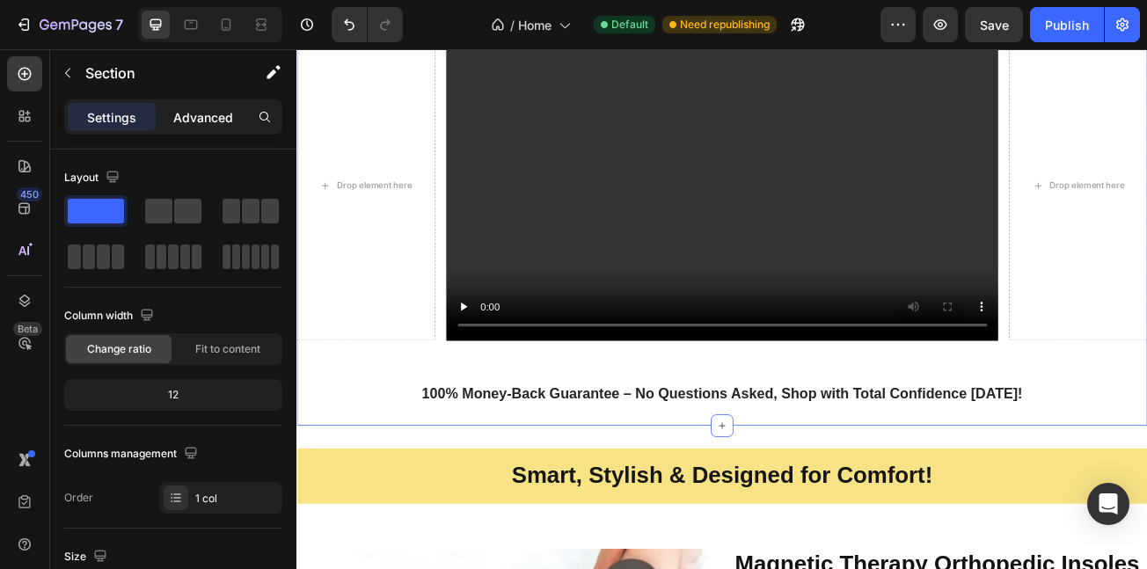
click at [215, 115] on p "Advanced" at bounding box center [203, 117] width 60 height 18
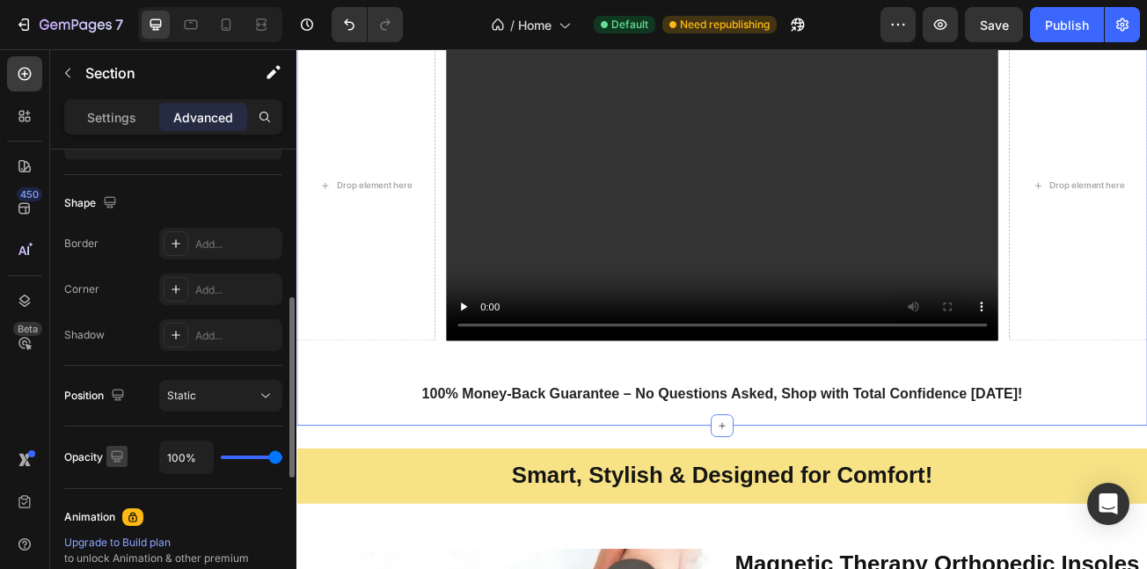
scroll to position [473, 0]
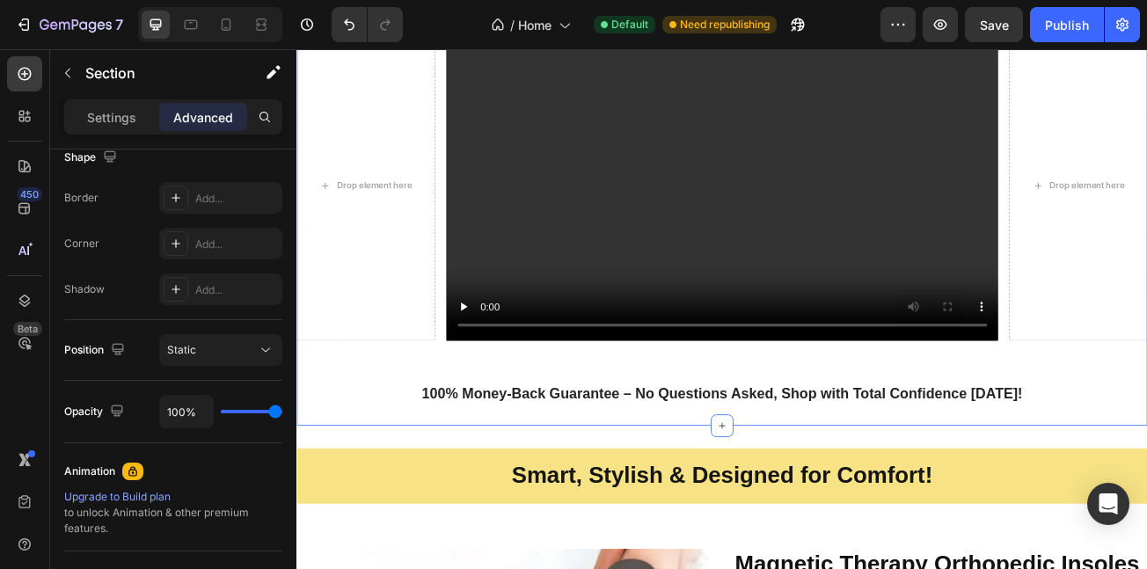
click at [106, 111] on p "Settings" at bounding box center [111, 117] width 49 height 18
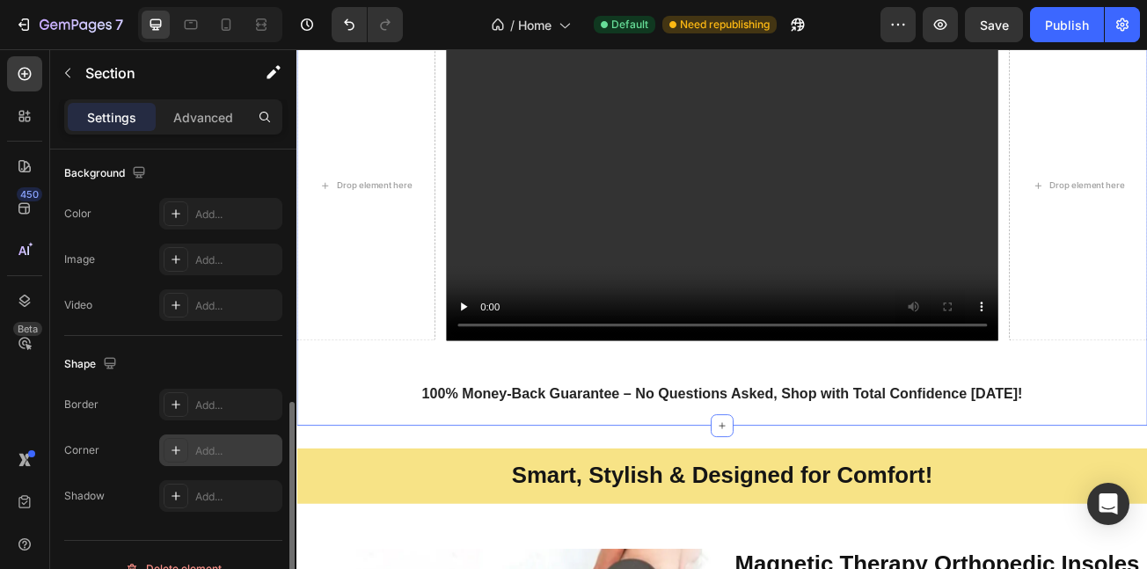
scroll to position [588, 0]
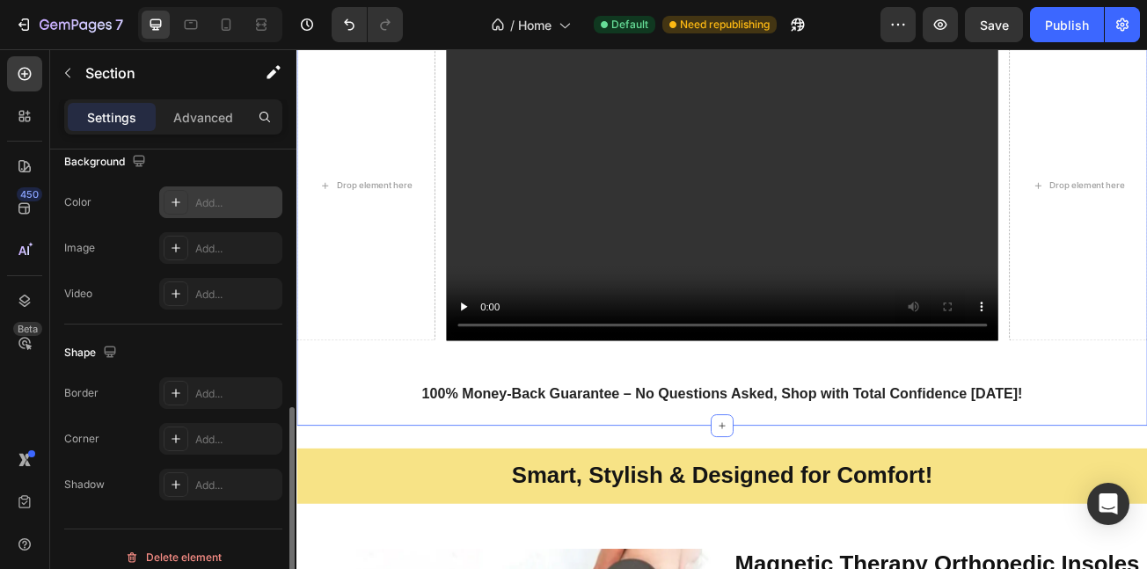
click at [216, 192] on div "Add..." at bounding box center [220, 203] width 123 height 32
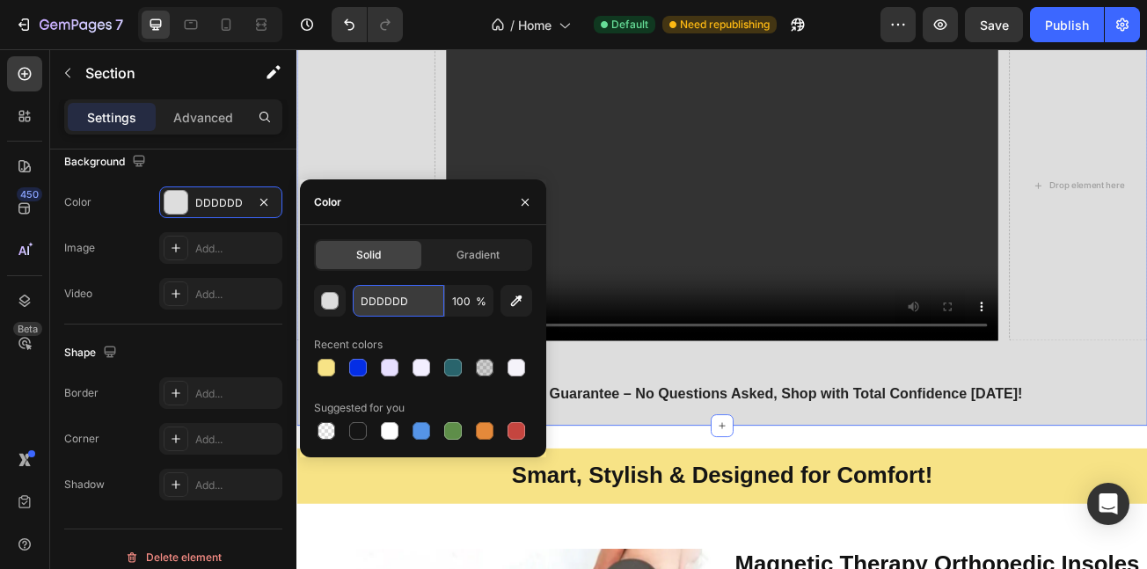
click at [420, 297] on input "DDDDDD" at bounding box center [399, 301] width 92 height 32
paste input "F5F3FA"
type input "F5F3FA"
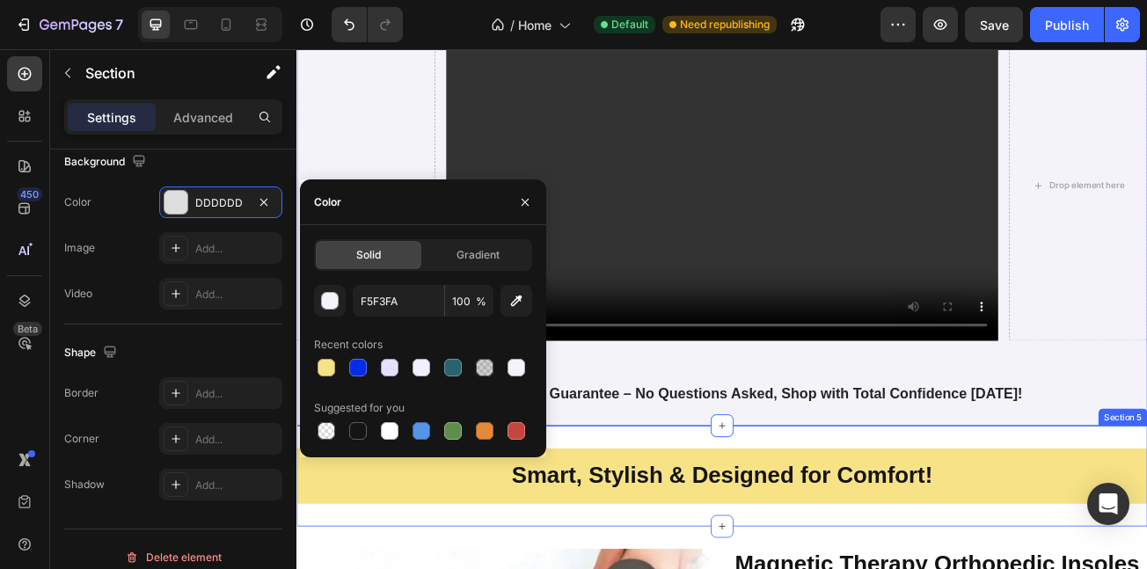
click at [1147, 517] on div "Smart, Stylish & Designed for Comfort! Heading Row Section 5" at bounding box center [825, 579] width 1056 height 125
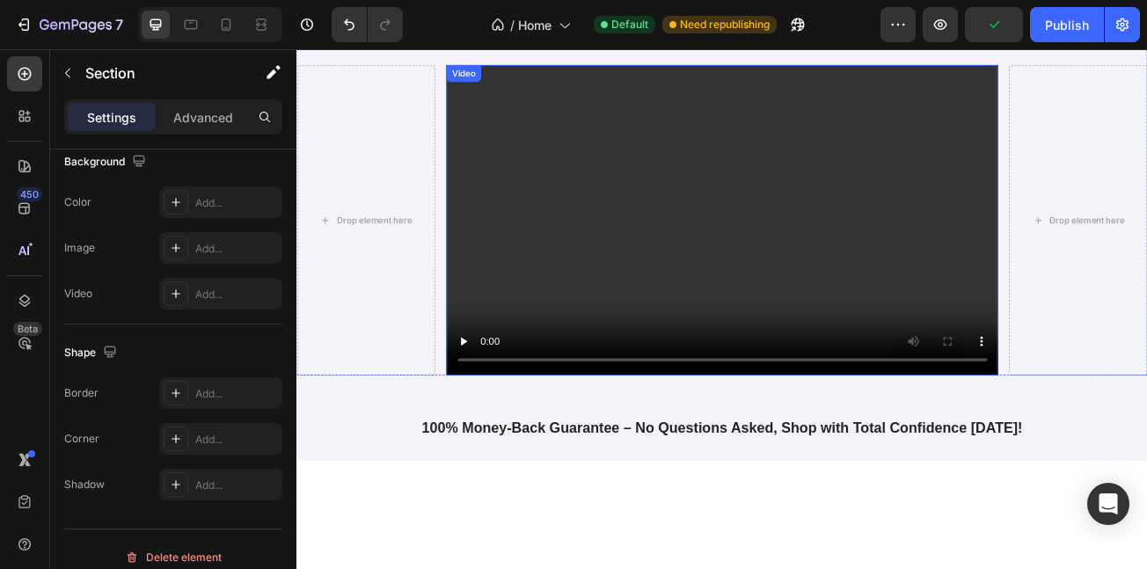
scroll to position [685, 0]
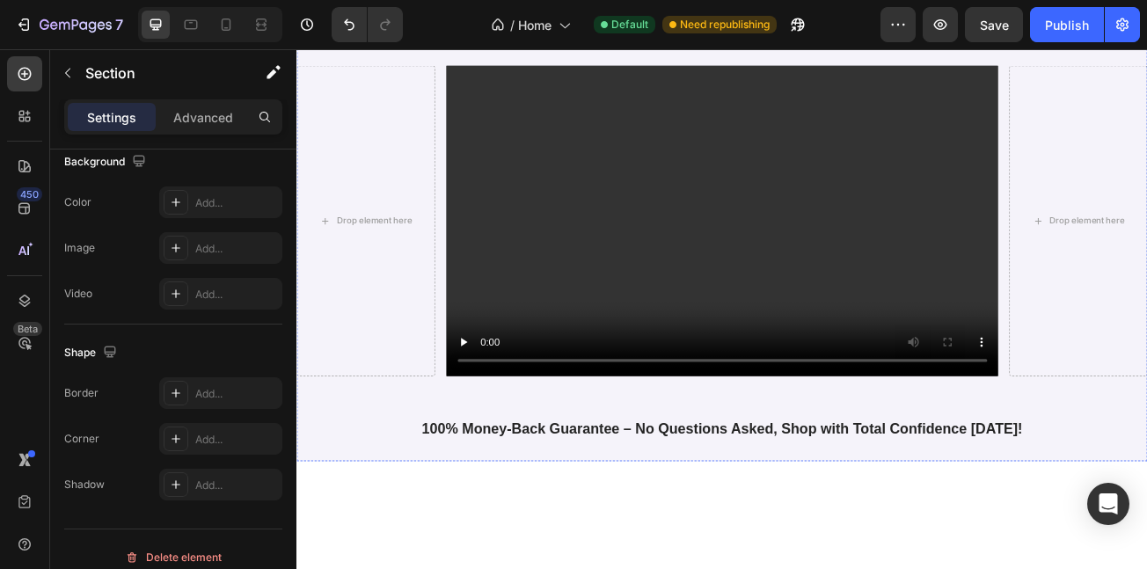
click at [746, 20] on link "Shop Now" at bounding box center [824, 0] width 181 height 40
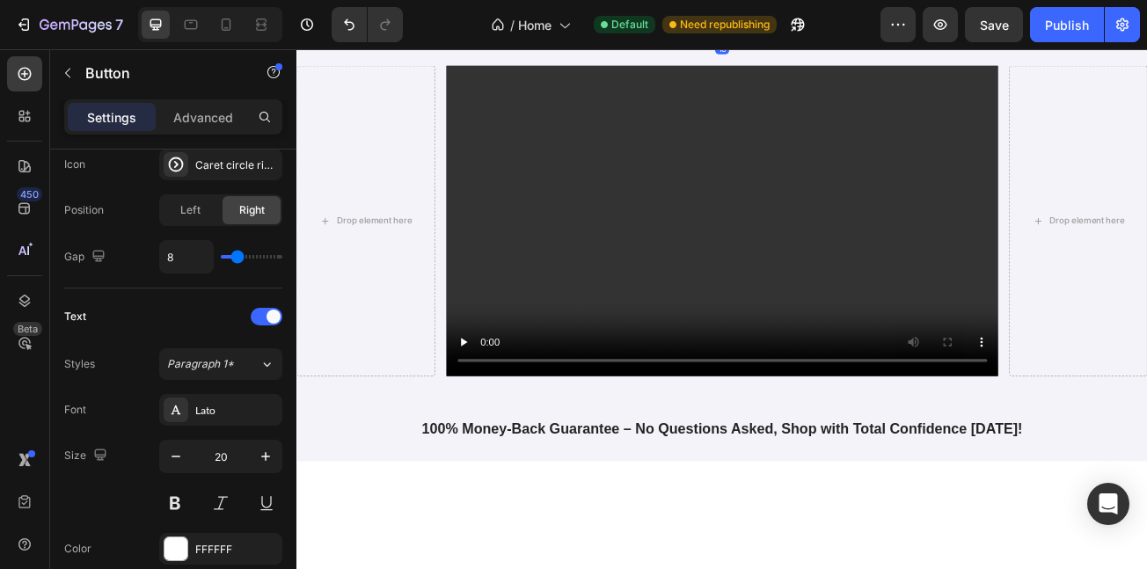
scroll to position [0, 0]
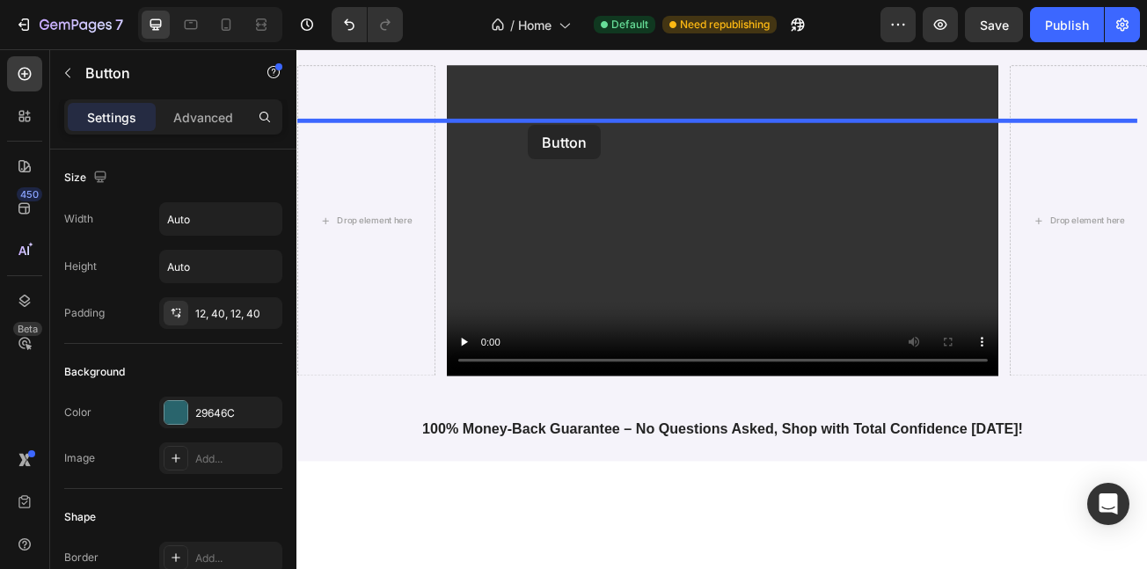
drag, startPoint x: 327, startPoint y: 182, endPoint x: 583, endPoint y: 143, distance: 259.0
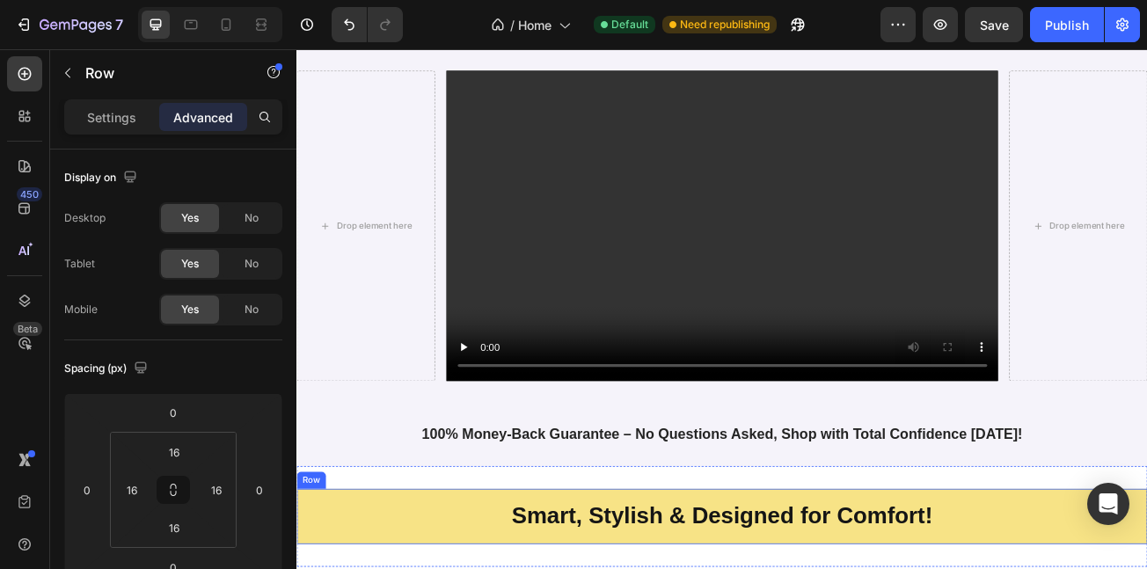
scroll to position [979, 0]
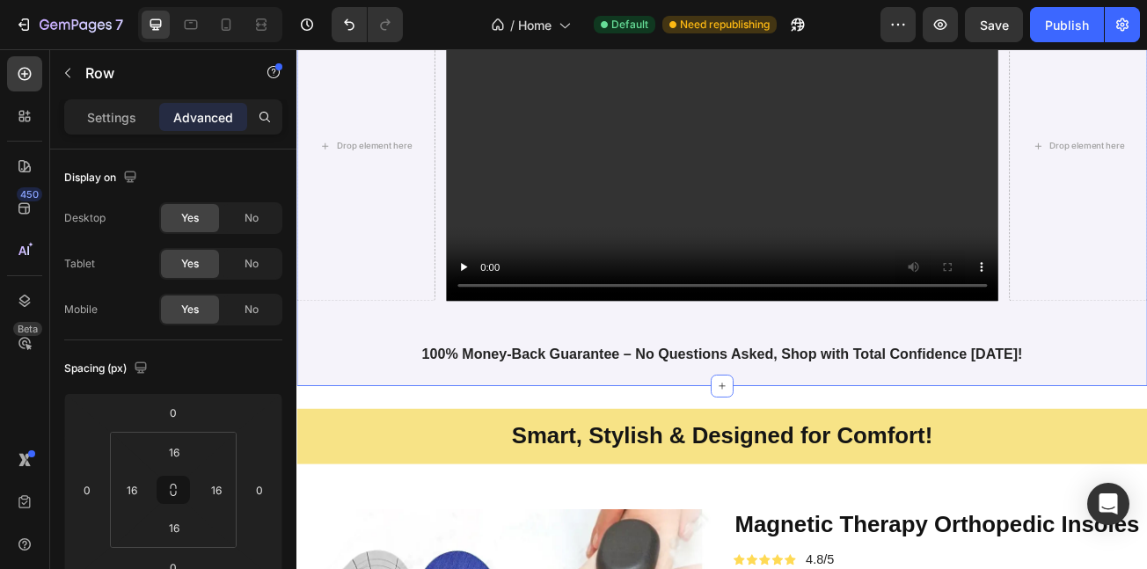
click at [325, 441] on div "Drop element here Video Drop element here Row 100% Money-Back Guarantee – No Qu…" at bounding box center [825, 190] width 1056 height 554
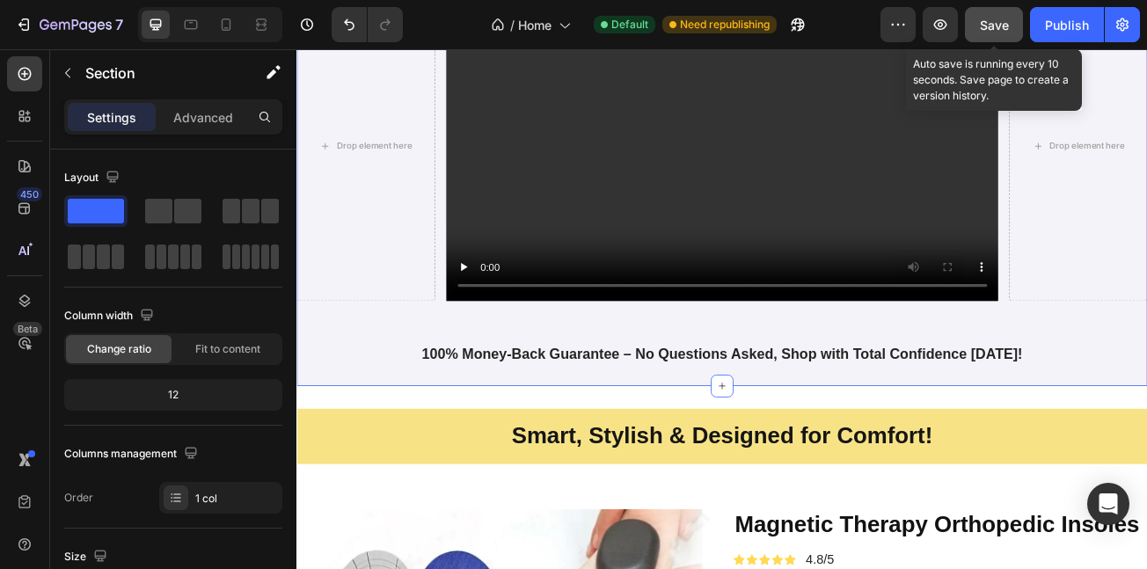
click at [995, 21] on span "Save" at bounding box center [994, 25] width 29 height 15
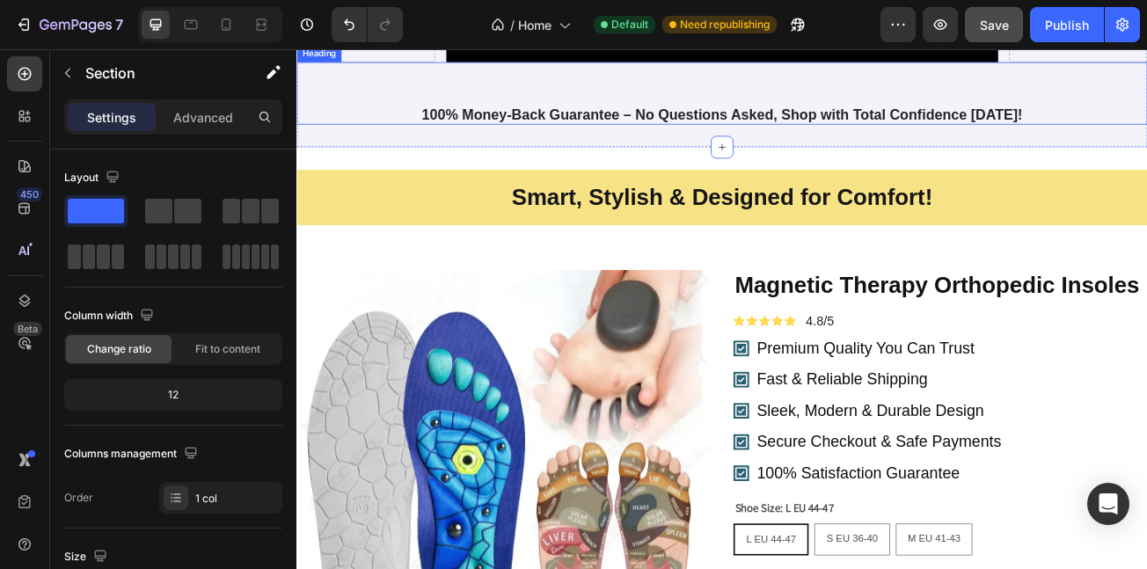
scroll to position [1107, 0]
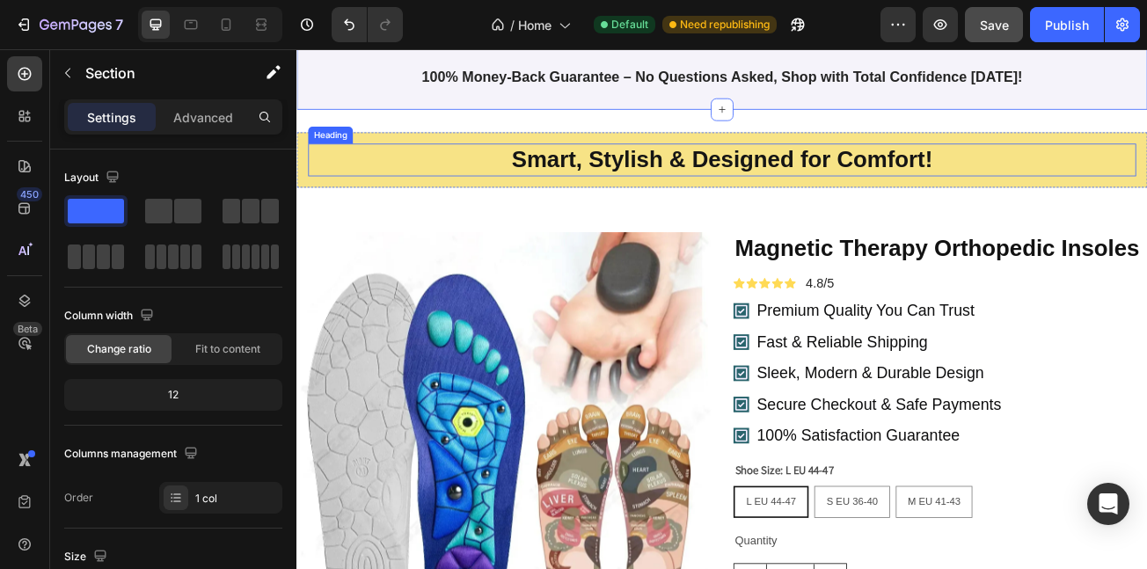
click at [612, 182] on h2 "Smart, Stylish & Designed for Comfort!" at bounding box center [825, 186] width 1028 height 40
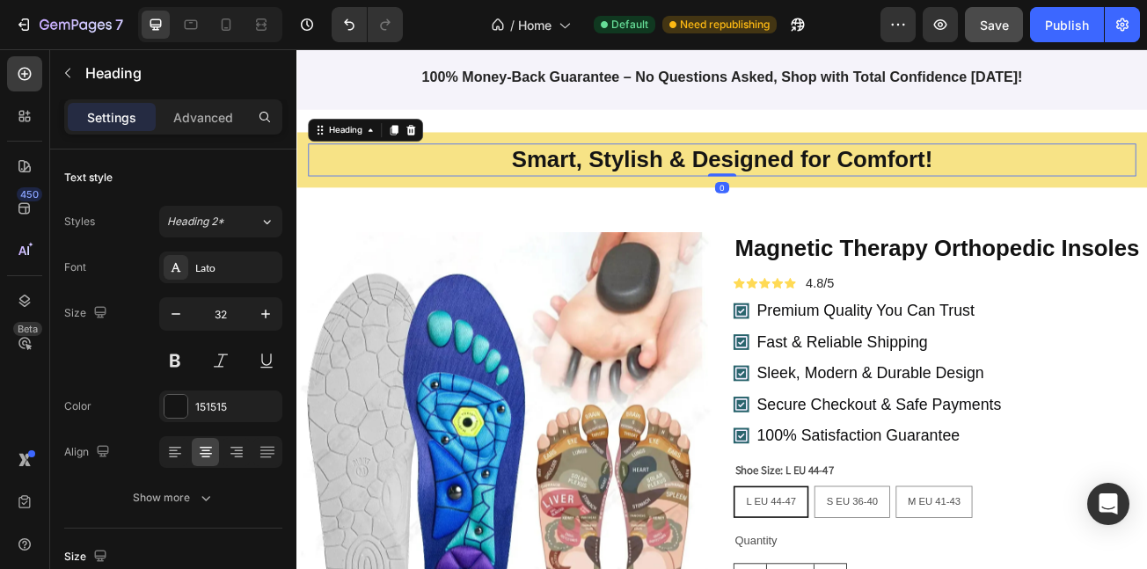
click at [610, 182] on h2 "Smart, Stylish & Designed for Comfort!" at bounding box center [825, 186] width 1028 height 40
click at [610, 182] on p "Smart, Stylish & Designed for Comfort!" at bounding box center [824, 186] width 1024 height 37
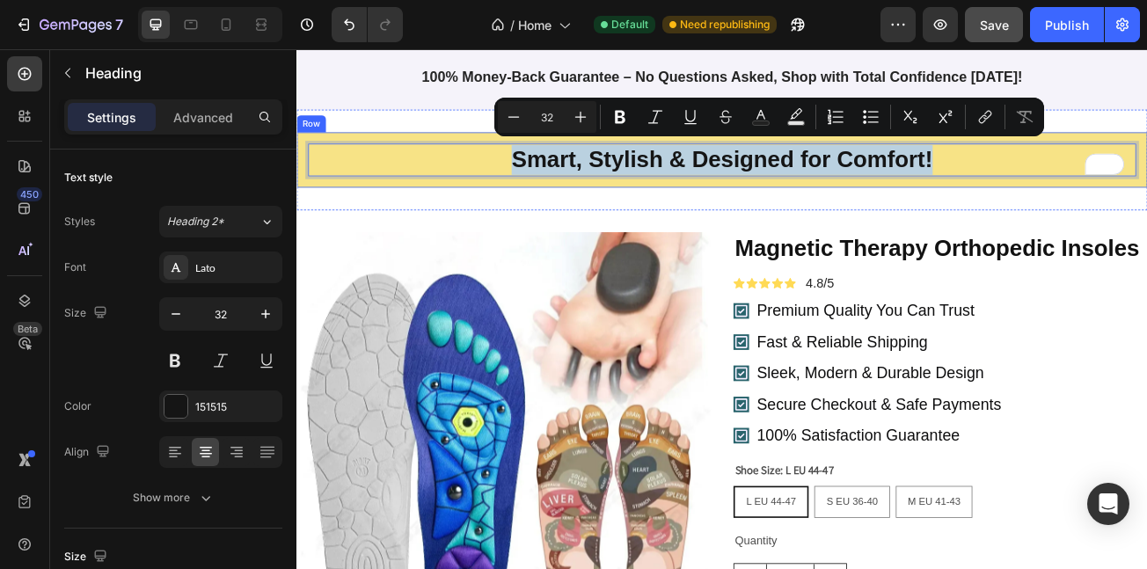
click at [312, 205] on div "Smart, Stylish & Designed for Comfort! Heading 0 Row" at bounding box center [825, 186] width 1056 height 69
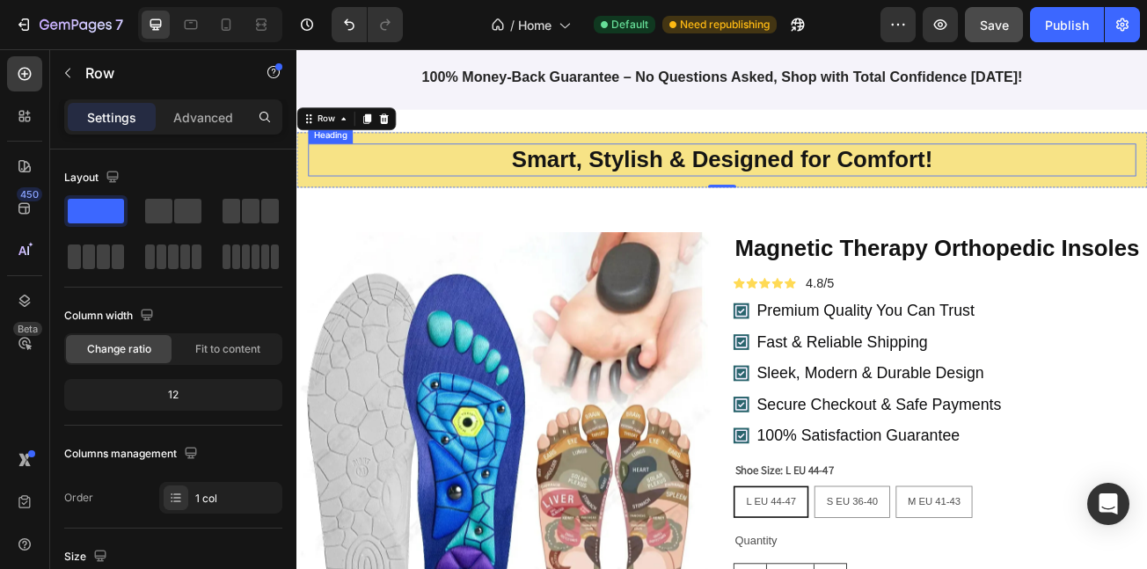
click at [534, 172] on p "Smart, Stylish & Designed for Comfort!" at bounding box center [824, 186] width 1024 height 37
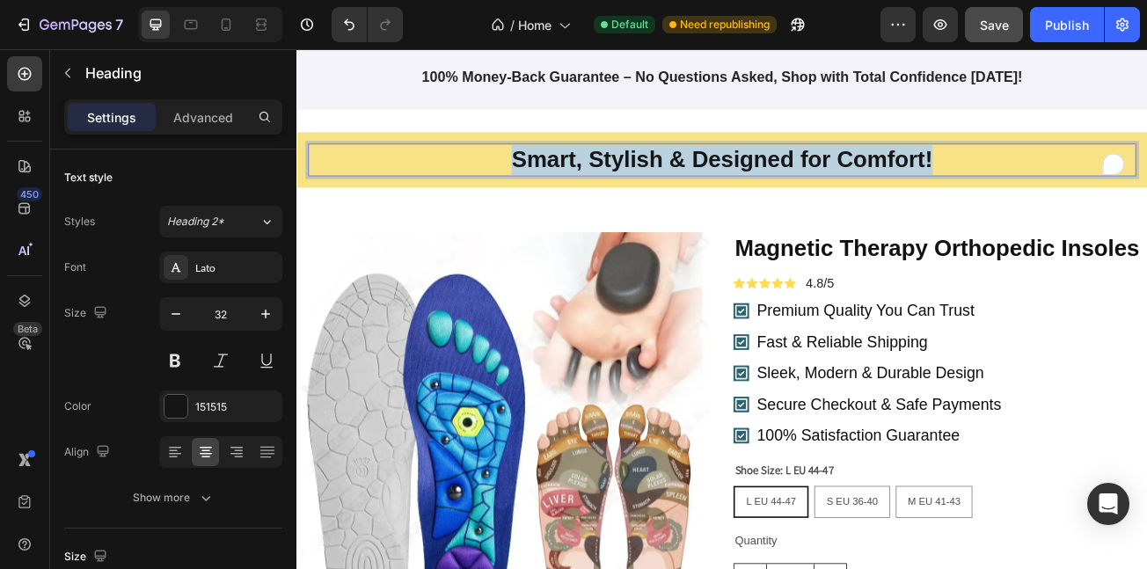
click at [534, 173] on p "Smart, Stylish & Designed for Comfort!" at bounding box center [824, 186] width 1024 height 37
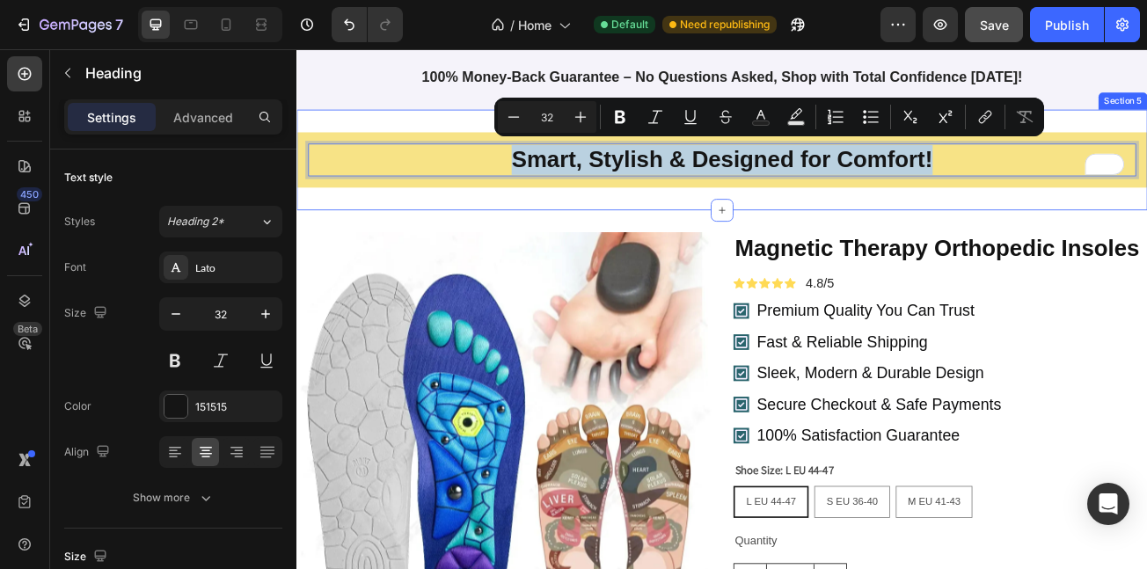
copy p "Smart, Stylish & Designed for Comfort!"
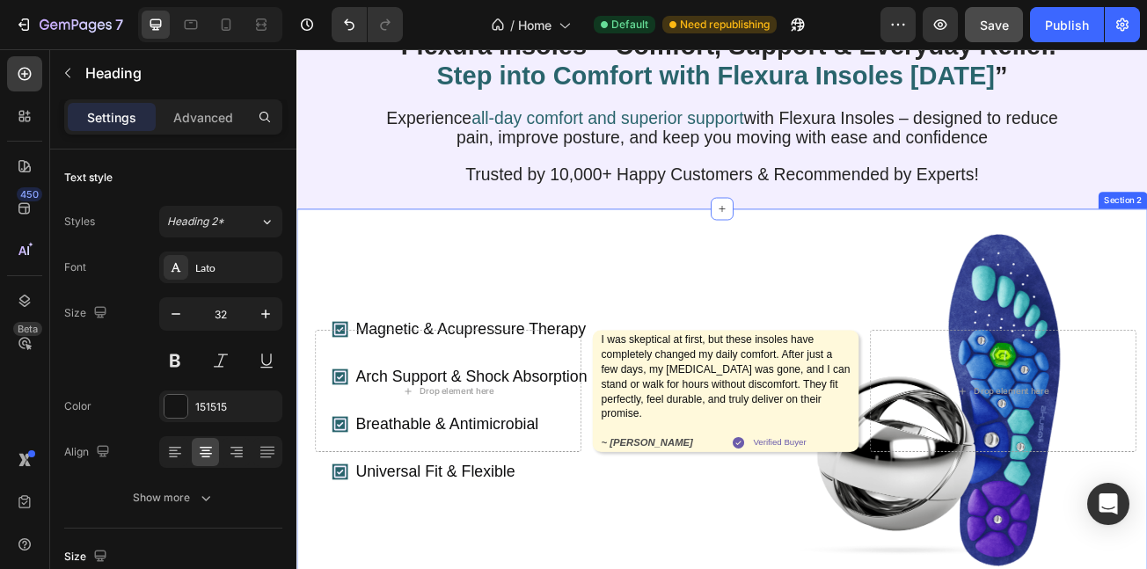
scroll to position [43, 0]
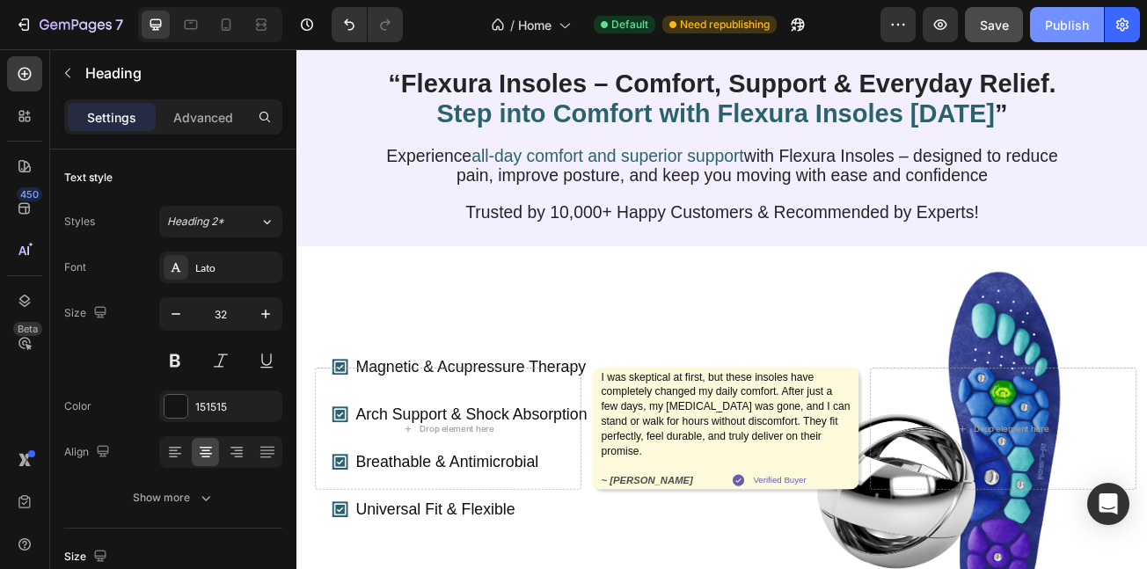
click at [1054, 26] on div "Publish" at bounding box center [1067, 25] width 44 height 18
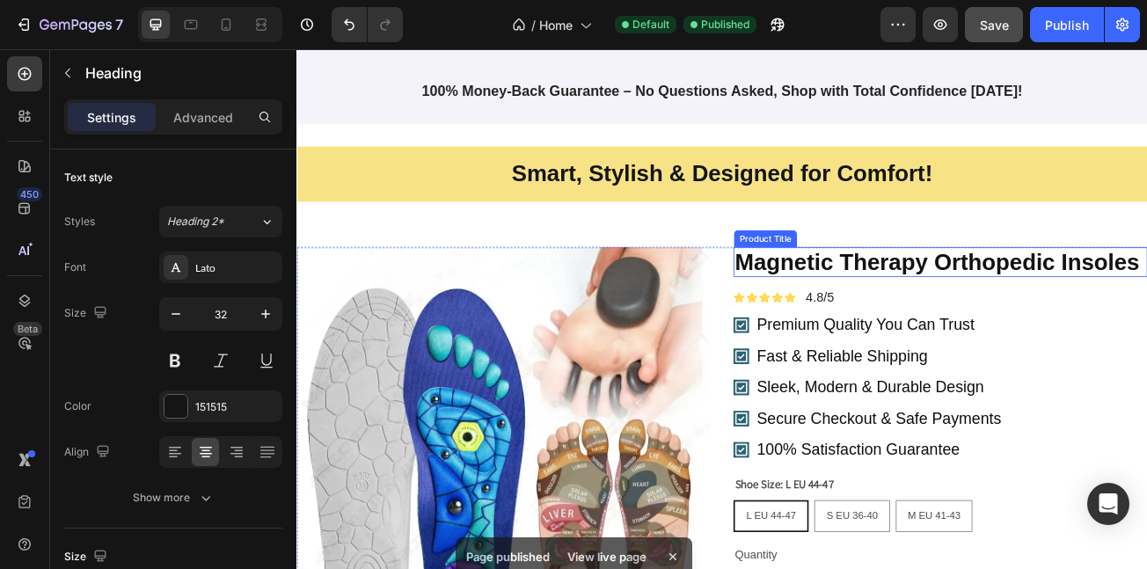
scroll to position [1310, 0]
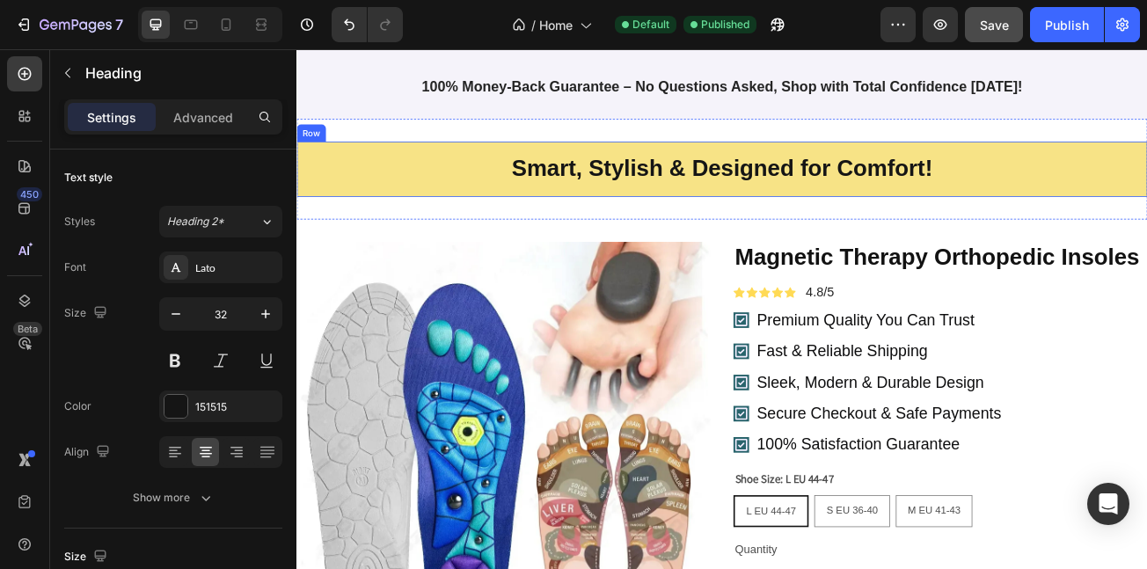
click at [648, 217] on div "Smart, Stylish & Designed for Comfort! Heading Row" at bounding box center [825, 198] width 1056 height 69
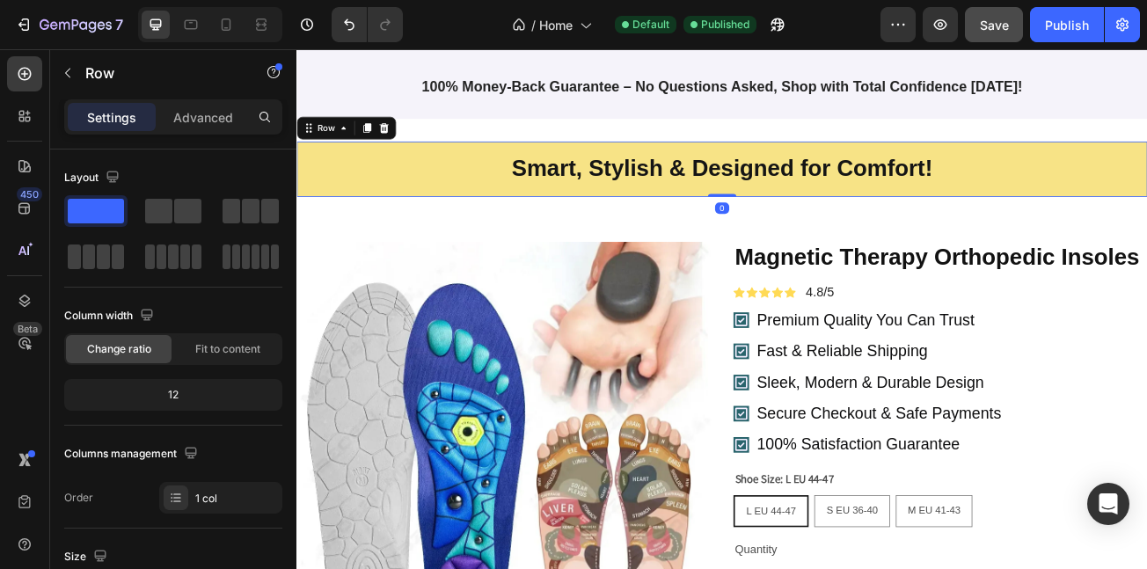
click at [648, 217] on div "Smart, Stylish & Designed for Comfort! Heading Row 0" at bounding box center [825, 198] width 1056 height 69
click at [648, 214] on div "Smart, Stylish & Designed for Comfort! Heading Row 0" at bounding box center [825, 198] width 1056 height 69
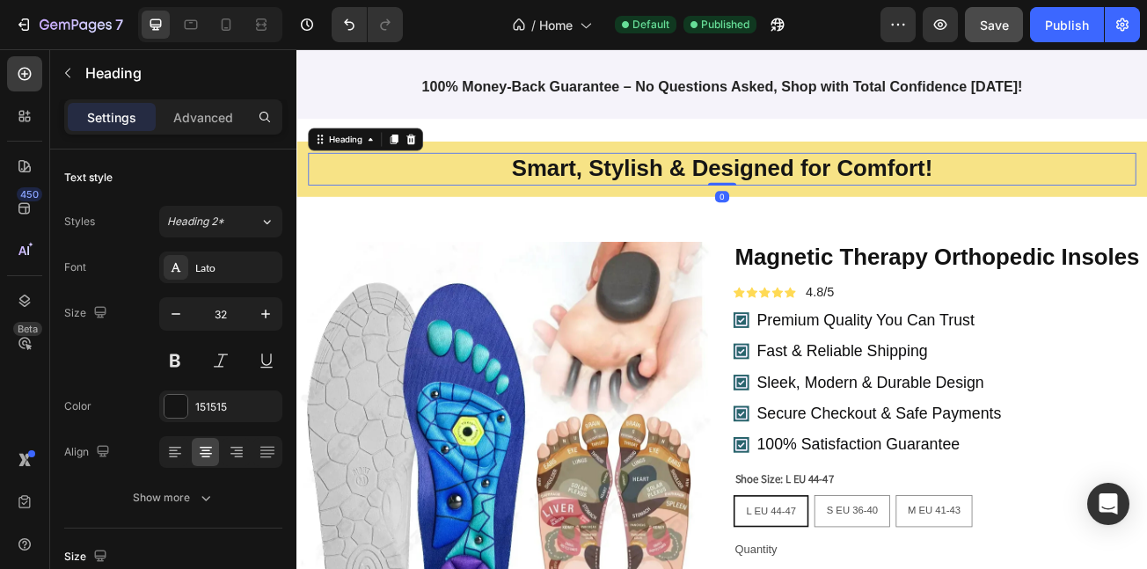
click at [647, 198] on h2 "Smart, Stylish & Designed for Comfort!" at bounding box center [825, 198] width 1028 height 40
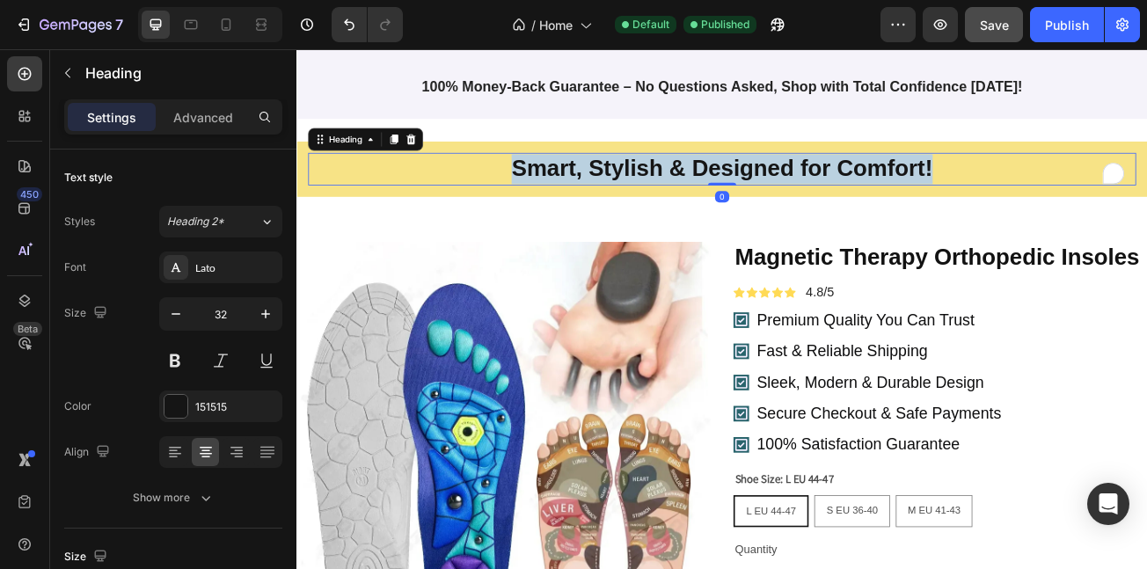
click at [647, 198] on p "Smart, Stylish & Designed for Comfort!" at bounding box center [824, 198] width 1024 height 37
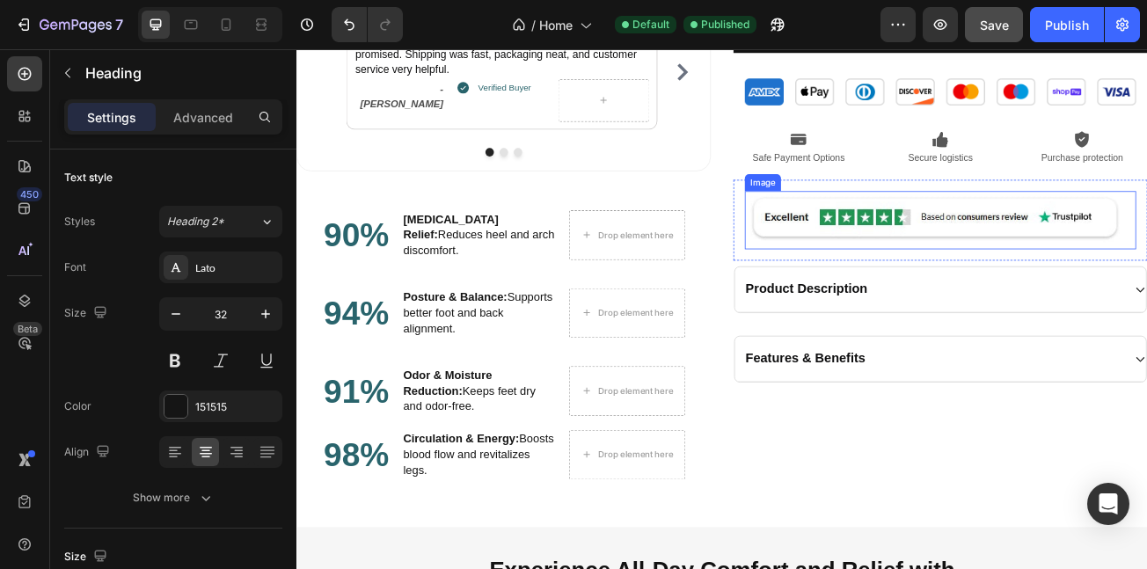
scroll to position [2108, 0]
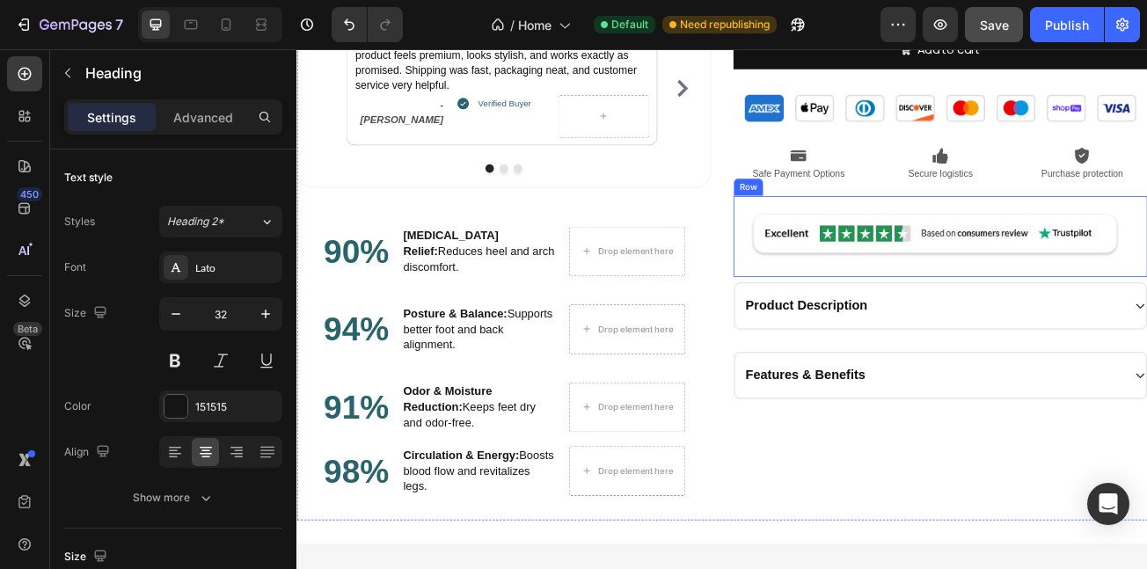
click at [951, 238] on div "Image Row" at bounding box center [1096, 281] width 514 height 100
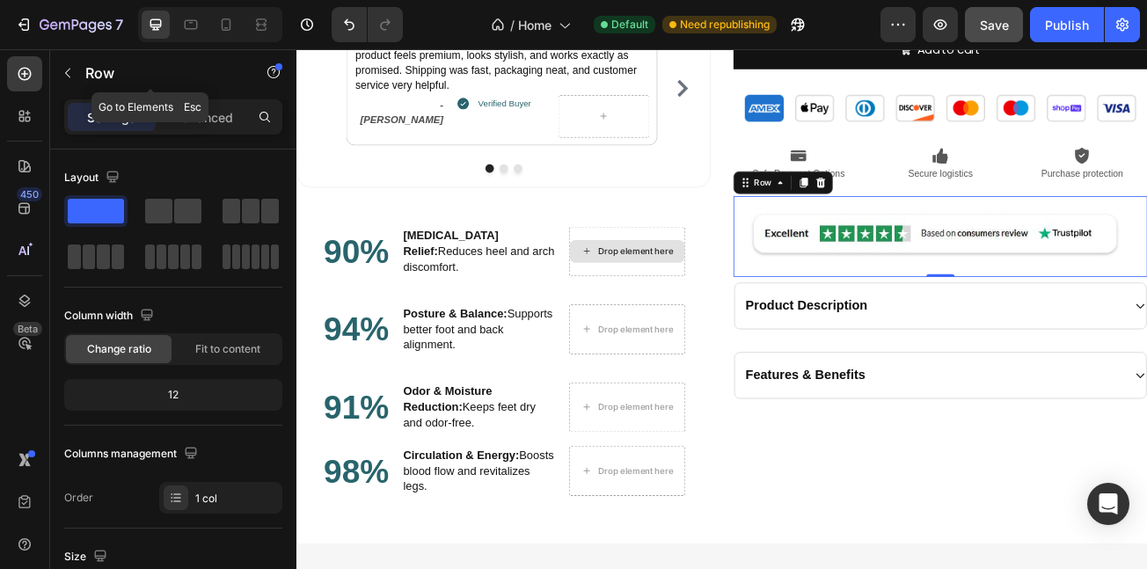
drag, startPoint x: 68, startPoint y: 78, endPoint x: 128, endPoint y: 150, distance: 93.7
click at [65, 78] on icon "button" at bounding box center [68, 73] width 14 height 14
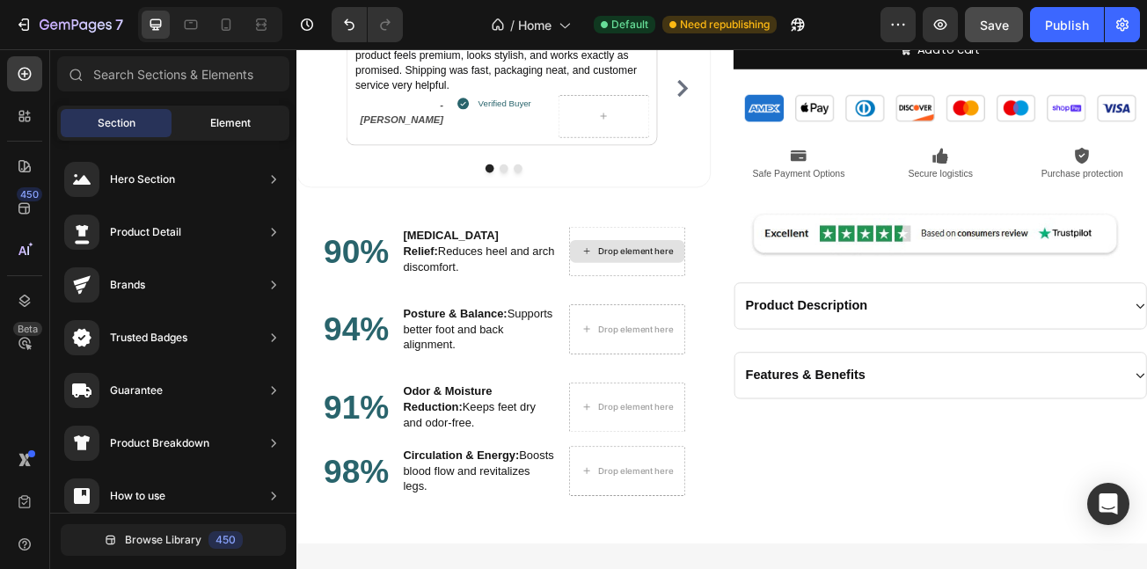
click at [222, 114] on div "Element" at bounding box center [230, 123] width 111 height 28
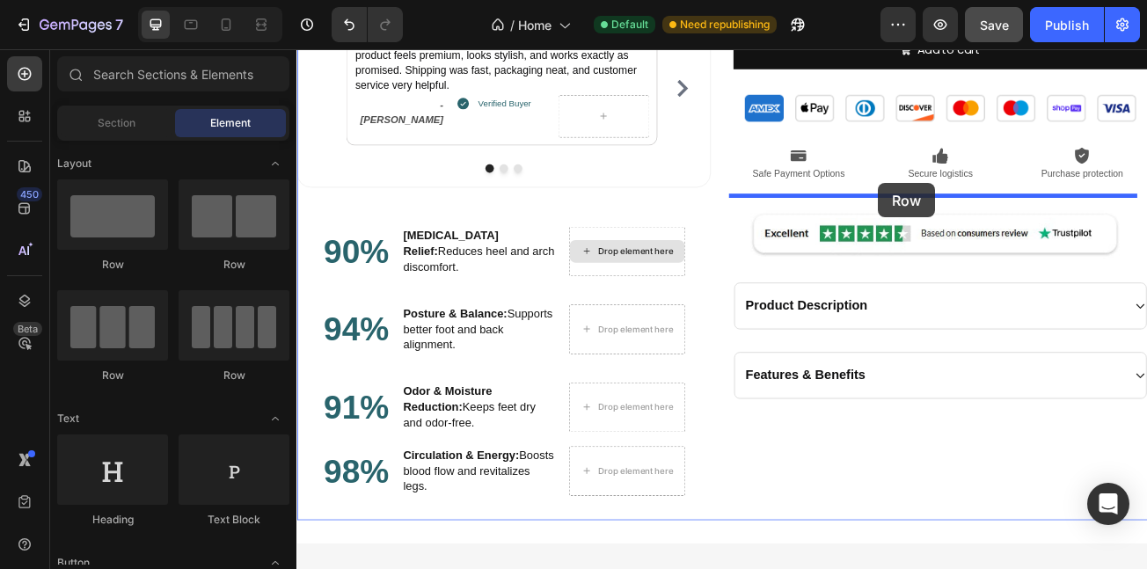
drag, startPoint x: 486, startPoint y: 274, endPoint x: 1018, endPoint y: 216, distance: 535.5
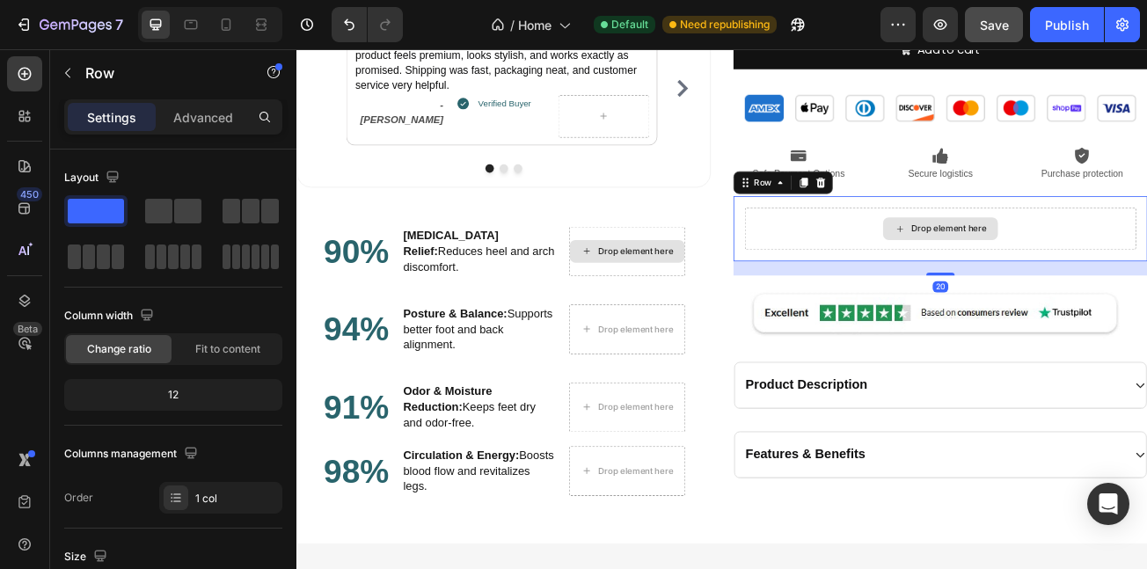
click at [906, 258] on div "Drop element here" at bounding box center [1096, 272] width 486 height 53
click at [92, 240] on div at bounding box center [173, 233] width 218 height 77
click at [97, 249] on span at bounding box center [103, 257] width 13 height 25
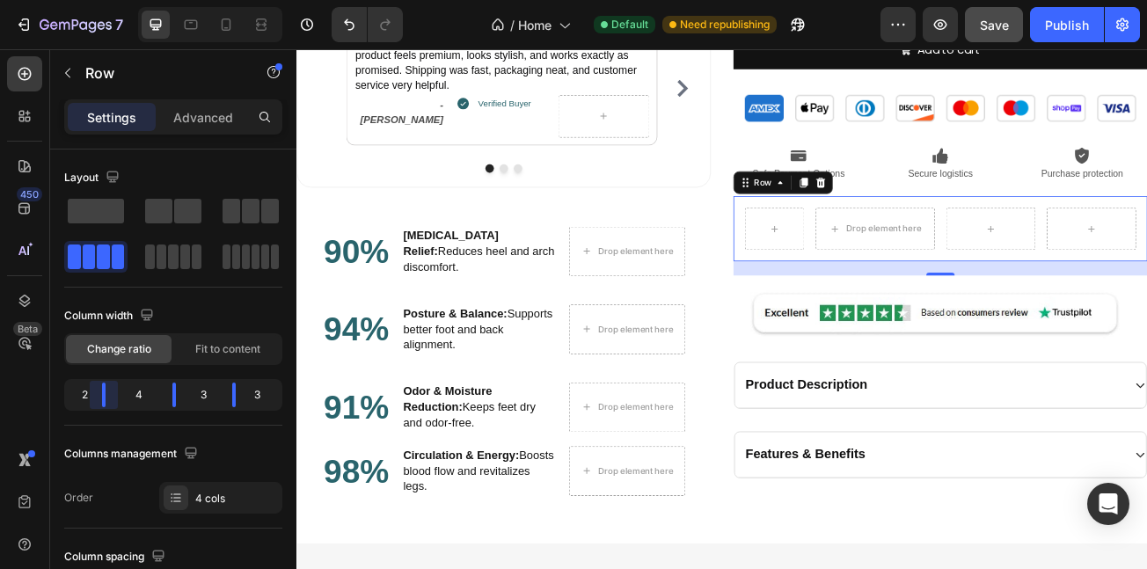
click at [102, 0] on body "7 / Home Default Need republishing Preview Save Publish 450 Beta Sections(18) E…" at bounding box center [573, 0] width 1147 height 0
drag, startPoint x: 178, startPoint y: 391, endPoint x: 519, endPoint y: 361, distance: 342.7
click at [154, 0] on body "7 / Home Default Need republishing Preview Publish 450 Beta Sections(18) Elemen…" at bounding box center [573, 0] width 1147 height 0
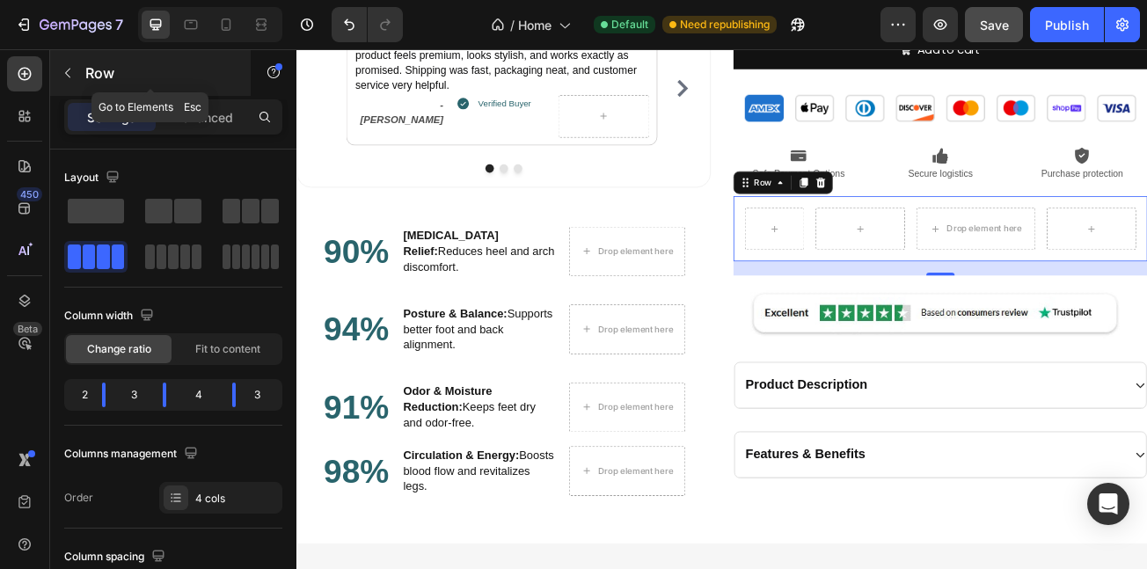
click at [62, 66] on icon "button" at bounding box center [68, 73] width 14 height 14
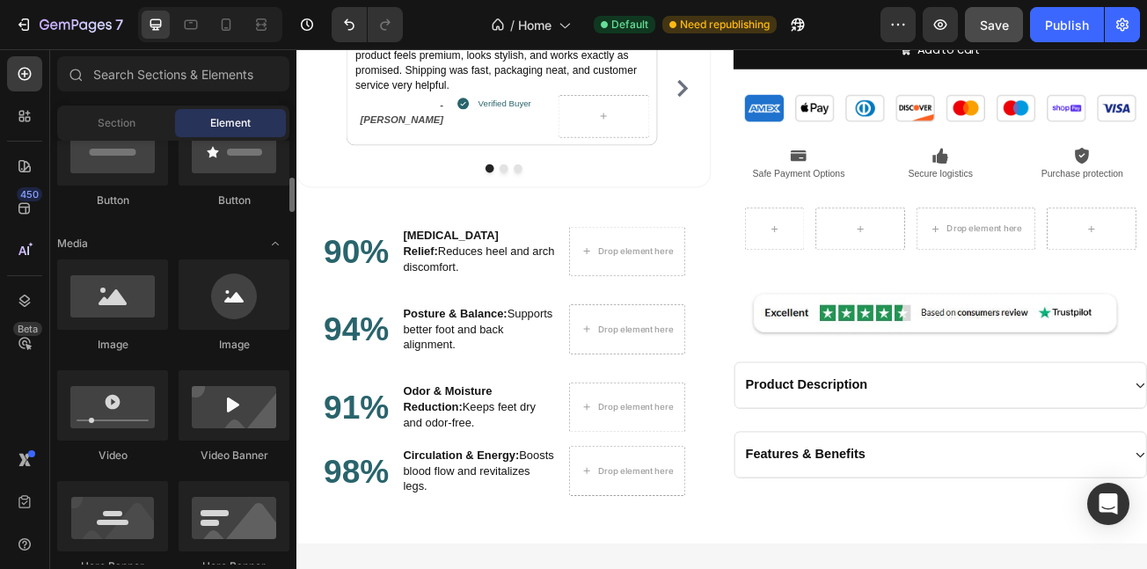
scroll to position [487, 0]
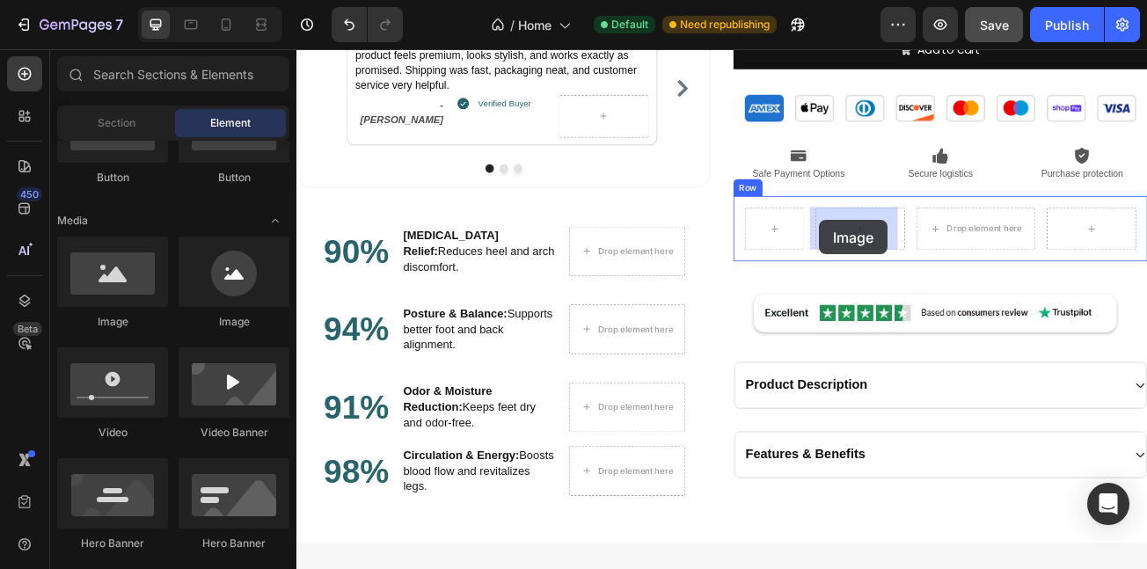
drag, startPoint x: 393, startPoint y: 336, endPoint x: 945, endPoint y: 261, distance: 556.8
click at [945, 261] on div at bounding box center [996, 272] width 111 height 53
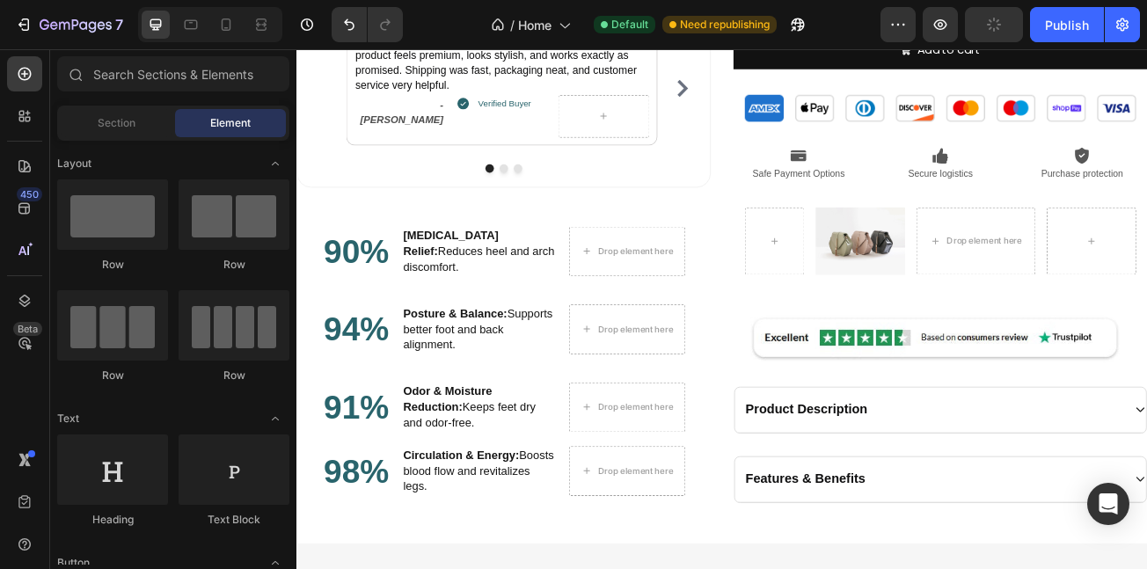
scroll to position [487, 0]
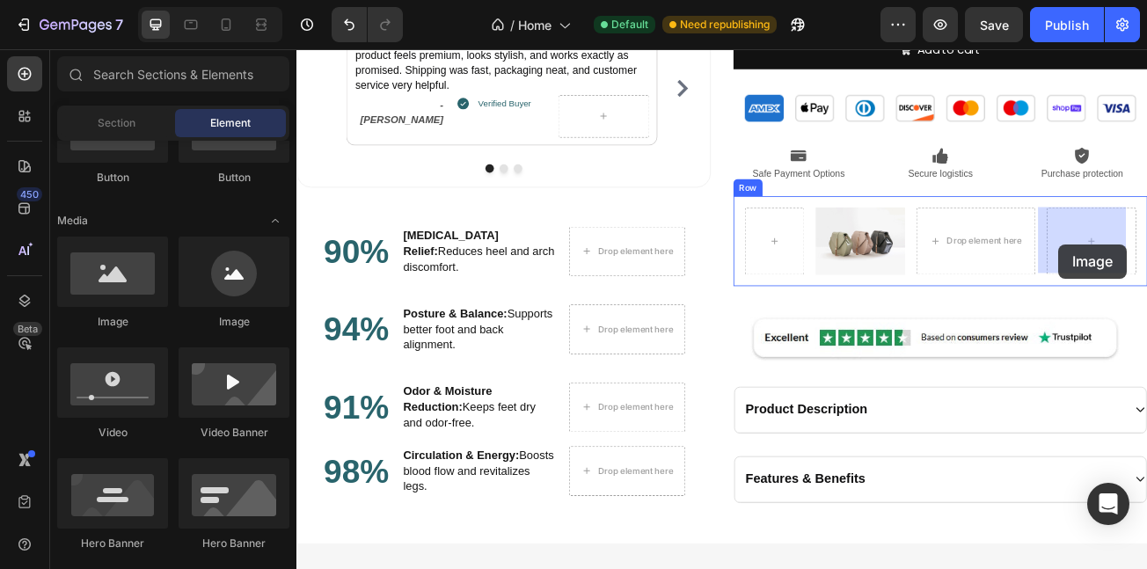
drag, startPoint x: 429, startPoint y: 339, endPoint x: 1242, endPoint y: 291, distance: 815.3
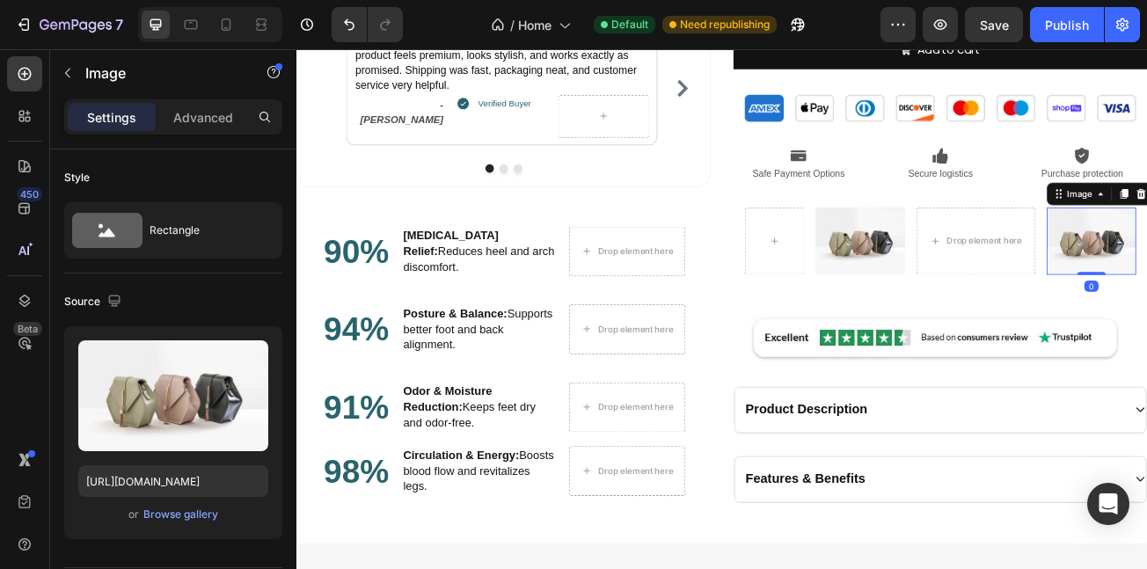
click at [166, 516] on div "Browse gallery" at bounding box center [180, 515] width 75 height 16
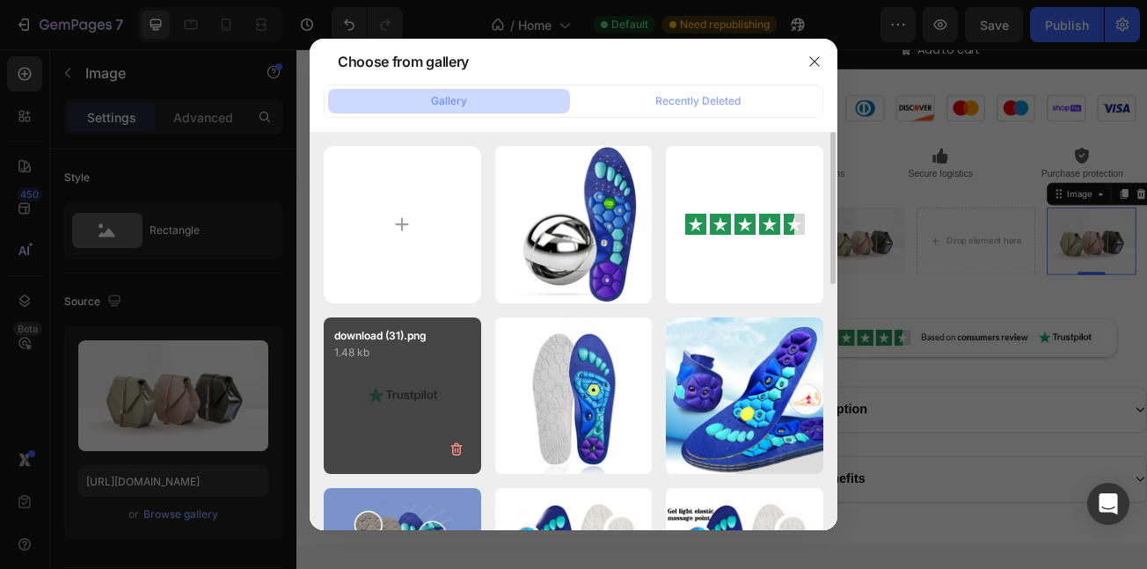
click at [406, 422] on div "download (31).png 1.48 kb" at bounding box center [403, 397] width 158 height 158
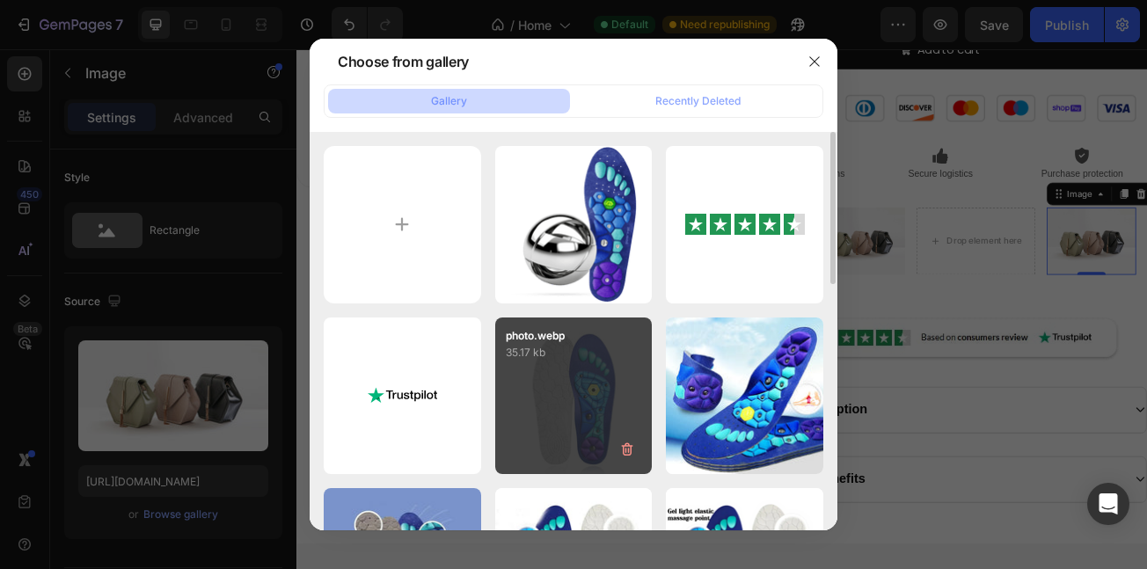
type input "[URL][DOMAIN_NAME]"
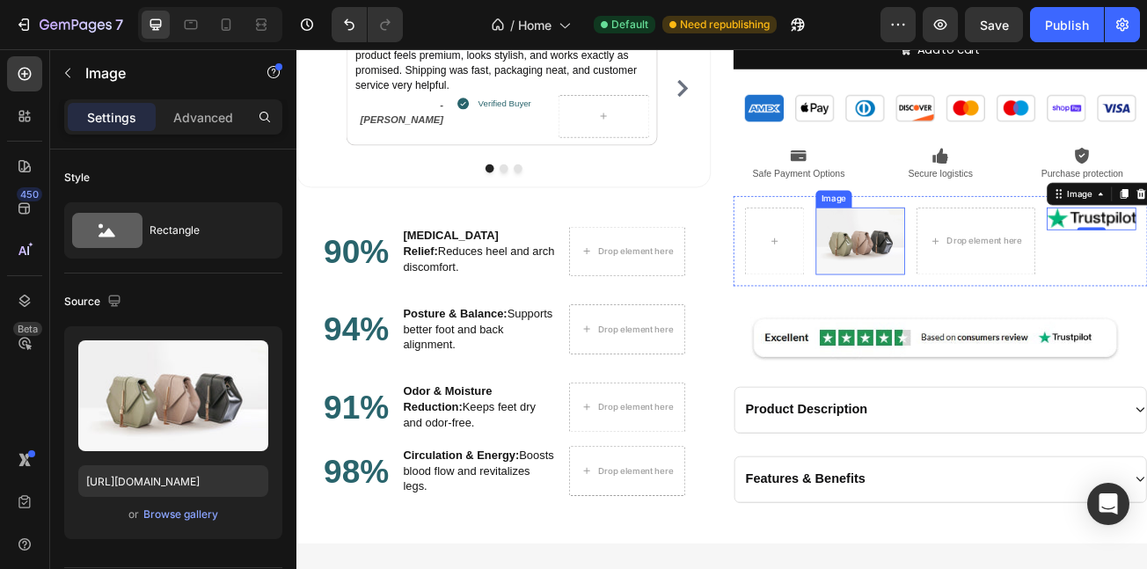
click at [993, 276] on img at bounding box center [996, 288] width 111 height 84
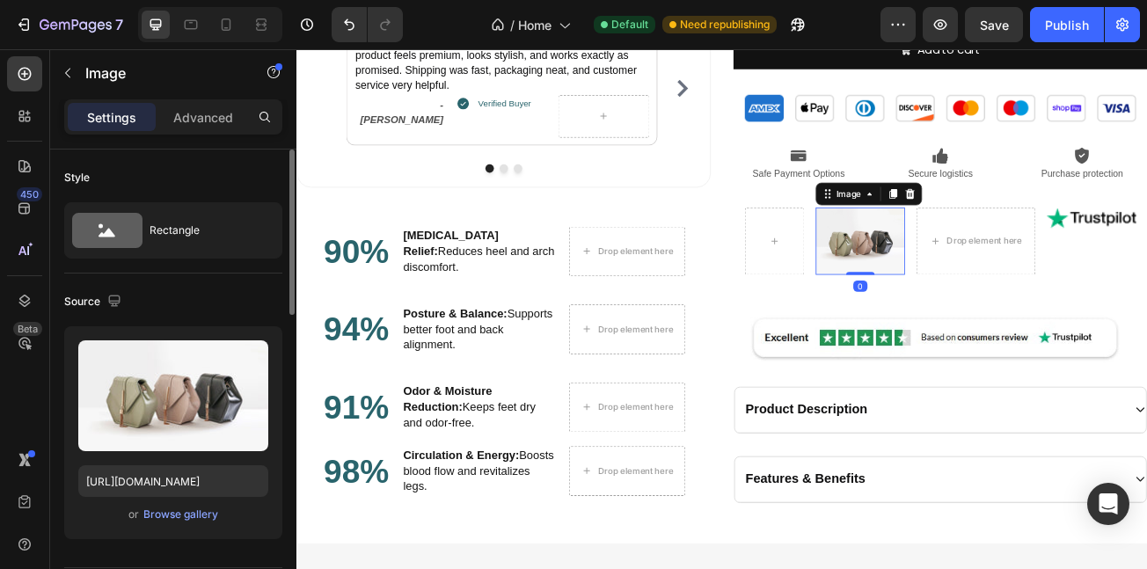
click at [174, 526] on div "Upload Image [URL][DOMAIN_NAME] or Browse gallery" at bounding box center [173, 432] width 218 height 213
click at [177, 524] on div "or Browse gallery" at bounding box center [173, 514] width 190 height 21
click at [205, 507] on div "Browse gallery" at bounding box center [180, 515] width 75 height 16
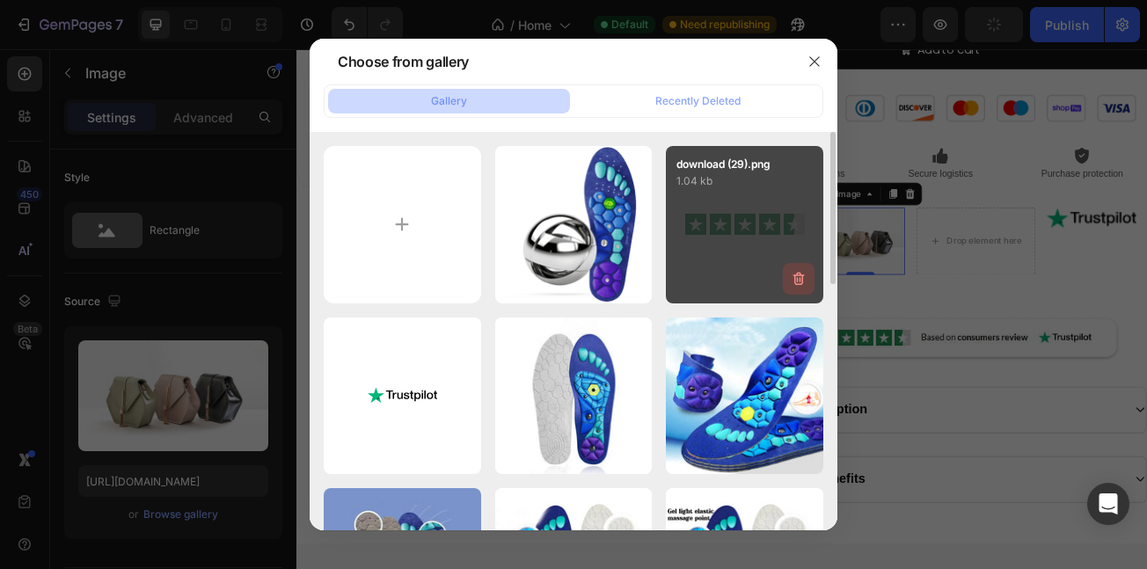
click at [743, 188] on p "1.04 kb" at bounding box center [745, 181] width 136 height 18
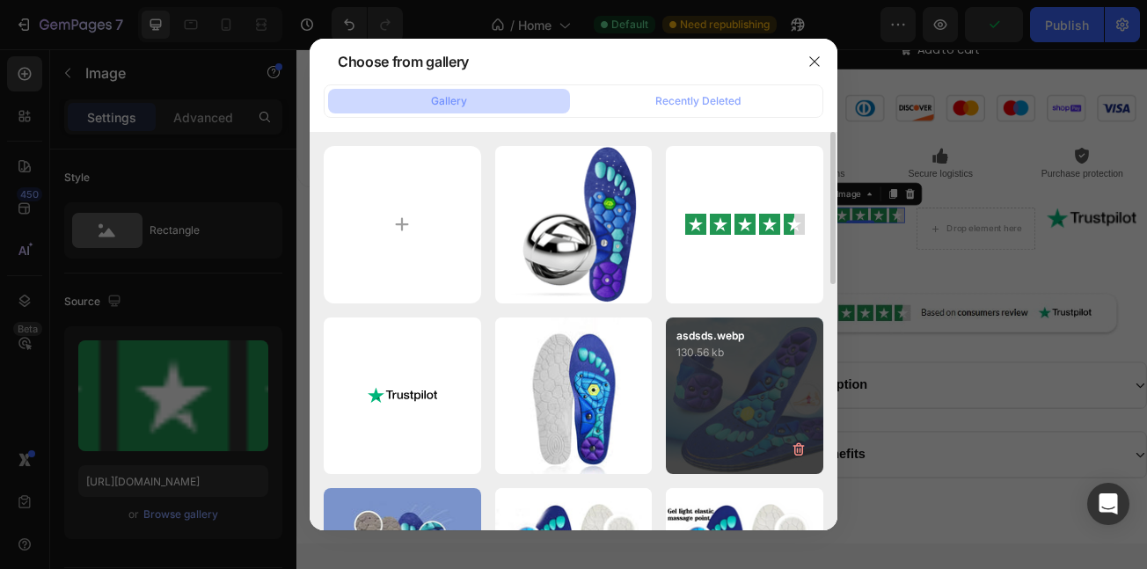
type input "[URL][DOMAIN_NAME]"
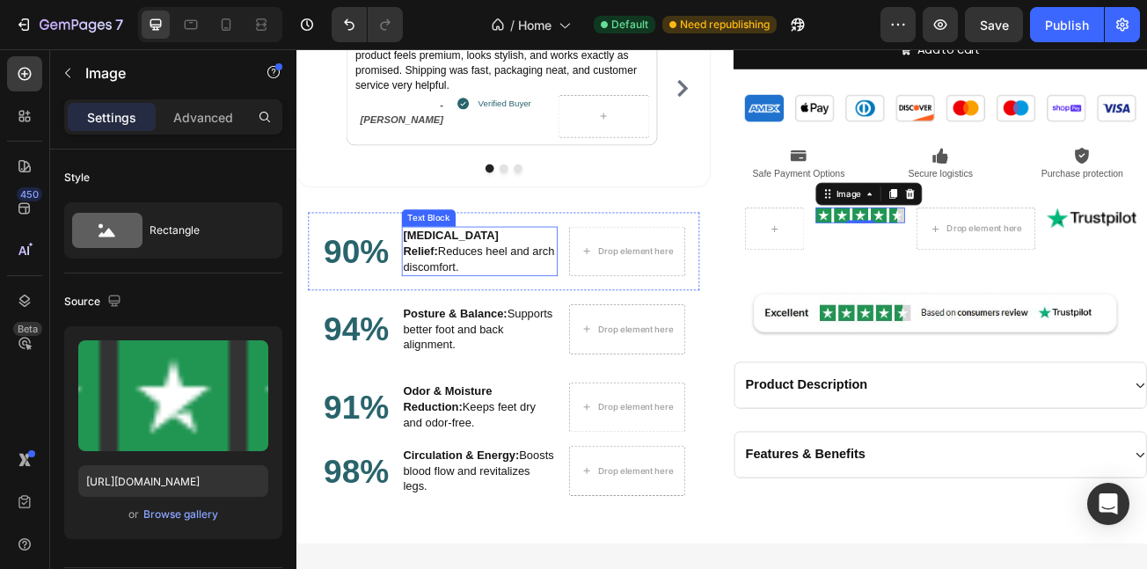
click at [546, 290] on p "[MEDICAL_DATA] Relief: Reduces heel and arch discomfort." at bounding box center [524, 300] width 190 height 58
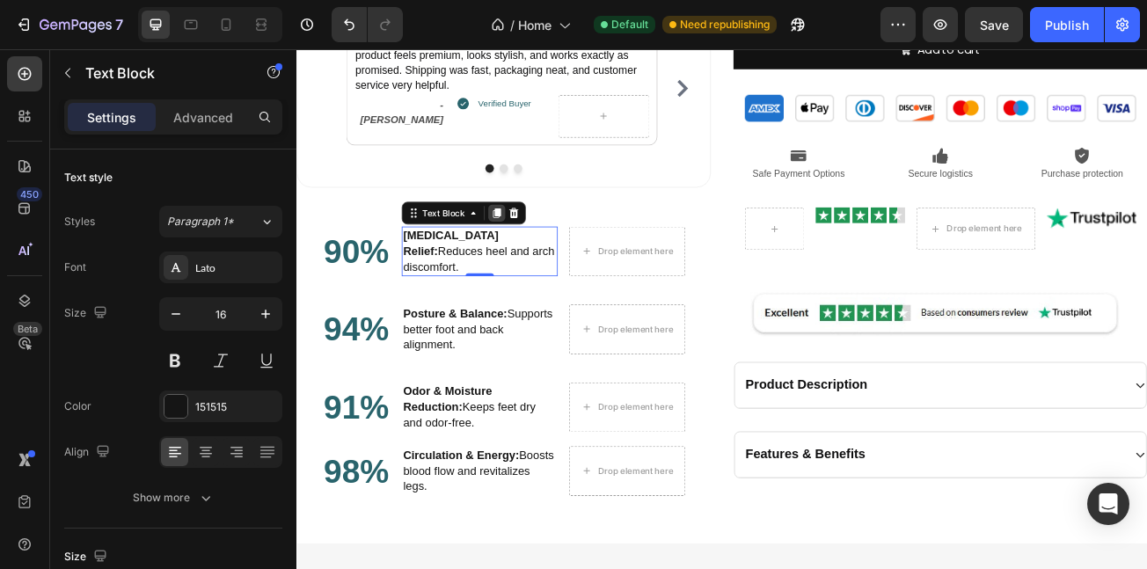
click at [545, 260] on div at bounding box center [544, 252] width 21 height 21
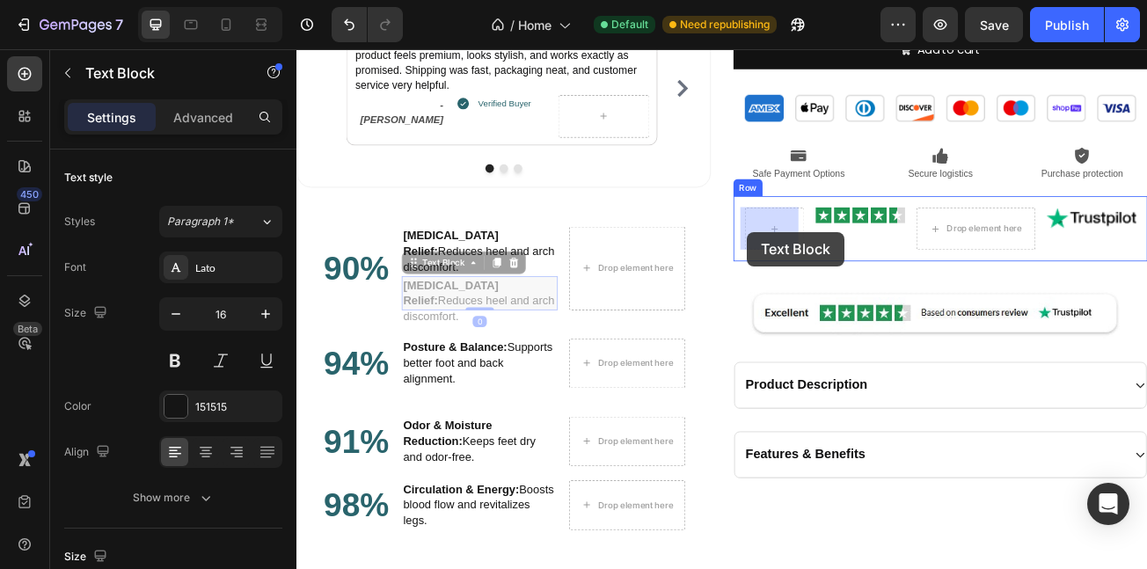
drag, startPoint x: 462, startPoint y: 289, endPoint x: 855, endPoint y: 276, distance: 393.5
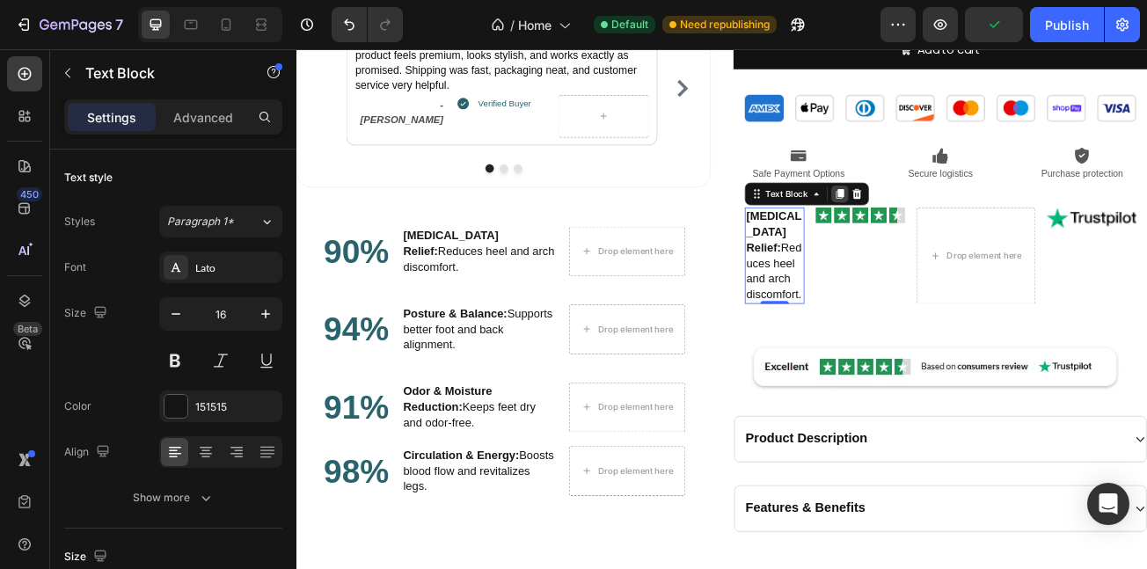
click at [968, 226] on icon at bounding box center [971, 229] width 10 height 12
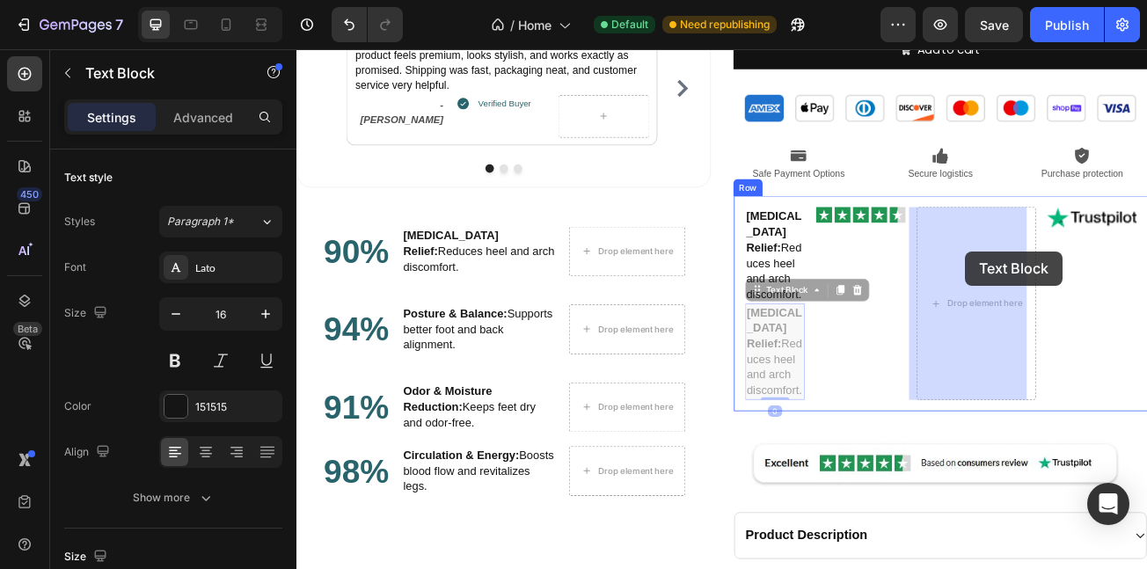
drag, startPoint x: 863, startPoint y: 346, endPoint x: 1122, endPoint y: 300, distance: 262.7
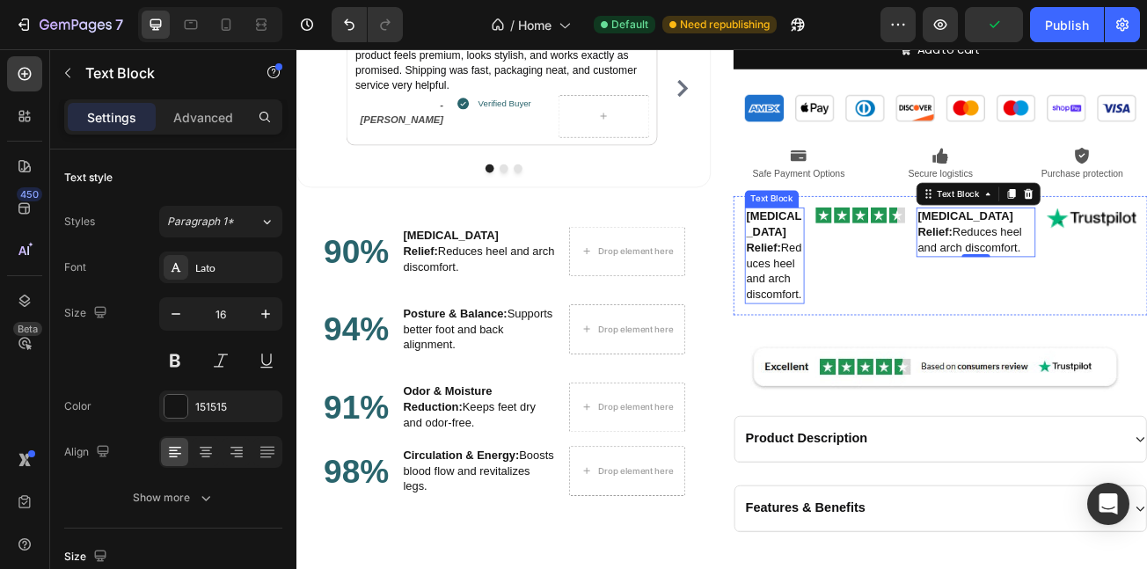
click at [891, 318] on p "[MEDICAL_DATA] Relief: Reduces heel and arch discomfort." at bounding box center [889, 305] width 70 height 116
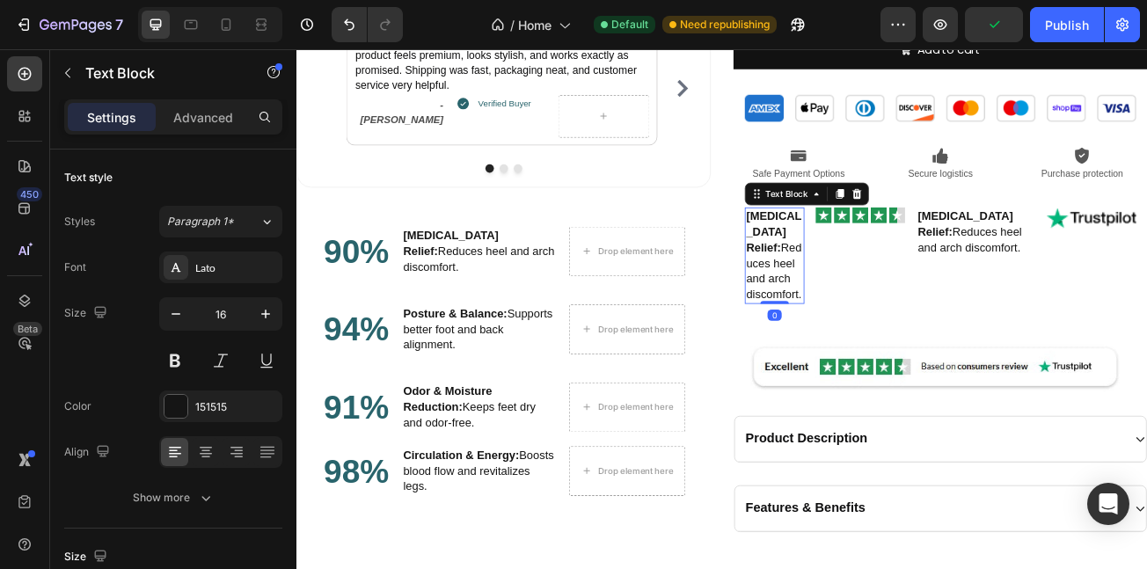
click at [891, 318] on p "[MEDICAL_DATA] Relief: Reduces heel and arch discomfort." at bounding box center [889, 305] width 70 height 116
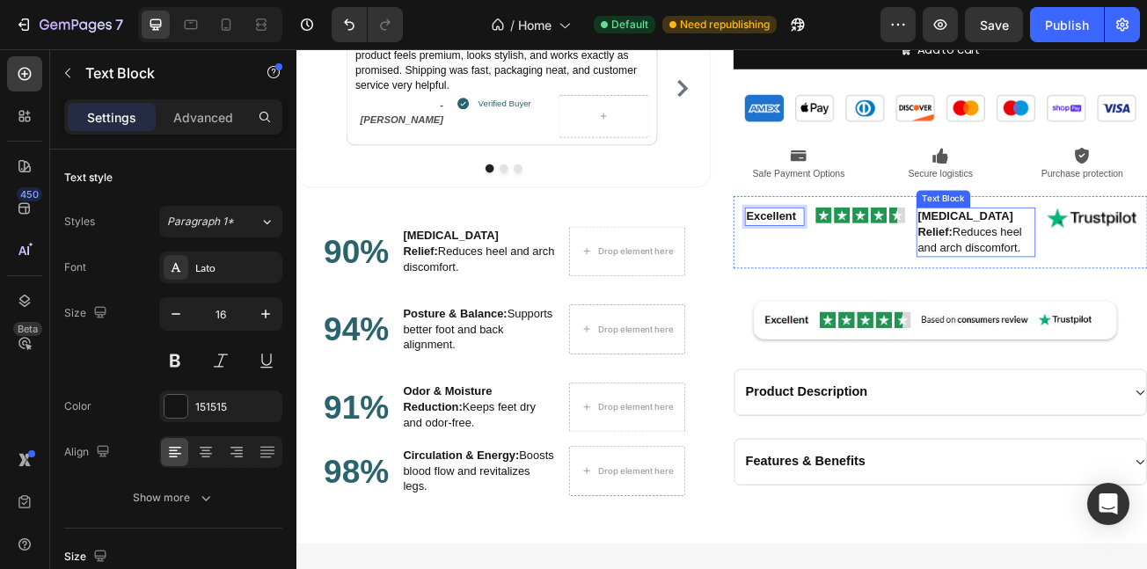
click at [1132, 288] on p "[MEDICAL_DATA] Relief: Reduces heel and arch discomfort." at bounding box center [1139, 276] width 144 height 58
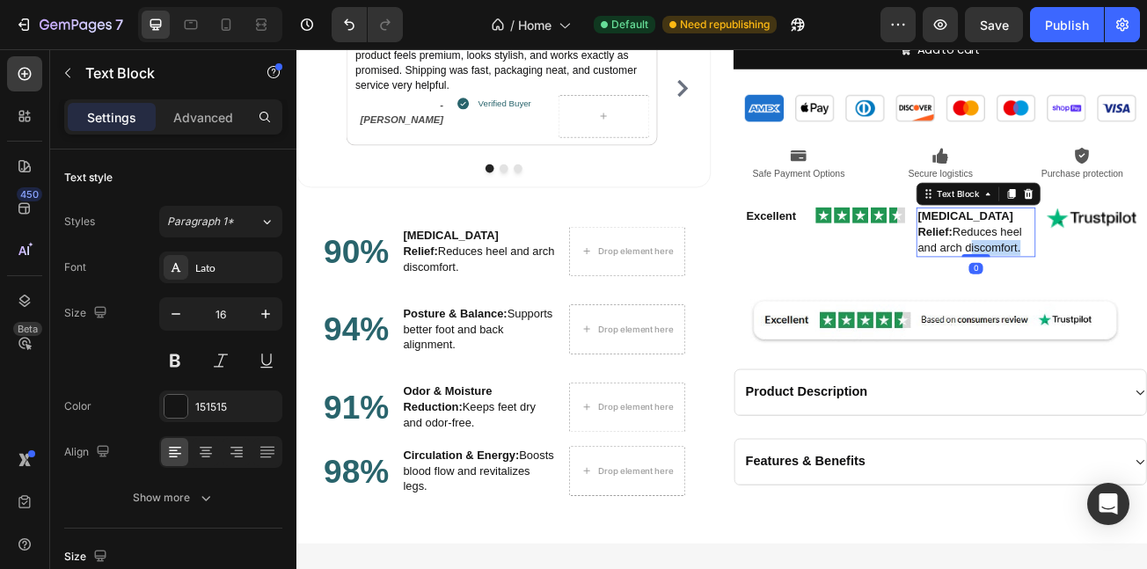
click at [1131, 287] on p "[MEDICAL_DATA] Relief: Reduces heel and arch discomfort." at bounding box center [1139, 276] width 144 height 58
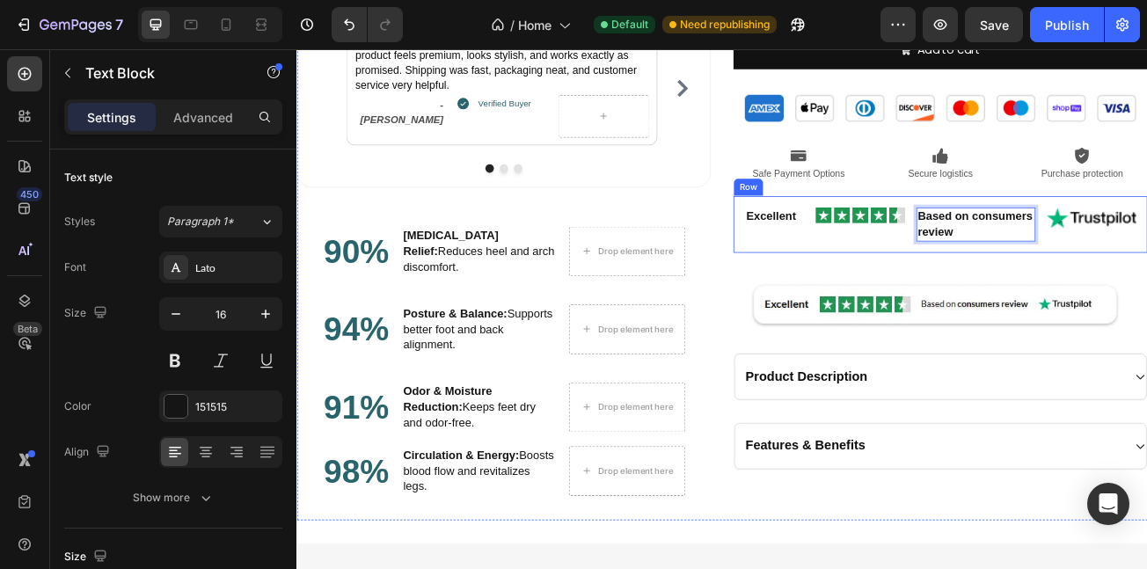
click at [861, 297] on div "Excellent Text Block Image Based on consumers review Text Block 0 Image Row" at bounding box center [1096, 266] width 514 height 70
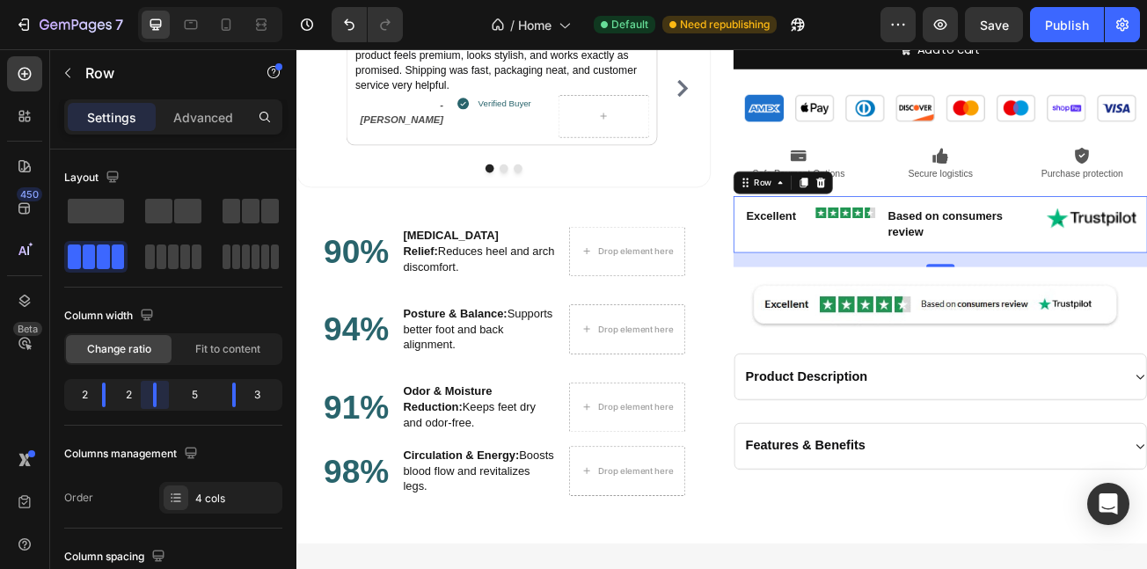
drag, startPoint x: 165, startPoint y: 401, endPoint x: 142, endPoint y: 397, distance: 24.2
click at [142, 0] on body "7 / Home Default Need republishing Preview Save Publish 450 Beta Sections(18) E…" at bounding box center [573, 0] width 1147 height 0
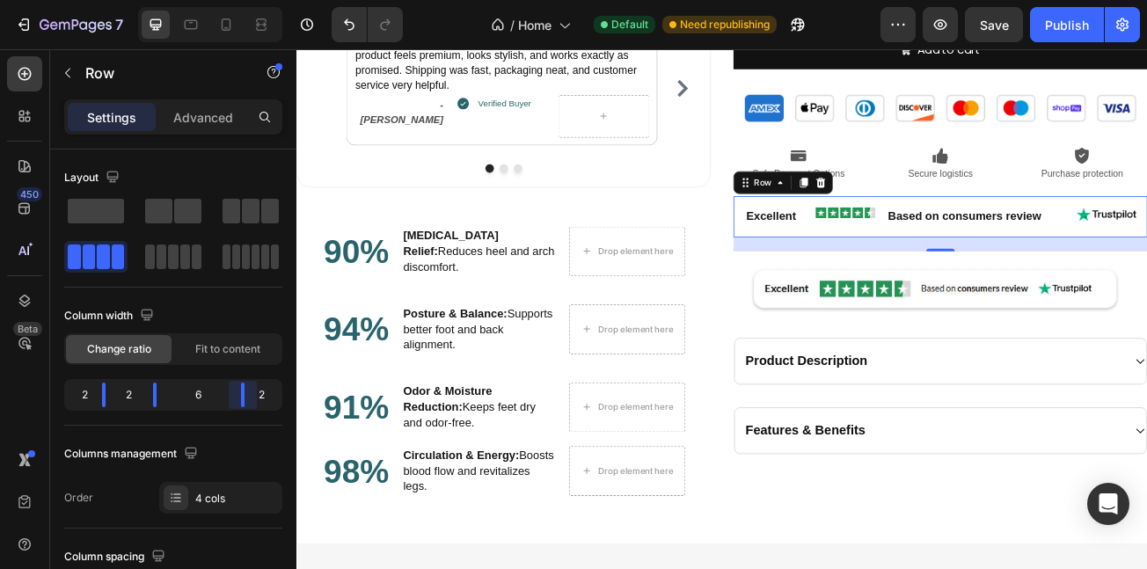
drag, startPoint x: 237, startPoint y: 389, endPoint x: 255, endPoint y: 389, distance: 18.5
click at [255, 0] on body "7 / Home Default Need republishing Preview Save Publish 450 Beta Sections(18) E…" at bounding box center [573, 0] width 1147 height 0
click at [147, 0] on body "7 / Home Default Need republishing Preview Save Publish 450 Beta Sections(18) E…" at bounding box center [573, 0] width 1147 height 0
click at [102, 0] on body "7 / Home Default Need republishing Preview Publish 450 Beta Sections(18) Elemen…" at bounding box center [573, 0] width 1147 height 0
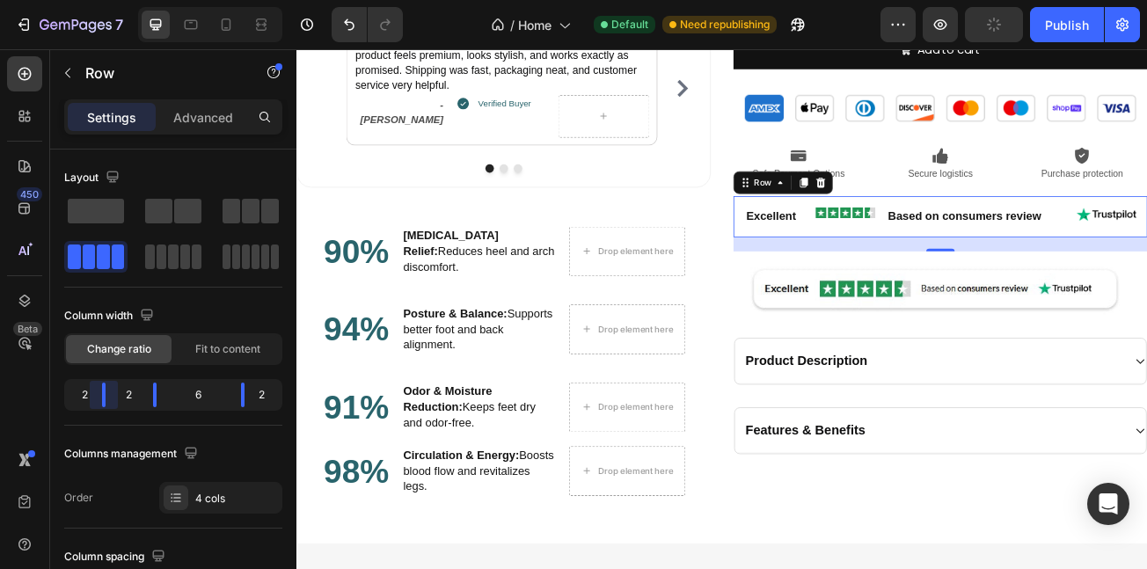
click at [100, 0] on body "7 / Home Default Need republishing Preview Publish 450 Beta Sections(18) Elemen…" at bounding box center [573, 0] width 1147 height 0
drag, startPoint x: 117, startPoint y: 392, endPoint x: 646, endPoint y: 261, distance: 544.9
click at [117, 0] on body "7 / Home Default Need republishing Preview Save Publish 450 Beta Sections(18) E…" at bounding box center [573, 0] width 1147 height 0
click at [344, 24] on icon "Undo/Redo" at bounding box center [350, 25] width 18 height 18
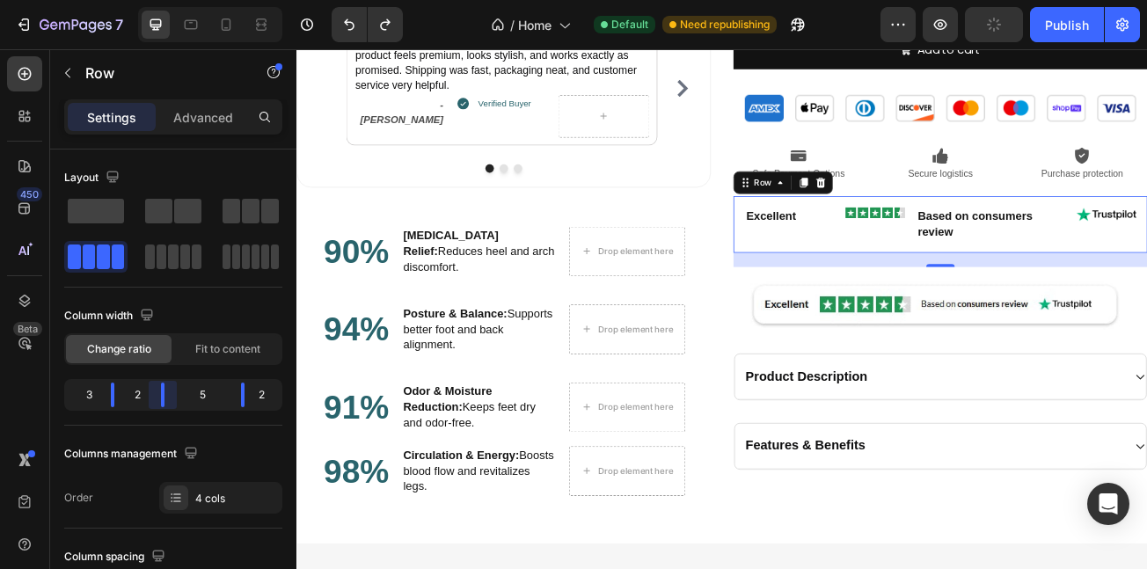
drag, startPoint x: 154, startPoint y: 399, endPoint x: 152, endPoint y: 381, distance: 17.7
click at [152, 0] on body "7 / Home Default Need republishing Preview Publish 450 Beta Sections(18) Elemen…" at bounding box center [573, 0] width 1147 height 0
drag, startPoint x: 241, startPoint y: 392, endPoint x: 824, endPoint y: 196, distance: 614.4
click at [246, 0] on body "7 / Home Default Need republishing Preview Save Publish 450 Beta Sections(18) E…" at bounding box center [573, 0] width 1147 height 0
click at [1120, 269] on p "Based on consumers review" at bounding box center [1157, 266] width 181 height 39
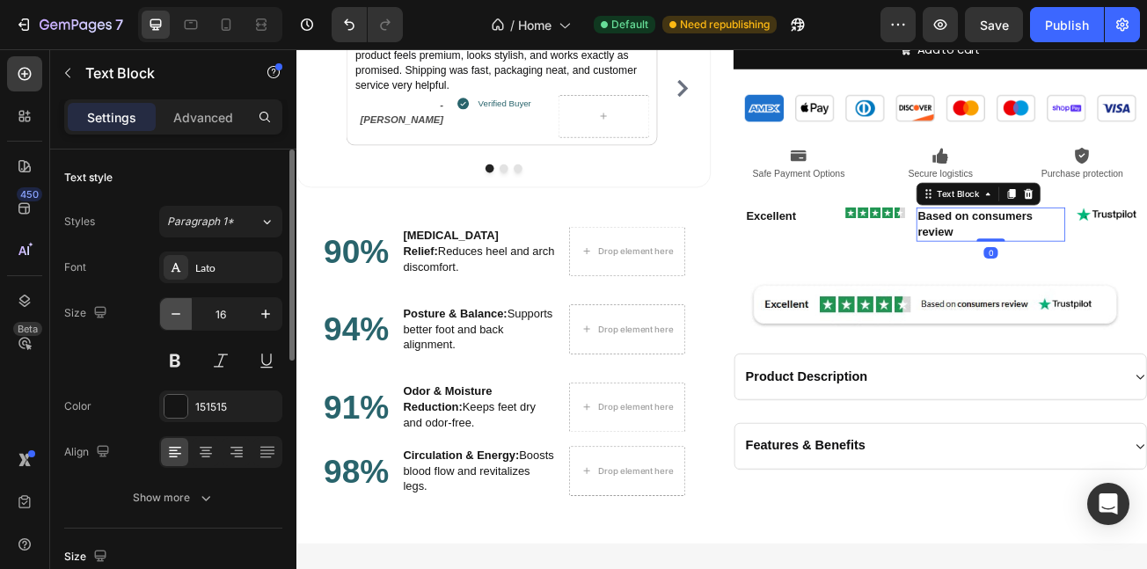
click at [185, 319] on button "button" at bounding box center [176, 314] width 32 height 32
click at [182, 319] on icon "button" at bounding box center [176, 314] width 18 height 18
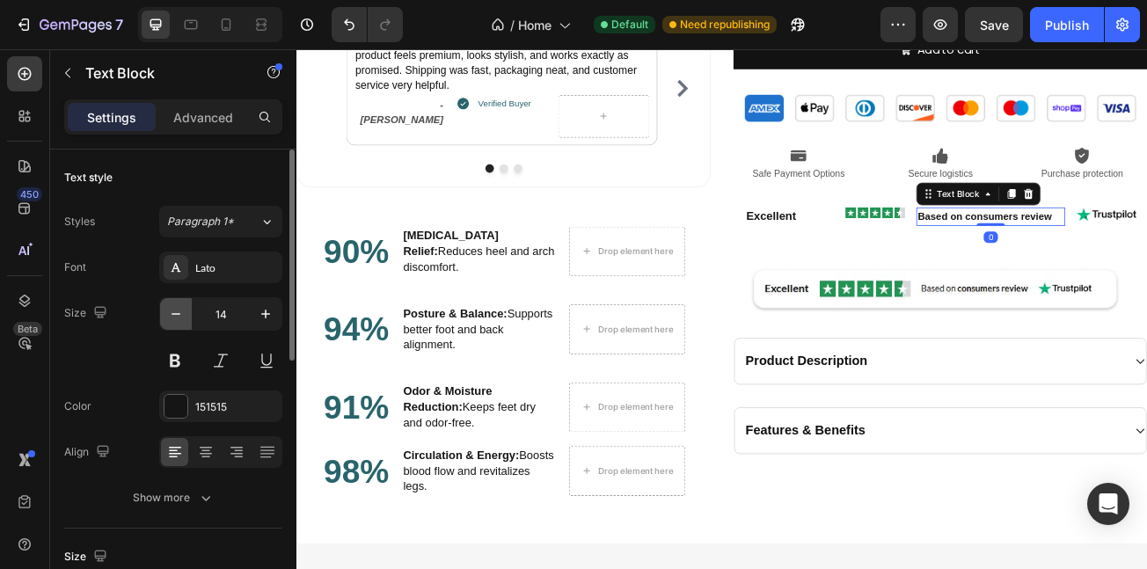
click at [182, 319] on icon "button" at bounding box center [176, 314] width 18 height 18
type input "13"
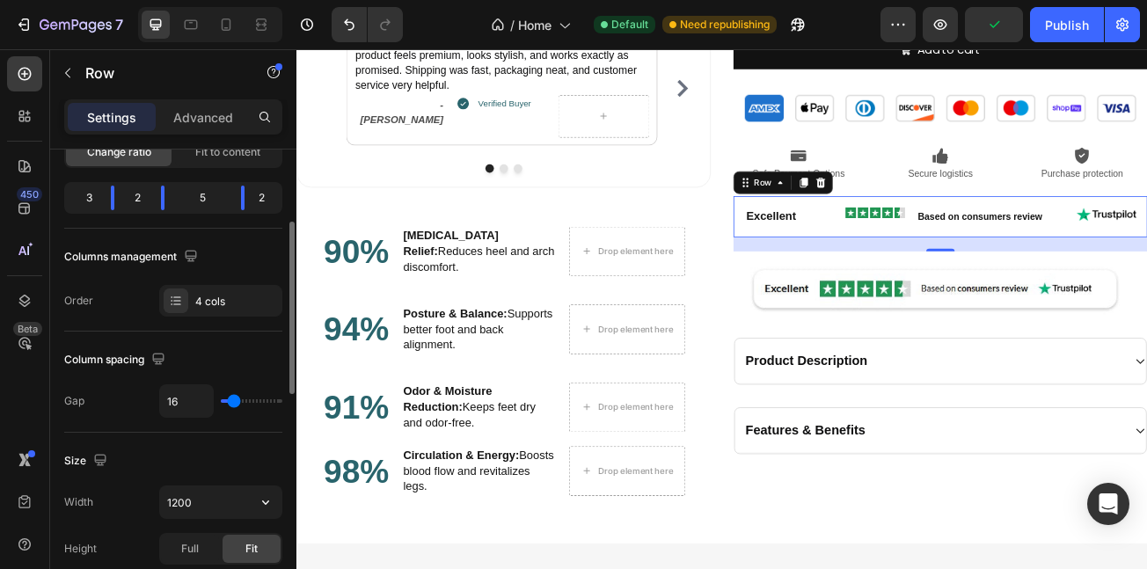
scroll to position [209, 0]
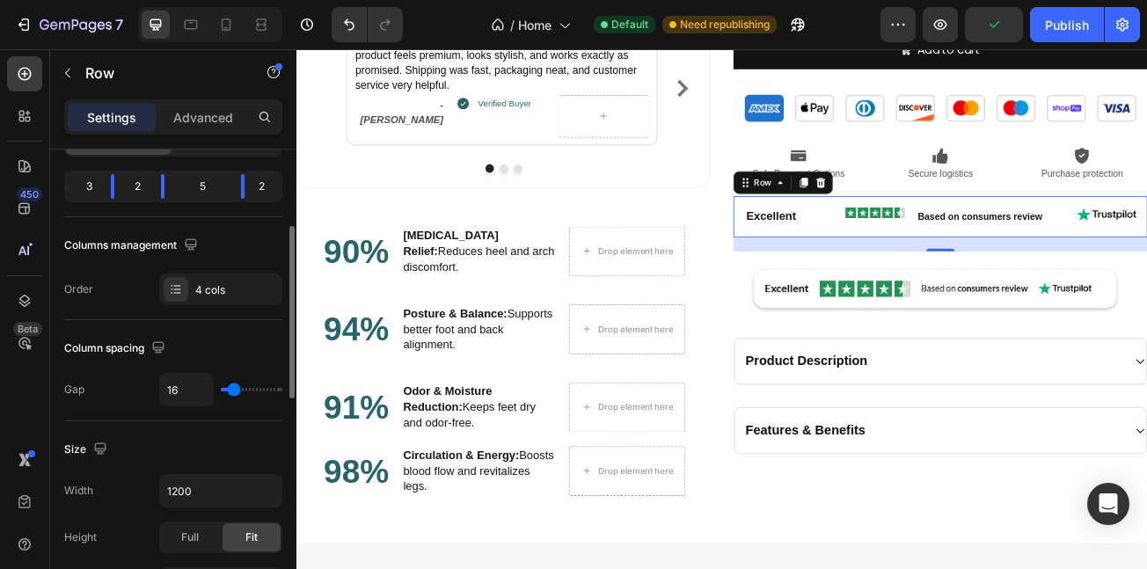
type input "9"
type input "0"
drag, startPoint x: 235, startPoint y: 389, endPoint x: 172, endPoint y: 384, distance: 62.7
type input "0"
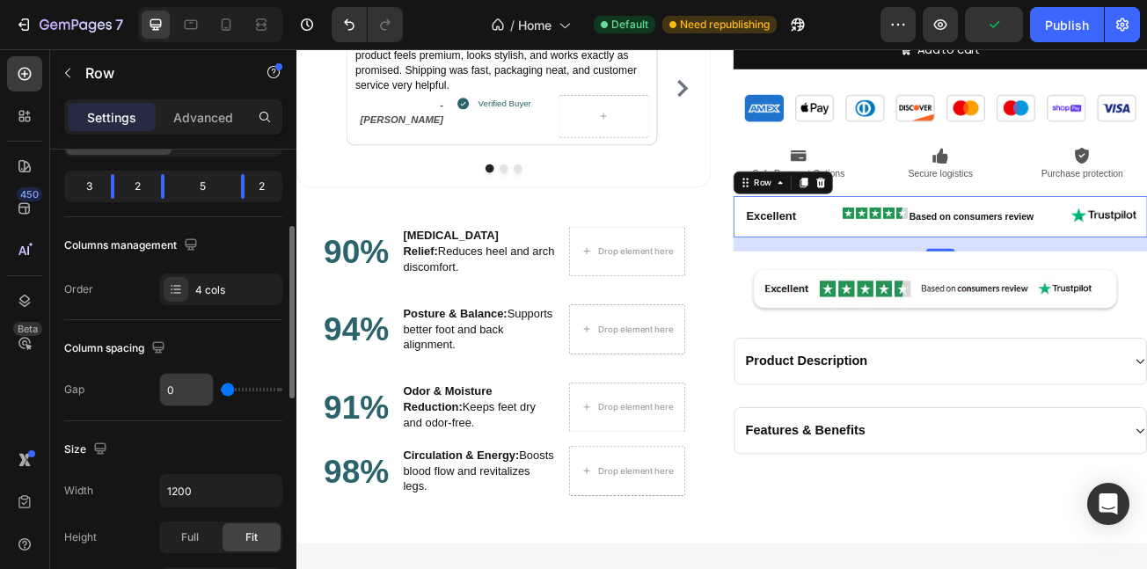
click at [221, 388] on input "range" at bounding box center [252, 390] width 62 height 4
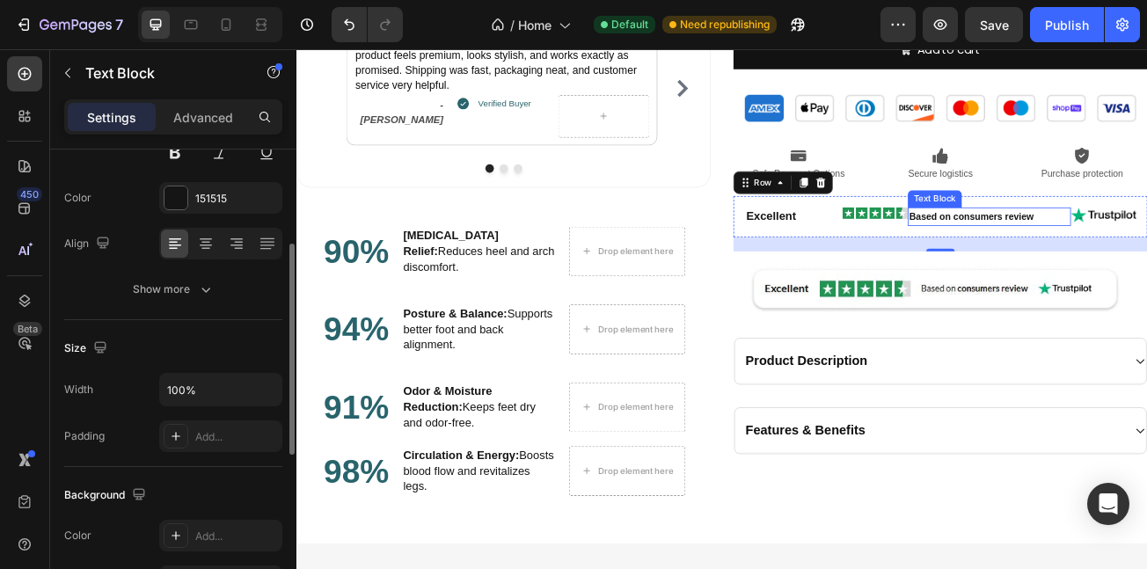
click at [1147, 254] on strong "Based on consumers review" at bounding box center [1134, 256] width 155 height 13
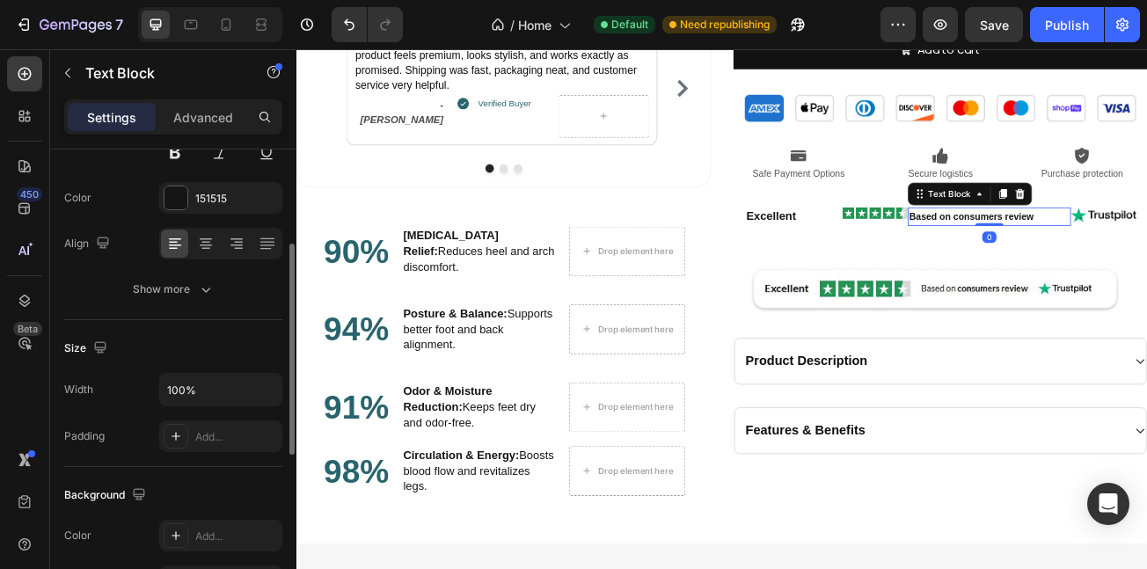
scroll to position [0, 0]
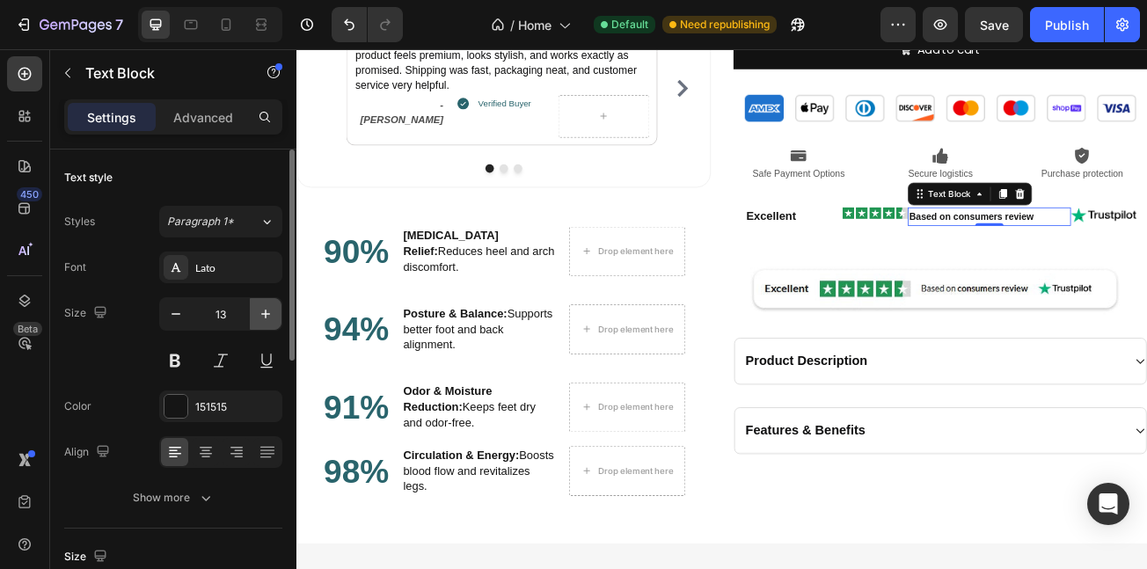
click at [257, 313] on icon "button" at bounding box center [266, 314] width 18 height 18
type input "14"
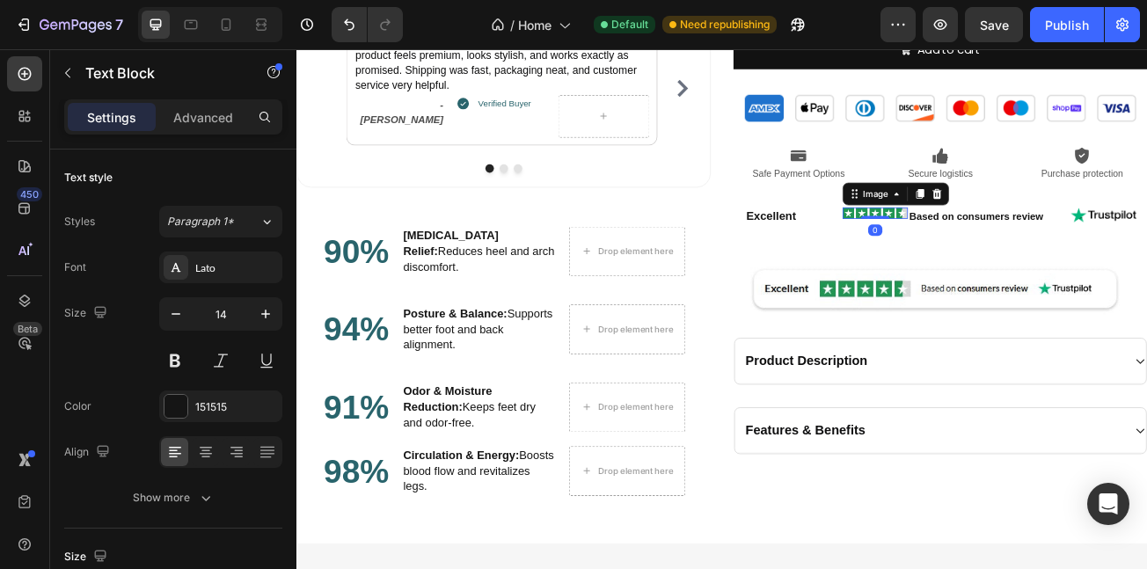
click at [986, 255] on img at bounding box center [1014, 253] width 81 height 14
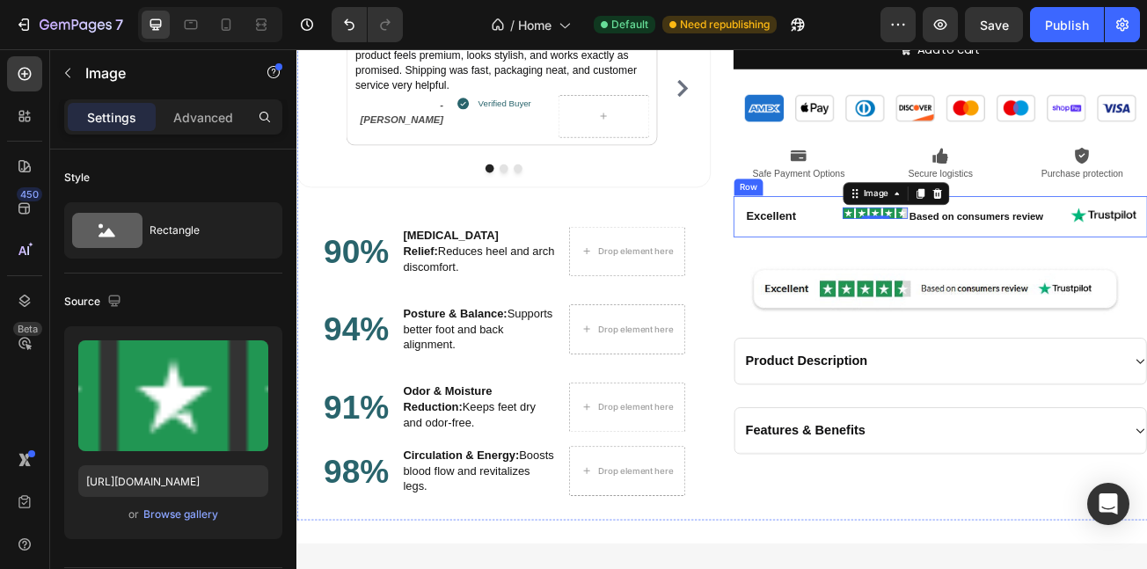
click at [960, 275] on div "Excellent Text Block Image 0 Based on consumers review Text Block Image Row" at bounding box center [1096, 256] width 514 height 51
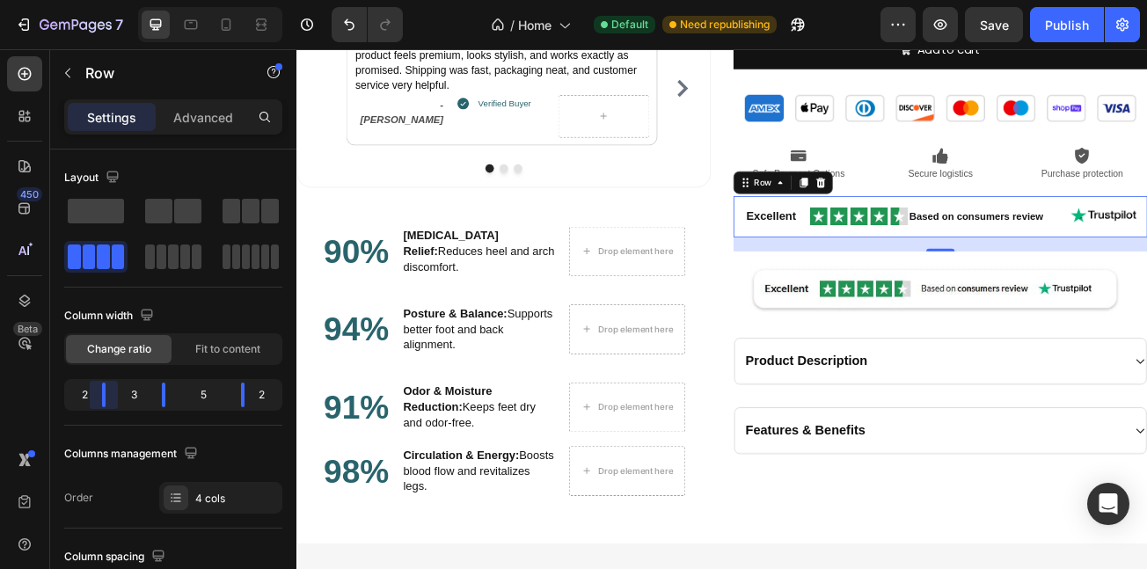
drag, startPoint x: 108, startPoint y: 406, endPoint x: 98, endPoint y: 423, distance: 20.5
click at [99, 0] on body "7 / Home Default Need republishing Preview Save Publish 450 Beta Sections(18) E…" at bounding box center [573, 0] width 1147 height 0
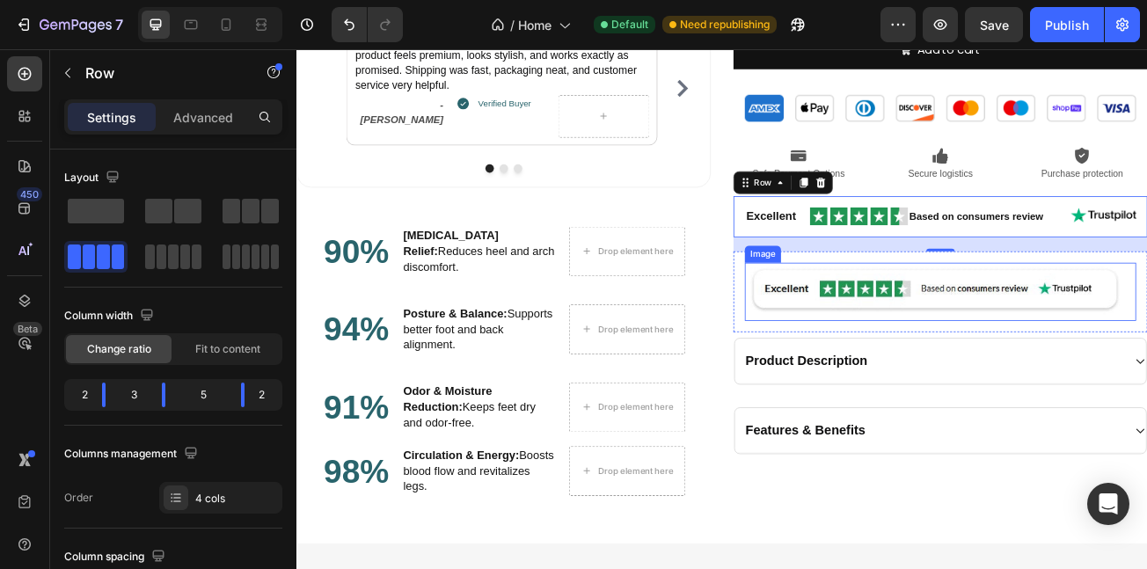
click at [853, 336] on img at bounding box center [1096, 350] width 486 height 72
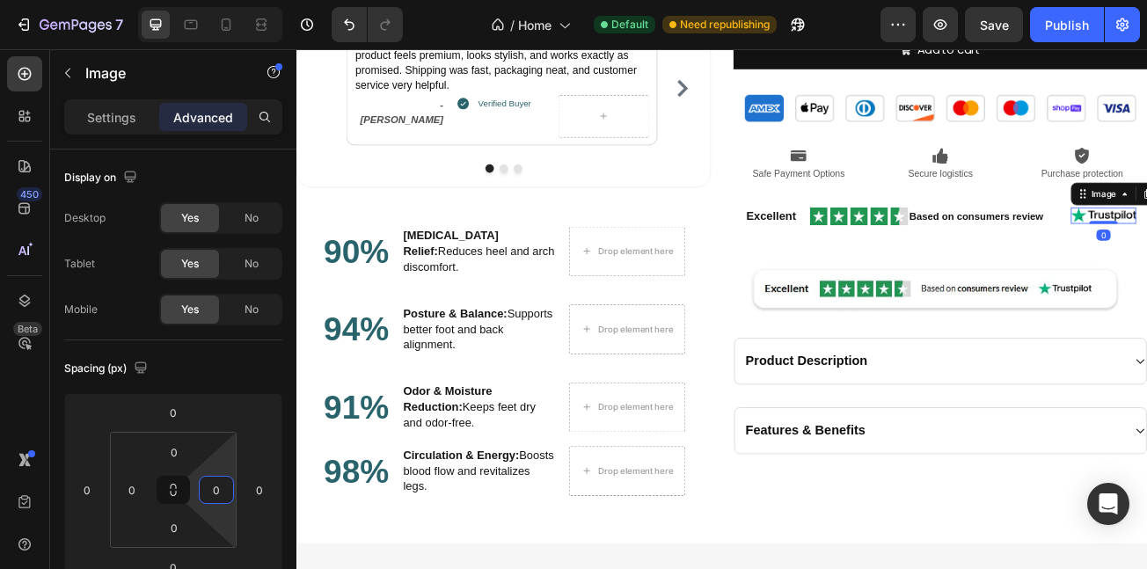
click at [234, 493] on div "0 0 0 0" at bounding box center [173, 490] width 127 height 116
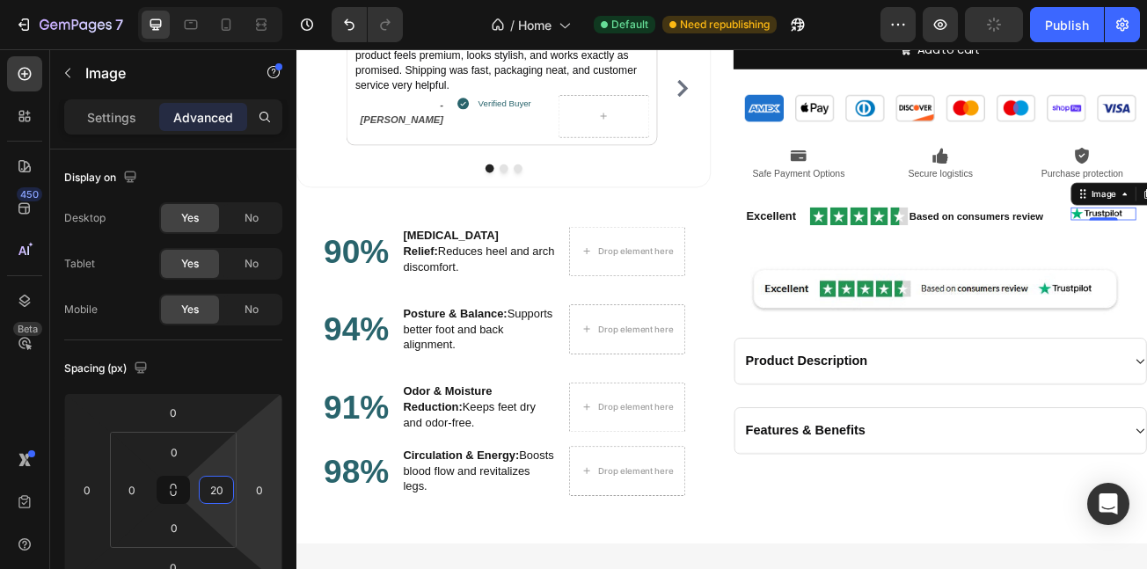
type input "2"
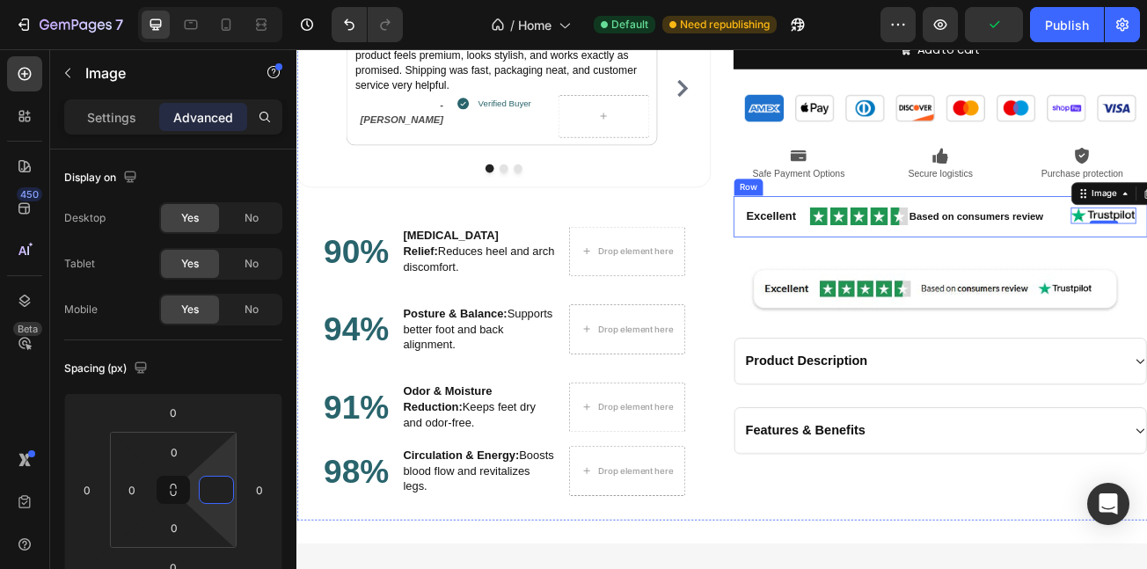
click at [871, 274] on div "Excellent Text Block Image Based on consumers review Text Block Image 0 Row" at bounding box center [1096, 256] width 514 height 51
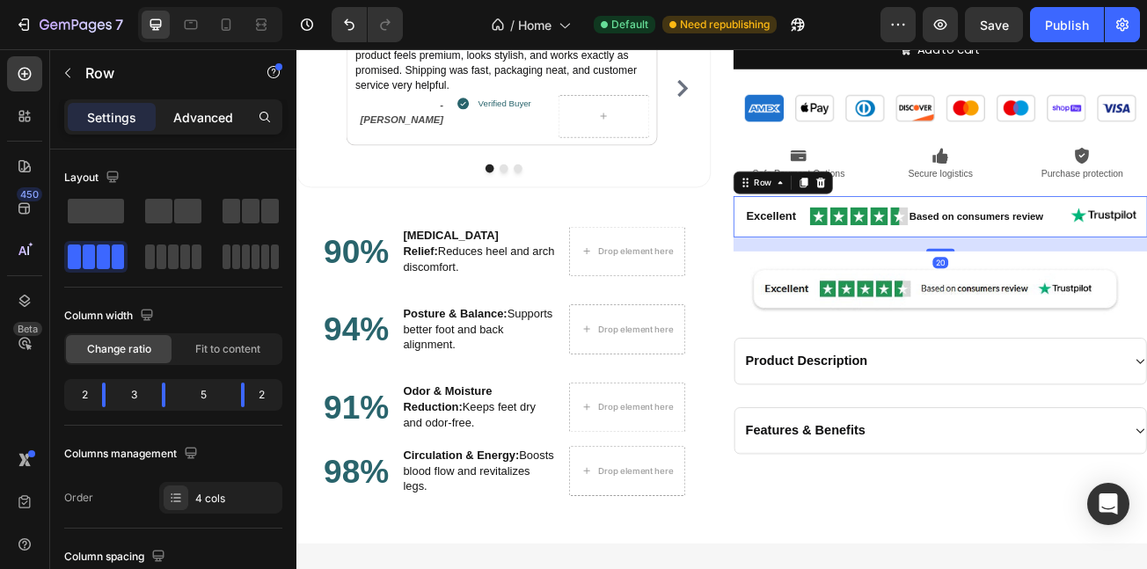
click at [205, 126] on p "Advanced" at bounding box center [203, 117] width 60 height 18
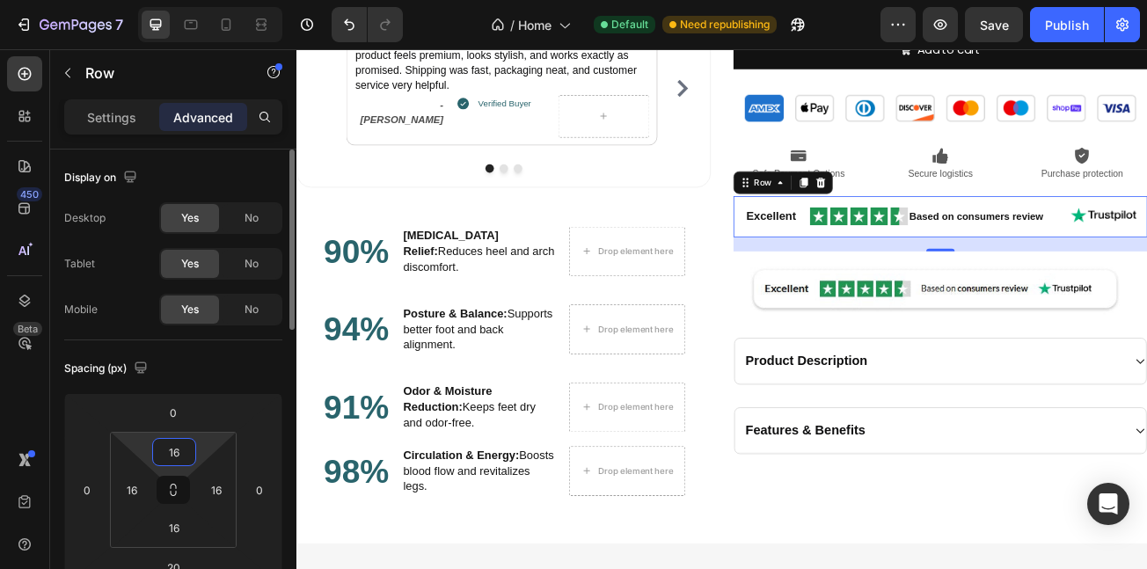
click at [173, 461] on input "16" at bounding box center [174, 452] width 35 height 26
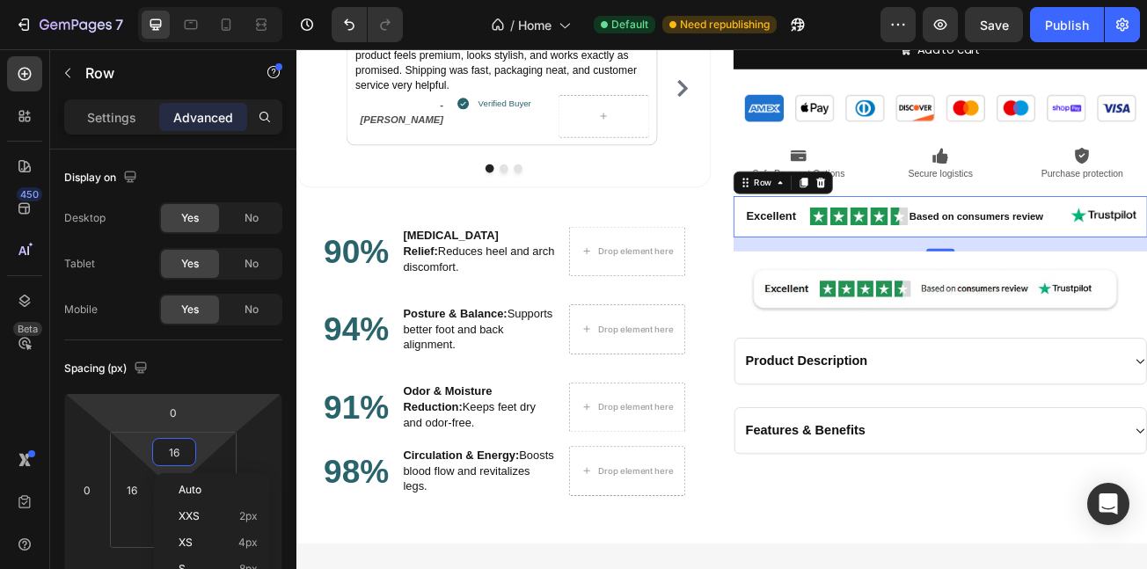
click at [231, 0] on html "7 / Home Default Need republishing Preview Save Publish 450 Beta Sections(18) E…" at bounding box center [573, 0] width 1147 height 0
click at [113, 122] on p "Settings" at bounding box center [111, 117] width 49 height 18
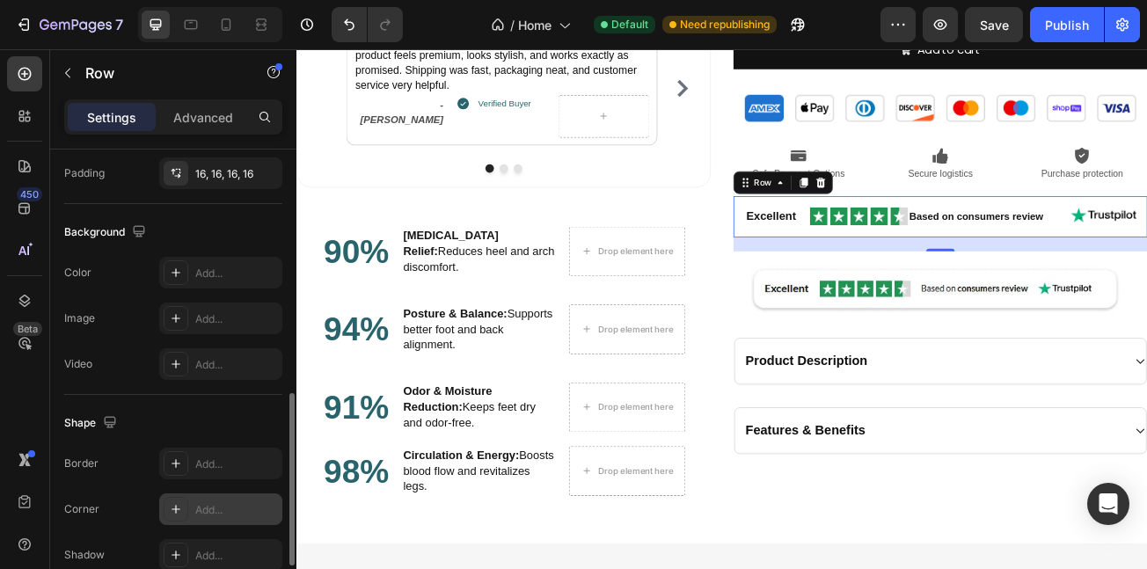
scroll to position [641, 0]
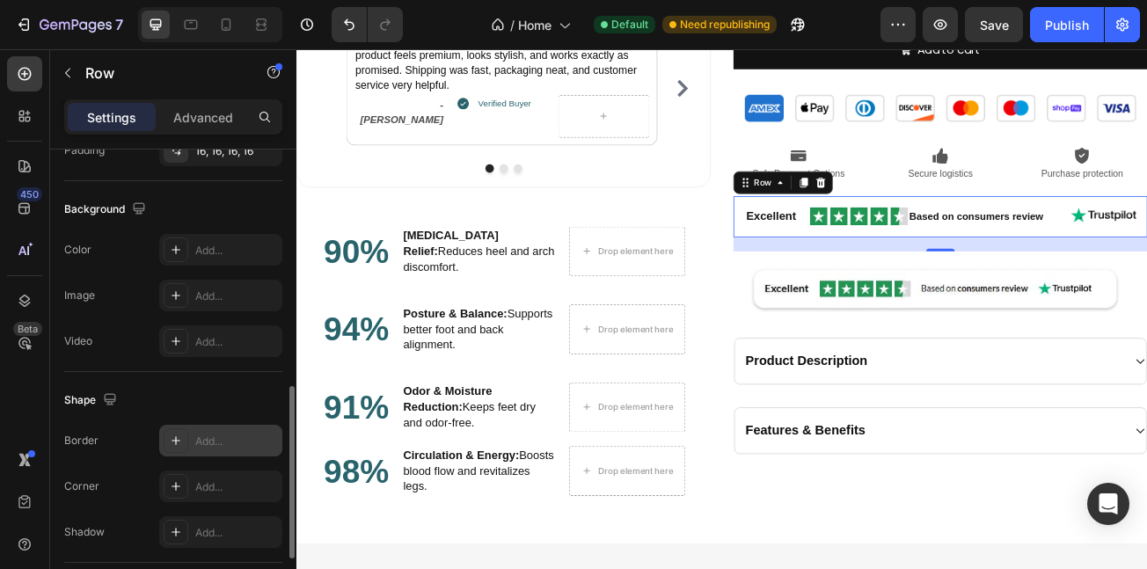
click at [214, 442] on div "Add..." at bounding box center [236, 442] width 83 height 16
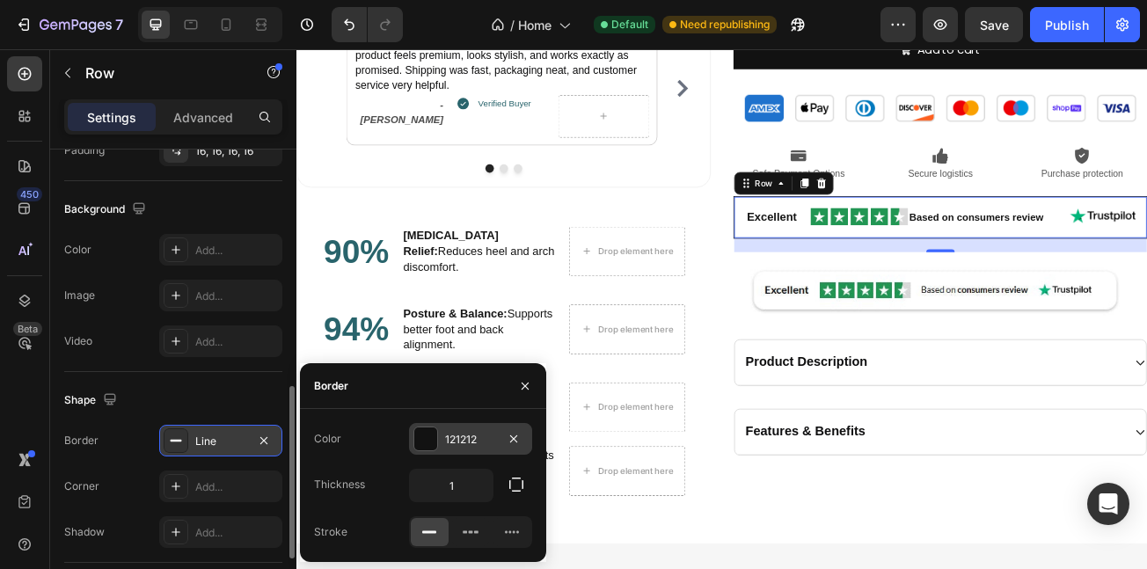
click at [465, 438] on div "121212" at bounding box center [470, 440] width 51 height 16
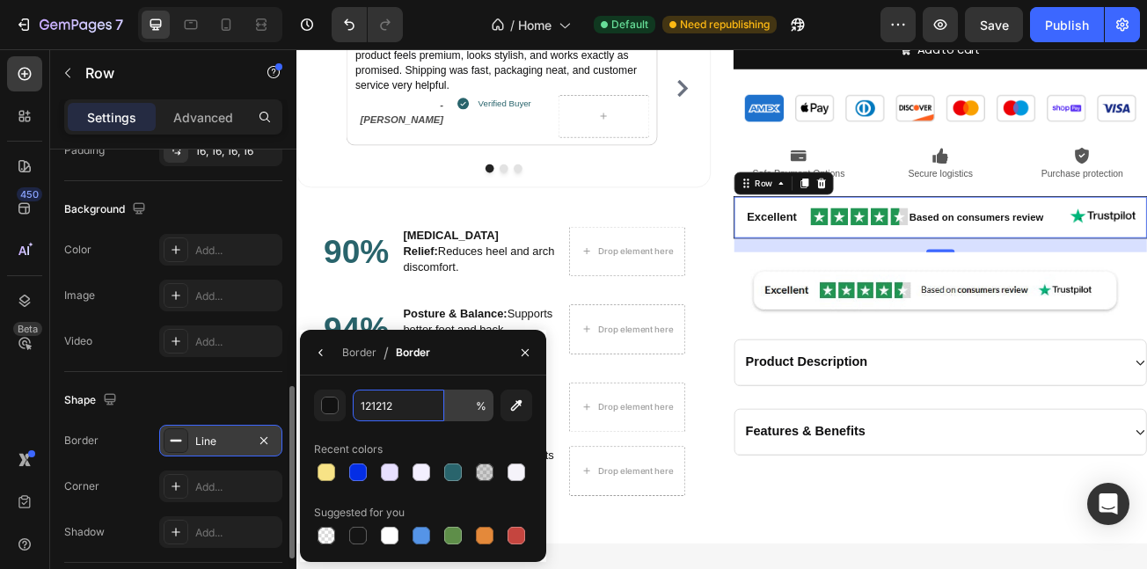
type input "100"
type input "110000"
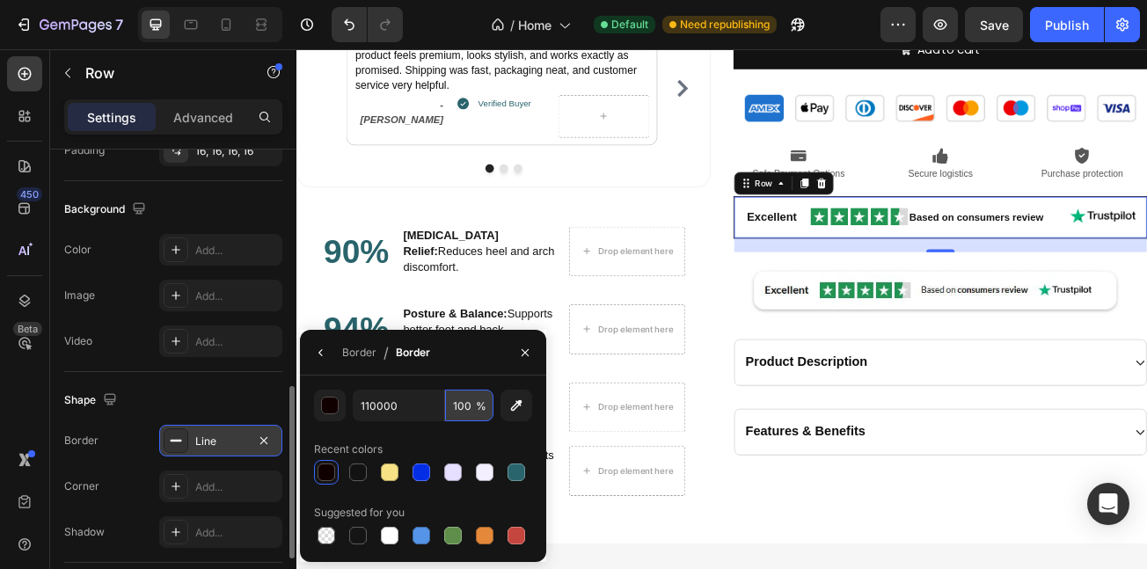
click at [458, 405] on input "100" at bounding box center [469, 406] width 48 height 32
type input "100"
click at [711, 491] on div "Drop element here" at bounding box center [706, 494] width 143 height 28
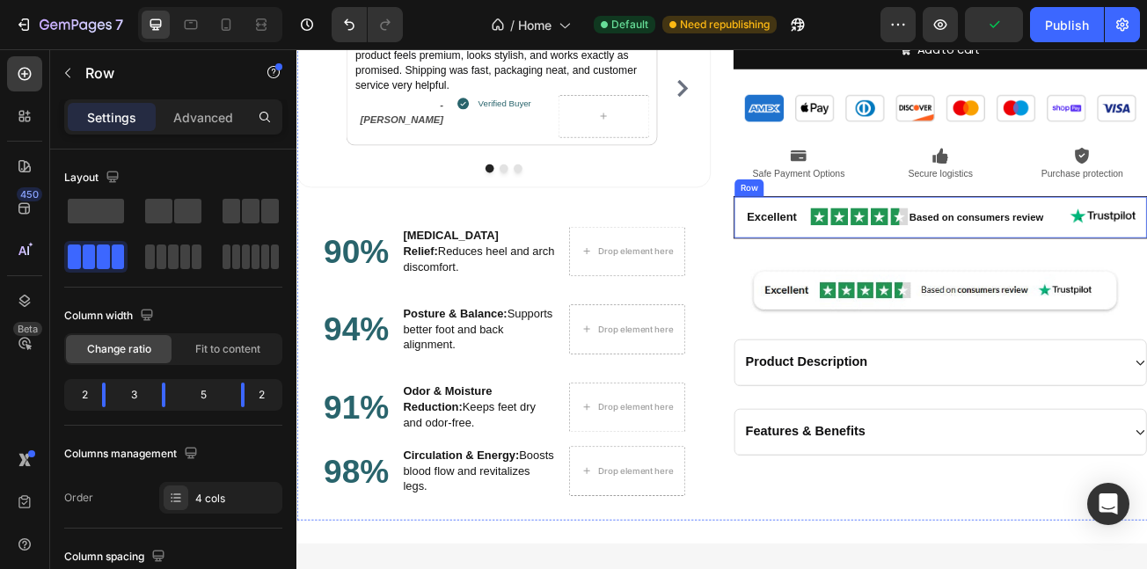
click at [863, 269] on div "Excellent Text Block Image Based on consumers review Text Block Image Row" at bounding box center [1096, 257] width 514 height 53
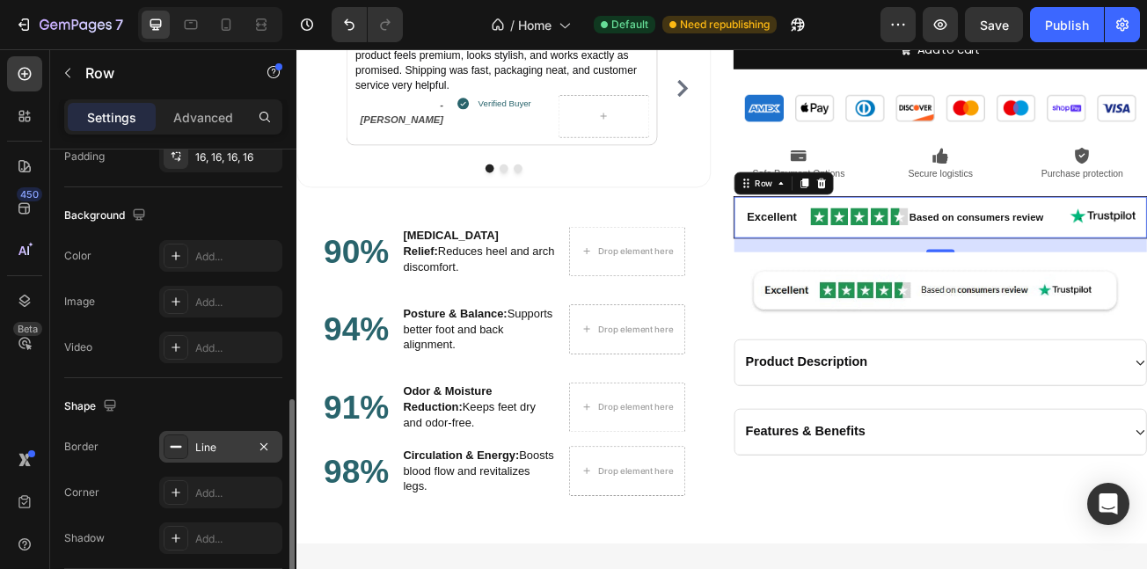
scroll to position [647, 0]
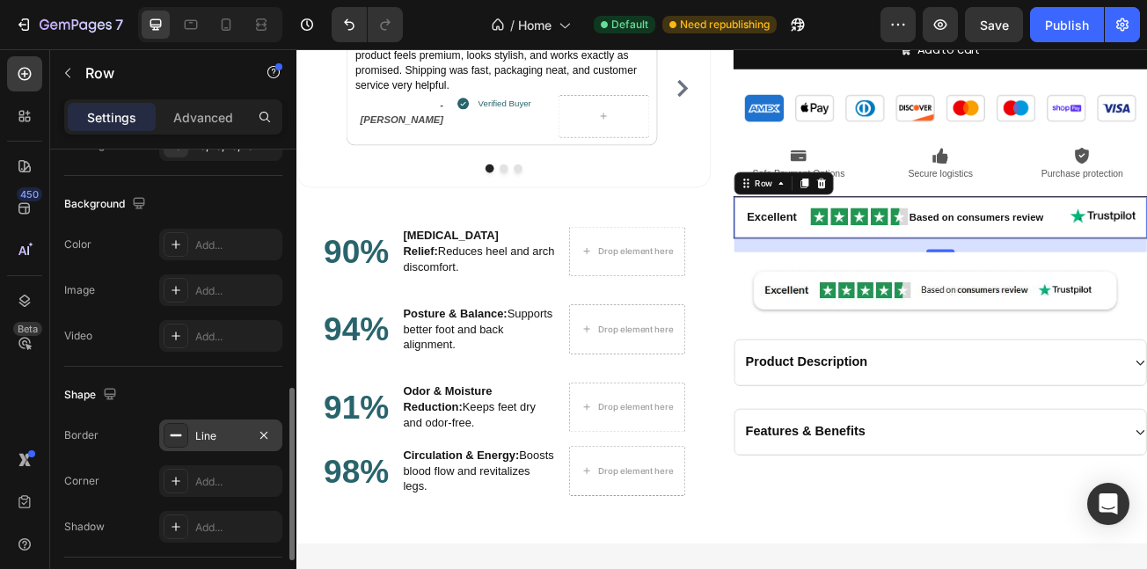
click at [206, 442] on div "Line" at bounding box center [220, 437] width 51 height 16
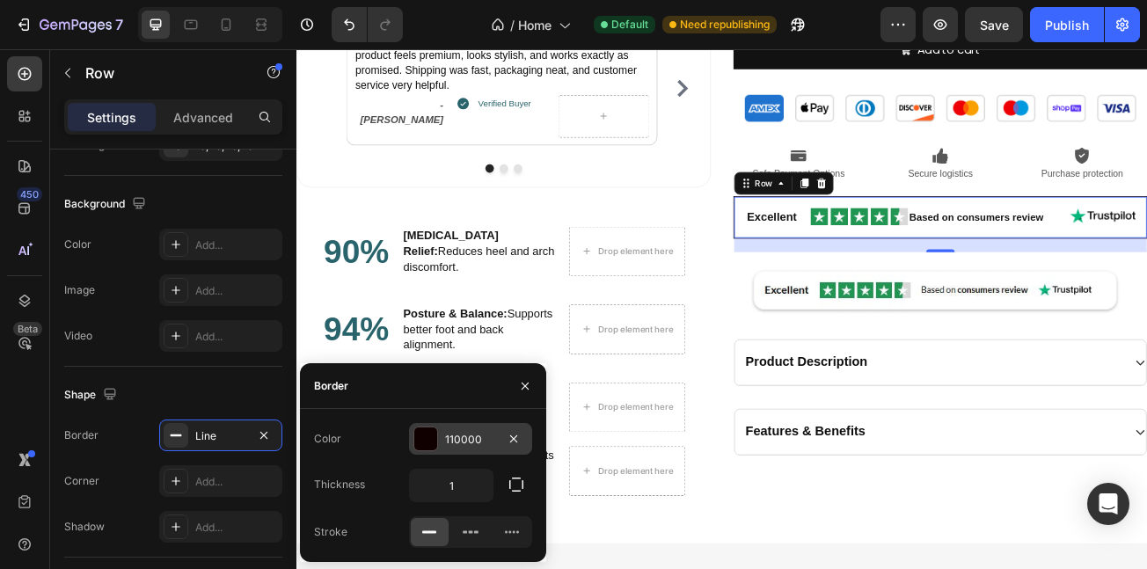
click at [462, 438] on div "110000" at bounding box center [470, 440] width 51 height 16
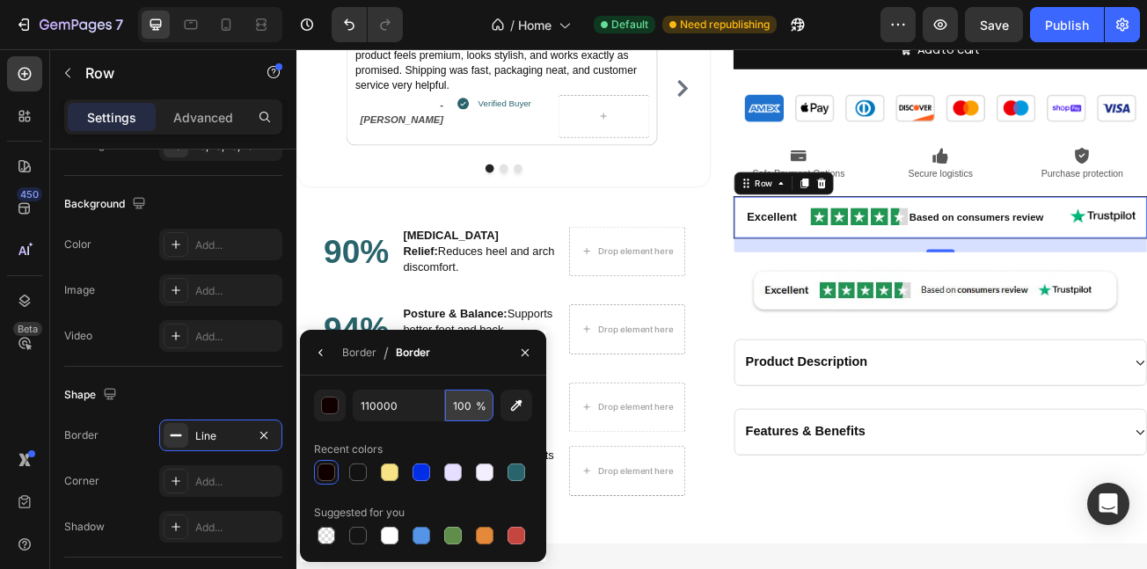
click at [461, 412] on input "100" at bounding box center [469, 406] width 48 height 32
type input "20"
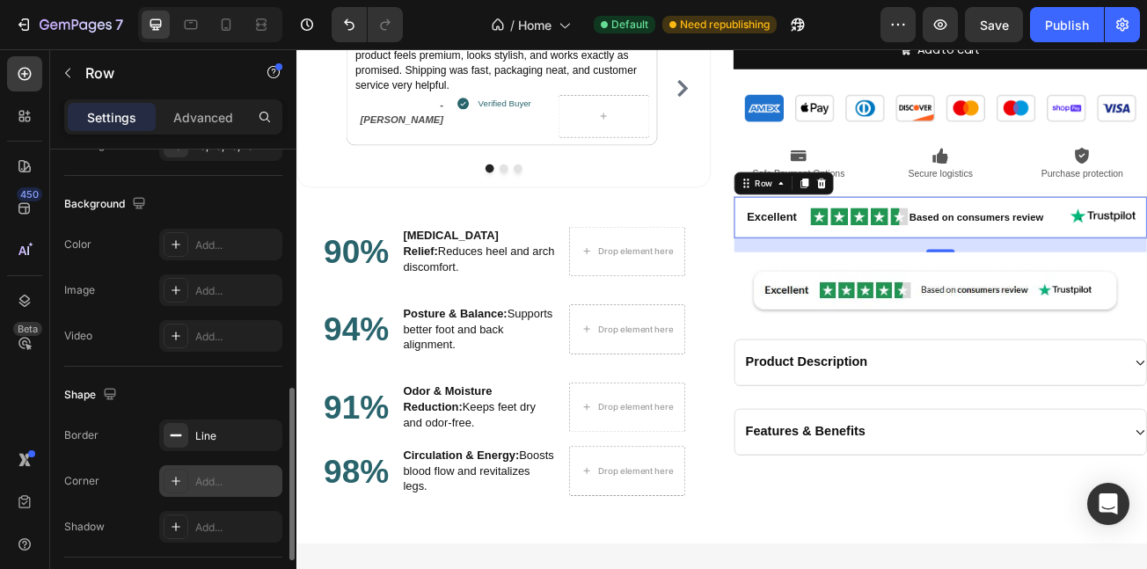
click at [191, 470] on div "Add..." at bounding box center [220, 481] width 123 height 32
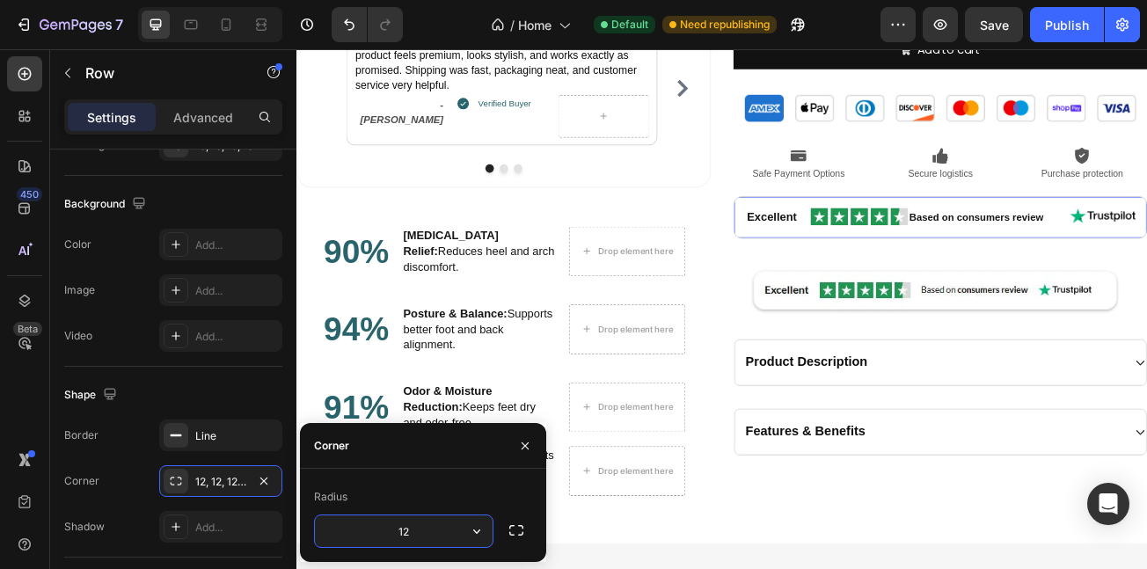
drag, startPoint x: 398, startPoint y: 533, endPoint x: 376, endPoint y: 533, distance: 22.0
click at [376, 533] on input "12" at bounding box center [404, 532] width 178 height 32
type input "8"
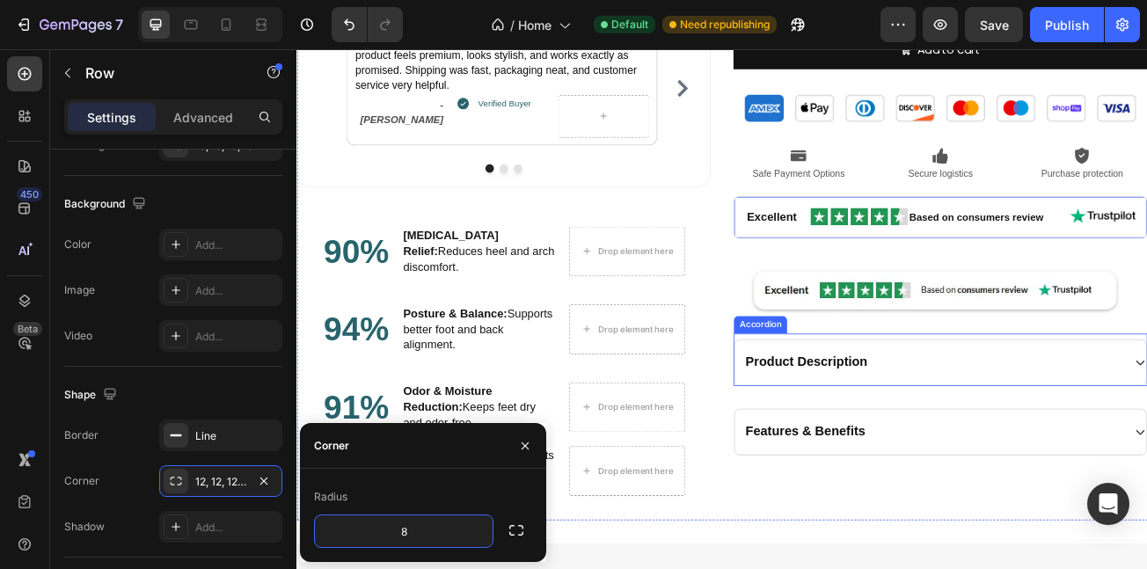
click at [952, 402] on div "Product Description Accordion" at bounding box center [1096, 434] width 514 height 65
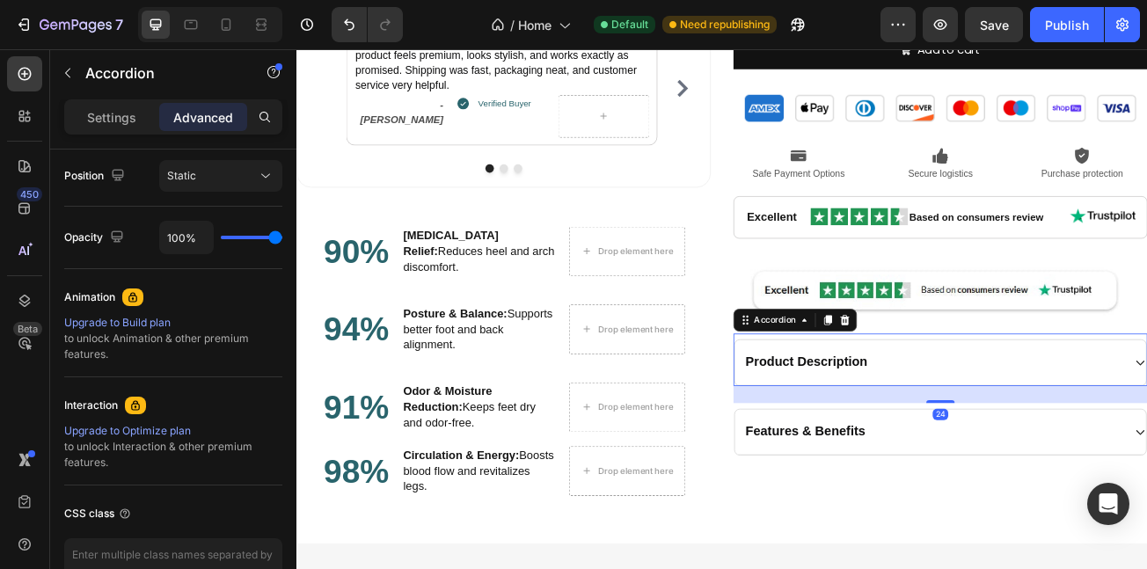
scroll to position [0, 0]
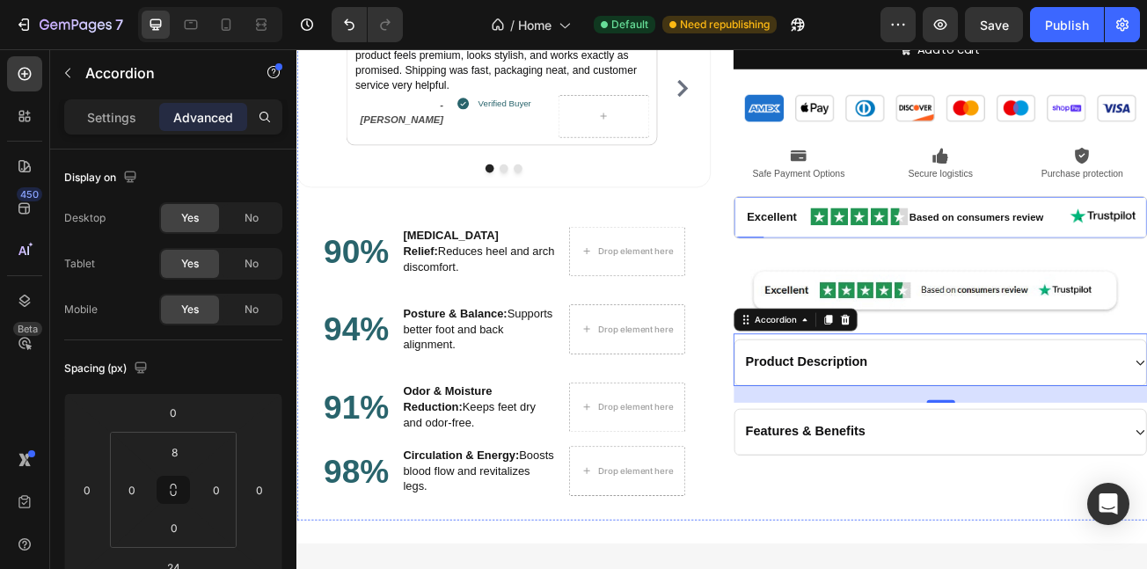
click at [839, 270] on div "Excellent Text Block Image Based on consumers review Text Block Image Row" at bounding box center [1096, 257] width 514 height 53
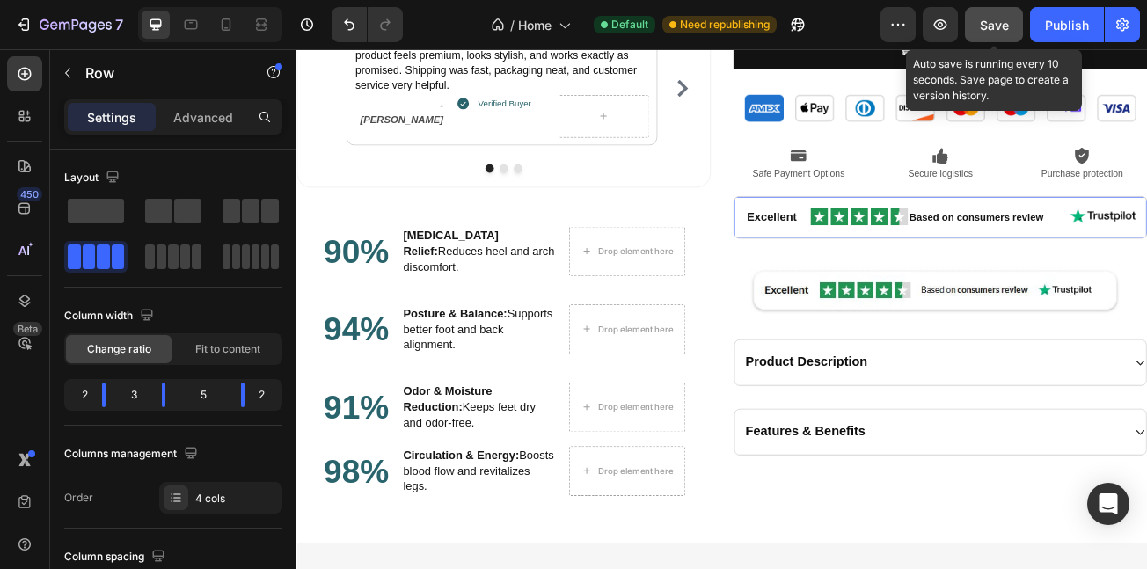
click at [1007, 23] on span "Save" at bounding box center [994, 25] width 29 height 15
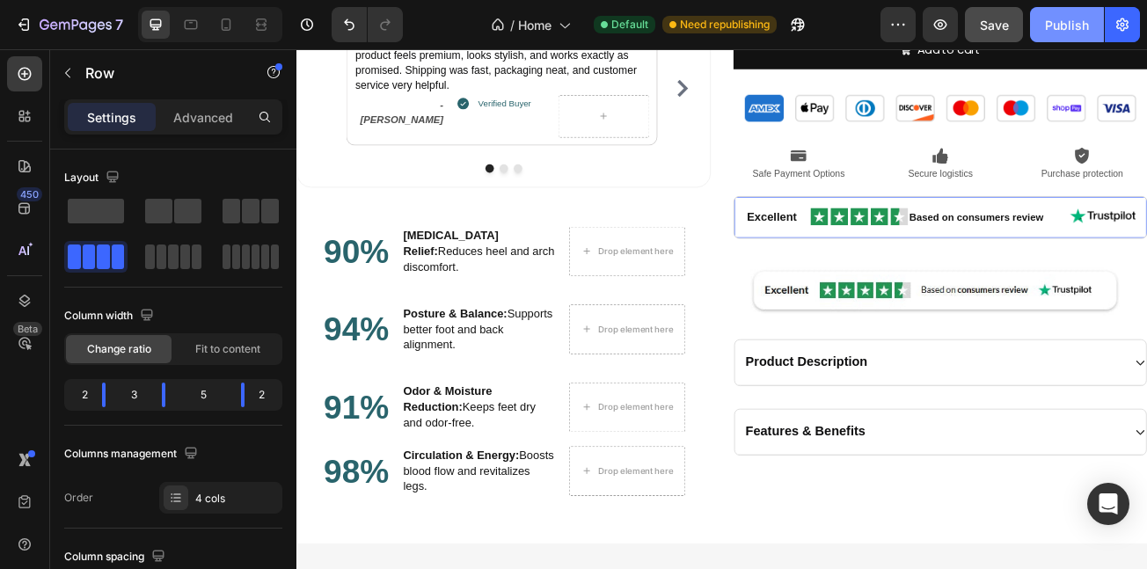
click at [1054, 35] on button "Publish" at bounding box center [1067, 24] width 74 height 35
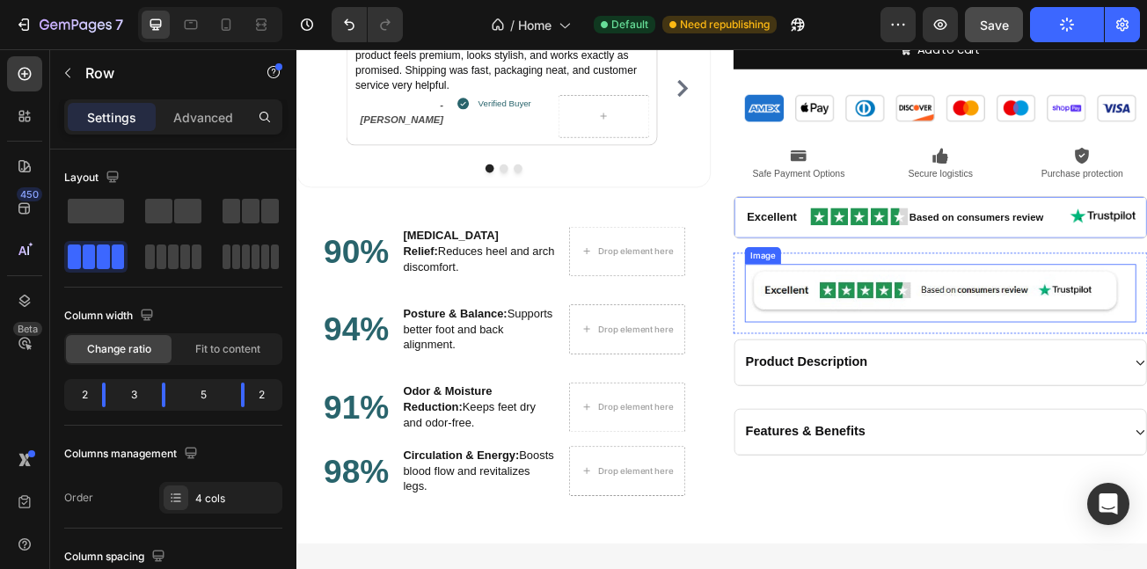
click at [993, 335] on img at bounding box center [1096, 352] width 486 height 72
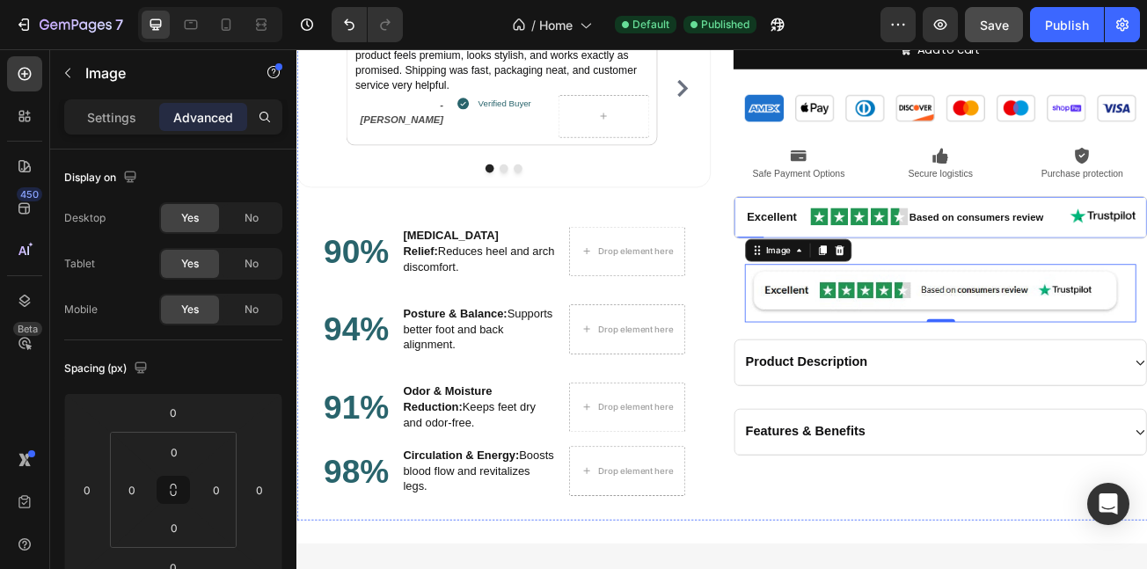
click at [842, 242] on div "Excellent Text Block Image Based on consumers review Text Block Image Row" at bounding box center [1096, 257] width 514 height 53
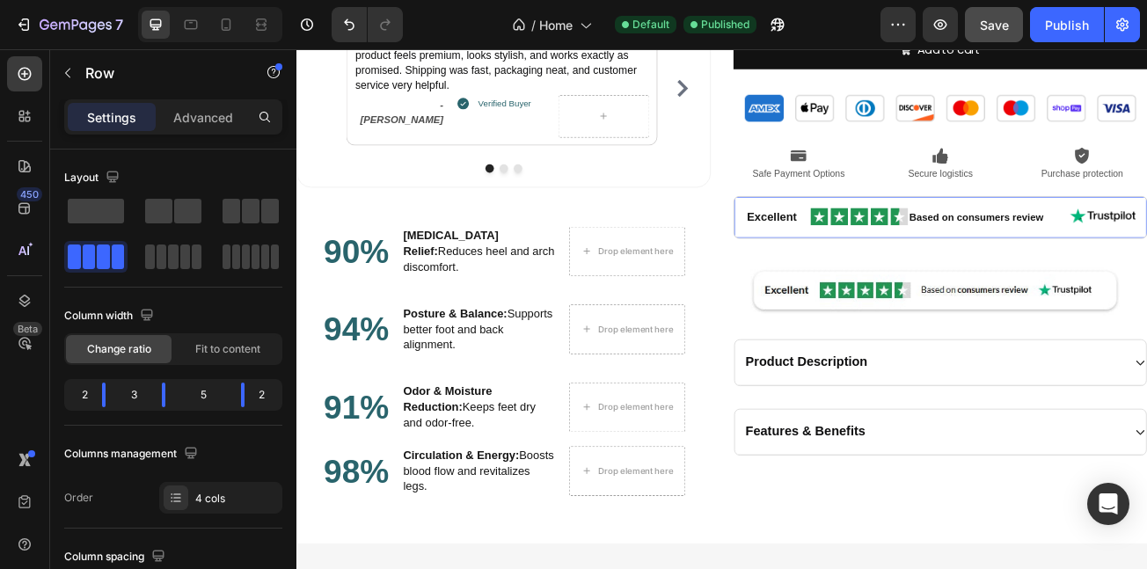
click at [846, 277] on div "Excellent Text Block Image Based on consumers review Text Block Image Row 20" at bounding box center [1096, 257] width 514 height 53
click at [964, 241] on div "Excellent Text Block Image Based on consumers review Text Block Image Row 20" at bounding box center [1096, 257] width 514 height 53
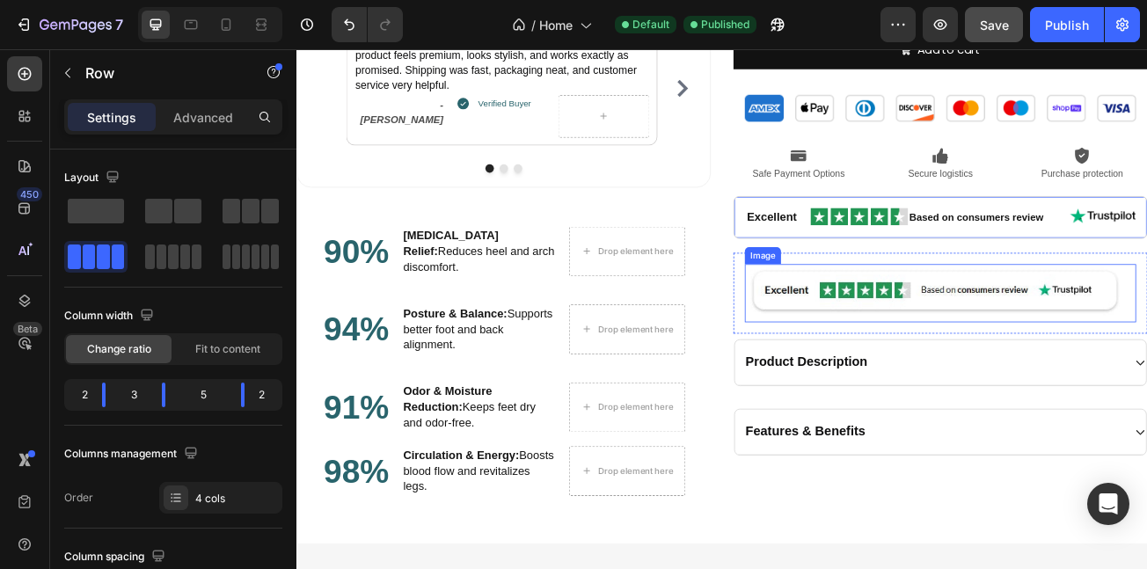
click at [966, 341] on img at bounding box center [1096, 352] width 486 height 72
click at [842, 260] on div "Excellent Text Block Image Based on consumers review Text Block Image Row" at bounding box center [1096, 257] width 514 height 53
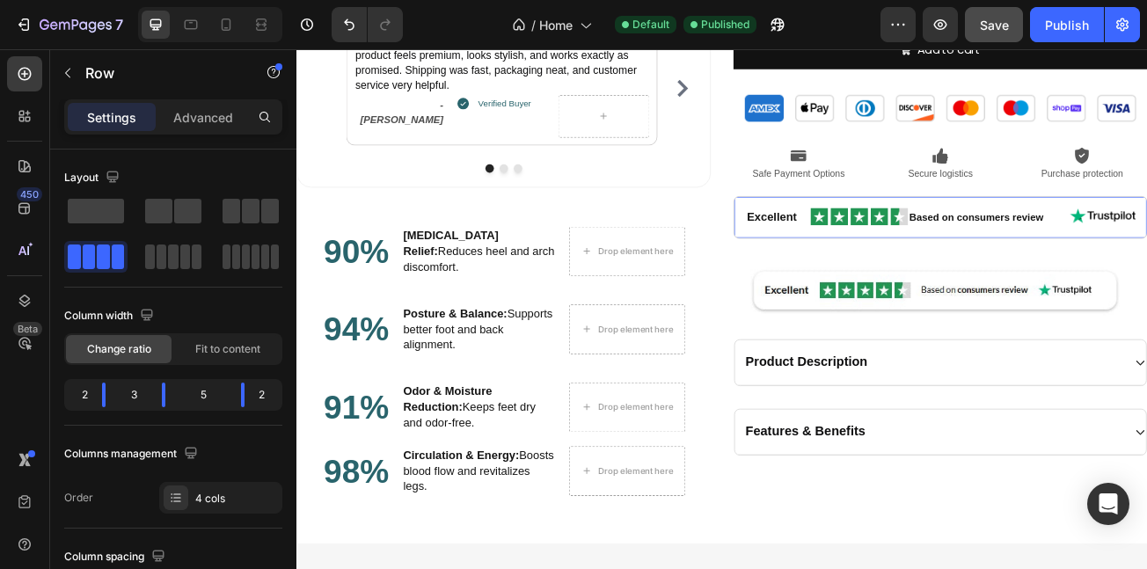
click at [1067, 233] on div "Excellent Text Block Image Based on consumers review Text Block Image Row 20" at bounding box center [1096, 257] width 514 height 53
click at [977, 233] on div "Excellent Text Block Image Based on consumers review Text Block Image Row 20" at bounding box center [1096, 257] width 514 height 53
click at [916, 268] on div "Excellent" at bounding box center [894, 257] width 81 height 23
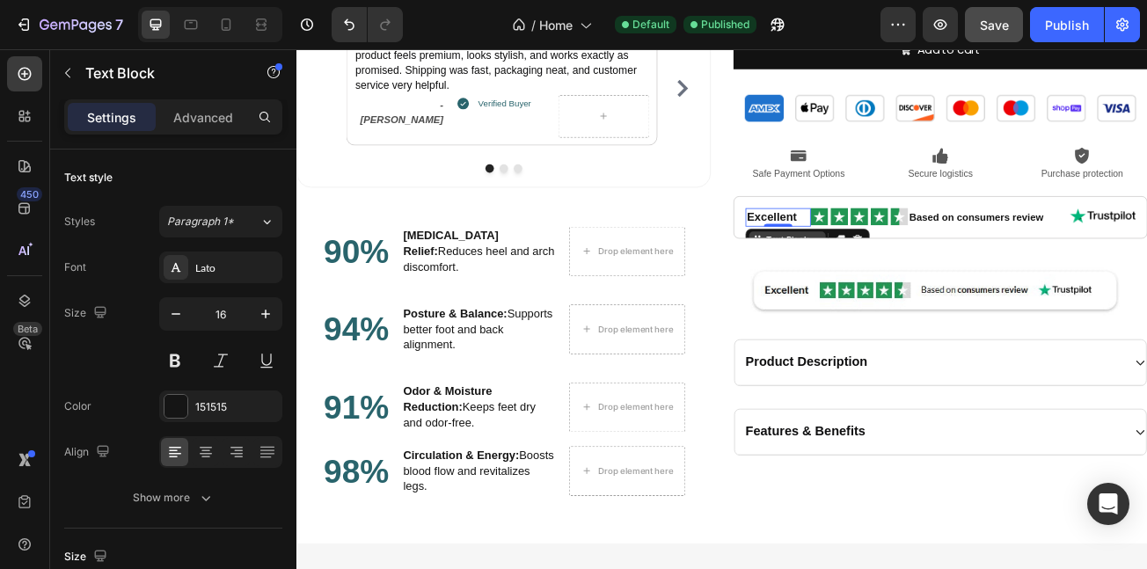
click at [883, 279] on div "Text Block" at bounding box center [906, 286] width 60 height 16
click at [1015, 254] on img at bounding box center [995, 256] width 121 height 21
click at [1147, 241] on div "Excellent Text Block Image Based on consumers review Text Block Image Row 0" at bounding box center [1096, 257] width 514 height 53
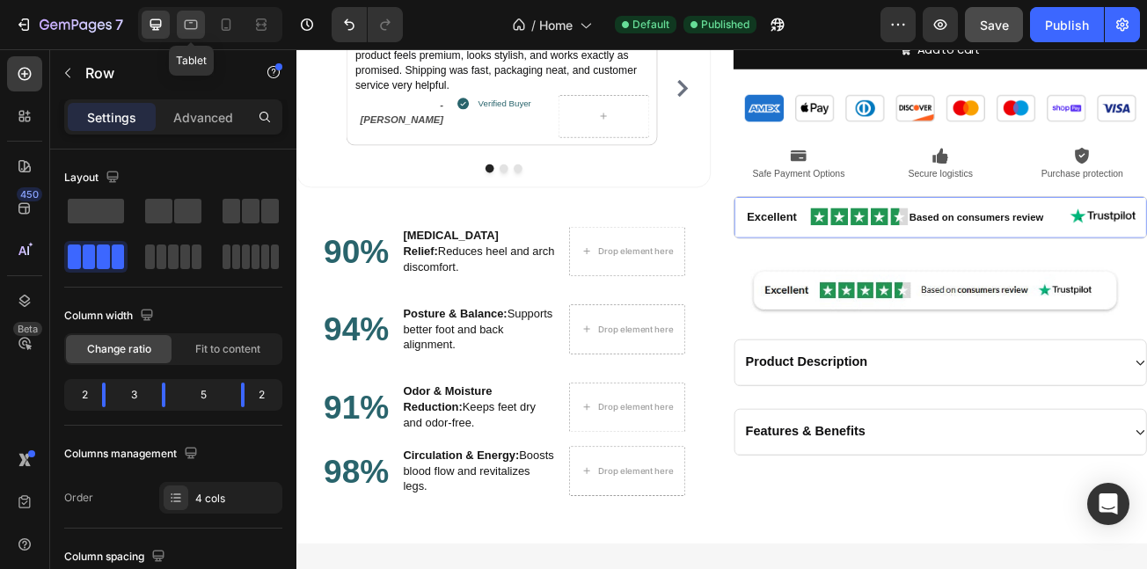
click at [190, 24] on icon at bounding box center [191, 25] width 18 height 18
type input "100%"
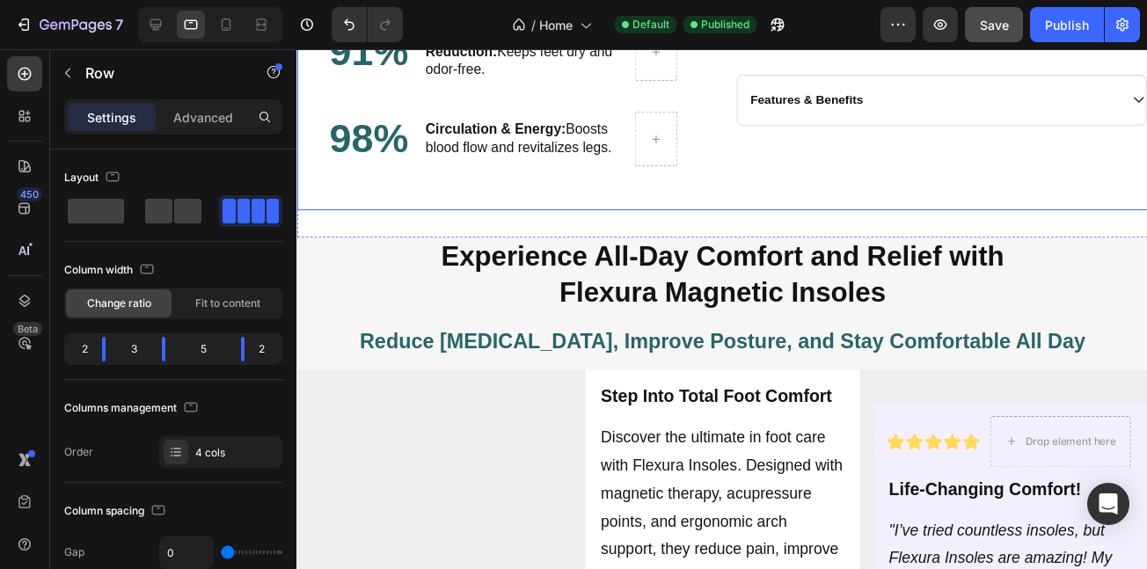
scroll to position [1711, 0]
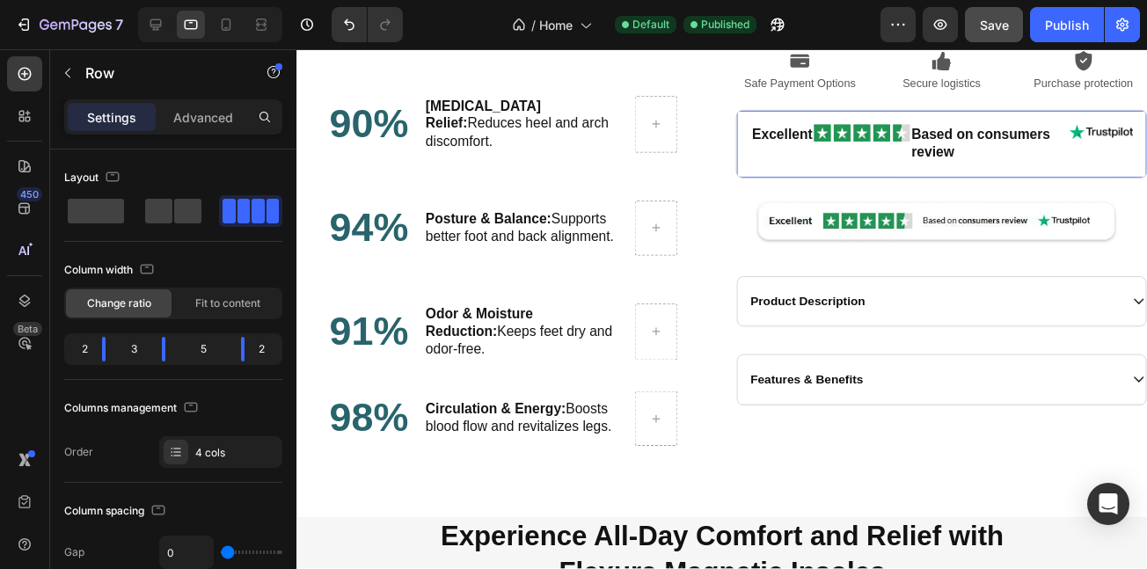
click at [747, 168] on div "Excellent Text Block Image Based on consumers review Text Block Image Row 20" at bounding box center [958, 147] width 422 height 70
click at [773, 145] on p "Excellent" at bounding box center [795, 137] width 62 height 18
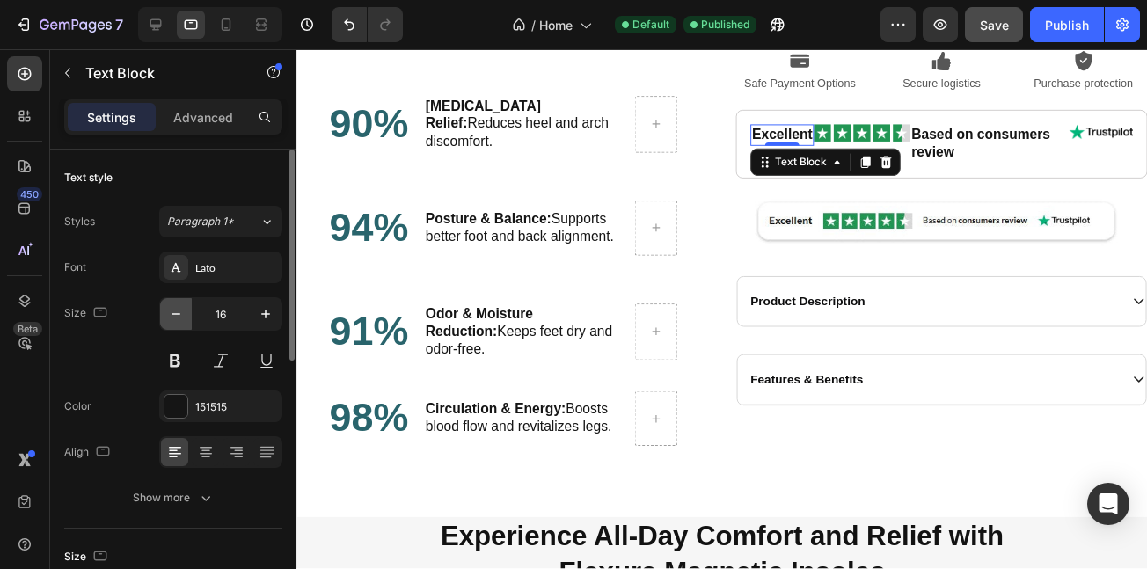
click at [181, 304] on button "button" at bounding box center [176, 314] width 32 height 32
type input "15"
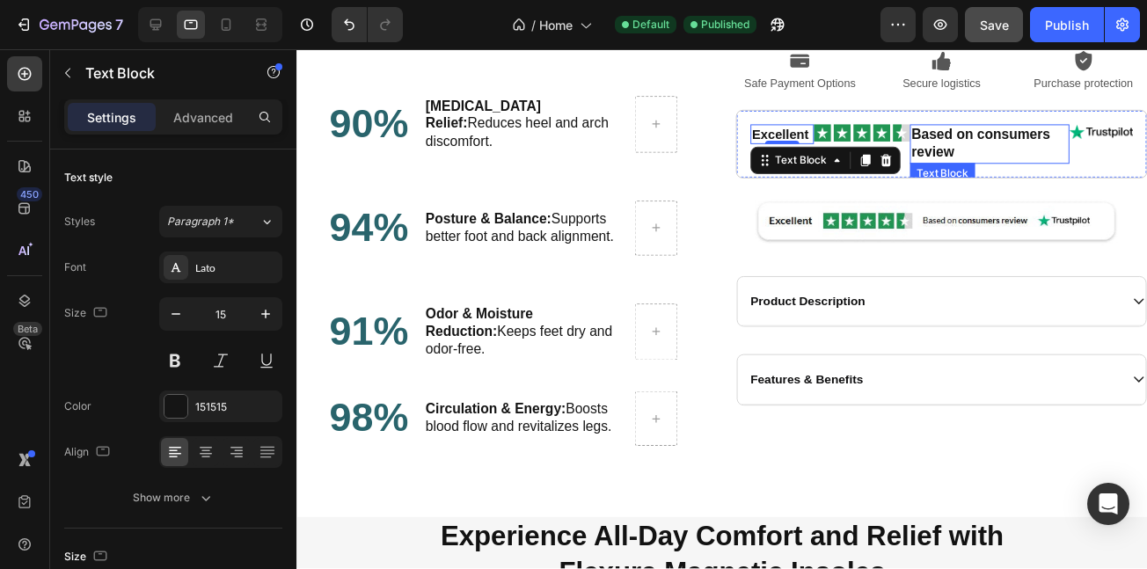
click at [934, 145] on p "Based on consumers review" at bounding box center [1007, 146] width 160 height 37
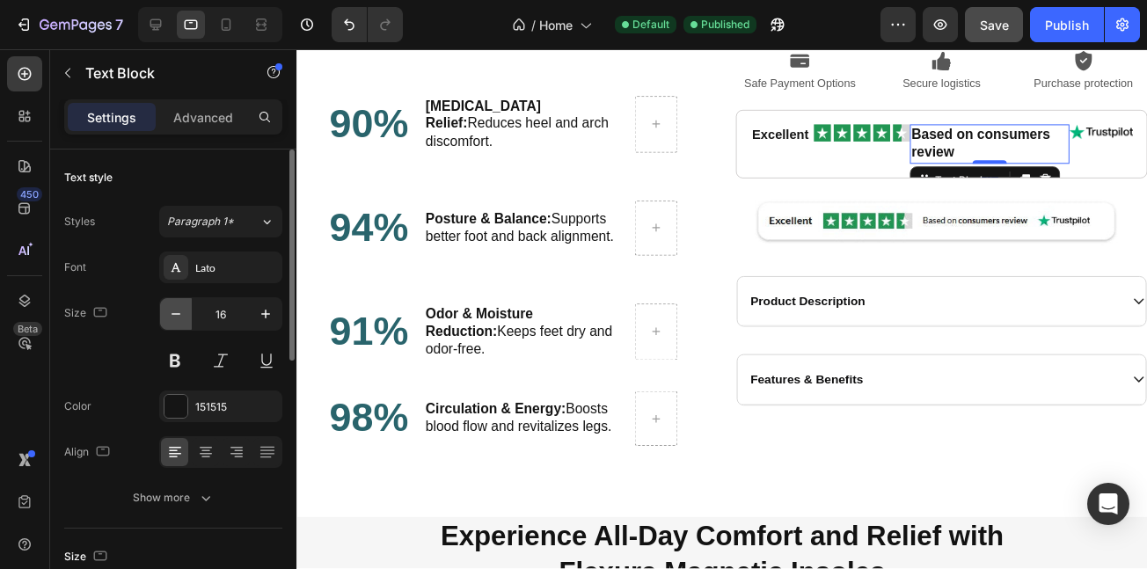
click at [178, 320] on icon "button" at bounding box center [176, 314] width 18 height 18
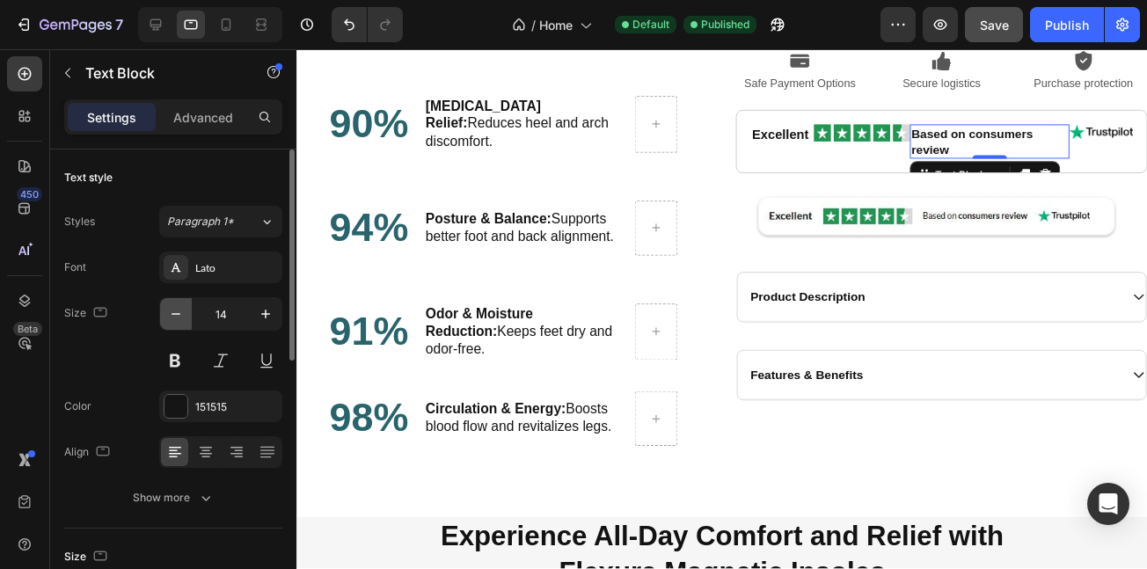
click at [178, 320] on icon "button" at bounding box center [176, 314] width 18 height 18
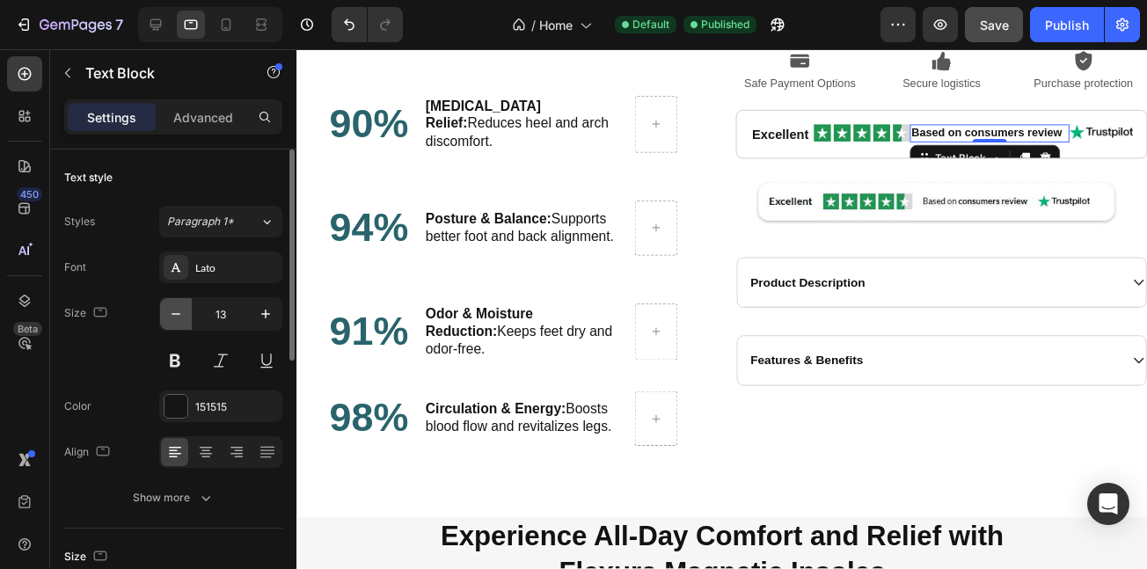
click at [178, 320] on icon "button" at bounding box center [176, 314] width 18 height 18
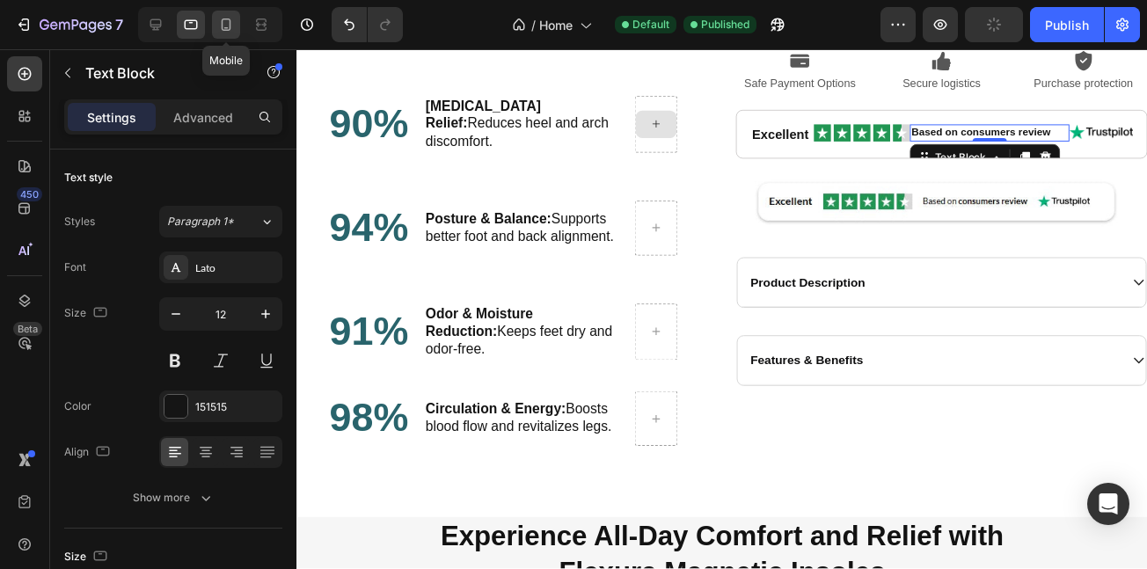
click at [222, 26] on icon at bounding box center [227, 24] width 10 height 12
type input "15"
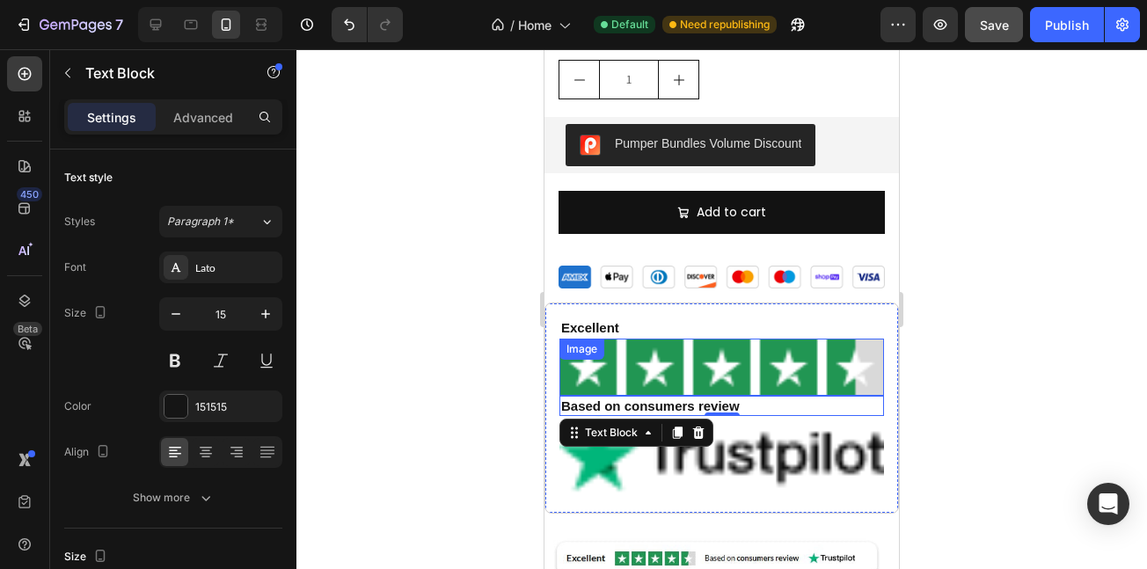
scroll to position [2939, 0]
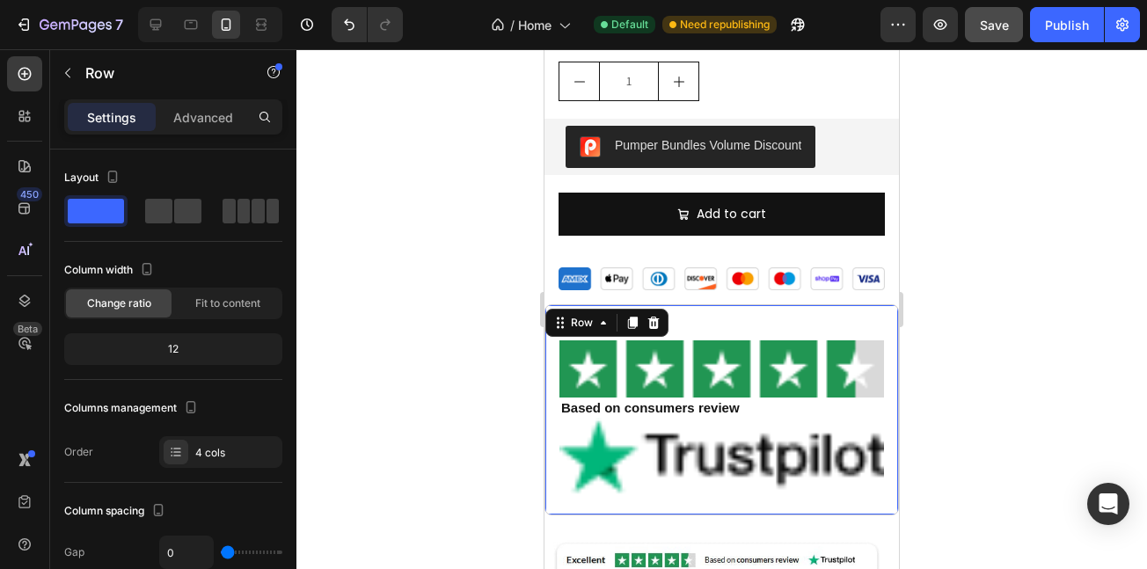
click at [554, 318] on div "Excellent Text Block Image Based on consumers review Text Block Image Row 20" at bounding box center [722, 409] width 355 height 211
click at [252, 219] on span at bounding box center [258, 211] width 13 height 25
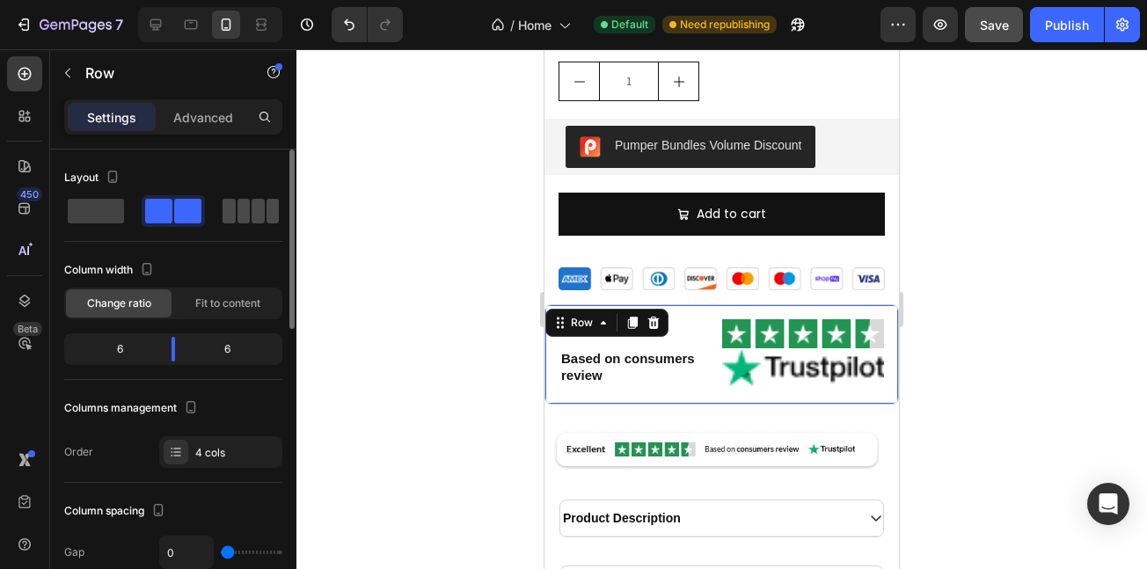
click at [272, 213] on span at bounding box center [273, 211] width 13 height 25
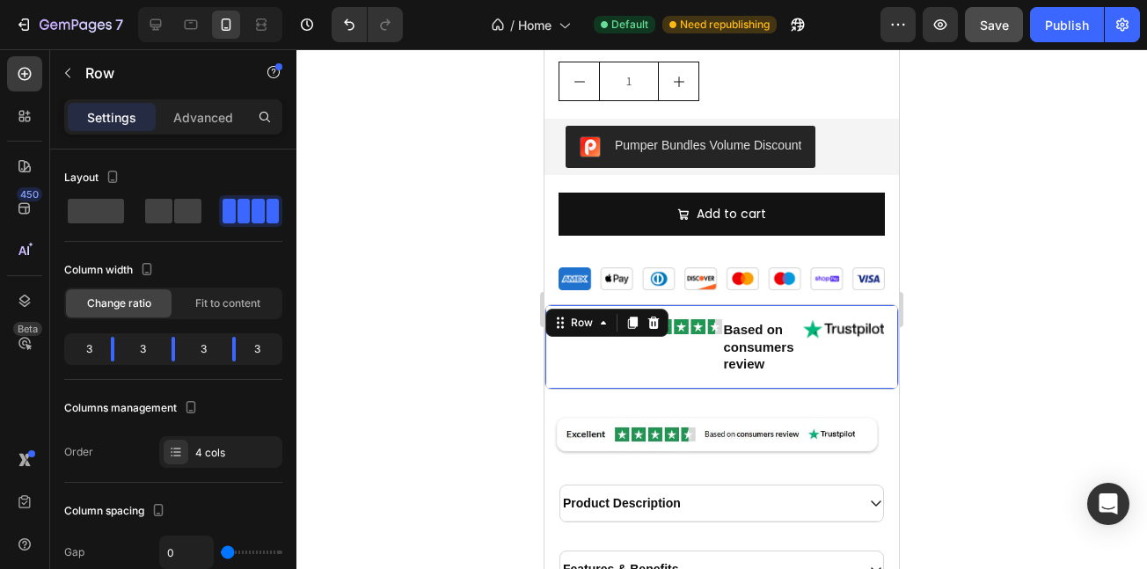
click at [660, 348] on div "Image" at bounding box center [681, 346] width 81 height 55
click at [627, 316] on icon at bounding box center [633, 323] width 14 height 14
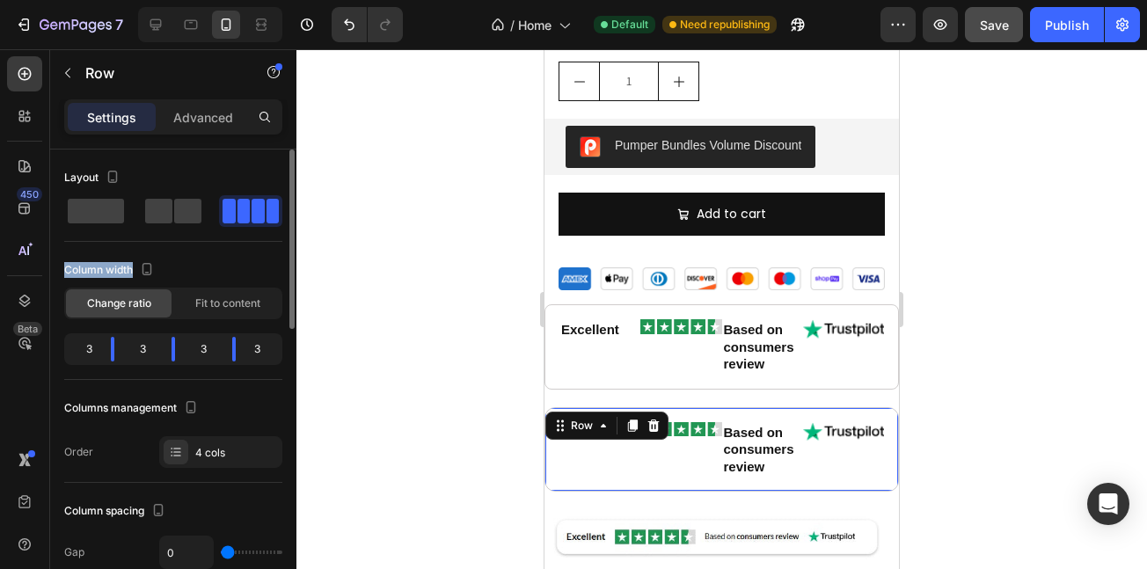
drag, startPoint x: 92, startPoint y: 206, endPoint x: 109, endPoint y: 240, distance: 38.2
click at [129, 251] on div "Layout Column width Change ratio Fit to content 3 3 3 3 Columns management Orde…" at bounding box center [173, 316] width 218 height 304
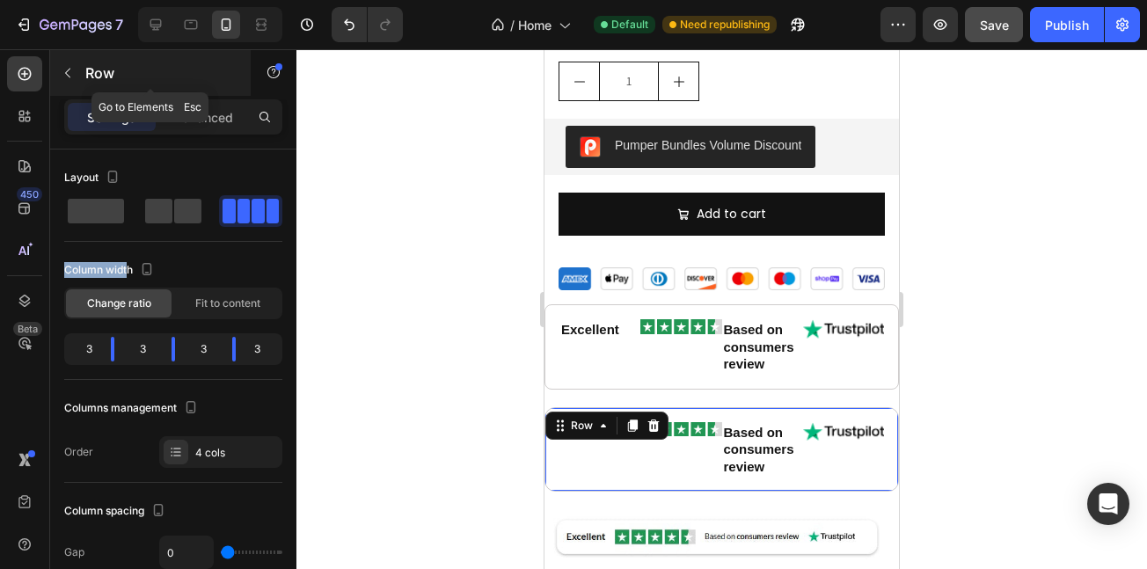
click at [61, 63] on button "button" at bounding box center [68, 73] width 28 height 28
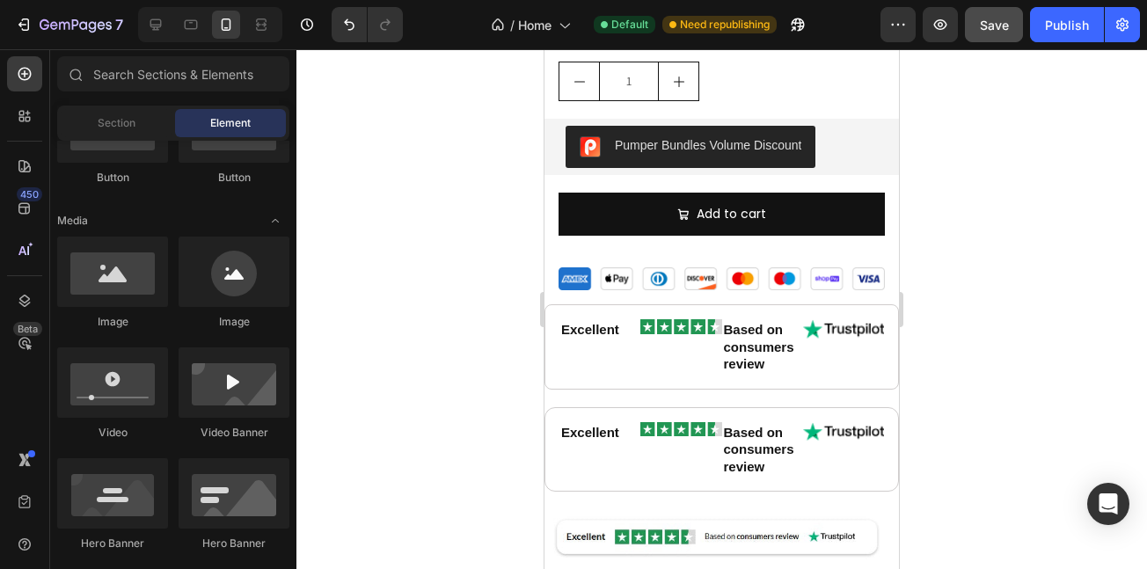
scroll to position [0, 0]
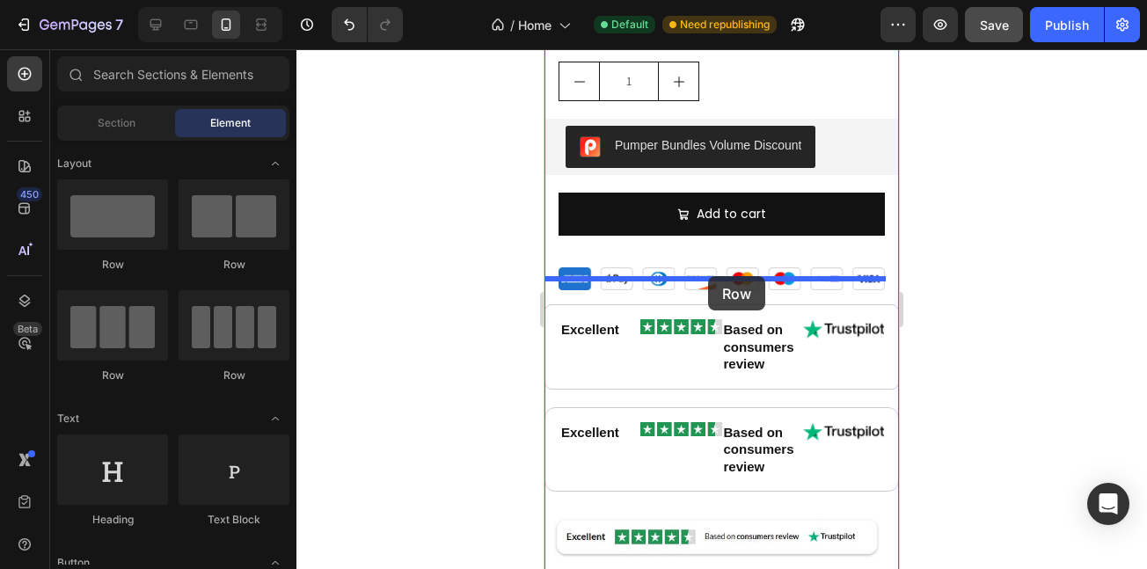
drag, startPoint x: 656, startPoint y: 265, endPoint x: 708, endPoint y: 276, distance: 53.2
click at [708, 276] on div "Image Row" at bounding box center [722, 278] width 355 height 51
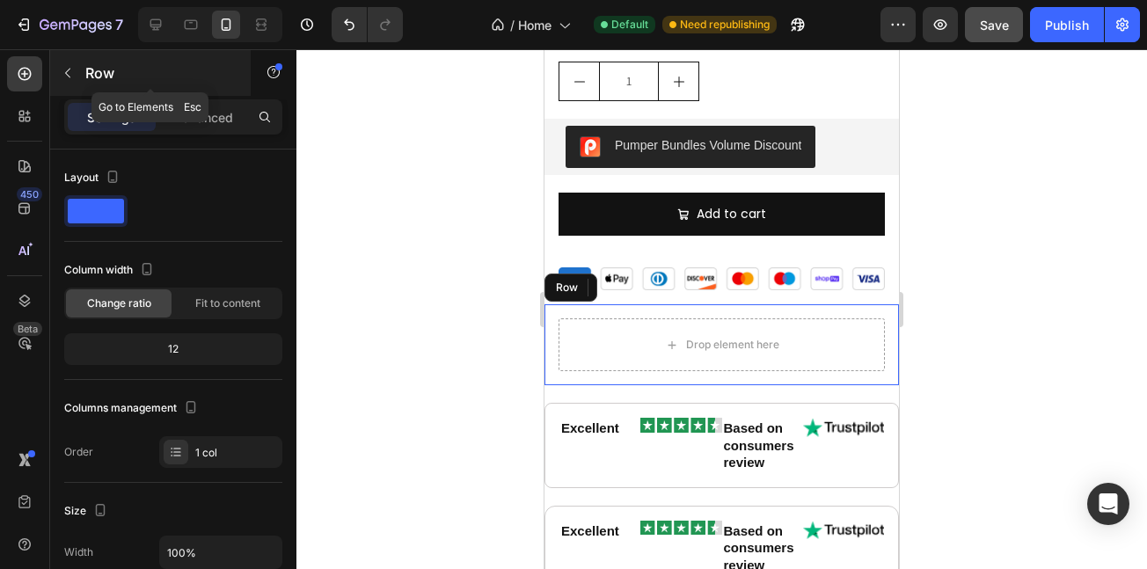
click at [75, 76] on button "button" at bounding box center [68, 73] width 28 height 28
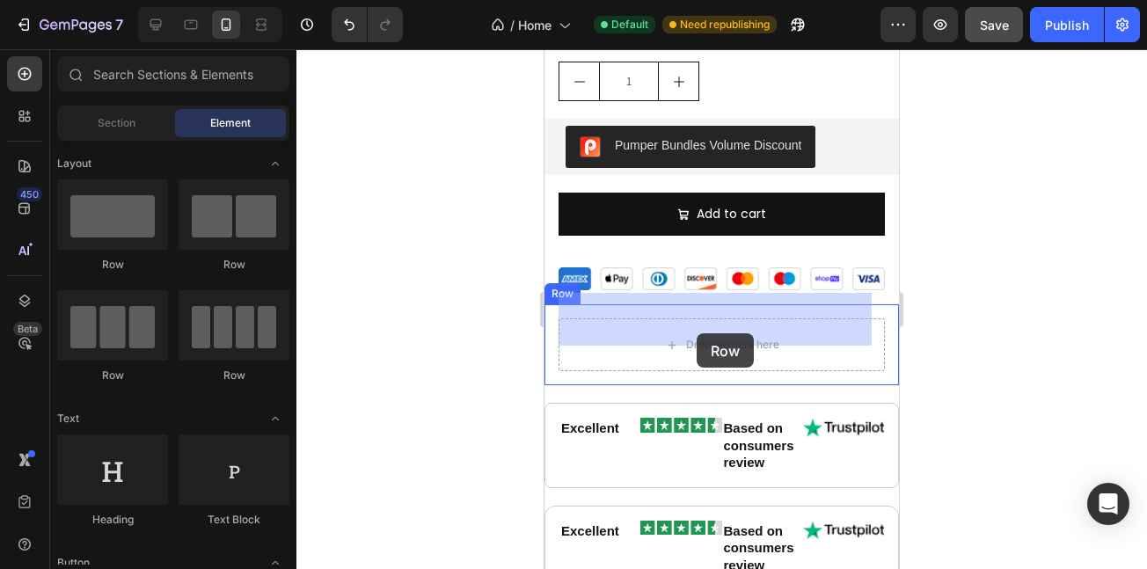
drag, startPoint x: 759, startPoint y: 275, endPoint x: 746, endPoint y: 354, distance: 79.4
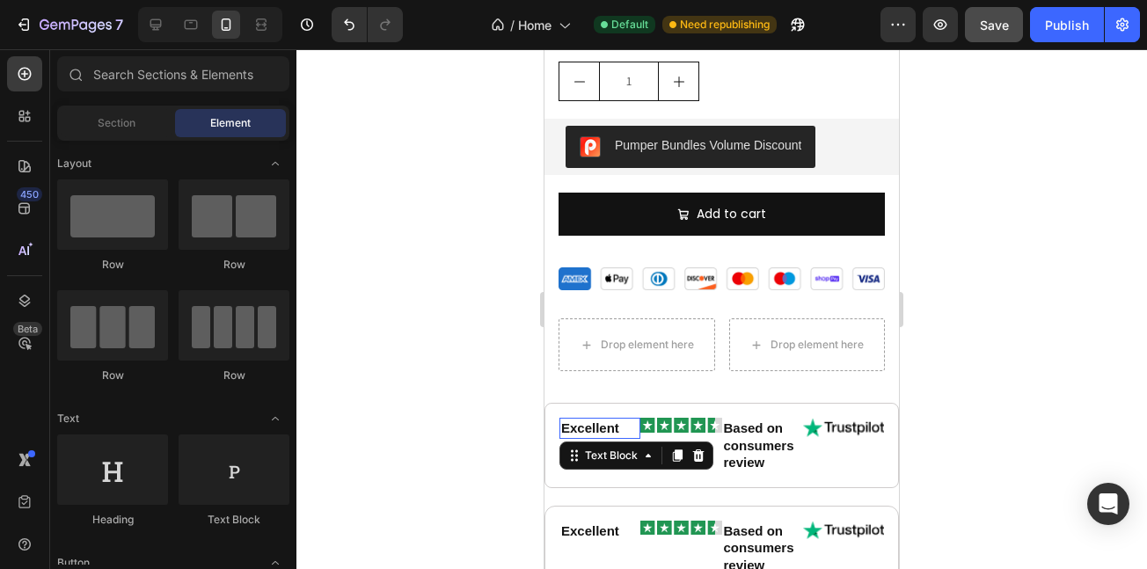
click at [592, 418] on div "Excellent Text Block 0" at bounding box center [600, 428] width 81 height 21
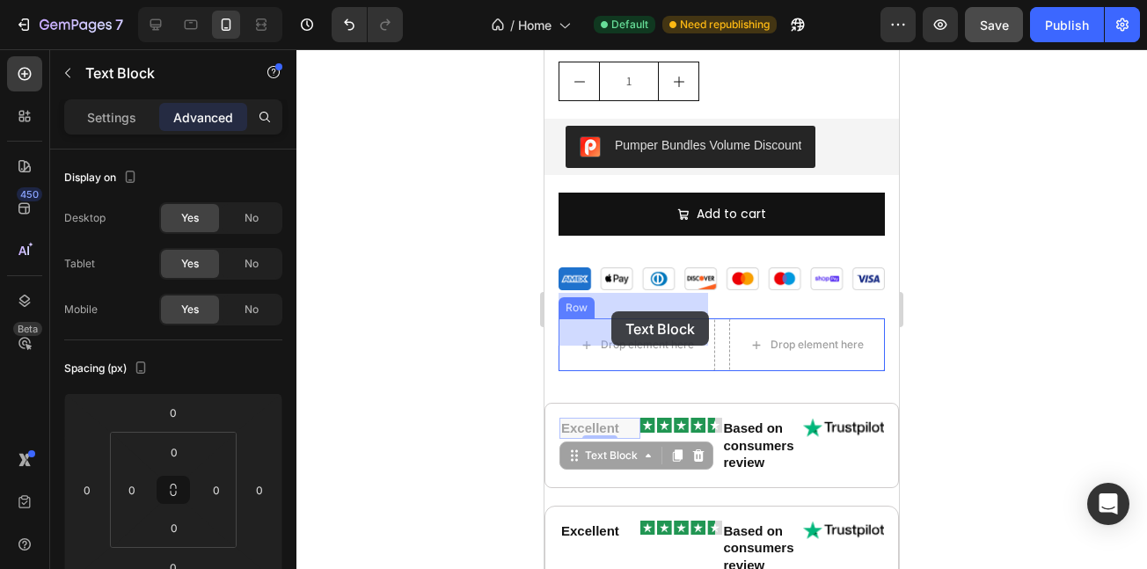
drag, startPoint x: 580, startPoint y: 420, endPoint x: 612, endPoint y: 312, distance: 112.8
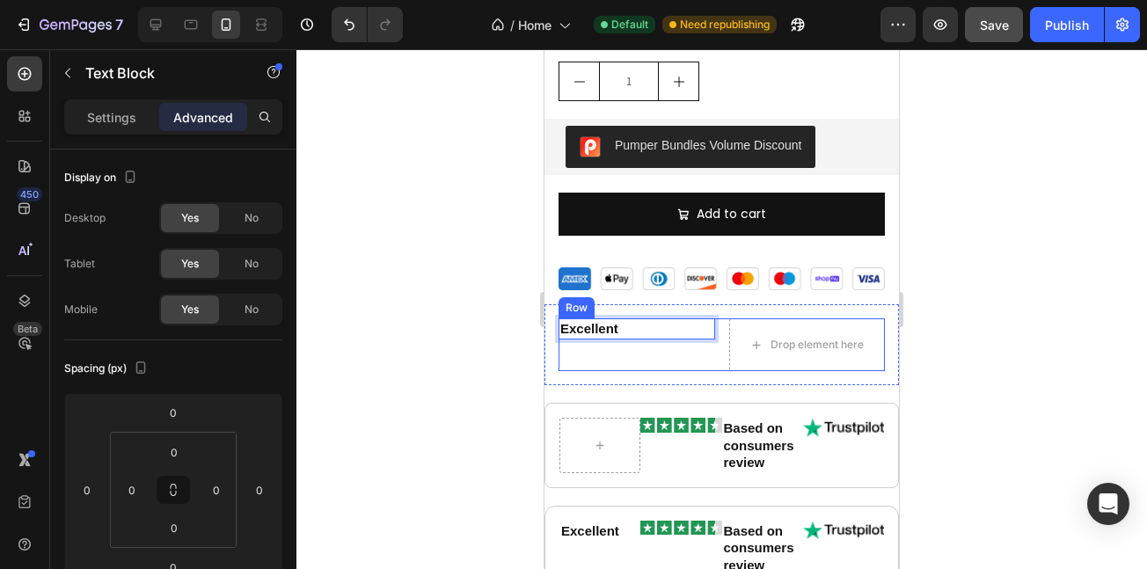
click at [641, 340] on div "Excellent Text Block 0" at bounding box center [637, 345] width 157 height 53
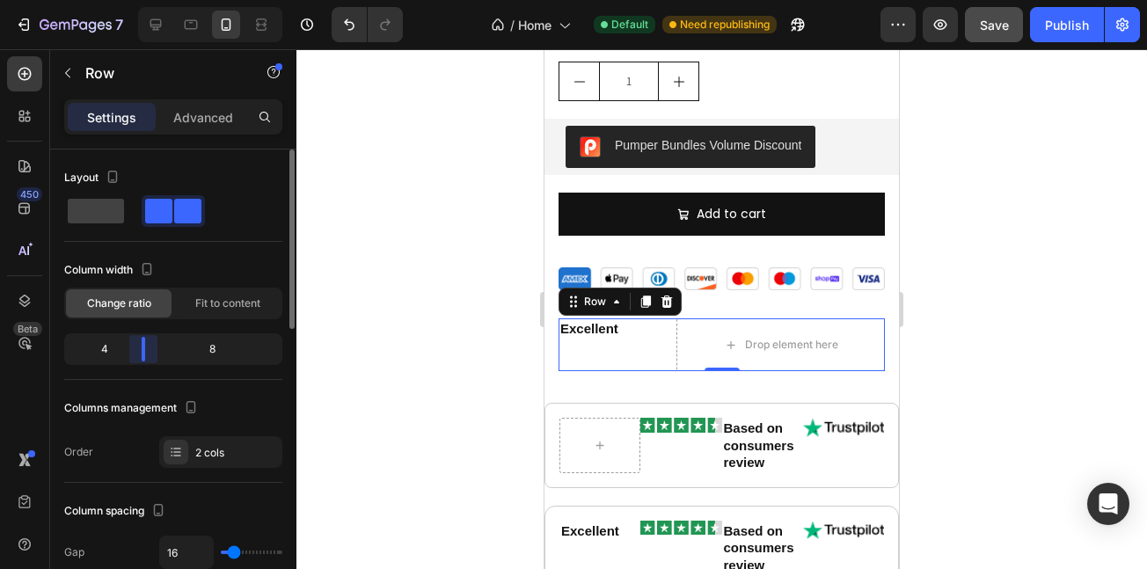
drag, startPoint x: 172, startPoint y: 356, endPoint x: 140, endPoint y: 362, distance: 32.1
click at [140, 362] on div "4 8" at bounding box center [173, 350] width 218 height 32
click at [140, 364] on div "4 8" at bounding box center [173, 350] width 218 height 32
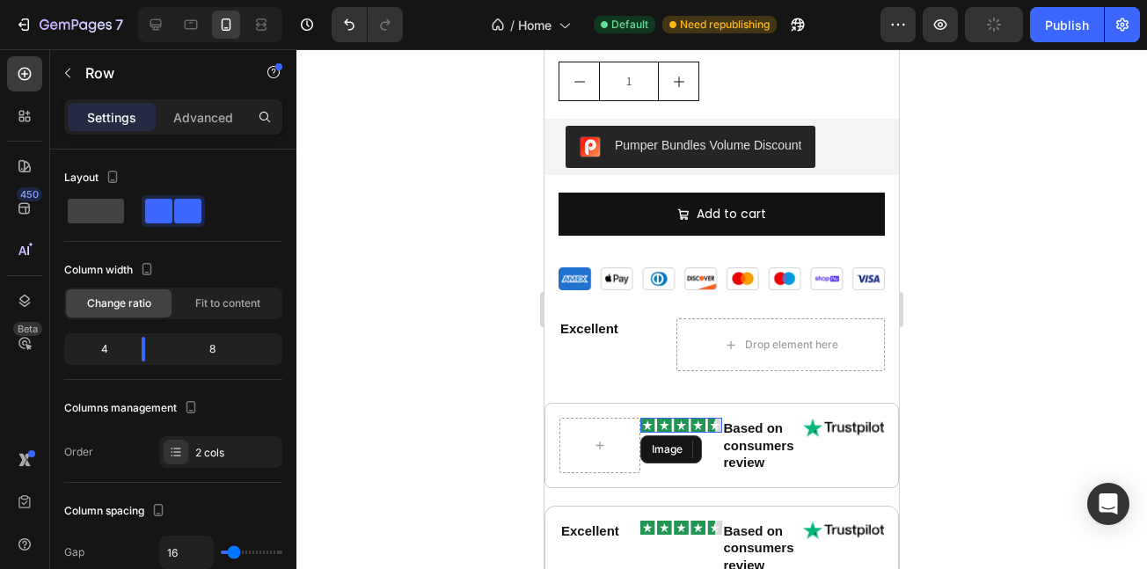
click at [693, 418] on img at bounding box center [681, 425] width 81 height 14
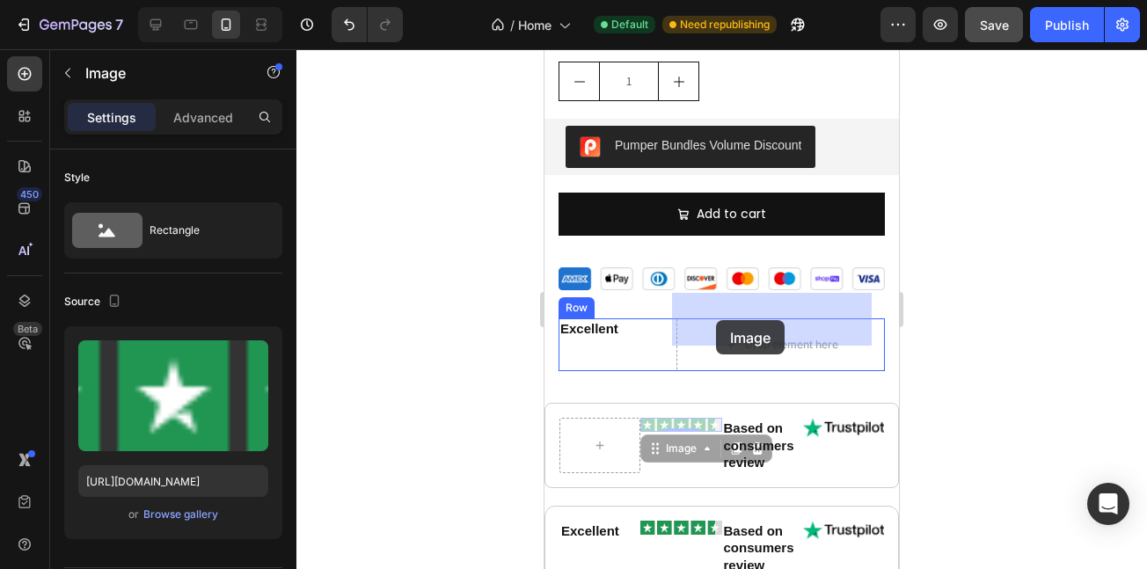
drag, startPoint x: 657, startPoint y: 420, endPoint x: 716, endPoint y: 320, distance: 115.6
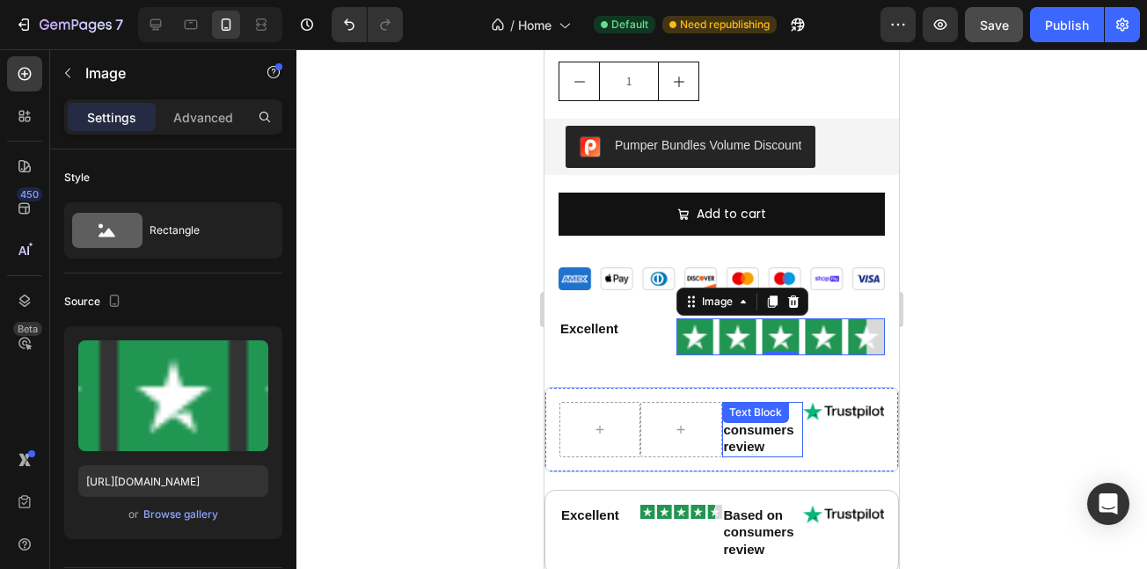
click at [739, 414] on strong "Based on consumers review" at bounding box center [759, 429] width 70 height 49
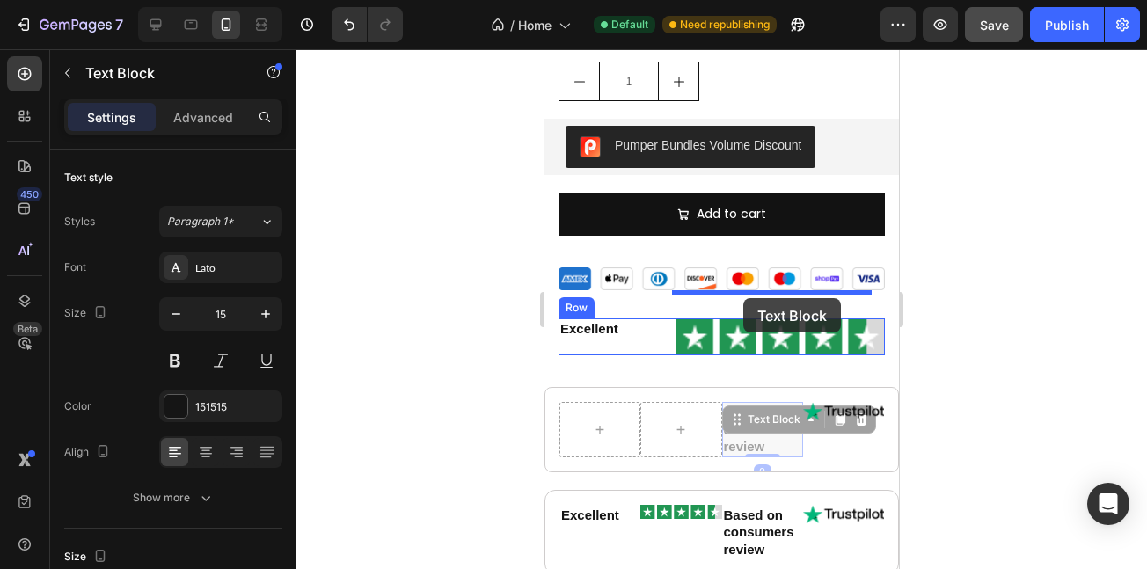
drag, startPoint x: 731, startPoint y: 399, endPoint x: 744, endPoint y: 298, distance: 101.1
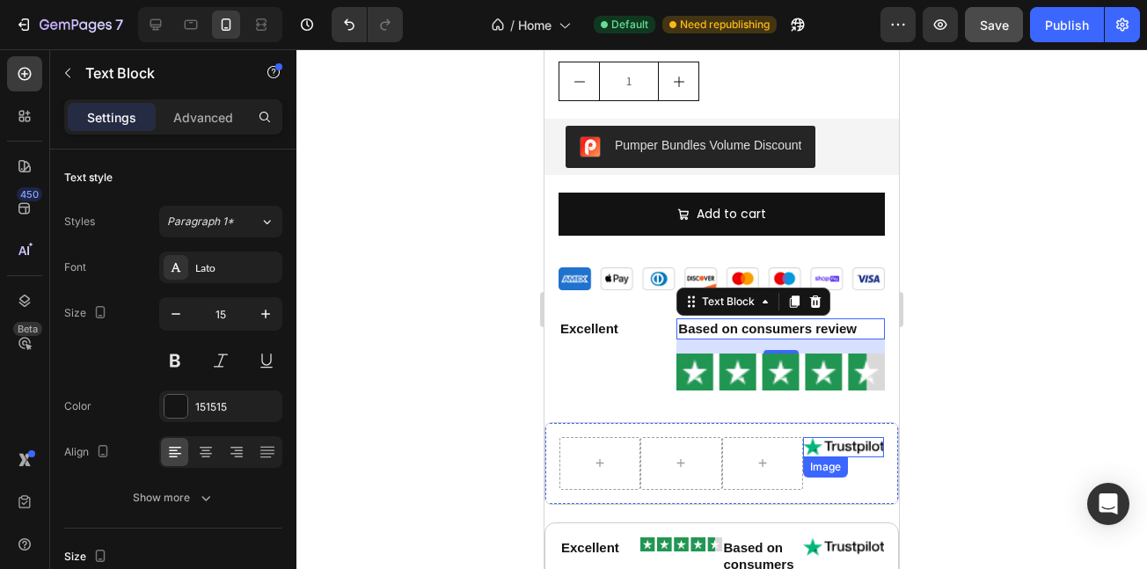
click at [827, 437] on img at bounding box center [843, 447] width 81 height 20
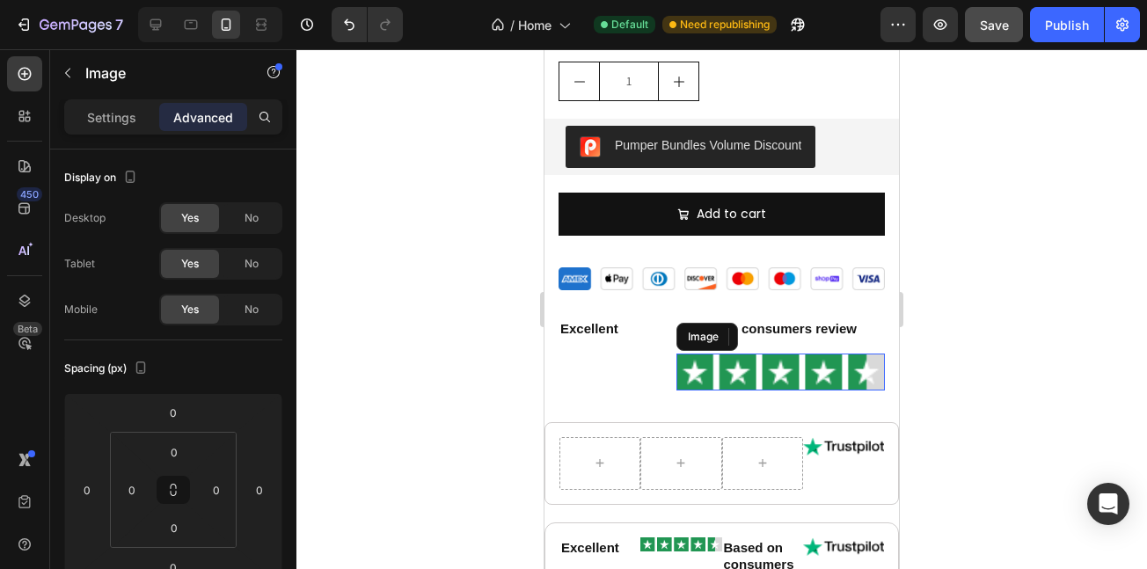
click at [776, 354] on img at bounding box center [781, 372] width 209 height 37
click at [109, 128] on div "Settings" at bounding box center [112, 117] width 88 height 28
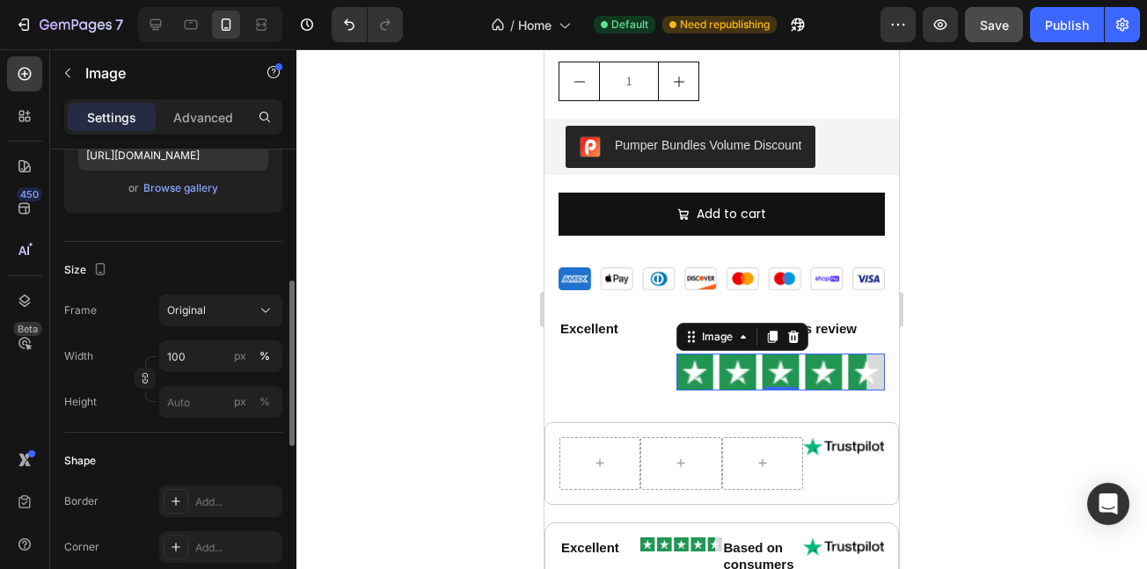
scroll to position [338, 0]
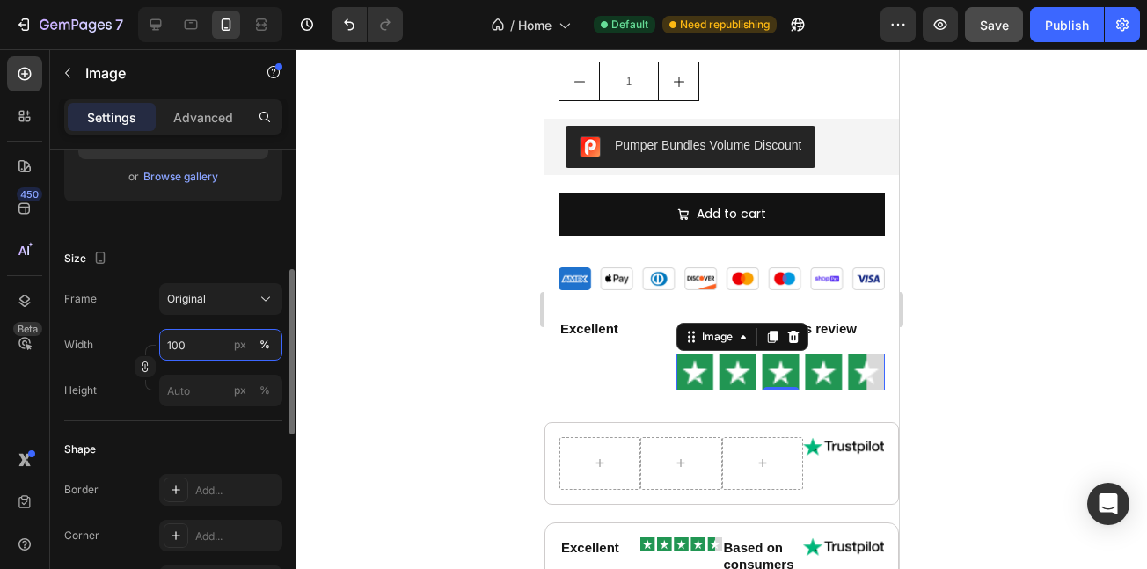
click at [203, 350] on input "100" at bounding box center [220, 345] width 123 height 32
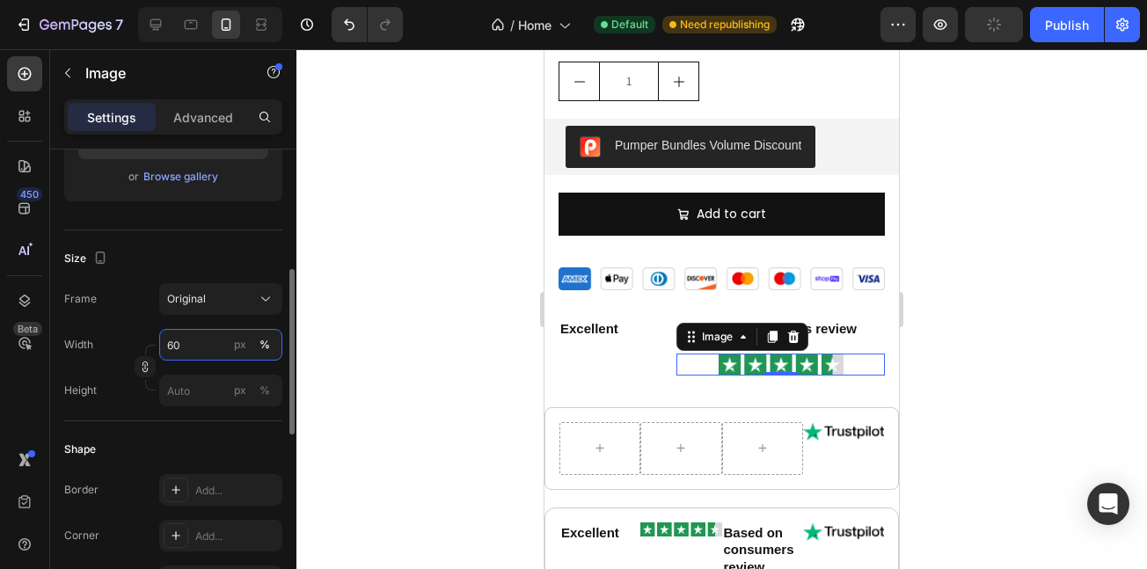
type input "6"
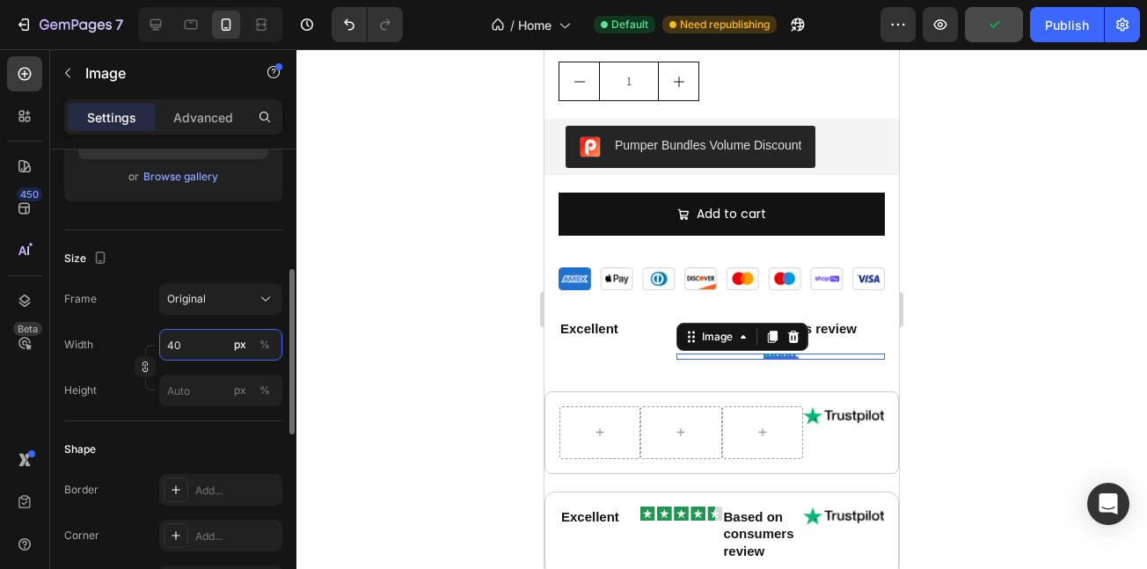
type input "4"
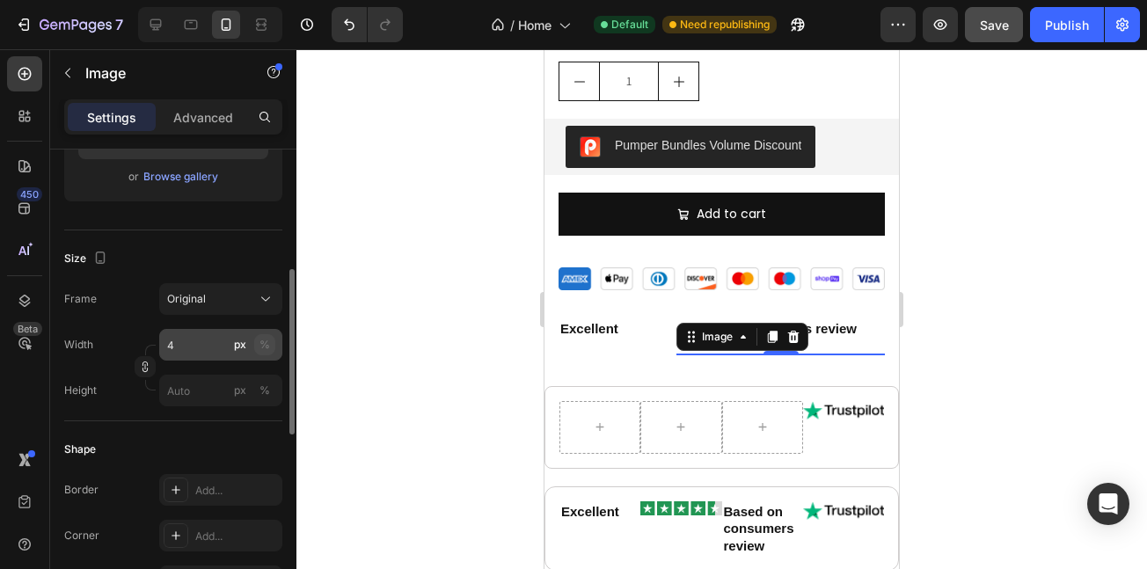
click at [268, 338] on div "%" at bounding box center [265, 345] width 11 height 16
click at [204, 354] on input "4" at bounding box center [220, 345] width 123 height 32
type input "40"
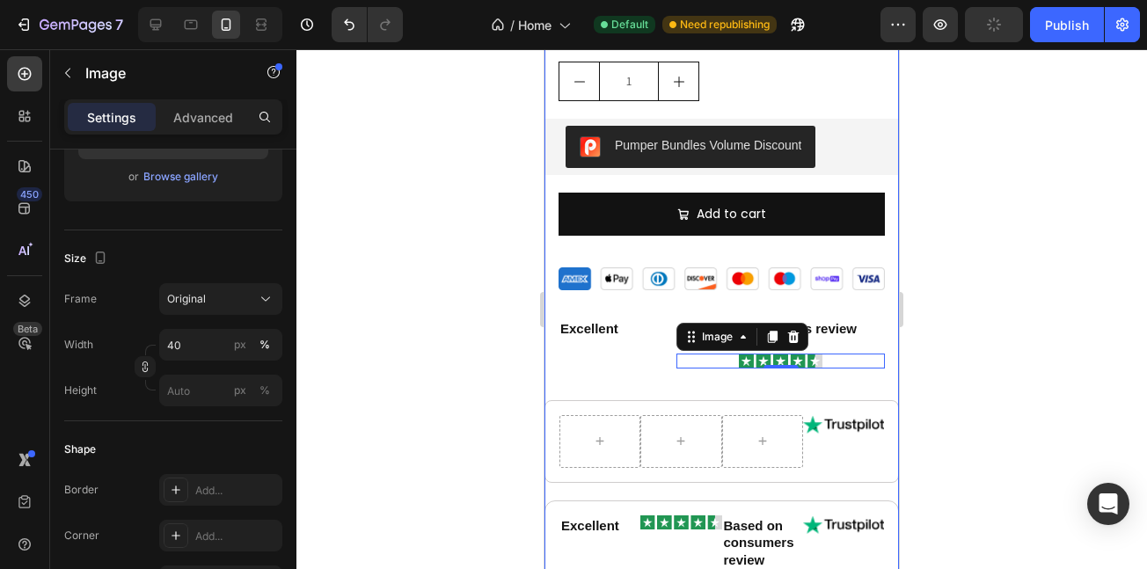
click at [605, 366] on div "Magnetic Therapy Orthopedic Insoles Product Title Icon Icon Icon Icon Icon Icon…" at bounding box center [722, 226] width 355 height 1159
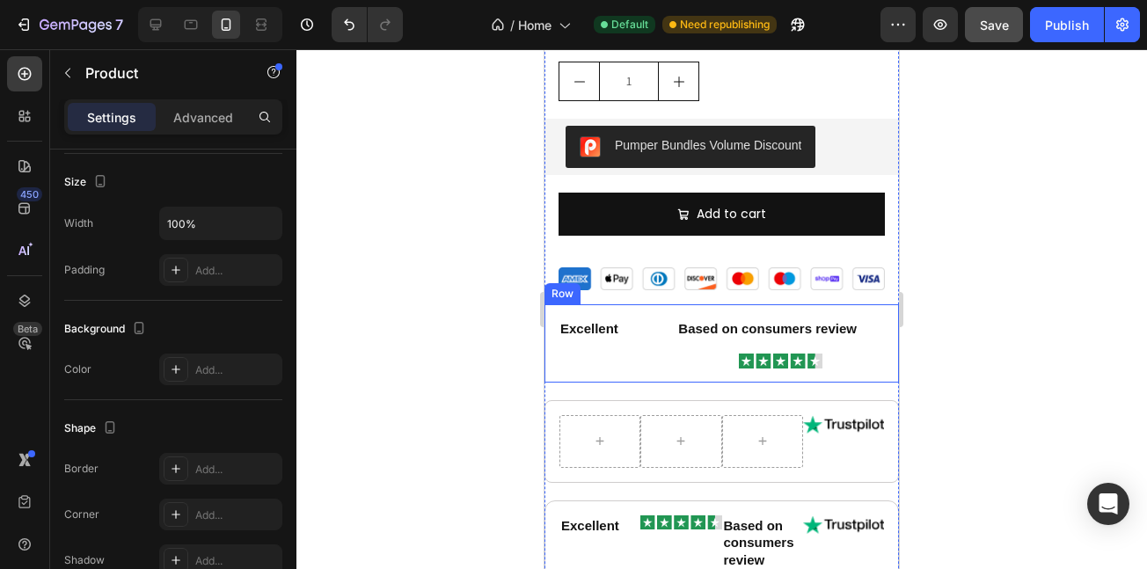
scroll to position [0, 0]
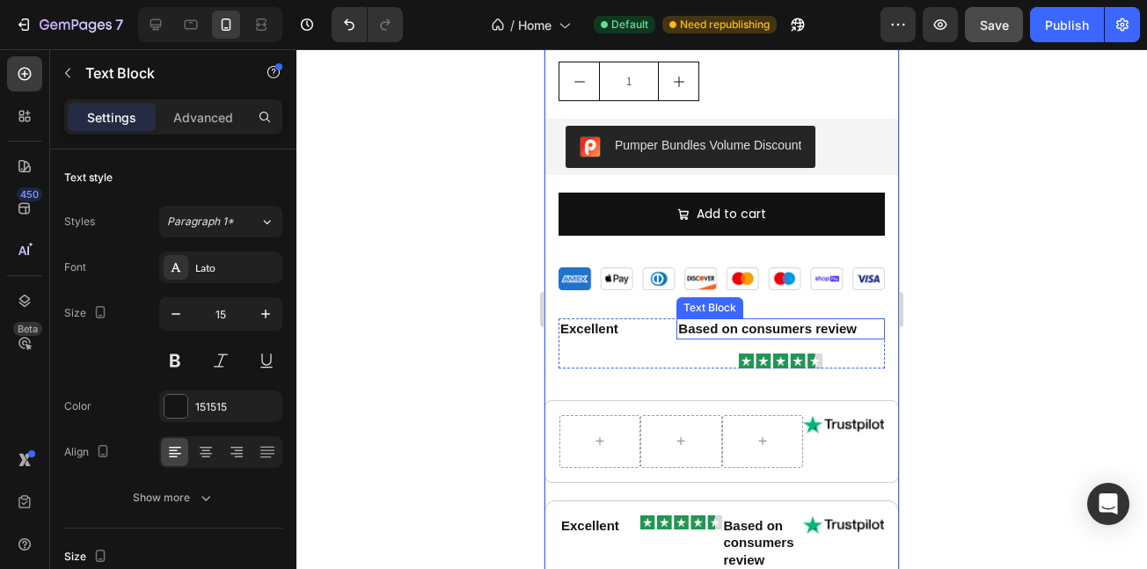
click at [677, 319] on div "Based on consumers review Text Block" at bounding box center [781, 329] width 209 height 21
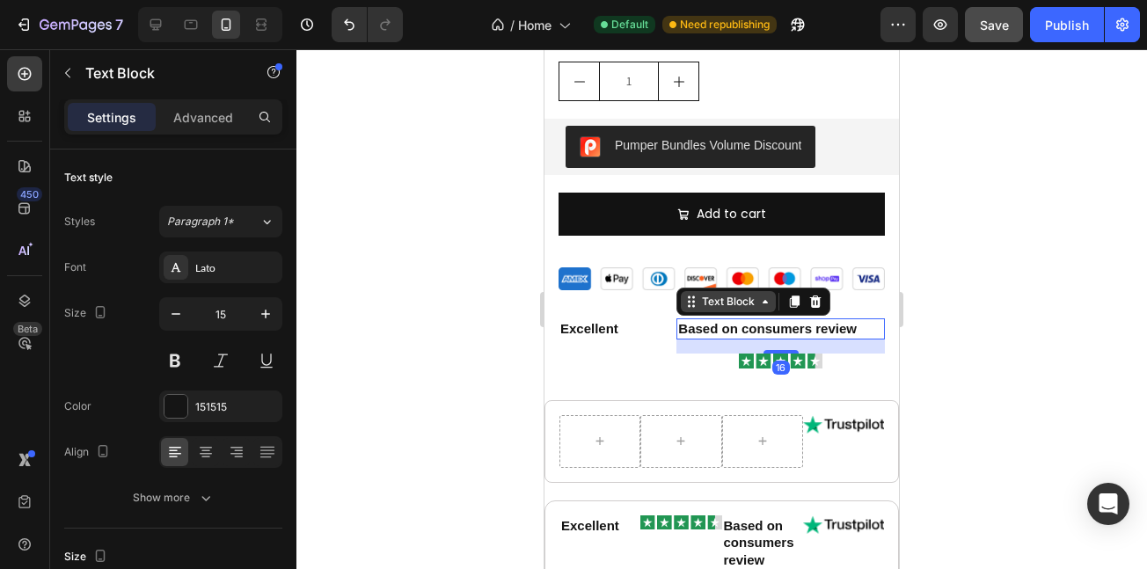
click at [759, 295] on icon at bounding box center [766, 302] width 14 height 14
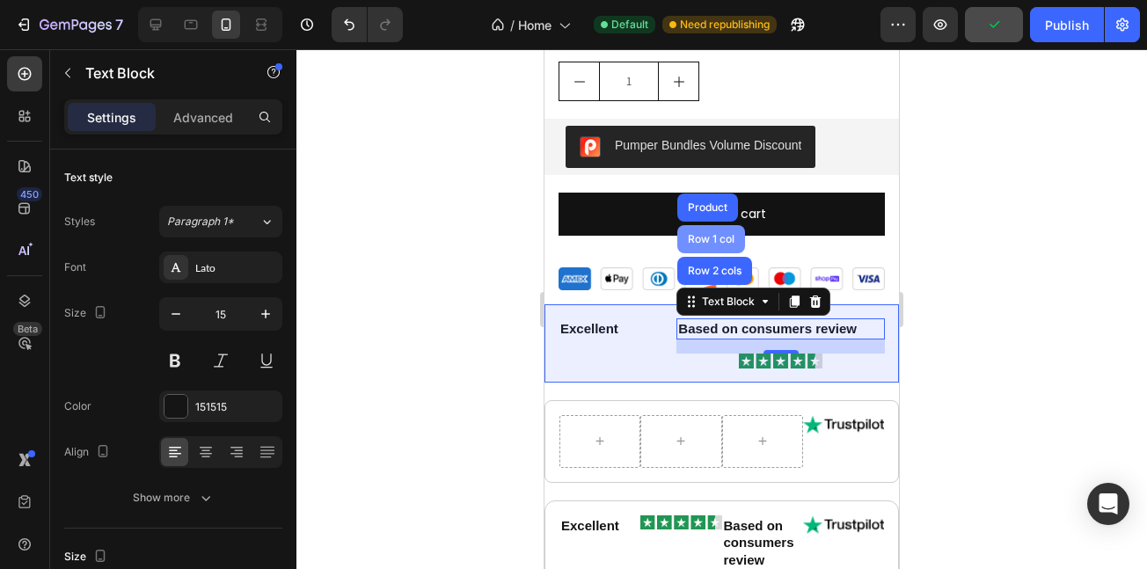
click at [715, 234] on div "Row 1 col" at bounding box center [712, 239] width 54 height 11
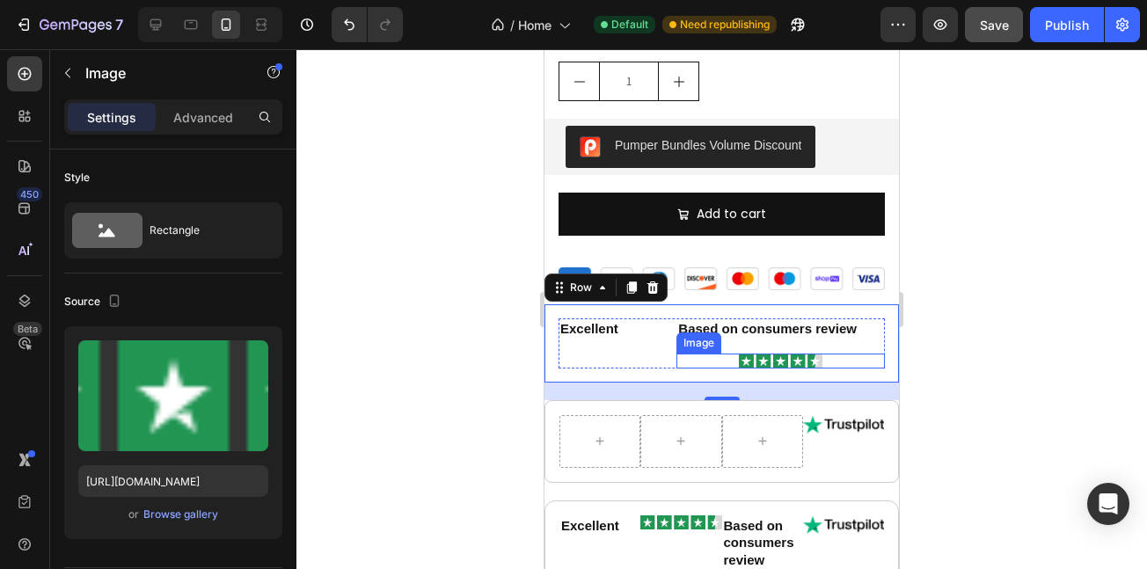
click at [678, 354] on div "Image" at bounding box center [781, 361] width 209 height 15
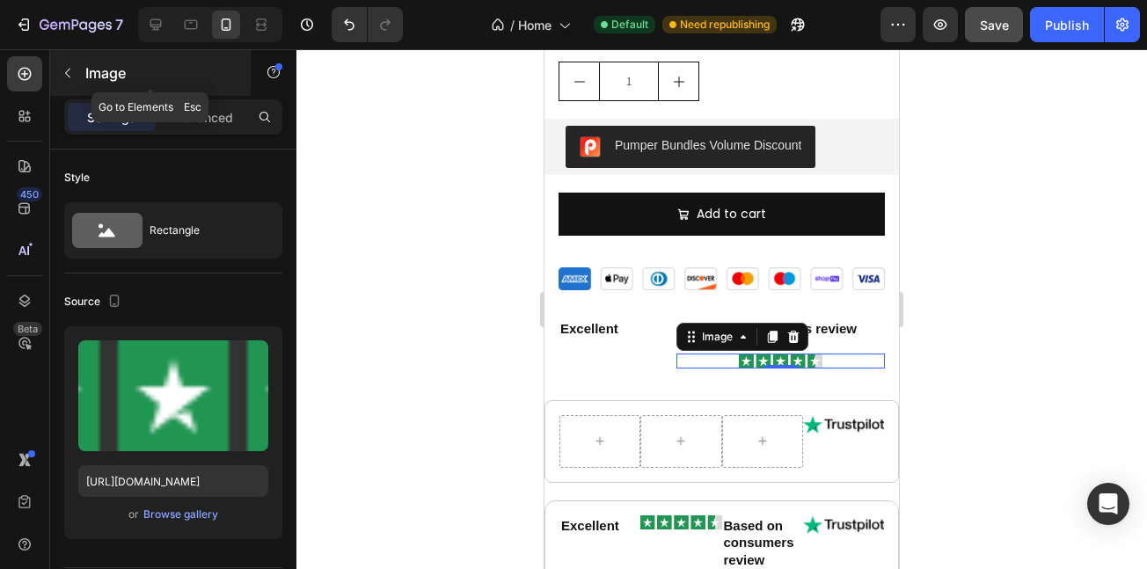
click at [61, 81] on button "button" at bounding box center [68, 73] width 28 height 28
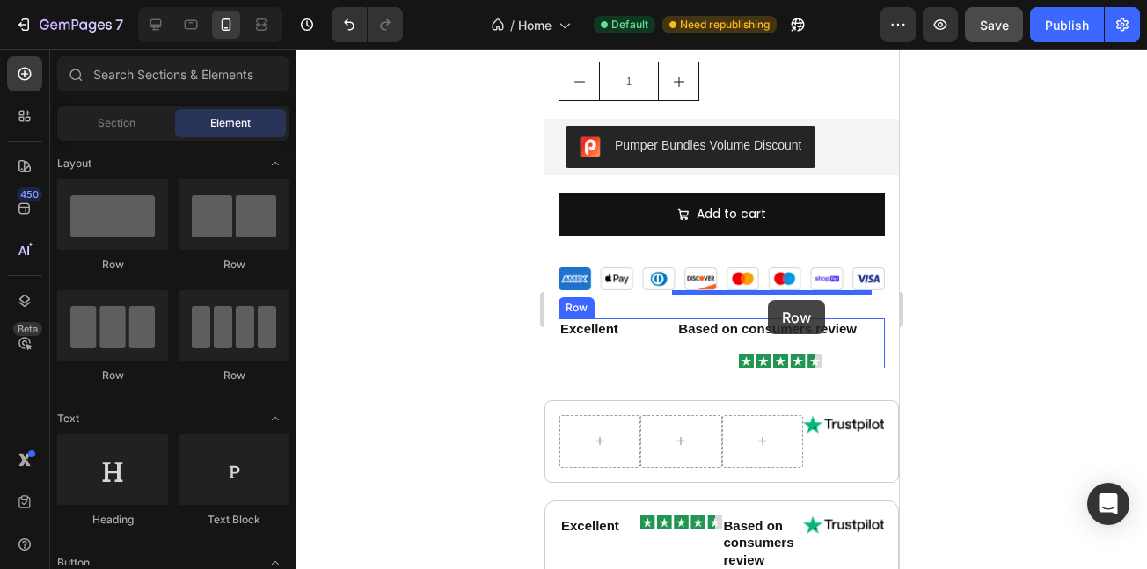
drag, startPoint x: 656, startPoint y: 275, endPoint x: 768, endPoint y: 300, distance: 114.6
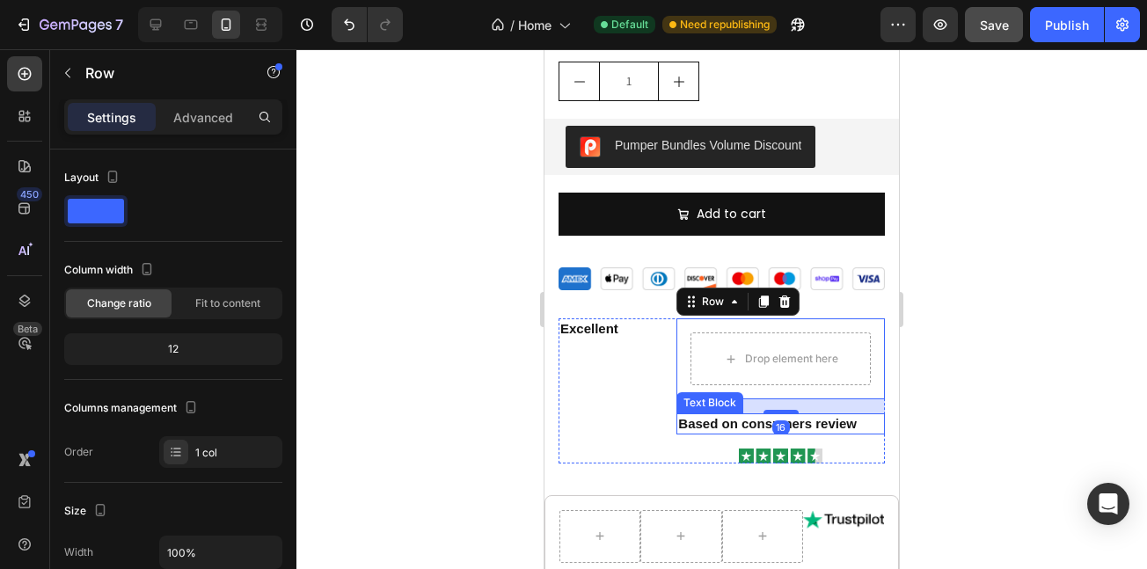
click at [723, 416] on strong "Based on consumers review" at bounding box center [767, 423] width 179 height 15
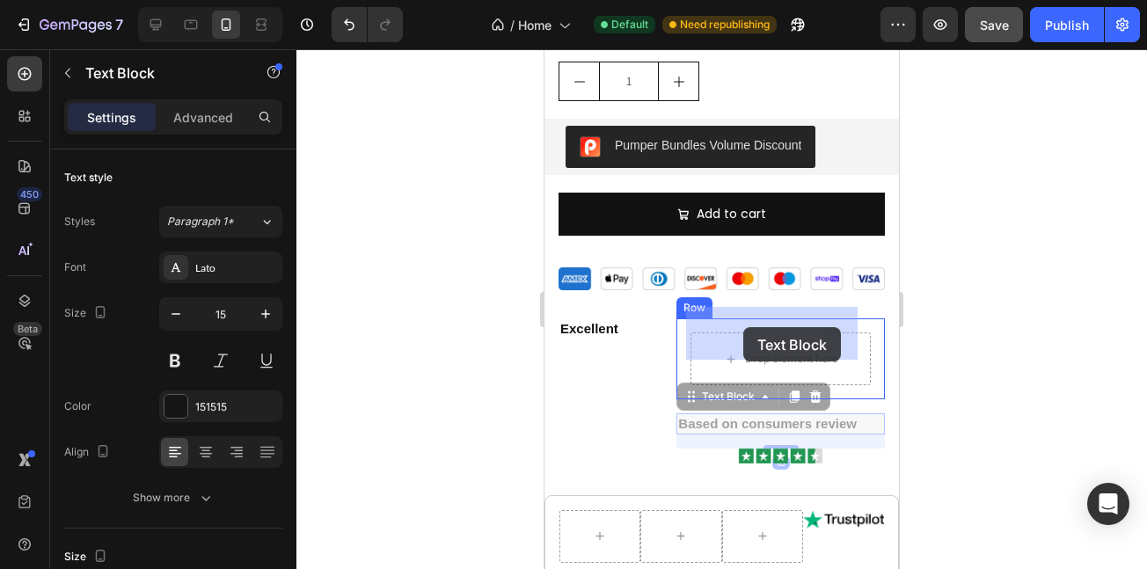
drag, startPoint x: 684, startPoint y: 372, endPoint x: 744, endPoint y: 327, distance: 74.8
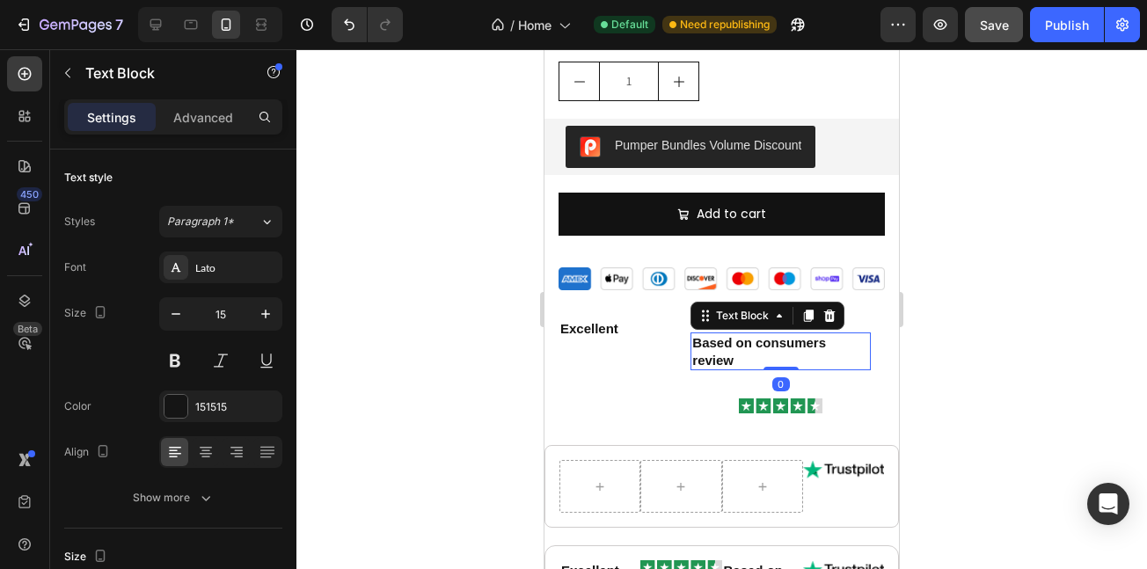
click at [739, 334] on p "Based on consumers review" at bounding box center [781, 351] width 177 height 34
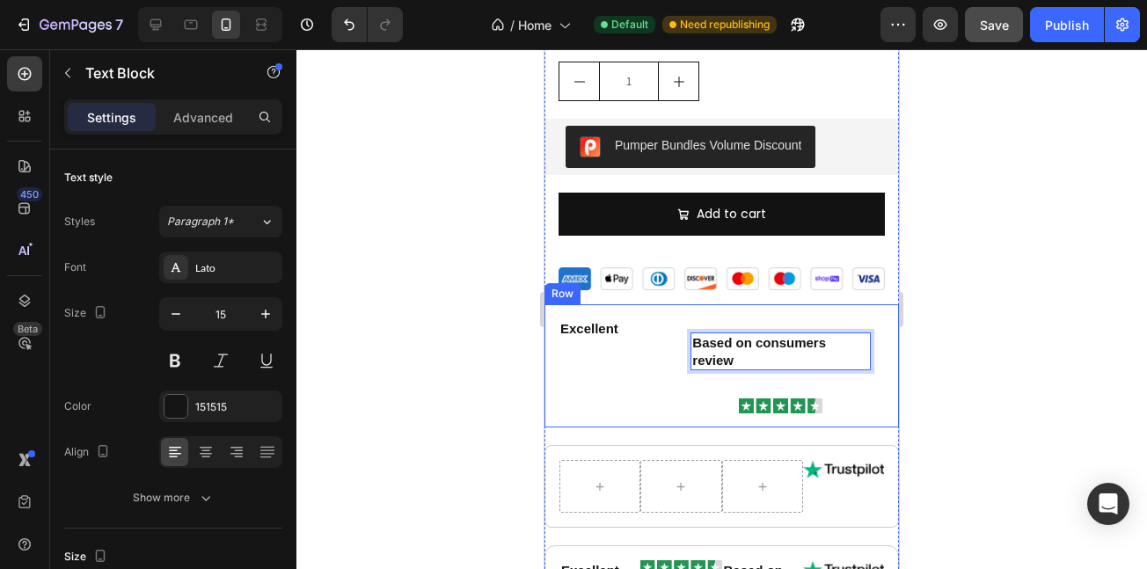
click at [747, 387] on div "Excellent Text Block Based on consumers review Text Block 0 Row Image Row Row" at bounding box center [722, 365] width 355 height 123
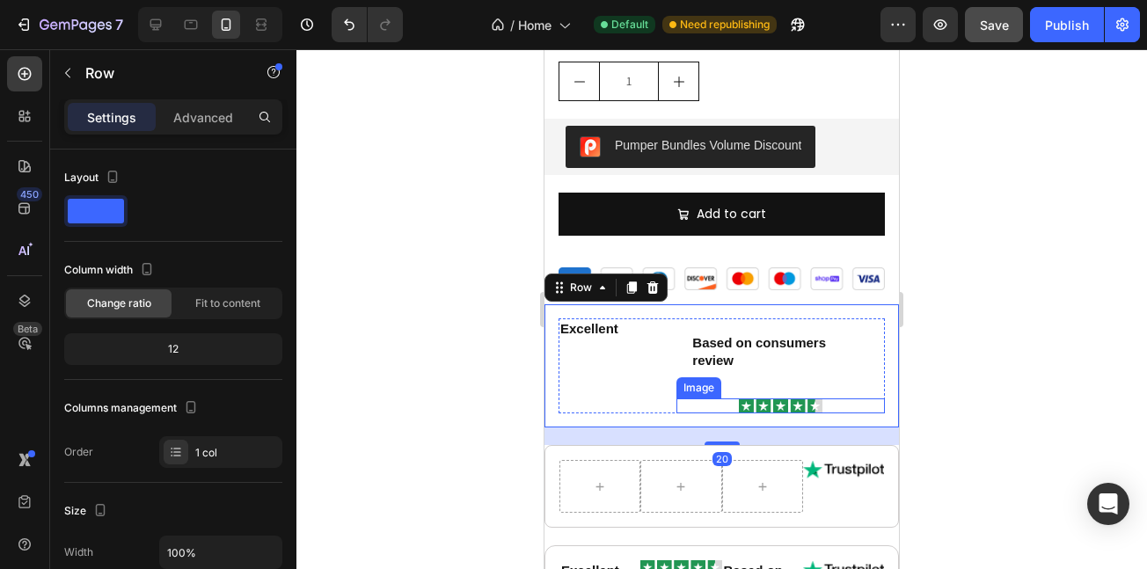
click at [747, 399] on img at bounding box center [781, 406] width 84 height 15
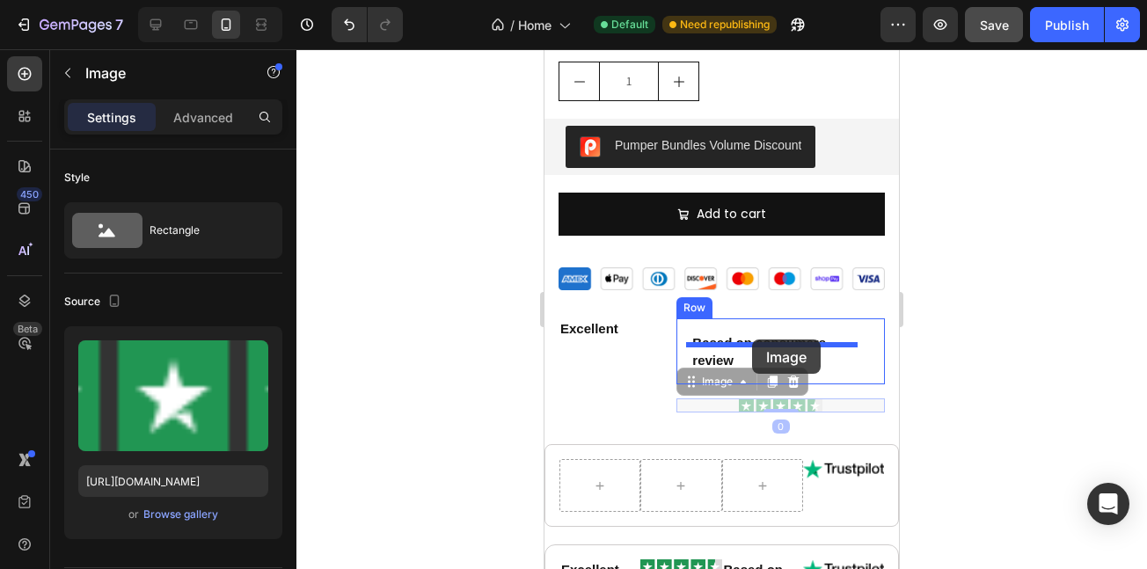
drag, startPoint x: 696, startPoint y: 364, endPoint x: 752, endPoint y: 340, distance: 61.5
click at [752, 338] on p "Based on consumers review" at bounding box center [781, 351] width 177 height 34
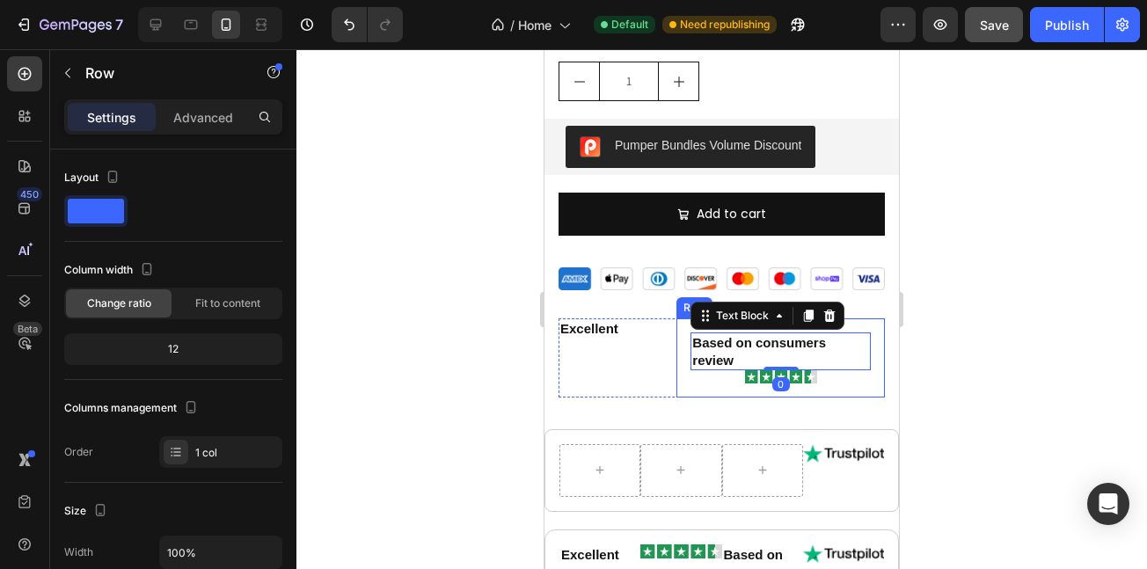
click at [727, 363] on div "Based on consumers review Text Block 0 Image Row" at bounding box center [781, 358] width 209 height 78
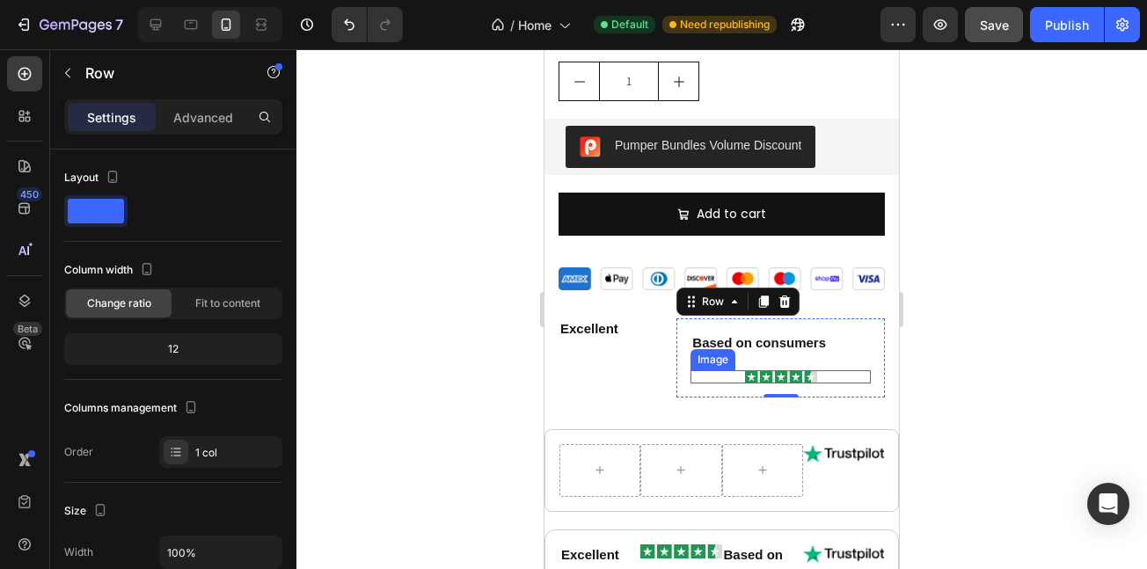
click at [735, 370] on div at bounding box center [781, 376] width 180 height 12
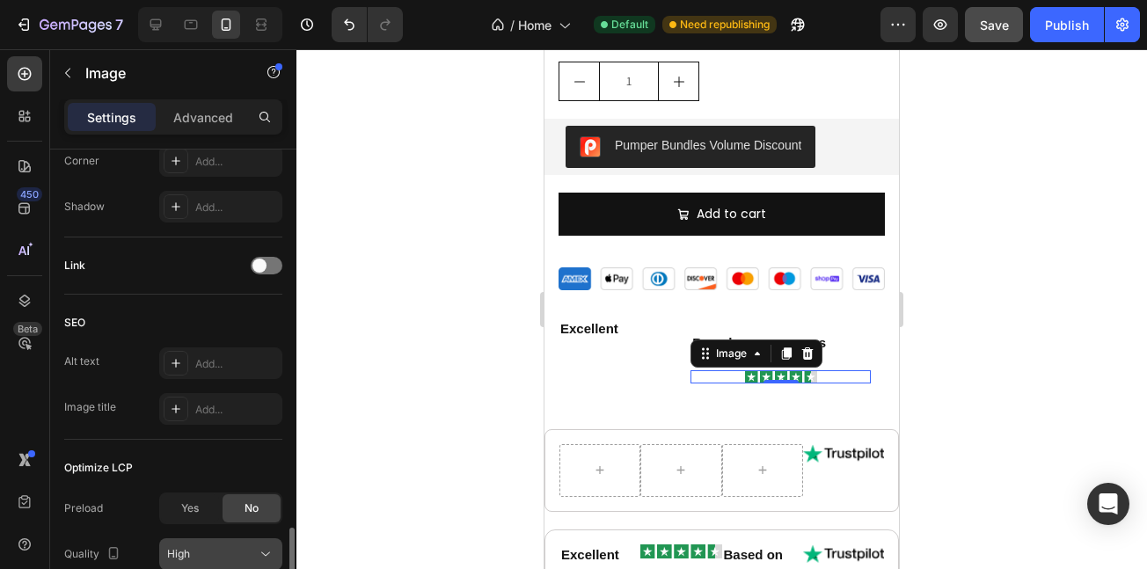
scroll to position [859, 0]
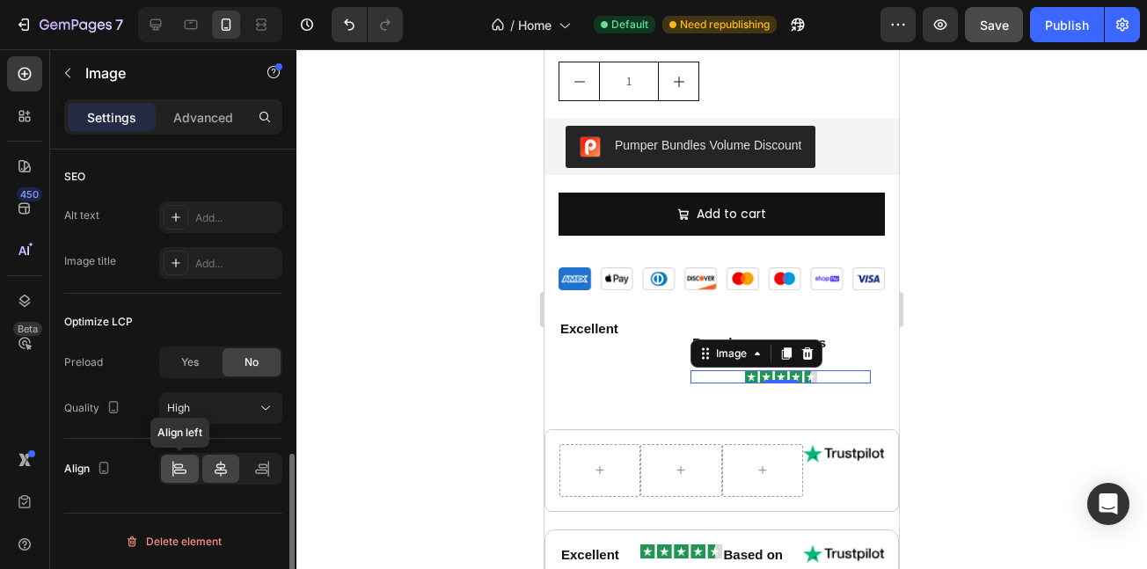
click at [187, 465] on icon at bounding box center [180, 469] width 18 height 18
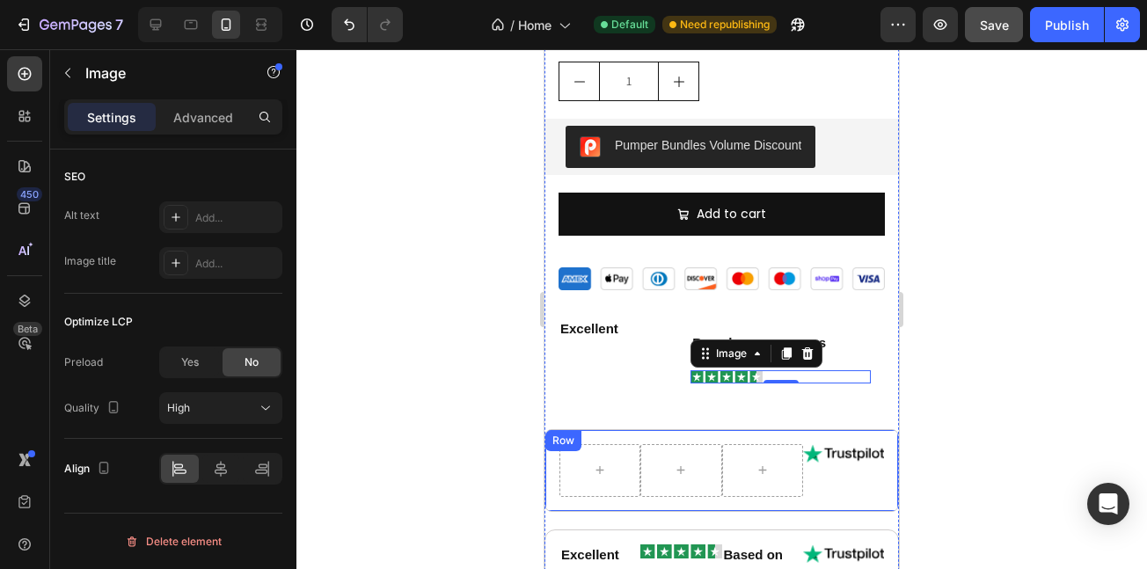
click at [619, 429] on div "Image Row" at bounding box center [722, 470] width 355 height 83
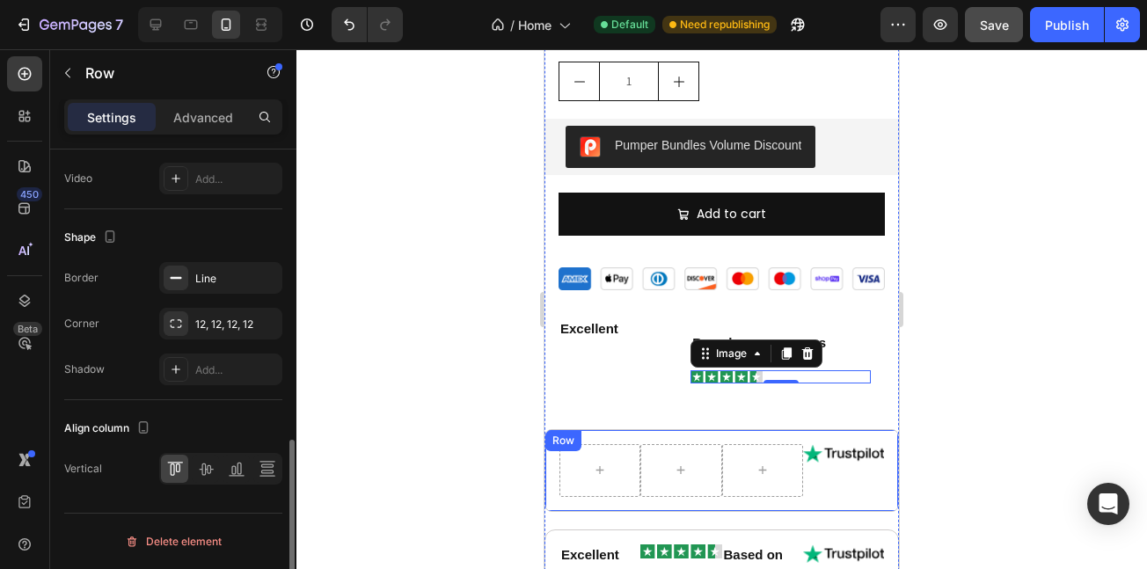
scroll to position [0, 0]
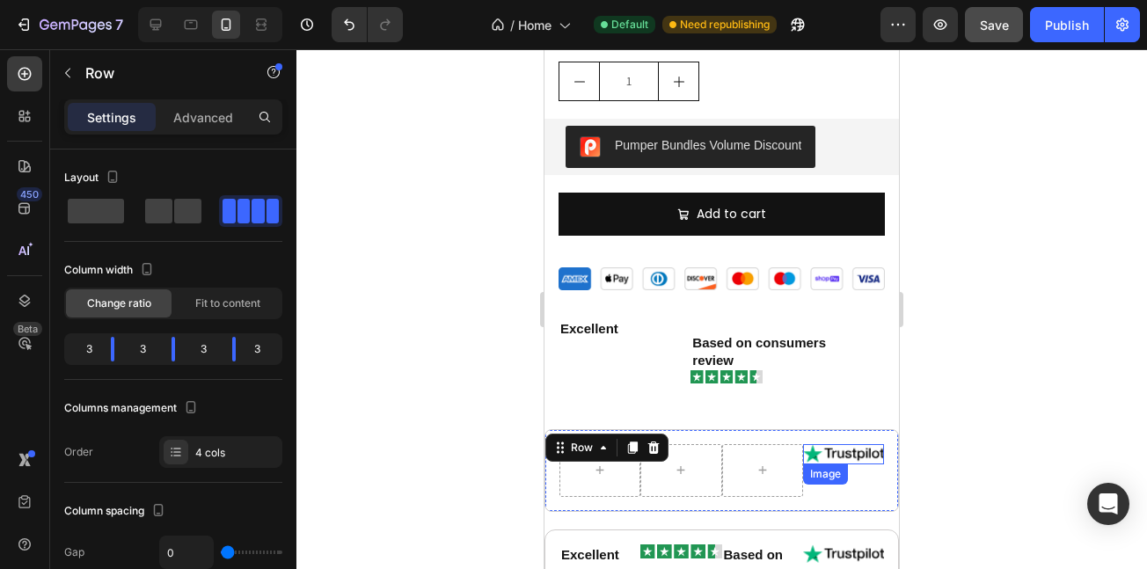
click at [827, 444] on img at bounding box center [843, 454] width 81 height 20
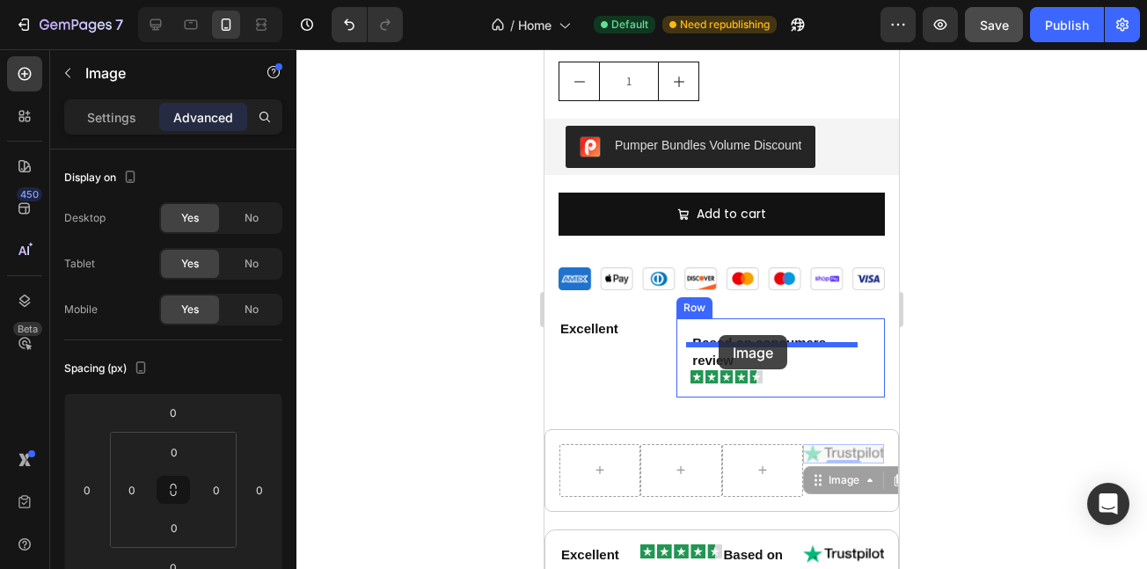
drag, startPoint x: 805, startPoint y: 458, endPoint x: 719, endPoint y: 335, distance: 149.7
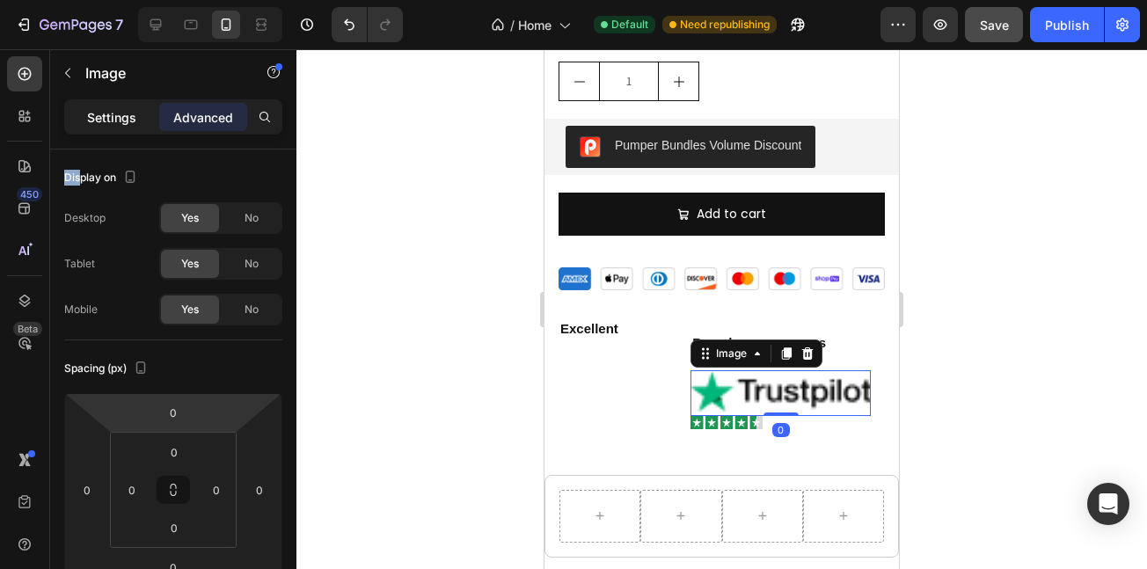
drag, startPoint x: 81, startPoint y: 155, endPoint x: 104, endPoint y: 115, distance: 45.7
click at [104, 118] on div "Settings Advanced Display on Desktop Yes No Tablet Yes No Mobile Yes No Spacing…" at bounding box center [173, 359] width 246 height 520
click at [104, 115] on p "Settings" at bounding box center [111, 117] width 49 height 18
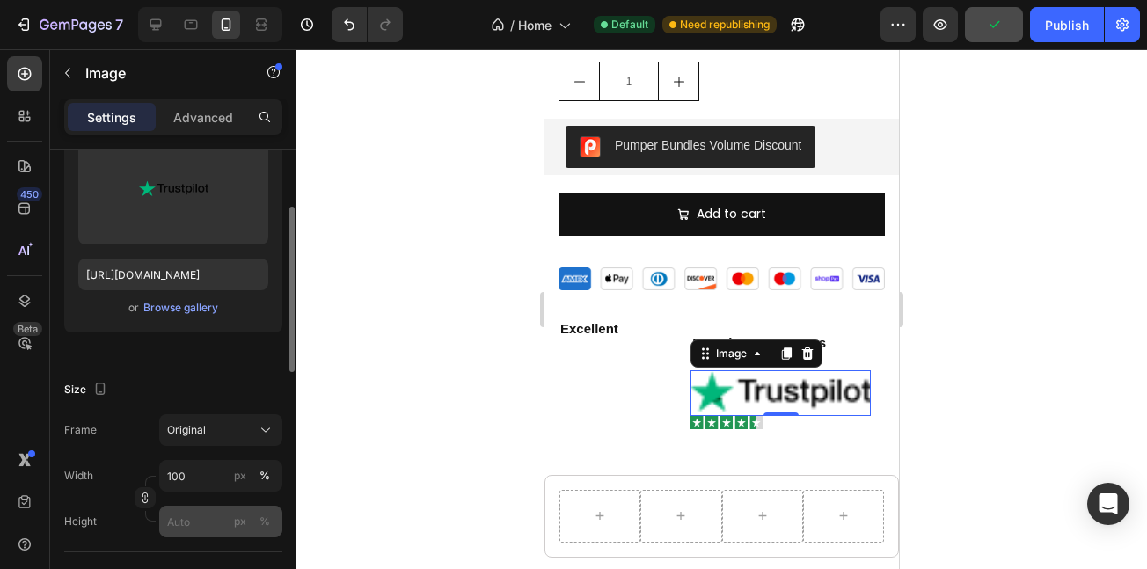
scroll to position [230, 0]
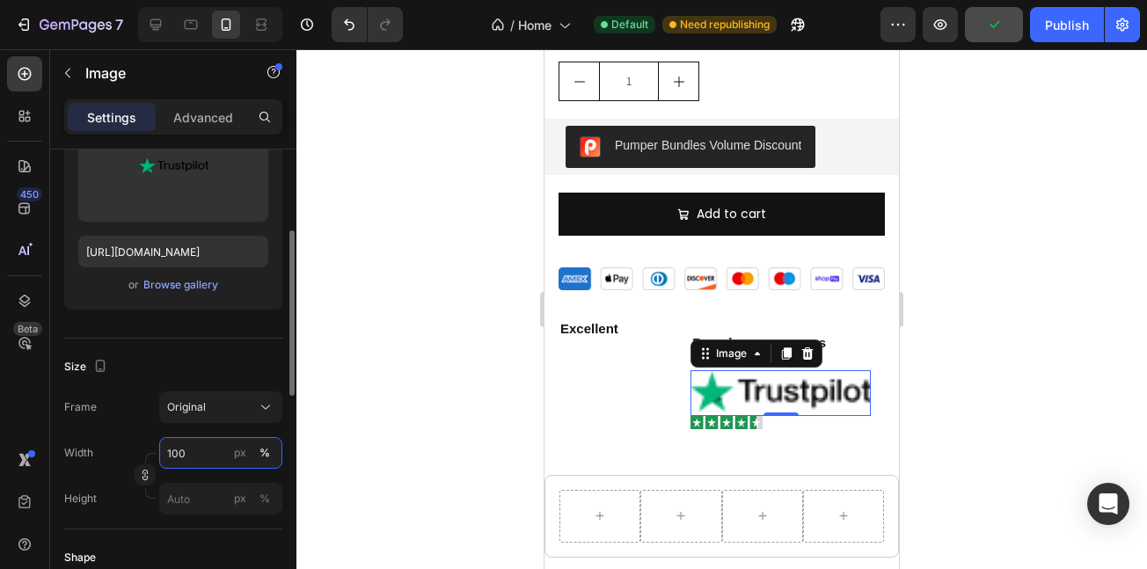
click at [208, 457] on input "100" at bounding box center [220, 453] width 123 height 32
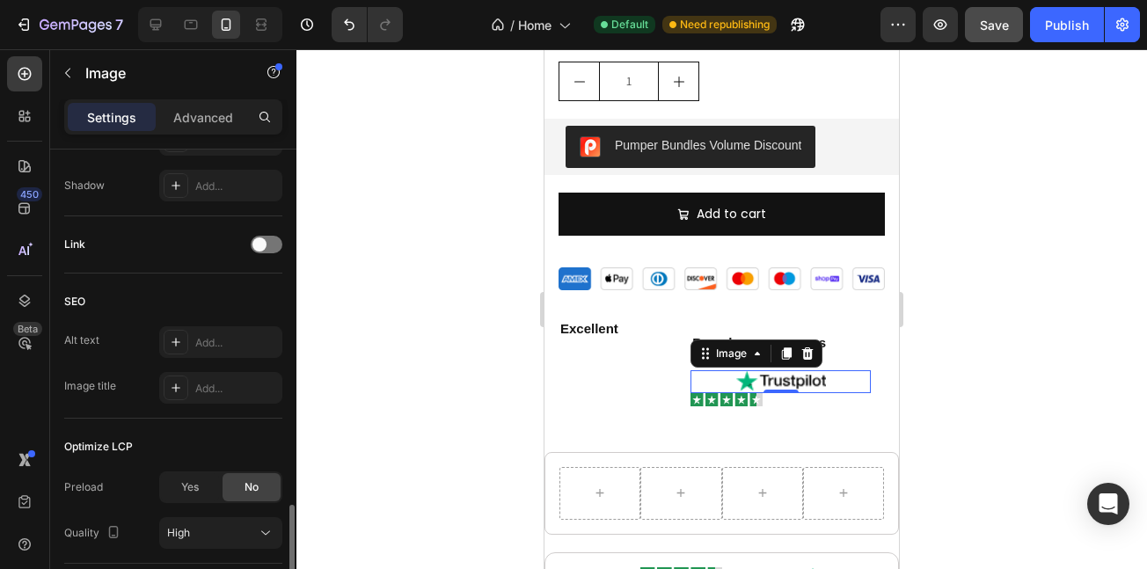
scroll to position [859, 0]
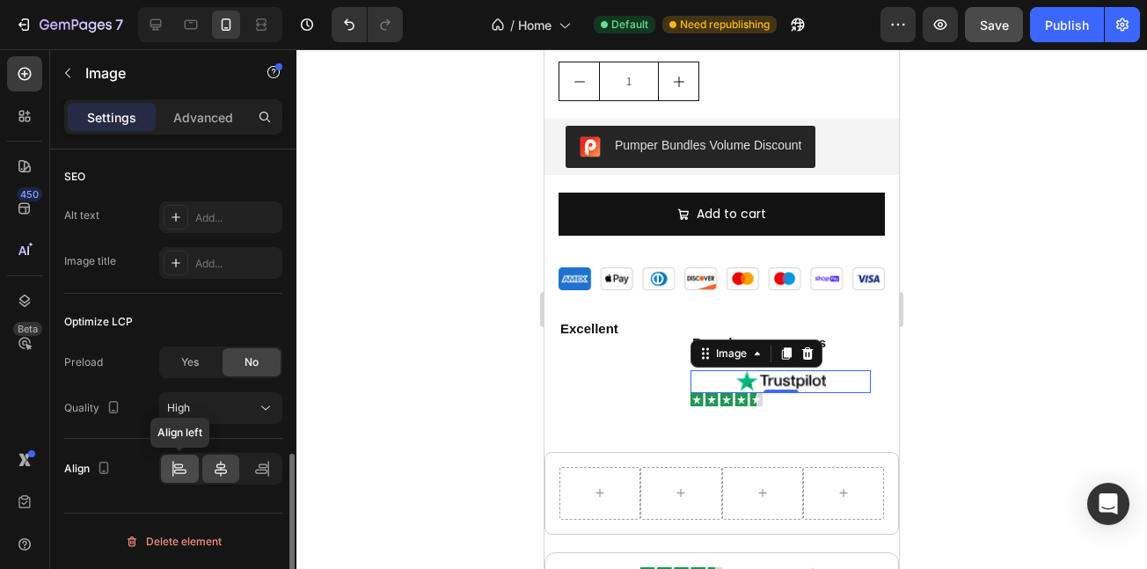
type input "50"
click at [175, 475] on icon at bounding box center [180, 469] width 18 height 18
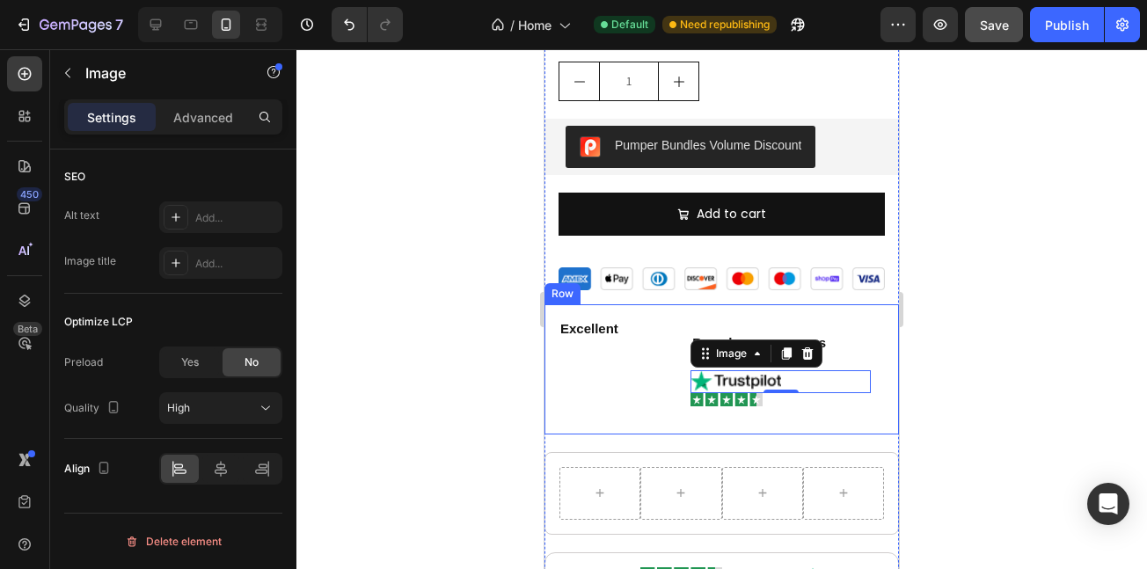
click at [601, 386] on div "Excellent Text Block" at bounding box center [611, 369] width 104 height 101
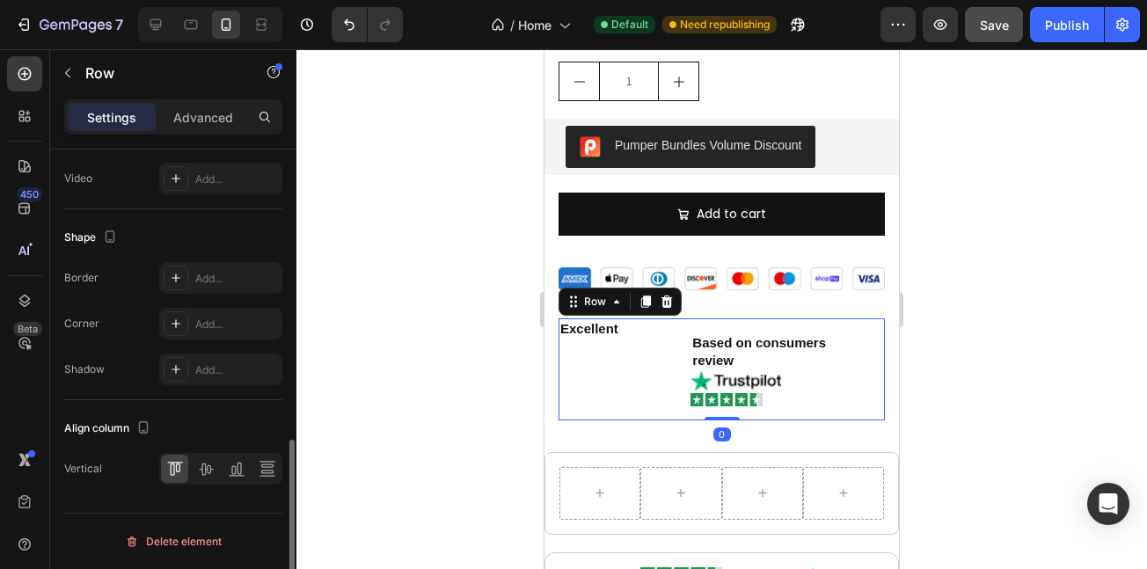
scroll to position [0, 0]
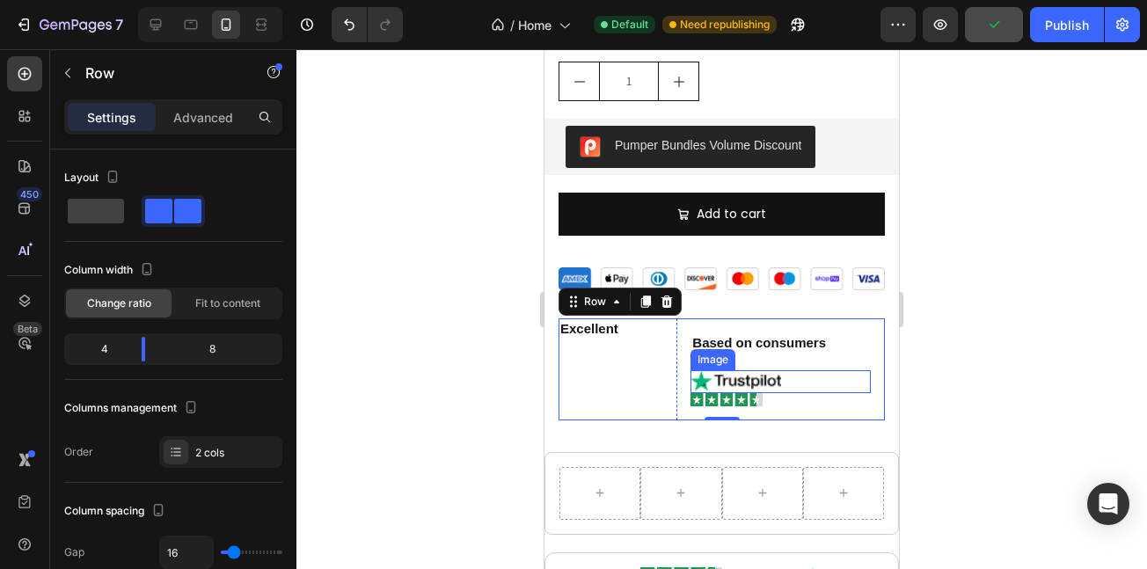
click at [768, 370] on img at bounding box center [736, 381] width 90 height 23
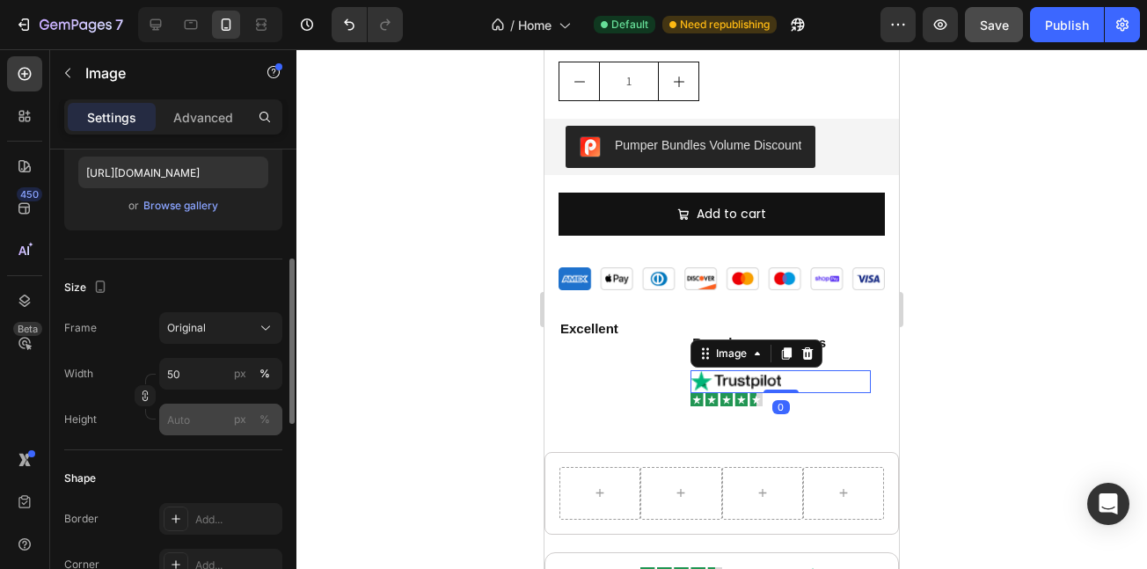
scroll to position [320, 0]
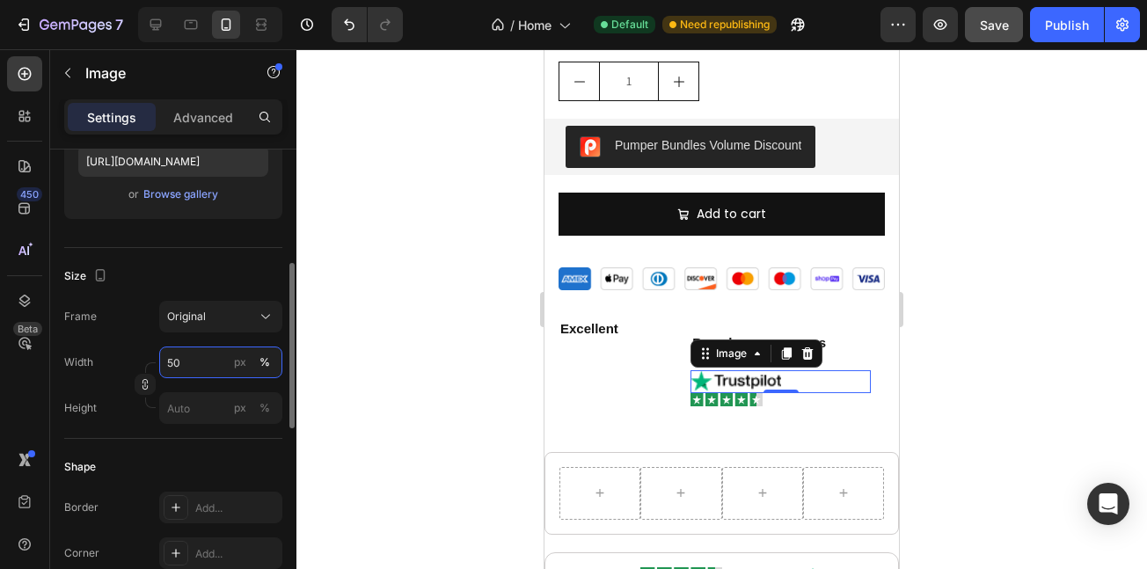
click at [200, 371] on input "50" at bounding box center [220, 363] width 123 height 32
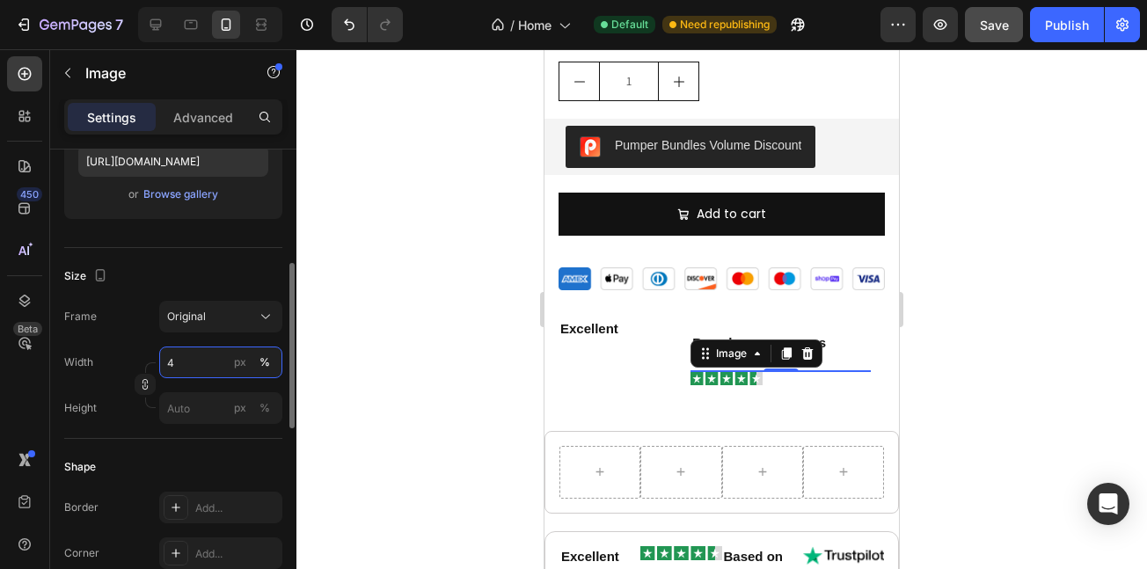
type input "45"
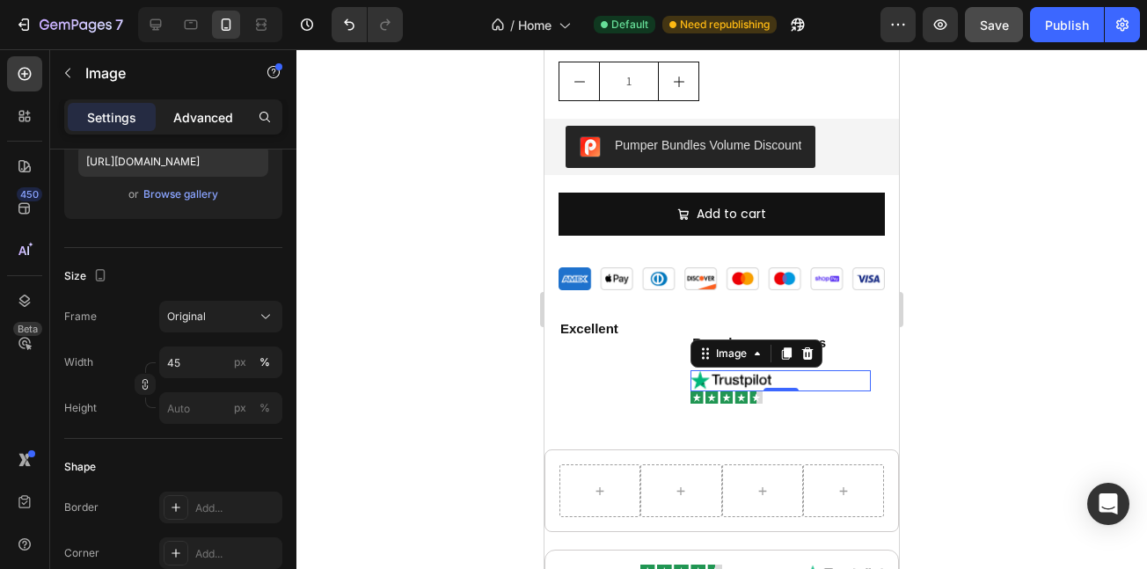
click at [223, 115] on p "Advanced" at bounding box center [203, 117] width 60 height 18
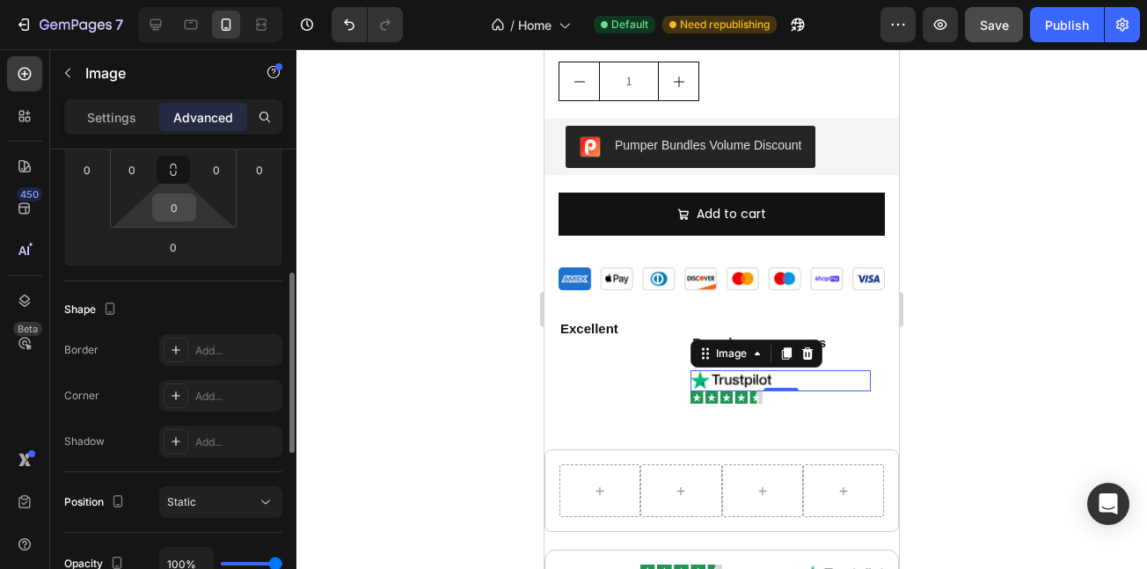
click at [173, 217] on input "0" at bounding box center [174, 207] width 35 height 26
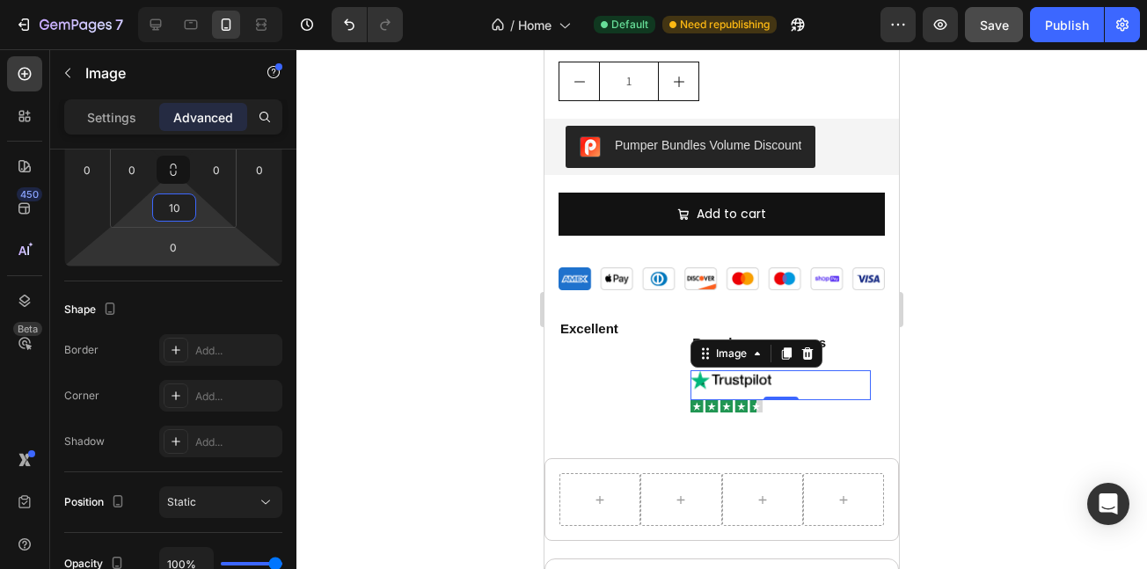
type input "1"
type input "6"
type input "5"
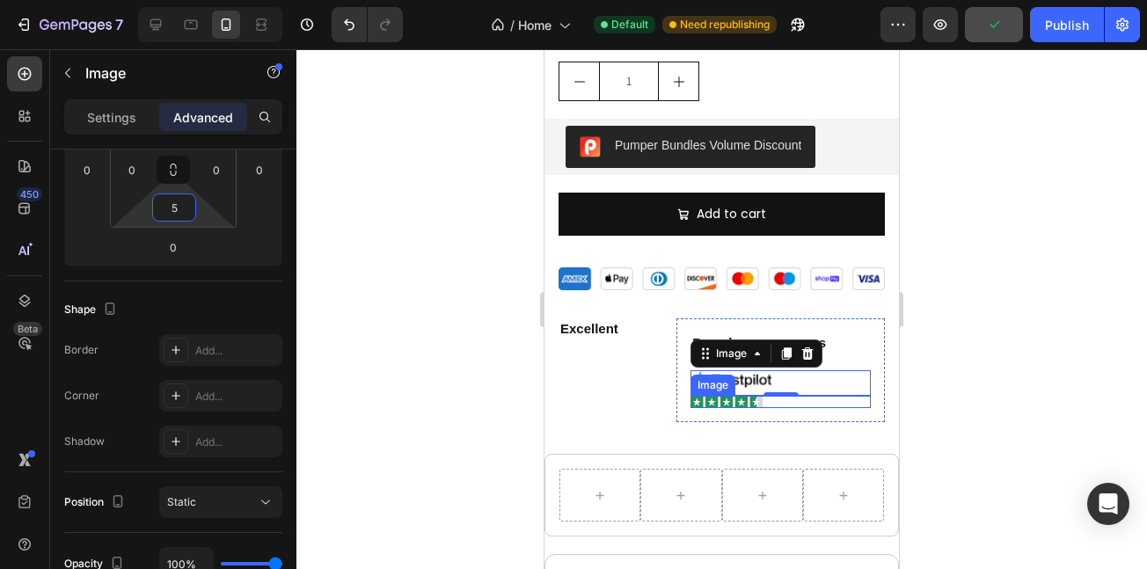
click at [737, 396] on img at bounding box center [727, 402] width 72 height 12
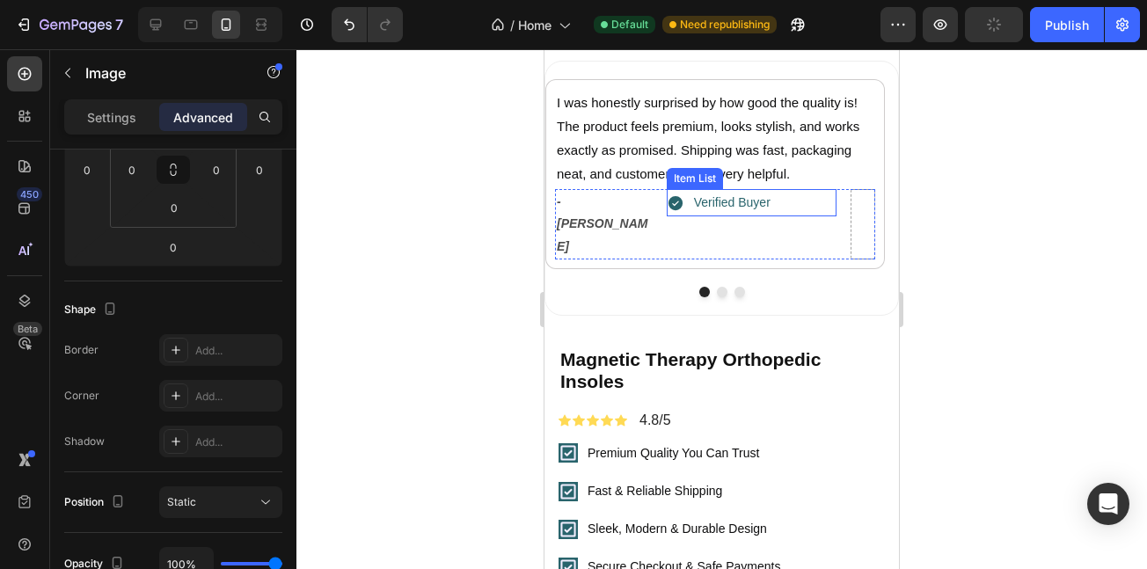
scroll to position [2189, 0]
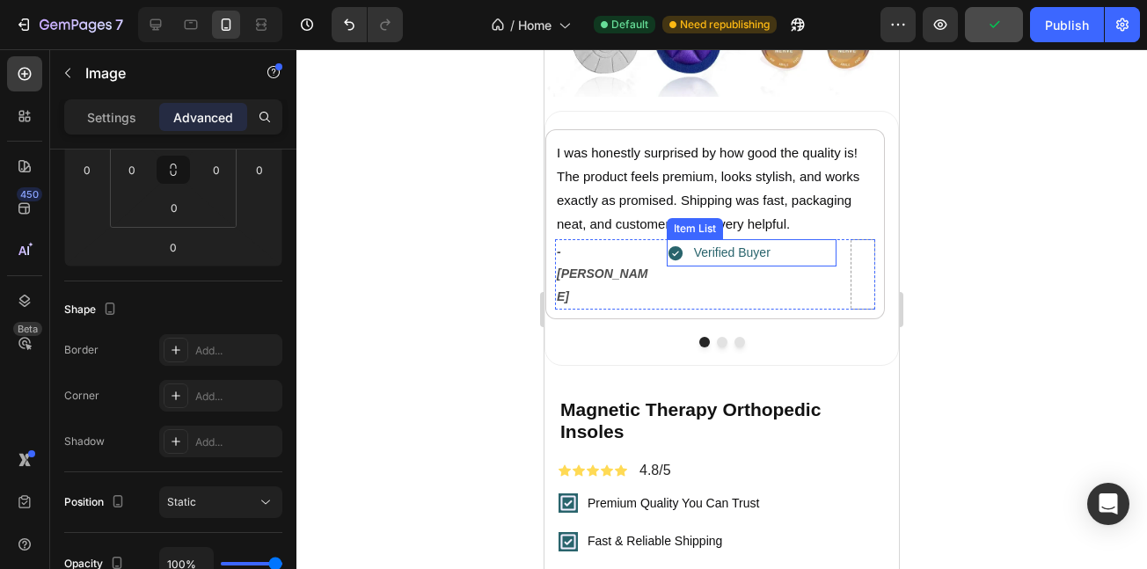
click at [676, 250] on div "Verified Buyer" at bounding box center [720, 252] width 106 height 27
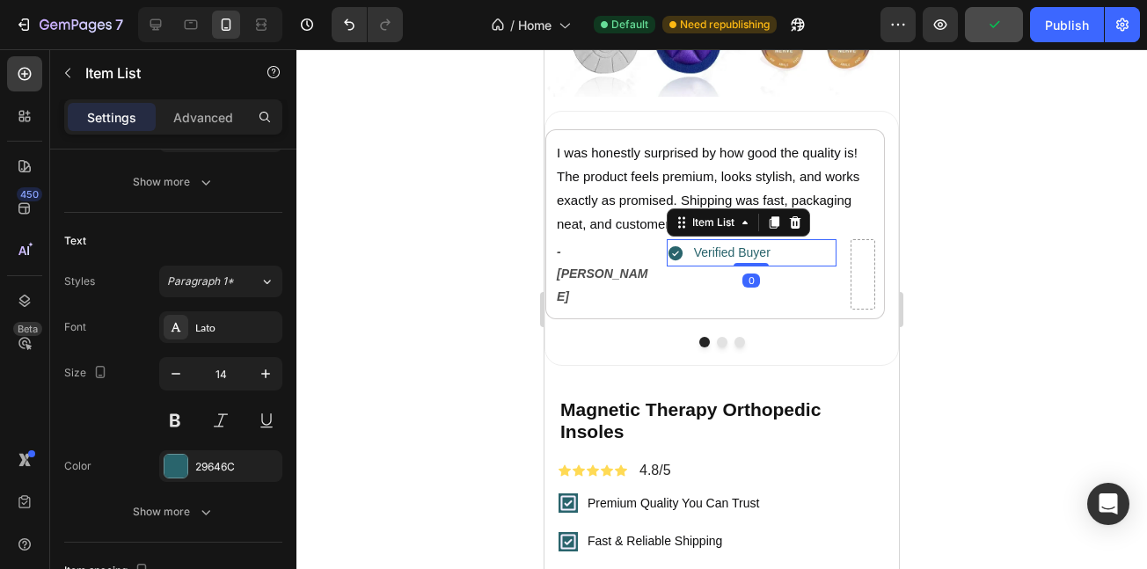
scroll to position [0, 0]
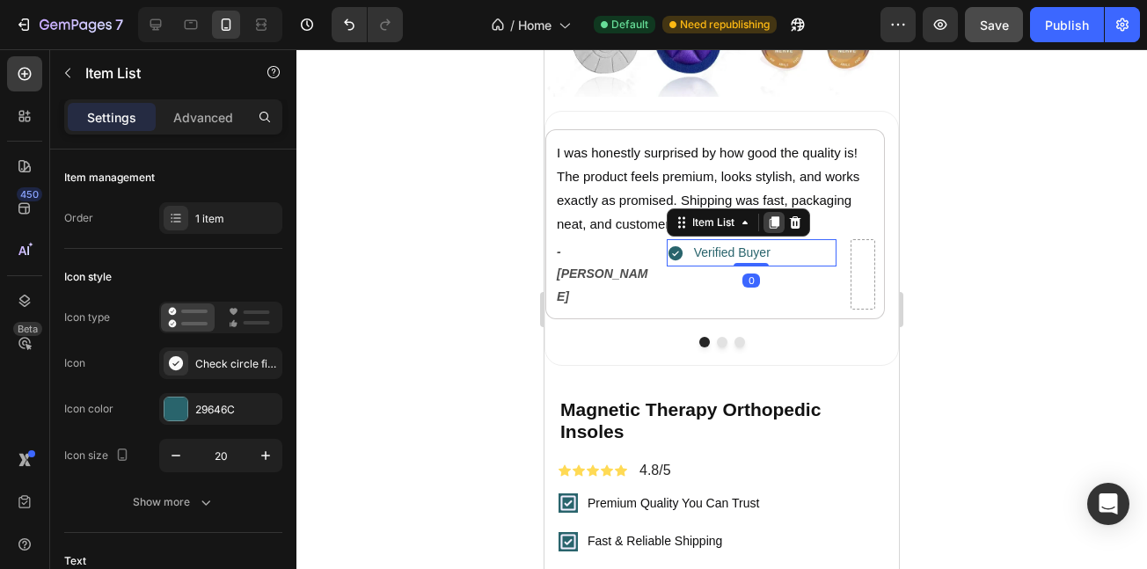
click at [781, 216] on icon at bounding box center [774, 223] width 14 height 14
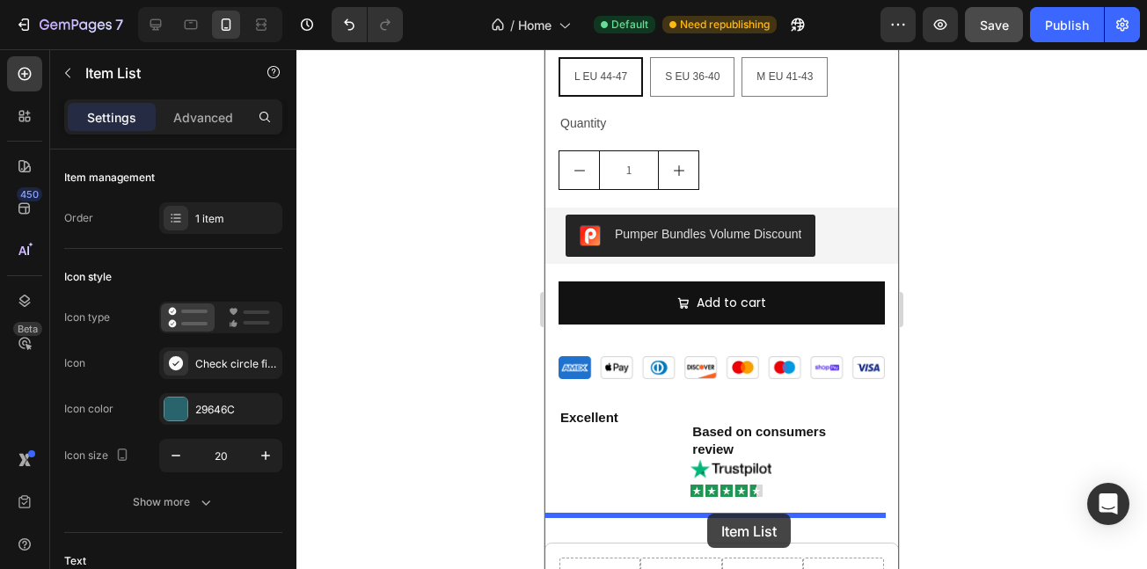
scroll to position [2877, 0]
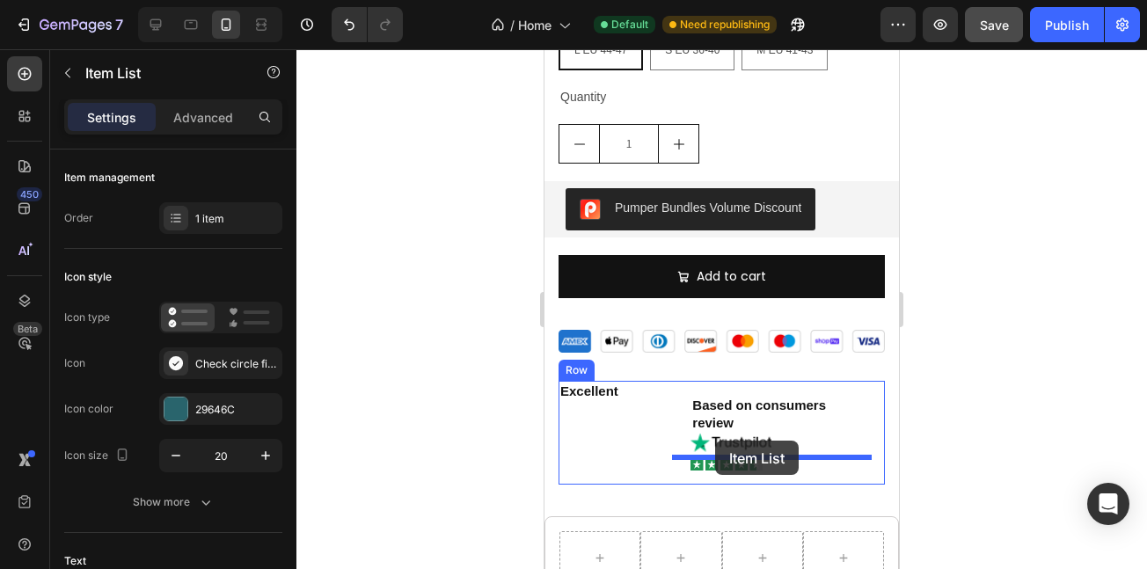
drag, startPoint x: 684, startPoint y: 239, endPoint x: 716, endPoint y: 444, distance: 207.6
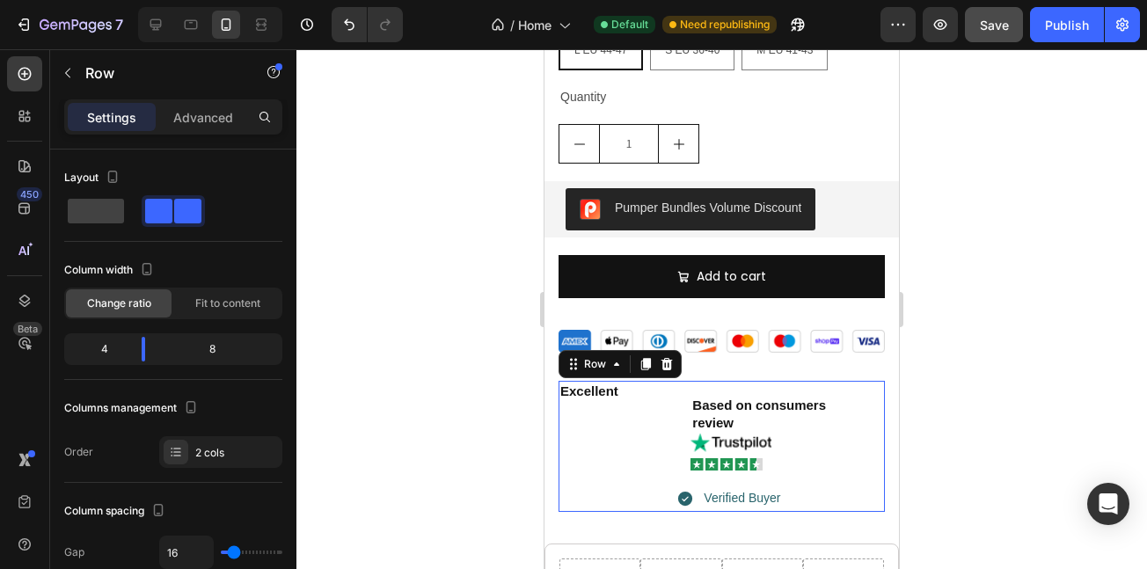
click at [665, 477] on div "Excellent Text Block Based on consumers review Text Block Image Image Row Verif…" at bounding box center [722, 446] width 326 height 131
click at [704, 487] on p "Verified Buyer" at bounding box center [742, 498] width 77 height 22
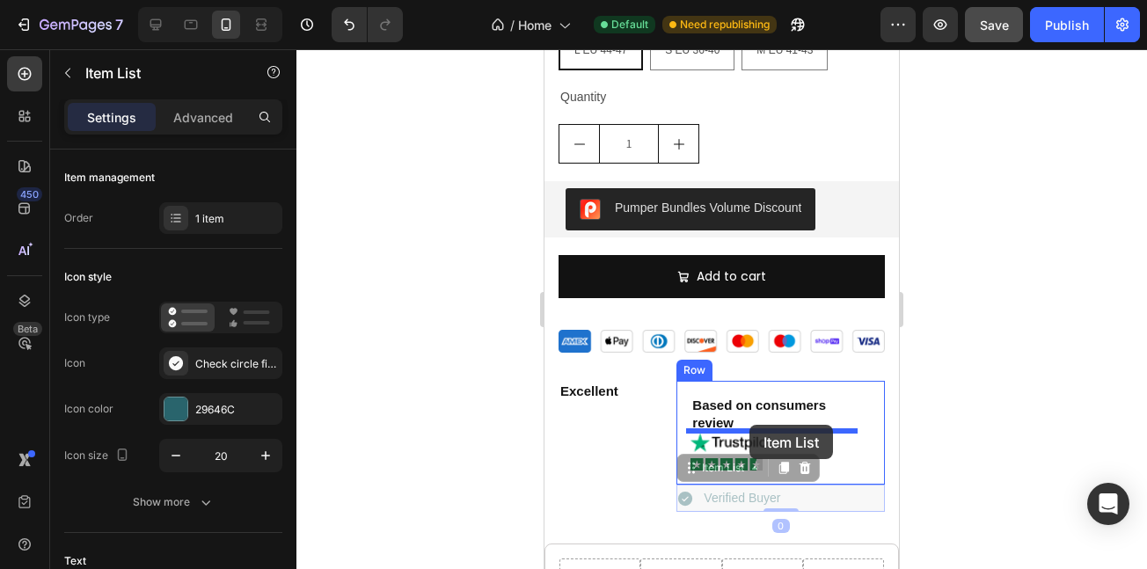
drag, startPoint x: 685, startPoint y: 445, endPoint x: 750, endPoint y: 425, distance: 68.2
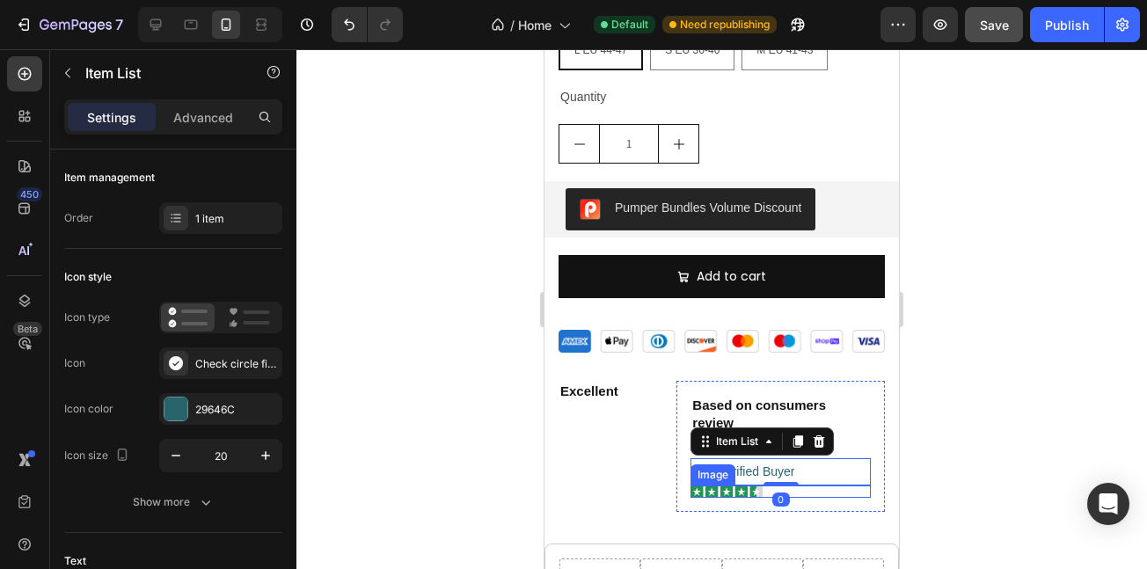
click at [812, 486] on div at bounding box center [781, 492] width 180 height 12
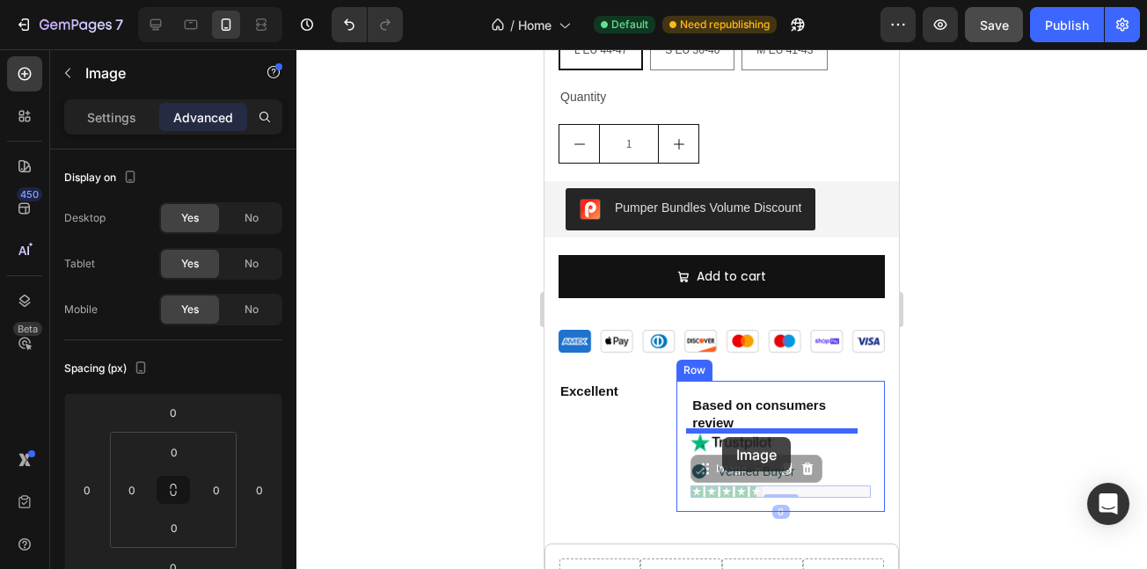
drag, startPoint x: 708, startPoint y: 447, endPoint x: 722, endPoint y: 436, distance: 18.1
click at [545, 49] on img at bounding box center [545, 49] width 0 height 0
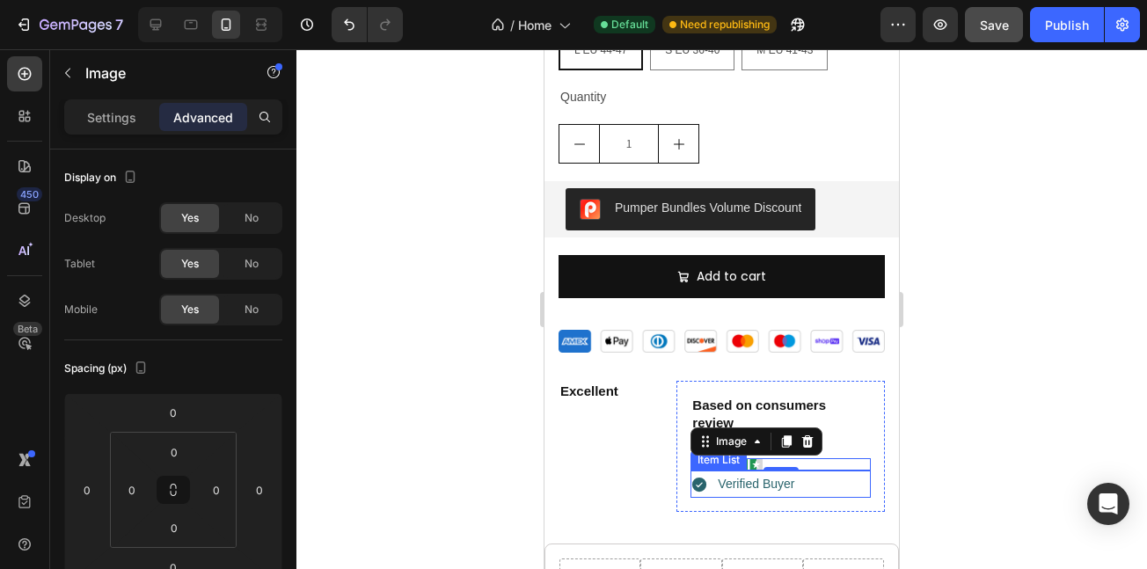
click at [796, 471] on div "Verified Buyer" at bounding box center [781, 484] width 180 height 27
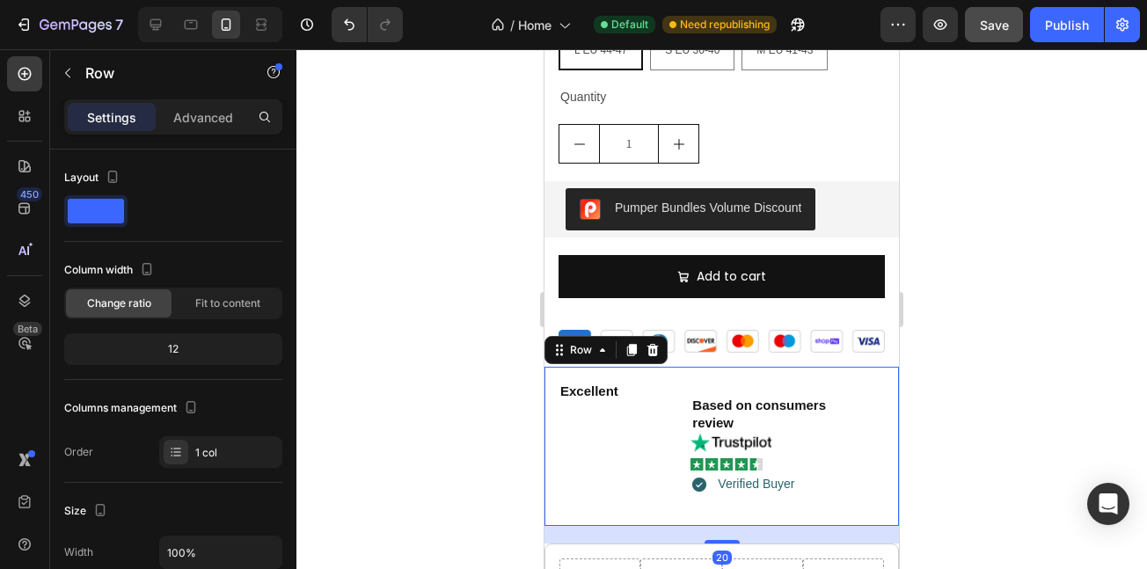
click at [613, 485] on div "Excellent Text Block Based on consumers review Text Block Image Image Verified …" at bounding box center [722, 446] width 355 height 159
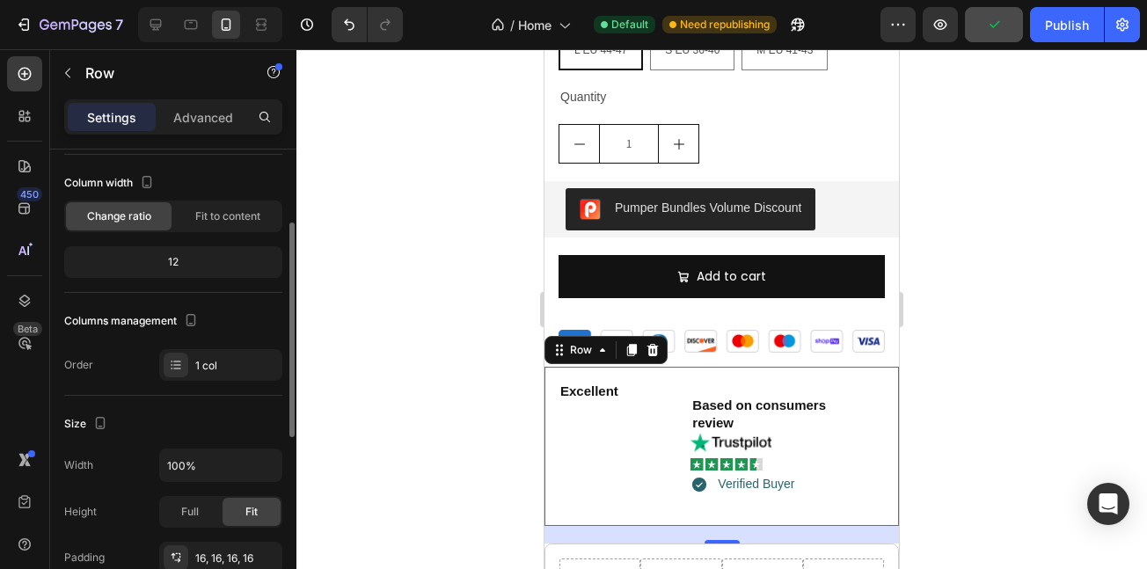
scroll to position [76, 0]
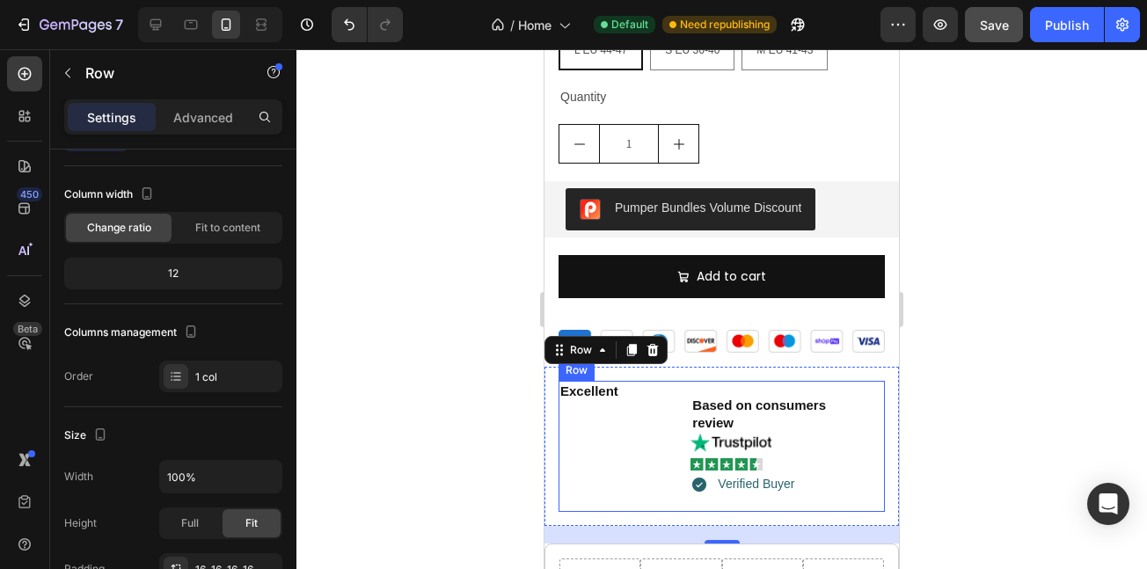
click at [569, 446] on div "Excellent Text Block" at bounding box center [611, 446] width 104 height 131
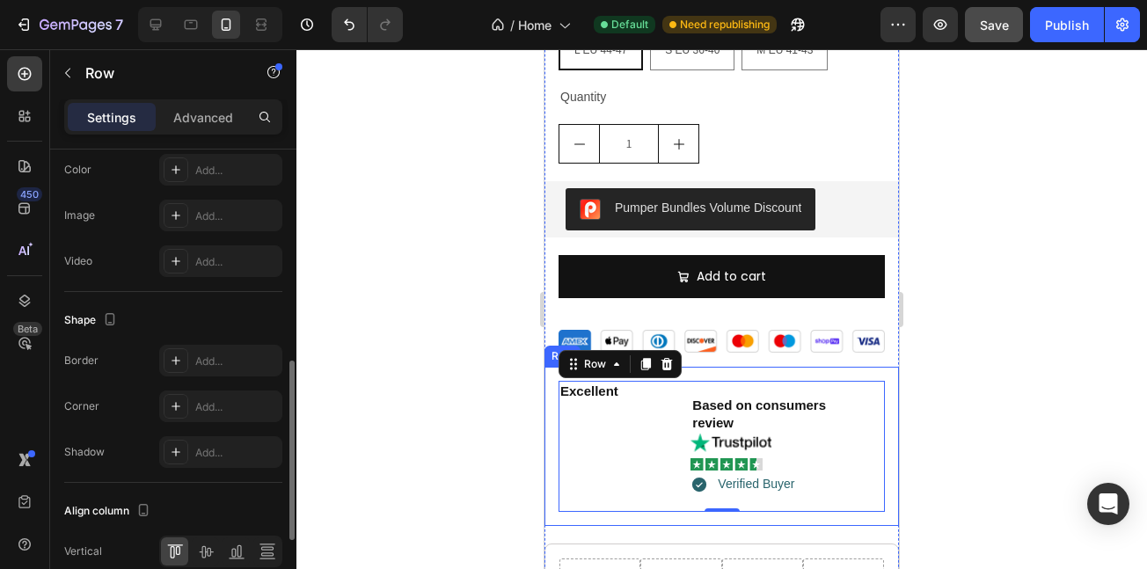
scroll to position [759, 0]
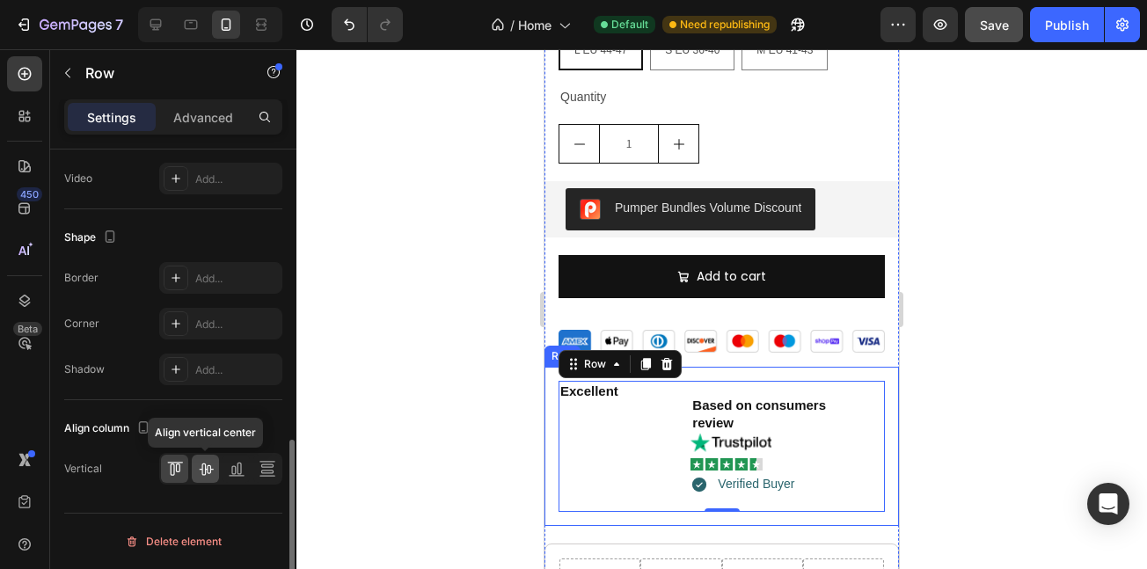
click at [208, 477] on icon at bounding box center [206, 469] width 18 height 18
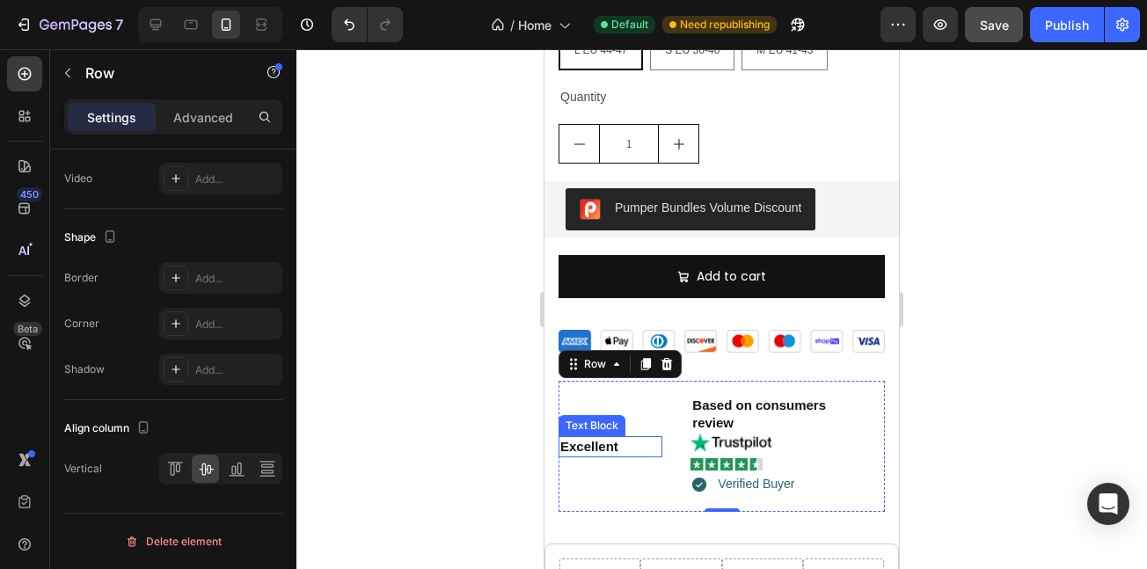
click at [623, 438] on p "Excellent" at bounding box center [611, 447] width 100 height 18
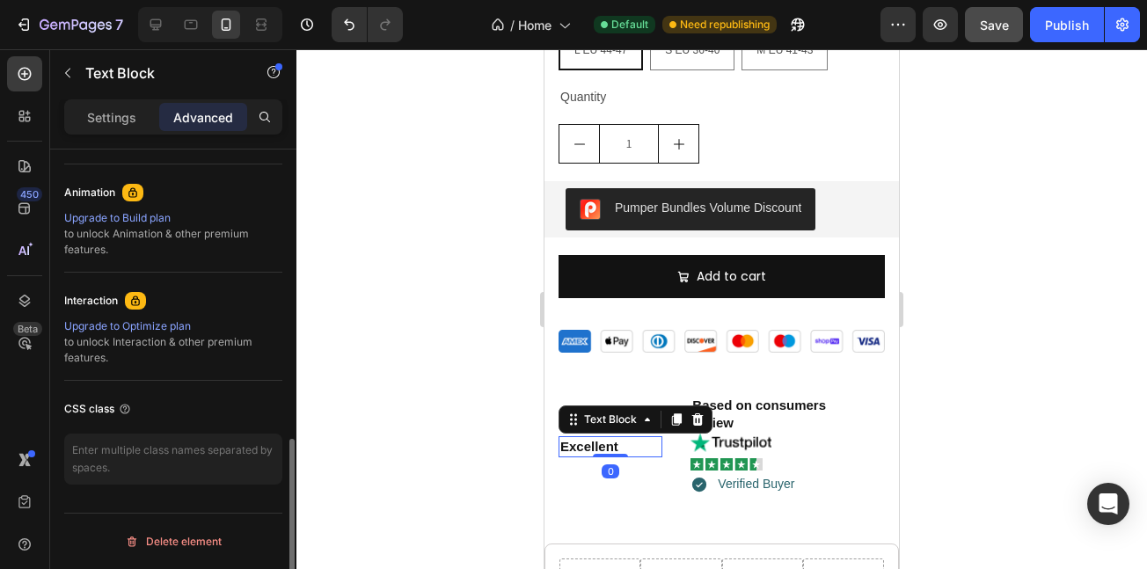
scroll to position [0, 0]
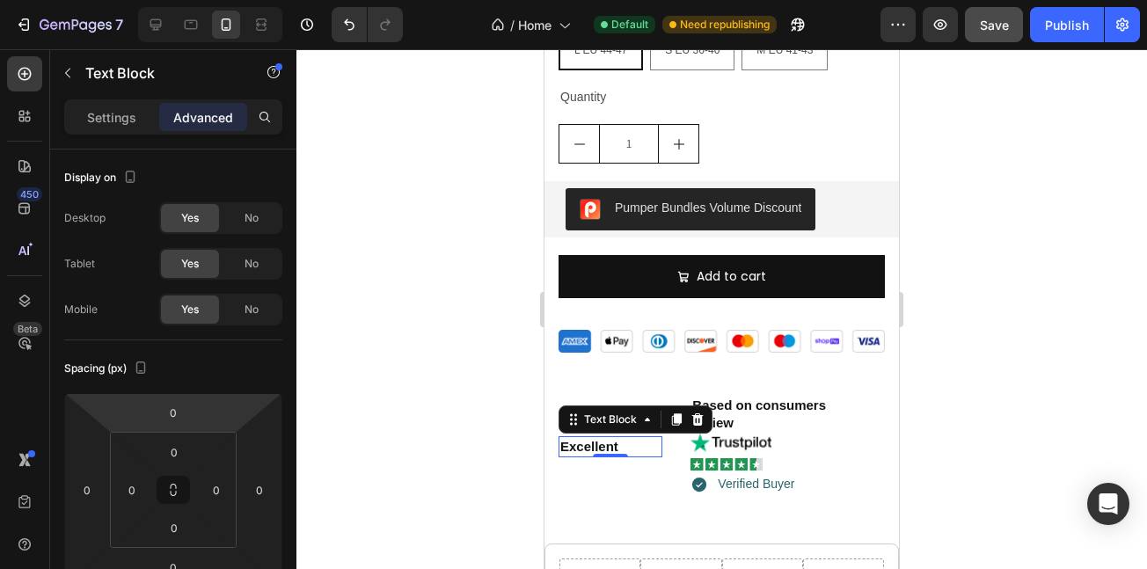
click at [676, 406] on div "Text Block" at bounding box center [636, 420] width 154 height 28
click at [675, 414] on icon at bounding box center [677, 420] width 10 height 12
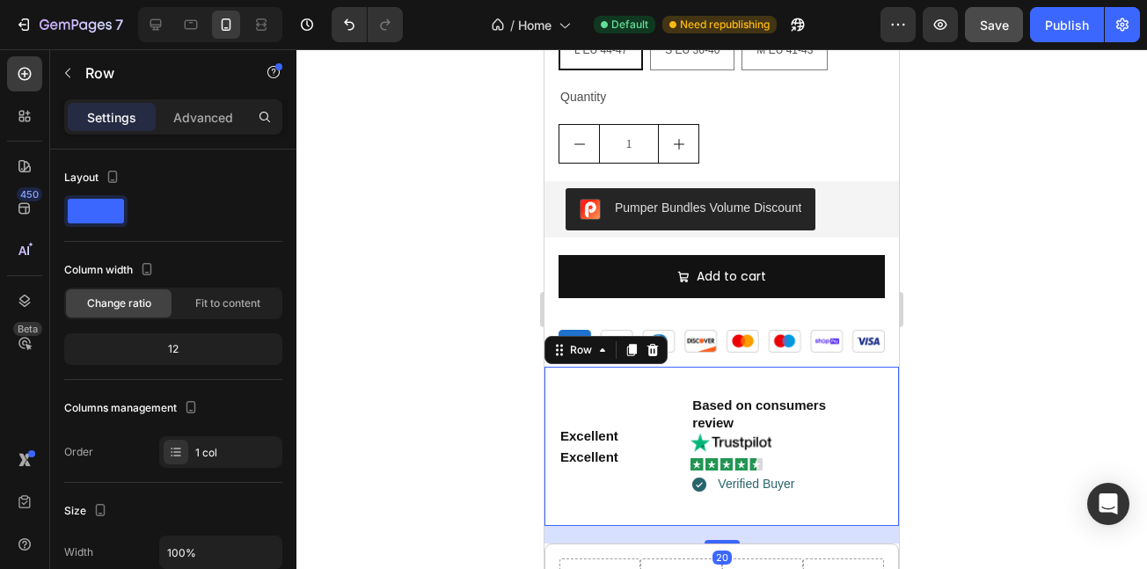
click at [632, 367] on div "Excellent Text Block Excellent Text Block Based on consumers review Text Block …" at bounding box center [722, 446] width 355 height 159
click at [640, 428] on p "Excellent" at bounding box center [611, 437] width 100 height 18
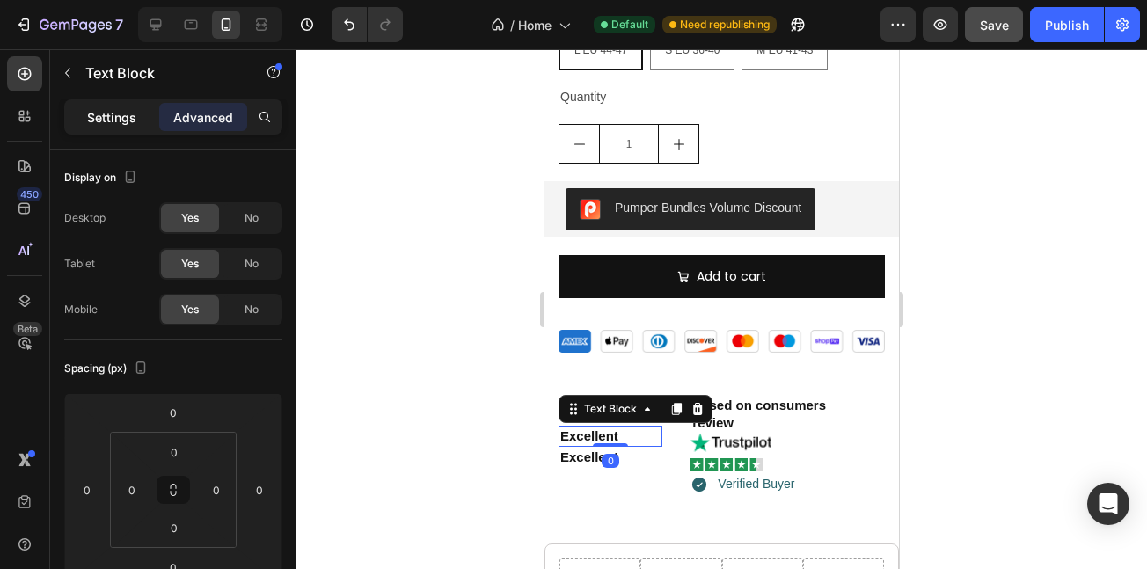
click at [117, 108] on p "Settings" at bounding box center [111, 117] width 49 height 18
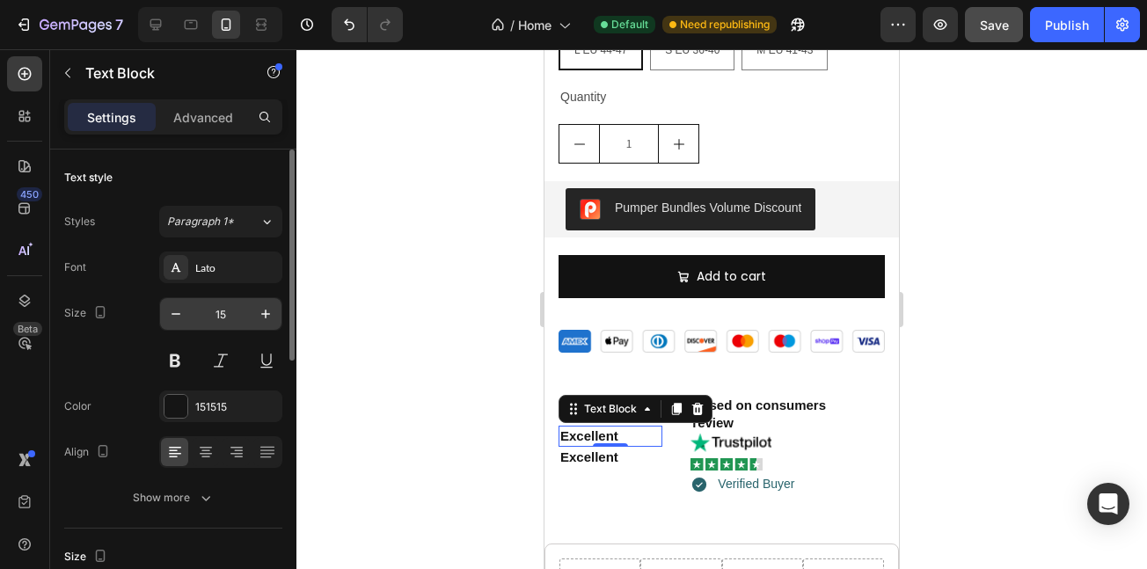
click at [247, 319] on input "15" at bounding box center [221, 314] width 58 height 32
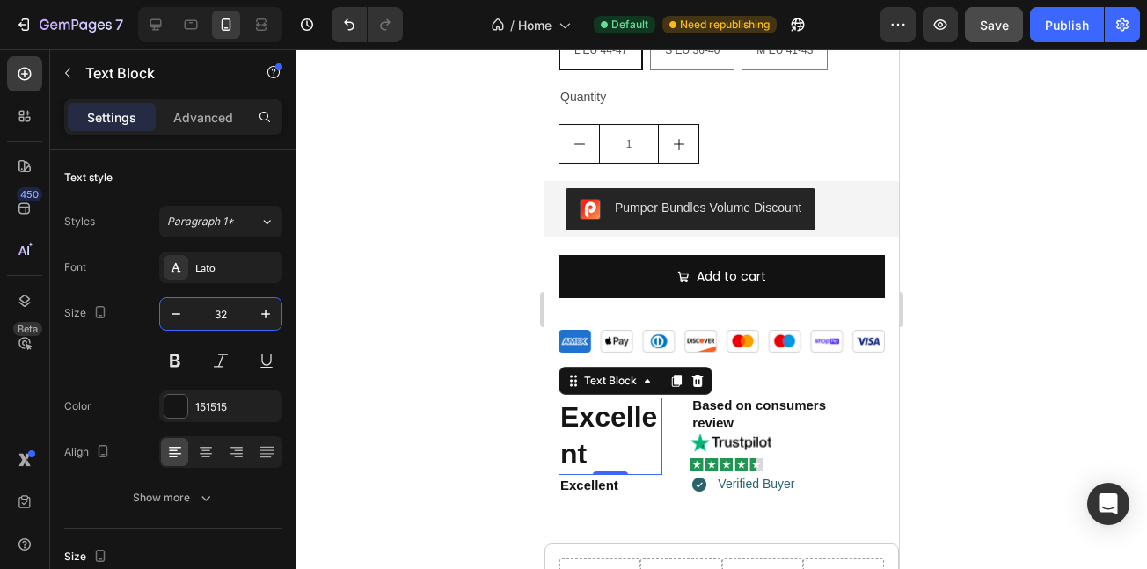
type input "32"
click at [578, 420] on strong "Excellent" at bounding box center [609, 435] width 97 height 69
click at [581, 420] on strong "Excellent" at bounding box center [609, 435] width 97 height 69
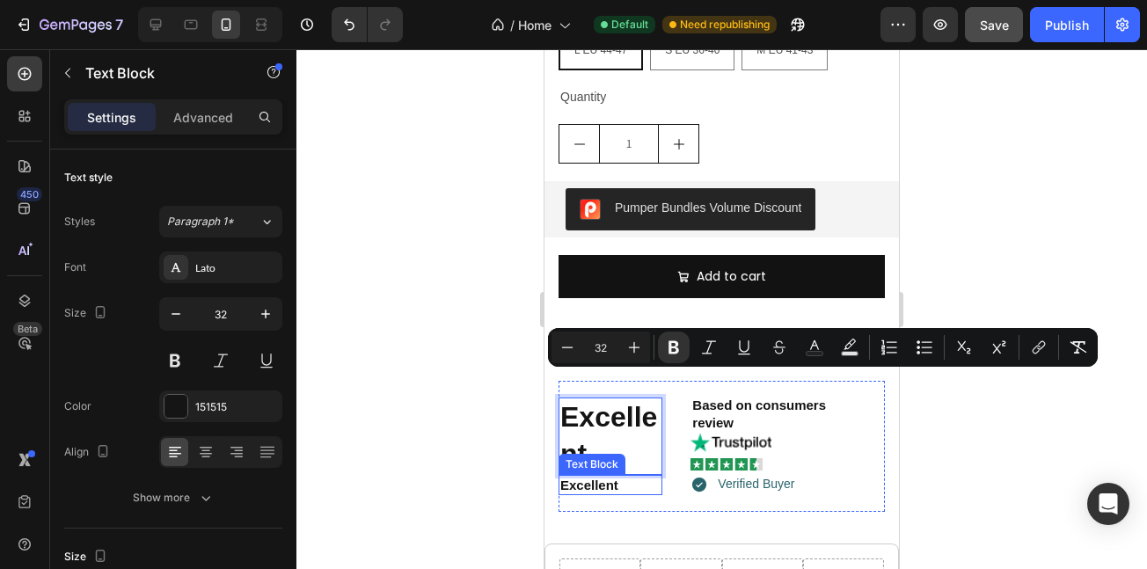
scroll to position [2895, 0]
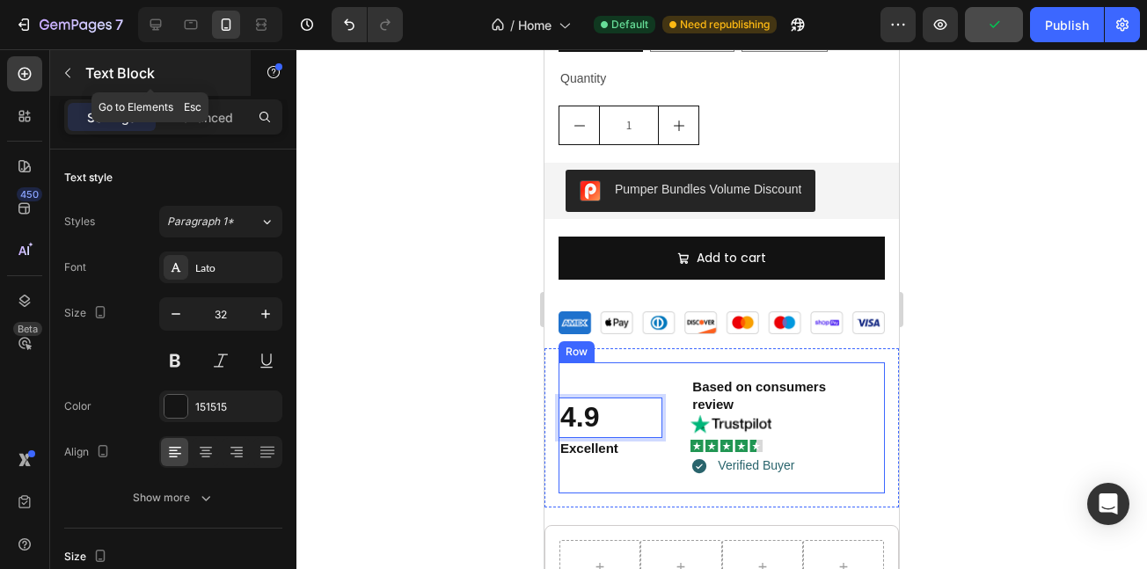
click at [65, 78] on icon "button" at bounding box center [68, 73] width 14 height 14
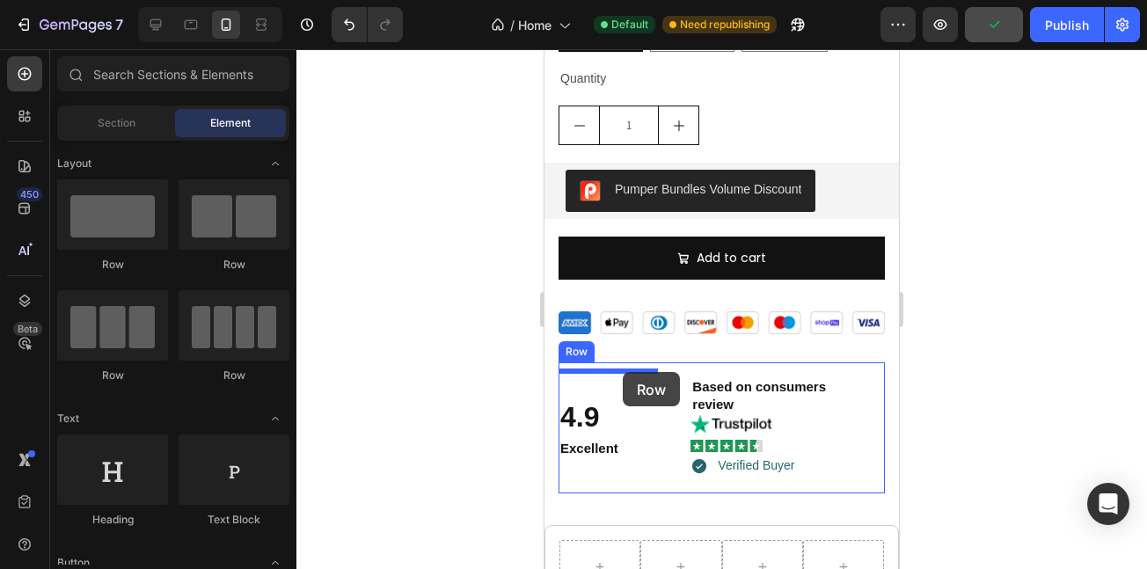
drag, startPoint x: 731, startPoint y: 260, endPoint x: 623, endPoint y: 372, distance: 155.6
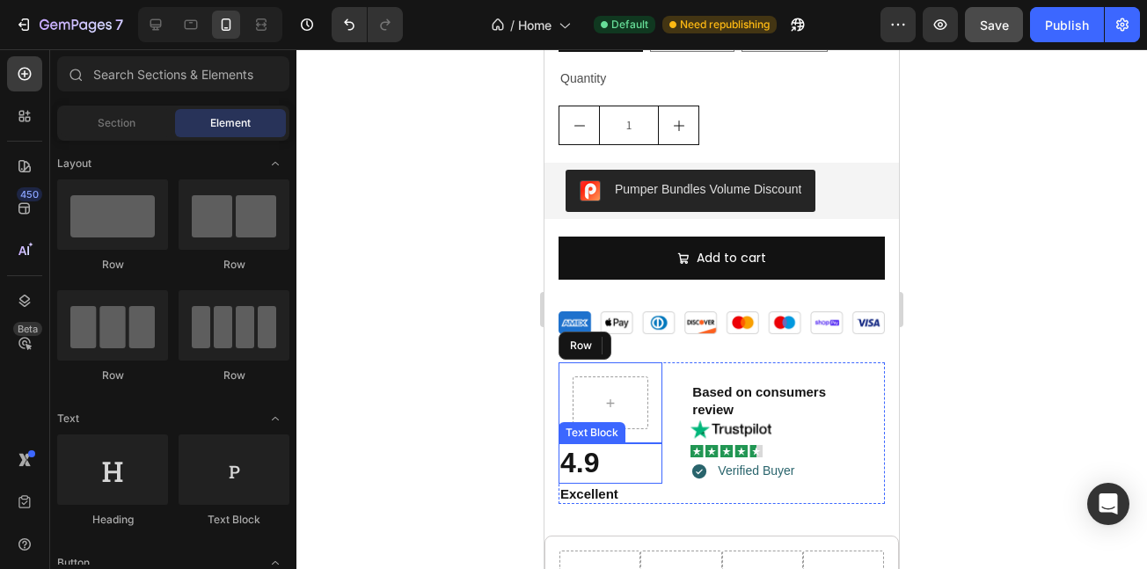
click at [614, 445] on p "4.9" at bounding box center [611, 463] width 100 height 37
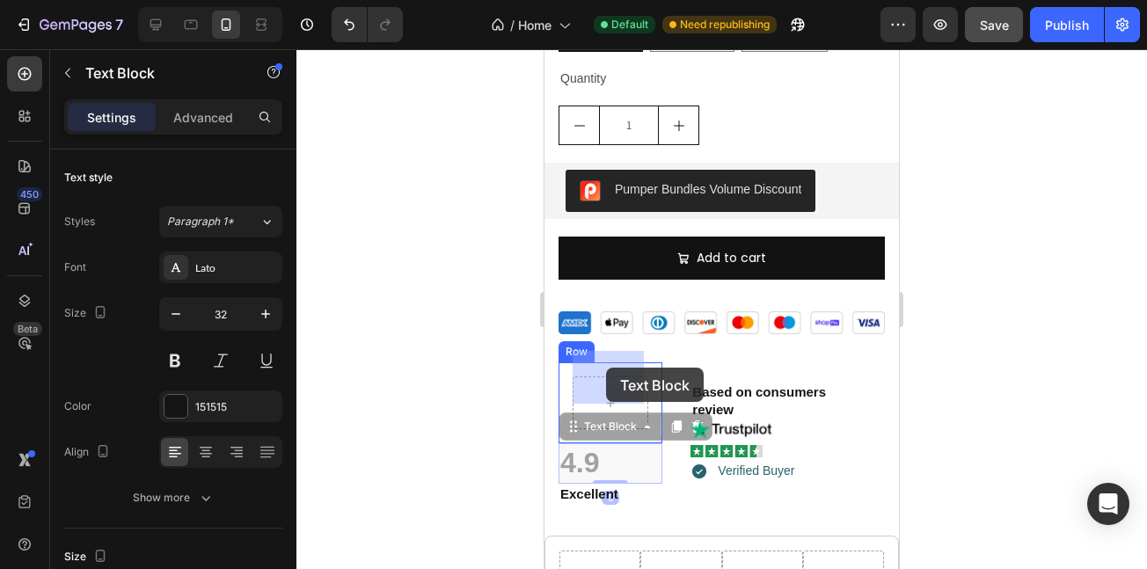
drag, startPoint x: 578, startPoint y: 401, endPoint x: 603, endPoint y: 380, distance: 32.5
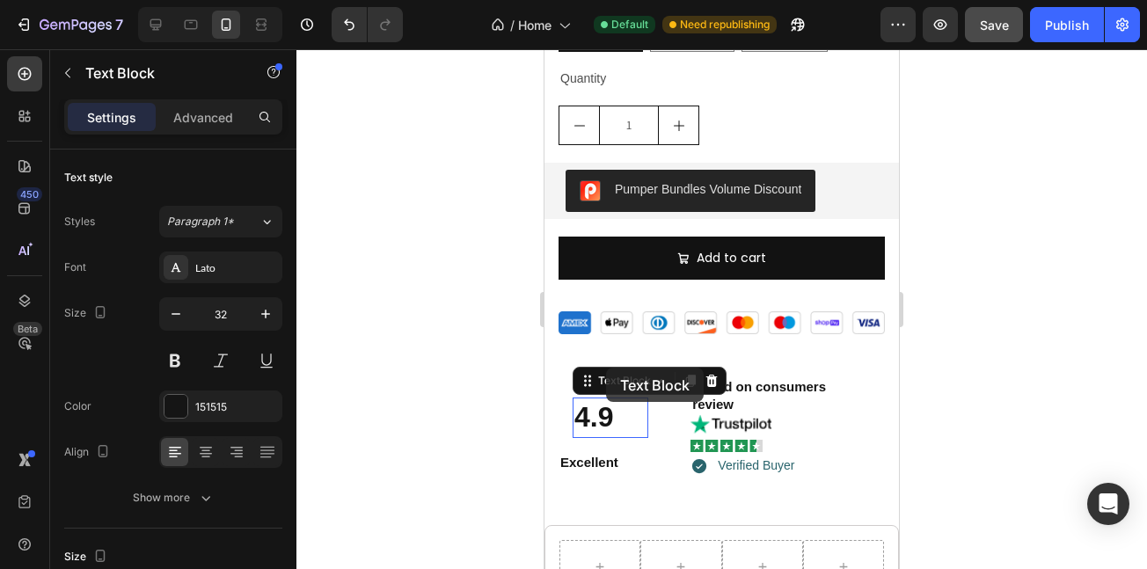
click at [606, 368] on div "Text Block" at bounding box center [650, 381] width 154 height 28
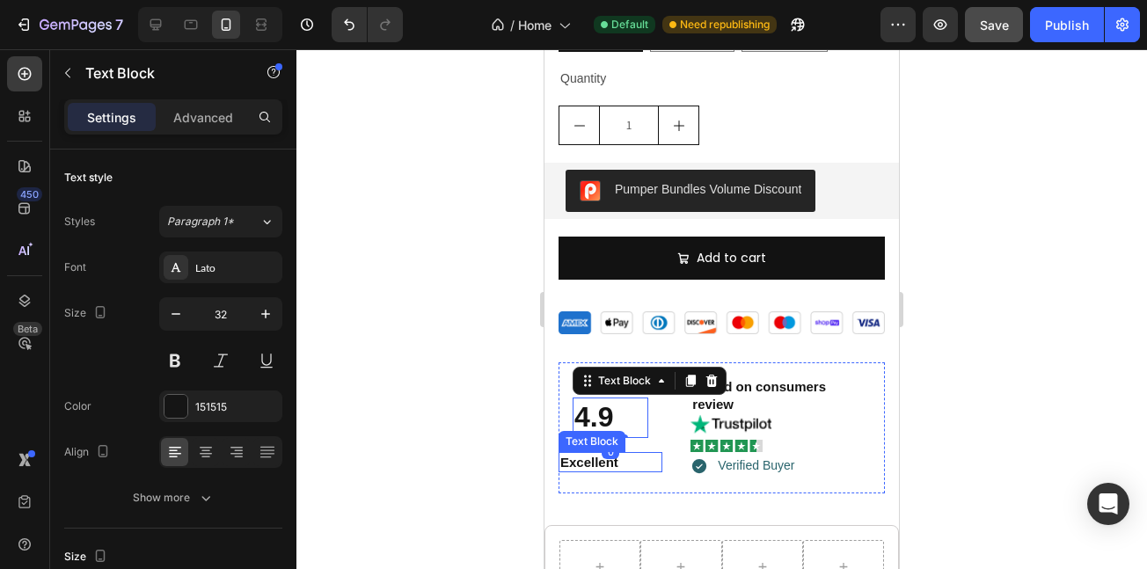
click at [643, 452] on div "Excellent" at bounding box center [611, 462] width 104 height 21
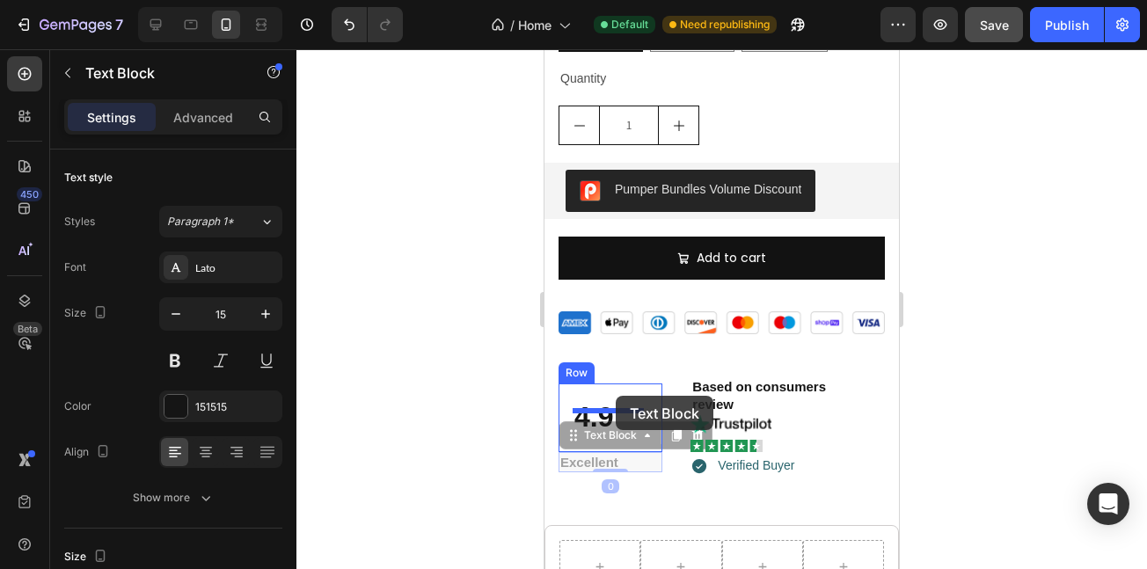
drag, startPoint x: 563, startPoint y: 411, endPoint x: 616, endPoint y: 396, distance: 54.9
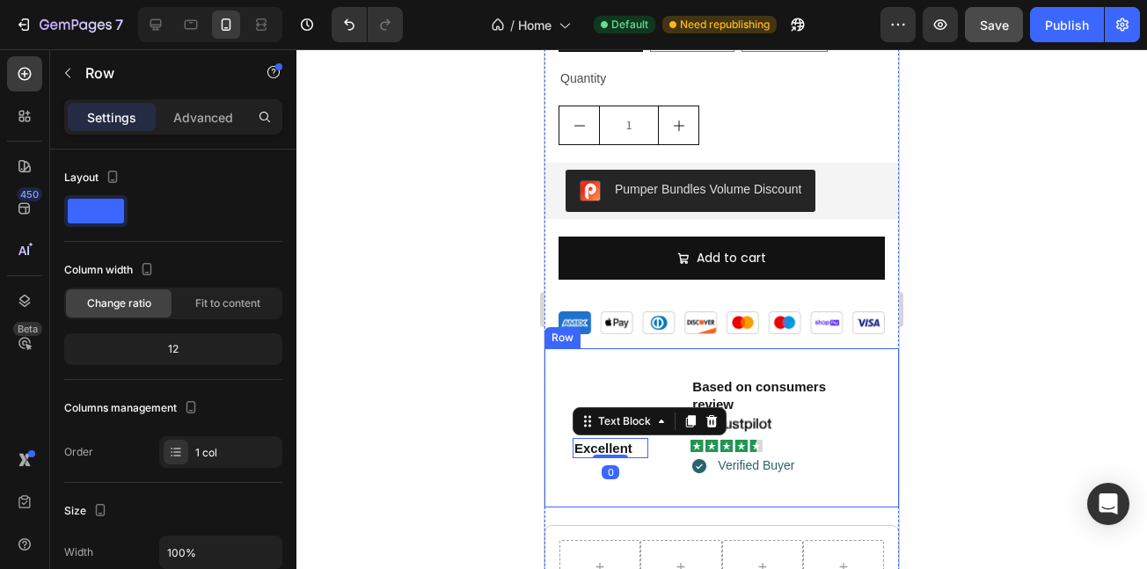
click at [583, 469] on div "4.9 Text Block Excellent Text Block 0 Row Based on consumers review Text Block …" at bounding box center [722, 427] width 355 height 159
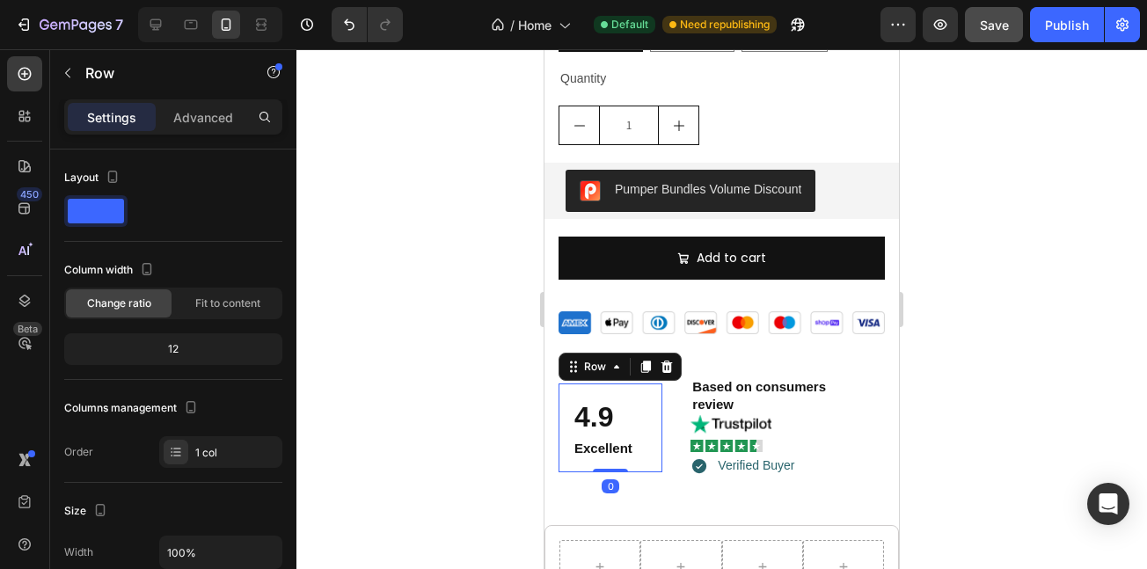
click at [649, 414] on div "4.9 Text Block Excellent Text Block Row 0" at bounding box center [611, 428] width 104 height 89
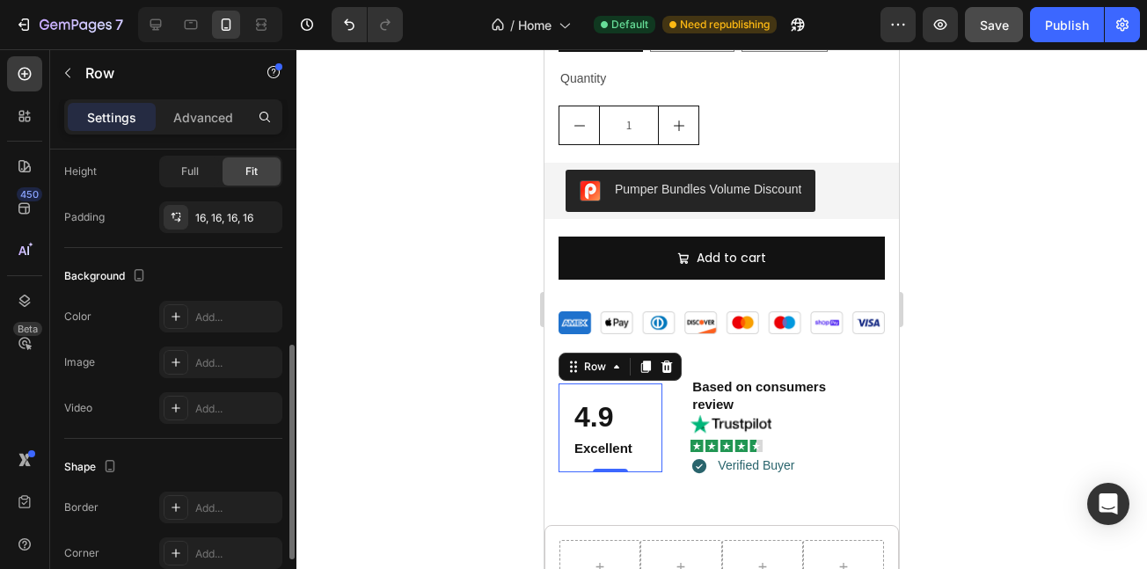
scroll to position [439, 0]
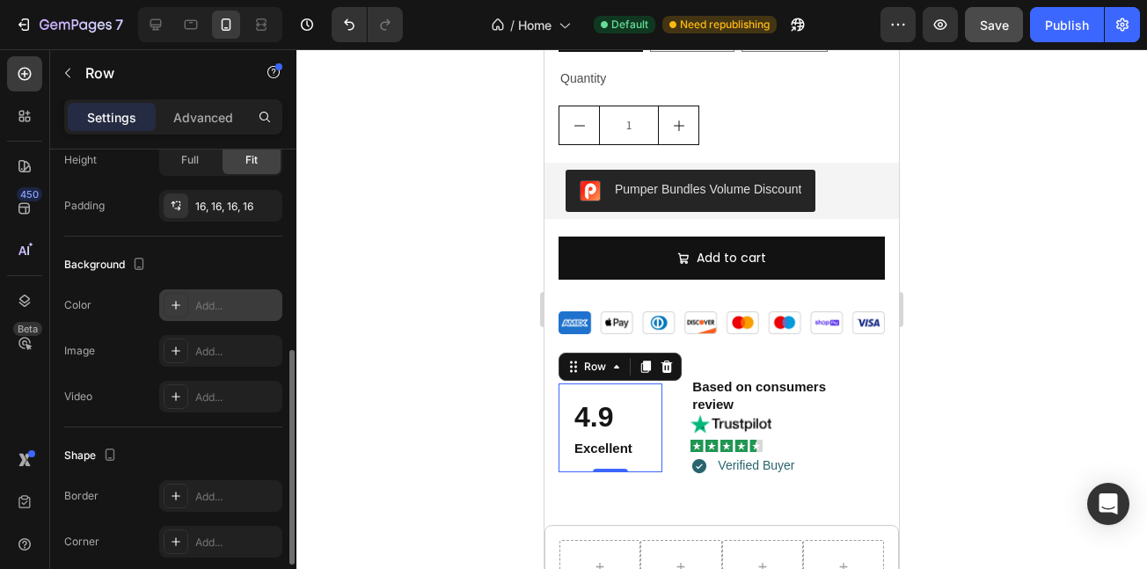
click at [174, 297] on div at bounding box center [176, 305] width 25 height 25
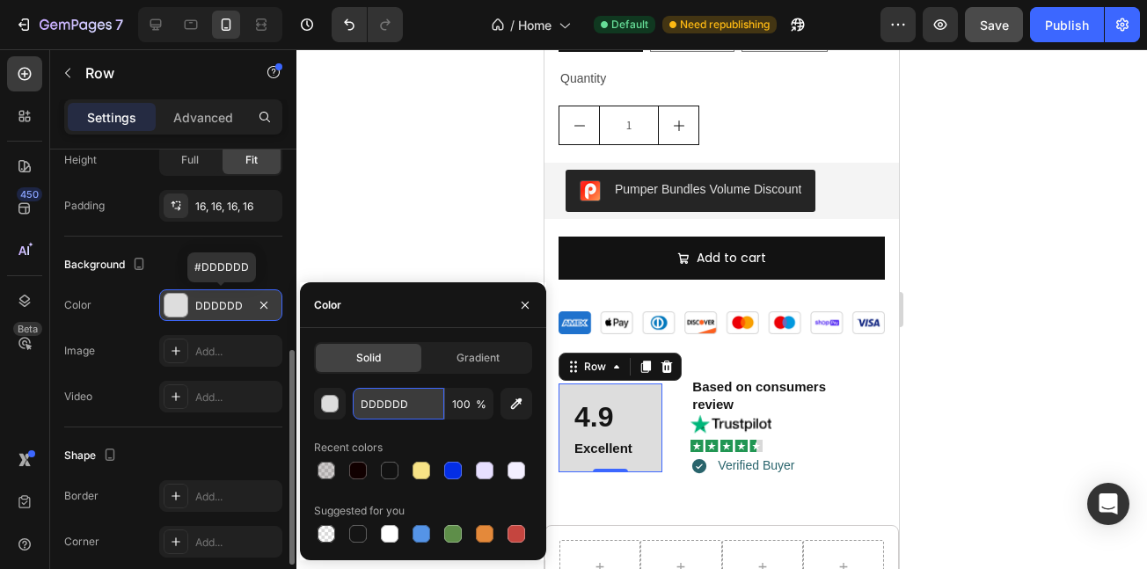
click at [414, 395] on input "DDDDDD" at bounding box center [399, 404] width 92 height 32
paste input "#F8F8F8"
type input "#F8F8F8"
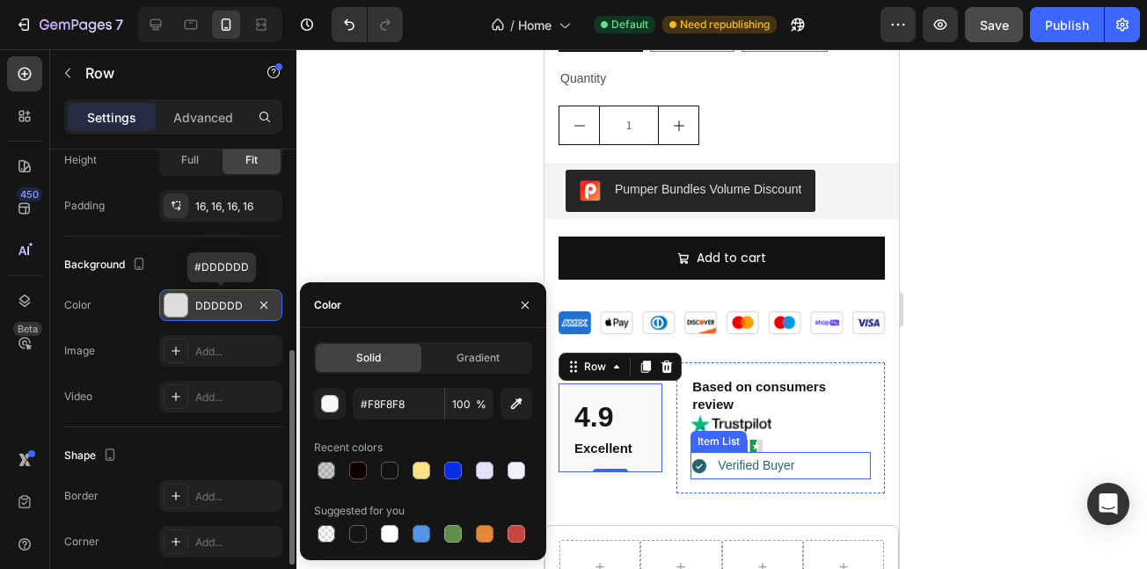
click at [822, 452] on div "Verified Buyer" at bounding box center [781, 465] width 180 height 27
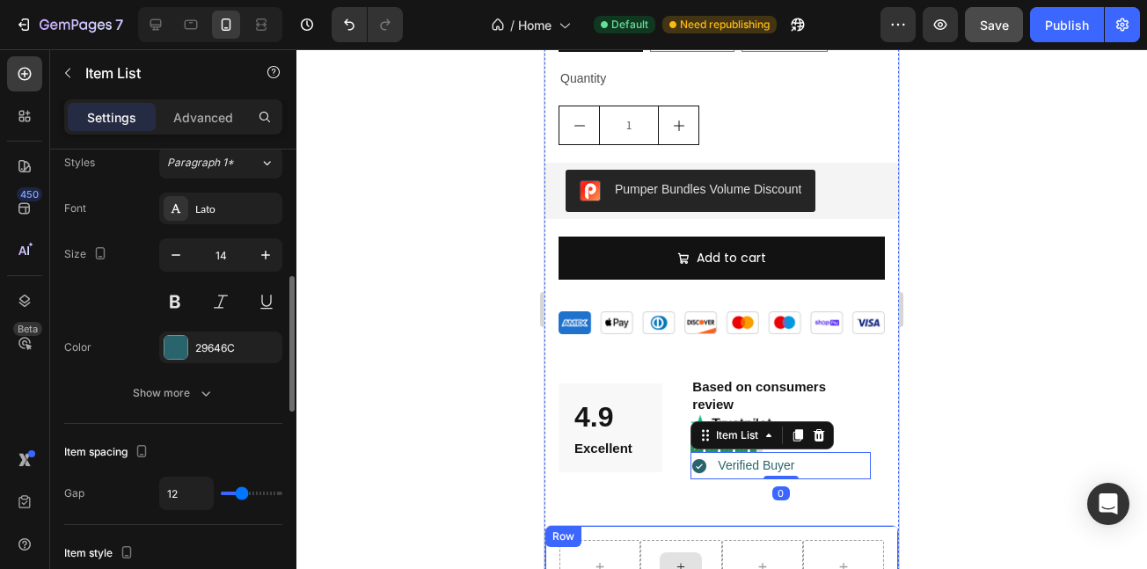
scroll to position [0, 0]
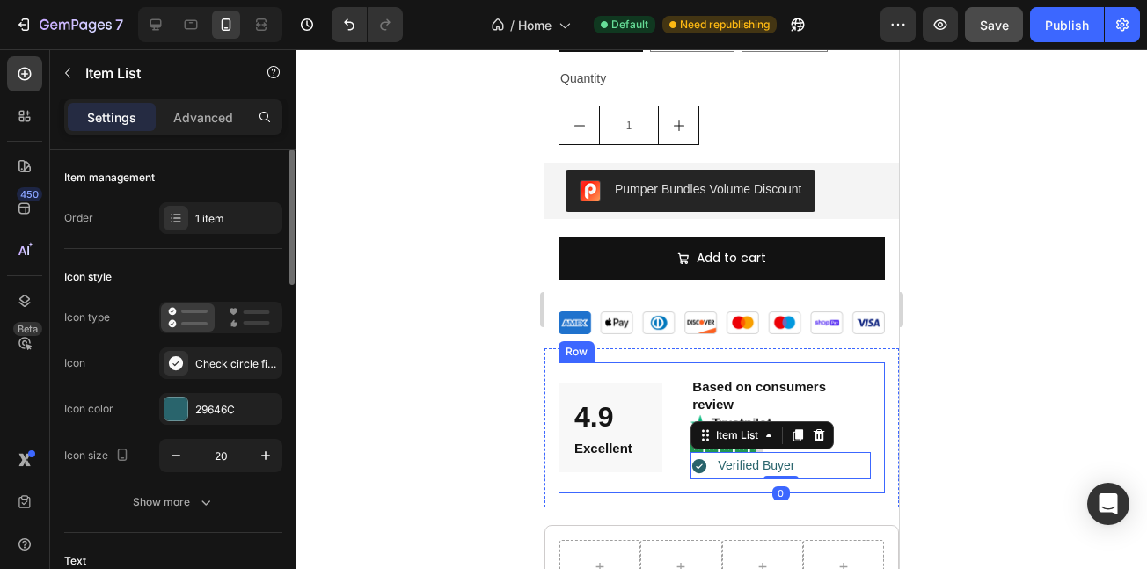
click at [643, 458] on div "4.9 Text Block Excellent Text Block Row" at bounding box center [611, 428] width 104 height 131
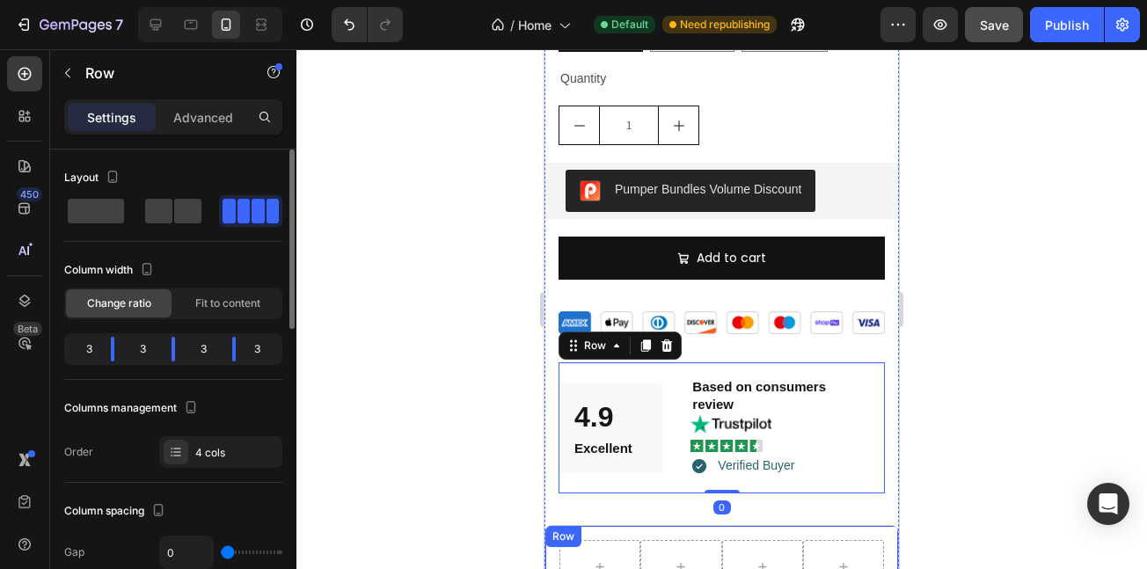
click at [590, 525] on div "Row" at bounding box center [722, 566] width 355 height 83
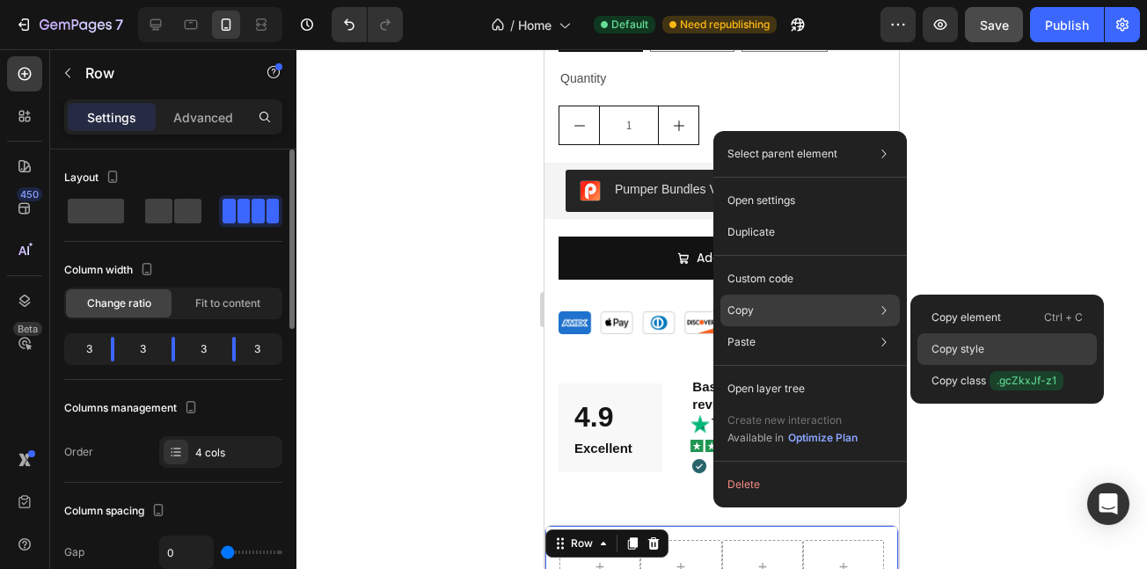
click at [975, 342] on p "Copy style" at bounding box center [958, 349] width 53 height 16
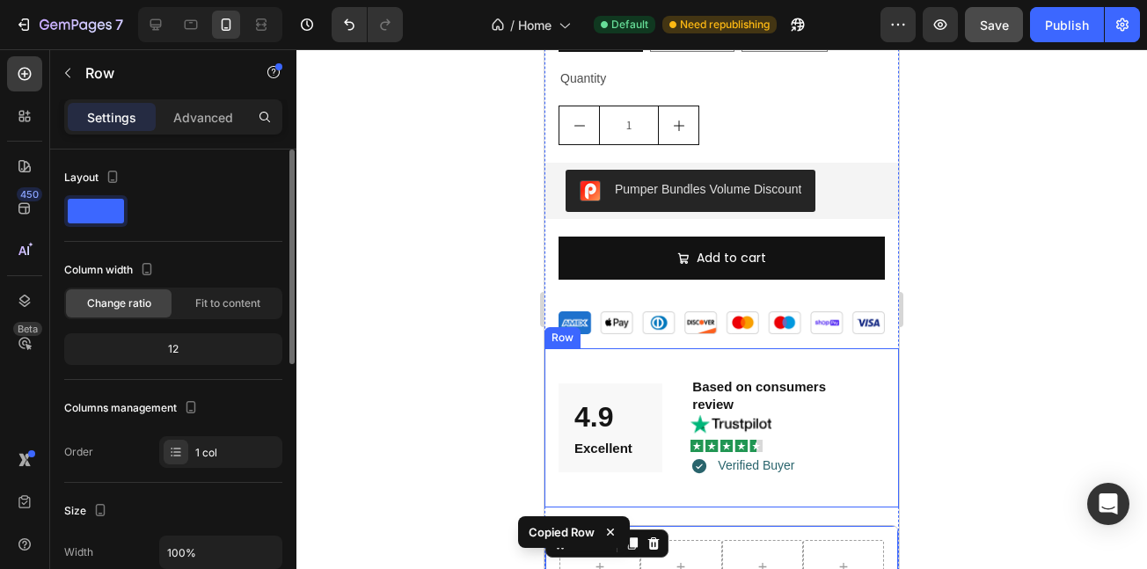
click at [568, 348] on div "4.9 Text Block Excellent Text Block Row Based on consumers review Text Block Im…" at bounding box center [722, 427] width 355 height 159
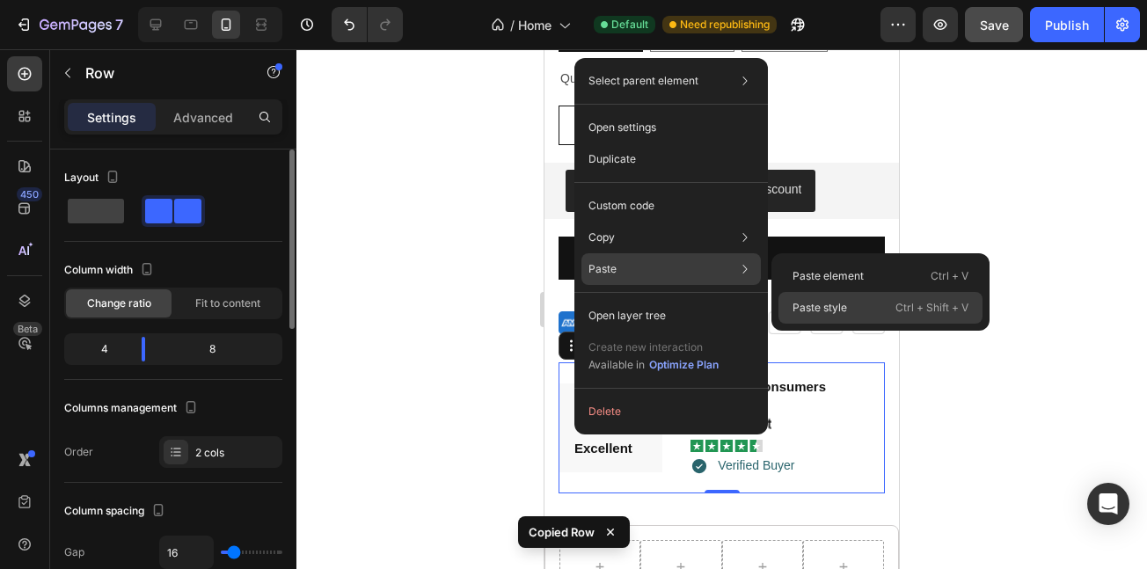
click at [826, 305] on p "Paste style" at bounding box center [820, 308] width 55 height 16
type input "0"
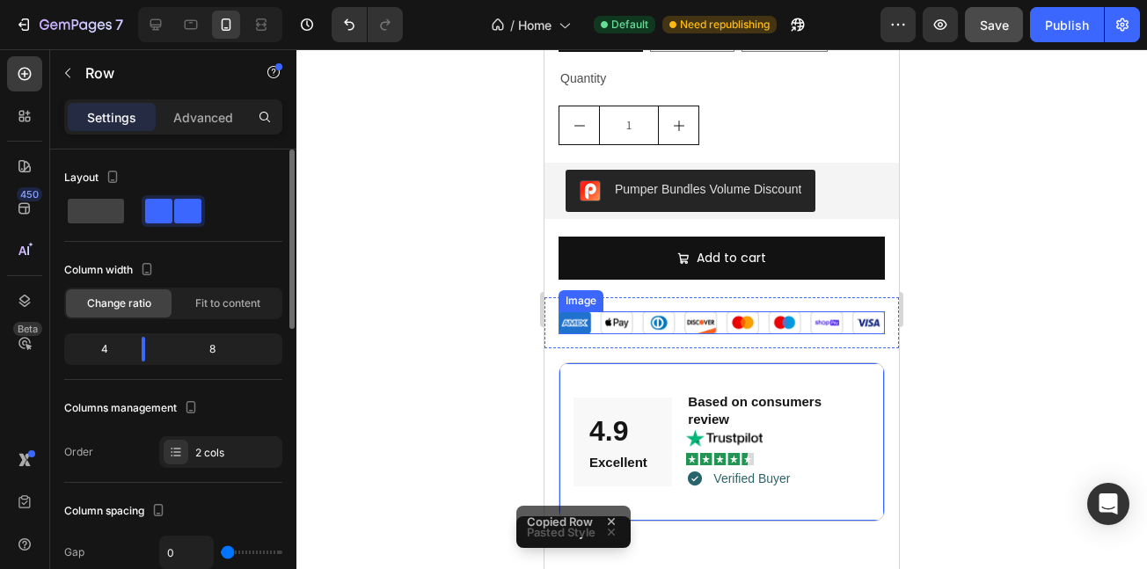
click at [839, 312] on img at bounding box center [722, 323] width 326 height 23
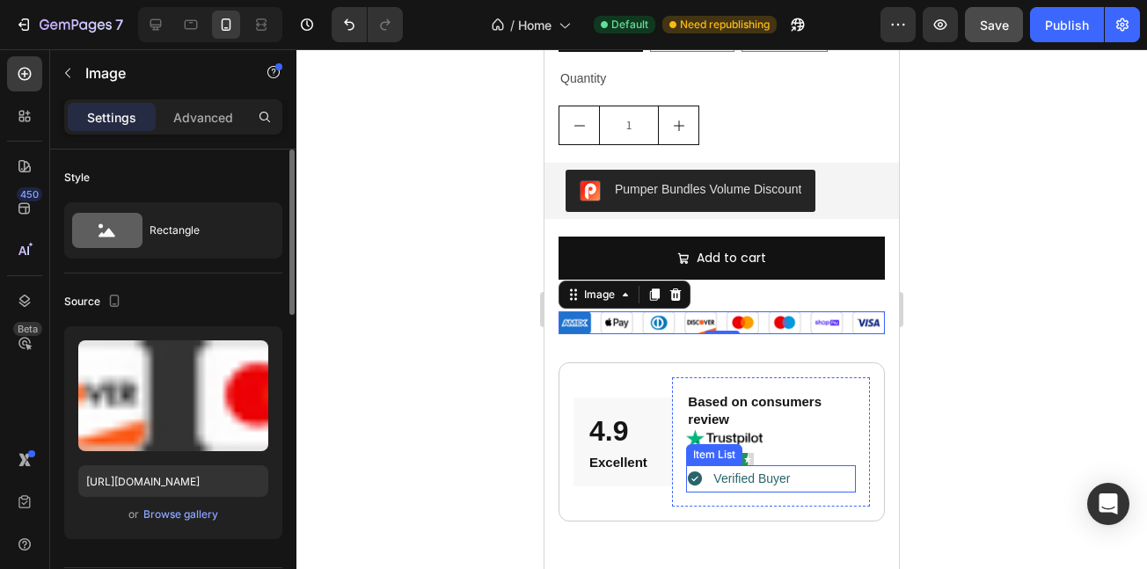
click at [715, 468] on p "Verified Buyer" at bounding box center [752, 479] width 77 height 22
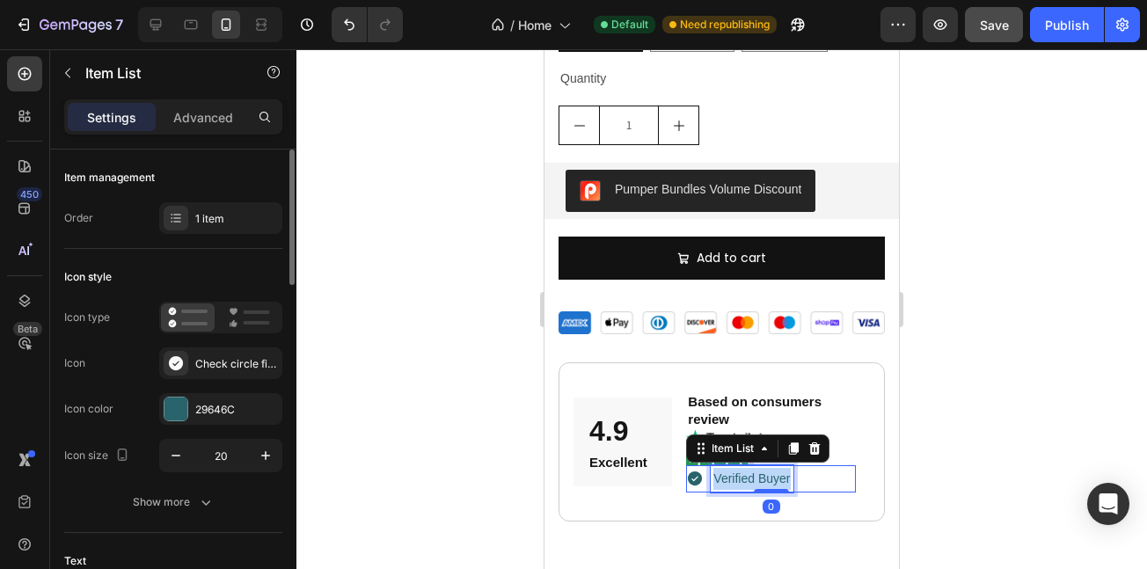
click at [715, 468] on p "Verified Buyer" at bounding box center [752, 479] width 77 height 22
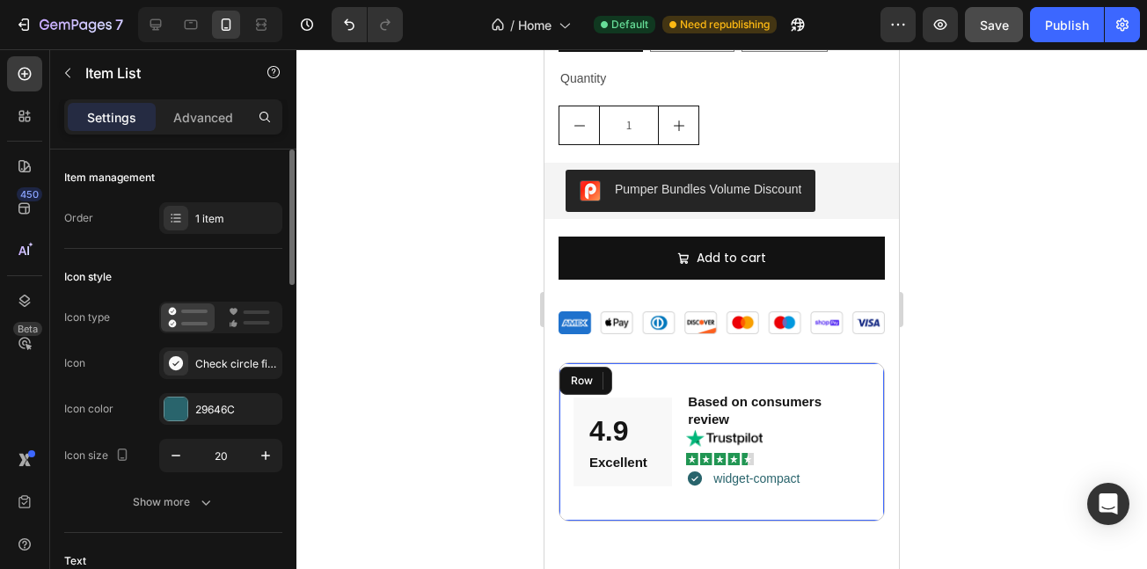
click at [653, 491] on div "4.9 Text Block Excellent Text Block Row Based on consumers review Text Block Im…" at bounding box center [722, 442] width 326 height 159
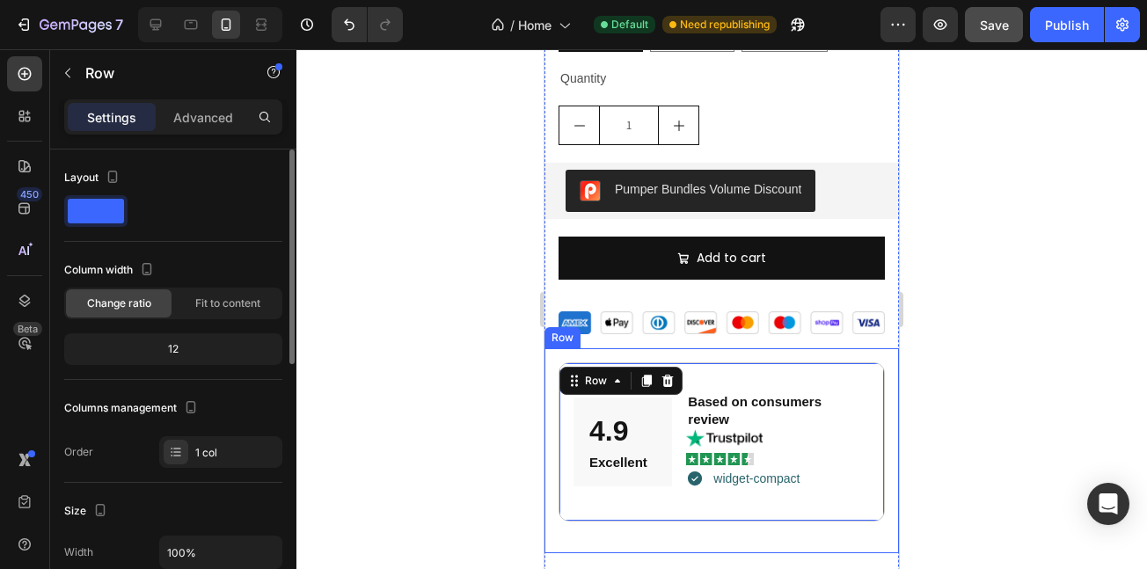
click at [610, 522] on div "4.9 Text Block Excellent Text Block Row Based on consumers review Text Block Im…" at bounding box center [722, 450] width 355 height 205
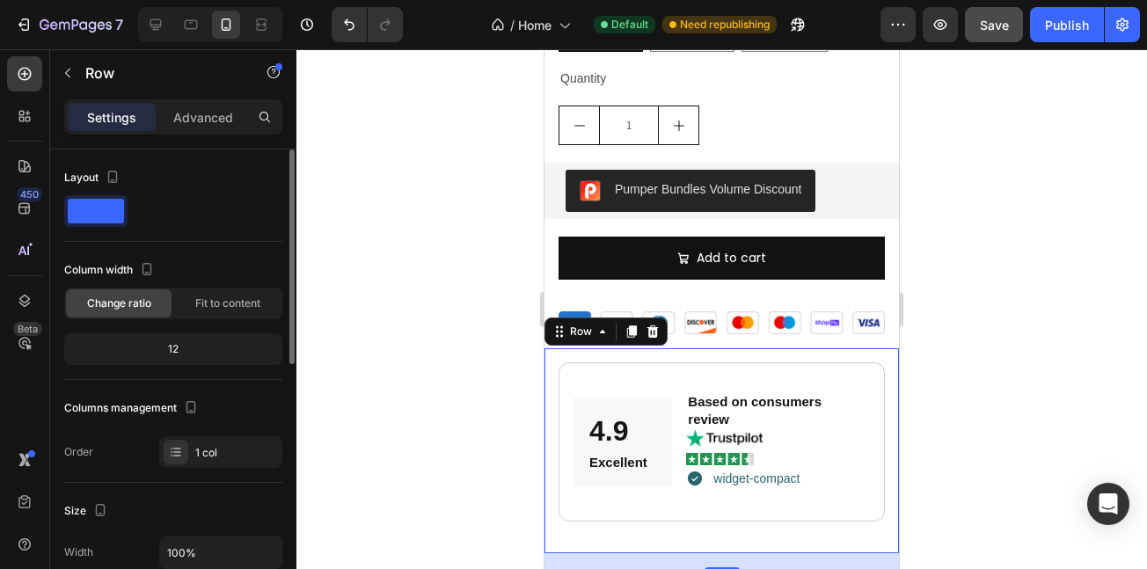
click at [570, 509] on div "4.9 Text Block Excellent Text Block Row Based on consumers review Text Block Im…" at bounding box center [722, 451] width 326 height 177
click at [198, 122] on p "Advanced" at bounding box center [203, 117] width 60 height 18
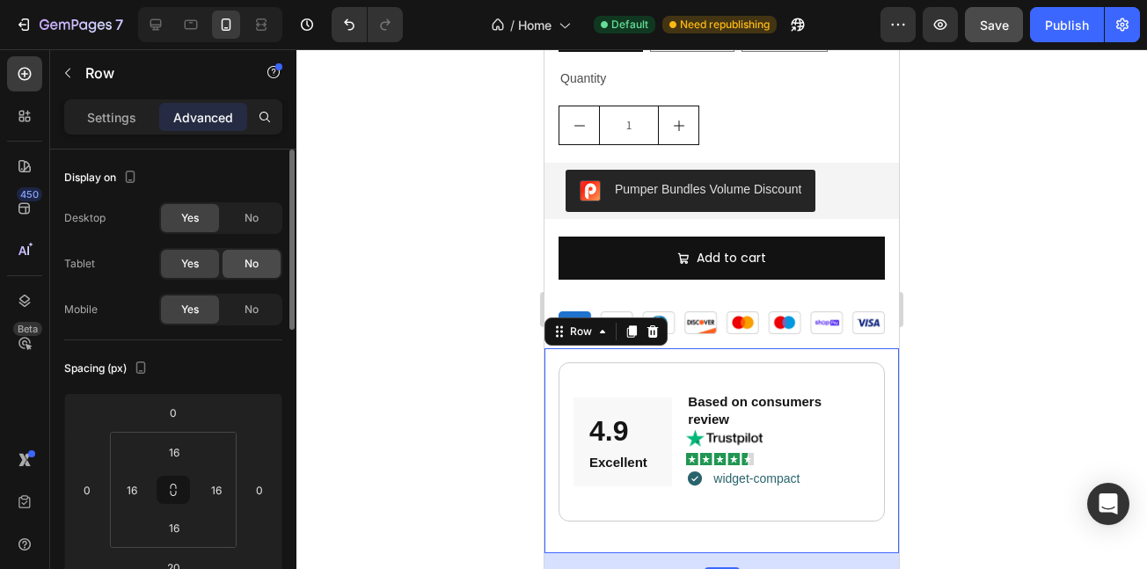
click at [261, 262] on div "No" at bounding box center [252, 264] width 58 height 28
click at [263, 210] on div "No" at bounding box center [252, 218] width 58 height 28
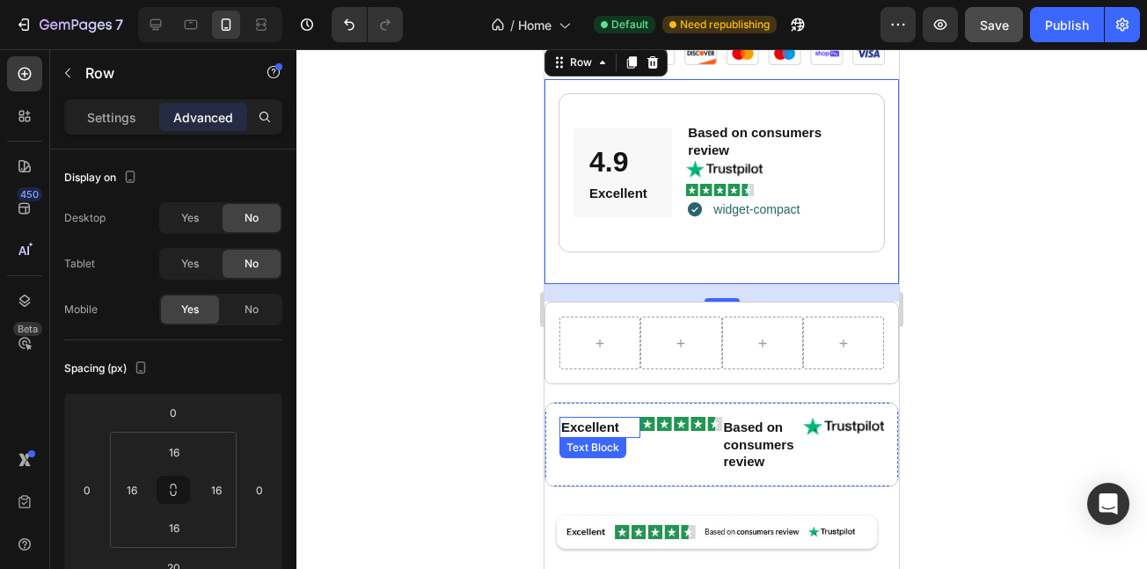
scroll to position [3165, 0]
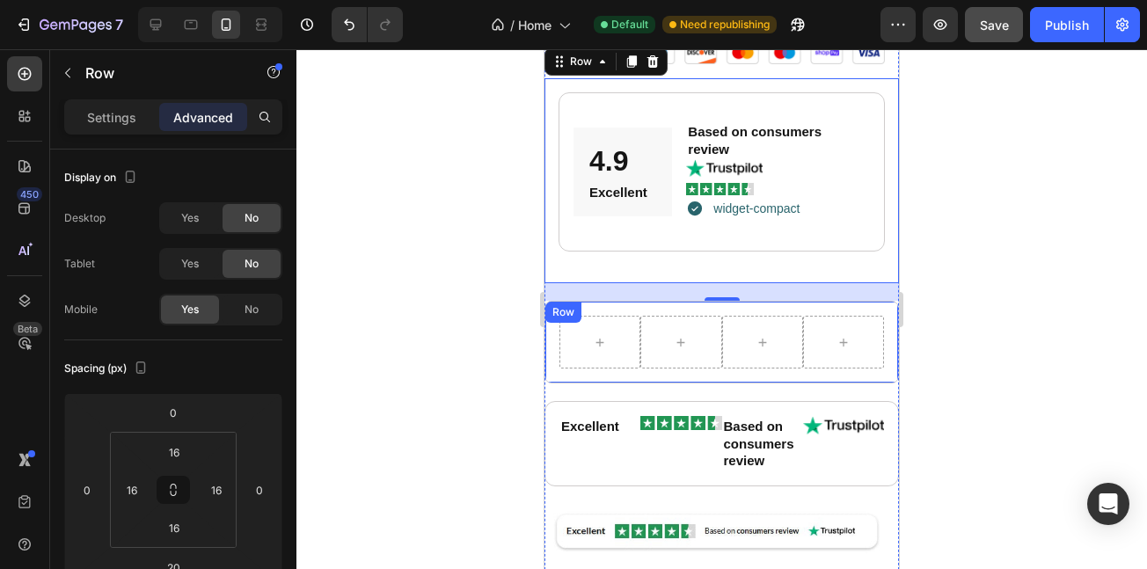
click at [561, 350] on div "Row" at bounding box center [722, 342] width 355 height 83
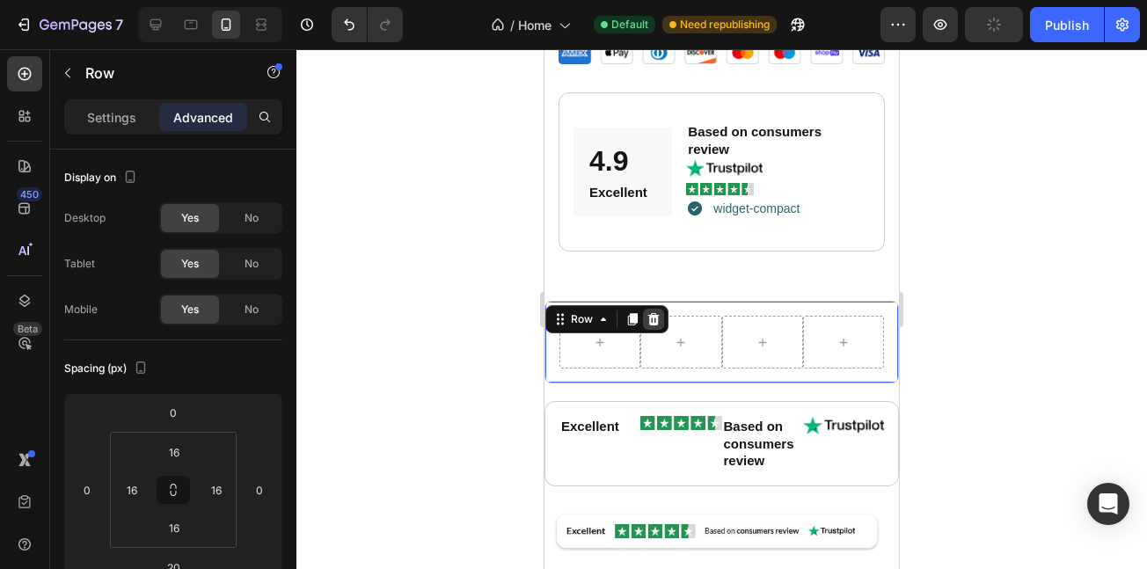
click at [653, 313] on icon at bounding box center [654, 319] width 11 height 12
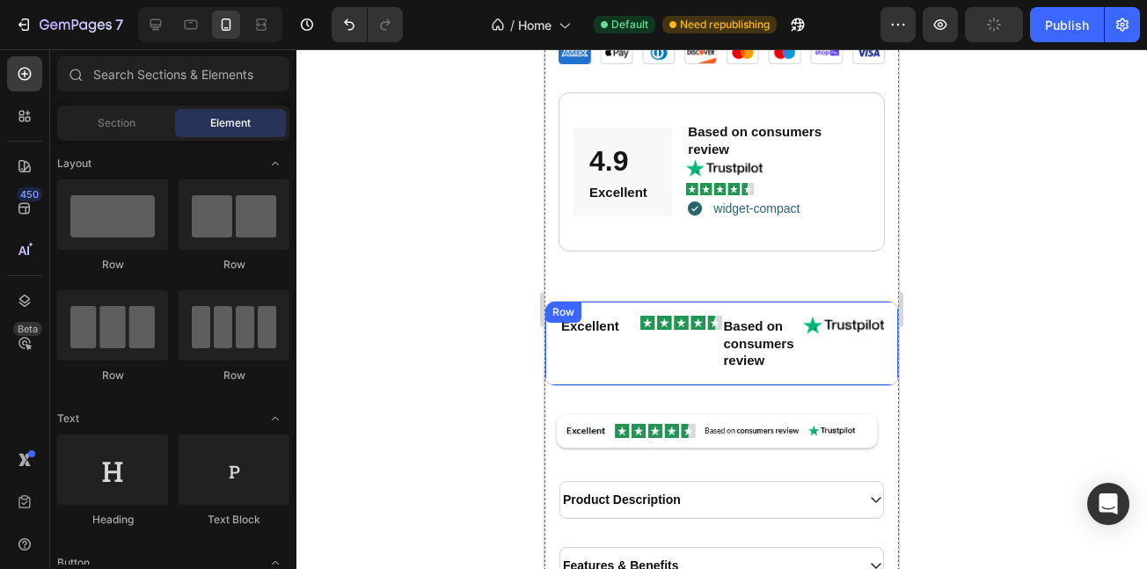
click at [578, 355] on div "Excellent Text Block Image Based on consumers review Text Block Image Row" at bounding box center [722, 343] width 355 height 85
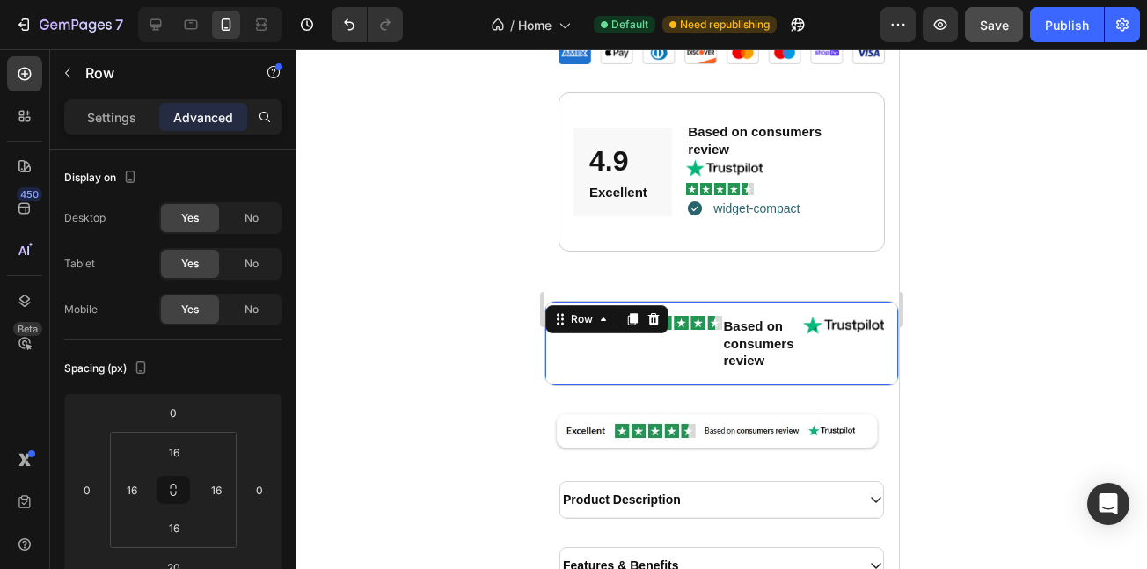
click at [253, 317] on span "No" at bounding box center [252, 310] width 14 height 16
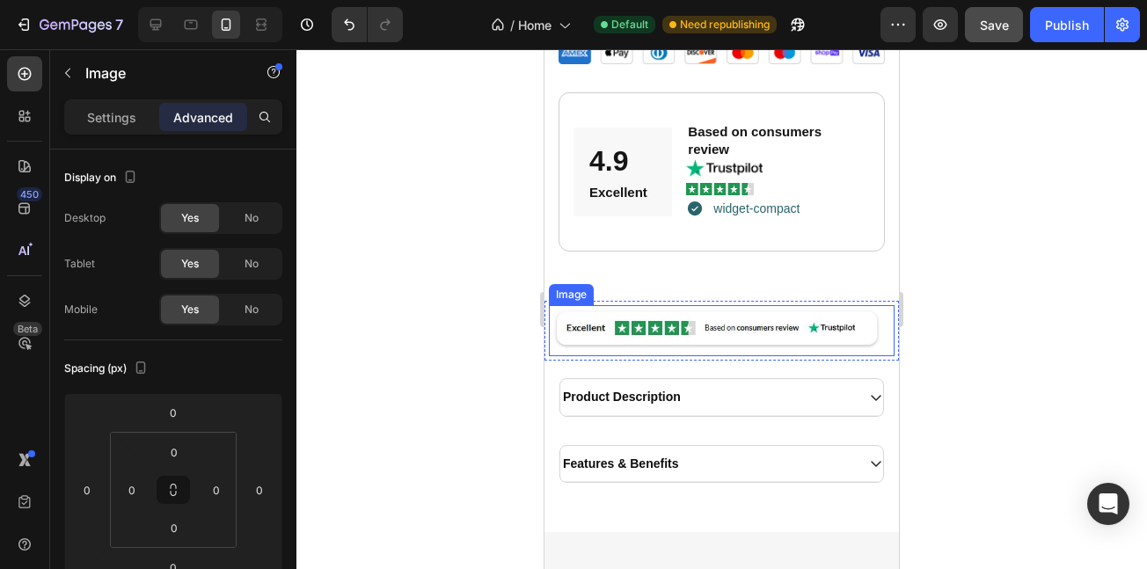
click at [652, 306] on img at bounding box center [722, 330] width 346 height 51
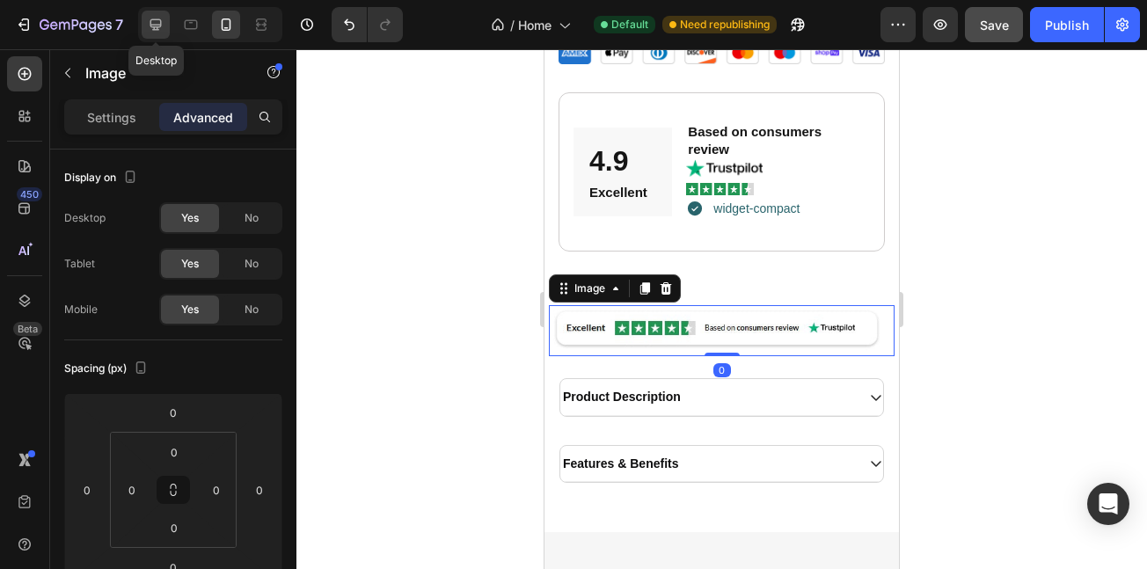
click at [166, 19] on div at bounding box center [156, 25] width 28 height 28
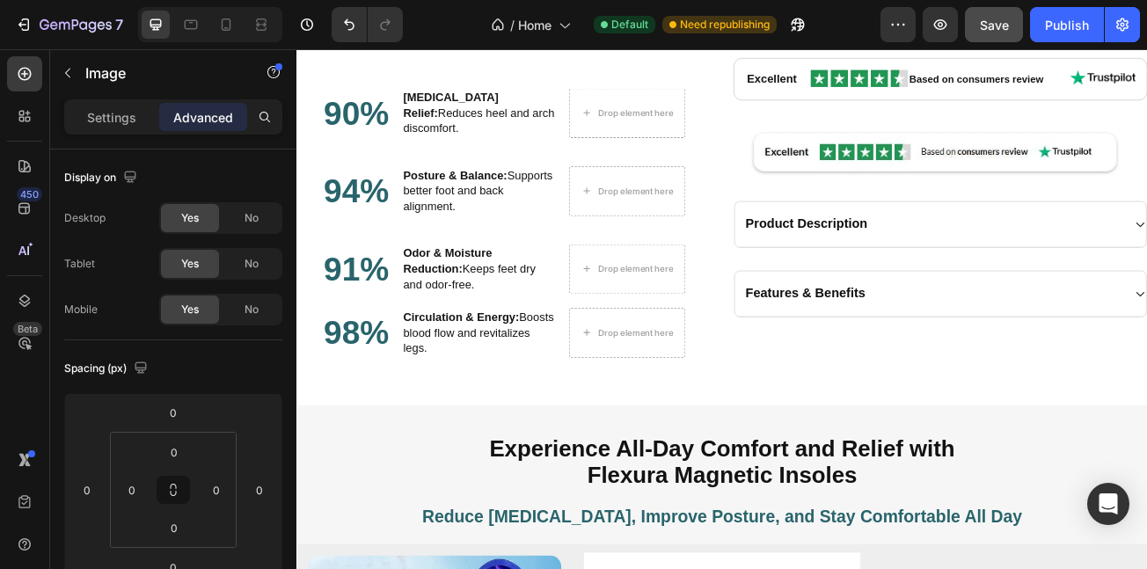
scroll to position [1942, 0]
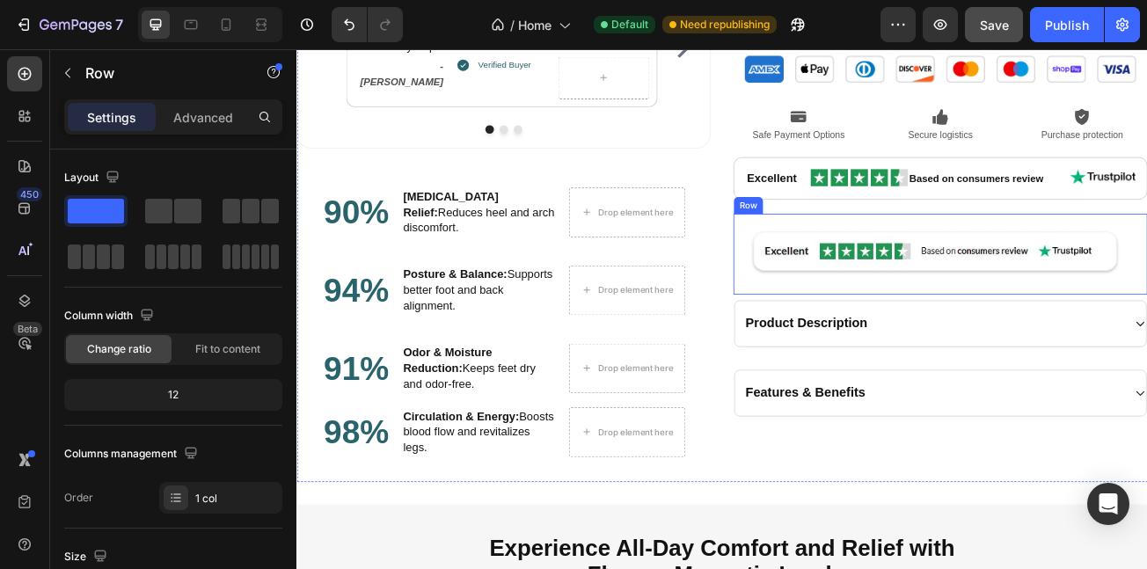
click at [839, 340] on div "Image Row" at bounding box center [1096, 303] width 514 height 100
click at [952, 237] on div "Row" at bounding box center [900, 237] width 123 height 28
click at [942, 245] on div at bounding box center [946, 236] width 21 height 21
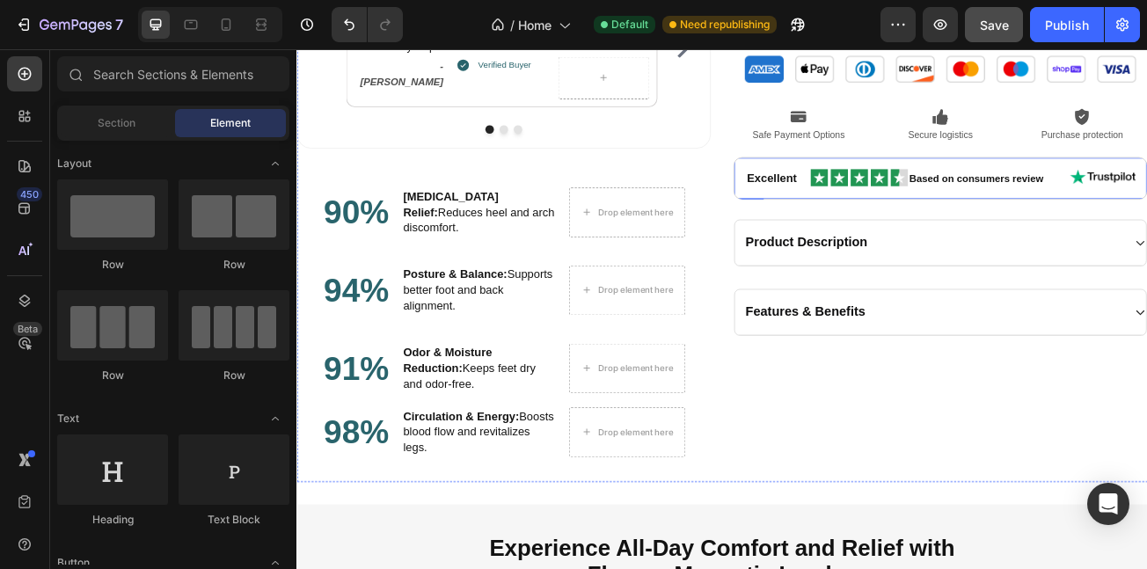
click at [865, 229] on div "Excellent Text Block Image Based on consumers review Text Block Image Row" at bounding box center [1096, 209] width 514 height 53
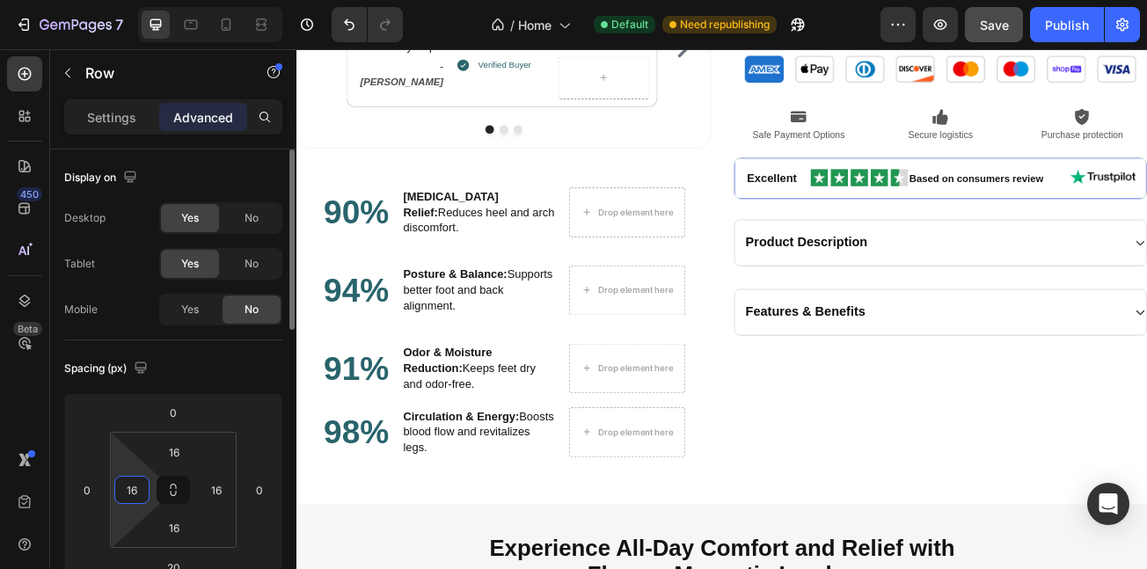
click at [134, 488] on input "16" at bounding box center [132, 490] width 26 height 26
type input "20"
click at [226, 489] on input "16" at bounding box center [216, 490] width 26 height 26
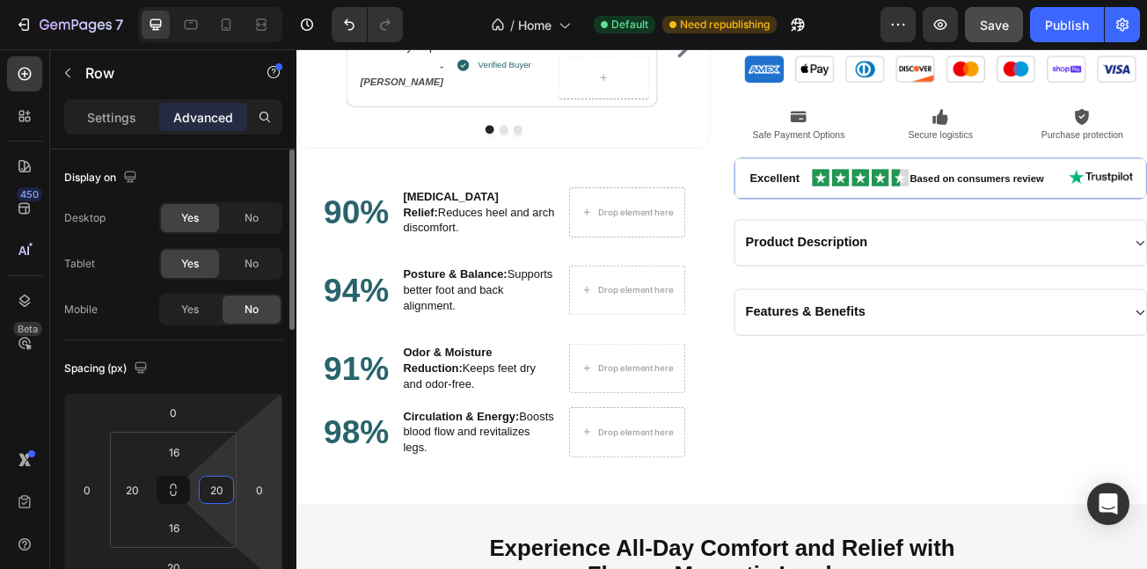
type input "2"
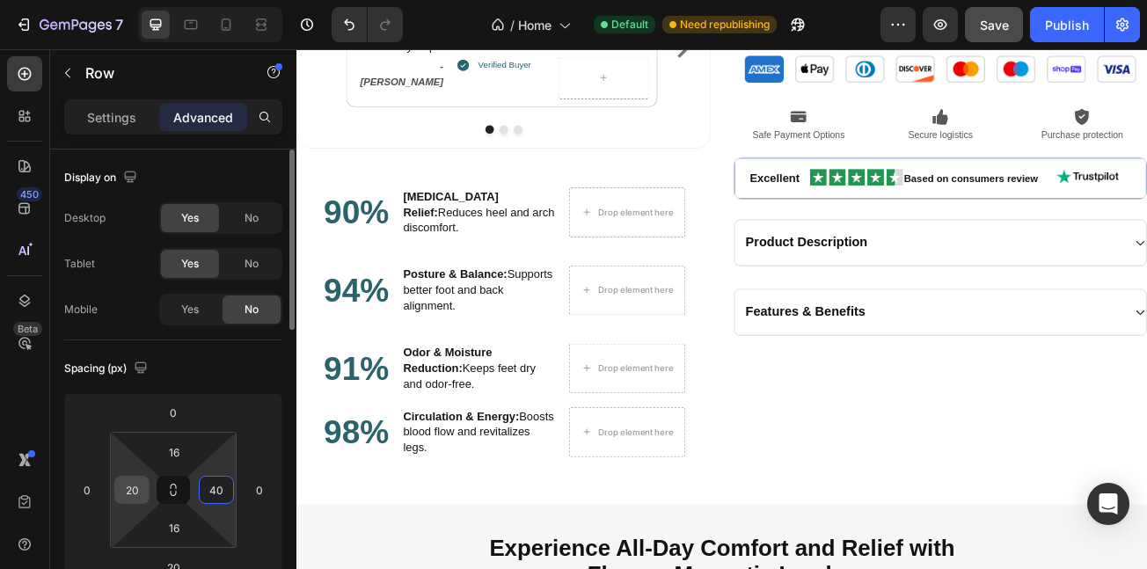
type input "40"
click at [138, 483] on input "20" at bounding box center [132, 490] width 26 height 26
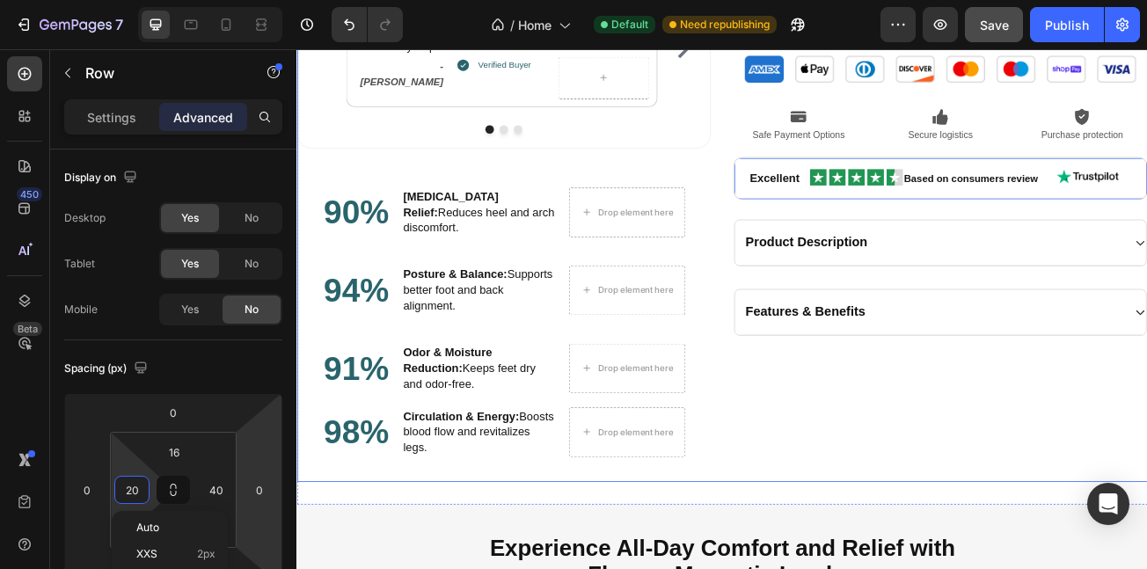
click at [1147, 469] on div "Magnetic Therapy Orthopedic Insoles Product Title Icon Icon Icon Icon Icon Icon…" at bounding box center [1096, 11] width 514 height 1149
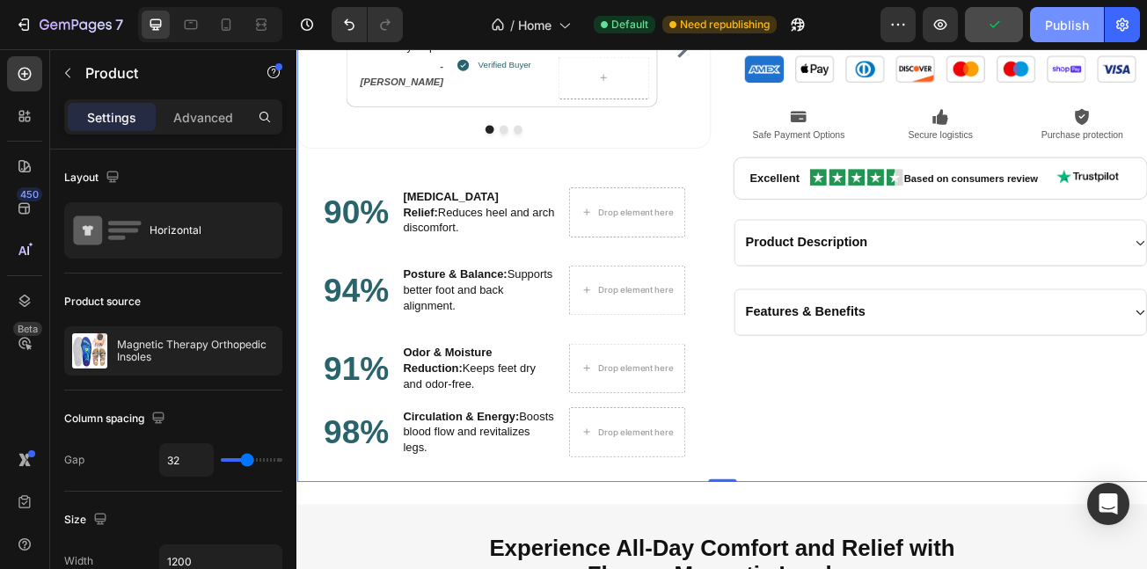
click at [1059, 9] on button "Publish" at bounding box center [1067, 24] width 74 height 35
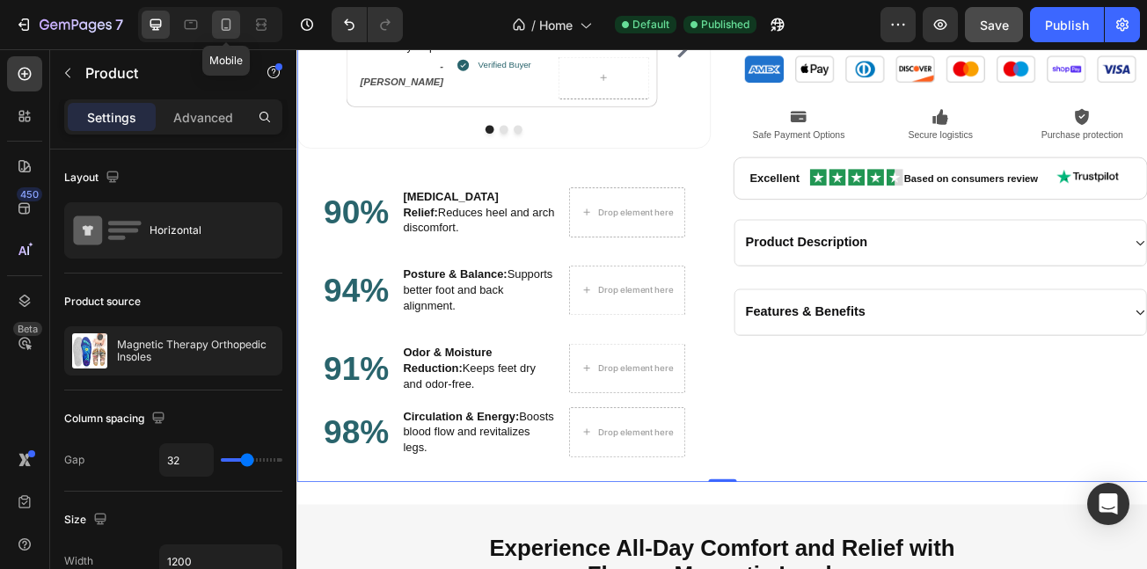
click at [232, 21] on icon at bounding box center [226, 25] width 18 height 18
type input "16"
type input "100%"
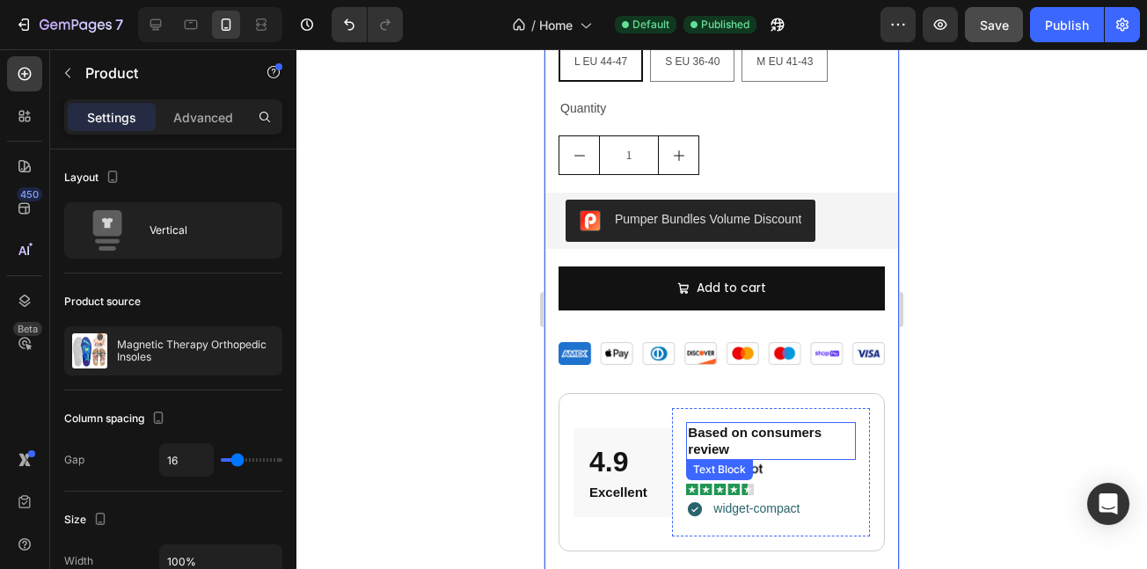
scroll to position [2684, 0]
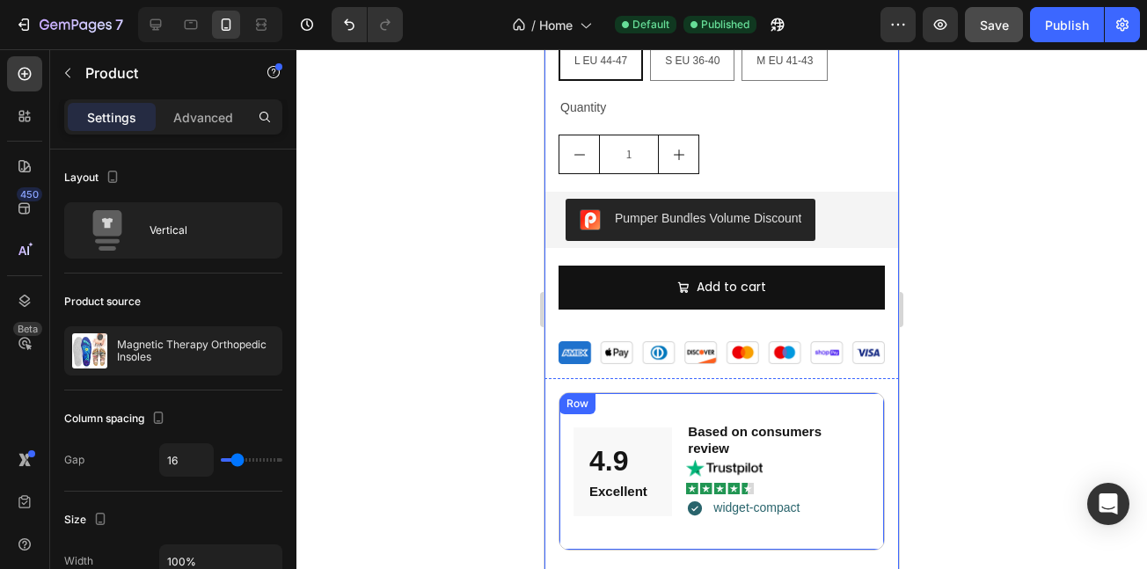
click at [600, 392] on div "4.9 Text Block Excellent Text Block Row Based on consumers review Text Block Im…" at bounding box center [722, 471] width 326 height 159
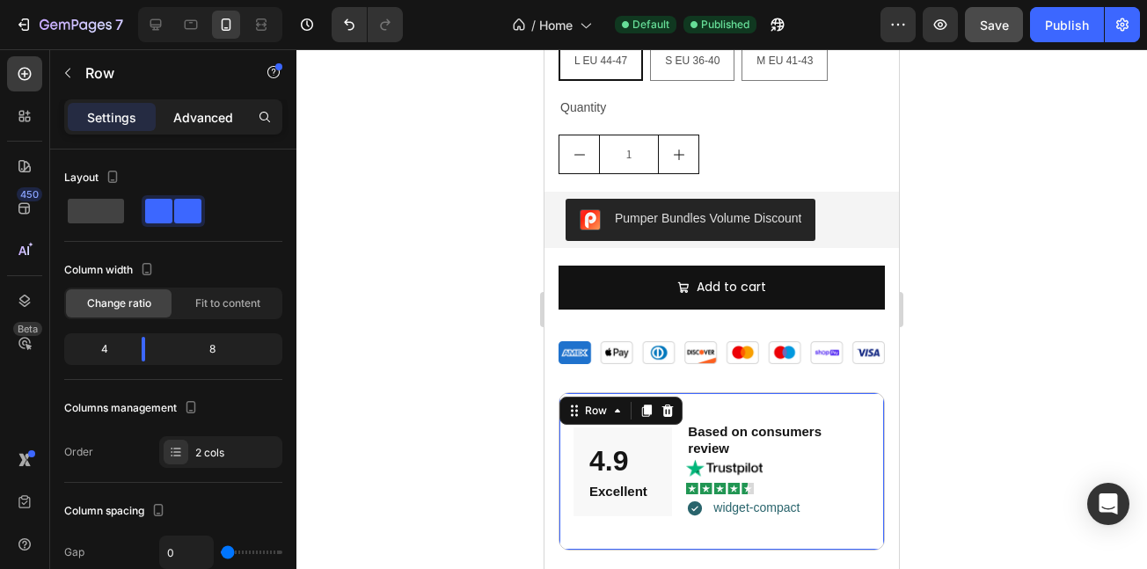
click at [204, 115] on p "Advanced" at bounding box center [203, 117] width 60 height 18
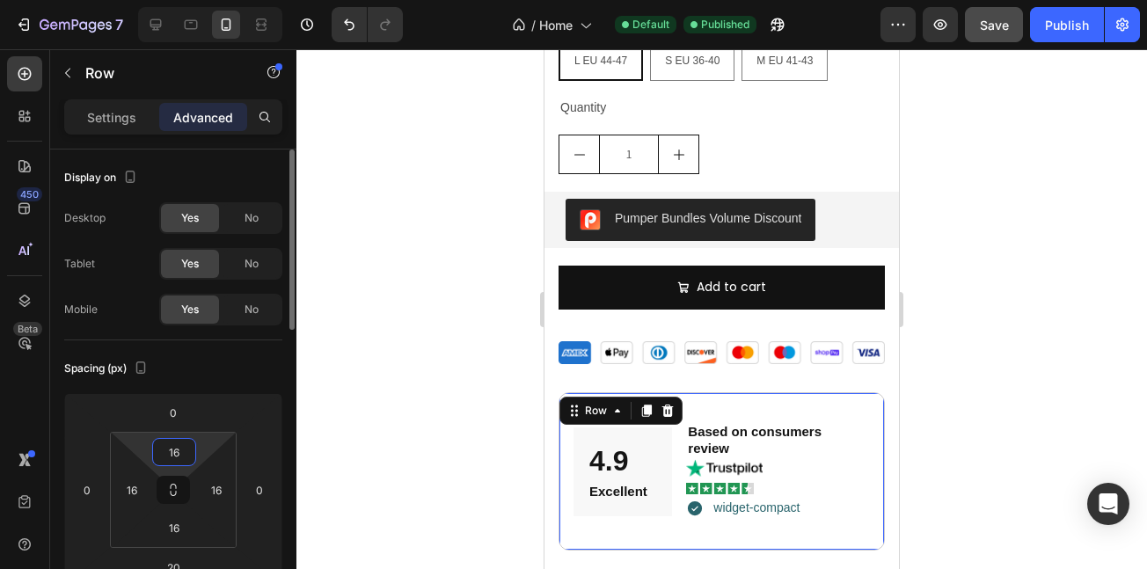
click at [177, 450] on input "16" at bounding box center [174, 452] width 35 height 26
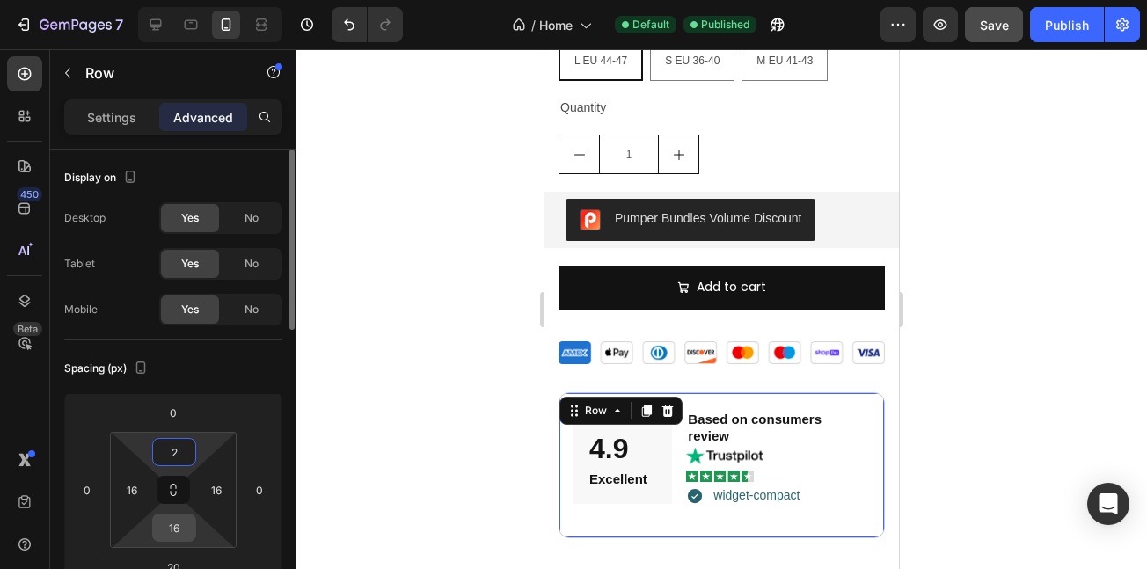
type input "2"
click at [174, 535] on input "16" at bounding box center [174, 528] width 35 height 26
type input "2"
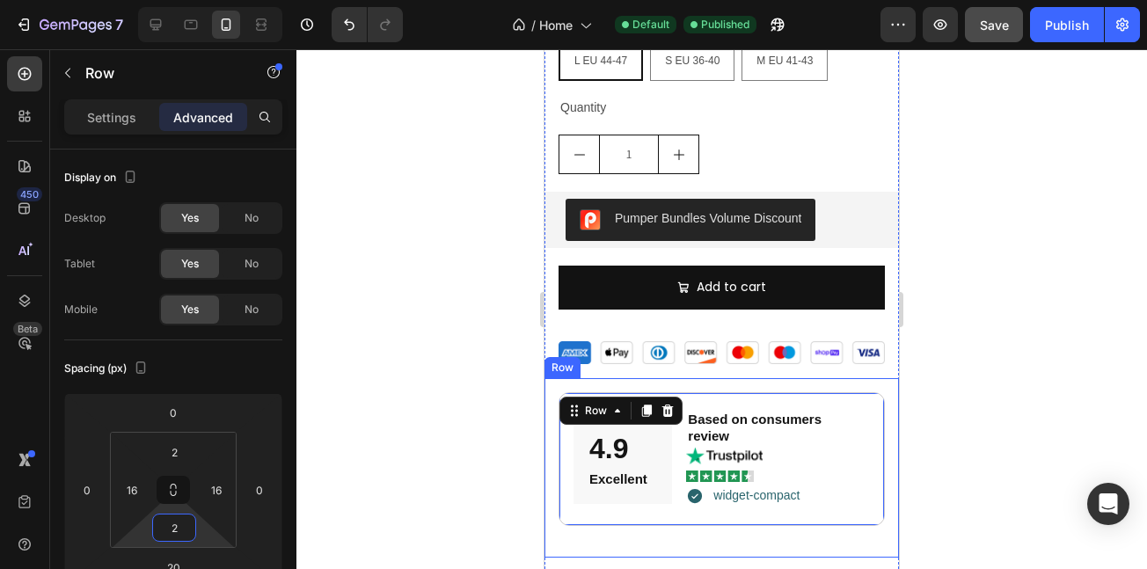
click at [816, 523] on div "4.9 Text Block Excellent Text Block Row Based on consumers review Text Block Im…" at bounding box center [722, 468] width 355 height 180
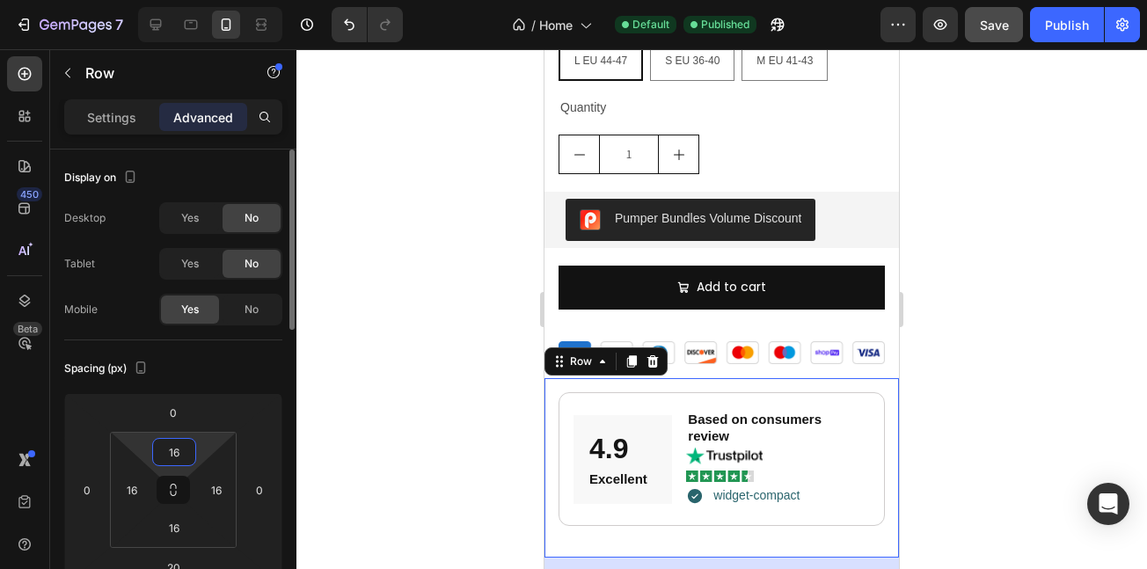
click at [177, 451] on input "16" at bounding box center [174, 452] width 35 height 26
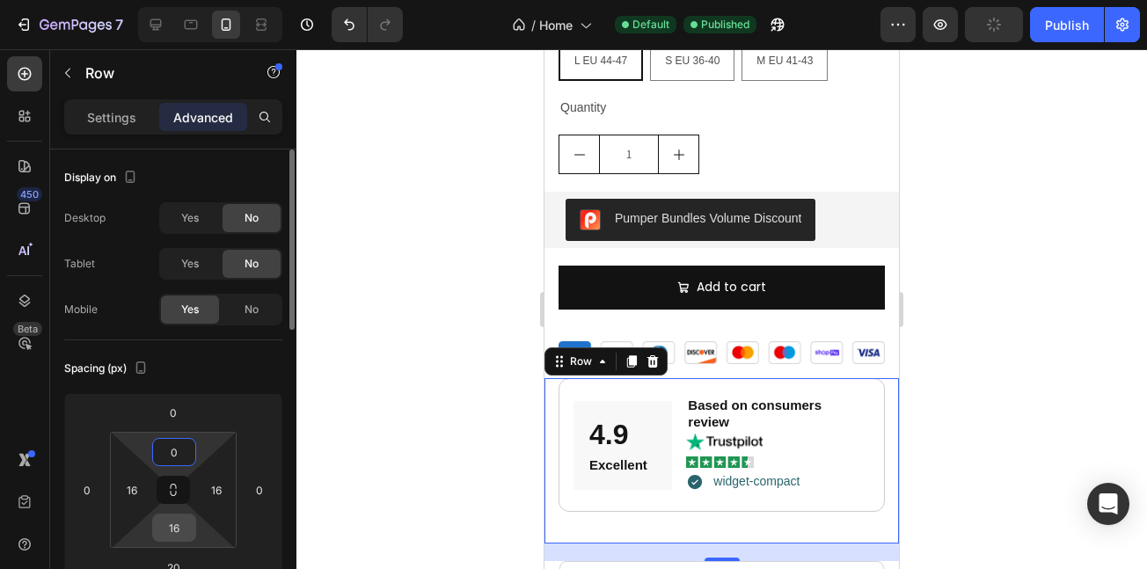
type input "0"
click at [175, 522] on input "16" at bounding box center [174, 528] width 35 height 26
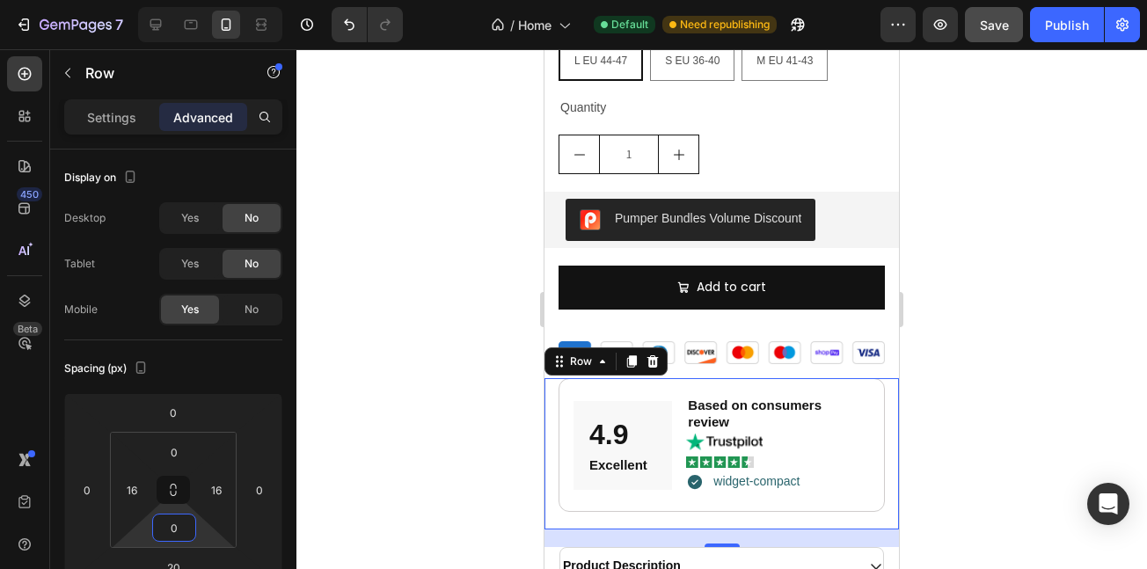
type input "0"
click at [557, 446] on div "4.9 Text Block Excellent Text Block Row Based on consumers review Text Block Im…" at bounding box center [722, 454] width 355 height 152
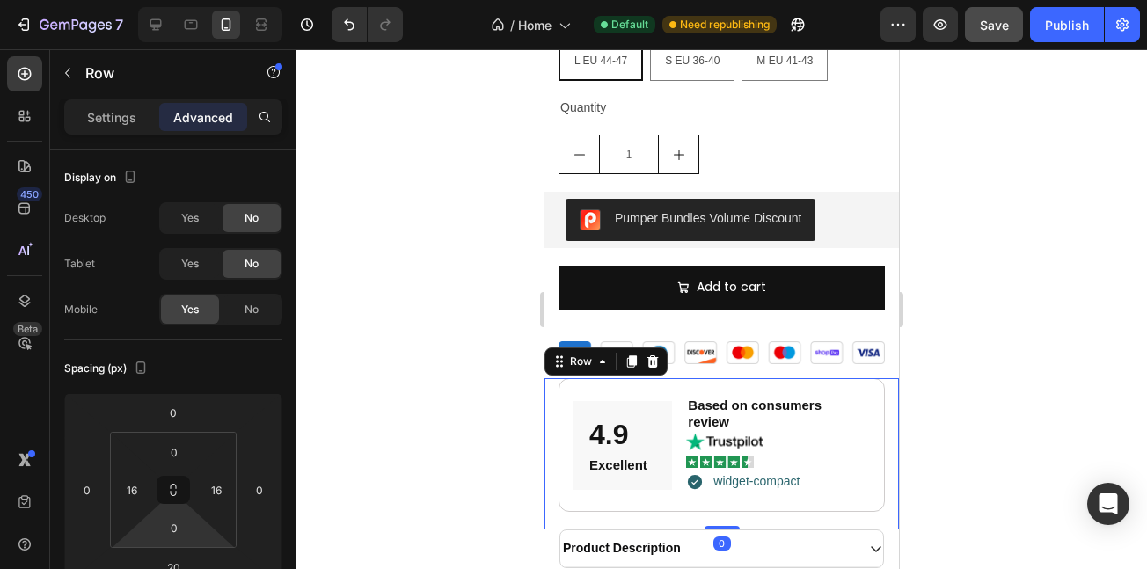
drag, startPoint x: 709, startPoint y: 515, endPoint x: 702, endPoint y: 487, distance: 28.2
click at [705, 487] on div "4.9 Text Block Excellent Text Block Row Based on consumers review Text Block Im…" at bounding box center [722, 454] width 355 height 152
type input "0"
click at [702, 487] on div "4.9 Text Block Excellent Text Block Row Based on consumers review Text Block Im…" at bounding box center [722, 454] width 326 height 152
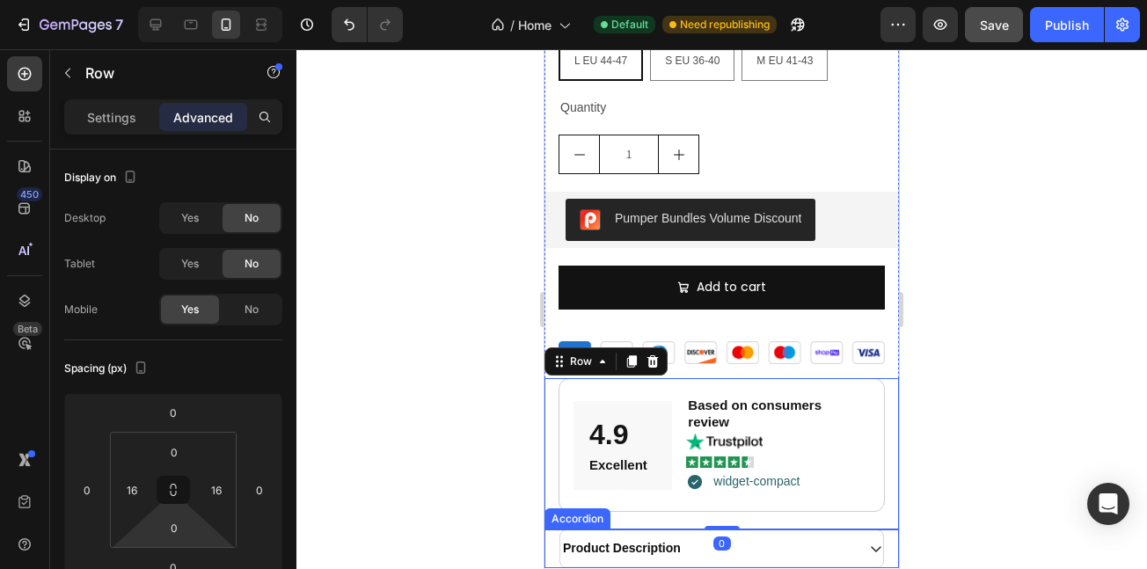
click at [665, 538] on div "Product Description" at bounding box center [622, 548] width 123 height 21
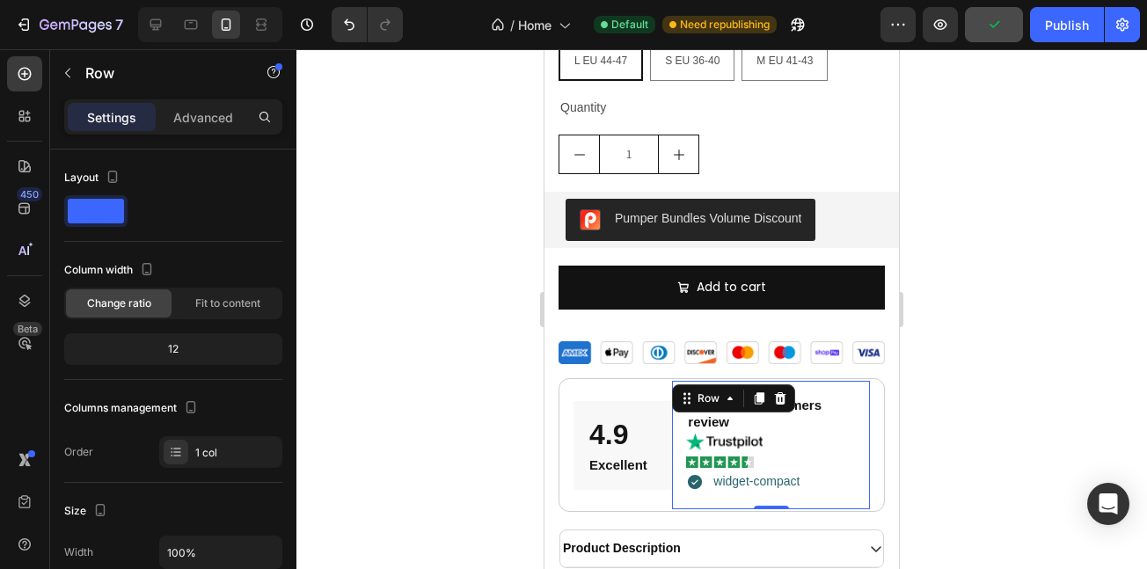
click at [679, 451] on div "Based on consumers review Text Block Image Image widget-compact Item List Row 0" at bounding box center [771, 445] width 198 height 129
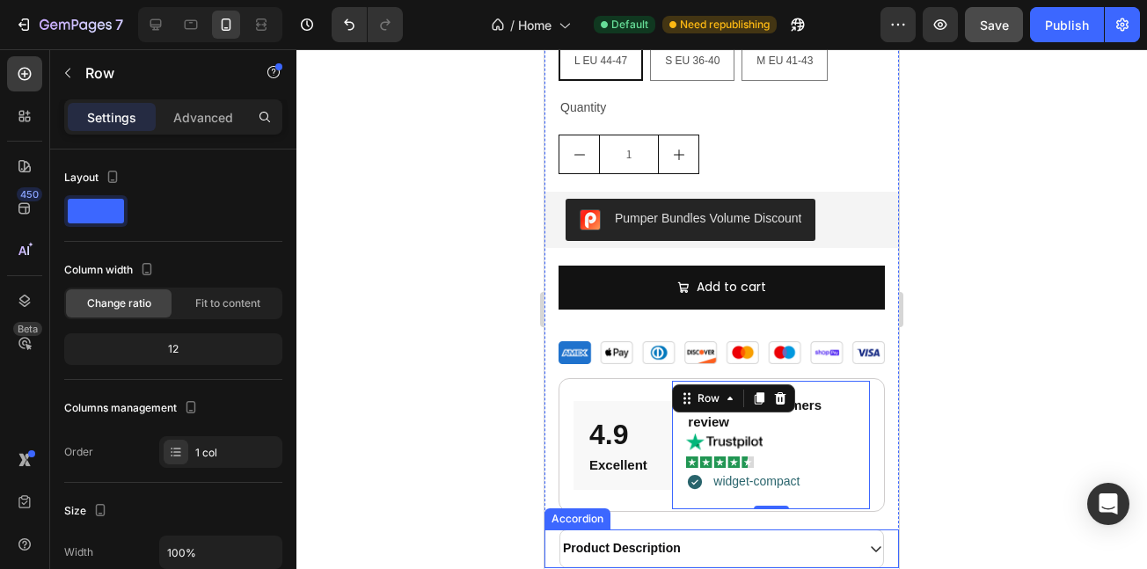
click at [557, 511] on div "Accordion" at bounding box center [577, 519] width 59 height 16
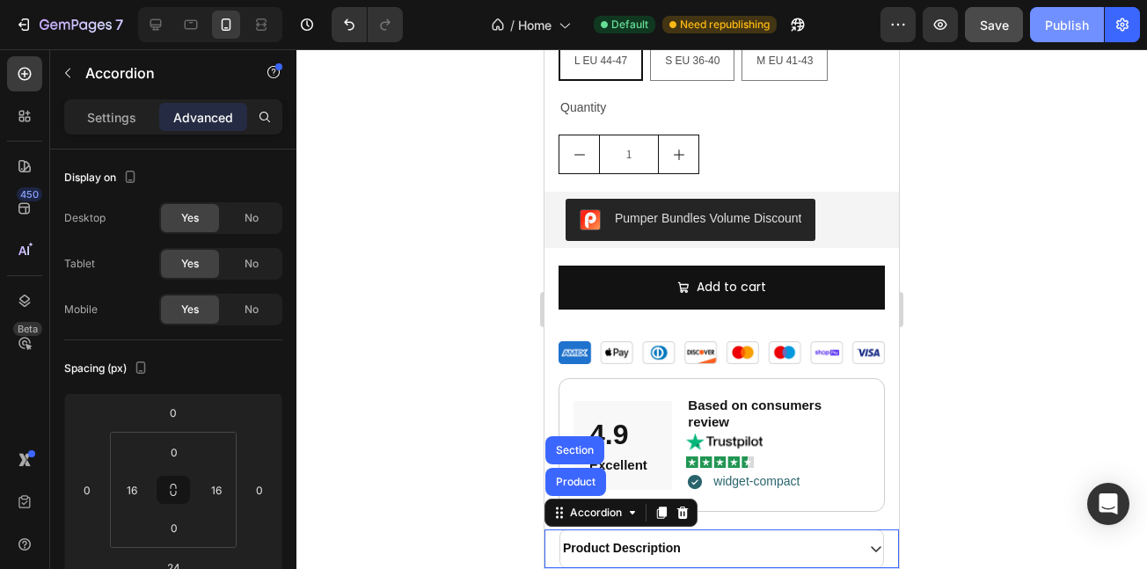
click at [1052, 37] on button "Publish" at bounding box center [1067, 24] width 74 height 35
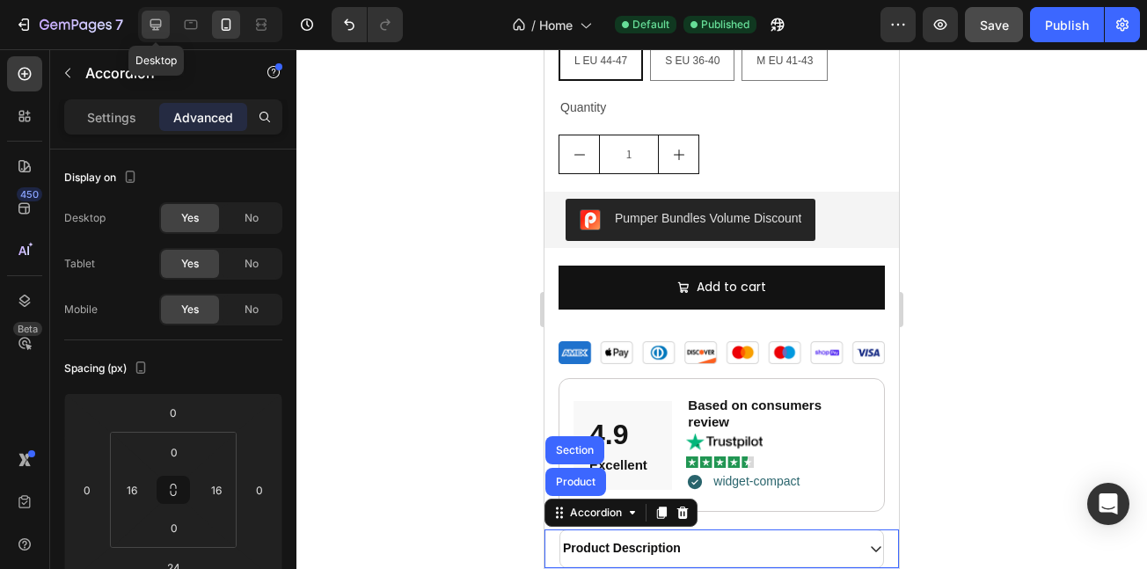
click at [148, 27] on icon at bounding box center [156, 25] width 18 height 18
type input "8"
type input "0"
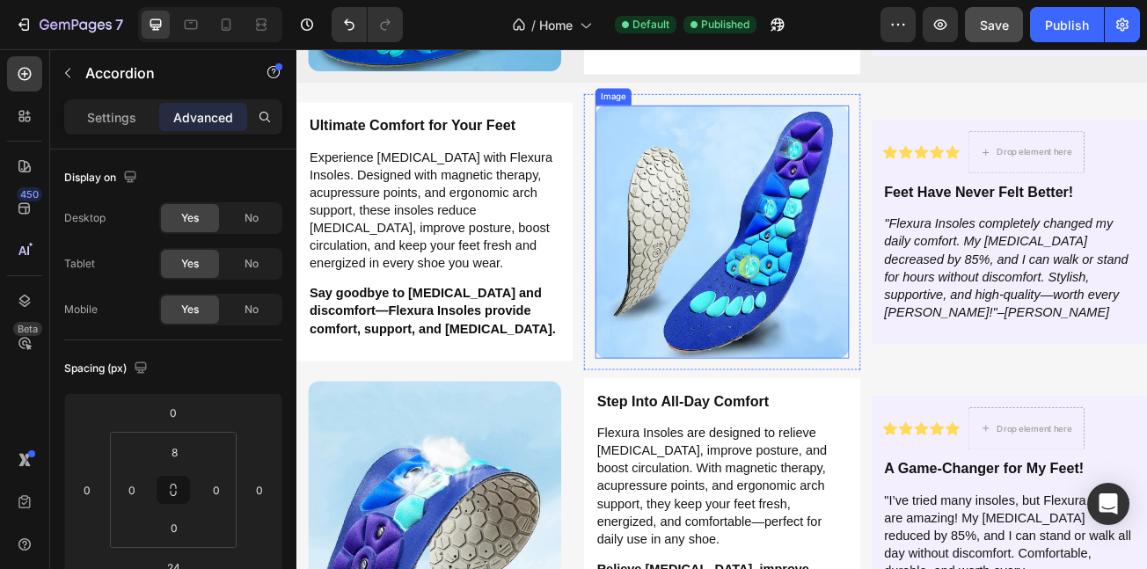
scroll to position [2786, 0]
